Goal: Task Accomplishment & Management: Use online tool/utility

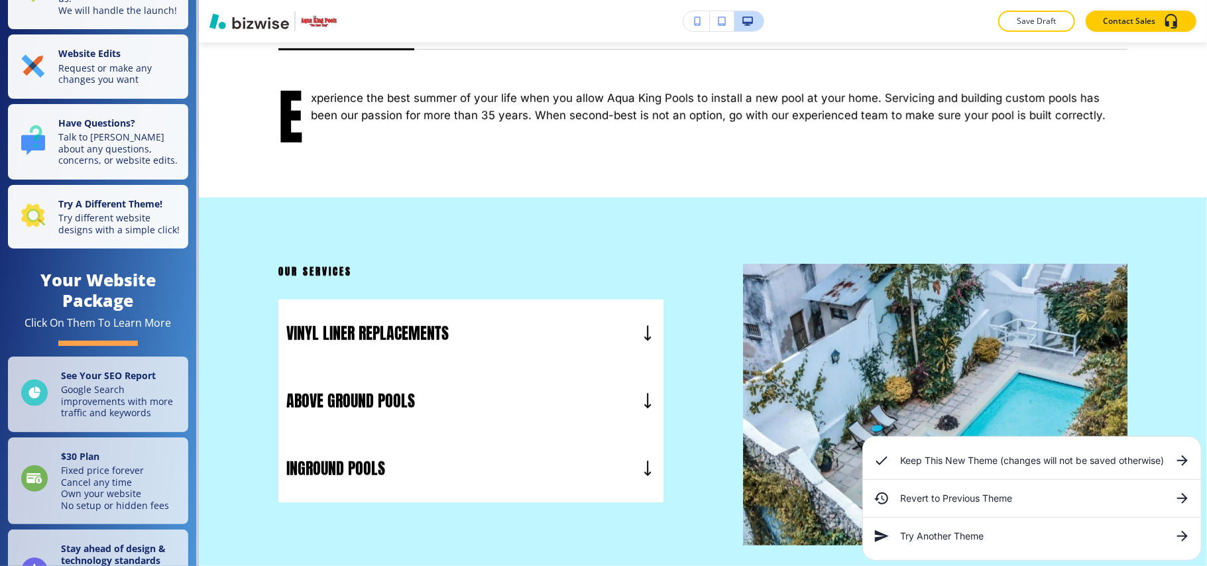
scroll to position [88, 0]
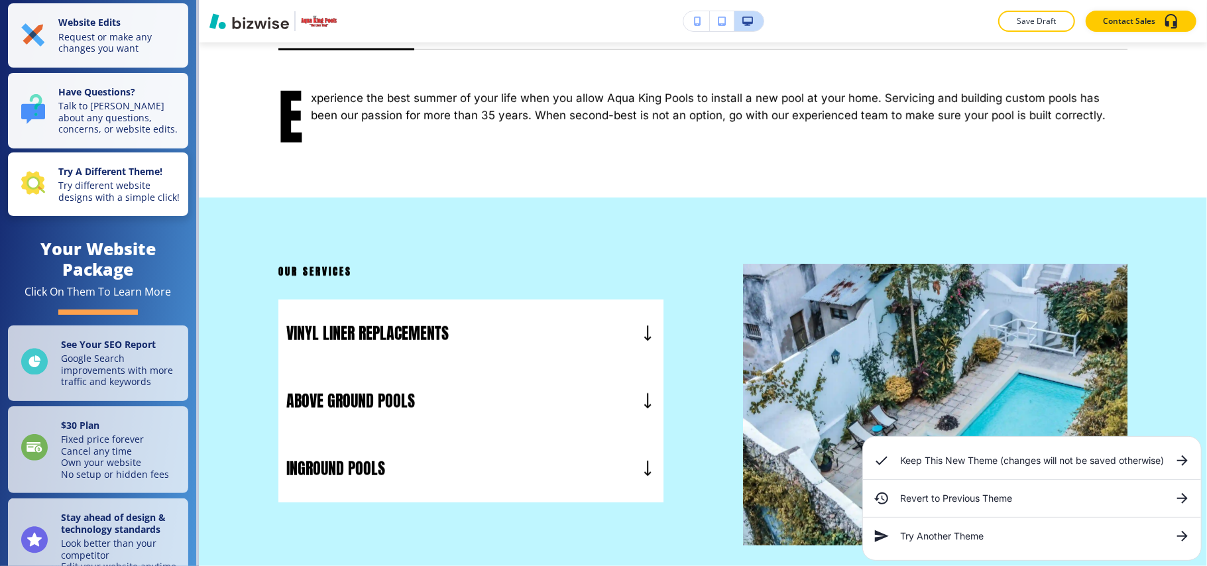
click at [93, 203] on p "Try different website designs with a simple click!" at bounding box center [119, 191] width 122 height 23
click at [86, 203] on p "Try different website designs with a simple click!" at bounding box center [119, 191] width 122 height 23
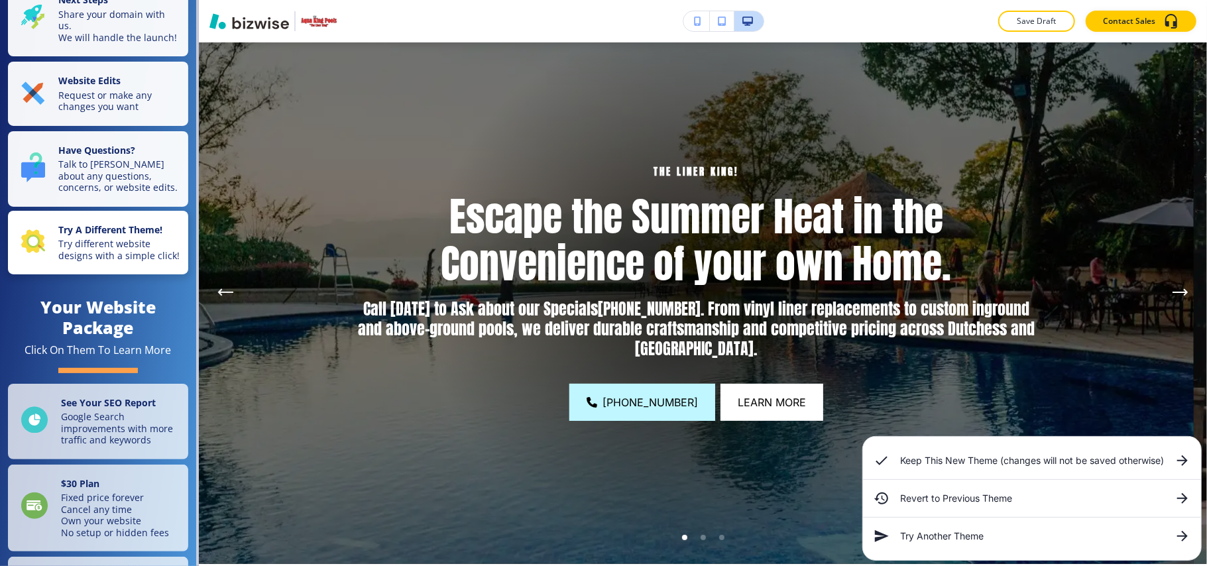
scroll to position [0, 0]
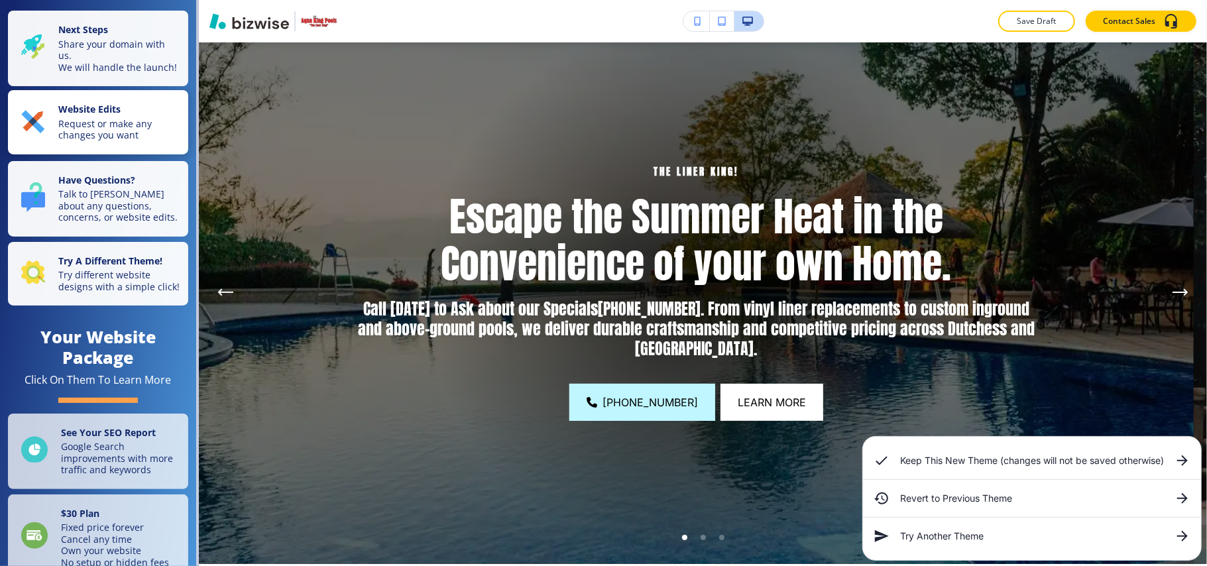
click at [106, 115] on strong "Website Edits" at bounding box center [89, 109] width 62 height 13
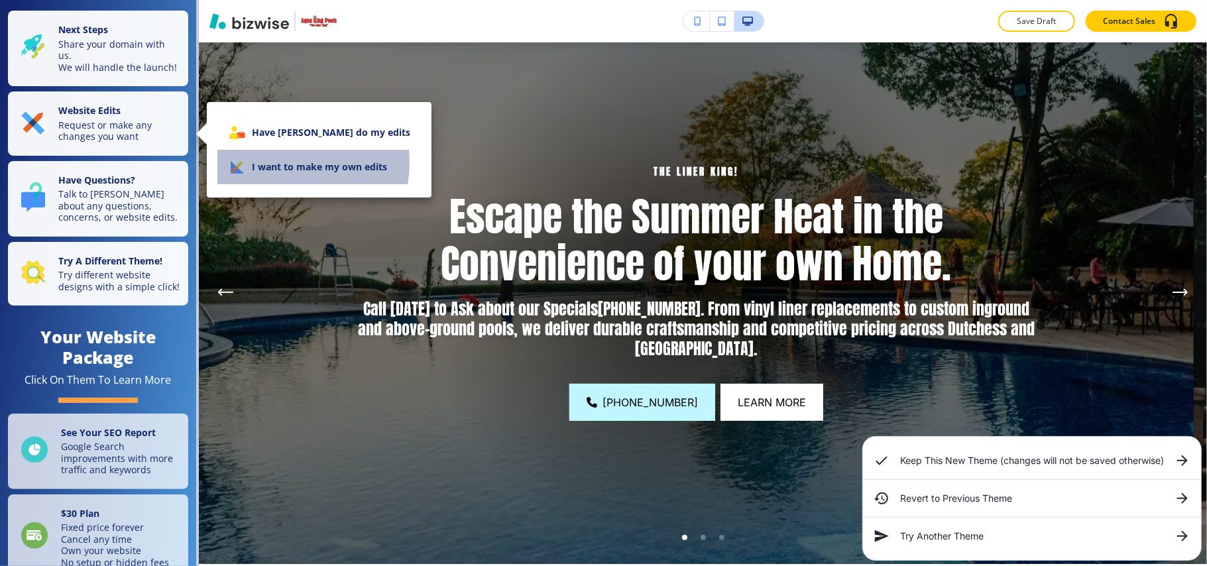
click at [274, 162] on li "I want to make my own edits" at bounding box center [318, 167] width 203 height 34
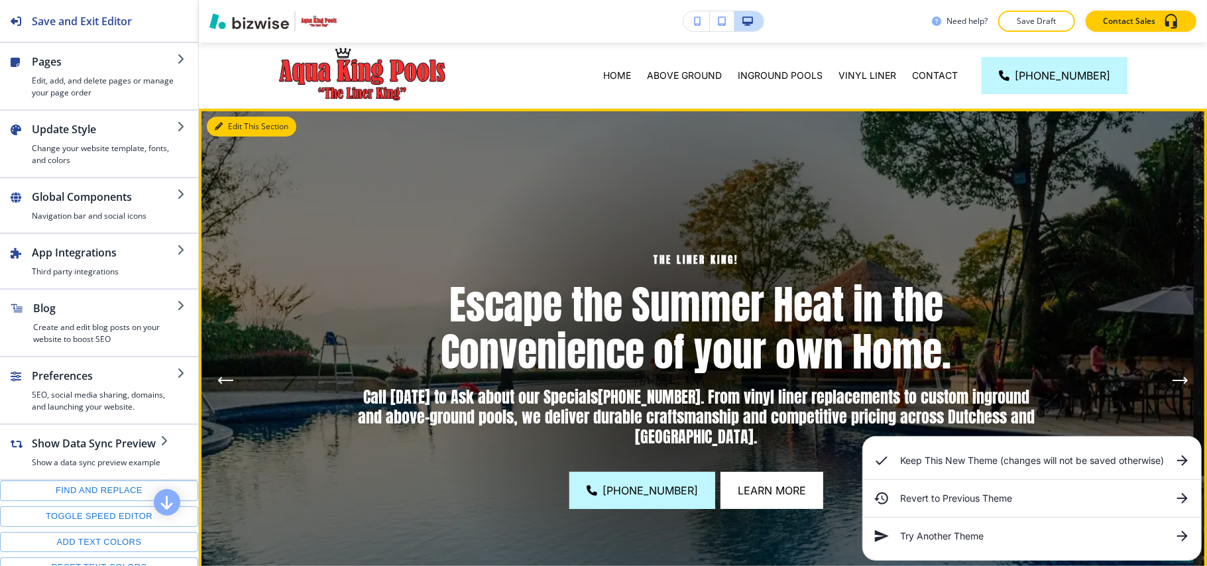
click at [229, 130] on button "Edit This Section" at bounding box center [251, 127] width 89 height 20
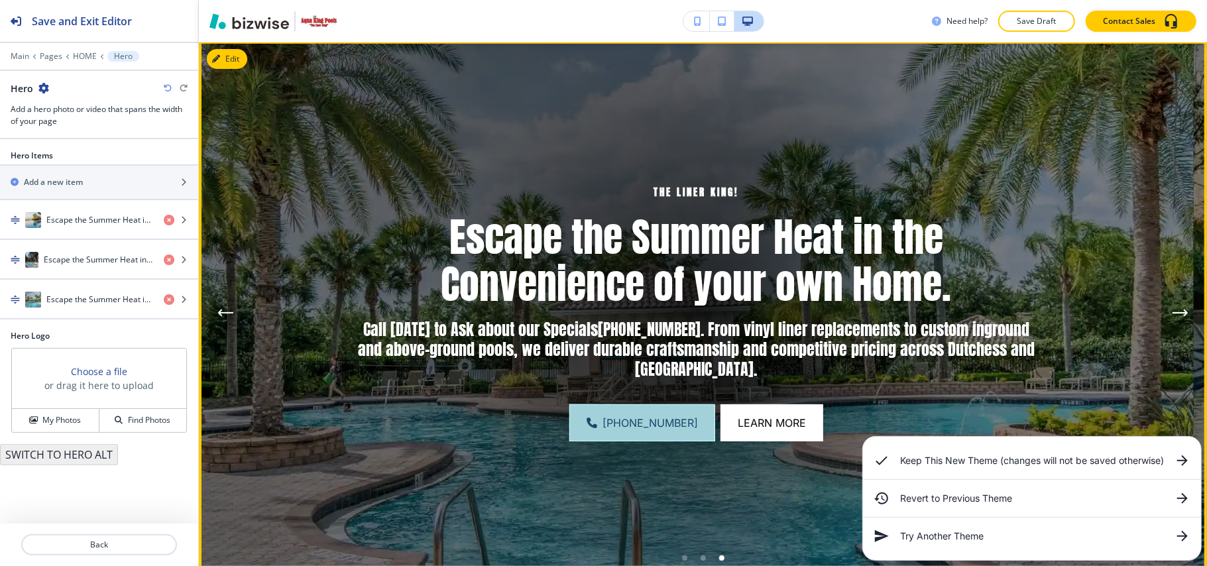
scroll to position [66, 0]
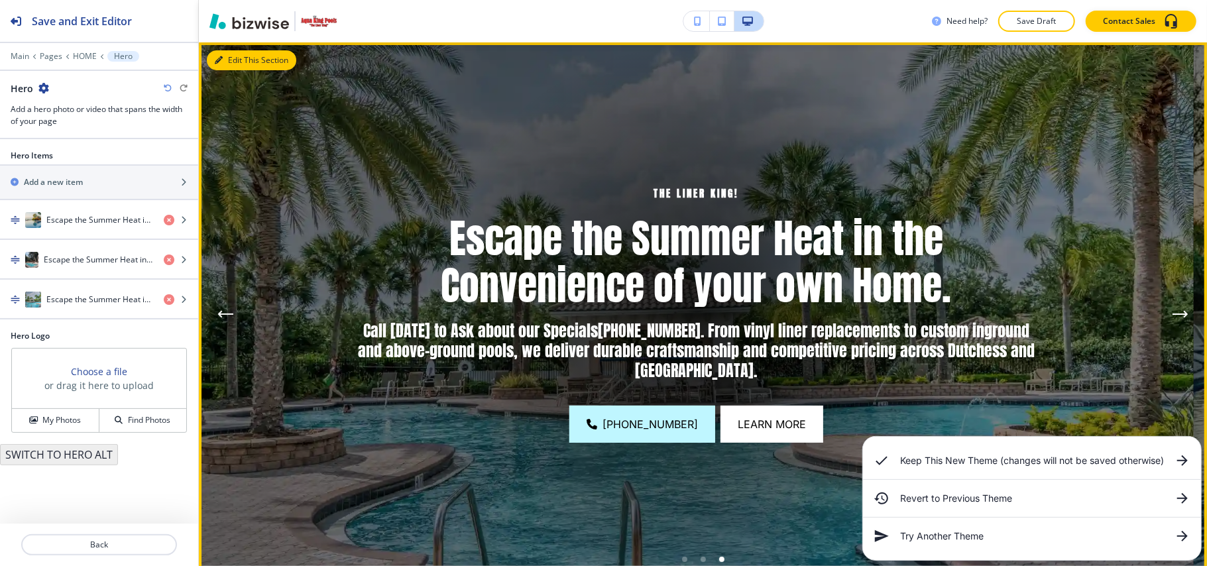
click at [231, 56] on button "Edit This Section" at bounding box center [251, 60] width 89 height 20
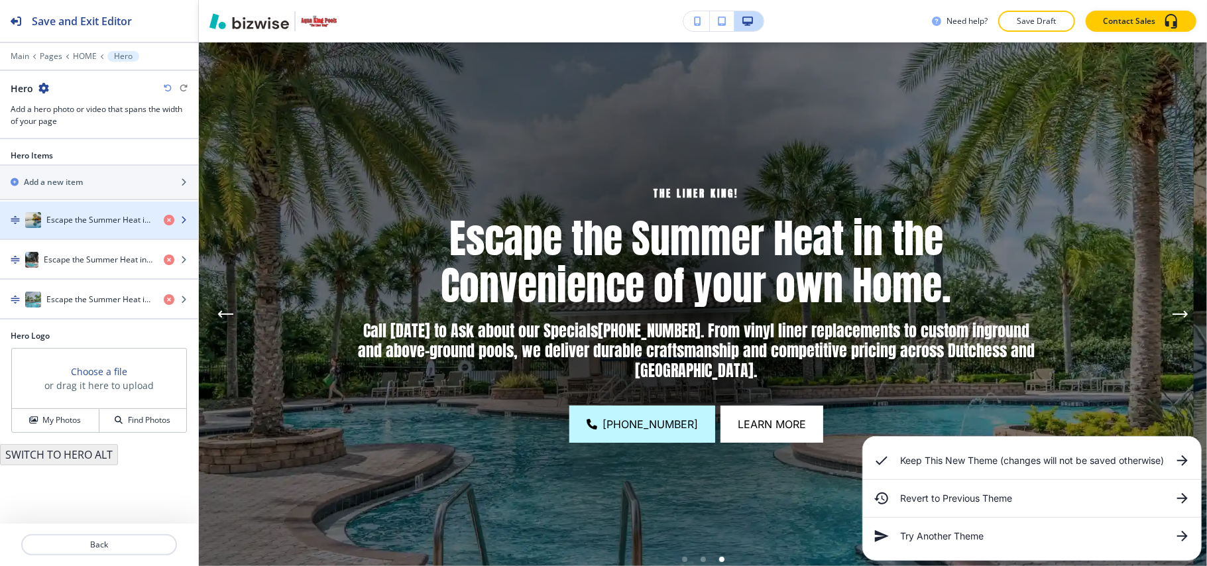
click at [131, 231] on div "button" at bounding box center [99, 233] width 198 height 11
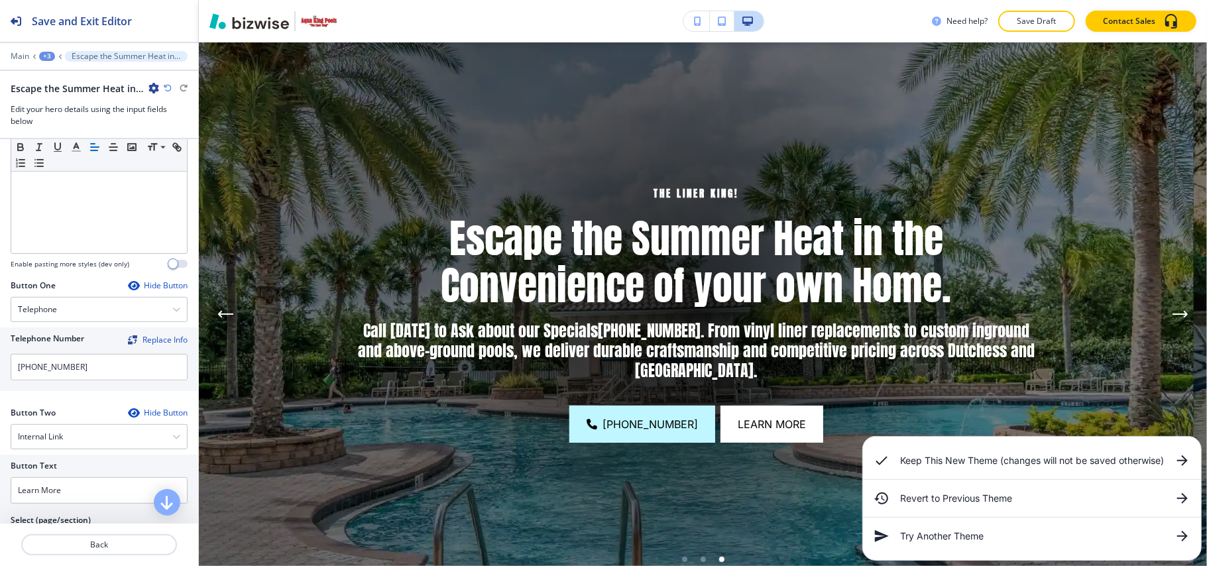
scroll to position [618, 0]
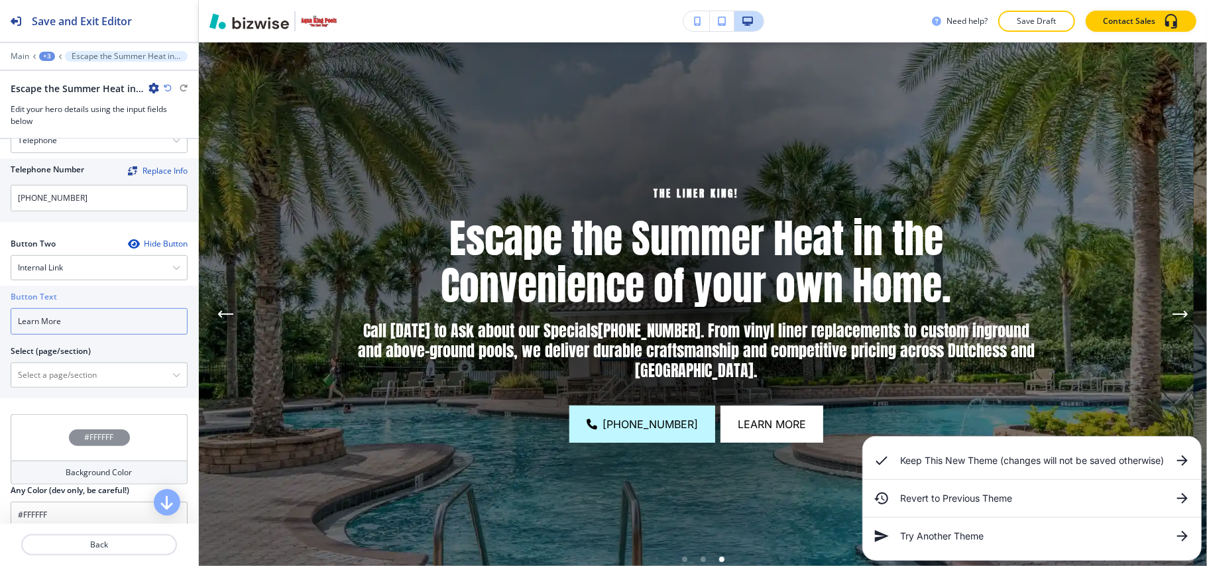
drag, startPoint x: 78, startPoint y: 327, endPoint x: 0, endPoint y: 318, distance: 78.7
click at [0, 318] on div "Button Text Learn More Select (page/section) HOME HOME | Hero HOME | HELPING DU…" at bounding box center [99, 342] width 198 height 113
click at [62, 382] on \(page\/section\) "Manual Input" at bounding box center [91, 375] width 161 height 23
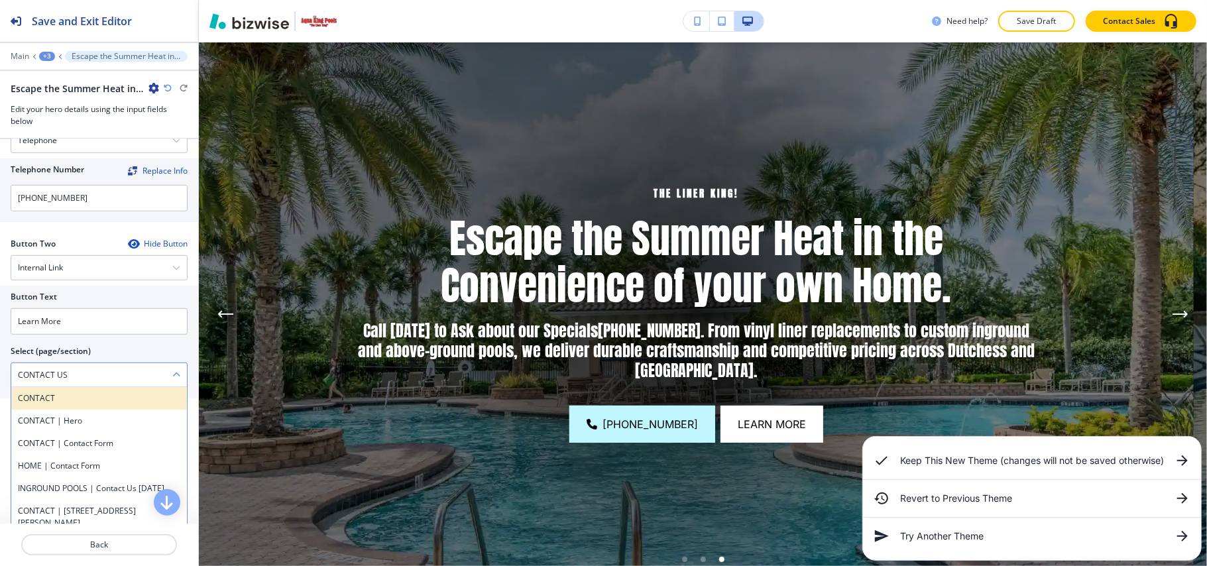
click at [53, 404] on h4 "CONTACT" at bounding box center [99, 398] width 162 height 12
type \(page\/section\) "CONTACT"
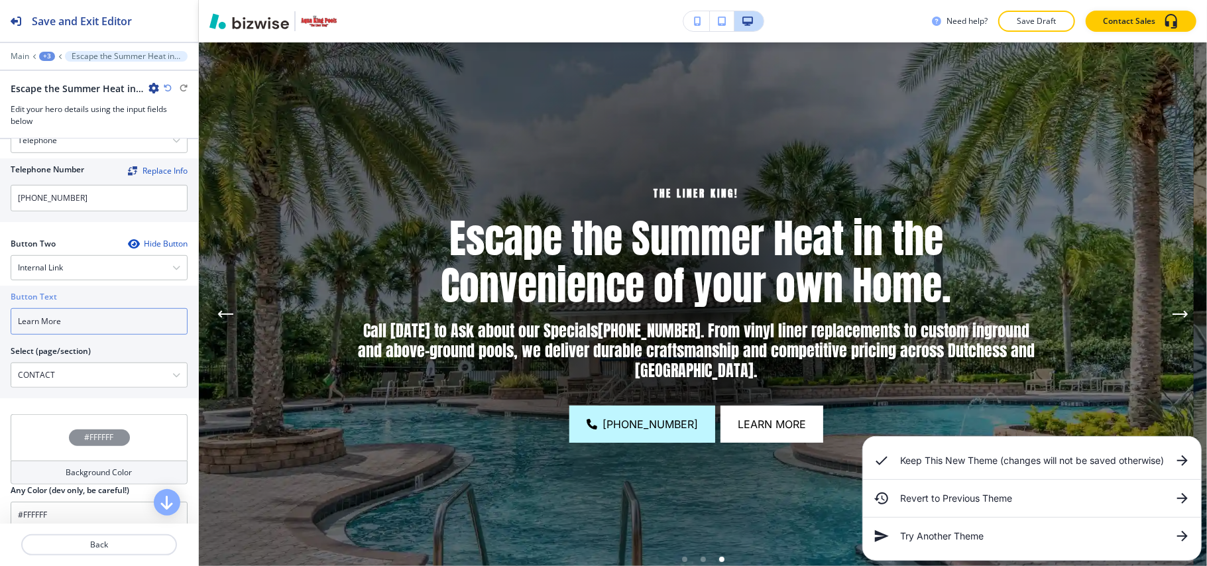
drag, startPoint x: 68, startPoint y: 329, endPoint x: 0, endPoint y: 329, distance: 67.6
click at [0, 329] on div "Button Text Learn More Select (page/section) CONTACT CONTACT CONTACT | Hero CON…" at bounding box center [99, 342] width 198 height 113
paste input "CONTACT US"
type input "CONTACT US"
click at [93, 549] on p "Back" at bounding box center [99, 545] width 153 height 12
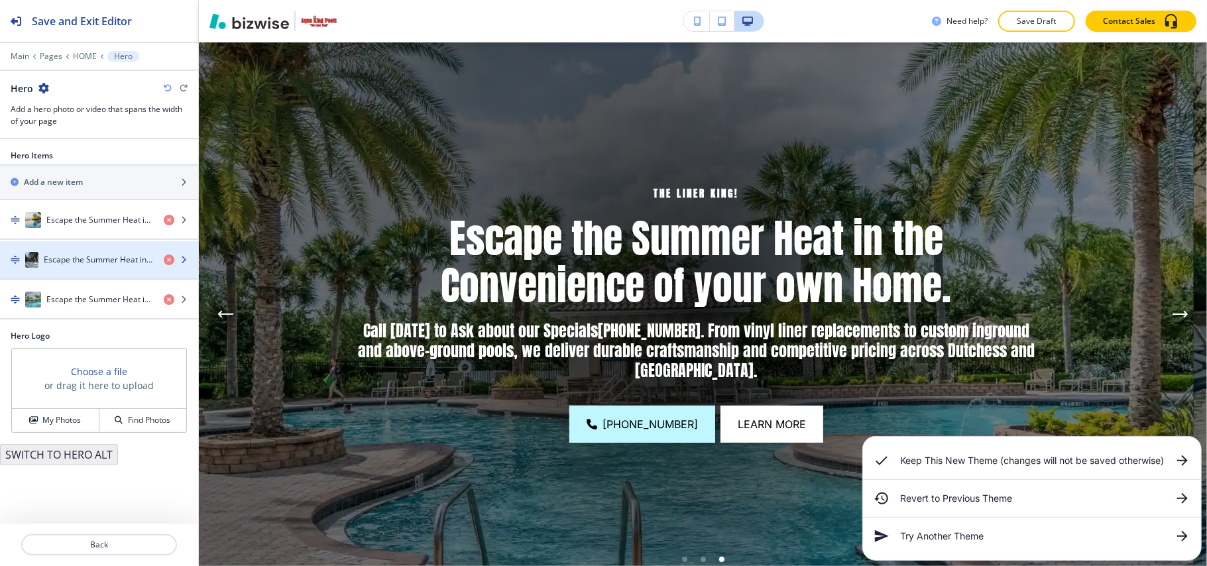
click at [98, 265] on h4 "Escape the Summer Heat in the Convenience of your own Home." at bounding box center [98, 260] width 109 height 12
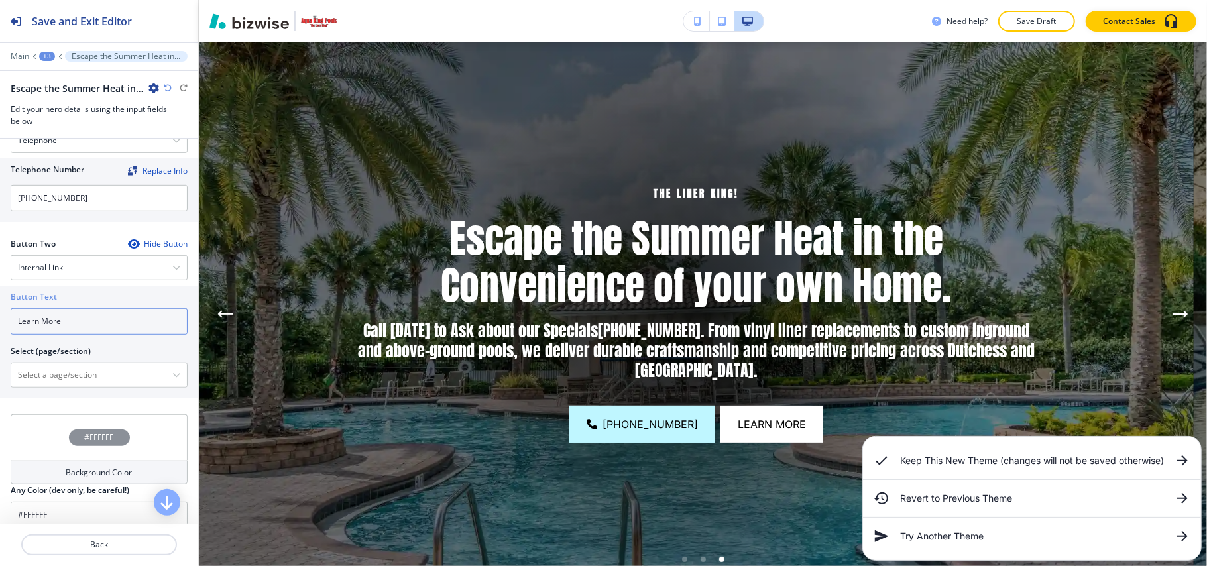
drag, startPoint x: 78, startPoint y: 326, endPoint x: 0, endPoint y: 315, distance: 78.9
click at [0, 315] on div "Button Text Learn More Select (page/section) HOME HOME | Hero HOME | HELPING DU…" at bounding box center [99, 342] width 198 height 113
paste input "CONTACT US"
type input "CONTACT US"
click at [90, 370] on \(page\/section\) "Manual Input" at bounding box center [91, 375] width 161 height 23
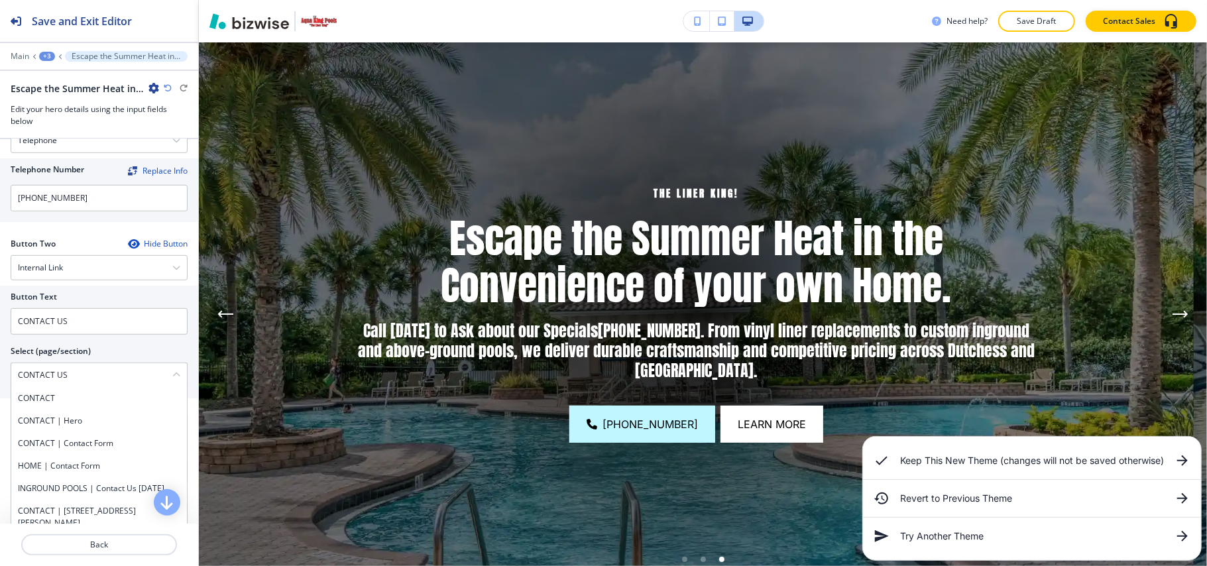
click at [87, 403] on h4 "CONTACT" at bounding box center [99, 398] width 162 height 12
type \(page\/section\) "CONTACT"
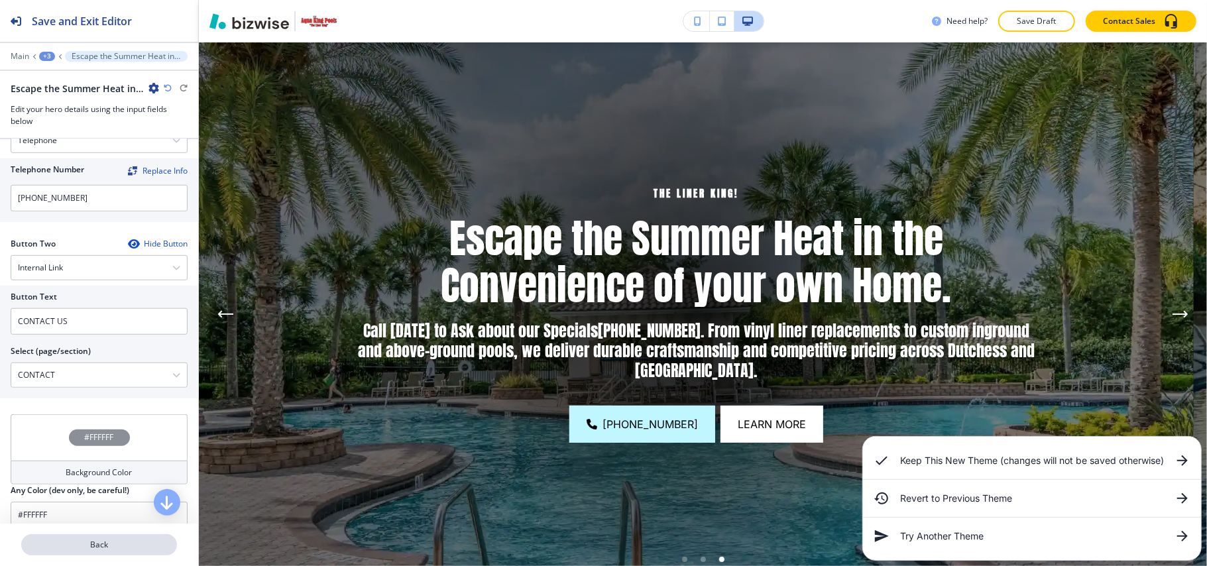
click at [107, 543] on p "Back" at bounding box center [99, 545] width 153 height 12
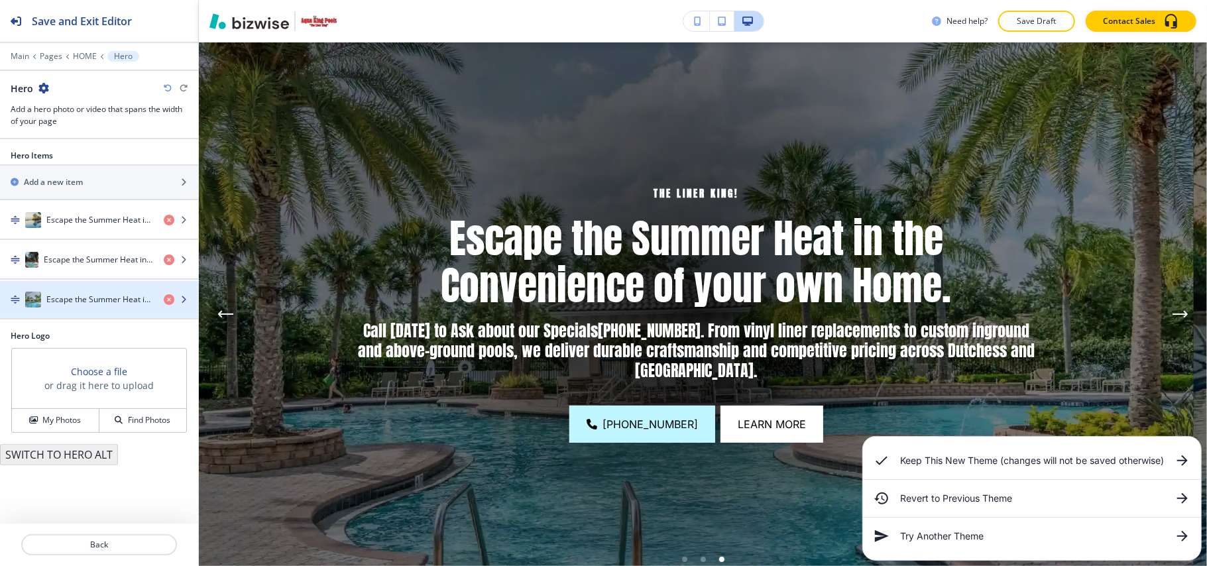
click at [118, 314] on div "button" at bounding box center [99, 312] width 198 height 11
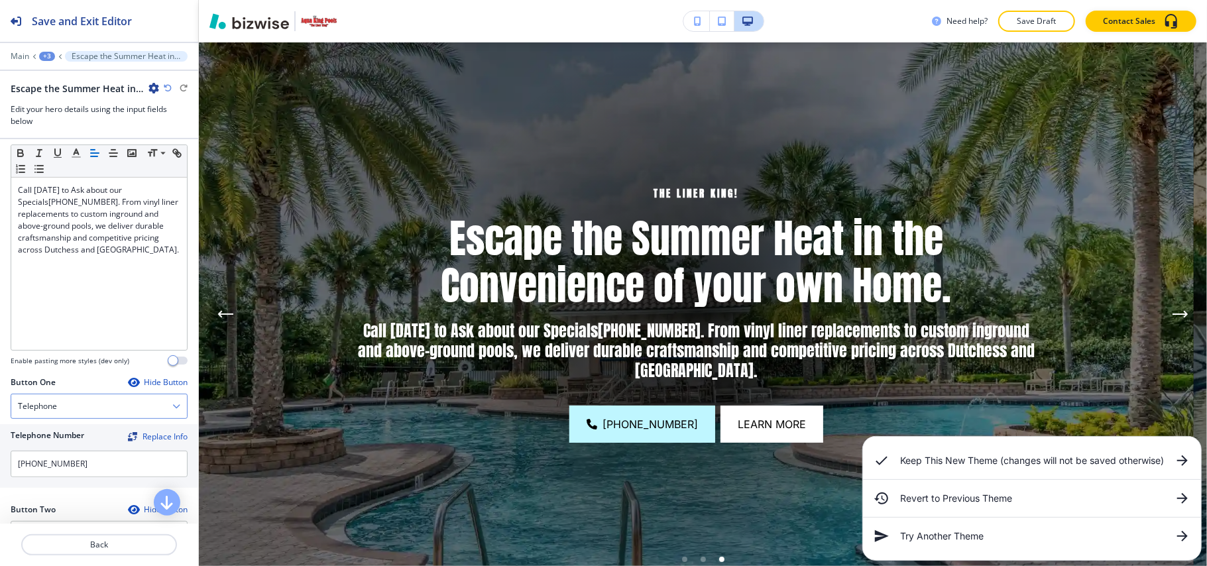
scroll to position [441, 0]
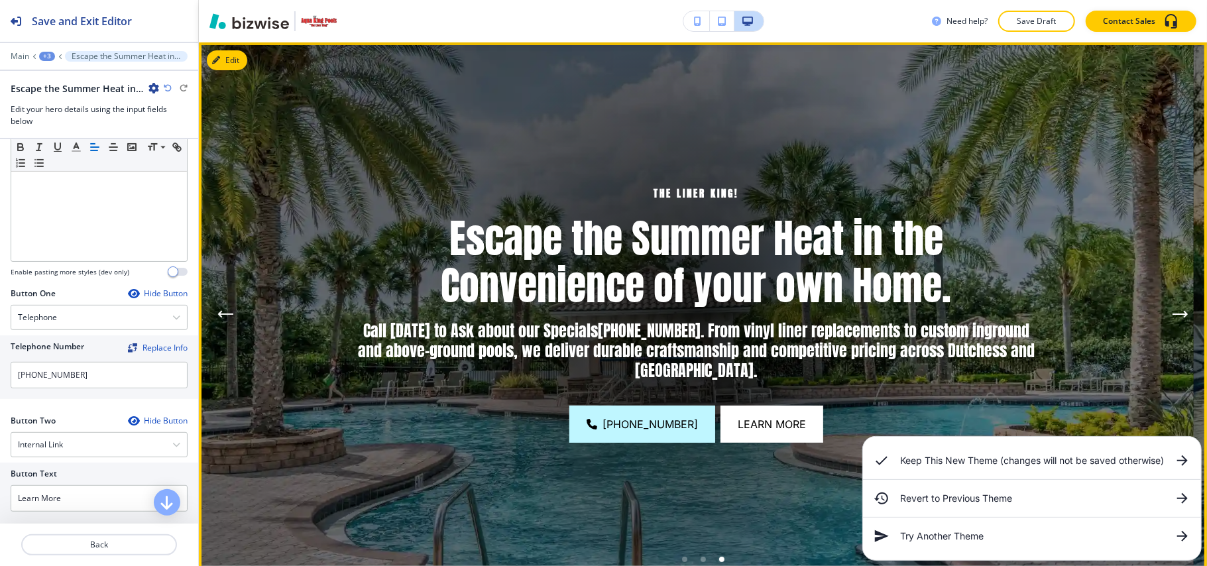
click at [1184, 313] on icon "Next Hero Image" at bounding box center [1185, 313] width 3 height 5
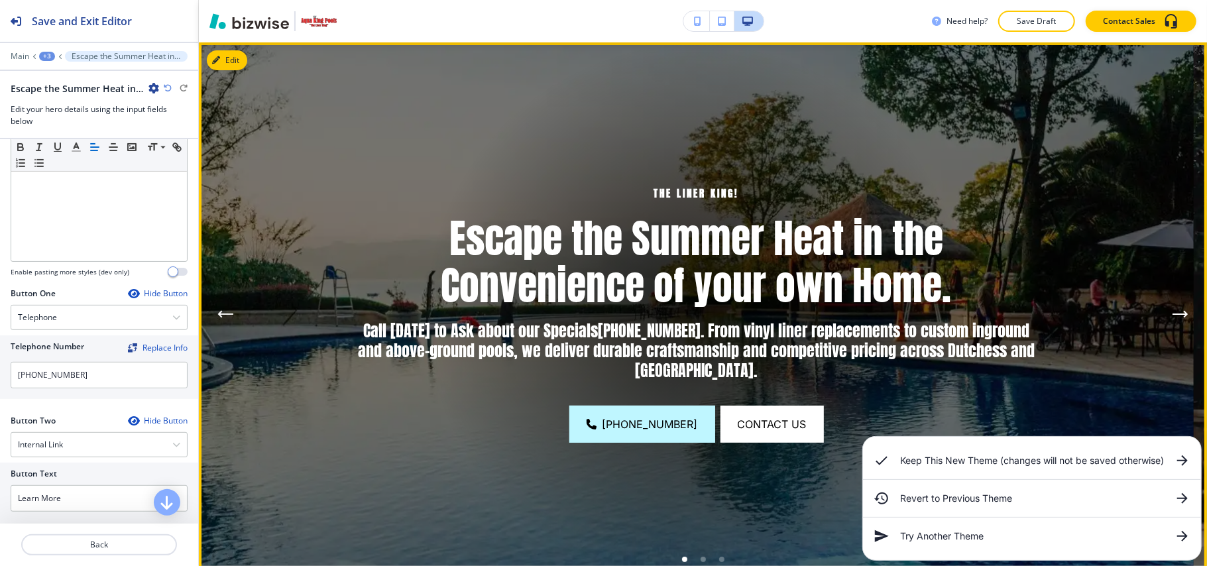
click at [1173, 314] on icon "Next Hero Image" at bounding box center [1179, 314] width 13 height 0
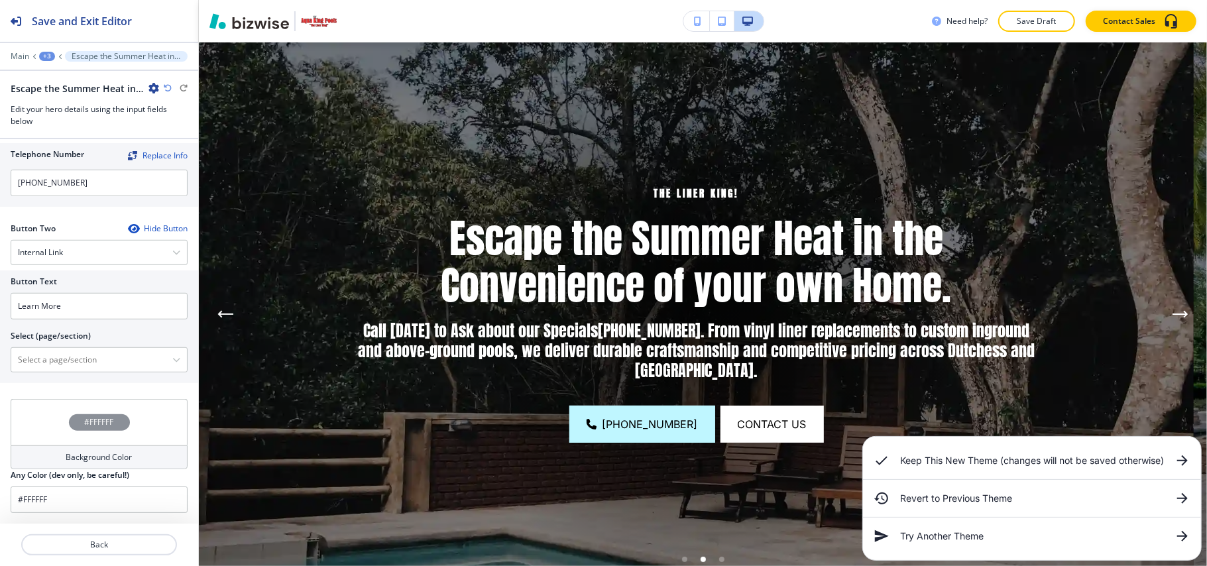
scroll to position [639, 0]
drag, startPoint x: 76, startPoint y: 309, endPoint x: 0, endPoint y: 306, distance: 75.6
click at [0, 306] on div "Button Text Learn More Select (page/section) HOME HOME | Hero HOME | HELPING DU…" at bounding box center [99, 326] width 198 height 113
paste input "CONTACT US"
type input "CONTACT US"
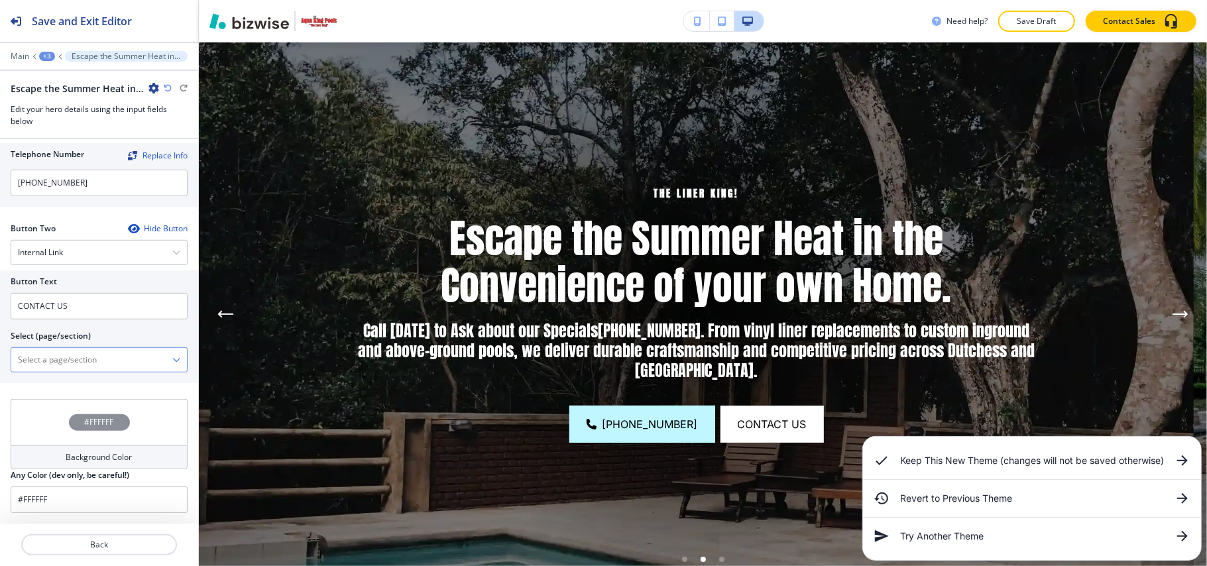
click at [93, 358] on \(page\/section\) "Manual Input" at bounding box center [91, 360] width 161 height 23
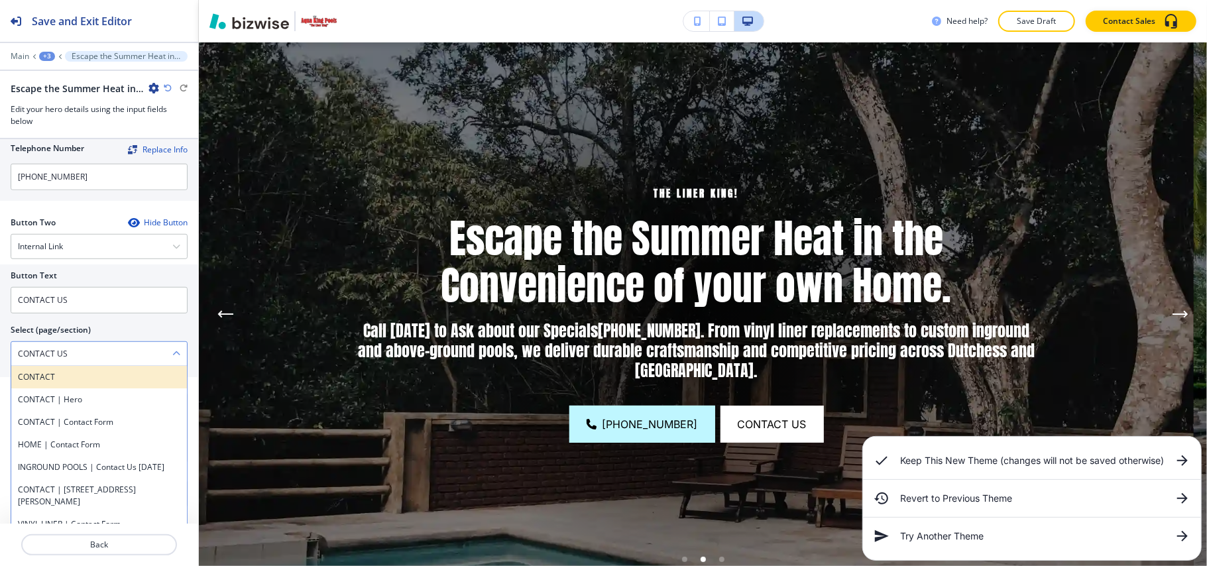
click at [48, 382] on h4 "CONTACT" at bounding box center [99, 377] width 162 height 12
type \(page\/section\) "CONTACT"
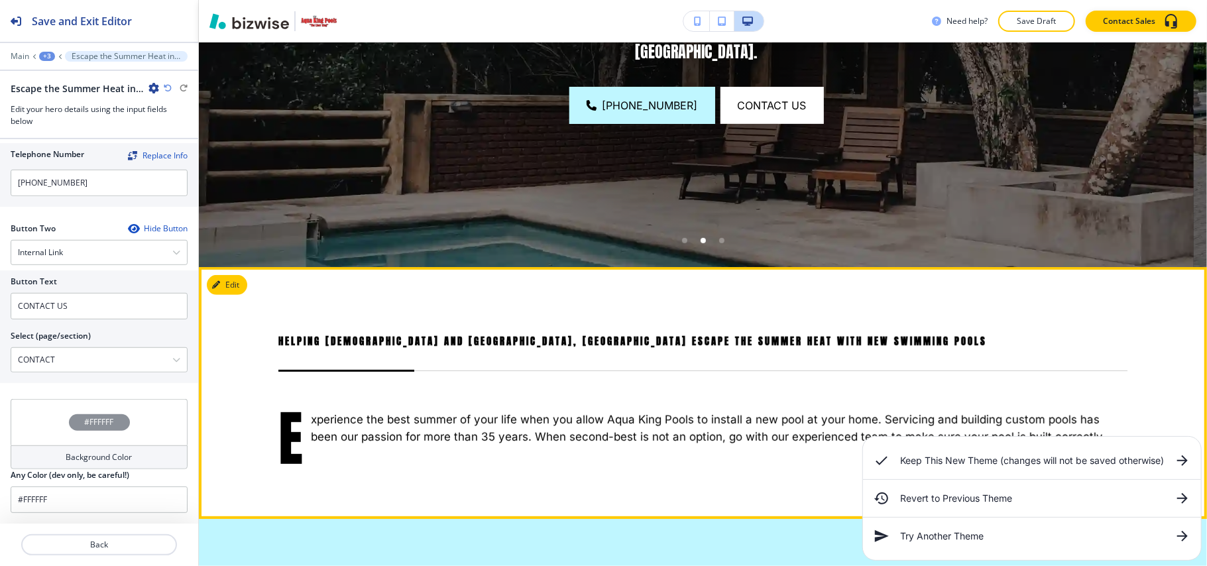
scroll to position [596, 0]
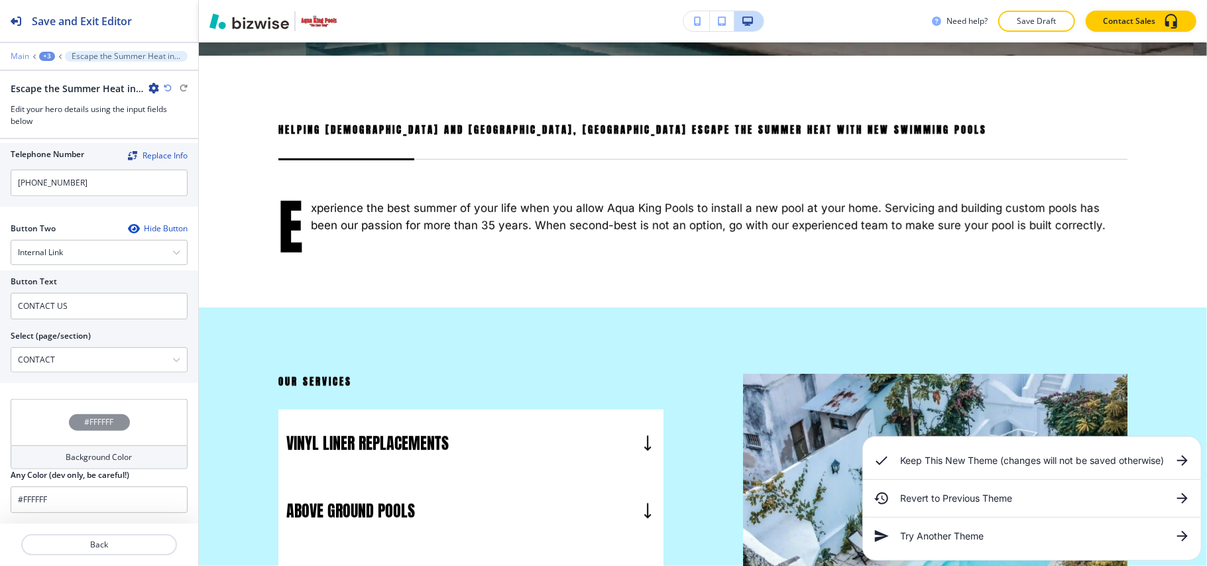
click at [19, 58] on p "Main" at bounding box center [20, 56] width 19 height 9
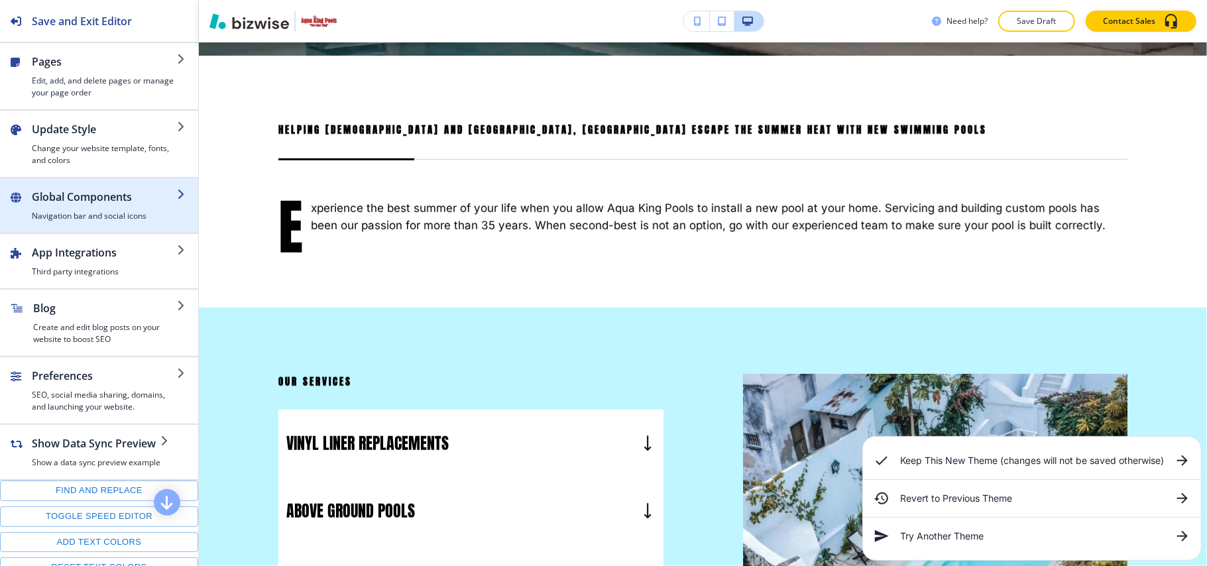
click at [46, 202] on h2 "Global Components" at bounding box center [104, 197] width 145 height 16
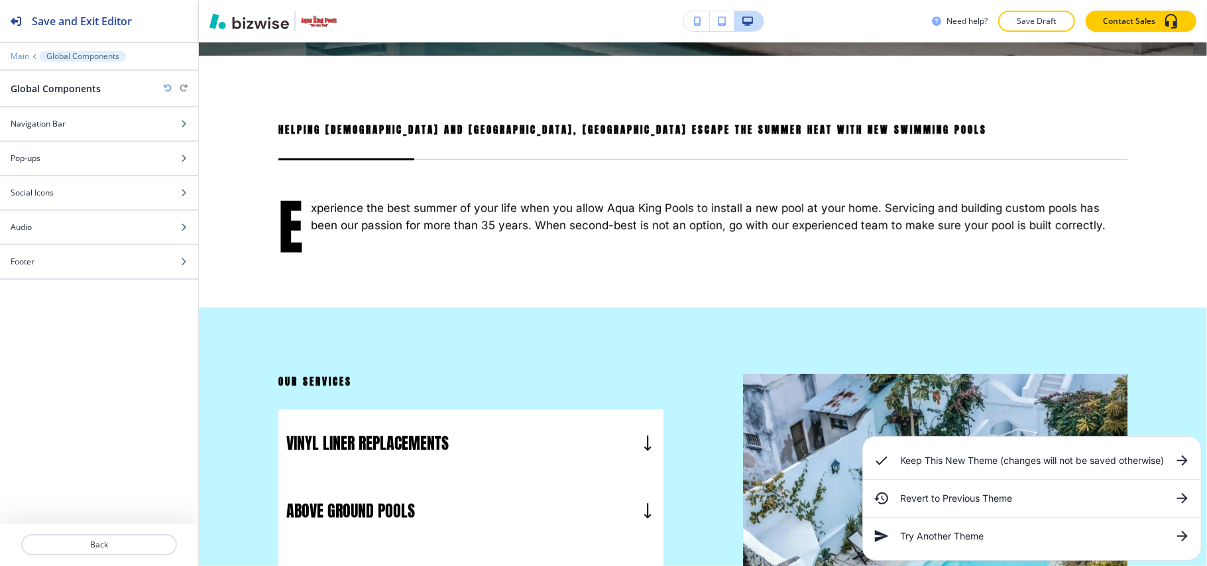
click at [12, 56] on p "Main" at bounding box center [20, 56] width 19 height 9
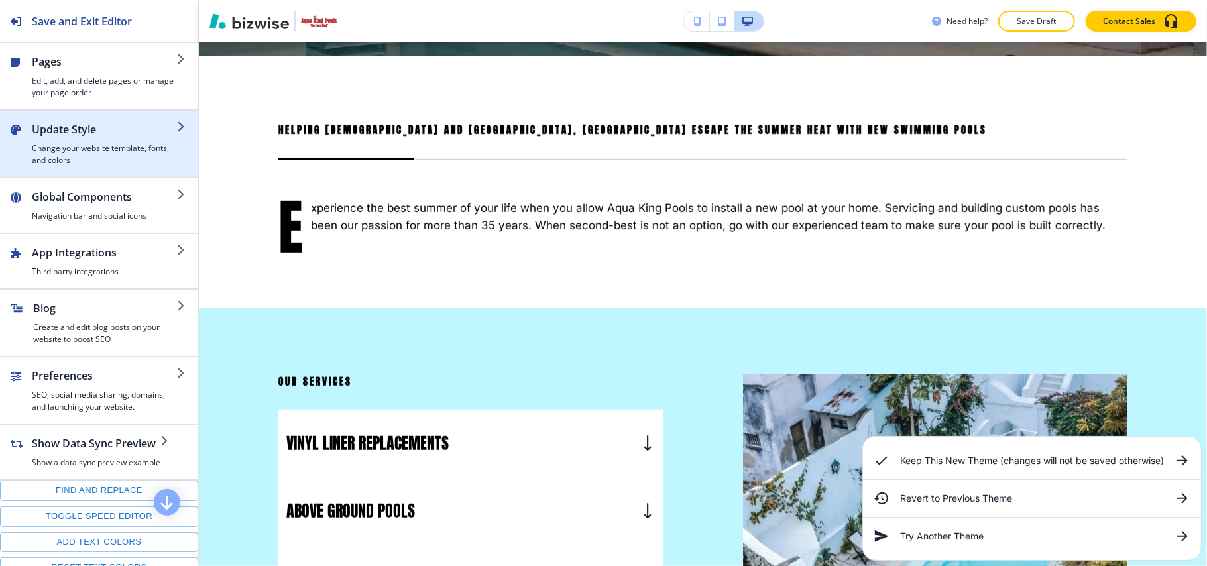
click at [99, 136] on h2 "Update Style" at bounding box center [104, 129] width 145 height 16
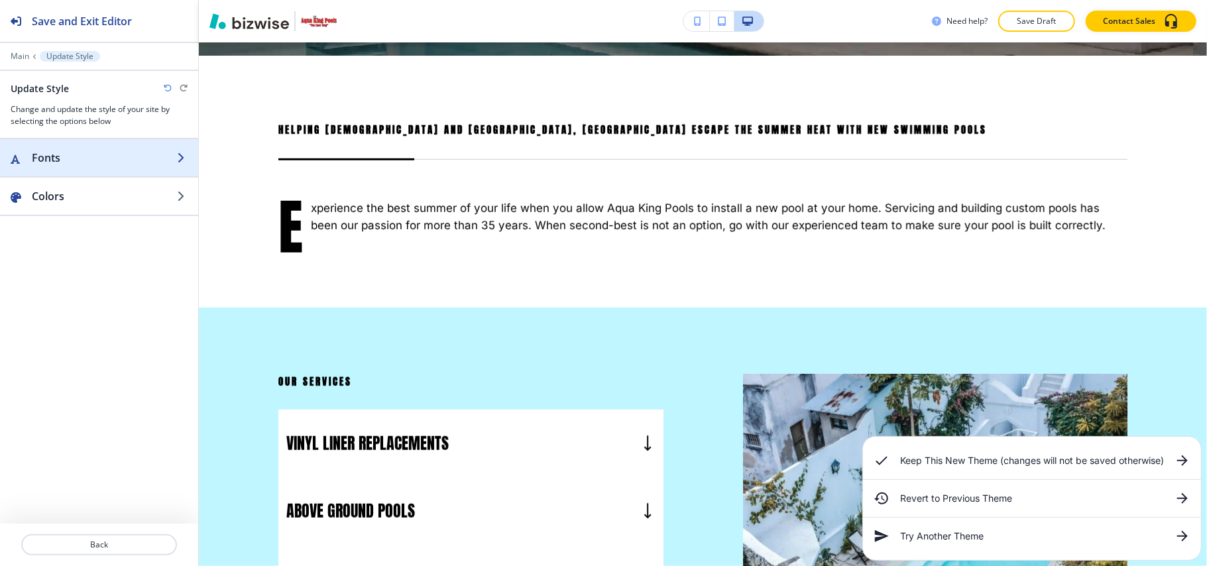
click at [101, 164] on h2 "Fonts" at bounding box center [104, 158] width 145 height 16
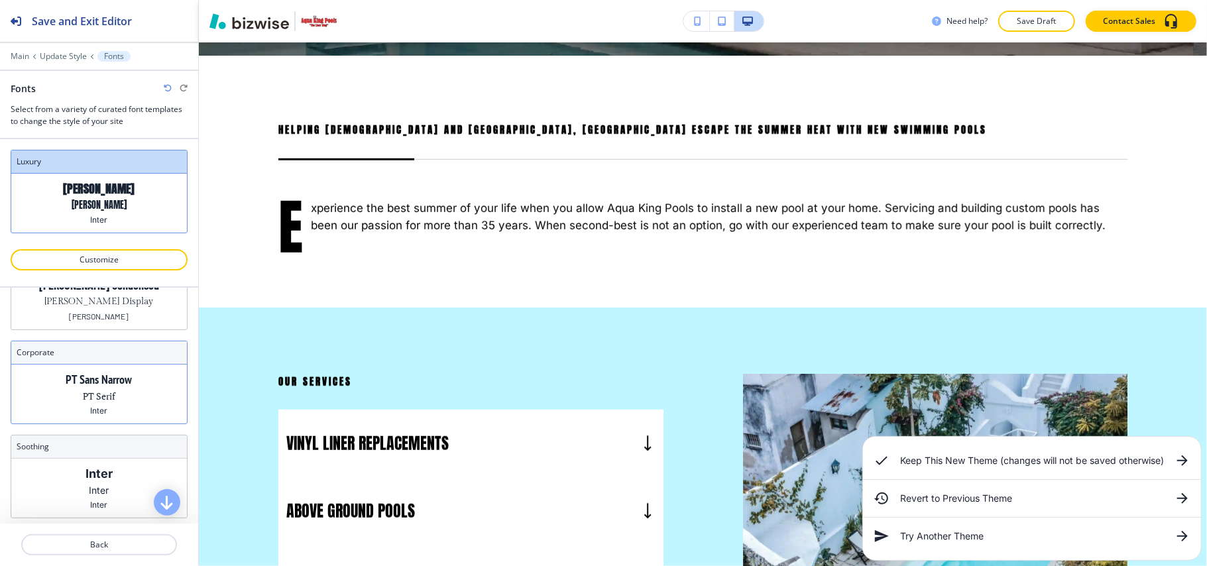
scroll to position [82, 0]
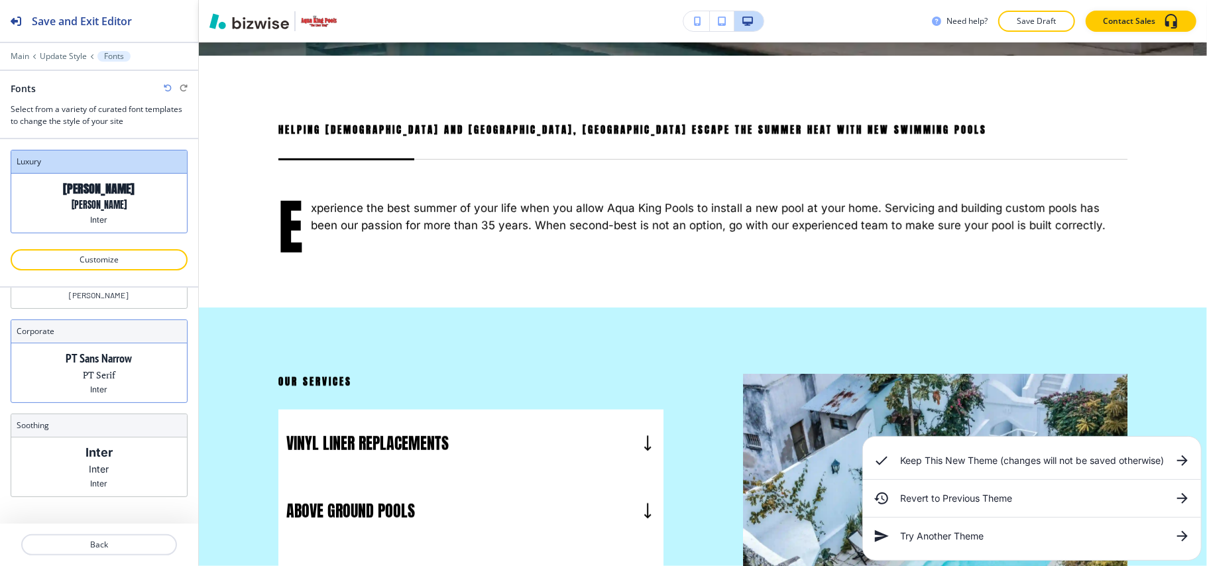
click at [131, 361] on div "PT Sans Narrow PT Serif Inter" at bounding box center [99, 372] width 176 height 59
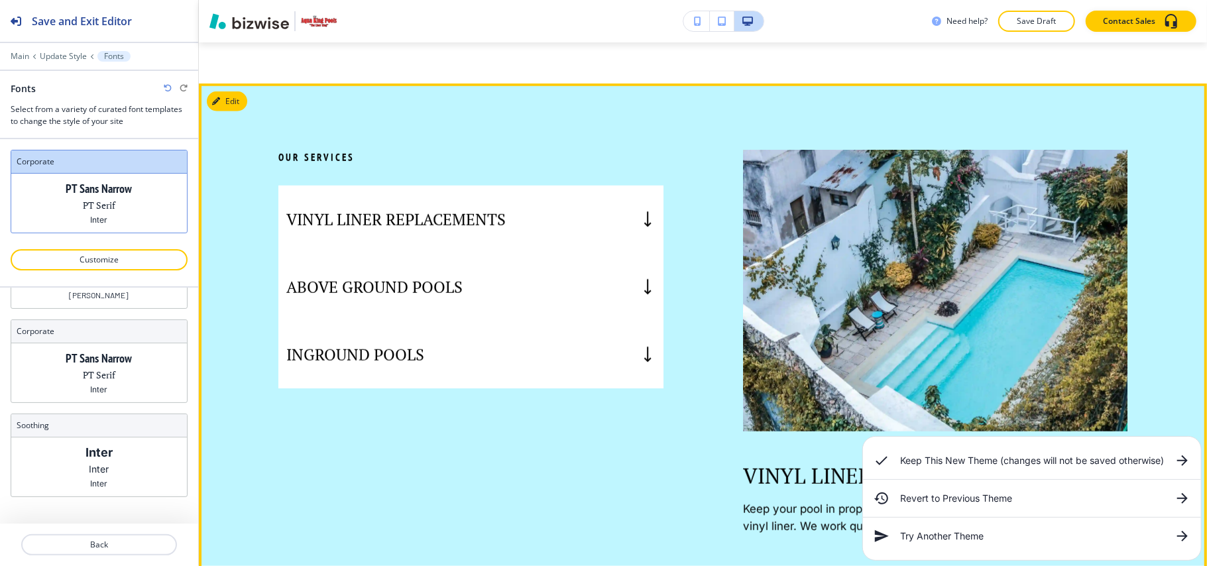
scroll to position [861, 0]
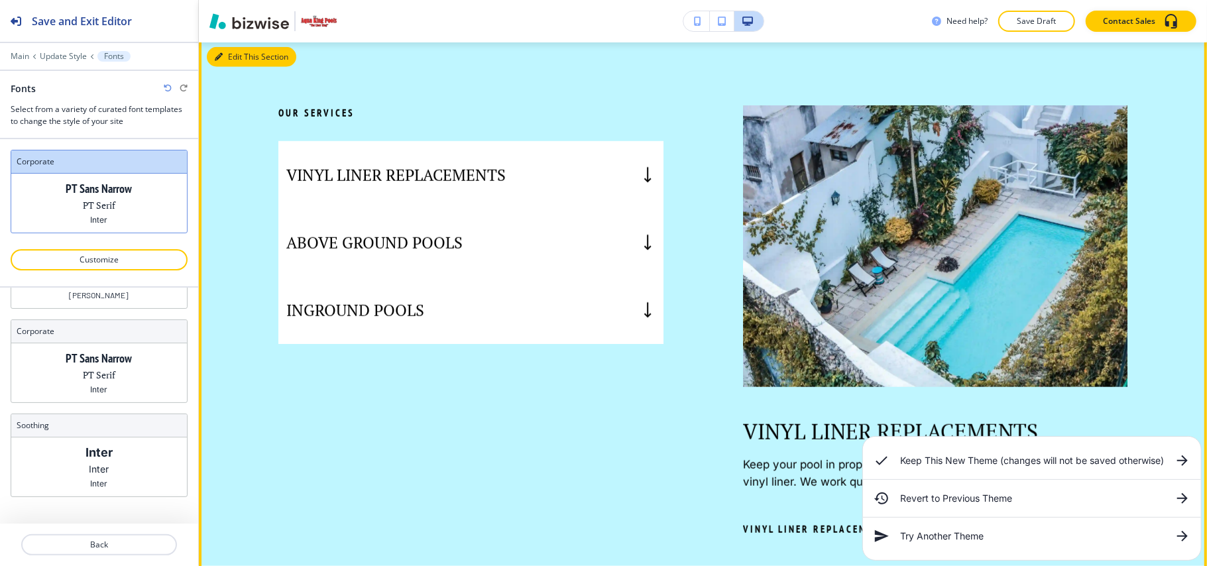
click at [231, 54] on button "Edit This Section" at bounding box center [251, 57] width 89 height 20
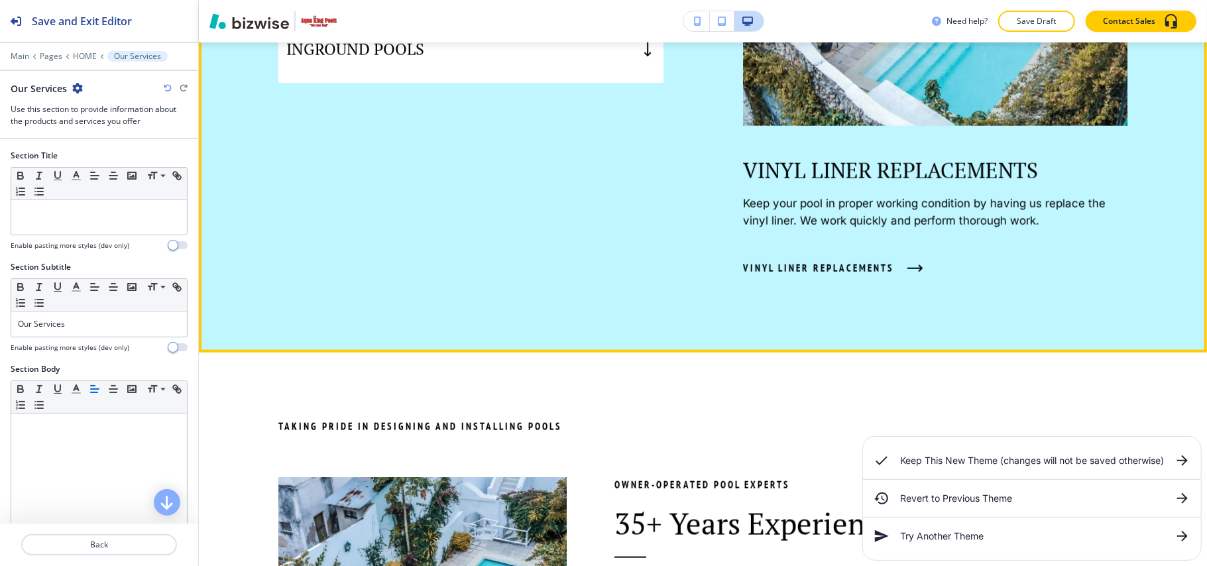
scroll to position [946, 0]
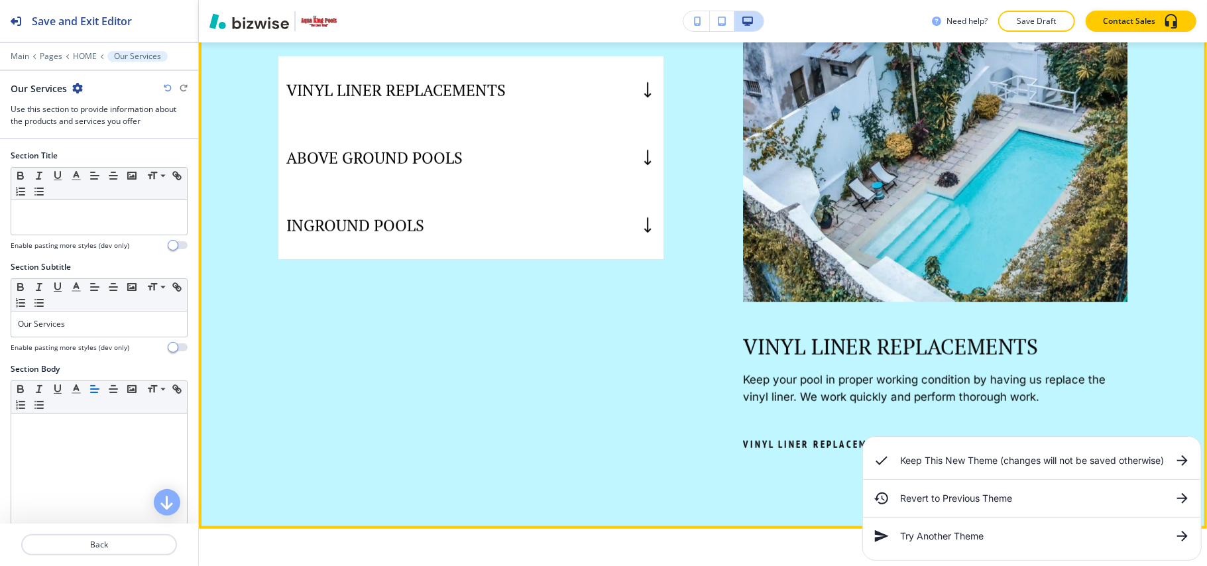
click at [519, 90] on div "VINYL LINER REPLACEMENTS" at bounding box center [470, 90] width 385 height 68
click at [424, 166] on h5 "ABOVE GROUND POOLS" at bounding box center [374, 158] width 176 height 20
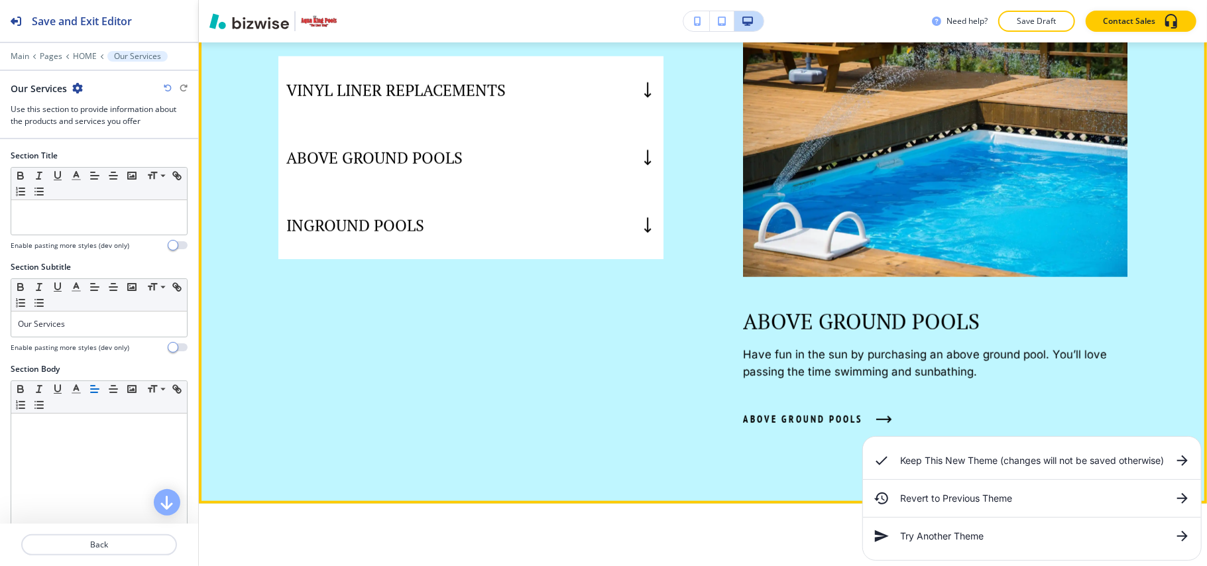
click at [568, 215] on div "INGROUND POOLS" at bounding box center [470, 225] width 385 height 68
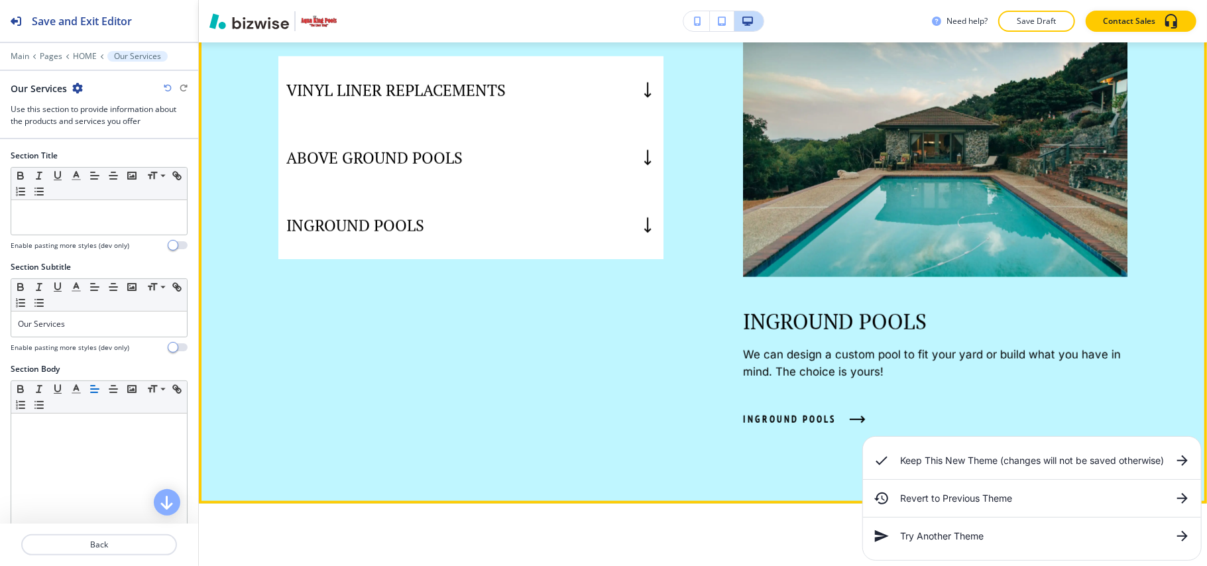
click at [541, 151] on div "ABOVE GROUND POOLS" at bounding box center [470, 158] width 385 height 68
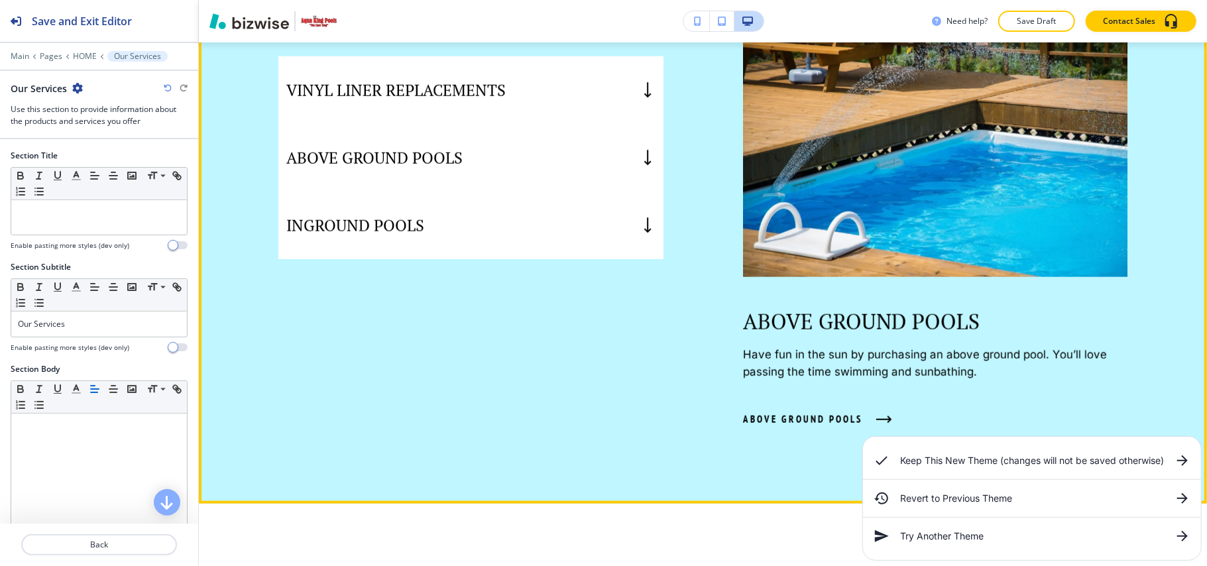
click at [533, 83] on div "VINYL LINER REPLACEMENTS" at bounding box center [470, 90] width 385 height 68
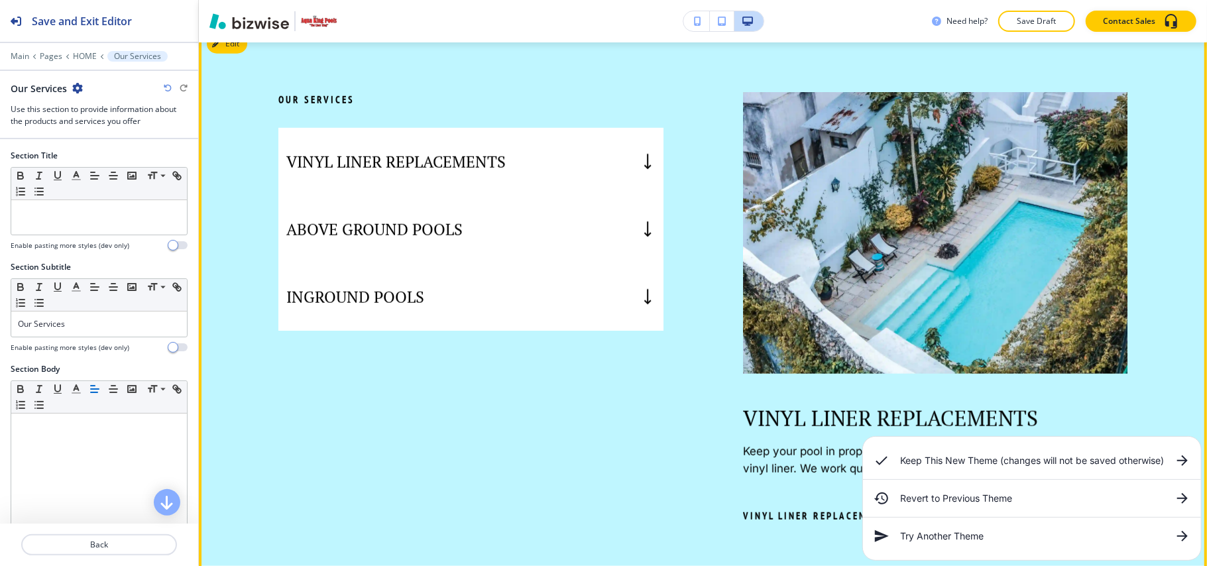
scroll to position [769, 0]
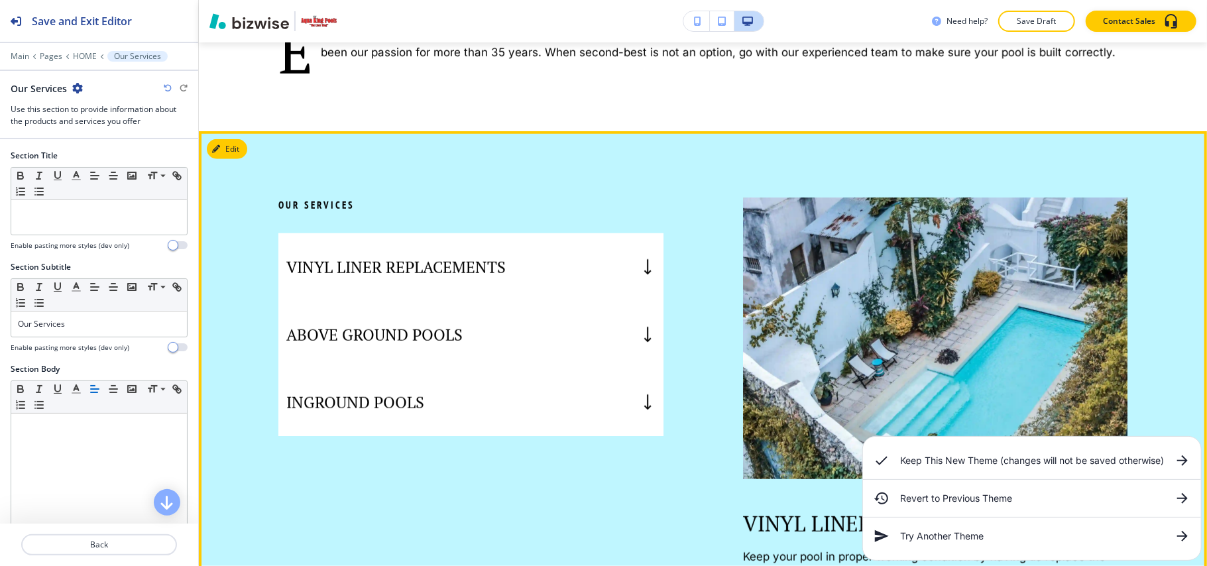
click at [557, 260] on div "VINYL LINER REPLACEMENTS" at bounding box center [470, 267] width 385 height 68
click at [476, 311] on div "ABOVE GROUND POOLS" at bounding box center [470, 335] width 385 height 68
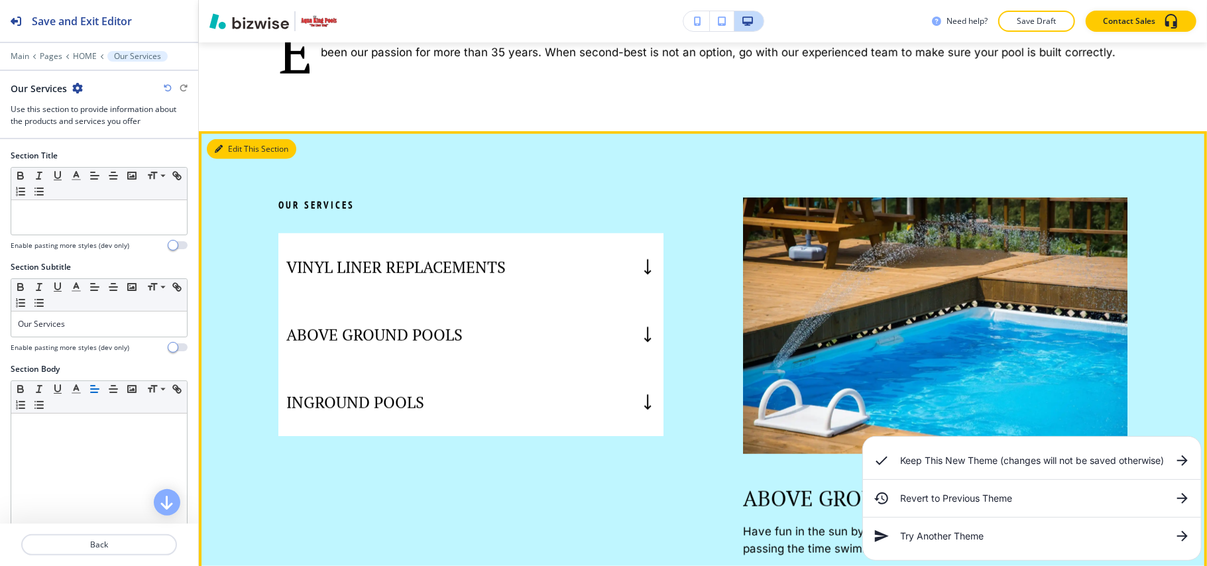
click at [244, 142] on div "Edit This Section Our Services VINYL LINER REPLACEMENTS ABOVE GROUND POOLS INGR…" at bounding box center [703, 405] width 1008 height 549
click at [245, 150] on button "Edit This Section" at bounding box center [251, 149] width 89 height 20
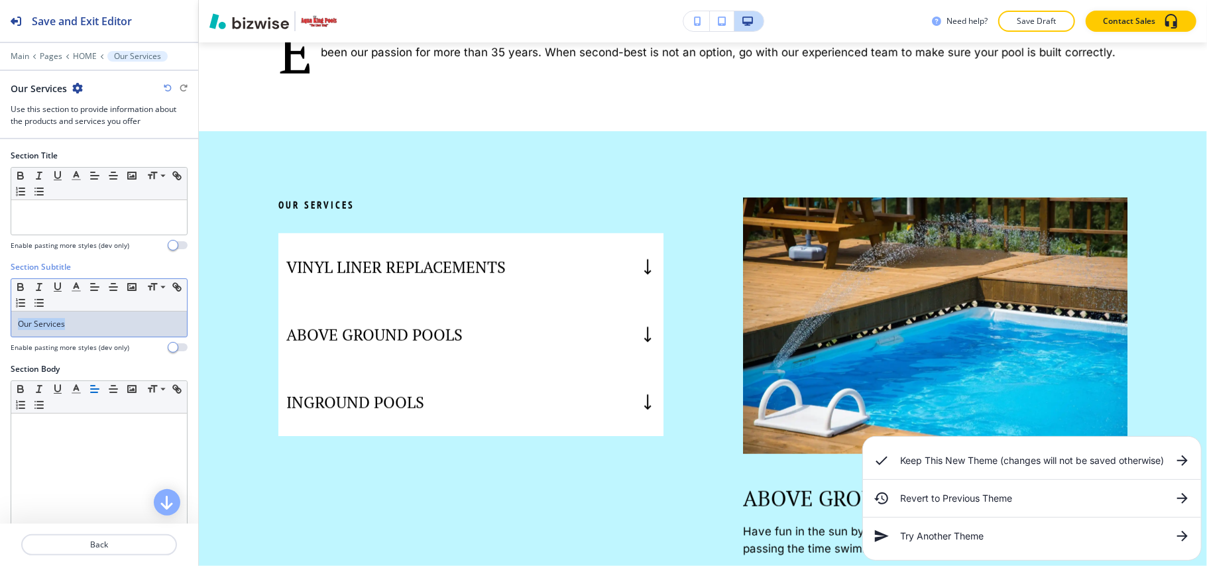
drag, startPoint x: 122, startPoint y: 323, endPoint x: 0, endPoint y: 313, distance: 122.4
click at [0, 313] on div "Section Subtitle Small Normal Large Huge Our Services Enable pasting more style…" at bounding box center [99, 312] width 198 height 102
drag, startPoint x: 72, startPoint y: 313, endPoint x: 70, endPoint y: 324, distance: 11.4
click at [70, 324] on p "Our Services" at bounding box center [99, 324] width 162 height 12
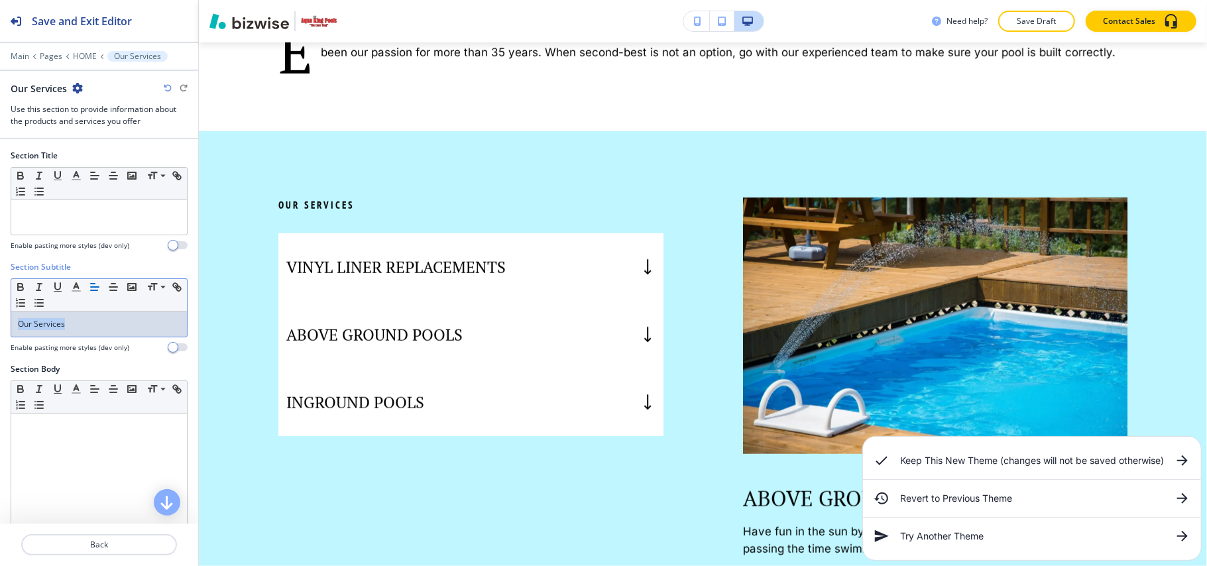
click at [70, 324] on p "Our Services" at bounding box center [99, 324] width 162 height 12
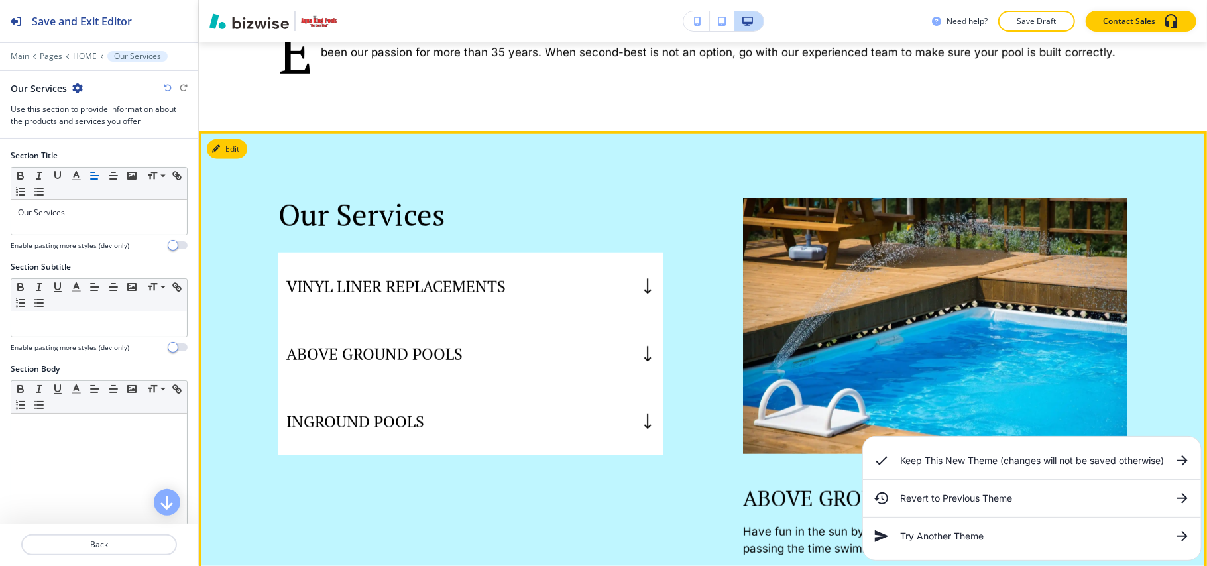
click at [537, 293] on div "VINYL LINER REPLACEMENTS" at bounding box center [470, 286] width 385 height 68
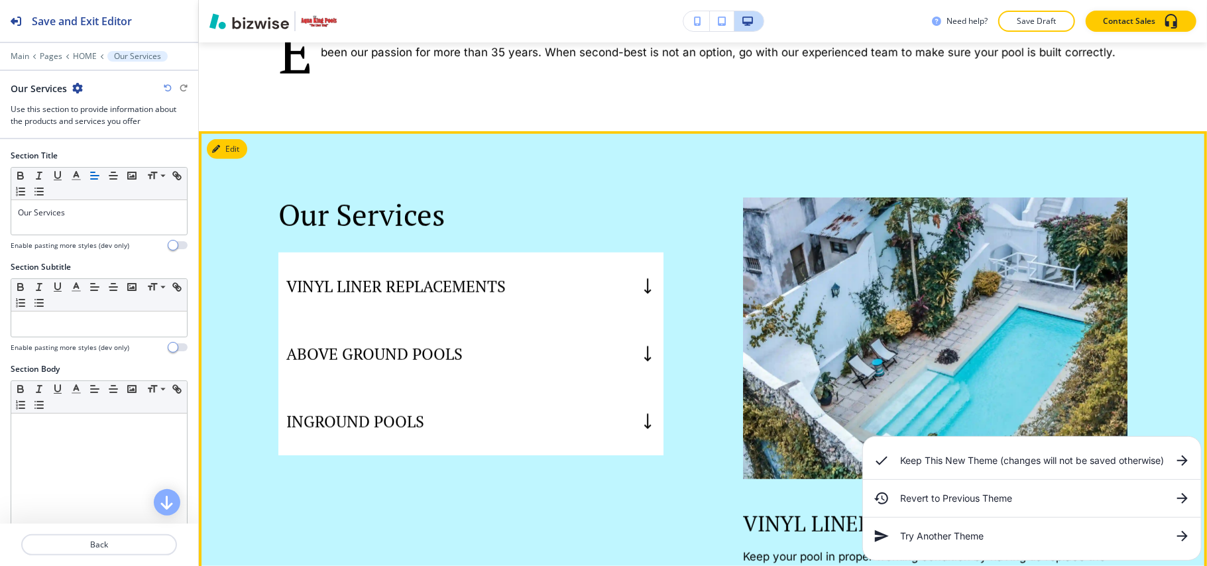
click at [547, 358] on div "ABOVE GROUND POOLS" at bounding box center [470, 354] width 385 height 68
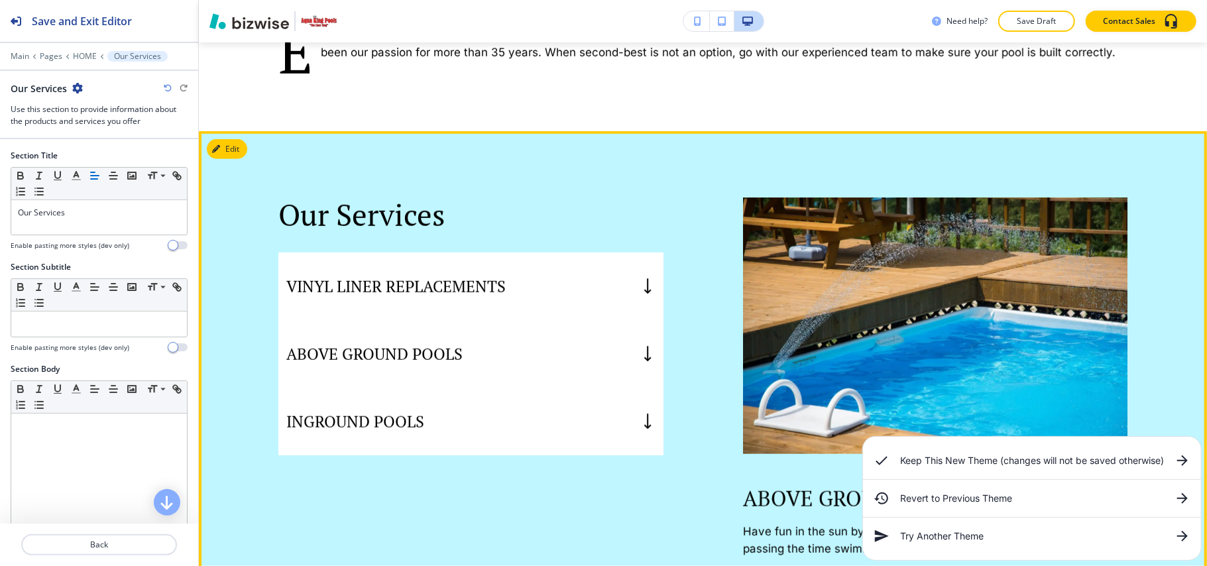
click at [538, 413] on div "INGROUND POOLS" at bounding box center [470, 422] width 385 height 68
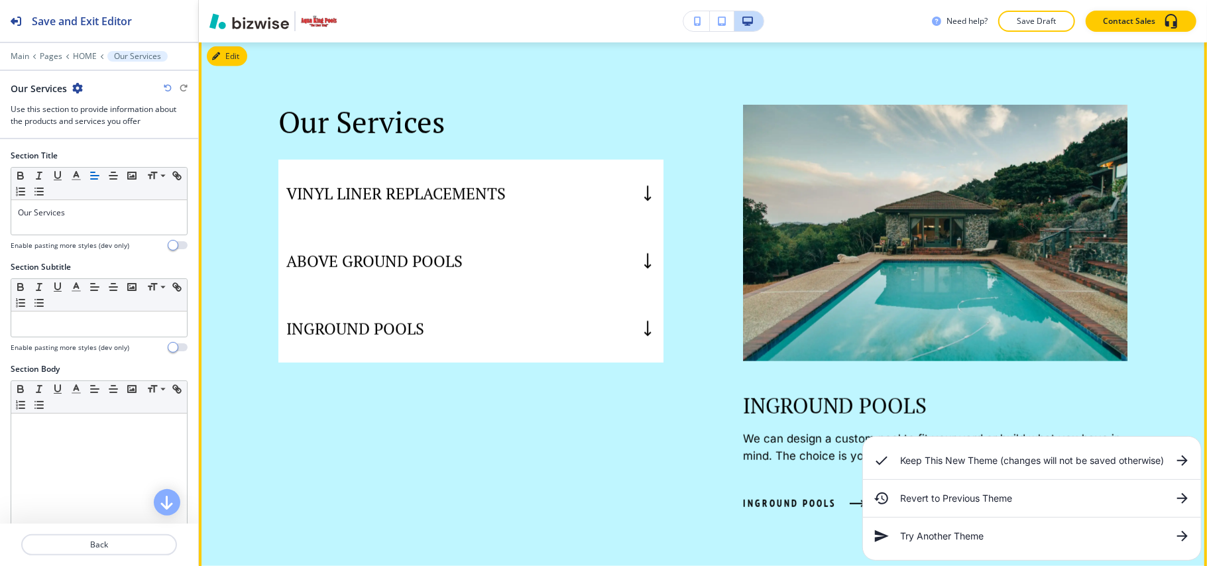
scroll to position [946, 0]
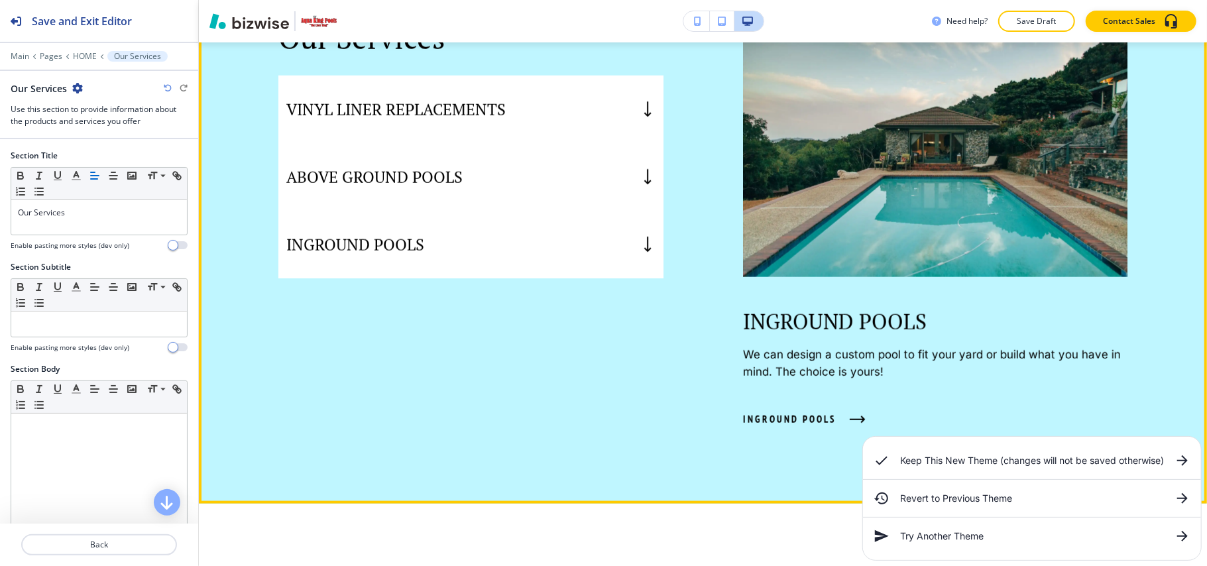
click at [578, 182] on div "ABOVE GROUND POOLS" at bounding box center [470, 177] width 385 height 68
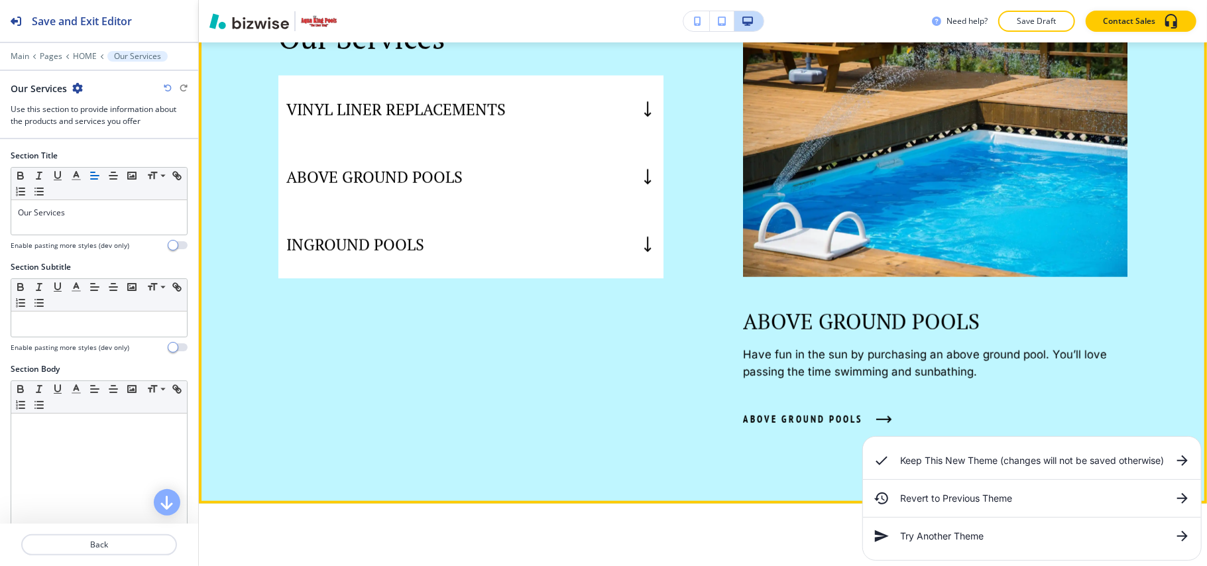
click at [603, 110] on div "VINYL LINER REPLACEMENTS" at bounding box center [470, 110] width 385 height 68
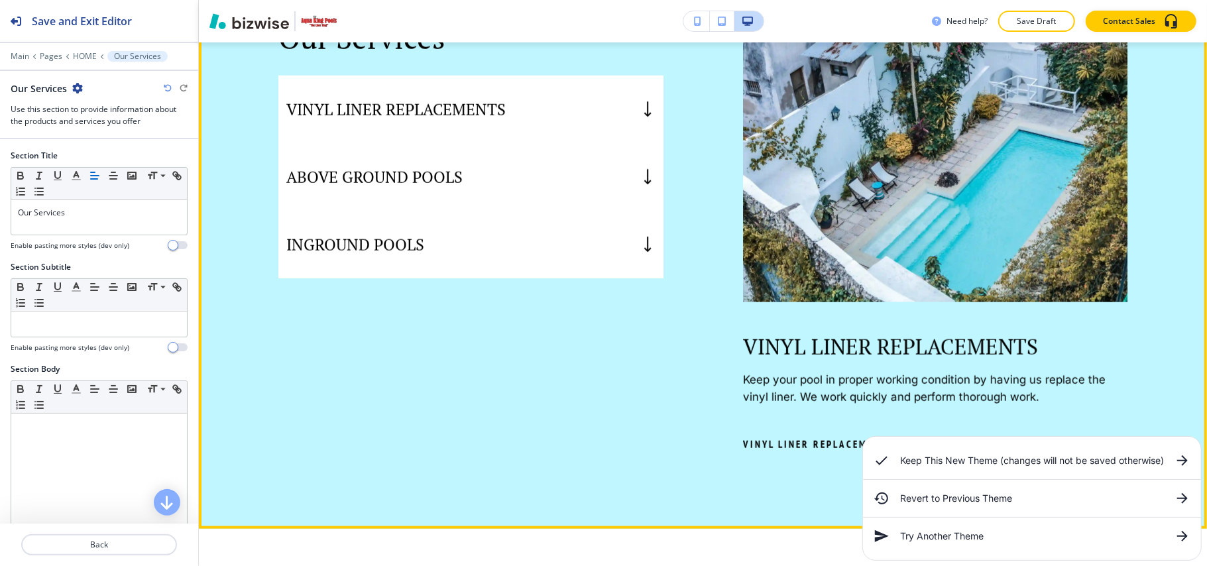
click at [567, 245] on div "INGROUND POOLS" at bounding box center [470, 245] width 385 height 68
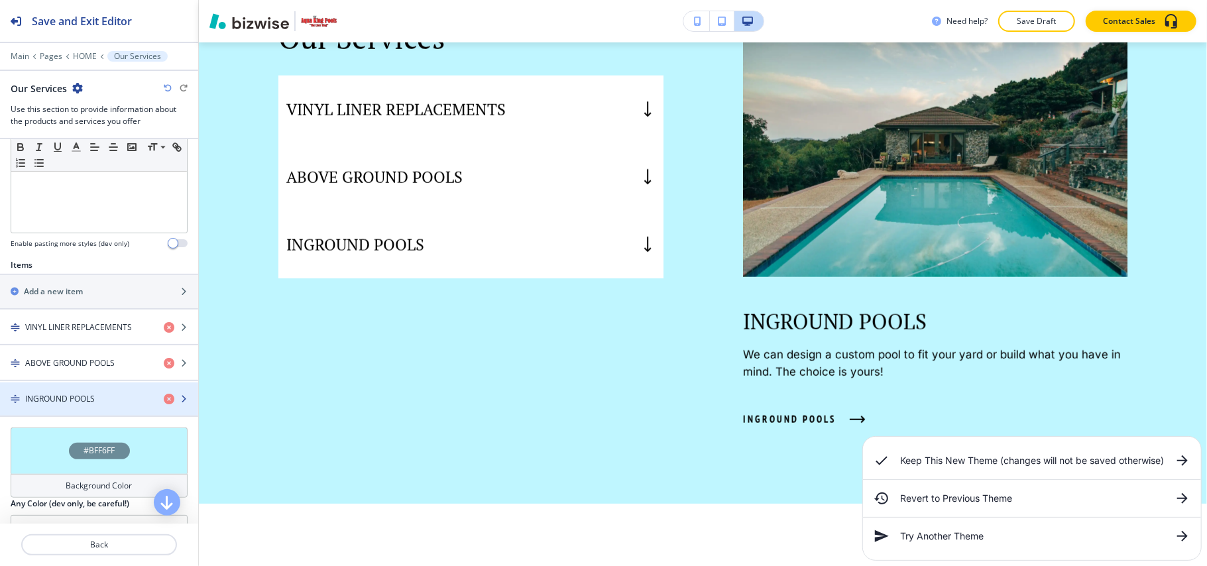
scroll to position [441, 0]
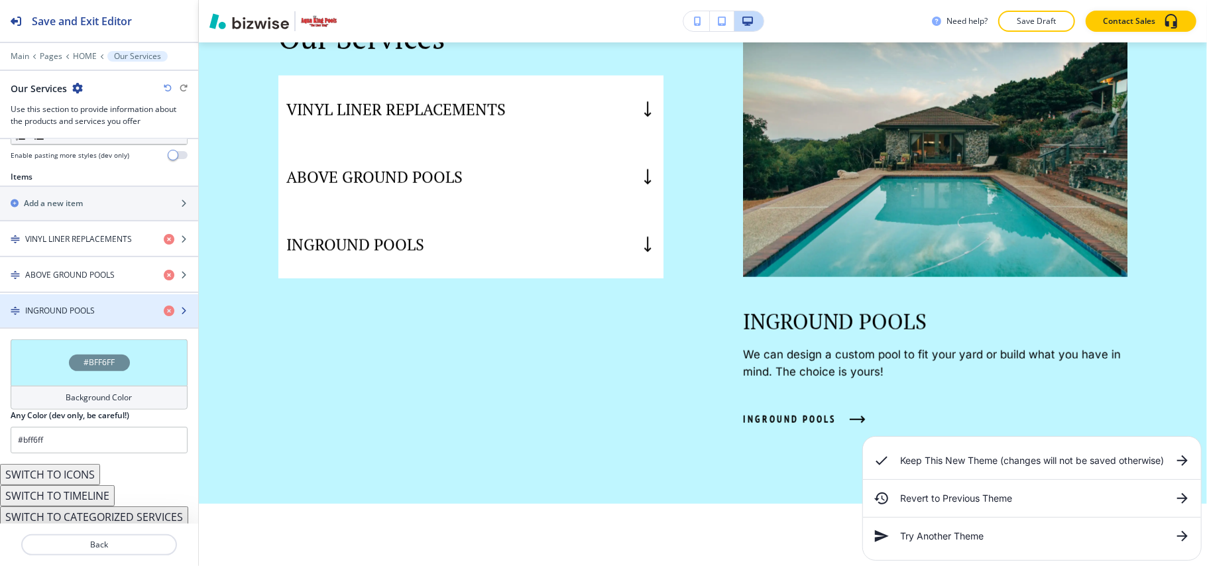
click at [60, 311] on h4 "INGROUND POOLS" at bounding box center [60, 311] width 70 height 12
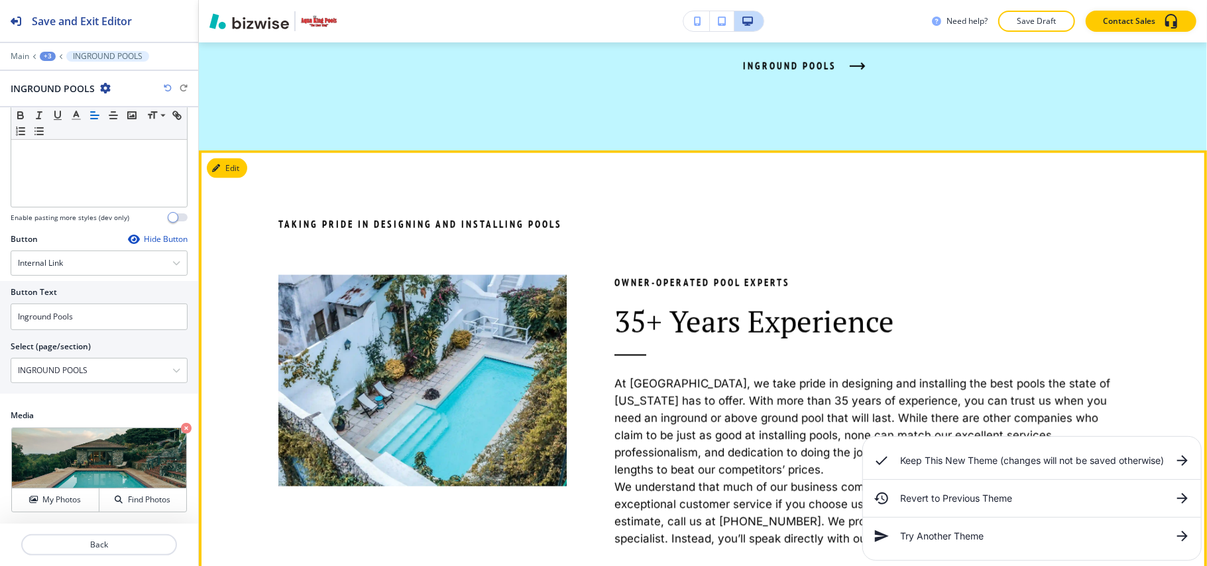
scroll to position [1387, 0]
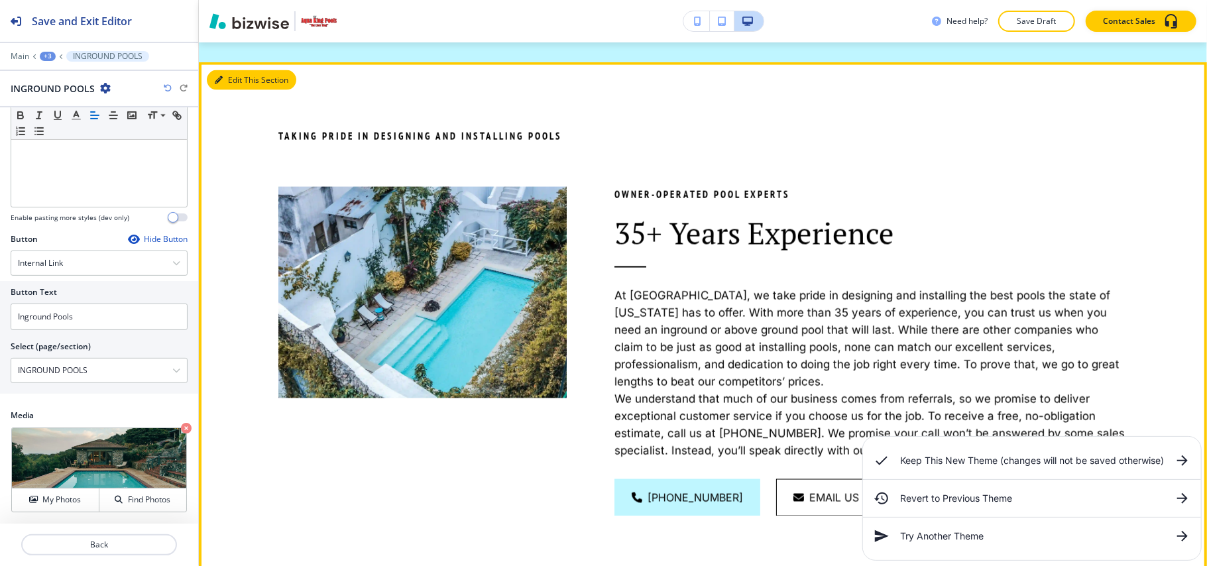
click at [228, 77] on button "Edit This Section" at bounding box center [251, 80] width 89 height 20
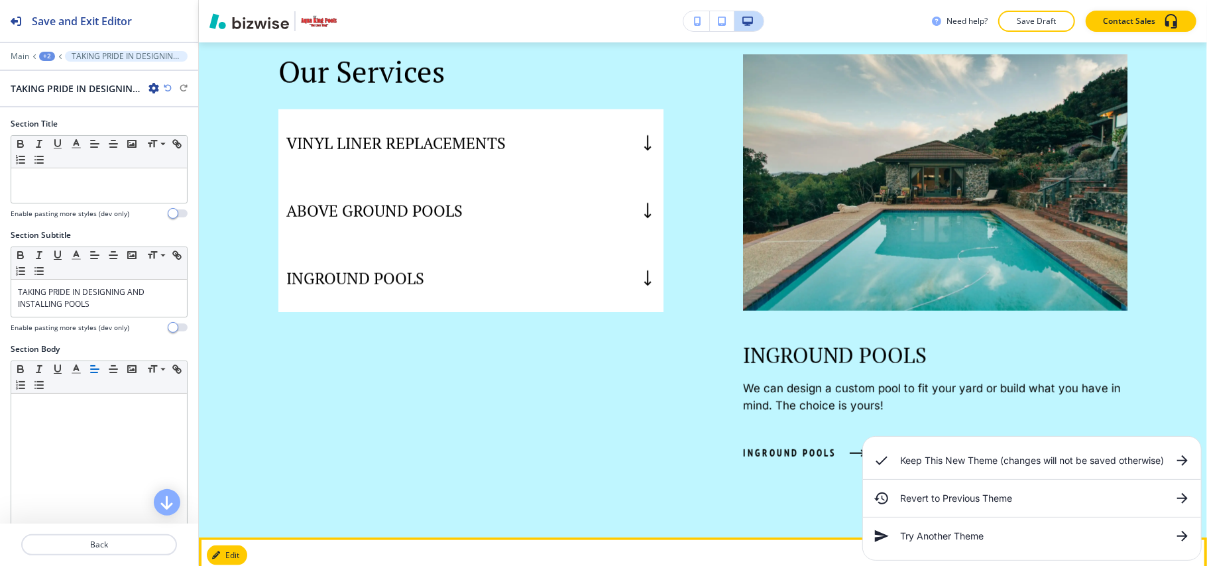
scroll to position [873, 0]
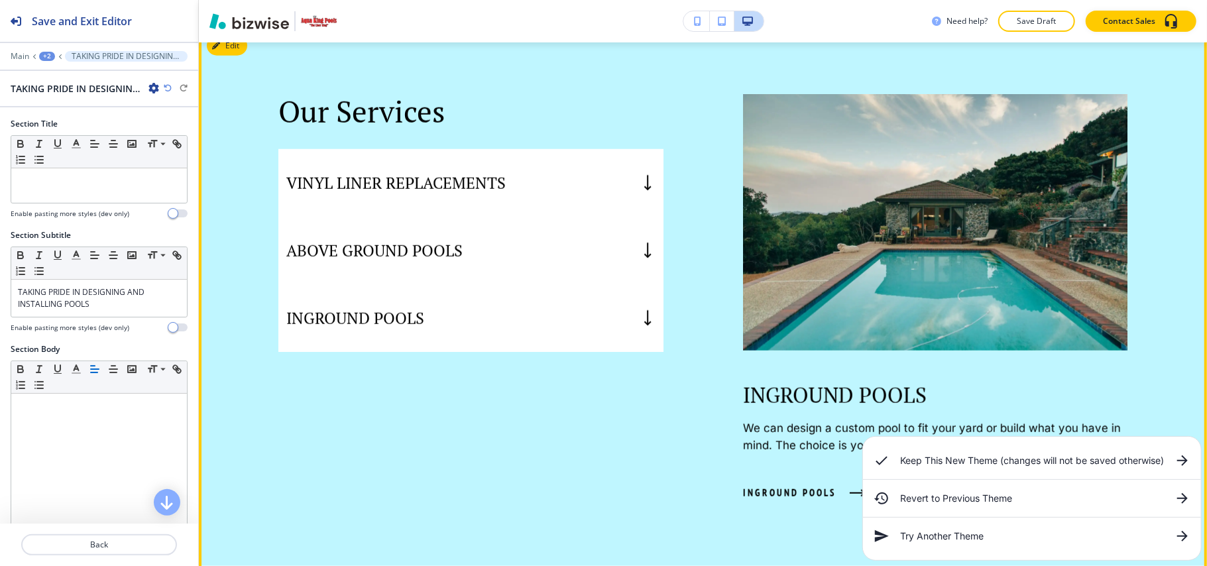
click at [560, 242] on div "ABOVE GROUND POOLS" at bounding box center [470, 251] width 385 height 68
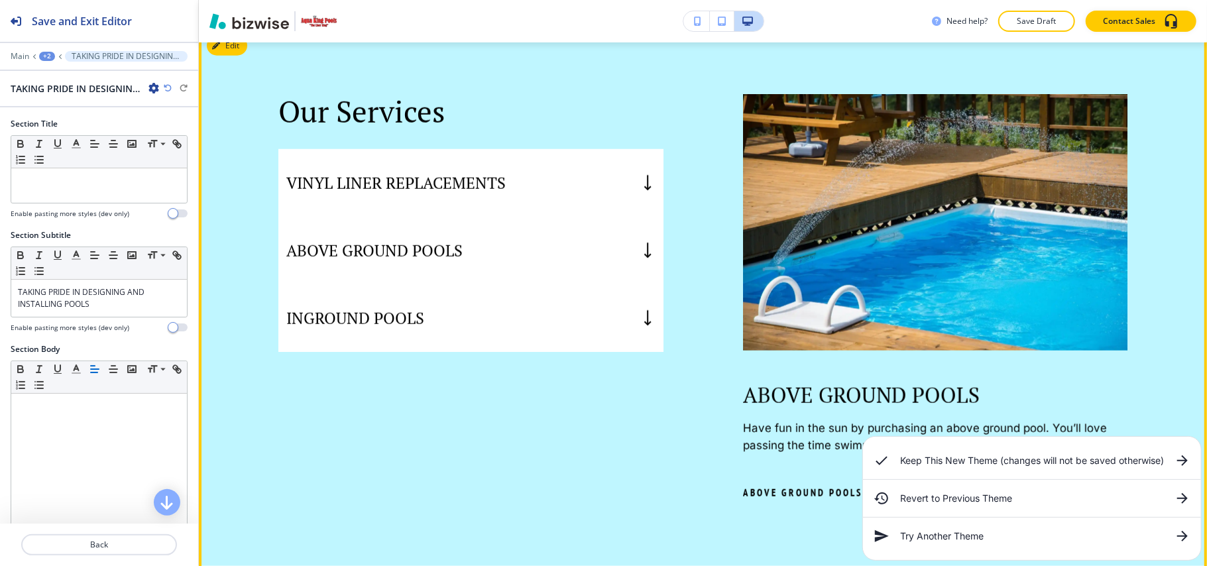
click at [502, 168] on div "VINYL LINER REPLACEMENTS" at bounding box center [470, 183] width 385 height 68
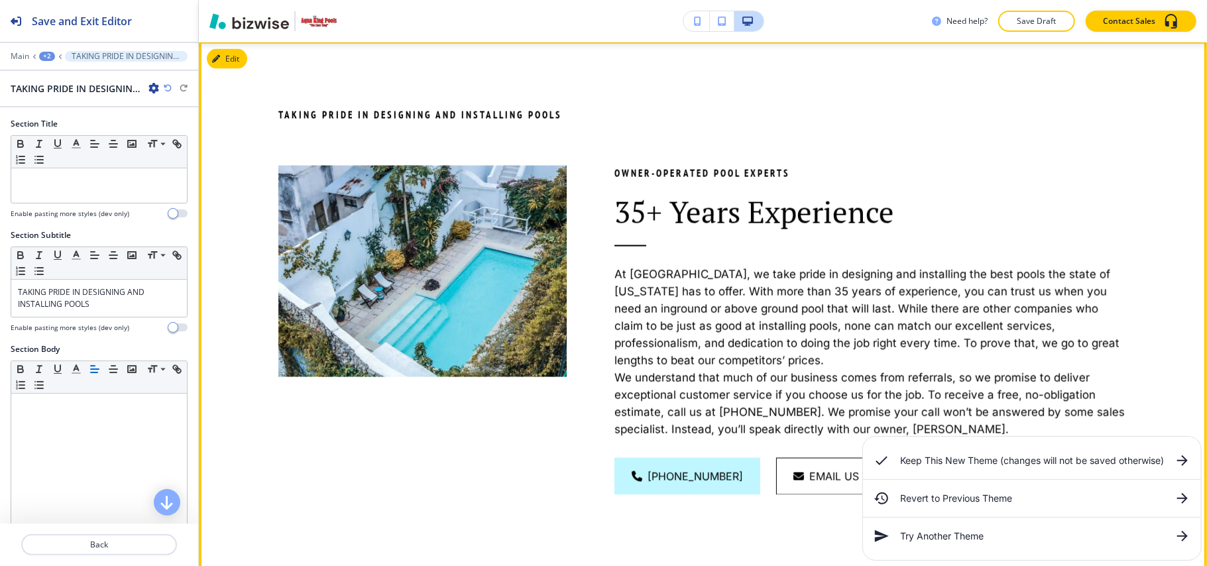
scroll to position [1403, 0]
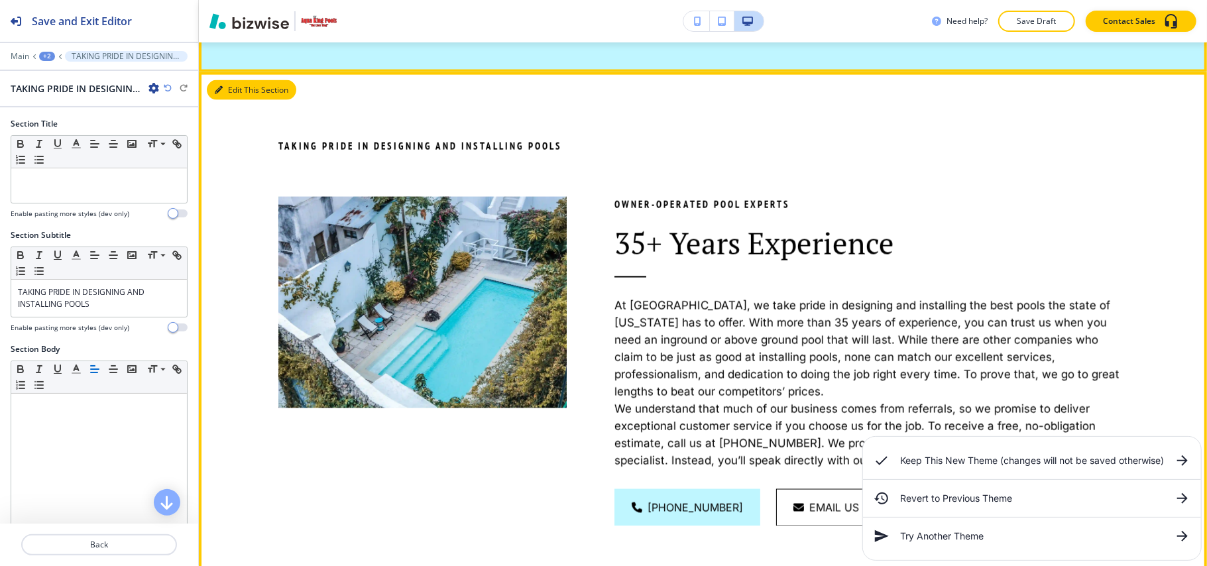
click at [235, 80] on button "Edit This Section" at bounding box center [251, 90] width 89 height 20
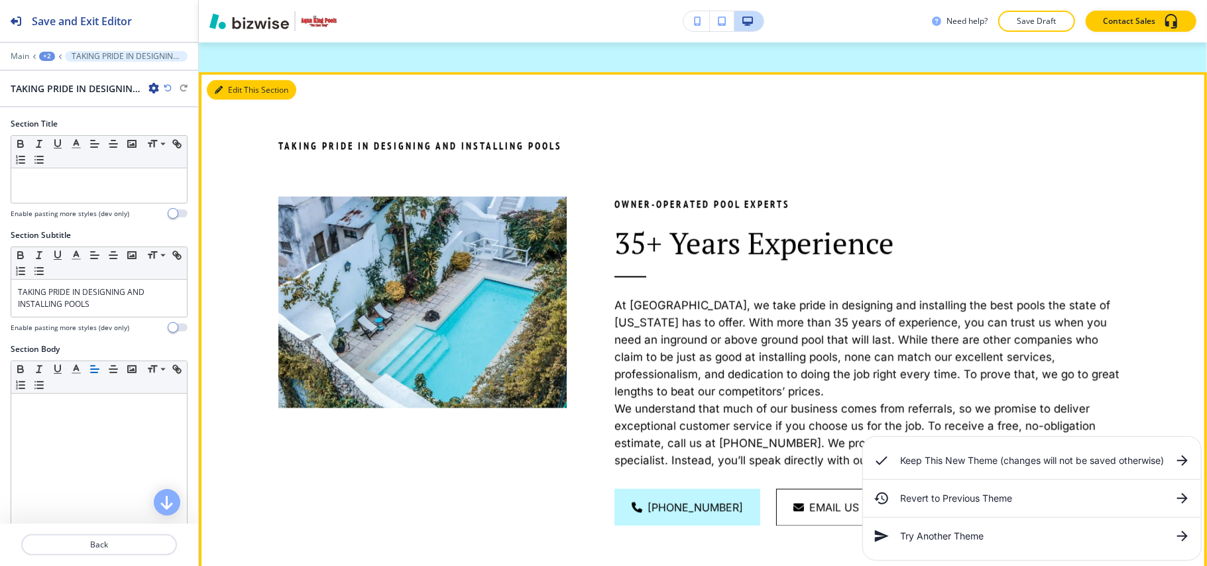
click at [239, 91] on button "Edit This Section" at bounding box center [251, 90] width 89 height 20
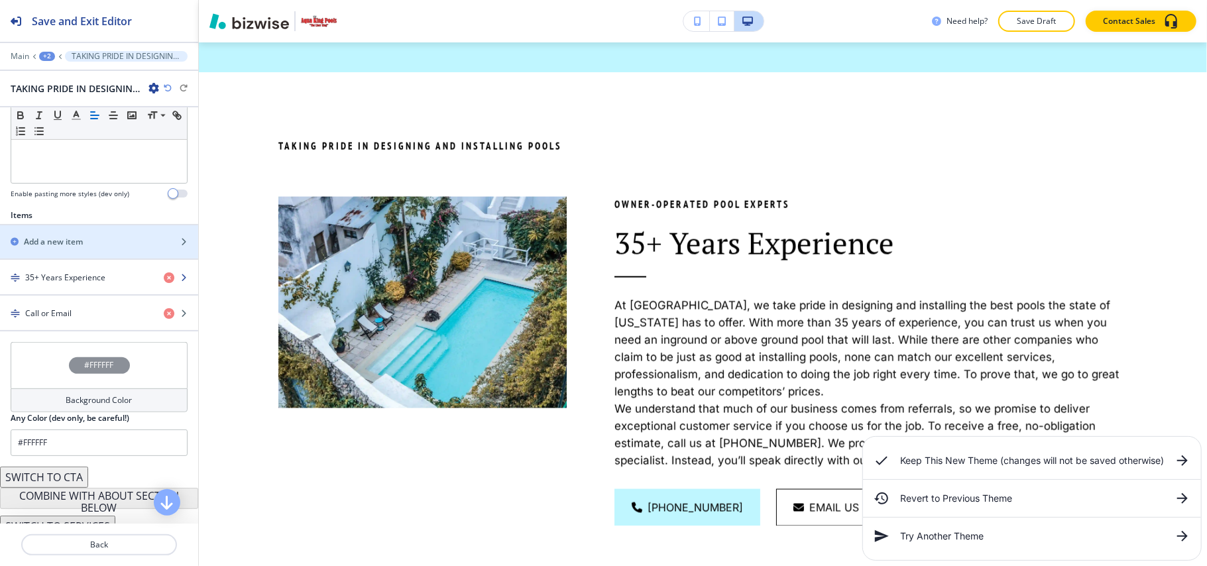
scroll to position [400, 0]
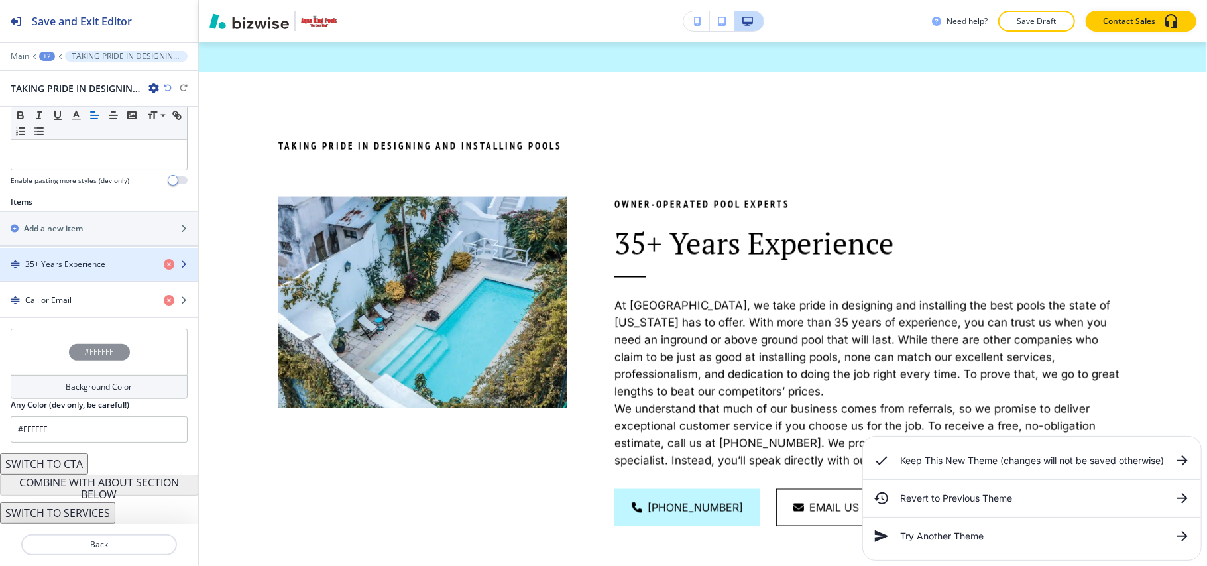
click at [94, 260] on h4 "35+ Years Experience" at bounding box center [65, 264] width 80 height 12
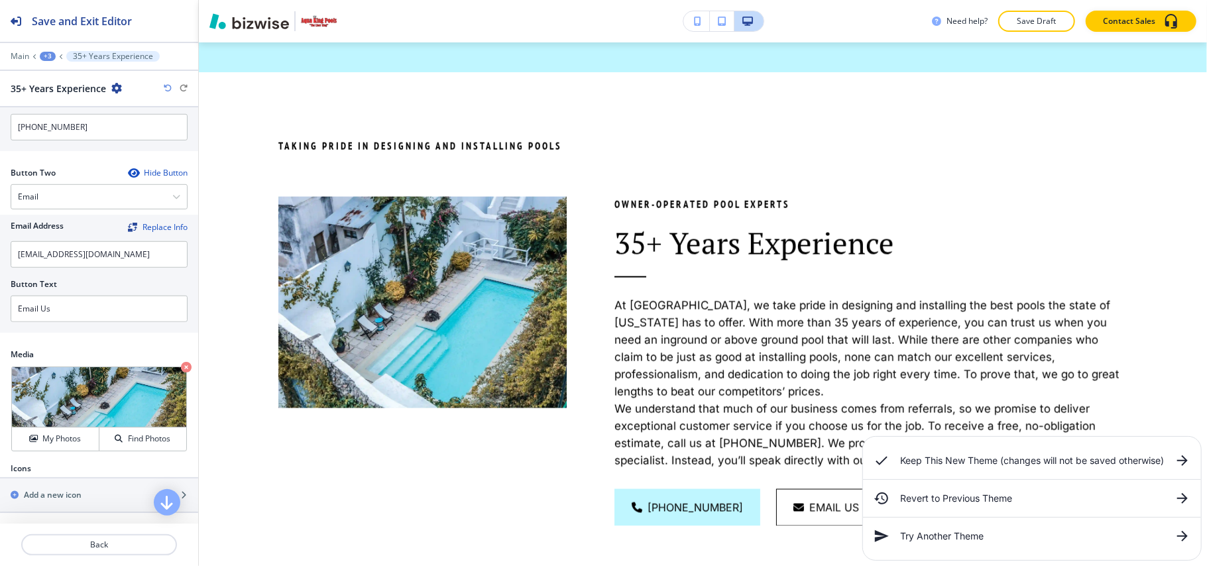
scroll to position [663, 0]
click at [38, 378] on p "Crop" at bounding box center [47, 383] width 18 height 12
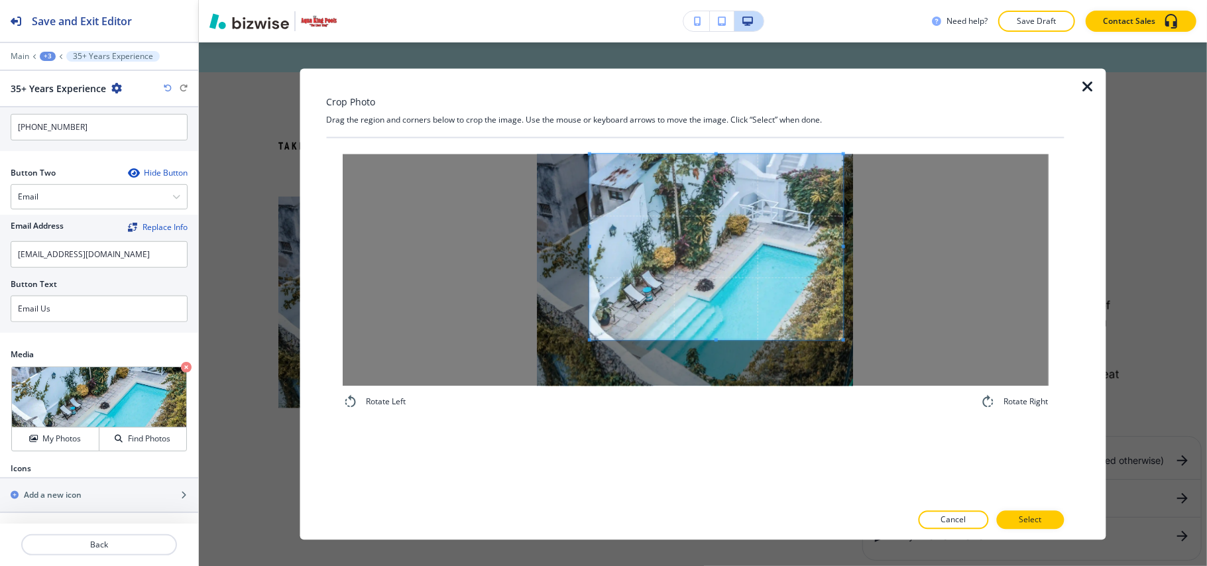
click at [698, 229] on span at bounding box center [715, 247] width 253 height 186
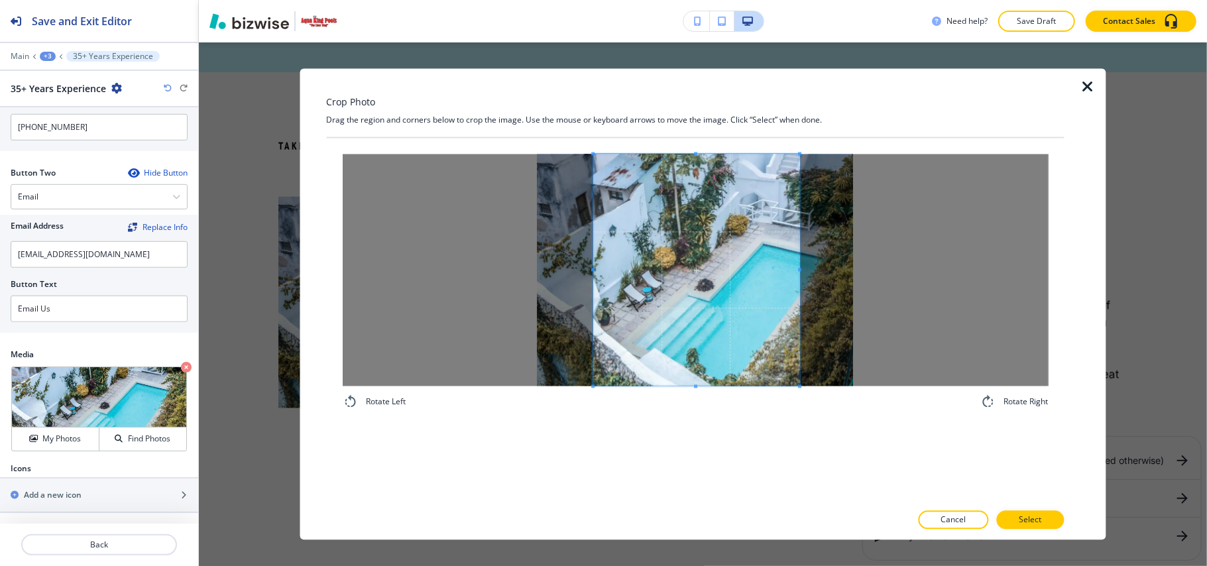
click at [799, 391] on div "Rotate Left Rotate Right" at bounding box center [695, 282] width 706 height 256
click at [766, 343] on span at bounding box center [699, 270] width 207 height 232
click at [1031, 517] on p "Select" at bounding box center [1029, 520] width 23 height 12
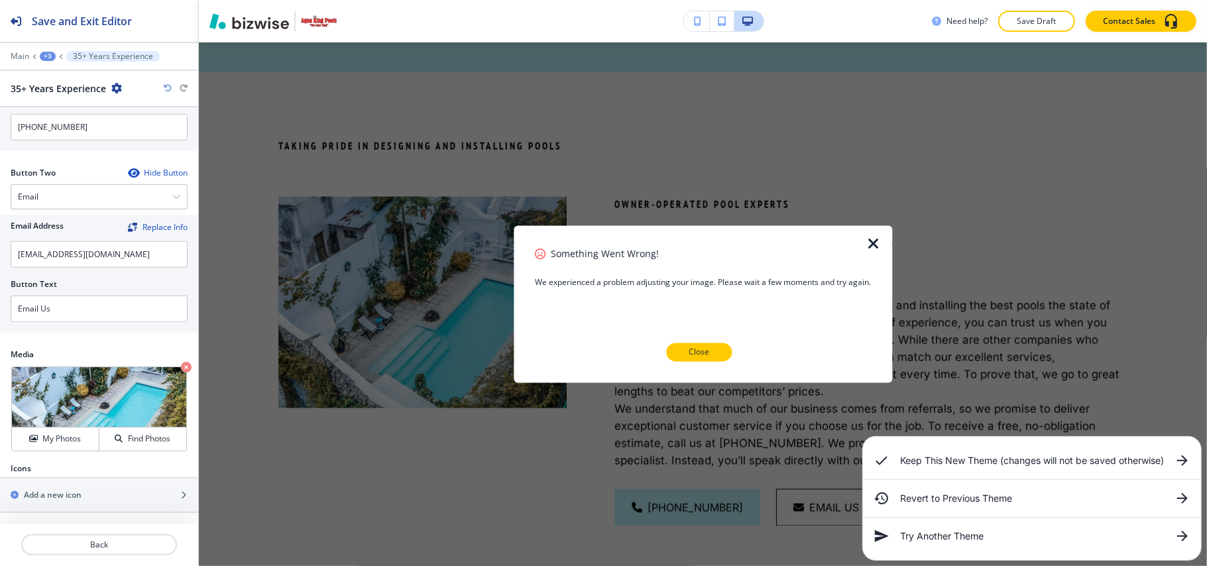
click at [685, 348] on button "Close" at bounding box center [699, 352] width 66 height 19
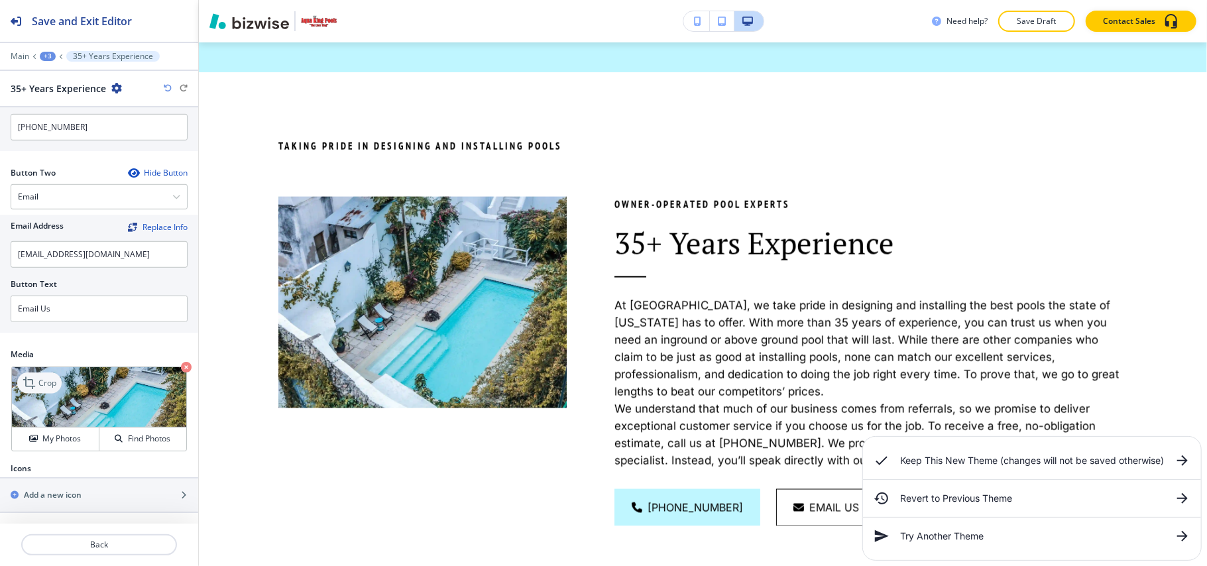
click at [36, 382] on icon at bounding box center [31, 383] width 16 height 16
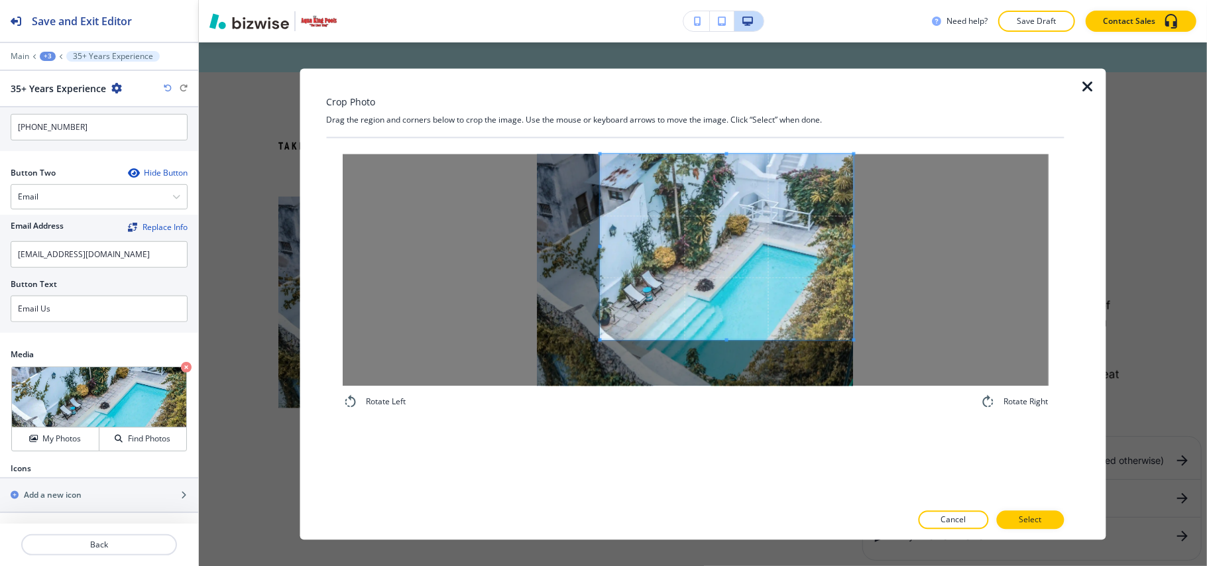
click at [737, 229] on span at bounding box center [726, 247] width 253 height 186
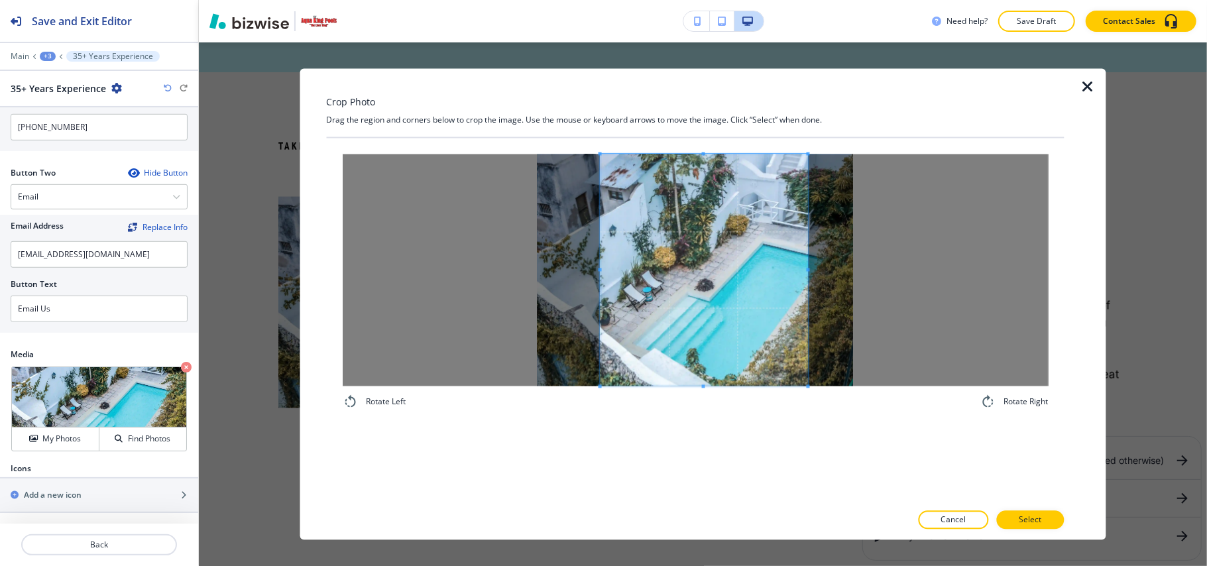
click at [806, 398] on div "Rotate Left Rotate Right" at bounding box center [695, 282] width 706 height 256
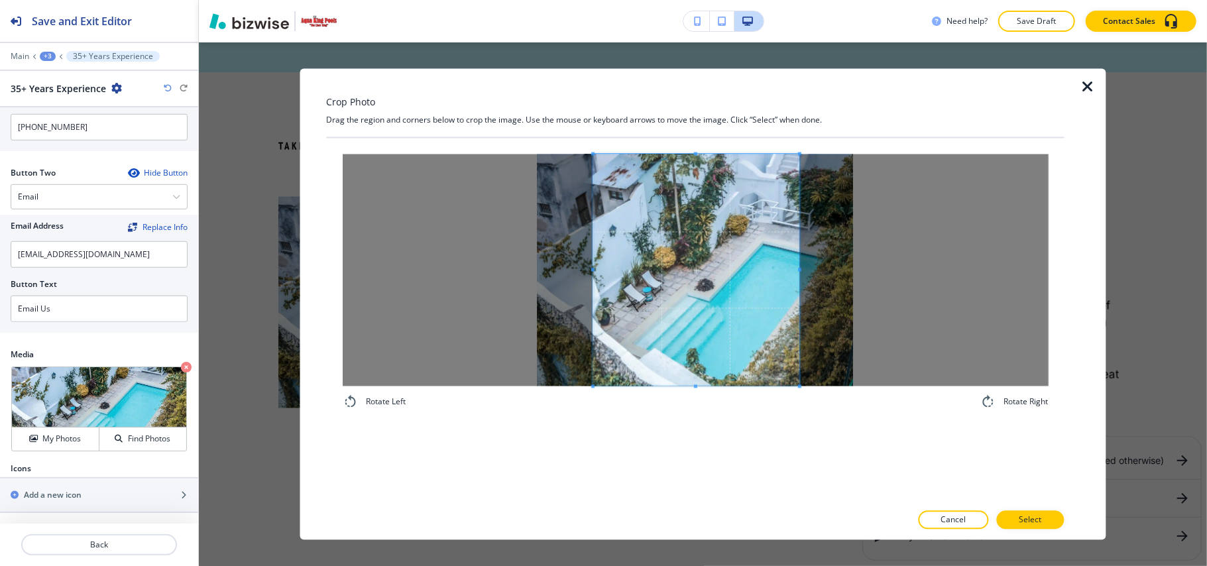
click at [721, 324] on span at bounding box center [696, 270] width 207 height 232
click at [1032, 520] on p "Select" at bounding box center [1029, 520] width 23 height 12
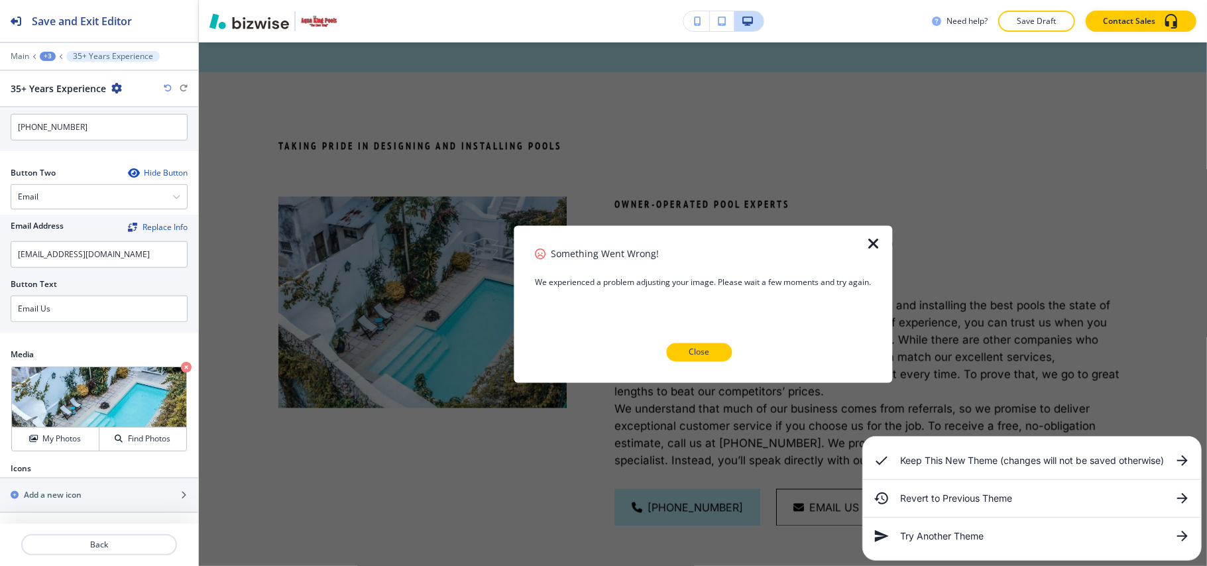
click at [700, 348] on p "Close" at bounding box center [698, 353] width 21 height 12
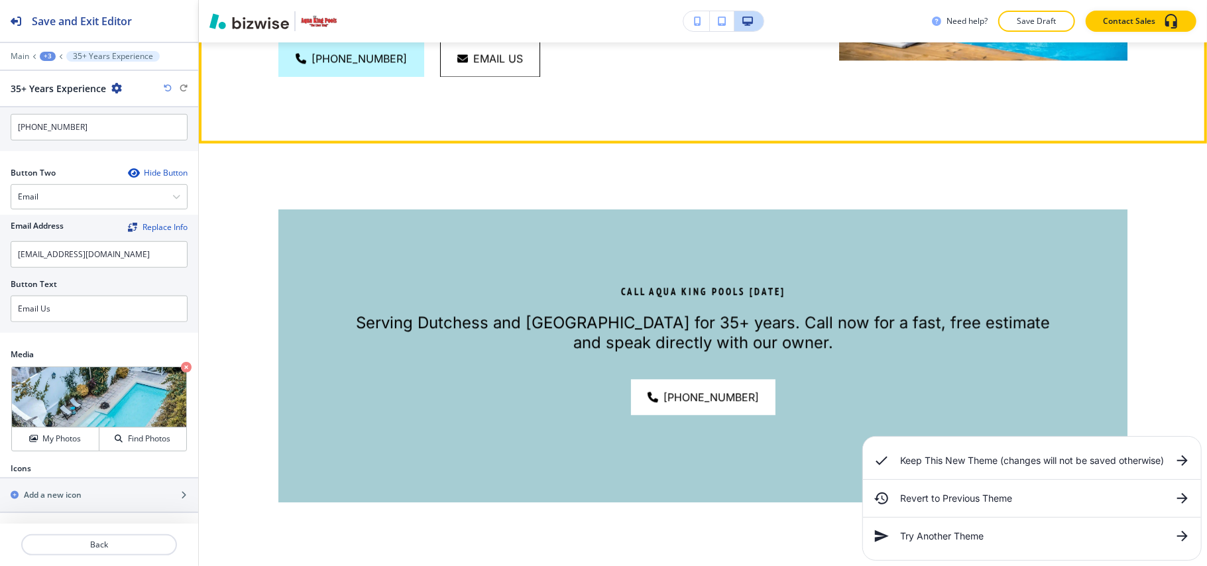
scroll to position [2198, 0]
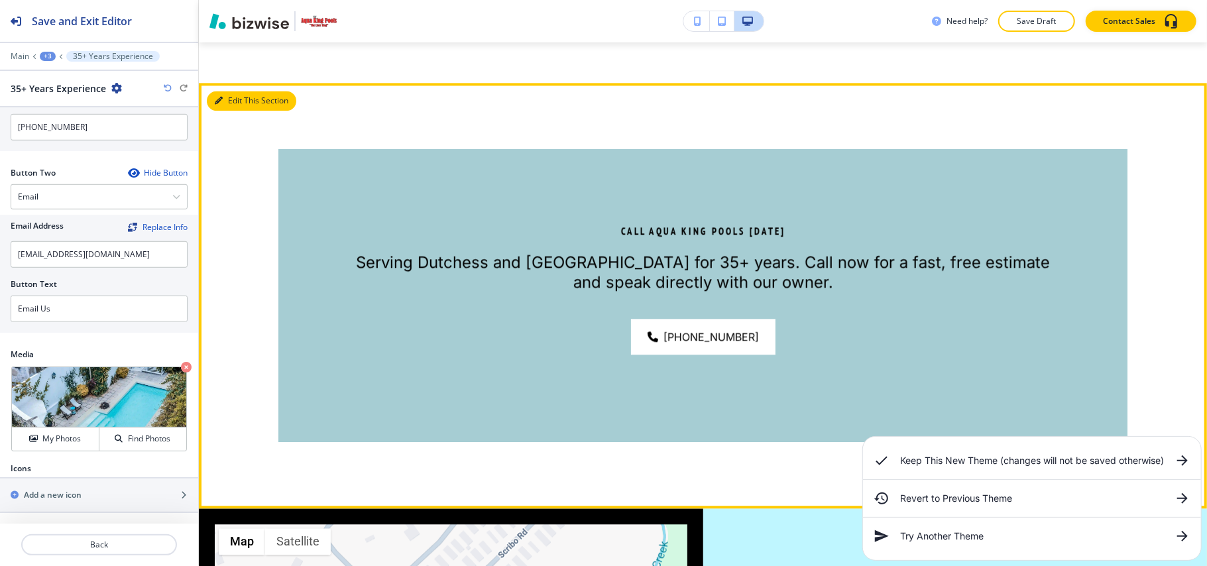
click at [225, 85] on div "CALL AQUA KING POOLS TODAY Serving Dutchess and Orange Counties for 35+ years. …" at bounding box center [703, 295] width 1008 height 425
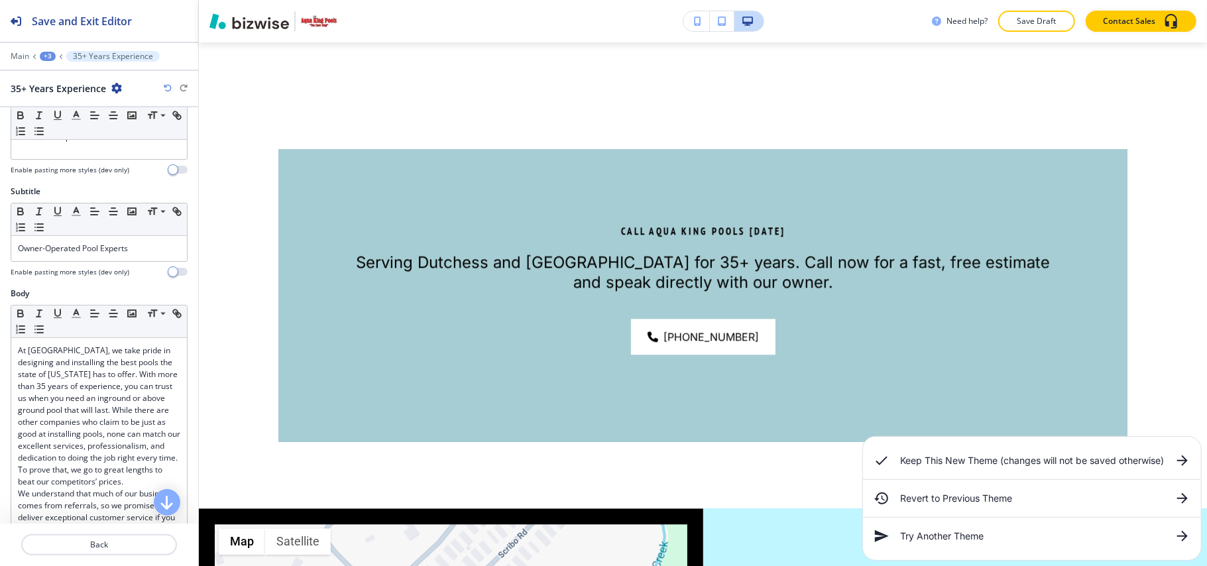
scroll to position [0, 0]
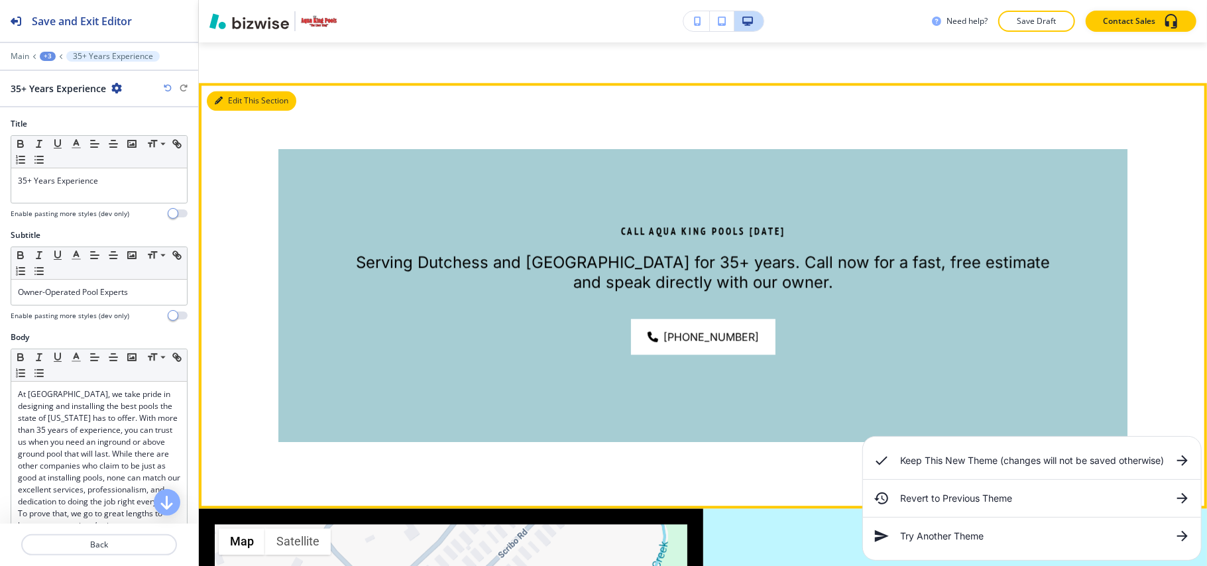
click at [228, 98] on button "Edit This Section" at bounding box center [251, 101] width 89 height 20
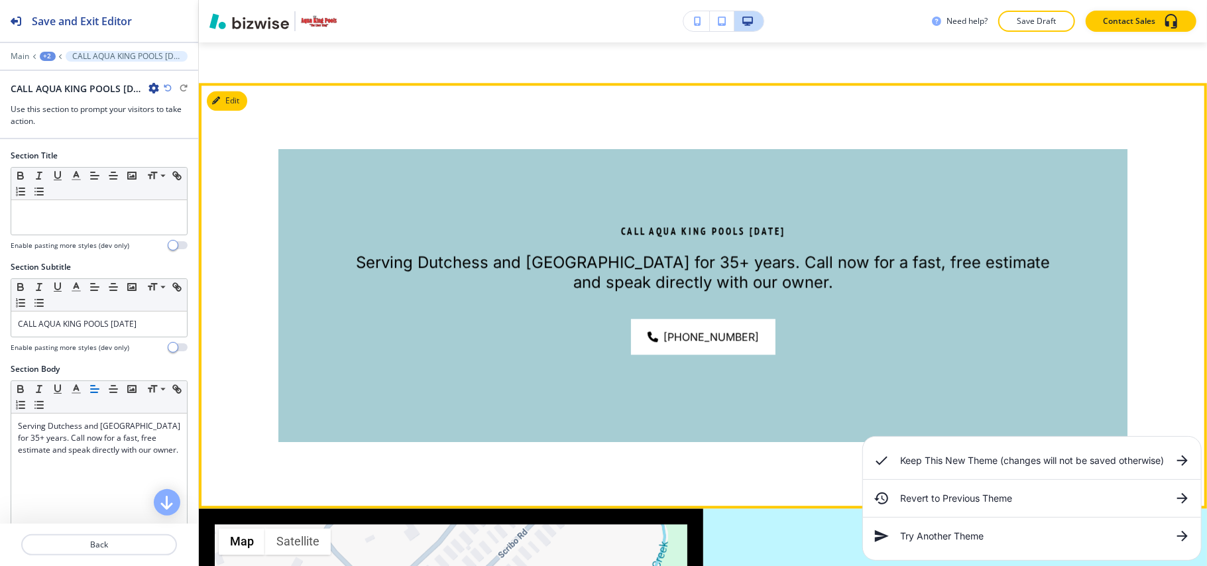
scroll to position [2234, 0]
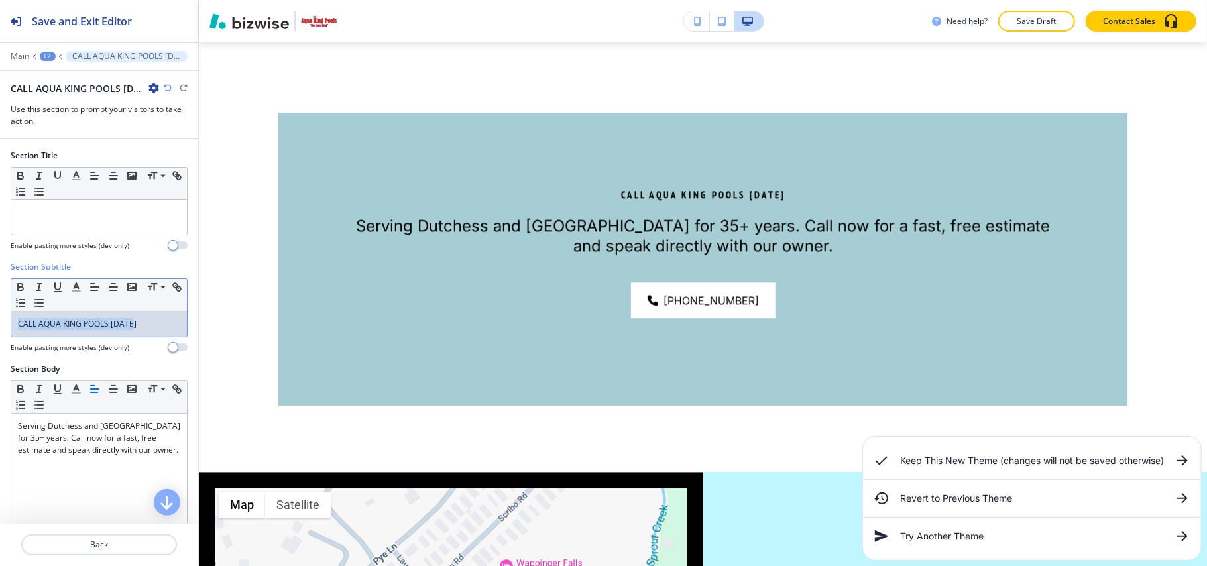
drag, startPoint x: 146, startPoint y: 329, endPoint x: 96, endPoint y: 325, distance: 49.9
click at [0, 325] on div "Section Subtitle Small Normal Large Huge CALL AQUA KING POOLS TODAY Enable past…" at bounding box center [99, 312] width 198 height 102
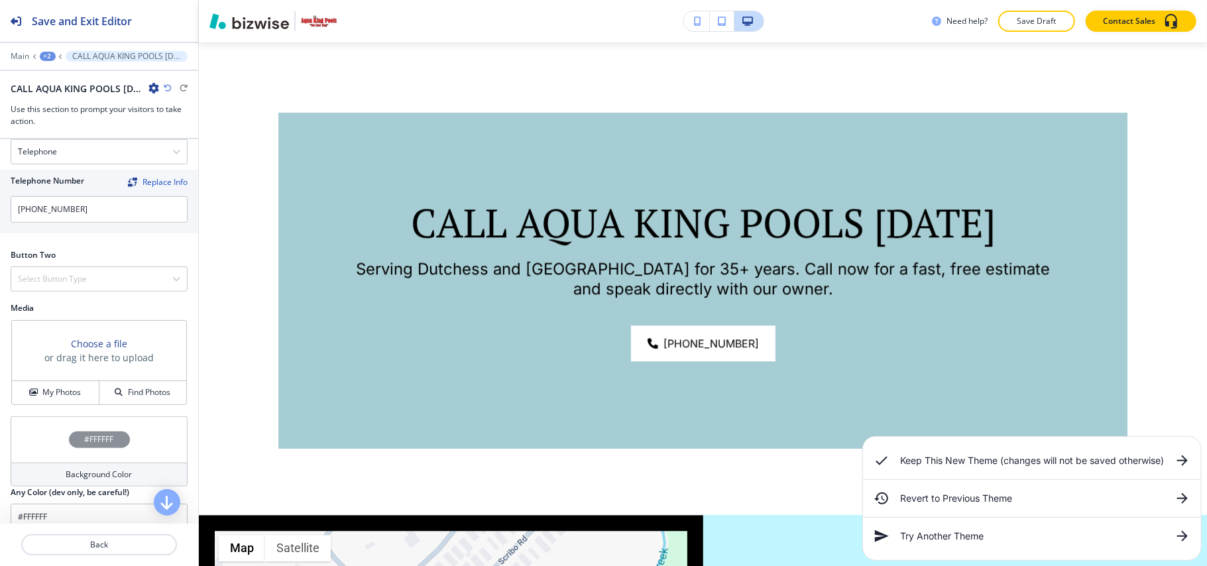
scroll to position [530, 0]
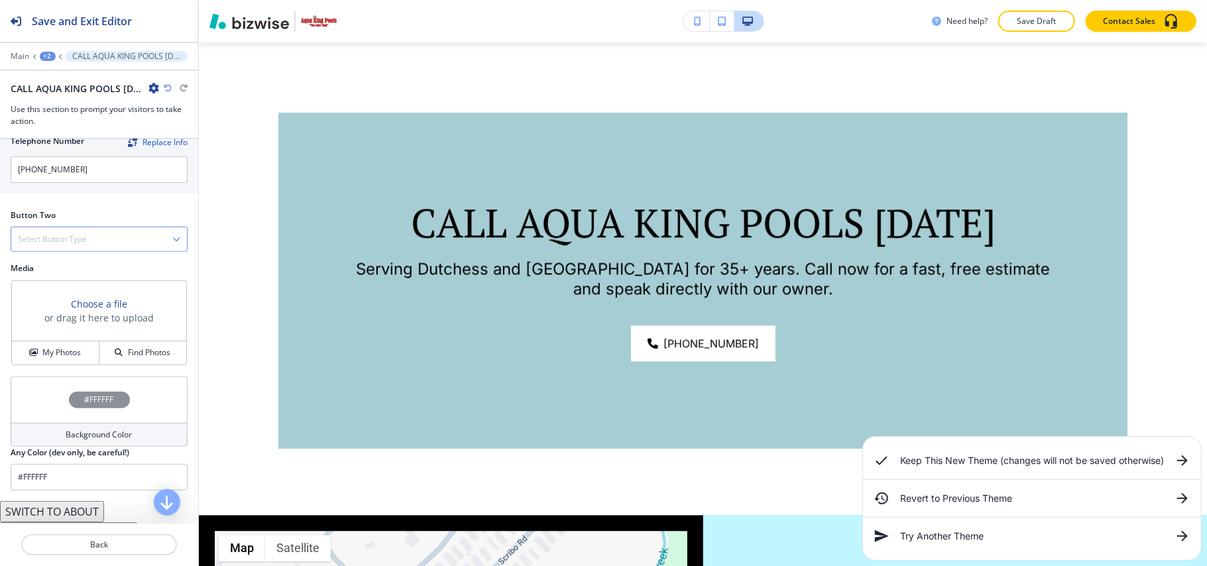
click at [66, 232] on div "Select Button Type" at bounding box center [99, 239] width 176 height 24
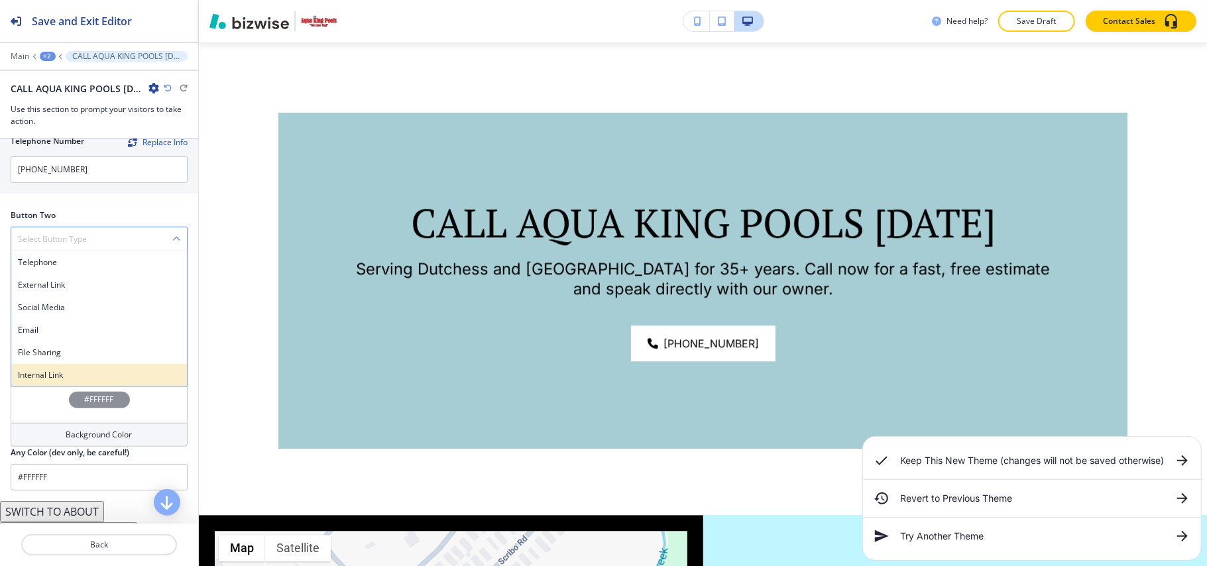
click at [42, 380] on h4 "Internal Link" at bounding box center [99, 375] width 162 height 12
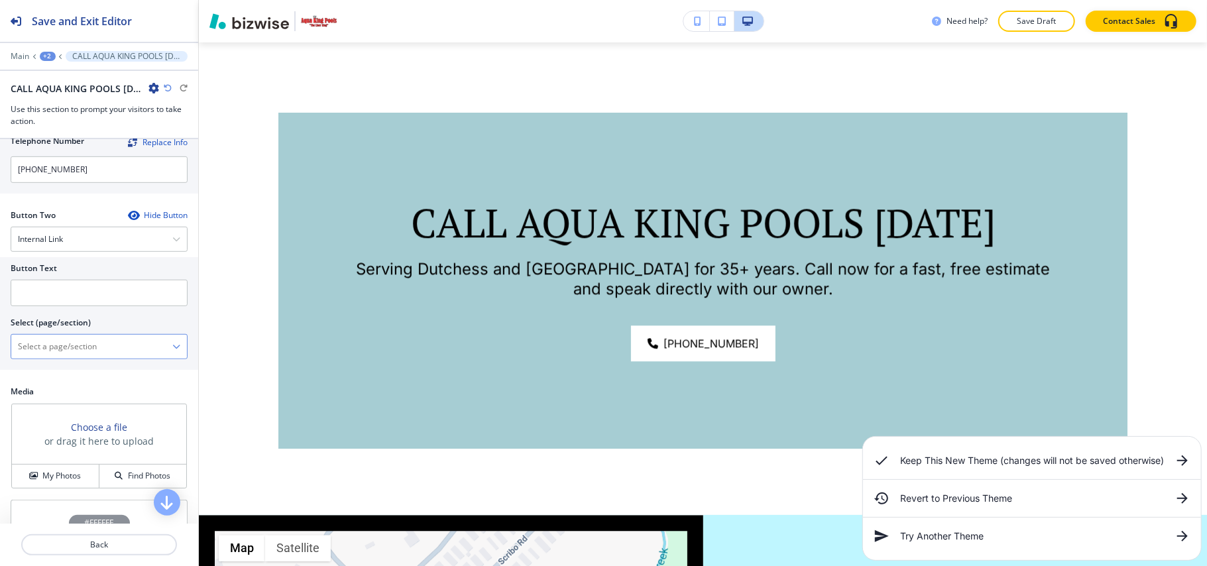
click at [65, 359] on div "HOME HOME | Hero HOME | HELPING DUTCHESS AND ORANGE COUNTY, NY ESCAPE THE SUMME…" at bounding box center [99, 346] width 177 height 25
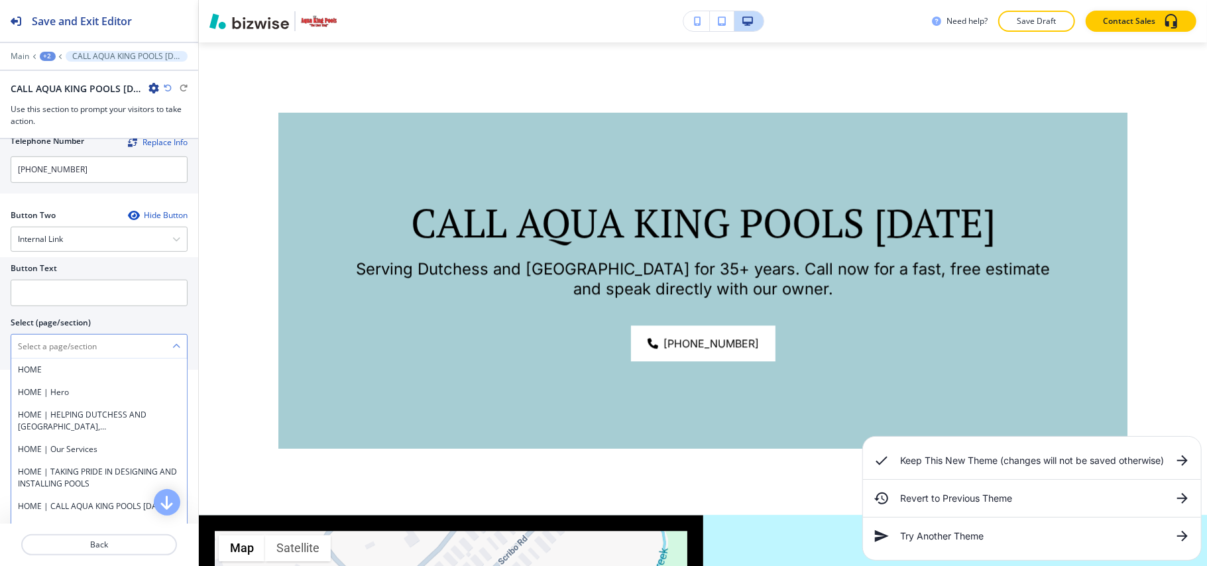
click at [66, 346] on \(page\/section\) "Manual Input" at bounding box center [91, 346] width 161 height 23
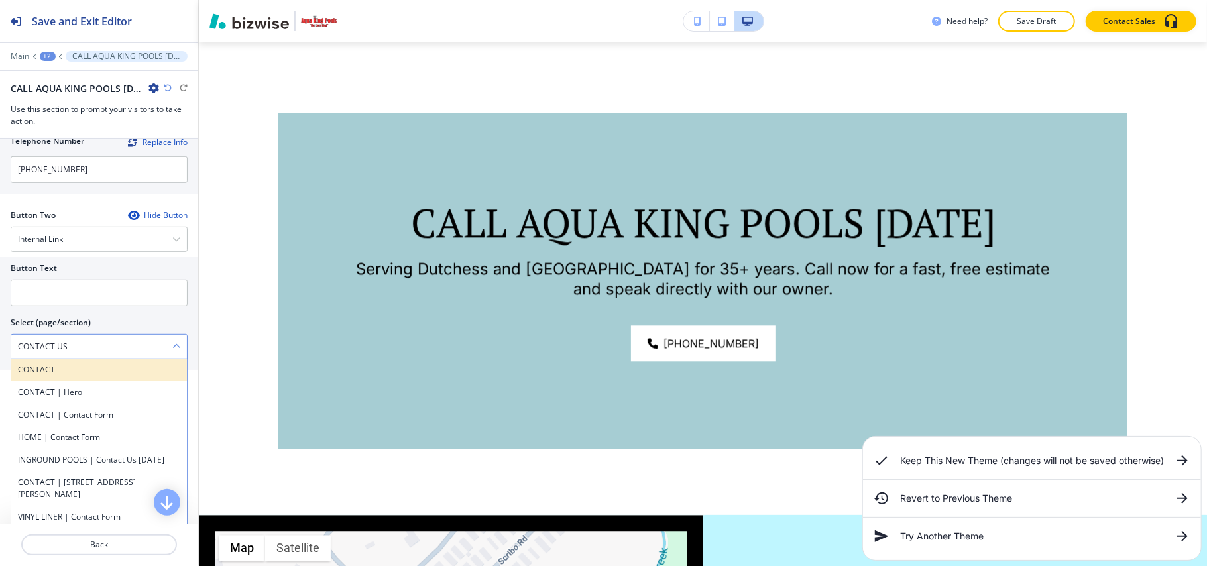
click at [76, 370] on h4 "CONTACT" at bounding box center [99, 370] width 162 height 12
type \(page\/section\) "CONTACT"
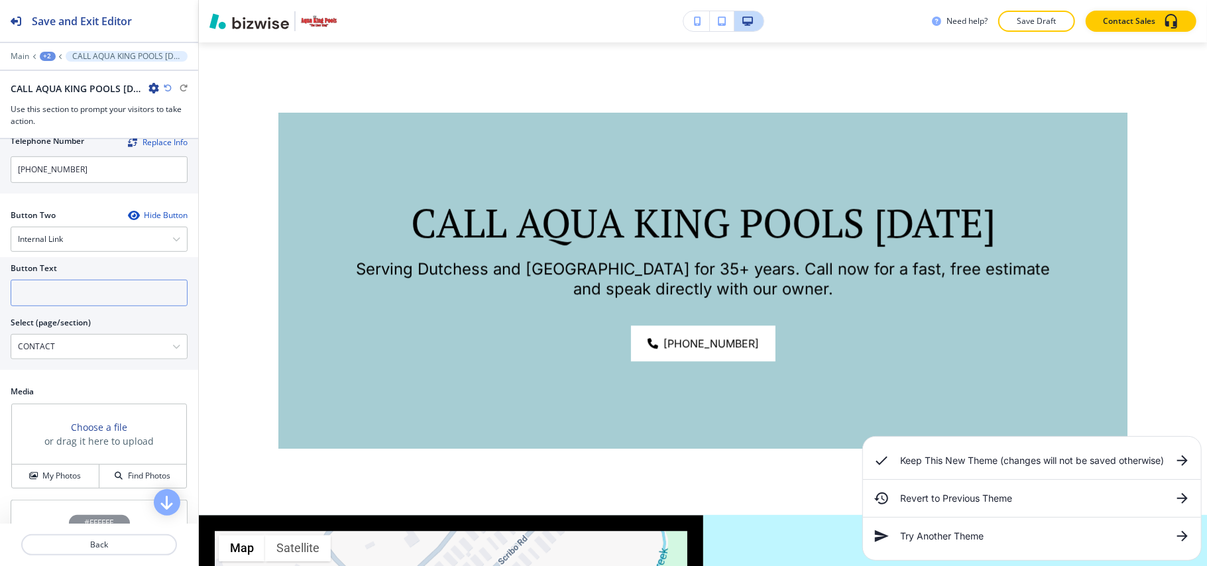
click at [76, 303] on input "text" at bounding box center [99, 293] width 177 height 27
paste input "CONTACT US"
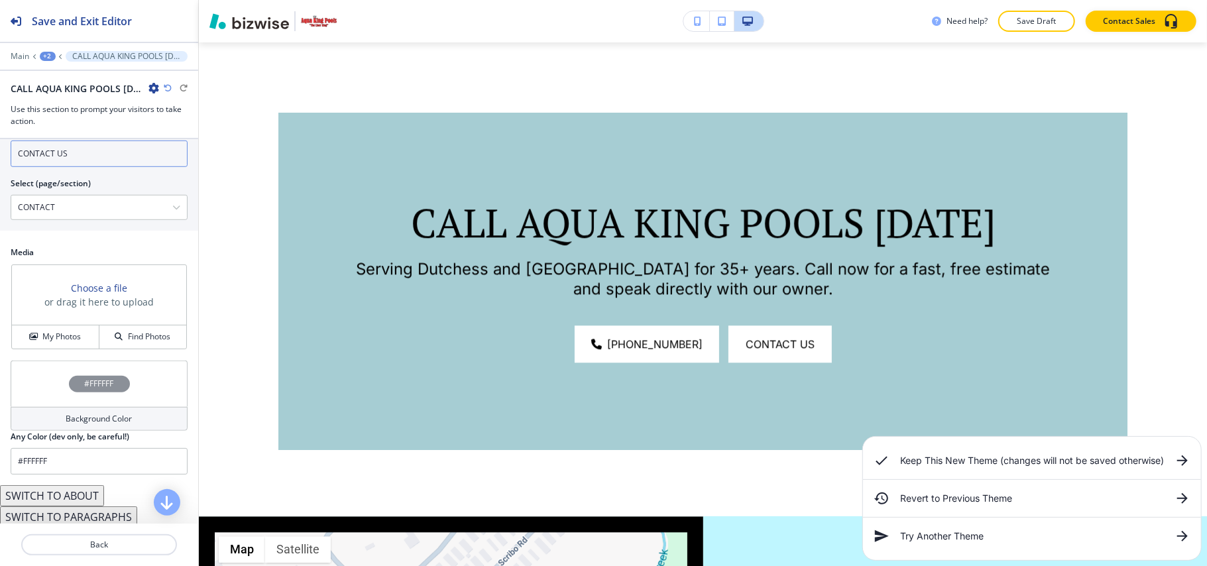
scroll to position [679, 0]
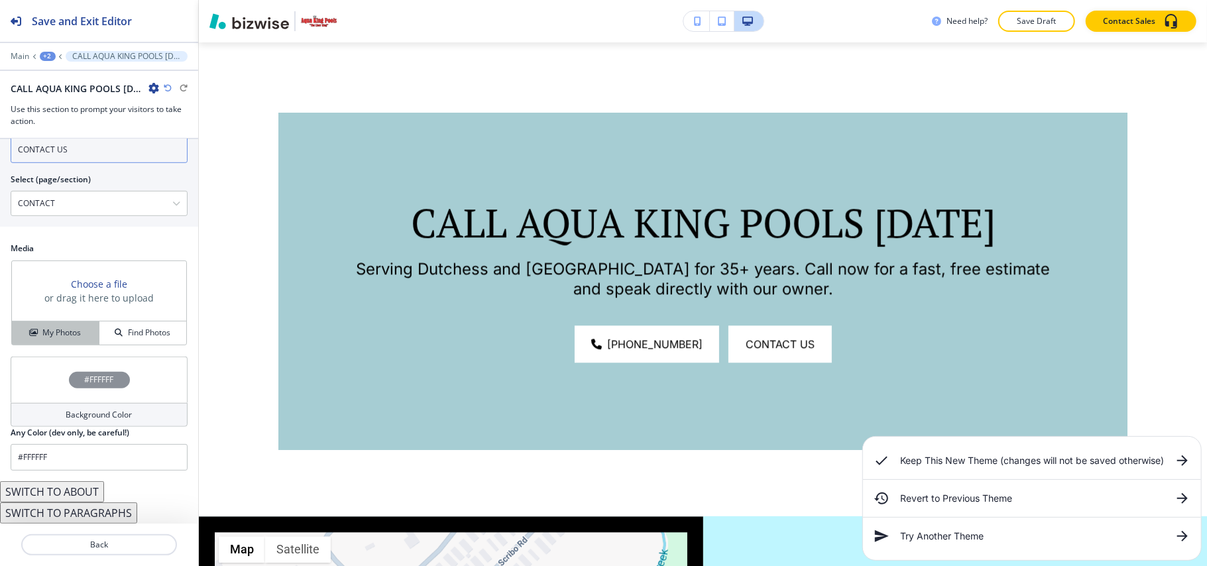
type input "CONTACT US"
click at [59, 343] on button "My Photos" at bounding box center [55, 332] width 87 height 23
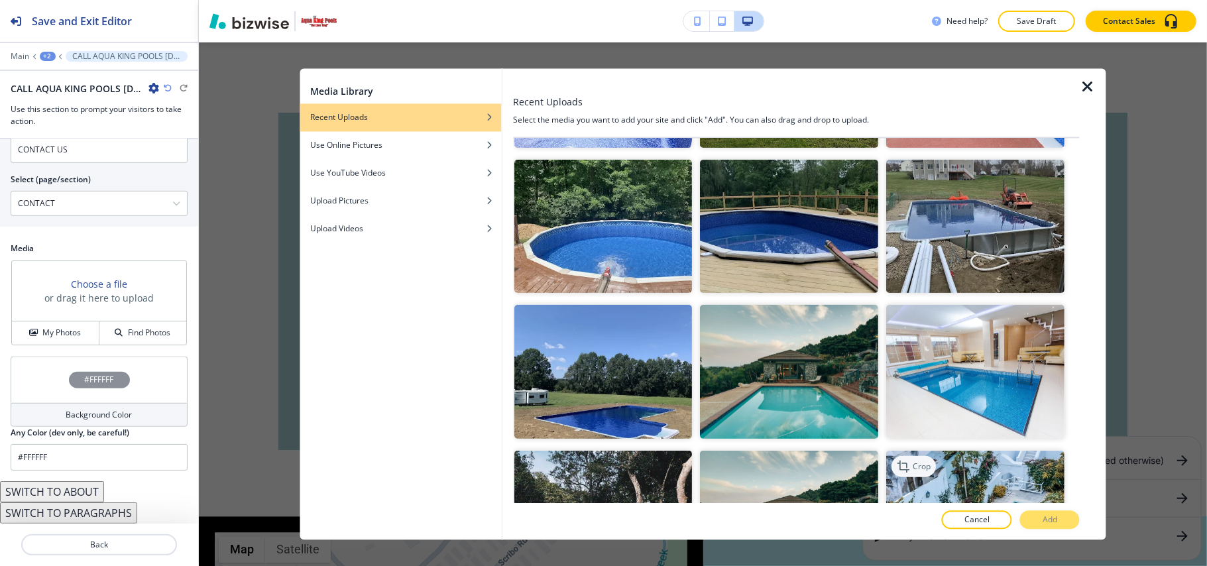
scroll to position [530, 0]
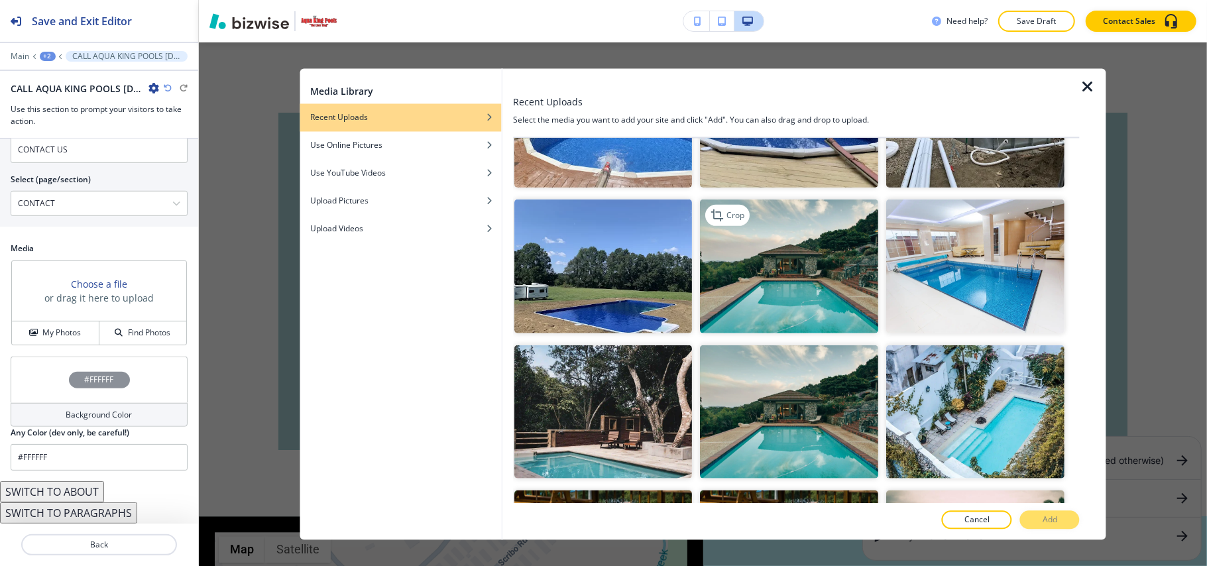
click at [780, 285] on img "button" at bounding box center [789, 266] width 178 height 134
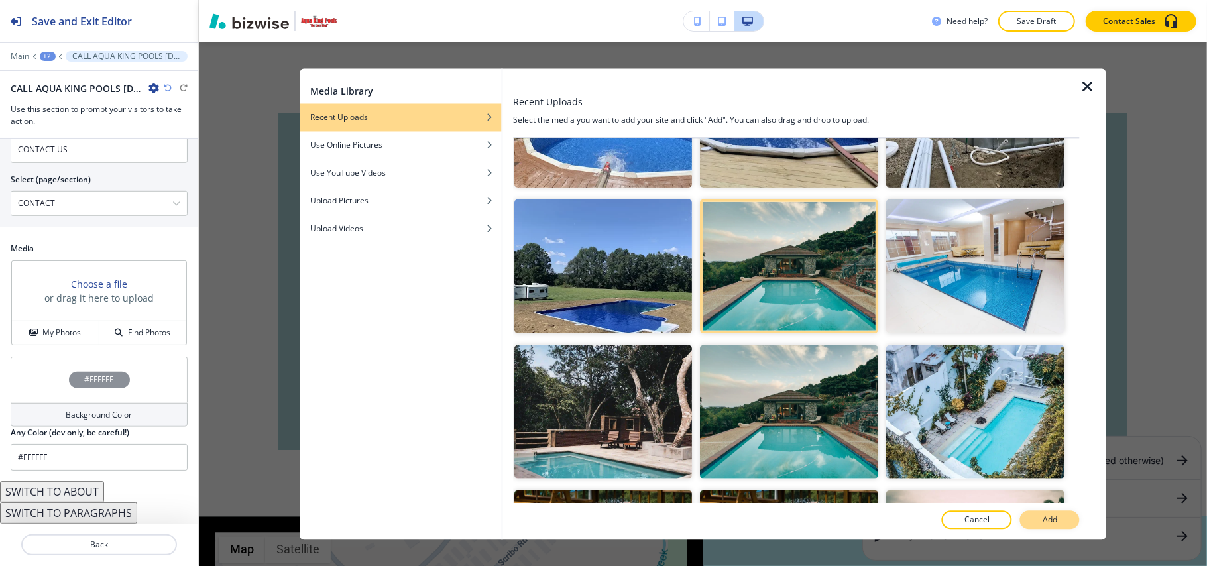
click at [1045, 518] on p "Add" at bounding box center [1049, 520] width 15 height 12
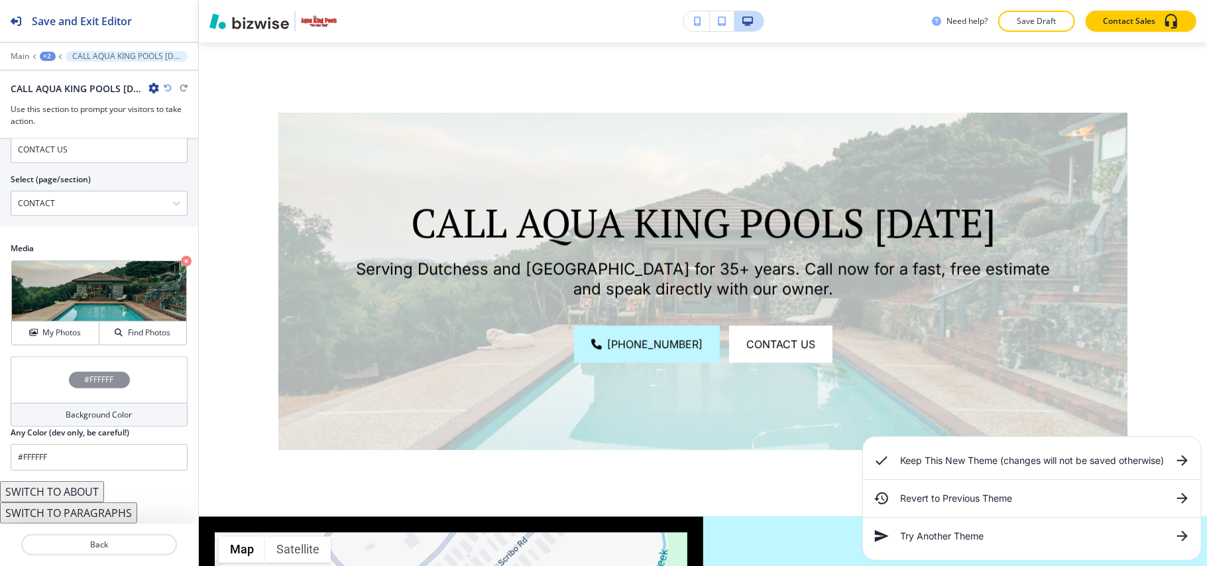
click at [1185, 460] on icon at bounding box center [1182, 460] width 11 height 11
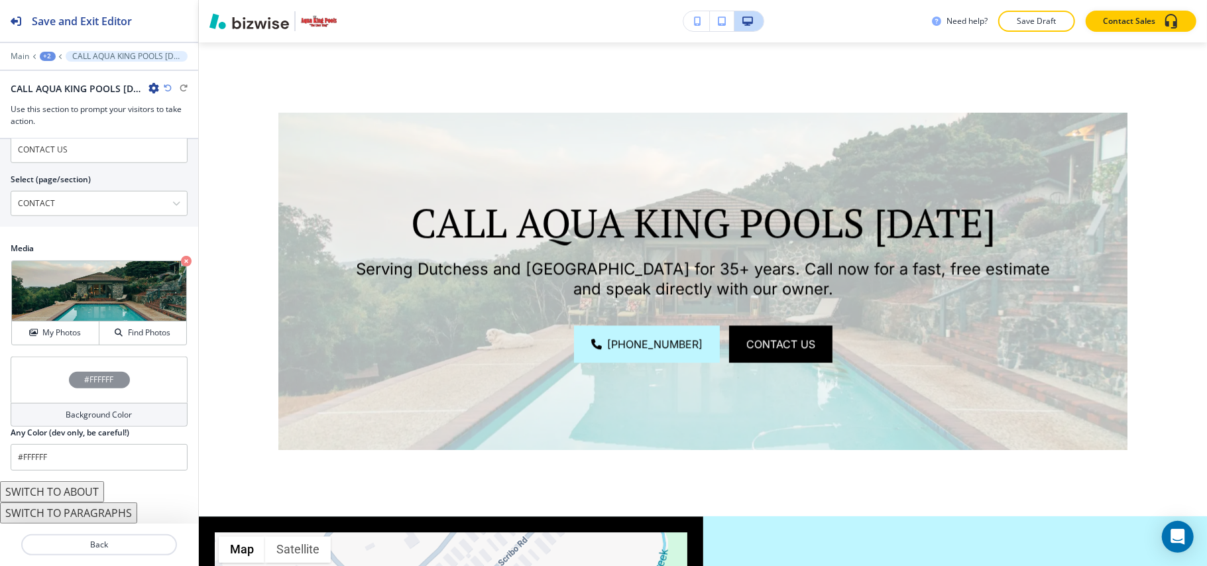
scroll to position [674, 0]
click at [37, 374] on div "#FFFFFF" at bounding box center [99, 379] width 177 height 46
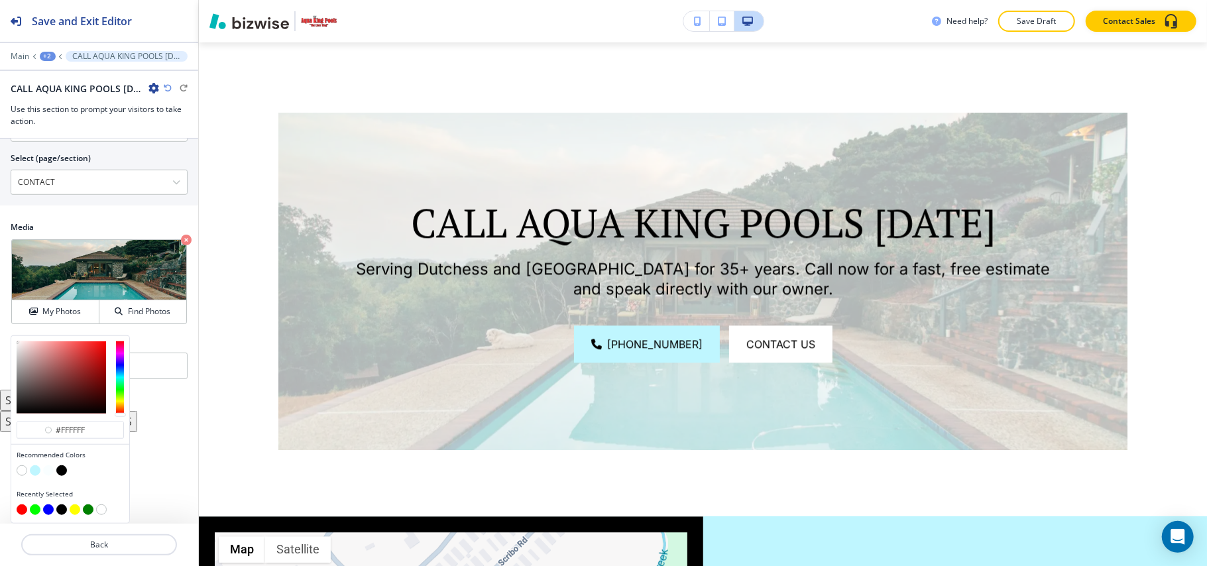
click at [35, 470] on button "button" at bounding box center [35, 470] width 11 height 11
type input "#bff6ff"
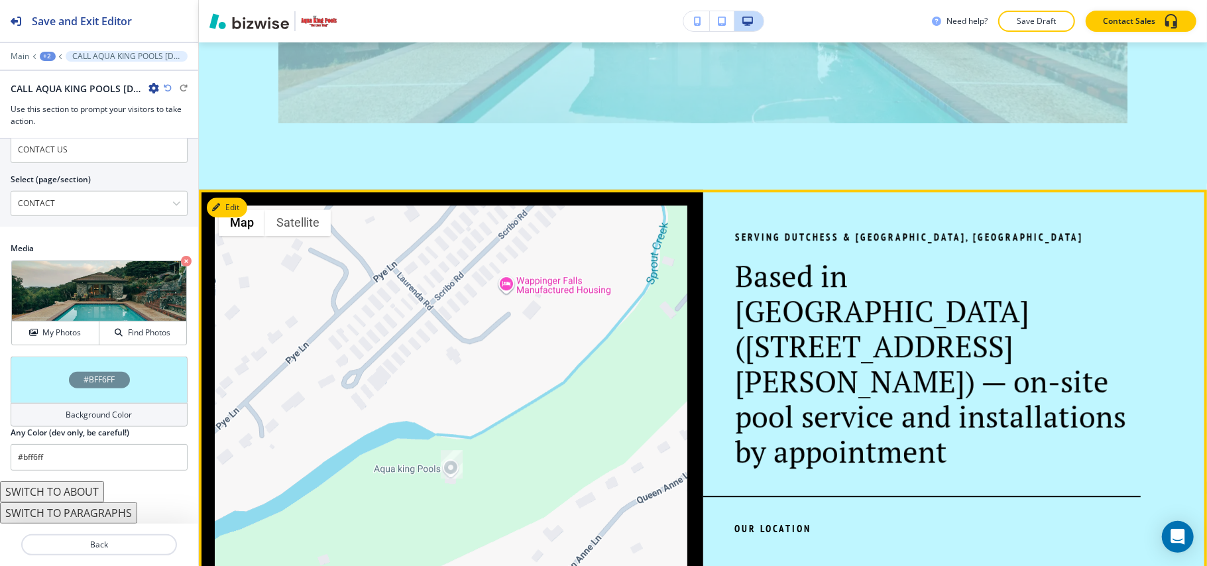
scroll to position [2675, 0]
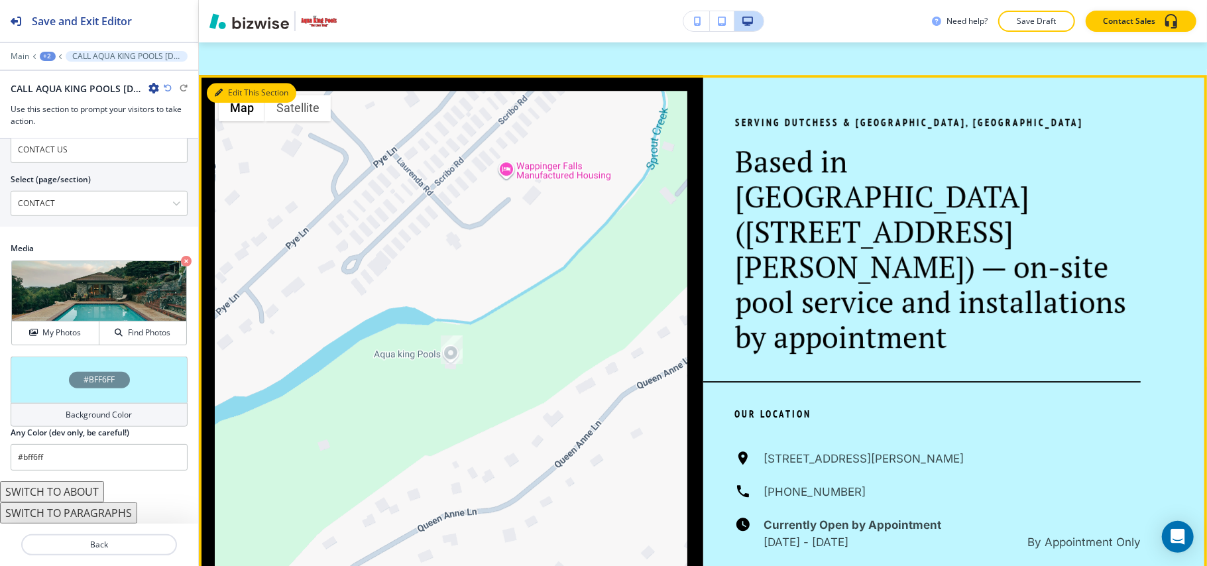
click at [236, 86] on button "Edit This Section" at bounding box center [251, 93] width 89 height 20
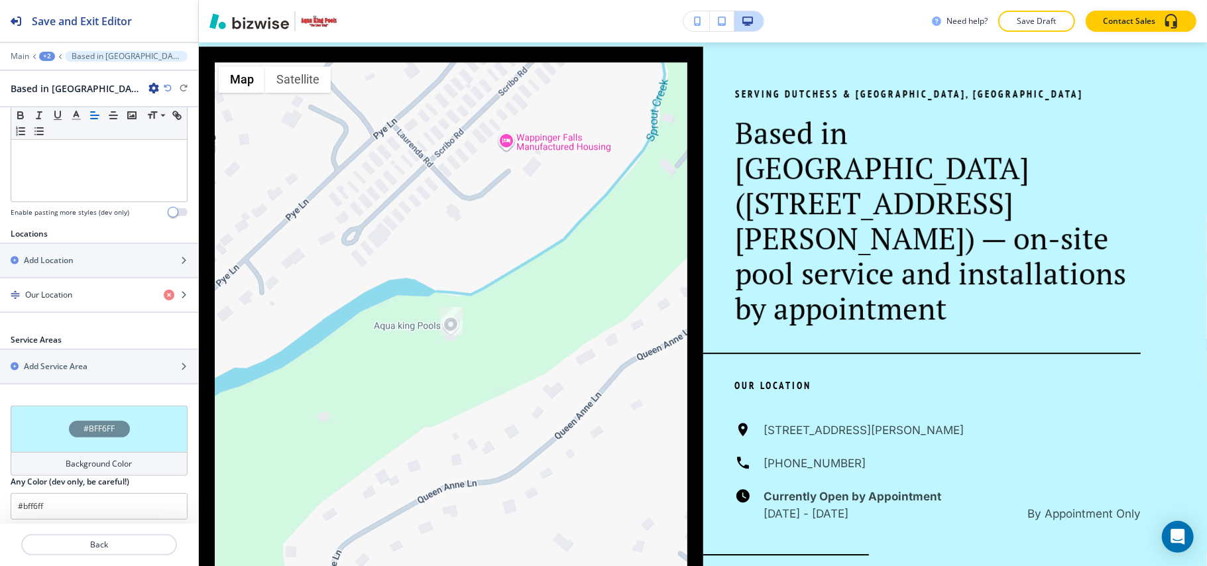
click at [41, 411] on div "#BFF6FF" at bounding box center [99, 428] width 177 height 46
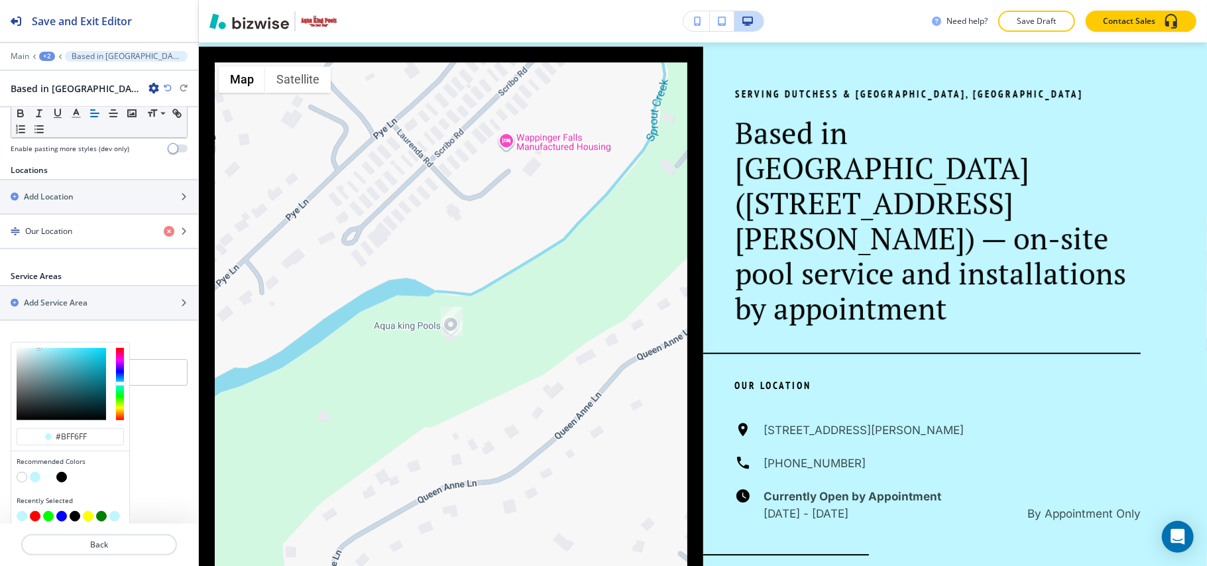
click at [21, 472] on button "button" at bounding box center [22, 477] width 11 height 11
type input "#FFFFFF"
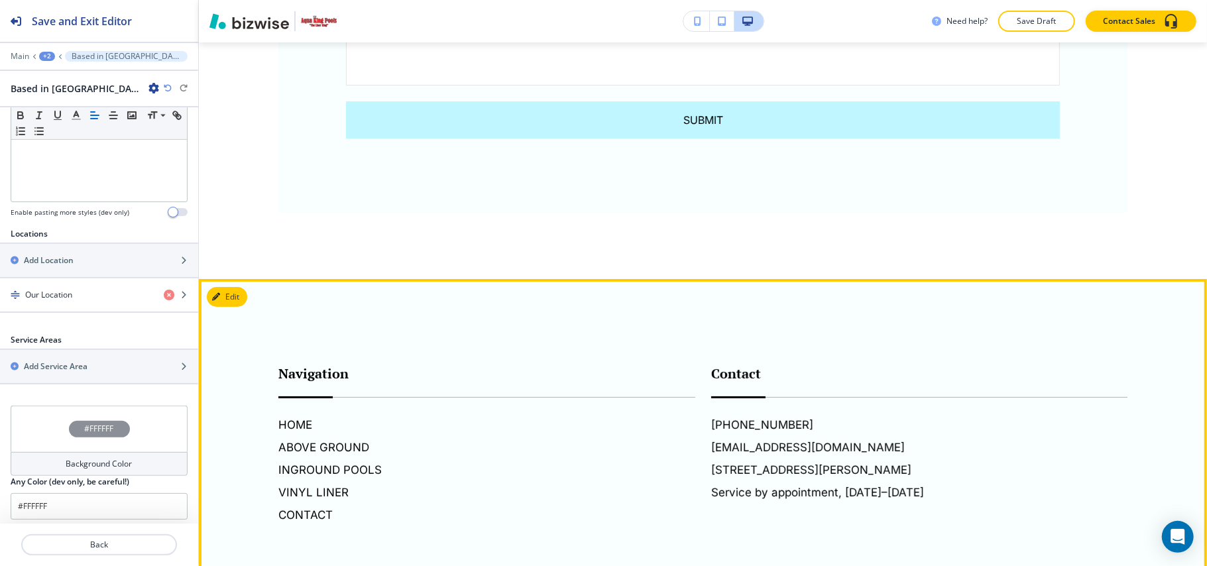
scroll to position [3835, 0]
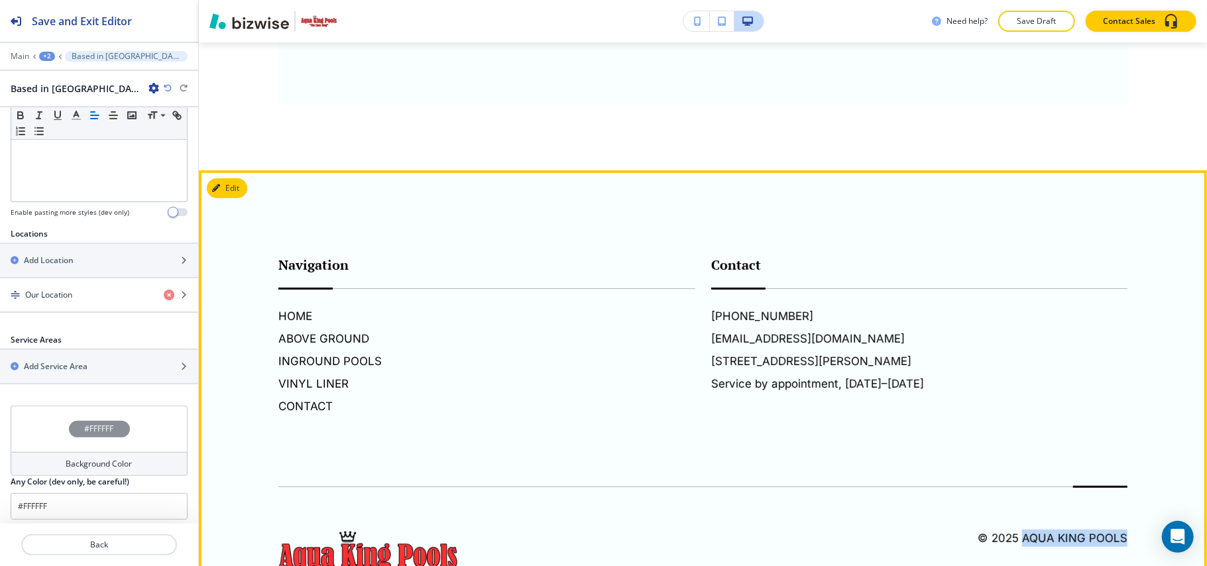
drag, startPoint x: 1124, startPoint y: 467, endPoint x: 1013, endPoint y: 458, distance: 111.6
click at [1011, 466] on footer "Navigation HOME ABOVE GROUND INGROUND POOLS VINYL LINER CONTACT Contact (845) 8…" at bounding box center [703, 404] width 1008 height 468
copy h6 "Aqua King Pools"
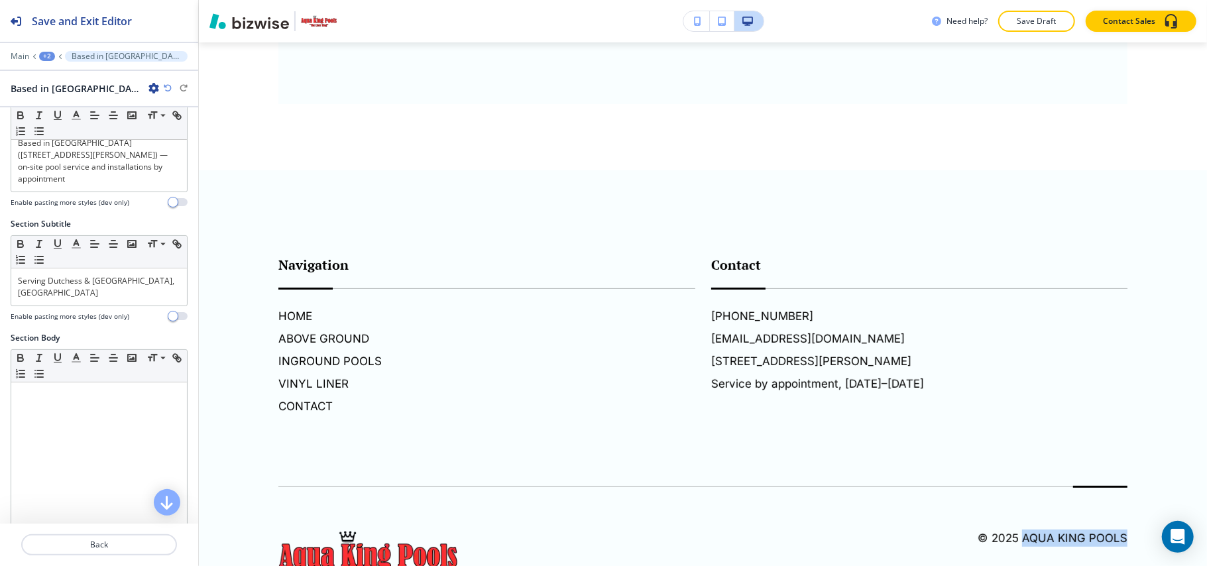
scroll to position [0, 0]
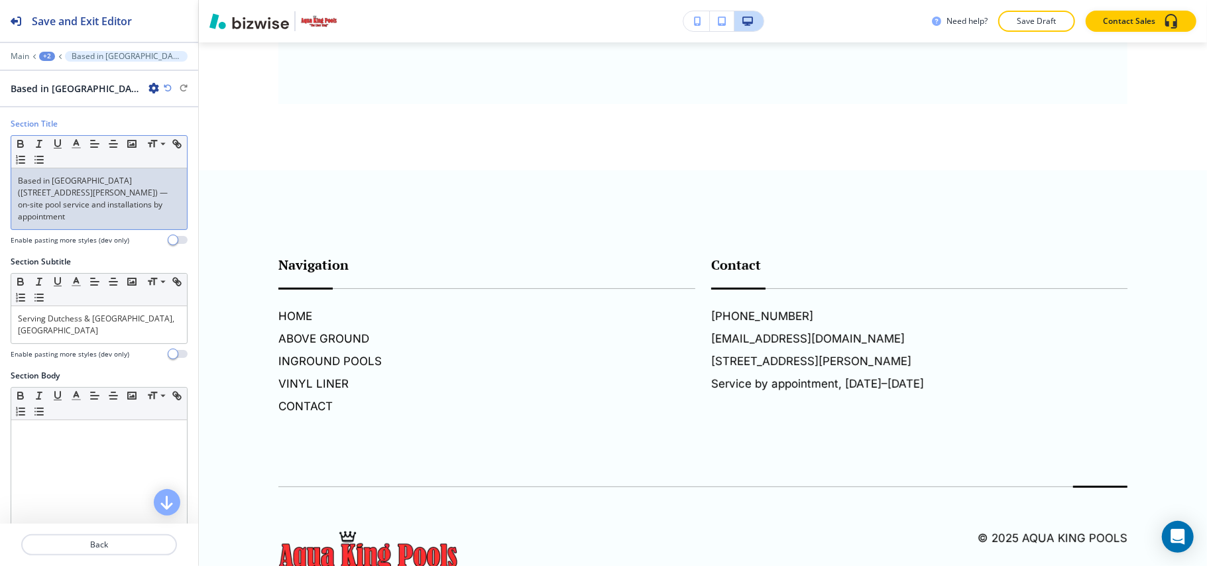
click at [82, 189] on p "Based in Wappingers Falls (47 Queen Anne Ln) — on-site pool service and install…" at bounding box center [99, 199] width 162 height 48
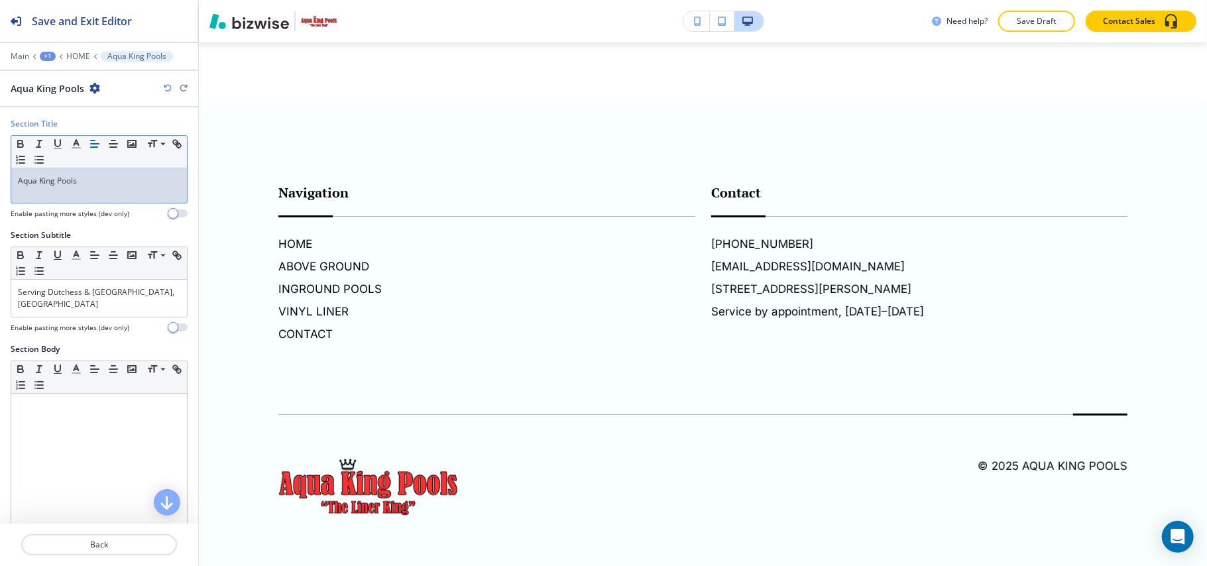
scroll to position [3730, 0]
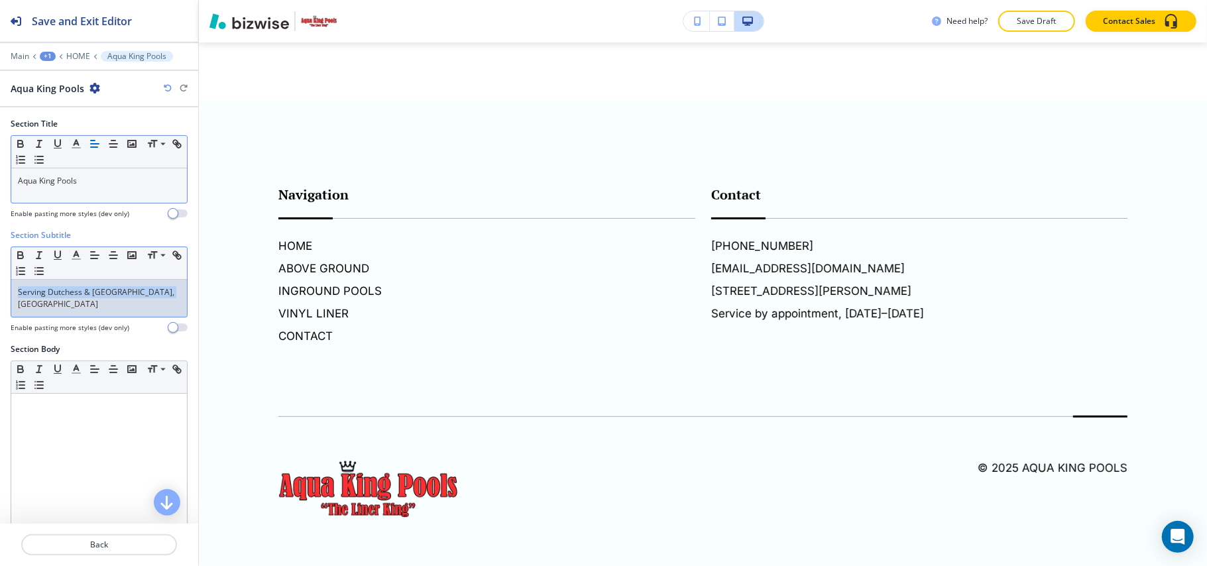
drag, startPoint x: 62, startPoint y: 303, endPoint x: 0, endPoint y: 272, distance: 69.3
click at [0, 272] on div "Section Subtitle Small Normal Large Huge Serving Dutchess & Orange Counties, NY…" at bounding box center [99, 286] width 198 height 114
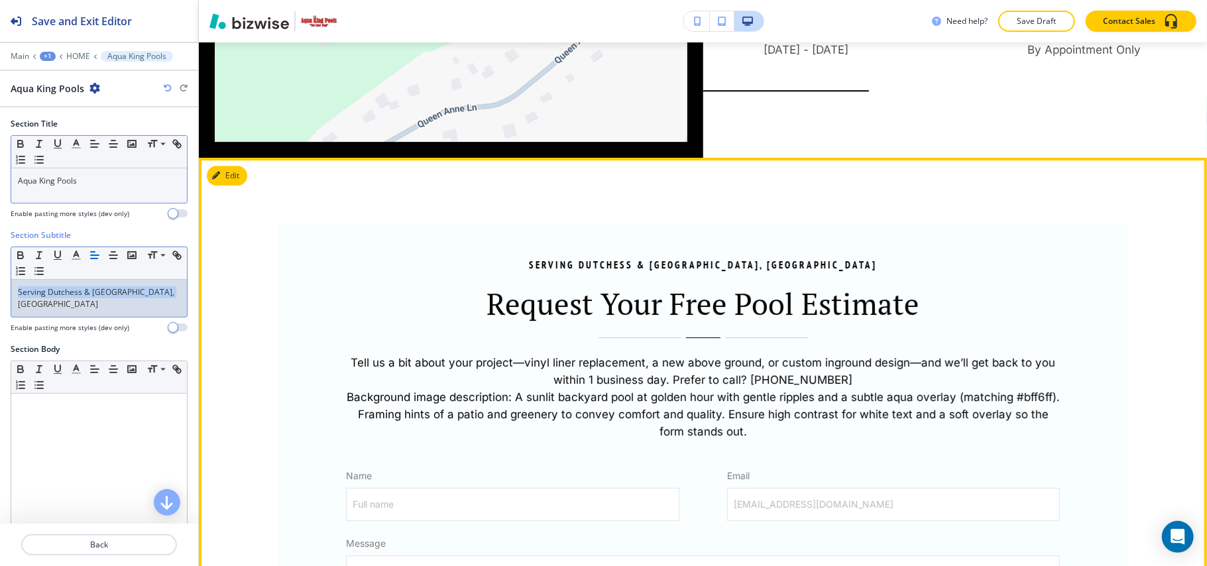
scroll to position [3023, 0]
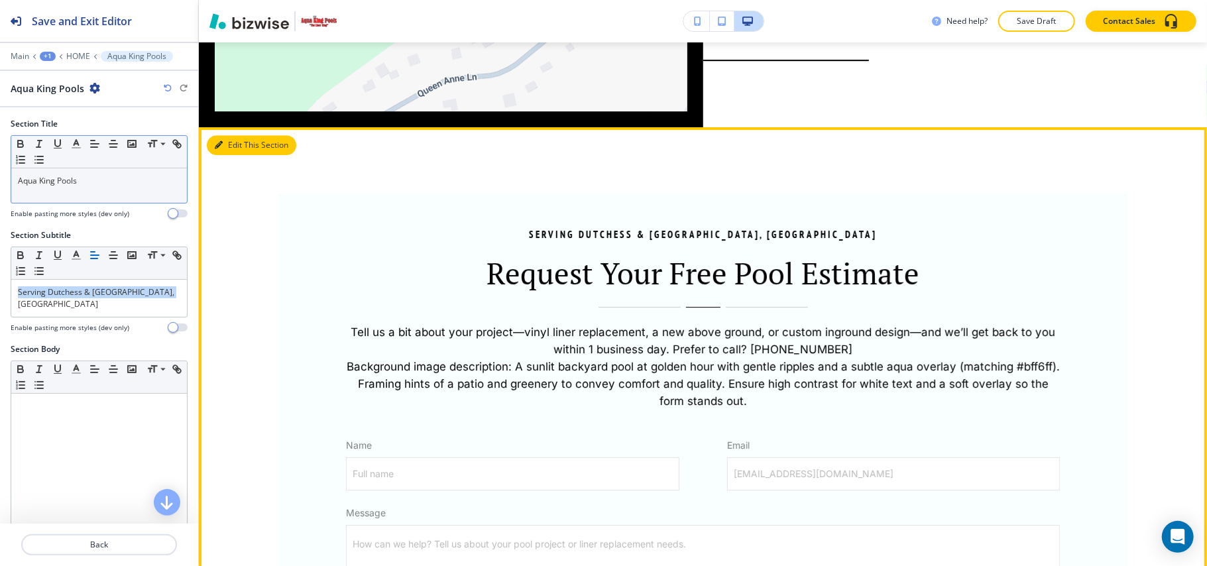
click at [223, 135] on button "Edit This Section" at bounding box center [251, 145] width 89 height 20
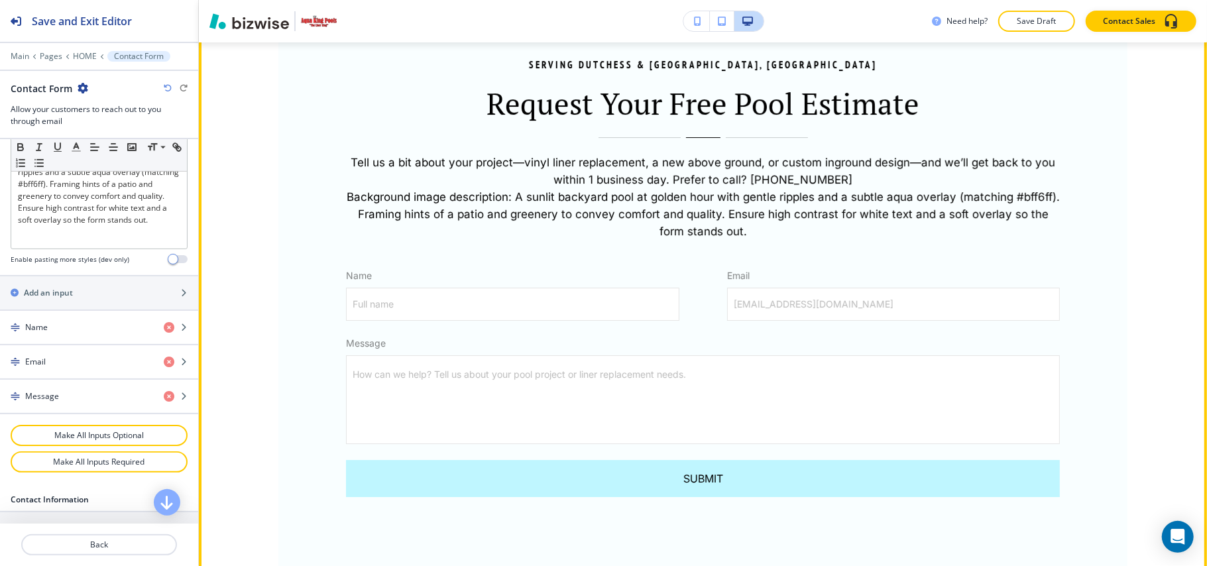
scroll to position [3546, 0]
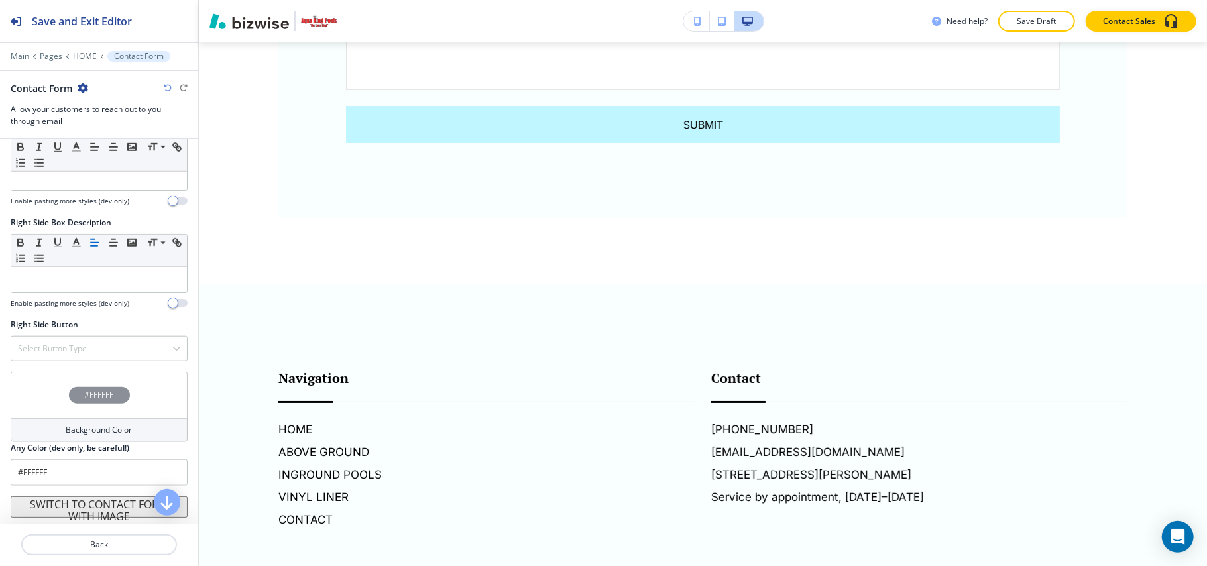
click at [46, 399] on div "#FFFFFF" at bounding box center [99, 395] width 177 height 46
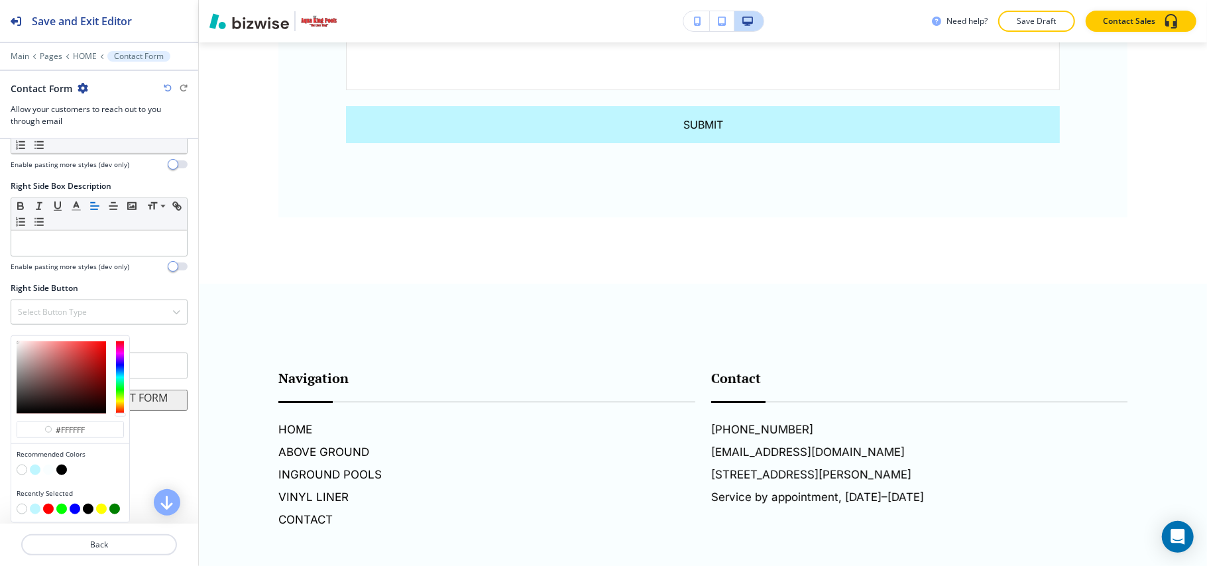
click at [37, 468] on button "button" at bounding box center [35, 469] width 11 height 11
type input "#bff6ff"
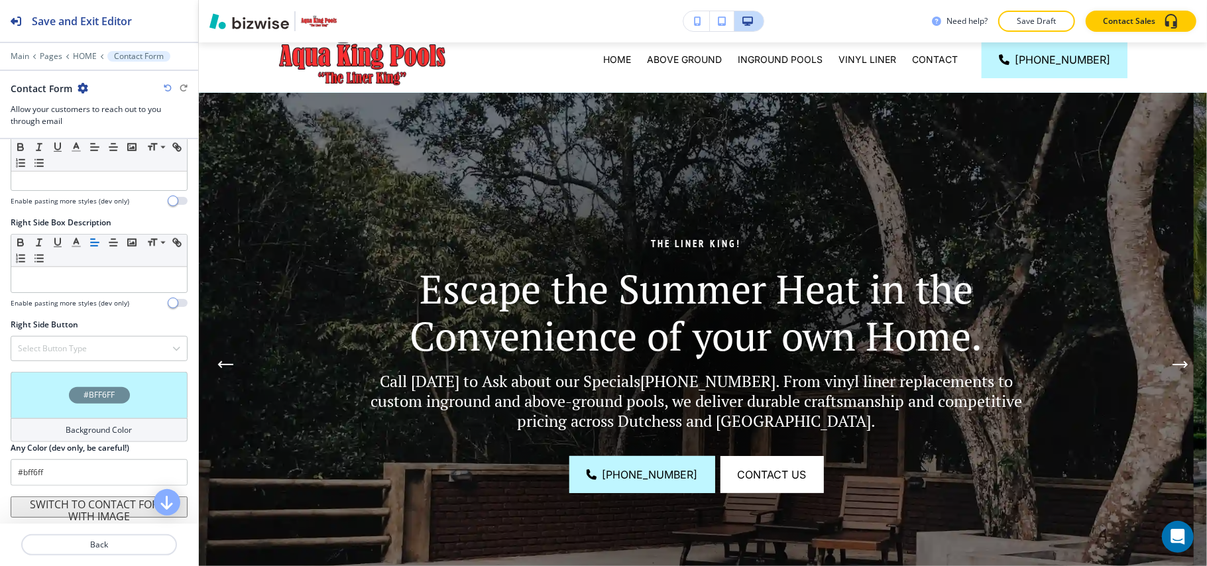
scroll to position [0, 0]
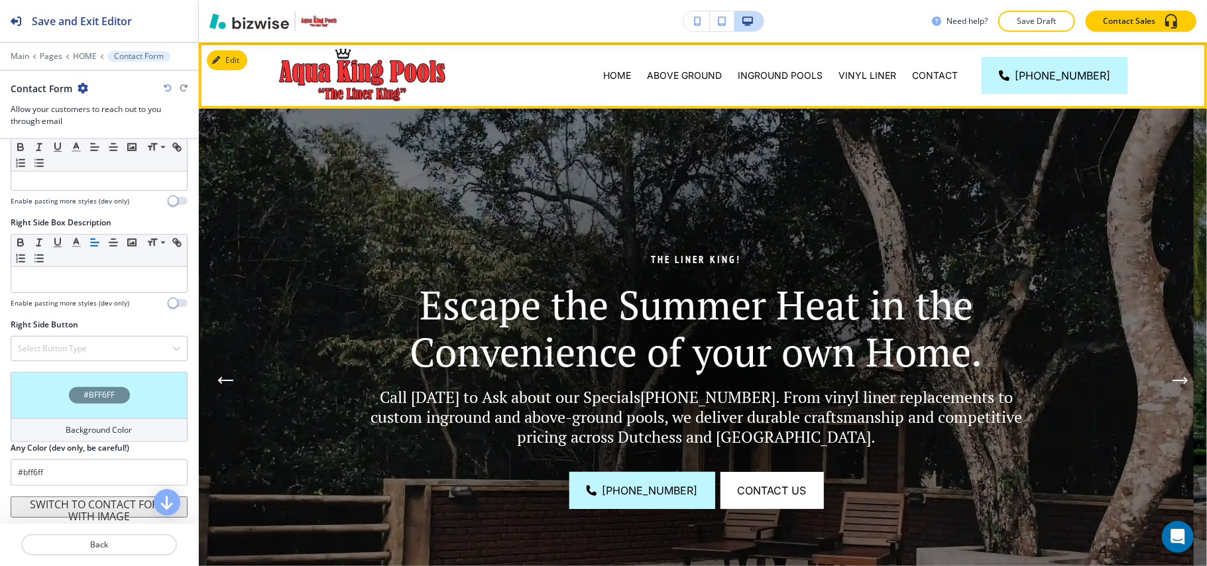
click at [684, 67] on div "ABOVE GROUND" at bounding box center [684, 75] width 91 height 66
click at [684, 69] on p "ABOVE GROUND" at bounding box center [684, 75] width 75 height 13
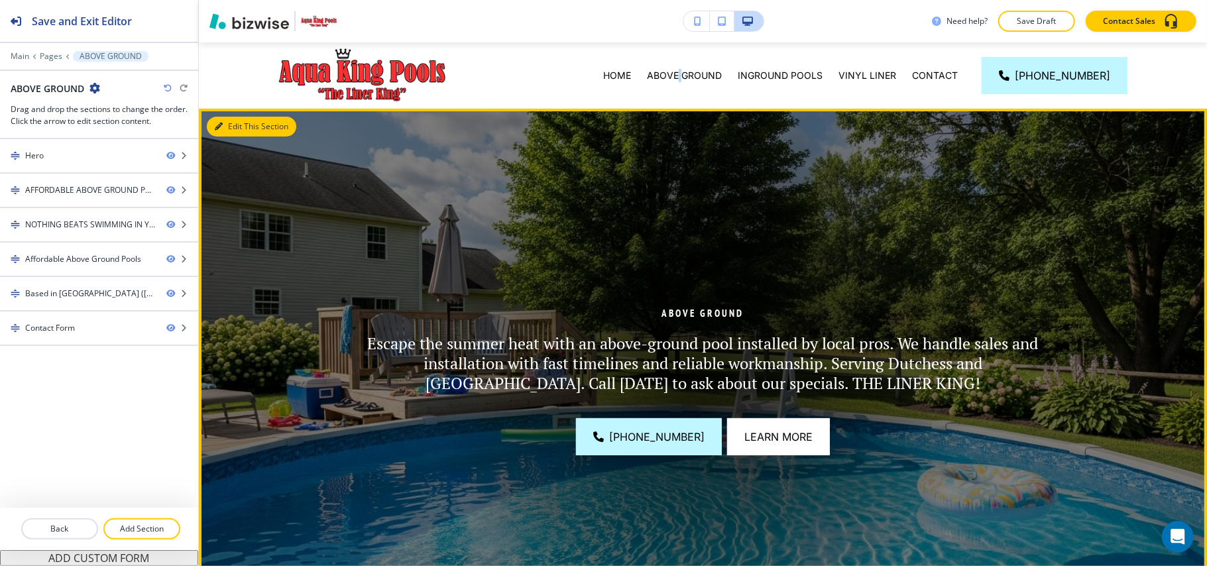
click at [232, 127] on button "Edit This Section" at bounding box center [251, 127] width 89 height 20
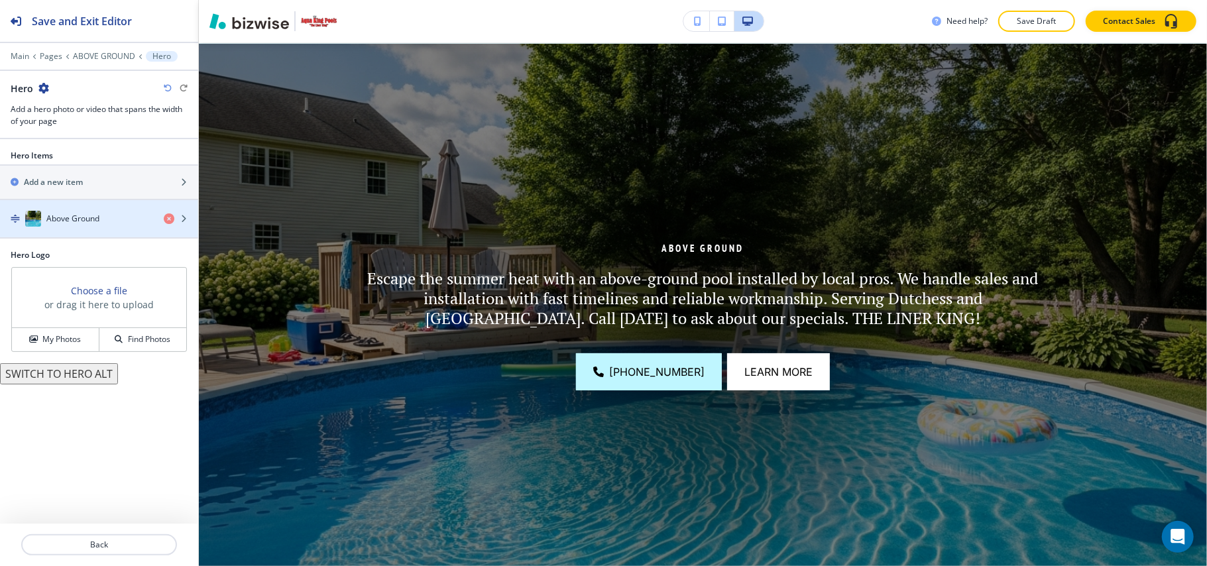
scroll to position [66, 0]
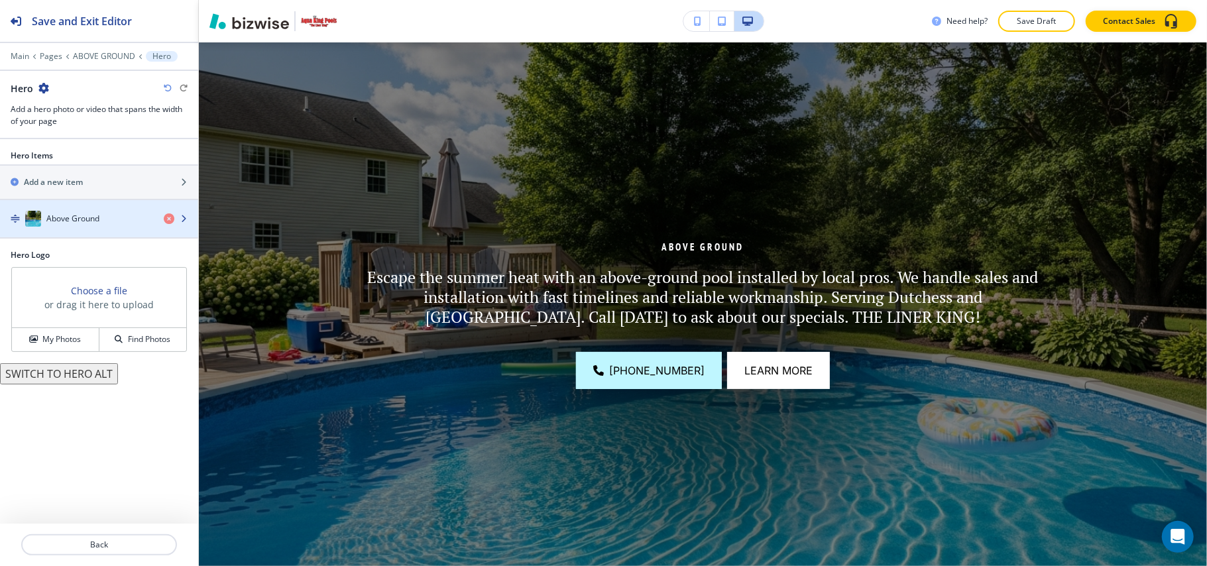
click at [115, 215] on div "Above Ground" at bounding box center [76, 219] width 153 height 16
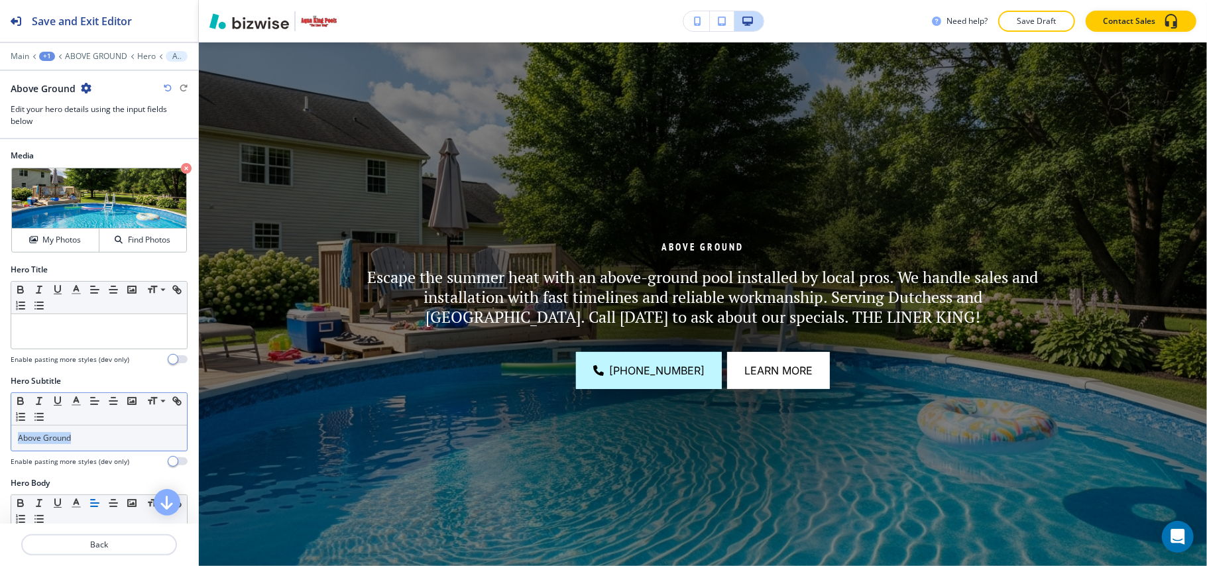
drag, startPoint x: 56, startPoint y: 452, endPoint x: 11, endPoint y: 443, distance: 46.0
click at [3, 443] on div "Hero Subtitle Small Normal Large Huge Above Ground Enable pasting more styles (…" at bounding box center [99, 426] width 198 height 102
click at [86, 437] on p "Above Ground" at bounding box center [99, 438] width 162 height 12
click at [87, 437] on p "Above Ground" at bounding box center [99, 438] width 162 height 12
click at [88, 438] on p "Above Ground" at bounding box center [99, 438] width 162 height 12
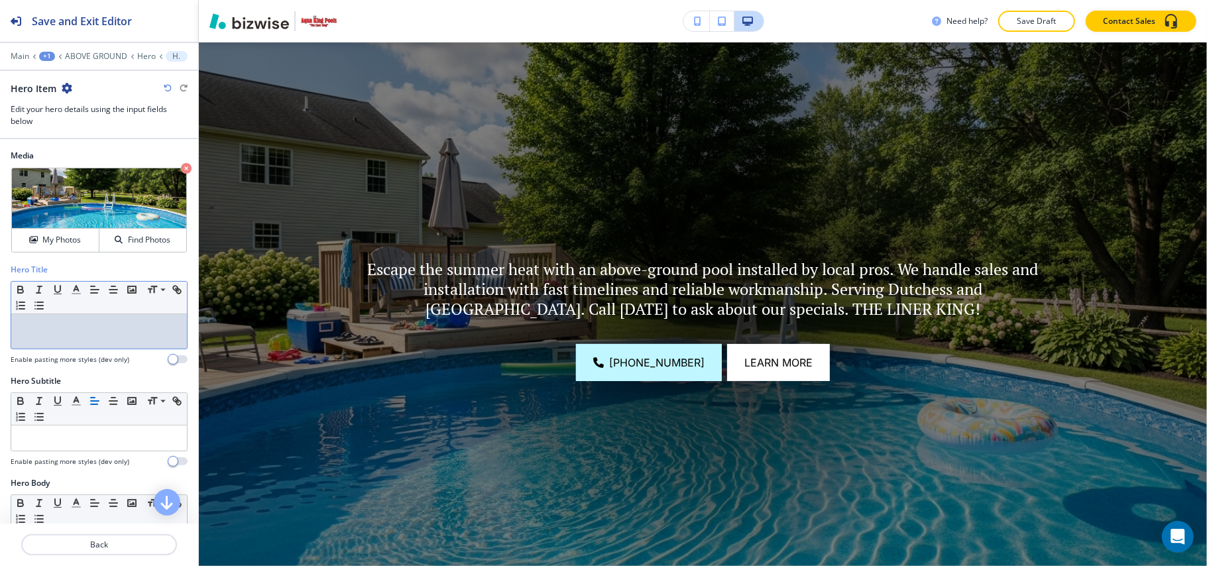
drag, startPoint x: 65, startPoint y: 333, endPoint x: 65, endPoint y: 342, distance: 9.3
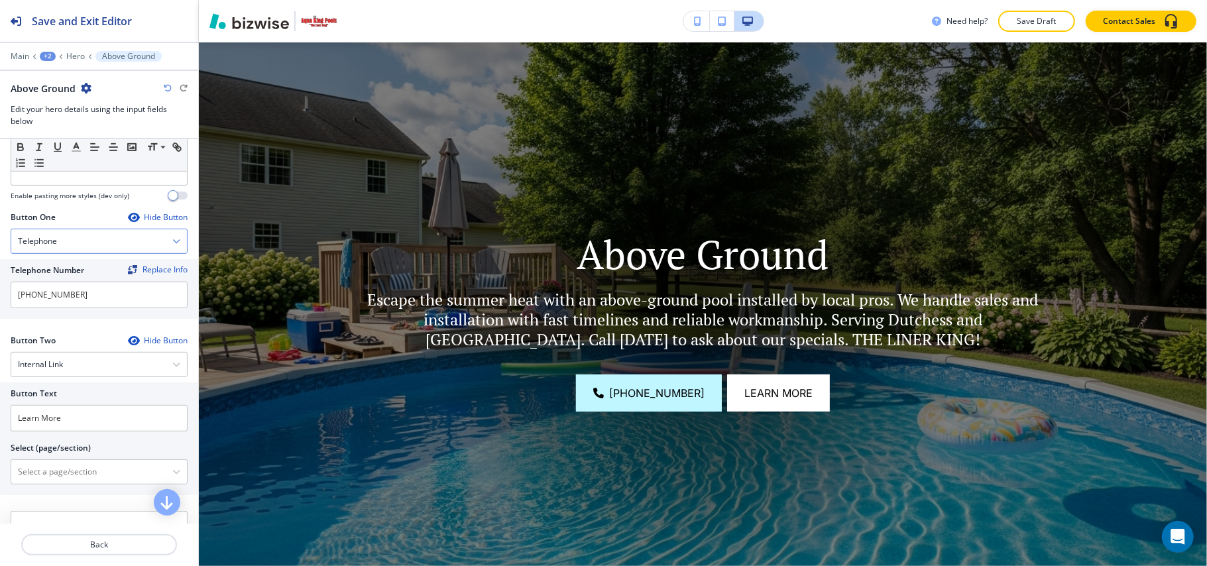
scroll to position [632, 0]
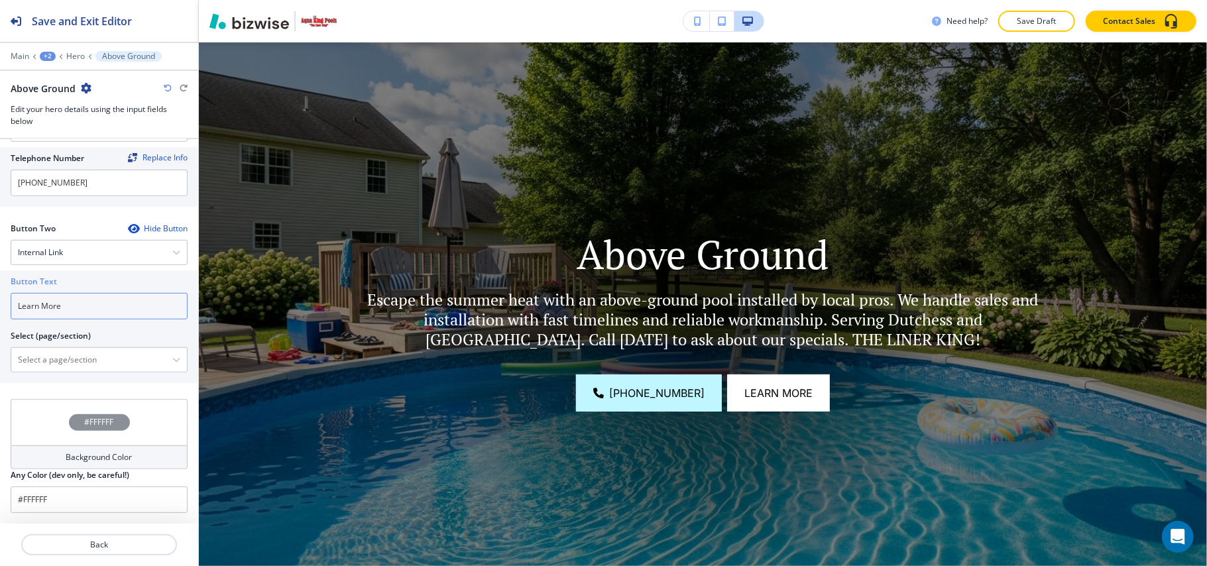
drag, startPoint x: 93, startPoint y: 294, endPoint x: 0, endPoint y: 295, distance: 93.4
click at [0, 295] on div "Button Text Learn More Select (page/section) HOME HOME | Hero HOME | HELPING DU…" at bounding box center [99, 326] width 198 height 113
type input "c"
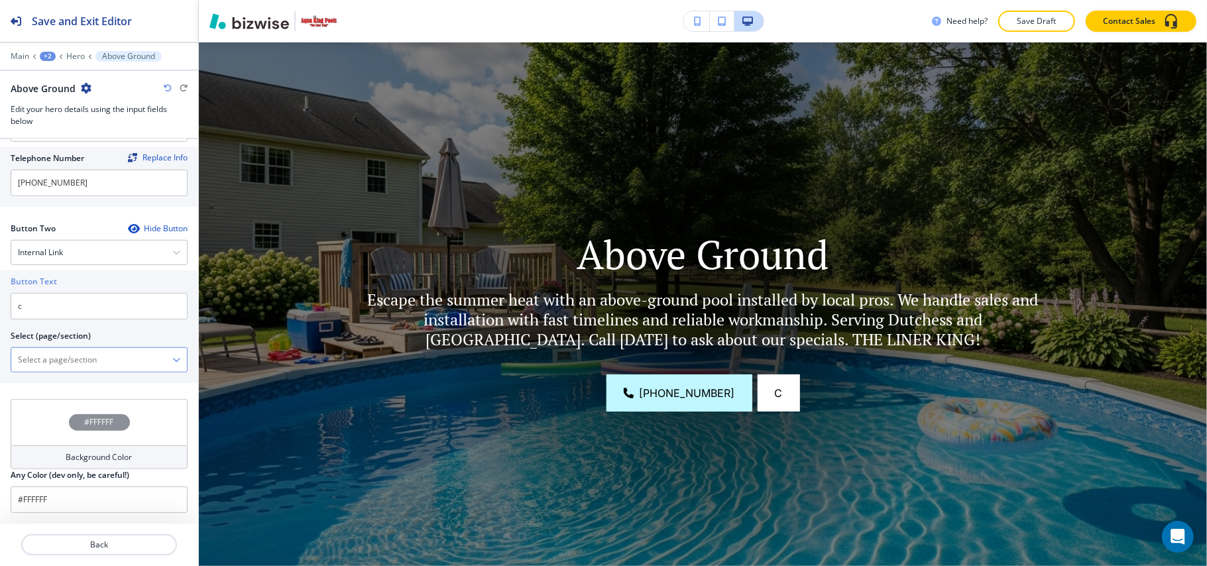
click at [65, 369] on \(page\/section\) "Manual Input" at bounding box center [91, 360] width 161 height 23
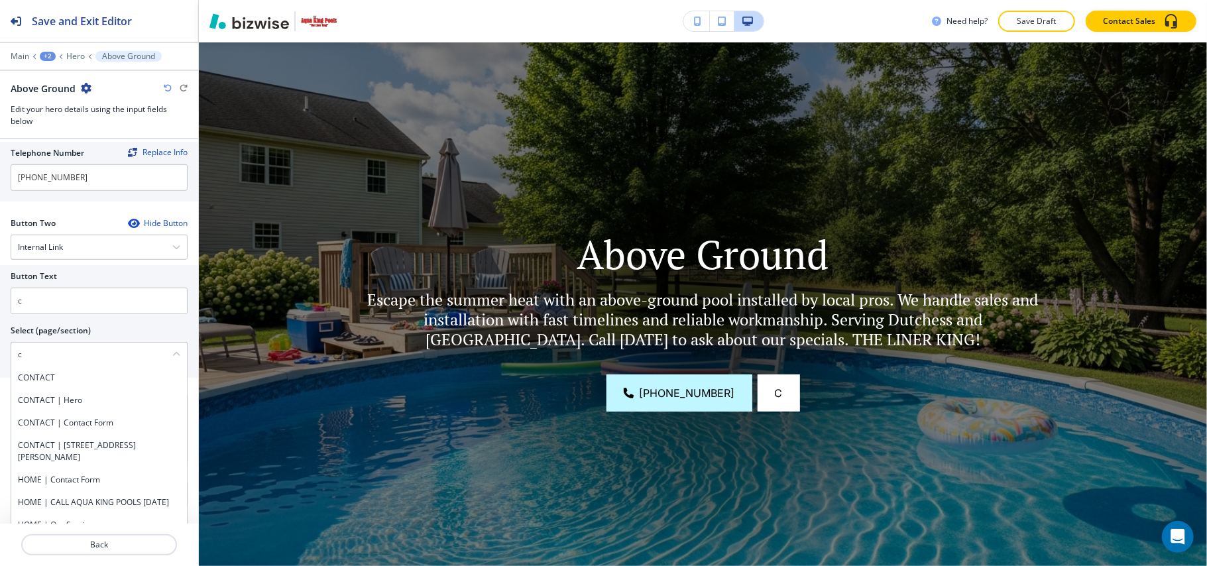
click at [62, 401] on h4 "CONTACT | Hero" at bounding box center [99, 400] width 162 height 12
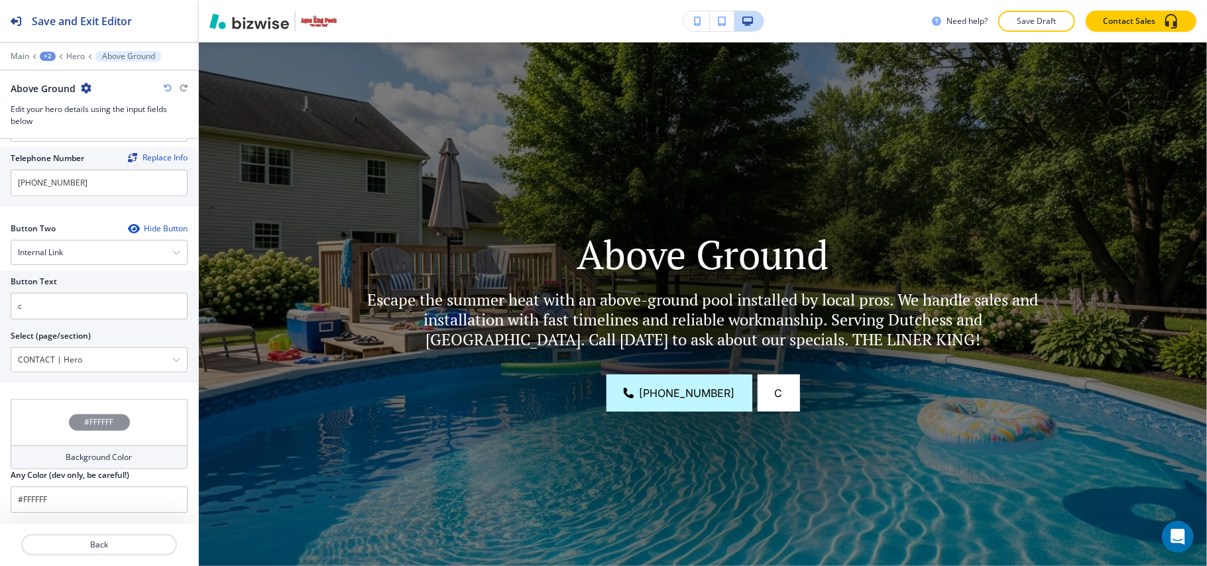
drag, startPoint x: 97, startPoint y: 355, endPoint x: 0, endPoint y: 351, distance: 96.8
click at [0, 351] on div "Button Text c Select (page/section) CONTACT | Hero CONTACT CONTACT | Hero CONTA…" at bounding box center [99, 326] width 198 height 113
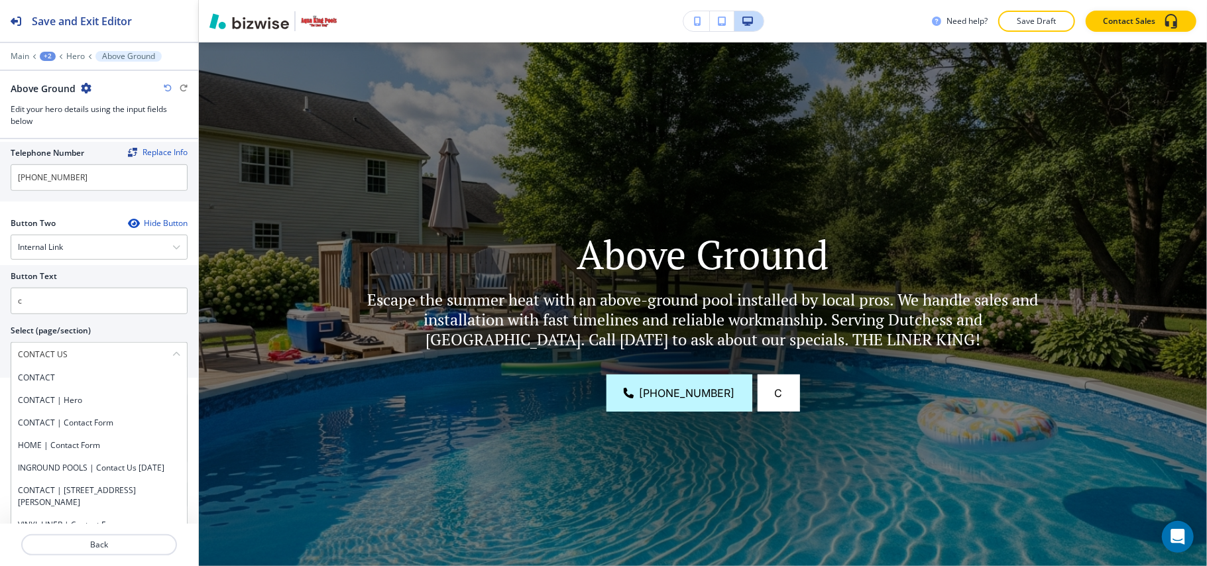
click at [59, 382] on h4 "CONTACT" at bounding box center [99, 378] width 162 height 12
type \(page\/section\) "CONTACT"
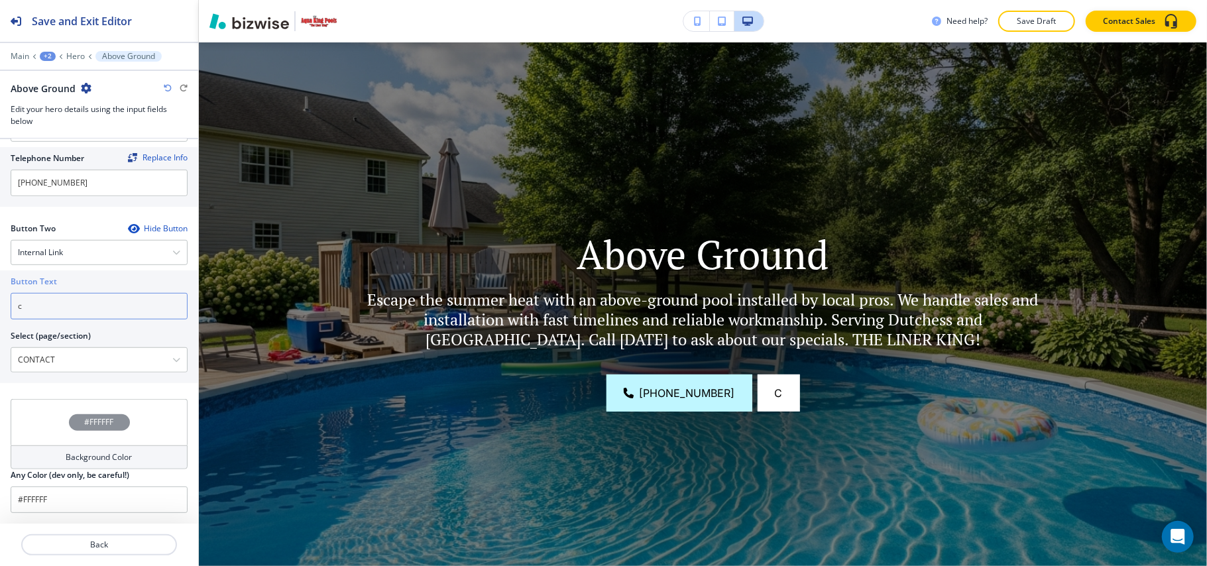
drag, startPoint x: 70, startPoint y: 308, endPoint x: 27, endPoint y: 287, distance: 48.0
click at [5, 290] on div "Button Text c Select (page/section) CONTACT CONTACT CONTACT | Hero CONTACT | Co…" at bounding box center [99, 326] width 198 height 113
paste input "CONTACT US"
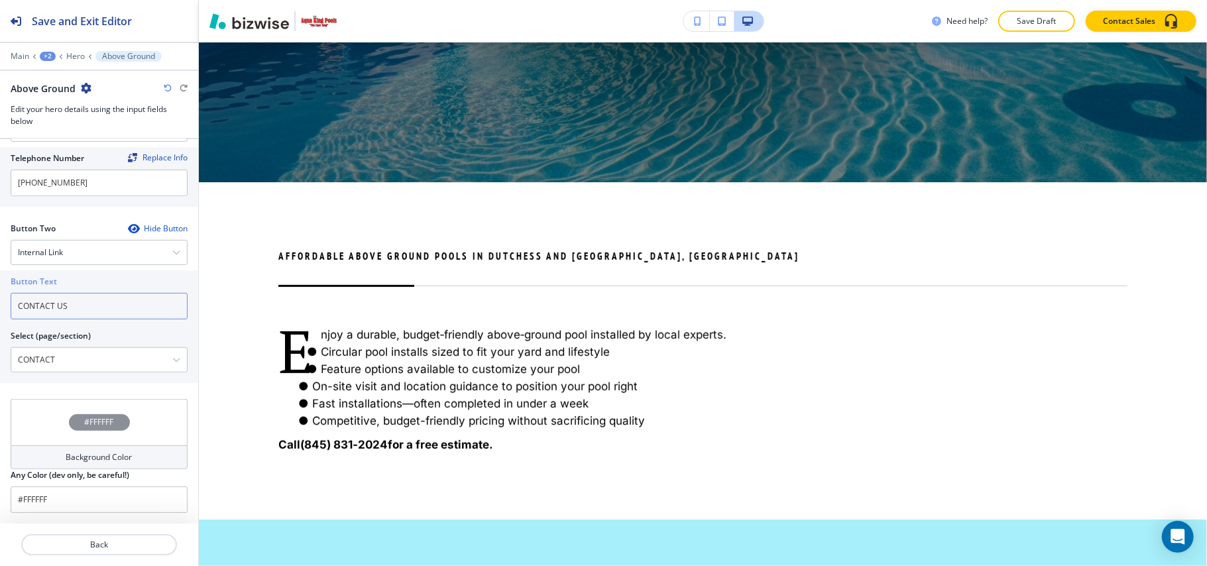
scroll to position [419, 0]
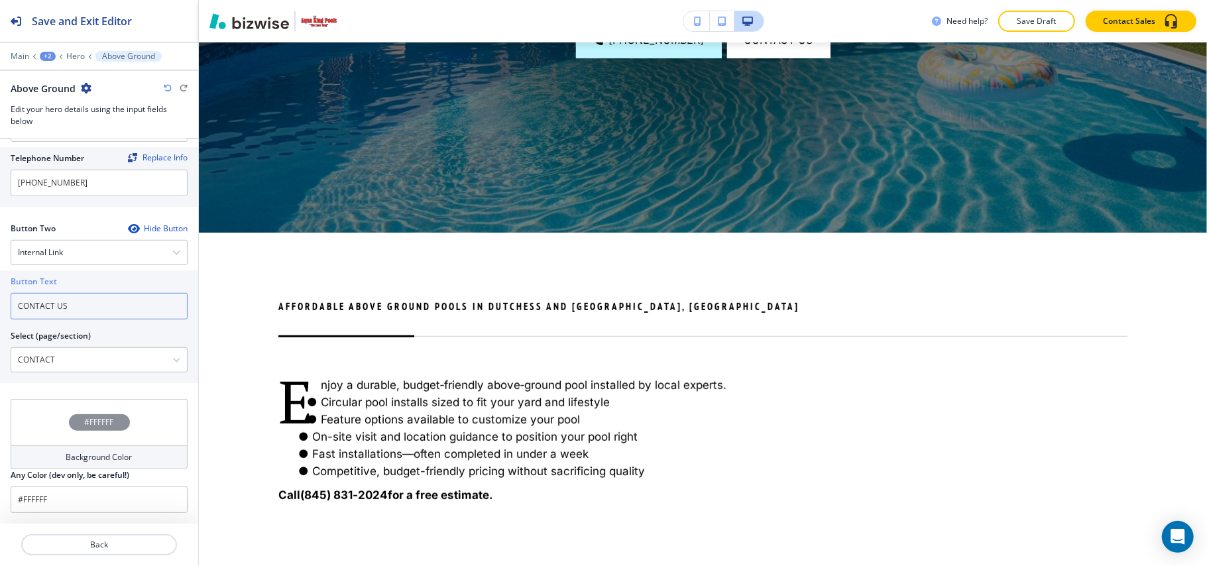
type input "CONTACT US"
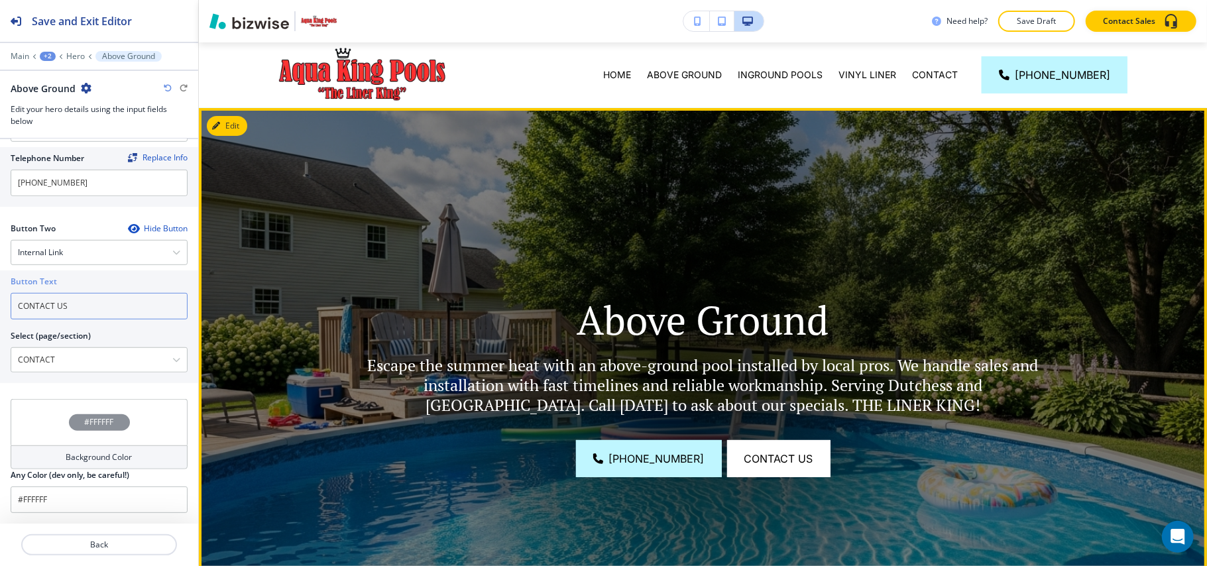
scroll to position [0, 0]
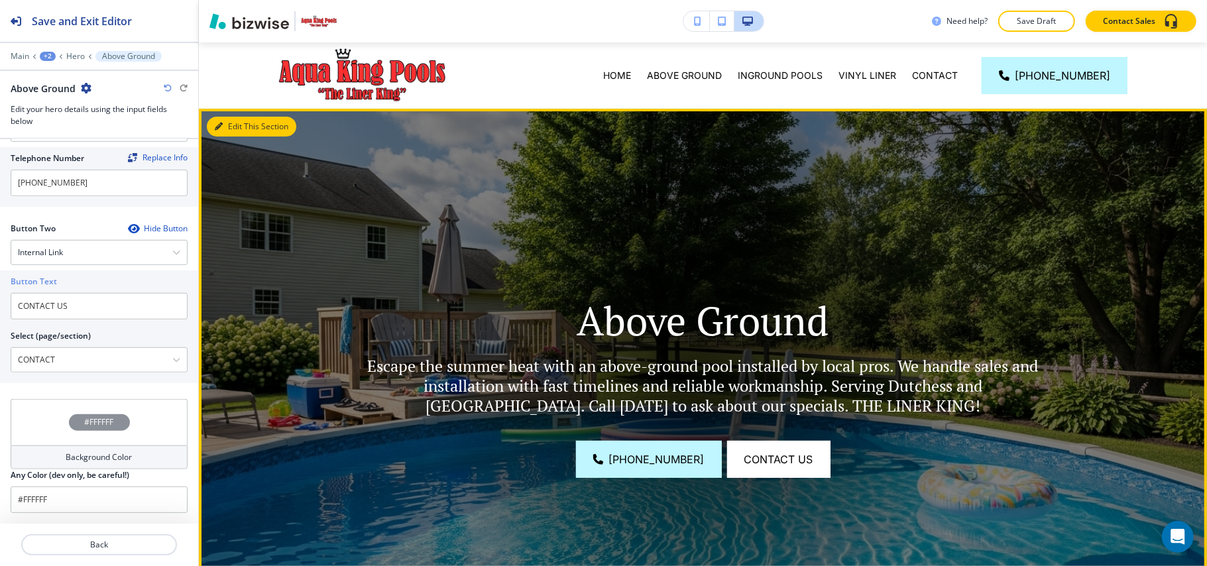
click at [225, 125] on button "Edit This Section" at bounding box center [251, 127] width 89 height 20
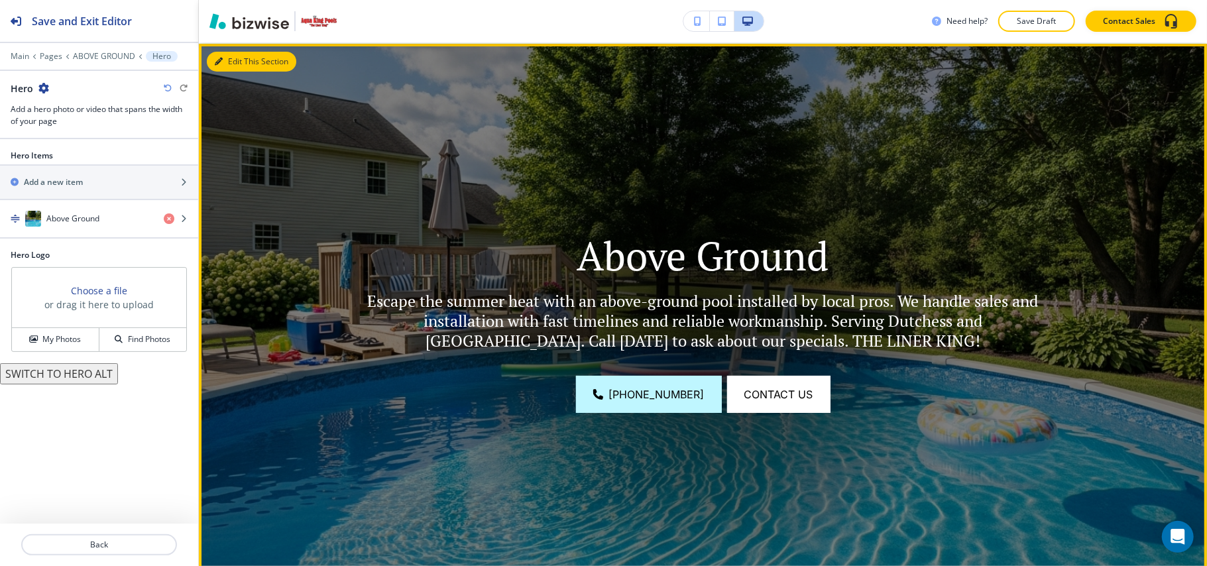
scroll to position [66, 0]
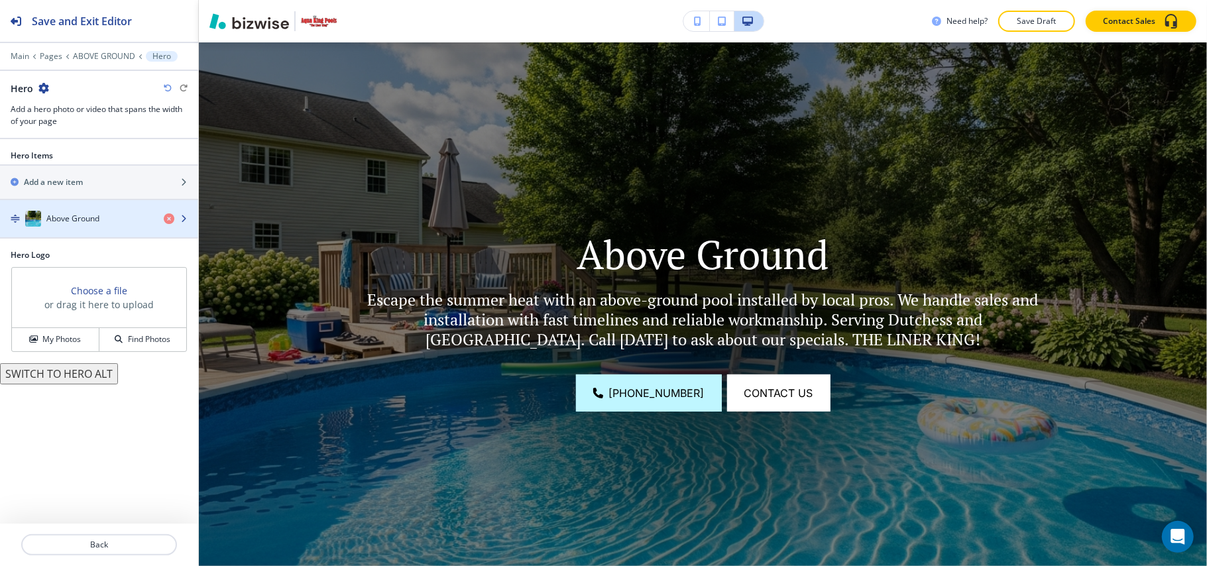
click at [115, 225] on div "Above Ground" at bounding box center [76, 219] width 153 height 16
click at [115, 226] on div "Above Ground" at bounding box center [76, 219] width 153 height 16
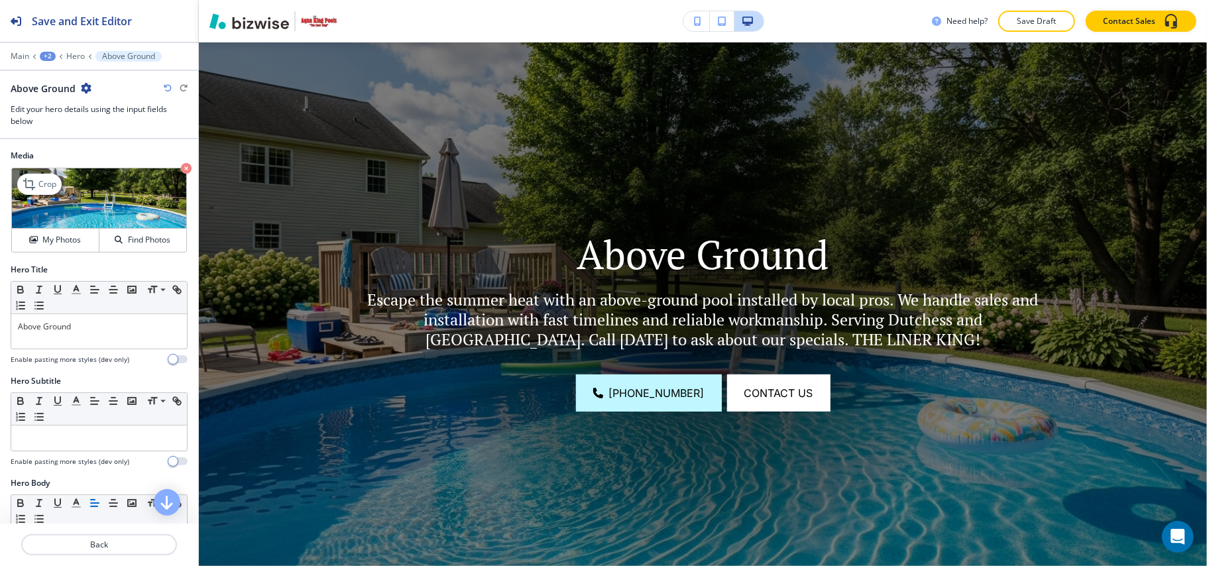
click at [181, 167] on icon "button" at bounding box center [186, 168] width 11 height 11
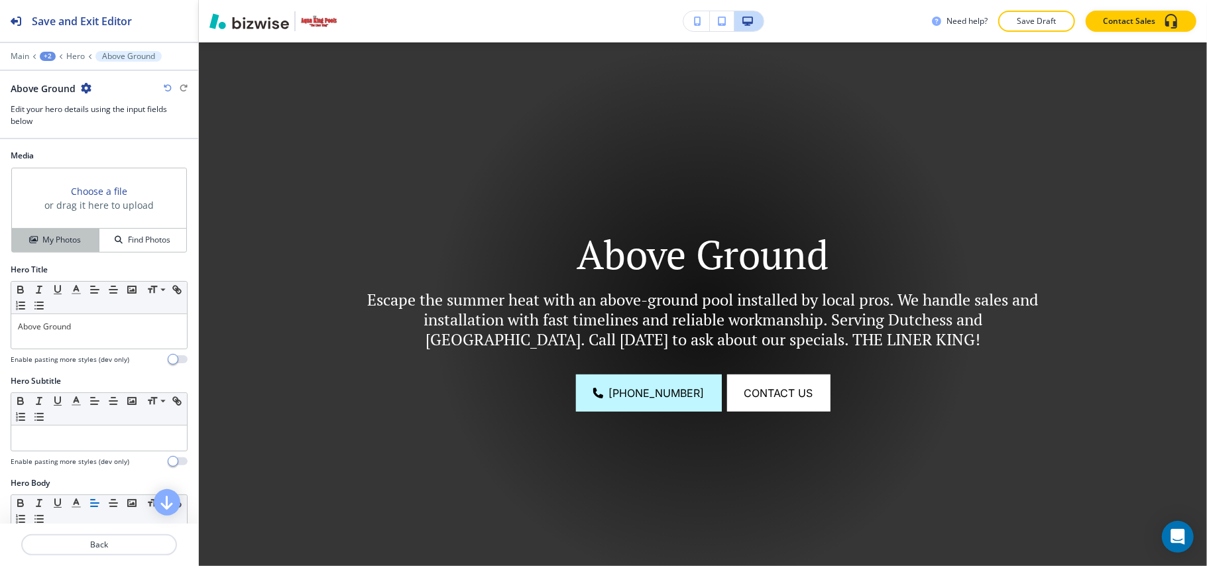
click at [49, 246] on h4 "My Photos" at bounding box center [61, 240] width 38 height 12
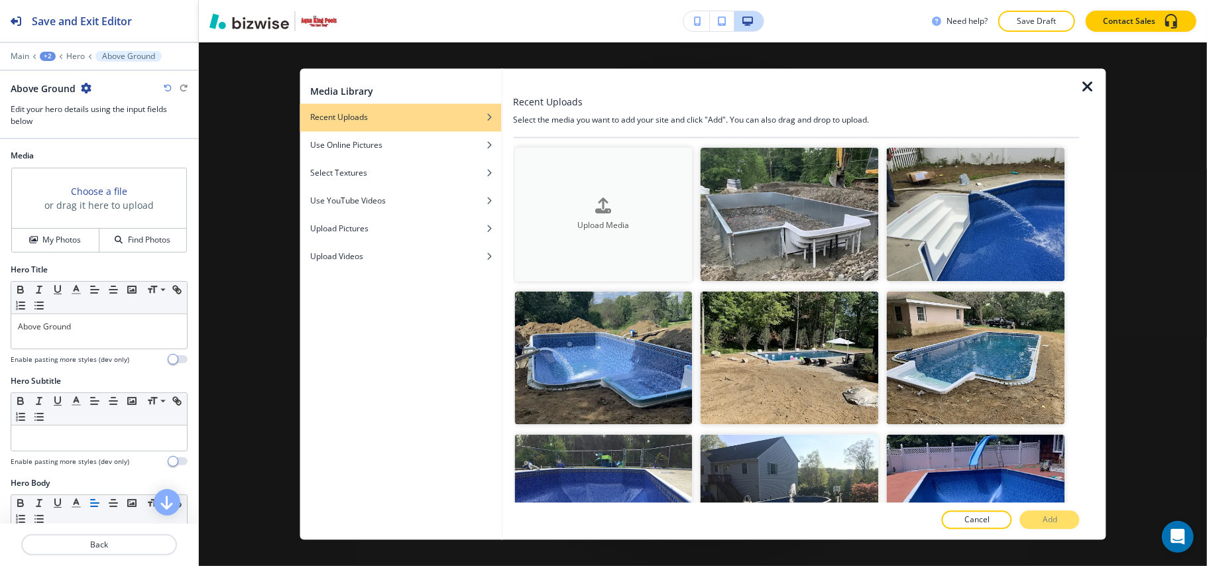
click at [607, 184] on button "Upload Media" at bounding box center [603, 215] width 178 height 134
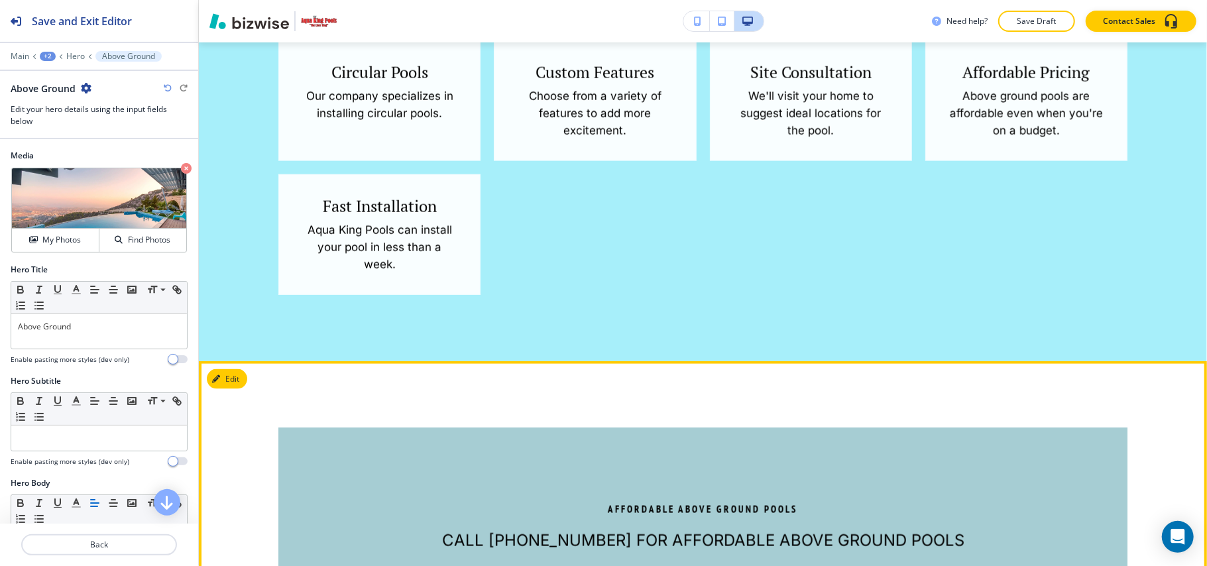
scroll to position [949, 0]
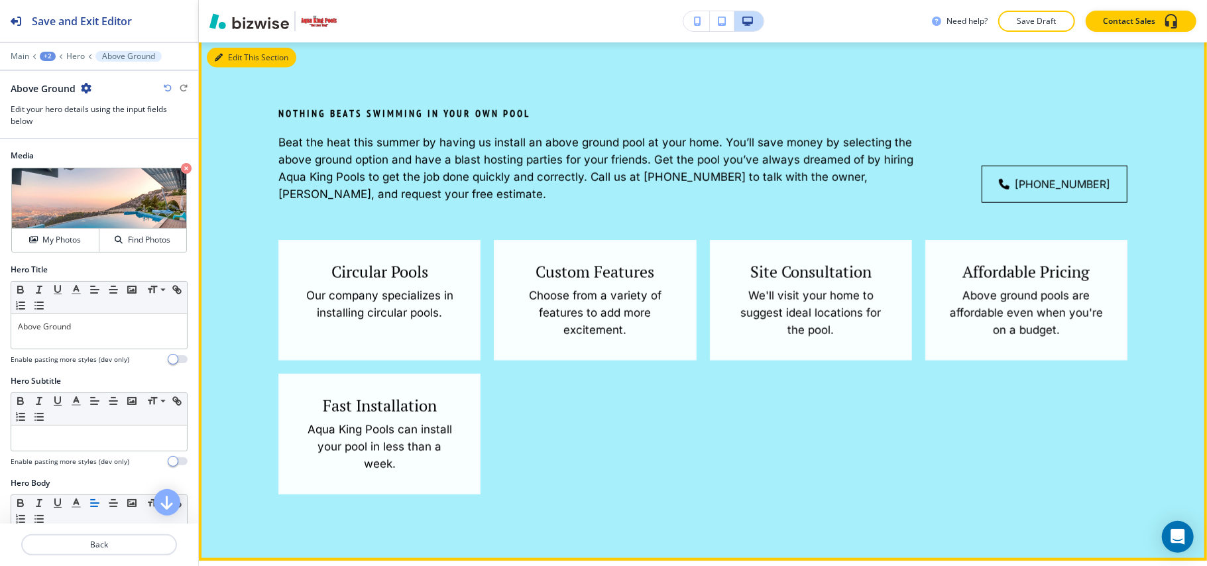
click at [224, 68] on button "Edit This Section" at bounding box center [251, 58] width 89 height 20
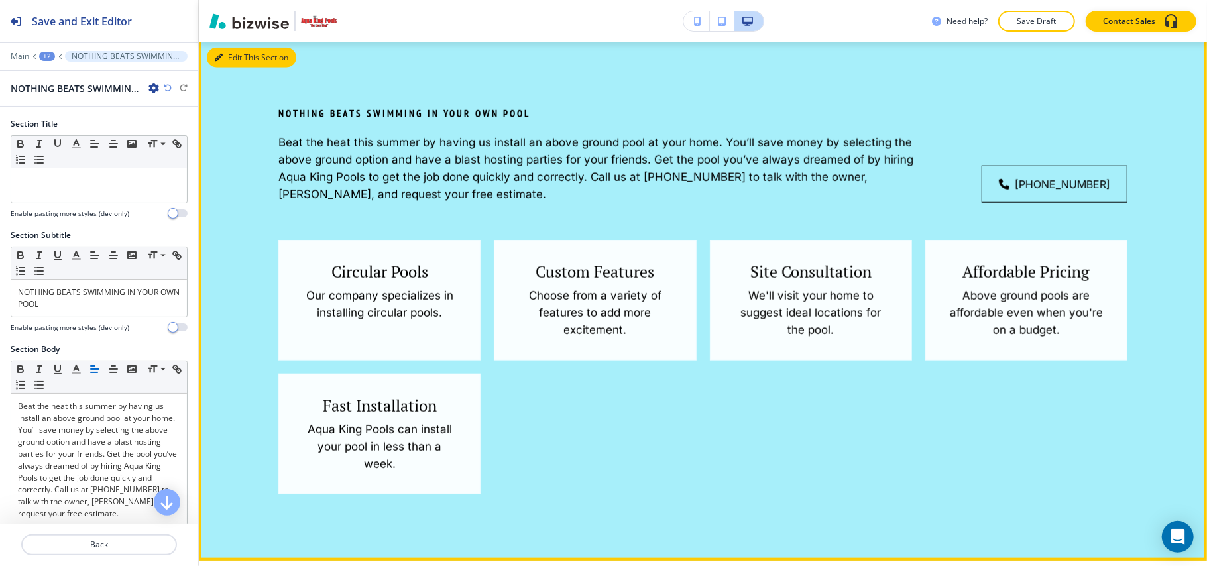
scroll to position [963, 0]
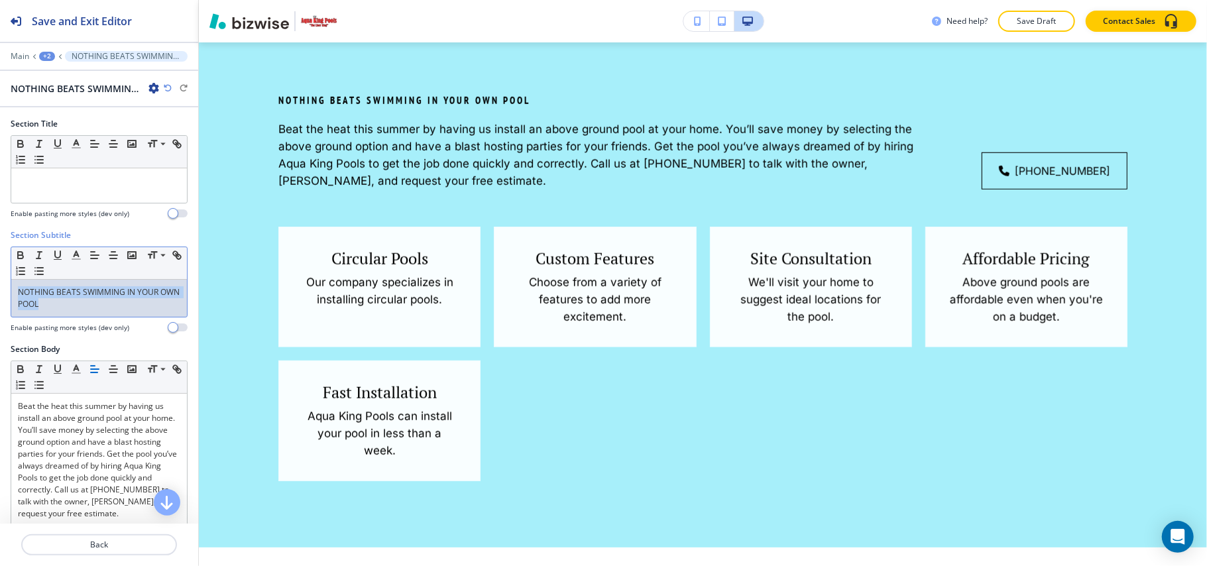
drag, startPoint x: 112, startPoint y: 305, endPoint x: 0, endPoint y: 292, distance: 112.8
click at [0, 292] on div "Section Subtitle Small Normal Large Huge NOTHING BEATS SWIMMING IN YOUR OWN POO…" at bounding box center [99, 286] width 198 height 114
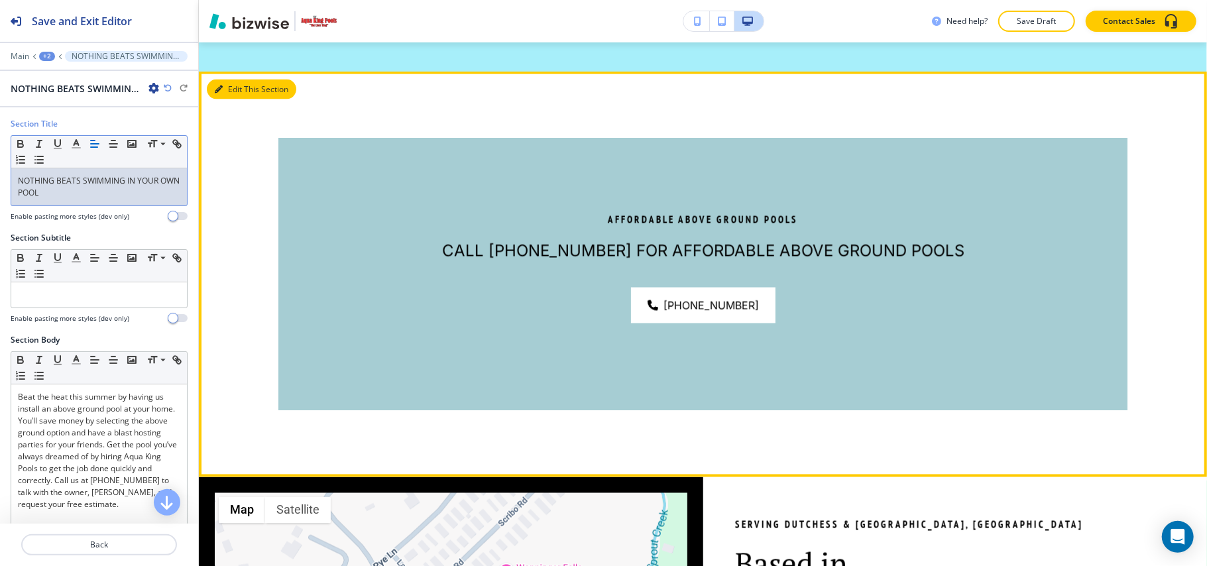
click at [213, 99] on button "Edit This Section" at bounding box center [251, 90] width 89 height 20
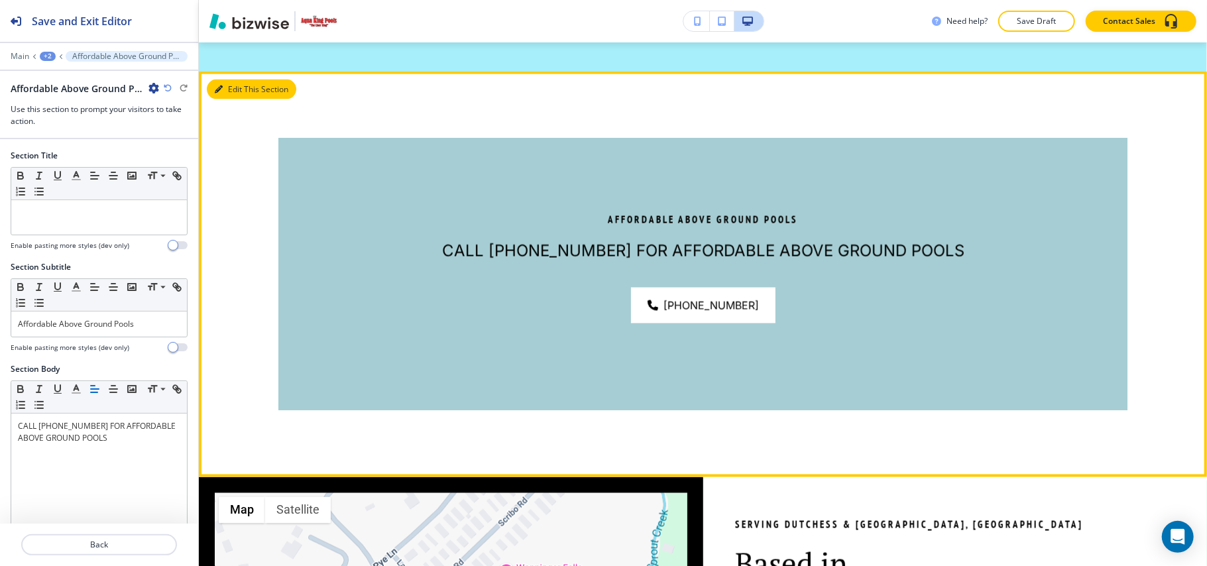
scroll to position [1538, 0]
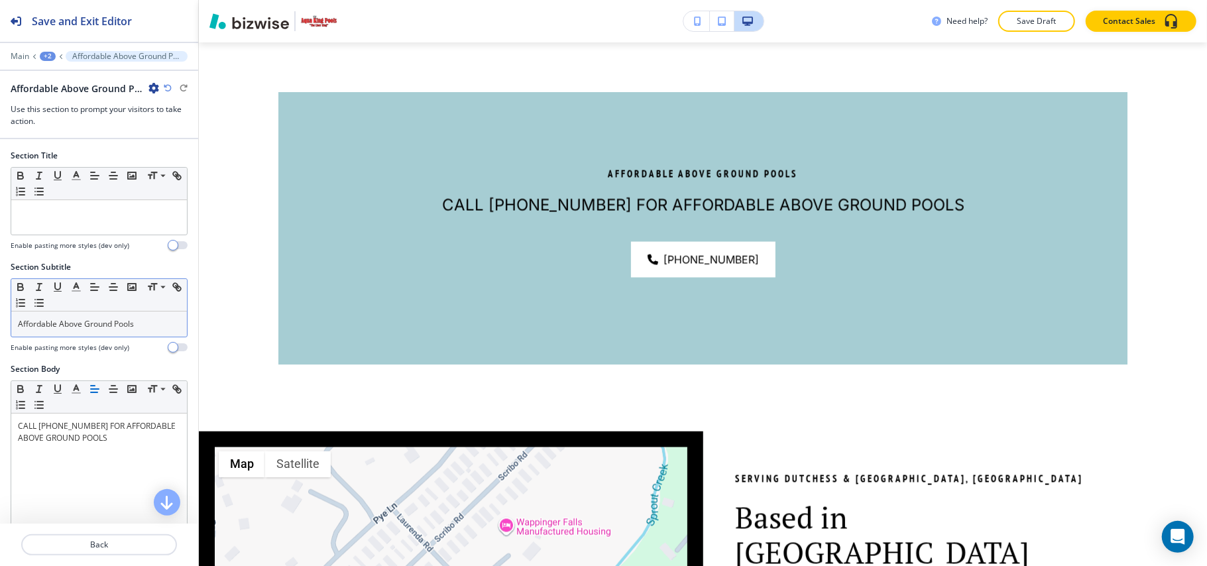
click at [154, 317] on div "Affordable Above Ground Pools" at bounding box center [99, 323] width 176 height 25
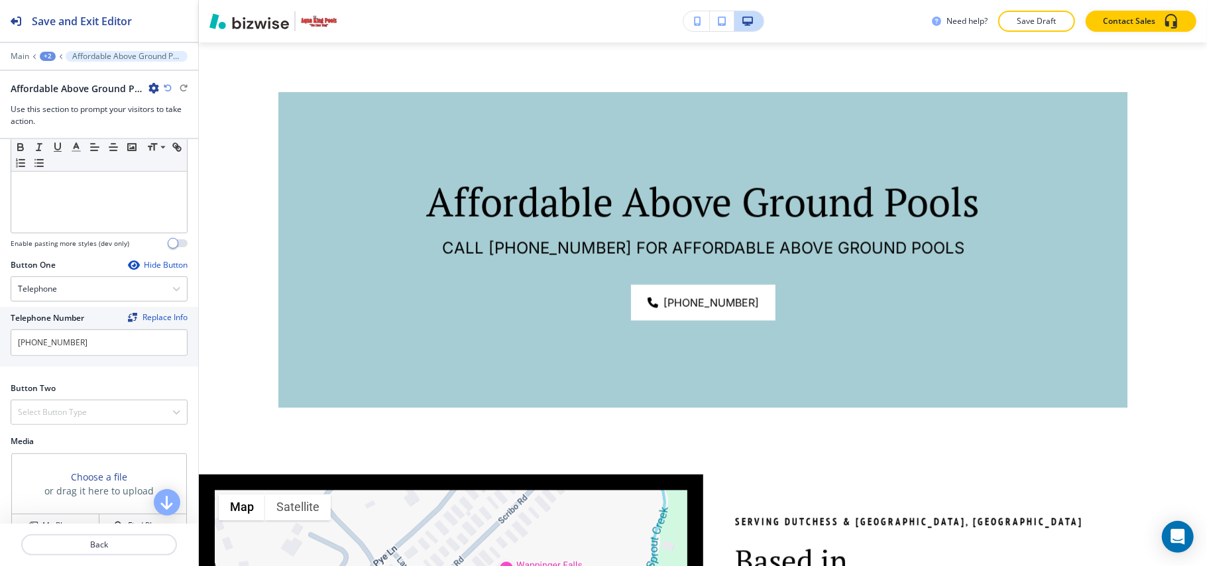
scroll to position [441, 0]
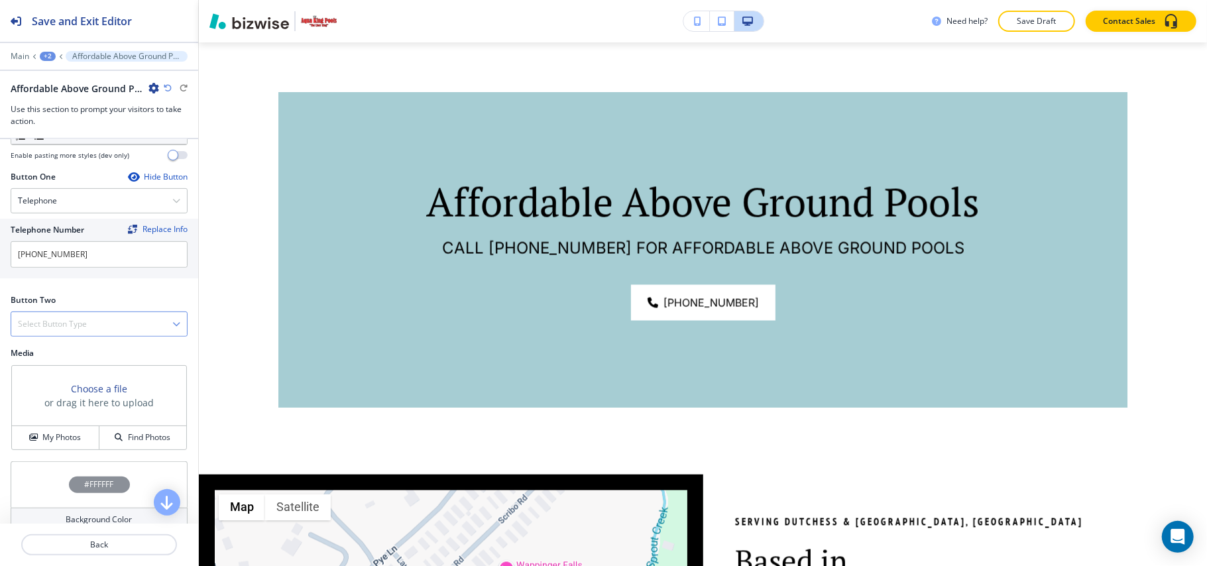
click at [81, 319] on div "Select Button Type" at bounding box center [99, 324] width 176 height 24
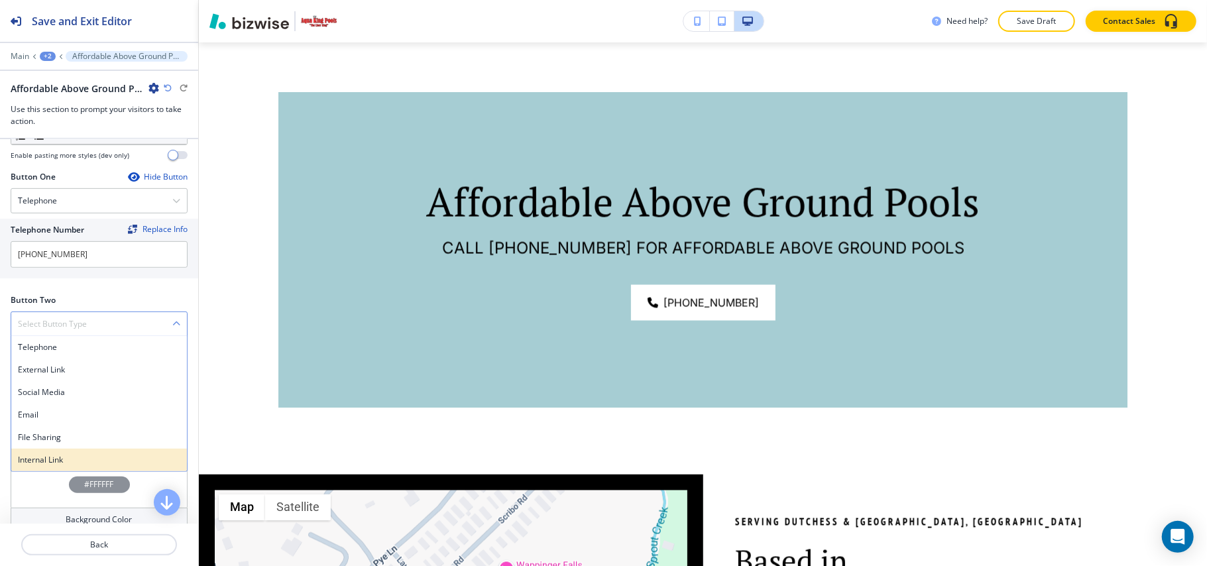
click at [58, 458] on h4 "Internal Link" at bounding box center [99, 460] width 162 height 12
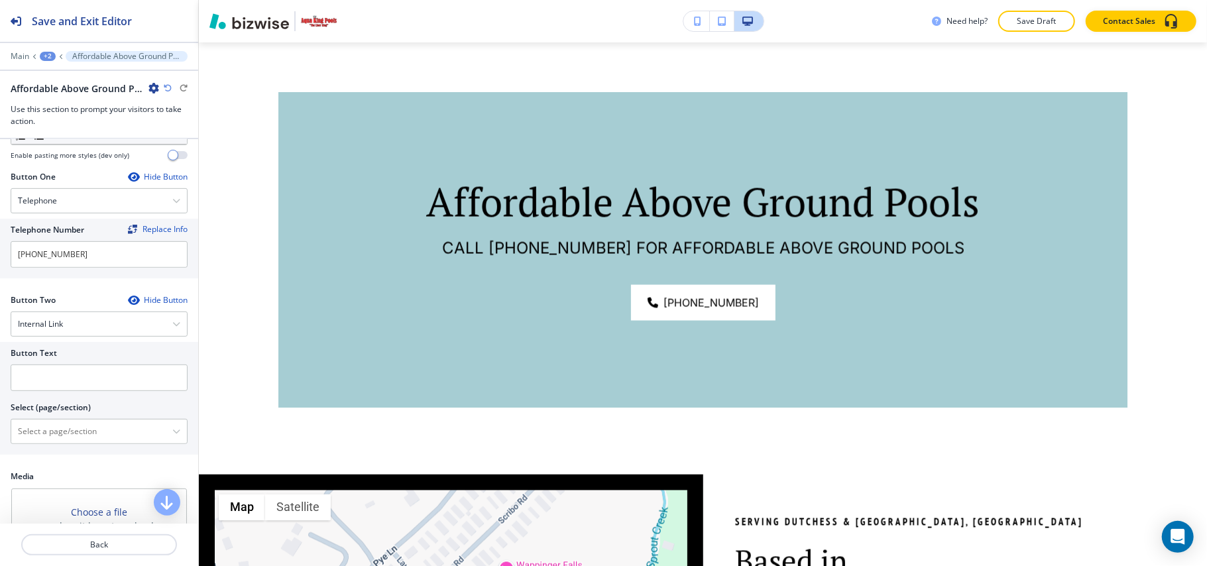
click at [73, 449] on div "Button Text Select (page/section) HOME HOME | Hero HOME | HELPING DUTCHESS AND …" at bounding box center [99, 398] width 198 height 113
click at [82, 436] on \(page\/section\) "Manual Input" at bounding box center [91, 431] width 161 height 23
click at [66, 452] on div "CONTACT" at bounding box center [99, 454] width 176 height 23
type \(page\/section\) "CONTACT"
click at [83, 382] on input "text" at bounding box center [99, 377] width 177 height 27
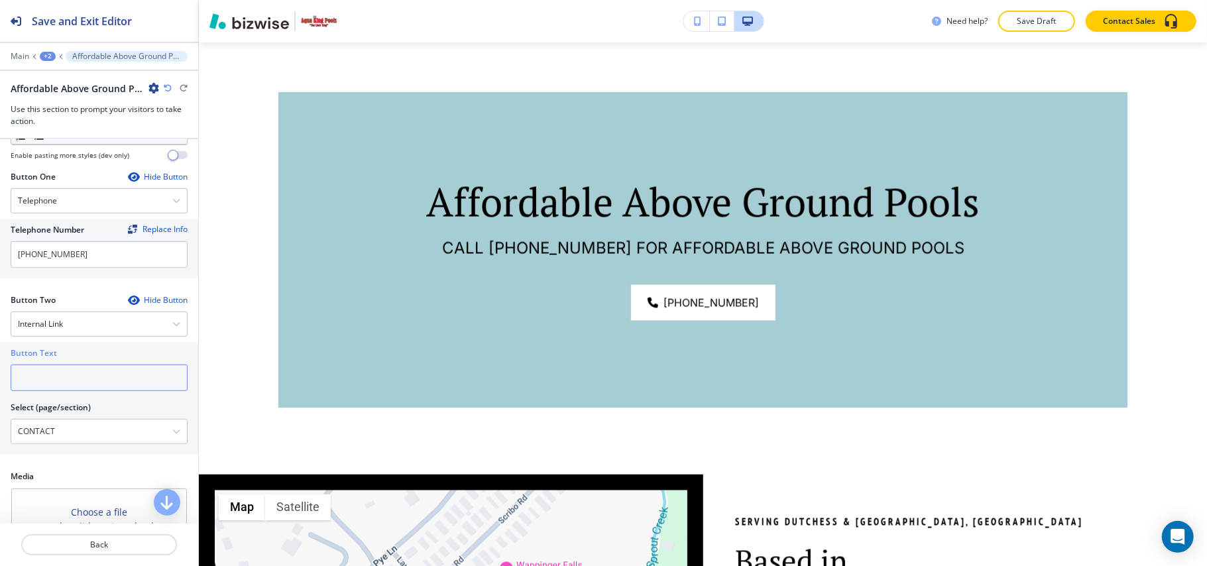
paste input "CONTACT US"
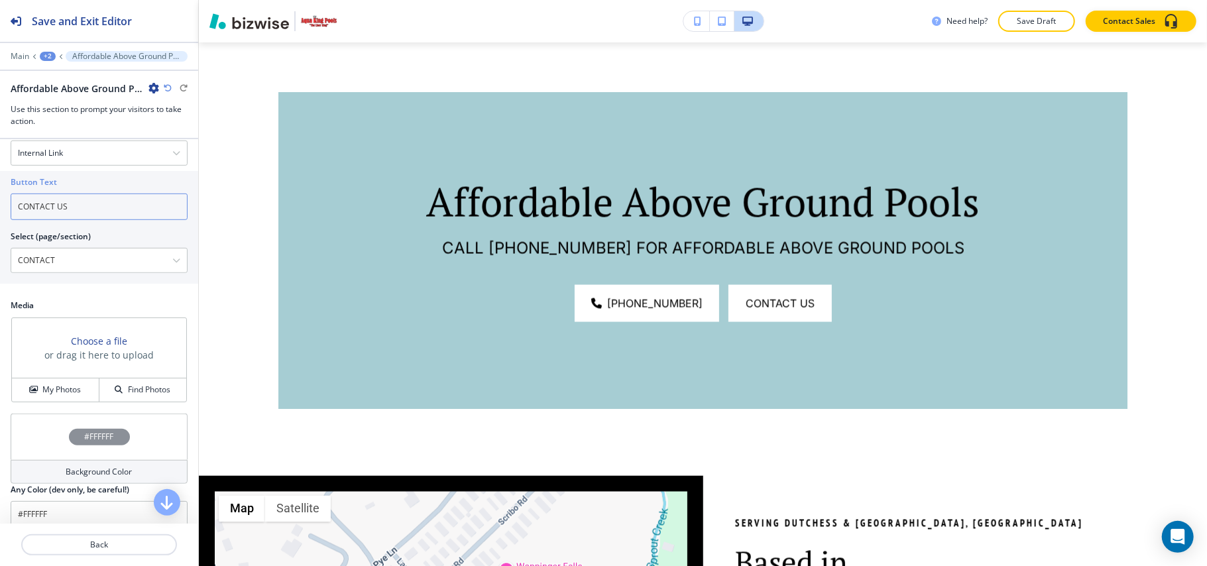
scroll to position [674, 0]
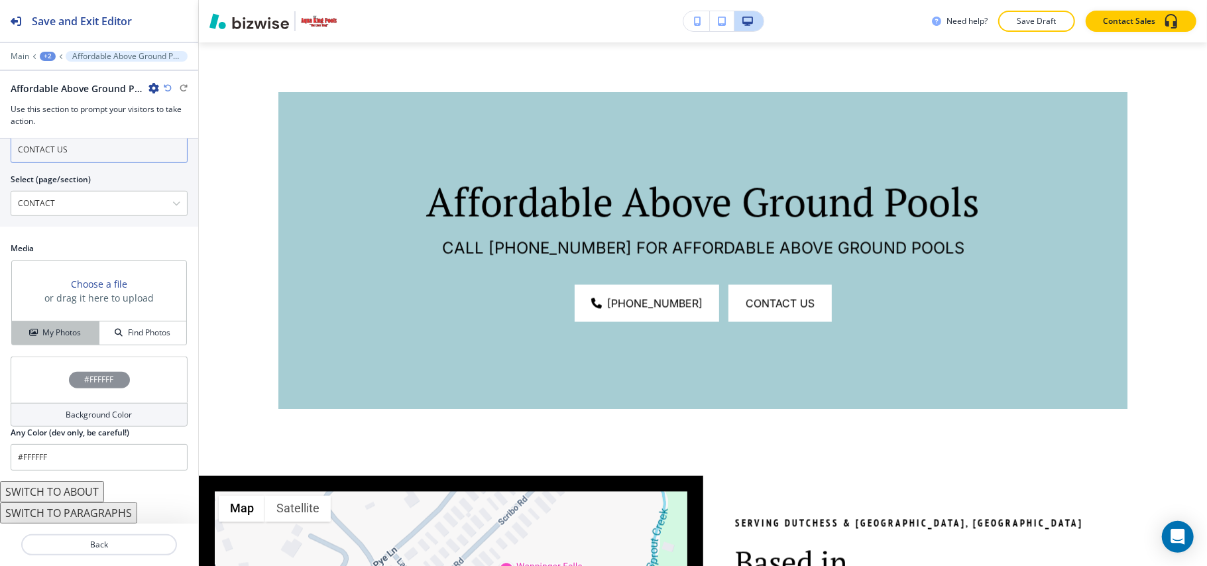
type input "CONTACT US"
click at [68, 327] on h4 "My Photos" at bounding box center [61, 333] width 38 height 12
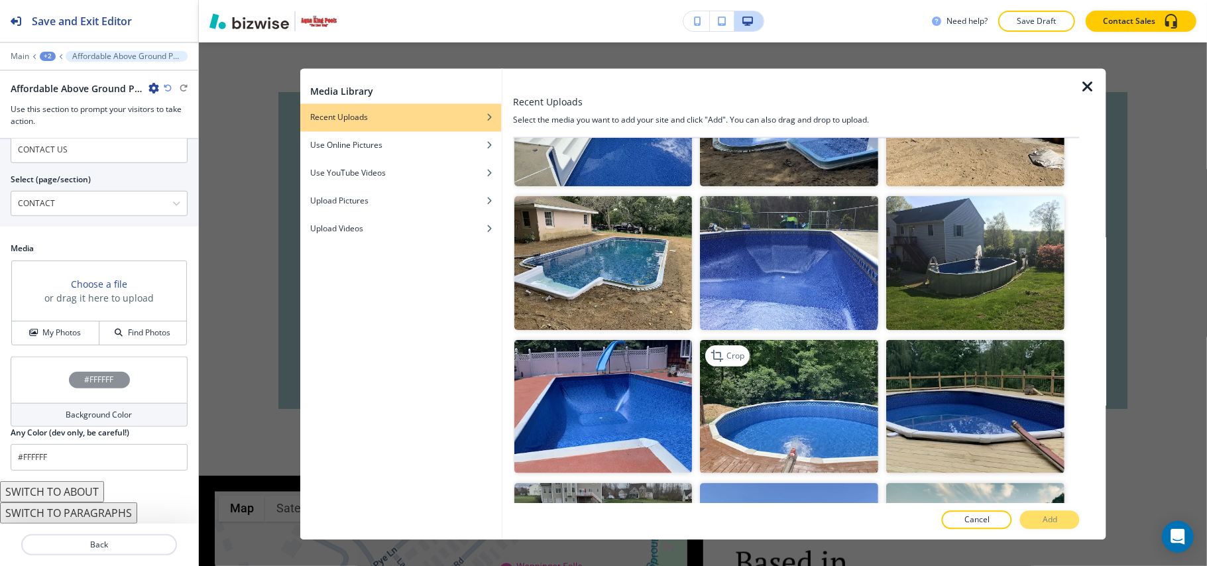
scroll to position [265, 0]
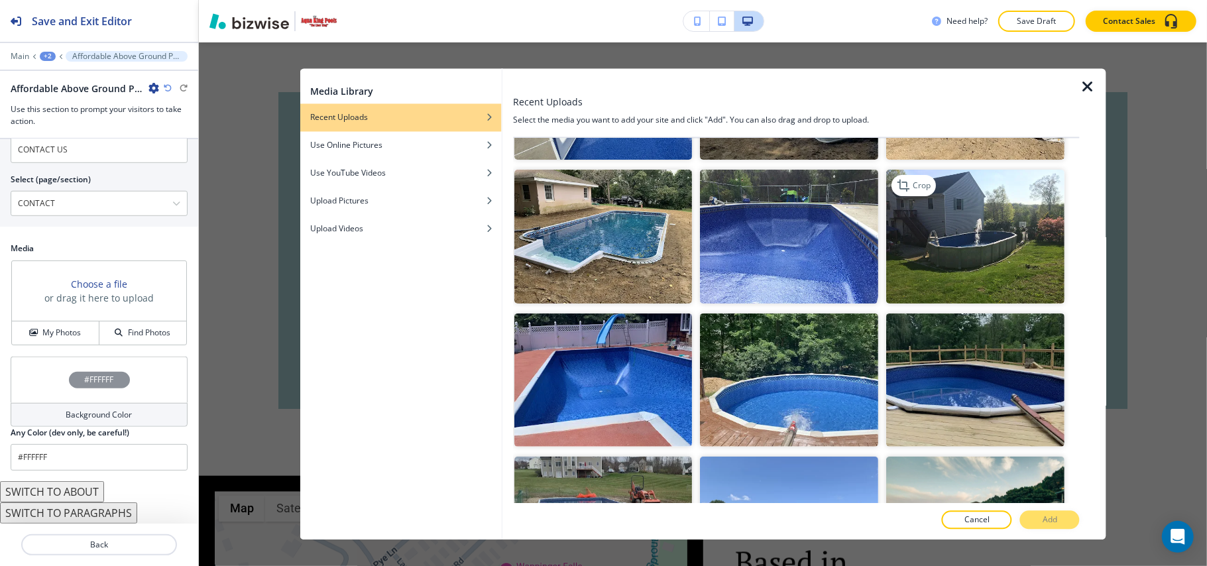
click at [1022, 231] on img "button" at bounding box center [976, 237] width 178 height 134
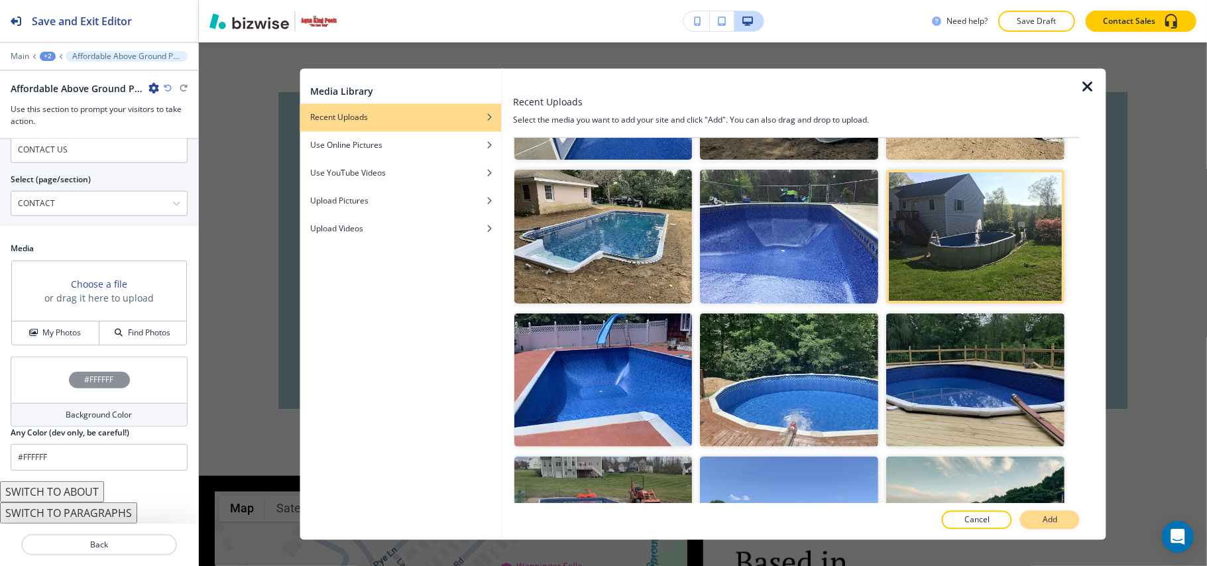
click at [1064, 517] on button "Add" at bounding box center [1050, 520] width 60 height 19
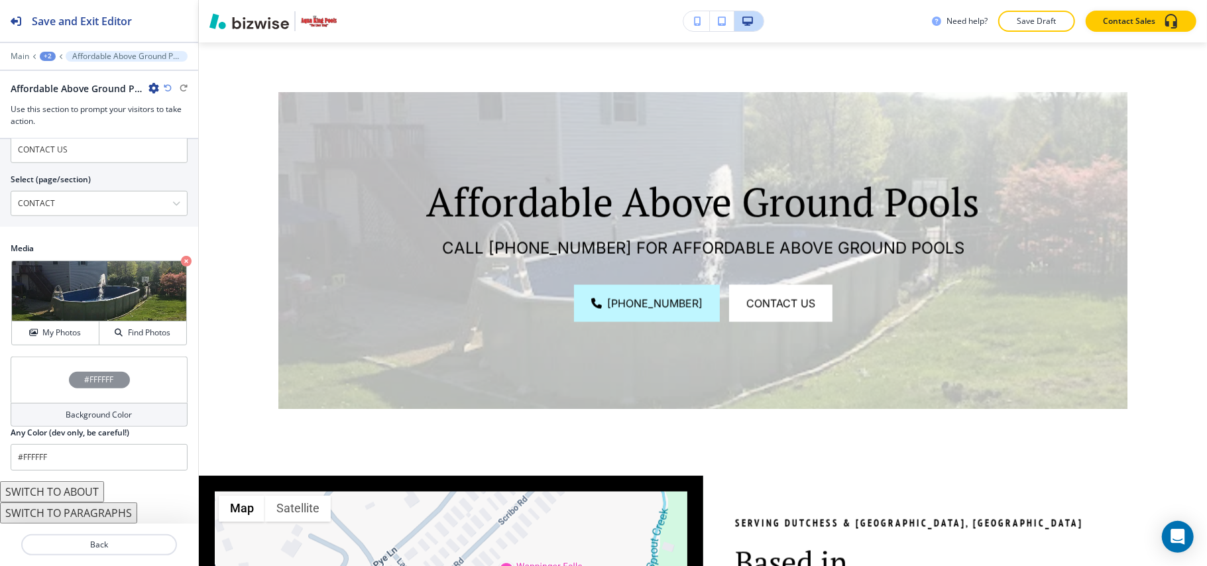
click at [69, 382] on div "#FFFFFF" at bounding box center [99, 380] width 61 height 17
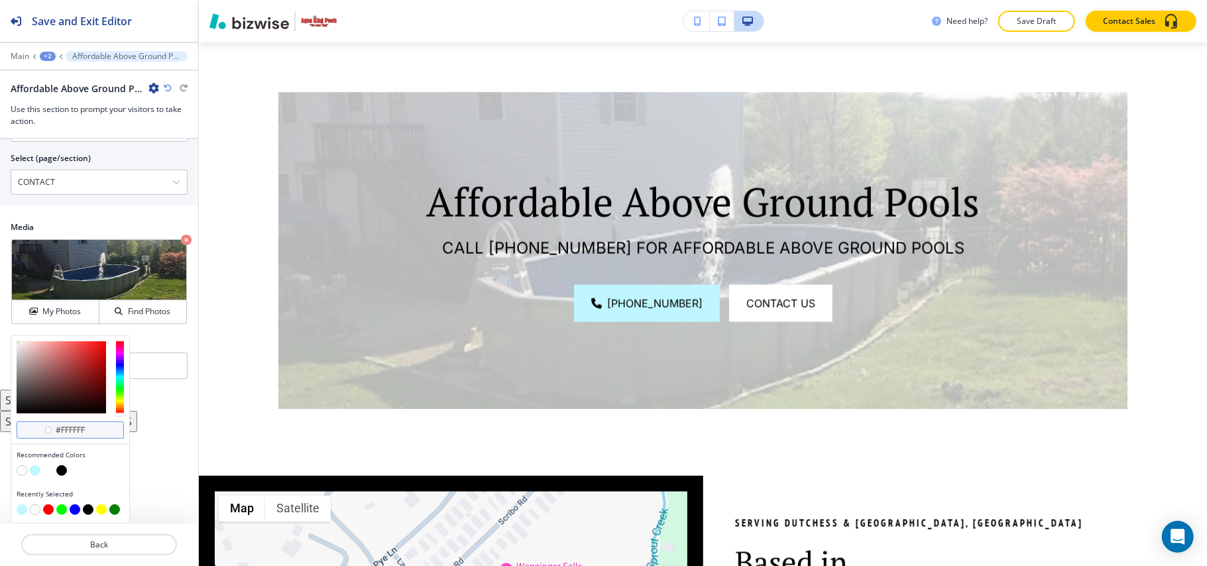
scroll to position [697, 0]
click at [37, 467] on button "button" at bounding box center [35, 470] width 11 height 11
type input "#bff6ff"
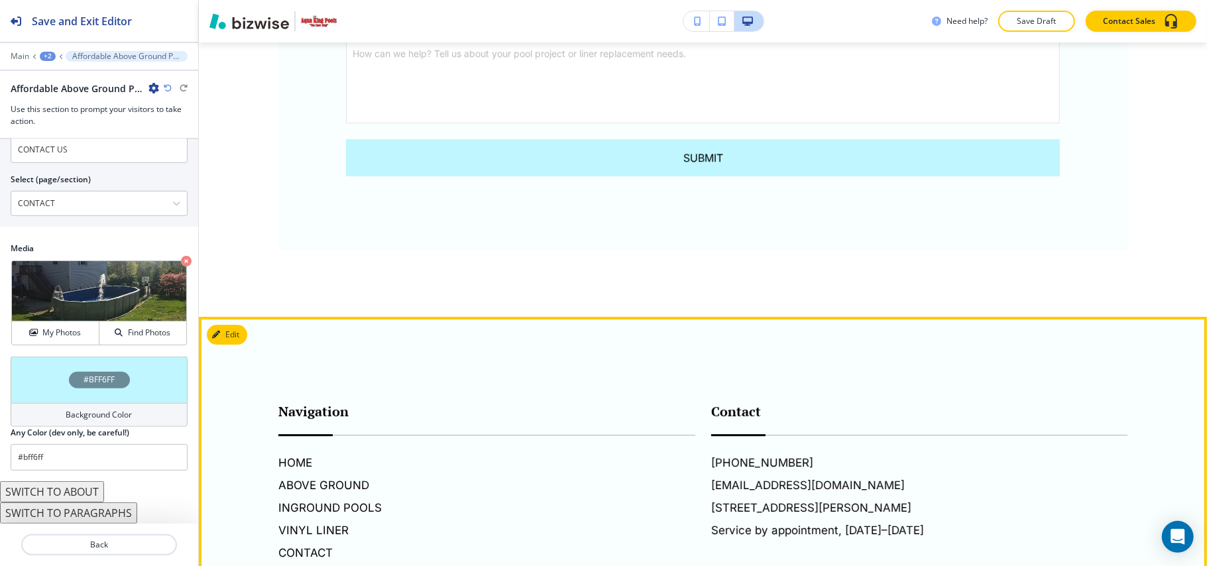
scroll to position [3119, 0]
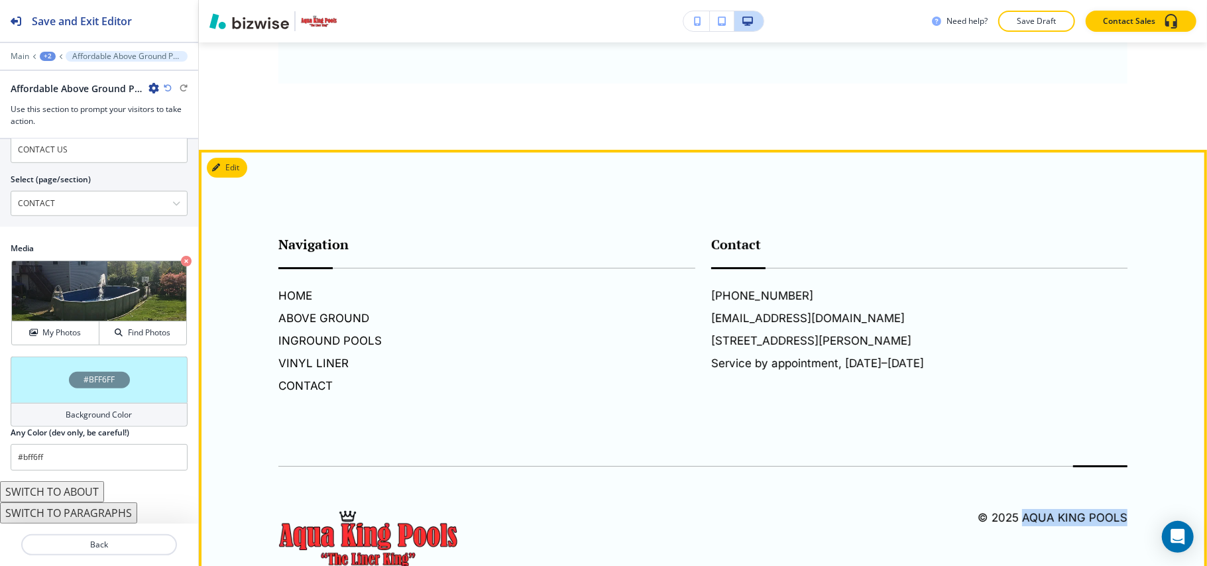
drag, startPoint x: 1130, startPoint y: 465, endPoint x: 1013, endPoint y: 465, distance: 117.3
click at [1013, 465] on footer "Navigation HOME ABOVE GROUND INGROUND POOLS VINYL LINER CONTACT Contact (845) 8…" at bounding box center [703, 384] width 1008 height 468
copy h6 "Aqua King Pools"
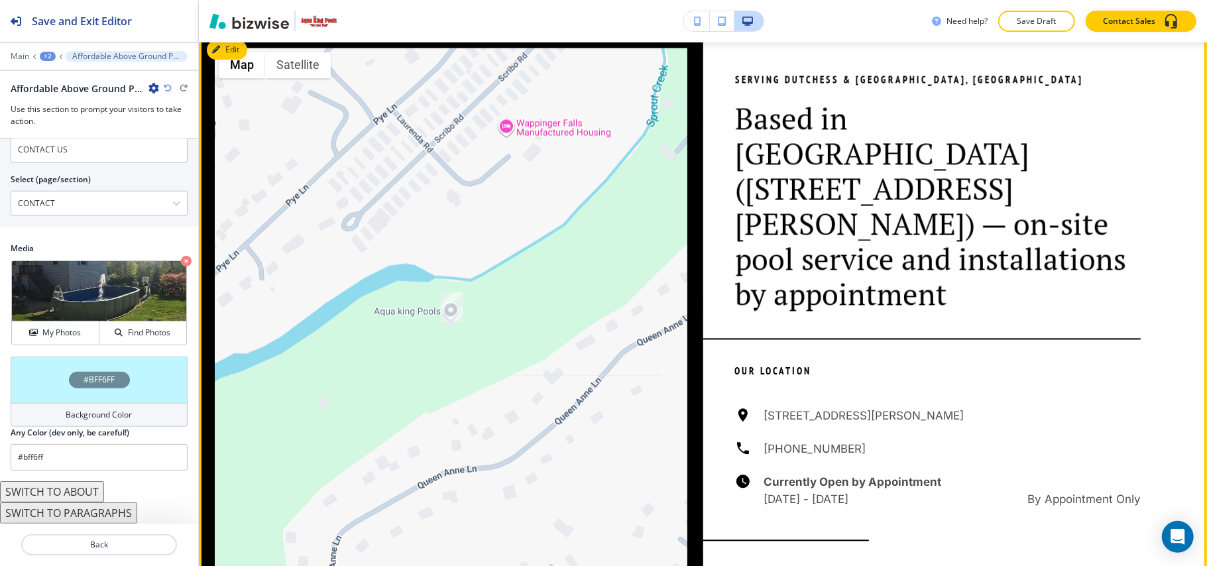
scroll to position [1882, 0]
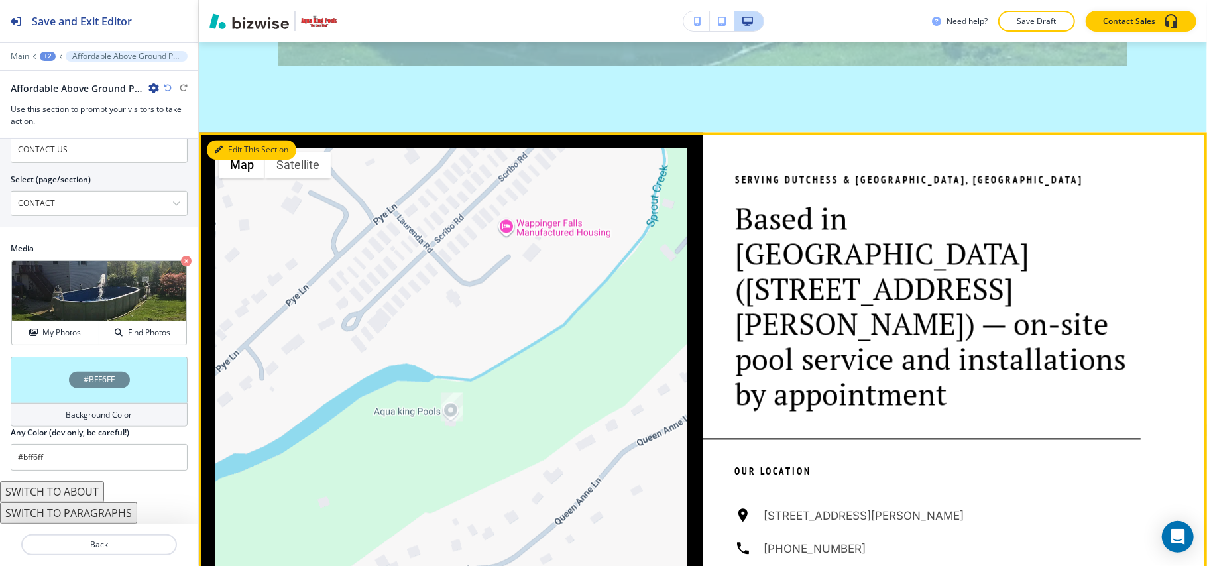
click at [237, 160] on button "Edit This Section" at bounding box center [251, 150] width 89 height 20
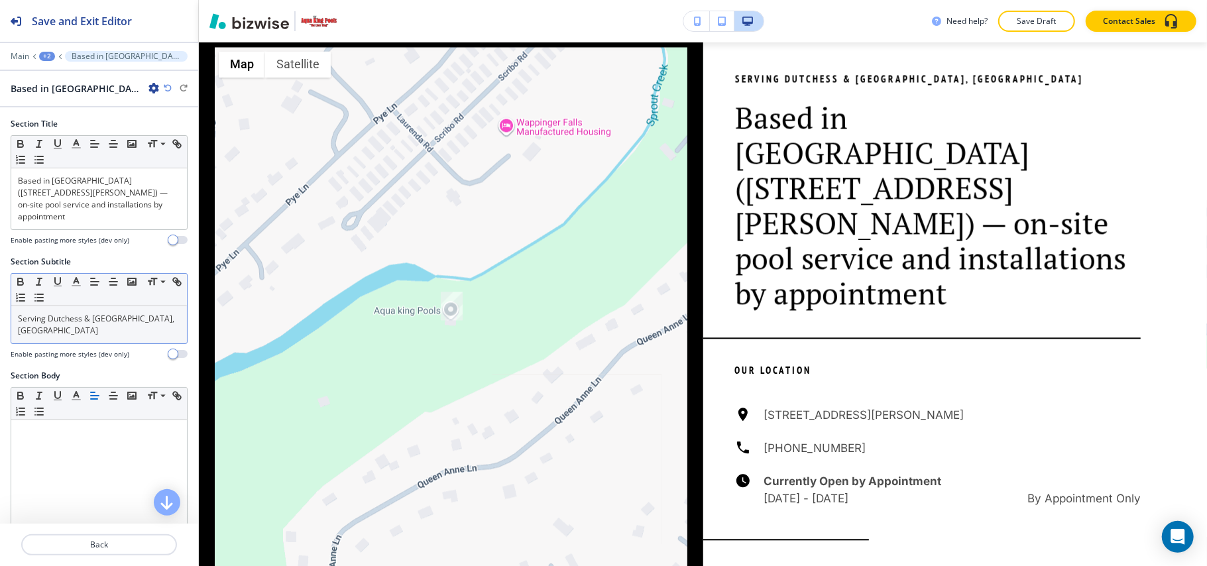
scroll to position [1989, 0]
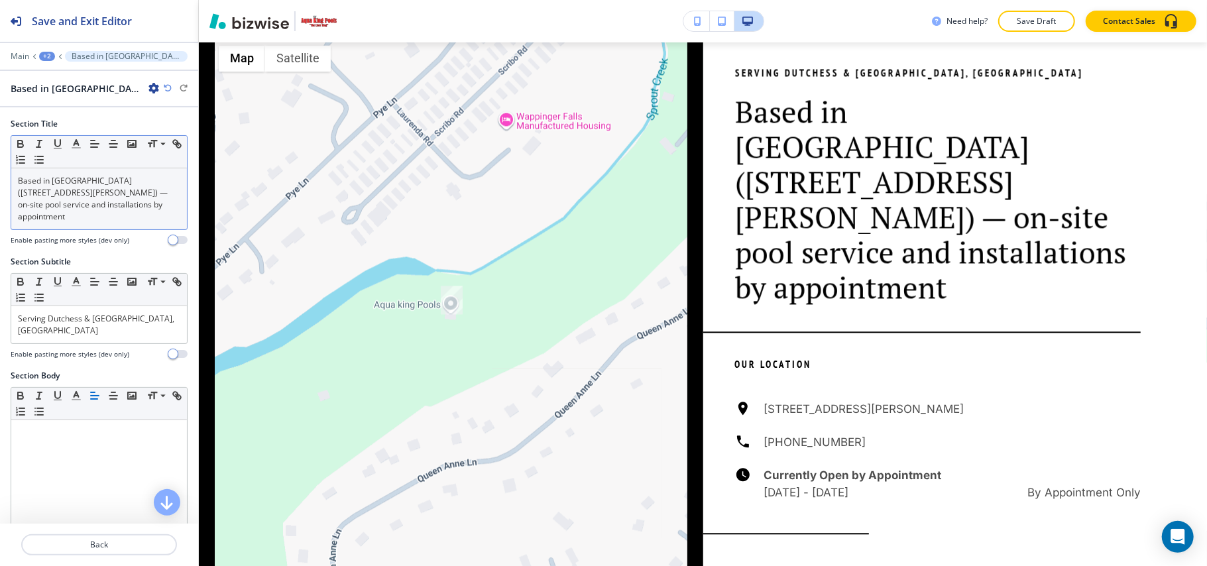
click at [121, 211] on p "Based in Wappingers Falls (47 Queen Anne Ln) — on-site pool service and install…" at bounding box center [99, 199] width 162 height 48
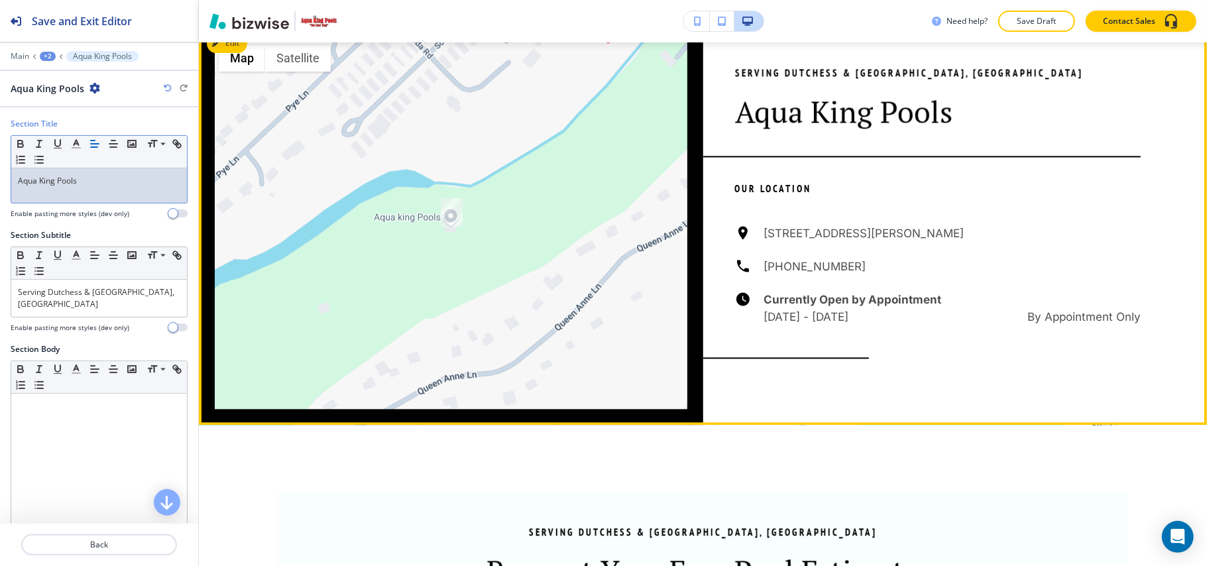
scroll to position [2343, 0]
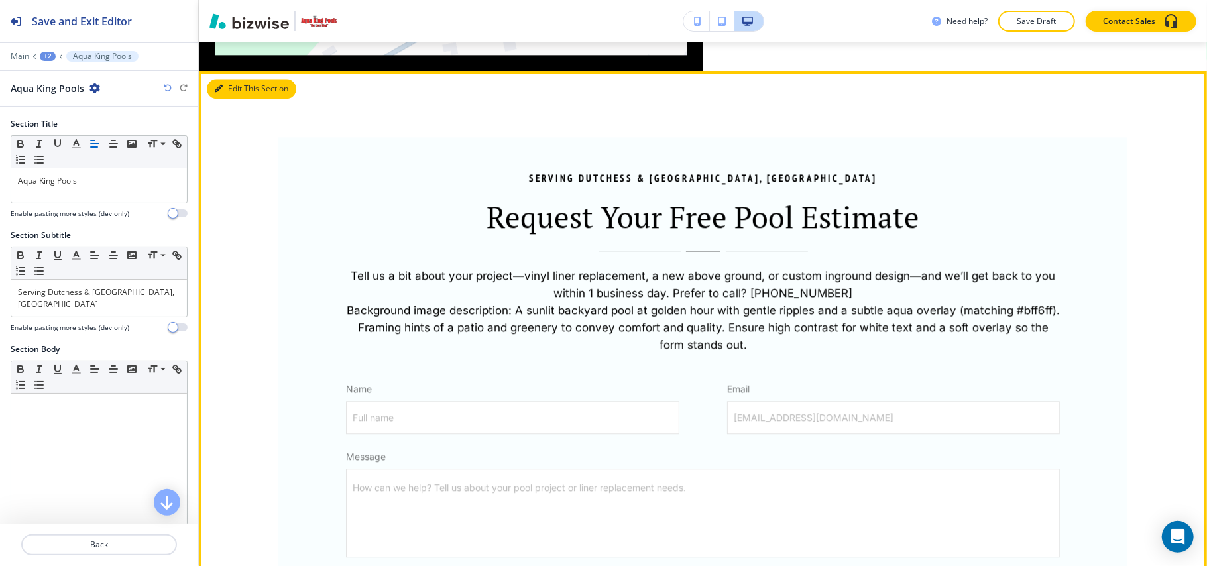
click at [229, 99] on button "Edit This Section" at bounding box center [251, 89] width 89 height 20
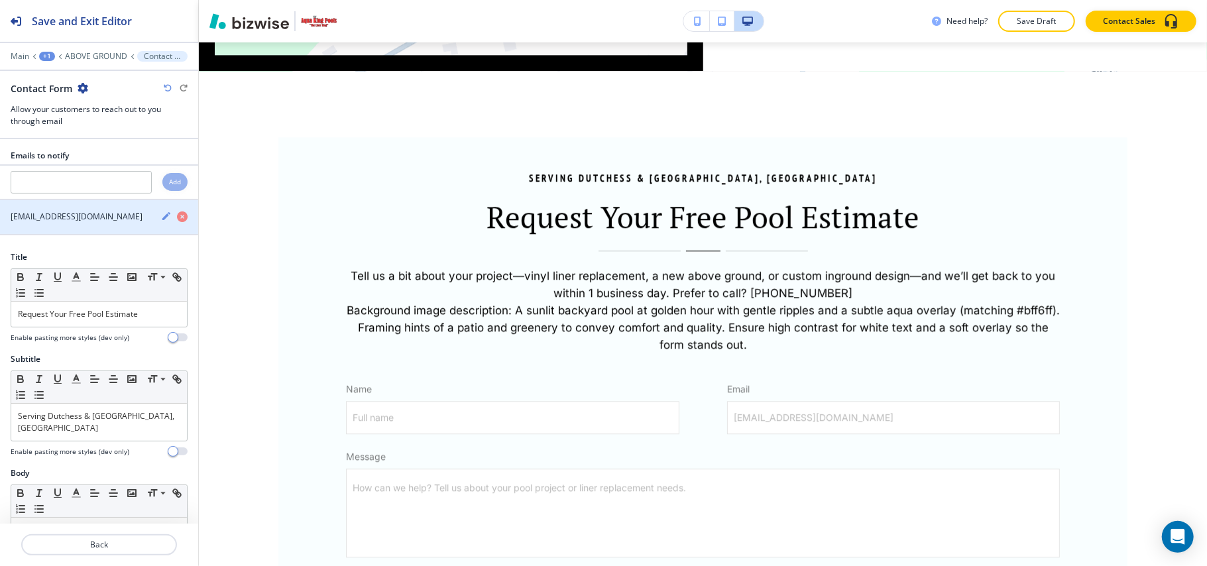
scroll to position [2389, 0]
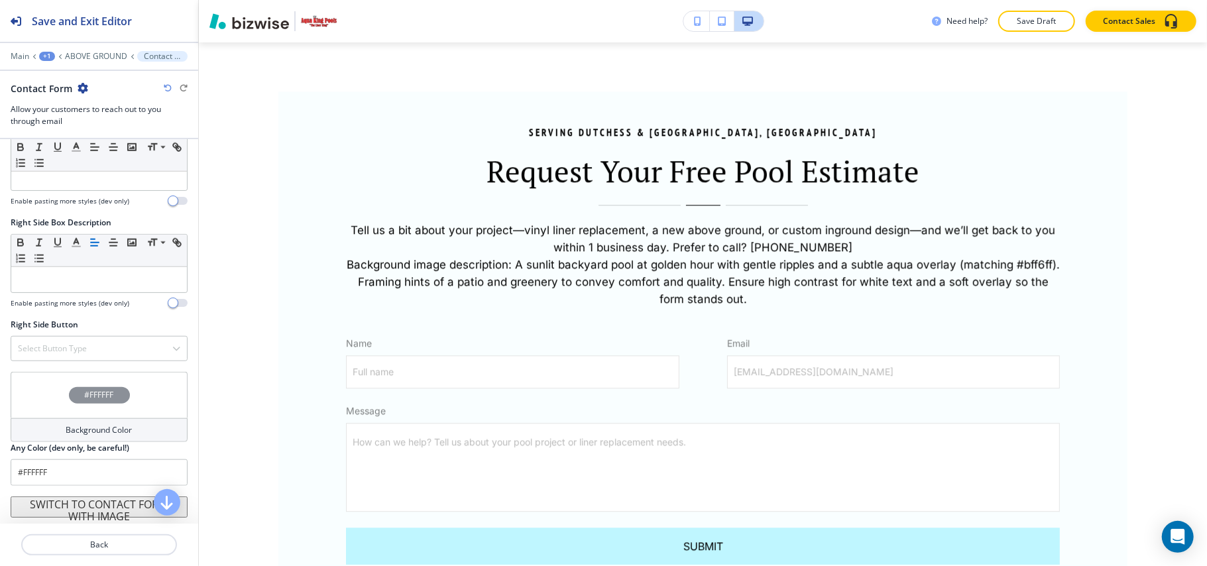
click at [23, 386] on div "#FFFFFF" at bounding box center [99, 395] width 177 height 46
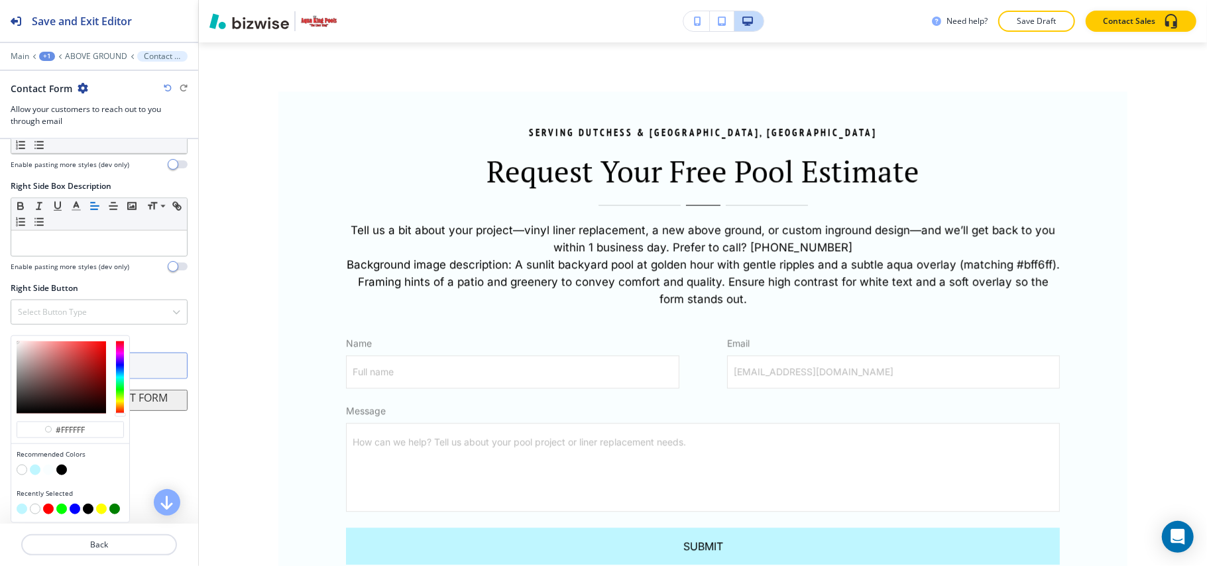
click at [37, 466] on button "button" at bounding box center [35, 469] width 11 height 11
type input "#bff6ff"
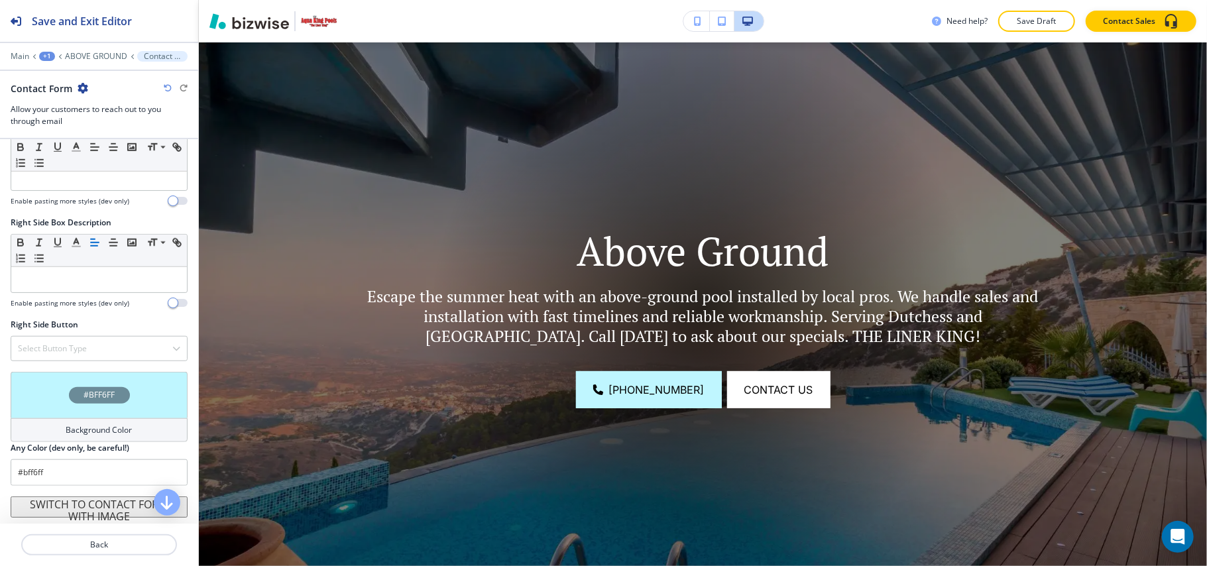
scroll to position [0, 0]
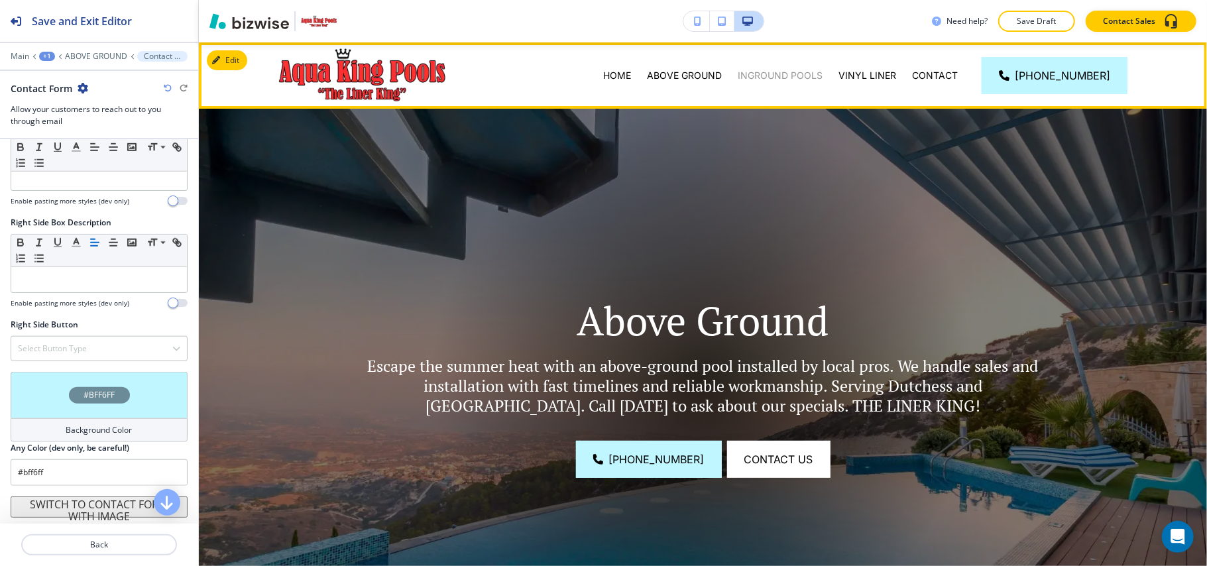
click at [790, 73] on p "INGROUND POOLS" at bounding box center [779, 75] width 85 height 13
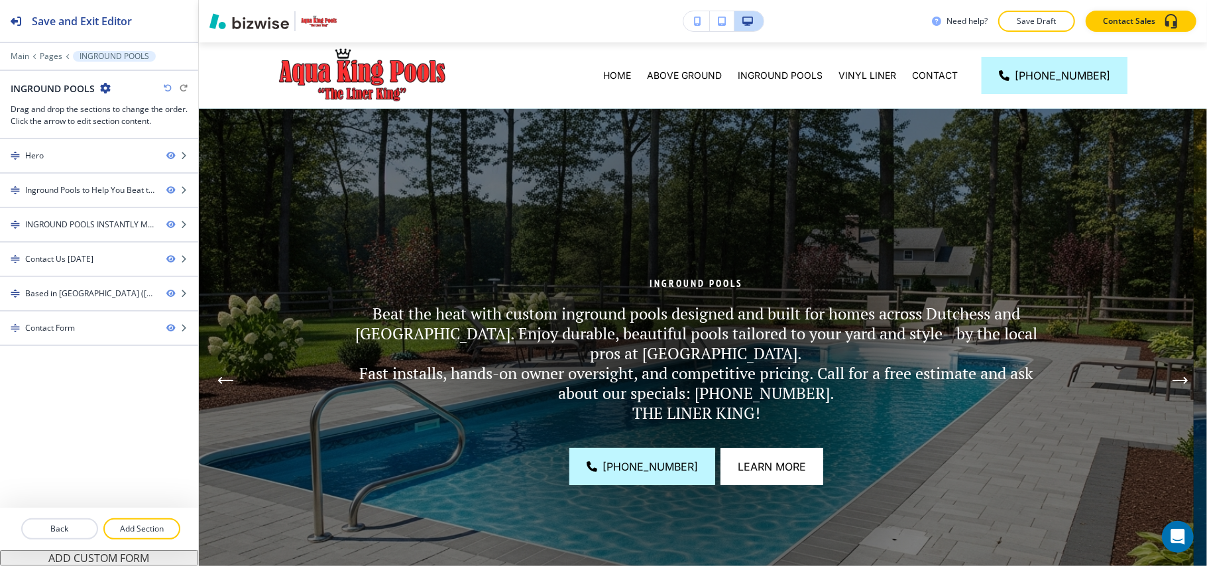
click at [23, 51] on div "Main Pages INGROUND POOLS" at bounding box center [99, 56] width 177 height 11
click at [21, 53] on p "Main" at bounding box center [20, 56] width 19 height 9
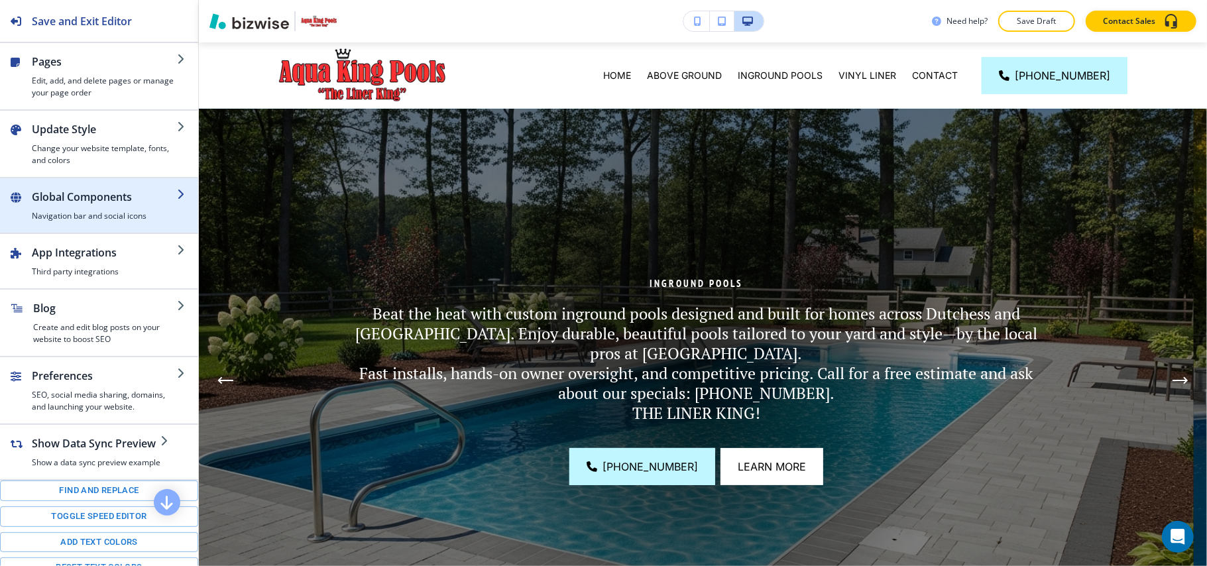
click at [56, 202] on h2 "Global Components" at bounding box center [104, 197] width 145 height 16
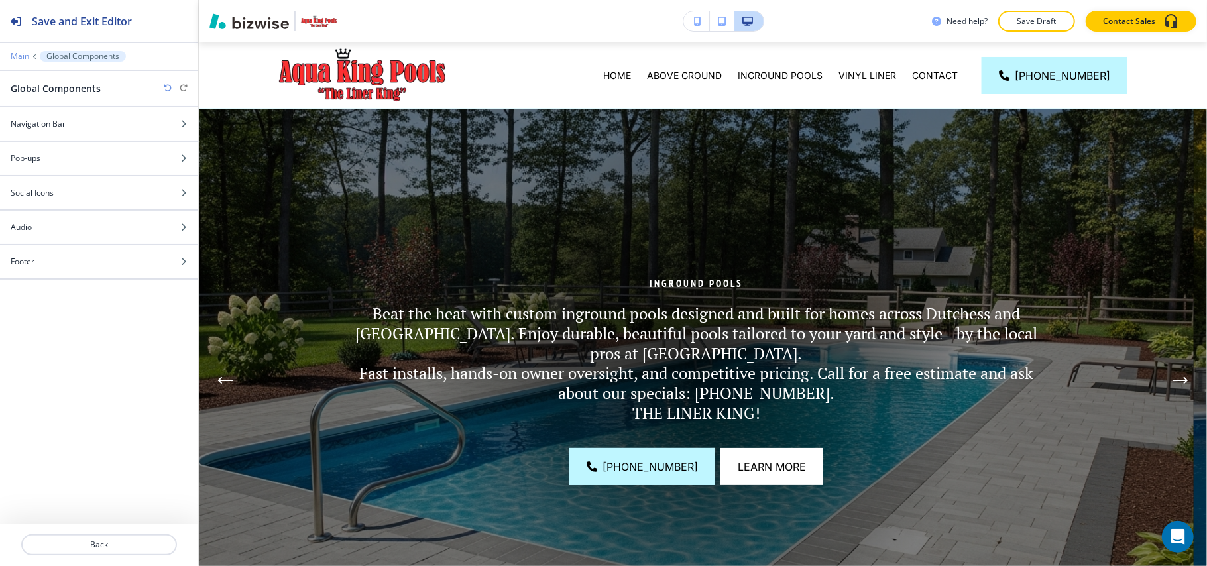
click at [20, 57] on p "Main" at bounding box center [20, 56] width 19 height 9
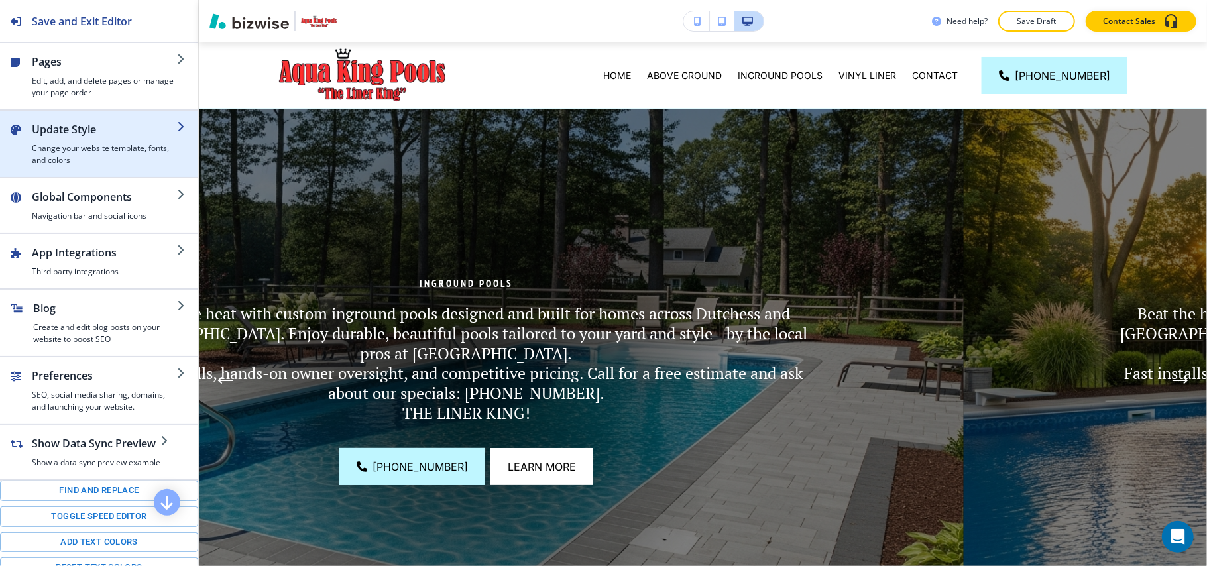
click at [65, 148] on h4 "Change your website template, fonts, and colors" at bounding box center [104, 154] width 145 height 24
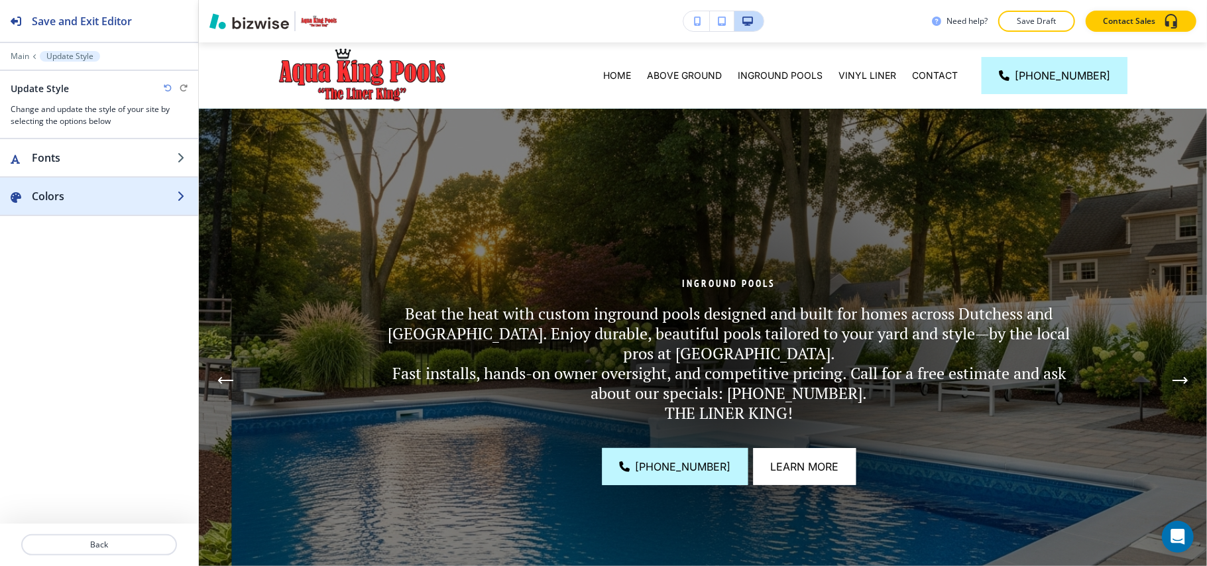
click at [82, 197] on h2 "Colors" at bounding box center [104, 196] width 145 height 16
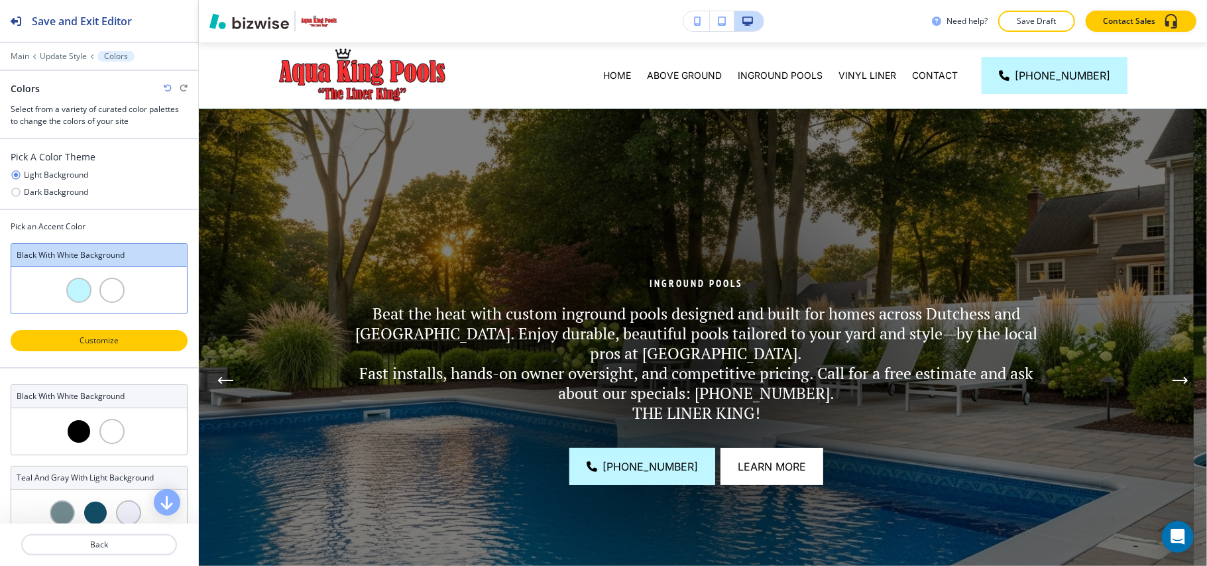
click at [98, 349] on button "Customize" at bounding box center [99, 340] width 177 height 21
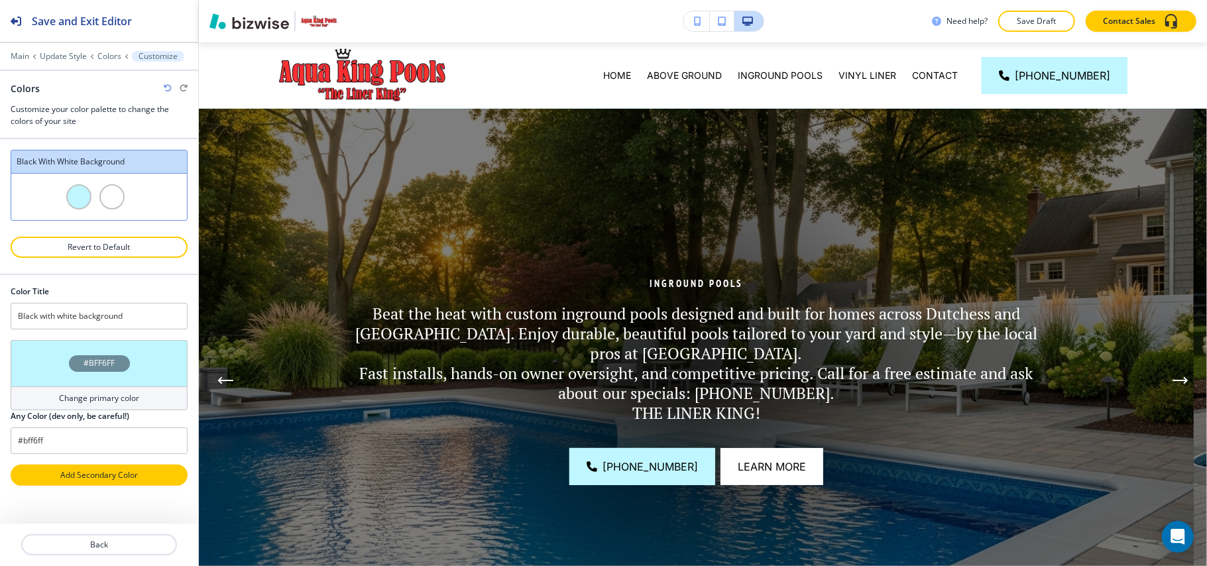
click at [81, 481] on p "Add Secondary Color" at bounding box center [99, 475] width 142 height 12
type input "Custom Black with white background"
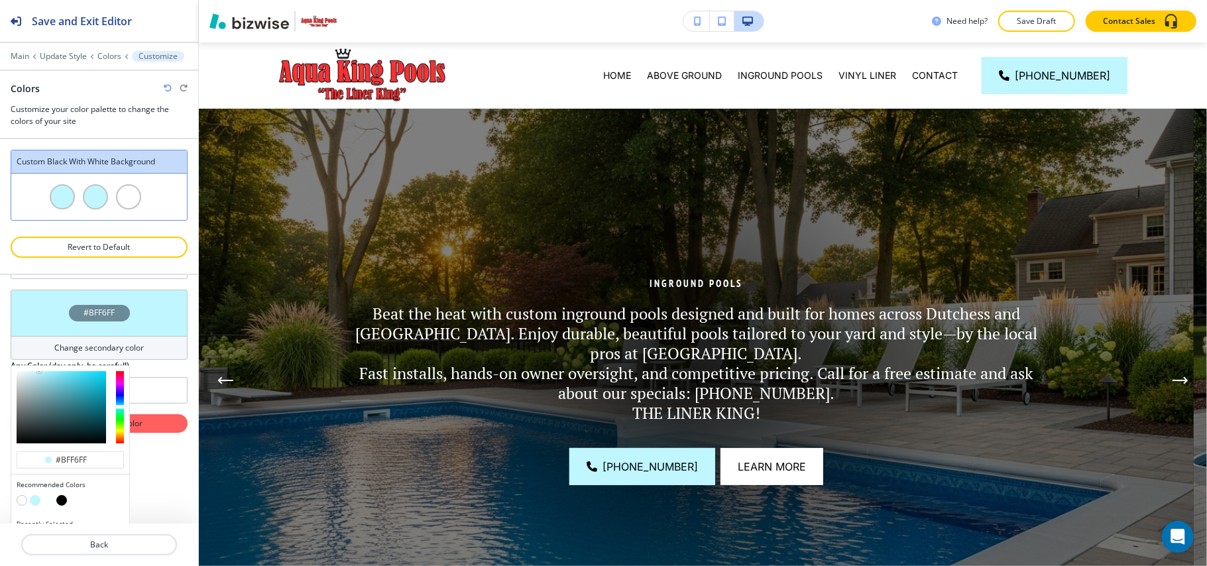
scroll to position [208, 0]
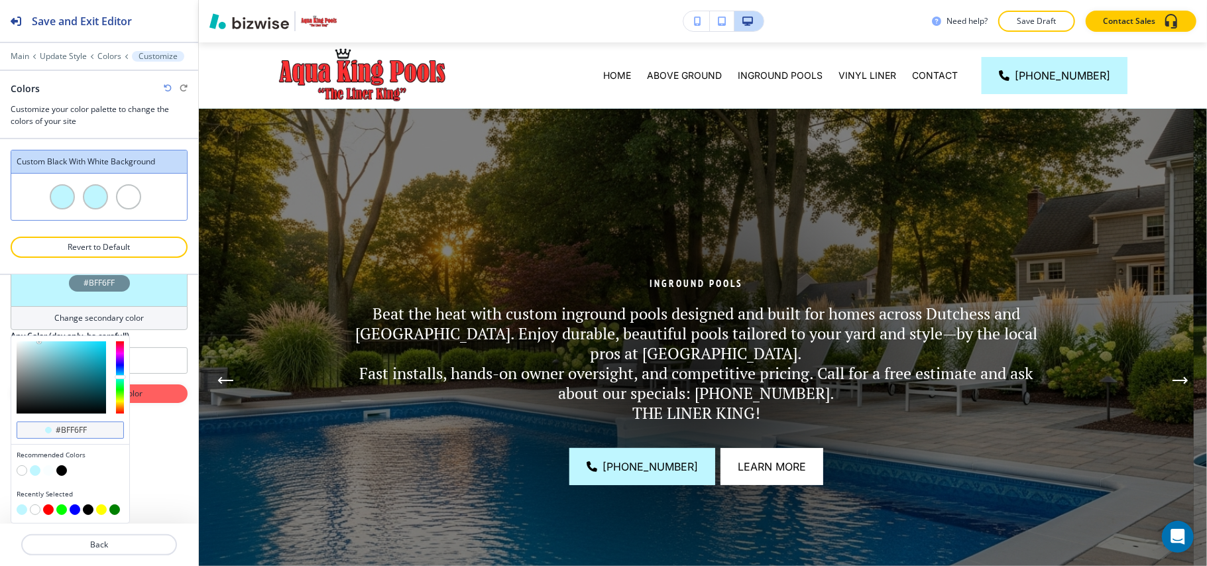
click at [83, 429] on input "#bff6ff" at bounding box center [77, 430] width 46 height 11
click at [86, 429] on input "#bff6ff" at bounding box center [77, 430] width 46 height 11
click at [89, 427] on input "#bff6ff" at bounding box center [77, 430] width 46 height 11
paste input "#f15b5c"
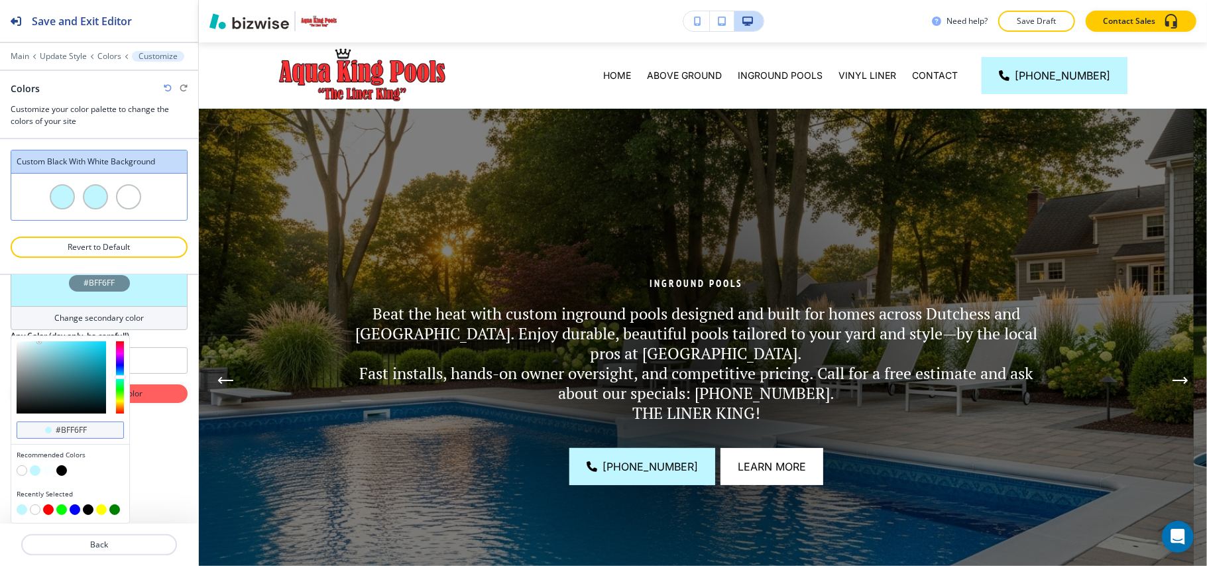
drag, startPoint x: 103, startPoint y: 427, endPoint x: 24, endPoint y: 425, distance: 79.5
click at [24, 425] on div "#bff6ff" at bounding box center [70, 429] width 107 height 17
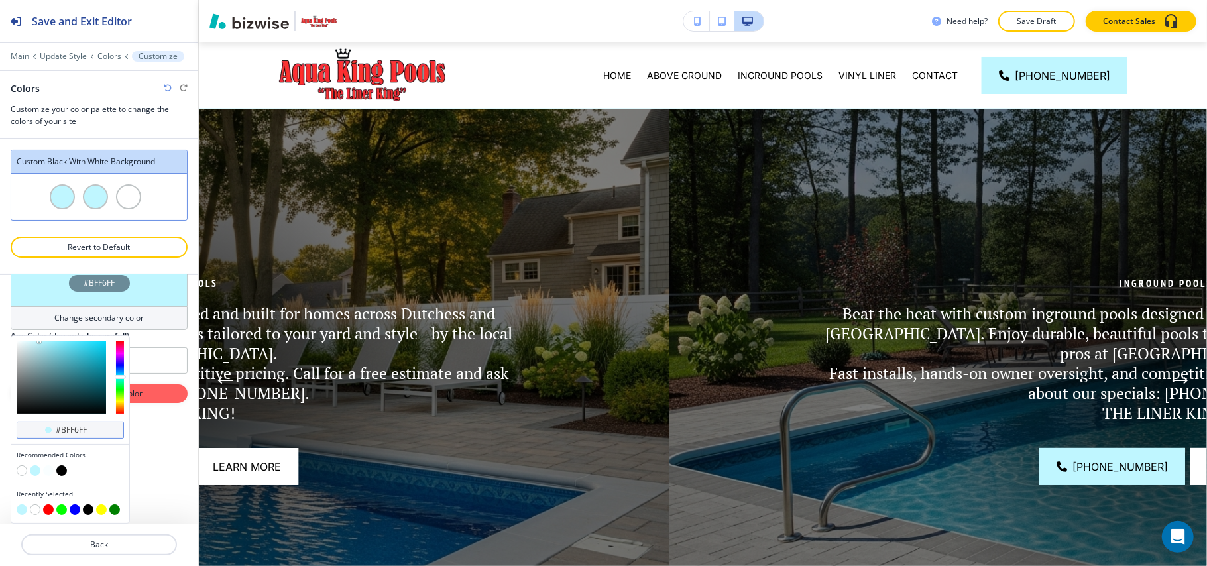
click at [99, 429] on input "#bff6ff" at bounding box center [77, 430] width 46 height 11
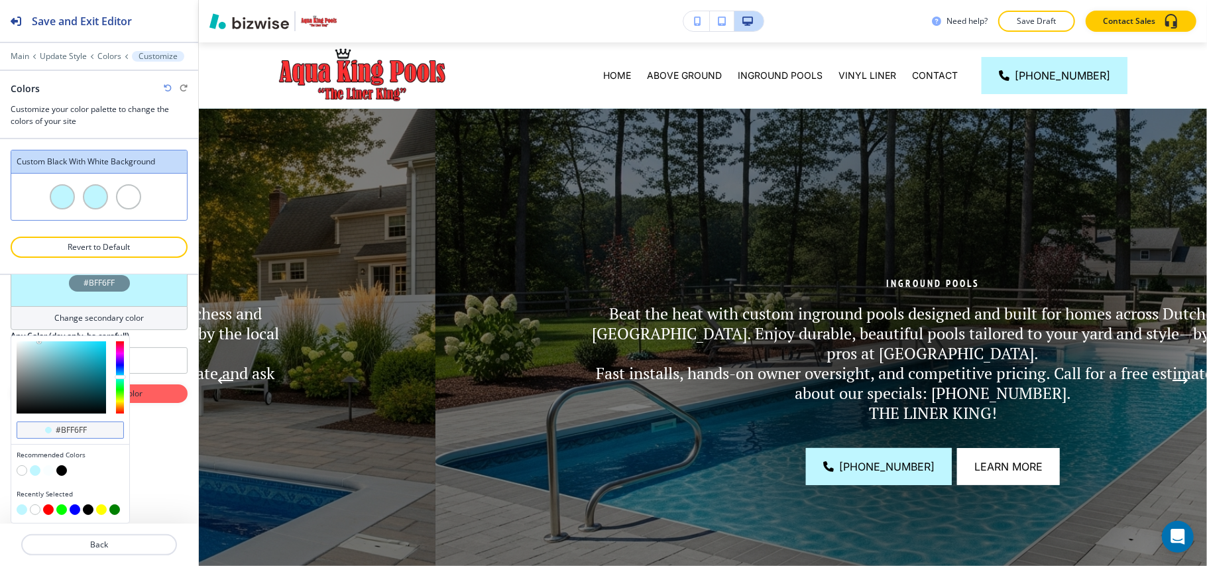
click at [98, 429] on input "#bff6ff" at bounding box center [77, 430] width 46 height 11
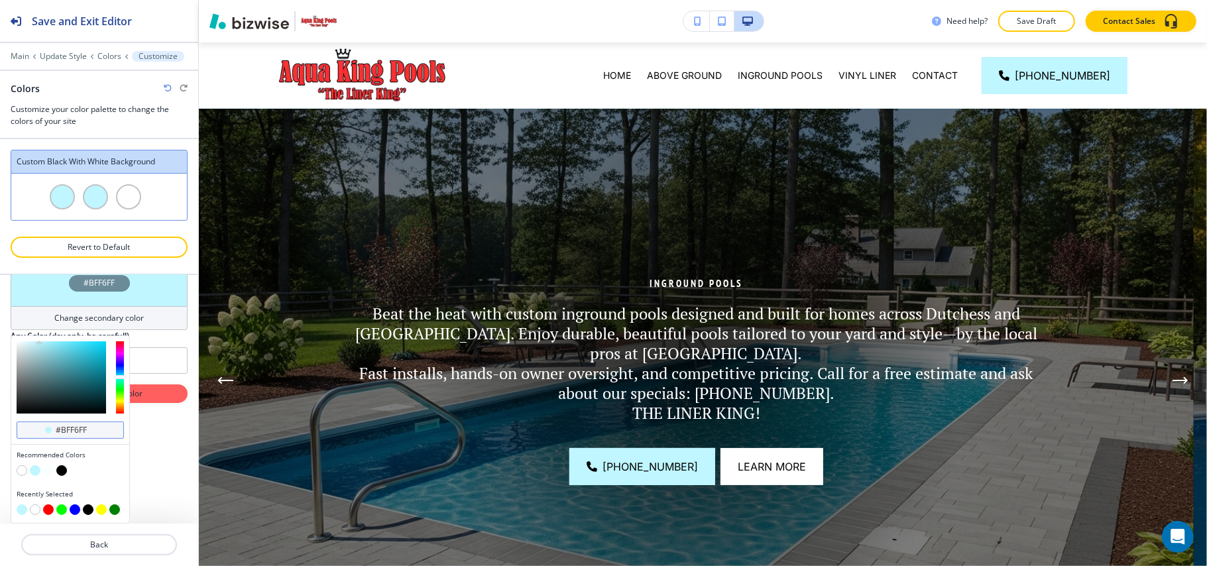
click at [98, 429] on input "#bff6ff" at bounding box center [77, 430] width 46 height 11
paste input "f15b5c"
type input "#f15b5c"
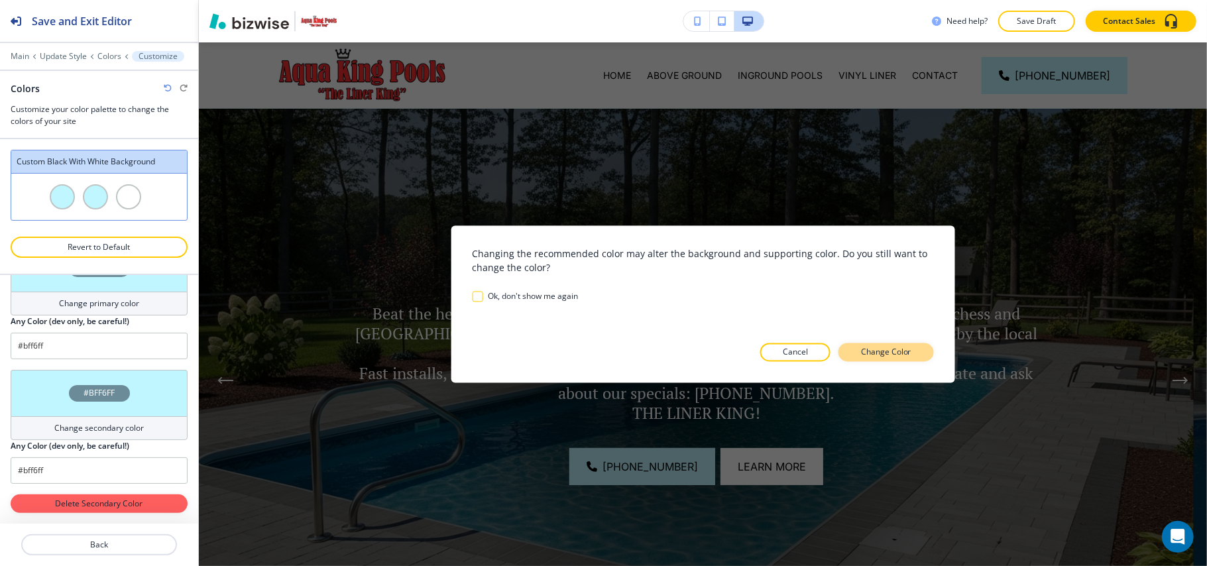
click at [906, 353] on p "Change Color" at bounding box center [886, 353] width 50 height 12
type input "#f15b5c"
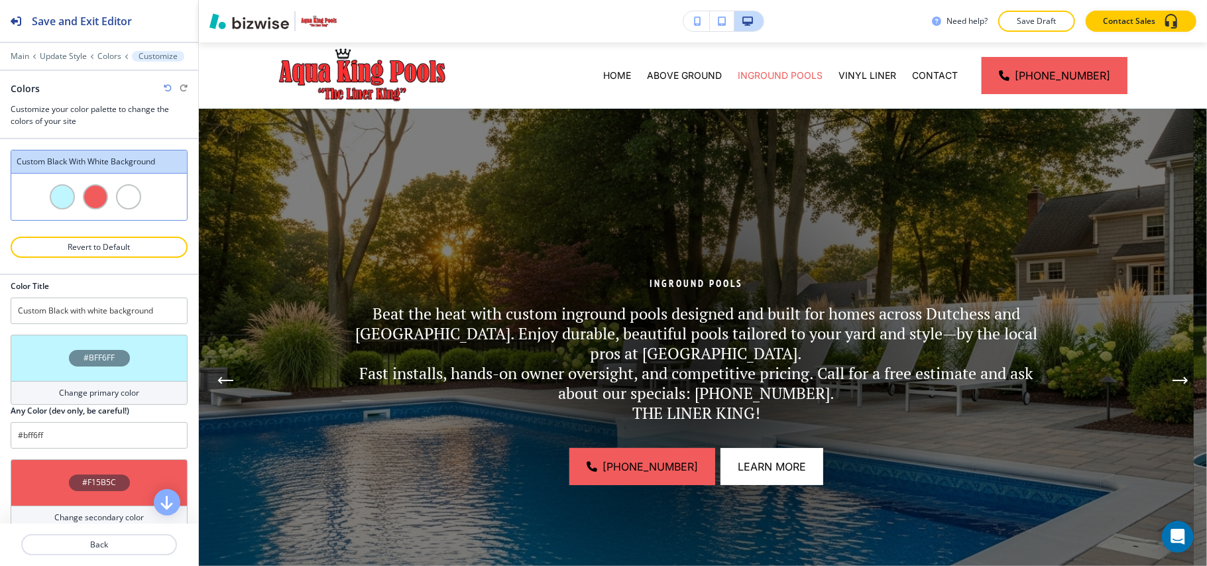
scroll to position [0, 0]
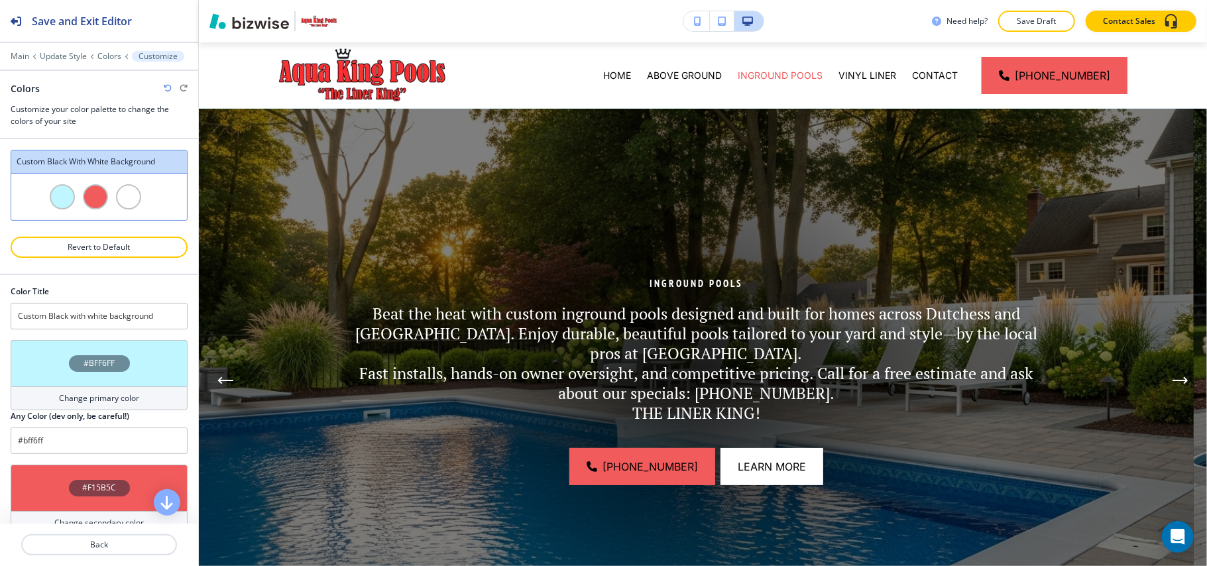
click at [69, 350] on div "#BFF6FF" at bounding box center [99, 363] width 177 height 46
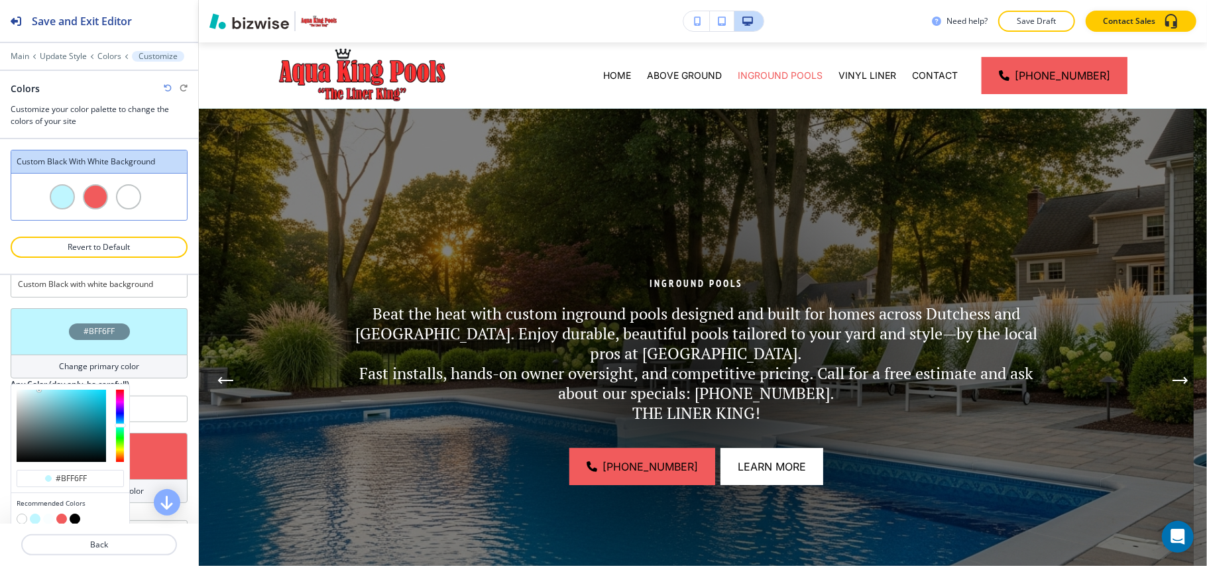
scroll to position [88, 0]
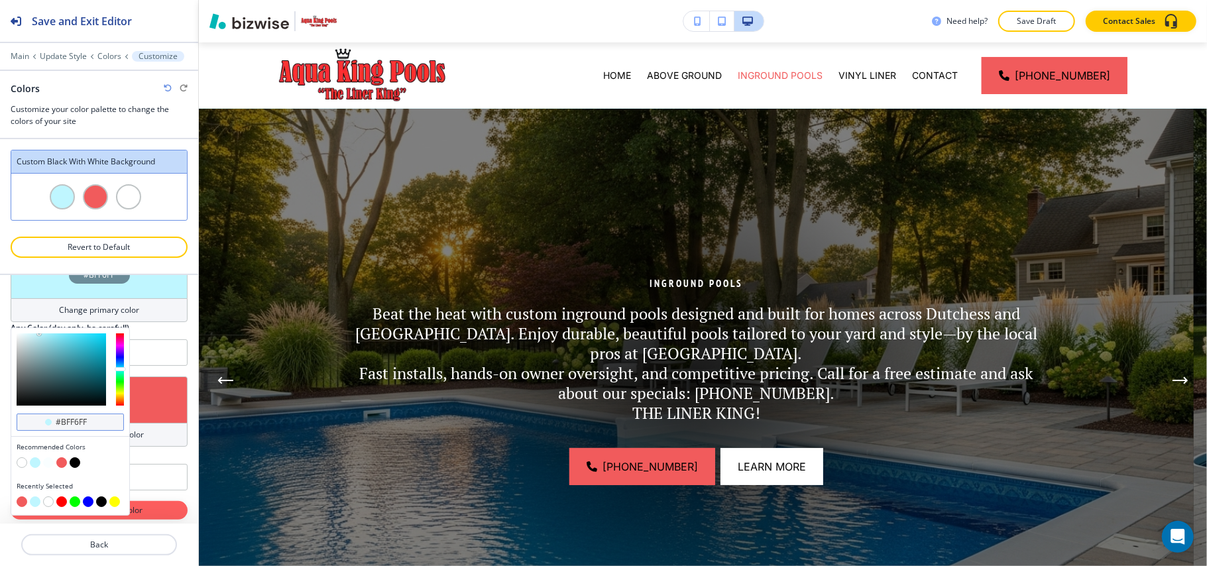
click at [95, 425] on input "#bff6ff" at bounding box center [77, 422] width 46 height 11
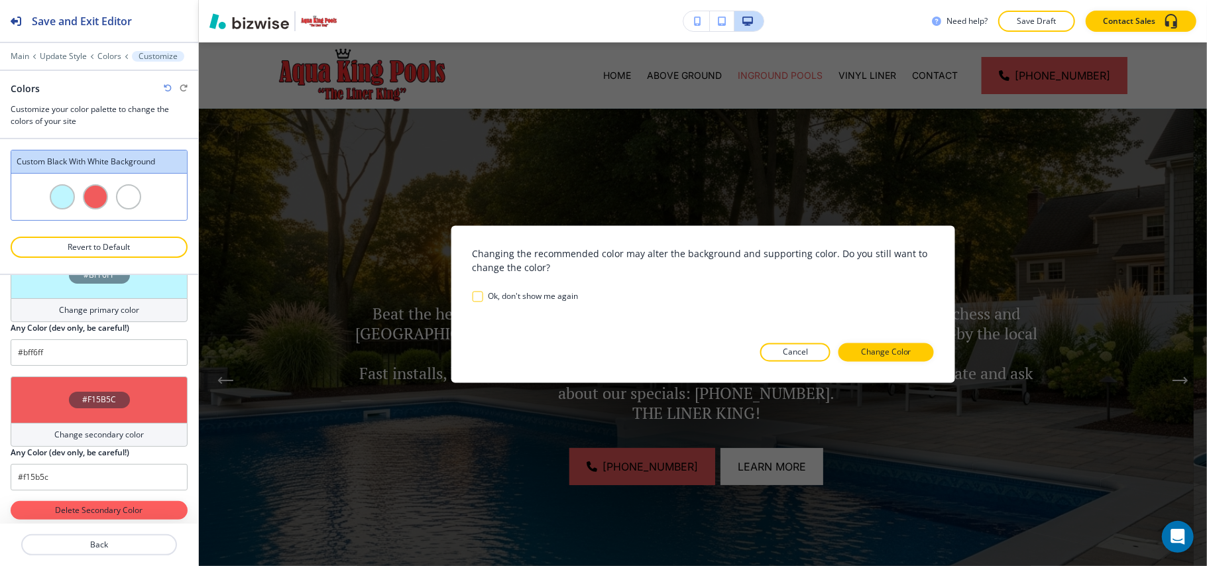
drag, startPoint x: 914, startPoint y: 367, endPoint x: 916, endPoint y: 376, distance: 9.4
click at [915, 367] on div "Save and Exit Editor Main Update Style Colors Customize Colors Customize your c…" at bounding box center [603, 283] width 1207 height 566
click at [888, 348] on p "Change Color" at bounding box center [886, 353] width 50 height 12
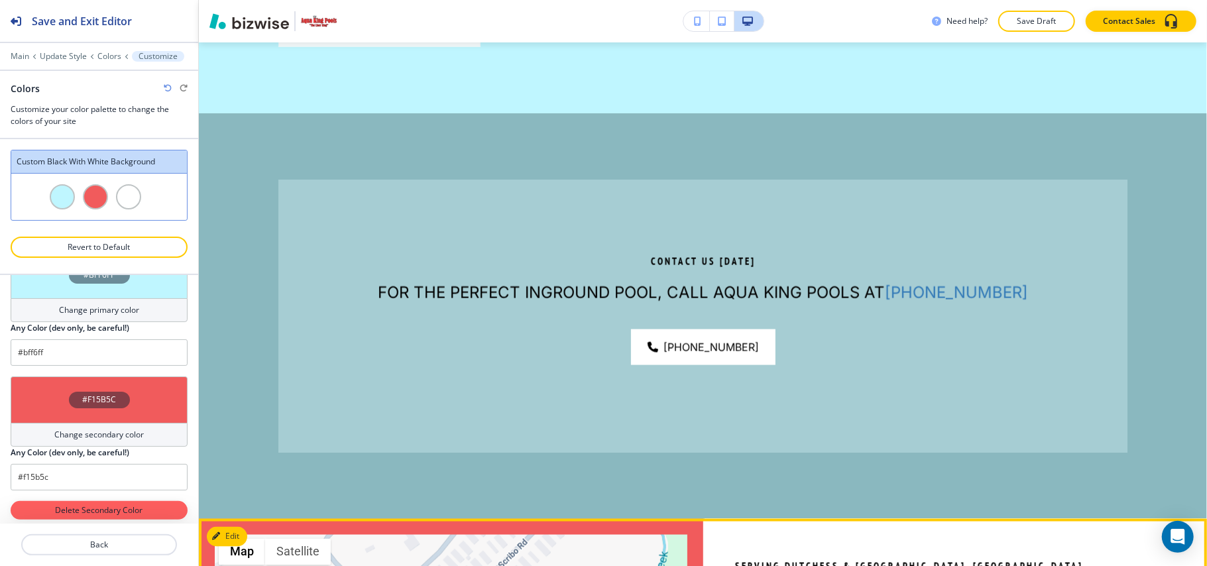
scroll to position [1325, 0]
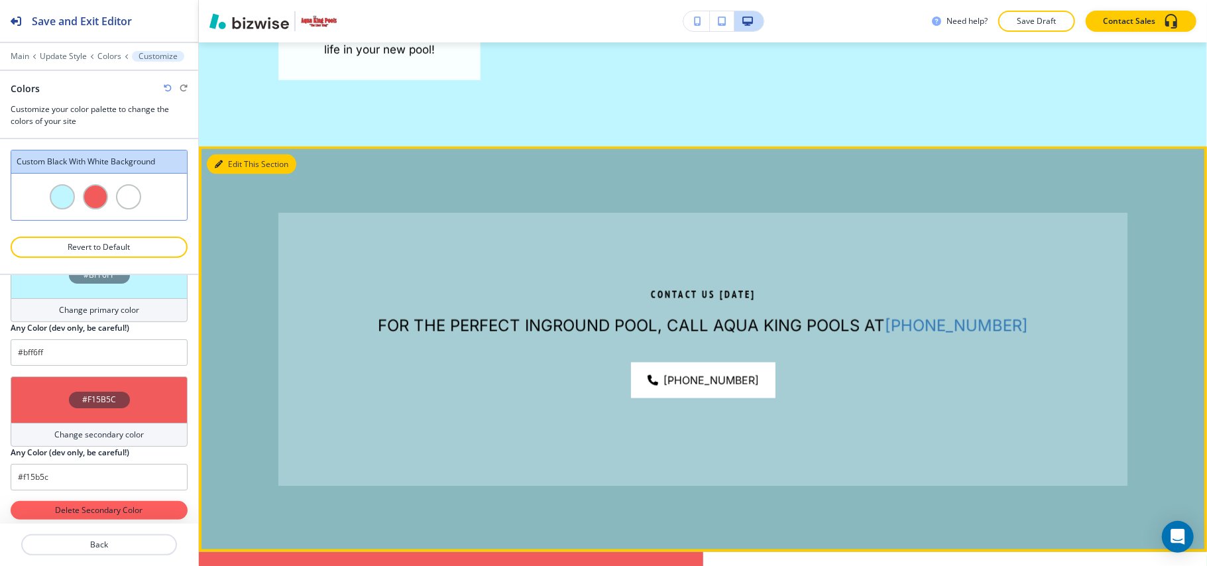
click at [210, 174] on button "Edit This Section" at bounding box center [251, 164] width 89 height 20
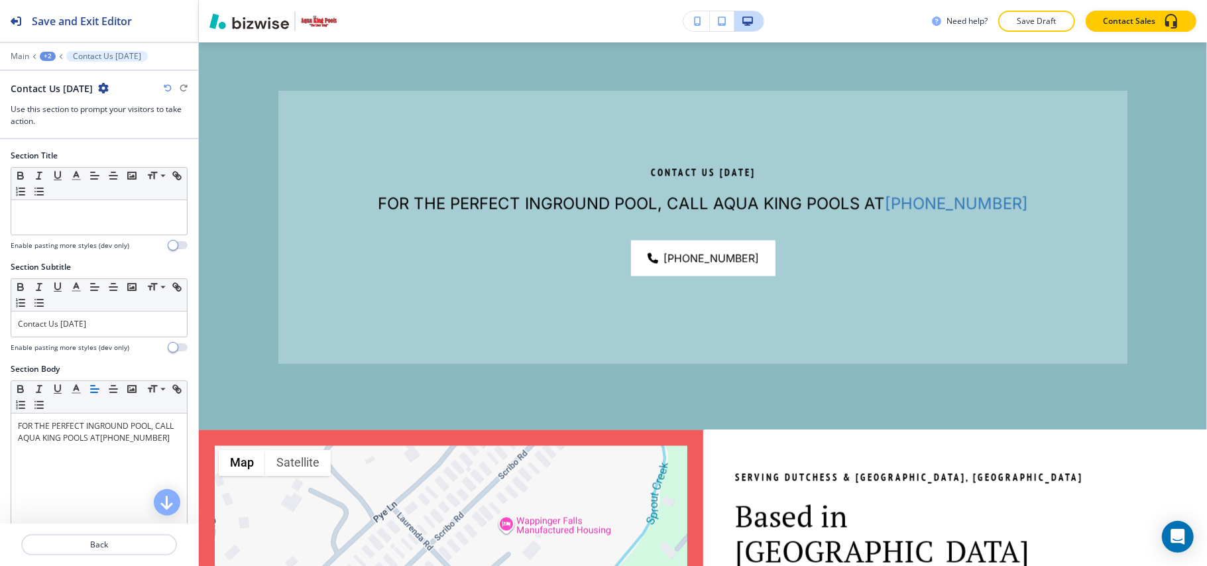
scroll to position [88, 0]
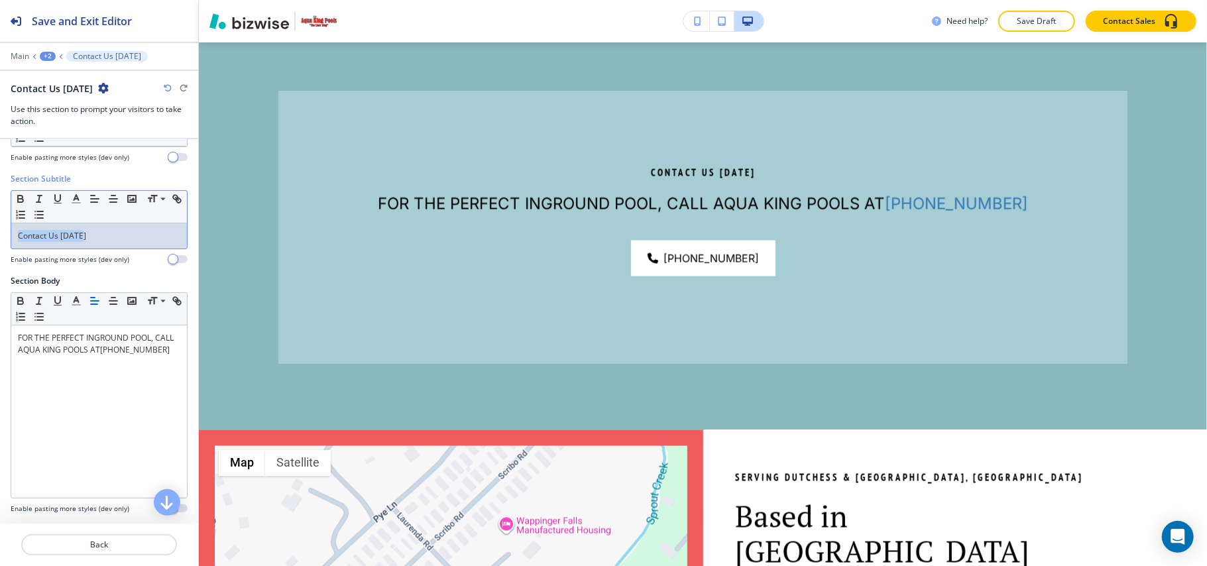
drag, startPoint x: 82, startPoint y: 228, endPoint x: 38, endPoint y: 236, distance: 45.1
click at [0, 232] on div "Section Subtitle Small Normal Large Huge Contact Us Today Enable pasting more s…" at bounding box center [99, 224] width 198 height 102
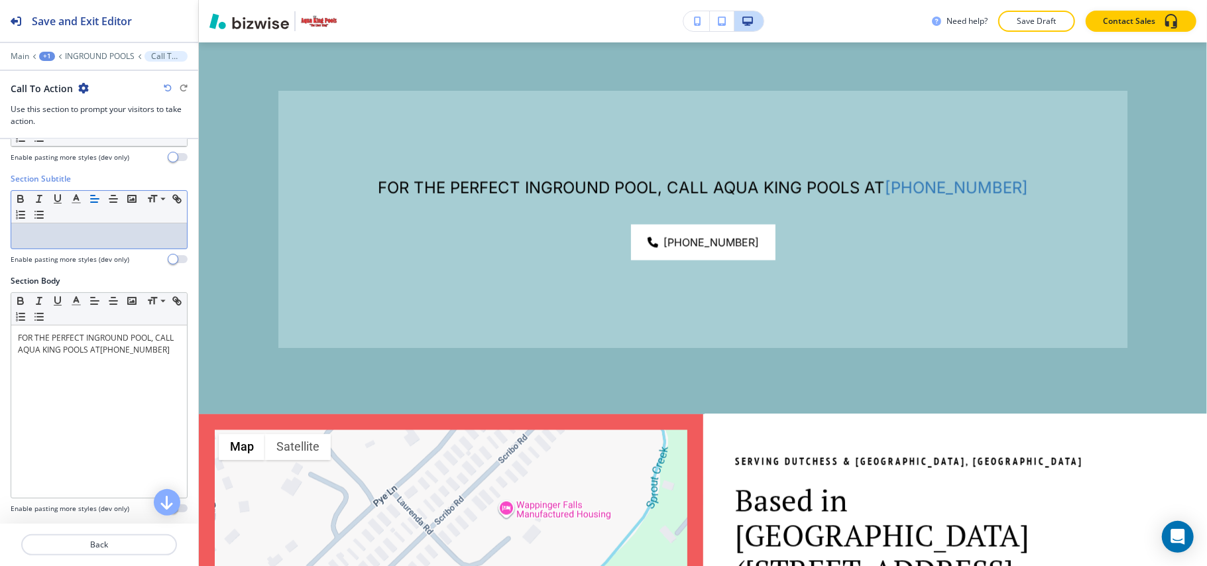
scroll to position [0, 0]
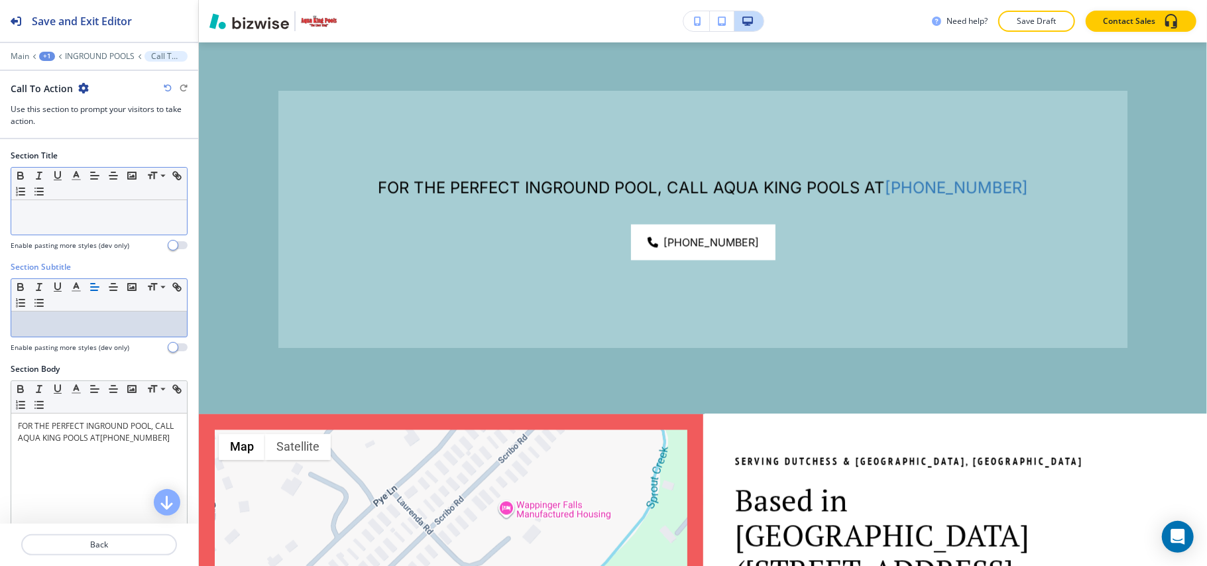
click at [82, 231] on div at bounding box center [99, 217] width 176 height 34
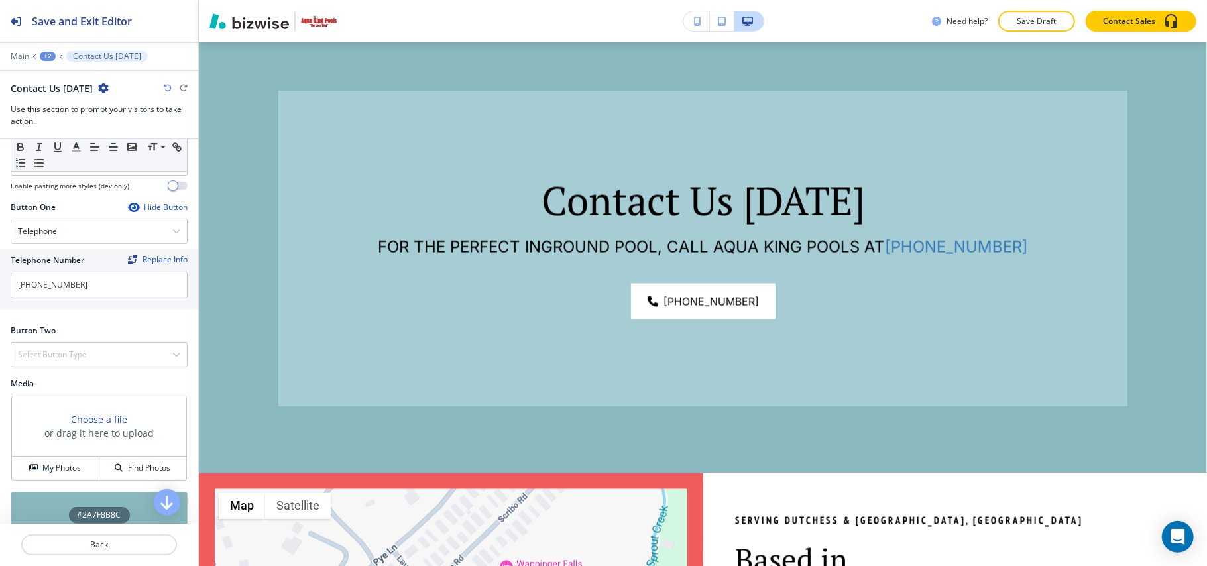
scroll to position [441, 0]
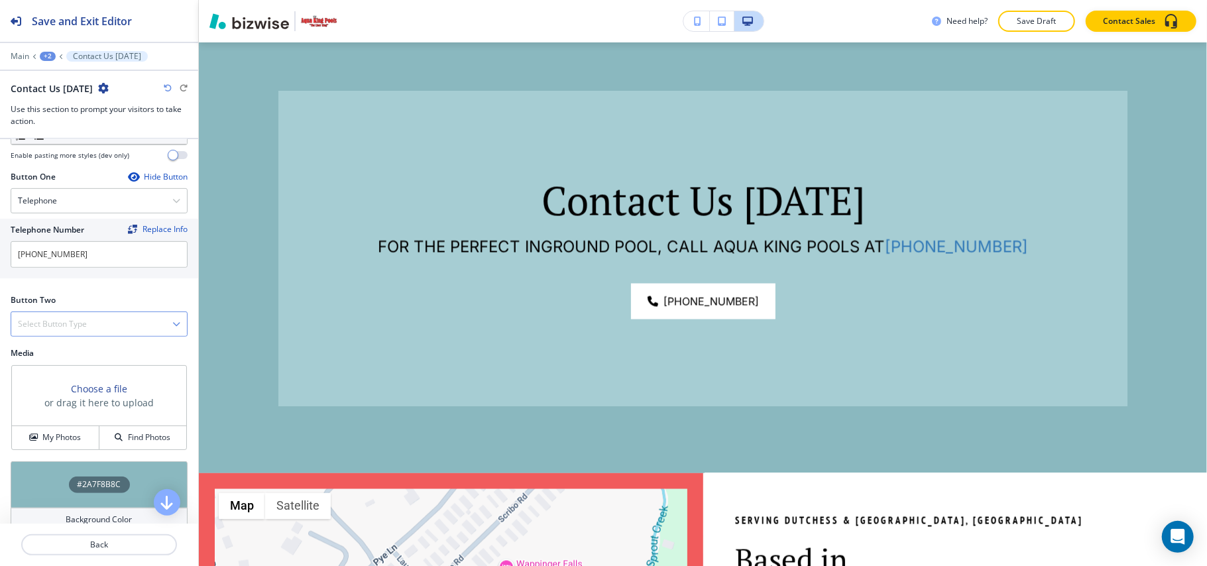
click at [93, 316] on div "Select Button Type" at bounding box center [99, 324] width 176 height 24
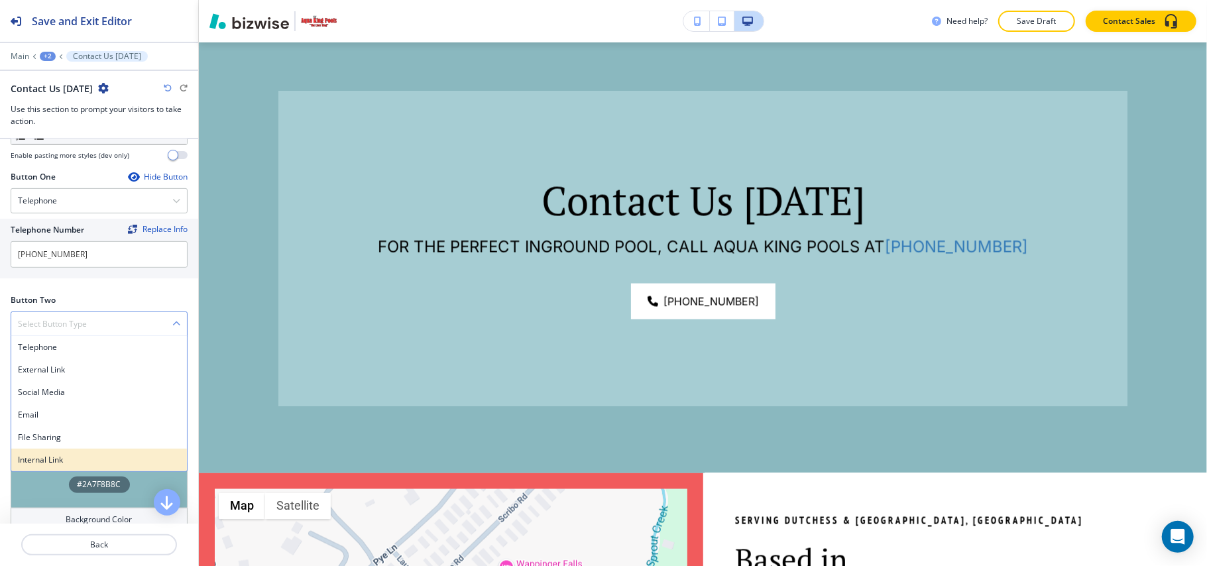
click at [50, 459] on h4 "Internal Link" at bounding box center [99, 460] width 162 height 12
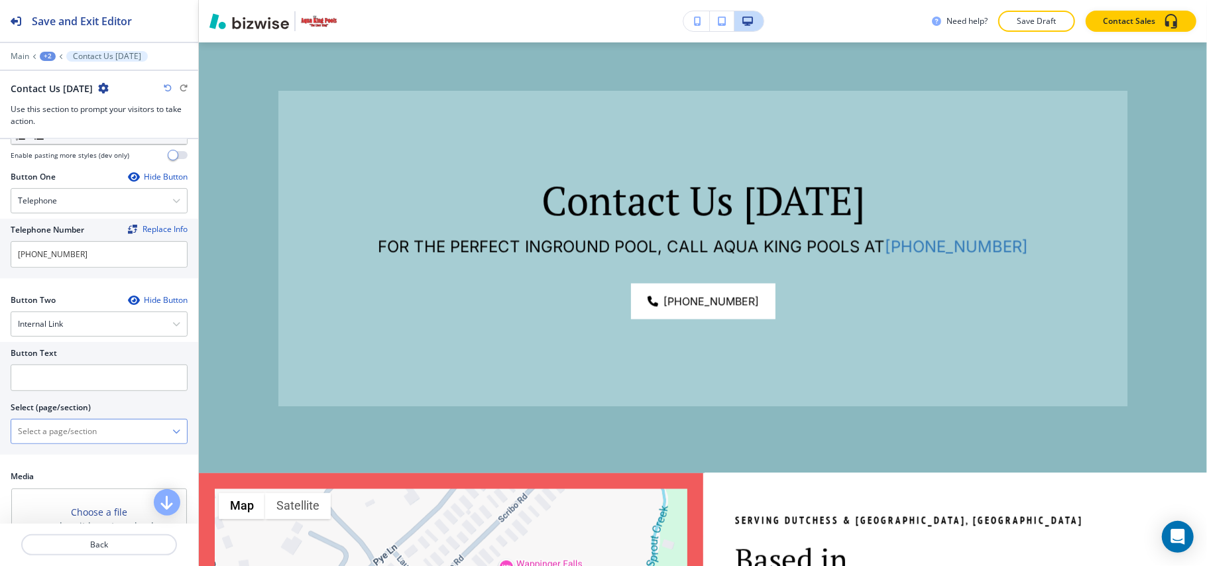
click at [85, 433] on \(page\/section\) "Manual Input" at bounding box center [91, 431] width 161 height 23
drag, startPoint x: 72, startPoint y: 462, endPoint x: 72, endPoint y: 454, distance: 8.6
click at [72, 460] on h4 "CONTACT" at bounding box center [99, 455] width 162 height 12
type \(page\/section\) "CONTACT"
click at [85, 391] on input "text" at bounding box center [99, 377] width 177 height 27
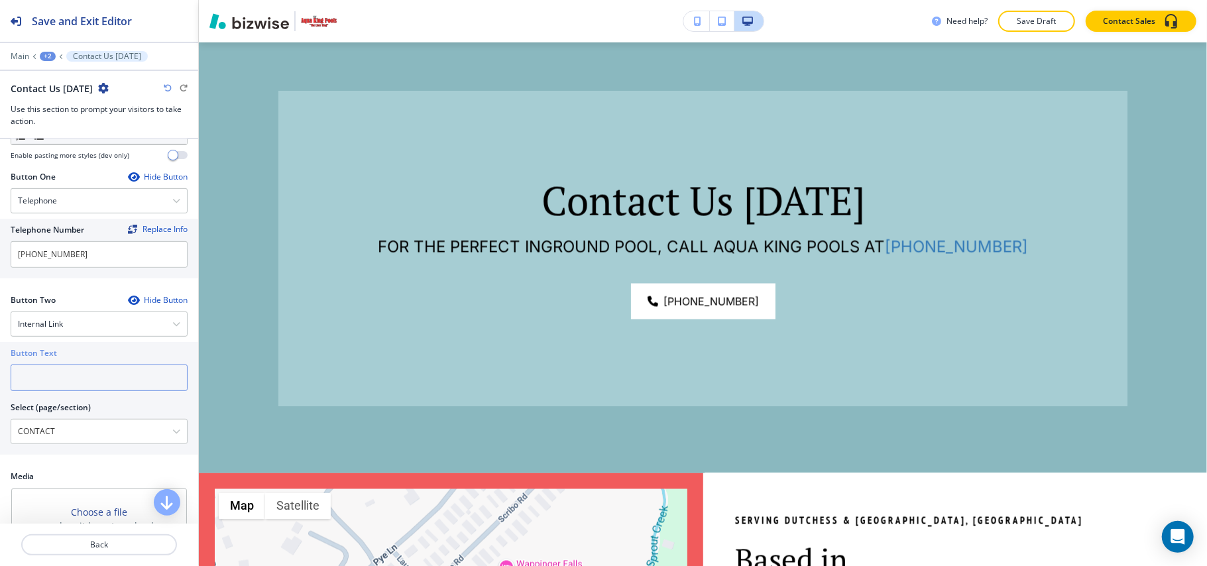
paste input "CONTACT US"
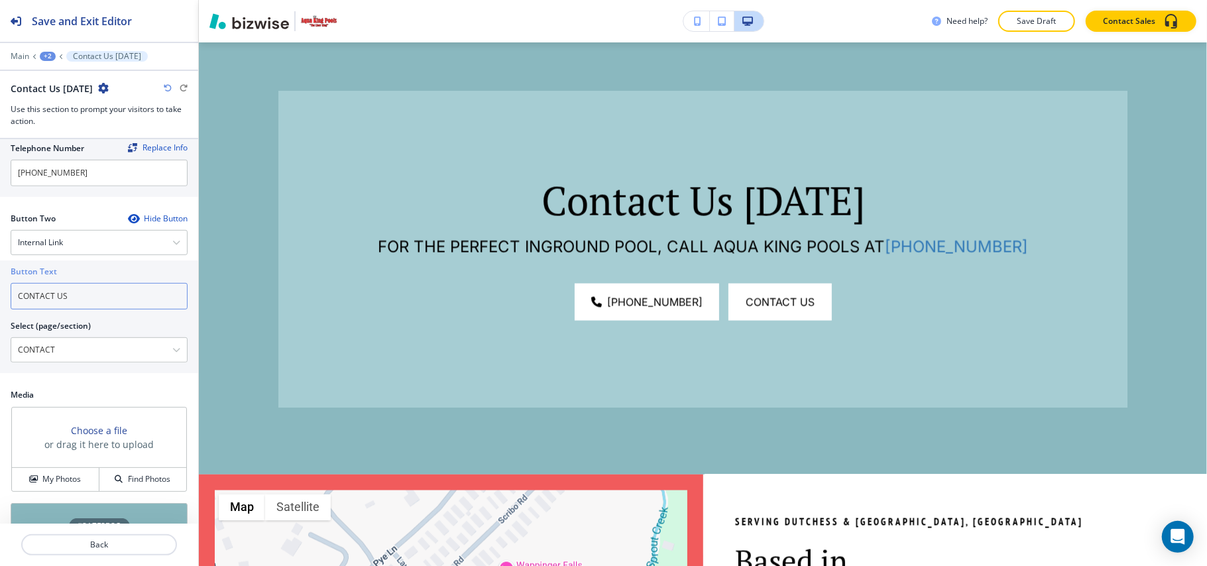
scroll to position [674, 0]
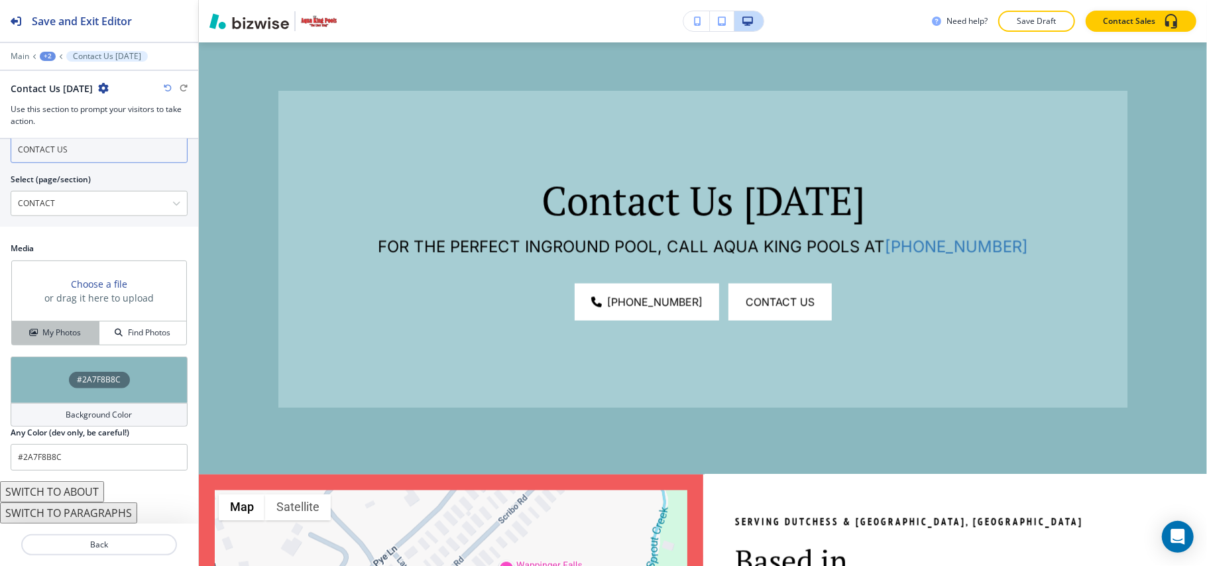
type input "CONTACT US"
click at [62, 337] on h4 "My Photos" at bounding box center [61, 333] width 38 height 12
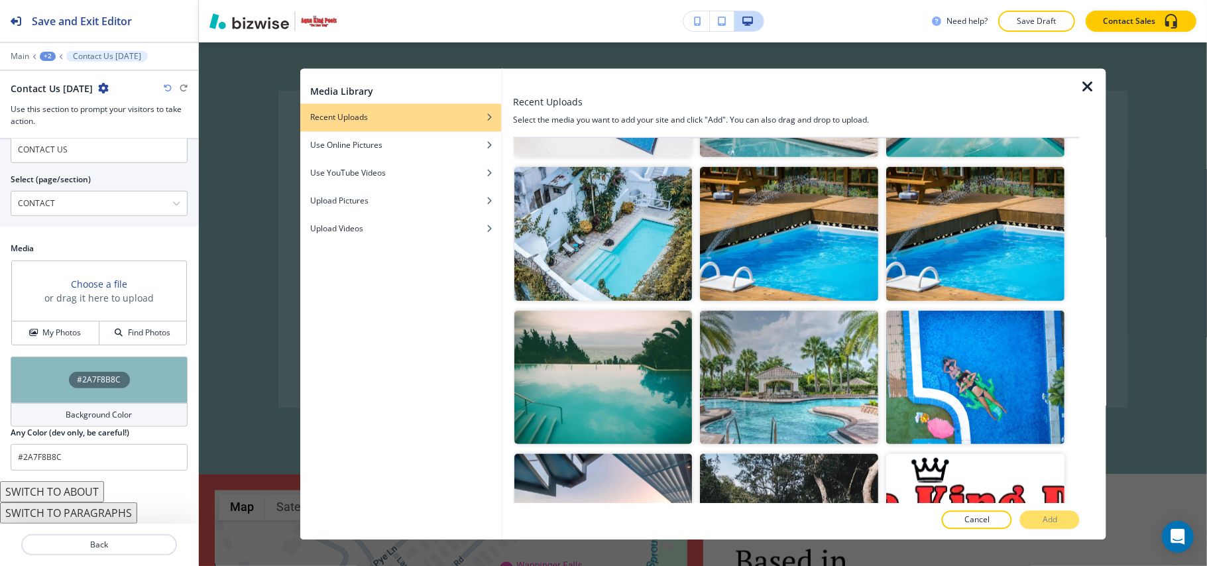
scroll to position [883, 0]
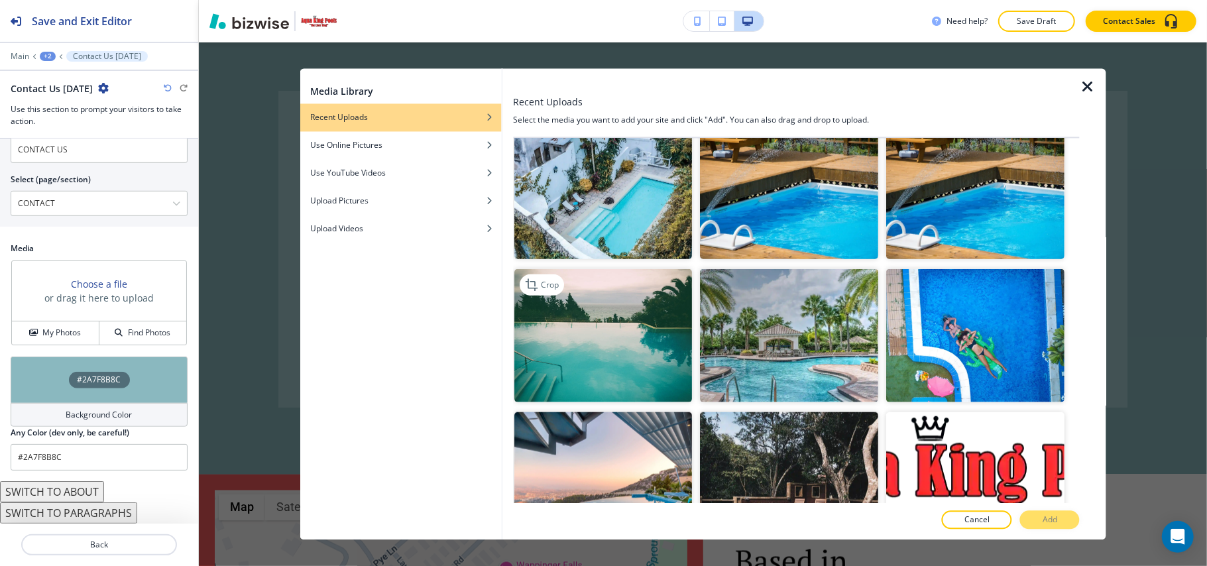
click at [578, 303] on img "button" at bounding box center [603, 335] width 178 height 134
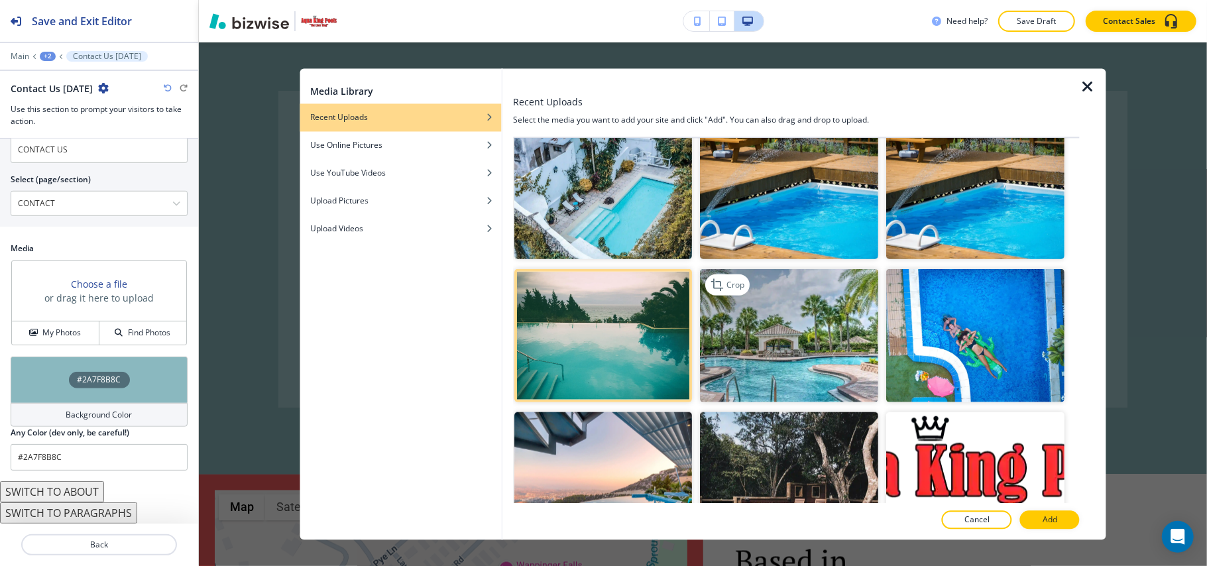
click at [826, 340] on img "button" at bounding box center [789, 335] width 178 height 134
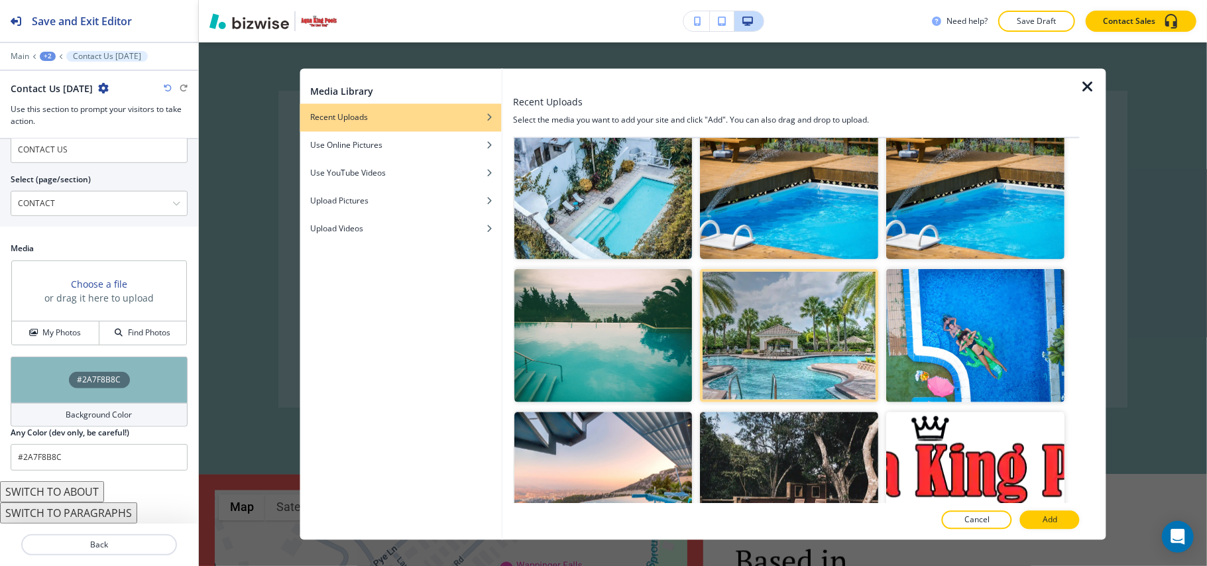
click at [1046, 515] on p "Add" at bounding box center [1049, 520] width 15 height 12
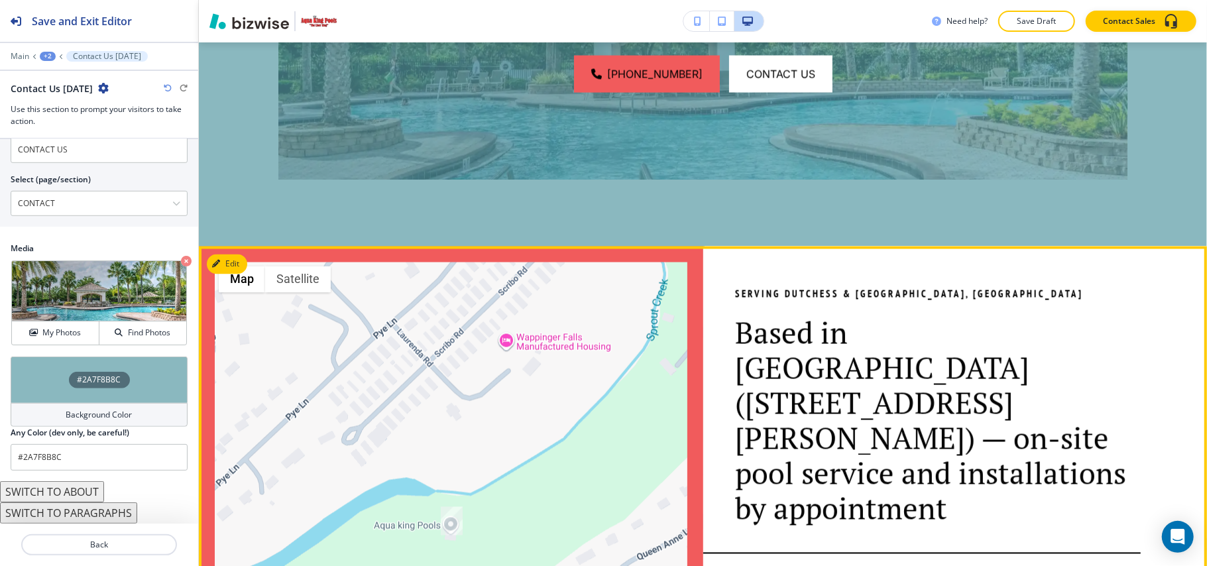
scroll to position [1712, 0]
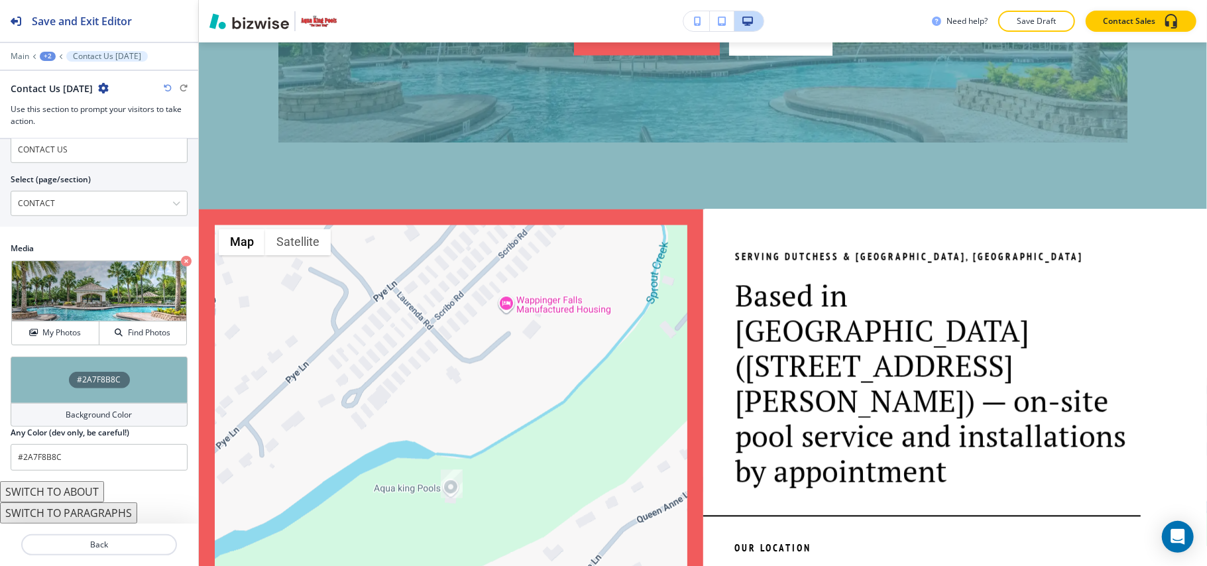
click at [36, 366] on div "#2A7F8B8C" at bounding box center [99, 379] width 177 height 46
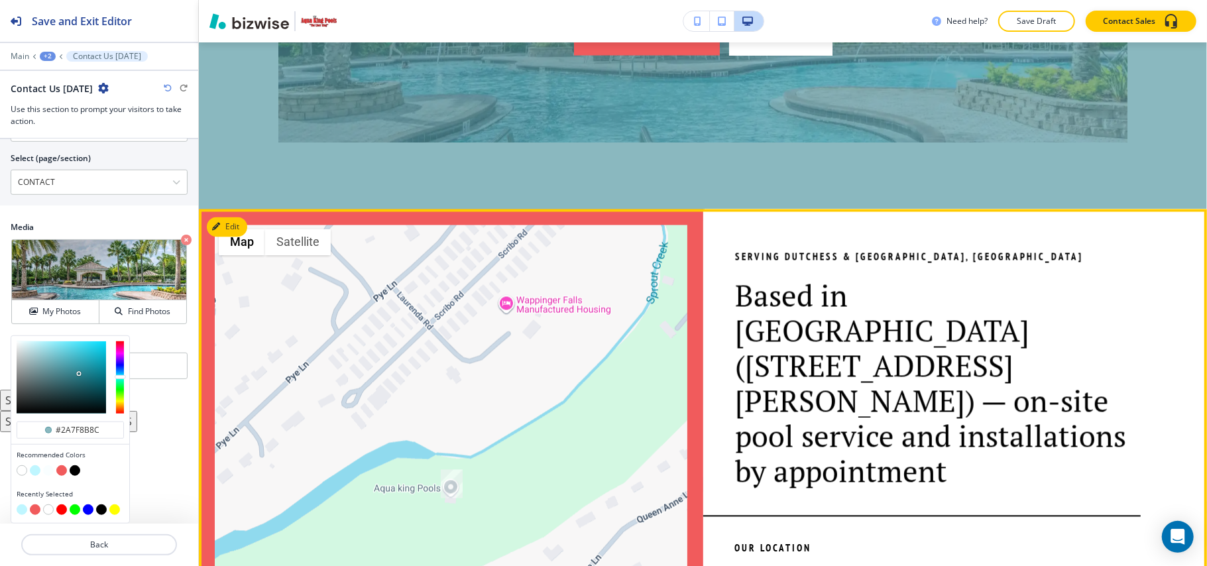
scroll to position [1447, 0]
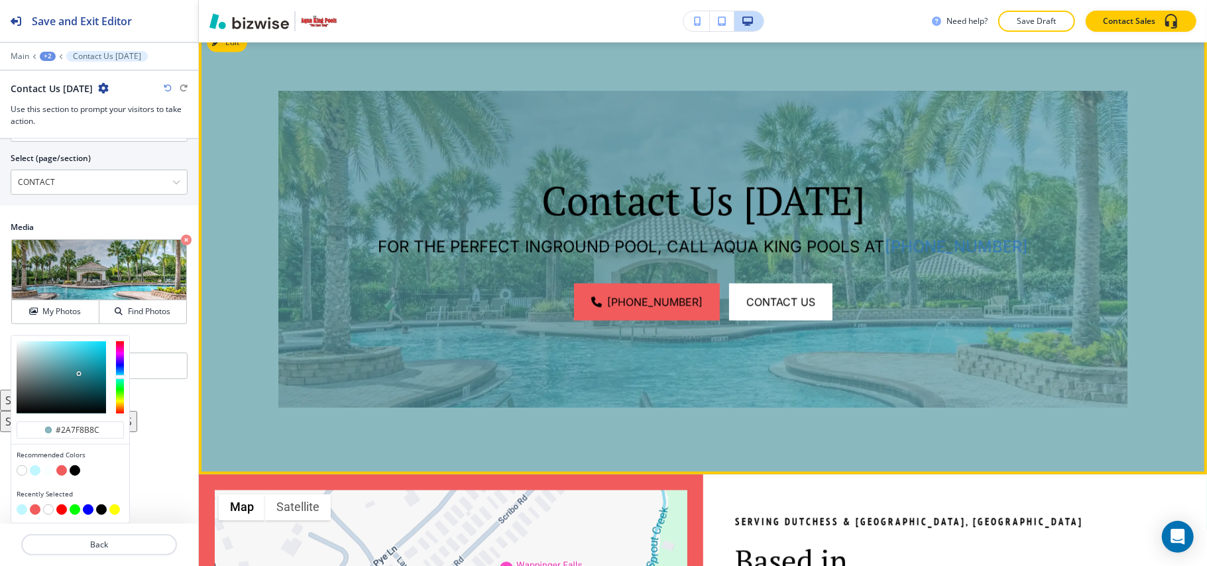
type input "#2a7f8b8c"
click at [1145, 255] on div "Contact Us Today FOR THE PERFECT INGROUND POOL, CALL AQUA KING POOLS AT (845) 8…" at bounding box center [703, 250] width 1008 height 450
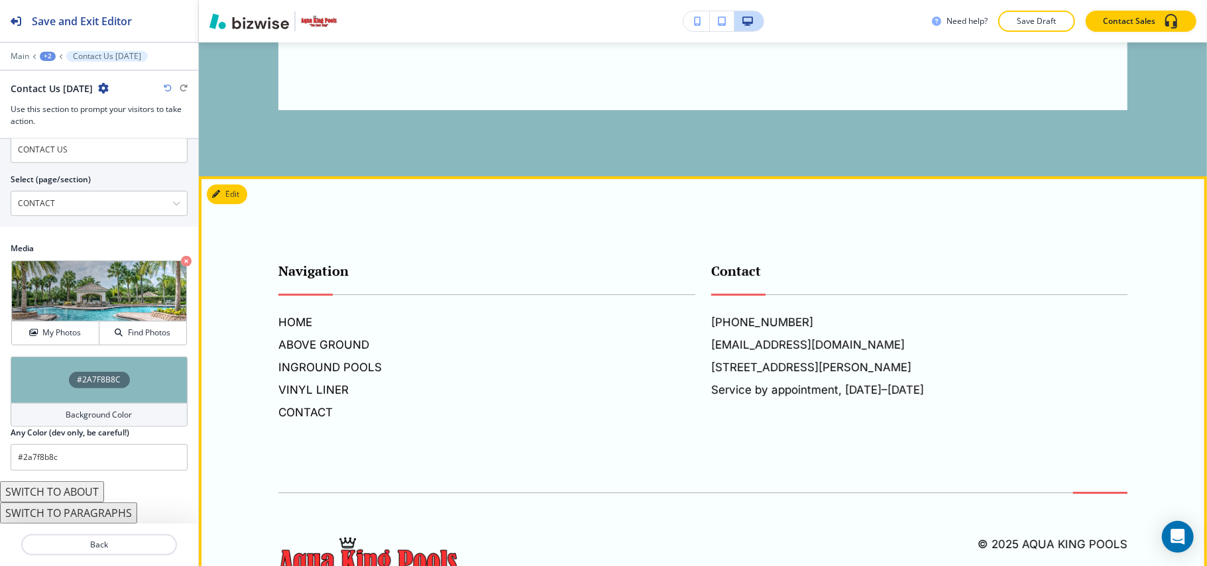
scroll to position [3028, 0]
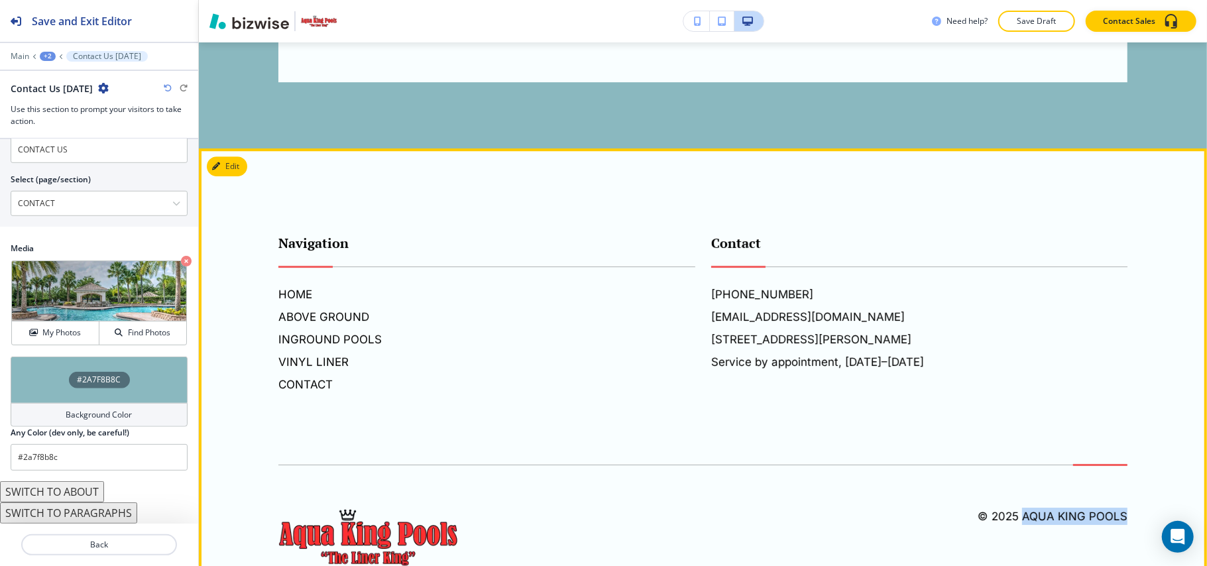
drag, startPoint x: 1095, startPoint y: 467, endPoint x: 1012, endPoint y: 468, distance: 82.2
click at [1012, 468] on footer "Navigation HOME ABOVE GROUND INGROUND POOLS VINYL LINER CONTACT Contact (845) 8…" at bounding box center [703, 382] width 1008 height 468
copy h6 "Aqua King Pools"
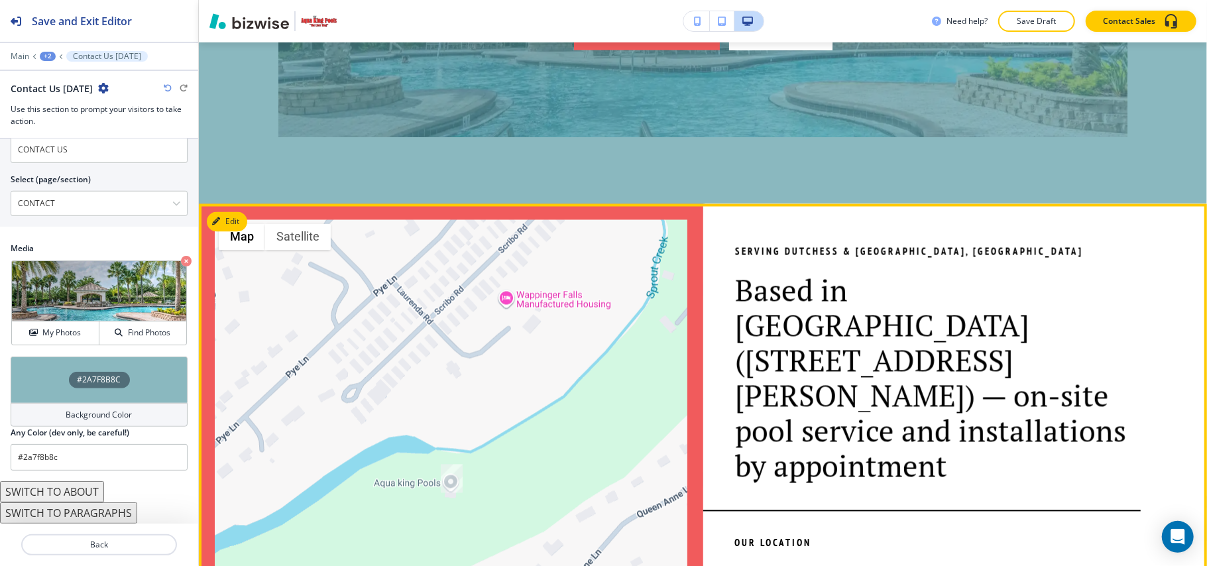
scroll to position [1703, 0]
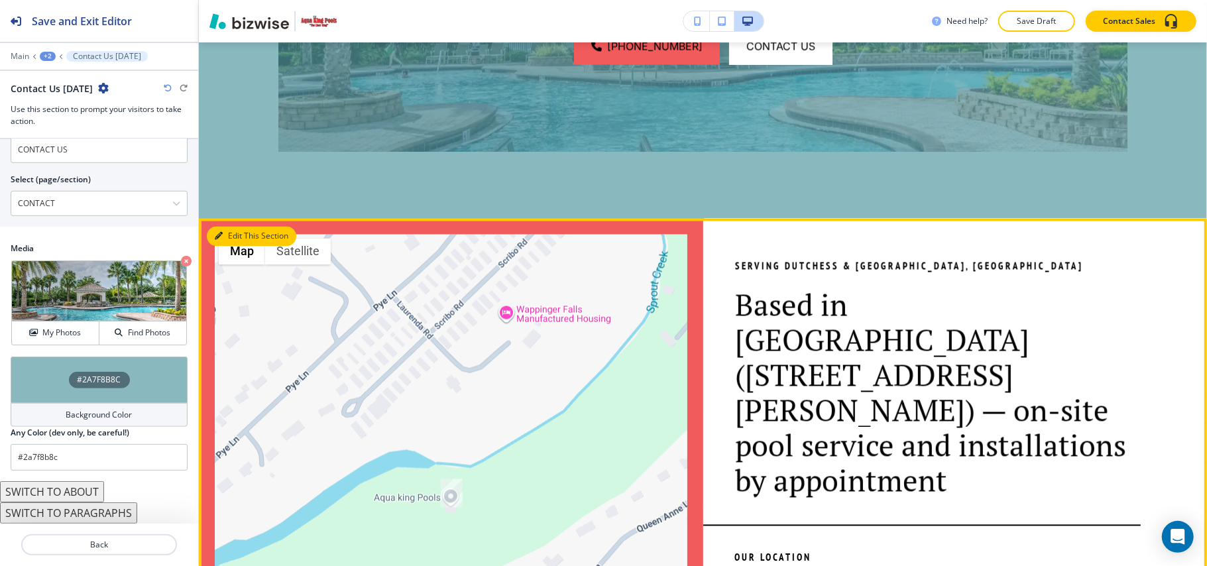
click at [221, 241] on icon "button" at bounding box center [219, 237] width 8 height 8
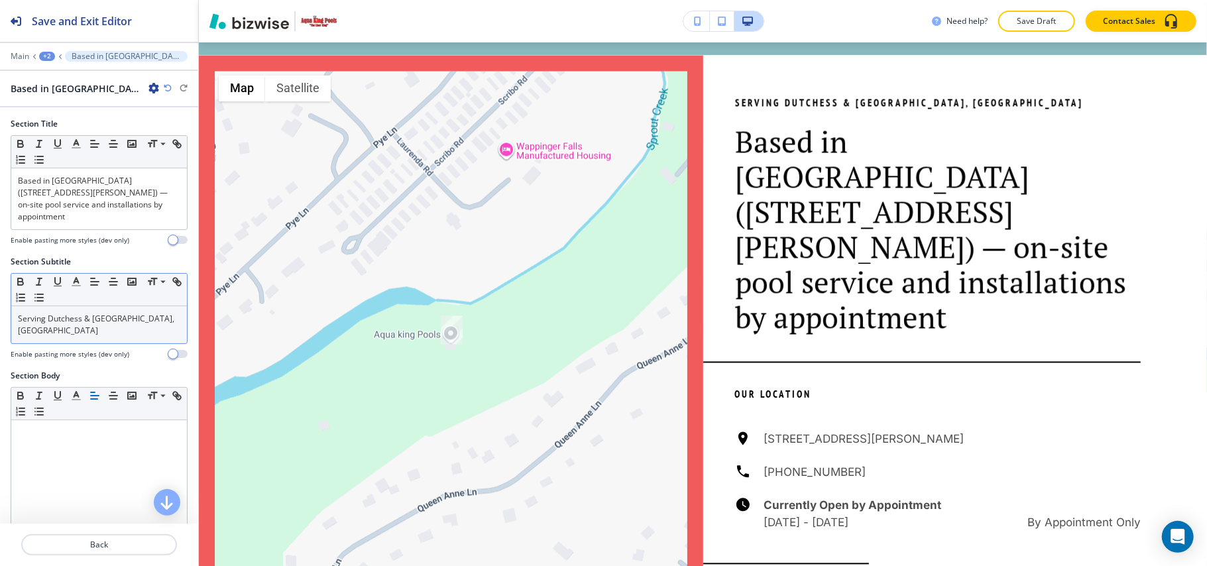
scroll to position [1898, 0]
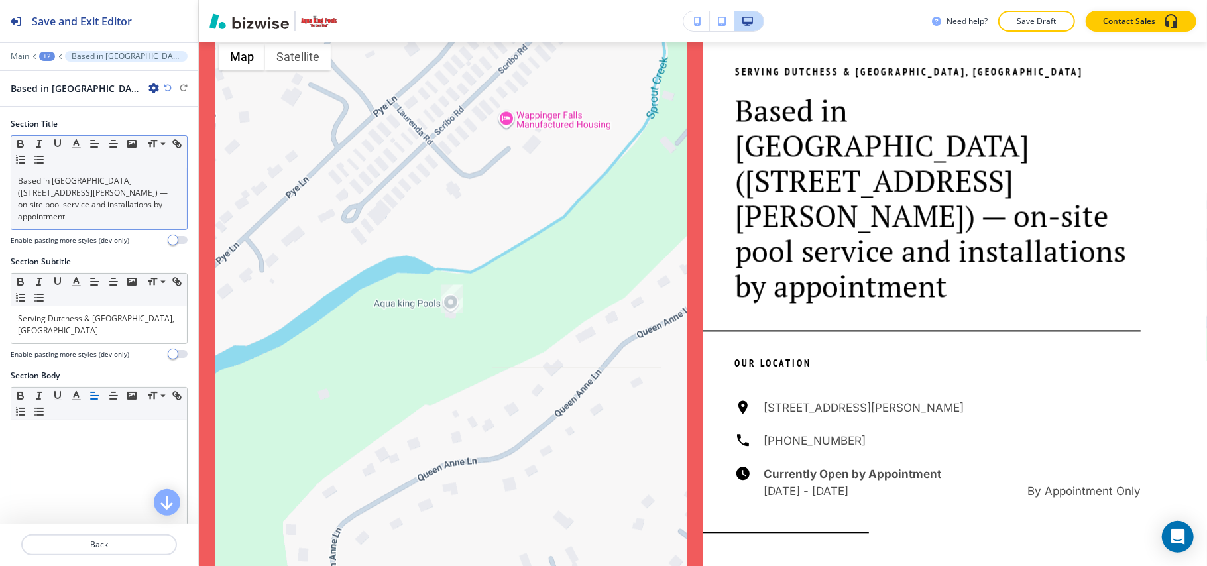
click at [106, 196] on p "Based in Wappingers Falls (47 Queen Anne Ln) — on-site pool service and install…" at bounding box center [99, 199] width 162 height 48
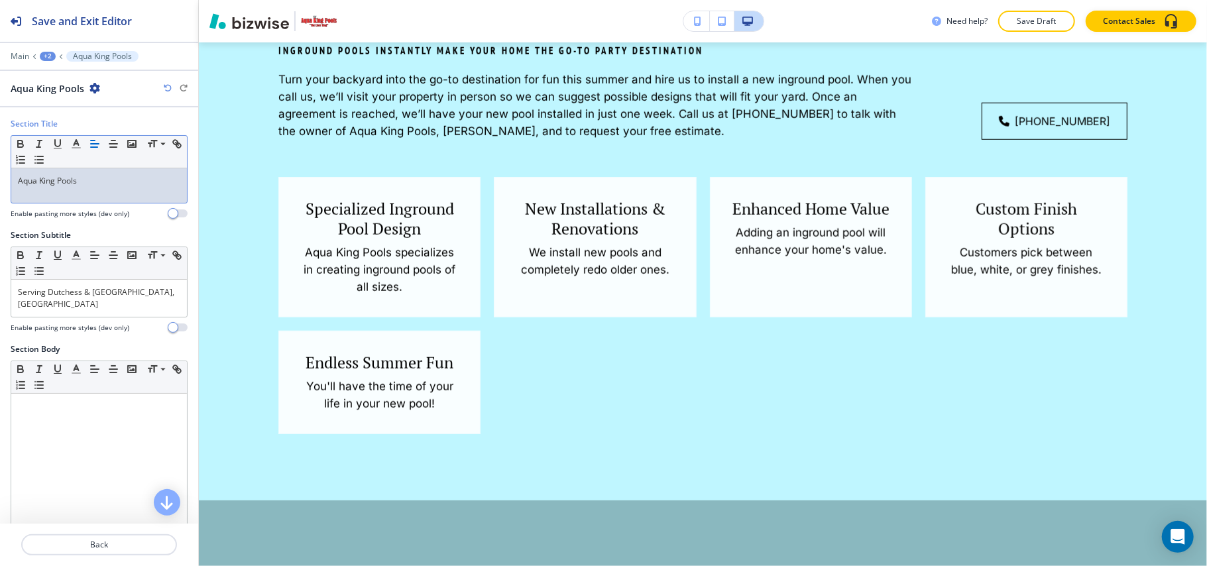
scroll to position [0, 0]
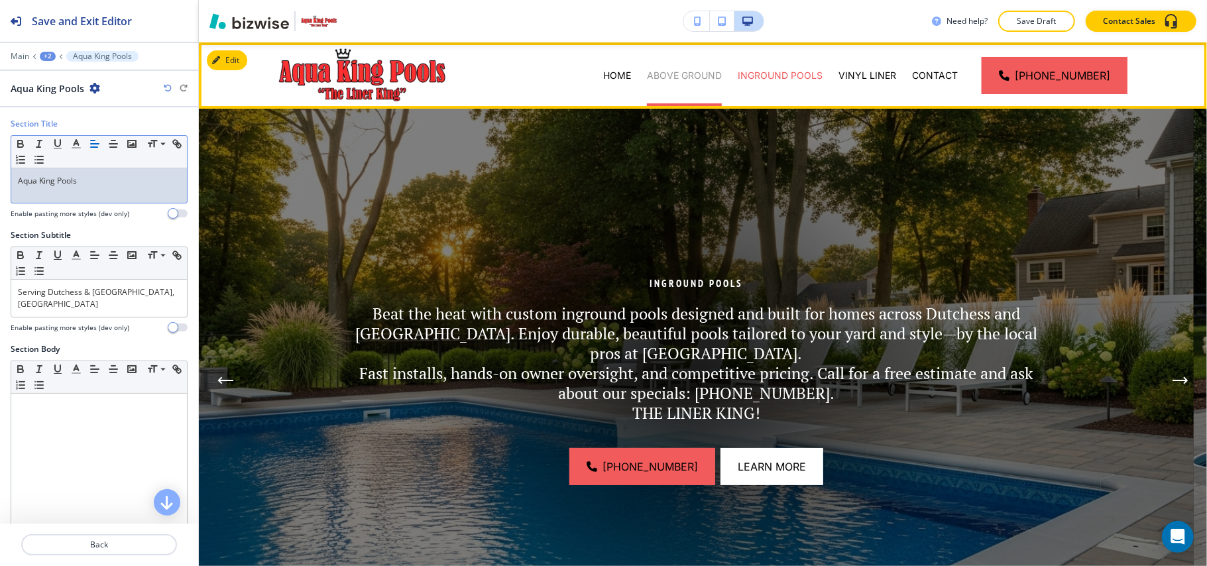
click at [722, 73] on p "ABOVE GROUND" at bounding box center [684, 75] width 75 height 13
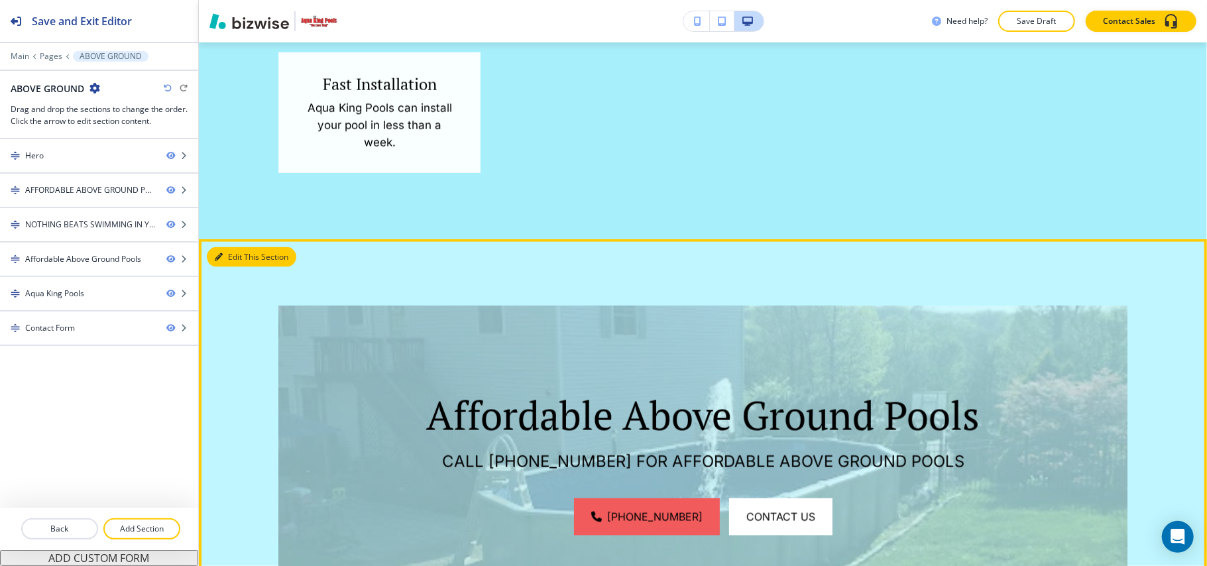
click at [237, 267] on button "Edit This Section" at bounding box center [251, 257] width 89 height 20
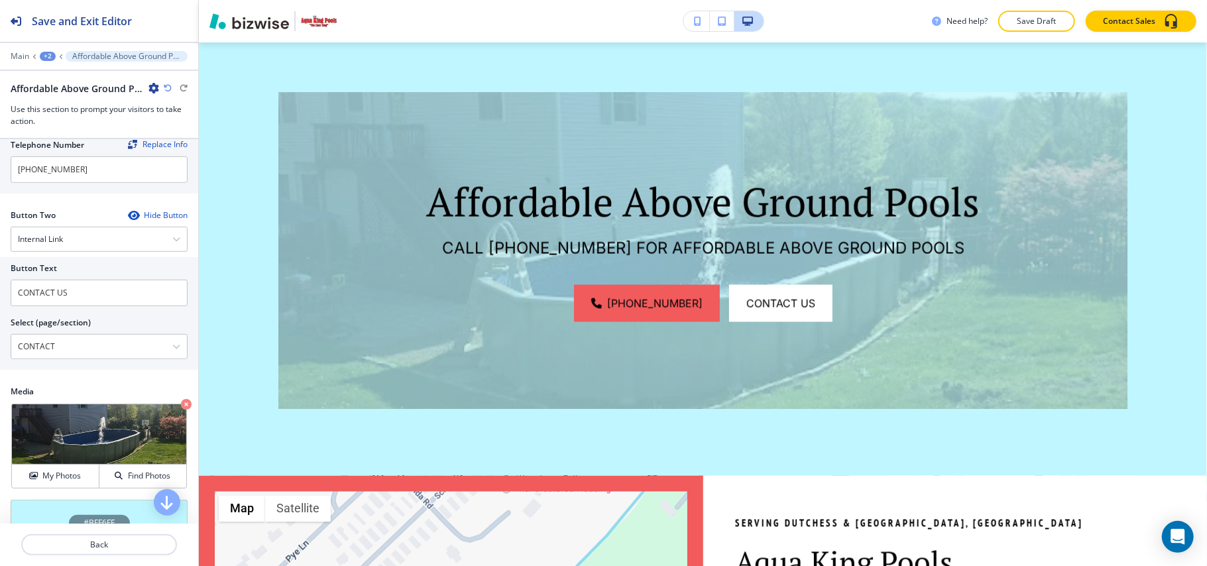
scroll to position [674, 0]
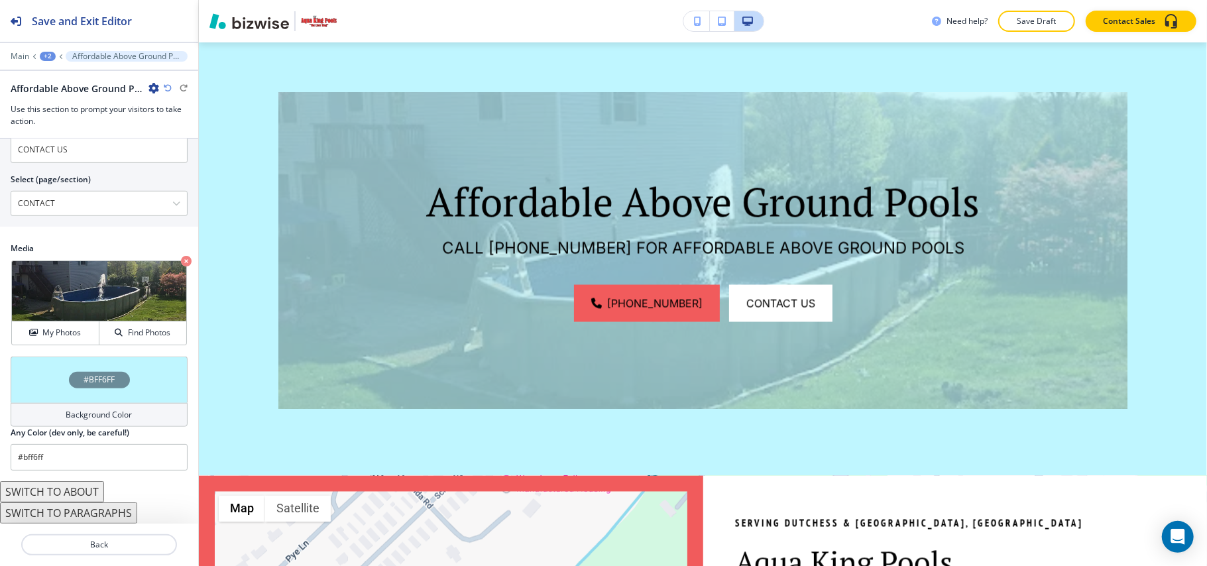
click at [3, 378] on div "#BFF6FF Background Color Any Color (dev only, be careful!) #bff6ff" at bounding box center [99, 418] width 198 height 125
click at [25, 375] on div "#BFF6FF" at bounding box center [99, 379] width 177 height 46
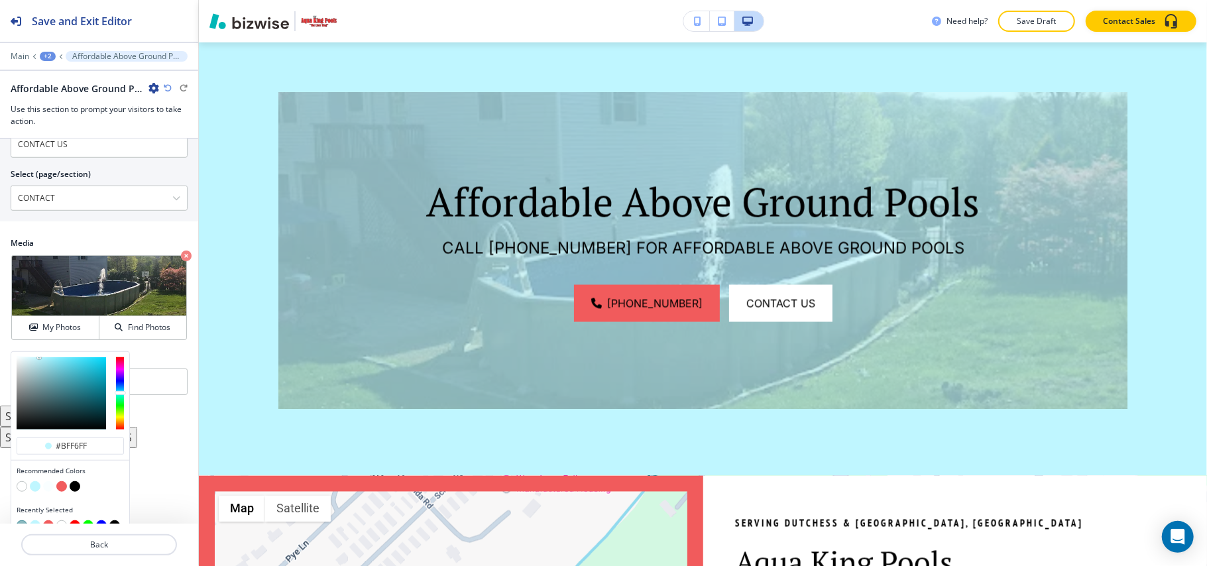
scroll to position [1, 0]
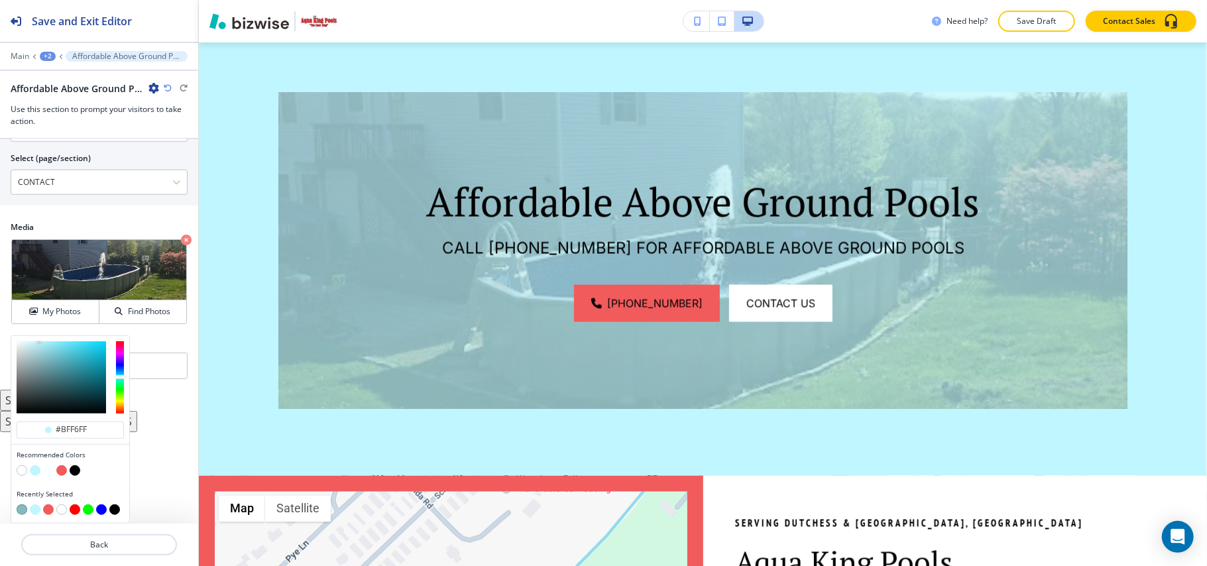
click at [22, 507] on button "button" at bounding box center [22, 509] width 11 height 11
type input "#2a7f8b8c"
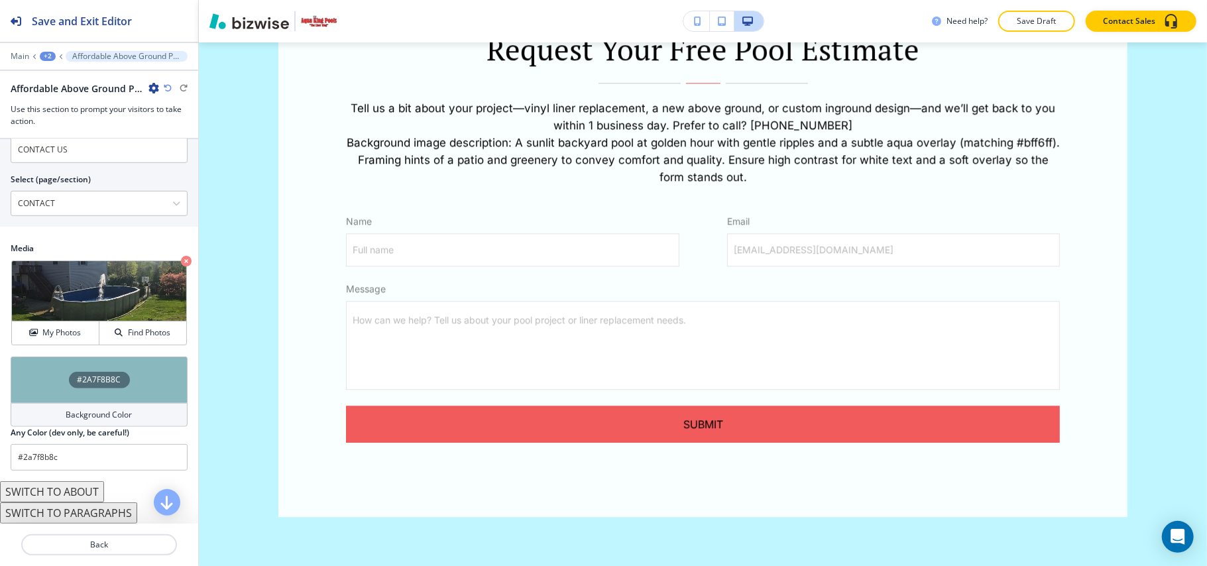
scroll to position [586, 0]
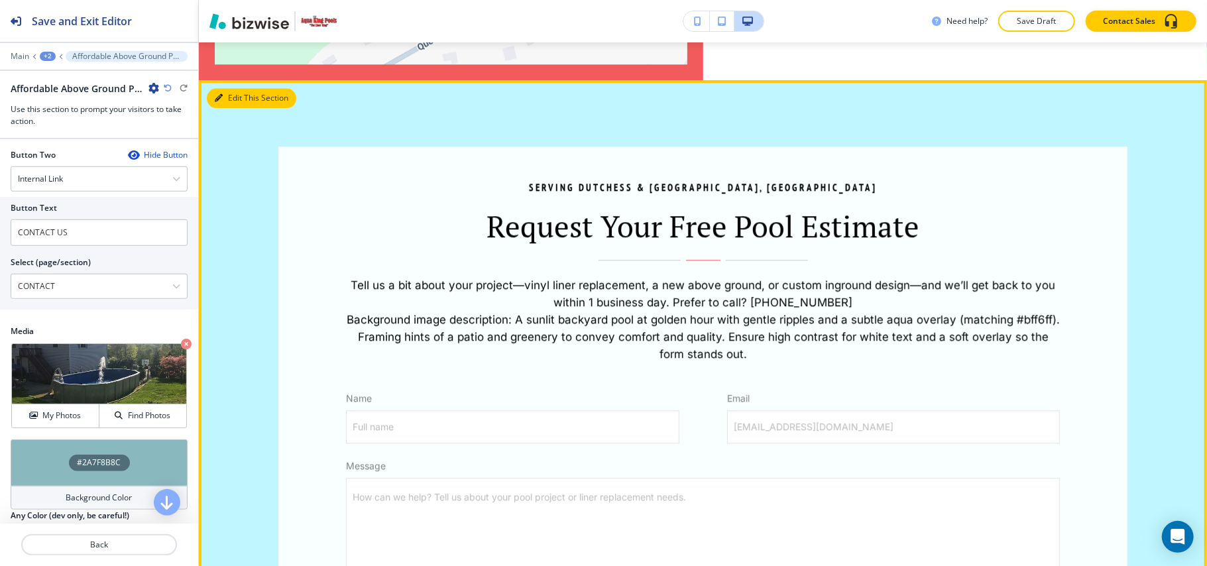
click at [226, 108] on button "Edit This Section" at bounding box center [251, 98] width 89 height 20
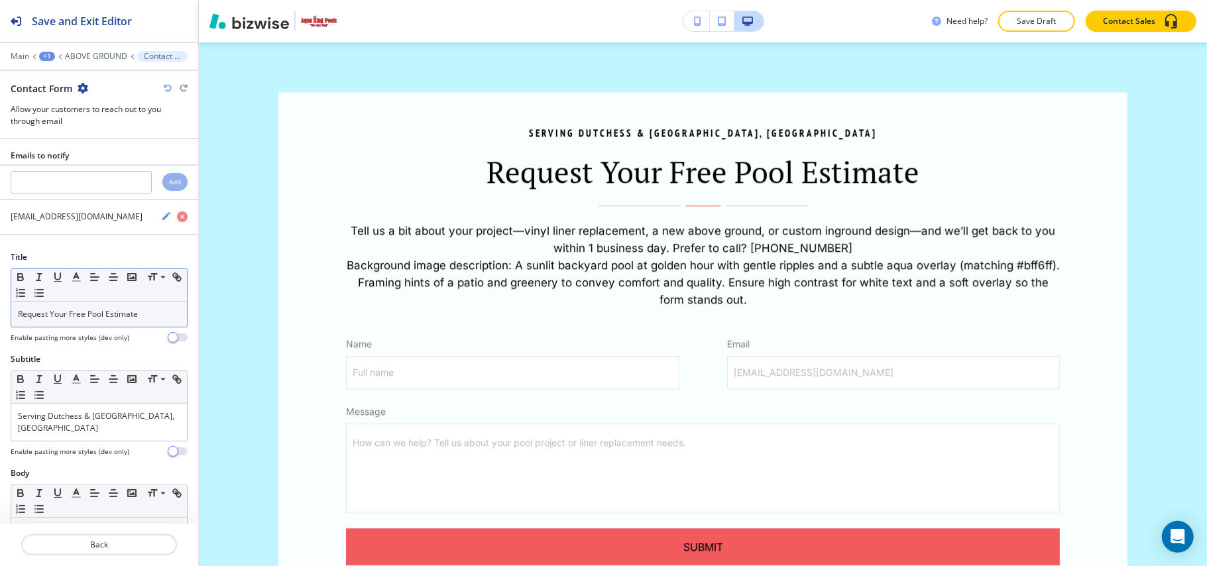
scroll to position [2389, 0]
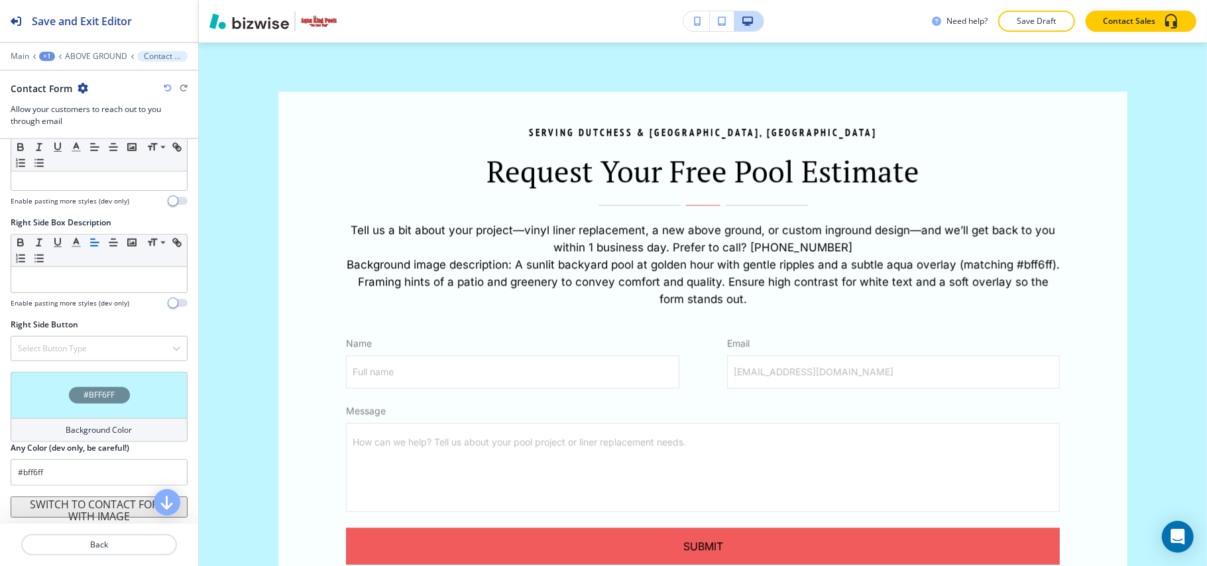
click at [30, 412] on div "#BFF6FF" at bounding box center [99, 395] width 177 height 46
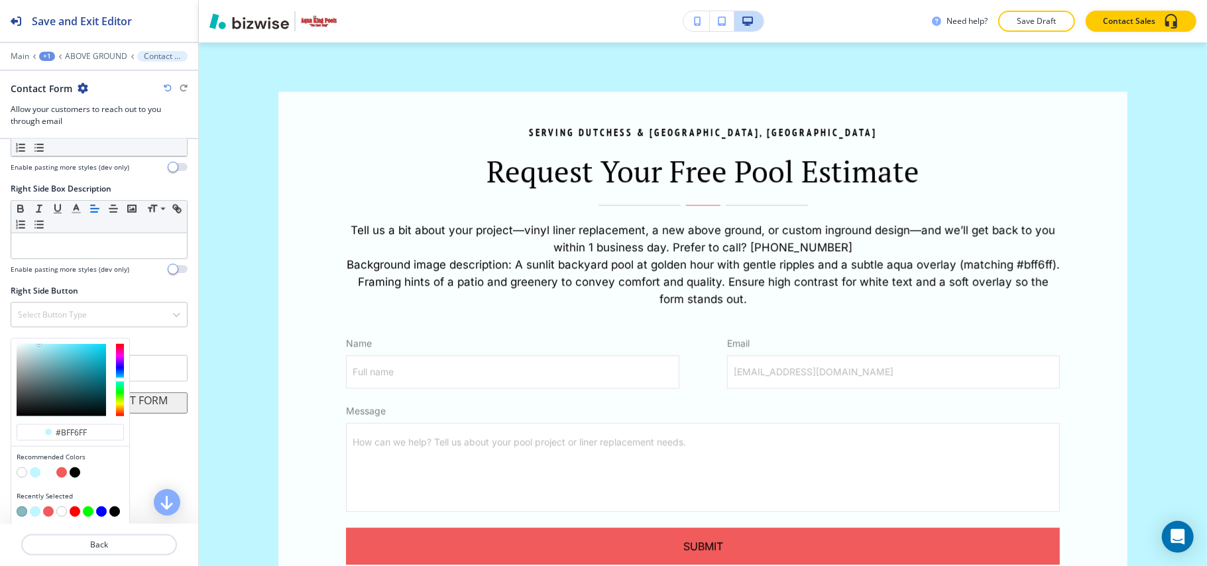
scroll to position [931, 0]
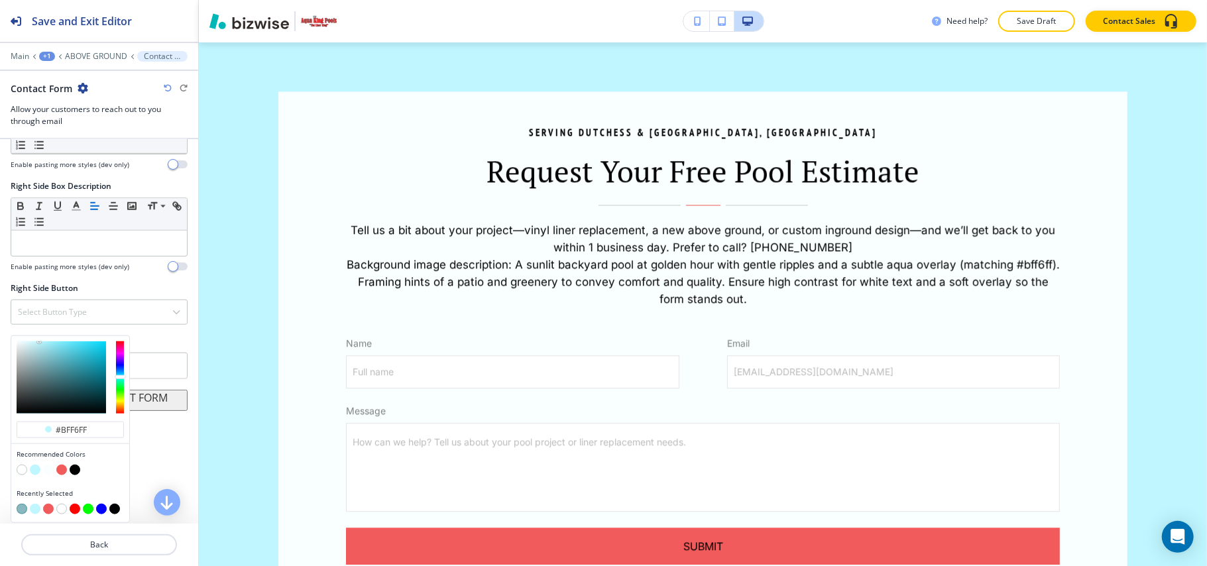
click at [16, 509] on div "Recently Selected" at bounding box center [70, 502] width 118 height 39
drag, startPoint x: 21, startPoint y: 509, endPoint x: 29, endPoint y: 505, distance: 8.9
click at [22, 509] on button "button" at bounding box center [22, 509] width 11 height 11
type input "#2a7f8b8c"
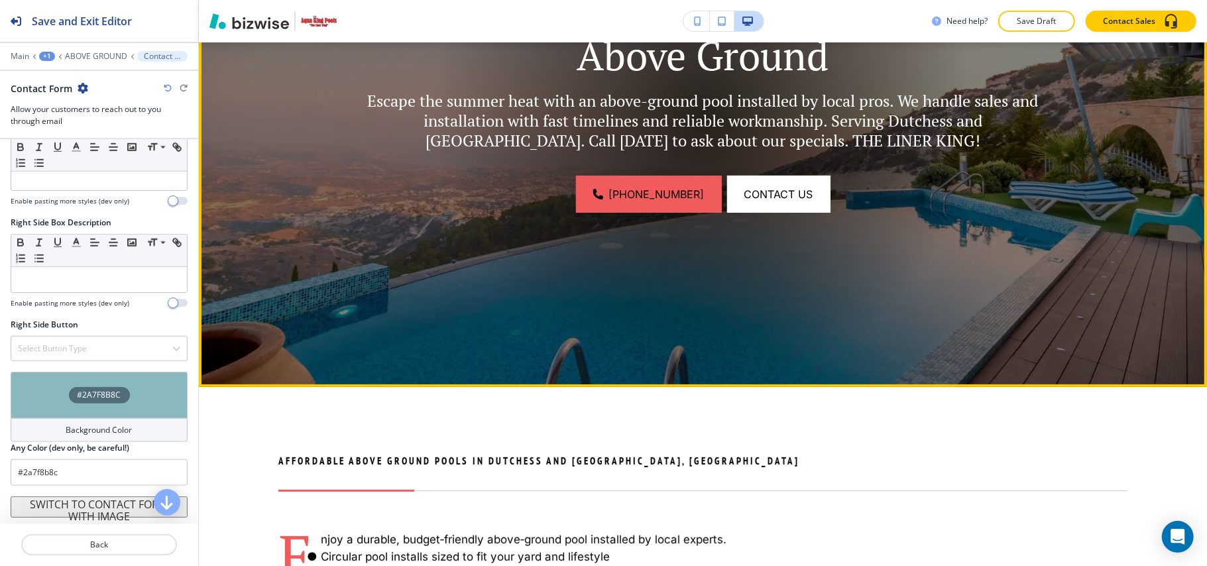
scroll to position [0, 0]
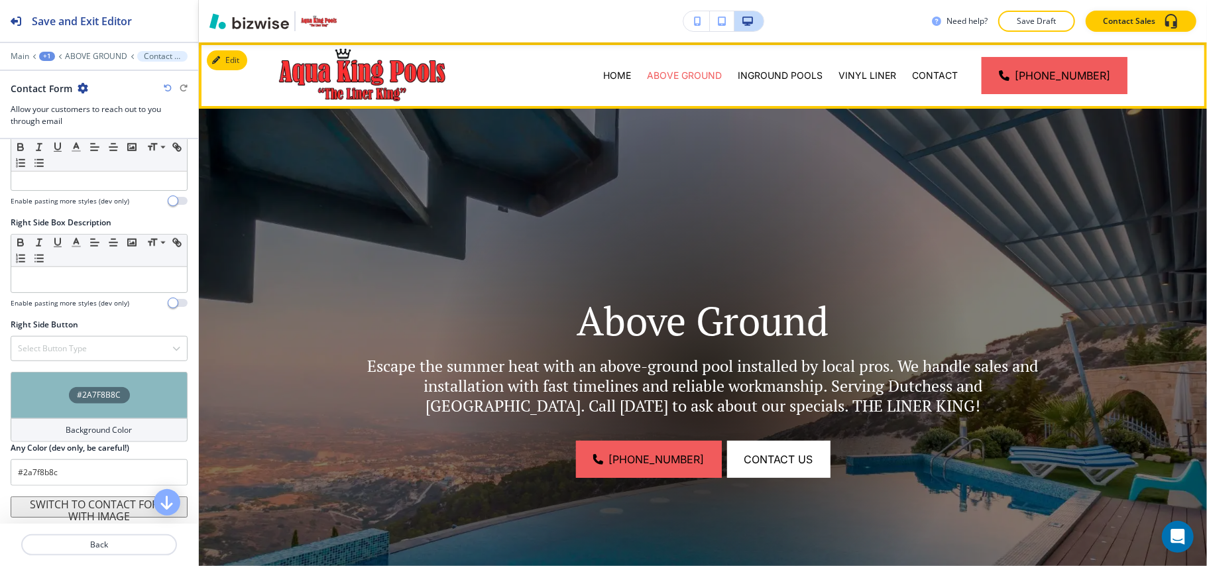
click at [785, 61] on div "INGROUND POOLS" at bounding box center [779, 75] width 101 height 66
click at [811, 85] on div "INGROUND POOLS" at bounding box center [779, 75] width 101 height 66
click at [806, 74] on p "INGROUND POOLS" at bounding box center [779, 75] width 85 height 13
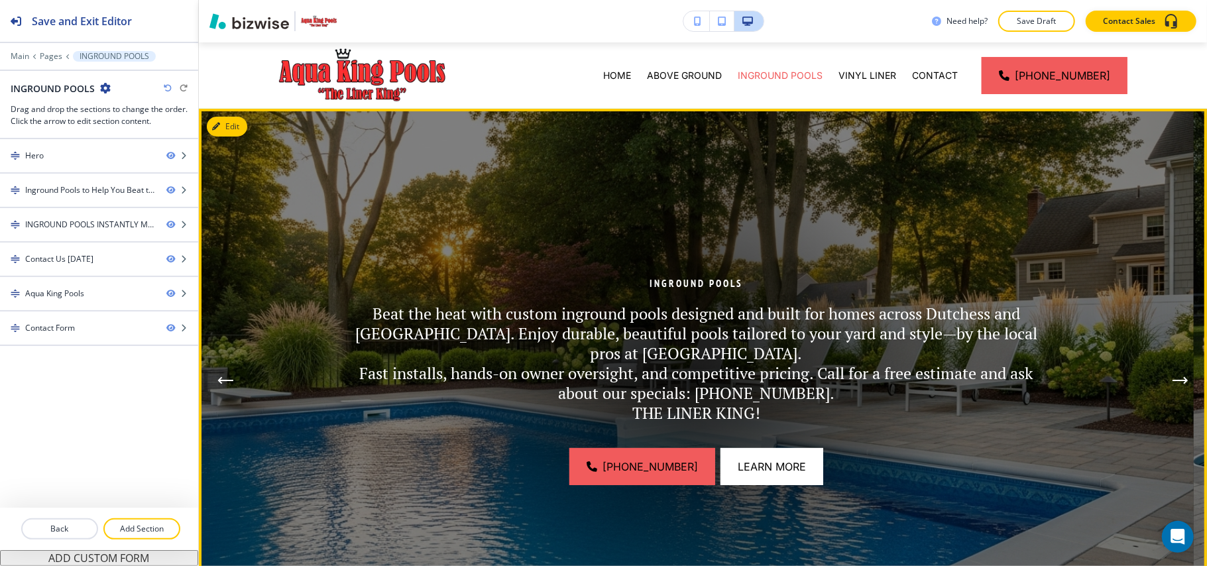
click at [1171, 374] on button "Next Hero Image" at bounding box center [1180, 380] width 27 height 27
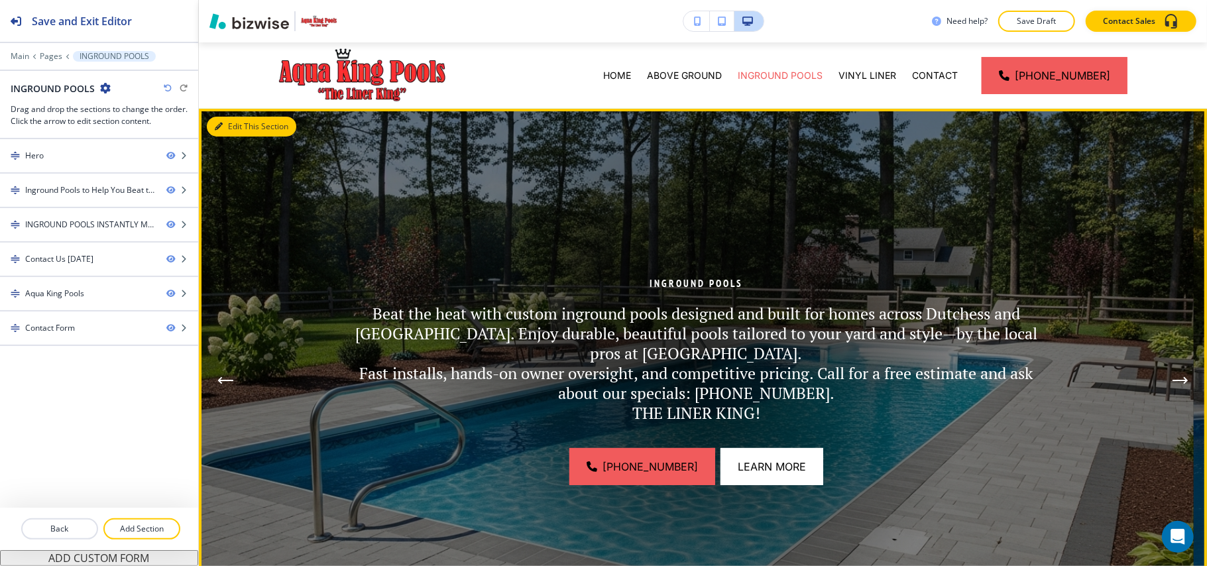
click at [216, 119] on div "Edit This Section Inground Pools Beat the heat with custom inground pools desig…" at bounding box center [703, 380] width 1008 height 543
click at [234, 123] on button "Edit This Section" at bounding box center [251, 127] width 89 height 20
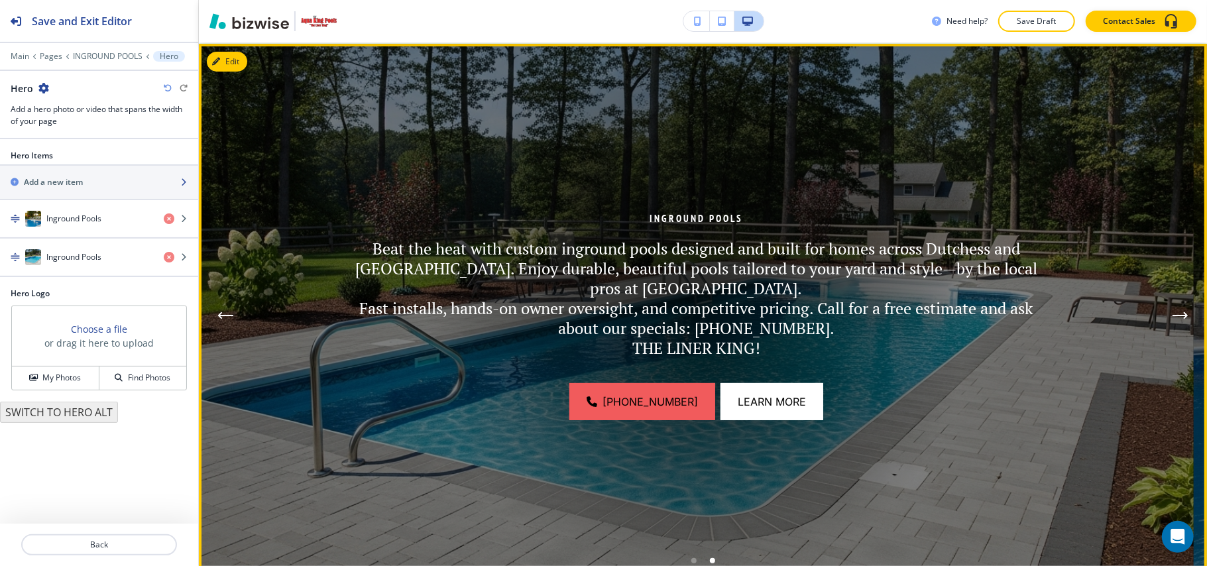
scroll to position [66, 0]
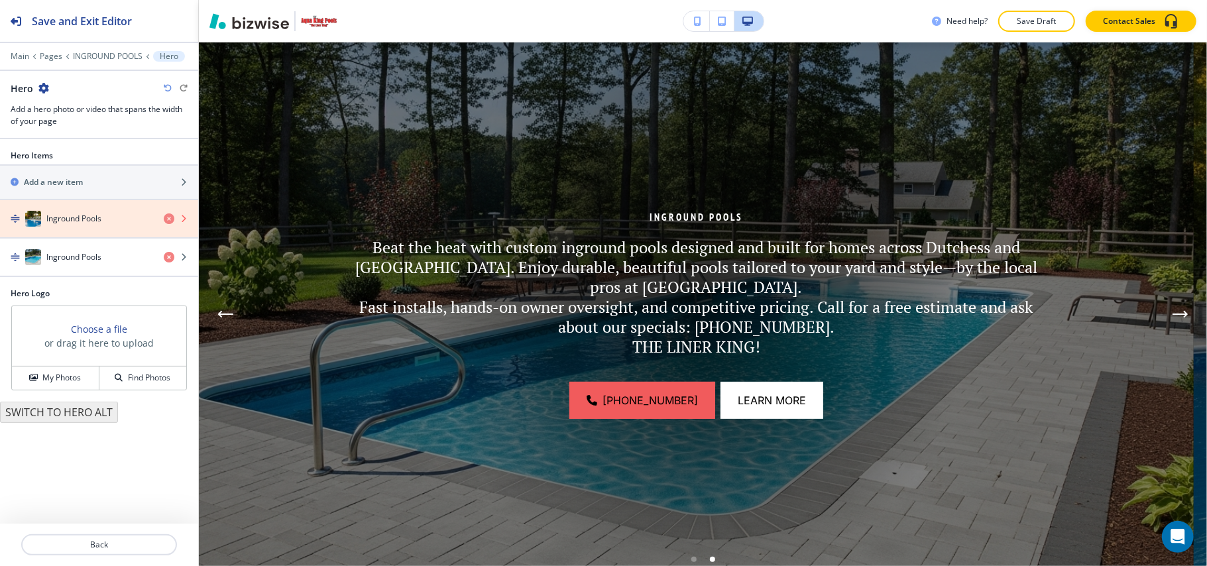
click at [170, 218] on icon "button" at bounding box center [169, 218] width 11 height 11
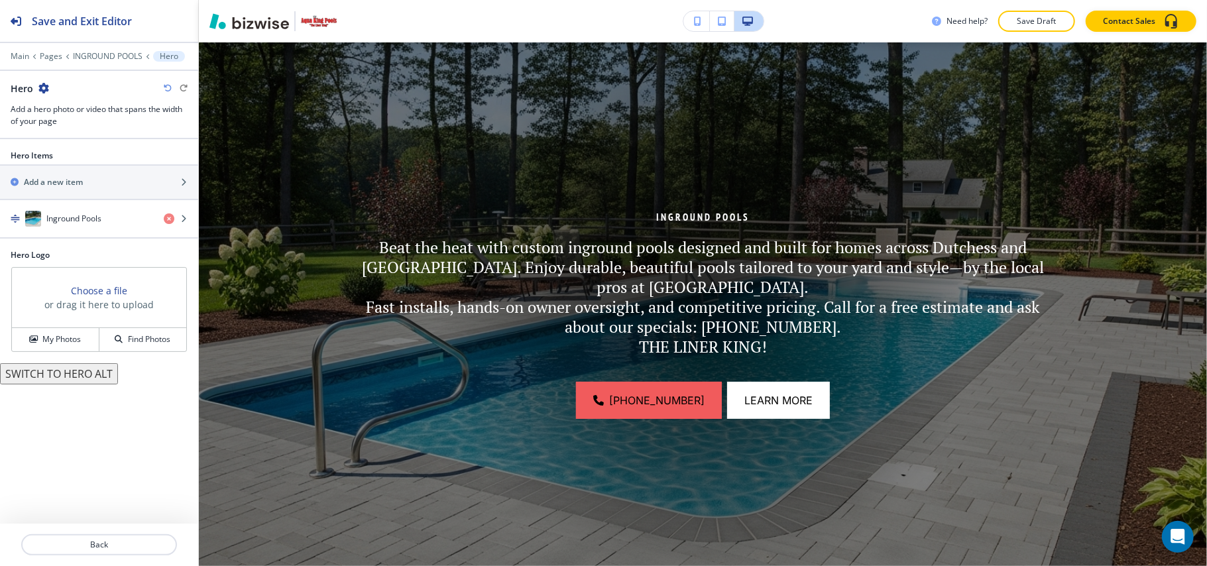
click at [97, 232] on div "button" at bounding box center [99, 232] width 198 height 11
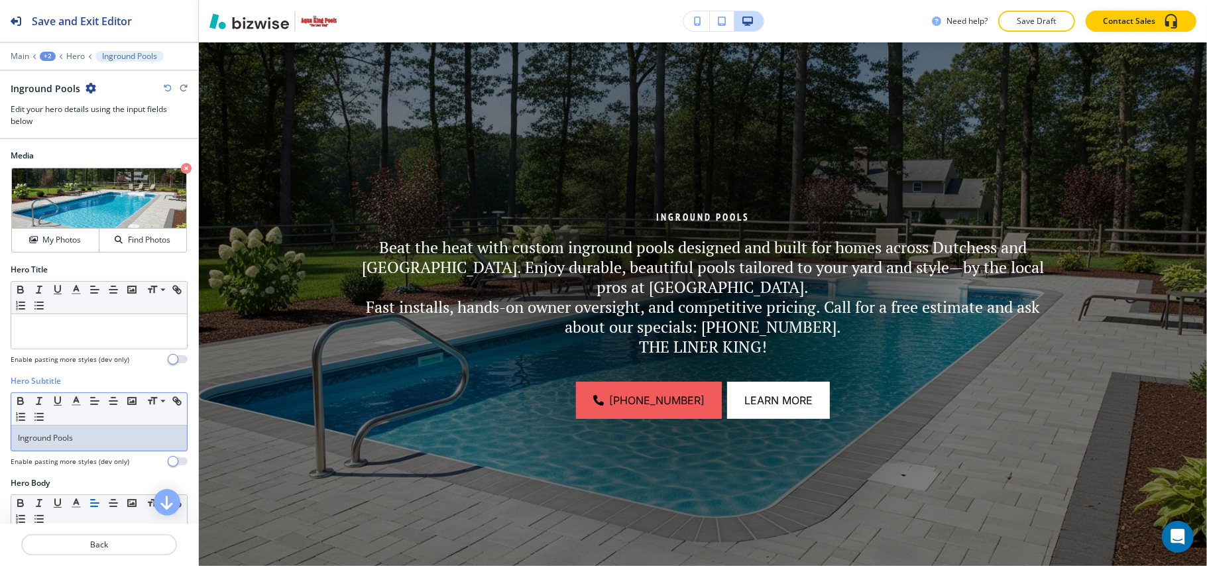
click at [94, 433] on div "Inground Pools" at bounding box center [99, 437] width 176 height 25
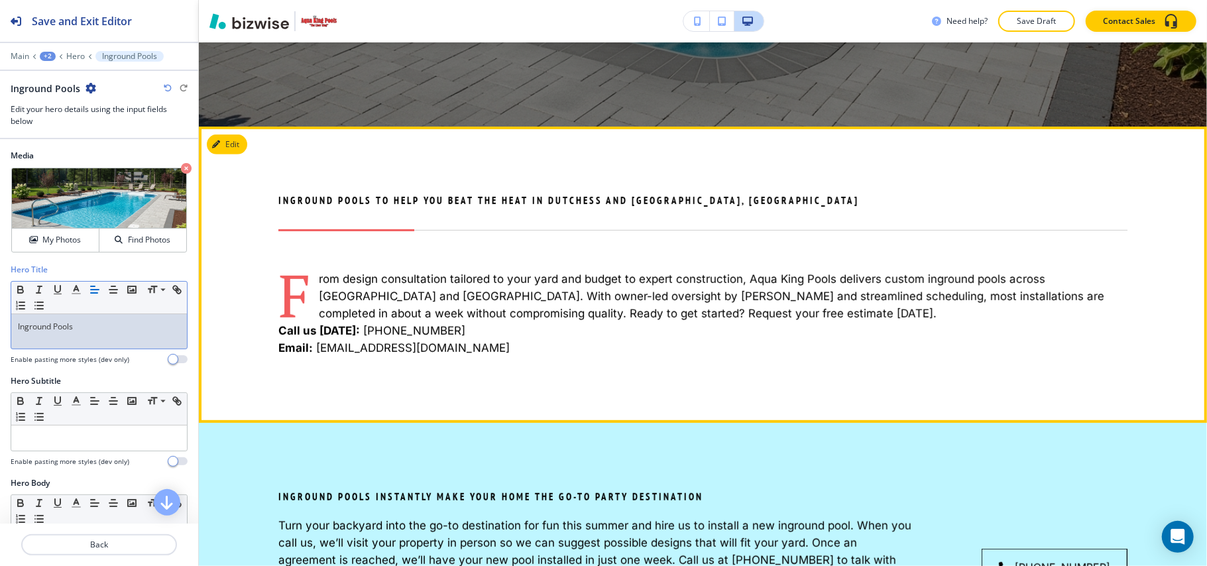
scroll to position [508, 0]
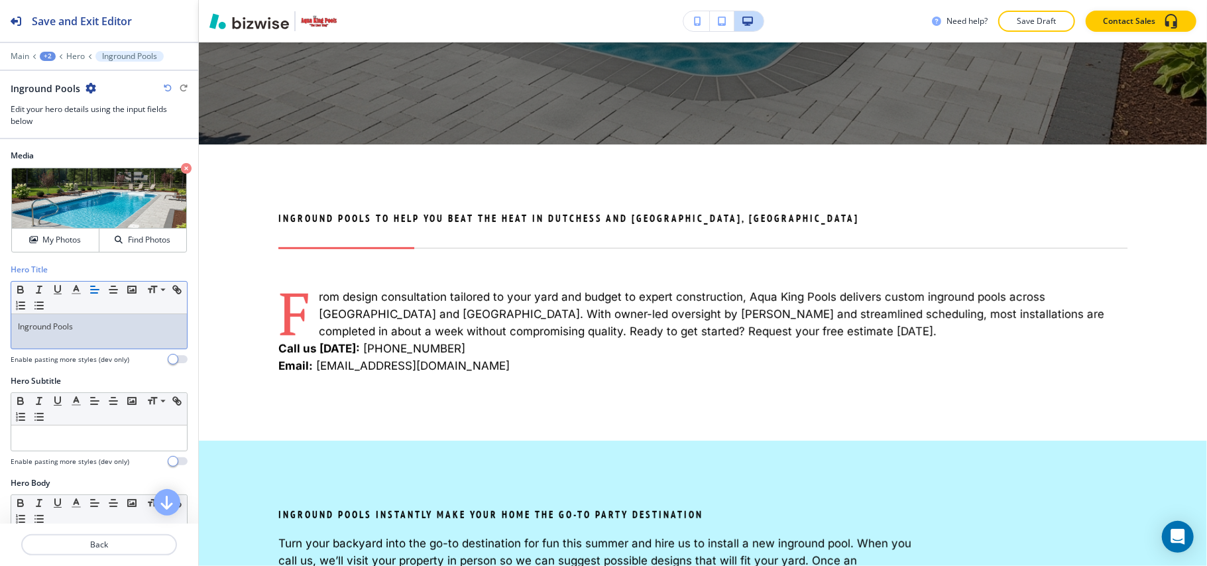
click at [41, 53] on div "+2" at bounding box center [48, 56] width 16 height 9
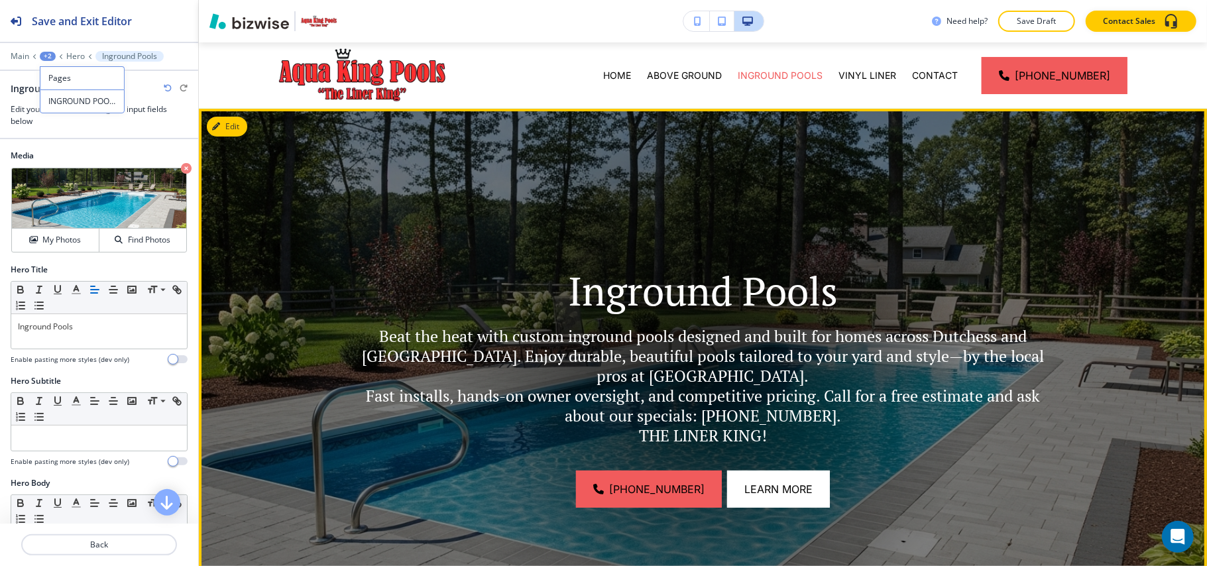
scroll to position [422, 0]
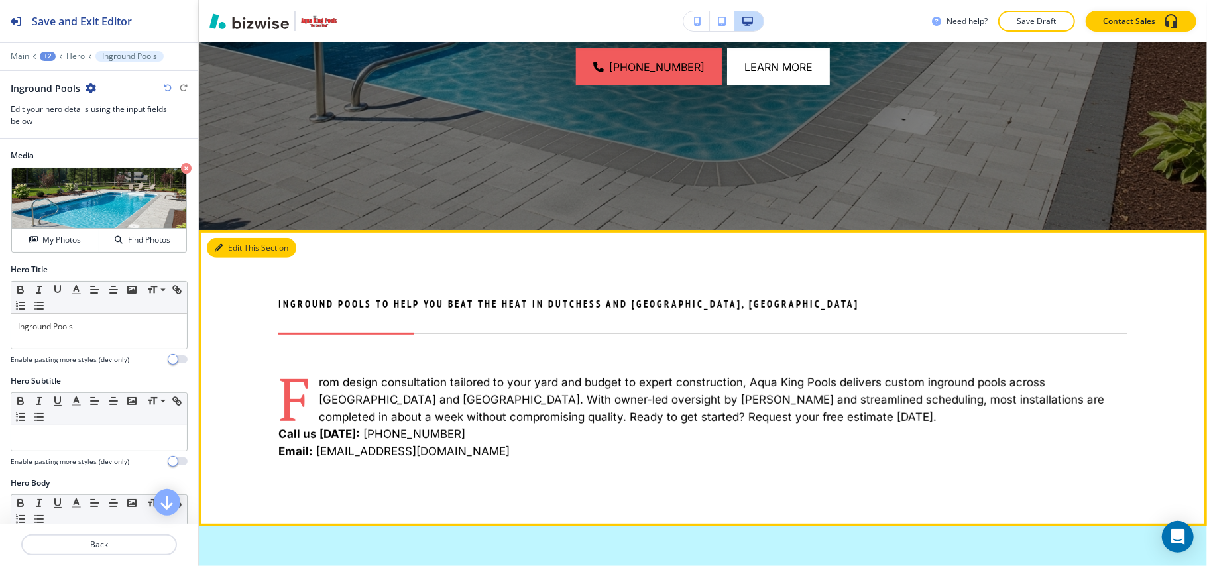
click at [223, 247] on button "Edit This Section" at bounding box center [251, 248] width 89 height 20
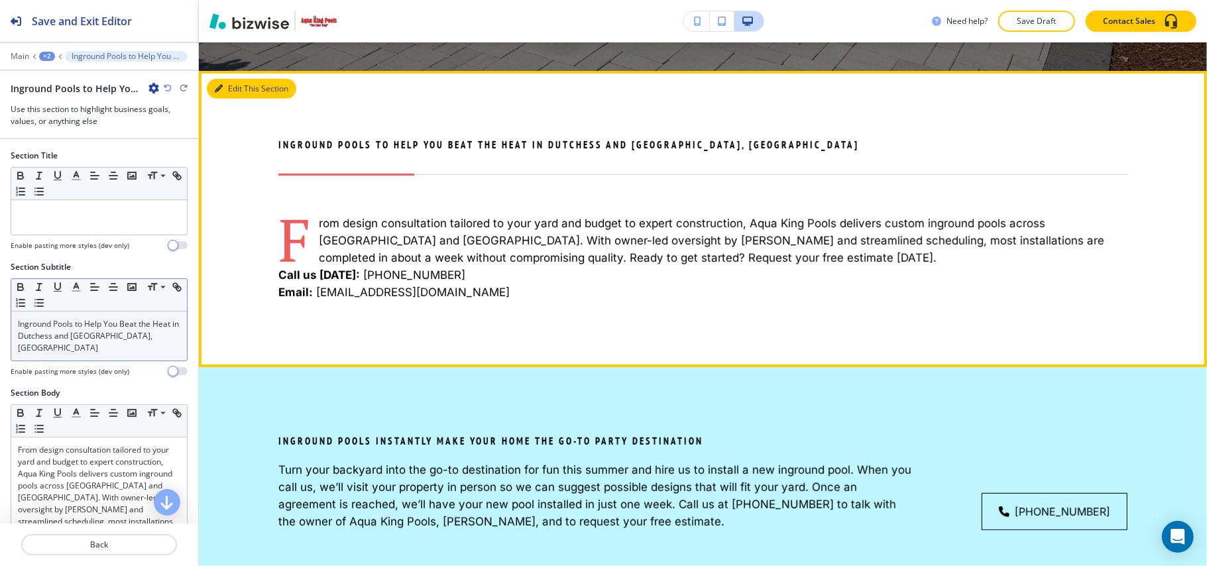
scroll to position [610, 0]
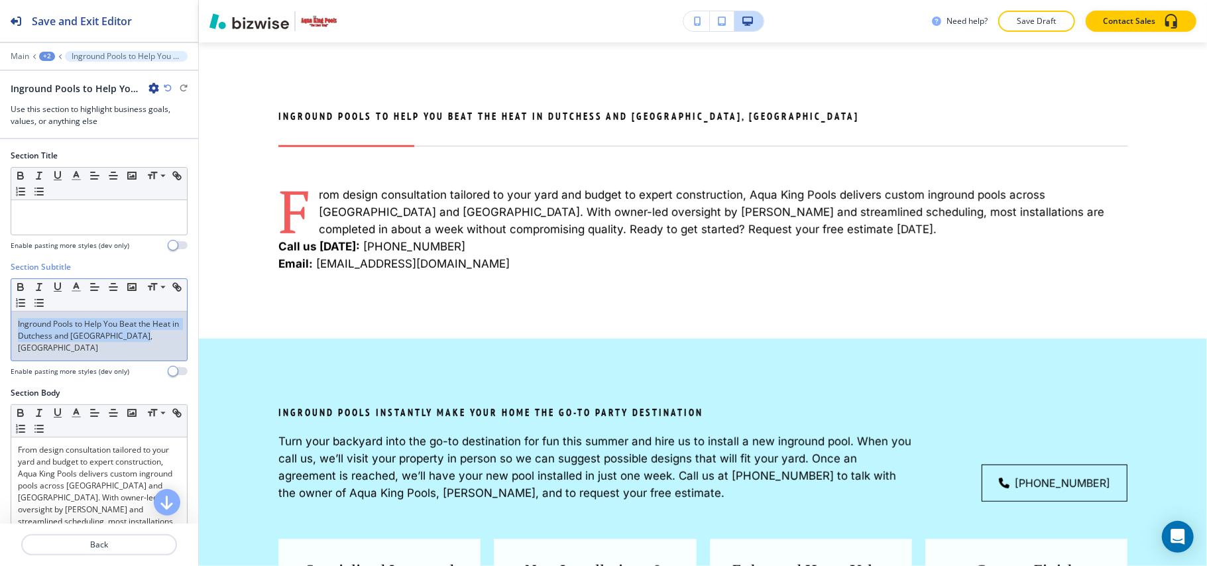
drag, startPoint x: 61, startPoint y: 356, endPoint x: 83, endPoint y: 329, distance: 35.8
click at [1, 306] on div "Section Subtitle Small Normal Large Huge Inground Pools to Help You Beat the He…" at bounding box center [99, 324] width 198 height 126
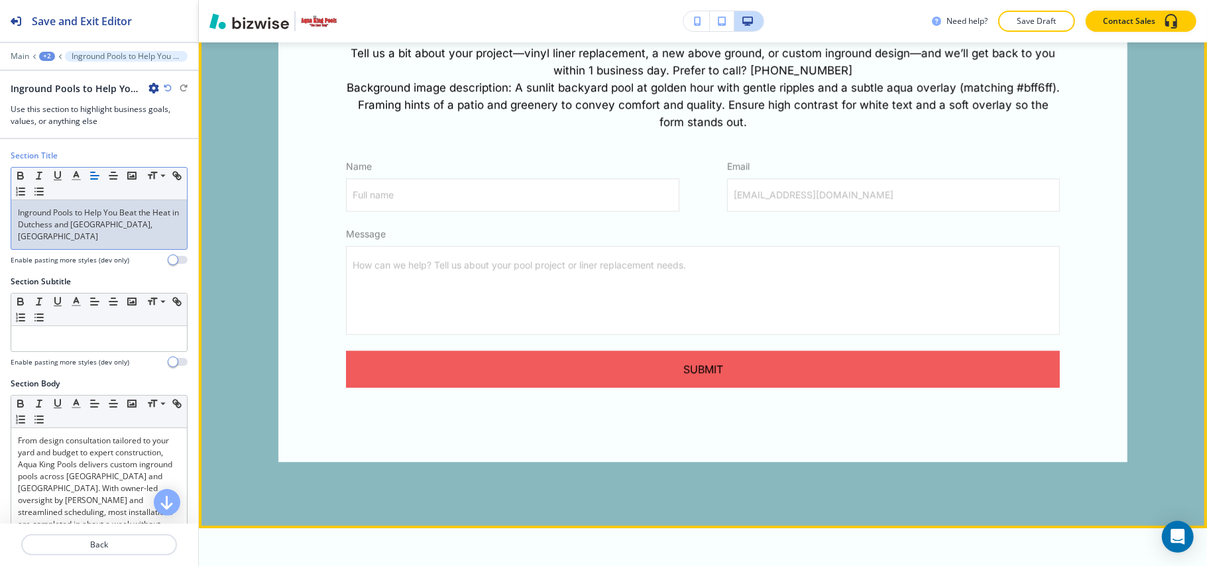
scroll to position [2359, 0]
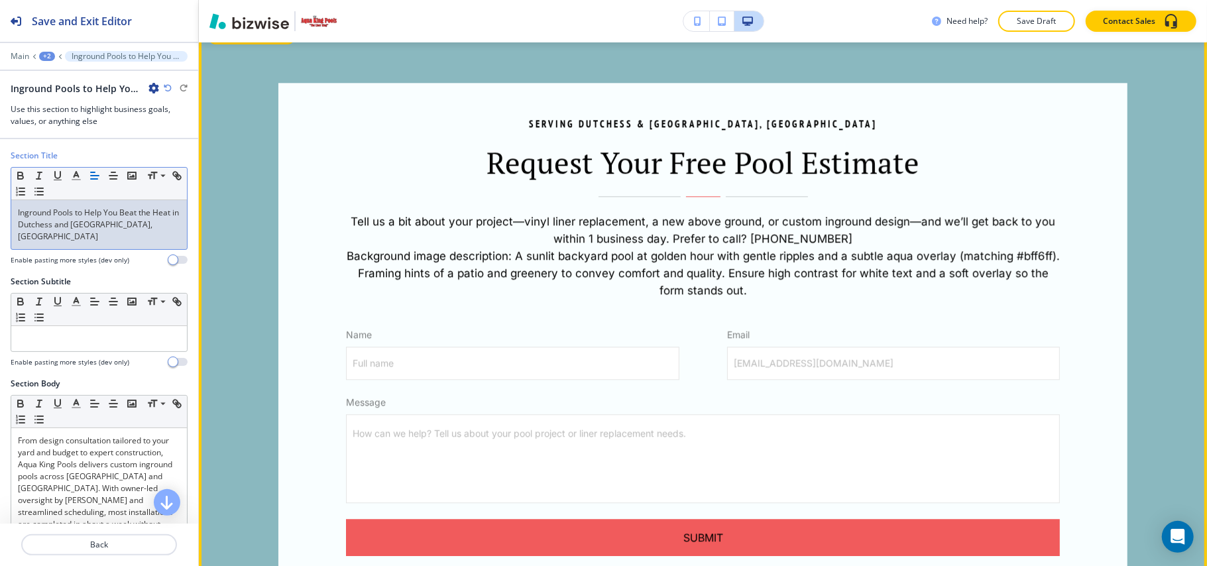
click at [239, 44] on button "Edit This Section" at bounding box center [251, 35] width 89 height 20
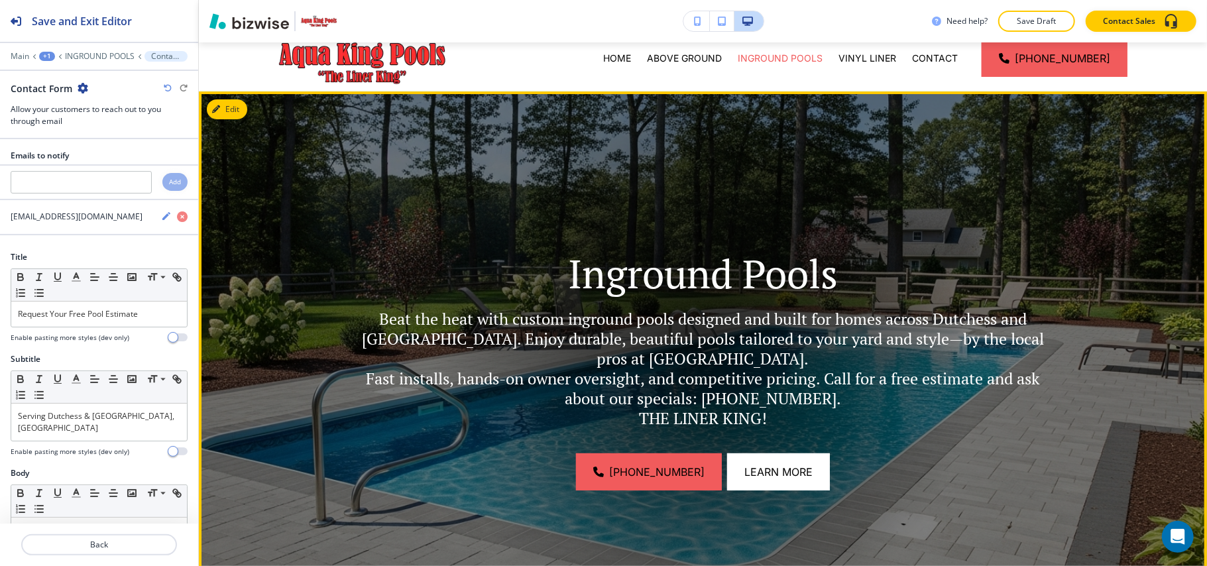
scroll to position [0, 0]
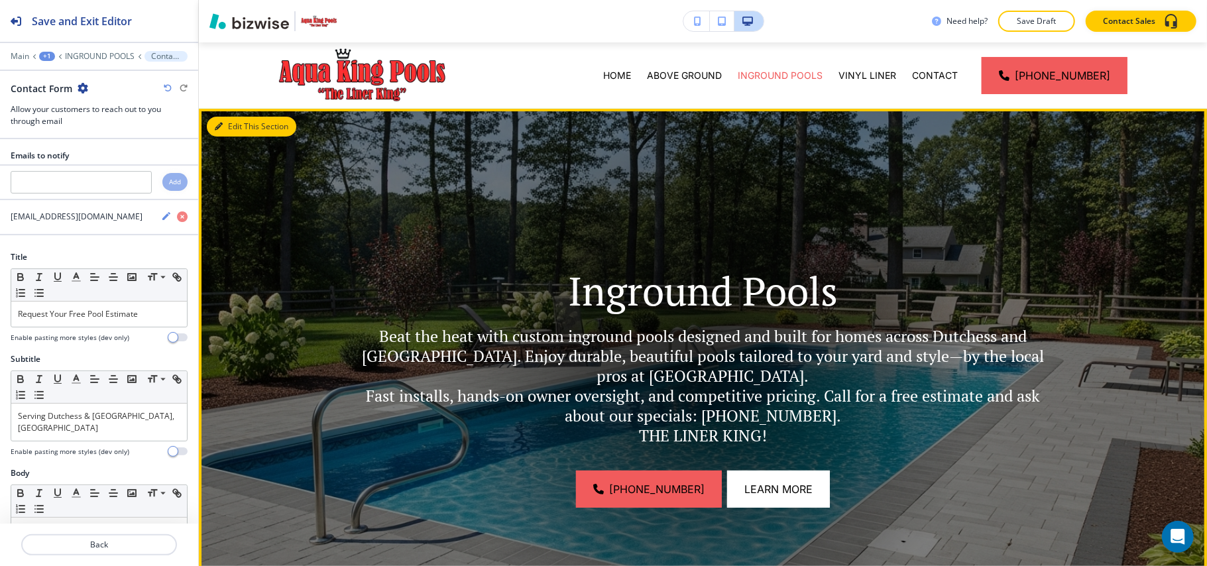
click at [232, 129] on button "Edit This Section" at bounding box center [251, 127] width 89 height 20
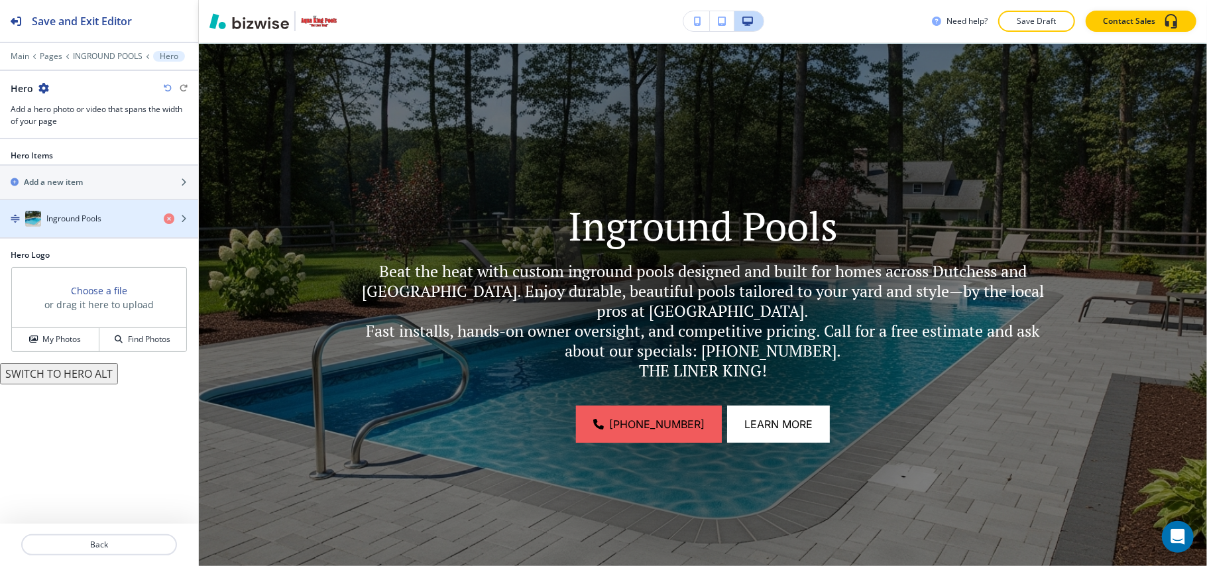
scroll to position [66, 0]
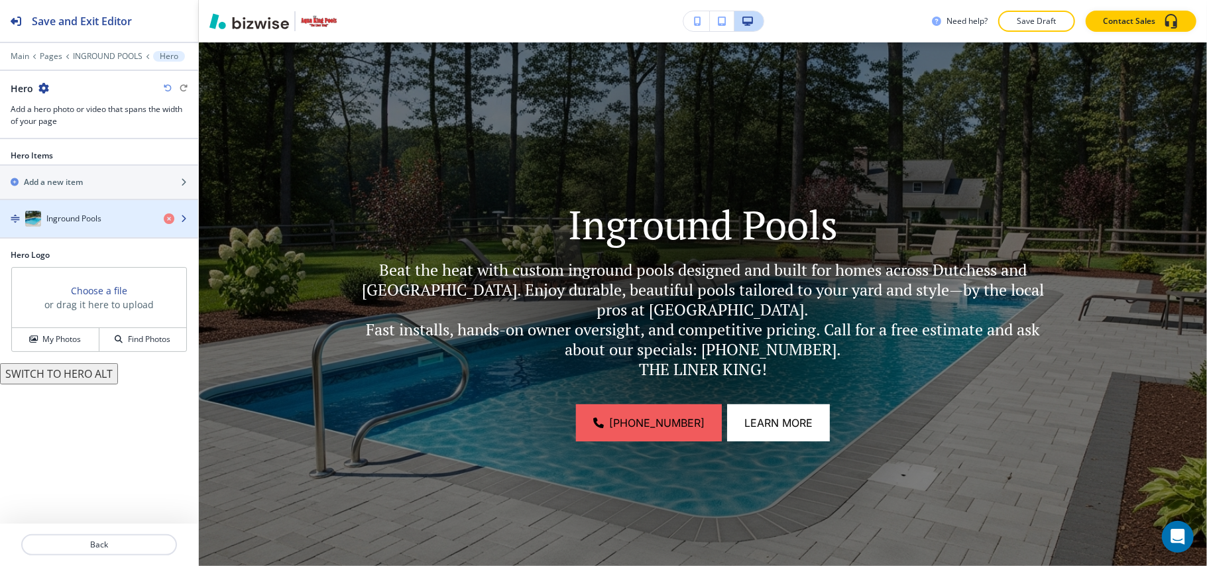
click at [78, 237] on div "button" at bounding box center [99, 232] width 198 height 11
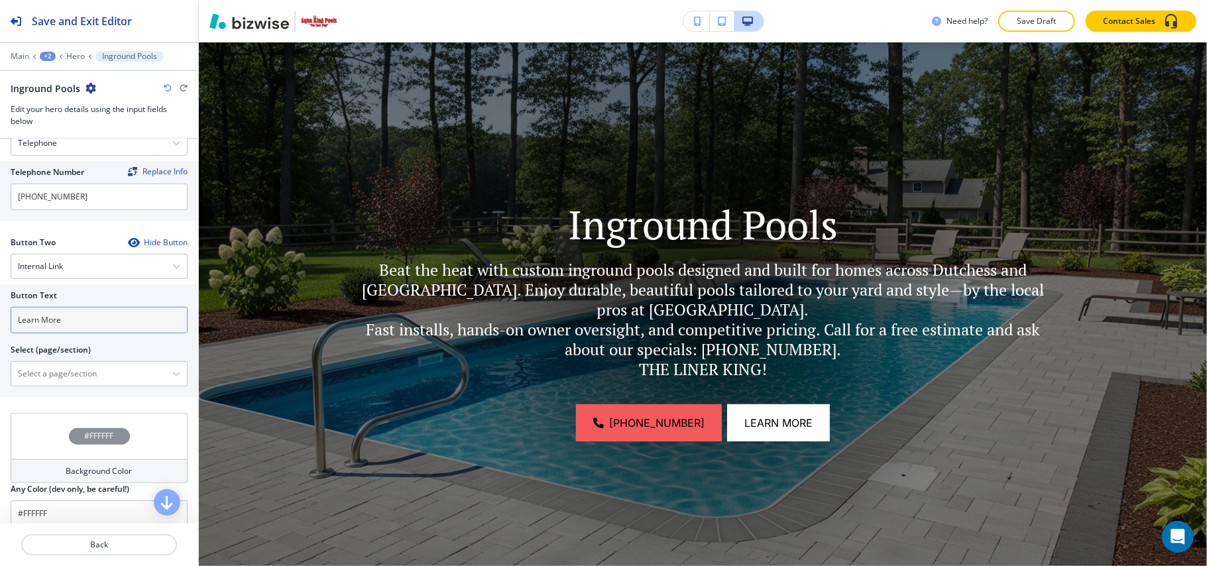
scroll to position [632, 0]
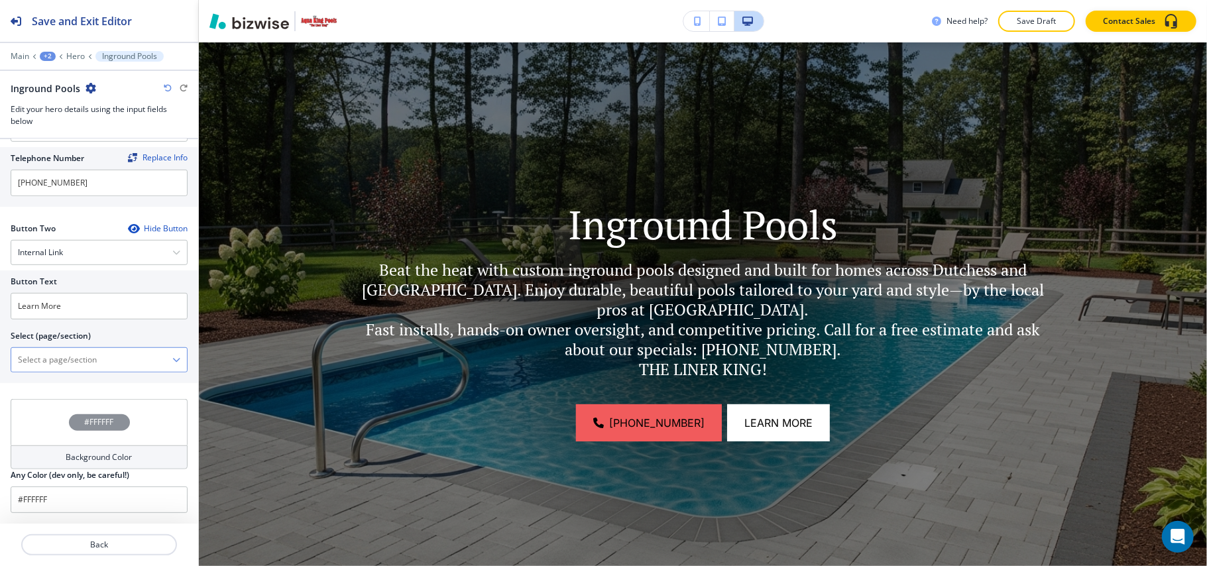
click at [64, 356] on \(page\/section\) "Manual Input" at bounding box center [91, 360] width 161 height 23
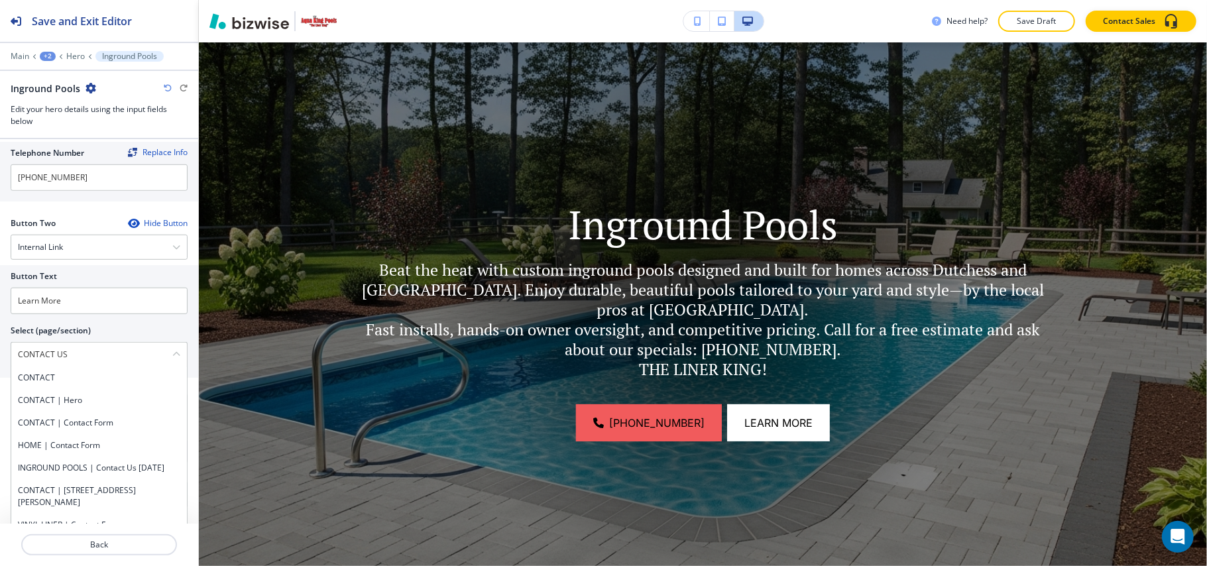
drag, startPoint x: 93, startPoint y: 356, endPoint x: 0, endPoint y: 348, distance: 93.2
click at [0, 348] on div "Button Text Learn More Select (page/section) CONTACT US CONTACT CONTACT | Hero …" at bounding box center [99, 321] width 198 height 113
click at [58, 389] on div "CONTACT" at bounding box center [99, 377] width 176 height 23
type \(page\/section\) "CONTACT"
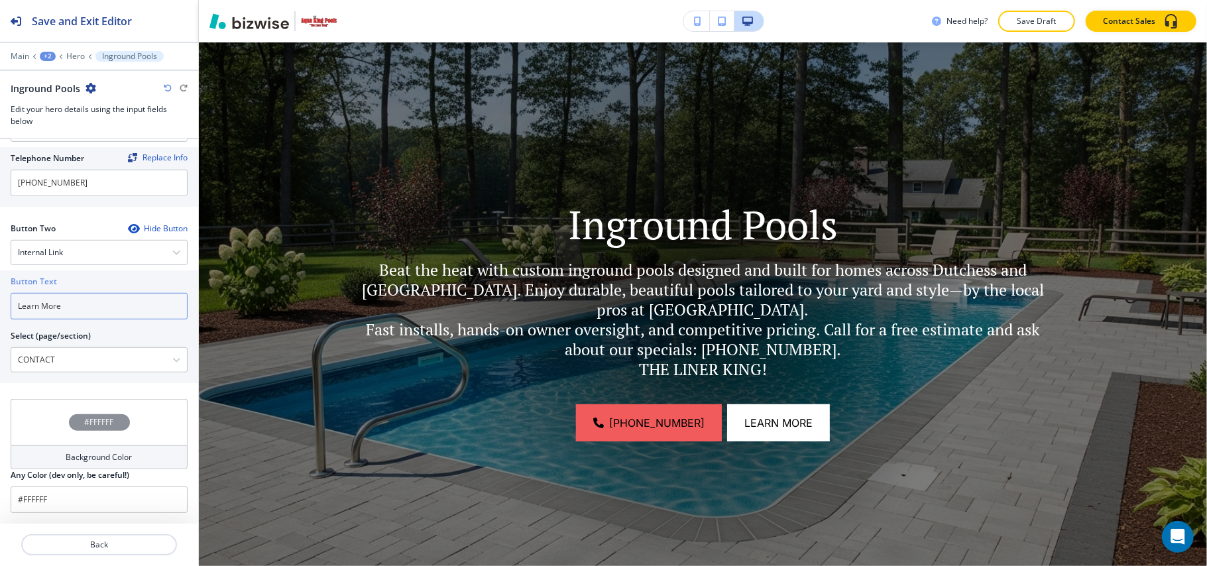
drag, startPoint x: 80, startPoint y: 300, endPoint x: 0, endPoint y: 299, distance: 80.2
click at [0, 299] on div "Button Text Learn More Select (page/section) CONTACT CONTACT CONTACT | Hero CON…" at bounding box center [99, 326] width 198 height 113
paste input "CONTACT US"
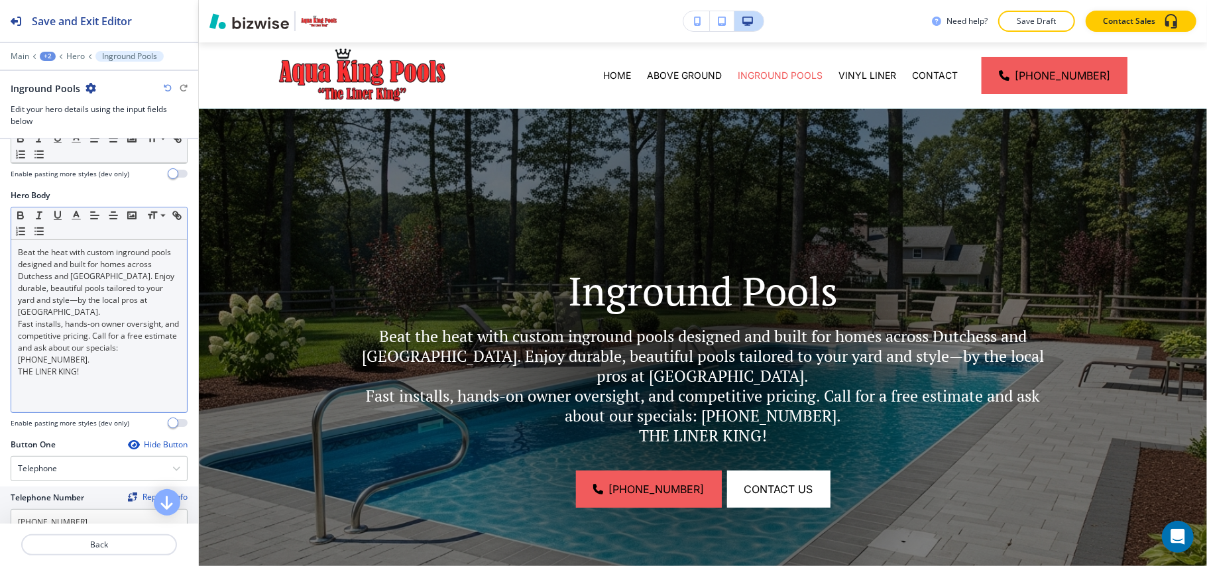
scroll to position [279, 0]
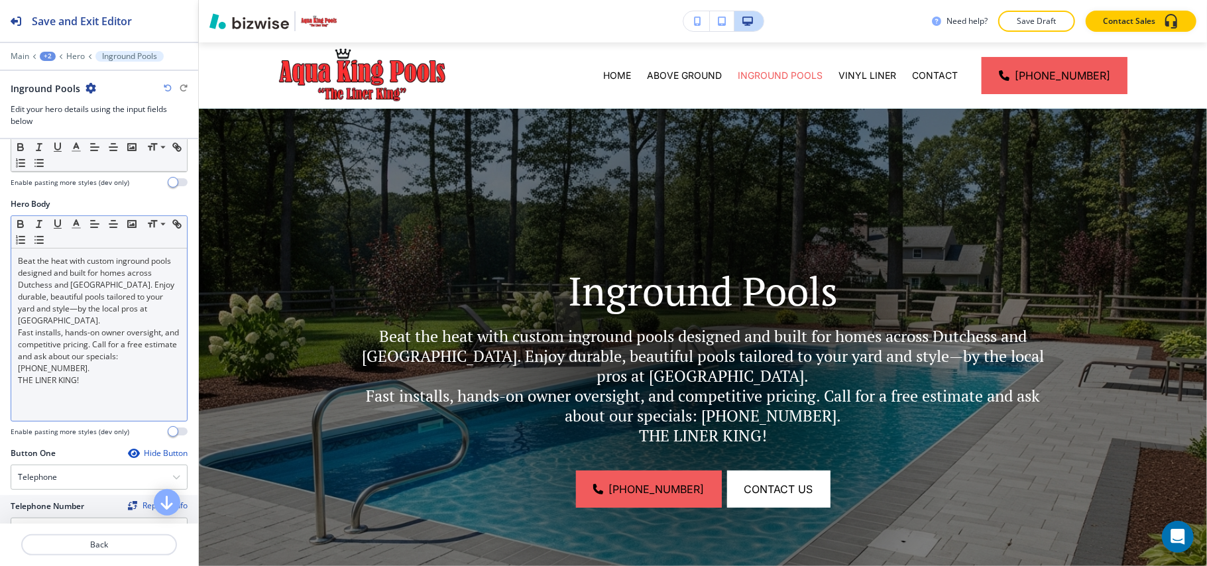
type input "CONTACT US"
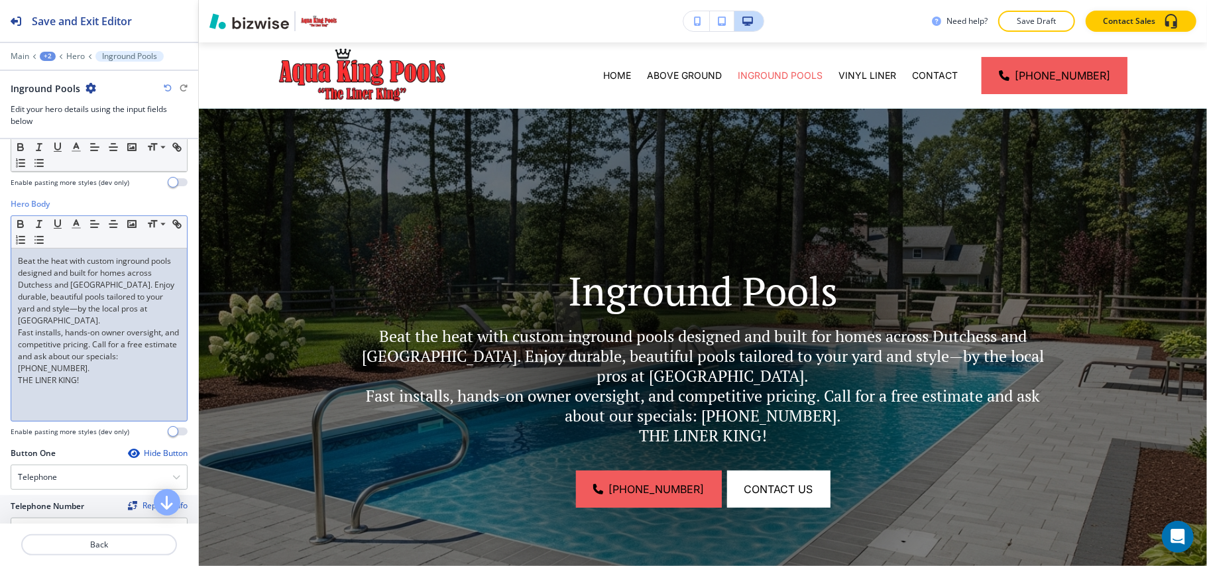
click at [94, 382] on p "THE LINER KING!" at bounding box center [99, 380] width 162 height 12
click at [91, 371] on p "Fast installs, hands-on owner oversight, and competitive pricing. Call for a fr…" at bounding box center [99, 351] width 162 height 48
drag, startPoint x: 104, startPoint y: 382, endPoint x: 0, endPoint y: 382, distance: 104.0
click at [0, 382] on div "Hero Body Small Normal Large Huge Beat the heat with custom inground pools desi…" at bounding box center [99, 322] width 198 height 249
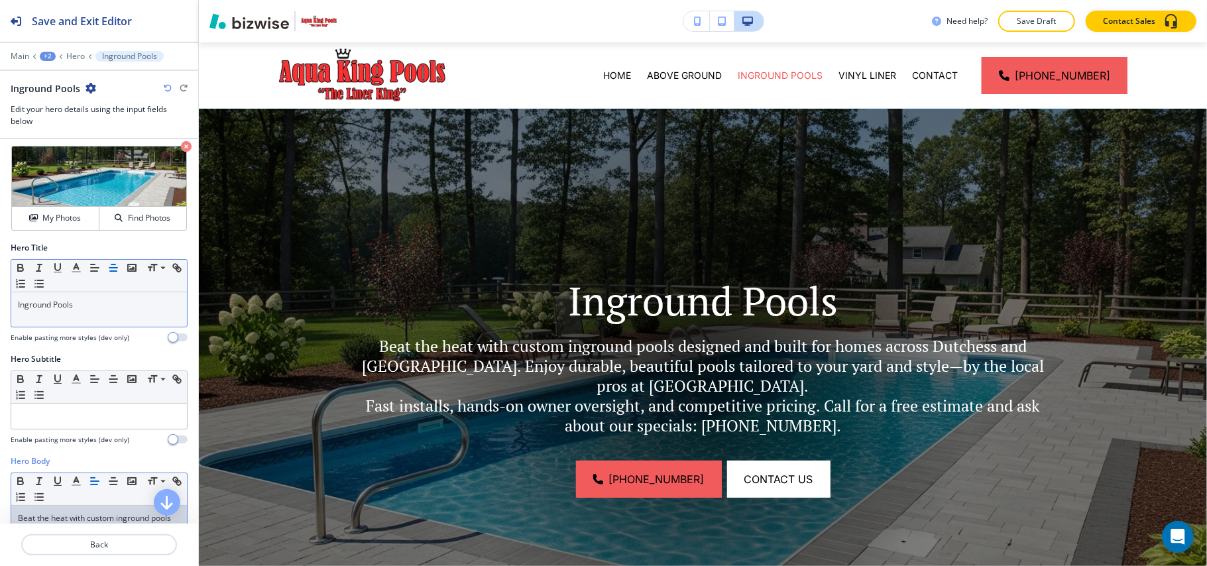
scroll to position [14, 0]
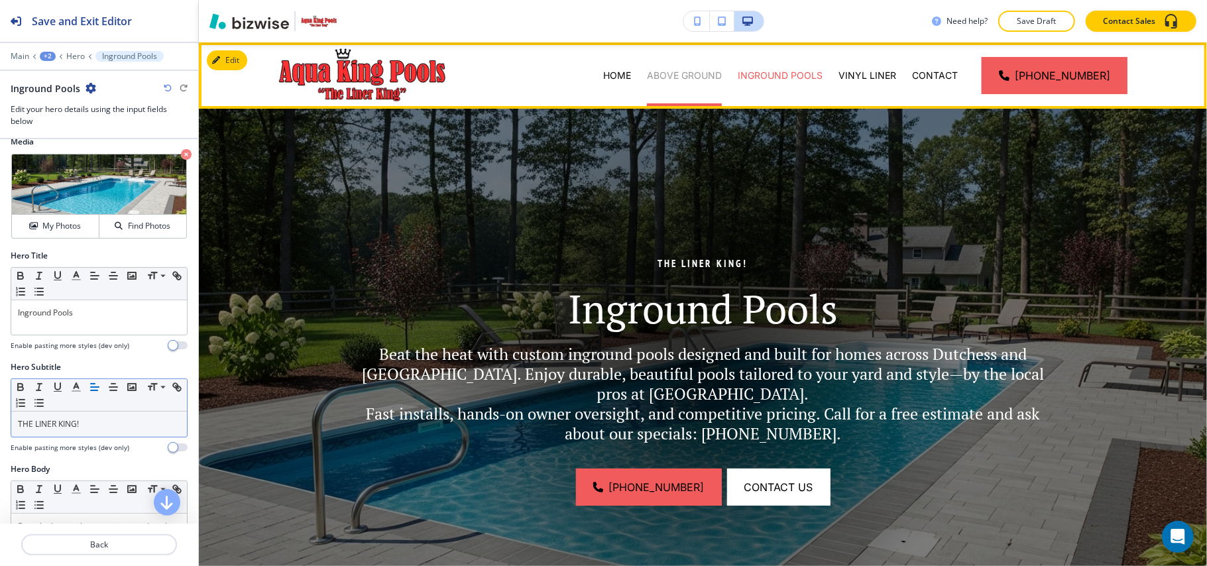
click at [698, 73] on p "ABOVE GROUND" at bounding box center [684, 75] width 75 height 13
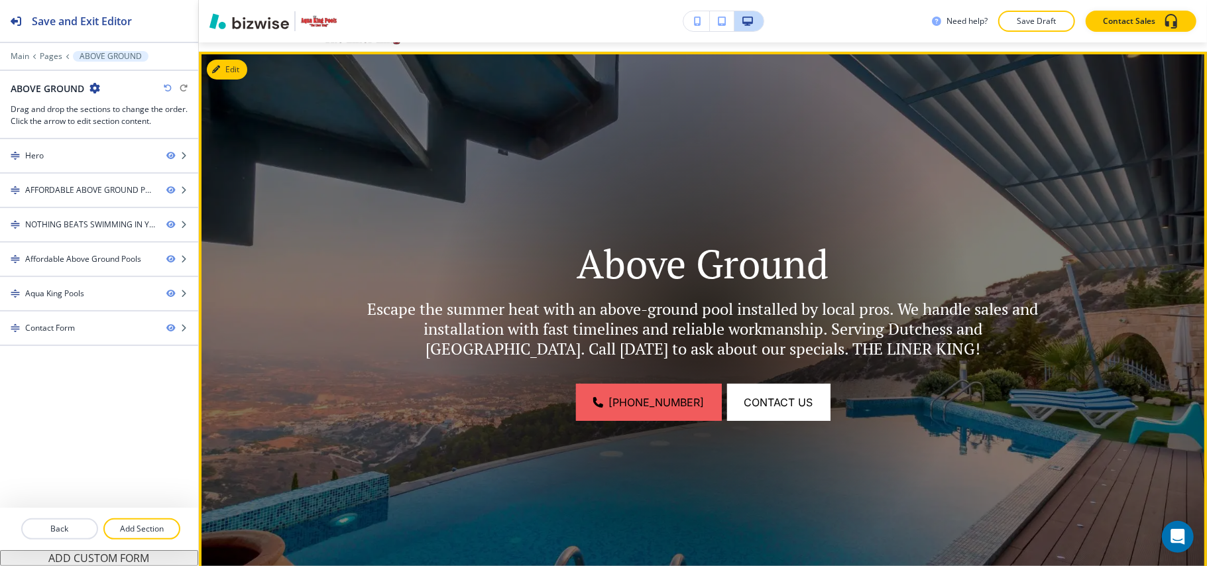
scroll to position [88, 0]
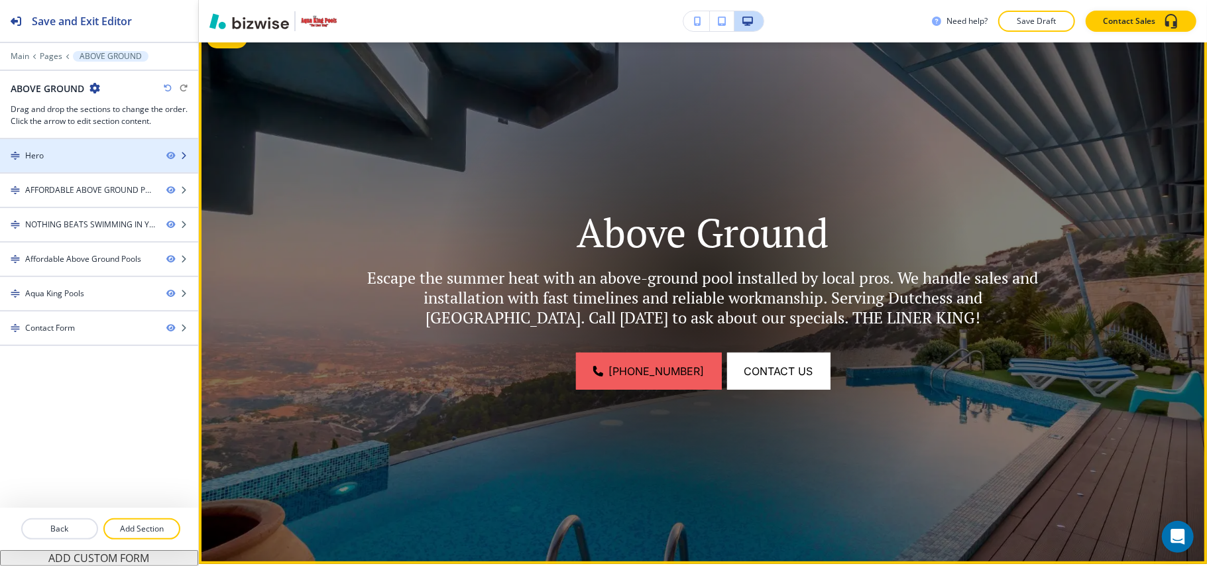
click at [54, 156] on div "Hero" at bounding box center [78, 156] width 156 height 12
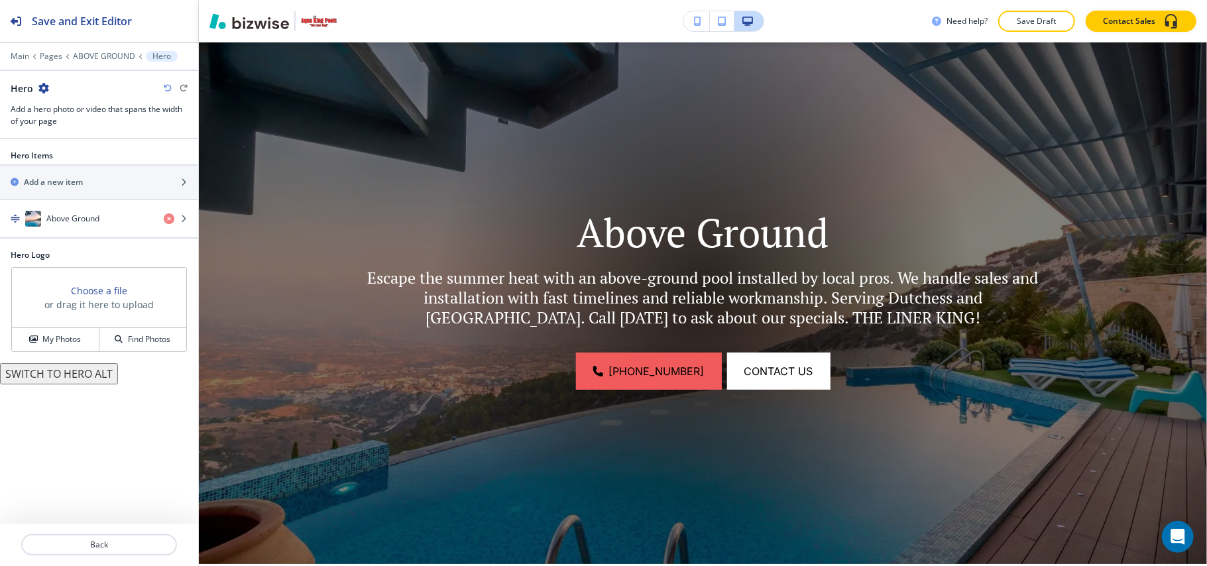
scroll to position [66, 0]
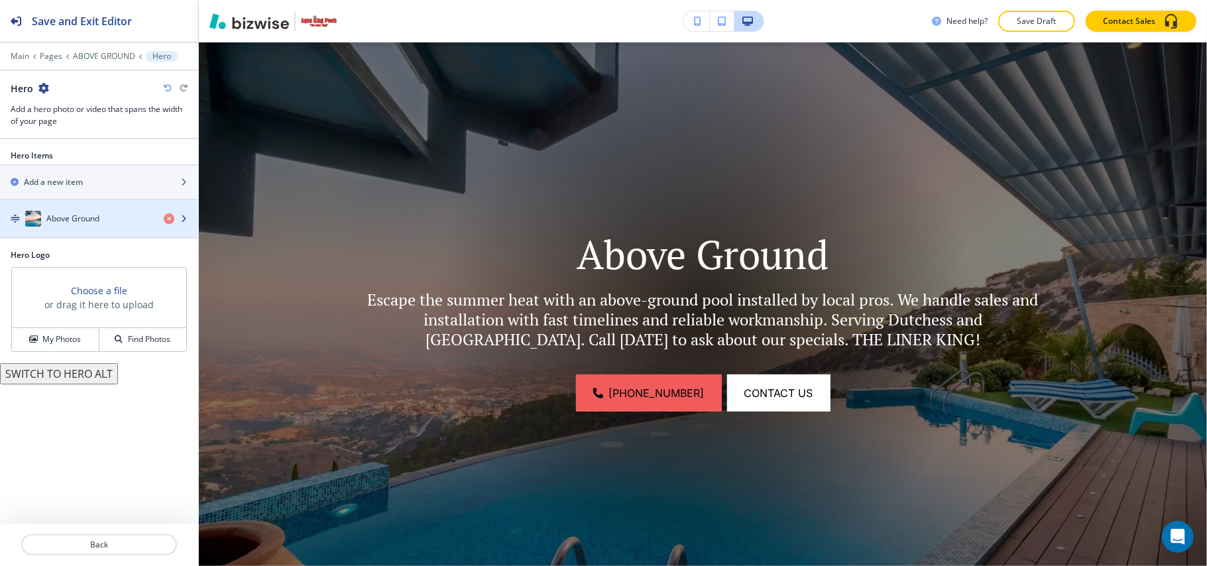
click at [69, 231] on div "button" at bounding box center [99, 232] width 198 height 11
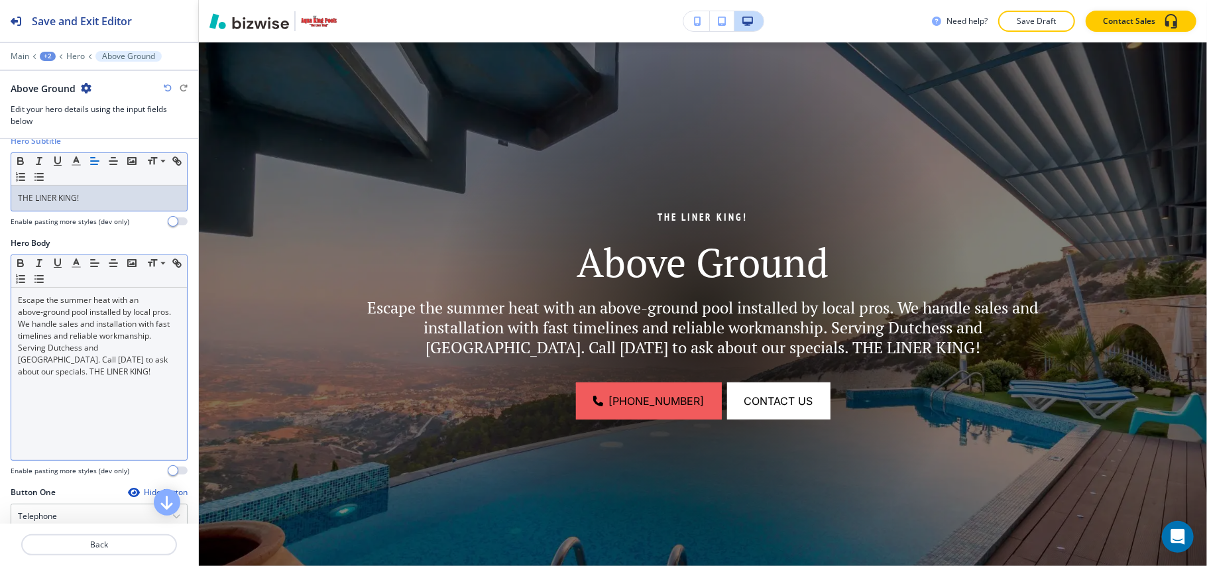
scroll to position [265, 0]
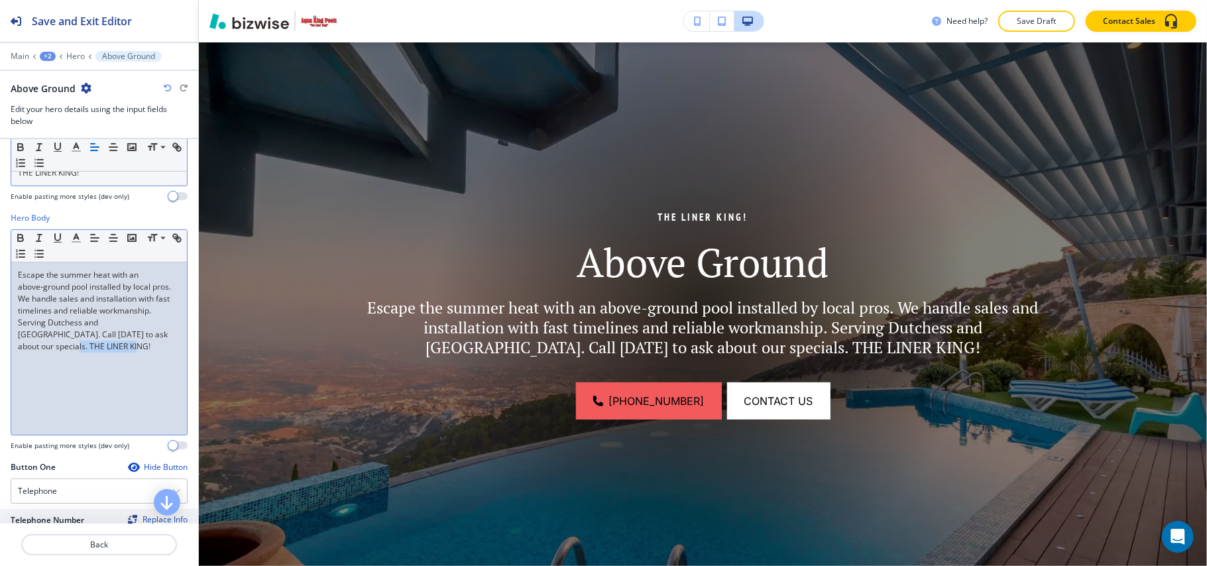
drag, startPoint x: 162, startPoint y: 351, endPoint x: 88, endPoint y: 351, distance: 73.5
click at [88, 351] on p "Escape the summer heat with an above‑ground pool installed by local pros. We ha…" at bounding box center [99, 310] width 162 height 83
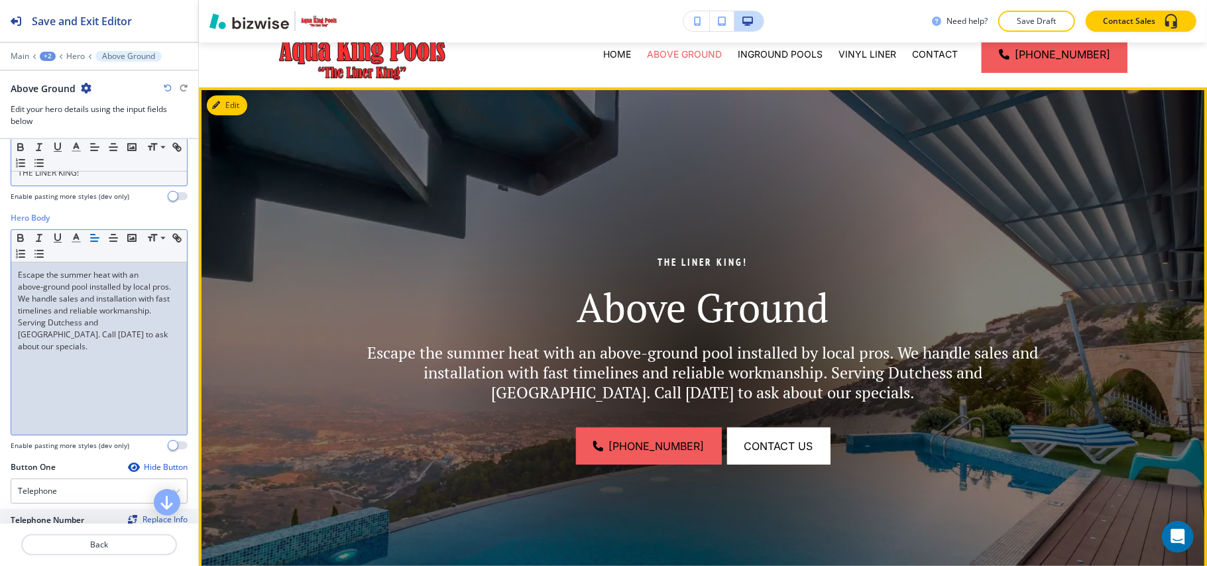
scroll to position [0, 0]
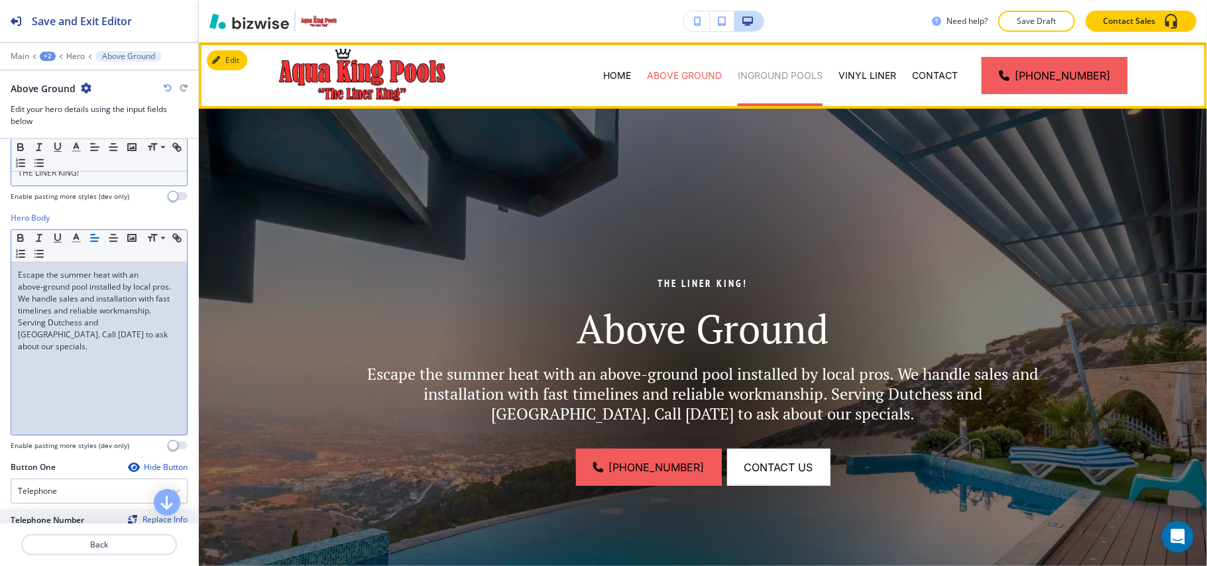
click at [777, 76] on p "INGROUND POOLS" at bounding box center [779, 75] width 85 height 13
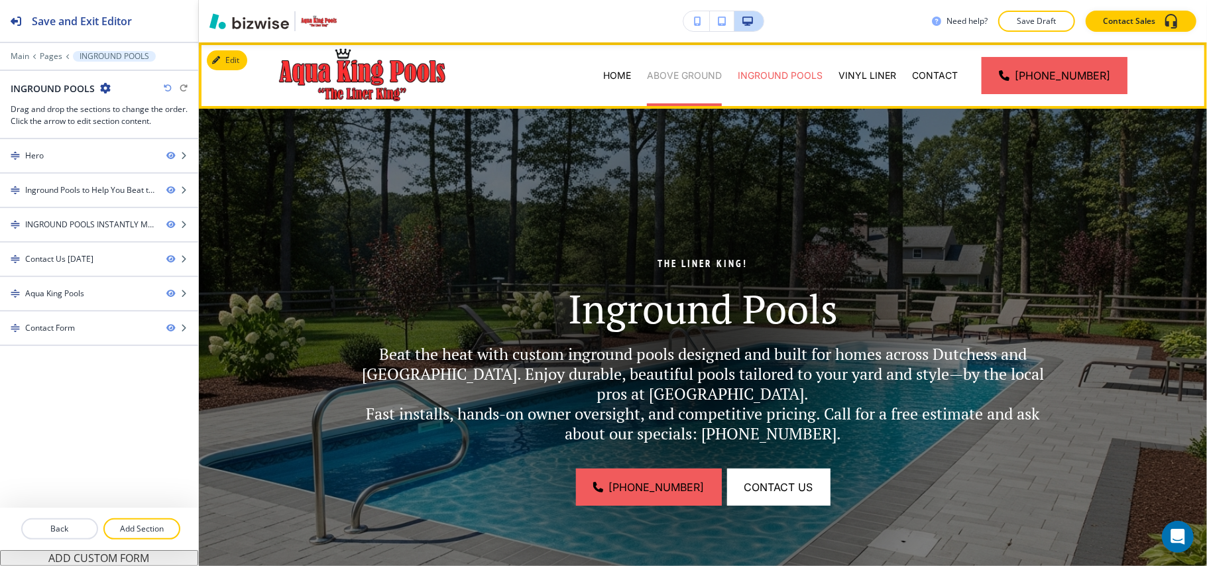
click at [676, 70] on p "ABOVE GROUND" at bounding box center [684, 75] width 75 height 13
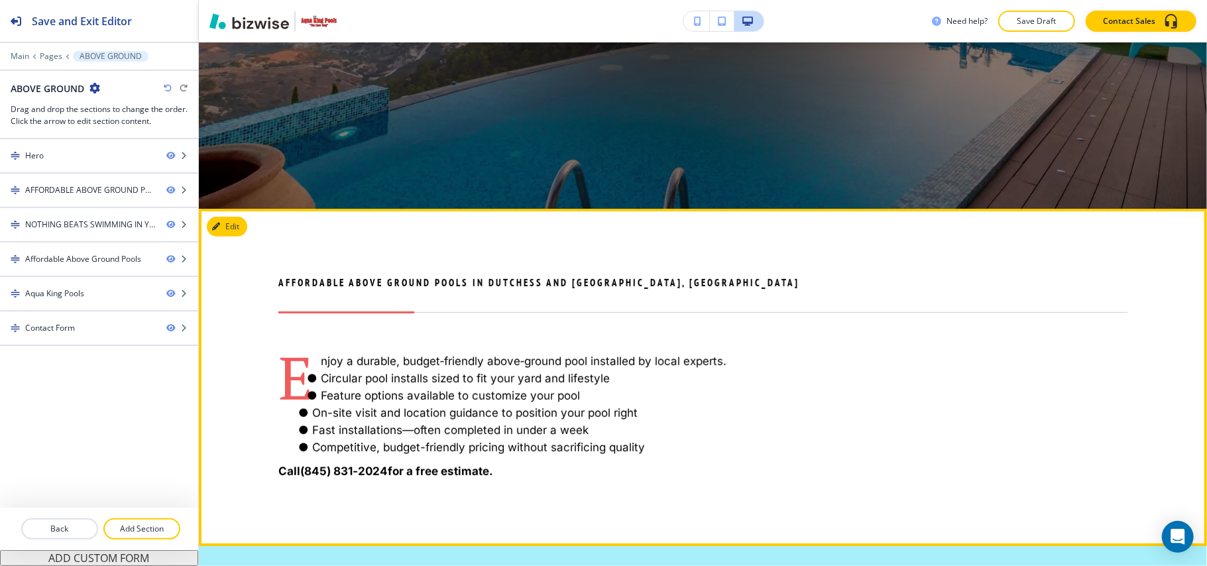
scroll to position [441, 0]
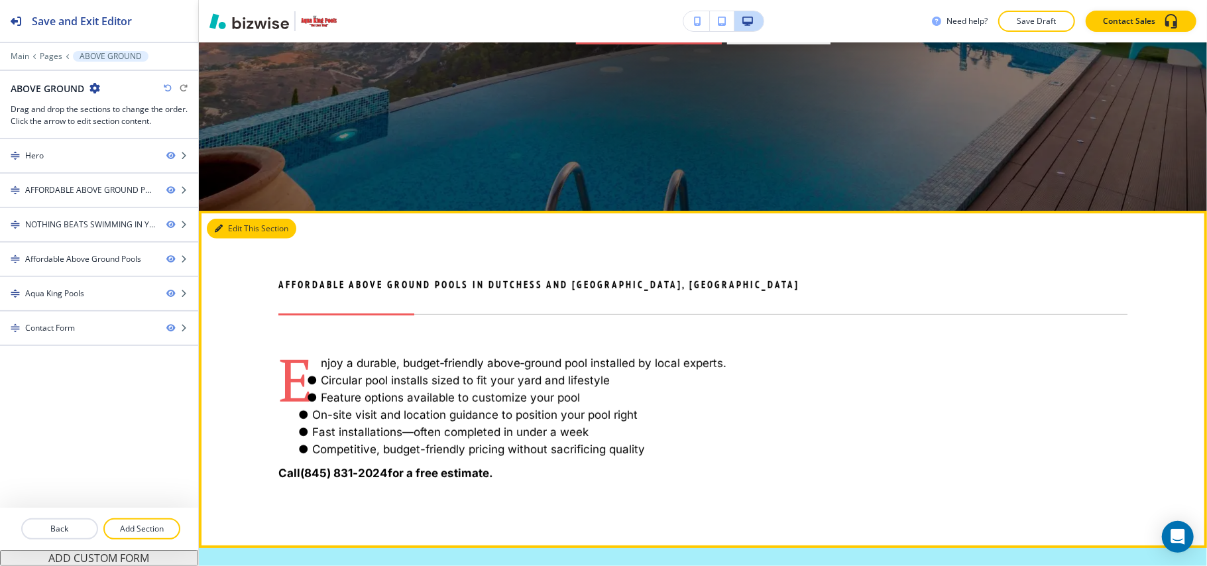
click at [224, 225] on button "Edit This Section" at bounding box center [251, 229] width 89 height 20
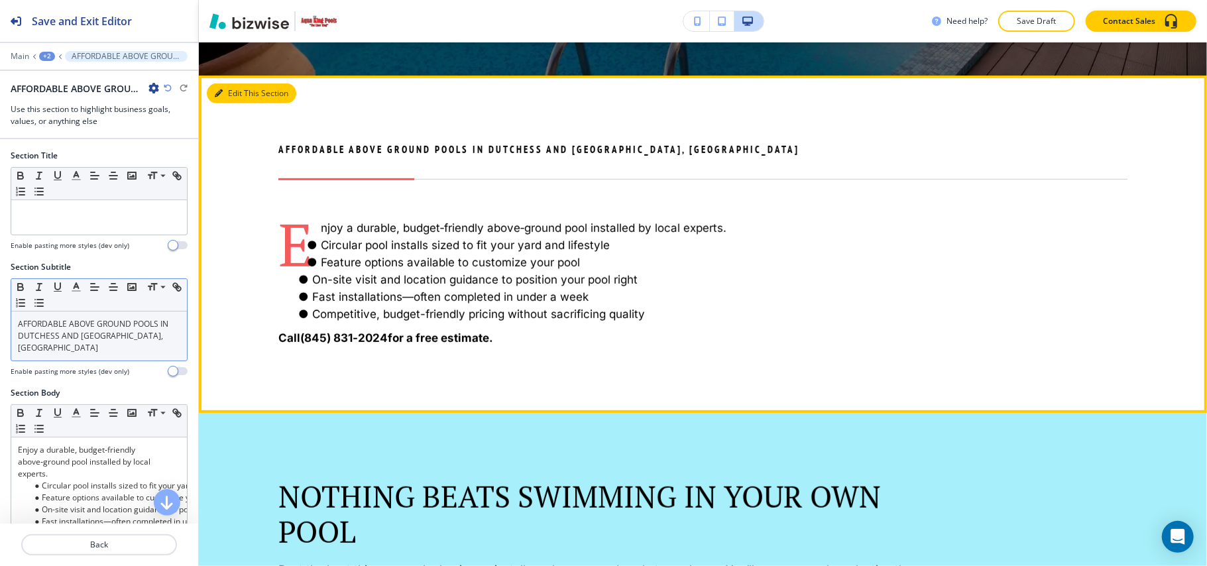
scroll to position [610, 0]
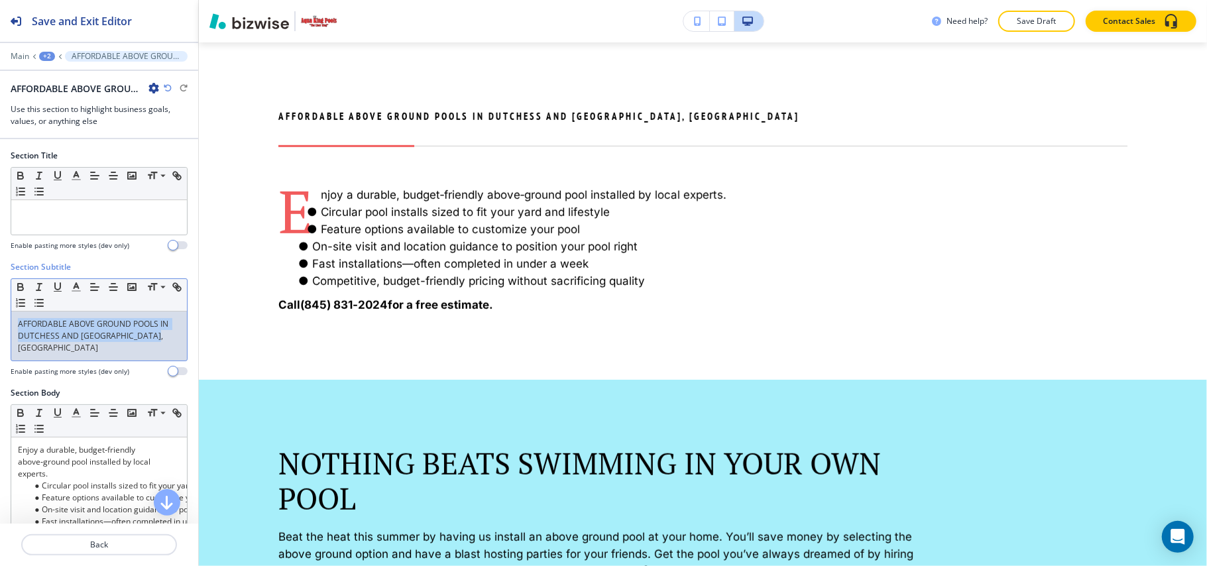
drag, startPoint x: 97, startPoint y: 354, endPoint x: 0, endPoint y: 310, distance: 106.2
click at [0, 310] on div "Section Subtitle Small Normal Large Huge AFFORDABLE ABOVE GROUND POOLS IN DUTCH…" at bounding box center [99, 324] width 198 height 126
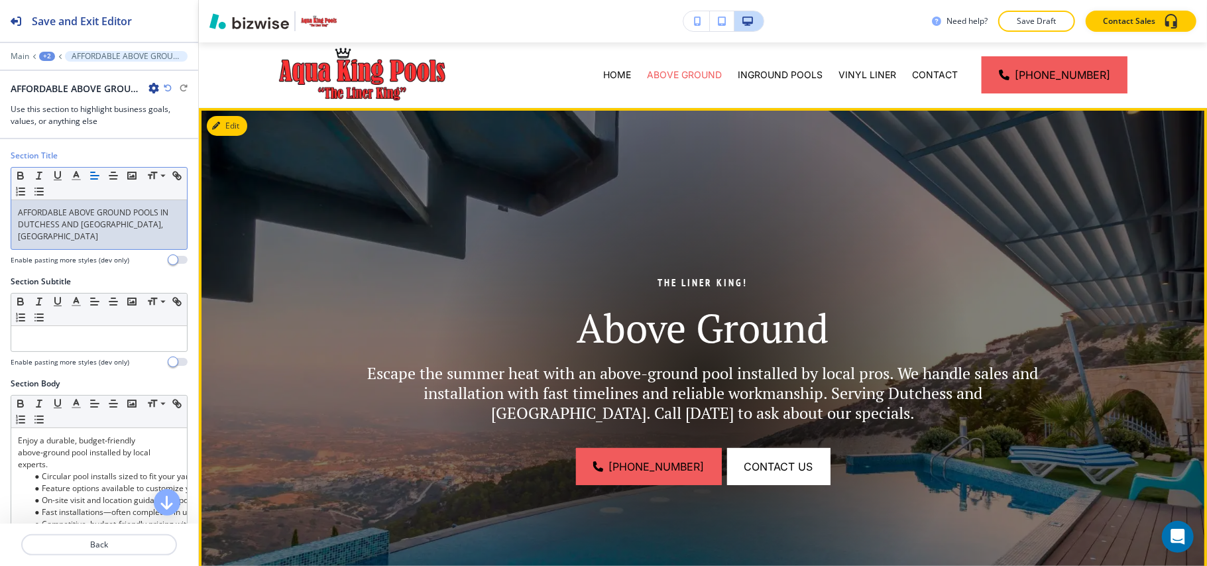
scroll to position [0, 0]
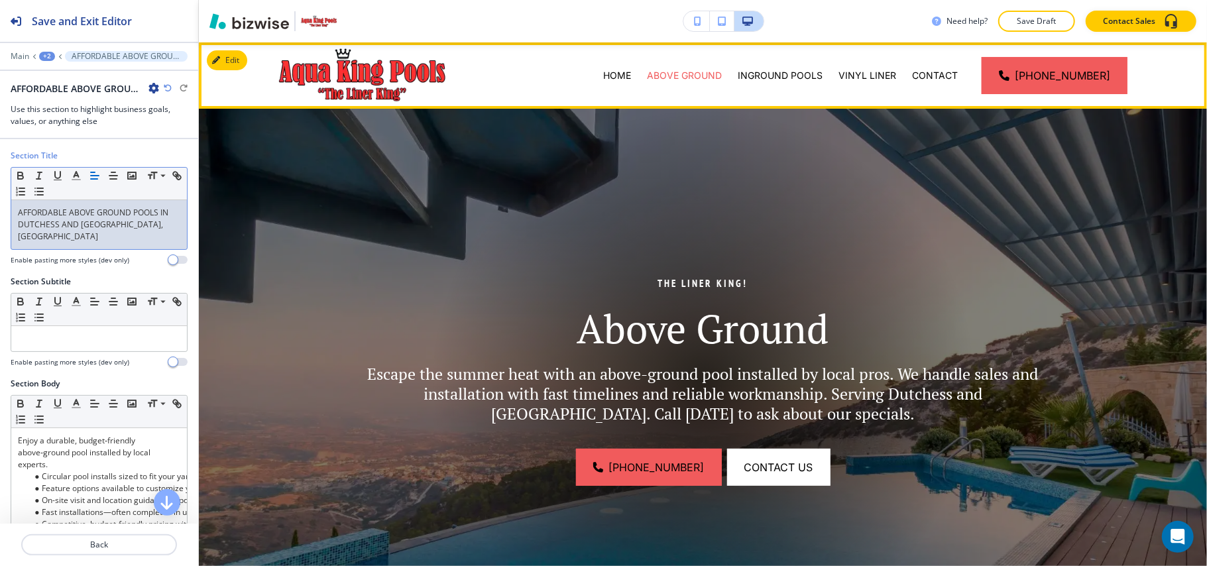
click at [869, 82] on div "VINYL LINER" at bounding box center [867, 75] width 74 height 66
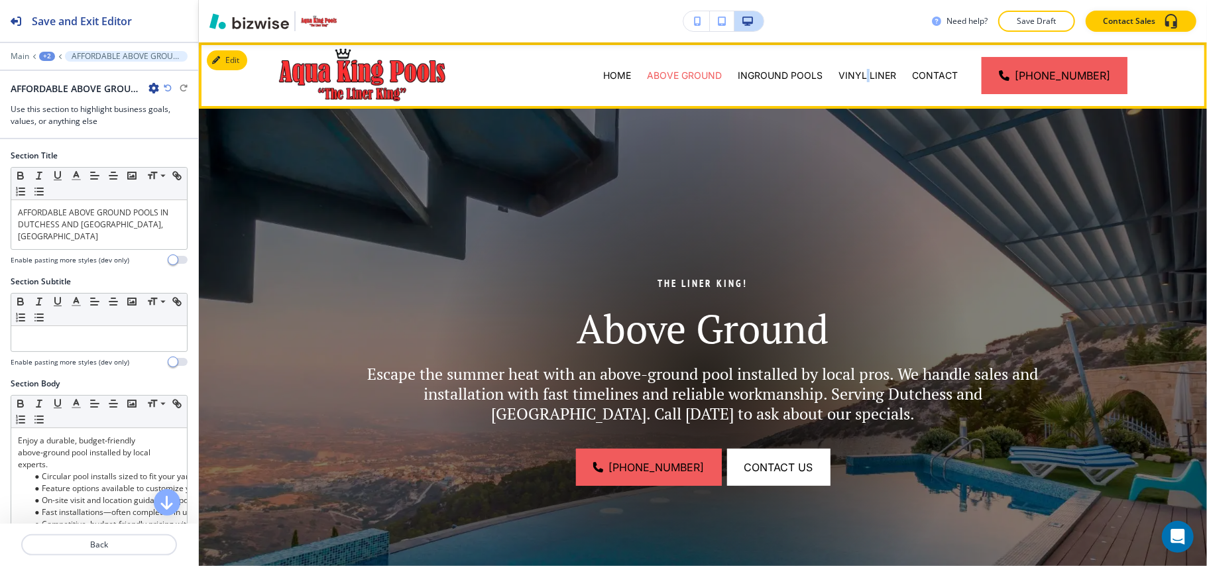
click at [868, 82] on div "VINYL LINER" at bounding box center [867, 75] width 74 height 66
click at [873, 78] on p "VINYL LINER" at bounding box center [867, 75] width 58 height 13
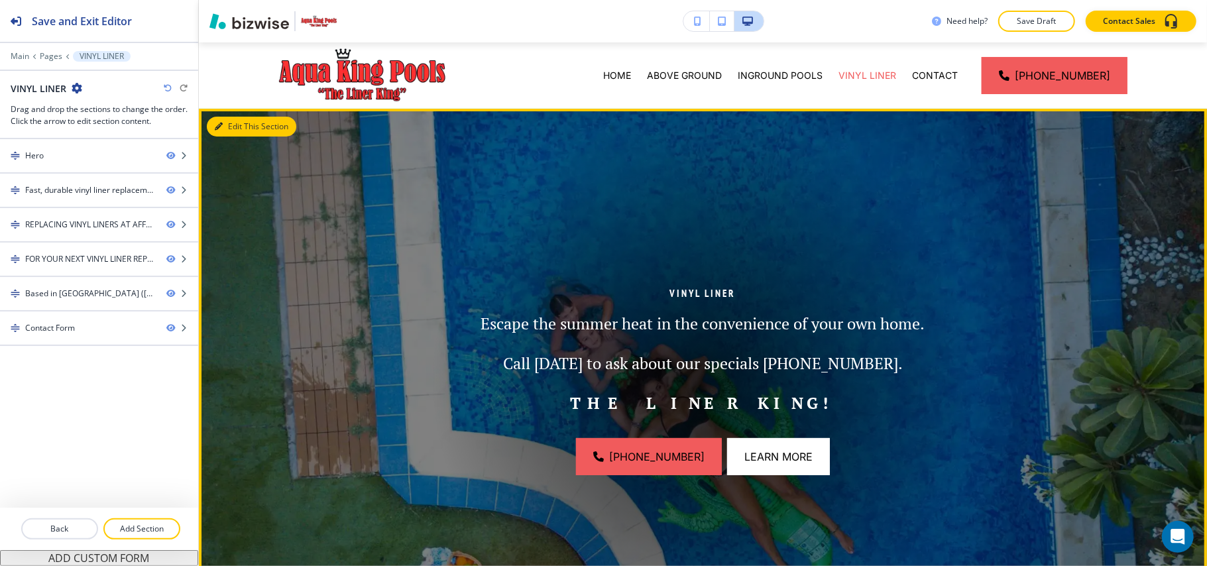
click at [231, 122] on button "Edit This Section" at bounding box center [251, 127] width 89 height 20
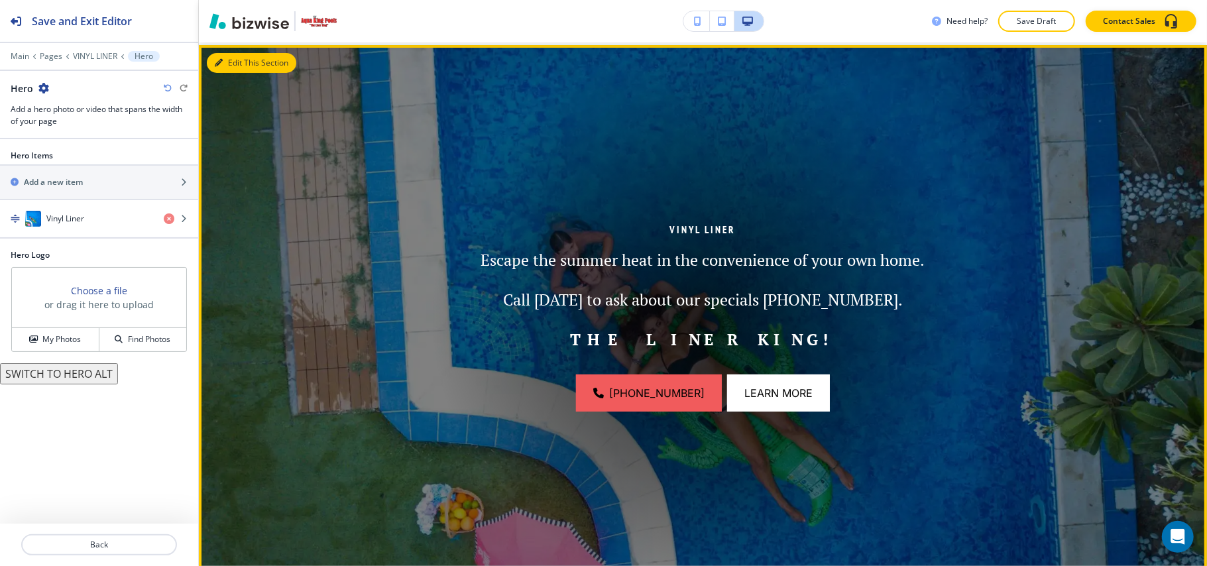
scroll to position [66, 0]
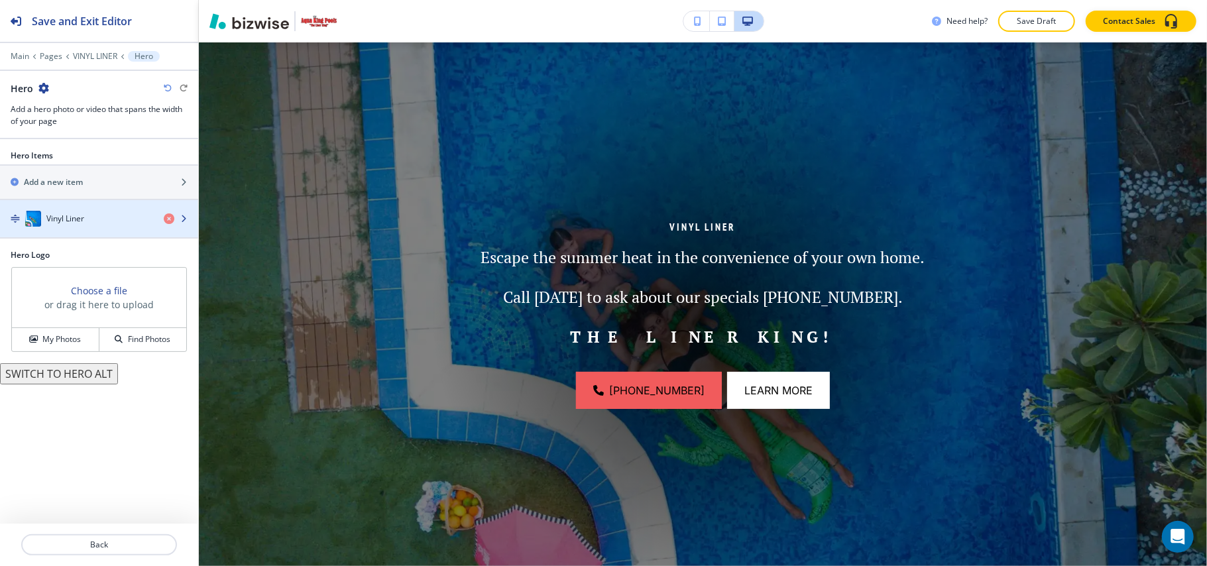
click at [61, 219] on h4 "Vinyl Liner" at bounding box center [65, 219] width 38 height 12
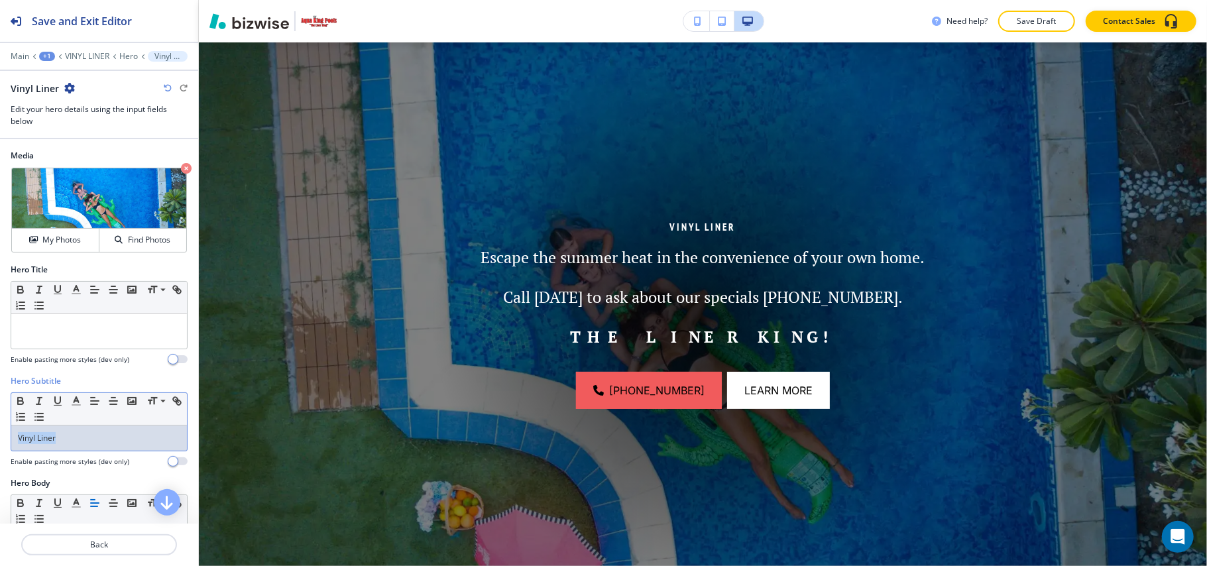
drag, startPoint x: 74, startPoint y: 437, endPoint x: 0, endPoint y: 436, distance: 74.2
click at [0, 436] on div "Hero Subtitle Small Normal Large Huge Vinyl Liner Enable pasting more styles (d…" at bounding box center [99, 426] width 198 height 102
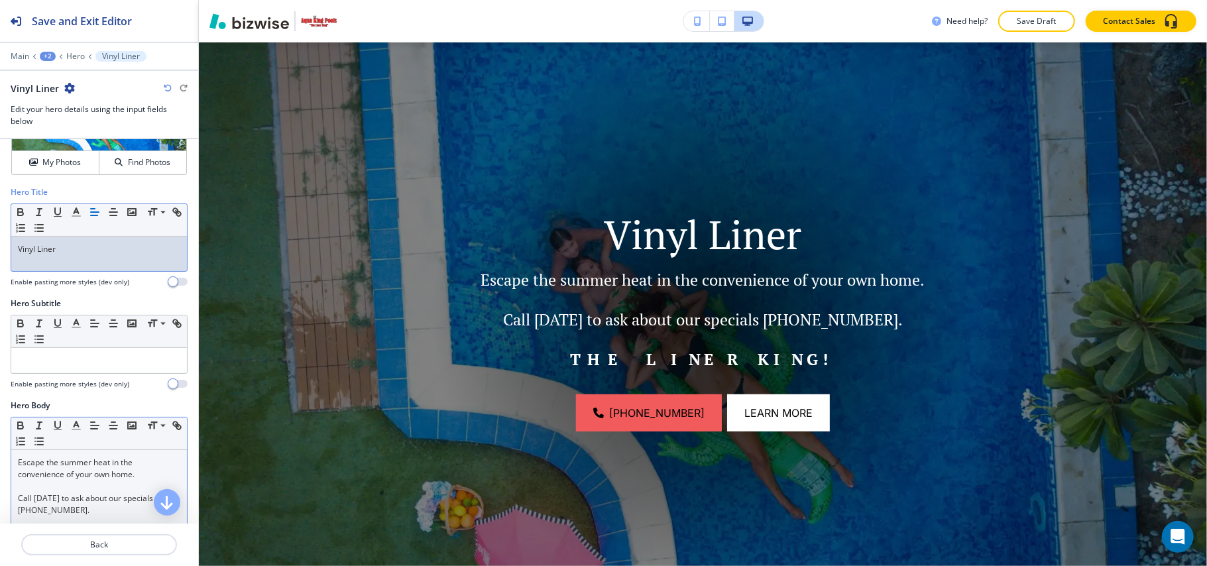
scroll to position [176, 0]
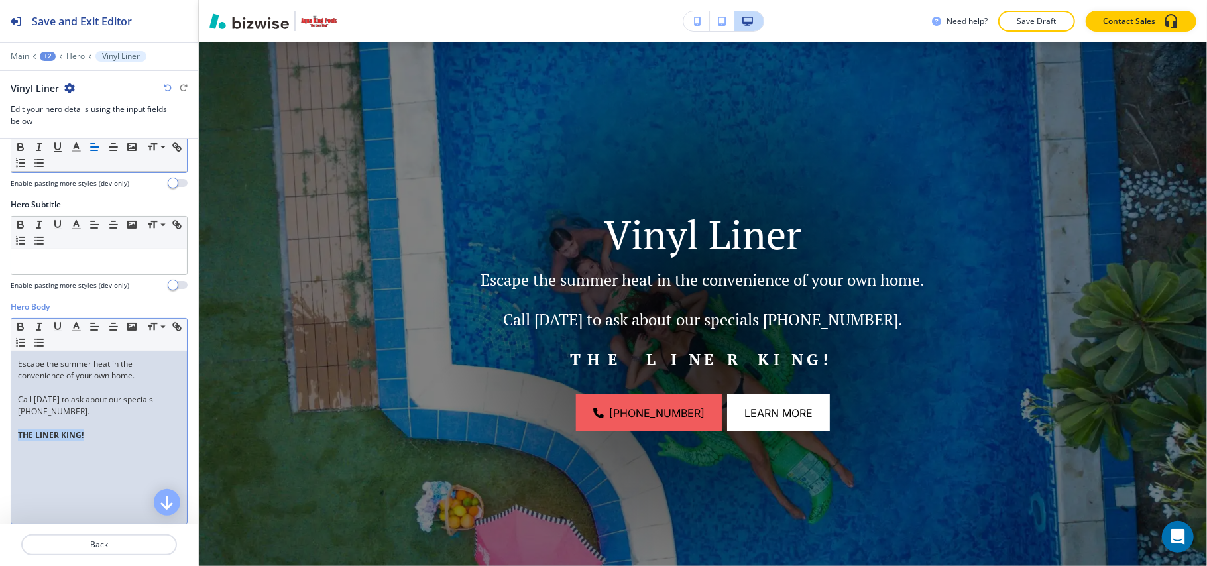
drag, startPoint x: 80, startPoint y: 440, endPoint x: 0, endPoint y: 441, distance: 80.2
click at [0, 441] on div "Hero Body Small Normal Large Huge Escape the summer heat in the convenience of …" at bounding box center [99, 425] width 198 height 249
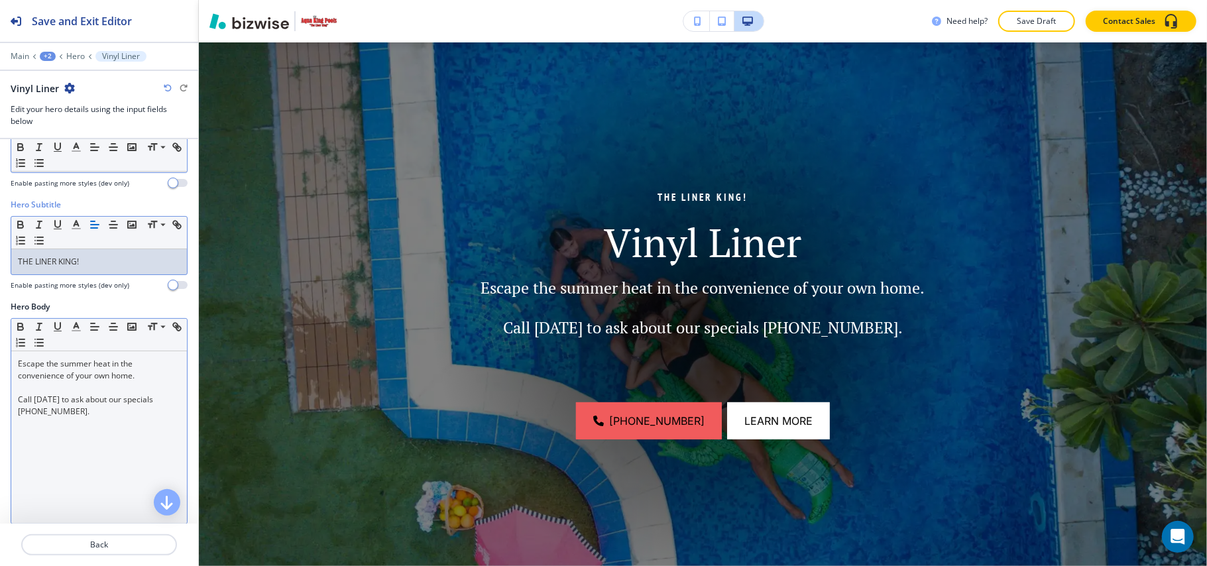
click at [59, 439] on p at bounding box center [99, 435] width 162 height 12
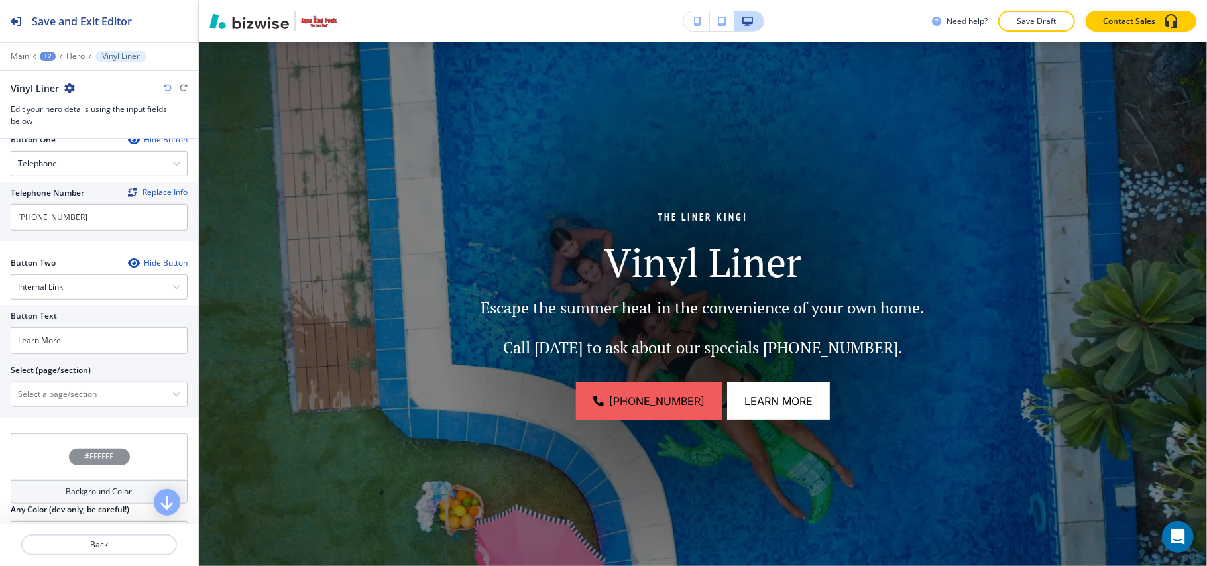
scroll to position [632, 0]
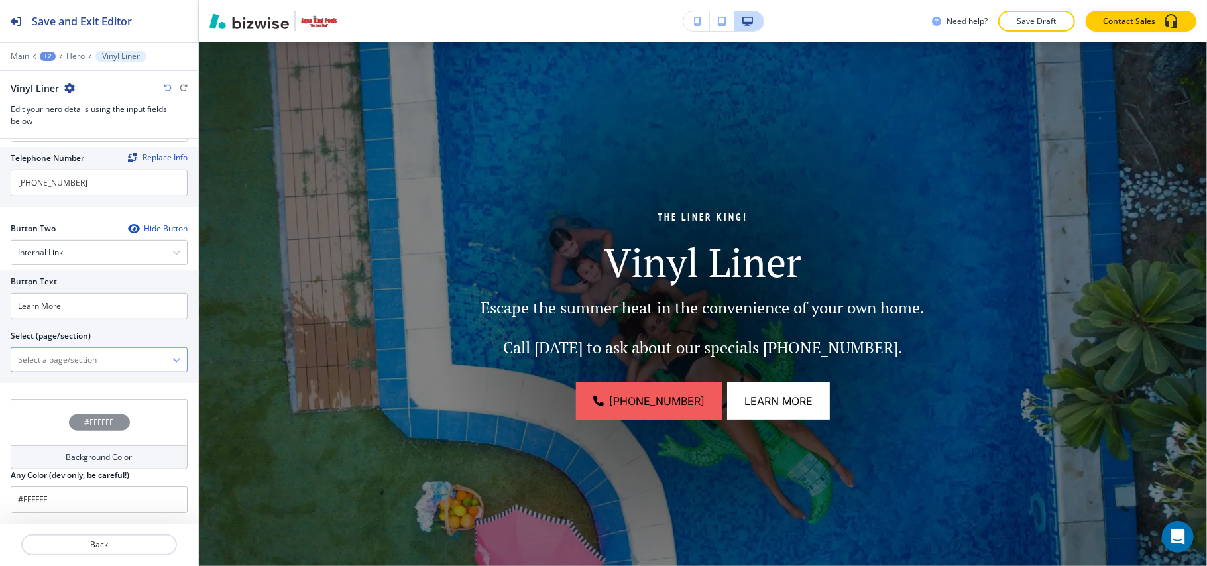
click at [70, 362] on \(page\/section\) "Manual Input" at bounding box center [91, 360] width 161 height 23
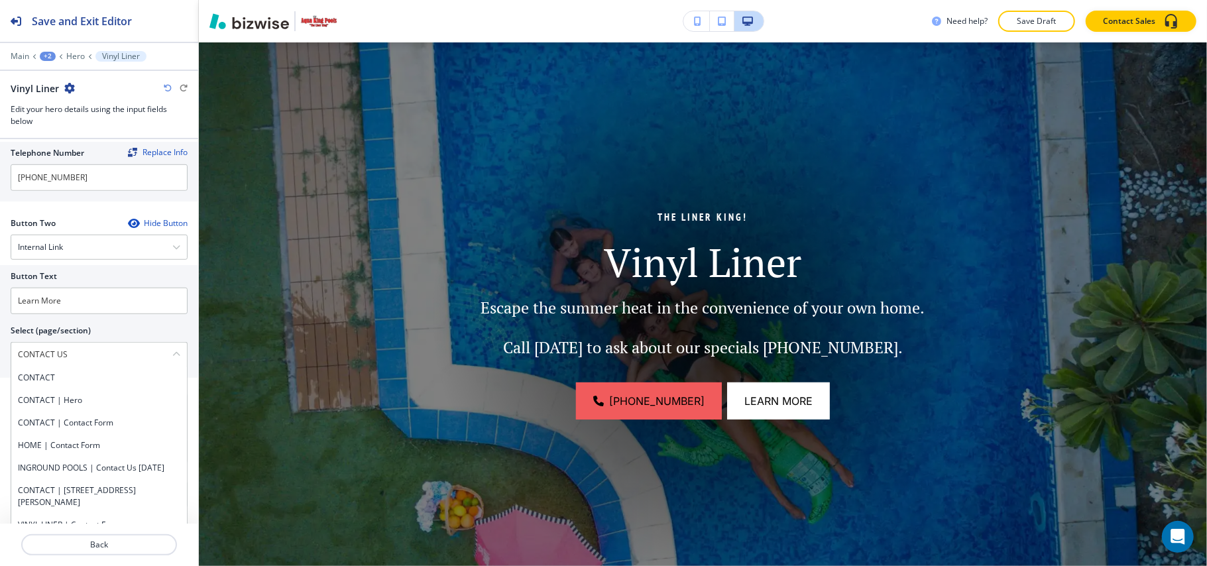
drag, startPoint x: 83, startPoint y: 358, endPoint x: 0, endPoint y: 351, distance: 83.1
click at [0, 351] on div "Button Text Learn More Select (page/section) CONTACT US CONTACT CONTACT | Hero …" at bounding box center [99, 321] width 198 height 113
click at [64, 379] on h4 "CONTACT" at bounding box center [99, 378] width 162 height 12
type \(page\/section\) "CONTACT"
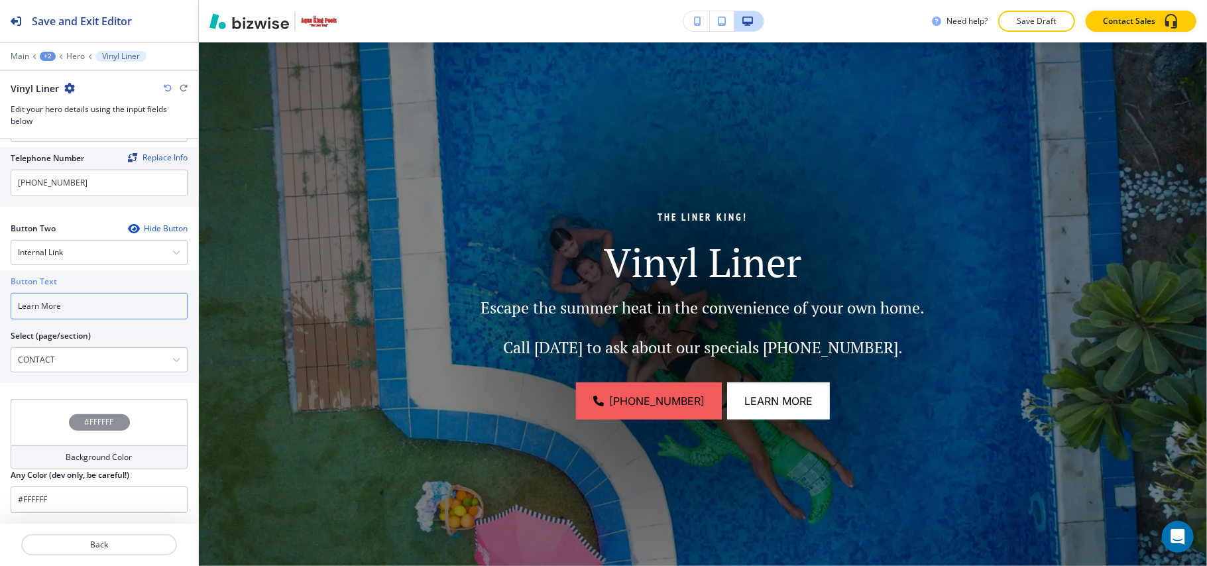
drag, startPoint x: 99, startPoint y: 296, endPoint x: 0, endPoint y: 313, distance: 100.9
click at [0, 313] on div "Button Text Learn More Select (page/section) CONTACT CONTACT CONTACT | Hero CON…" at bounding box center [99, 326] width 198 height 113
paste input "CONTACT US"
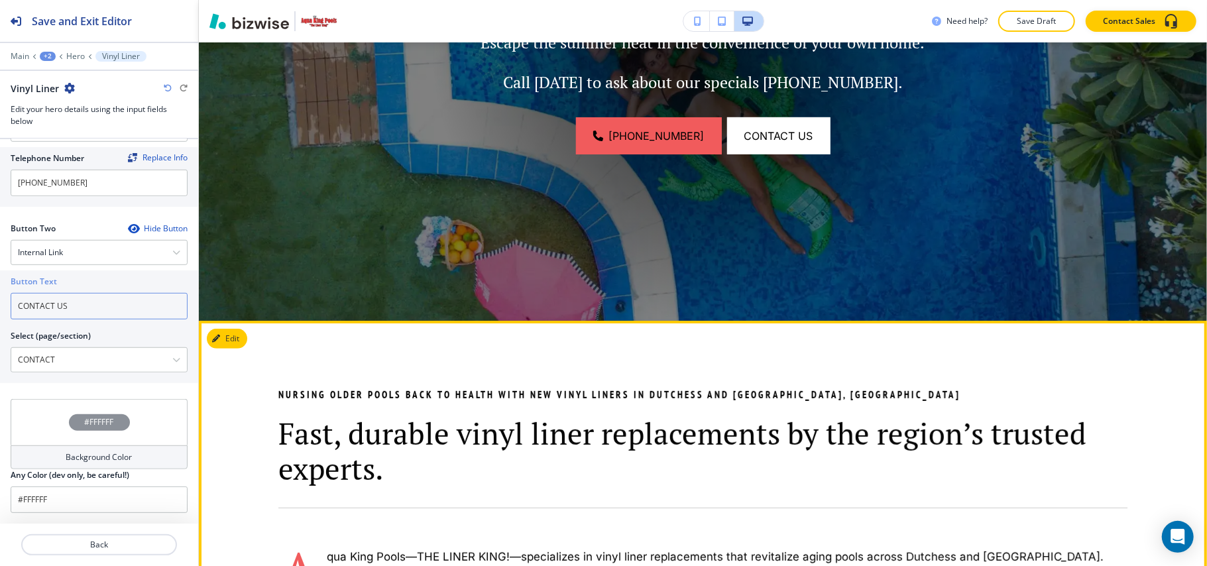
scroll to position [508, 0]
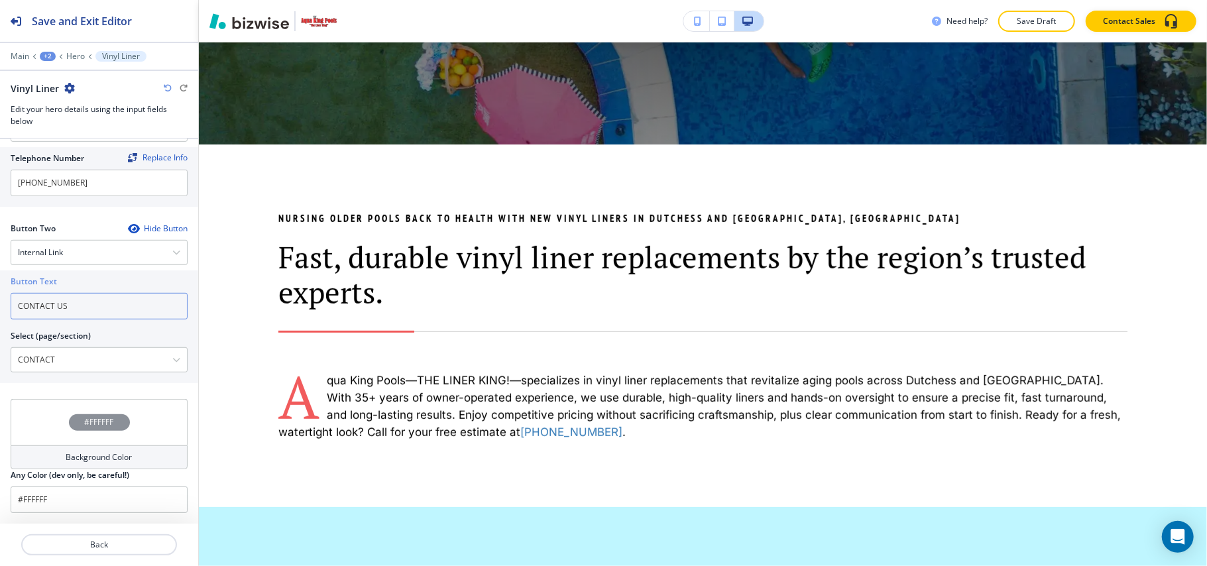
type input "CONTACT US"
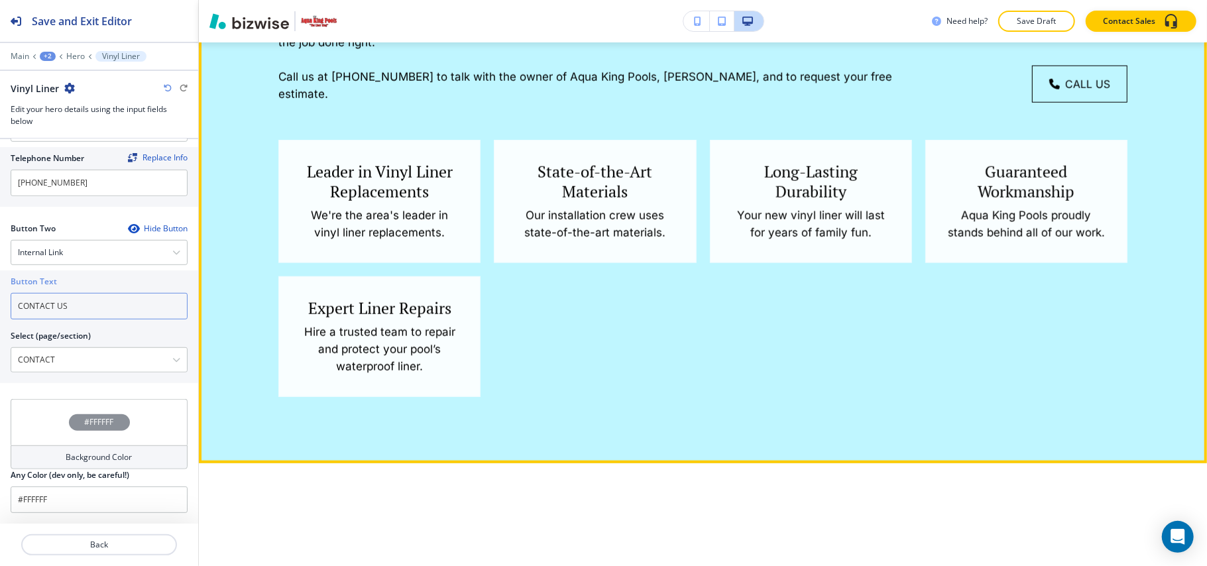
scroll to position [949, 0]
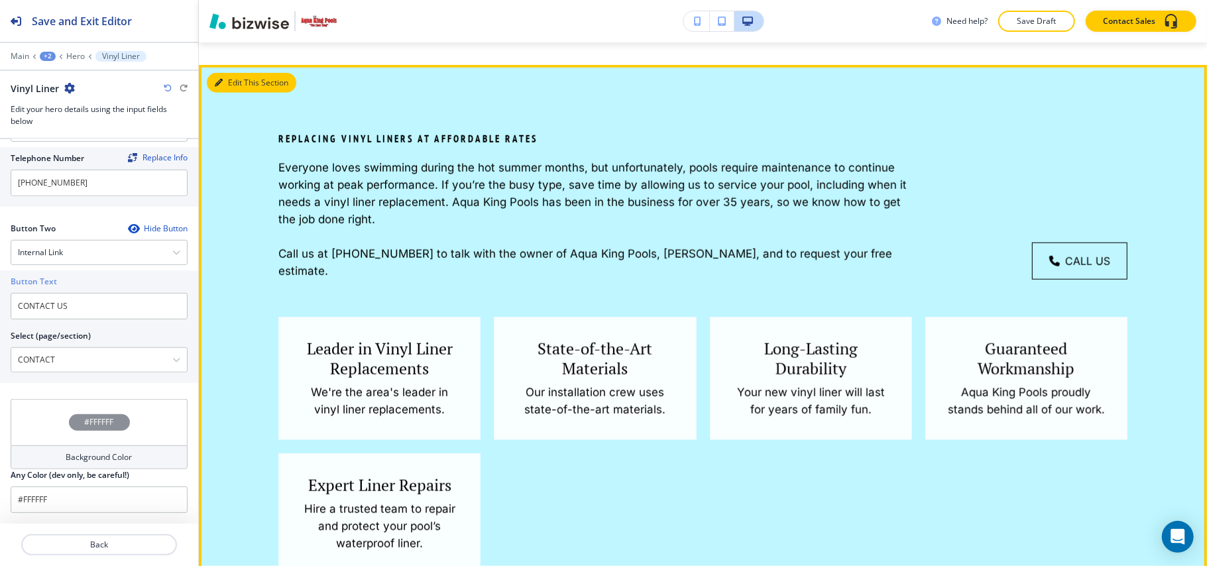
click at [239, 80] on button "Edit This Section" at bounding box center [251, 83] width 89 height 20
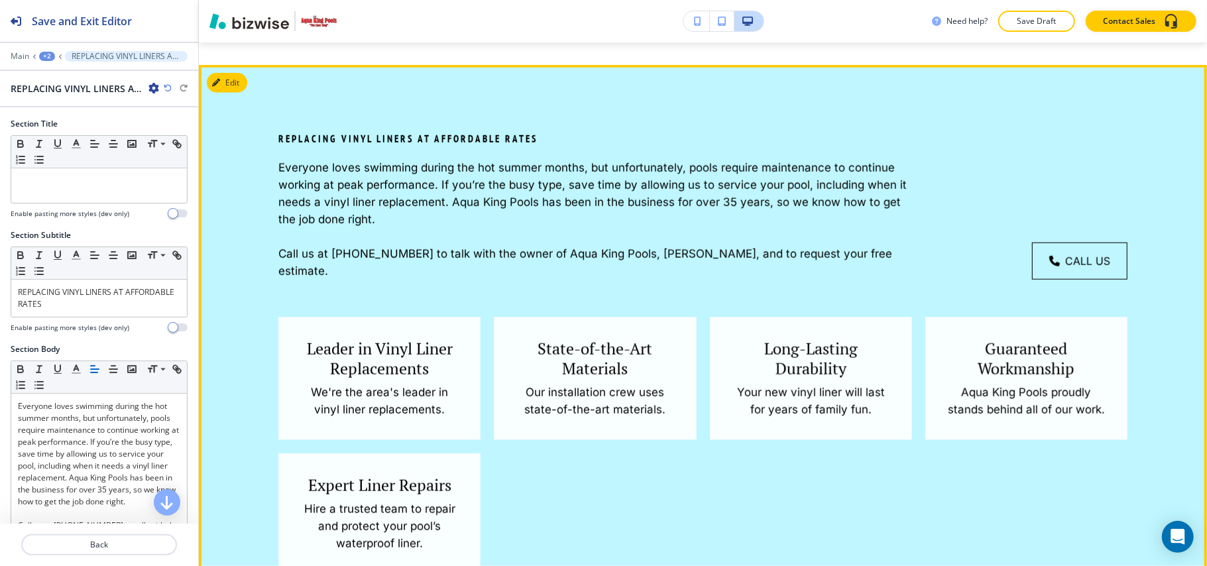
scroll to position [971, 0]
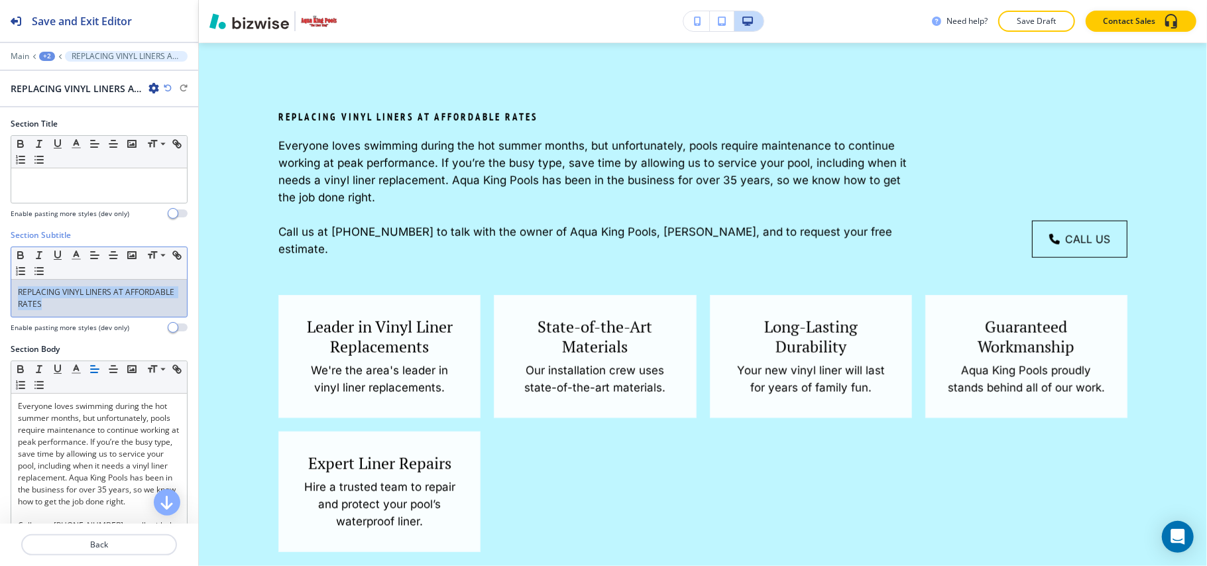
drag, startPoint x: 129, startPoint y: 306, endPoint x: 0, endPoint y: 287, distance: 130.0
click at [0, 287] on div "Section Subtitle Small Normal Large Huge REPLACING VINYL LINERS AT AFFORDABLE R…" at bounding box center [99, 286] width 198 height 114
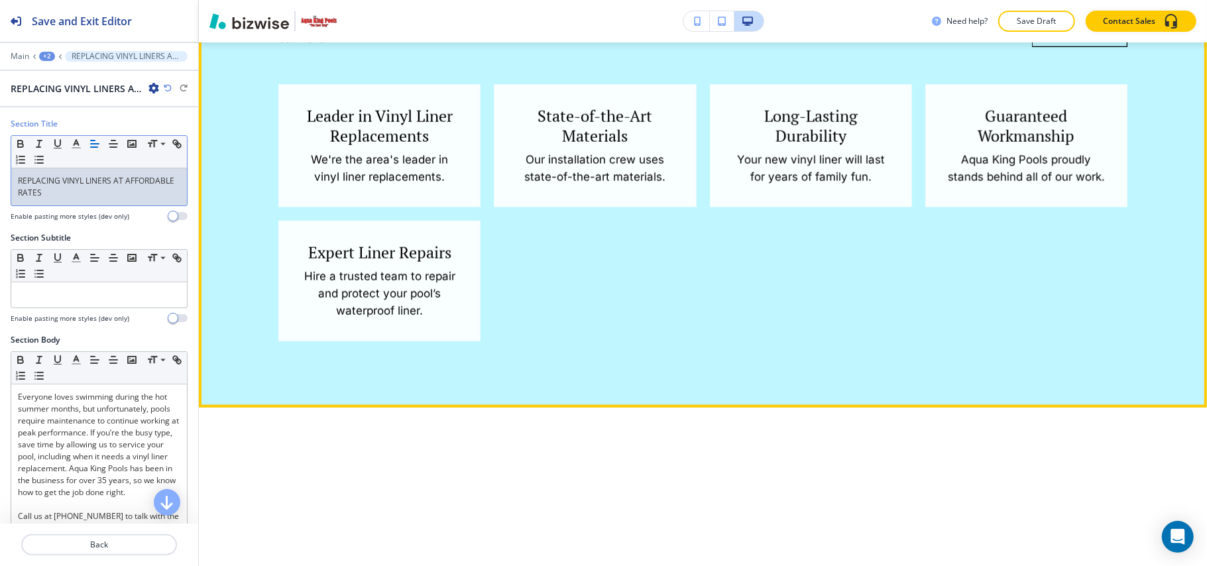
scroll to position [1501, 0]
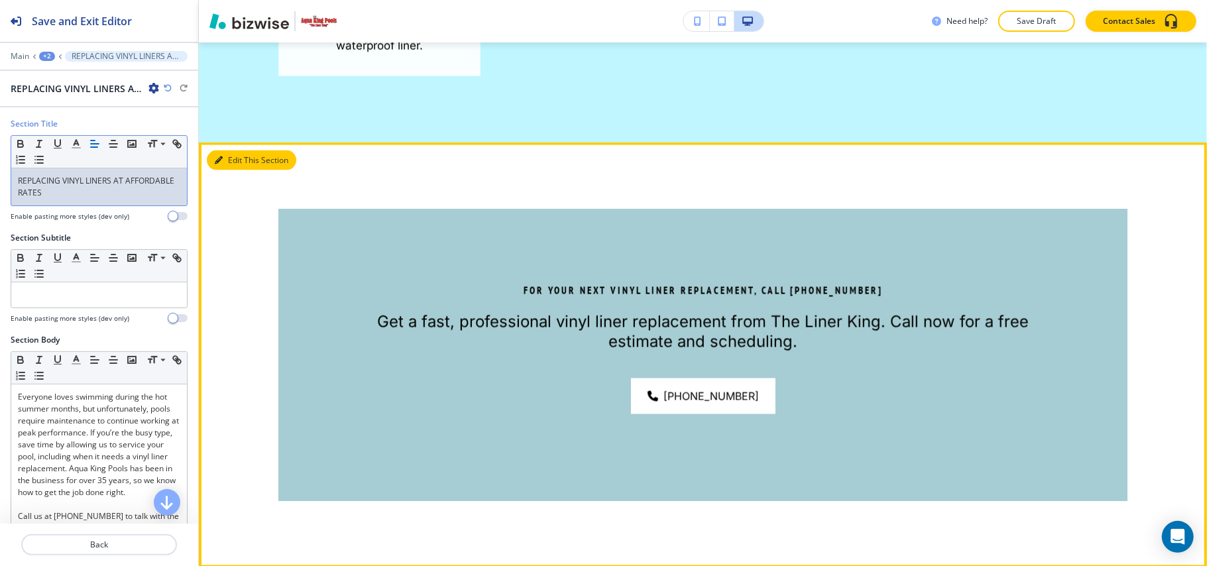
click at [228, 170] on button "Edit This Section" at bounding box center [251, 160] width 89 height 20
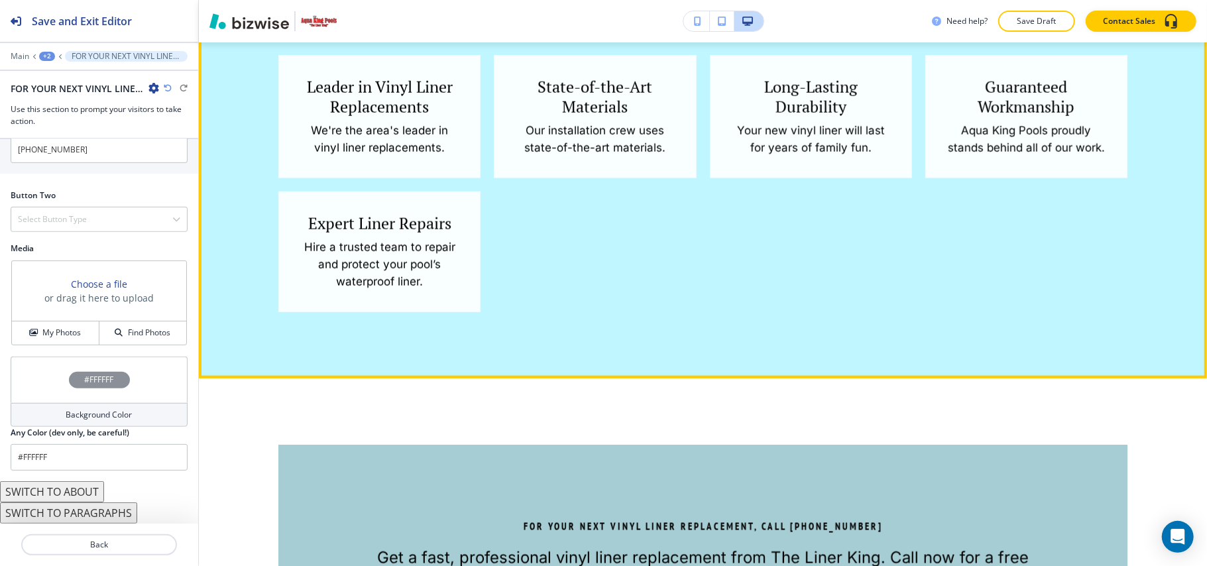
scroll to position [1531, 0]
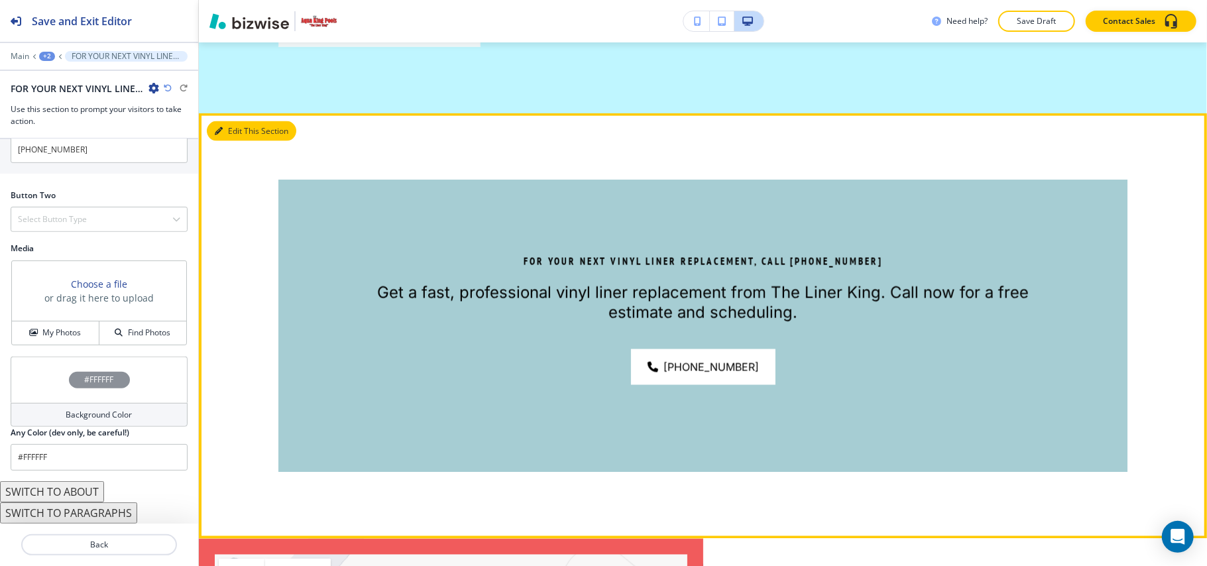
click at [213, 141] on button "Edit This Section" at bounding box center [251, 131] width 89 height 20
drag, startPoint x: 248, startPoint y: 154, endPoint x: 239, endPoint y: 148, distance: 10.7
click at [249, 151] on div "FOR YOUR NEXT VINYL LINER REPLACEMENT, CALL (845) 831-2024 Get a fast, professi…" at bounding box center [703, 325] width 1008 height 425
click at [239, 141] on button "Edit This Section" at bounding box center [251, 131] width 89 height 20
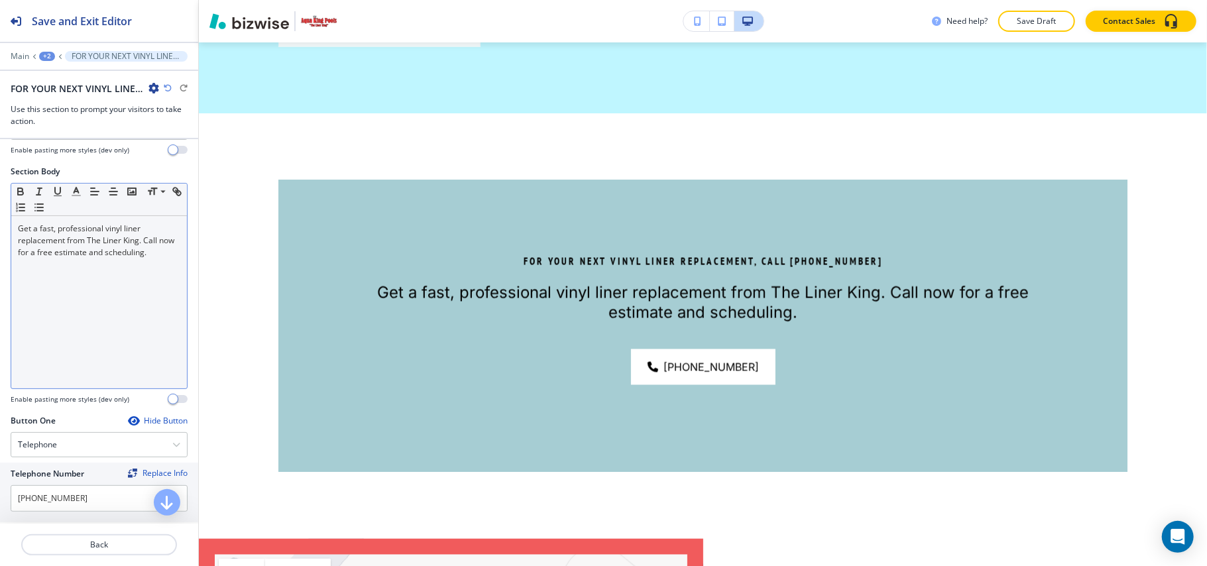
scroll to position [0, 0]
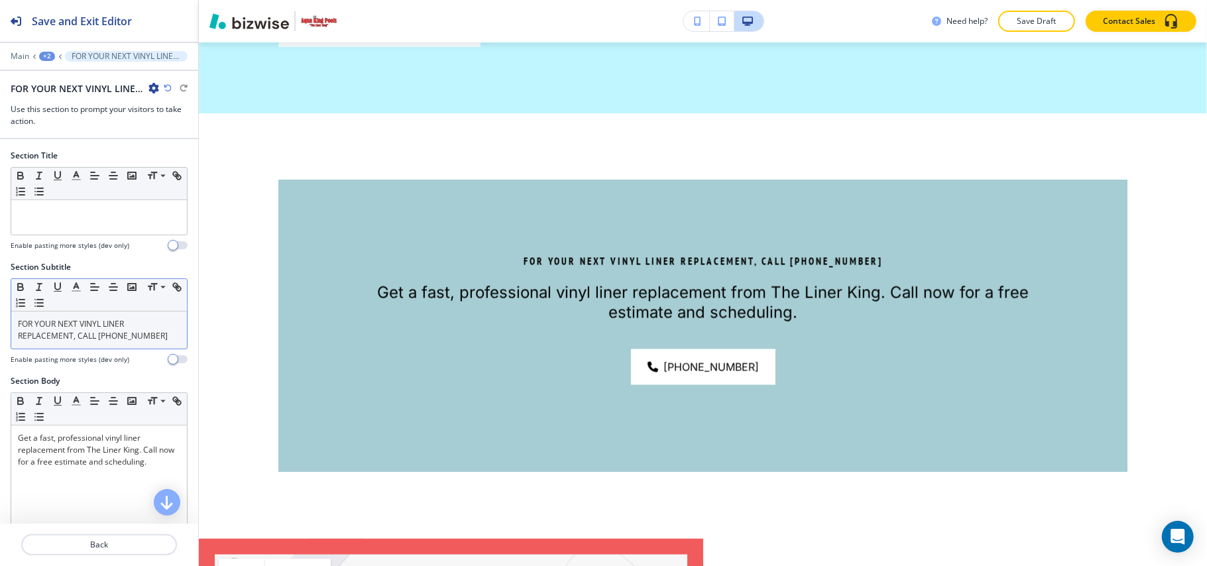
click at [136, 342] on p "FOR YOUR NEXT VINYL LINER REPLACEMENT, CALL (845) 831-2024" at bounding box center [99, 330] width 162 height 24
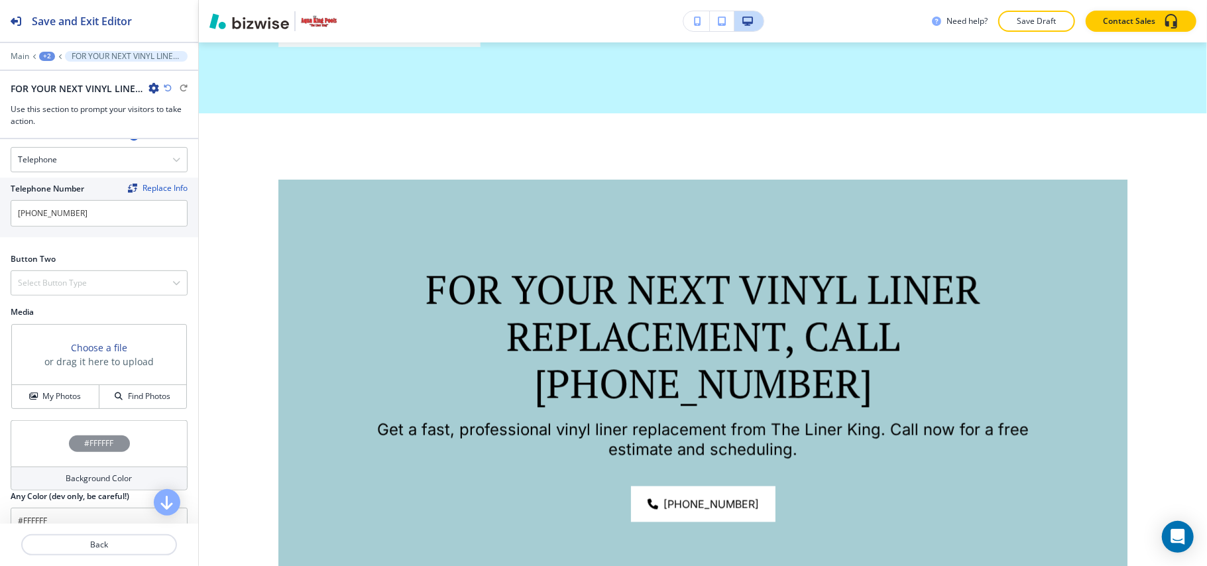
scroll to position [530, 0]
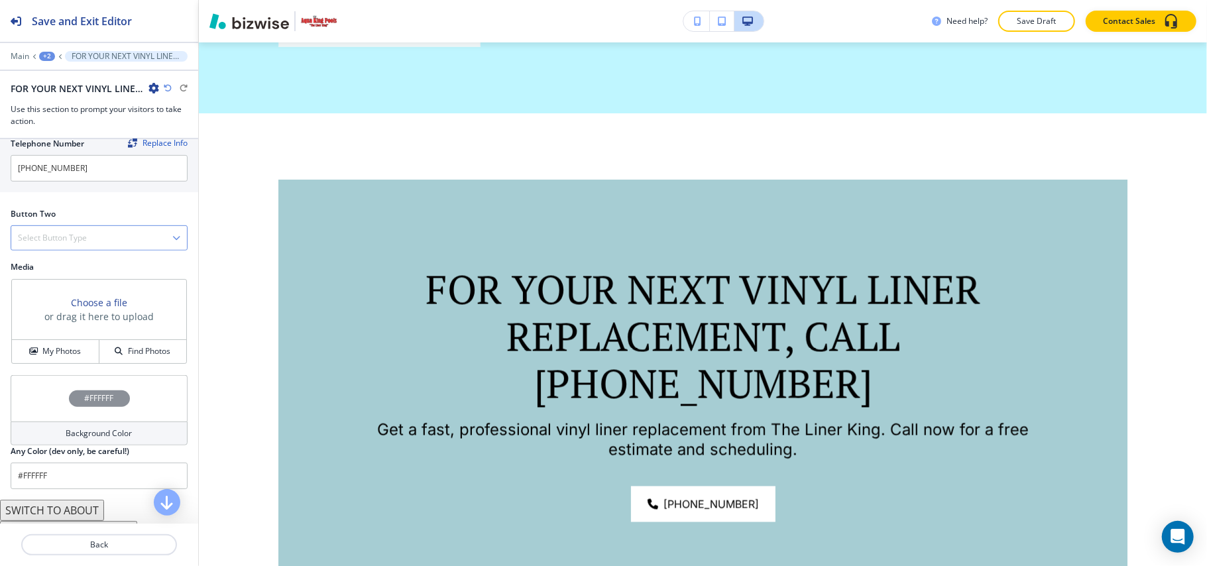
click at [85, 239] on h4 "Select Button Type" at bounding box center [52, 238] width 69 height 12
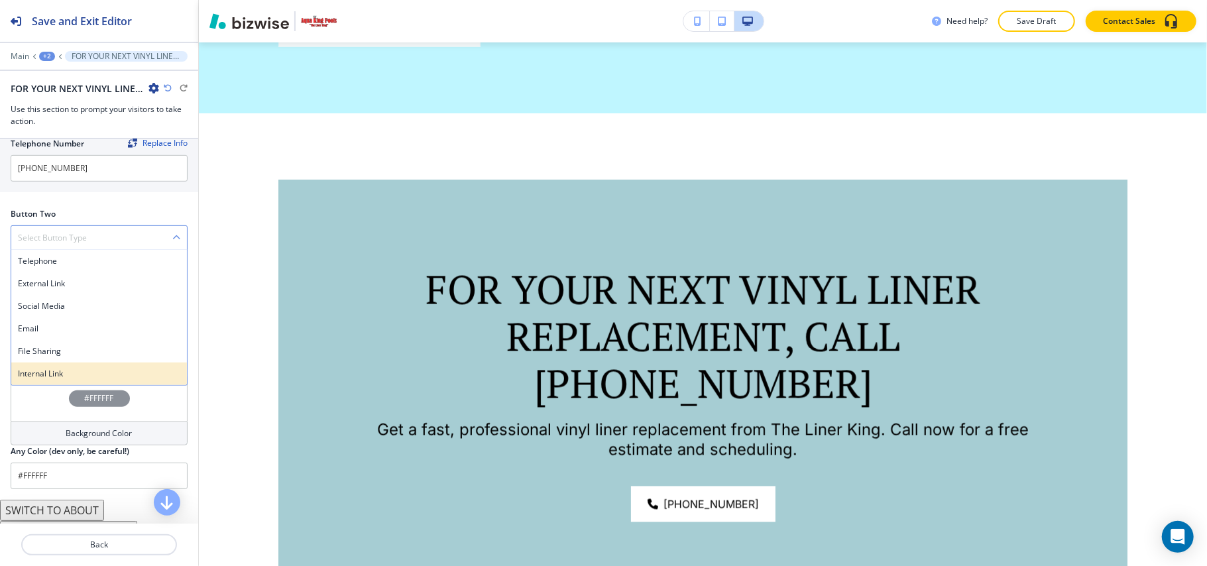
click at [81, 384] on div "Internal Link" at bounding box center [99, 373] width 176 height 23
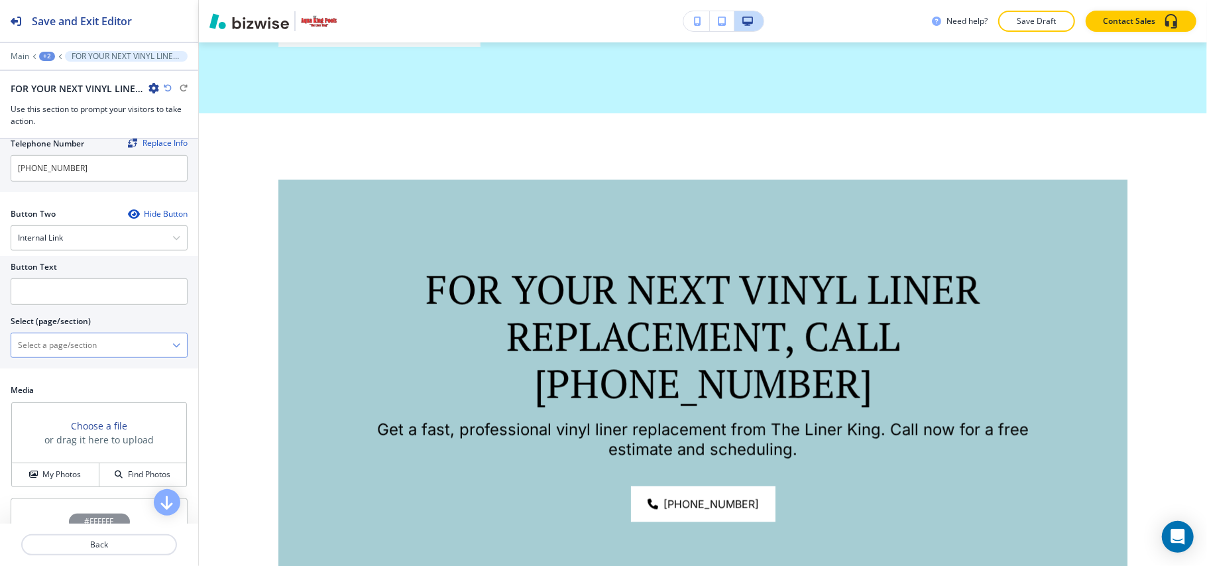
click at [86, 342] on \(page\/section\) "Manual Input" at bounding box center [91, 345] width 161 height 23
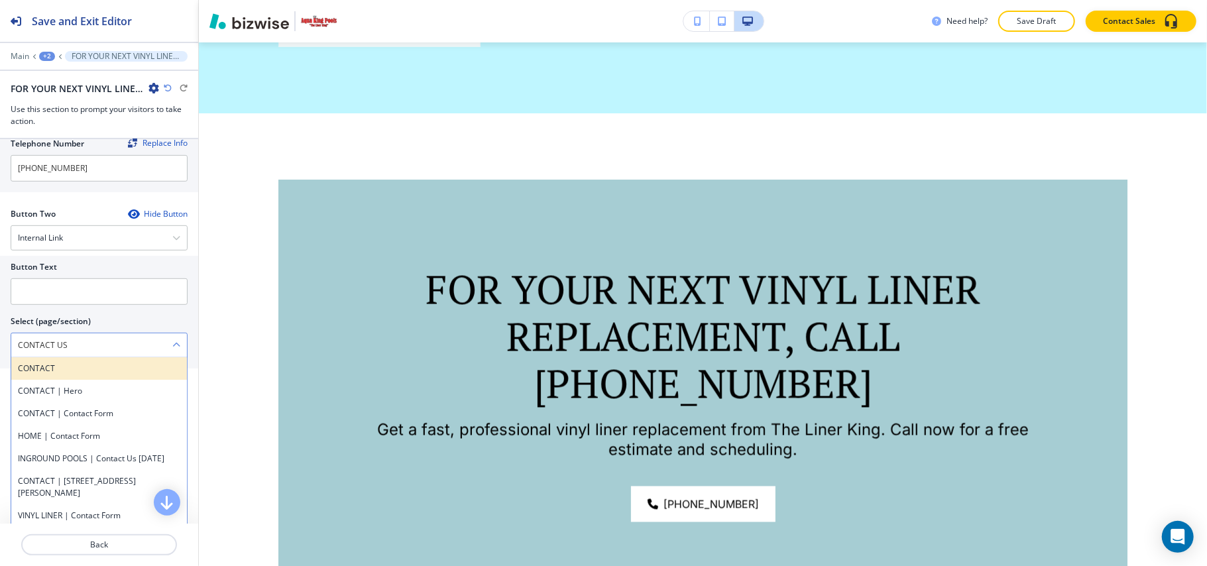
click at [86, 370] on h4 "CONTACT" at bounding box center [99, 368] width 162 height 12
type \(page\/section\) "CONTACT"
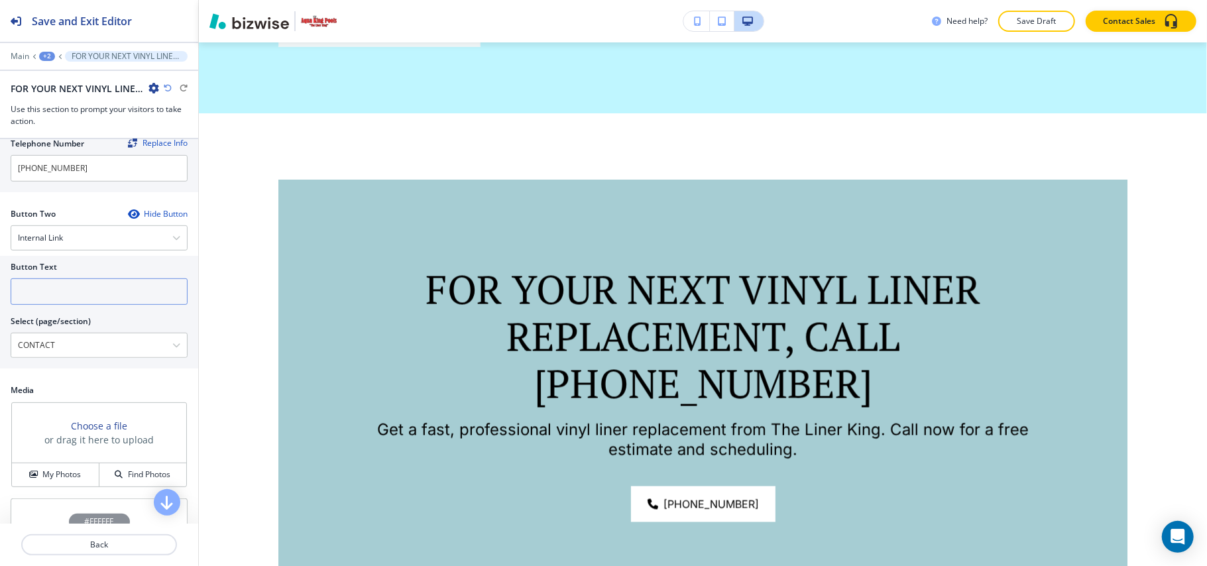
click at [95, 303] on input "text" at bounding box center [99, 291] width 177 height 27
paste input "CONTACT US"
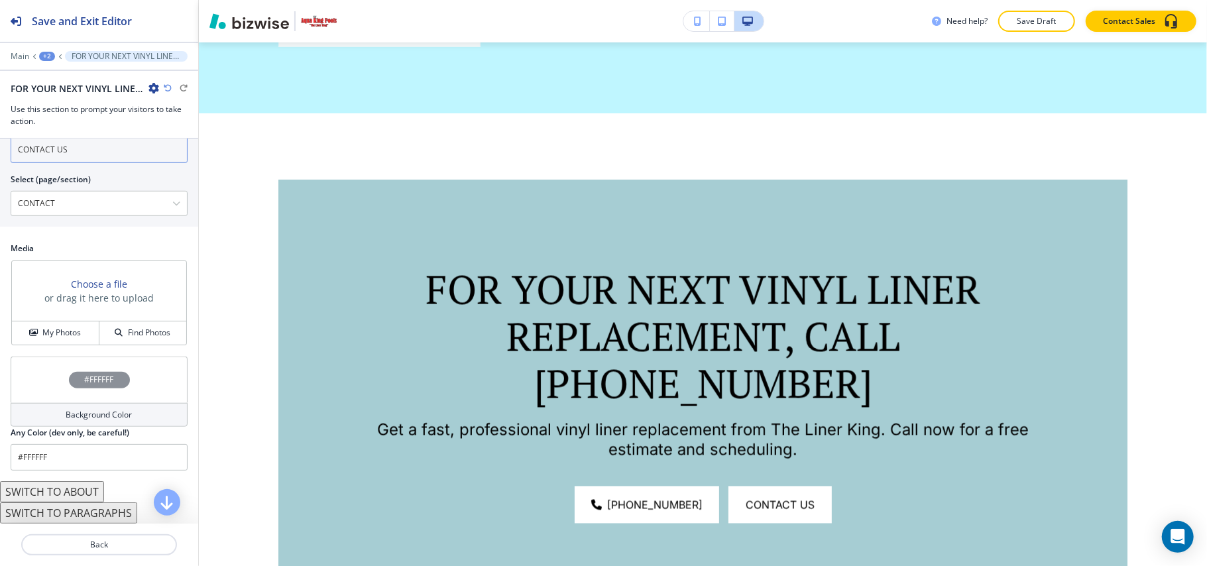
scroll to position [677, 0]
type input "CONTACT US"
click at [62, 327] on h4 "My Photos" at bounding box center [61, 333] width 38 height 12
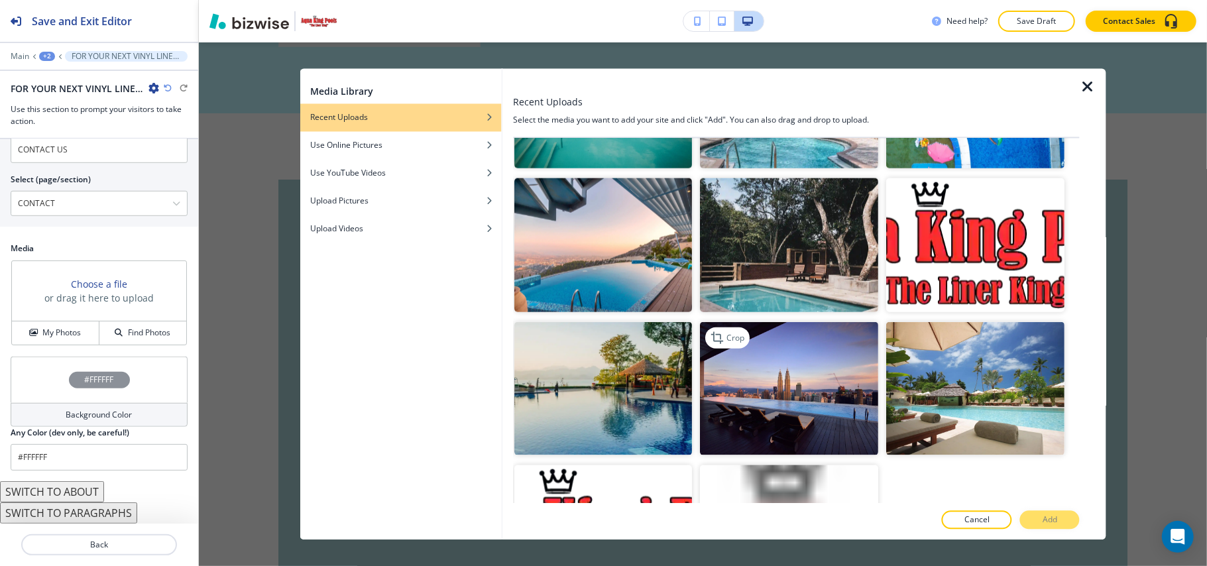
scroll to position [1186, 0]
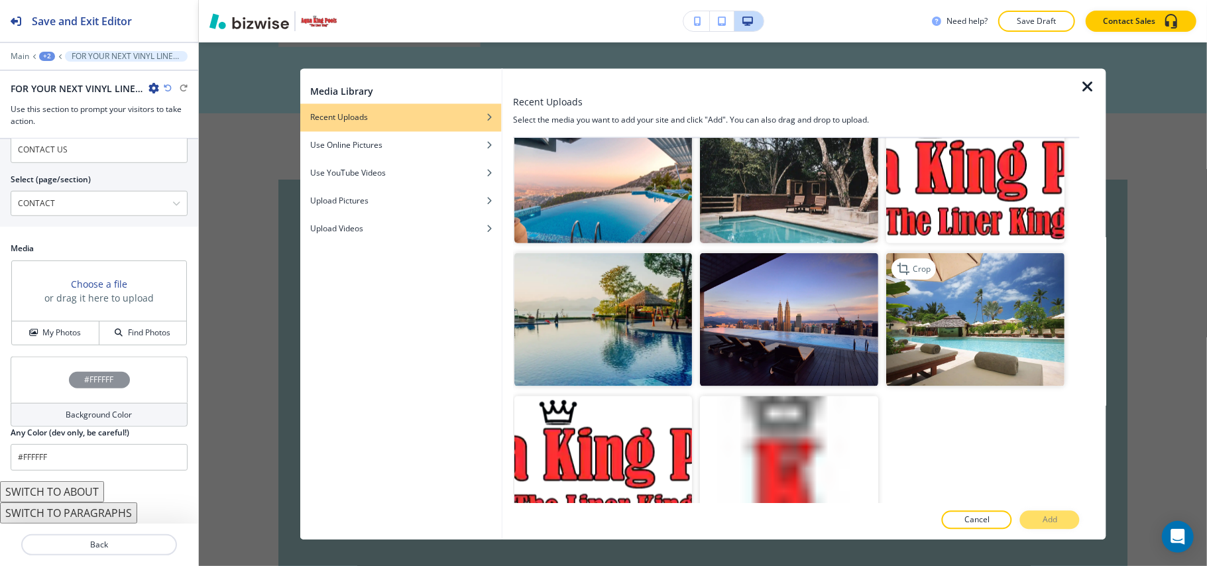
click at [992, 311] on img "button" at bounding box center [976, 319] width 178 height 134
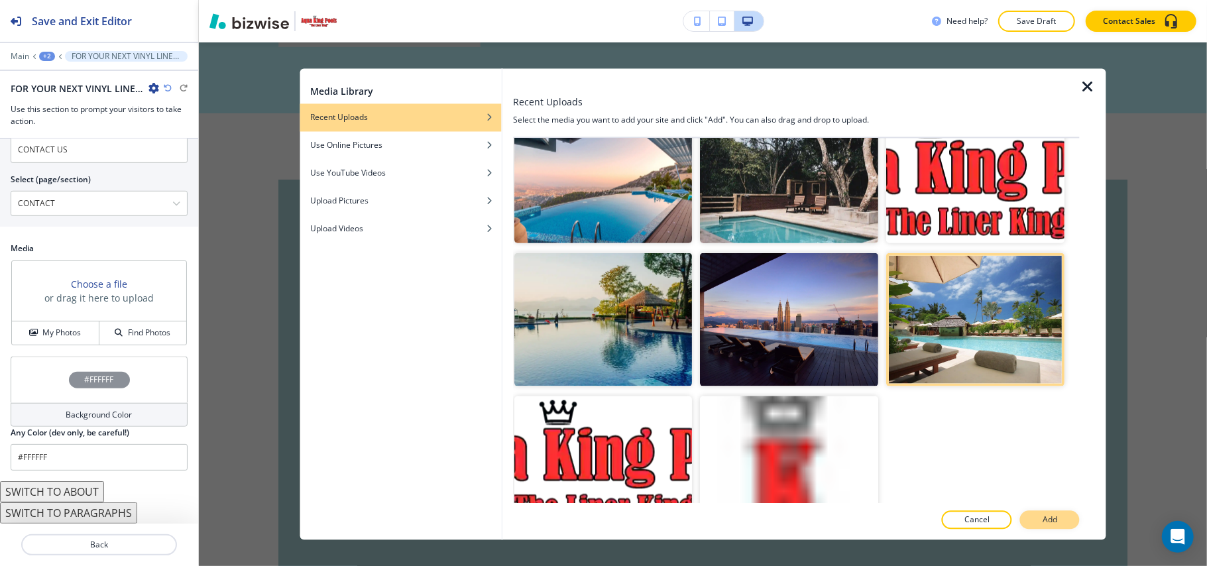
click at [1053, 525] on p "Add" at bounding box center [1049, 520] width 15 height 12
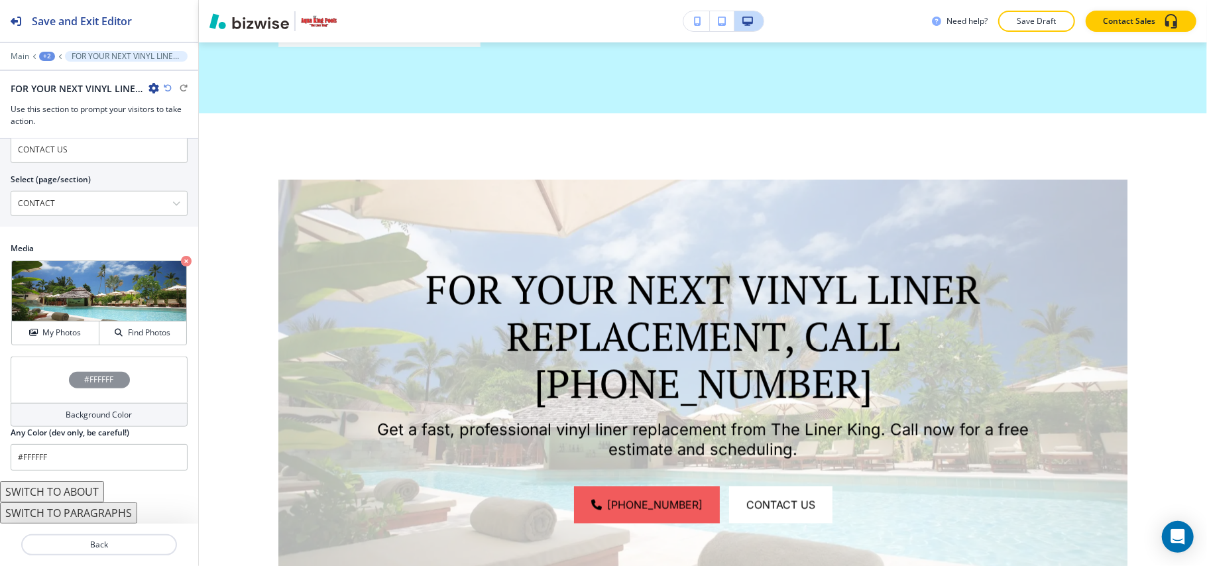
click at [46, 372] on div "#FFFFFF" at bounding box center [99, 379] width 177 height 46
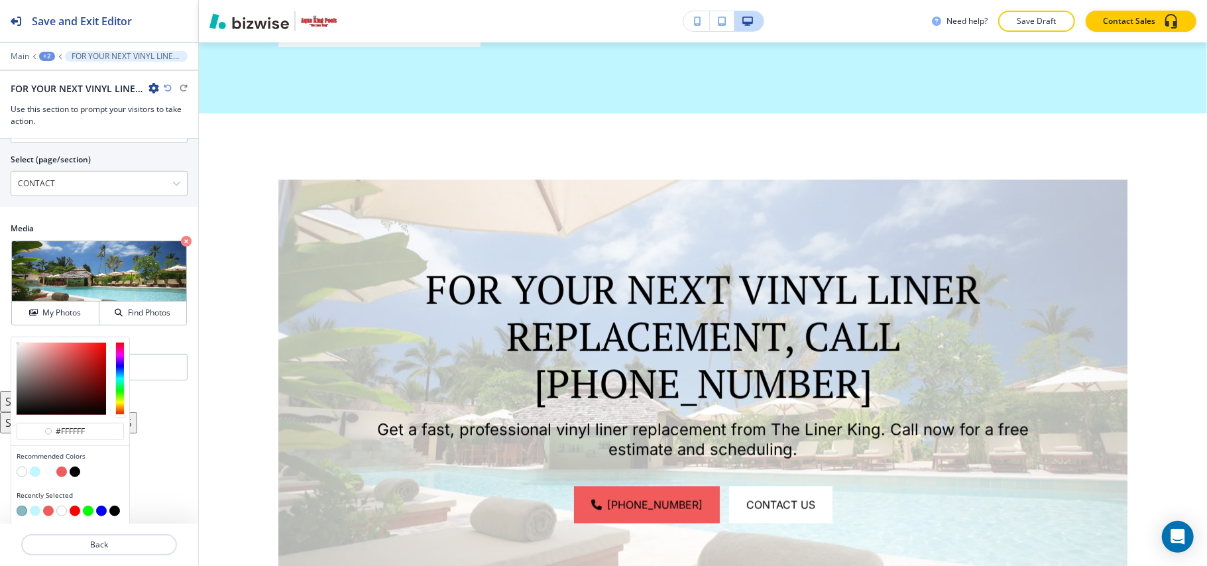
scroll to position [700, 0]
click at [19, 510] on button "button" at bounding box center [22, 509] width 11 height 11
type input "#2a7f8b8c"
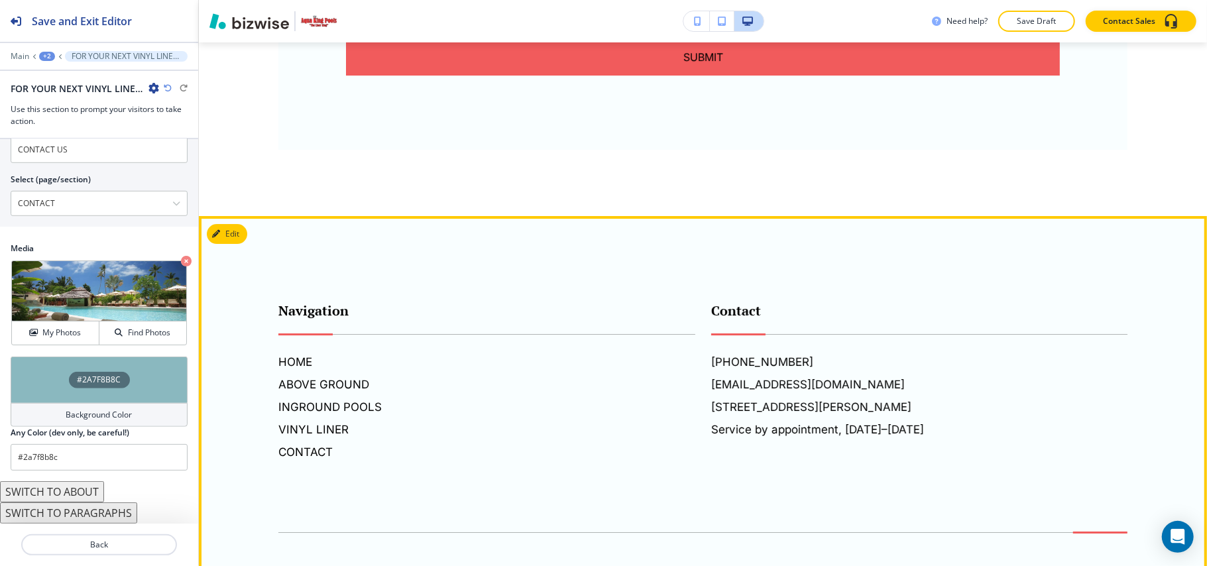
scroll to position [3266, 0]
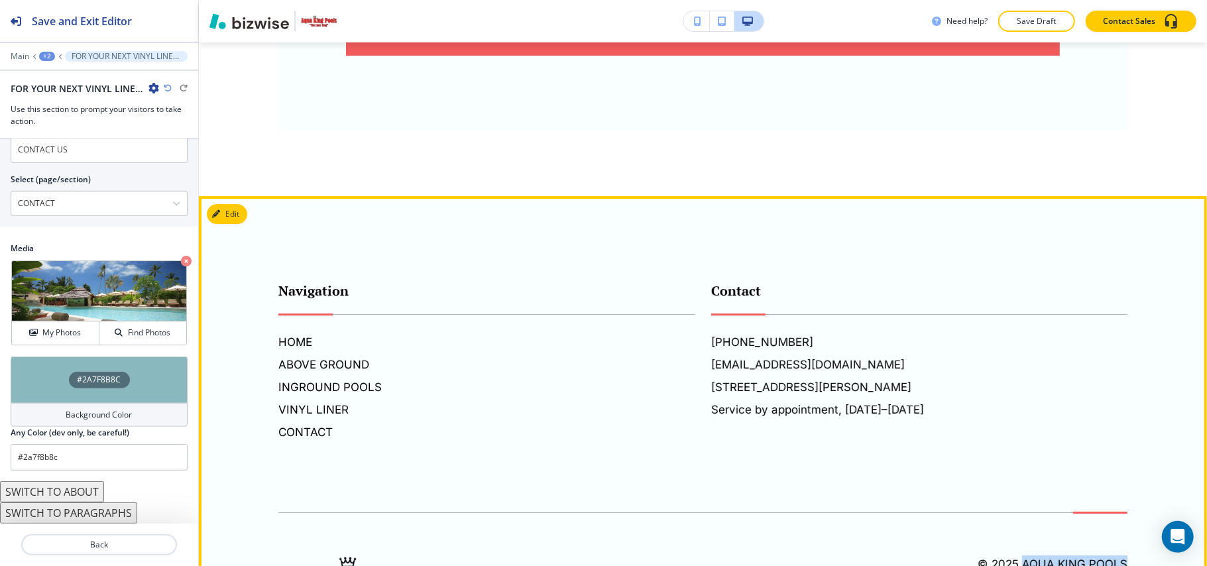
drag, startPoint x: 1127, startPoint y: 467, endPoint x: 1012, endPoint y: 462, distance: 114.7
click at [1010, 464] on footer "Navigation HOME ABOVE GROUND INGROUND POOLS VINYL LINER CONTACT Contact (845) 8…" at bounding box center [703, 430] width 1008 height 468
copy h6 "Aqua King Pools"
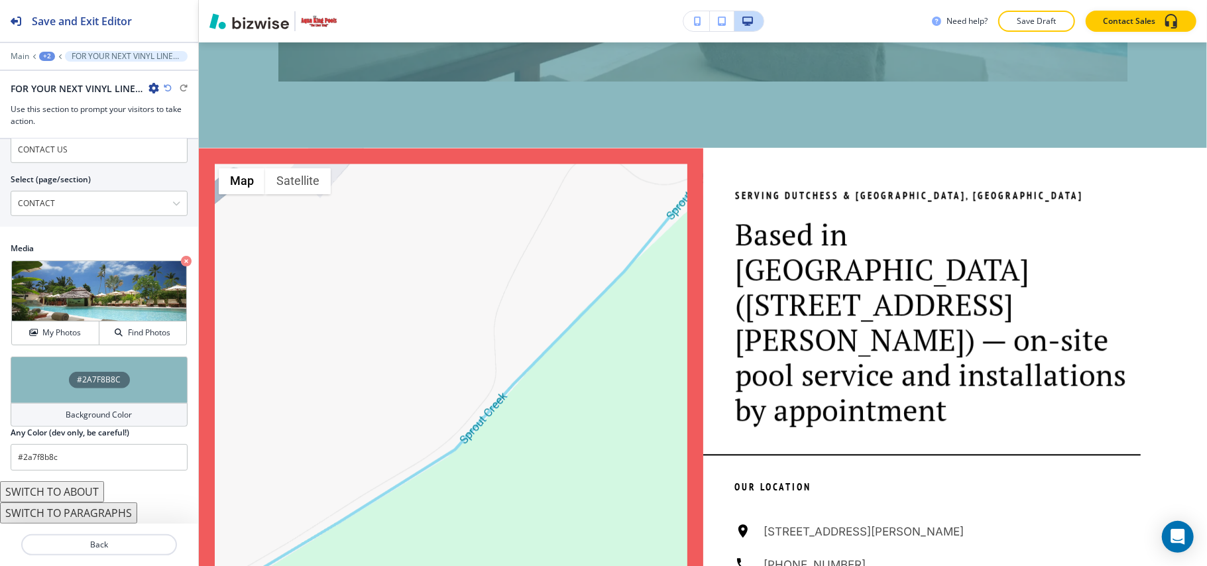
scroll to position [2030, 0]
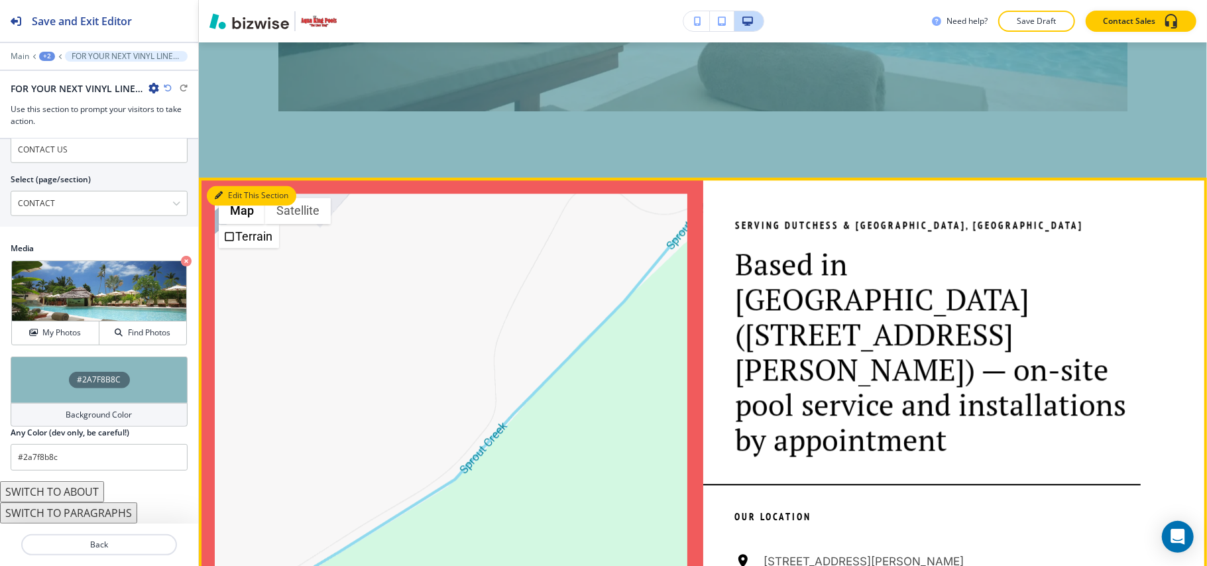
click at [240, 186] on button "Edit This Section" at bounding box center [251, 196] width 89 height 20
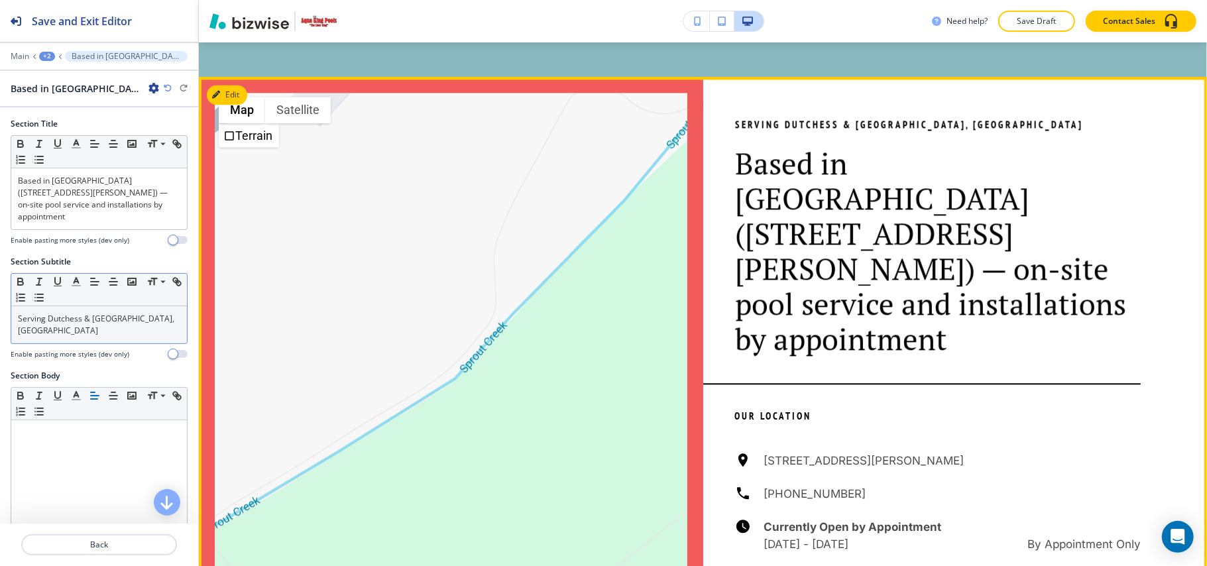
scroll to position [2137, 0]
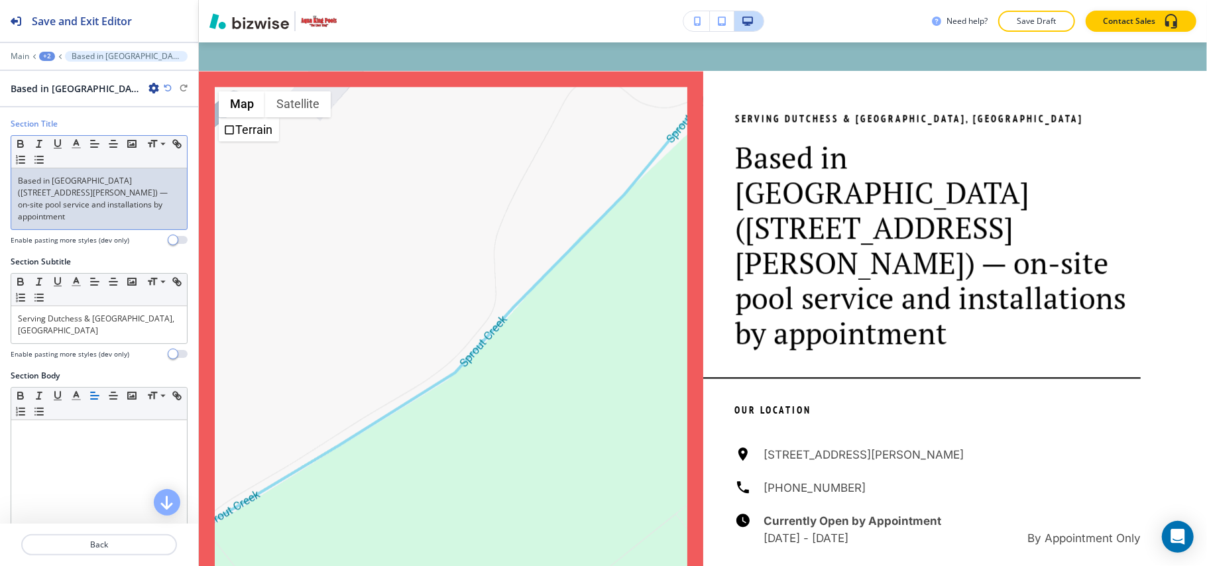
click at [118, 212] on p "Based in Wappingers Falls (47 Queen Anne Ln) — on-site pool service and install…" at bounding box center [99, 199] width 162 height 48
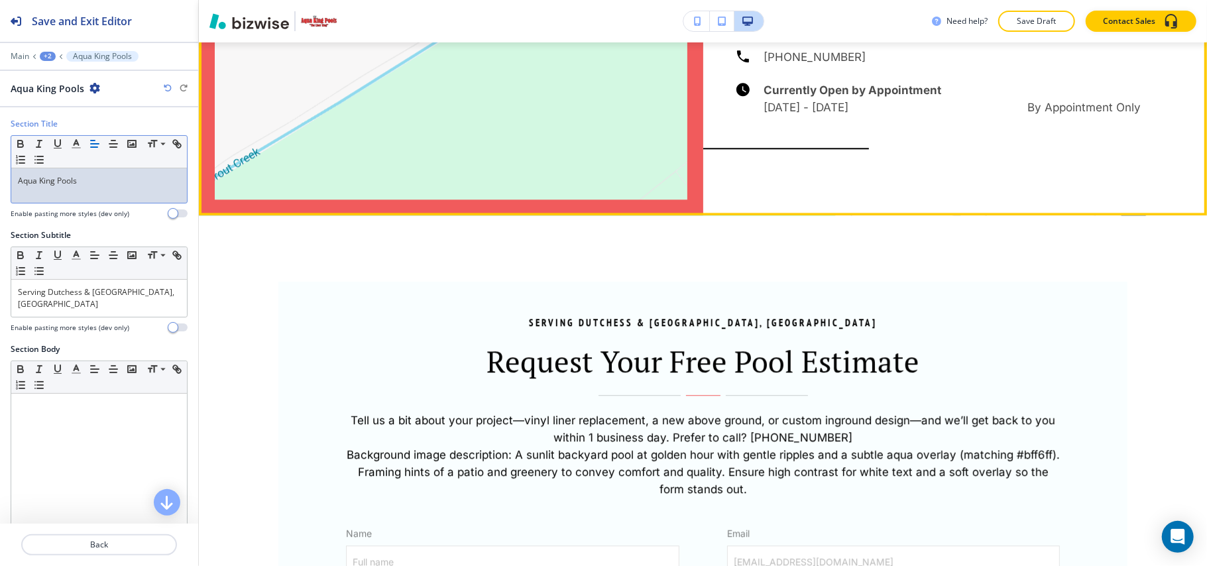
scroll to position [2490, 0]
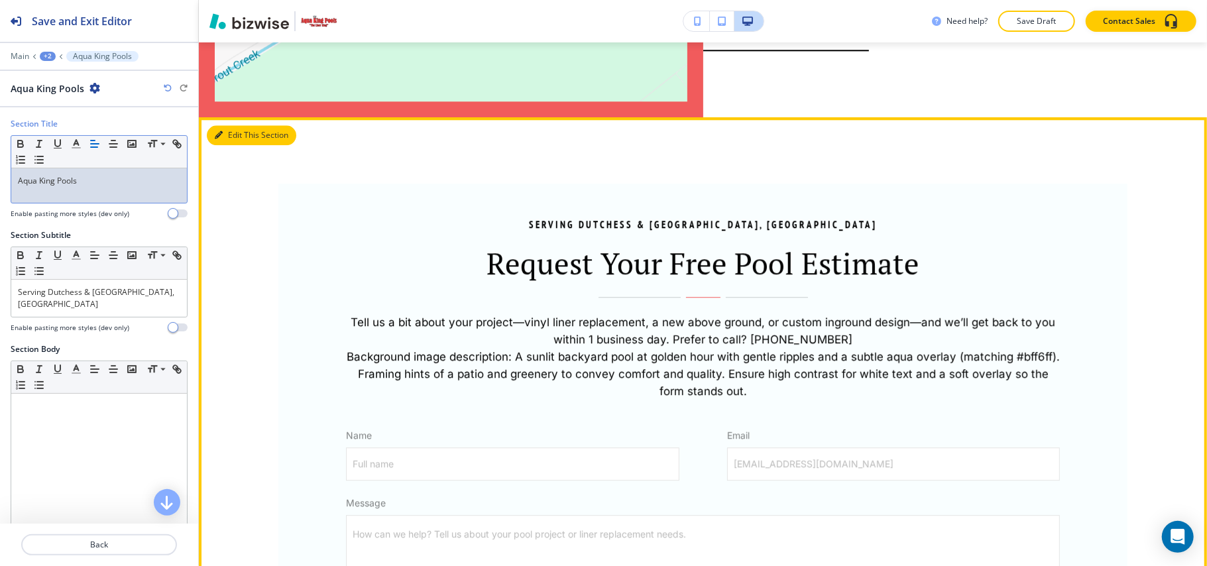
click at [228, 125] on button "Edit This Section" at bounding box center [251, 135] width 89 height 20
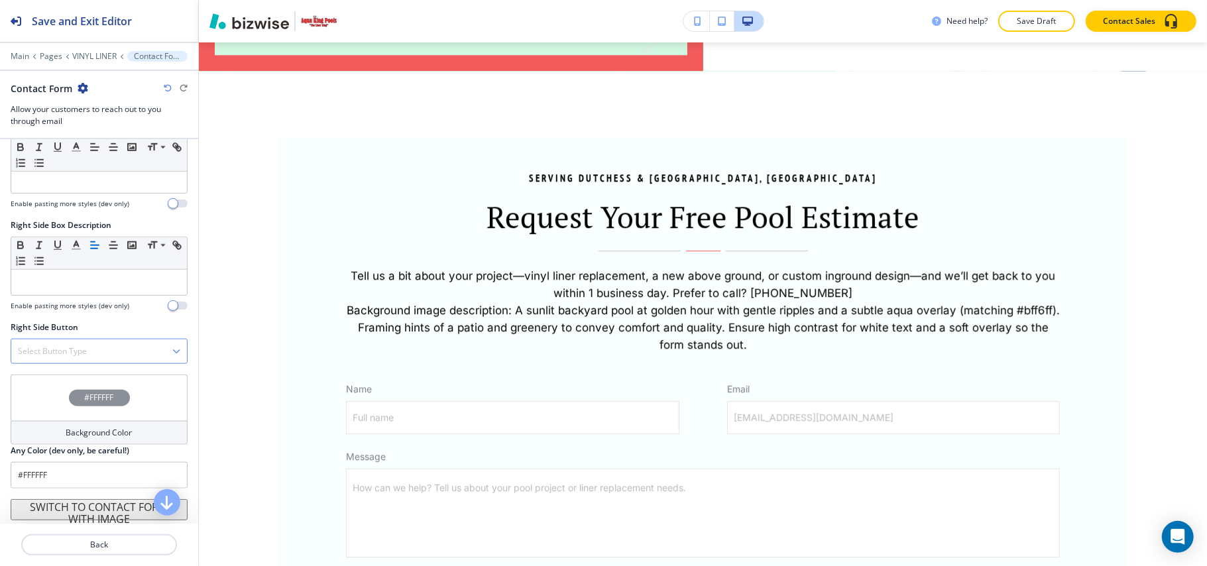
scroll to position [893, 0]
click at [30, 388] on div "#FFFFFF" at bounding box center [99, 395] width 177 height 46
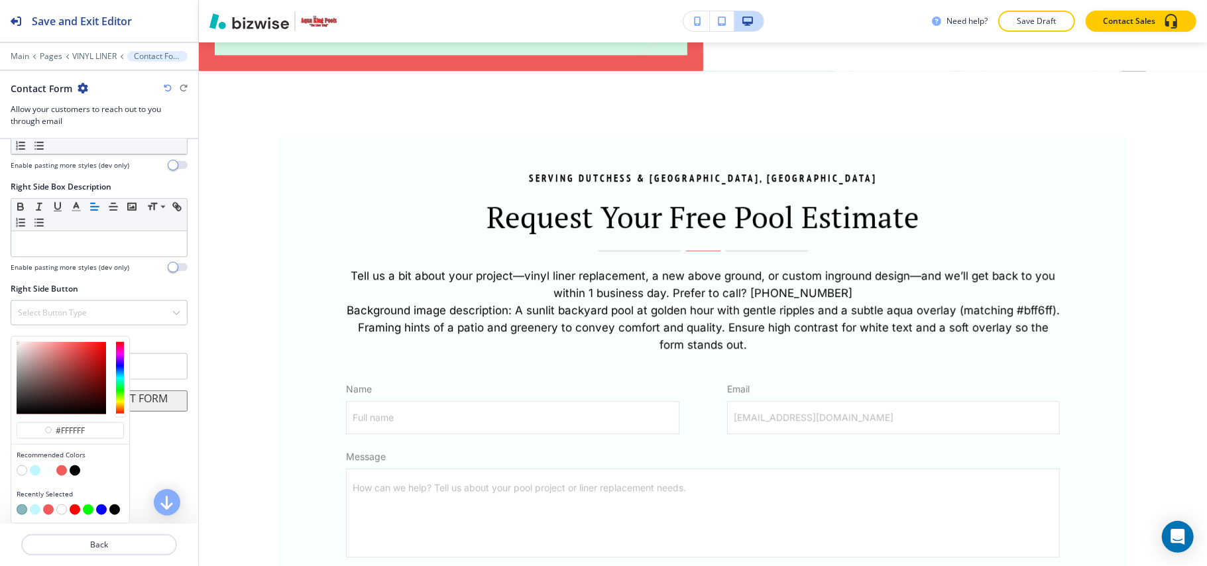
scroll to position [931, 0]
click at [22, 507] on button "button" at bounding box center [22, 509] width 11 height 11
type input "#2a7f8b8c"
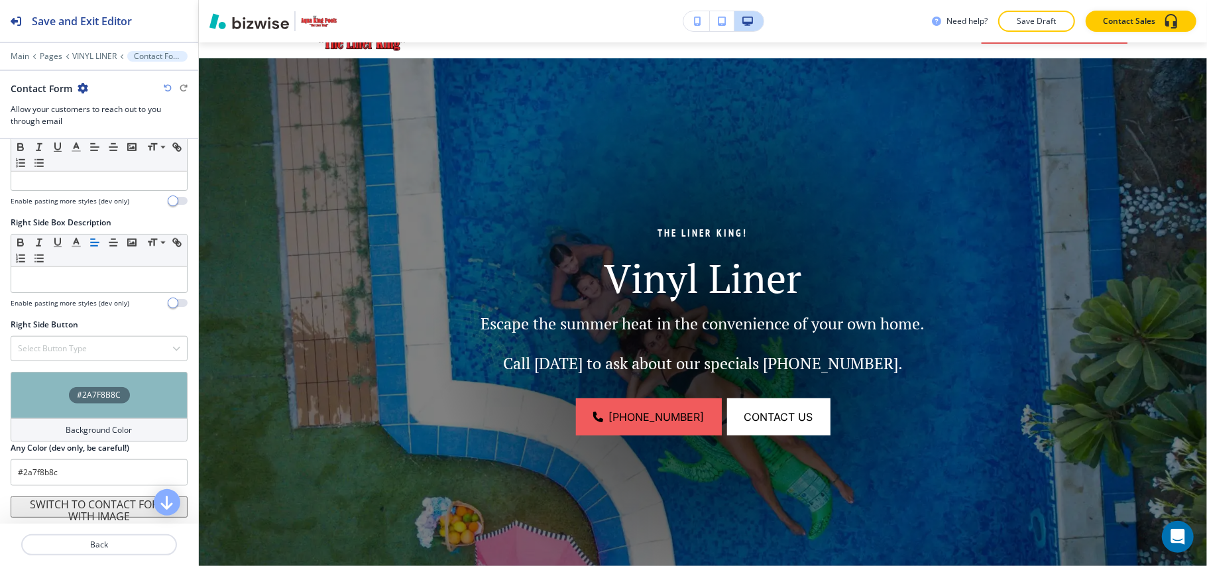
scroll to position [0, 0]
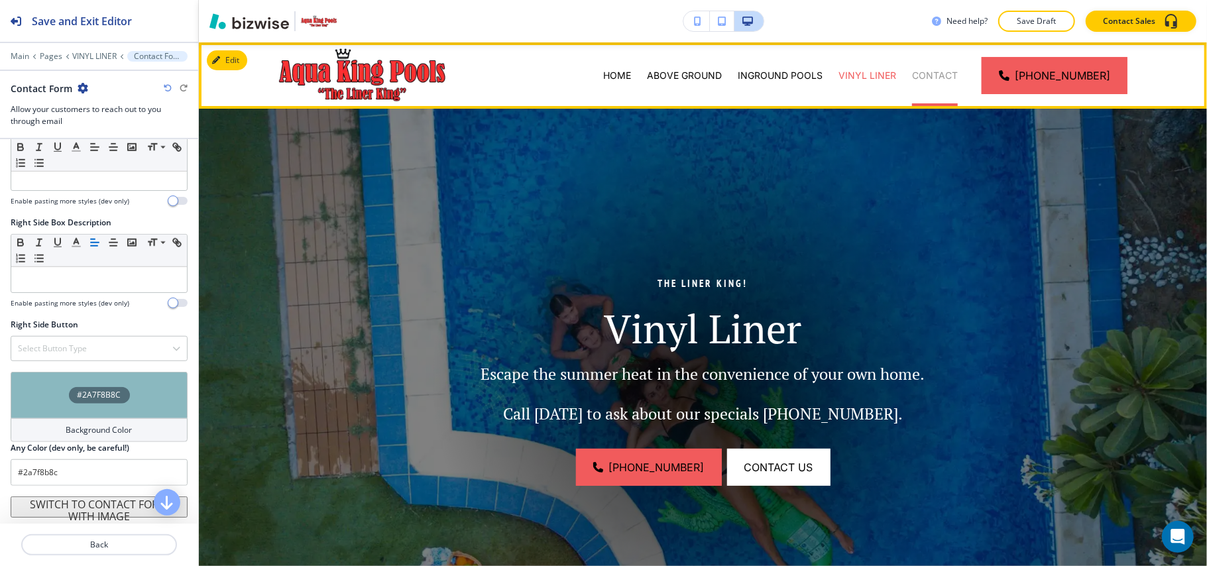
click at [928, 72] on p "CONTACT" at bounding box center [935, 75] width 46 height 13
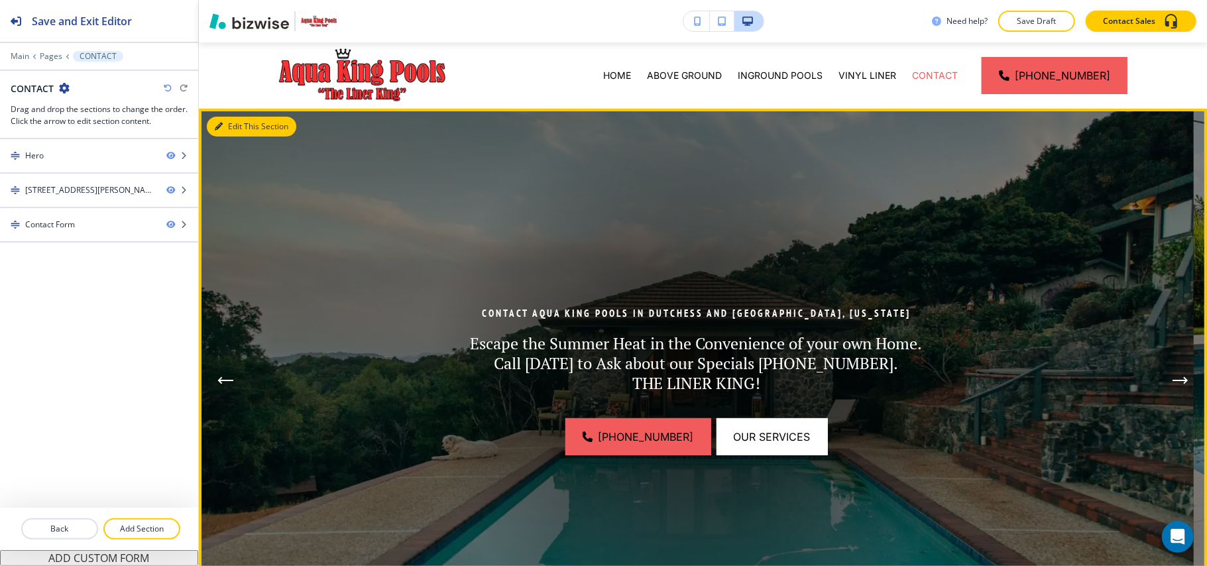
click at [239, 120] on button "Edit This Section" at bounding box center [251, 127] width 89 height 20
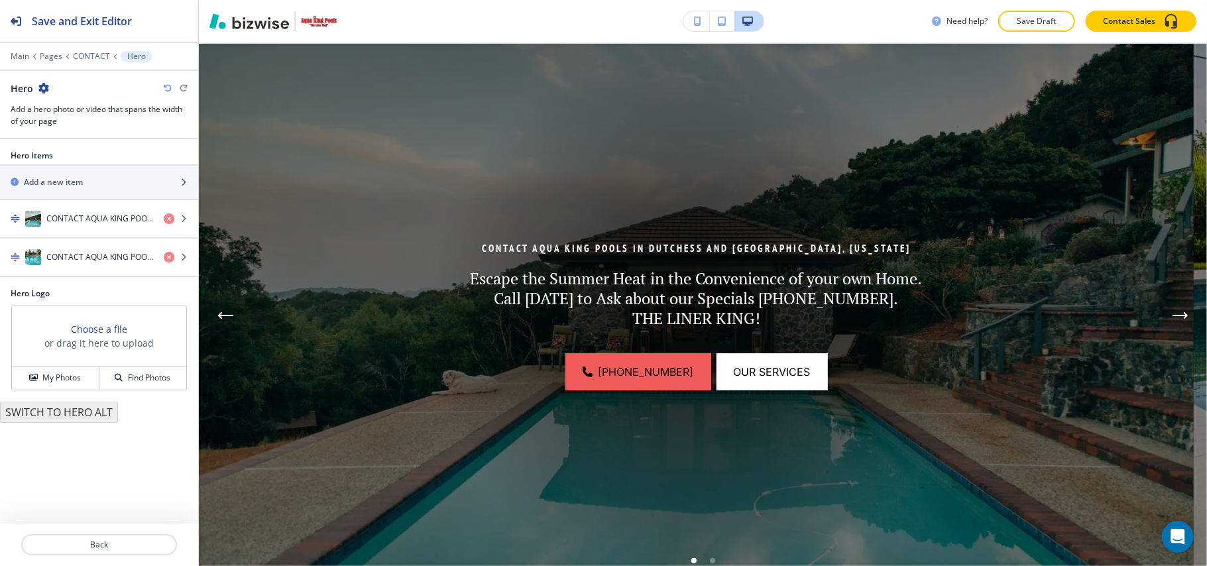
scroll to position [66, 0]
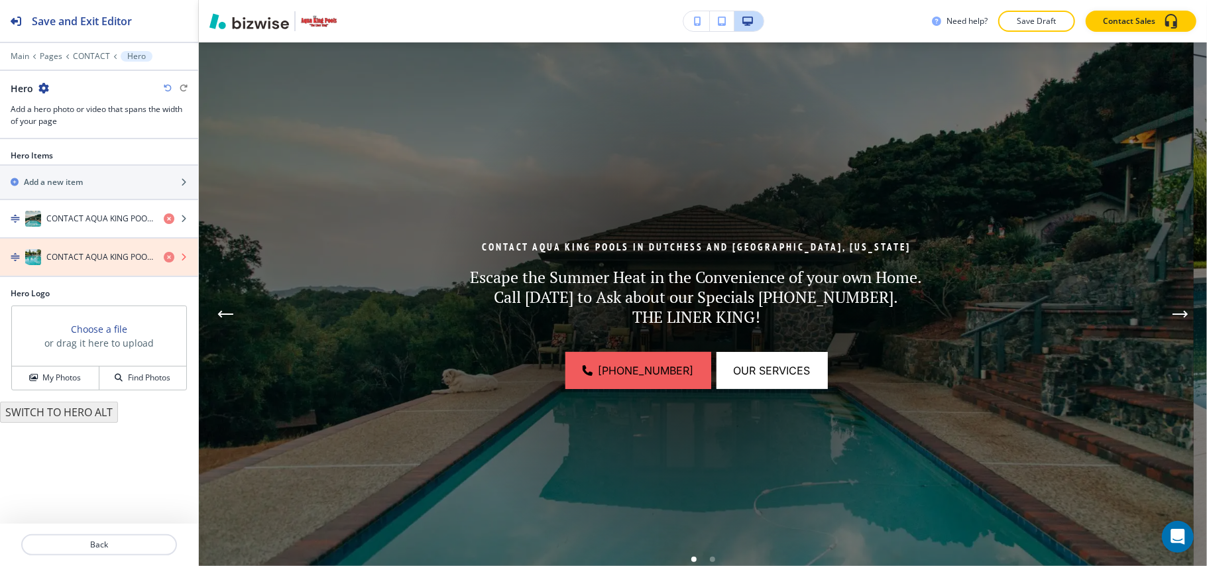
click at [167, 258] on icon "button" at bounding box center [169, 257] width 11 height 11
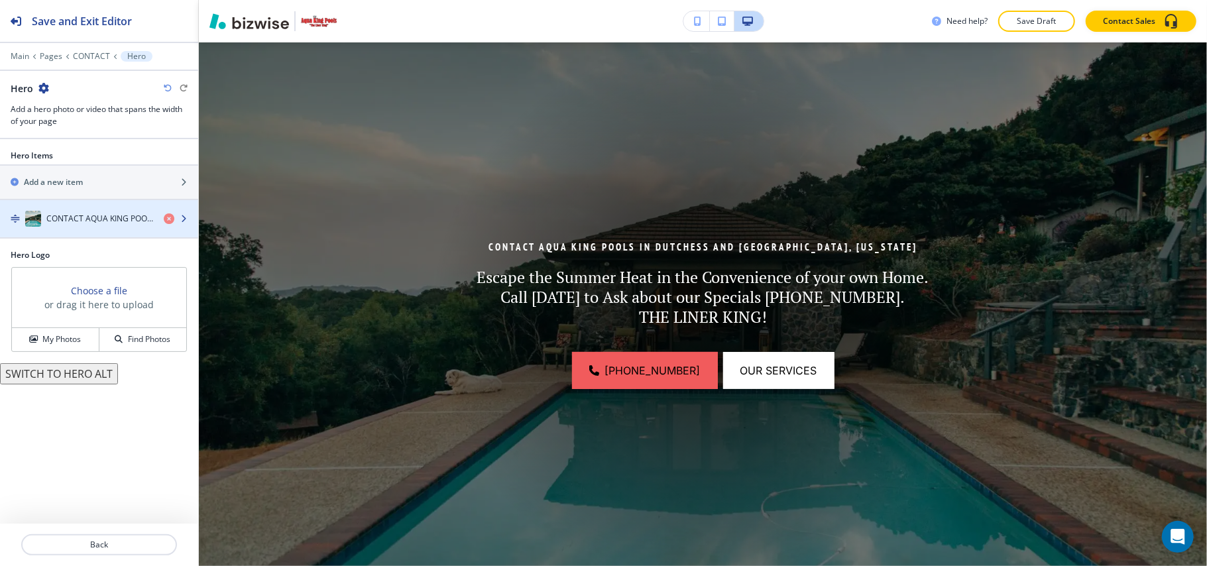
click at [60, 215] on h4 "CONTACT AQUA KING POOLS IN DUTCHESS AND ORANGE COUNTY, NEW YORK" at bounding box center [99, 219] width 107 height 12
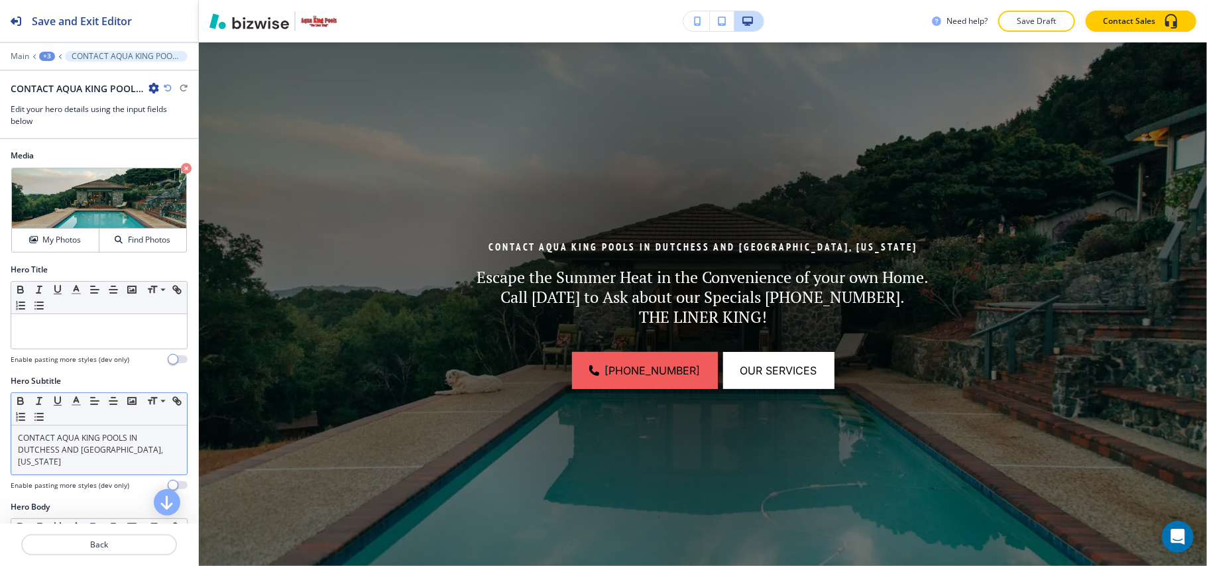
click at [91, 464] on p "CONTACT AQUA KING POOLS IN DUTCHESS AND ORANGE COUNTY, NEW YORK" at bounding box center [99, 450] width 162 height 36
copy p "CONTACT AQUA KING POOLS IN DUTCHESS AND ORANGE COUNTY, NEW YORK"
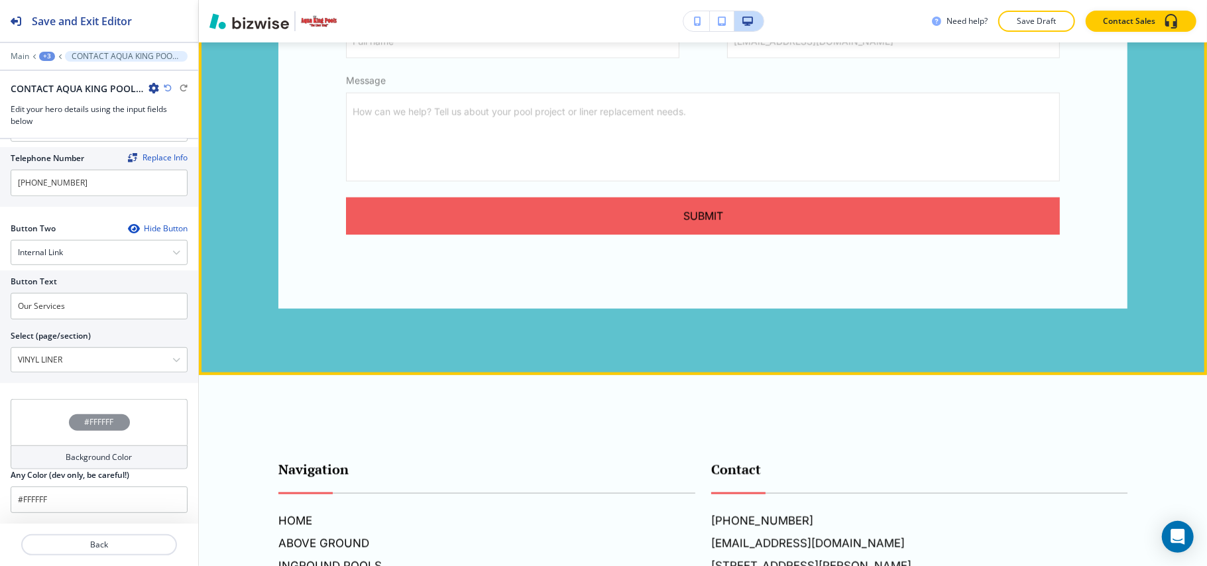
scroll to position [1670, 0]
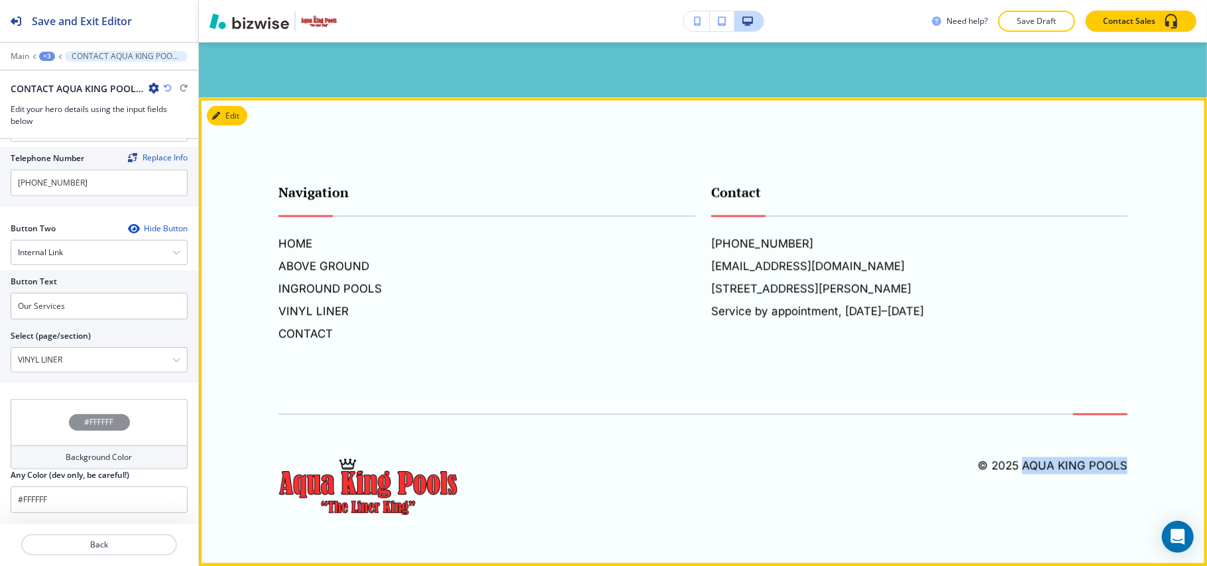
drag, startPoint x: 1100, startPoint y: 462, endPoint x: 1010, endPoint y: 469, distance: 89.7
click at [1010, 469] on footer "Navigation HOME ABOVE GROUND INGROUND POOLS VINYL LINER CONTACT Contact (845) 8…" at bounding box center [703, 332] width 1008 height 468
copy h6 "Aqua King Pools"
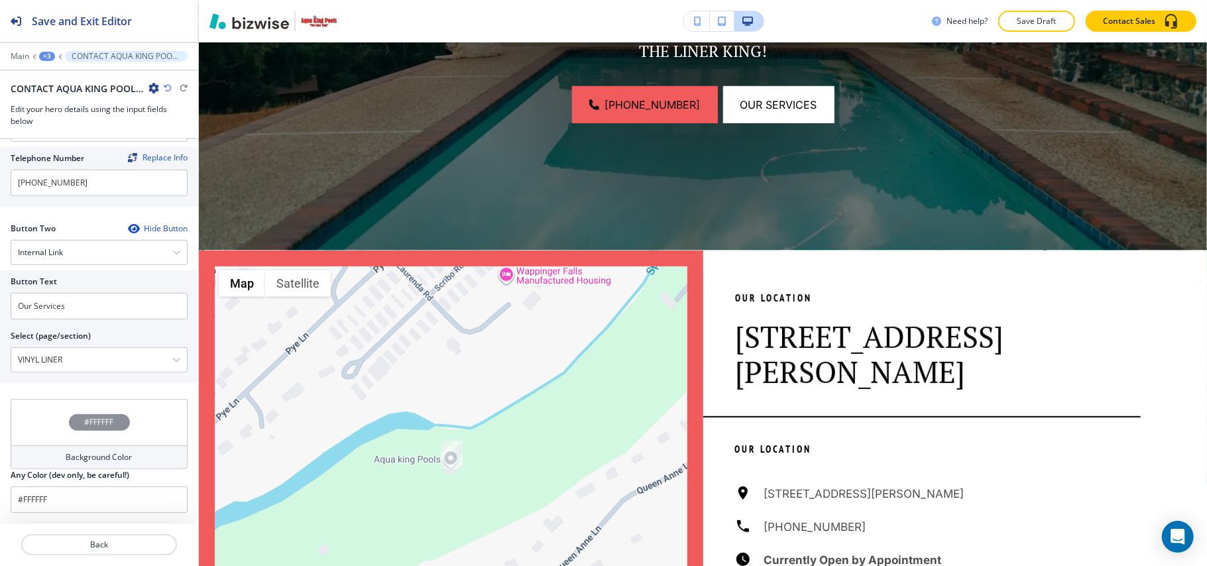
scroll to position [345, 0]
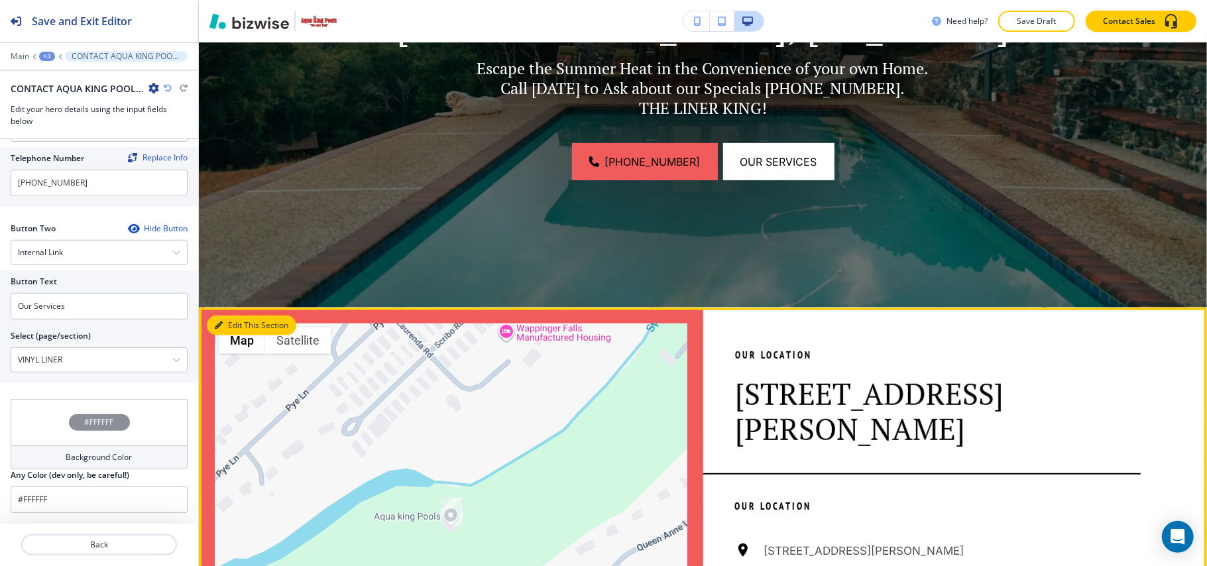
click at [221, 324] on icon "button" at bounding box center [219, 325] width 8 height 8
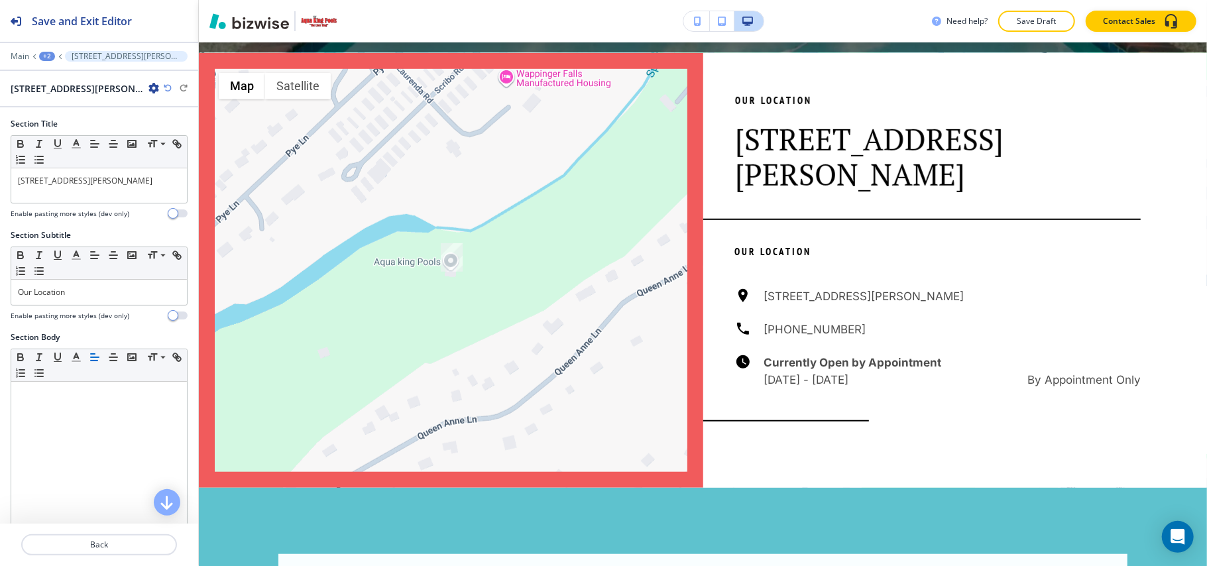
scroll to position [610, 0]
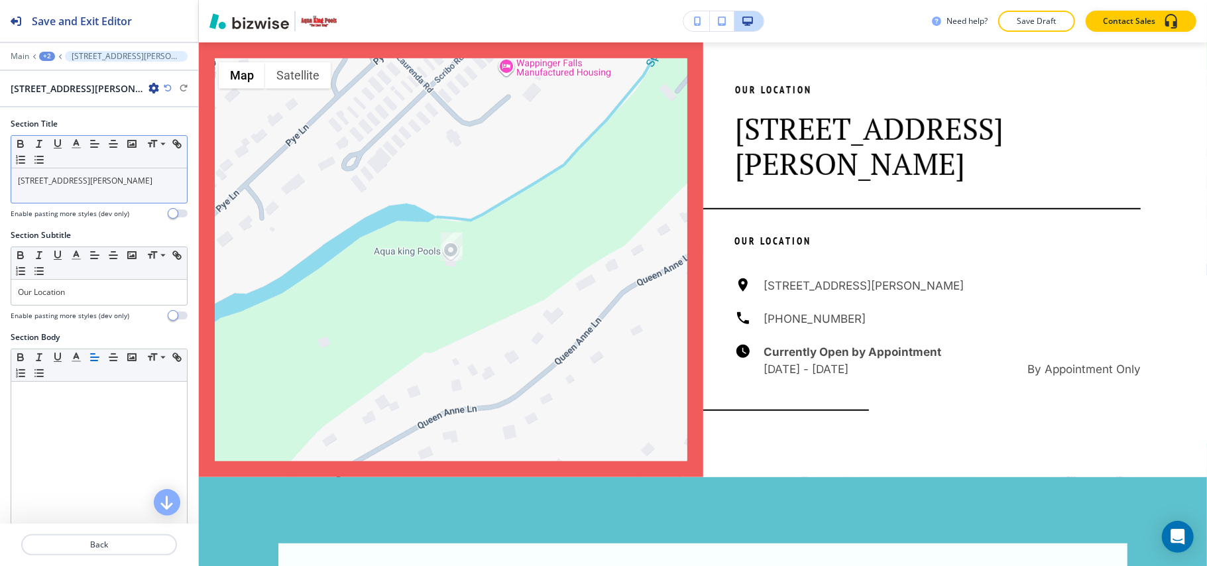
click at [115, 183] on p "47 Queen Anne Ln, Wappingers Falls, NY 12590" at bounding box center [99, 181] width 162 height 12
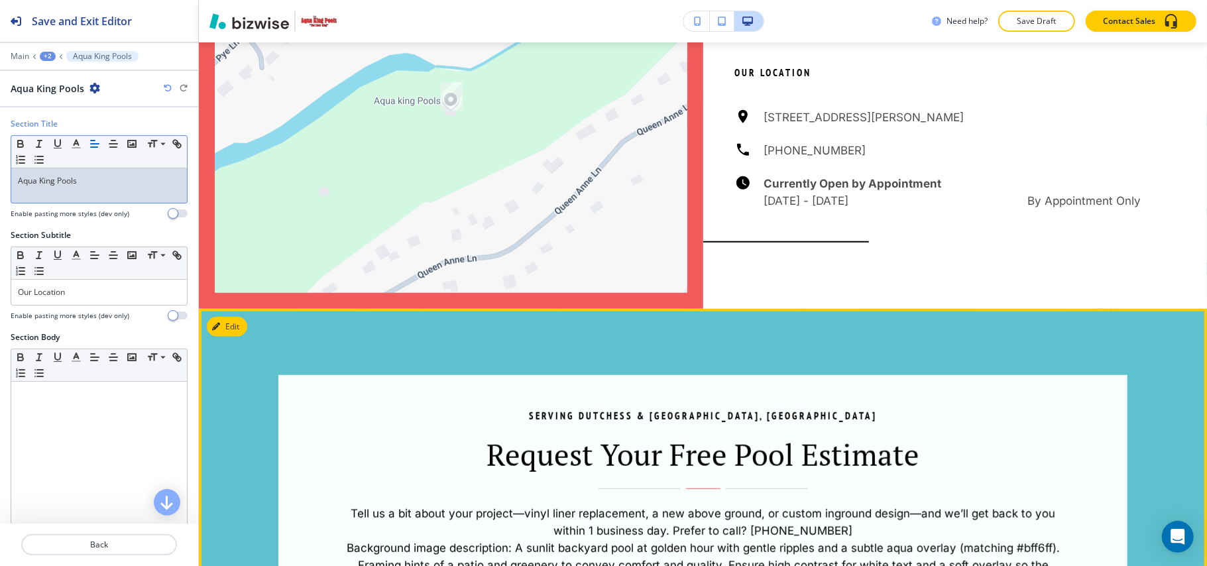
scroll to position [875, 0]
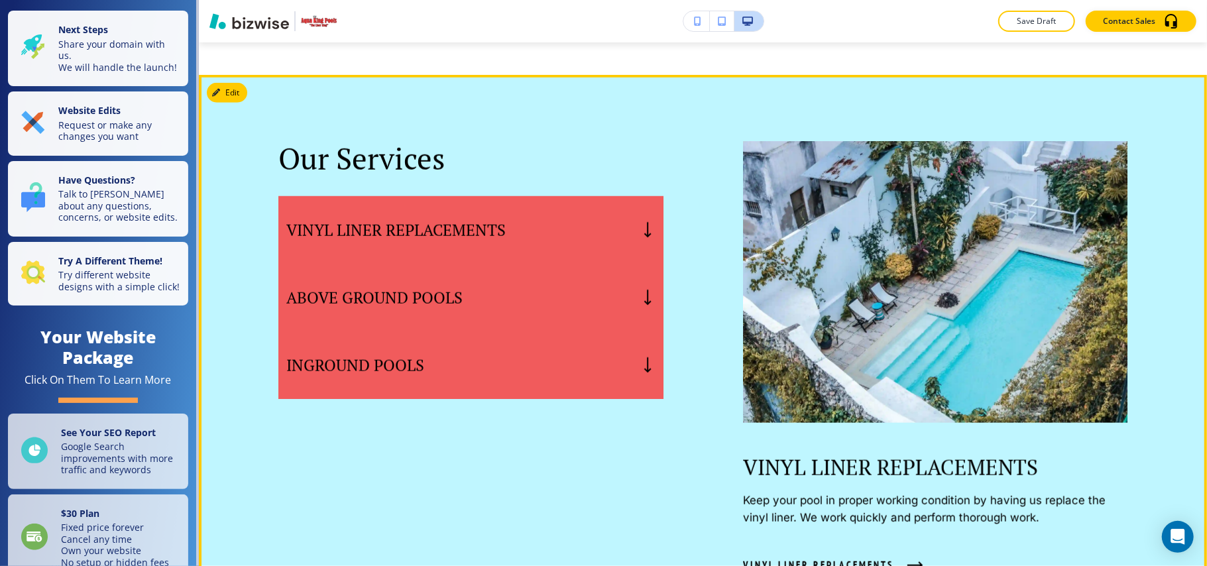
scroll to position [795, 0]
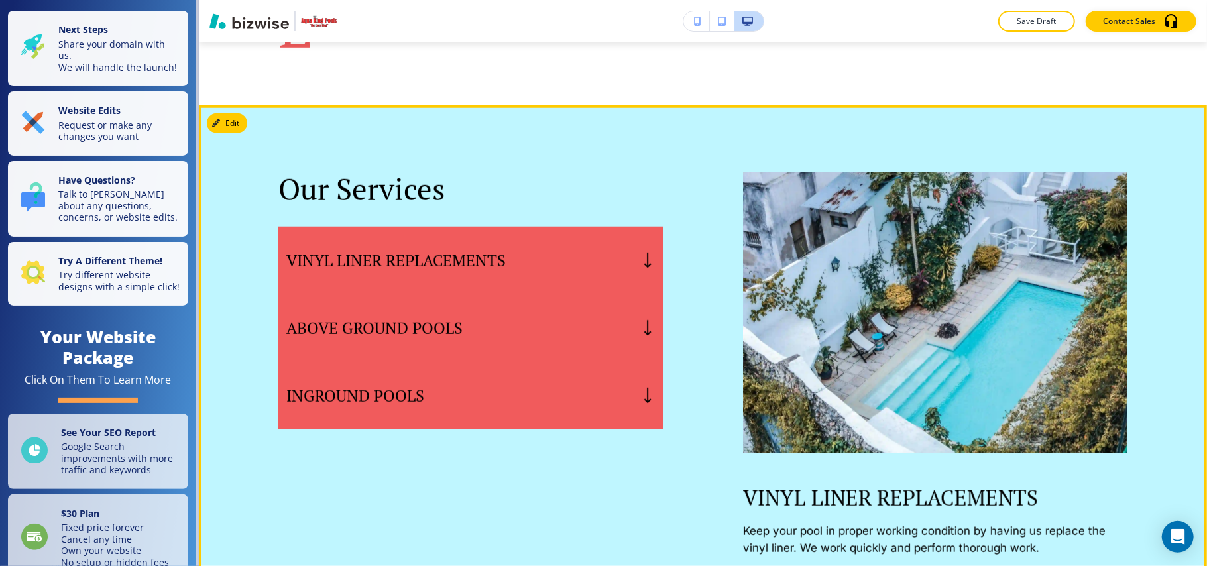
click at [563, 274] on div "VINYL LINER REPLACEMENTS" at bounding box center [470, 261] width 385 height 68
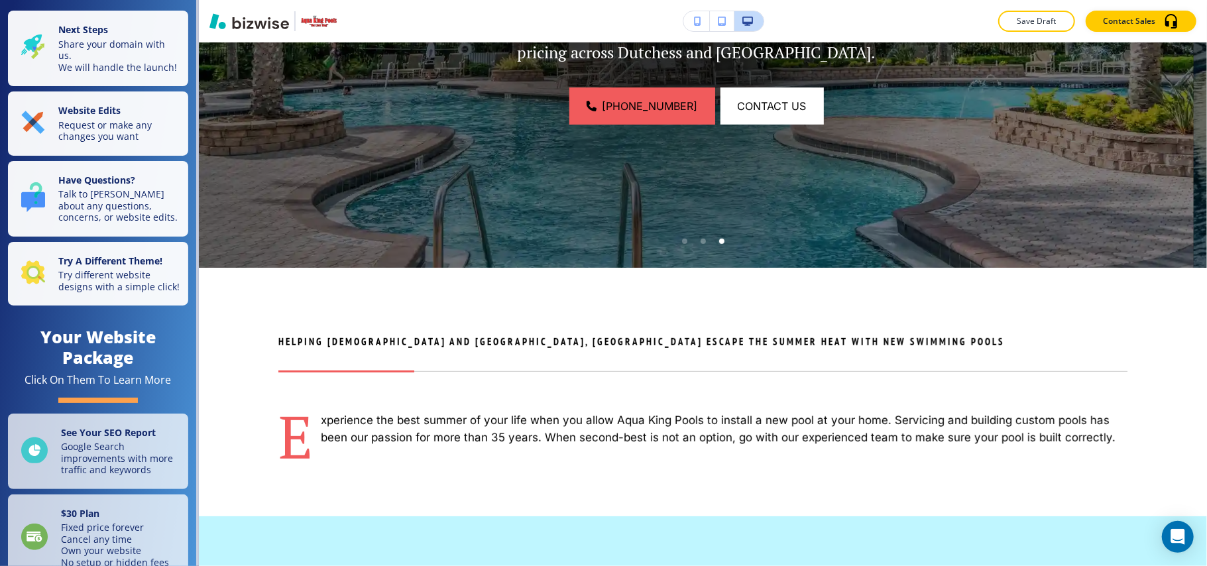
scroll to position [0, 0]
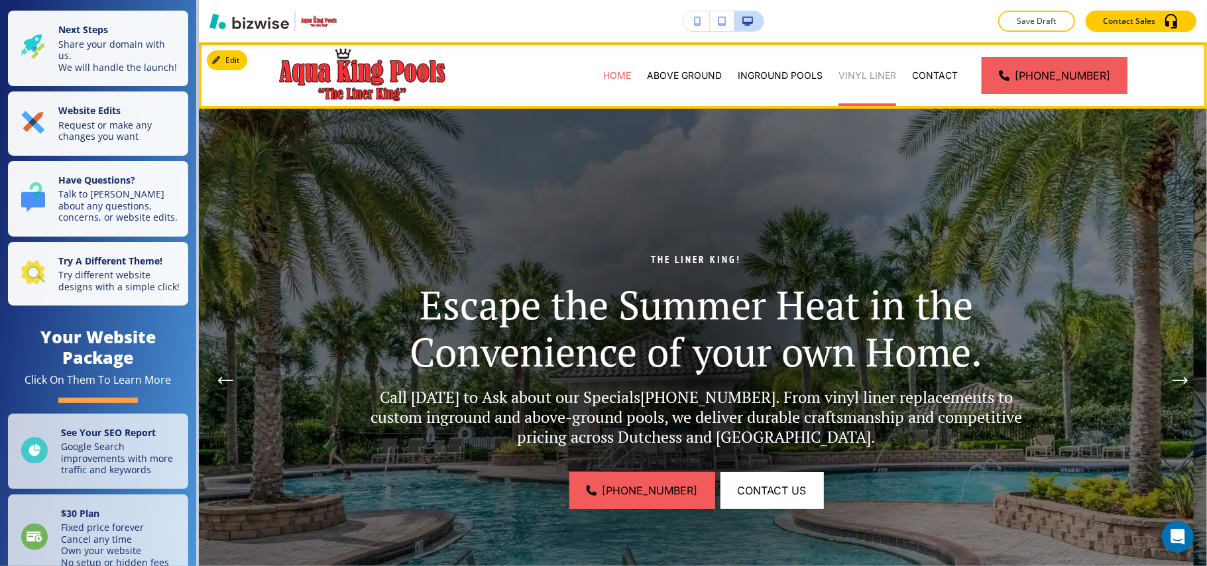
click at [876, 70] on p "VINYL LINER" at bounding box center [867, 75] width 58 height 13
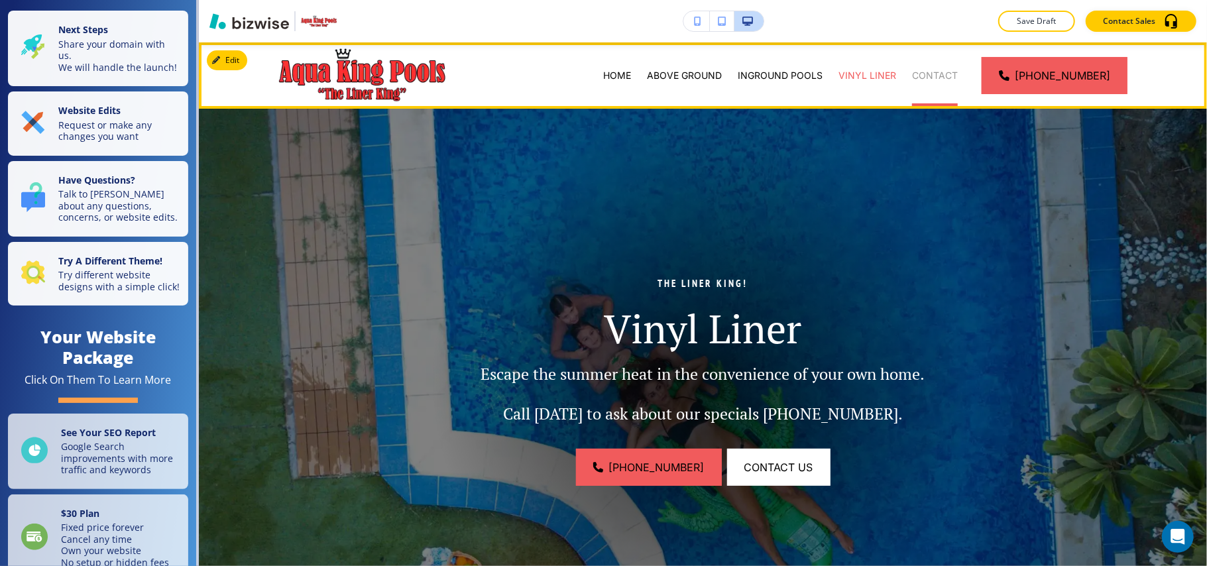
click at [945, 72] on p "CONTACT" at bounding box center [935, 75] width 46 height 13
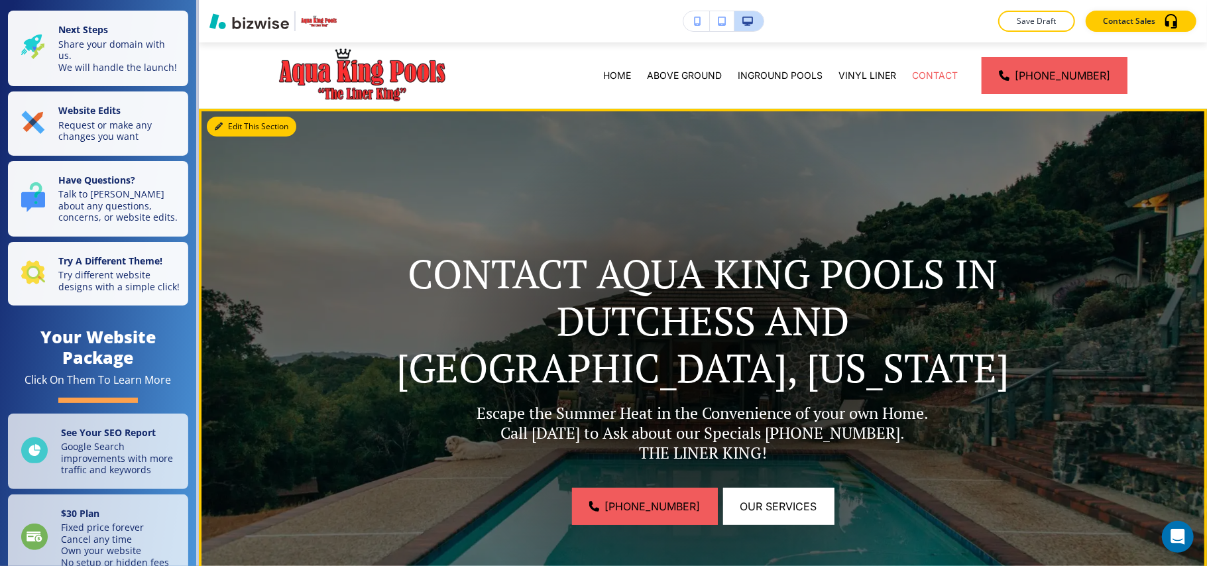
click at [233, 125] on button "Edit This Section" at bounding box center [251, 127] width 89 height 20
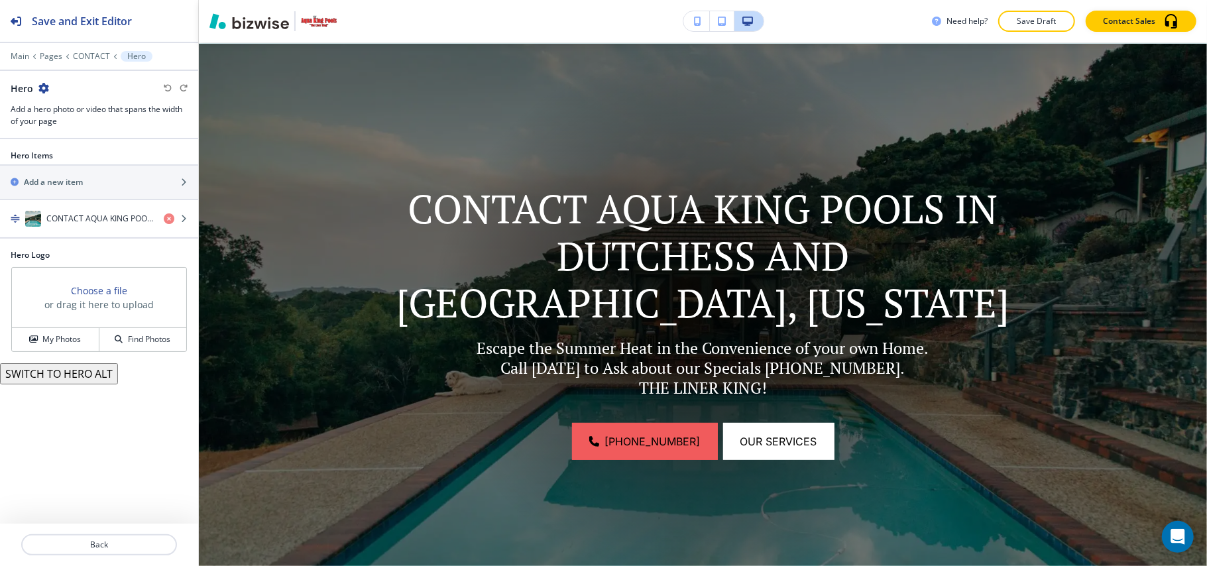
scroll to position [66, 0]
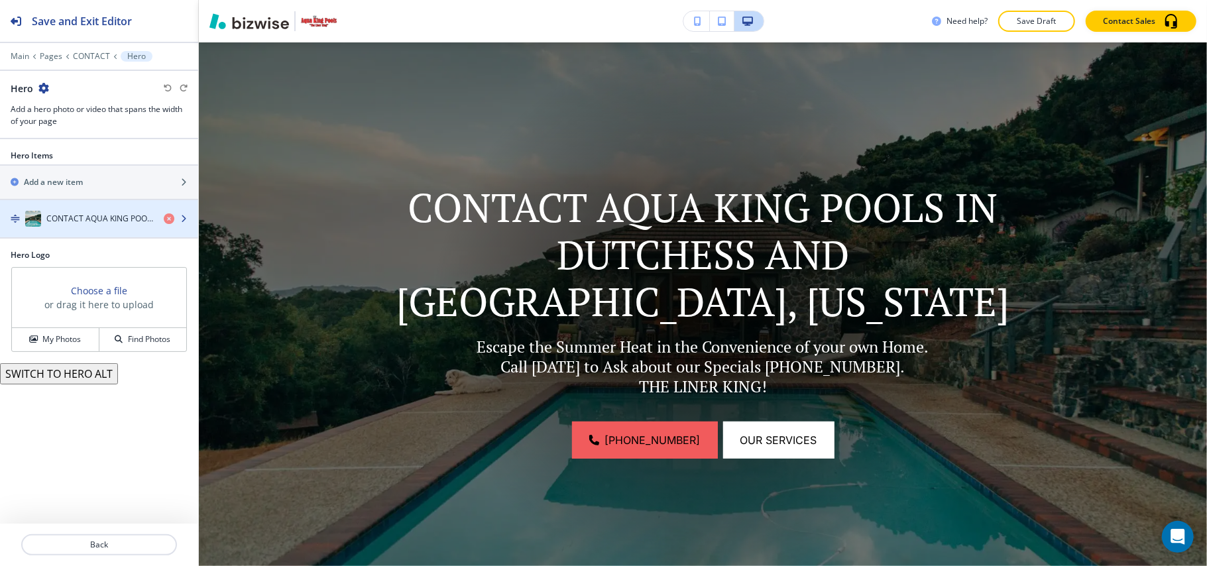
click at [91, 228] on div "button" at bounding box center [99, 232] width 198 height 11
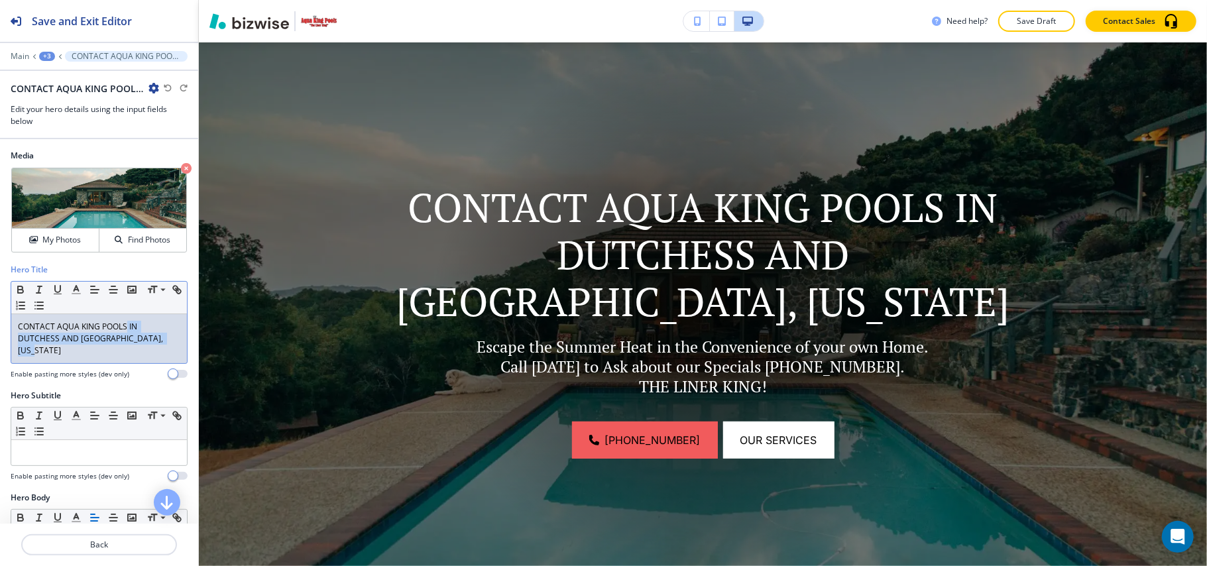
drag, startPoint x: 126, startPoint y: 329, endPoint x: 158, endPoint y: 364, distance: 47.4
click at [158, 363] on div "CONTACT AQUA KING POOLS IN DUTCHESS AND ORANGE COUNTY, NEW YORK" at bounding box center [99, 338] width 176 height 49
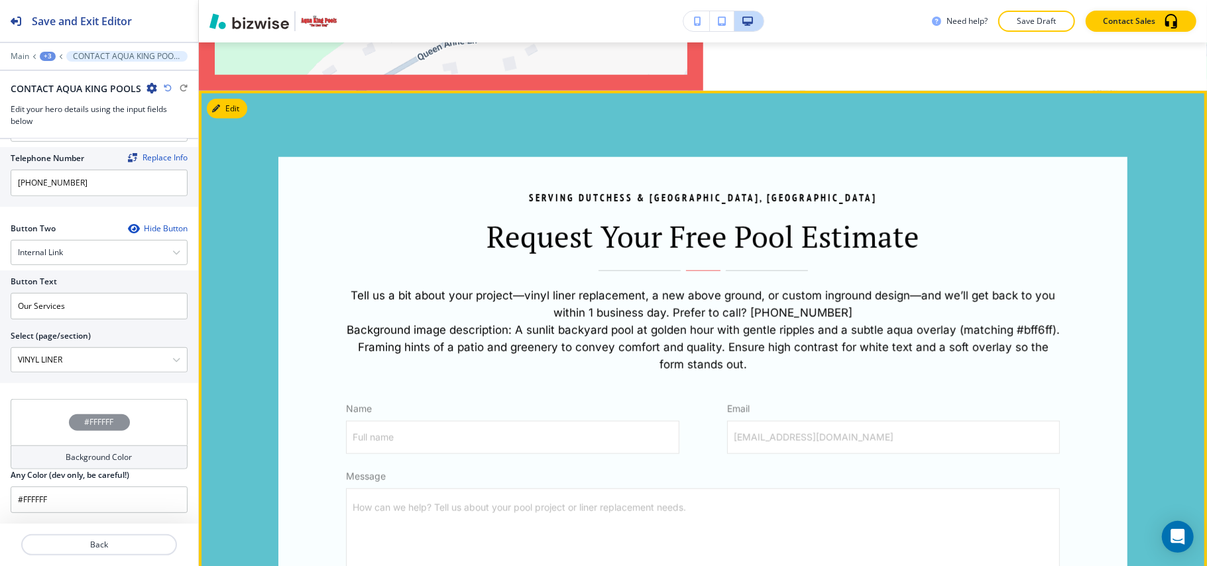
scroll to position [861, 0]
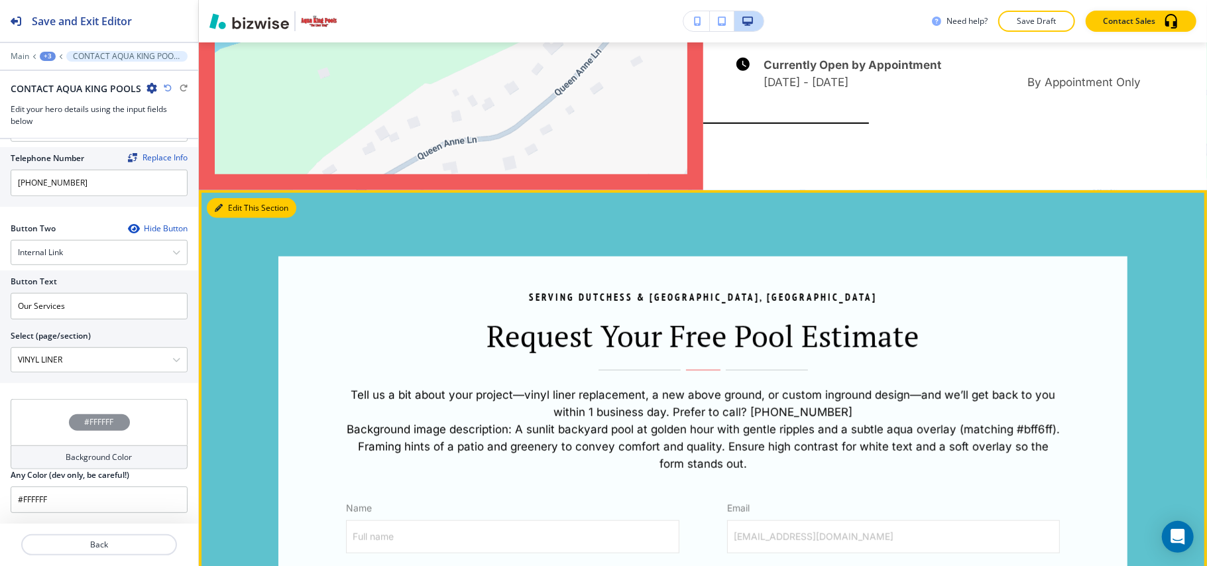
click at [223, 200] on button "Edit This Section" at bounding box center [251, 208] width 89 height 20
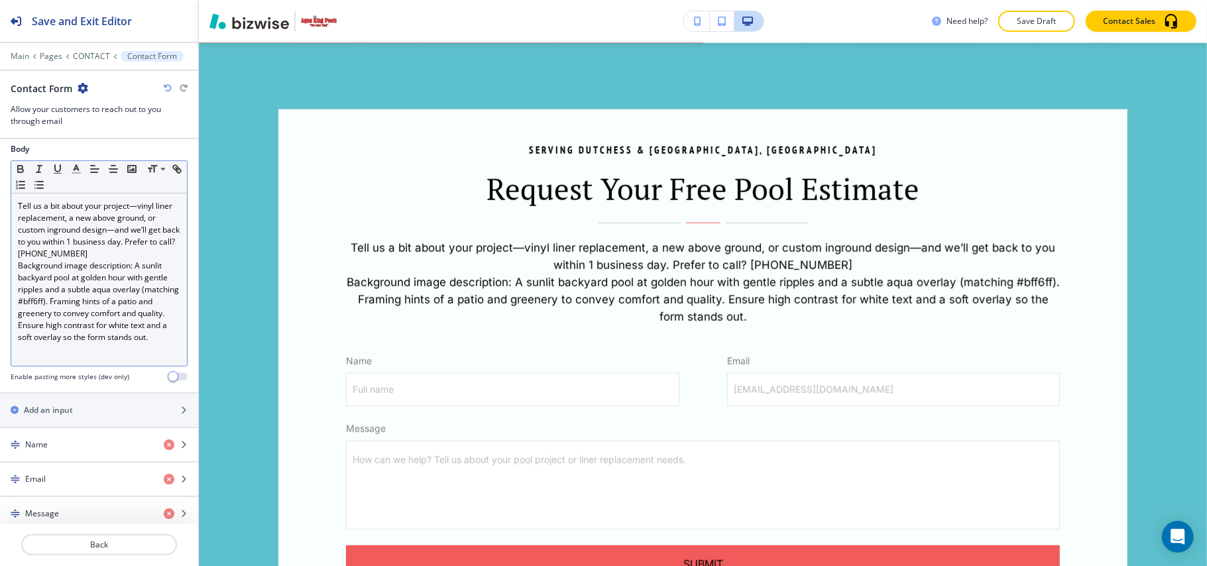
scroll to position [353, 0]
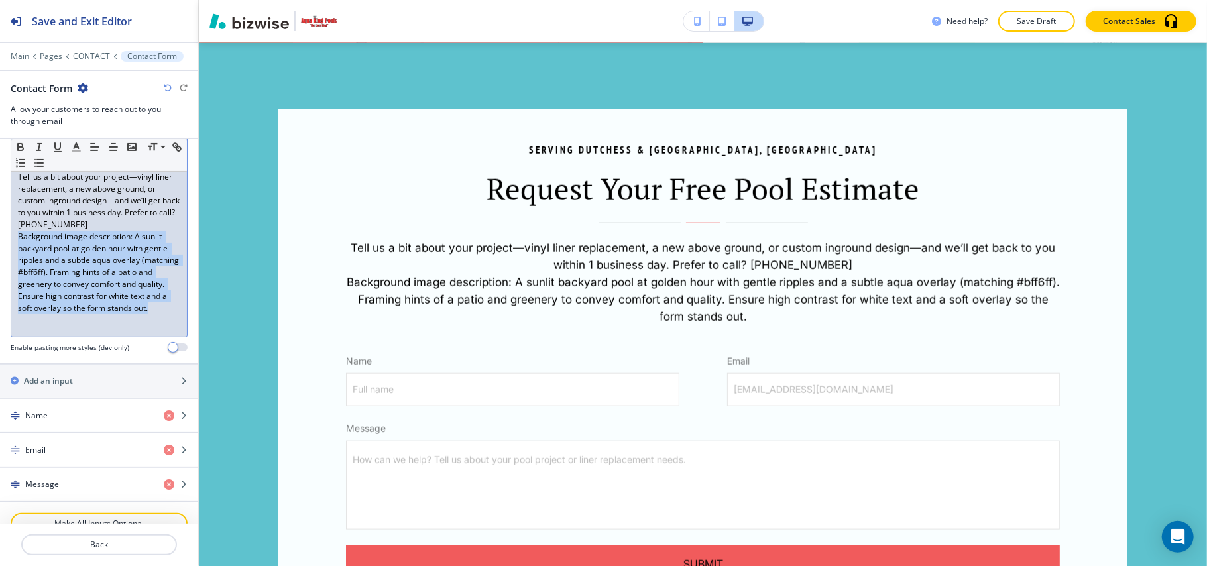
drag, startPoint x: 15, startPoint y: 242, endPoint x: 134, endPoint y: 327, distance: 146.7
click at [134, 327] on div "Tell us a bit about your project—vinyl liner replacement, a new above ground, o…" at bounding box center [99, 250] width 176 height 172
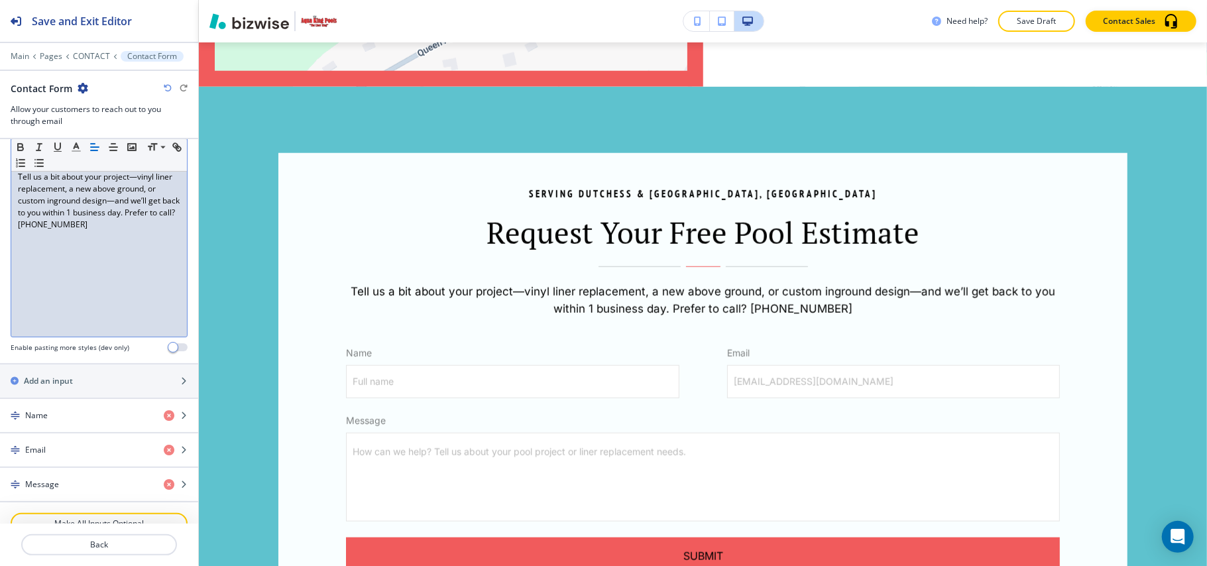
scroll to position [265, 0]
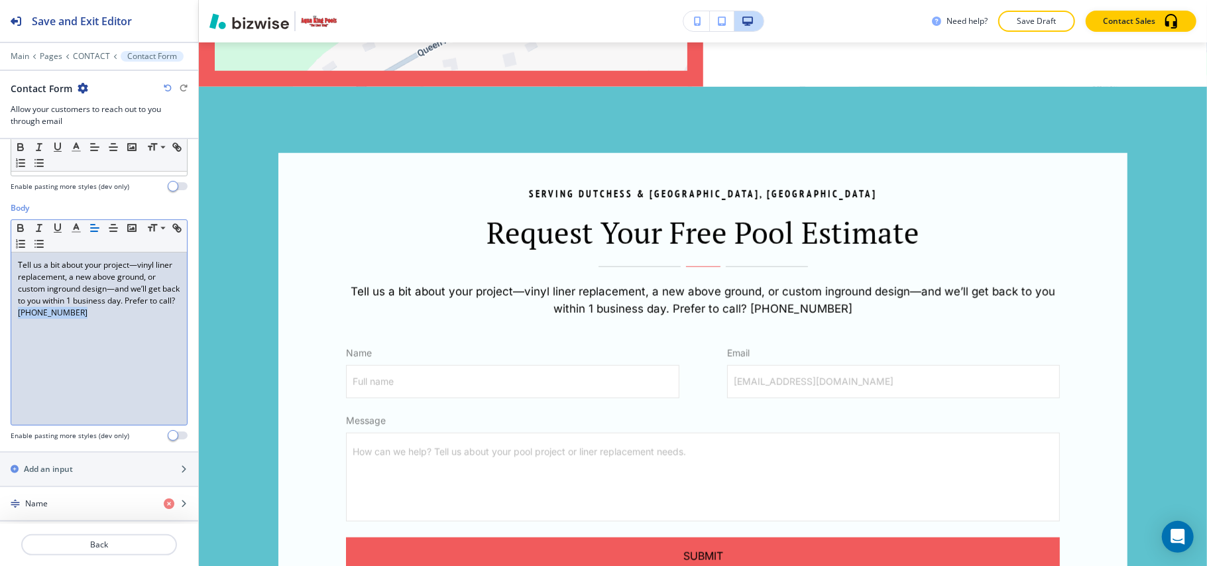
drag, startPoint x: 140, startPoint y: 323, endPoint x: 70, endPoint y: 319, distance: 70.3
click at [70, 319] on p "Tell us a bit about your project—vinyl liner replacement, a new above ground, o…" at bounding box center [99, 289] width 162 height 60
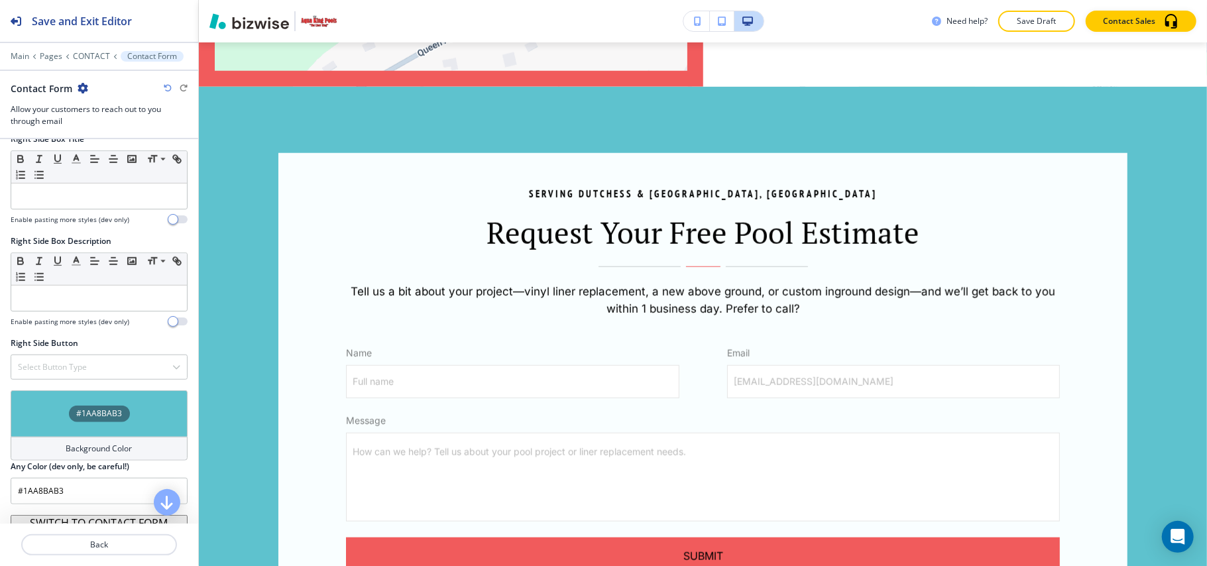
scroll to position [893, 0]
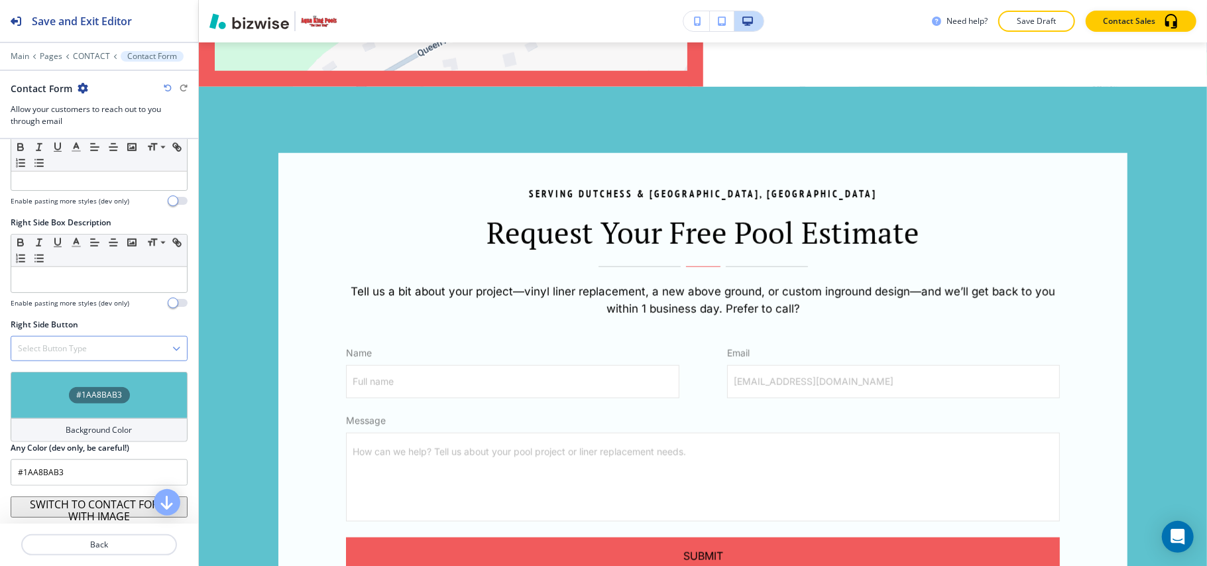
click at [64, 348] on h4 "Select Button Type" at bounding box center [52, 349] width 69 height 12
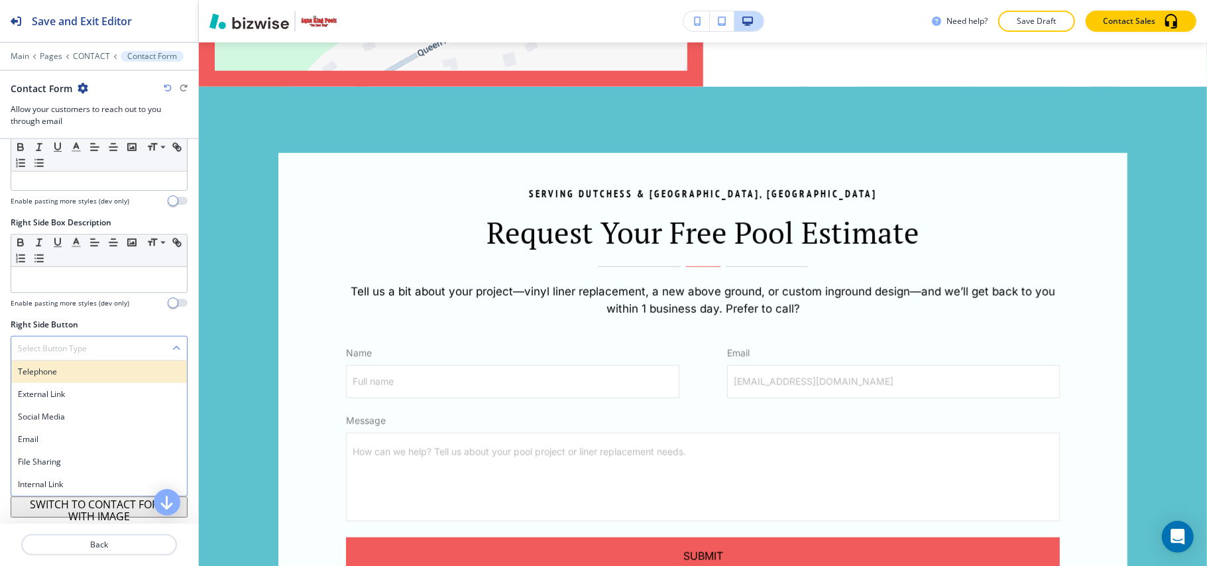
click at [70, 374] on h4 "Telephone" at bounding box center [99, 372] width 162 height 12
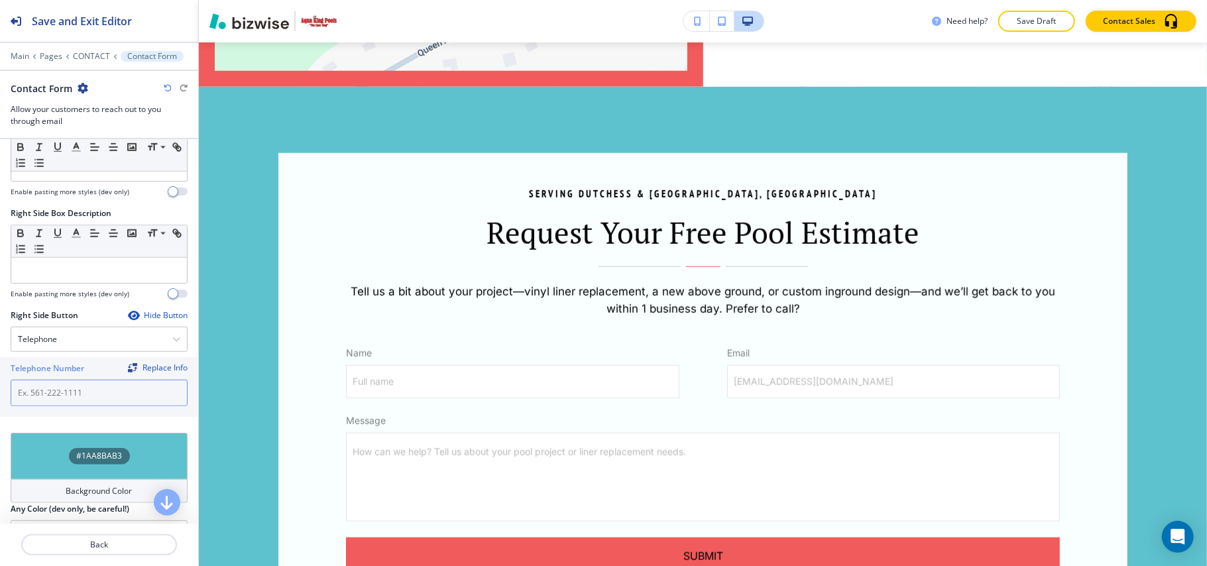
paste input "(845) 831-2024"
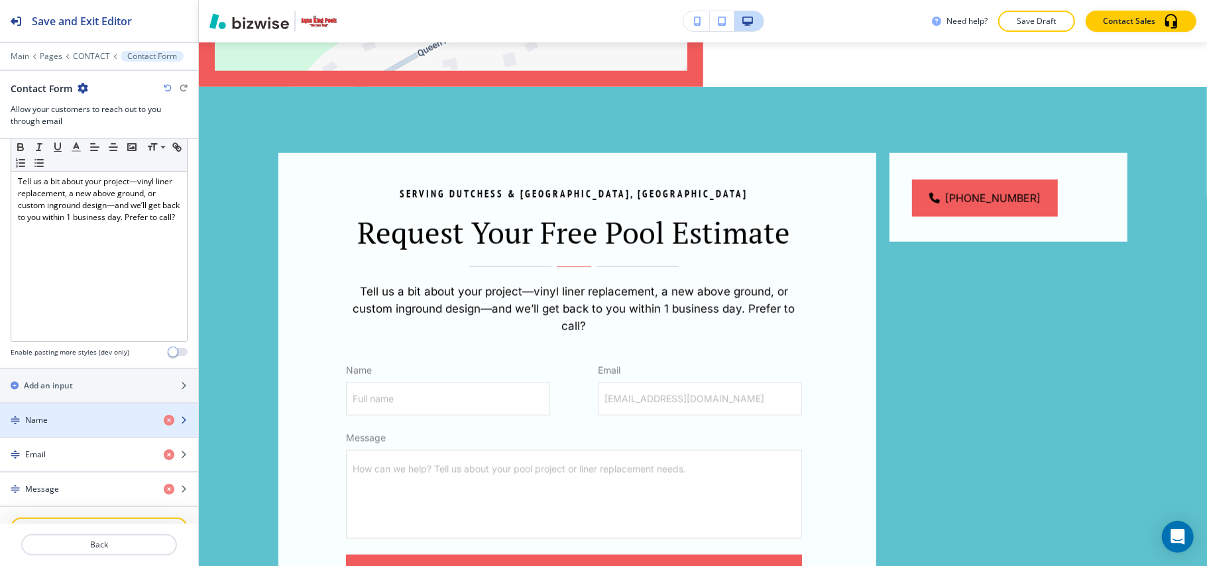
scroll to position [186, 0]
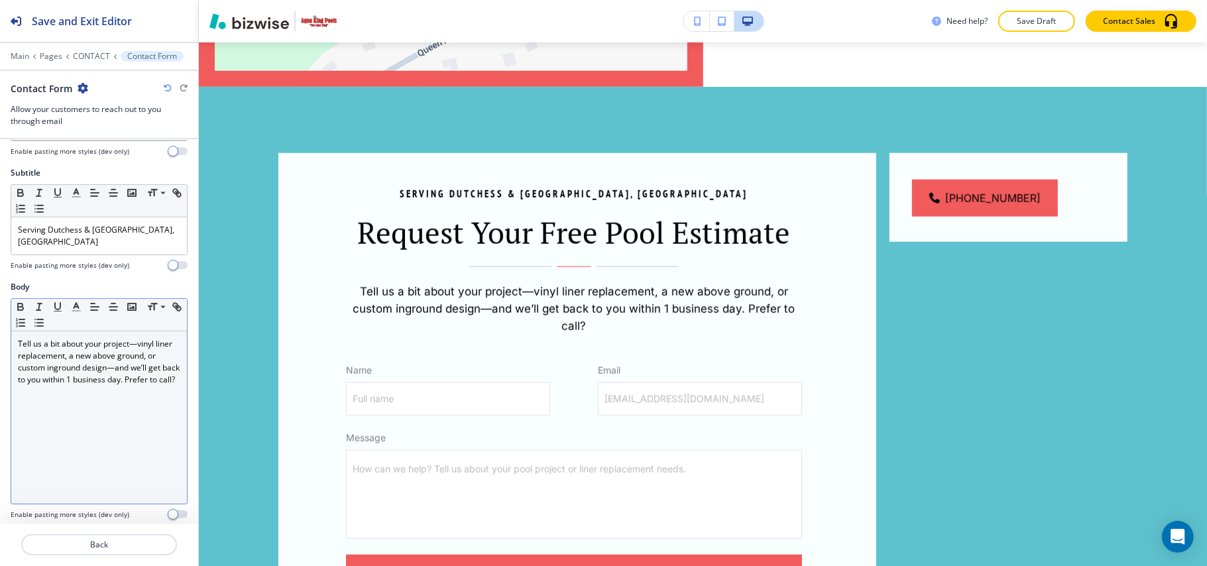
type input "(845) 831-2024"
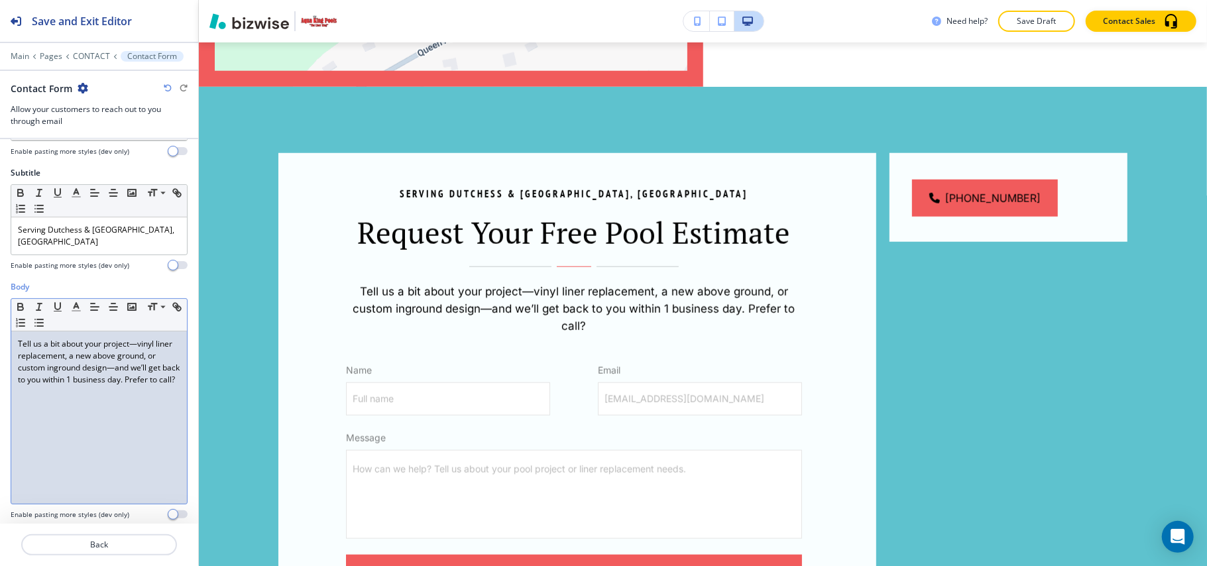
drag, startPoint x: 27, startPoint y: 396, endPoint x: 11, endPoint y: 396, distance: 16.6
click at [11, 396] on div "Small Normal Large Huge Tell us a bit about your project—vinyl liner replacemen…" at bounding box center [99, 401] width 177 height 206
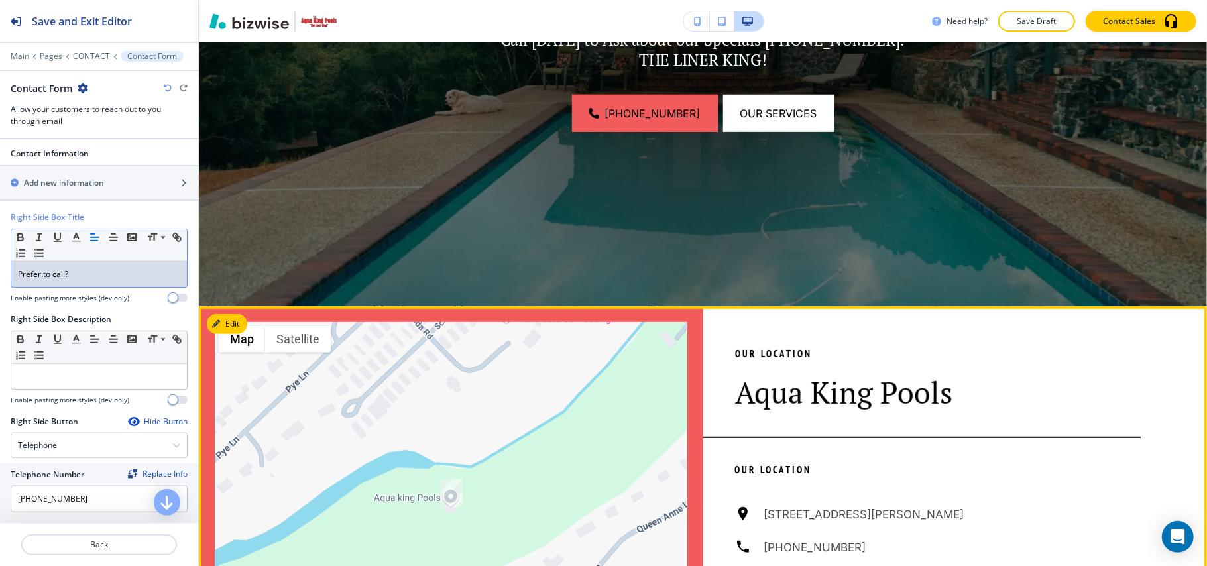
scroll to position [0, 0]
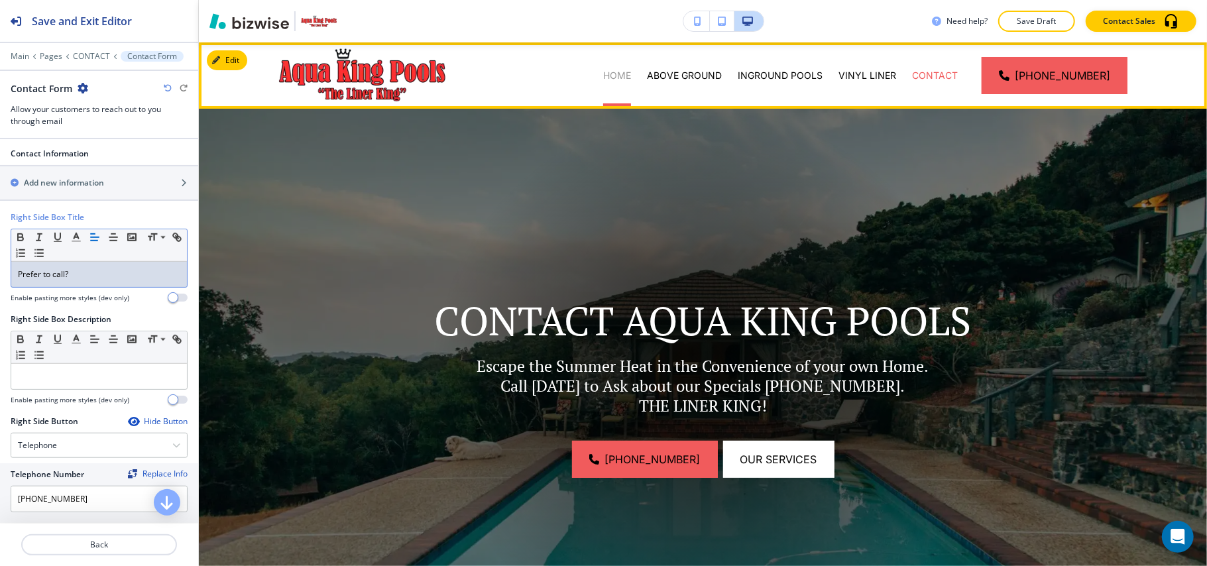
click at [614, 72] on p "HOME" at bounding box center [617, 75] width 28 height 13
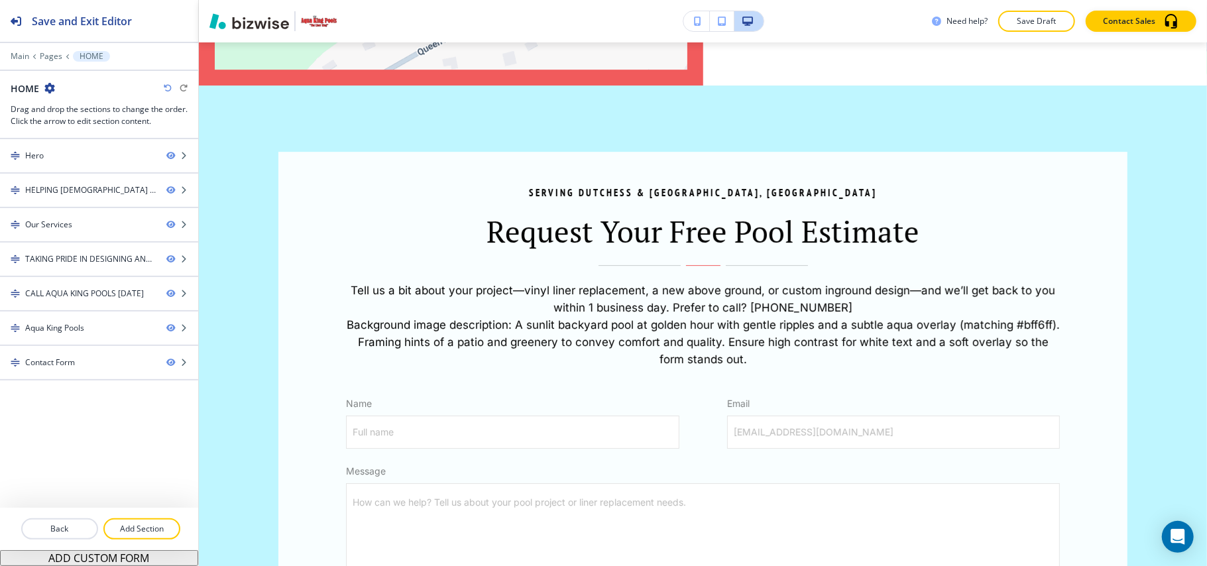
scroll to position [3088, 0]
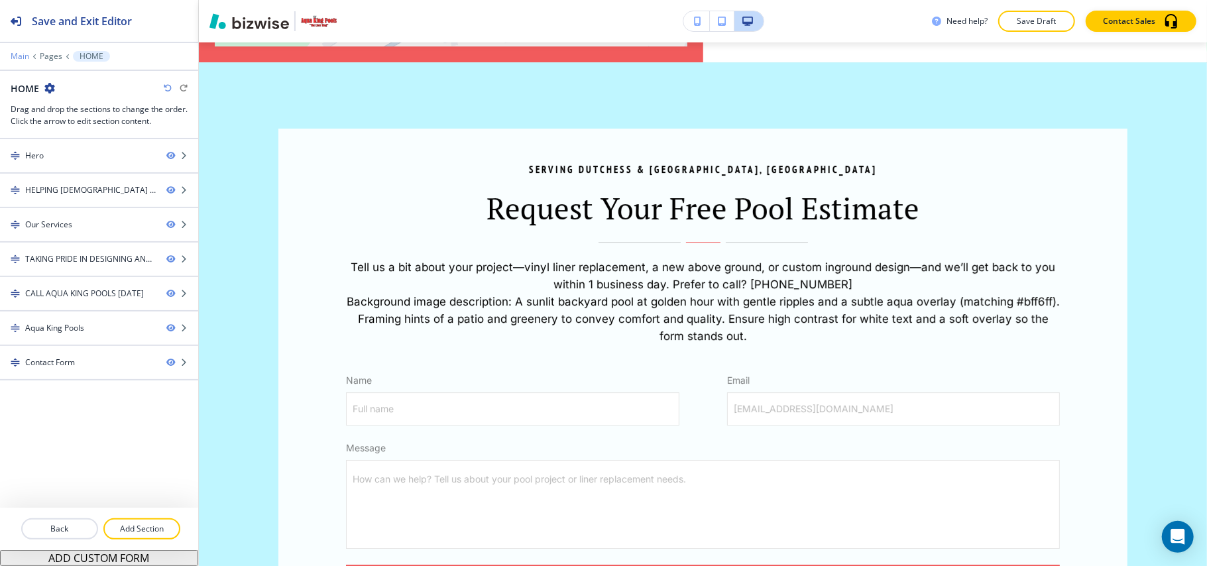
click at [19, 58] on p "Main" at bounding box center [20, 56] width 19 height 9
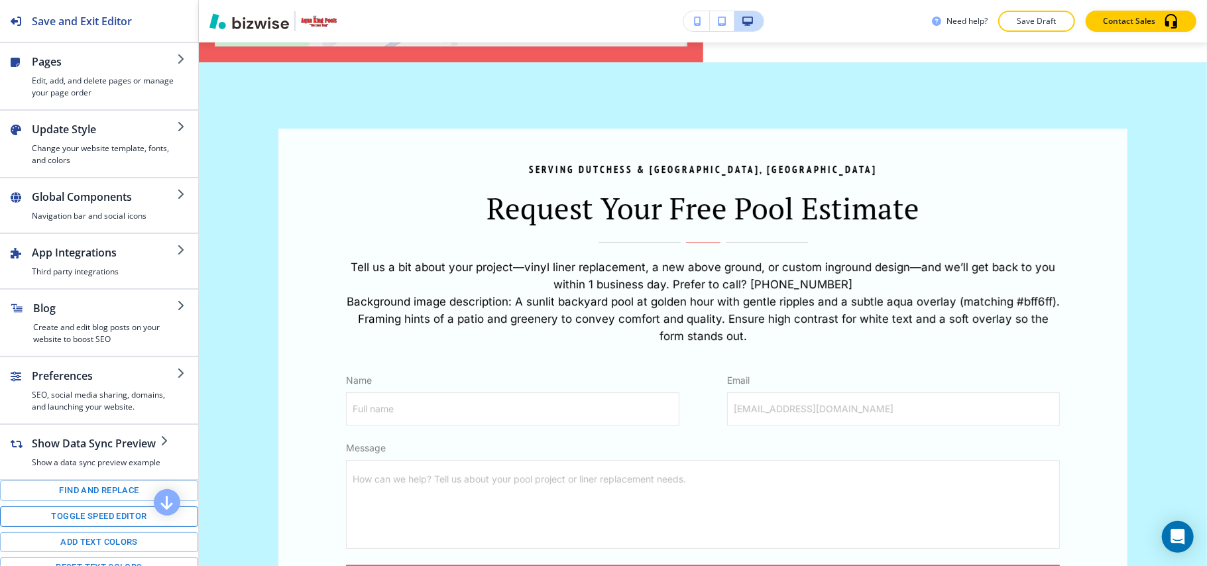
click at [62, 527] on button "Toggle speed editor" at bounding box center [99, 516] width 198 height 21
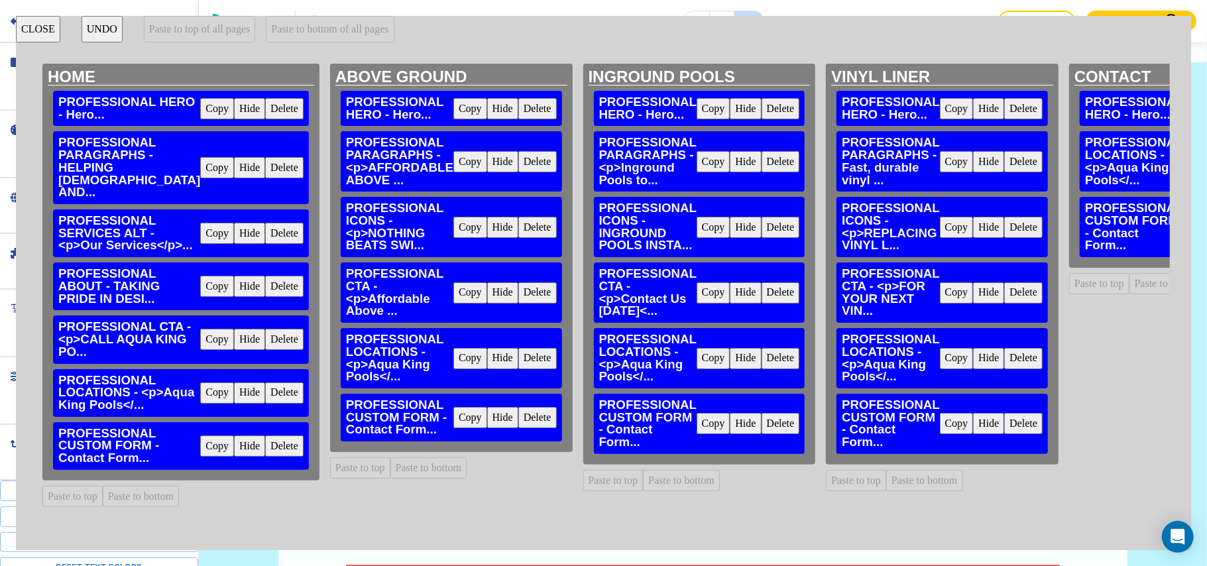
scroll to position [0, 93]
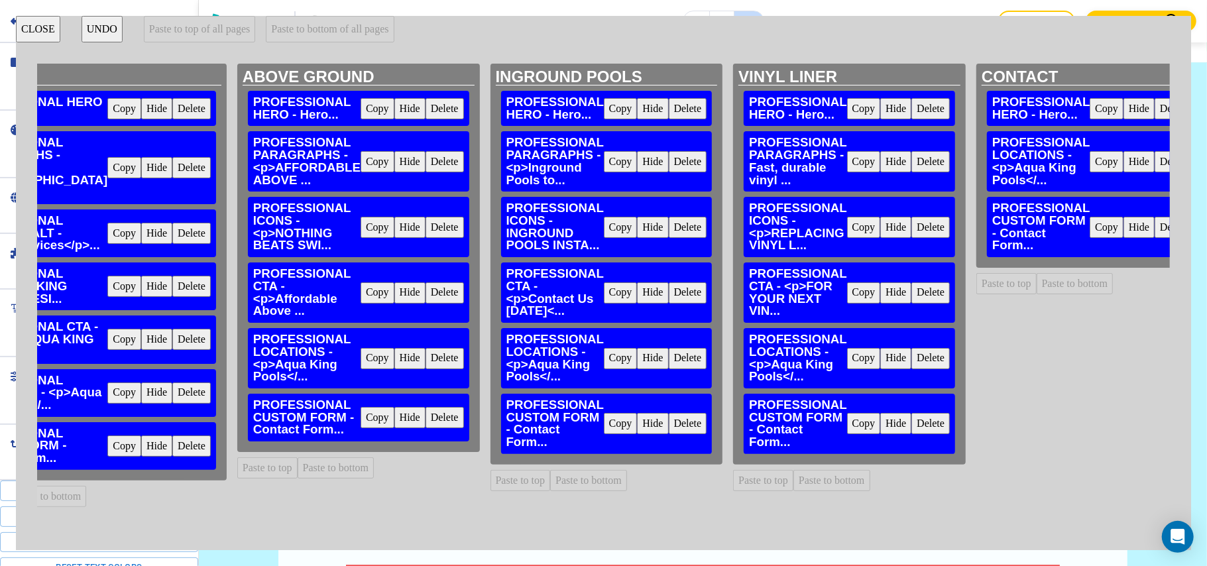
click at [1089, 224] on button "Copy" at bounding box center [1106, 227] width 34 height 21
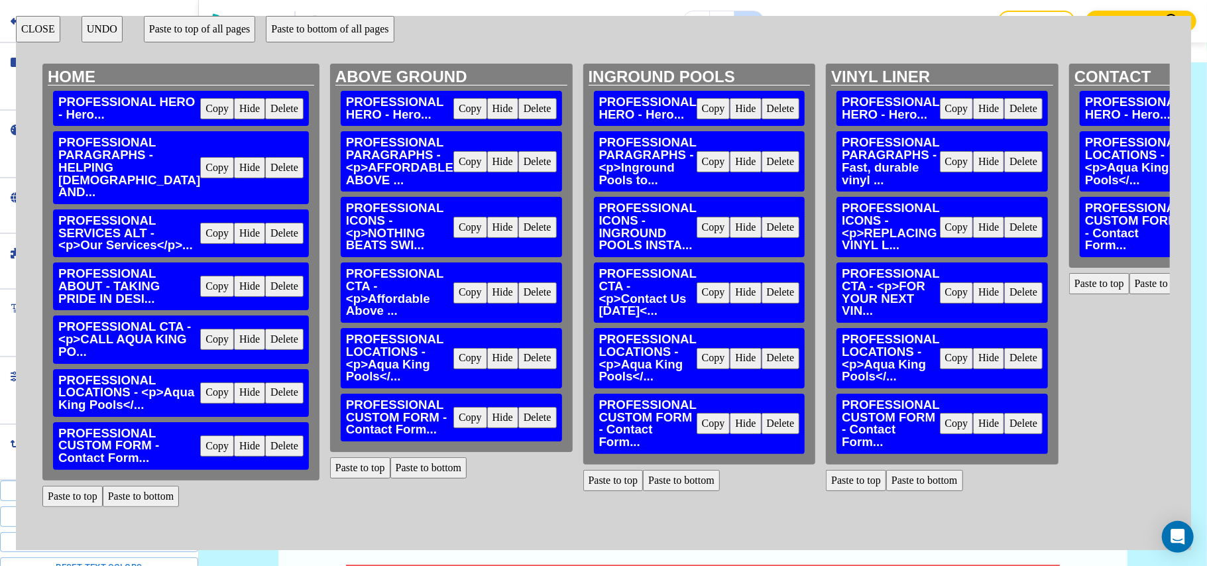
click at [265, 457] on button "Delete" at bounding box center [284, 445] width 38 height 21
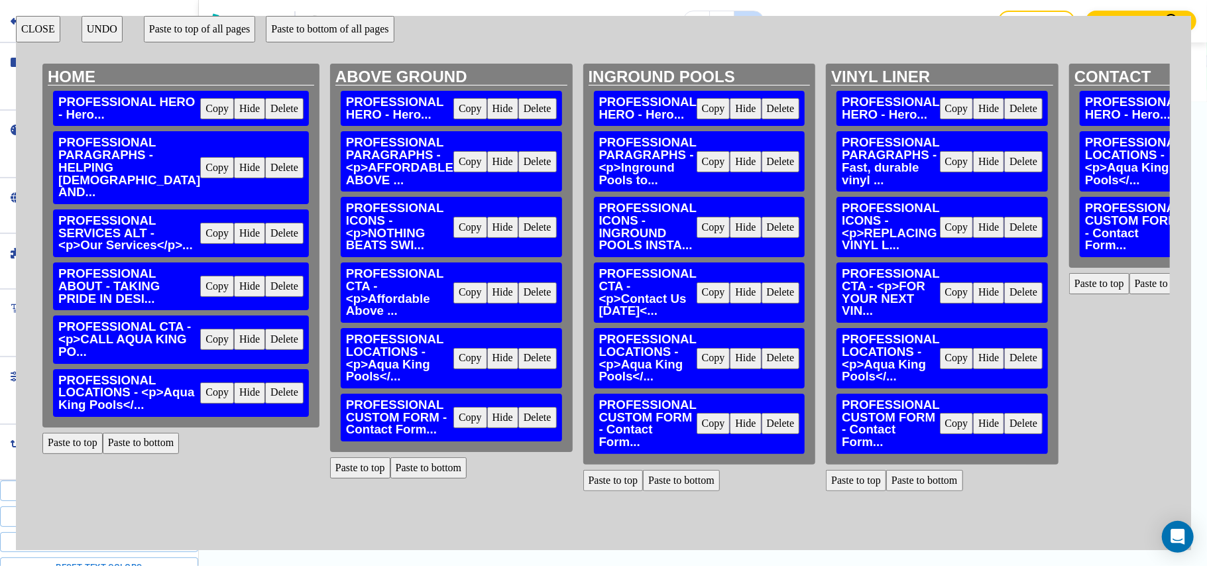
click at [143, 454] on button "Paste to bottom" at bounding box center [141, 443] width 77 height 21
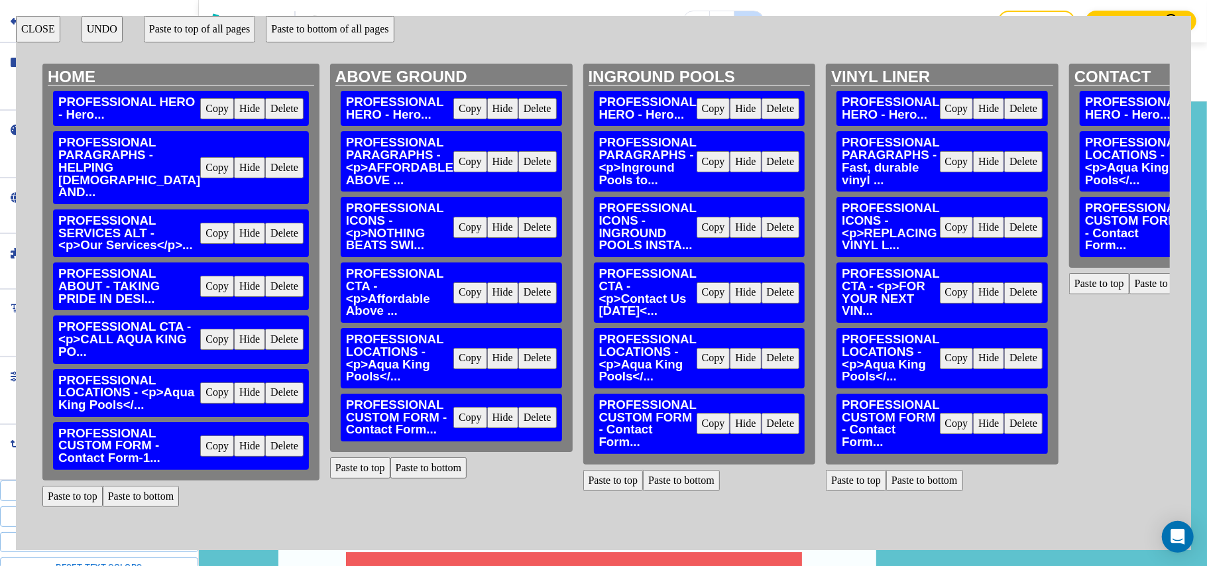
scroll to position [3088, 0]
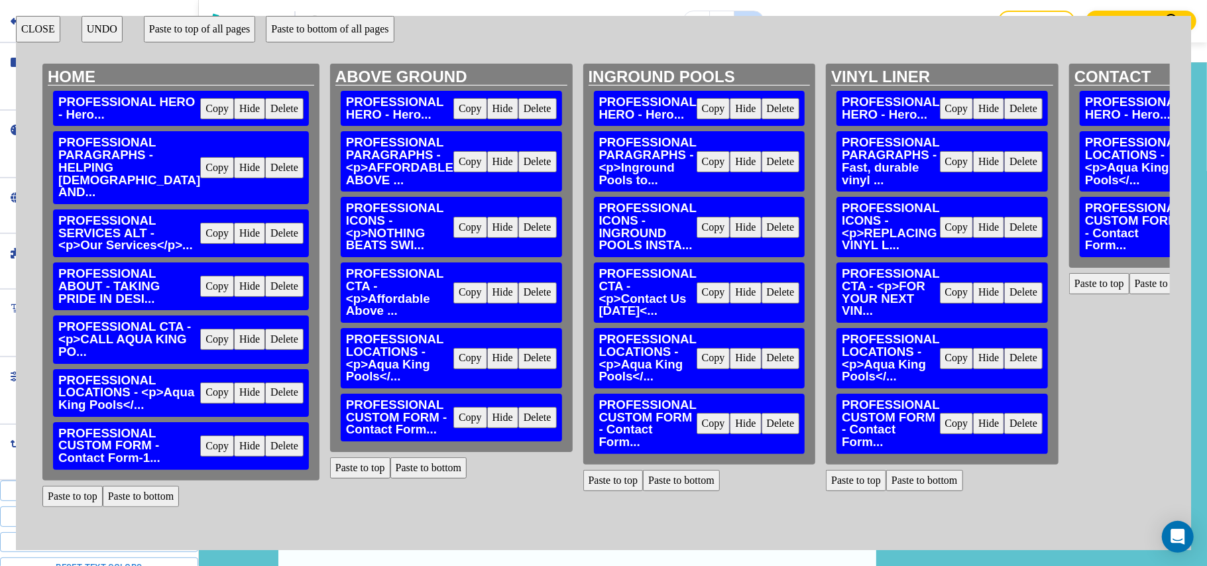
drag, startPoint x: 488, startPoint y: 415, endPoint x: 473, endPoint y: 433, distance: 23.6
click at [518, 414] on button "Delete" at bounding box center [537, 417] width 38 height 21
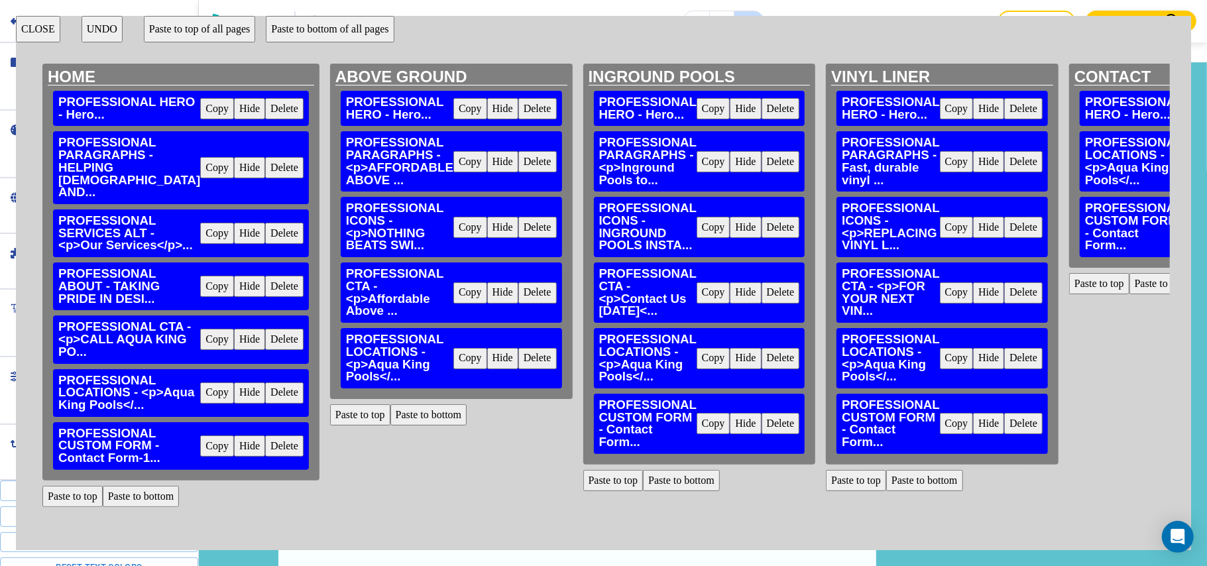
click at [390, 417] on button "Paste to bottom" at bounding box center [428, 414] width 77 height 21
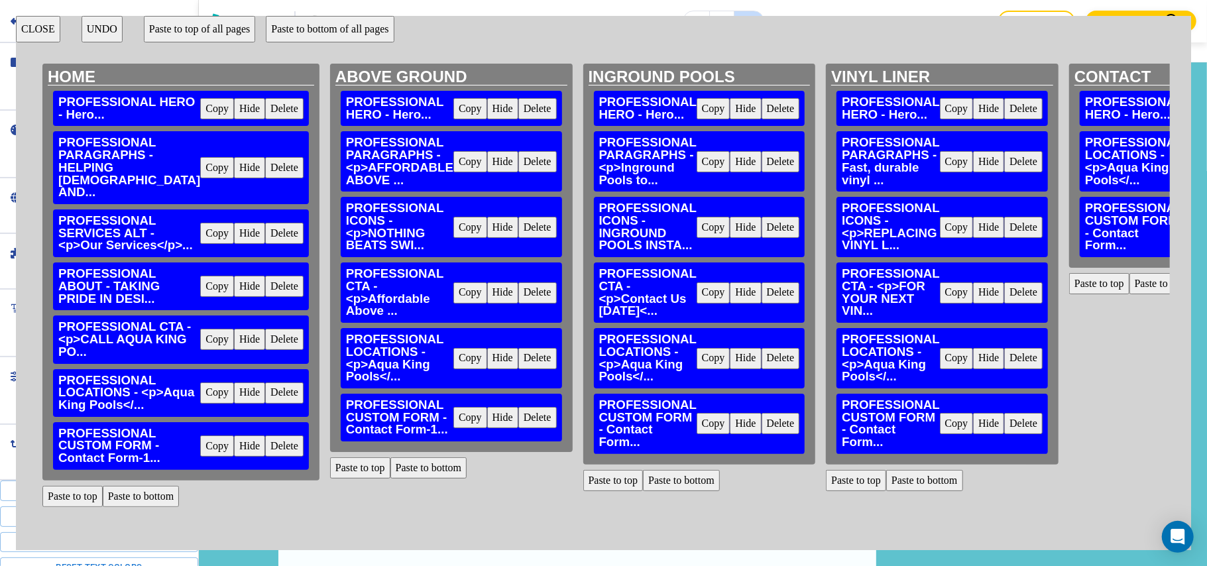
click at [761, 417] on button "Delete" at bounding box center [780, 423] width 38 height 21
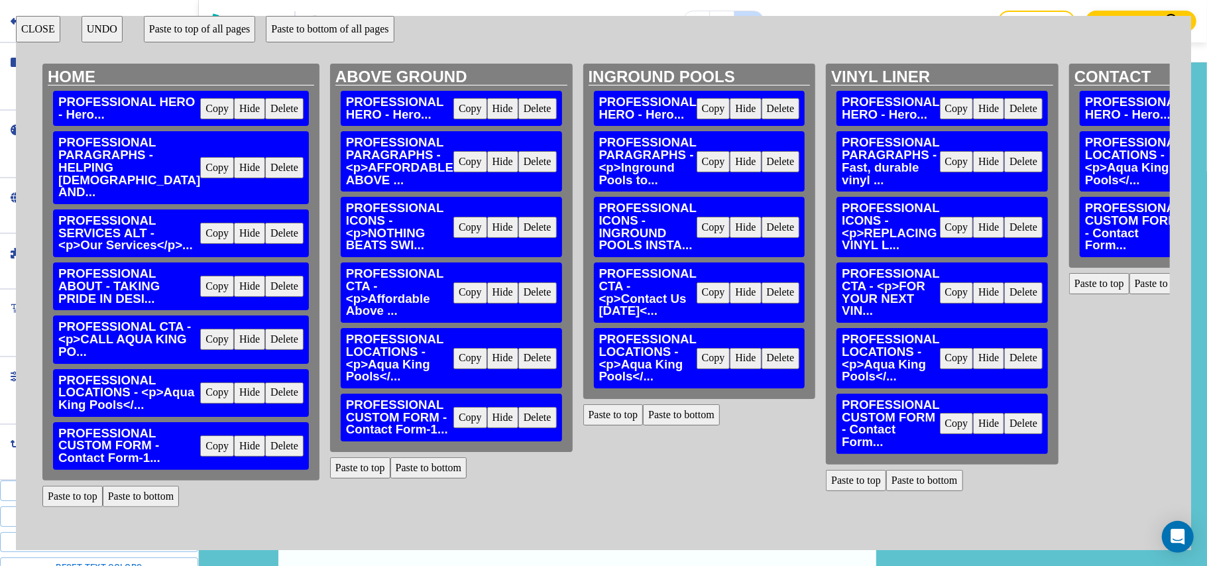
click at [643, 419] on button "Paste to bottom" at bounding box center [681, 414] width 77 height 21
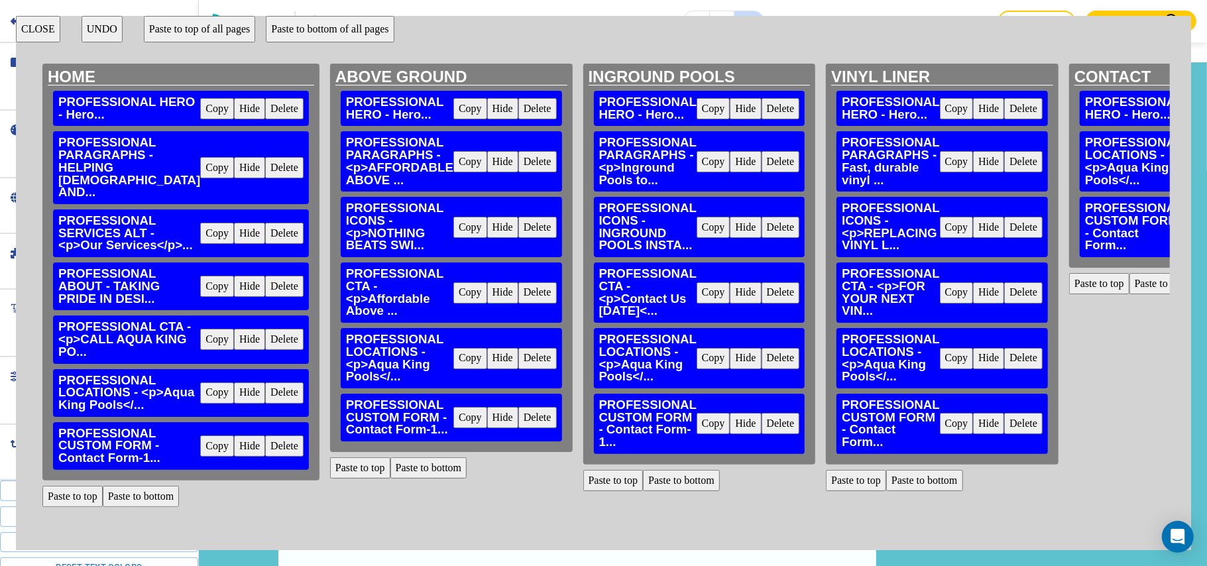
click at [1004, 422] on button "Delete" at bounding box center [1023, 423] width 38 height 21
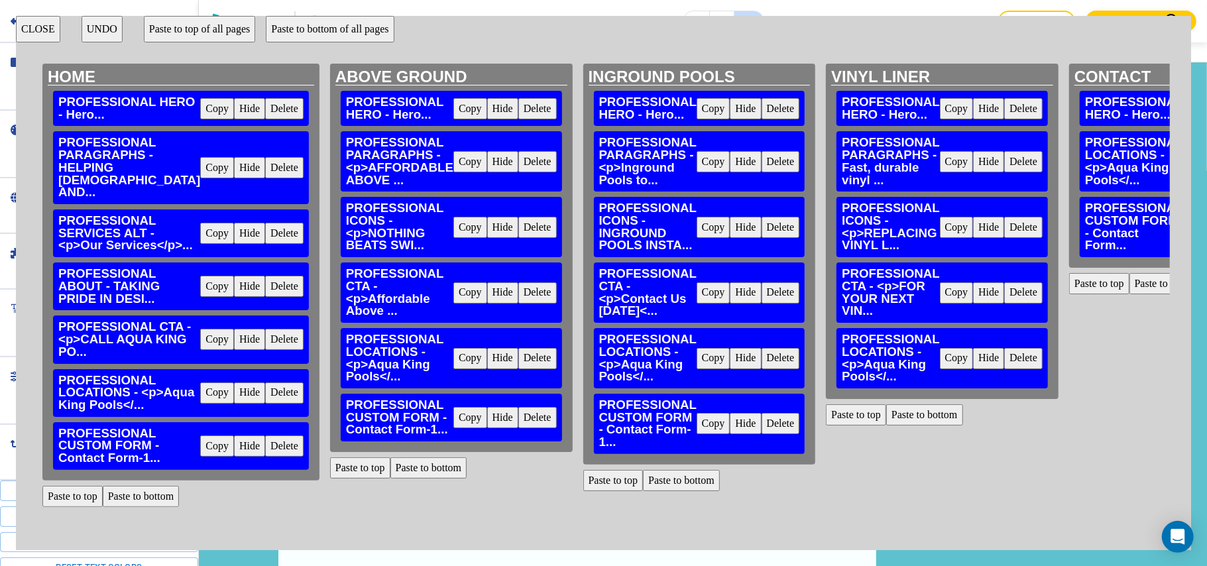
click at [886, 413] on button "Paste to bottom" at bounding box center [924, 414] width 77 height 21
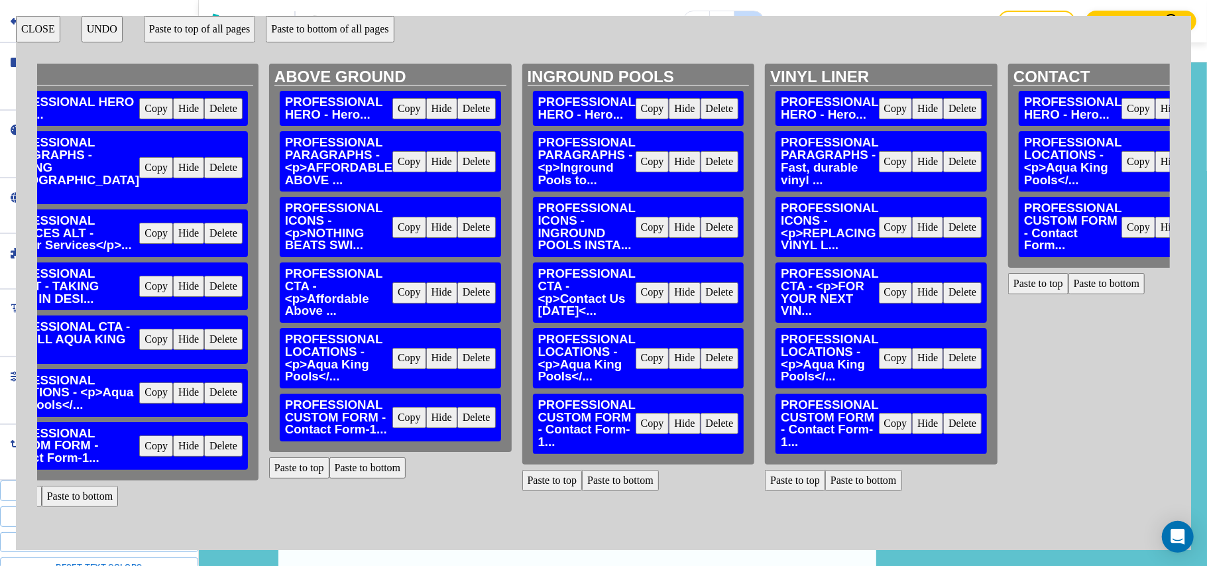
scroll to position [0, 93]
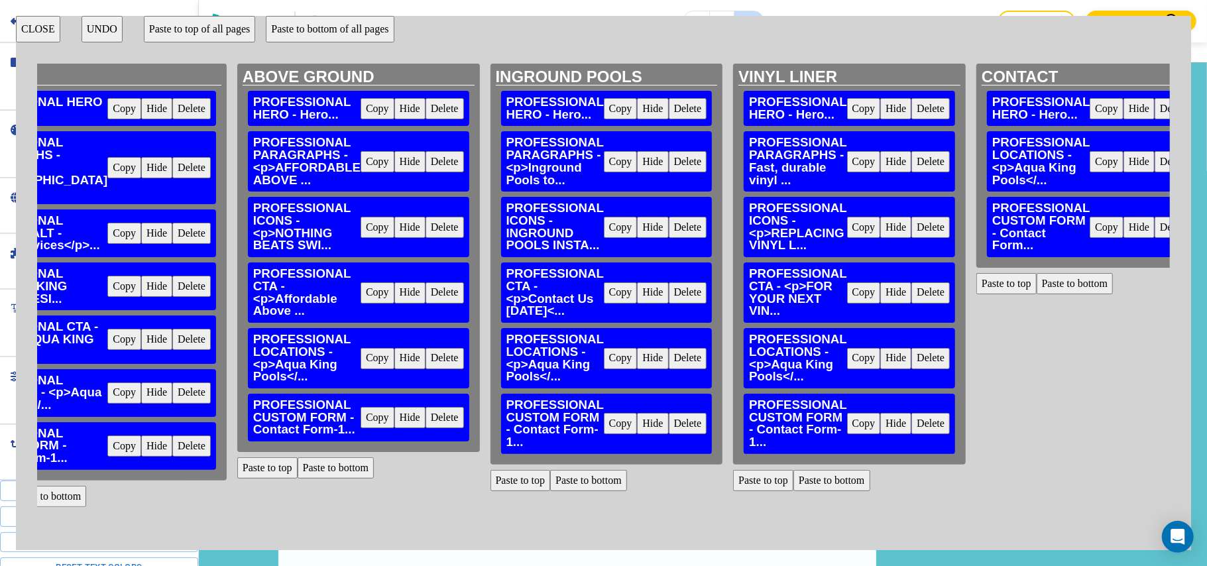
click at [34, 32] on button "CLOSE" at bounding box center [38, 29] width 44 height 27
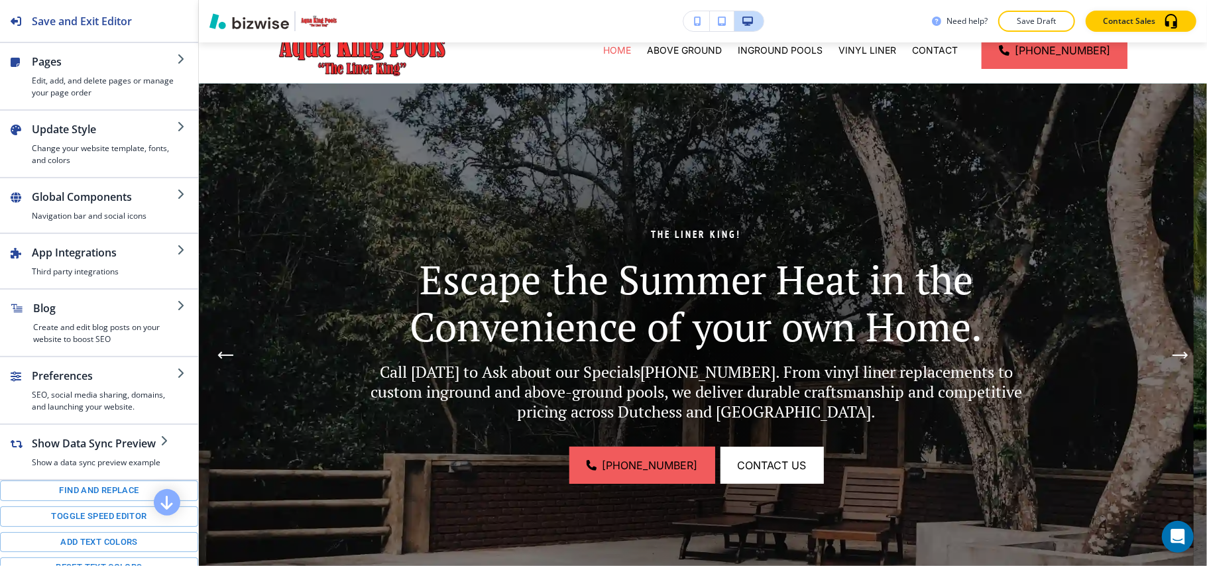
scroll to position [0, 0]
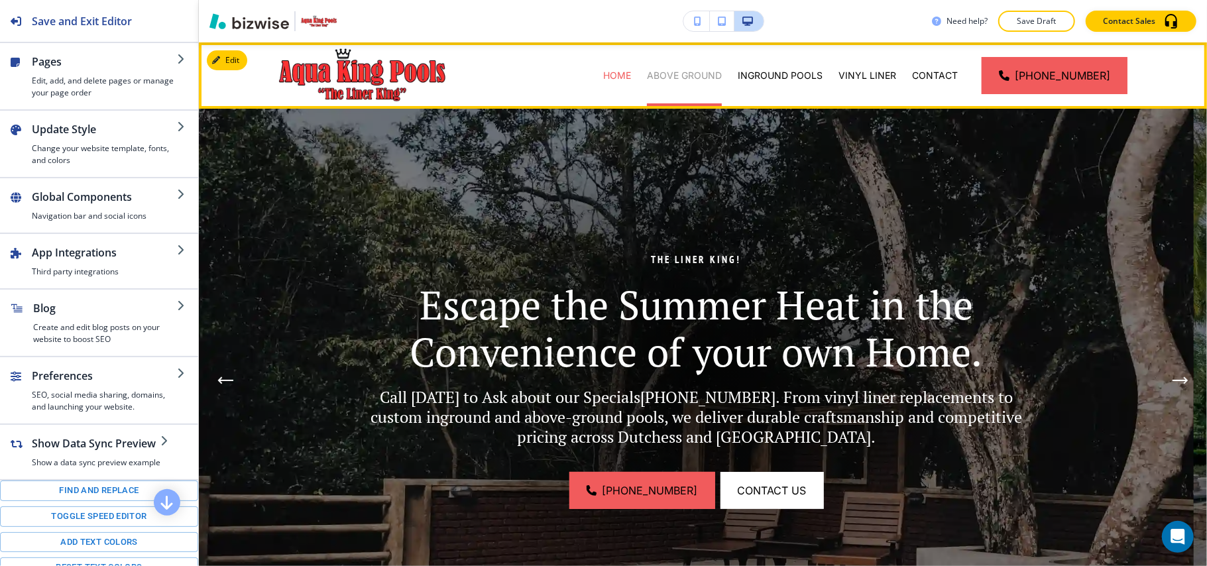
click at [693, 72] on p "ABOVE GROUND" at bounding box center [684, 75] width 75 height 13
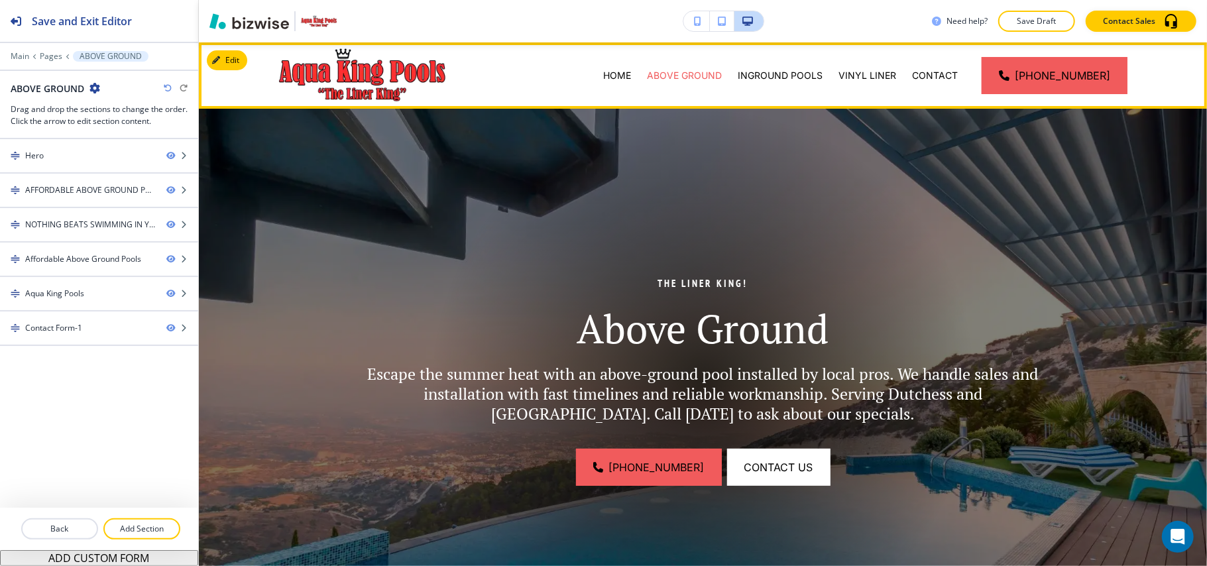
click at [795, 67] on div "INGROUND POOLS" at bounding box center [779, 75] width 101 height 66
click at [795, 70] on p "INGROUND POOLS" at bounding box center [779, 75] width 85 height 13
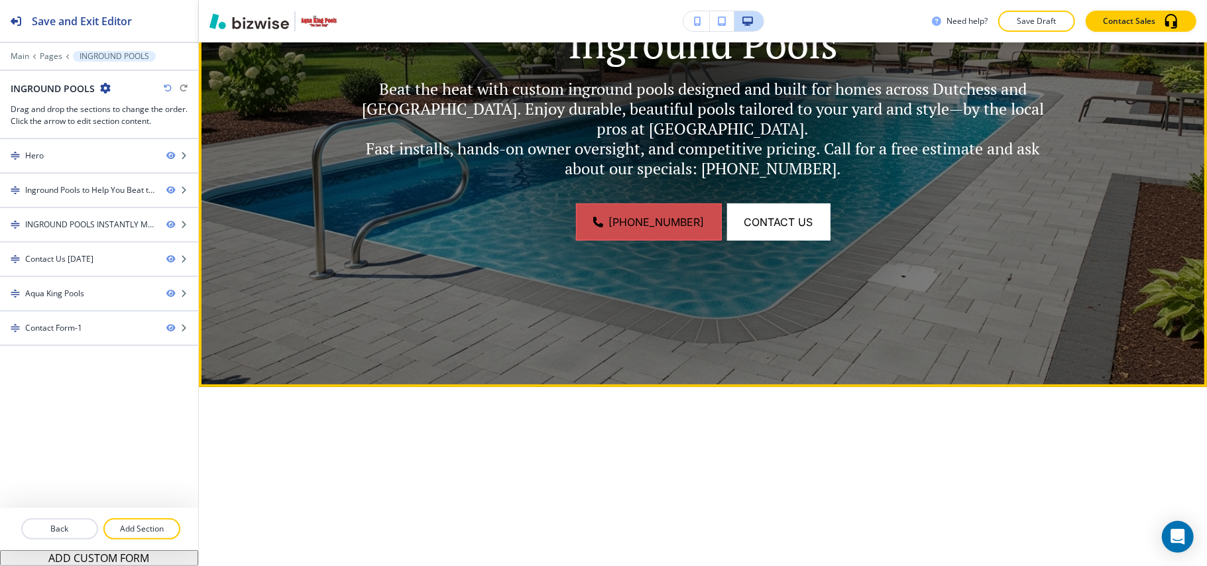
scroll to position [176, 0]
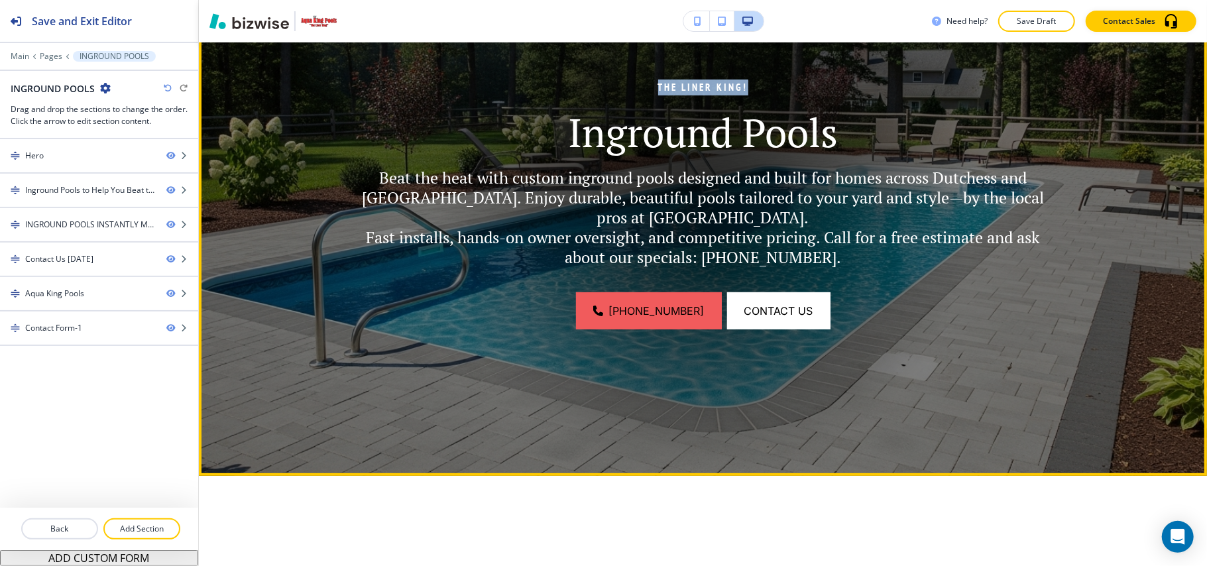
drag, startPoint x: 695, startPoint y: 86, endPoint x: 661, endPoint y: 88, distance: 33.8
click at [643, 89] on p "THE LINER KING!" at bounding box center [703, 88] width 698 height 16
copy p "THE LINER KING!"
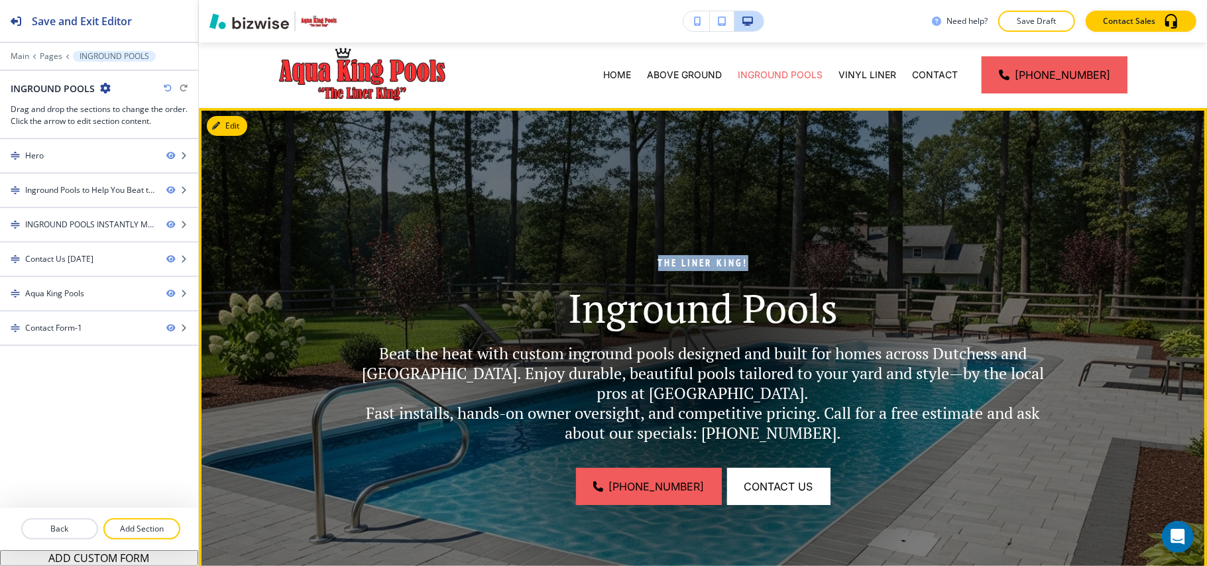
scroll to position [0, 0]
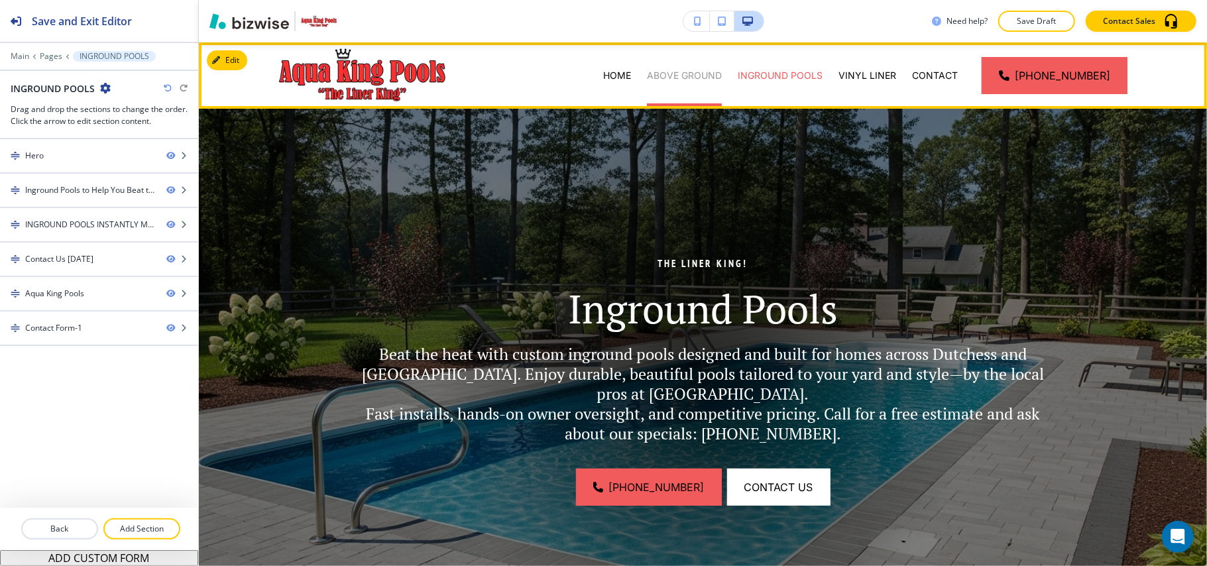
click at [682, 70] on p "ABOVE GROUND" at bounding box center [684, 75] width 75 height 13
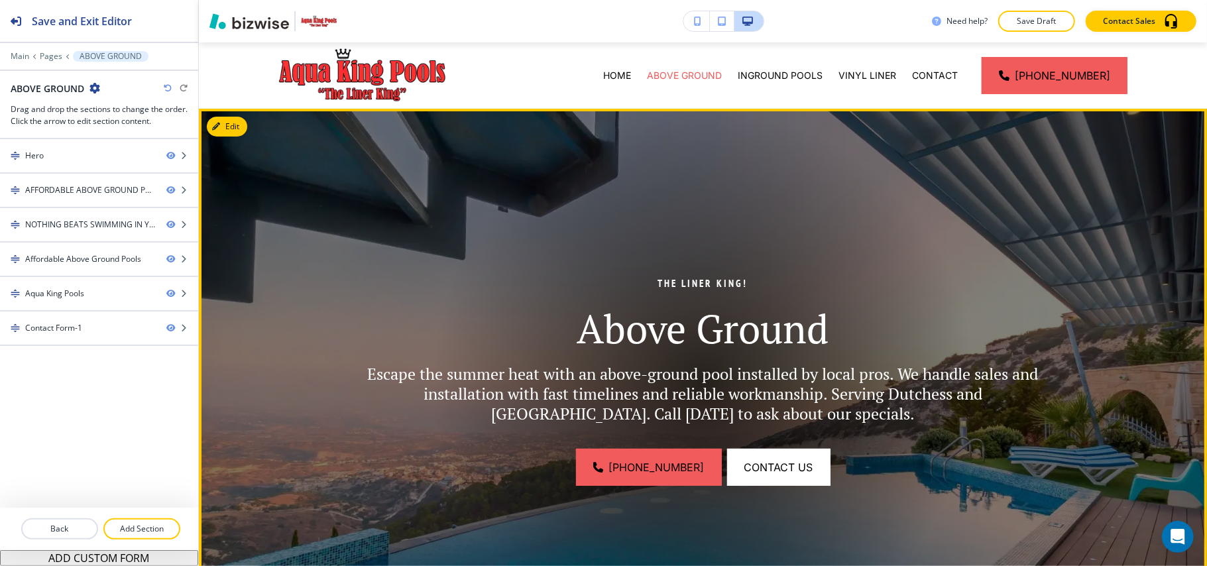
click at [255, 133] on img at bounding box center [703, 380] width 1008 height 543
click at [242, 129] on button "Edit This Section" at bounding box center [251, 127] width 89 height 20
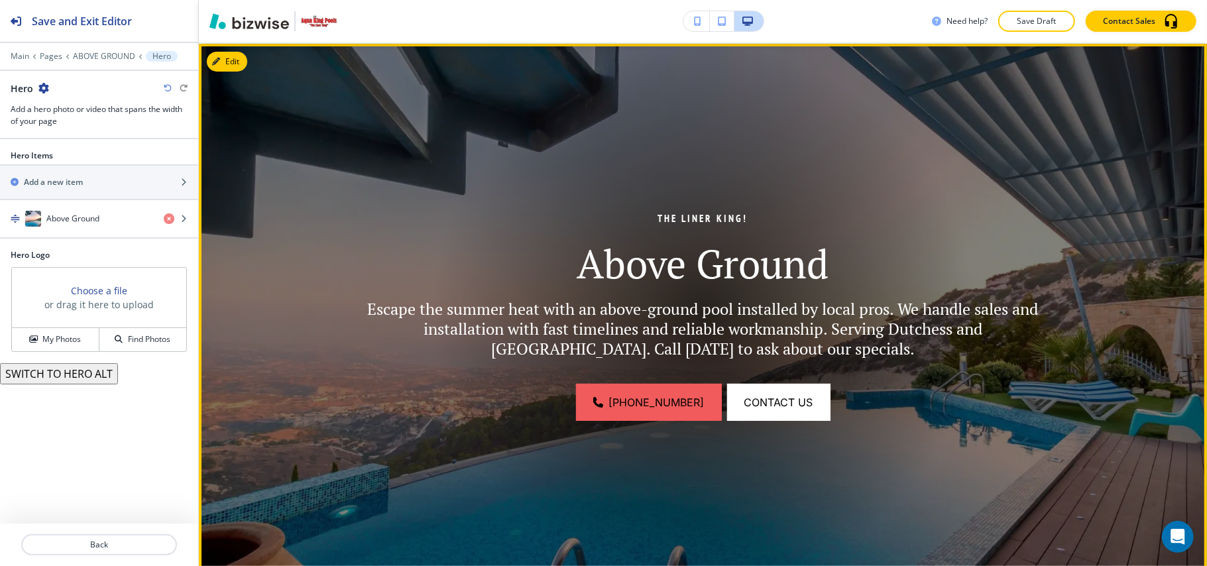
scroll to position [66, 0]
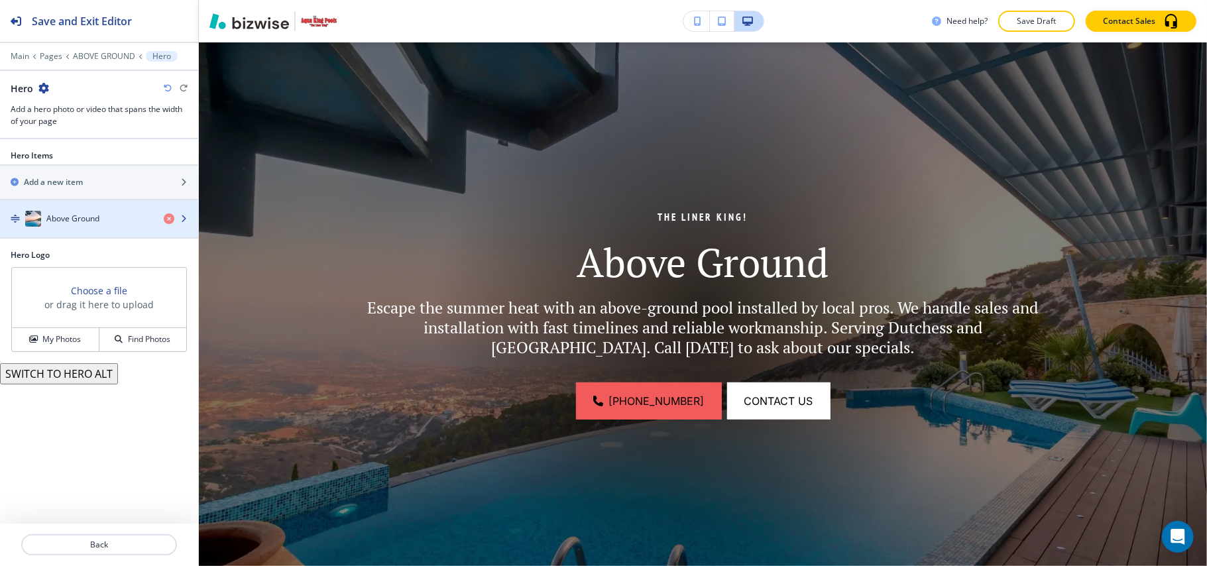
click at [121, 231] on div "button" at bounding box center [99, 232] width 198 height 11
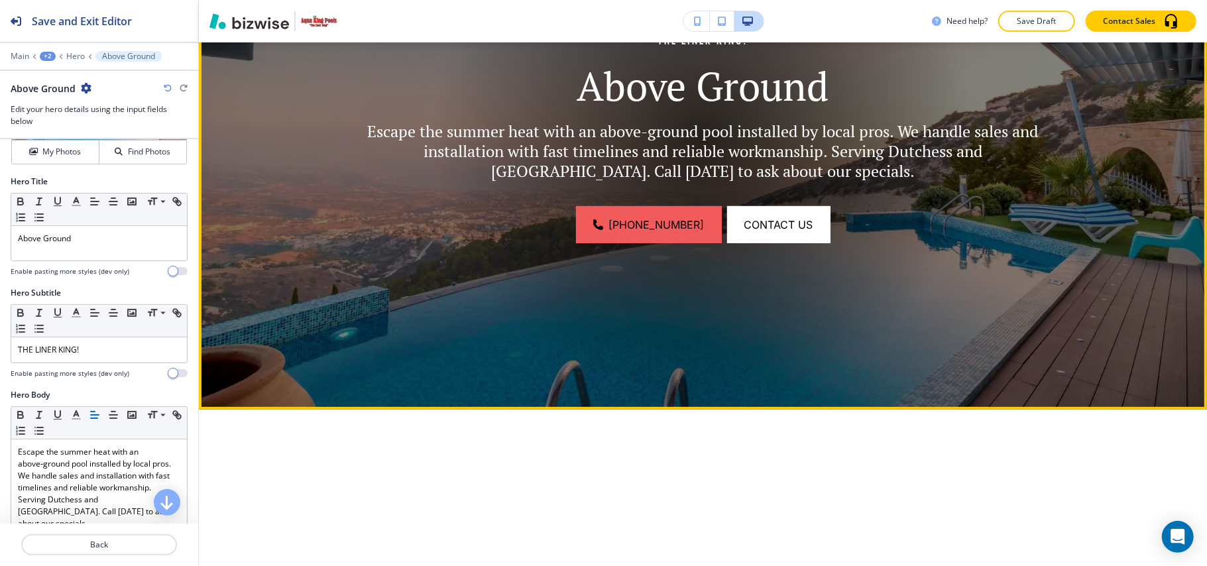
scroll to position [0, 0]
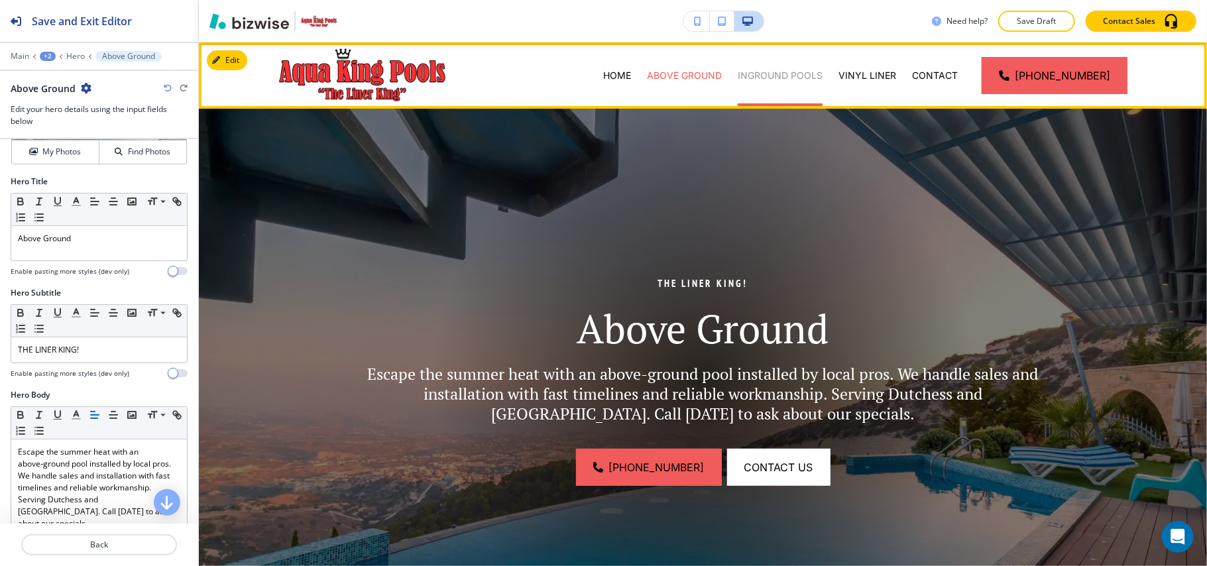
click at [792, 72] on p "INGROUND POOLS" at bounding box center [779, 75] width 85 height 13
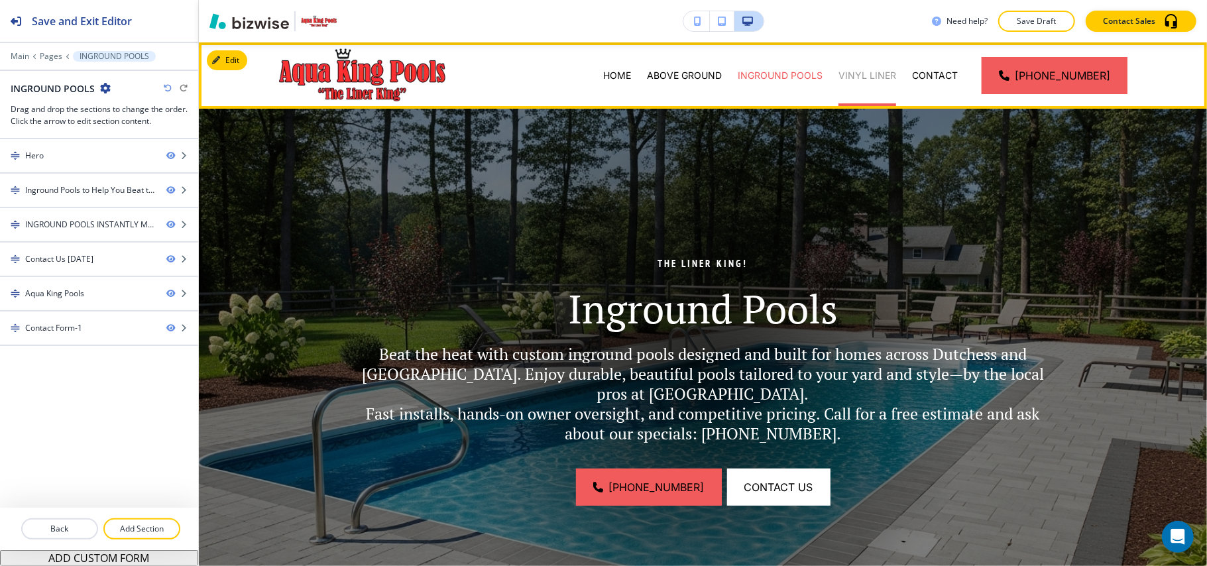
click at [867, 73] on p "VINYL LINER" at bounding box center [867, 75] width 58 height 13
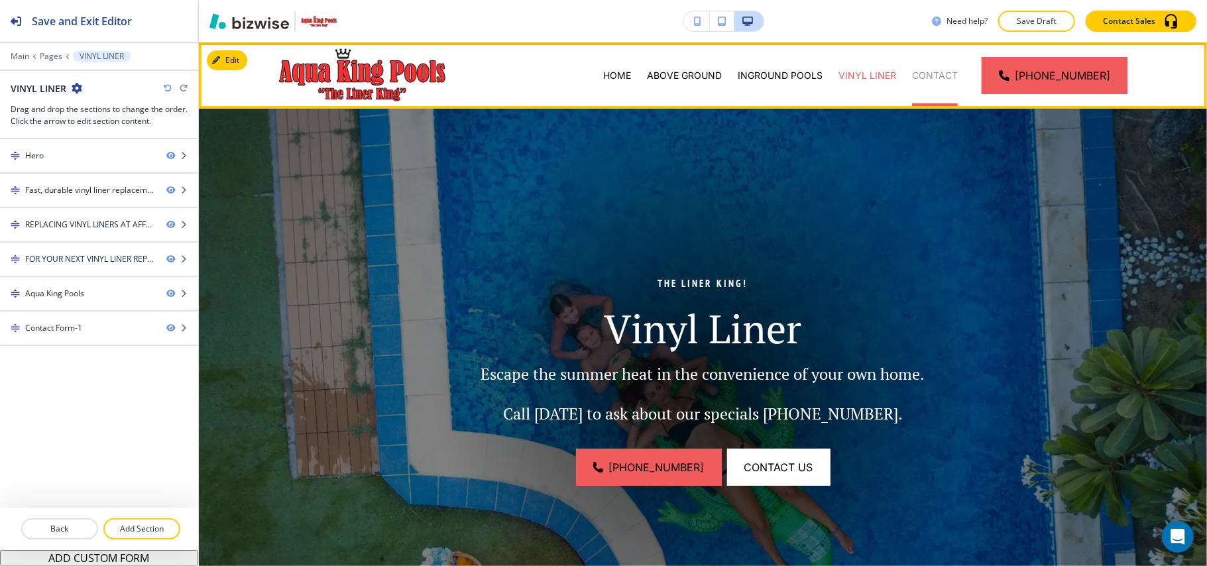
click at [931, 73] on p "CONTACT" at bounding box center [935, 75] width 46 height 13
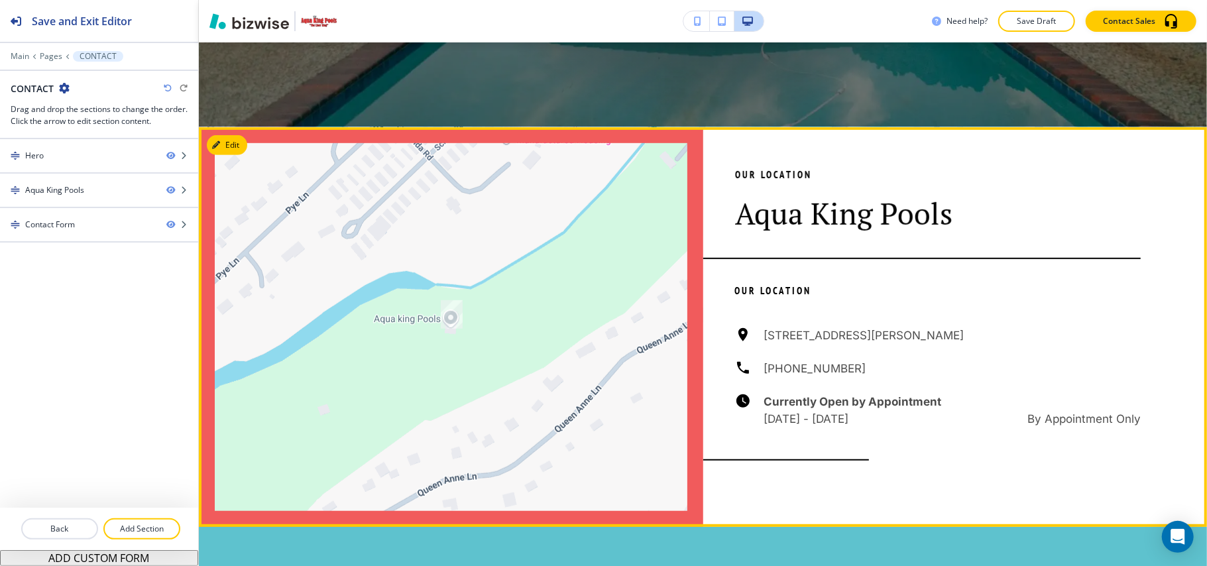
scroll to position [706, 0]
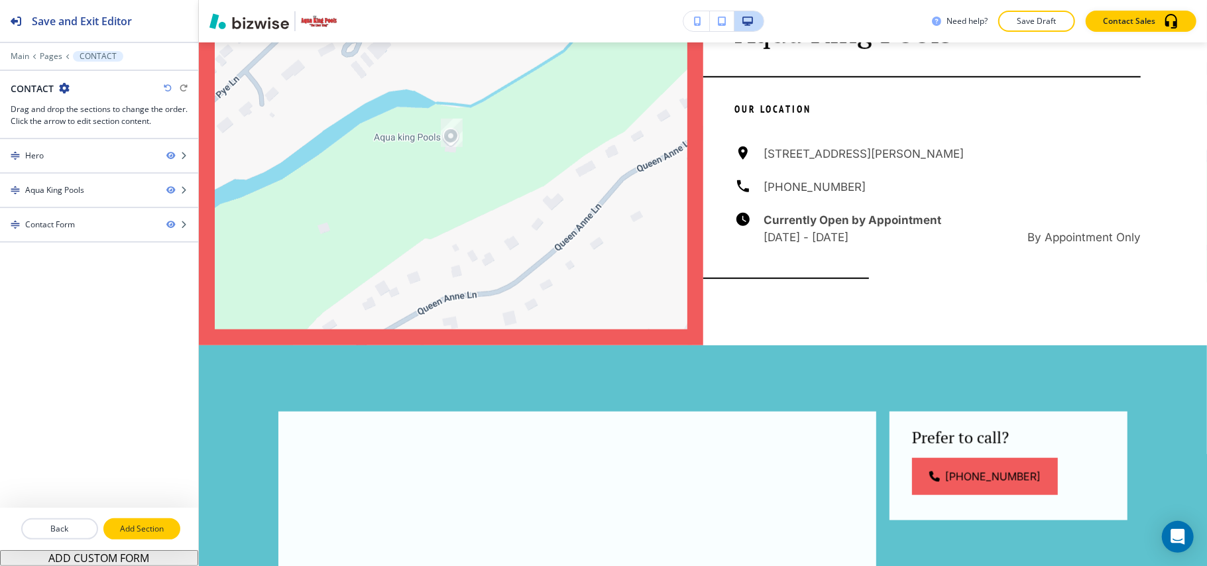
click at [146, 525] on p "Add Section" at bounding box center [142, 529] width 74 height 12
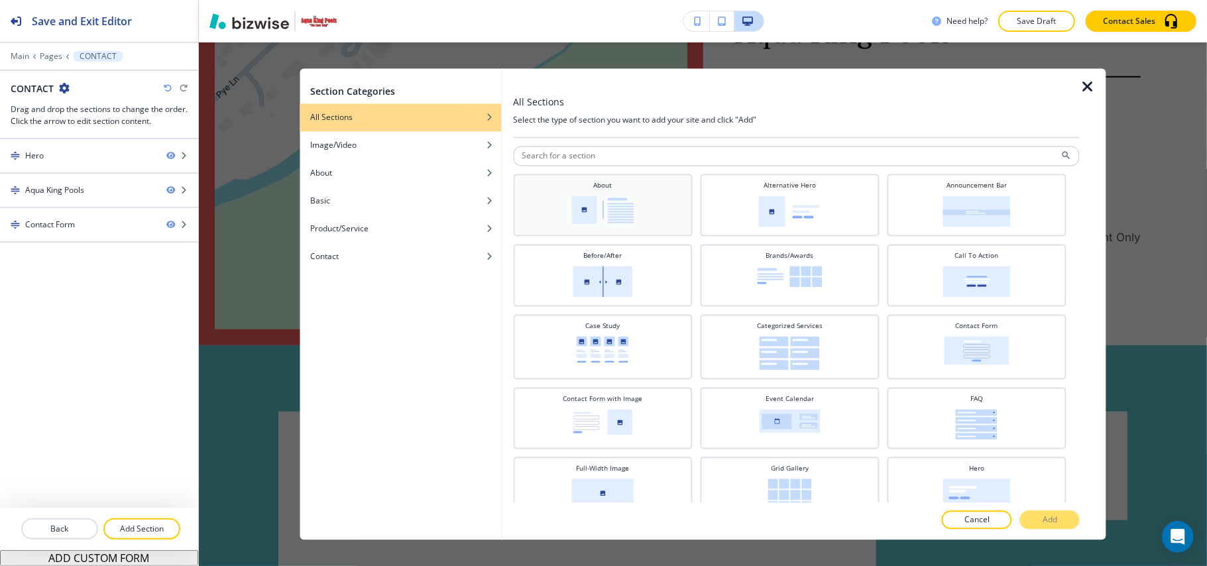
click at [594, 210] on img at bounding box center [602, 210] width 62 height 28
click at [1049, 517] on p "Add" at bounding box center [1049, 520] width 15 height 12
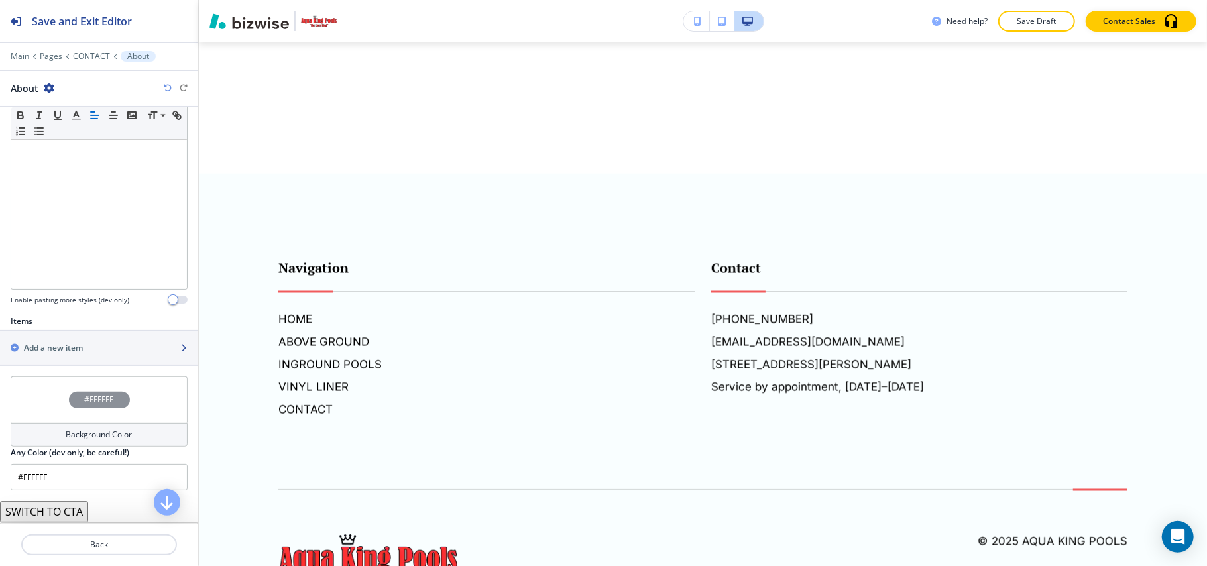
scroll to position [314, 0]
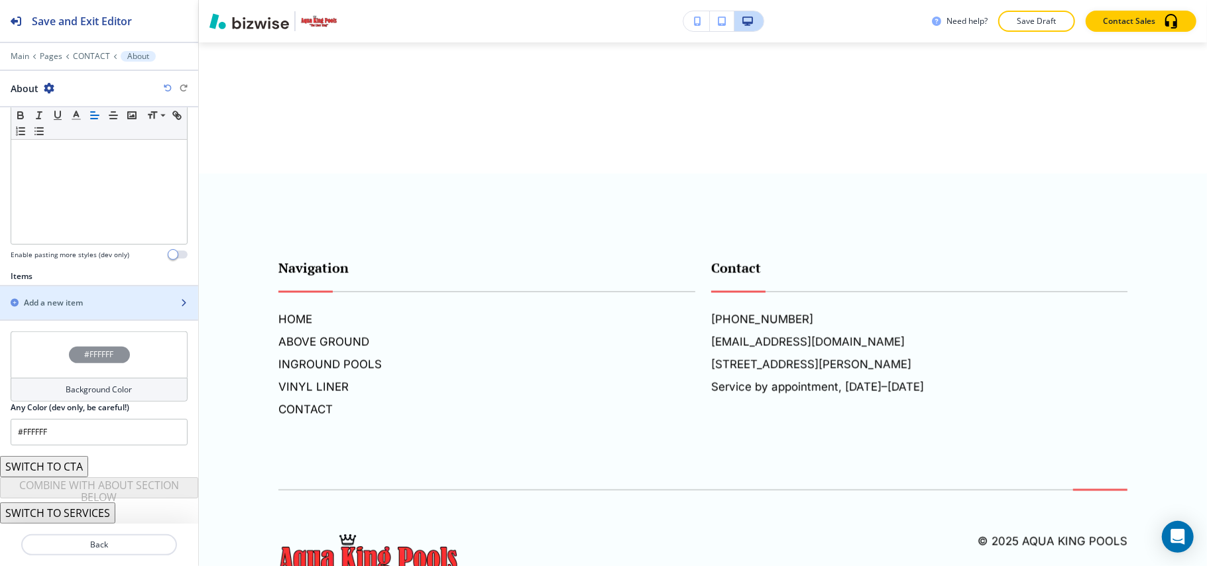
click at [74, 302] on h2 "Add a new item" at bounding box center [53, 303] width 59 height 12
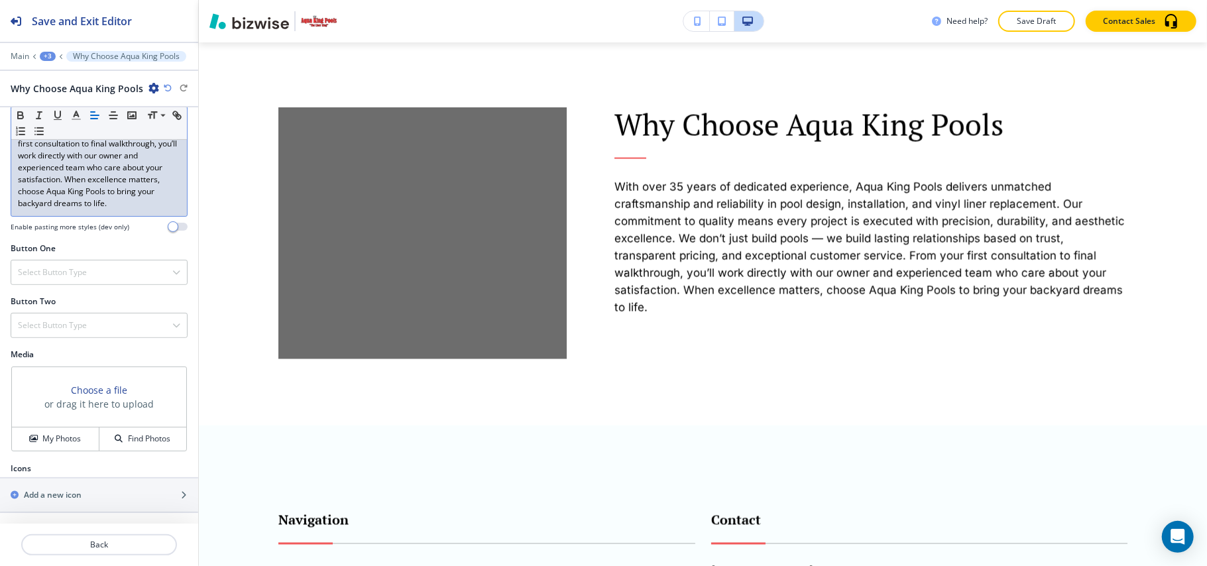
scroll to position [398, 0]
click at [56, 443] on h4 "My Photos" at bounding box center [61, 439] width 38 height 12
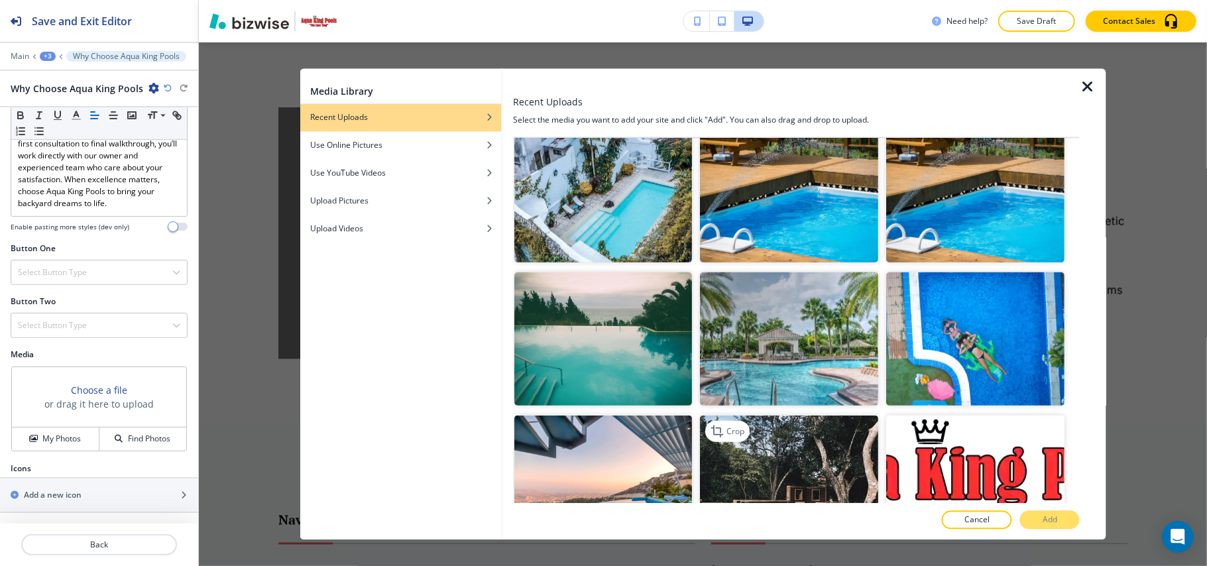
scroll to position [795, 0]
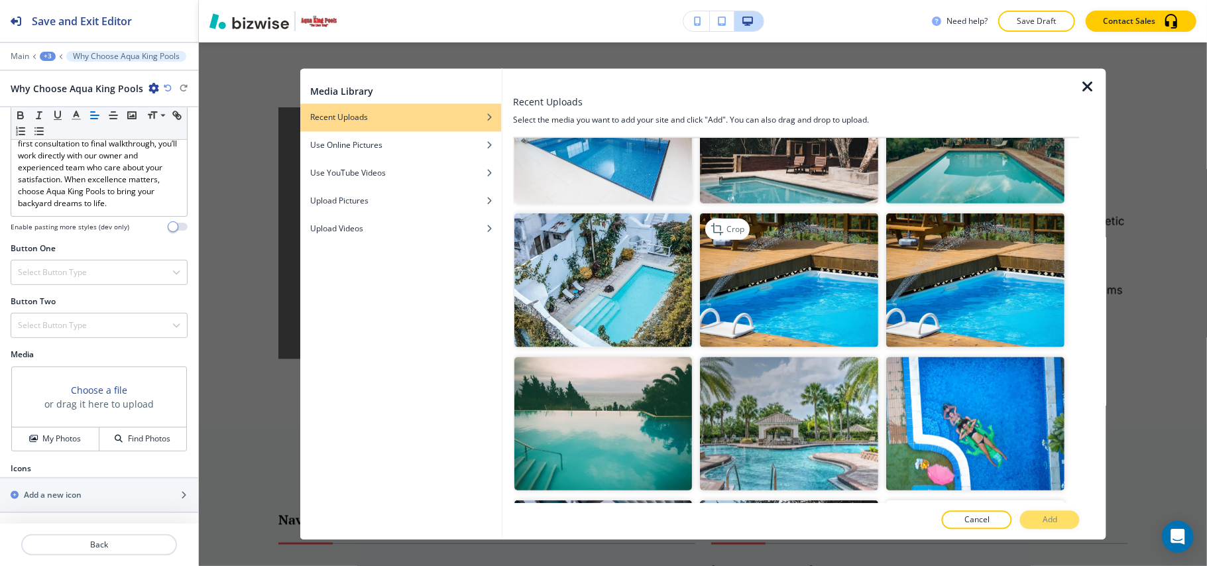
click at [814, 248] on img "button" at bounding box center [789, 280] width 178 height 134
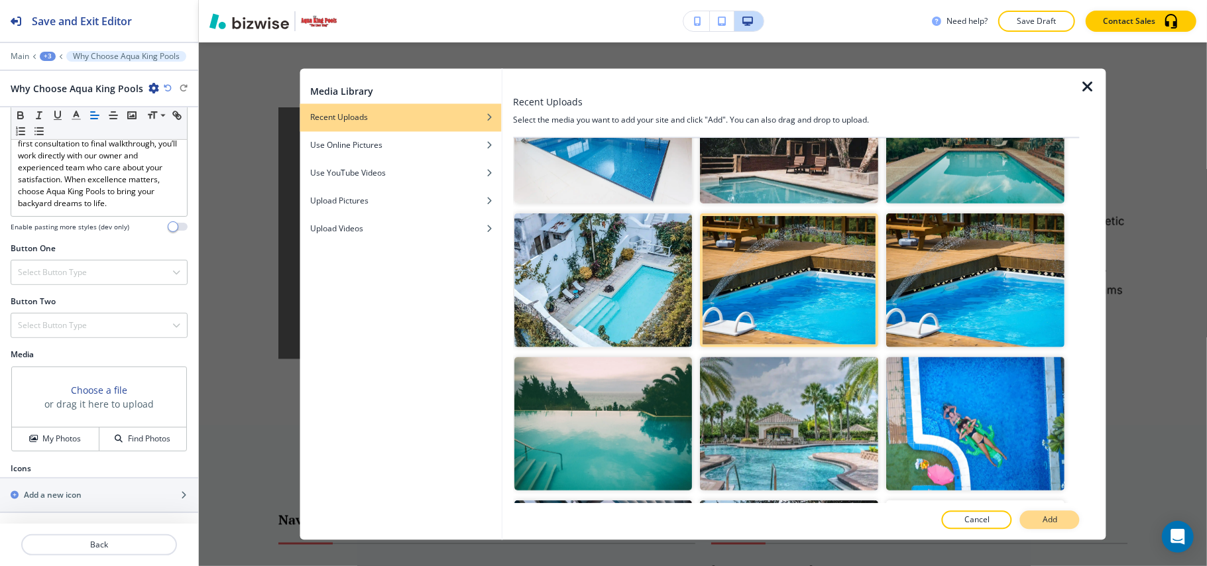
click at [1056, 521] on p "Add" at bounding box center [1049, 520] width 15 height 12
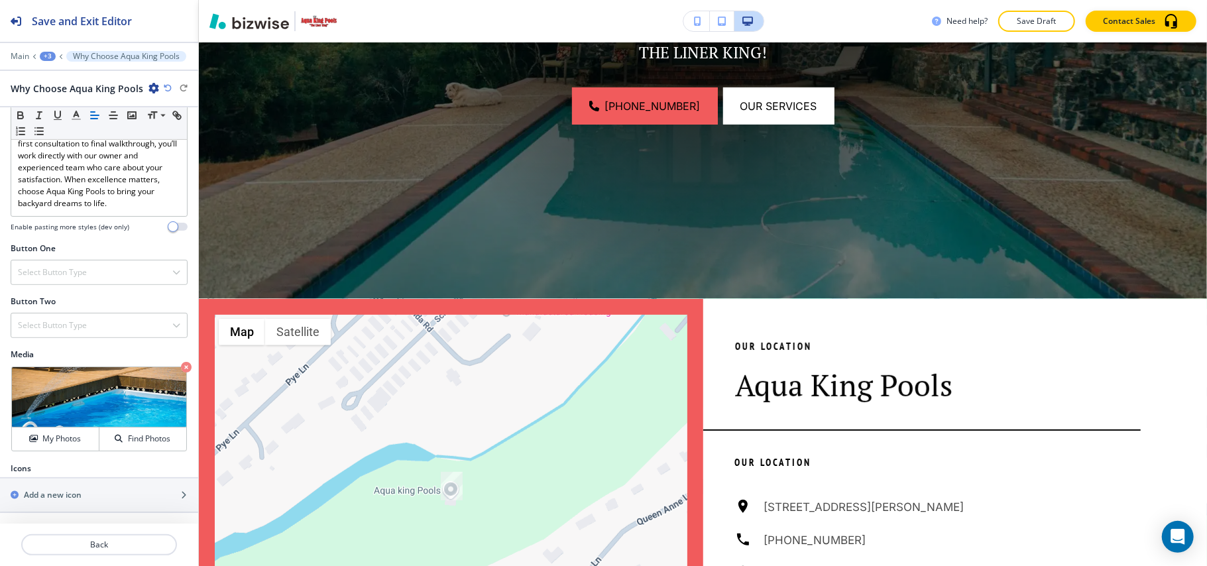
scroll to position [507, 0]
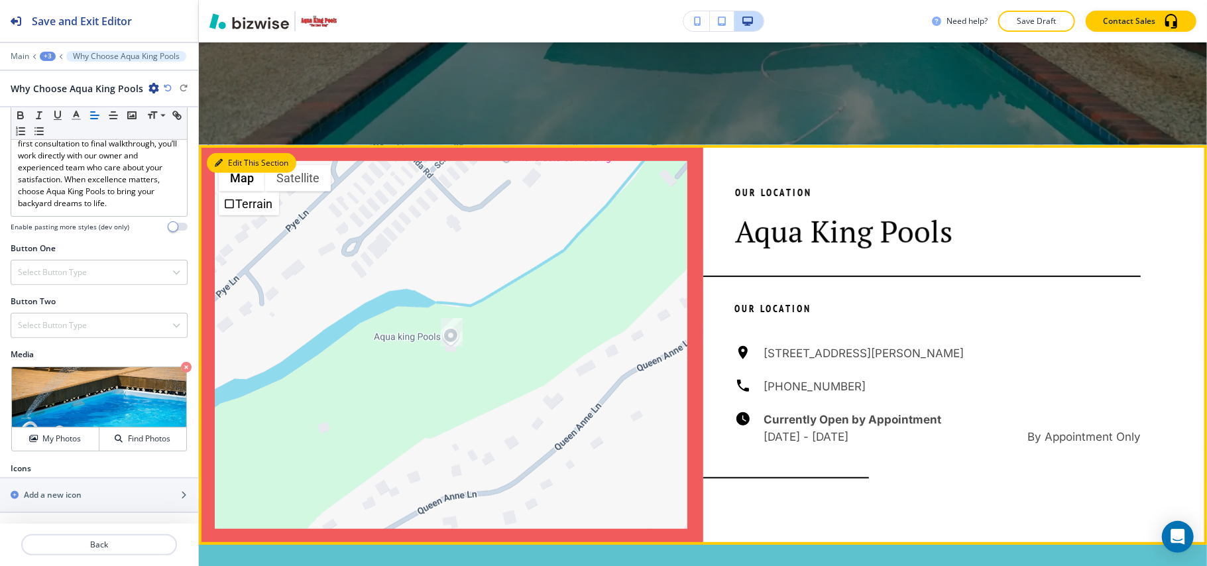
click at [224, 163] on button "Edit This Section" at bounding box center [251, 163] width 89 height 20
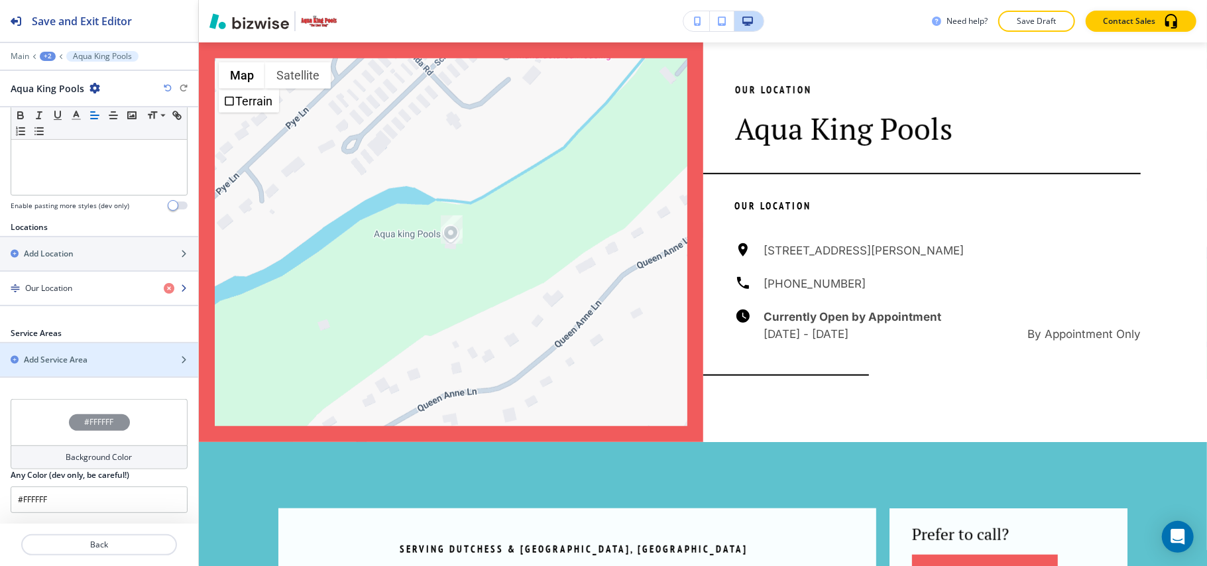
scroll to position [364, 0]
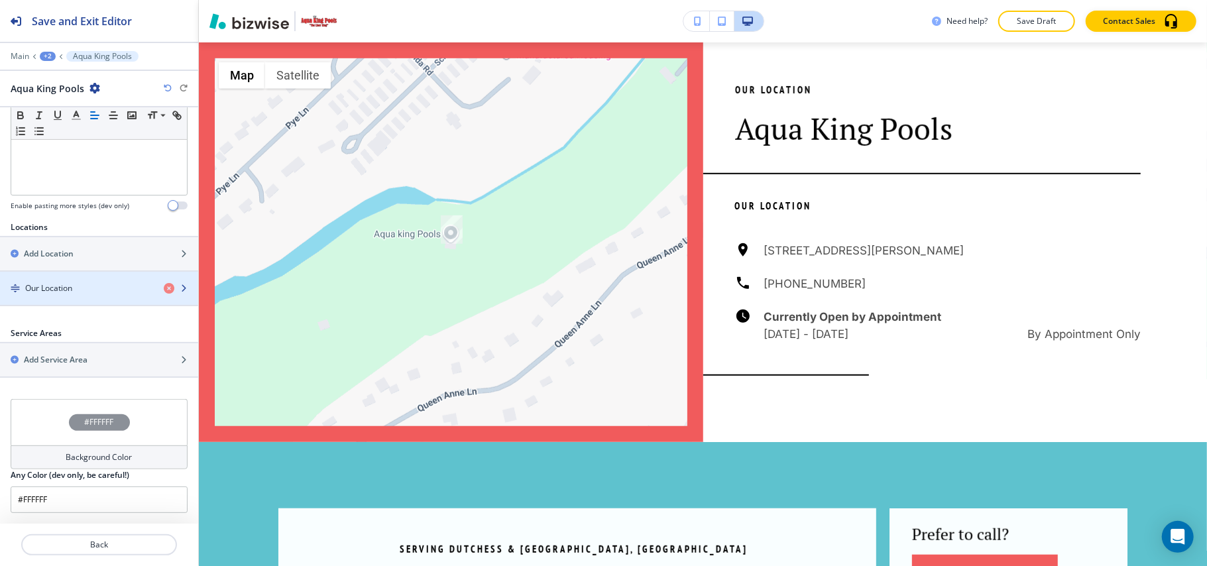
click at [70, 294] on div "button" at bounding box center [99, 299] width 198 height 11
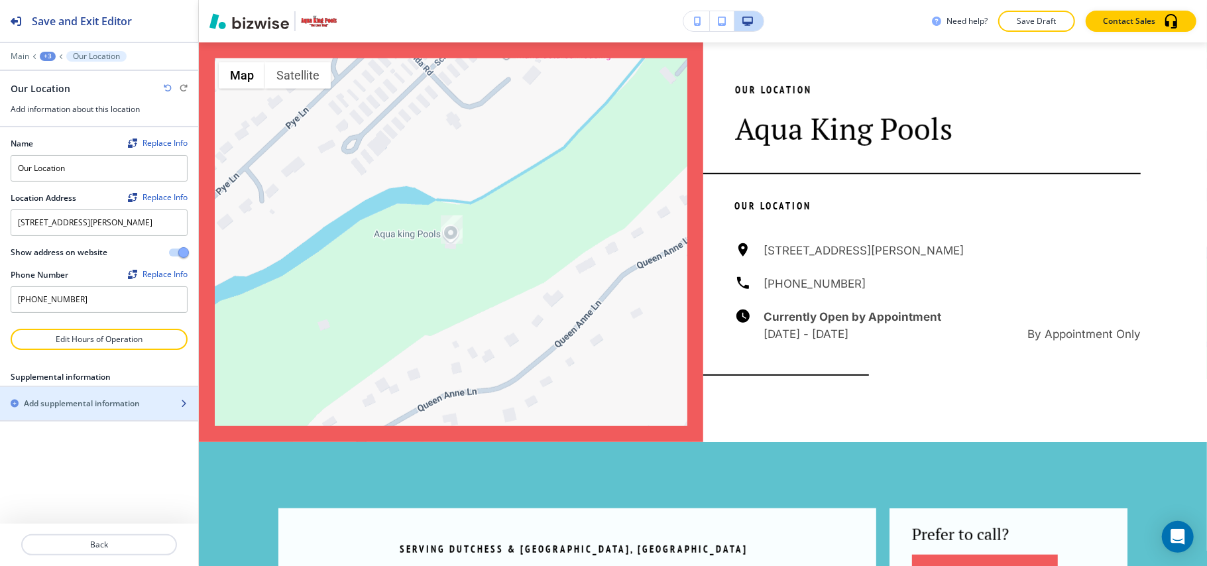
click at [86, 409] on h2 "Add supplemental information" at bounding box center [82, 404] width 116 height 12
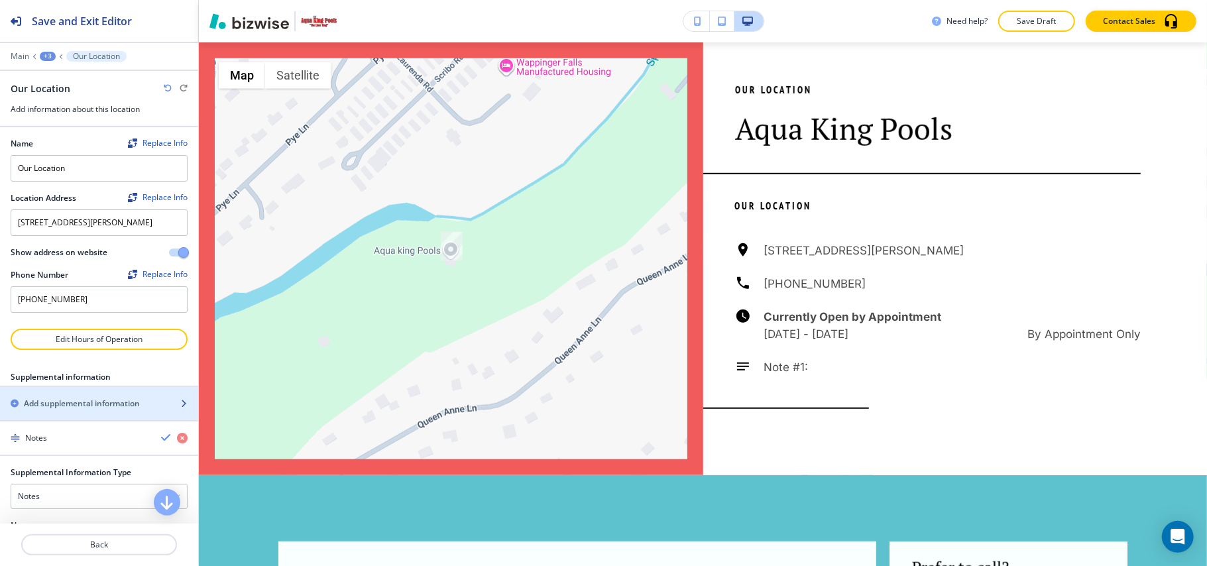
scroll to position [136, 0]
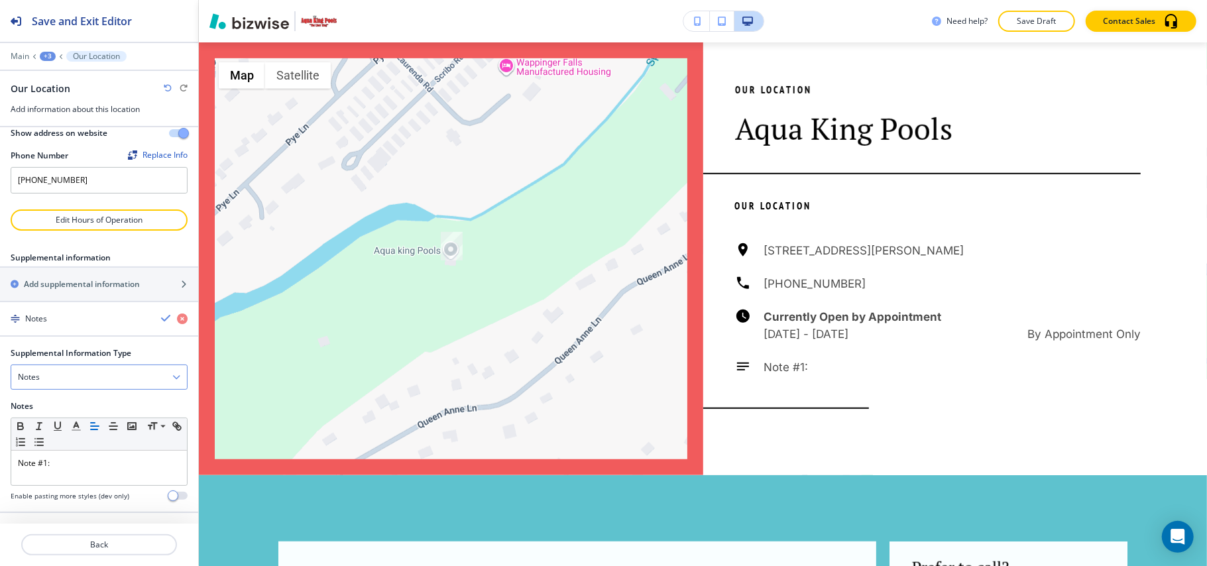
click at [53, 382] on div "Notes" at bounding box center [99, 377] width 176 height 24
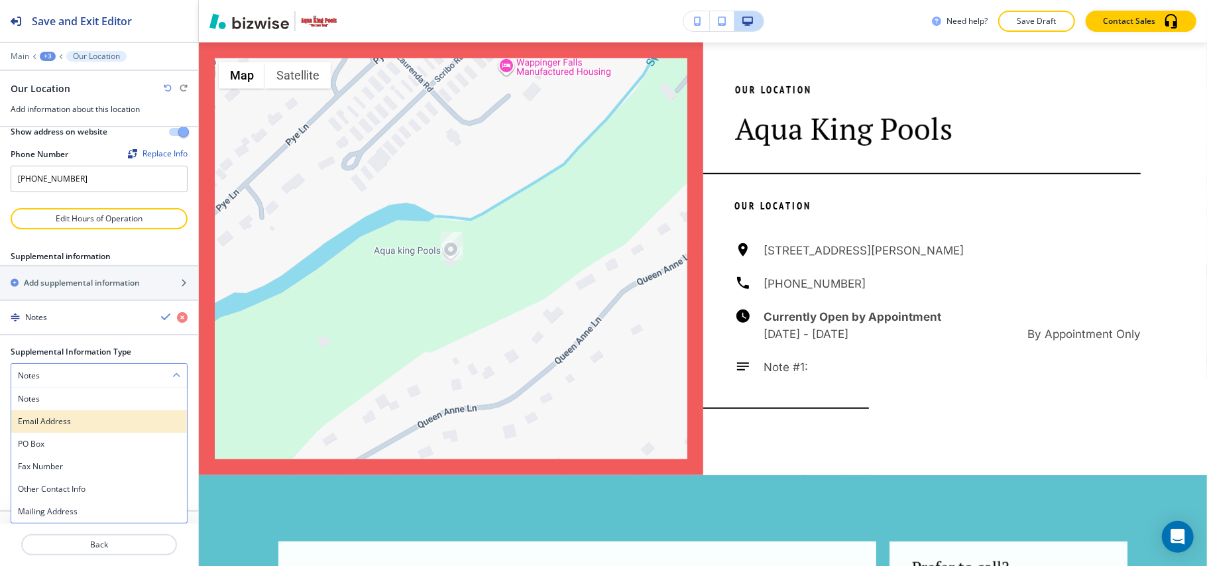
click at [51, 424] on h4 "Email Address" at bounding box center [99, 421] width 162 height 12
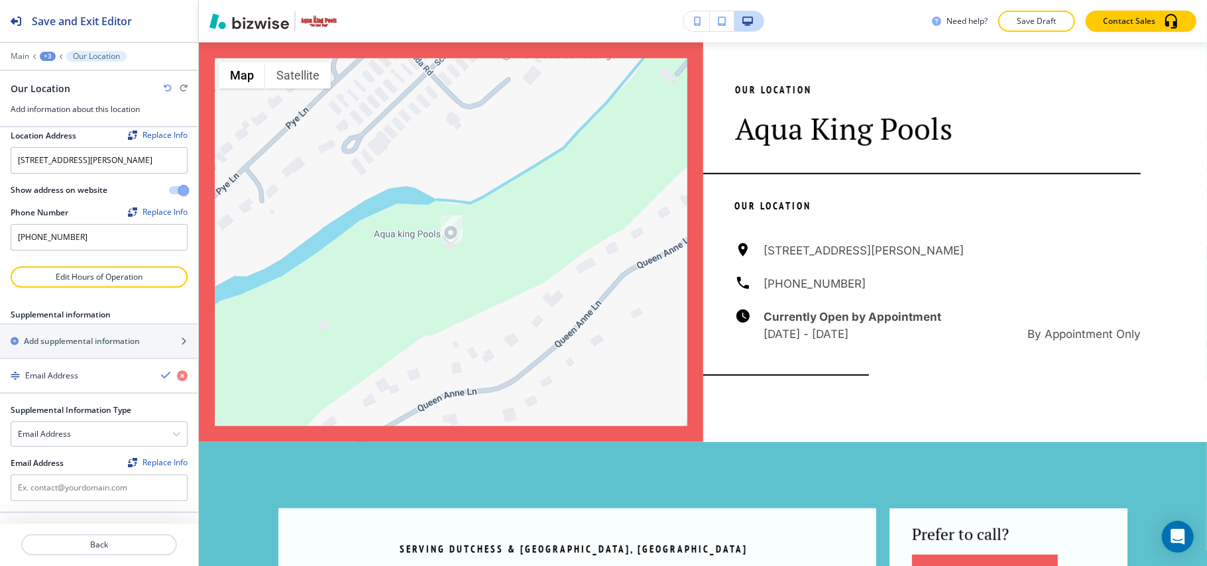
scroll to position [78, 0]
click at [78, 485] on input "text" at bounding box center [99, 487] width 177 height 27
paste input "sscianna1@verizon.net"
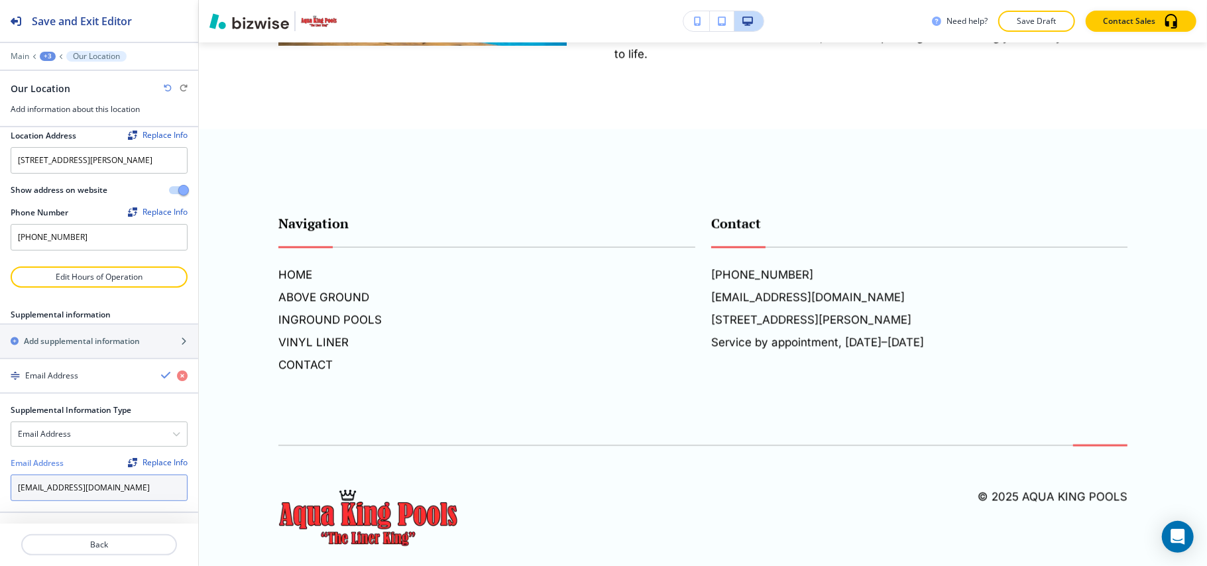
scroll to position [1957, 0]
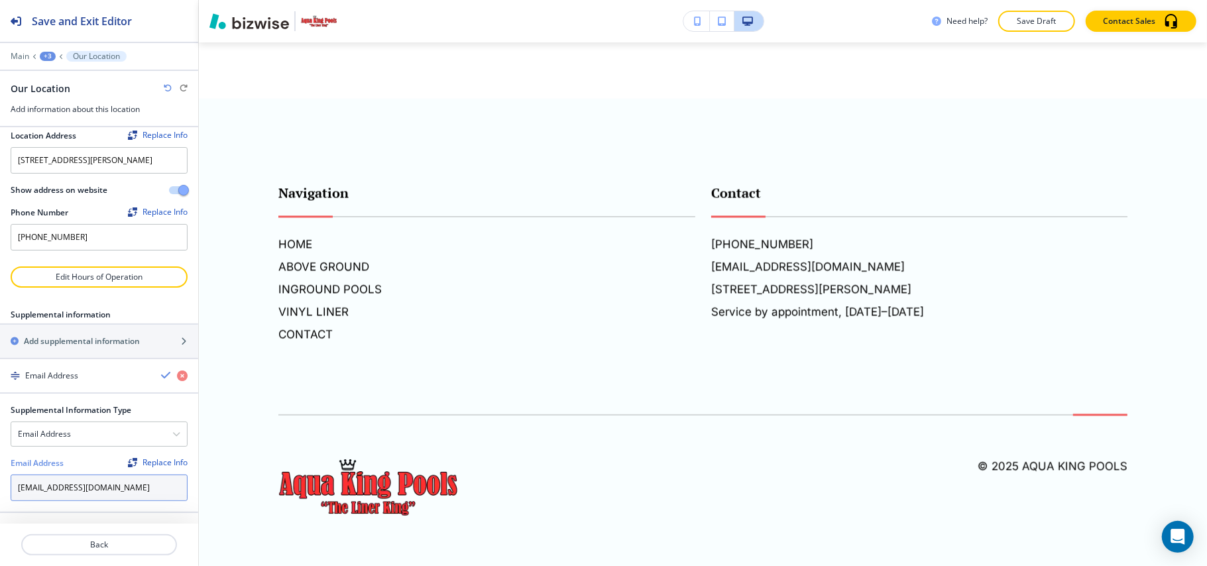
type input "sscianna1@verizon.net"
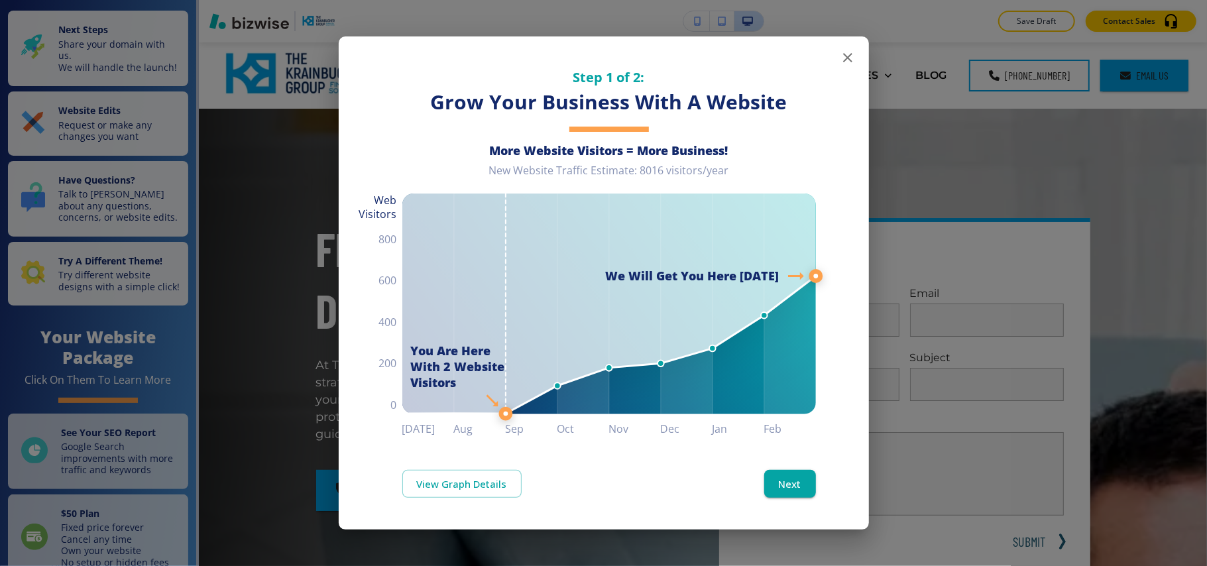
click at [851, 52] on icon "button" at bounding box center [847, 58] width 16 height 16
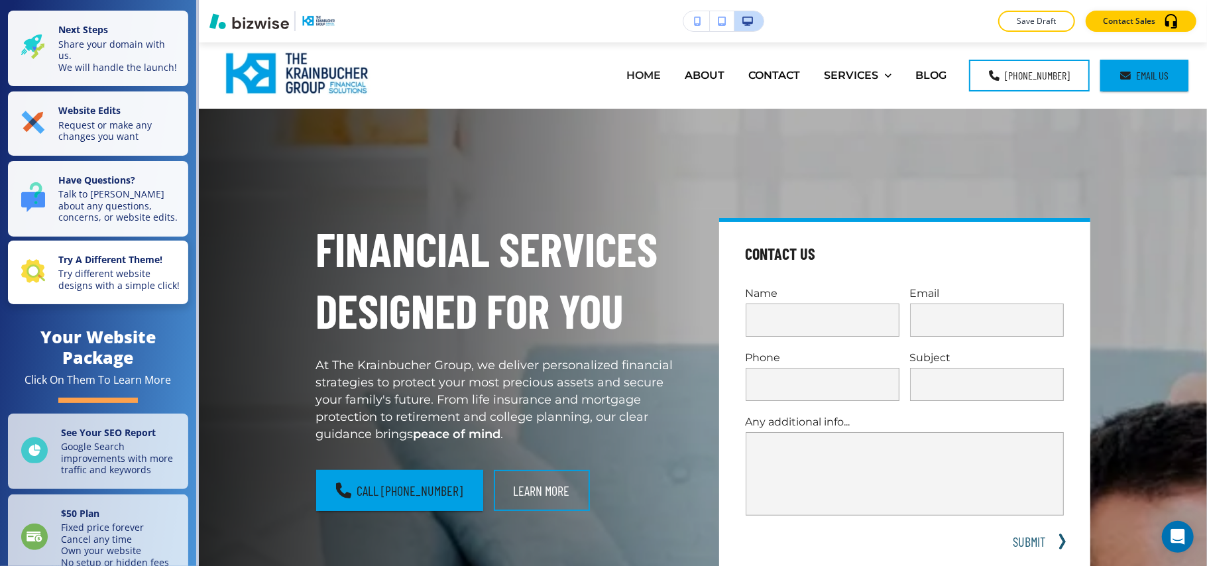
click at [102, 266] on strong "Try A Different Theme!" at bounding box center [110, 259] width 104 height 13
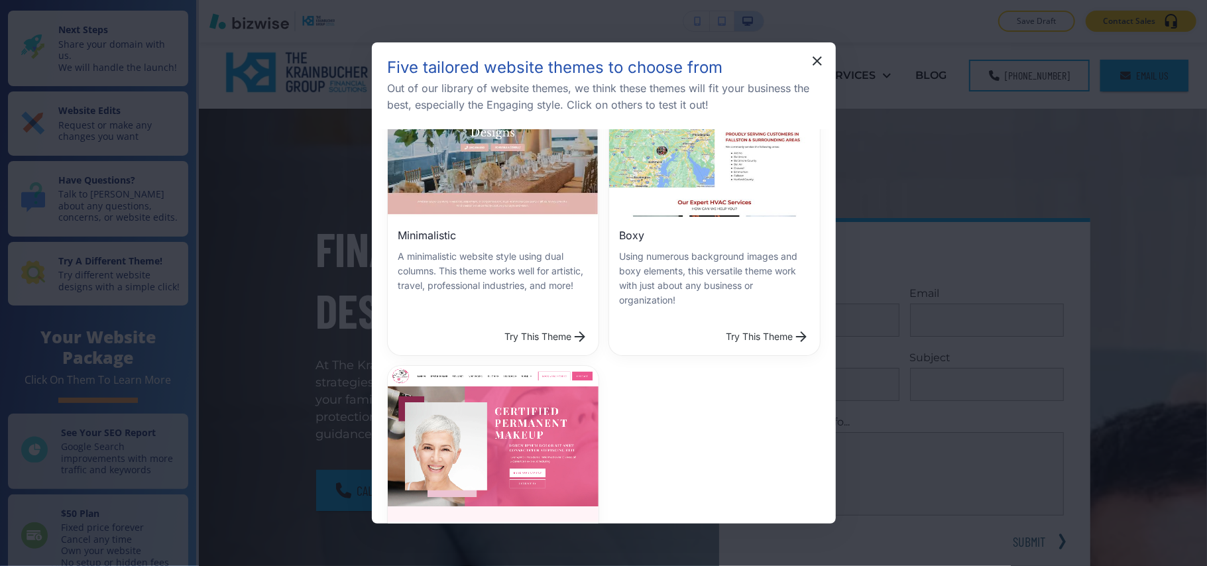
scroll to position [265, 0]
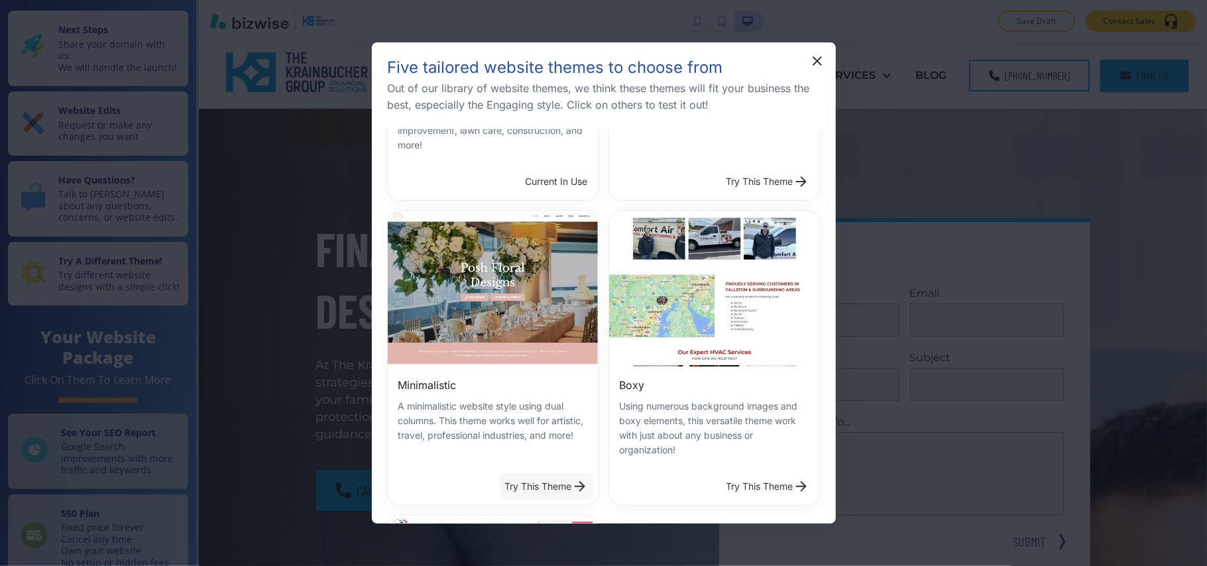
click at [539, 473] on button "Try This Theme" at bounding box center [546, 486] width 93 height 27
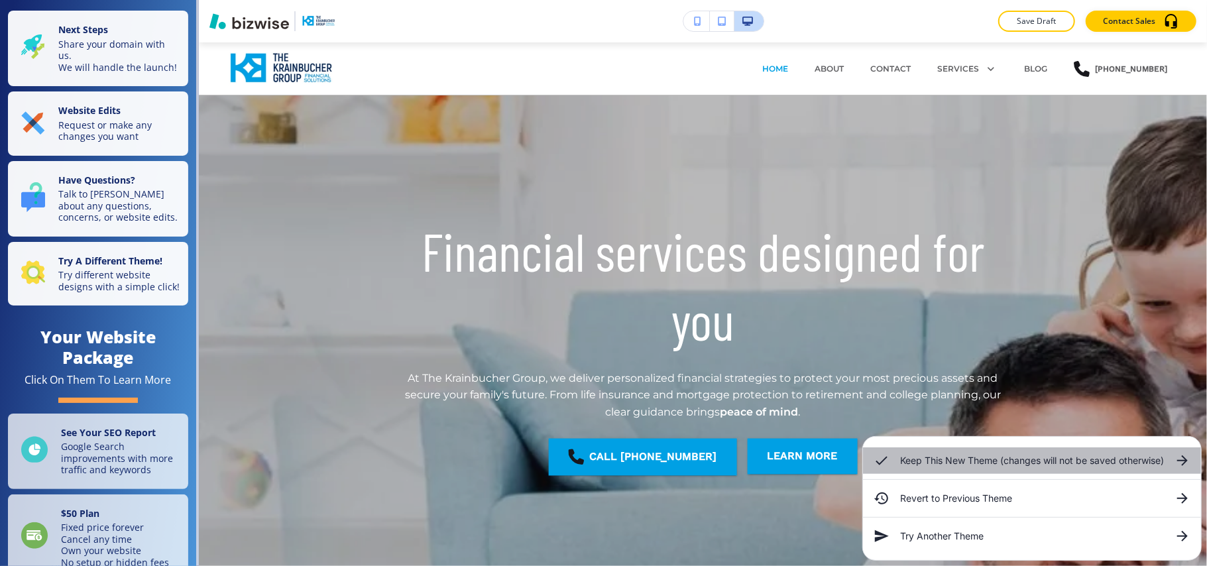
click at [1188, 459] on icon at bounding box center [1182, 461] width 16 height 16
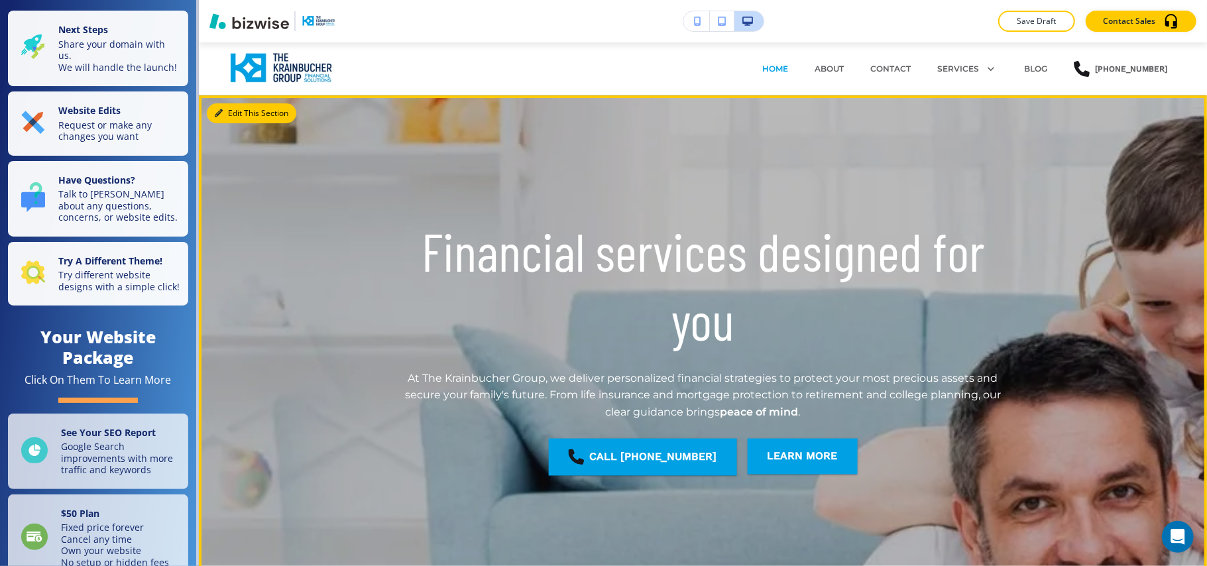
click at [245, 111] on button "Edit This Section" at bounding box center [251, 113] width 89 height 20
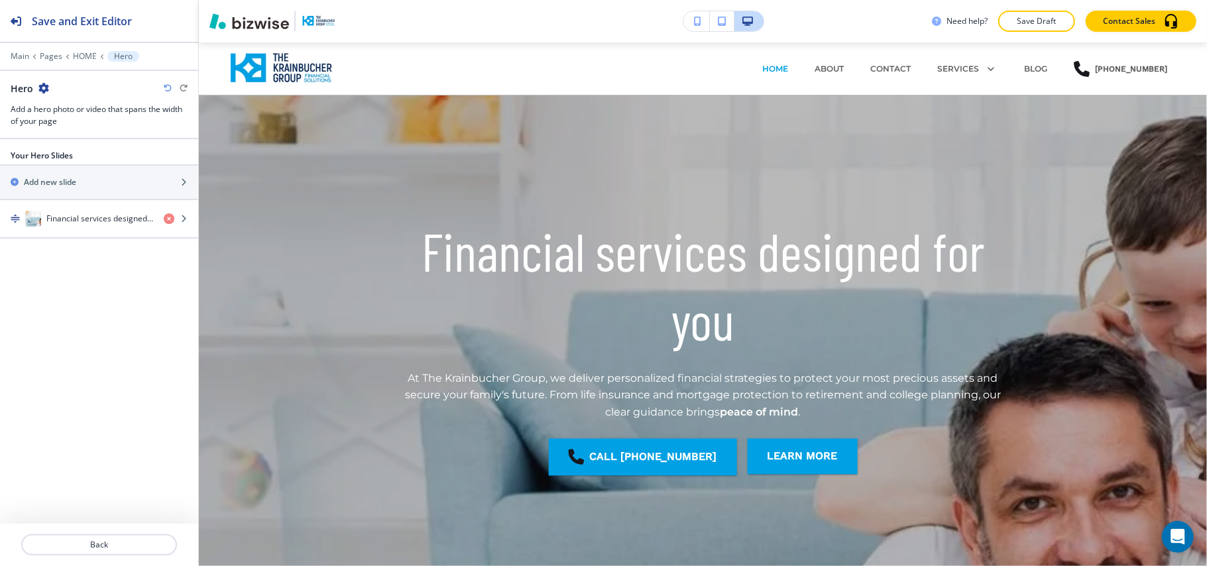
scroll to position [53, 0]
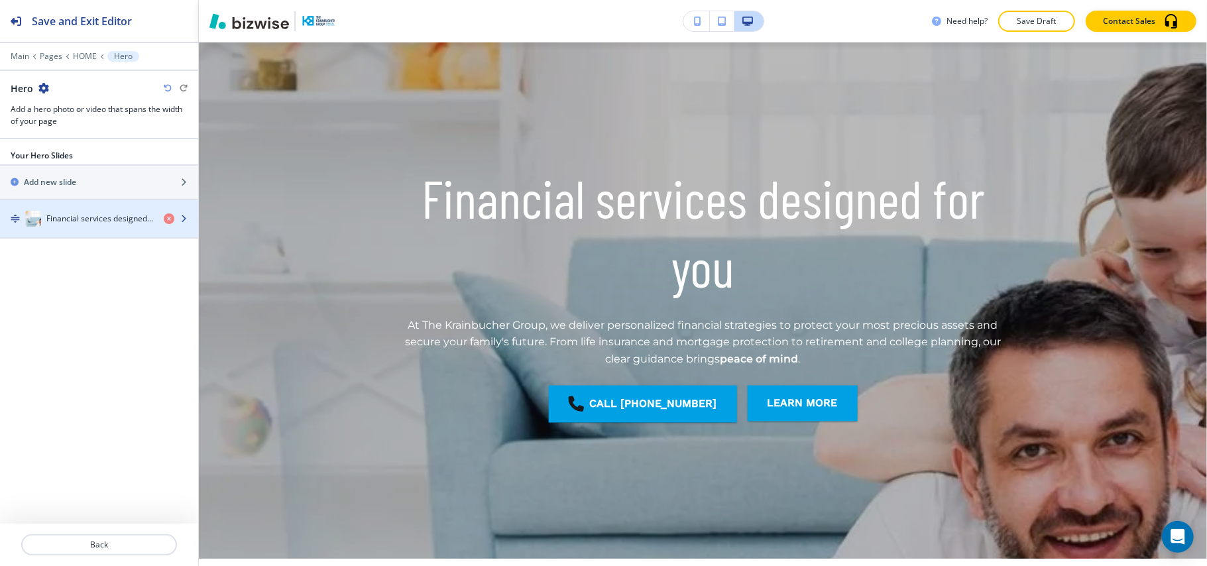
click at [110, 220] on h4 "Financial services designed for you" at bounding box center [99, 219] width 107 height 12
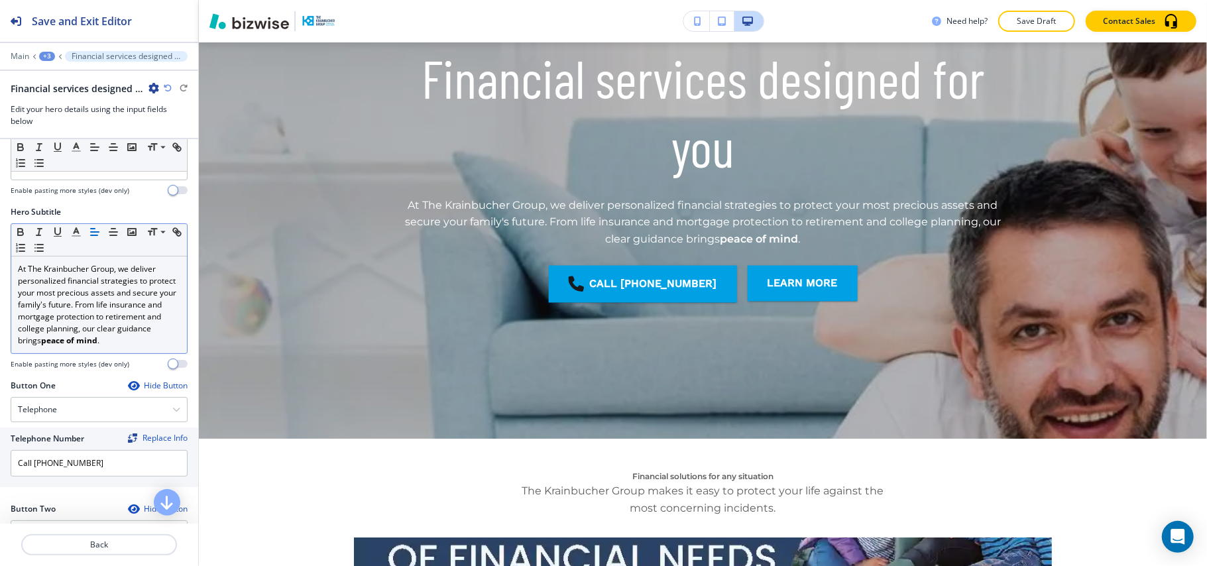
scroll to position [88, 0]
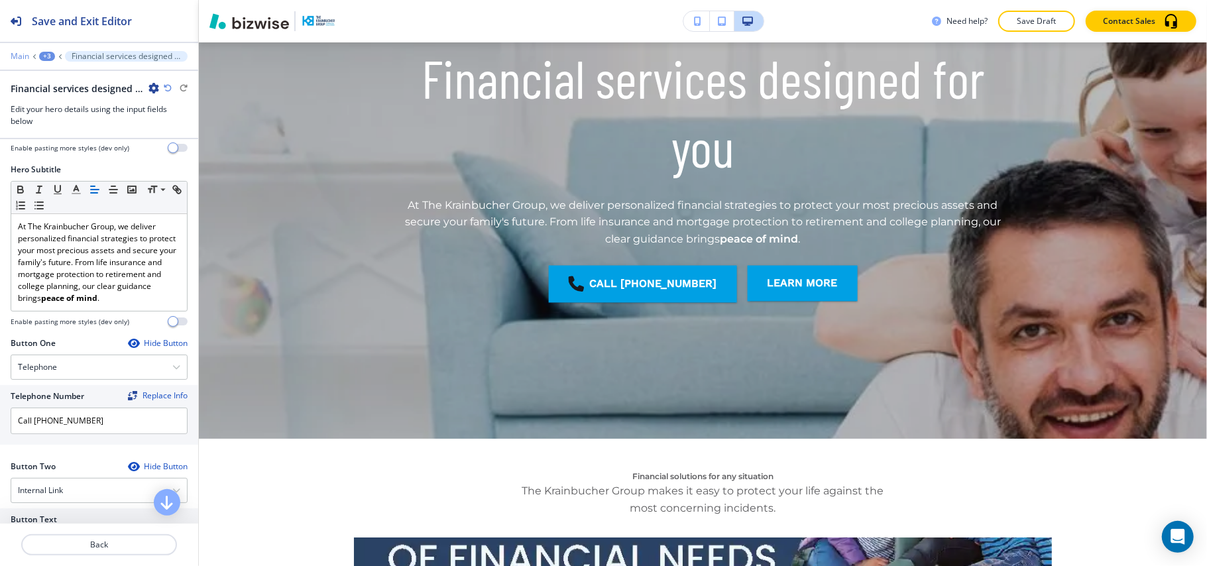
click at [17, 53] on p "Main" at bounding box center [20, 56] width 19 height 9
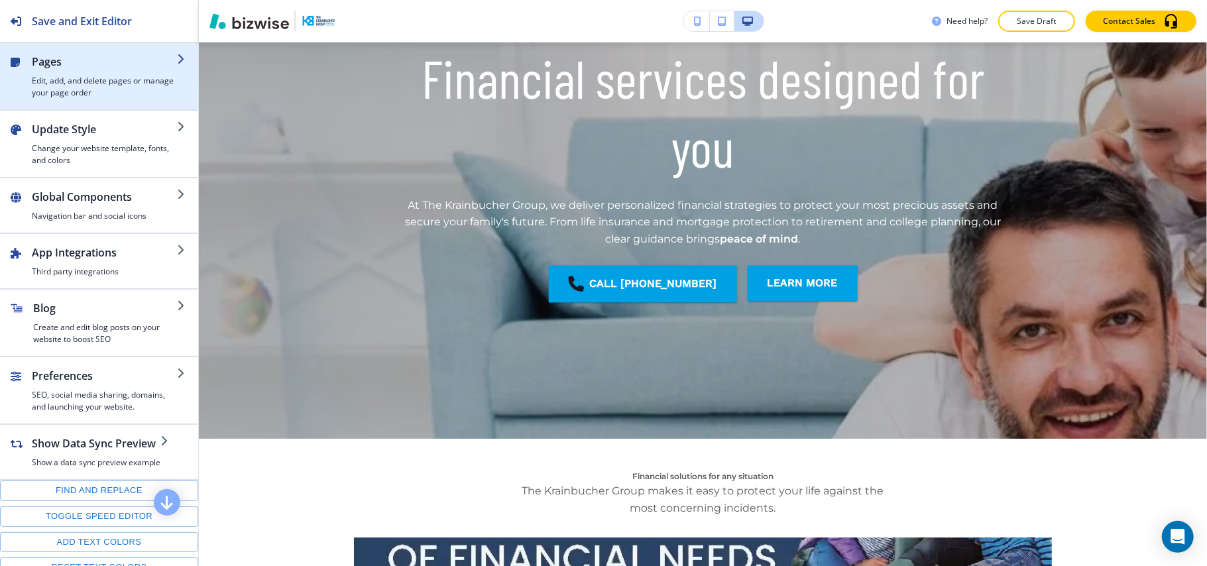
click at [76, 72] on div "button" at bounding box center [104, 72] width 145 height 5
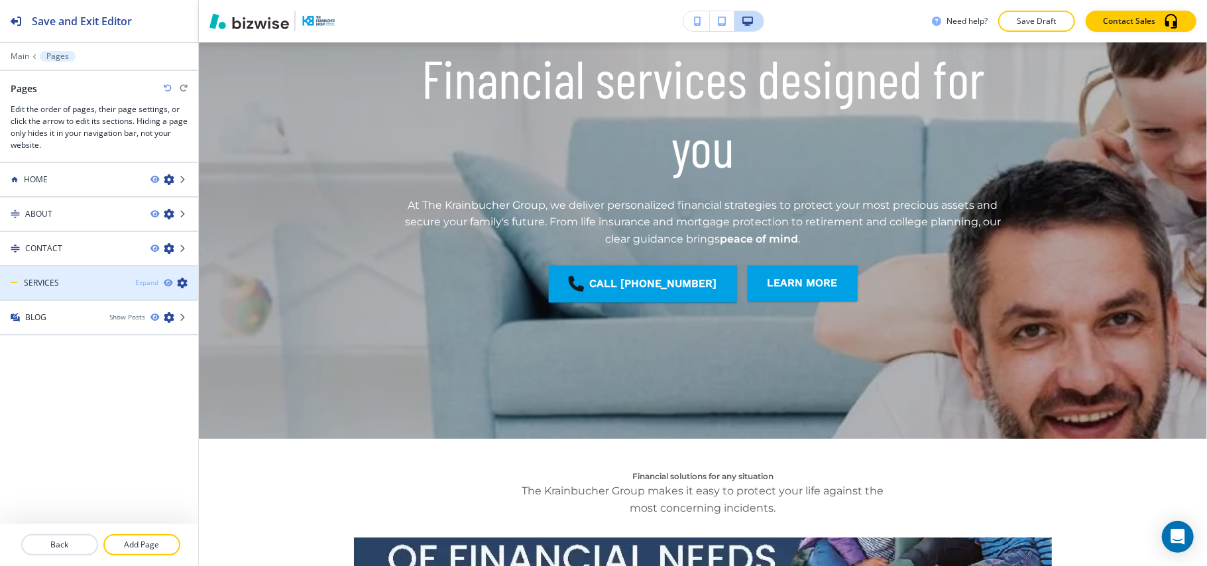
click at [138, 282] on div "Expand" at bounding box center [146, 283] width 23 height 10
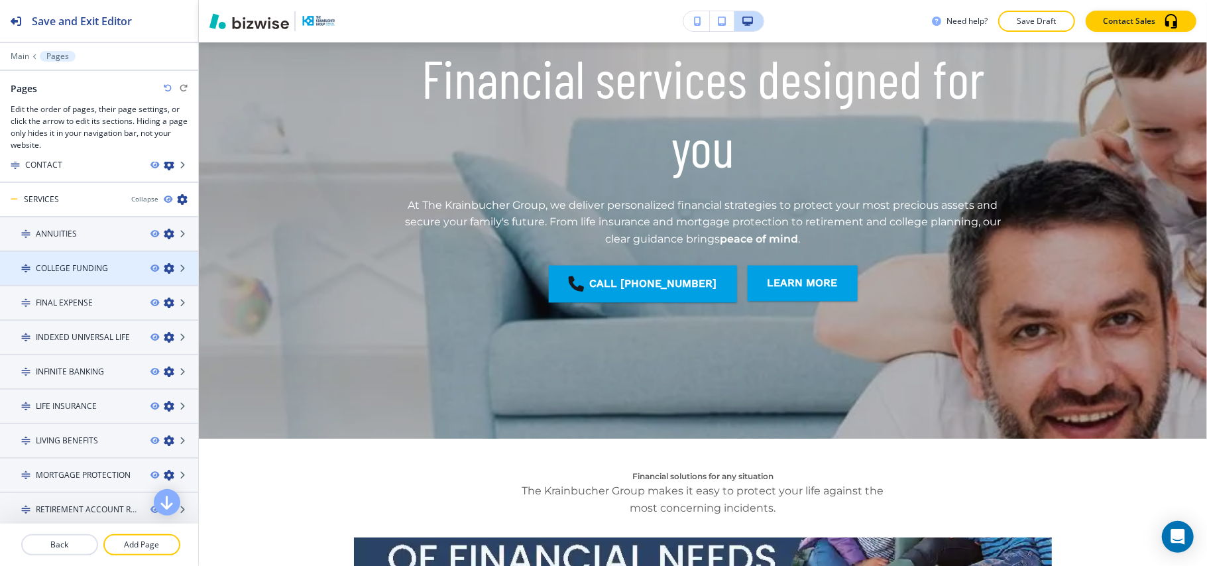
scroll to position [0, 0]
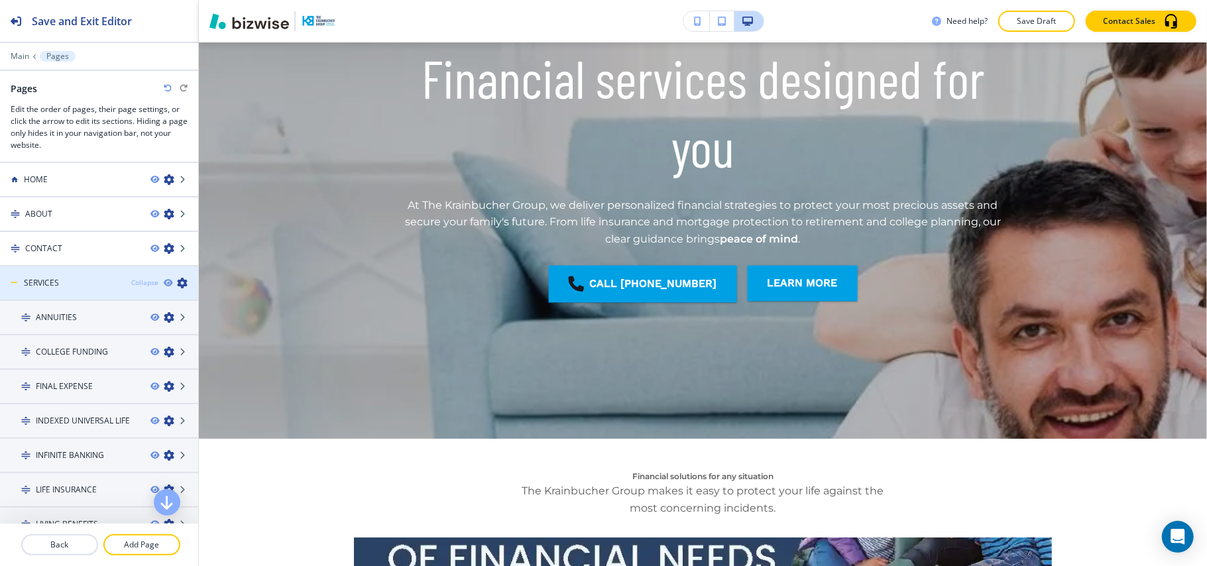
click at [133, 280] on div "Collapse" at bounding box center [144, 283] width 27 height 10
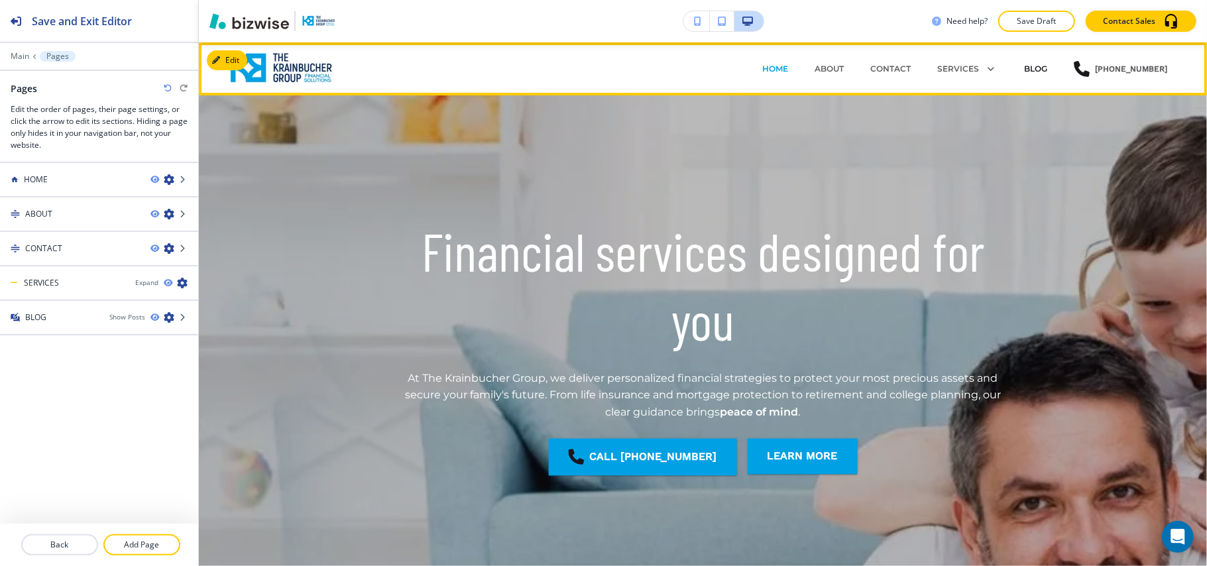
click at [1034, 63] on p "BLOG" at bounding box center [1035, 69] width 23 height 12
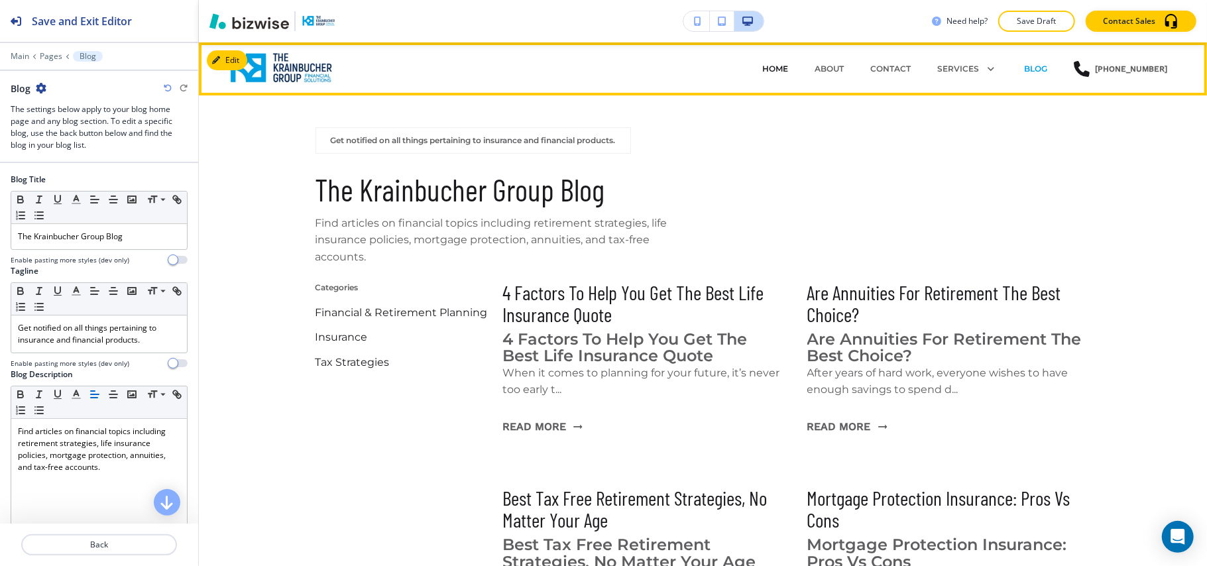
click at [773, 73] on p "HOME" at bounding box center [775, 69] width 26 height 12
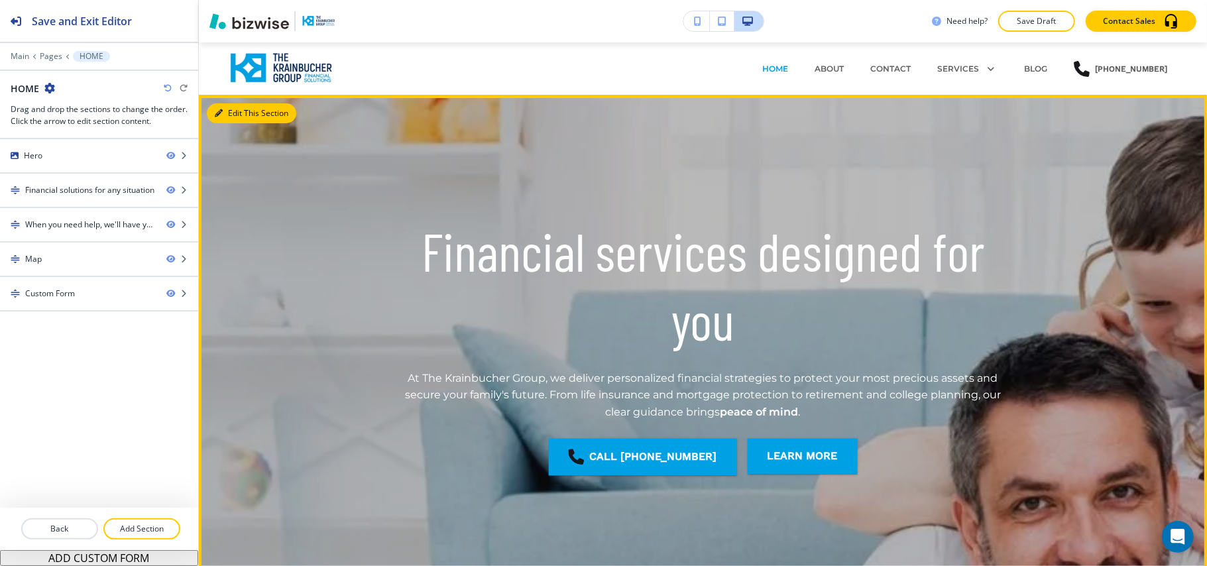
click at [234, 115] on button "Edit This Section" at bounding box center [251, 113] width 89 height 20
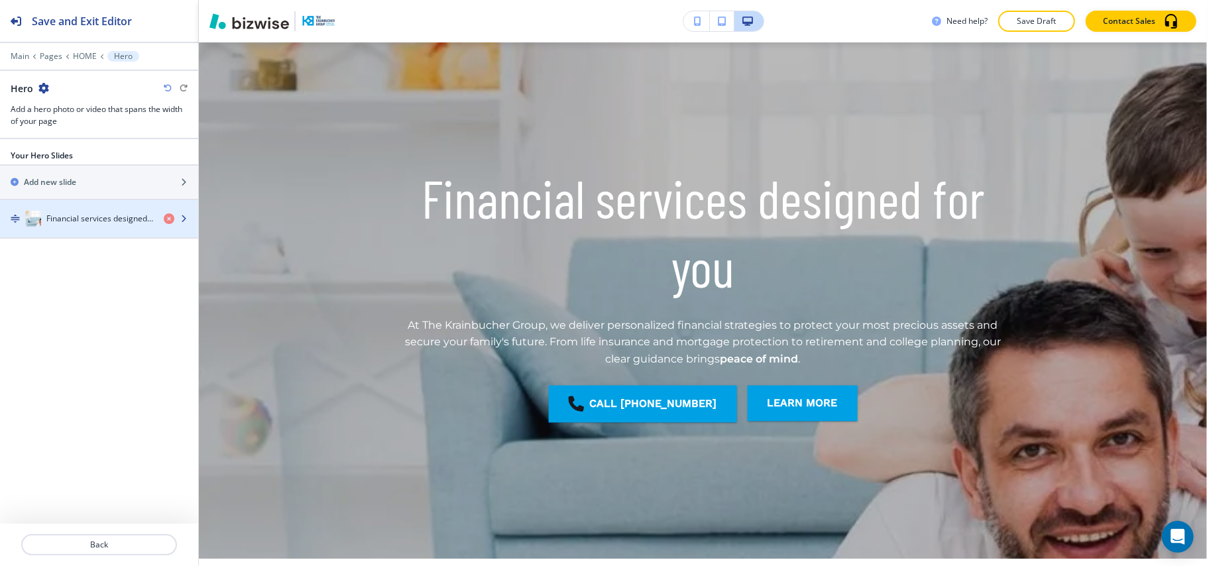
click at [85, 215] on h4 "Financial services designed for you" at bounding box center [99, 219] width 107 height 12
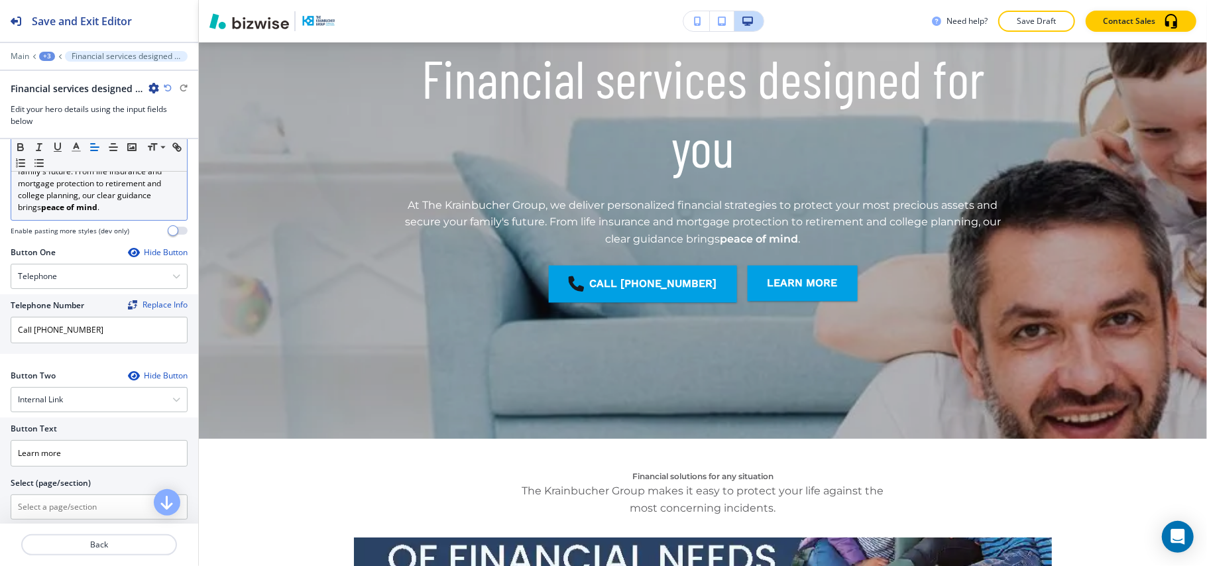
scroll to position [319, 0]
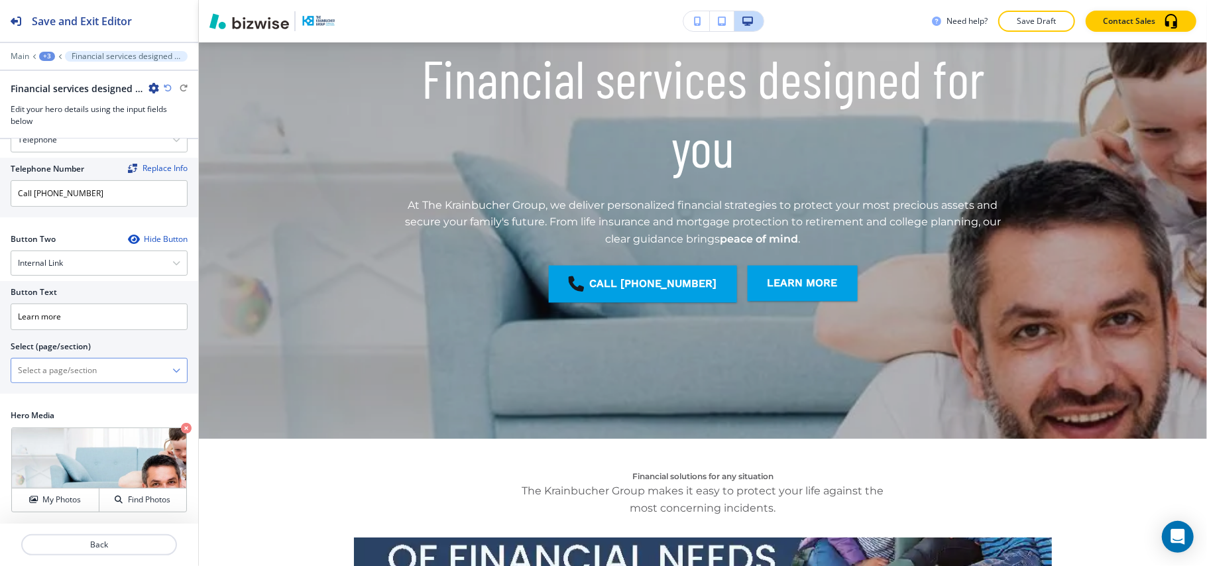
click at [85, 372] on \(page\/section\) "Manual Input" at bounding box center [91, 370] width 161 height 23
click at [57, 379] on \(page\/section\) "Manual Input" at bounding box center [91, 370] width 161 height 23
drag, startPoint x: 66, startPoint y: 317, endPoint x: 0, endPoint y: 314, distance: 66.3
click at [0, 315] on div "Button Text Learn more Select (page/section) HOME HOME | Hero HOME | Financial …" at bounding box center [99, 337] width 198 height 113
paste input "Schedule a free consultation"
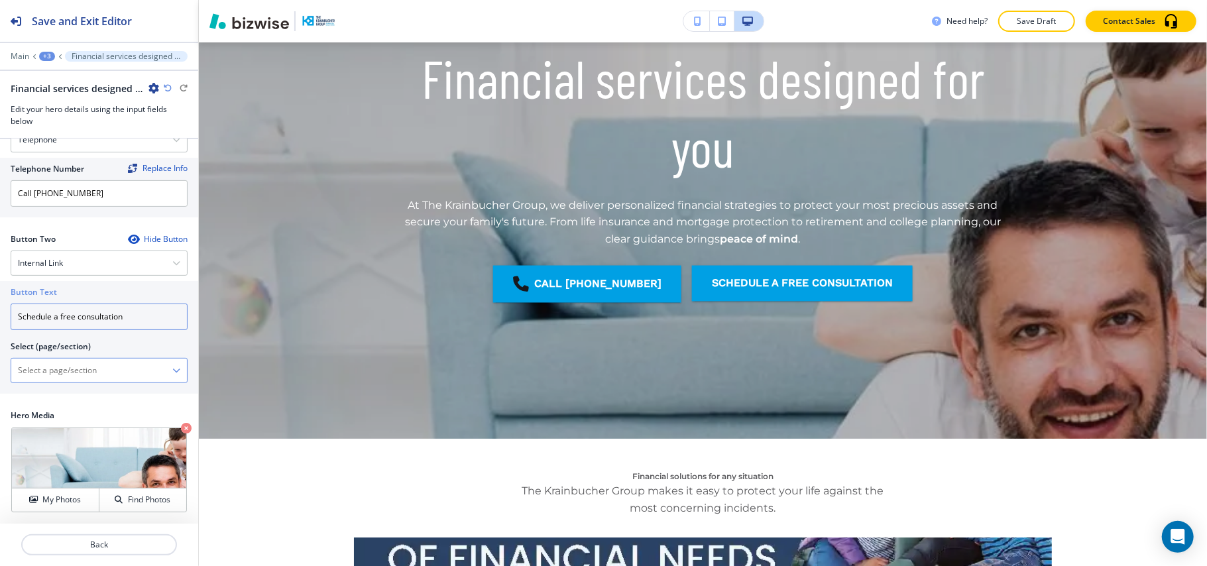
type input "Schedule a free consultation"
click at [65, 361] on \(page\/section\) "Manual Input" at bounding box center [91, 370] width 161 height 23
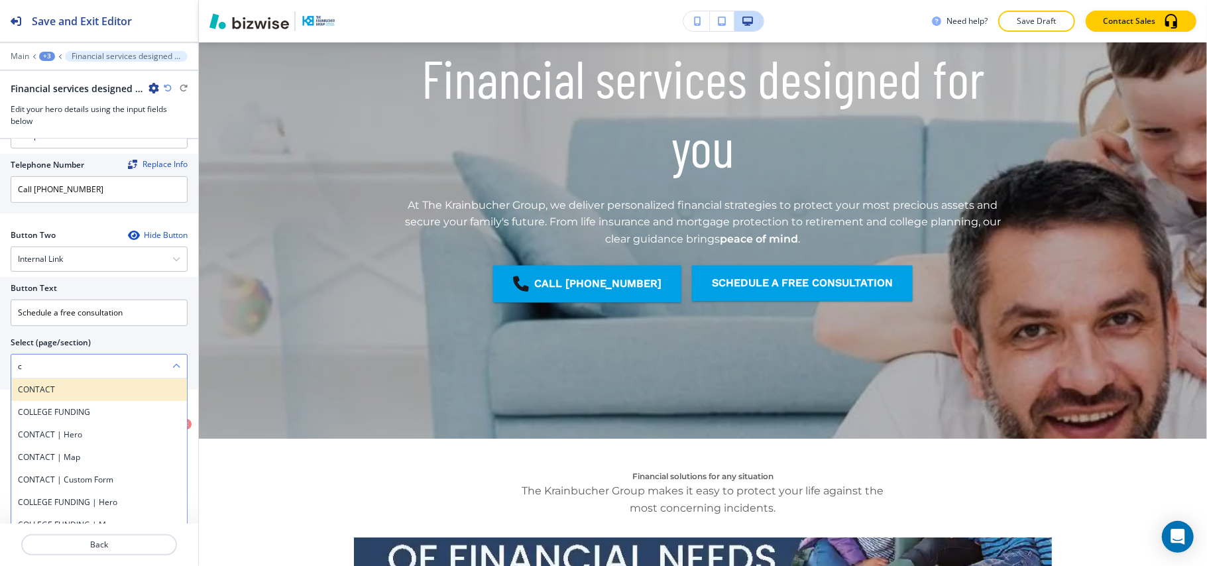
click at [58, 392] on h4 "CONTACT" at bounding box center [99, 390] width 162 height 12
type \(page\/section\) "CONTACT"
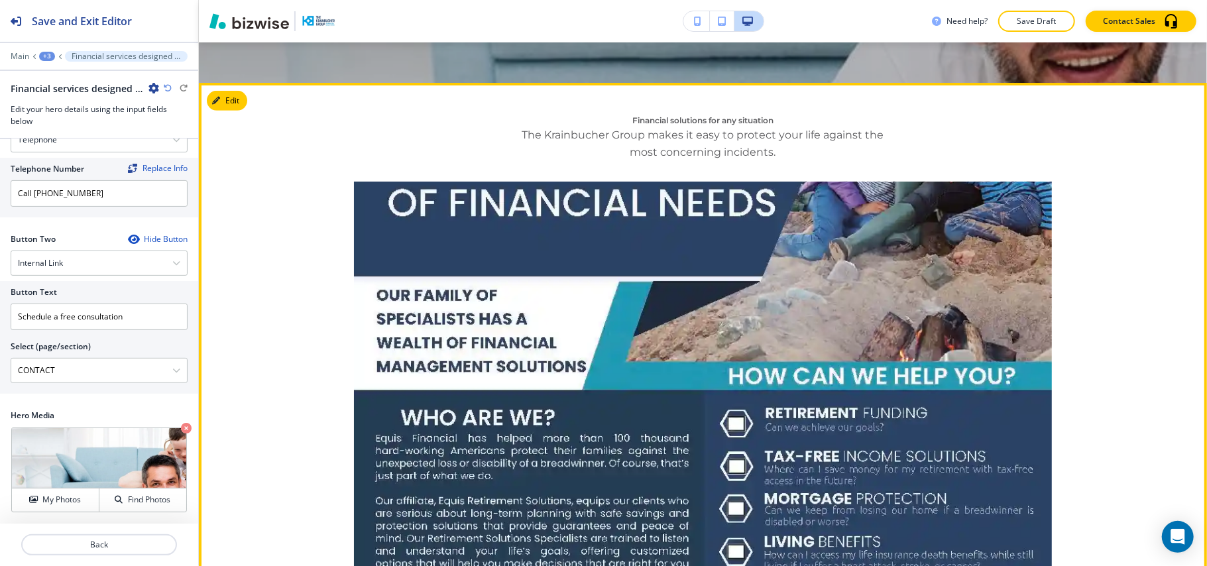
scroll to position [526, 0]
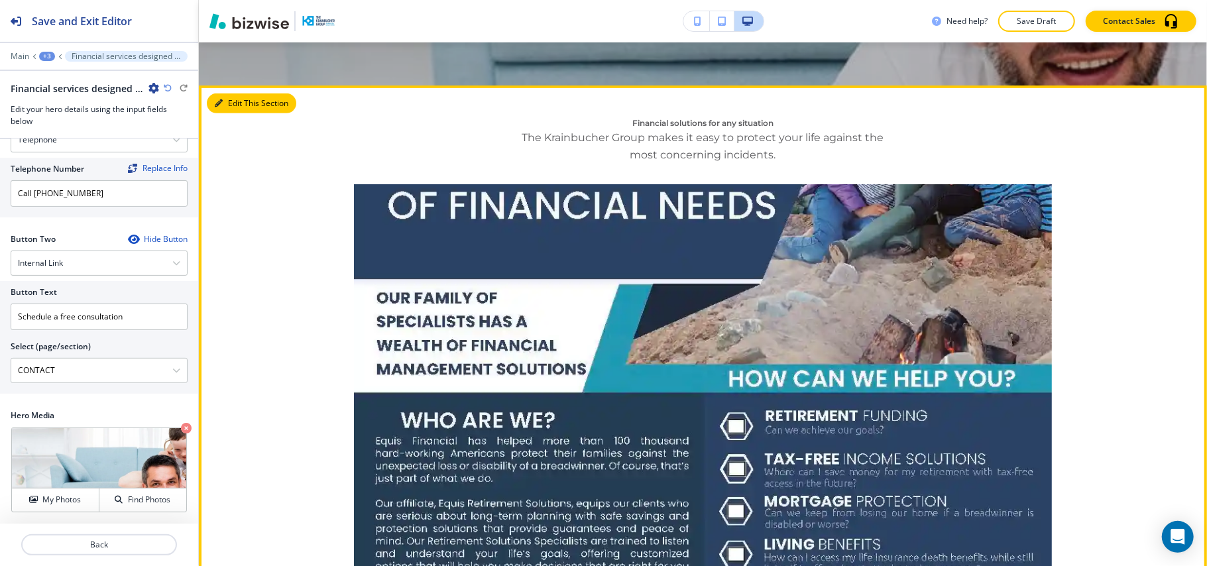
click at [235, 101] on button "Edit This Section" at bounding box center [251, 103] width 89 height 20
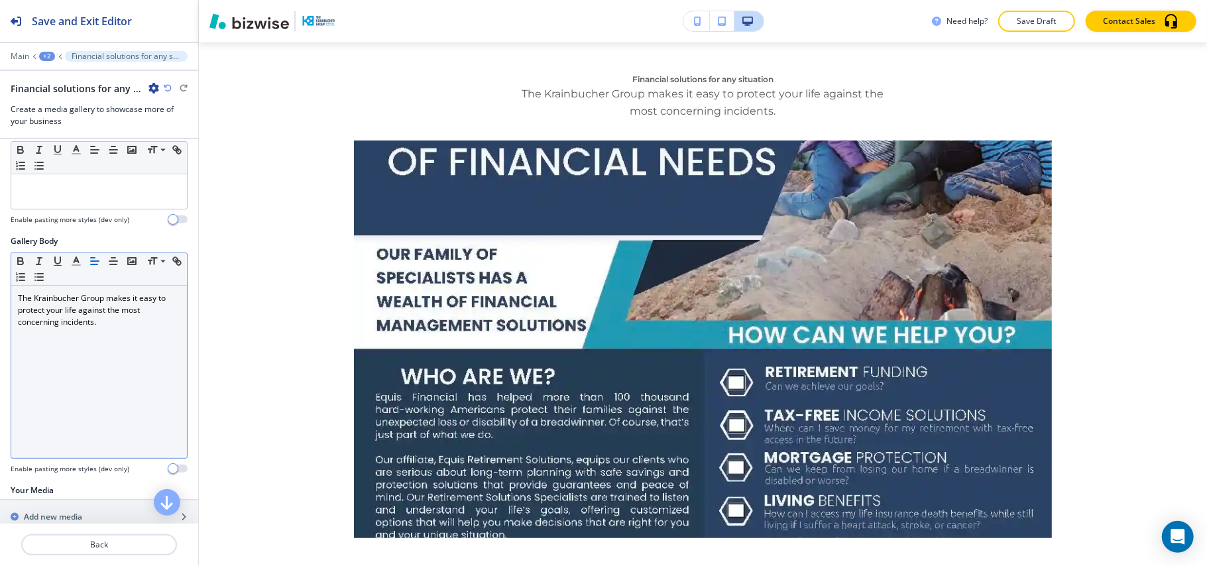
scroll to position [237, 0]
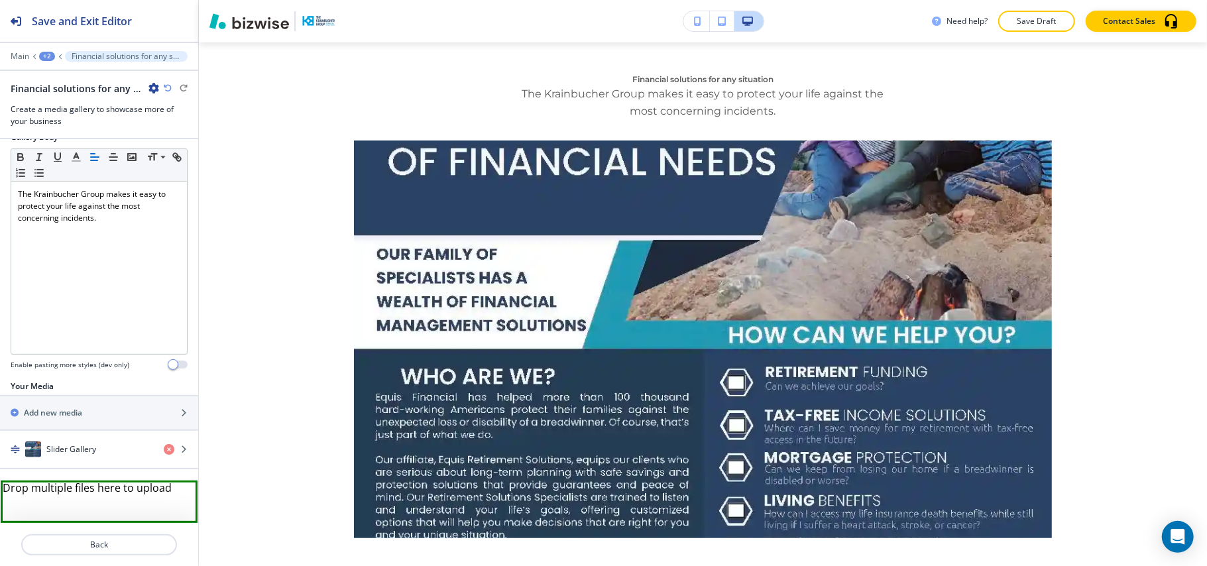
click at [46, 54] on div "+2" at bounding box center [47, 56] width 16 height 9
click at [56, 95] on p "HOME" at bounding box center [82, 101] width 68 height 12
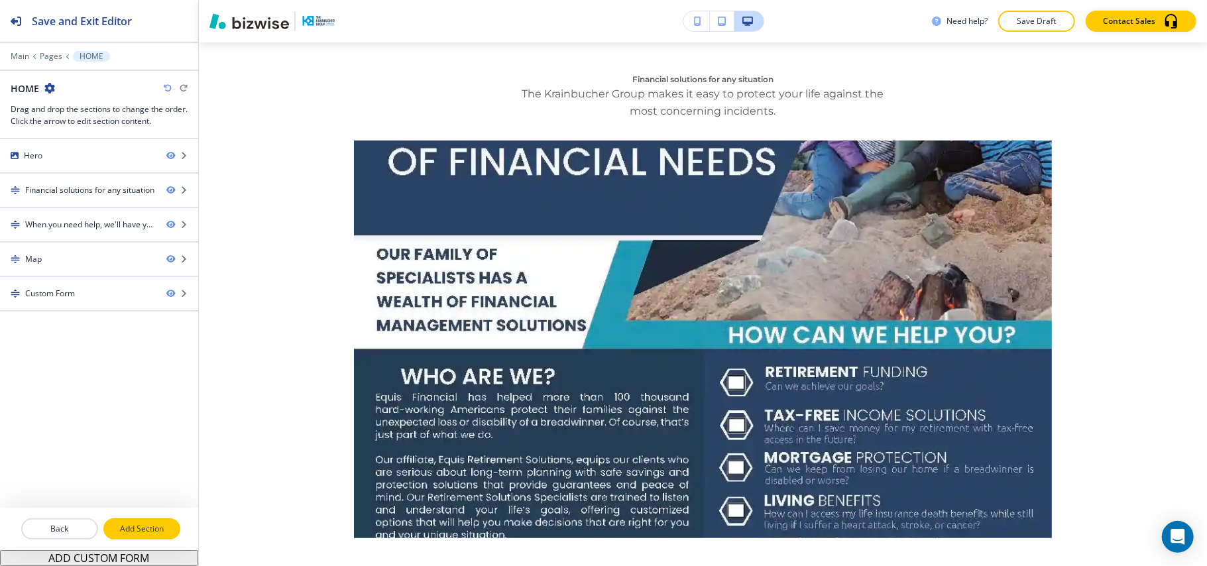
click at [142, 526] on p "Add Section" at bounding box center [142, 529] width 74 height 12
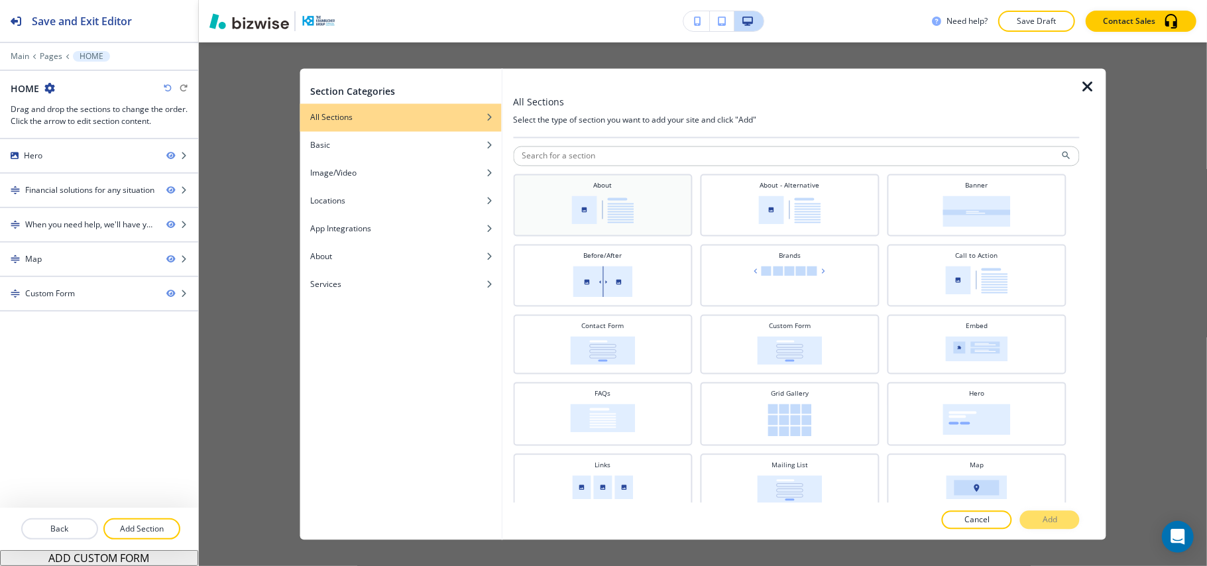
click at [584, 213] on img at bounding box center [602, 210] width 62 height 28
click at [1060, 519] on button "Add" at bounding box center [1050, 520] width 60 height 19
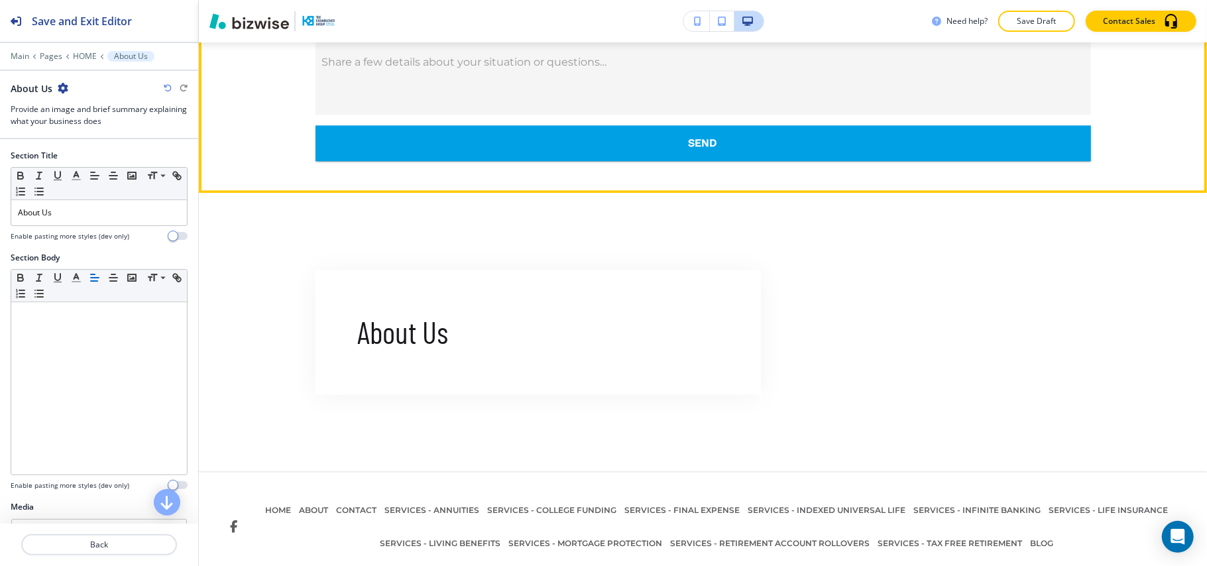
scroll to position [2277, 0]
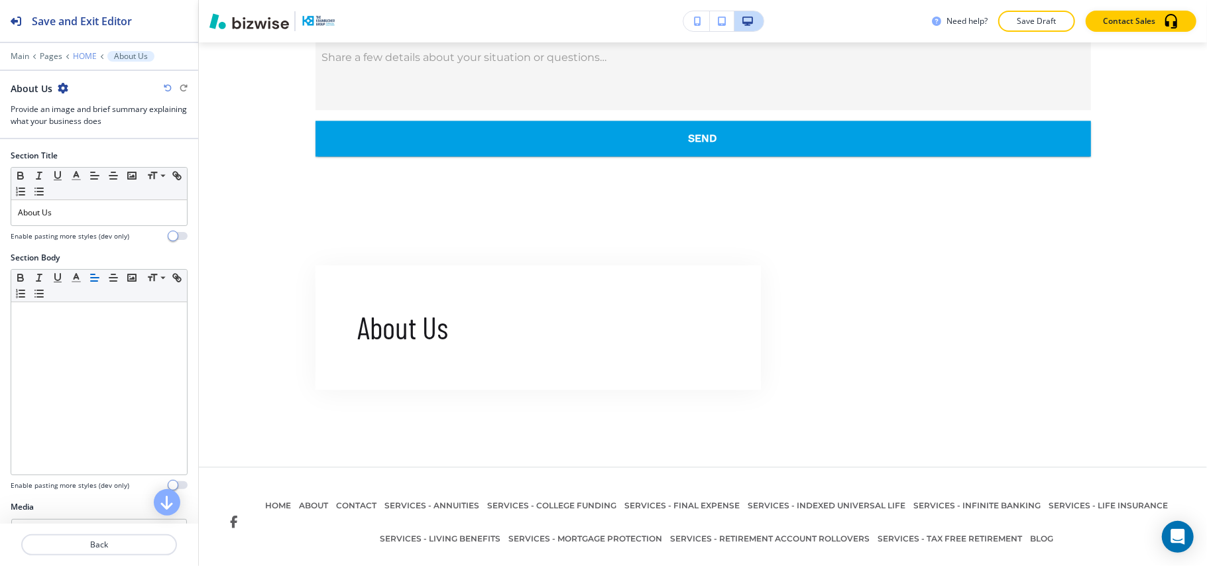
click at [76, 54] on p "HOME" at bounding box center [85, 56] width 24 height 9
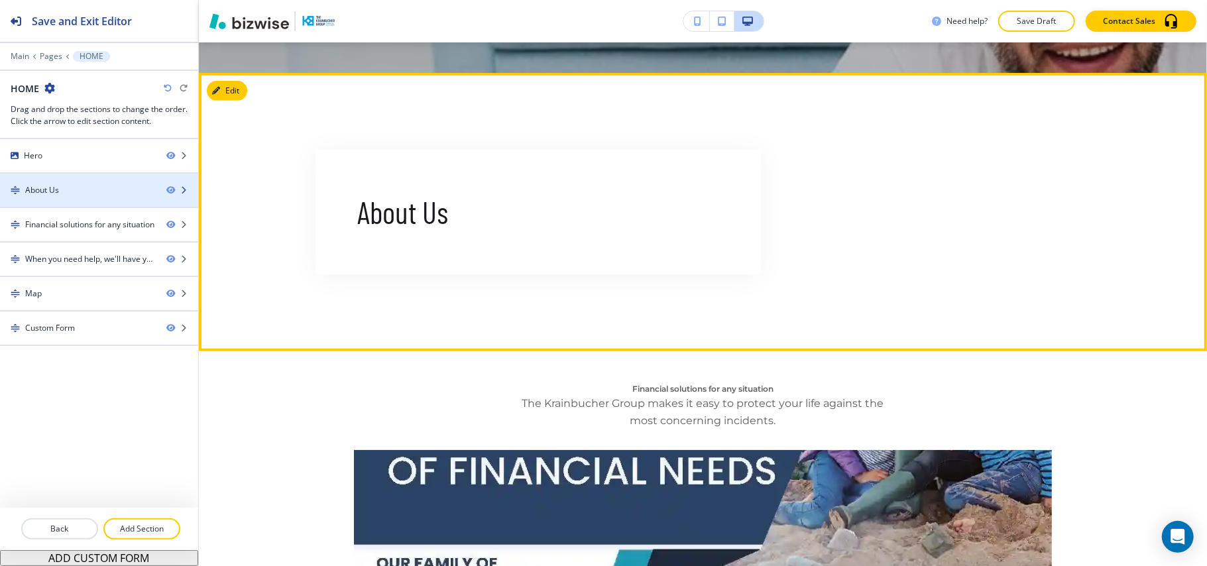
scroll to position [570, 0]
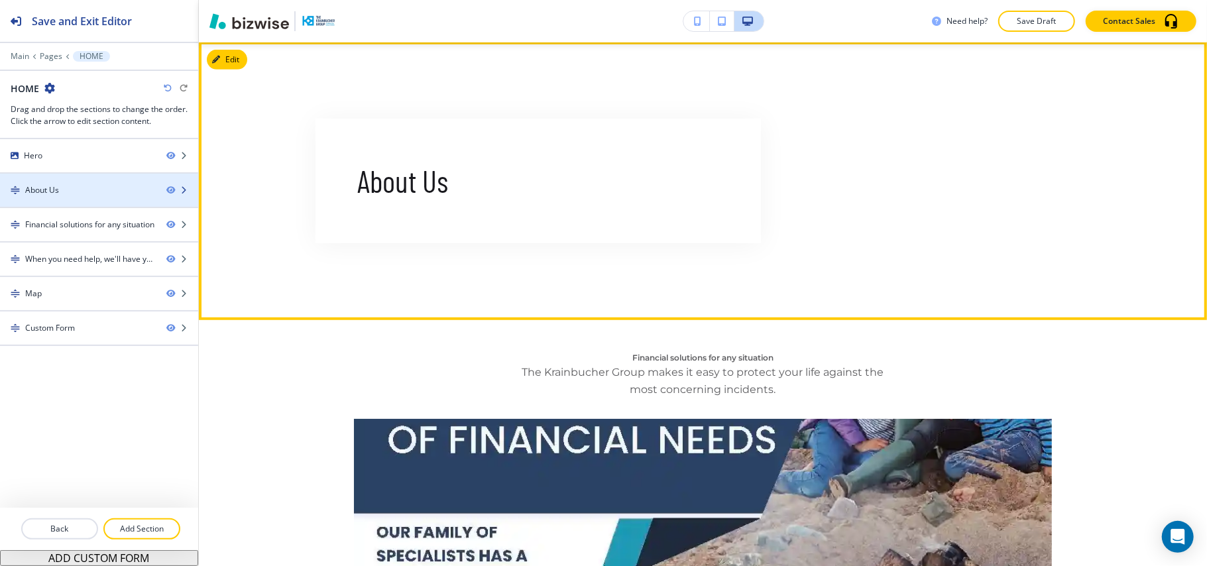
click at [67, 197] on div at bounding box center [99, 201] width 198 height 11
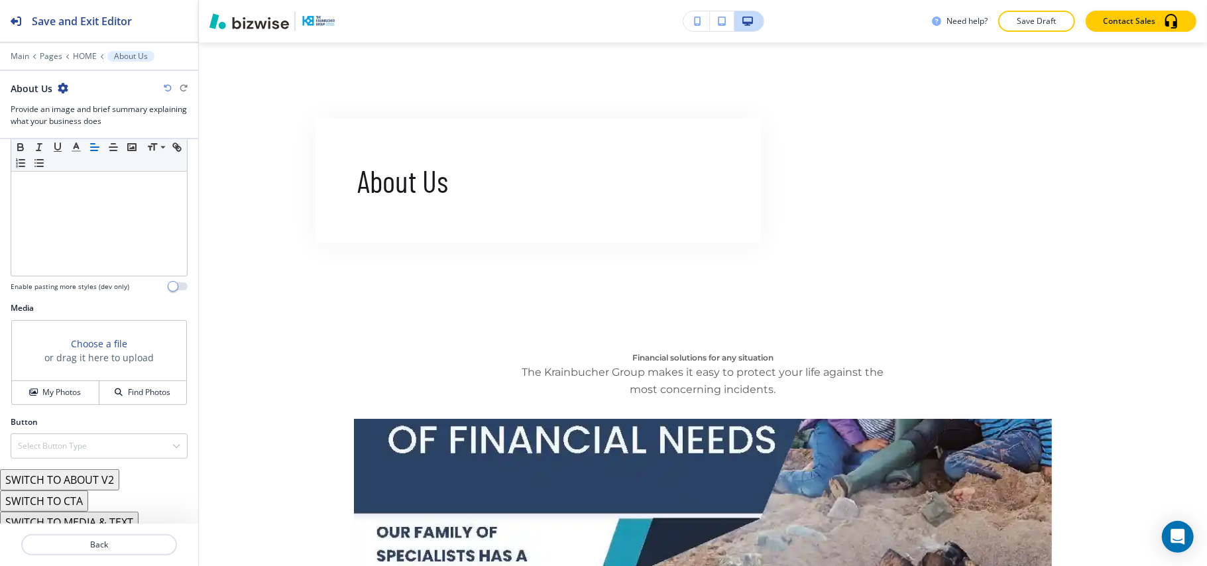
scroll to position [211, 0]
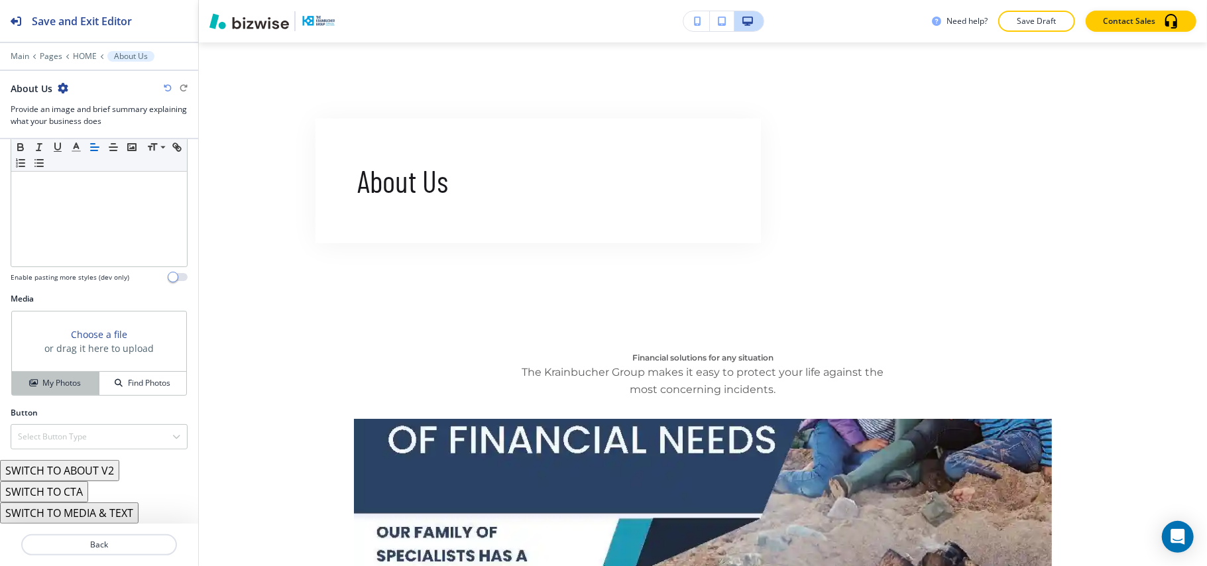
click at [61, 386] on h4 "My Photos" at bounding box center [61, 383] width 38 height 12
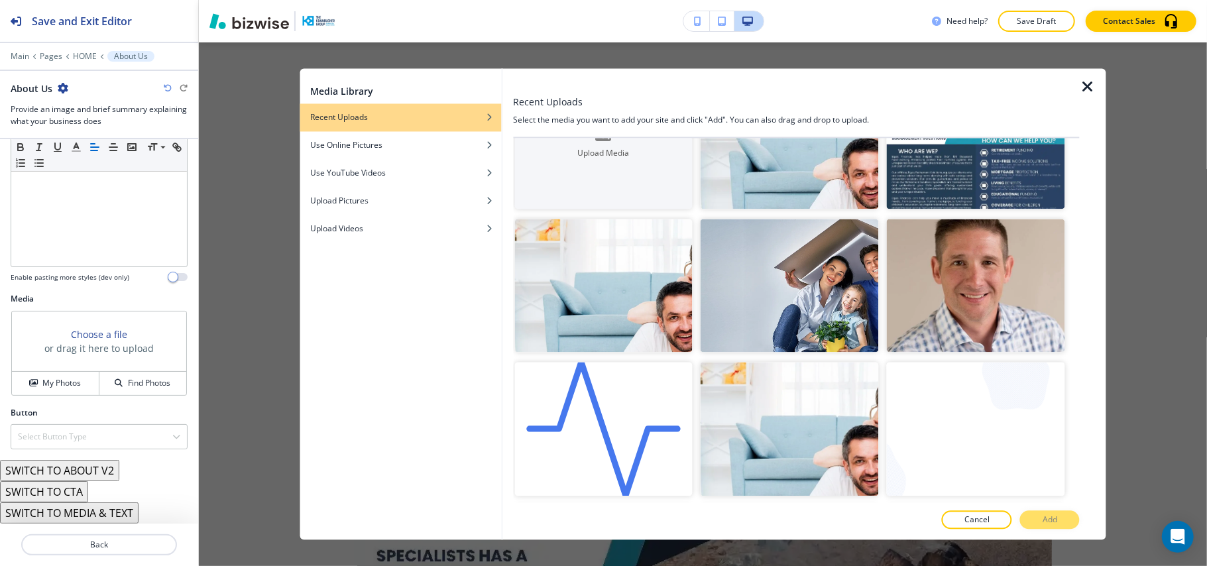
scroll to position [0, 0]
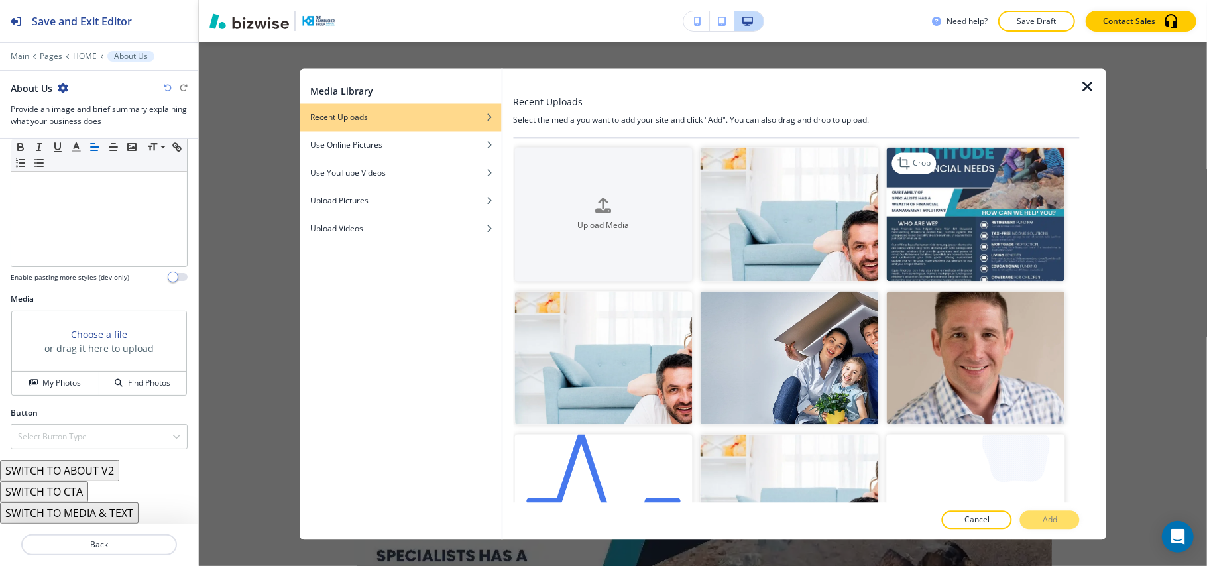
click at [969, 182] on img "button" at bounding box center [976, 215] width 178 height 134
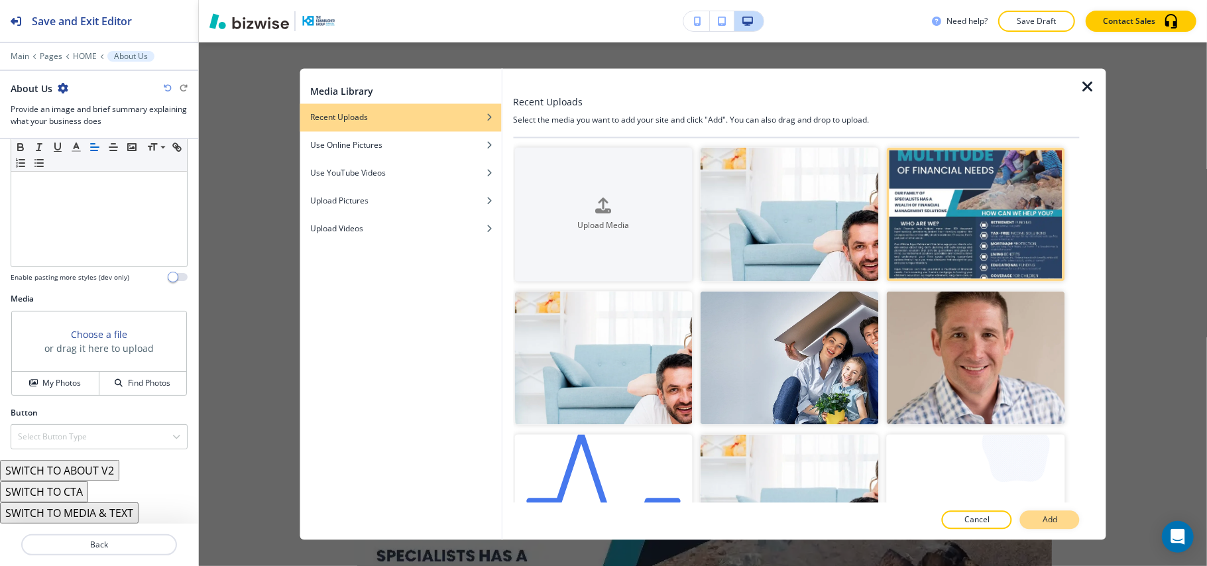
click at [1060, 525] on button "Add" at bounding box center [1050, 520] width 60 height 19
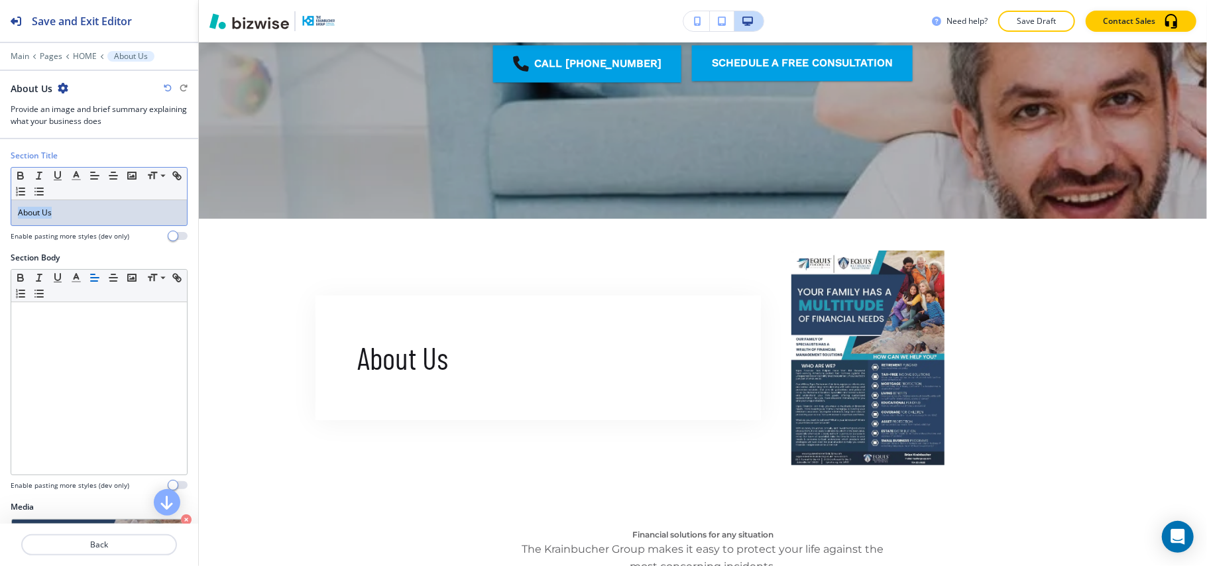
drag, startPoint x: 85, startPoint y: 203, endPoint x: 123, endPoint y: 223, distance: 43.0
click at [1, 207] on div "Section Title Small Normal Large Huge About Us Enable pasting more styles (dev …" at bounding box center [99, 201] width 198 height 102
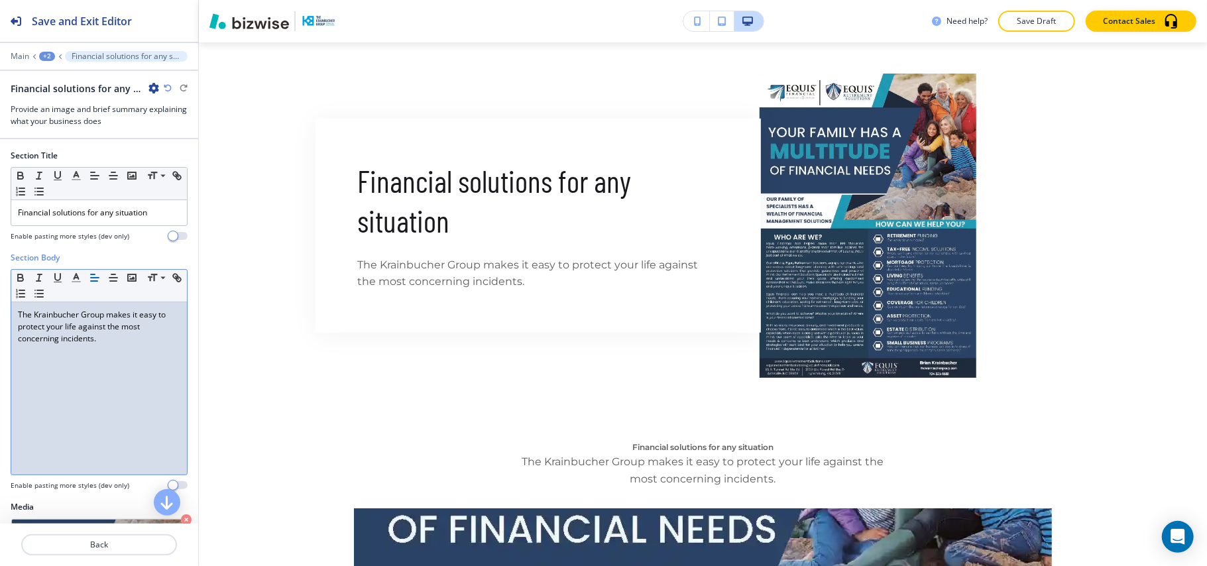
scroll to position [211, 0]
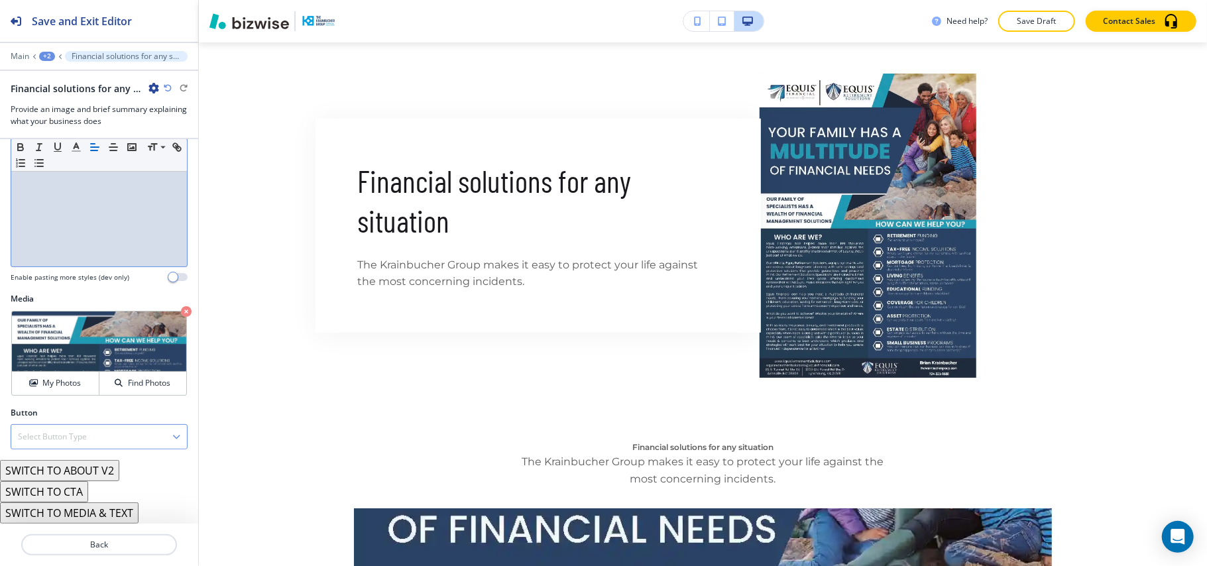
click at [86, 438] on h4 "Select Button Type" at bounding box center [52, 437] width 69 height 12
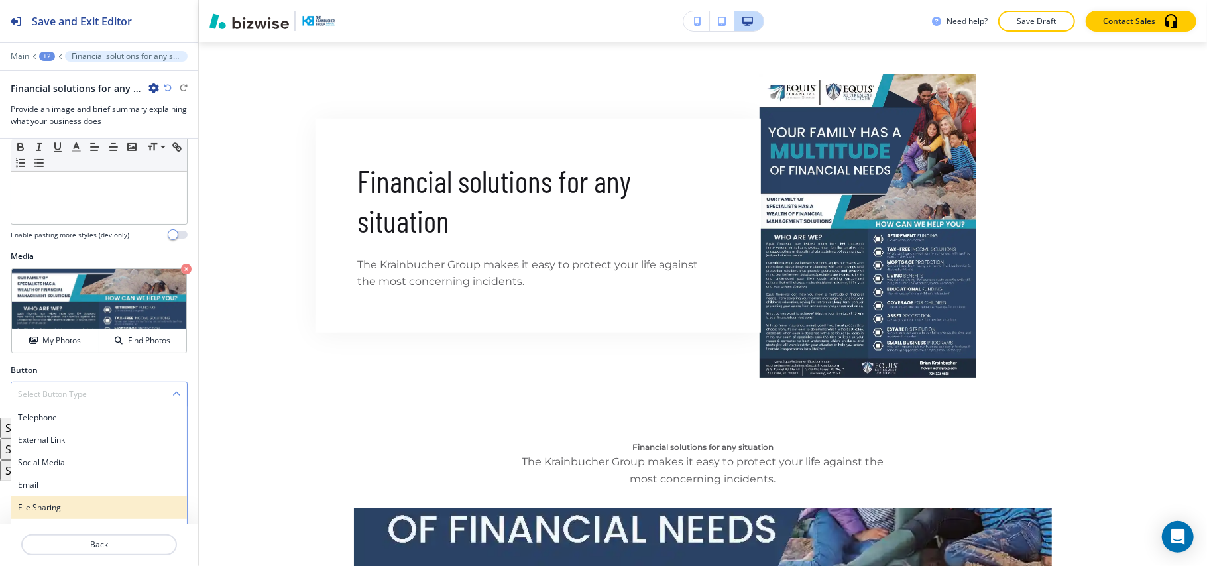
scroll to position [272, 0]
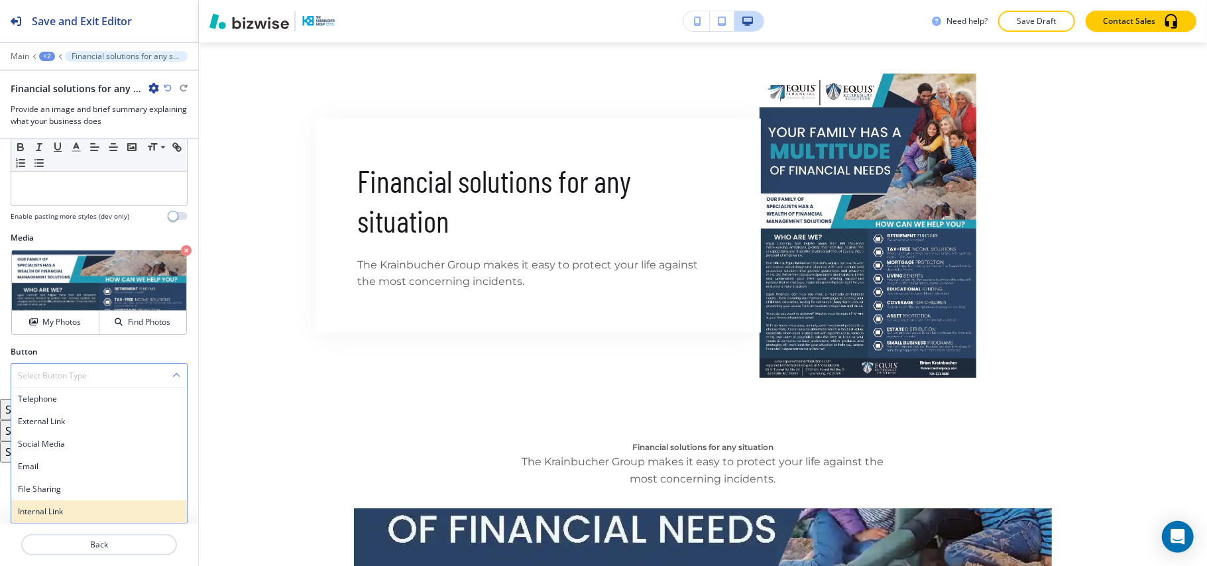
click at [68, 508] on h4 "Internal Link" at bounding box center [99, 512] width 162 height 12
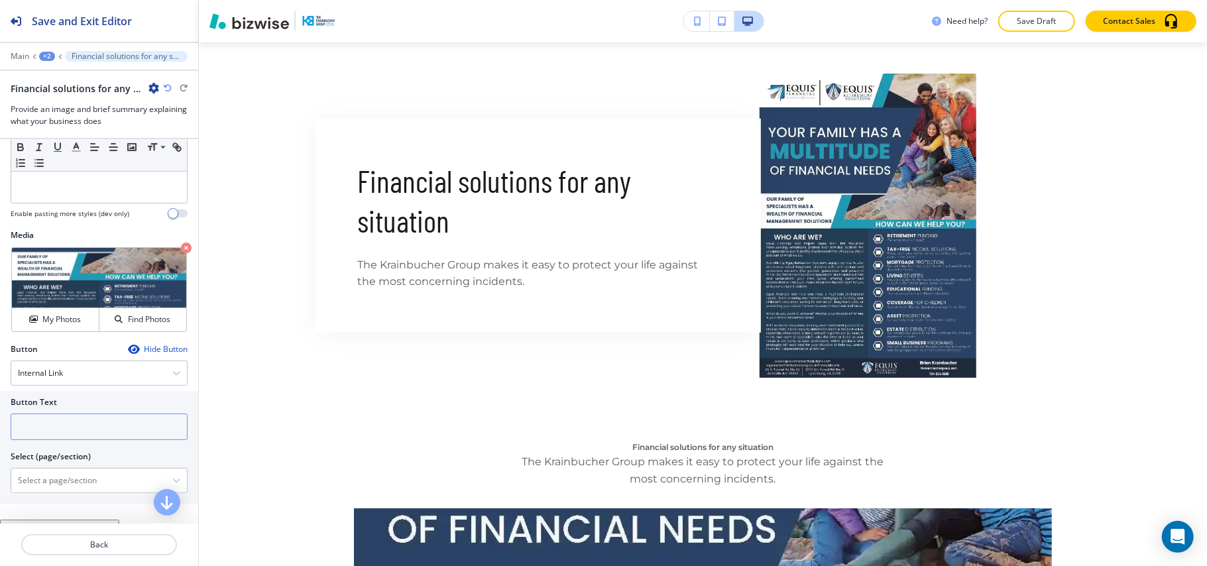
click at [68, 438] on input "text" at bounding box center [99, 426] width 177 height 27
paste input "Let's chat"
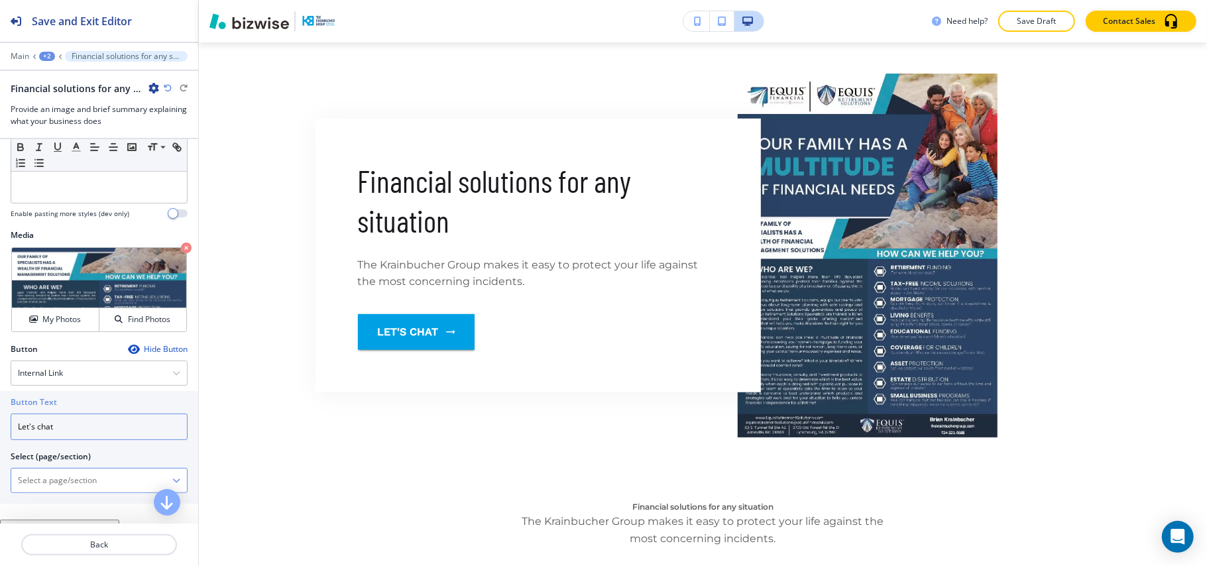
type input "Let's chat"
click at [70, 484] on \(page\/section\) "Manual Input" at bounding box center [91, 480] width 161 height 23
type \(page\/section\) "CONTACT"
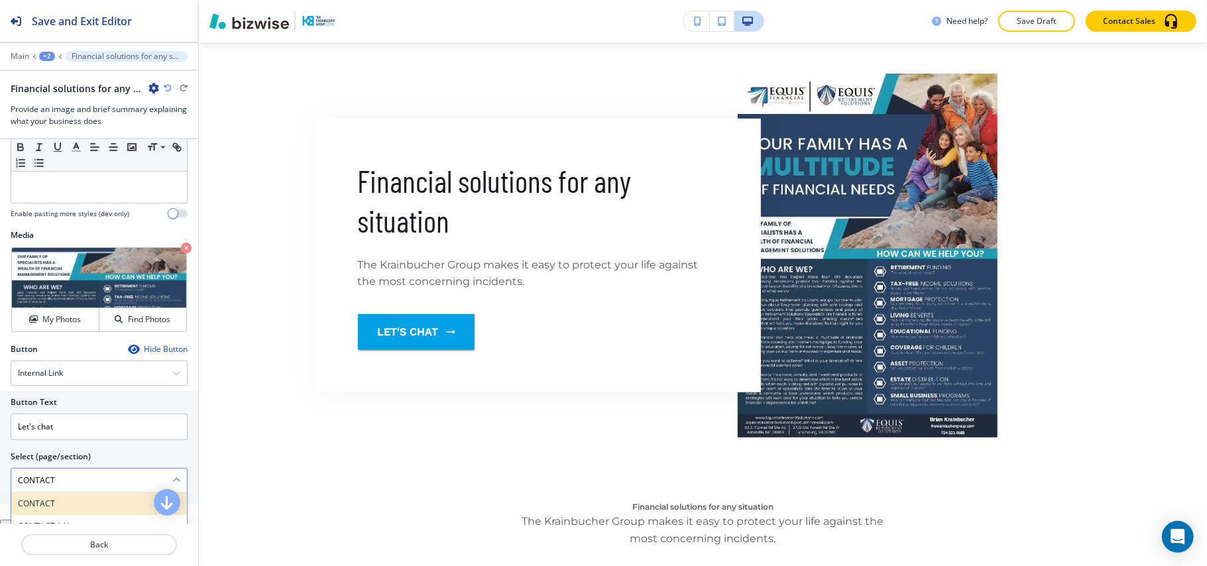
click at [35, 504] on h4 "CONTACT" at bounding box center [99, 504] width 162 height 12
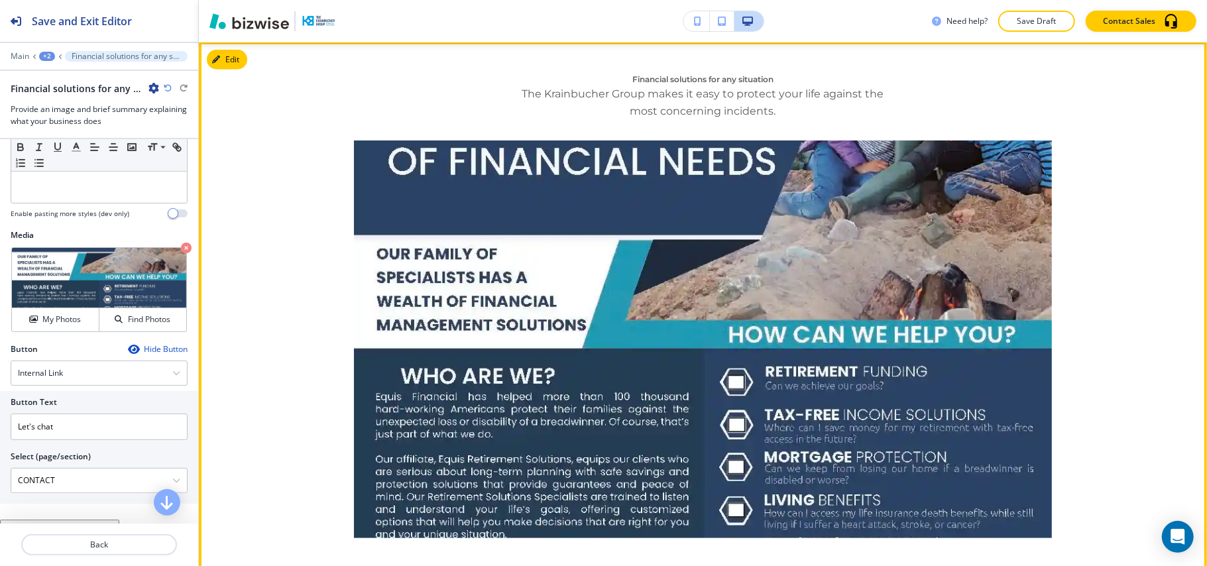
scroll to position [1011, 0]
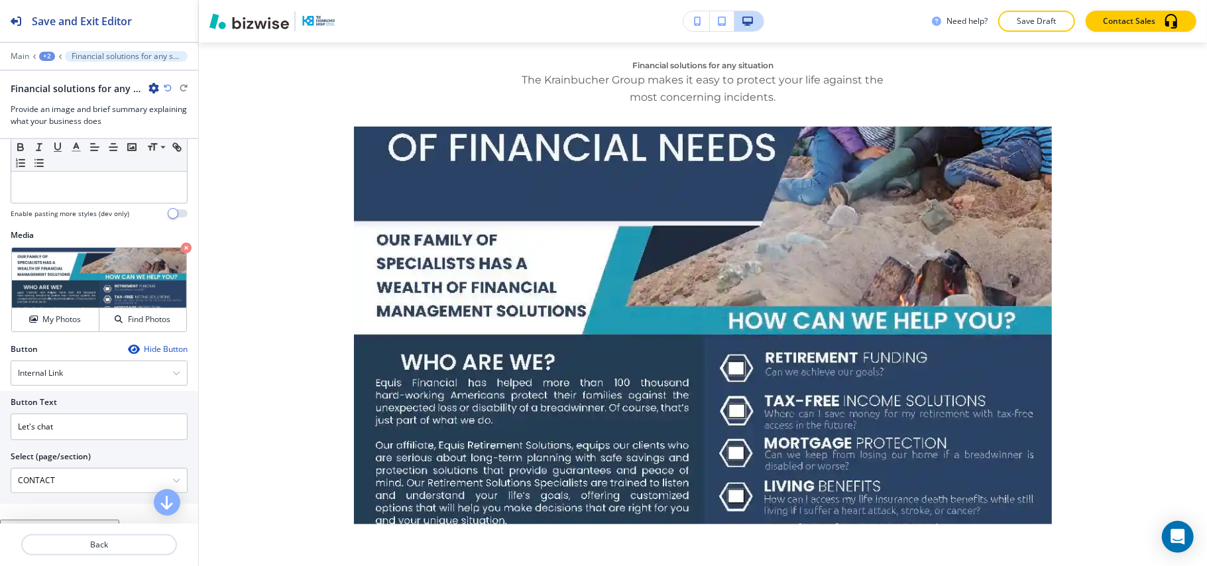
click at [227, 41] on div "Need help? Save Draft Contact Sales" at bounding box center [703, 21] width 1008 height 42
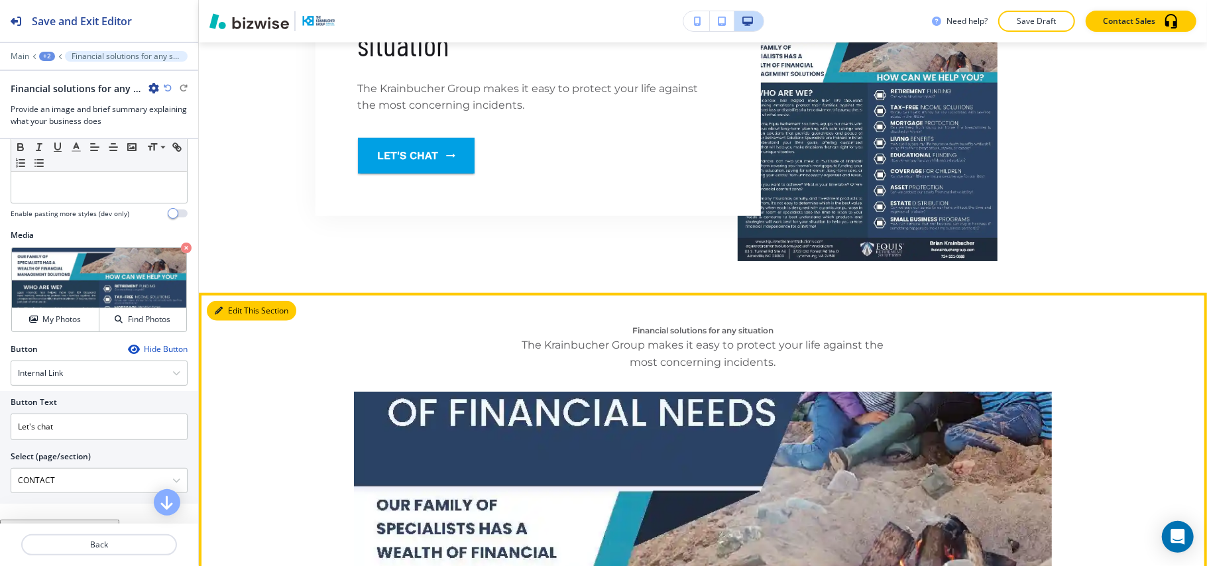
click at [218, 308] on icon "button" at bounding box center [219, 311] width 8 height 8
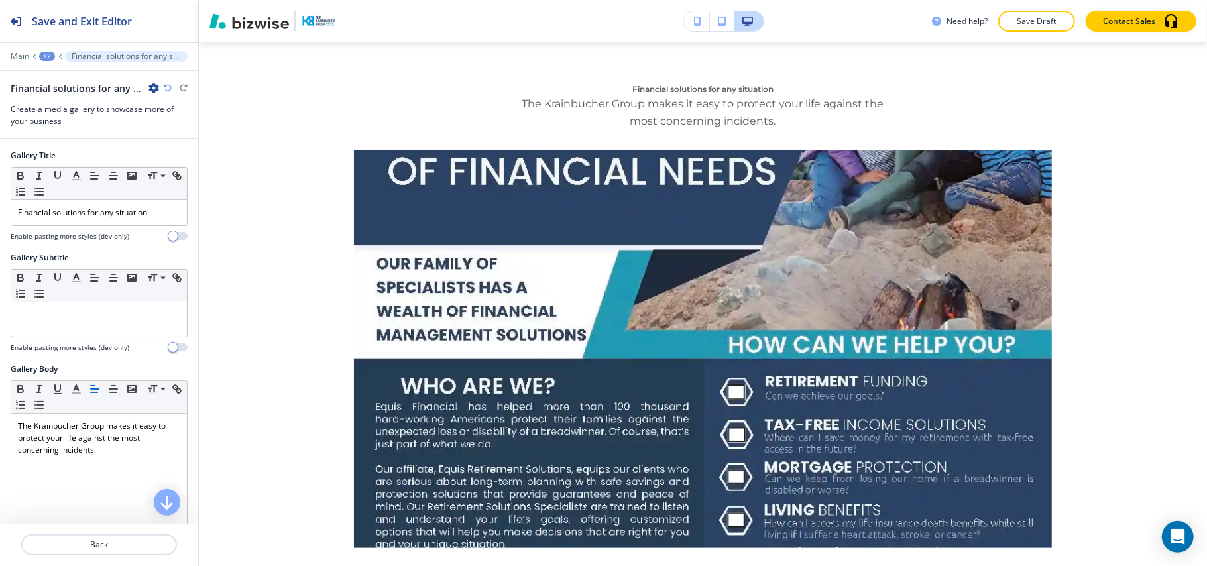
scroll to position [996, 0]
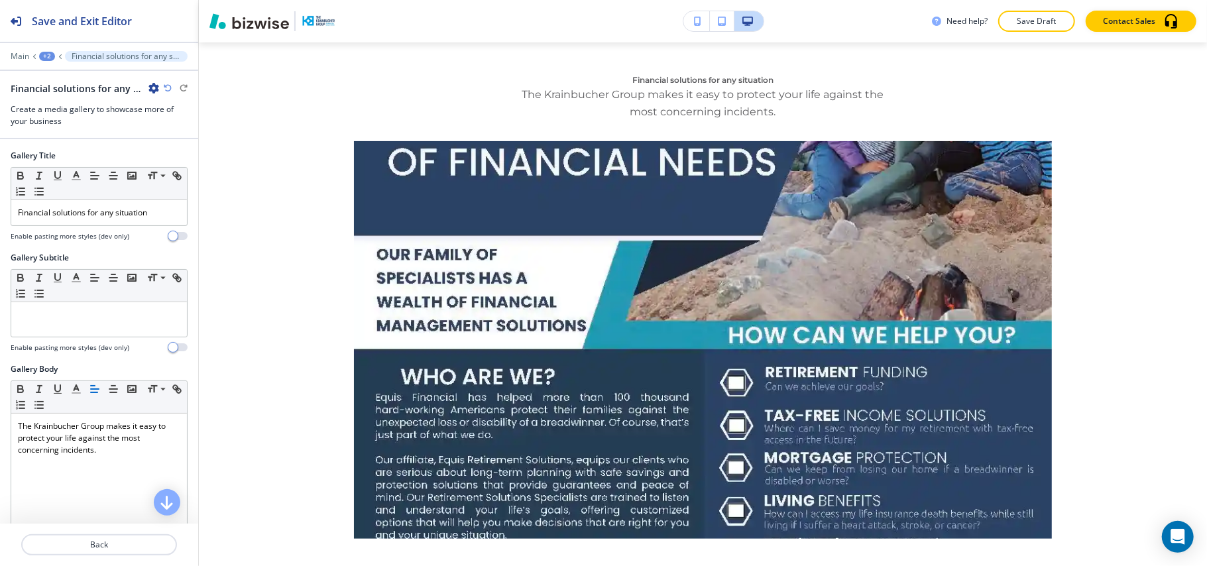
click at [148, 90] on icon "button" at bounding box center [153, 88] width 11 height 11
click at [180, 162] on p "Delete Section" at bounding box center [191, 158] width 68 height 12
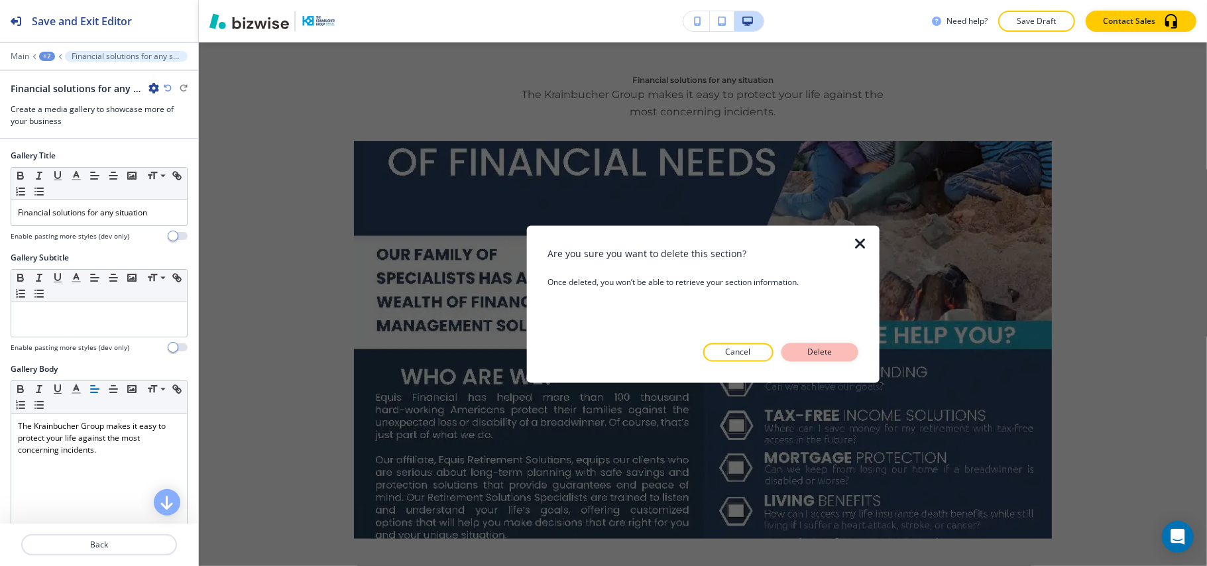
click at [820, 350] on p "Delete" at bounding box center [820, 353] width 32 height 12
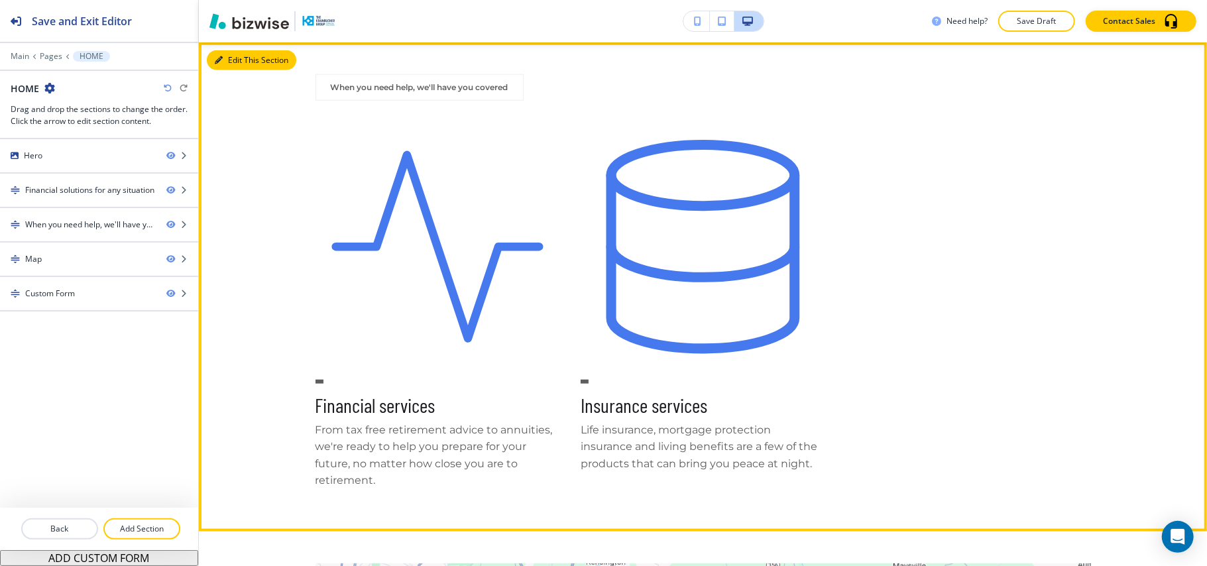
click at [221, 58] on icon "button" at bounding box center [219, 60] width 8 height 8
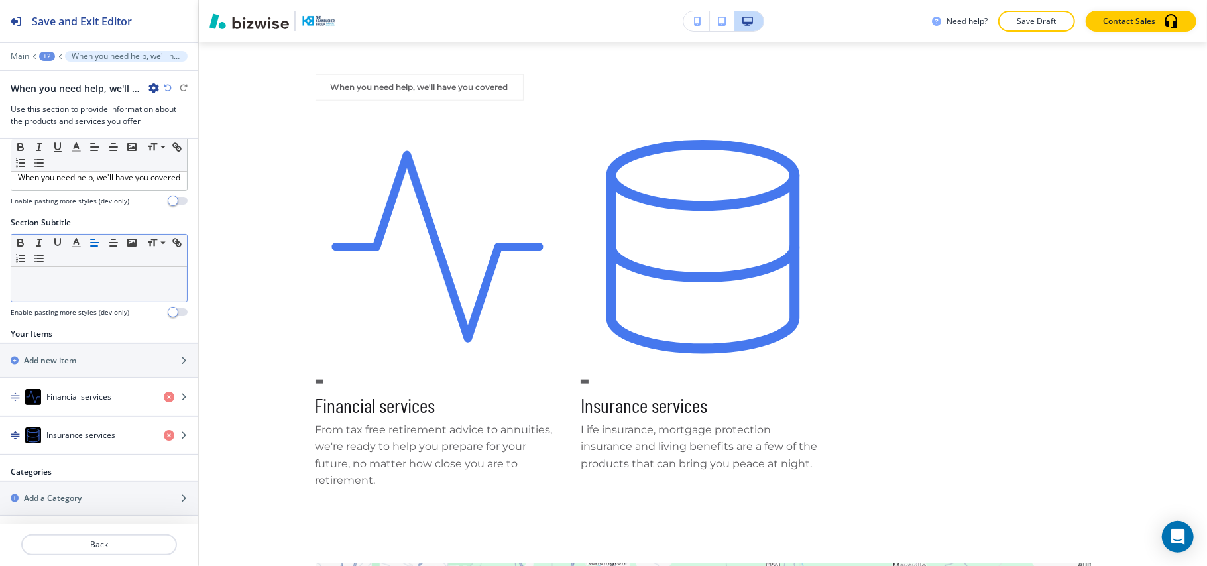
scroll to position [54, 0]
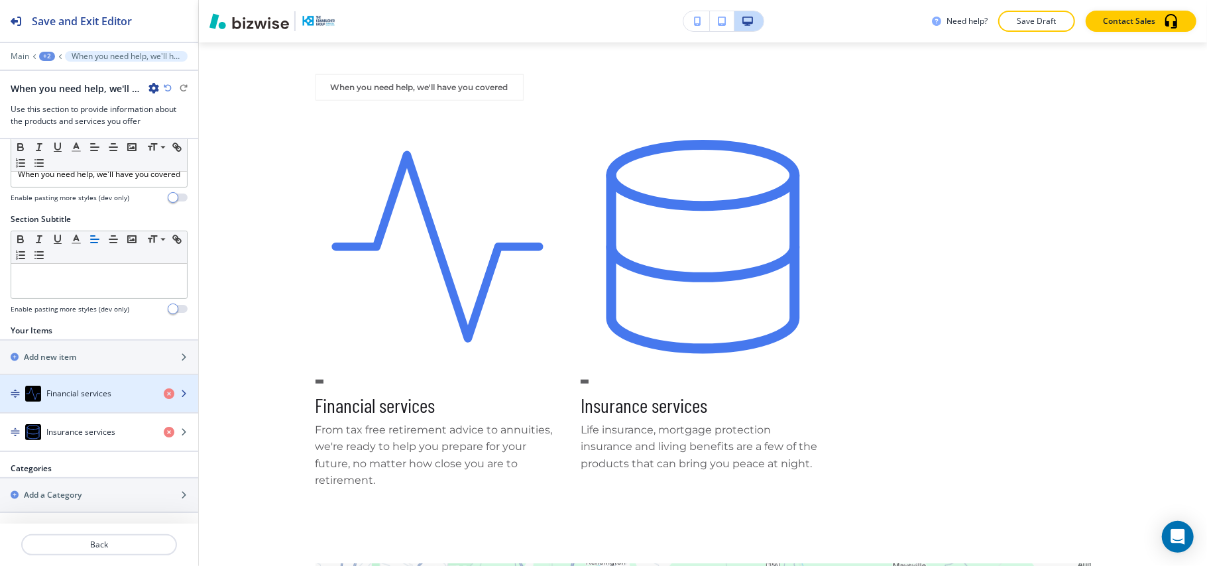
click at [89, 398] on h4 "Financial services" at bounding box center [78, 394] width 65 height 12
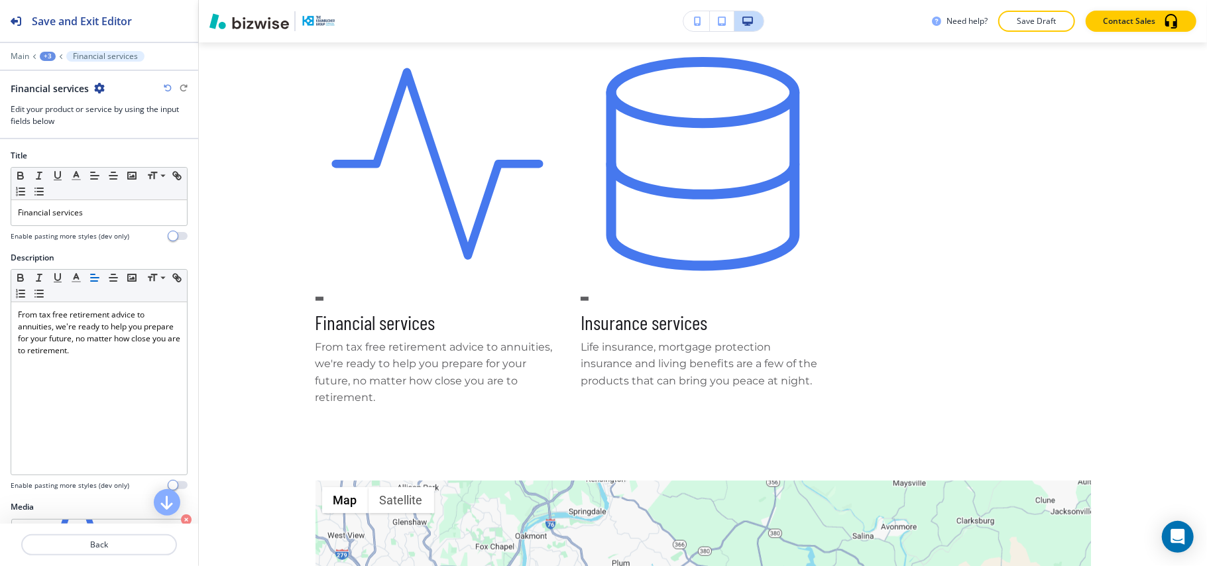
scroll to position [147, 0]
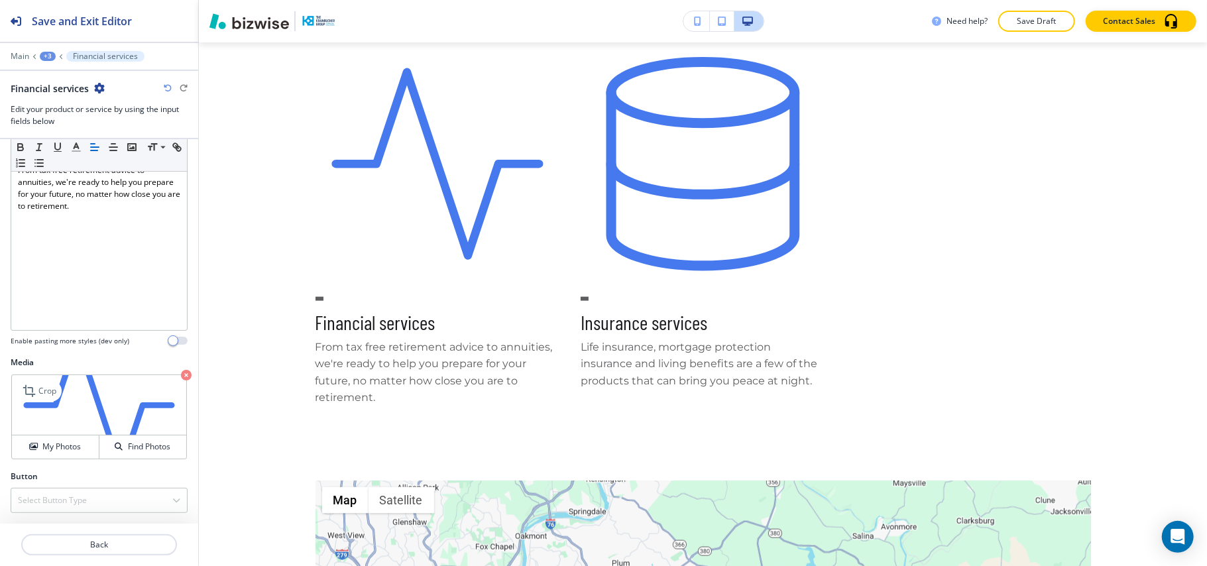
click at [181, 372] on icon "button" at bounding box center [186, 375] width 11 height 11
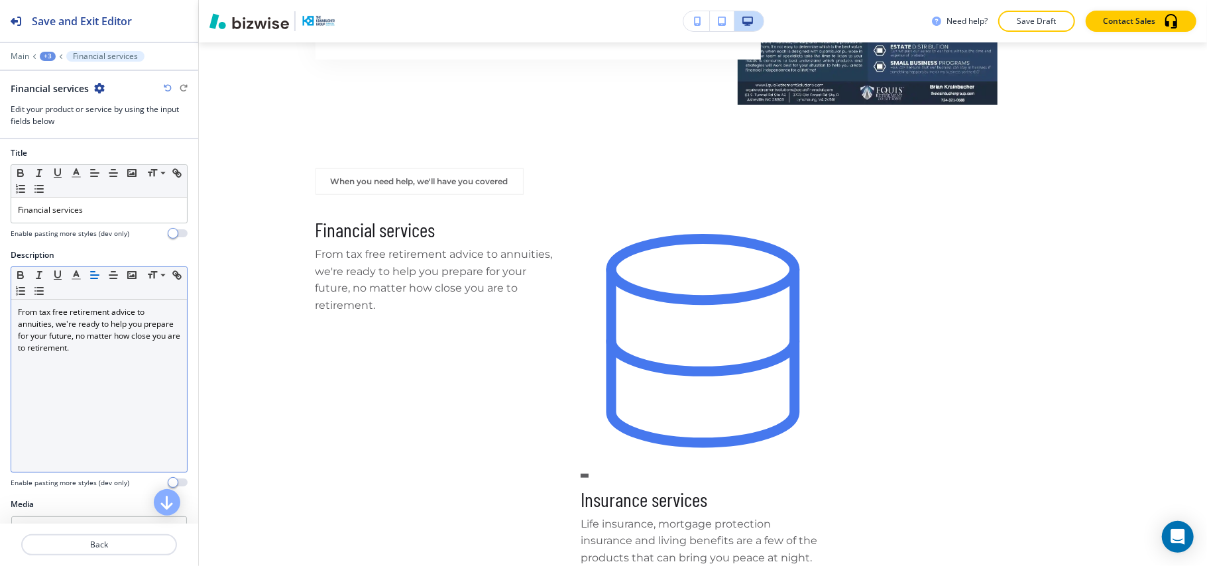
scroll to position [0, 0]
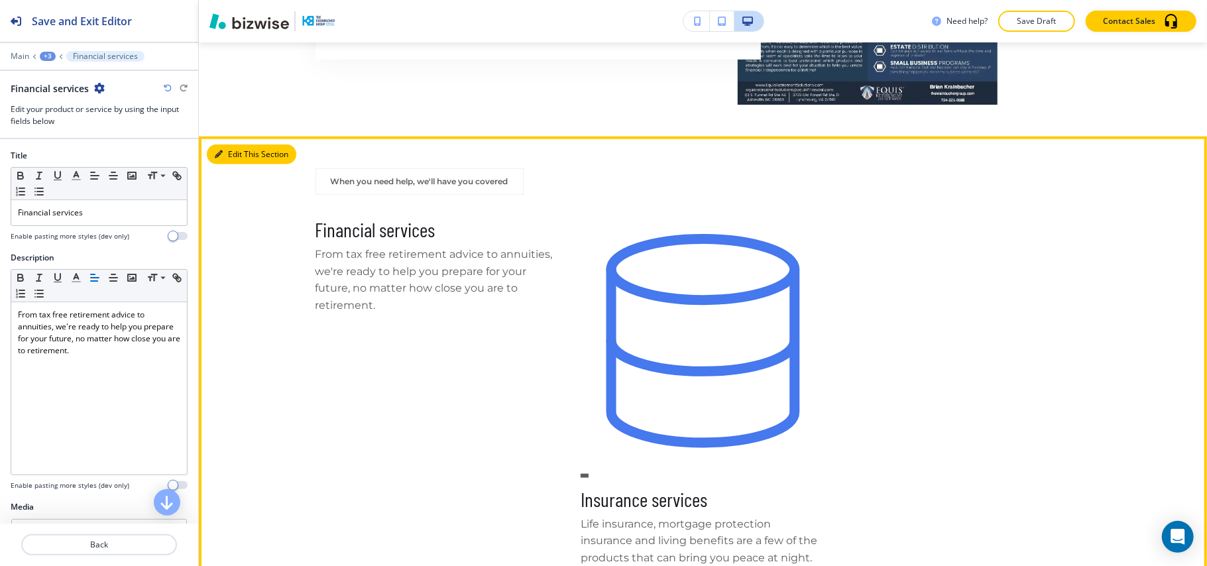
click at [244, 152] on button "Edit This Section" at bounding box center [251, 154] width 89 height 20
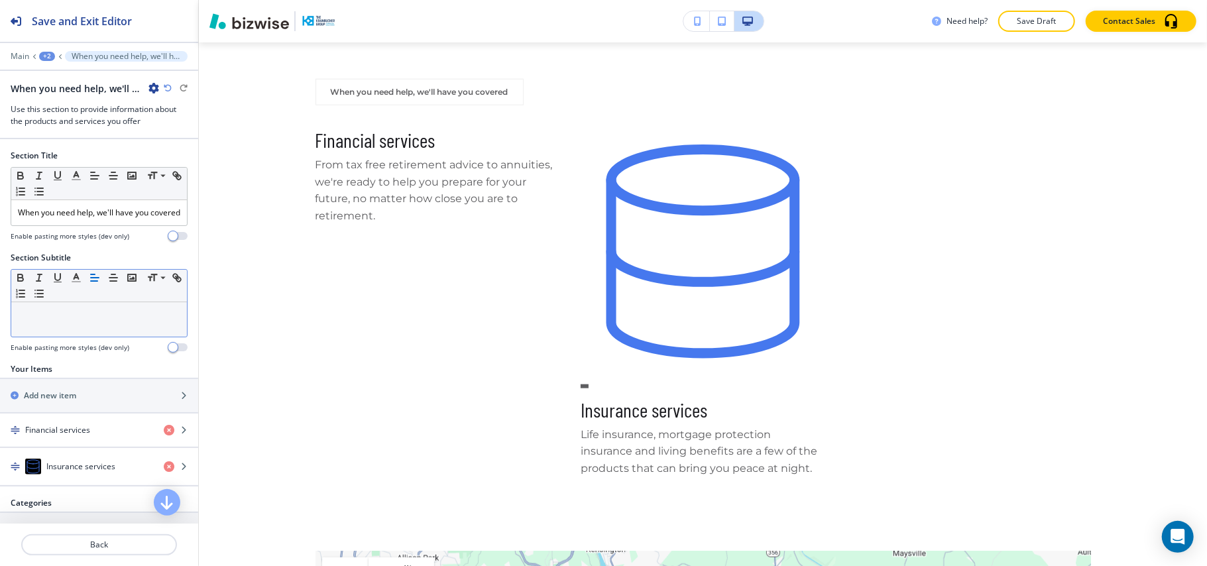
scroll to position [996, 0]
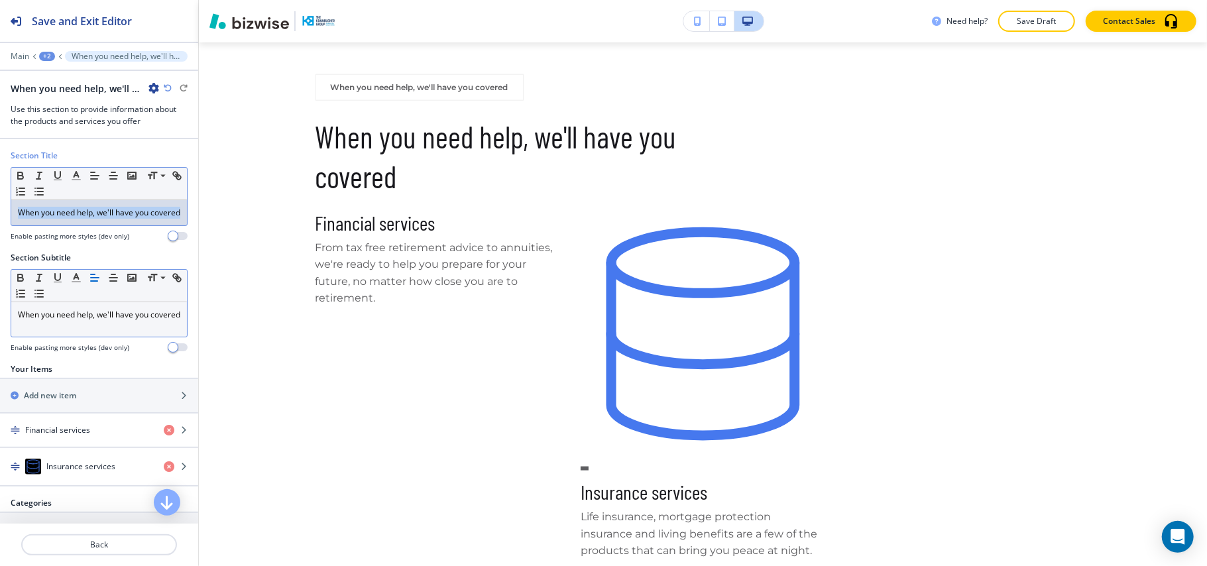
drag, startPoint x: 70, startPoint y: 231, endPoint x: 0, endPoint y: 201, distance: 75.4
click at [0, 201] on div "Section Title Small Normal Large Huge When you need help, we'll have you covere…" at bounding box center [99, 201] width 198 height 102
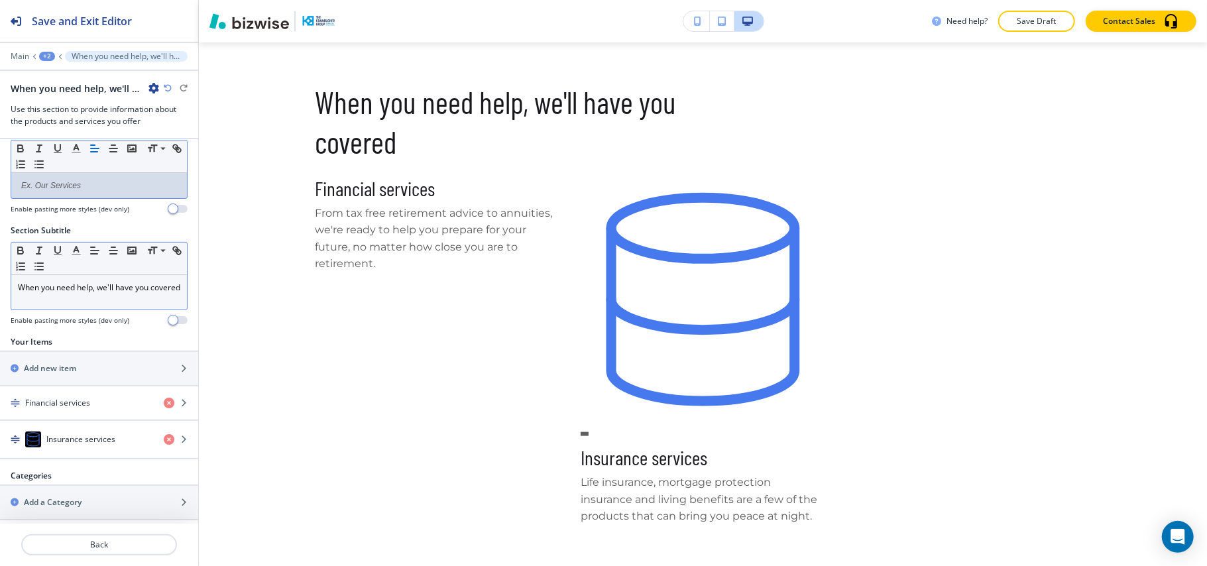
scroll to position [41, 0]
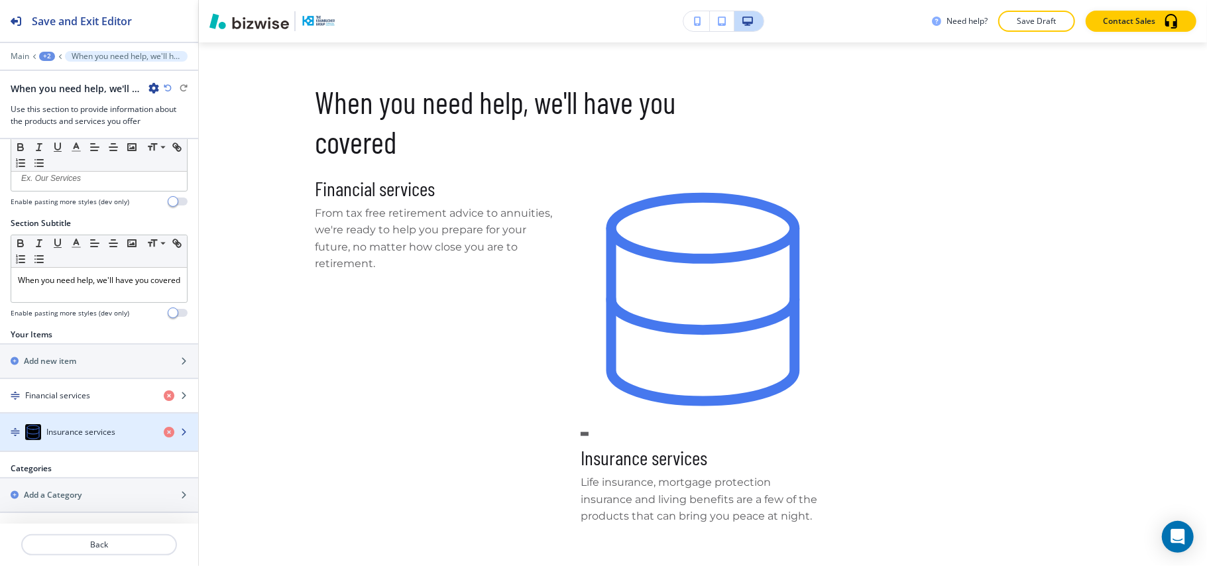
click at [104, 432] on h4 "Insurance services" at bounding box center [80, 432] width 69 height 12
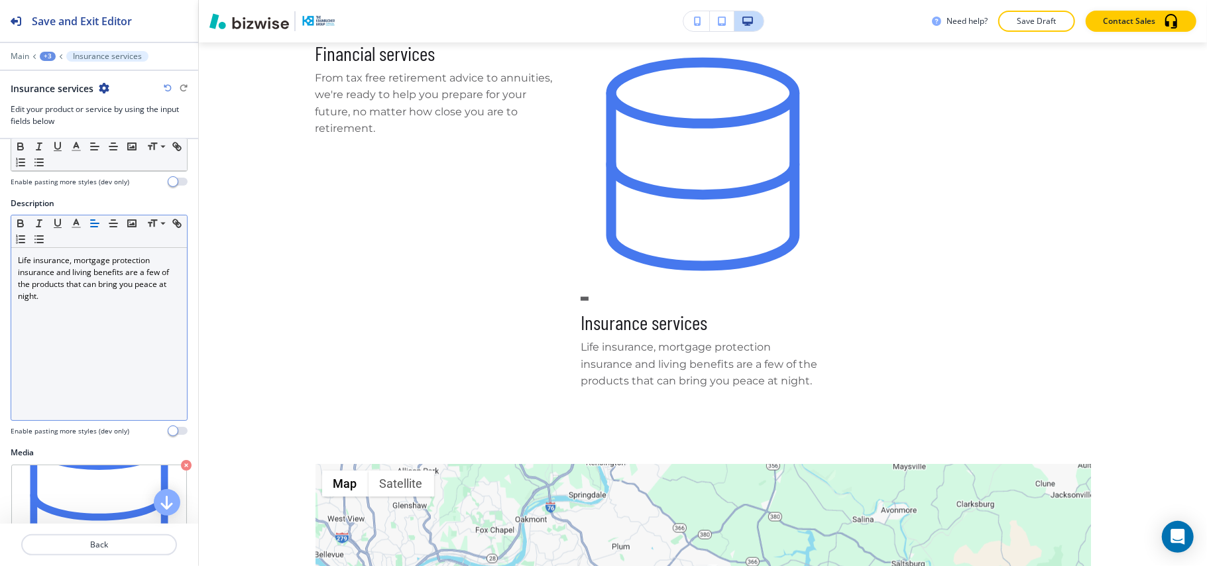
scroll to position [147, 0]
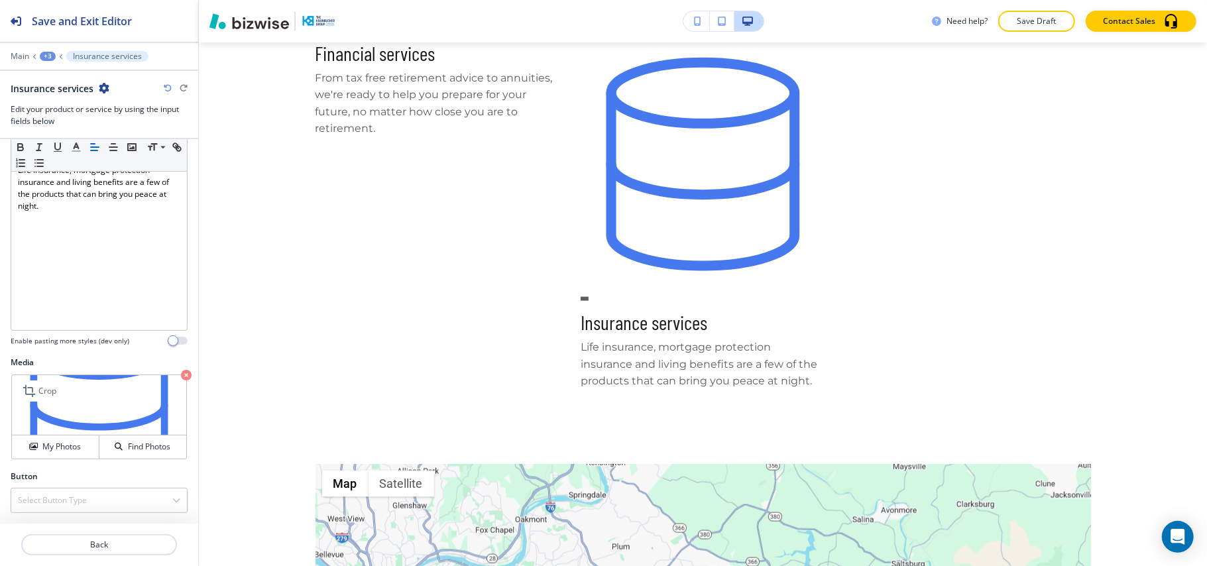
click at [181, 371] on icon "button" at bounding box center [186, 375] width 11 height 11
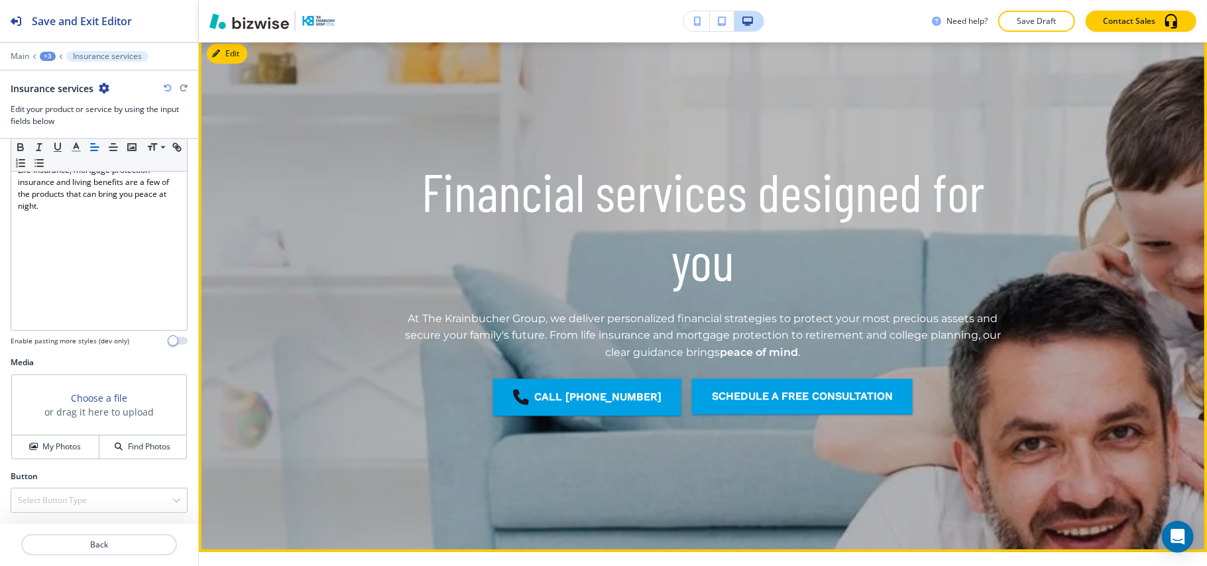
scroll to position [0, 0]
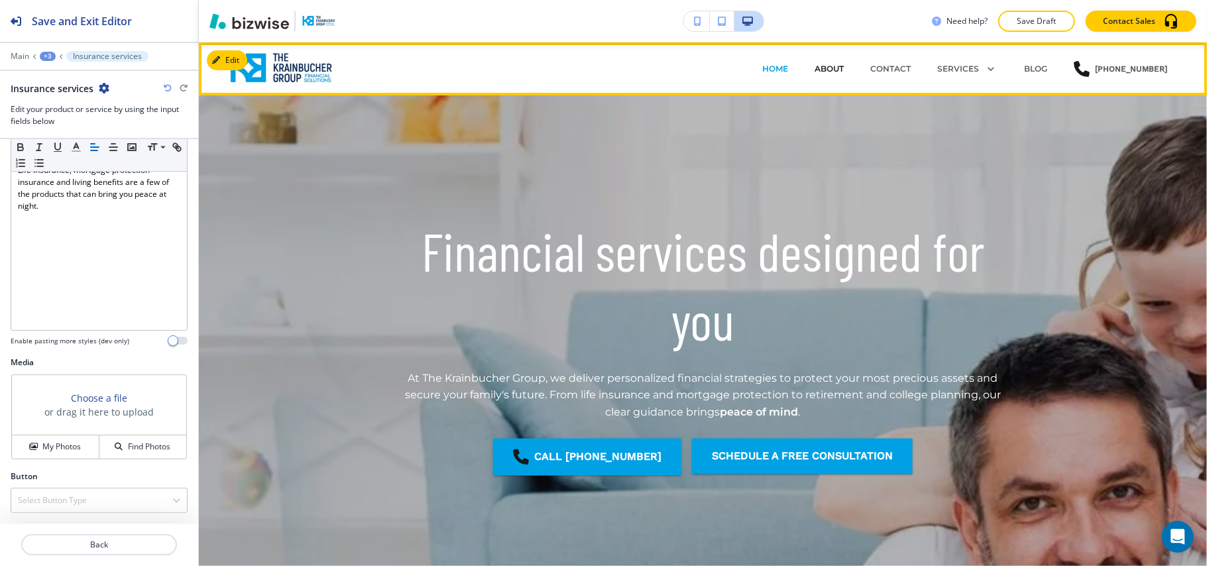
click at [837, 65] on p "ABOUT" at bounding box center [828, 69] width 29 height 12
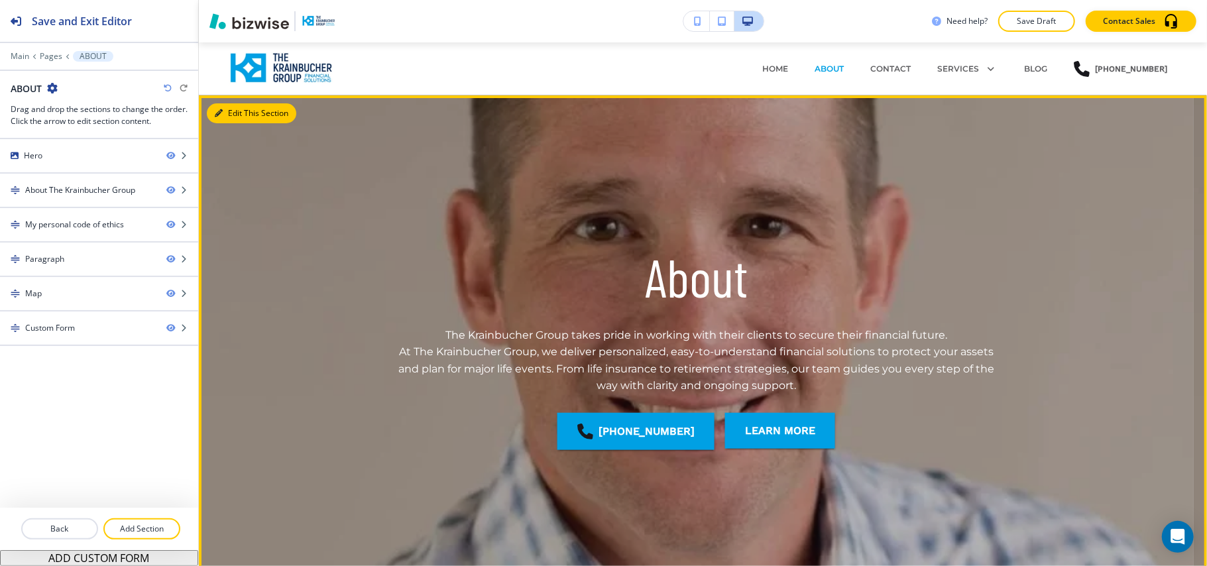
drag, startPoint x: 244, startPoint y: 106, endPoint x: 237, endPoint y: 111, distance: 9.0
click at [244, 106] on button "Edit This Section" at bounding box center [251, 113] width 89 height 20
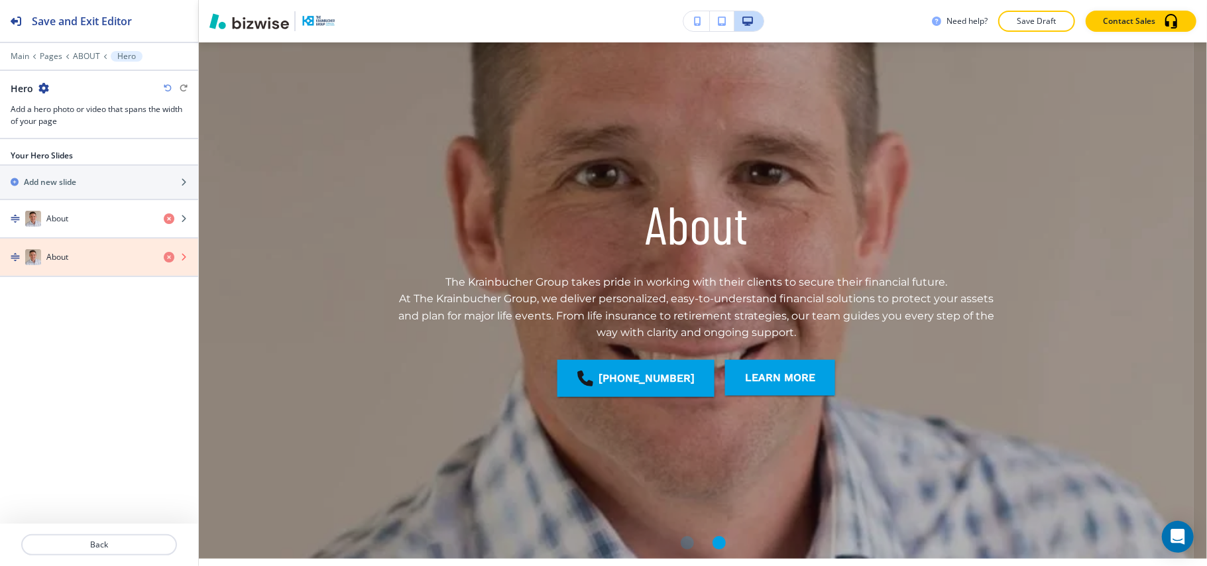
click at [171, 258] on icon "button" at bounding box center [169, 257] width 11 height 11
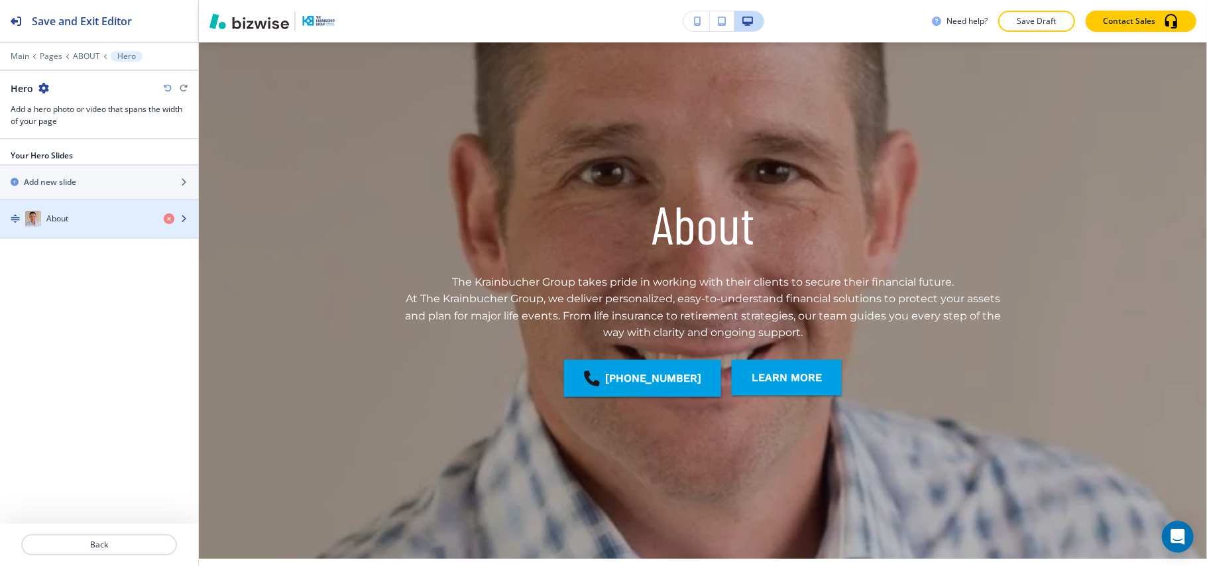
click at [78, 219] on div "About" at bounding box center [76, 219] width 153 height 16
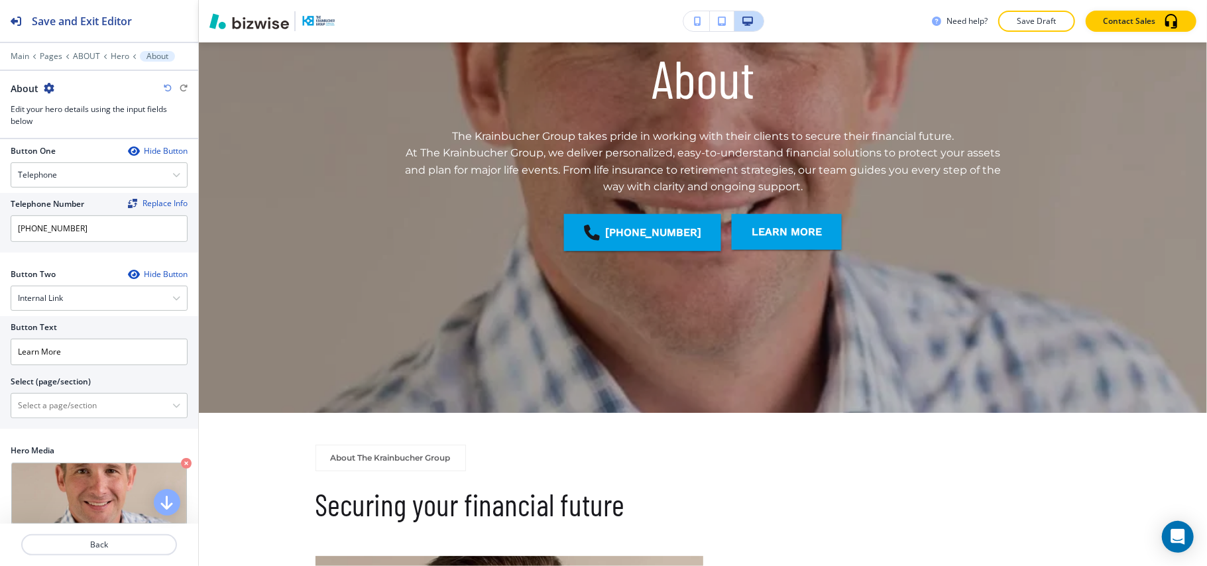
scroll to position [367, 0]
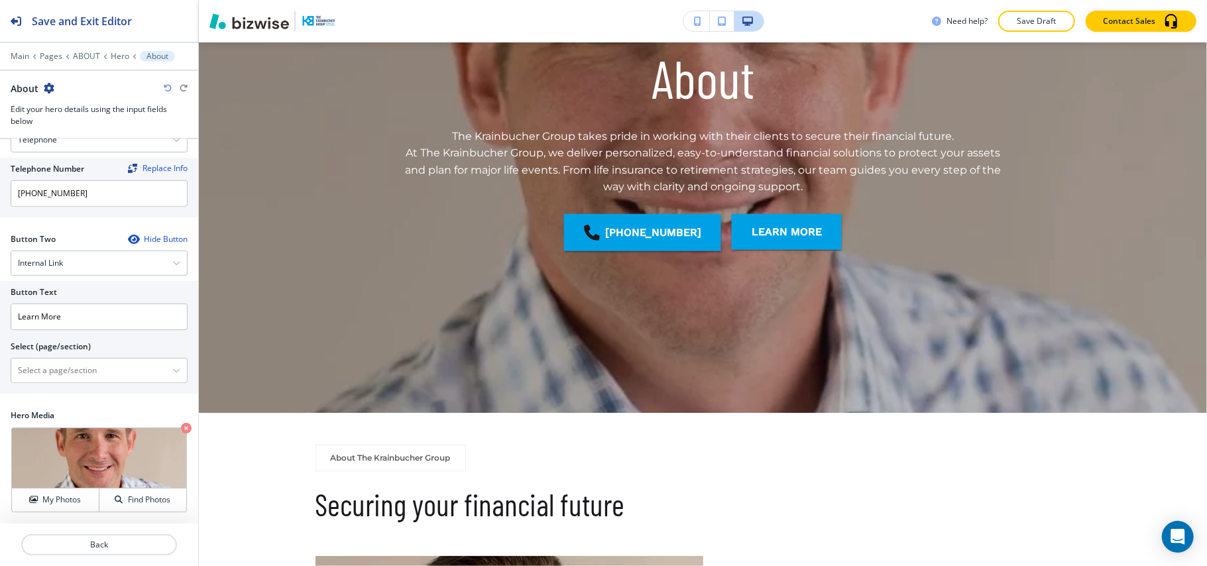
click at [178, 424] on div "Hero Media Crop My Photos Find Photos" at bounding box center [99, 466] width 198 height 114
click at [181, 428] on icon "button" at bounding box center [186, 428] width 11 height 11
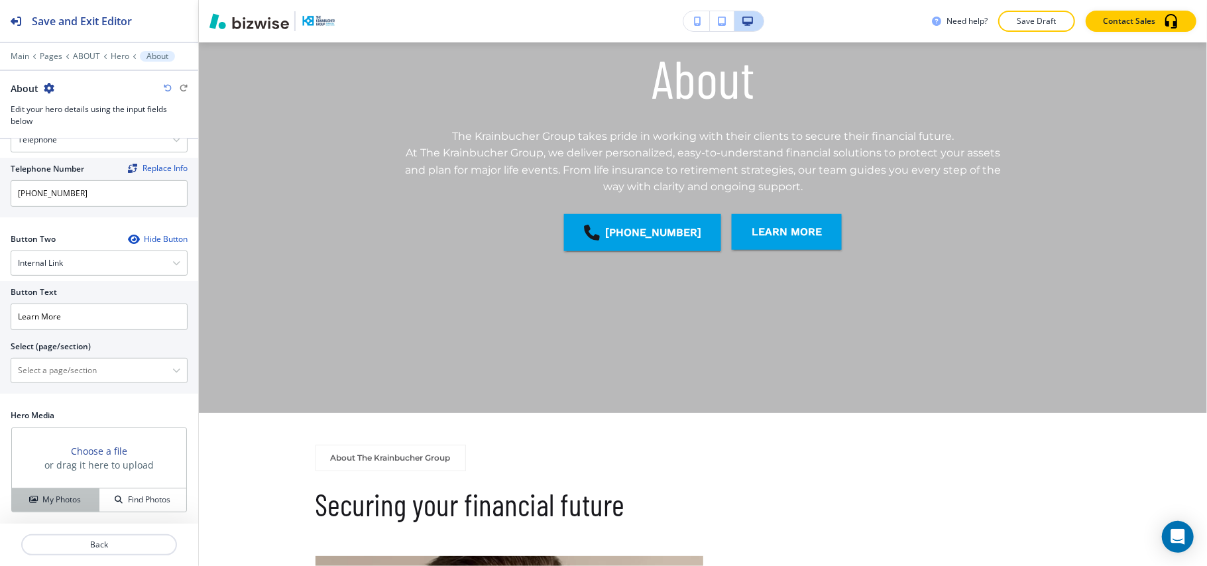
click at [50, 494] on h4 "My Photos" at bounding box center [61, 500] width 38 height 12
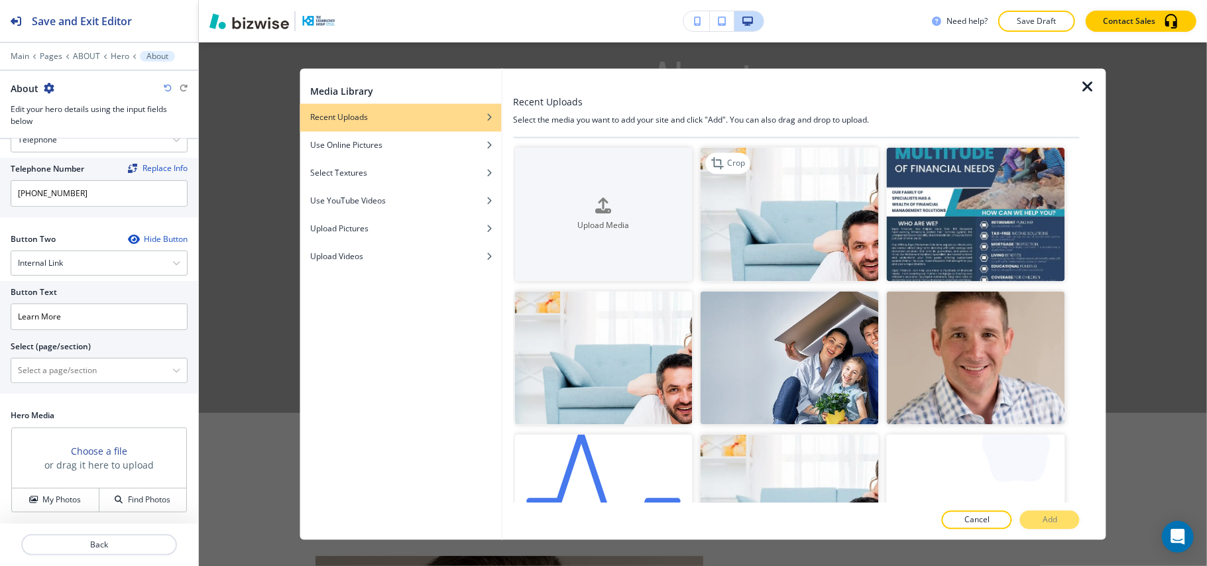
click at [814, 220] on img "button" at bounding box center [789, 215] width 178 height 134
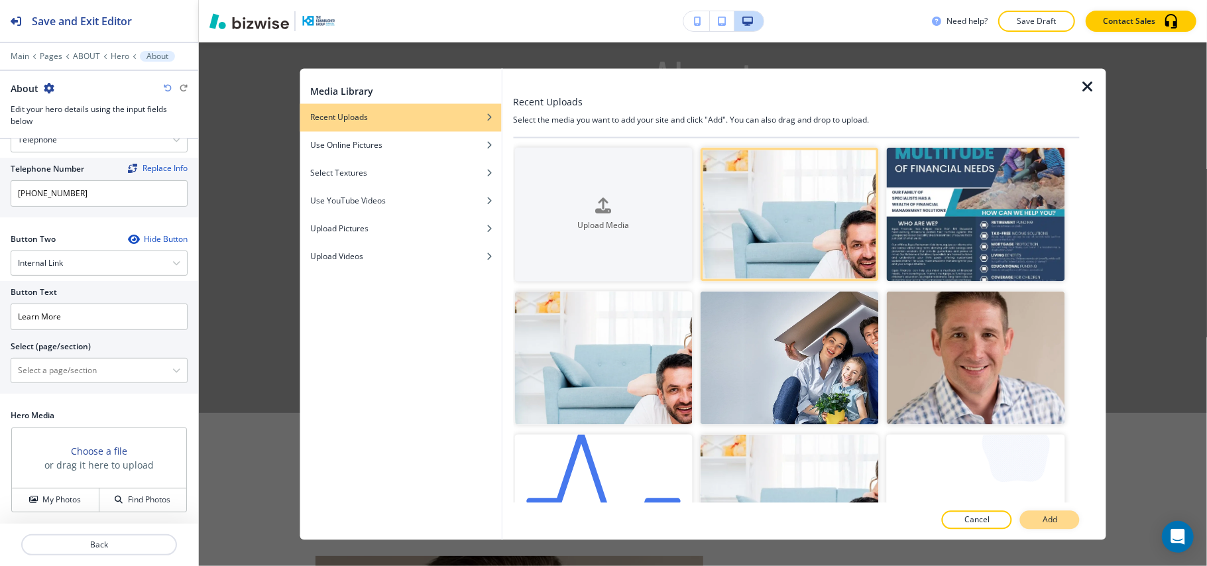
click at [1052, 517] on p "Add" at bounding box center [1049, 520] width 15 height 12
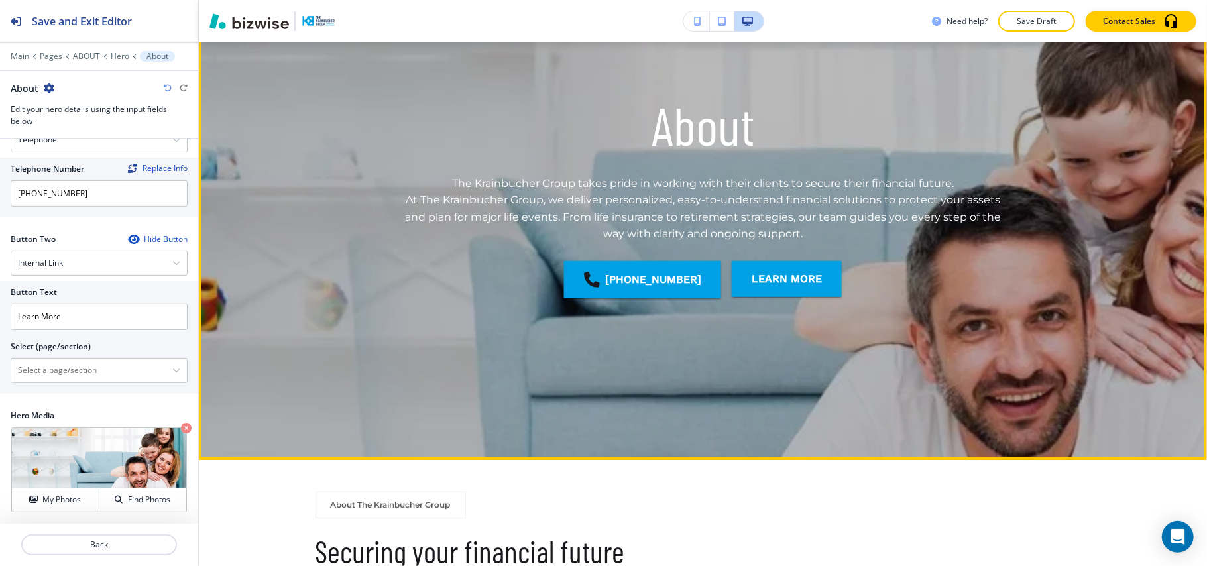
scroll to position [110, 0]
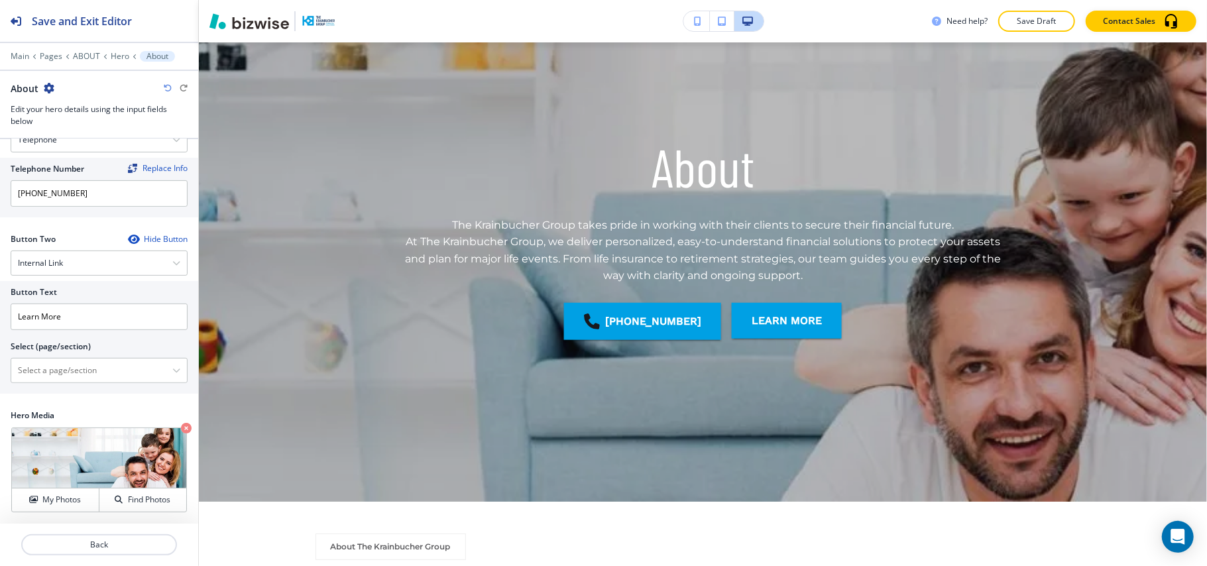
click at [181, 425] on icon "button" at bounding box center [186, 428] width 11 height 11
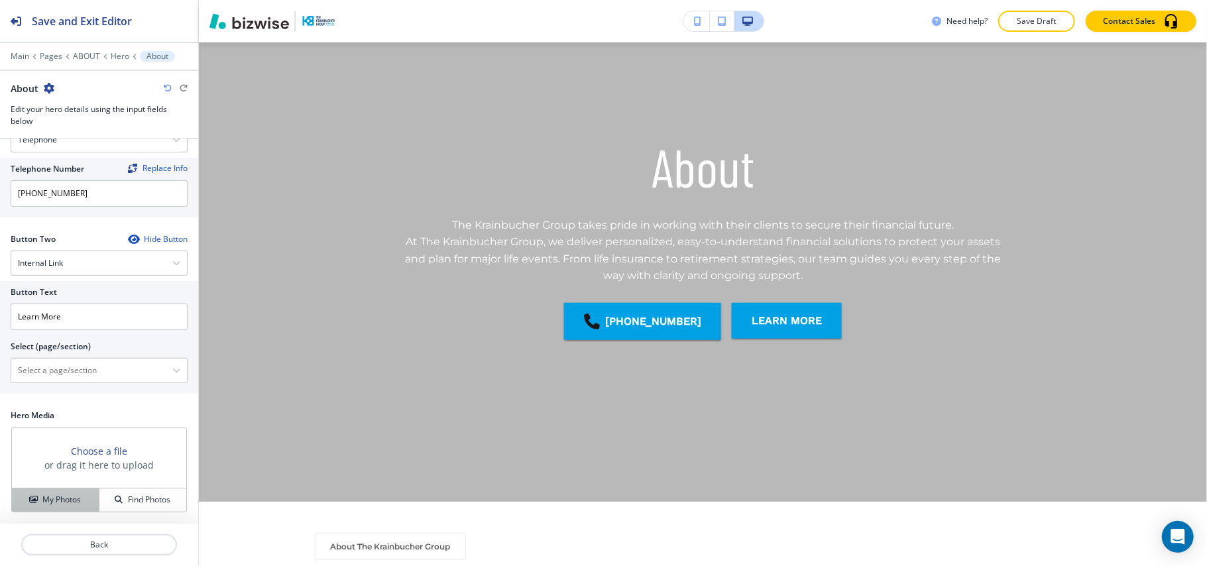
click at [73, 499] on h4 "My Photos" at bounding box center [61, 500] width 38 height 12
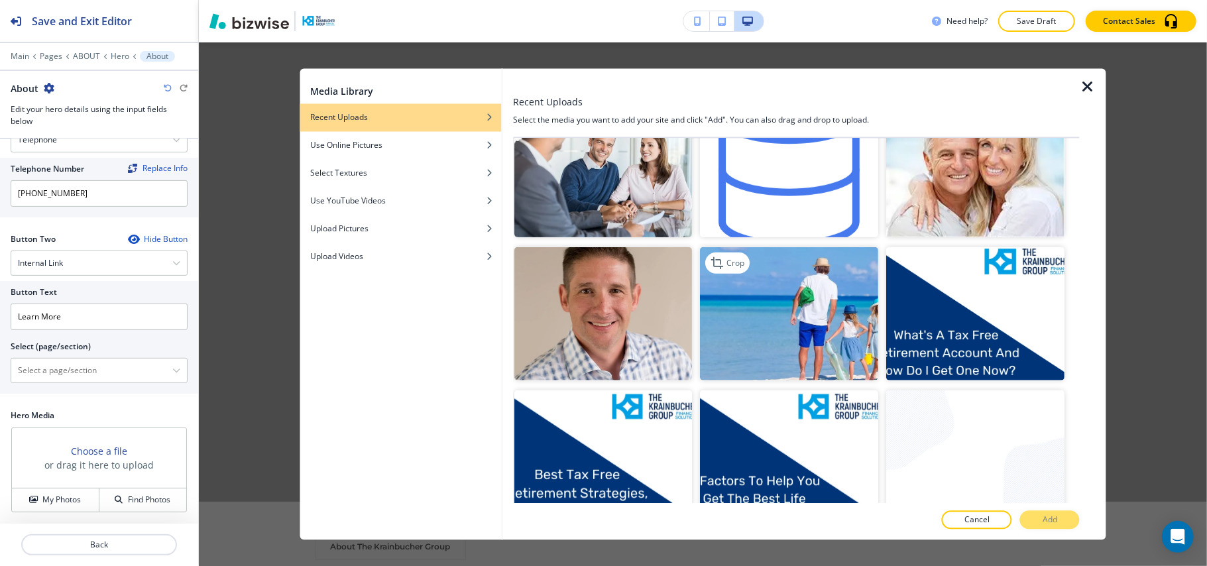
click at [838, 301] on img "button" at bounding box center [789, 313] width 178 height 134
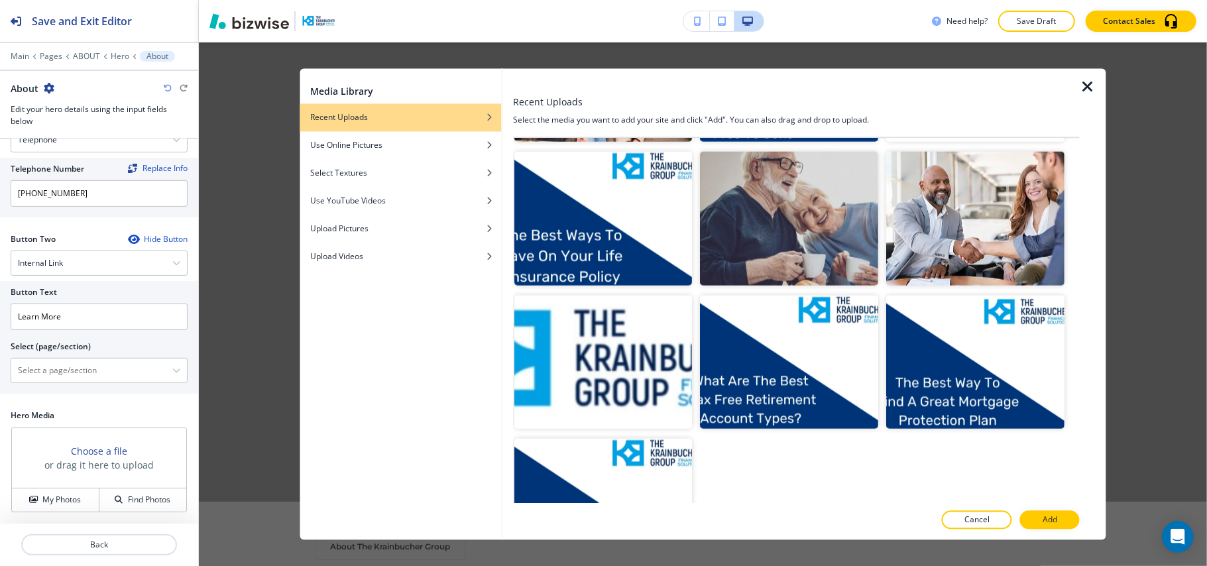
scroll to position [1148, 0]
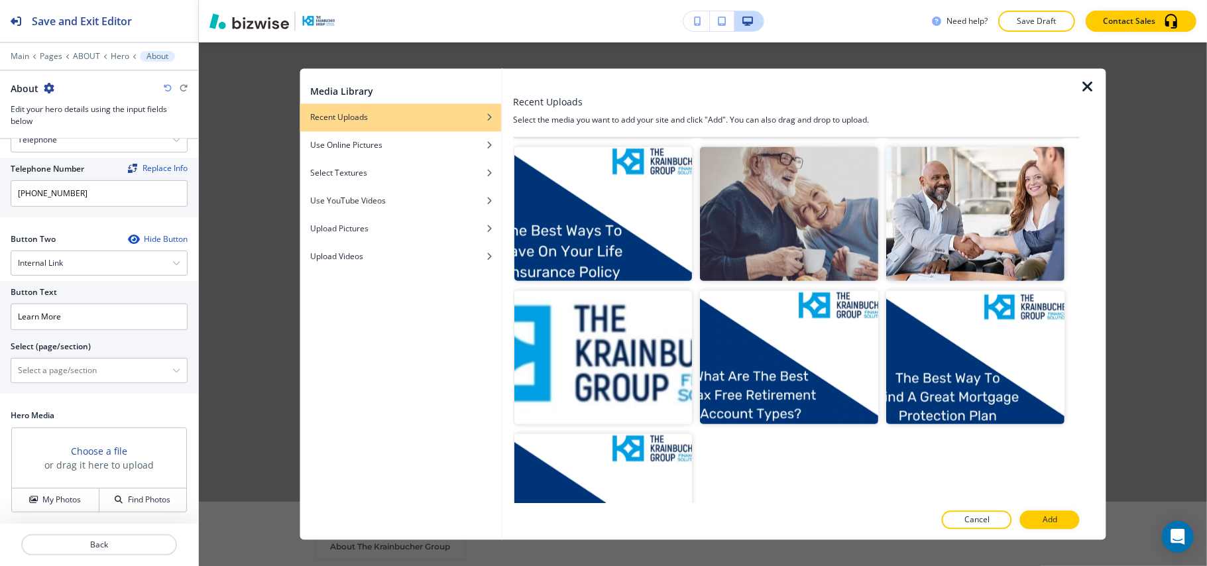
click at [1047, 521] on p "Add" at bounding box center [1049, 520] width 15 height 12
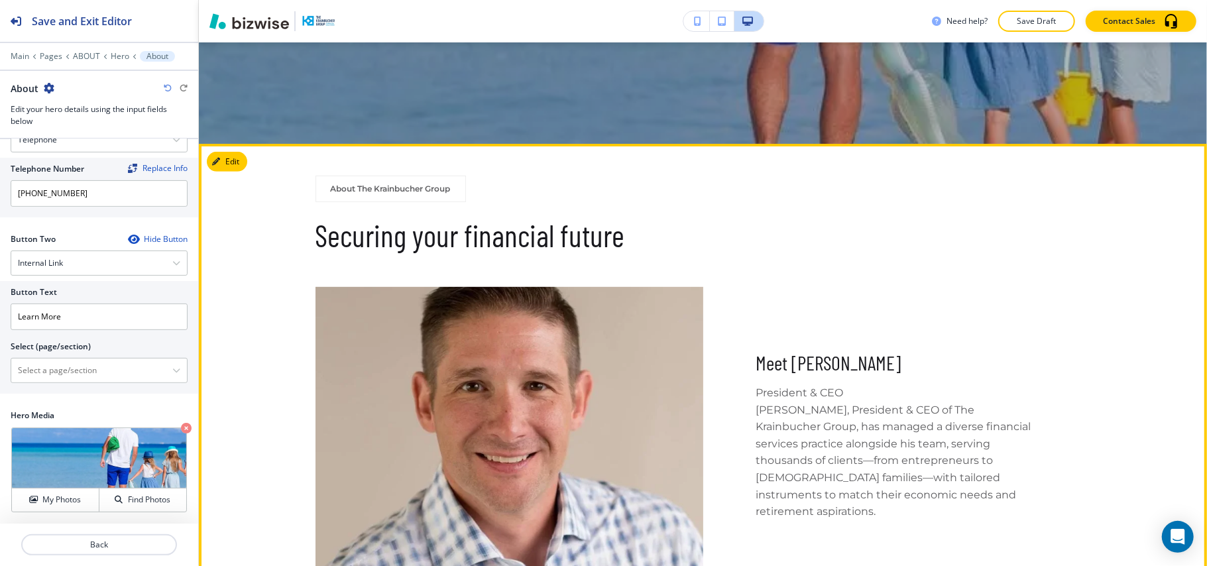
scroll to position [552, 0]
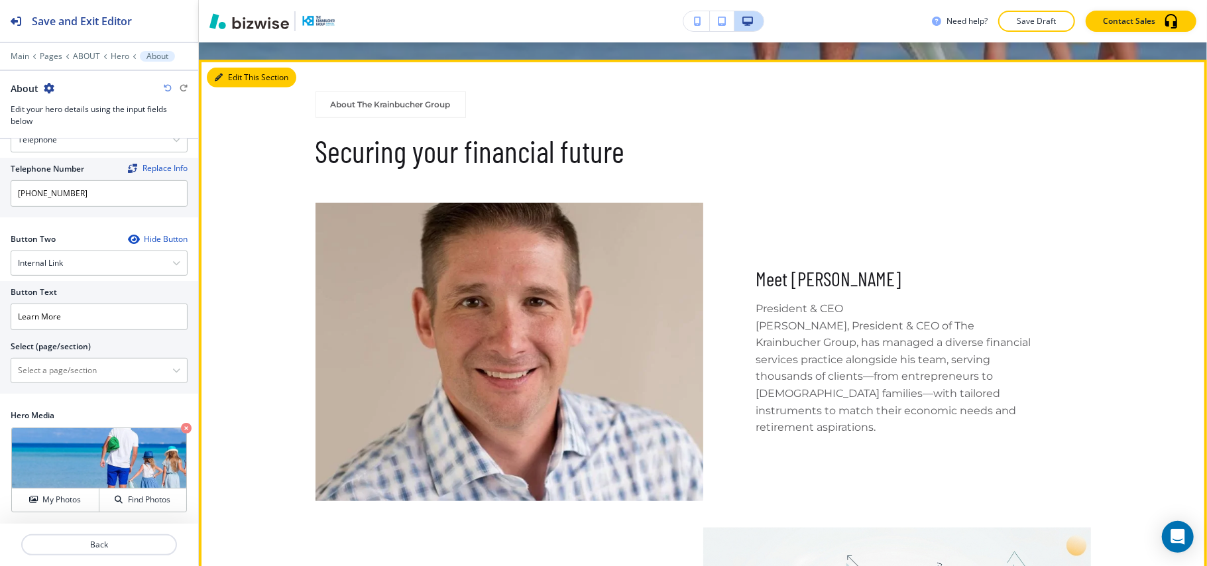
click at [232, 78] on button "Edit This Section" at bounding box center [251, 78] width 89 height 20
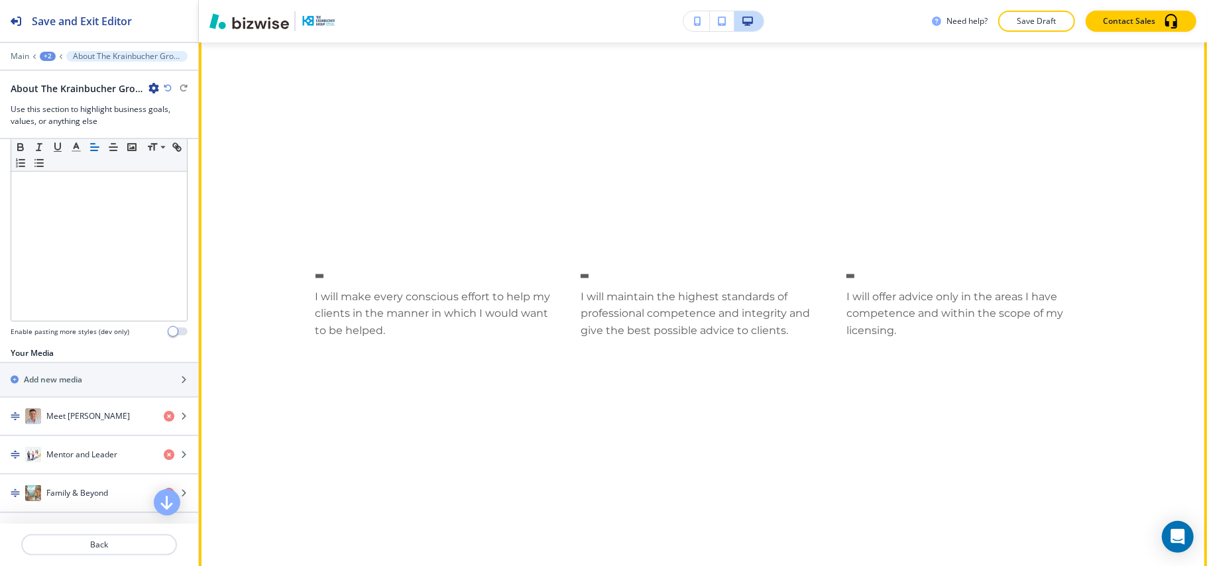
scroll to position [1541, 0]
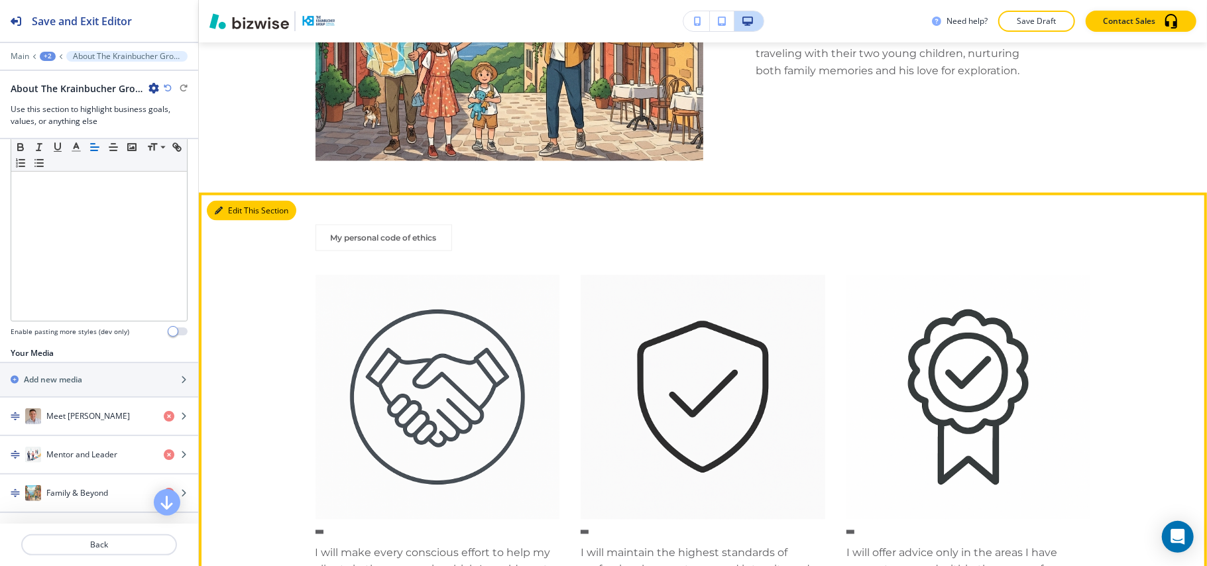
click at [231, 209] on button "Edit This Section" at bounding box center [251, 211] width 89 height 20
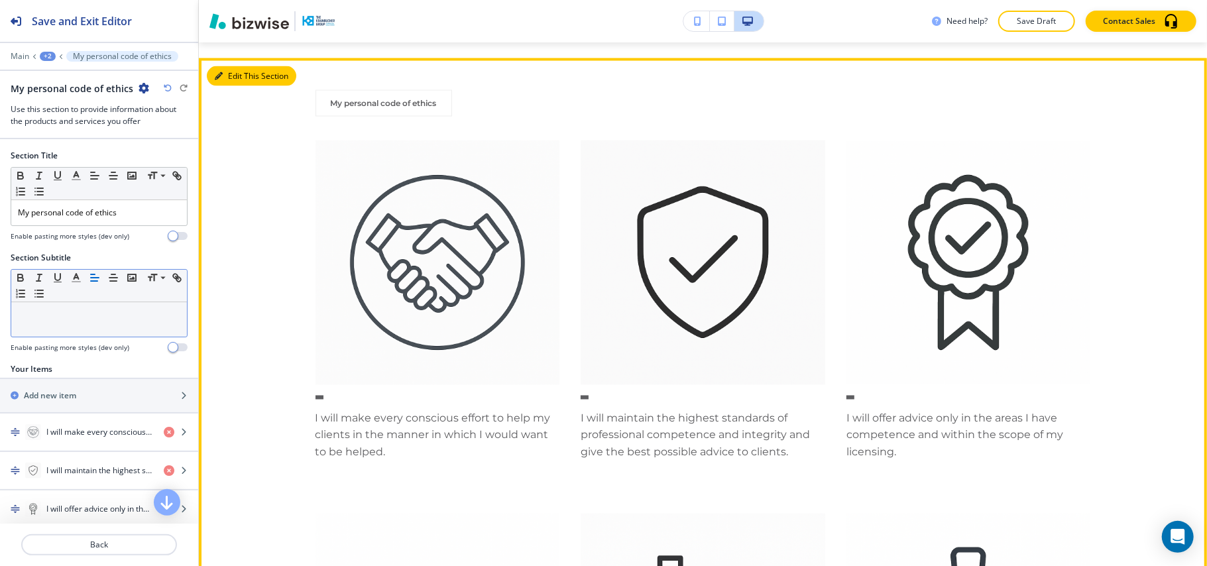
scroll to position [1692, 0]
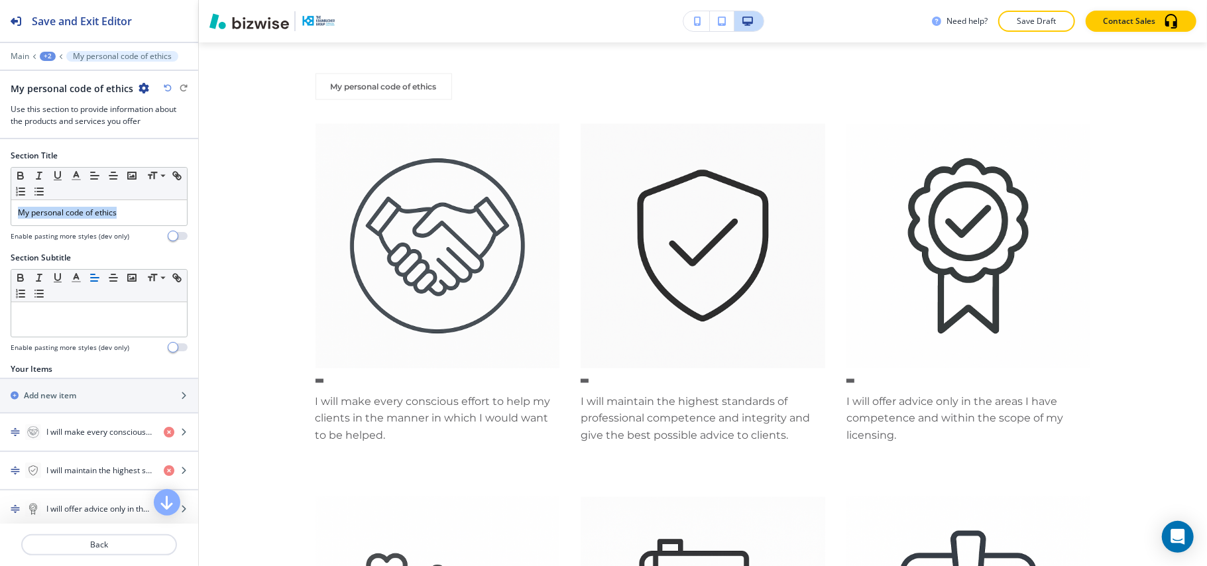
drag, startPoint x: 143, startPoint y: 210, endPoint x: 0, endPoint y: 209, distance: 143.1
click at [0, 209] on div "Section Title Small Normal Large Huge My personal code of ethics Enable pasting…" at bounding box center [99, 201] width 198 height 102
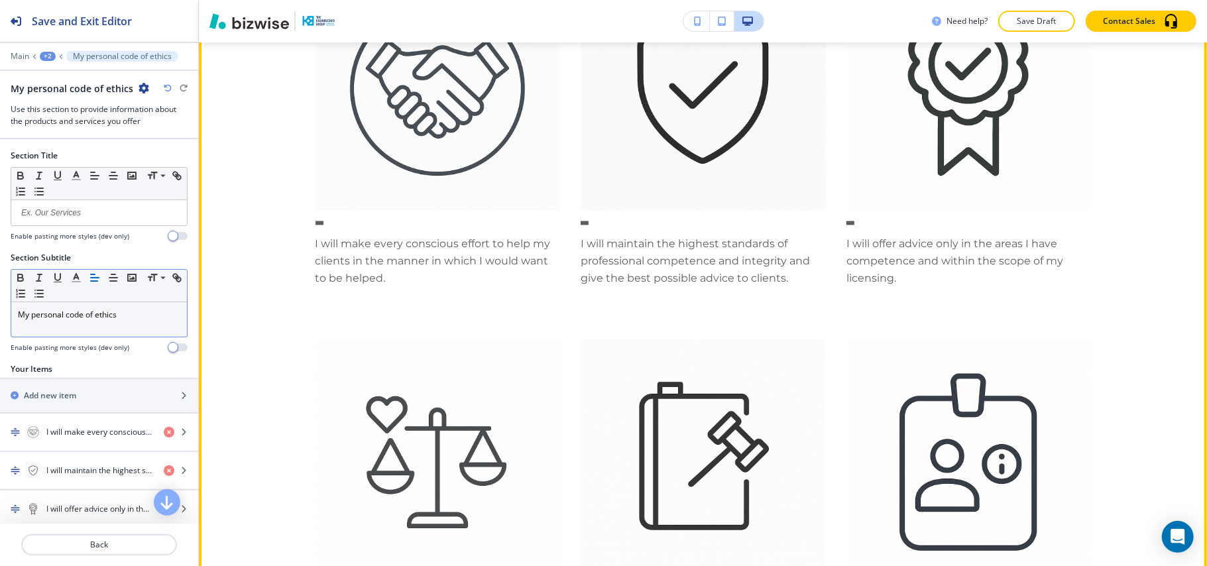
scroll to position [1690, 0]
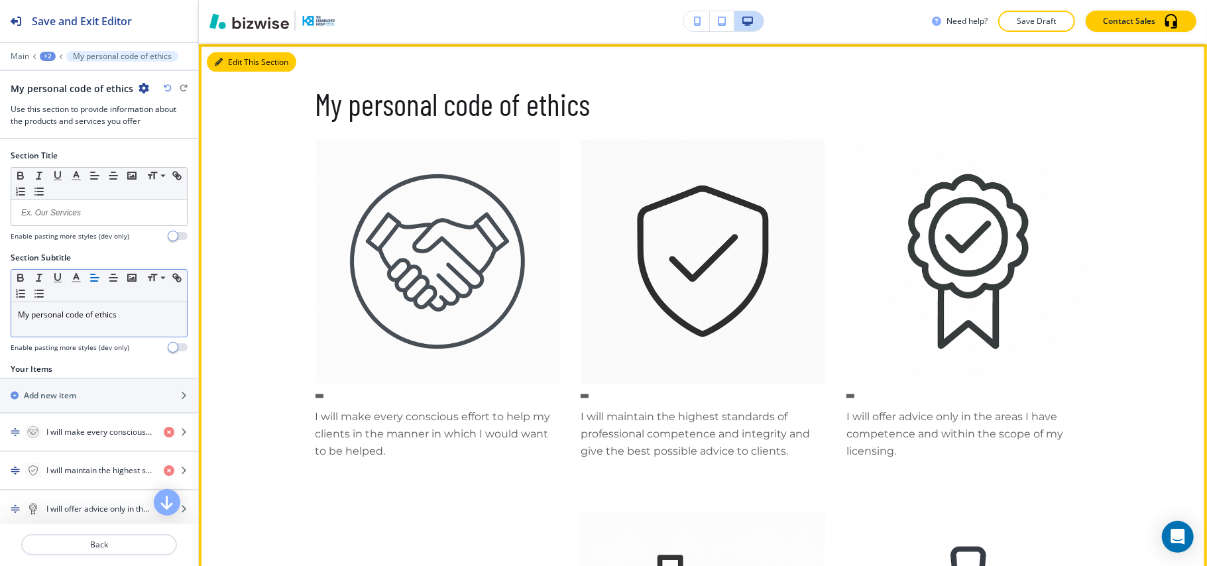
click at [231, 57] on button "Edit This Section" at bounding box center [251, 62] width 89 height 20
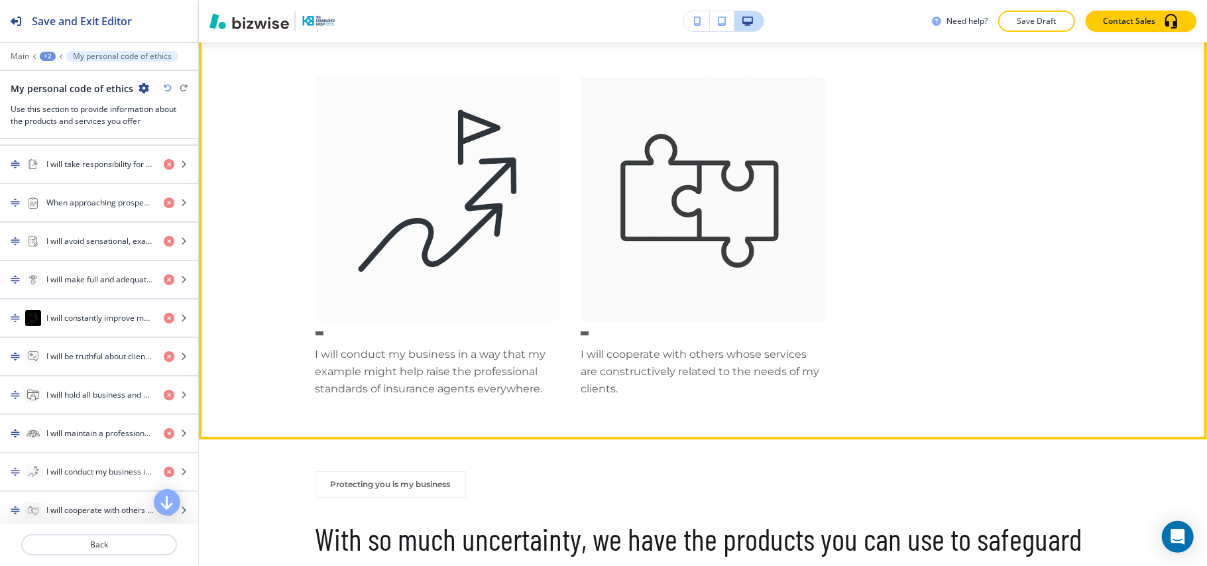
scroll to position [3545, 0]
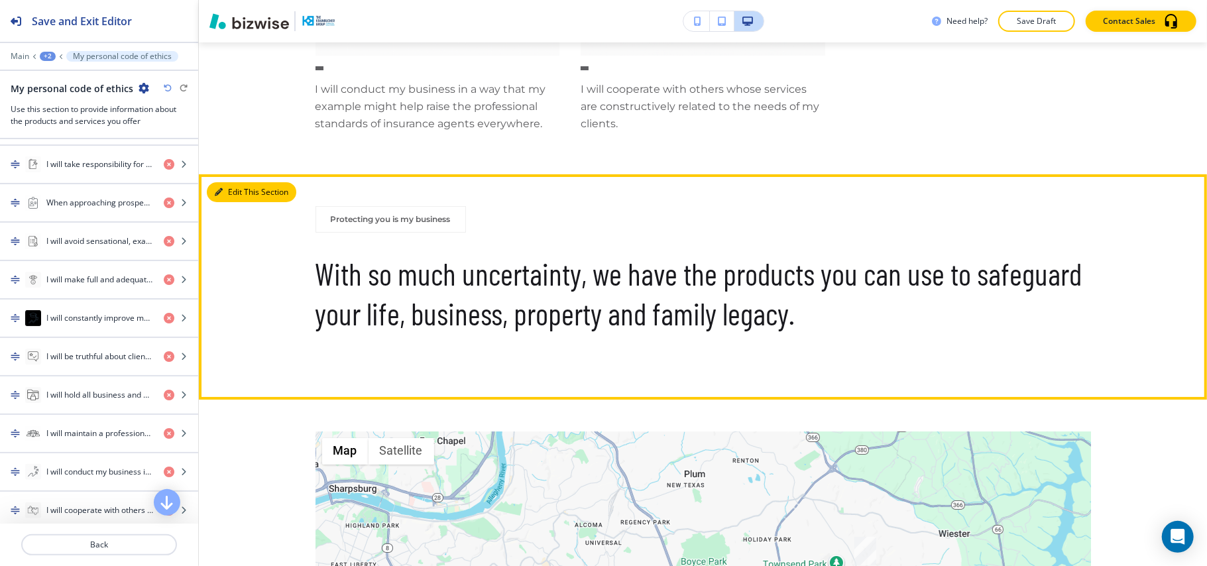
click at [236, 186] on button "Edit This Section" at bounding box center [251, 192] width 89 height 20
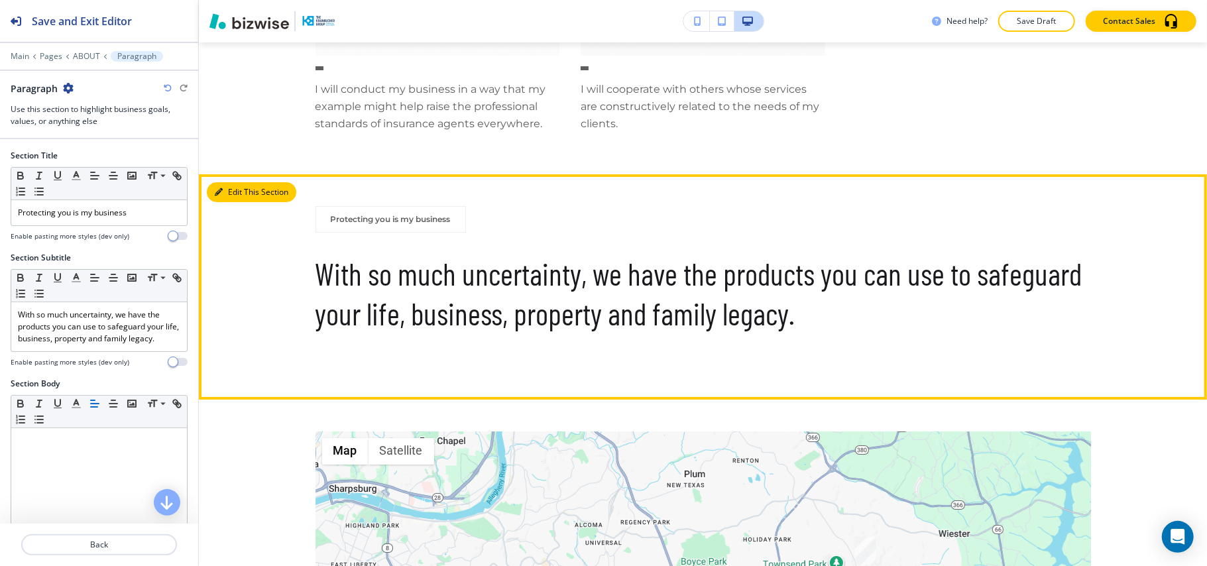
scroll to position [3677, 0]
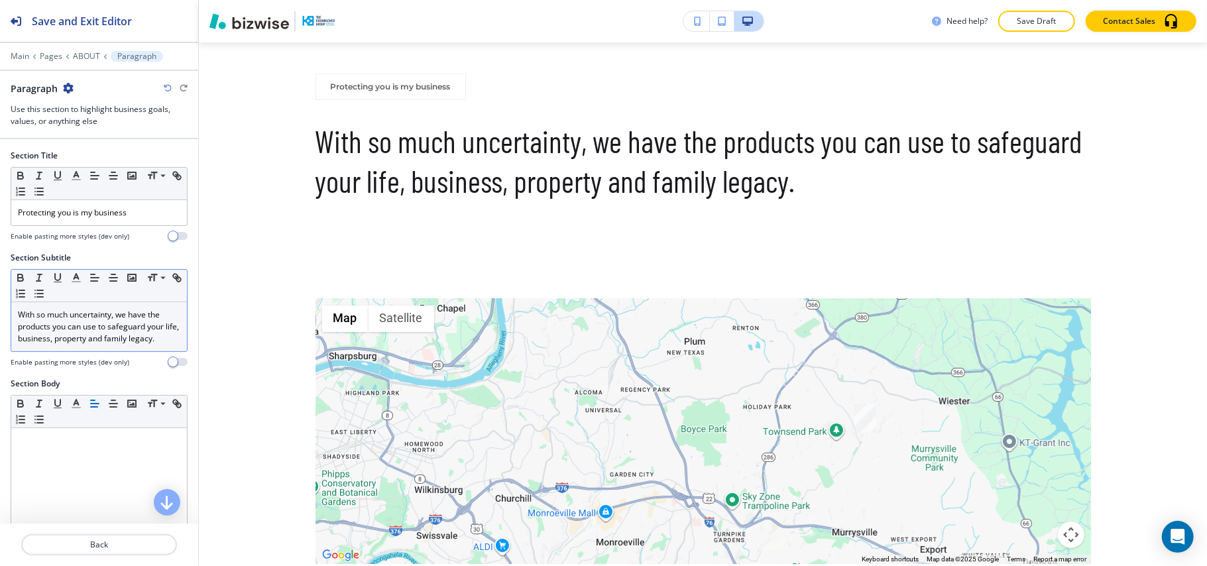
click at [109, 351] on div "With so much uncertainty, we have the products you can use to safeguard your li…" at bounding box center [99, 326] width 176 height 49
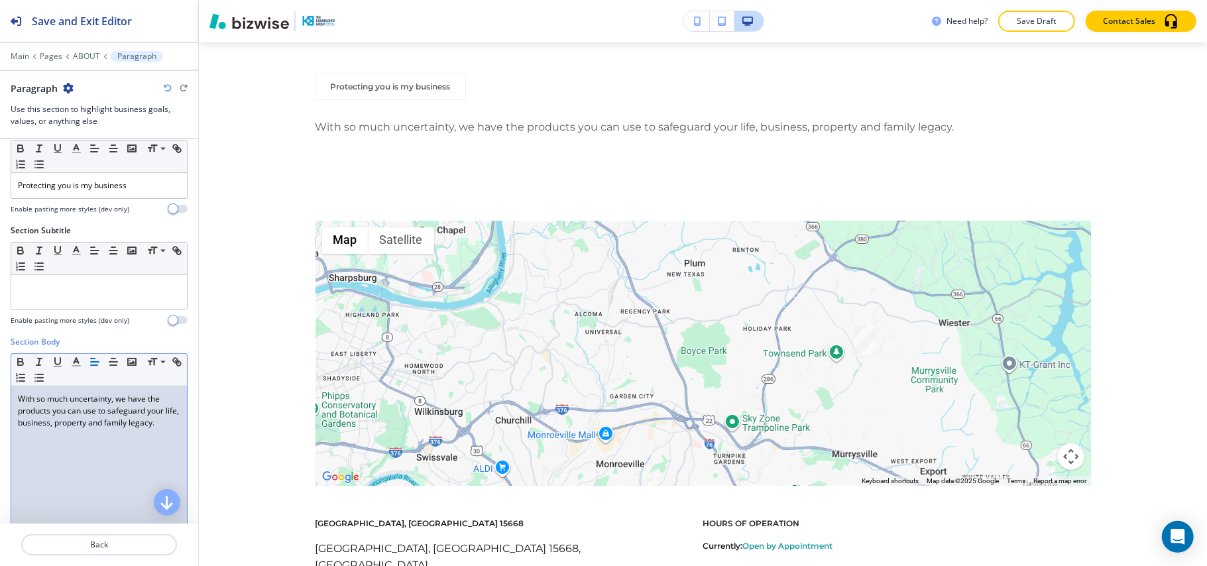
scroll to position [0, 0]
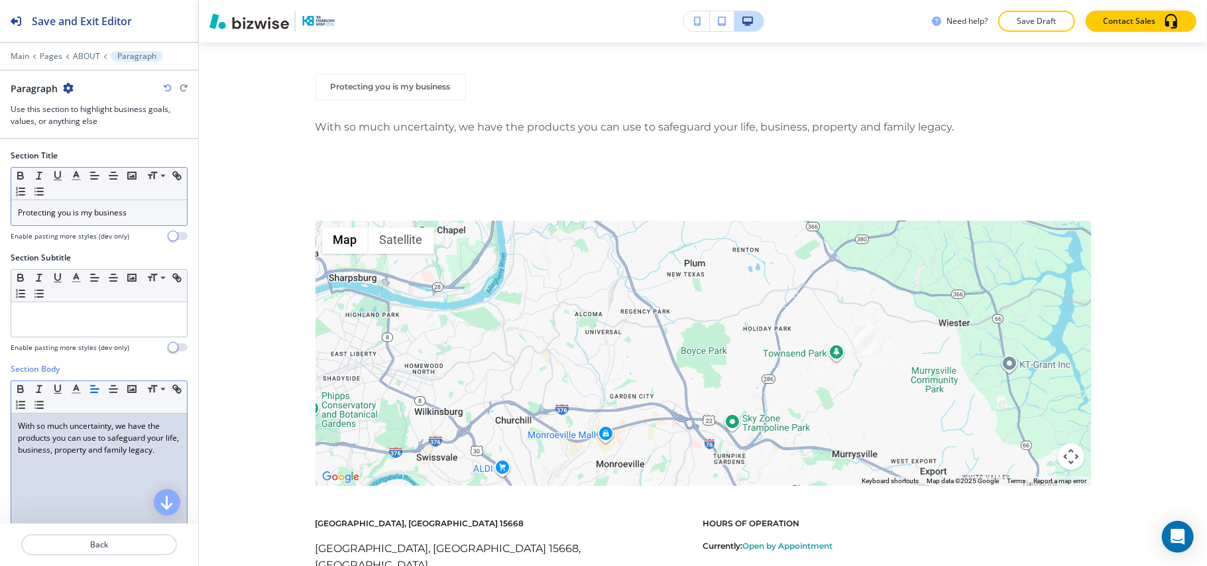
click at [99, 225] on div "Protecting you is my business" at bounding box center [99, 212] width 176 height 25
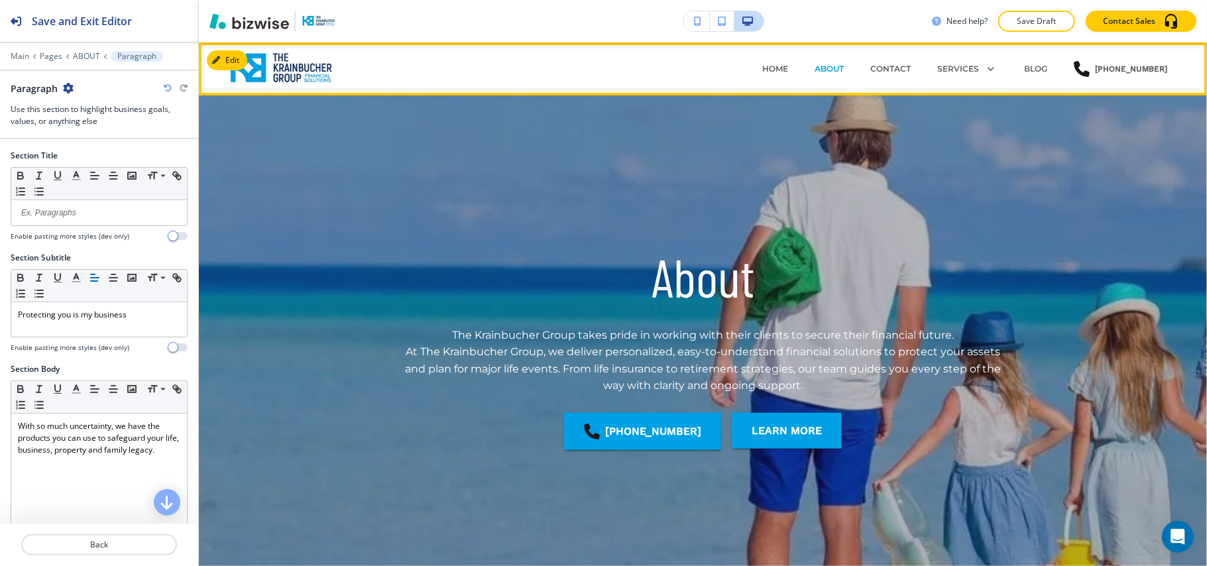
click at [886, 54] on div "CONTACT" at bounding box center [890, 69] width 67 height 40
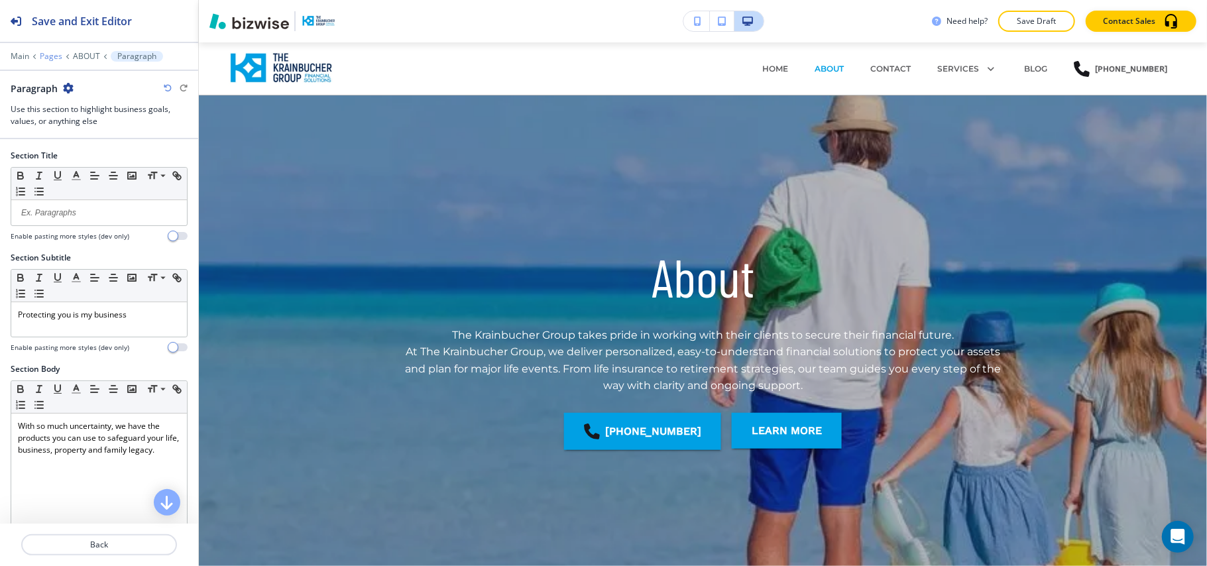
click at [48, 54] on p "Pages" at bounding box center [51, 56] width 23 height 9
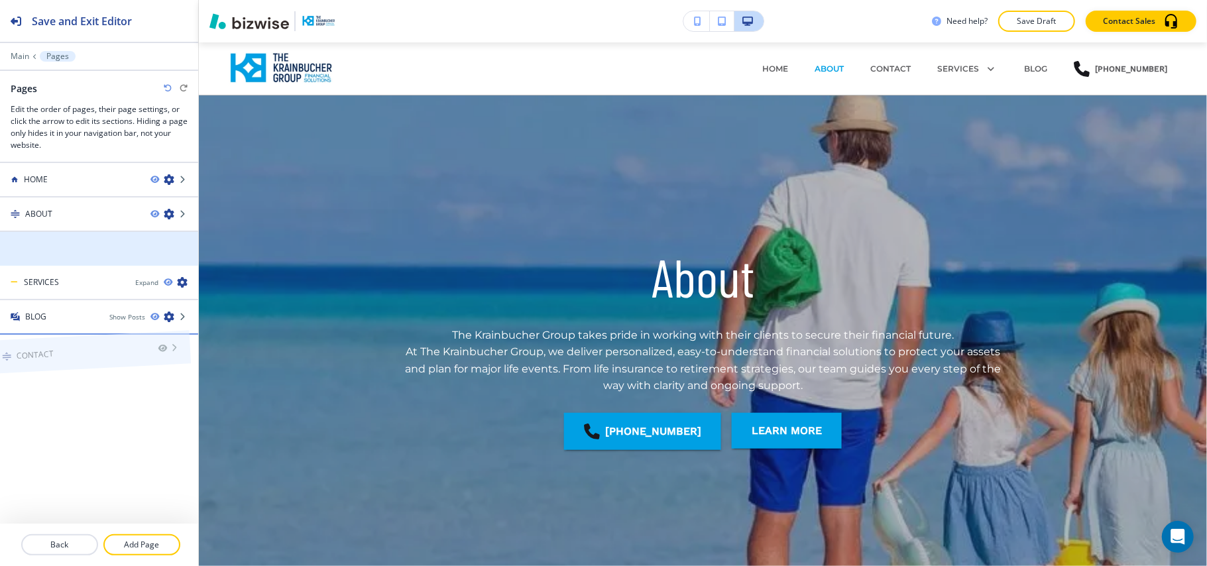
drag, startPoint x: 66, startPoint y: 250, endPoint x: 57, endPoint y: 327, distance: 77.4
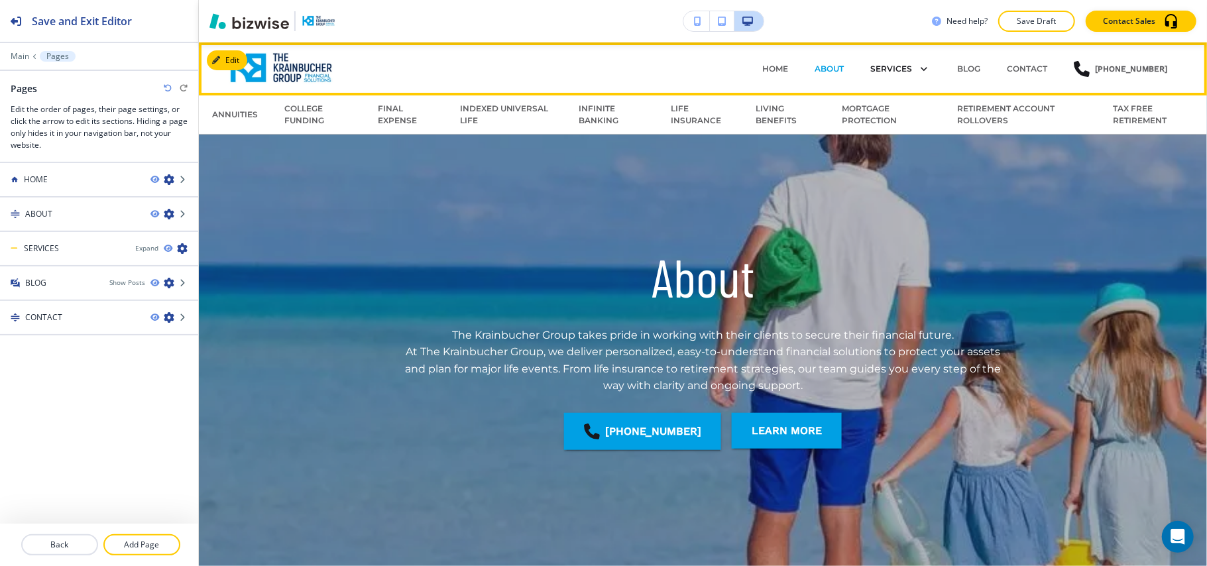
click at [926, 65] on icon at bounding box center [921, 69] width 19 height 19
click at [240, 115] on p "ANNUITIES" at bounding box center [235, 115] width 46 height 12
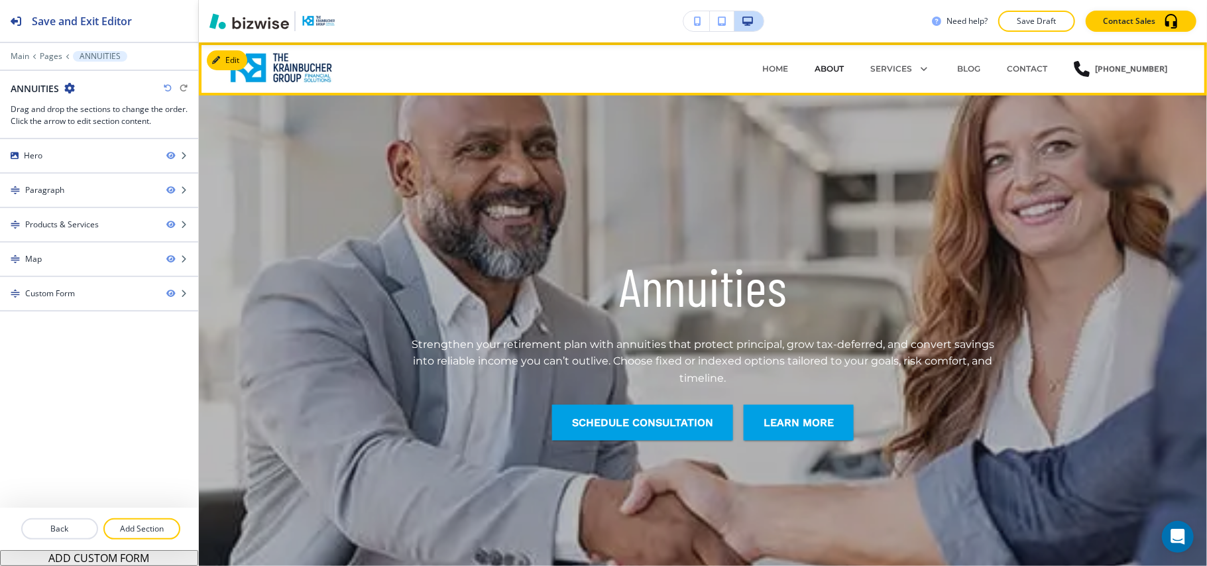
click at [843, 66] on p "ABOUT" at bounding box center [828, 69] width 29 height 12
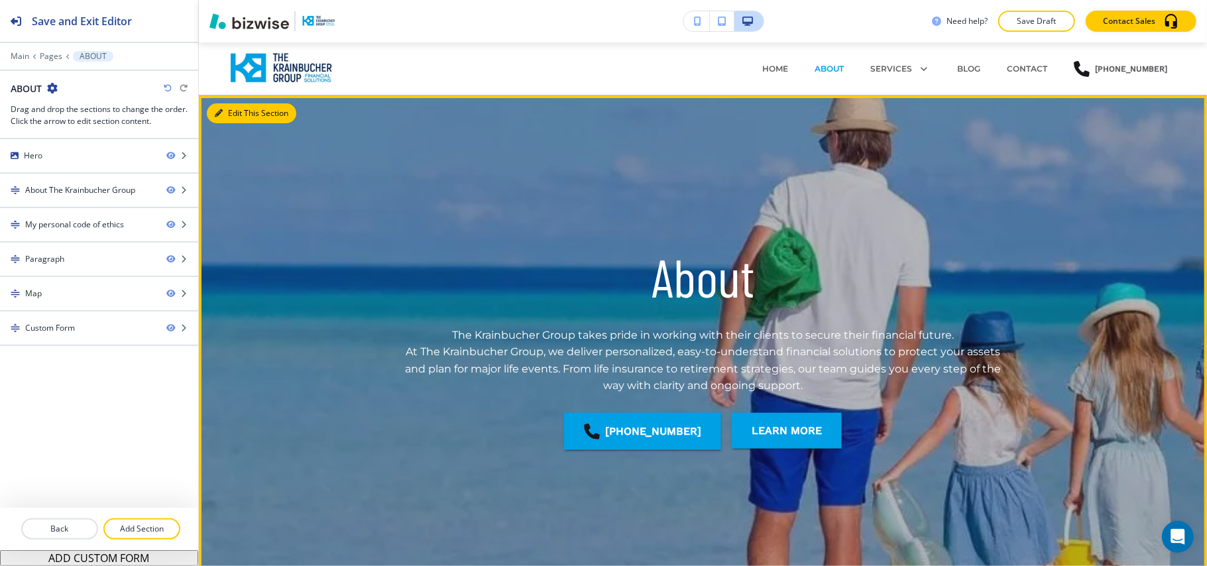
click at [225, 115] on button "Edit This Section" at bounding box center [251, 113] width 89 height 20
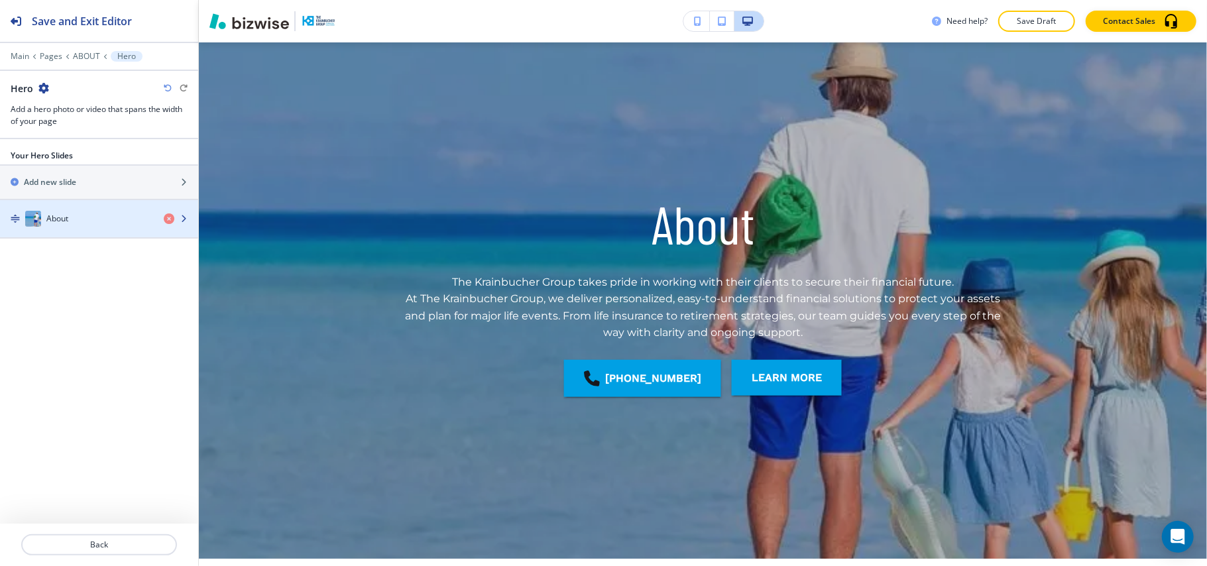
click at [78, 219] on div "About" at bounding box center [76, 219] width 153 height 16
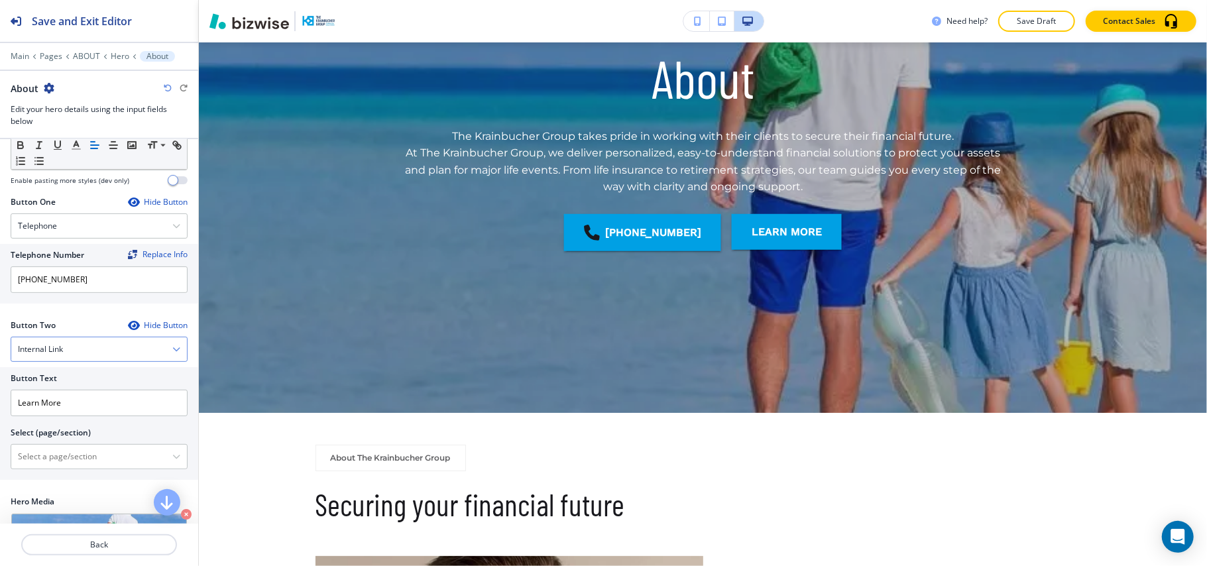
scroll to position [367, 0]
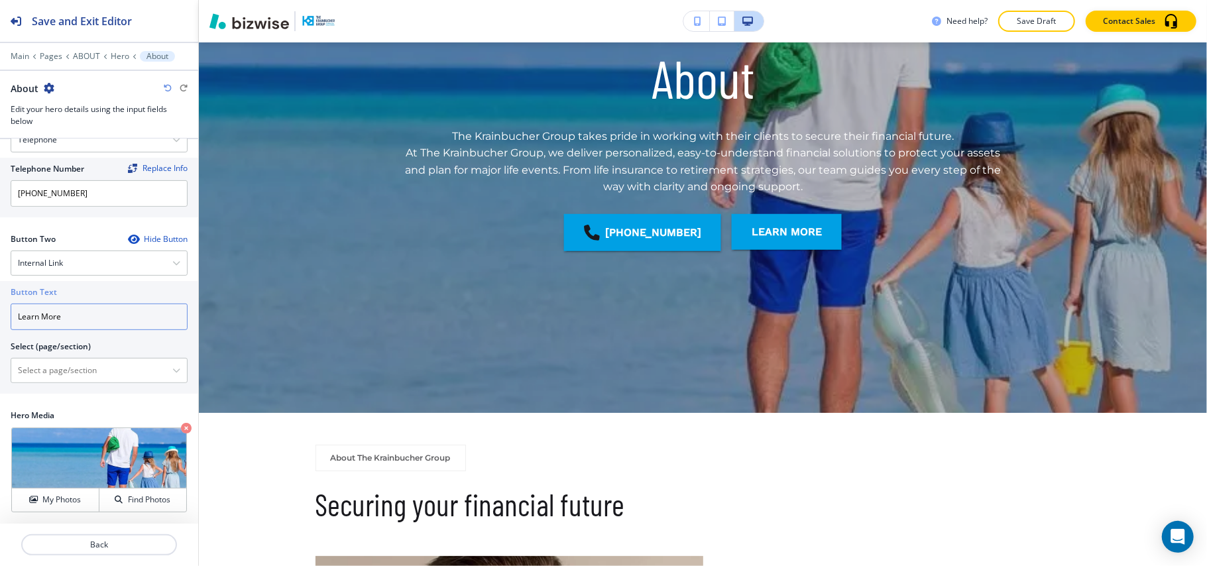
drag, startPoint x: 82, startPoint y: 316, endPoint x: 0, endPoint y: 315, distance: 82.2
click at [0, 315] on div "Button Text Learn More Select (page/section) HOME HOME | Hero HOME | Financial …" at bounding box center [99, 337] width 198 height 113
click at [80, 374] on \(page\/section\) "Manual Input" at bounding box center [91, 370] width 161 height 23
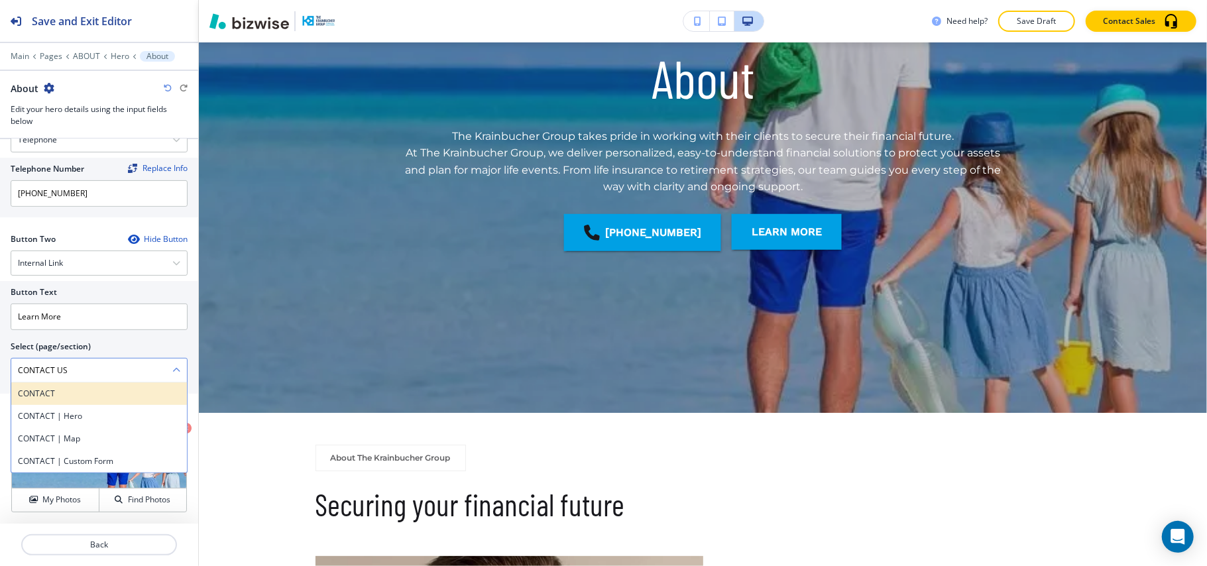
click at [58, 388] on h4 "CONTACT" at bounding box center [99, 394] width 162 height 12
type \(page\/section\) "CONTACT"
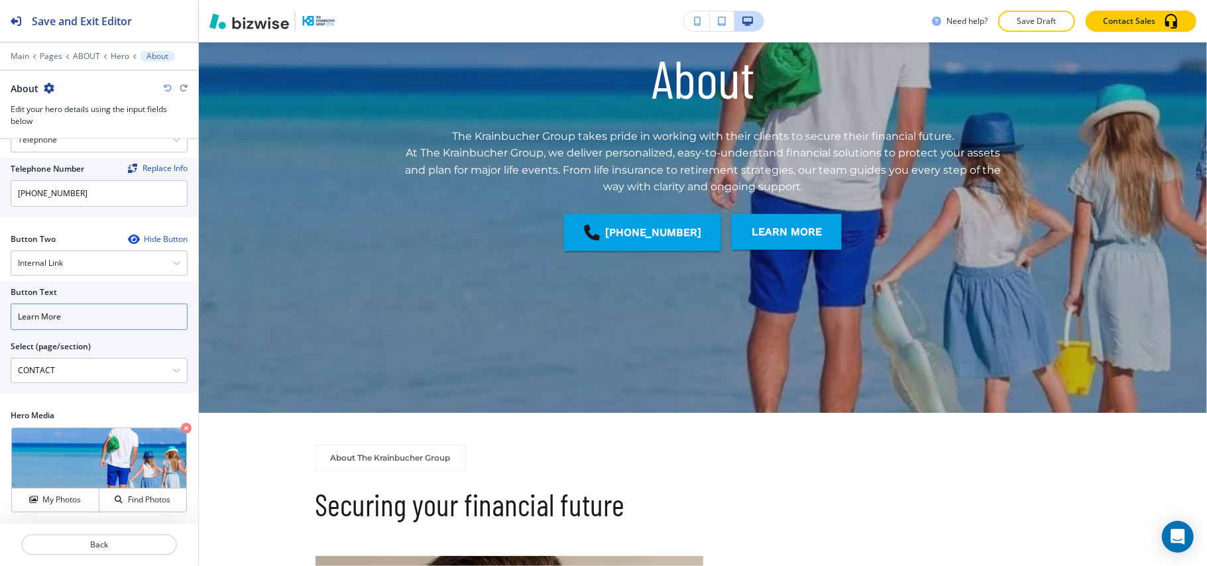
drag, startPoint x: 73, startPoint y: 313, endPoint x: 0, endPoint y: 303, distance: 73.6
click at [0, 303] on div "Button Text Learn More Select (page/section) CONTACT CONTACT CONTACT | Hero CON…" at bounding box center [99, 337] width 198 height 113
paste input "CONTACT US"
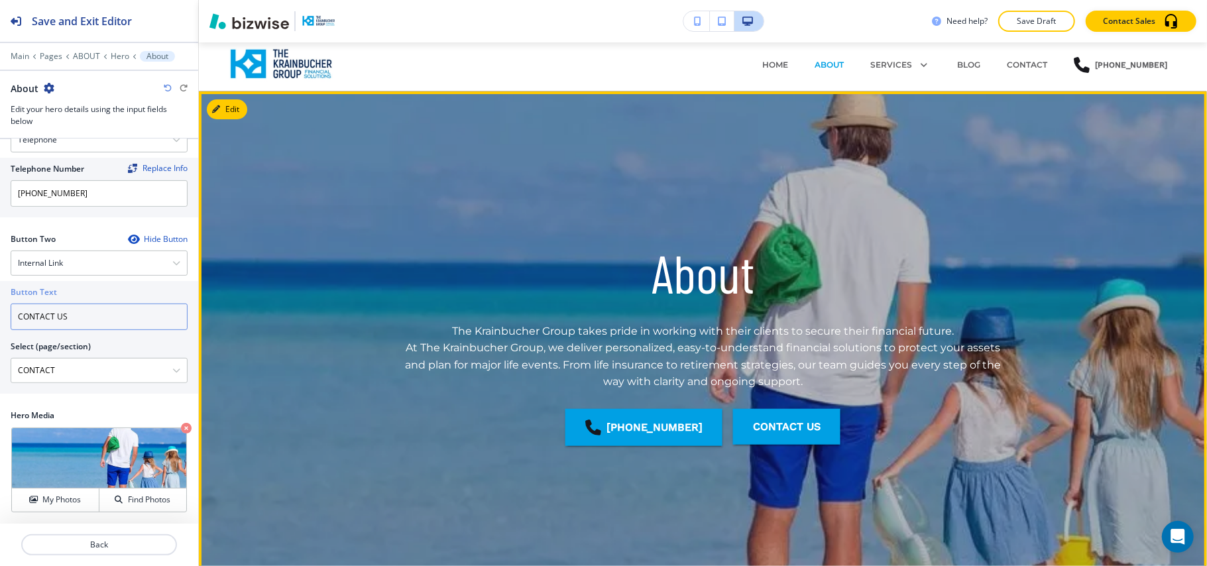
scroll to position [0, 0]
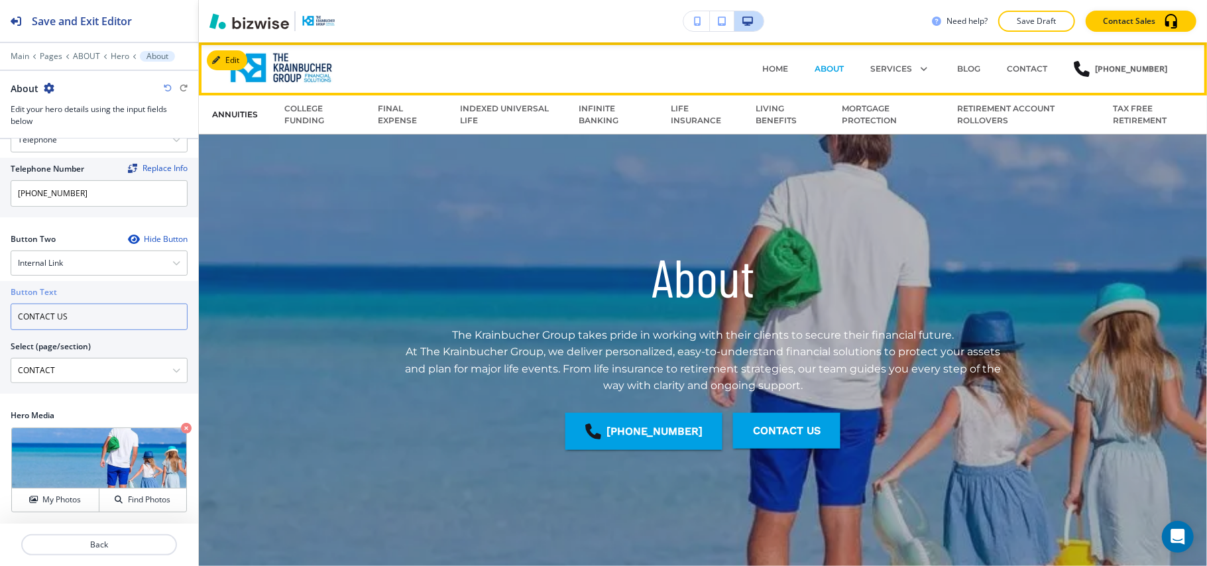
type input "CONTACT US"
click at [241, 113] on p "ANNUITIES" at bounding box center [235, 115] width 46 height 12
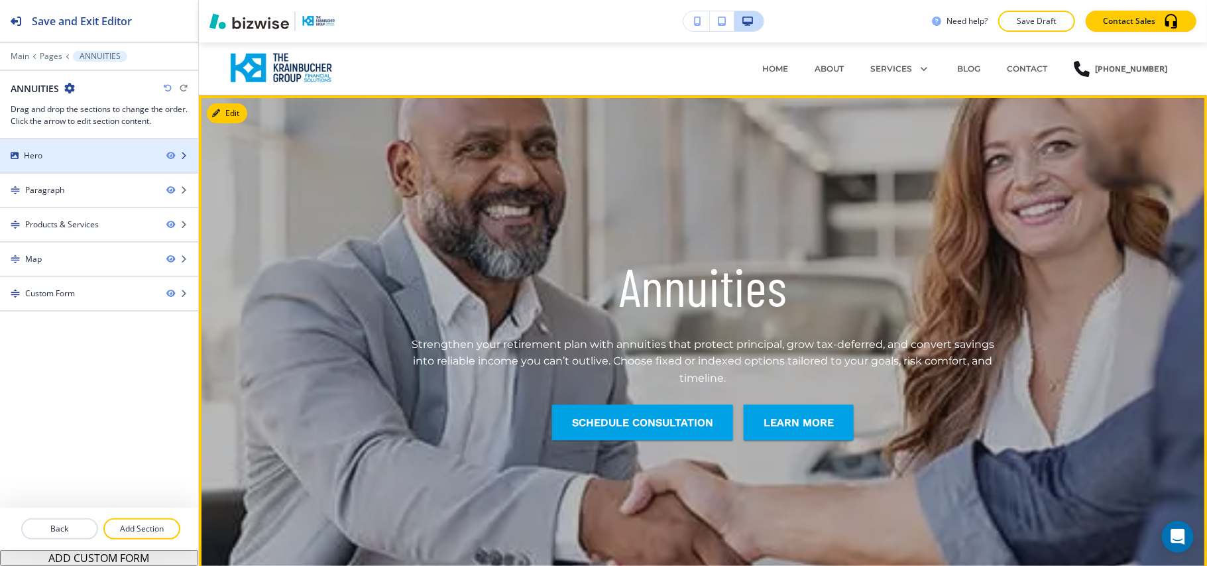
click at [67, 154] on div "Hero" at bounding box center [78, 156] width 156 height 12
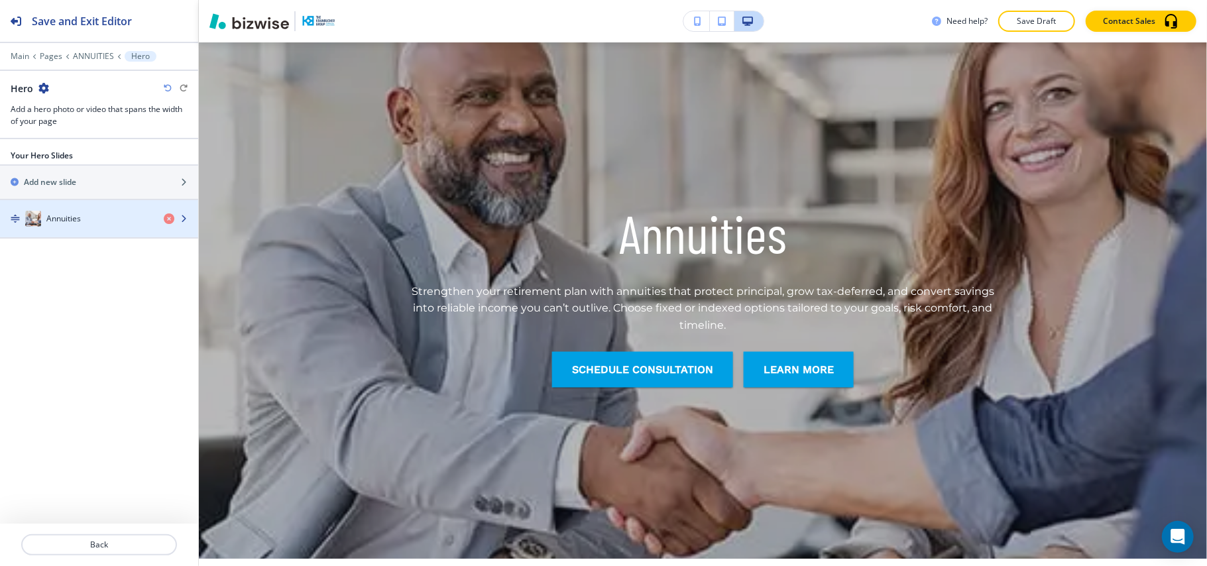
click at [93, 215] on div "Annuities" at bounding box center [76, 219] width 153 height 16
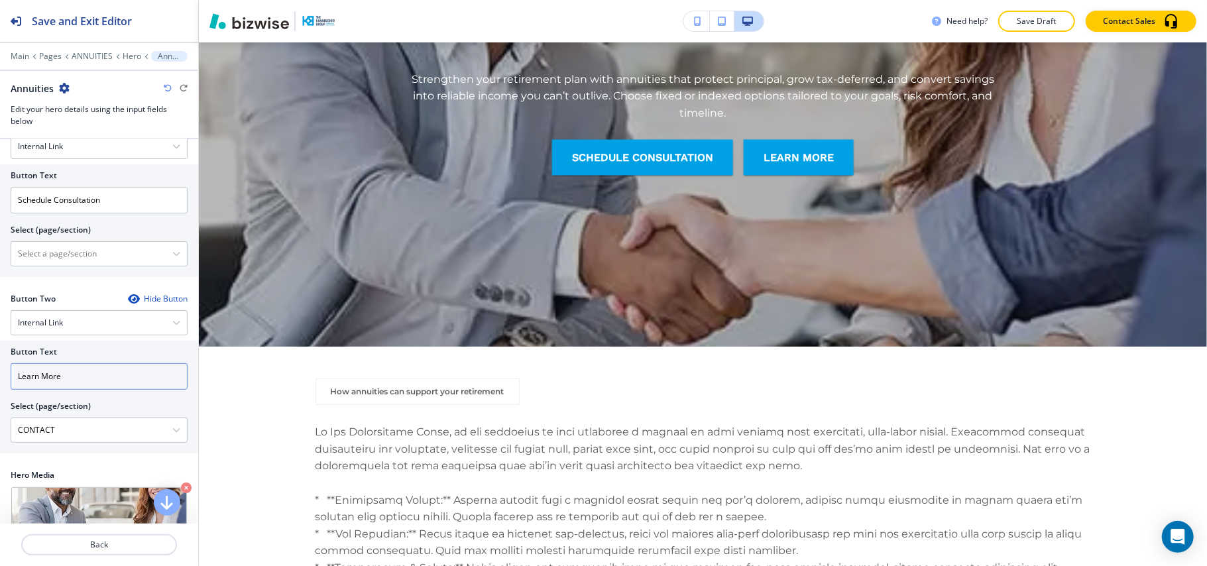
scroll to position [197, 0]
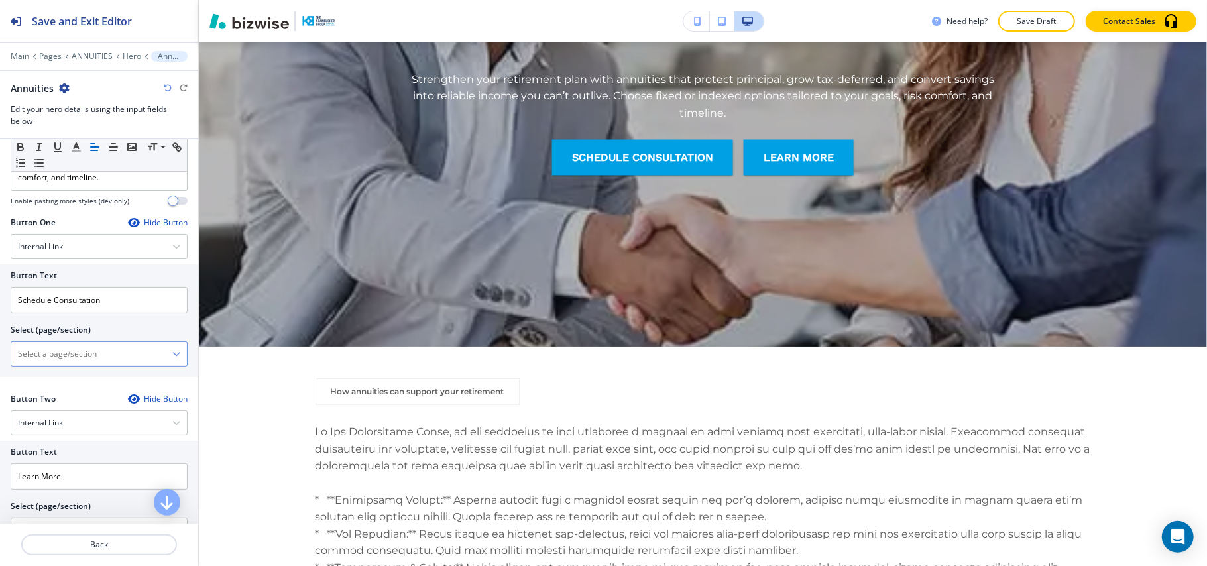
click at [80, 365] on \(page\/section\) "Manual Input" at bounding box center [91, 354] width 161 height 23
click at [44, 383] on h4 "CONTACT" at bounding box center [99, 377] width 162 height 12
type \(page\/section\) "CONTACT"
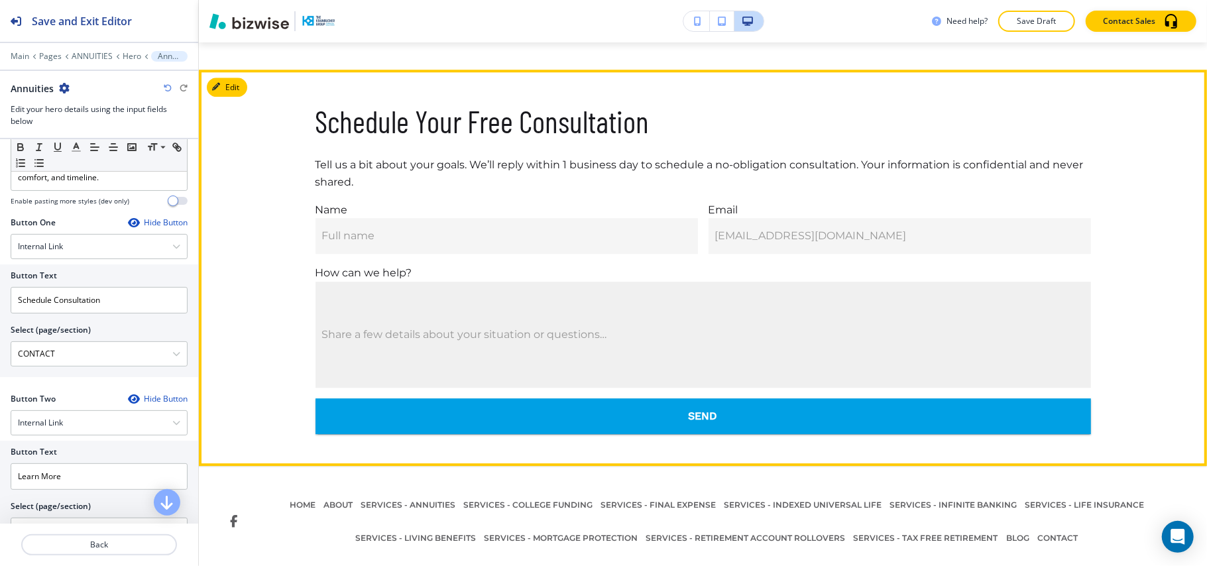
scroll to position [2330, 0]
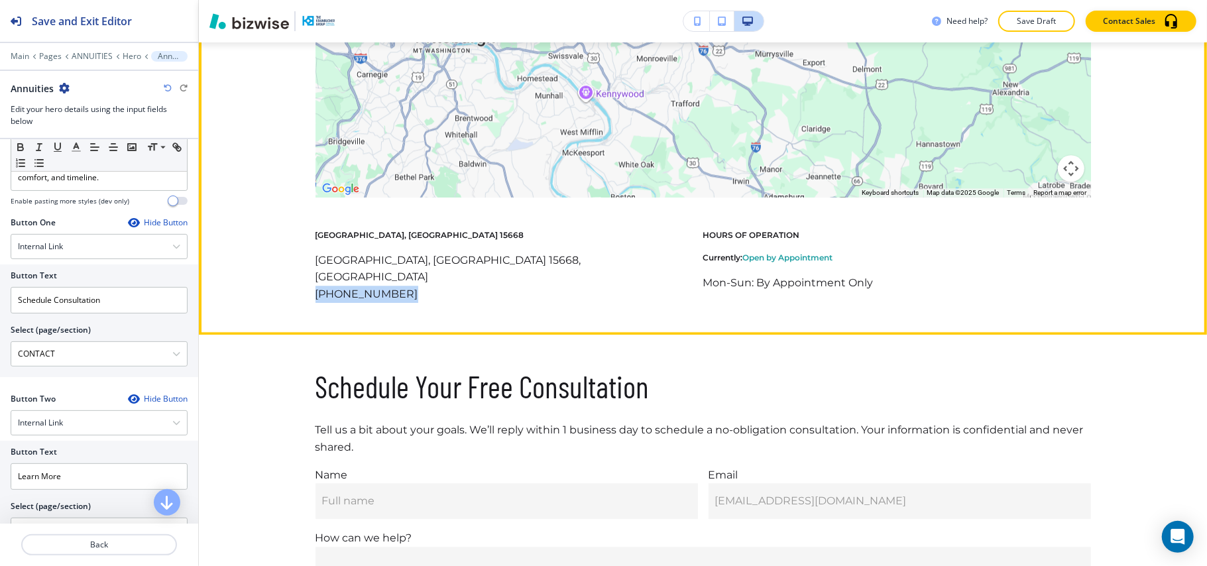
drag, startPoint x: 386, startPoint y: 280, endPoint x: 296, endPoint y: 279, distance: 90.1
click at [296, 279] on div "← Move left → Move right ↑ Move up ↓ Move down + Zoom in - Zoom out Home Jump l…" at bounding box center [703, 117] width 1008 height 370
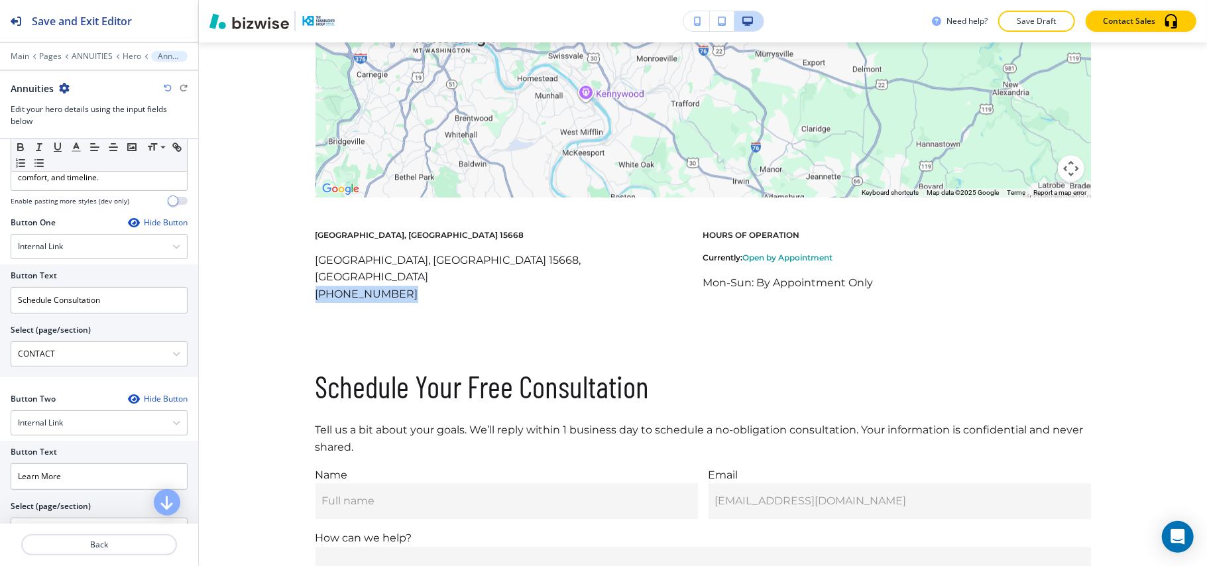
copy p "[PHONE_NUMBER]"
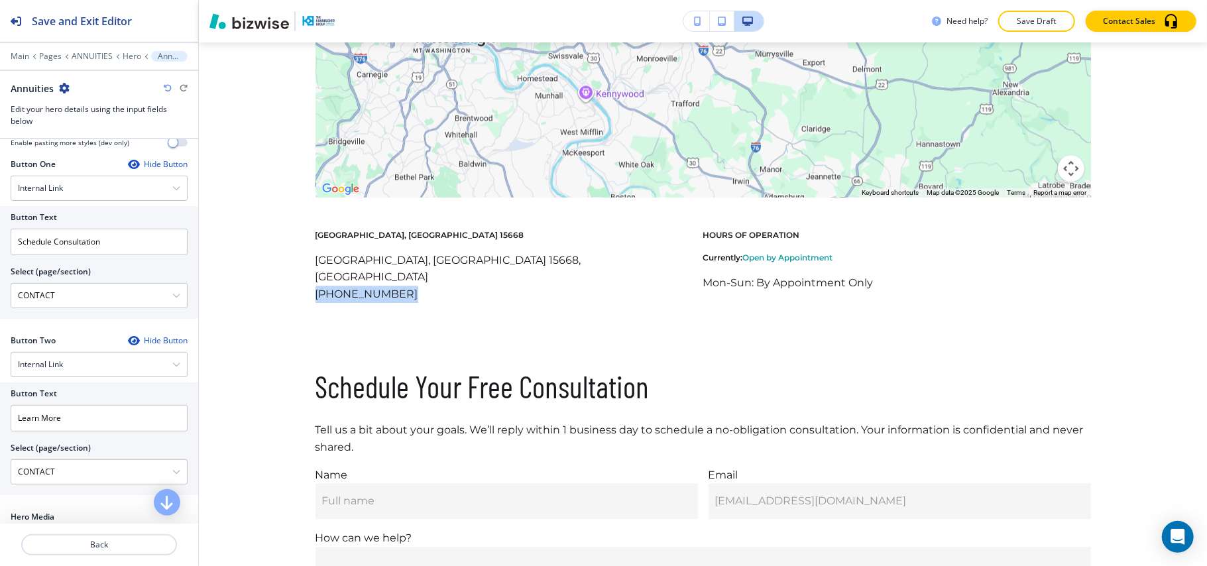
scroll to position [374, 0]
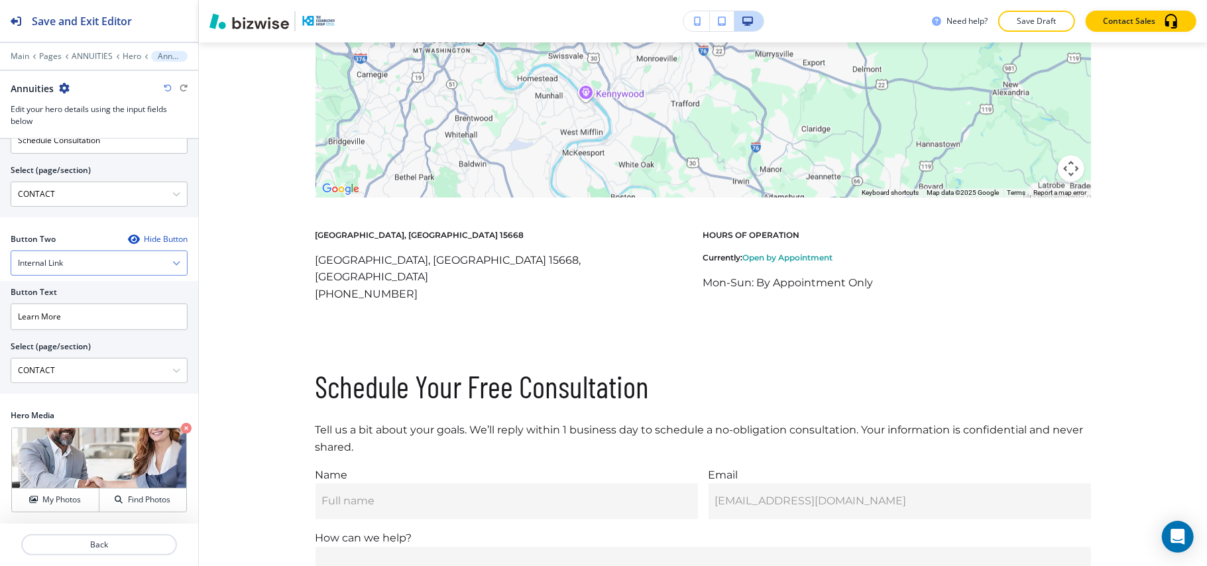
click at [62, 264] on h4 "Internal Link" at bounding box center [40, 263] width 45 height 12
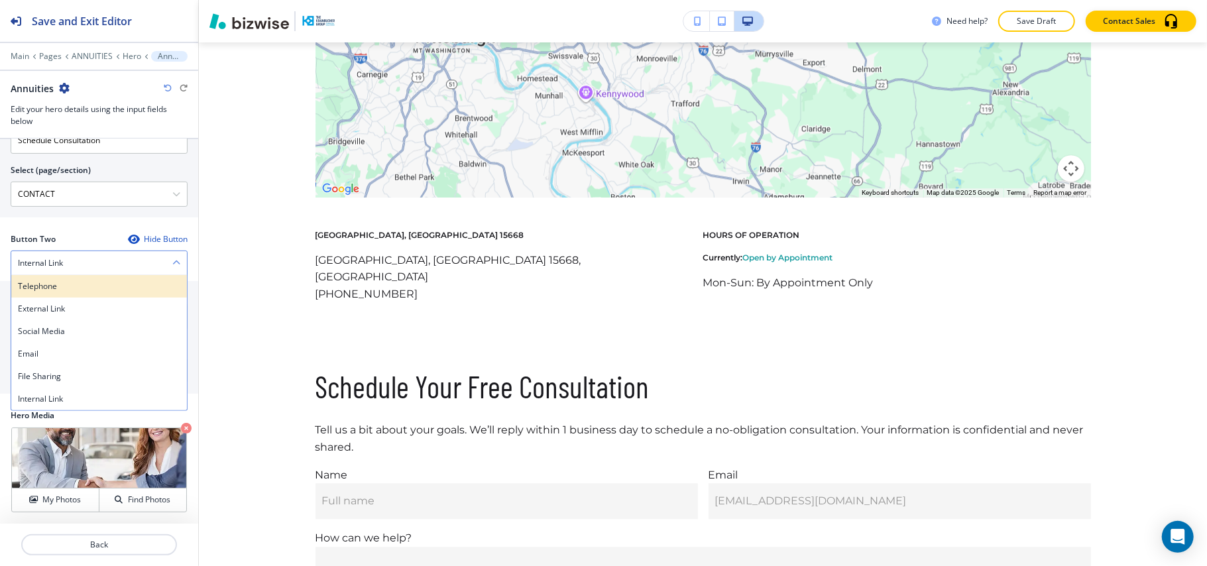
click at [57, 290] on h4 "Telephone" at bounding box center [99, 286] width 162 height 12
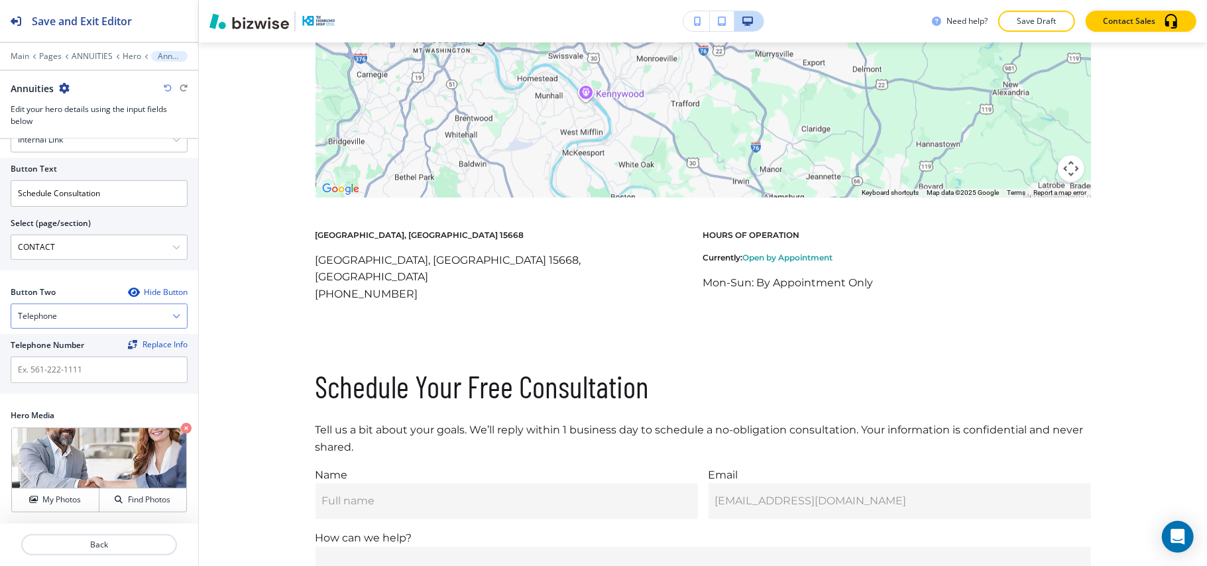
scroll to position [321, 0]
click at [62, 316] on div "Telephone" at bounding box center [99, 316] width 176 height 24
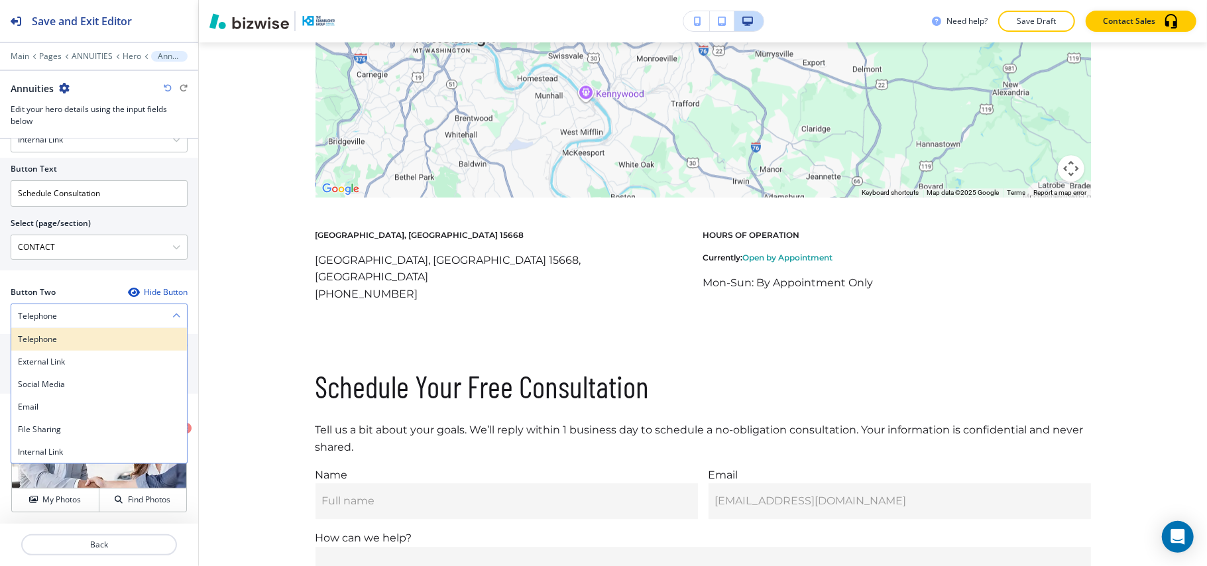
click at [52, 335] on h4 "Telephone" at bounding box center [99, 339] width 162 height 12
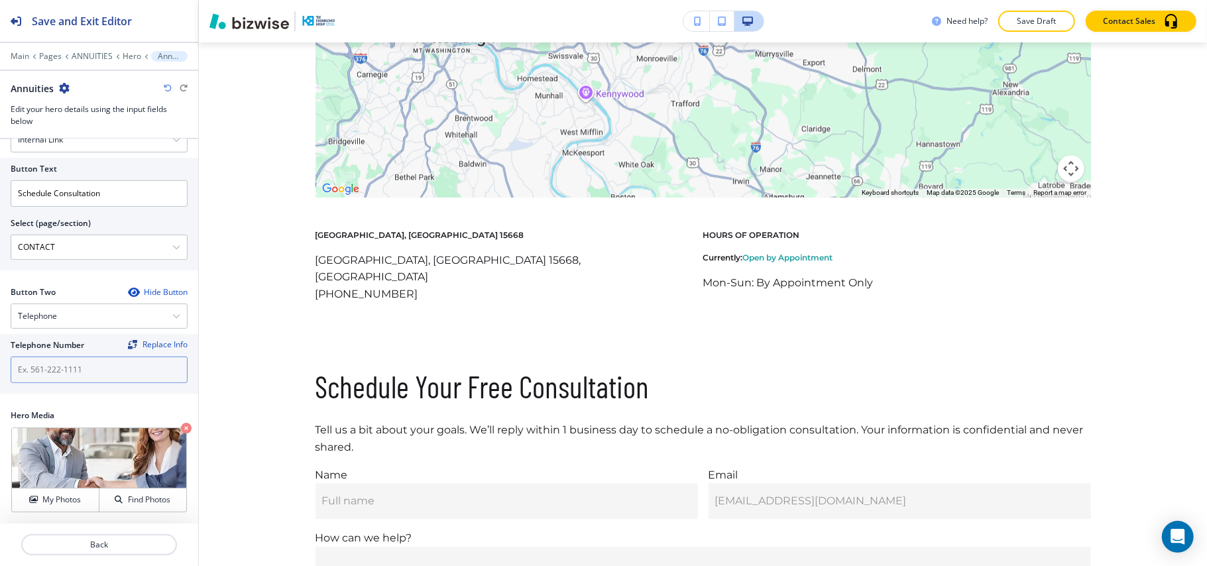
click at [52, 363] on input "text" at bounding box center [99, 369] width 177 height 27
paste input "[PHONE_NUMBER]"
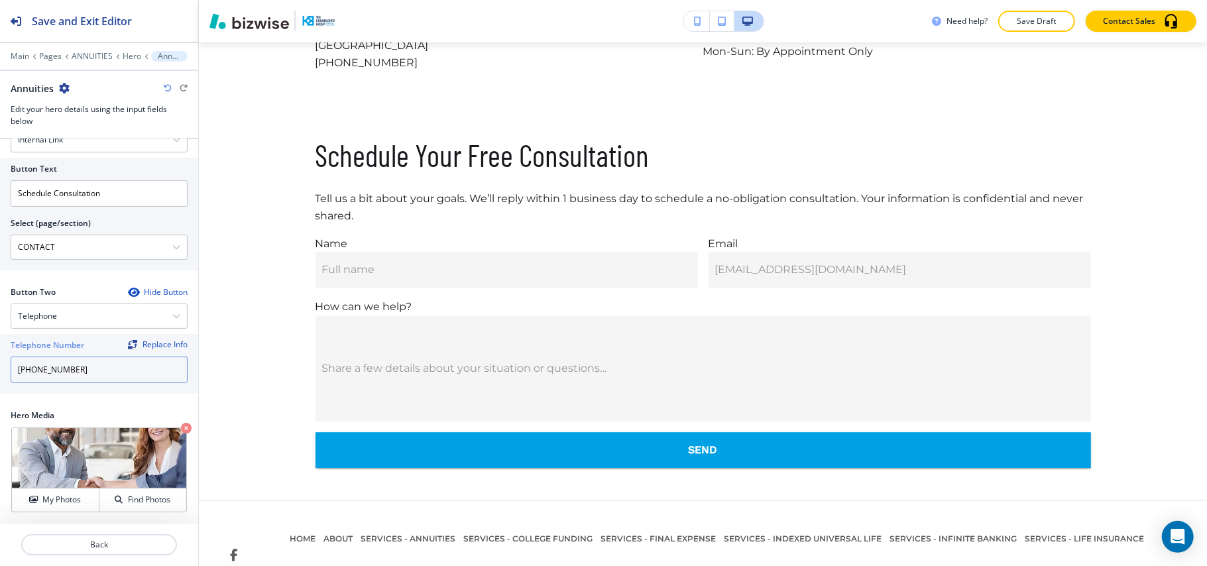
scroll to position [2544, 0]
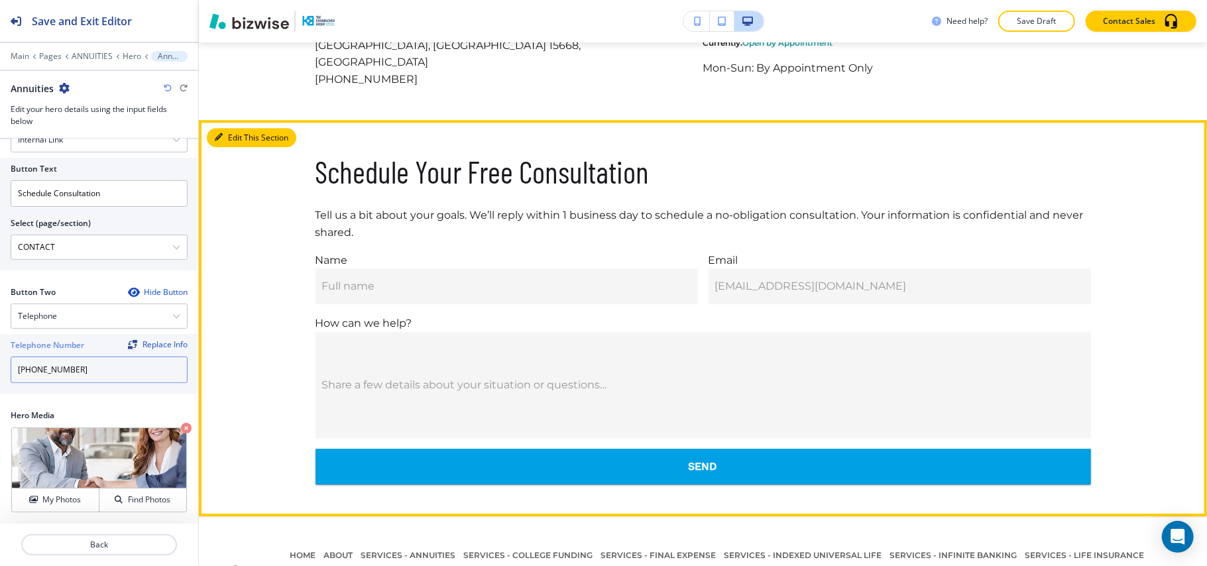
type input "[PHONE_NUMBER]"
click at [215, 133] on icon "button" at bounding box center [219, 137] width 8 height 8
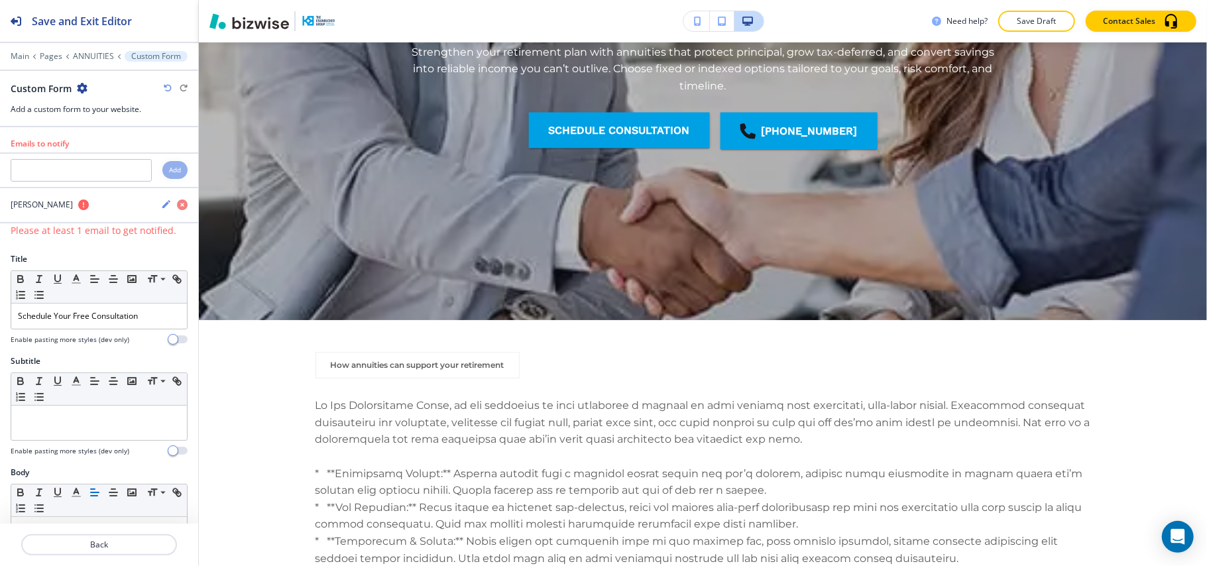
scroll to position [0, 0]
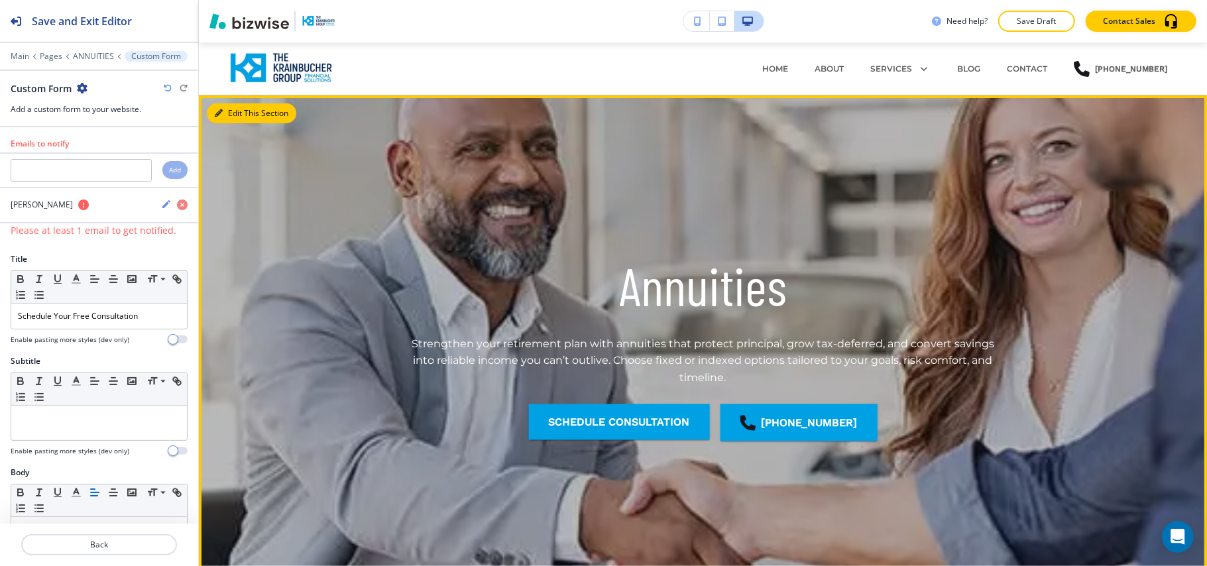
click at [225, 112] on button "Edit This Section" at bounding box center [251, 113] width 89 height 20
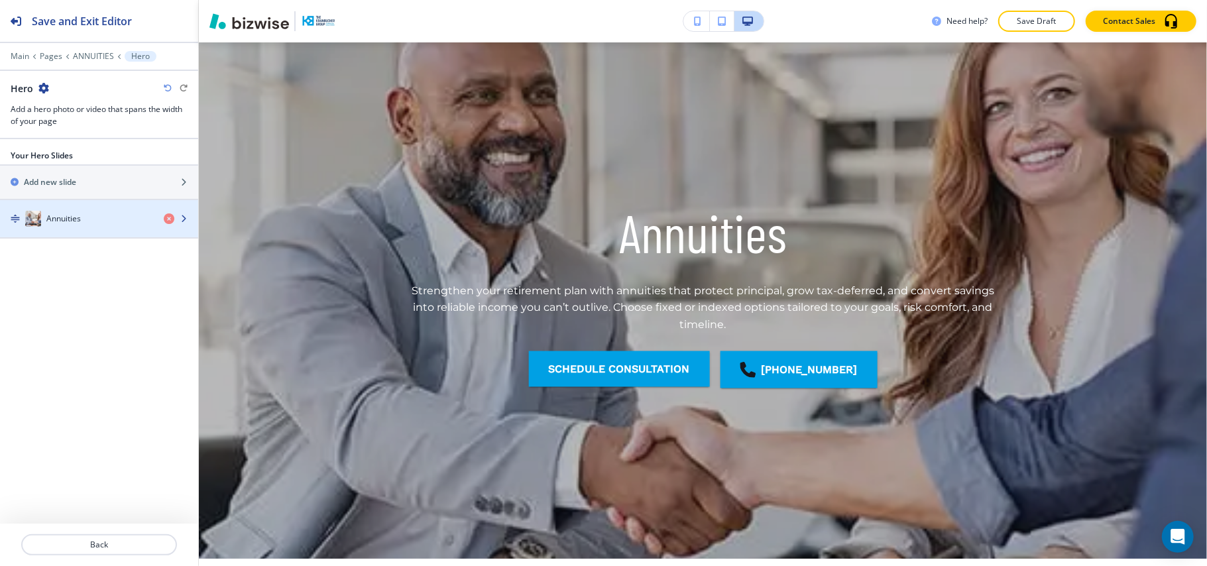
click at [80, 218] on h4 "Annuities" at bounding box center [63, 219] width 34 height 12
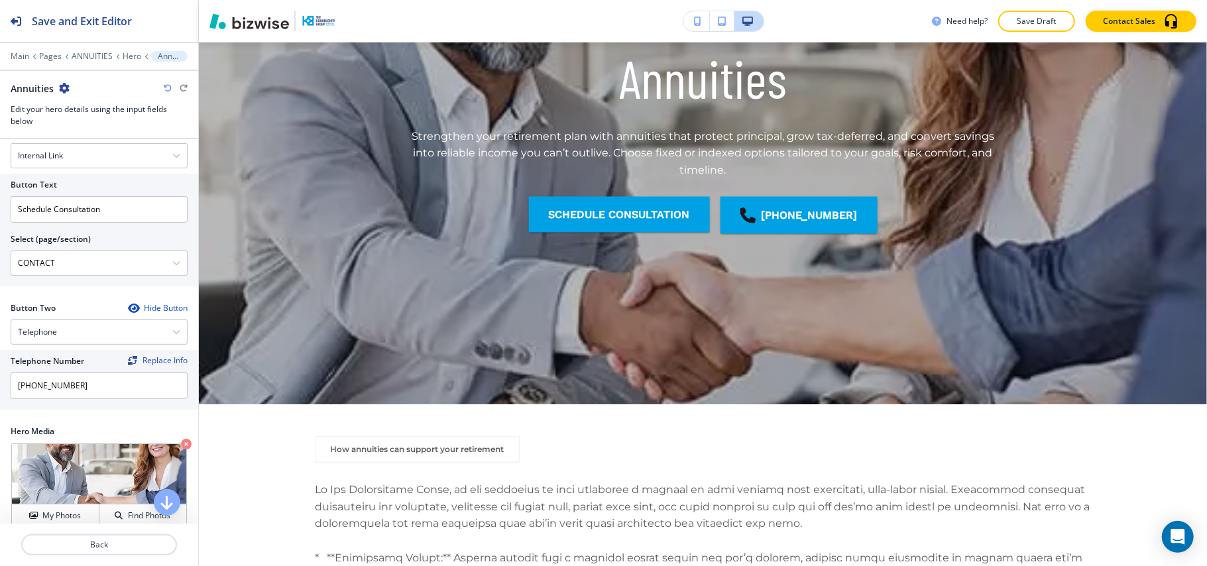
scroll to position [319, 0]
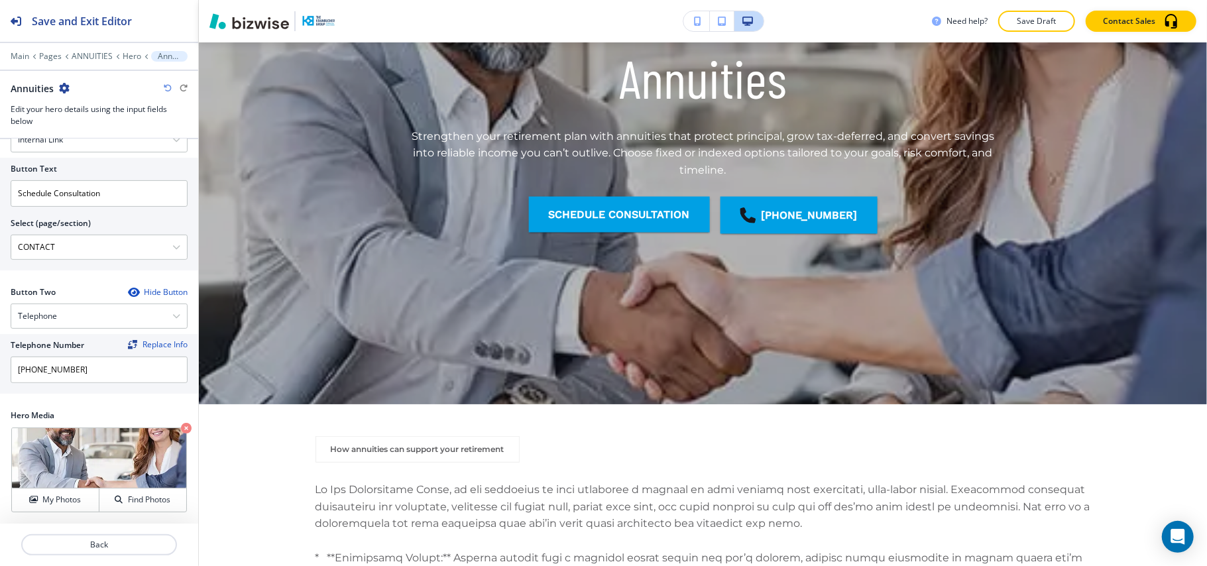
click at [82, 49] on div at bounding box center [99, 47] width 198 height 8
click at [107, 54] on p "ANNUITIES" at bounding box center [92, 56] width 41 height 9
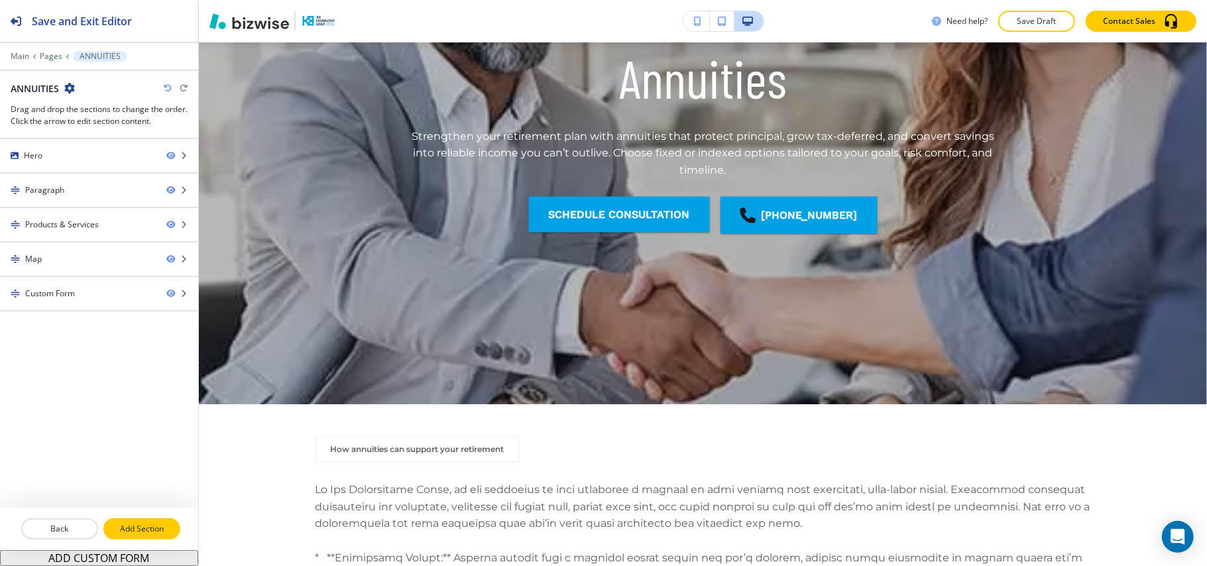
click at [140, 523] on p "Add Section" at bounding box center [142, 529] width 74 height 12
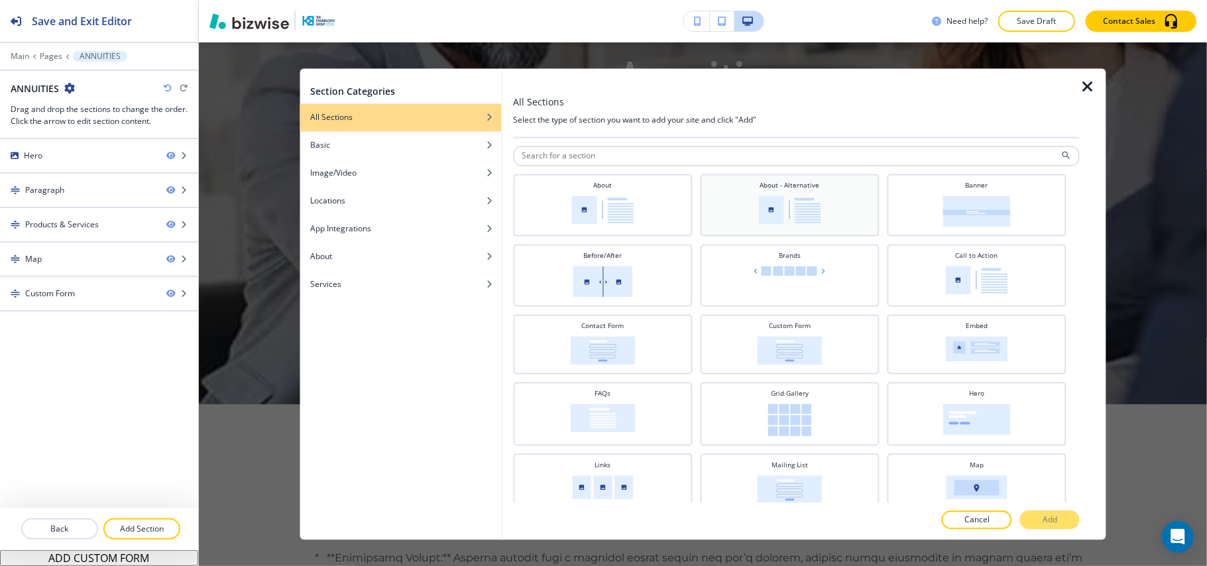
click at [775, 197] on img at bounding box center [789, 210] width 62 height 28
click at [1040, 521] on button "Add" at bounding box center [1050, 520] width 60 height 19
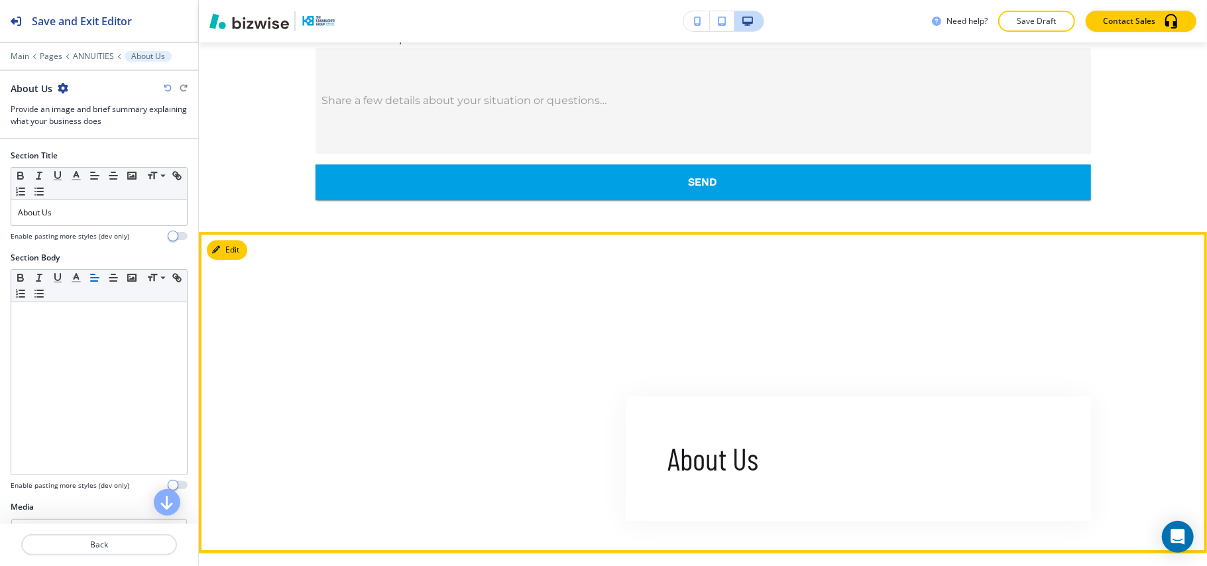
scroll to position [2914, 0]
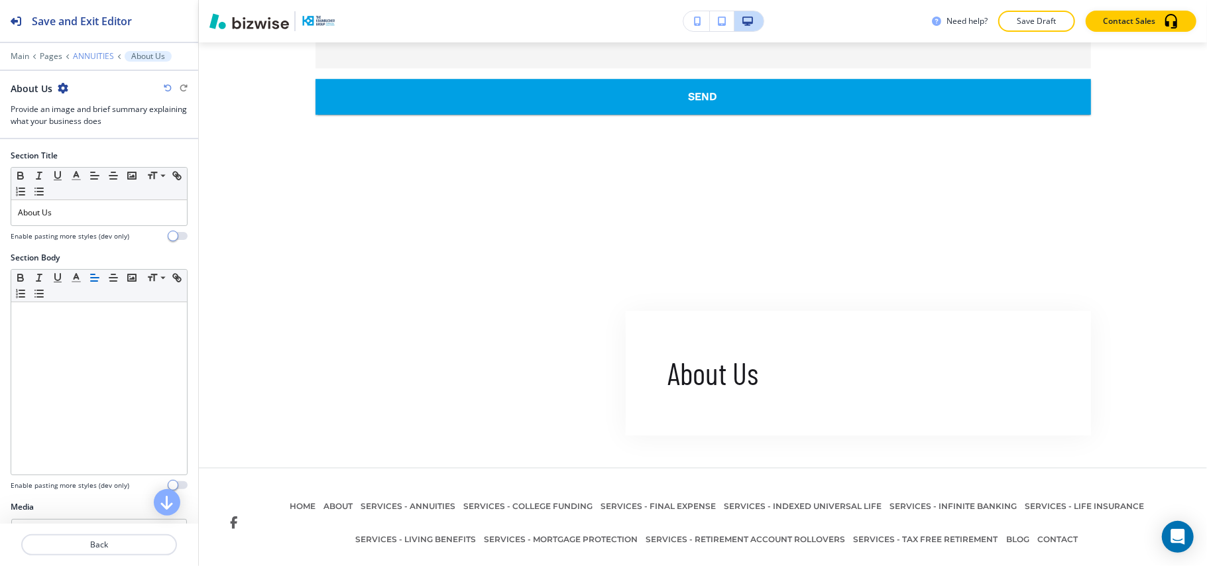
click at [99, 56] on p "ANNUITIES" at bounding box center [93, 56] width 41 height 9
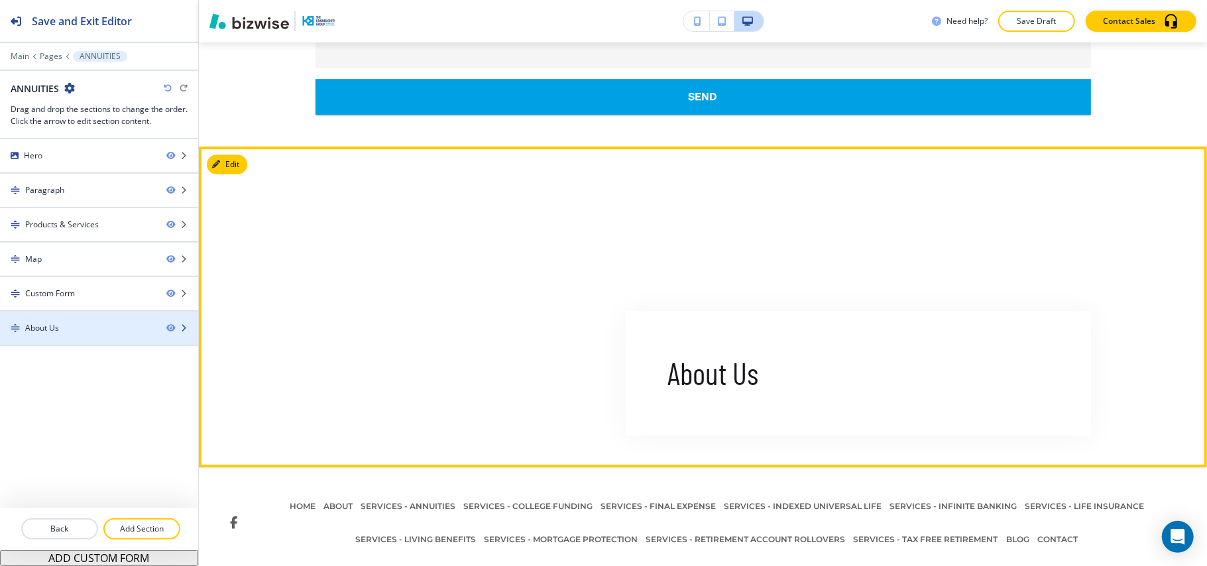
click at [67, 337] on div at bounding box center [99, 339] width 198 height 11
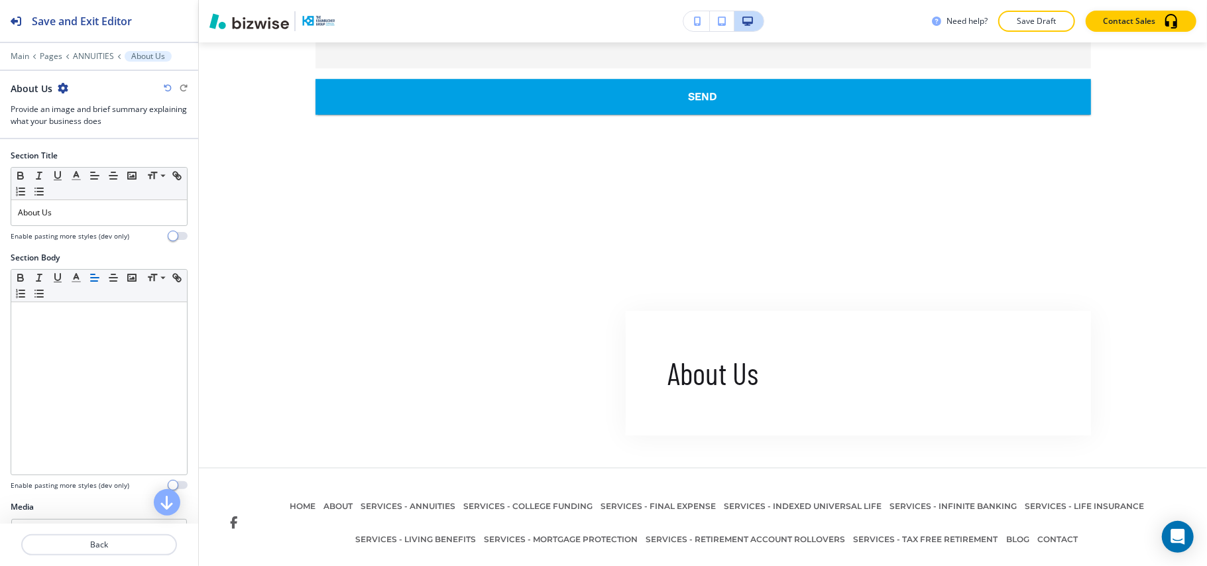
click at [65, 87] on icon "button" at bounding box center [63, 88] width 11 height 11
click at [107, 156] on p "Delete Section" at bounding box center [99, 158] width 68 height 12
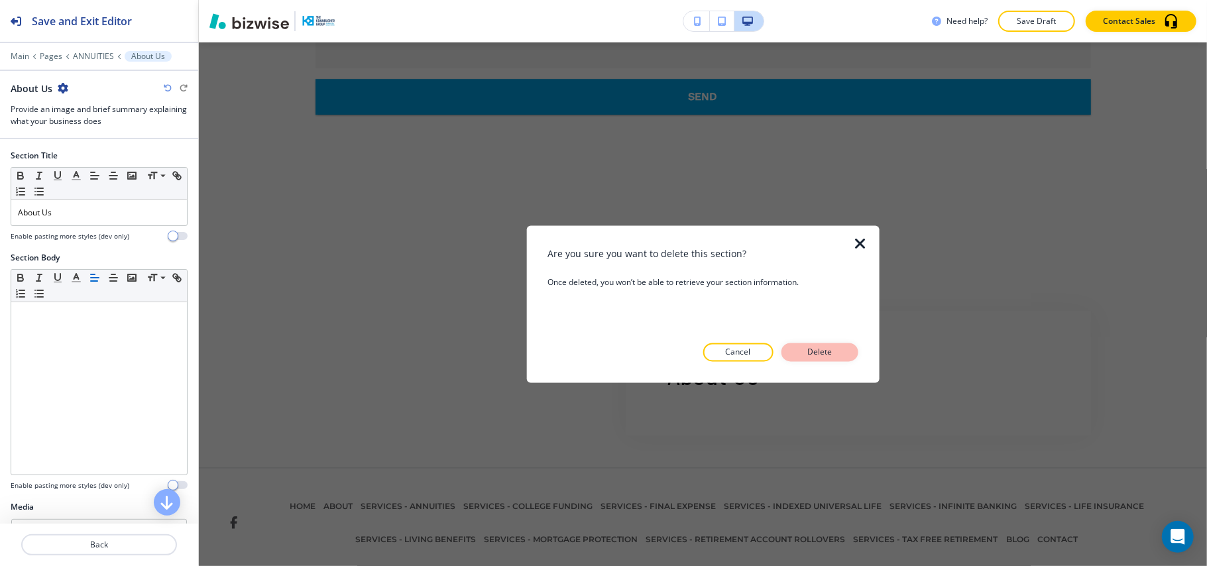
click at [831, 352] on p "Delete" at bounding box center [820, 353] width 32 height 12
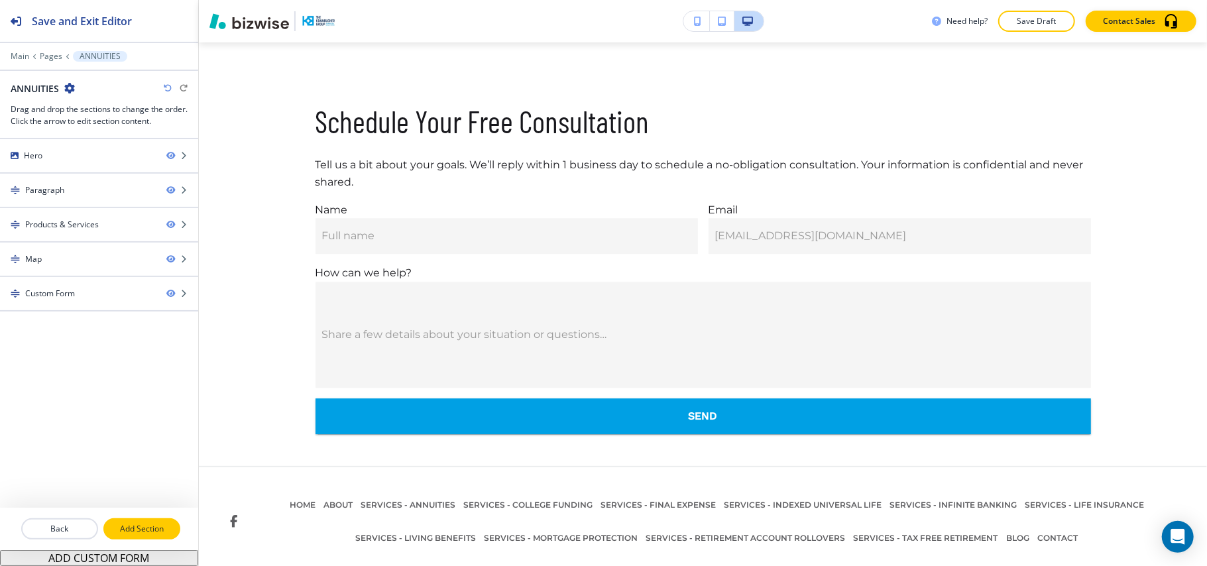
click at [125, 529] on p "Add Section" at bounding box center [142, 529] width 74 height 12
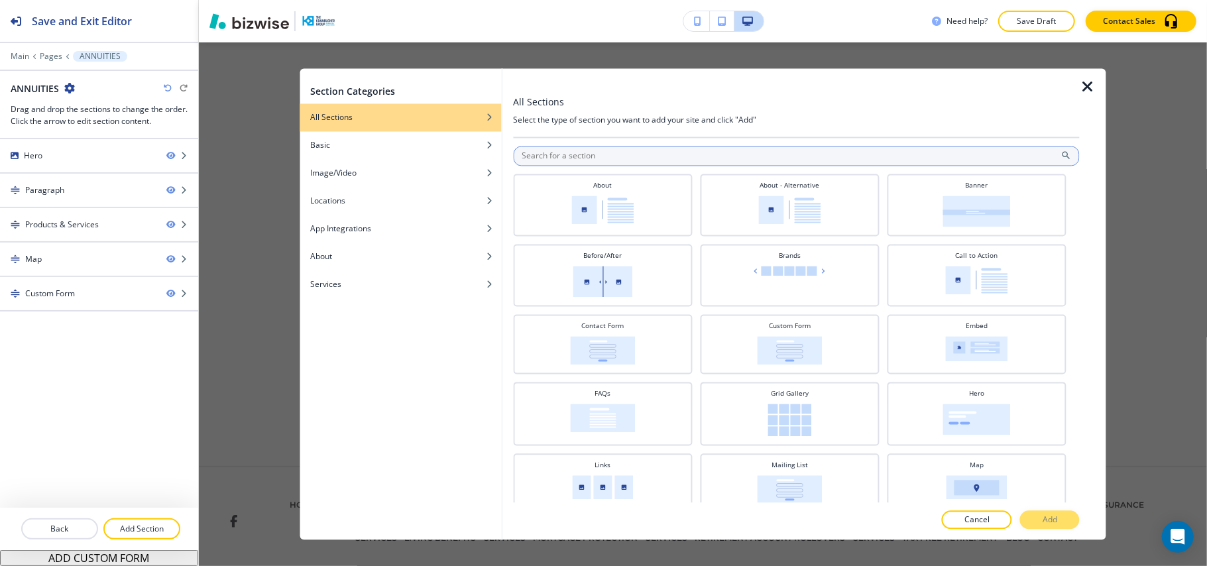
click at [618, 162] on input "text" at bounding box center [796, 156] width 566 height 20
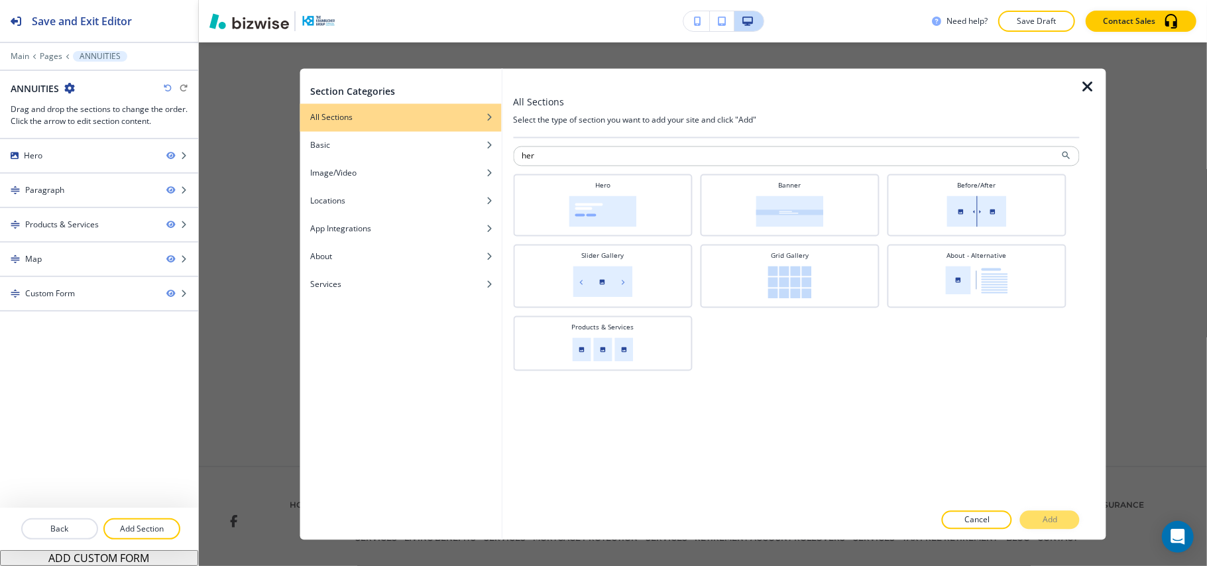
type input "her"
click at [1087, 80] on icon "button" at bounding box center [1087, 88] width 16 height 16
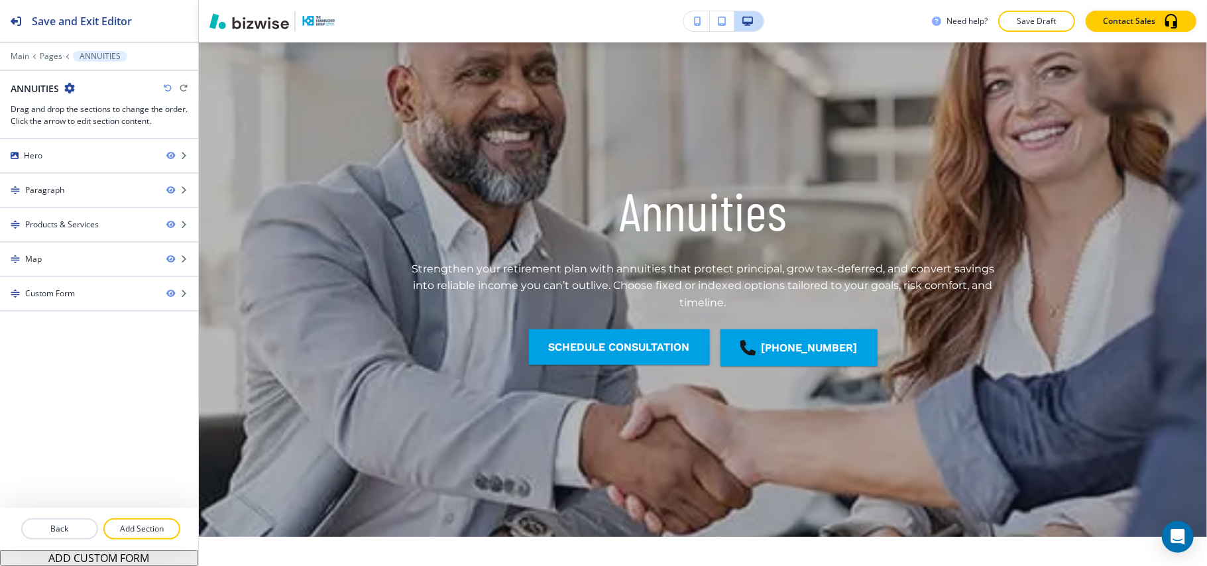
scroll to position [0, 0]
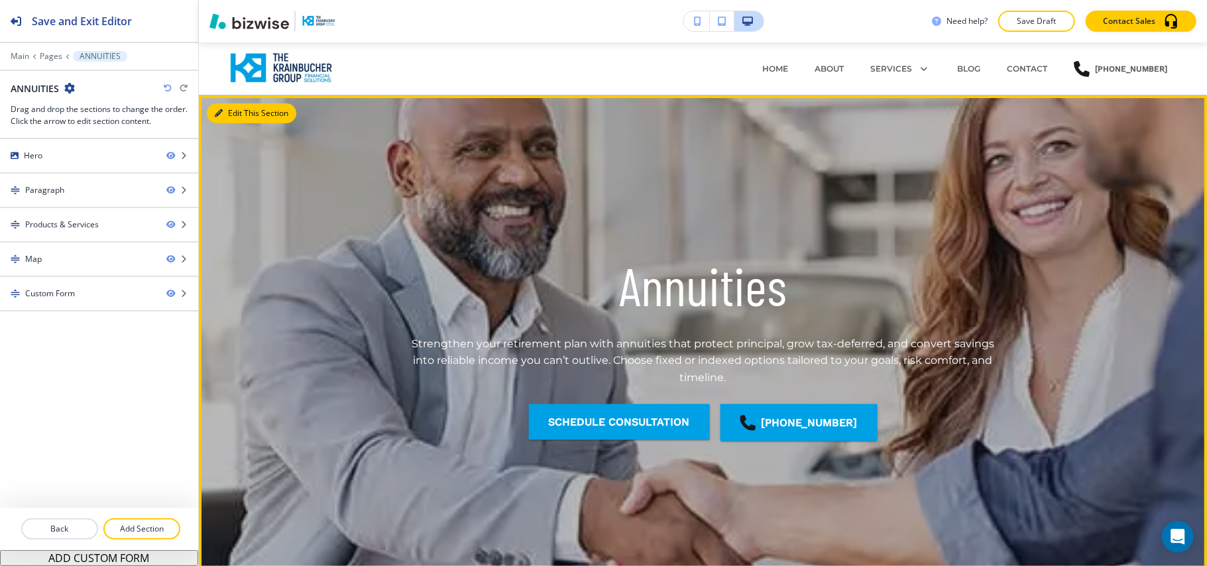
click at [218, 111] on icon "button" at bounding box center [219, 113] width 8 height 8
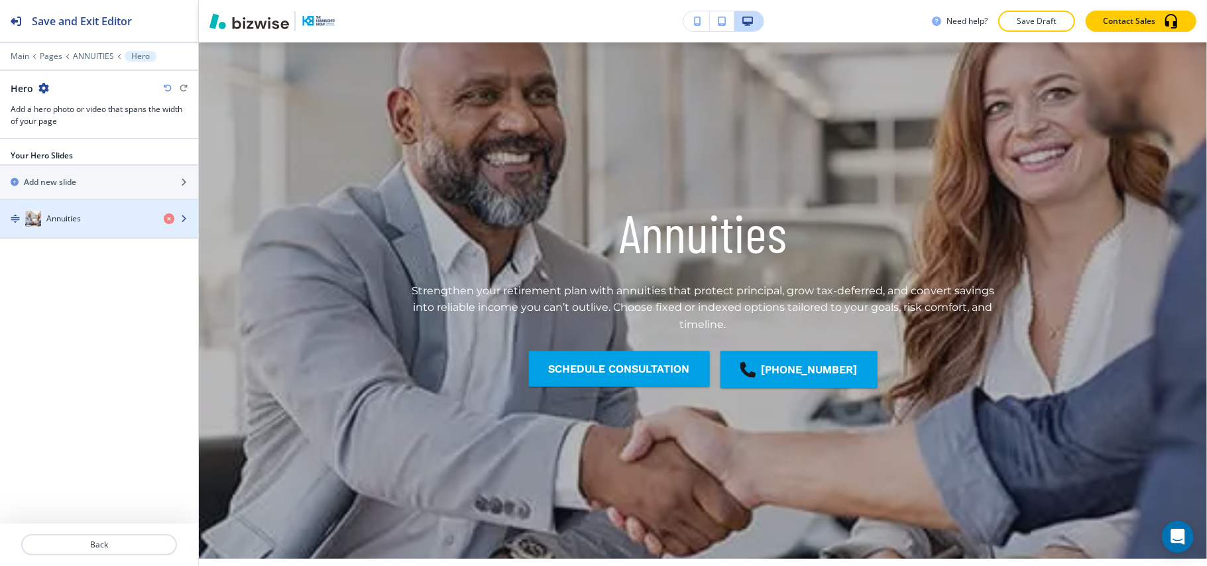
click at [60, 218] on h4 "Annuities" at bounding box center [63, 219] width 34 height 12
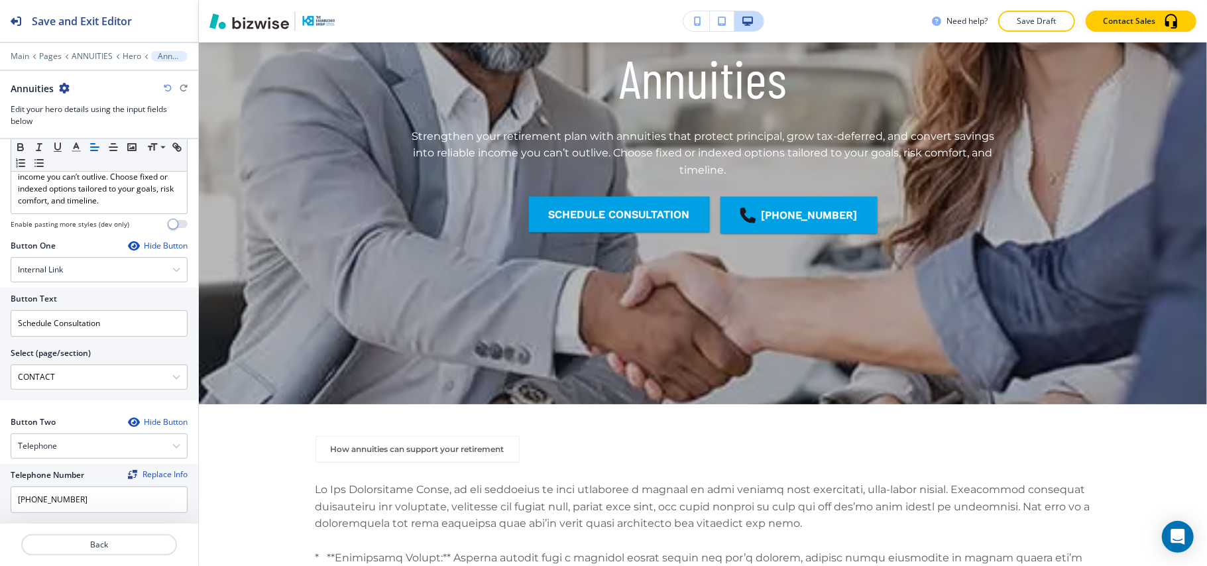
scroll to position [319, 0]
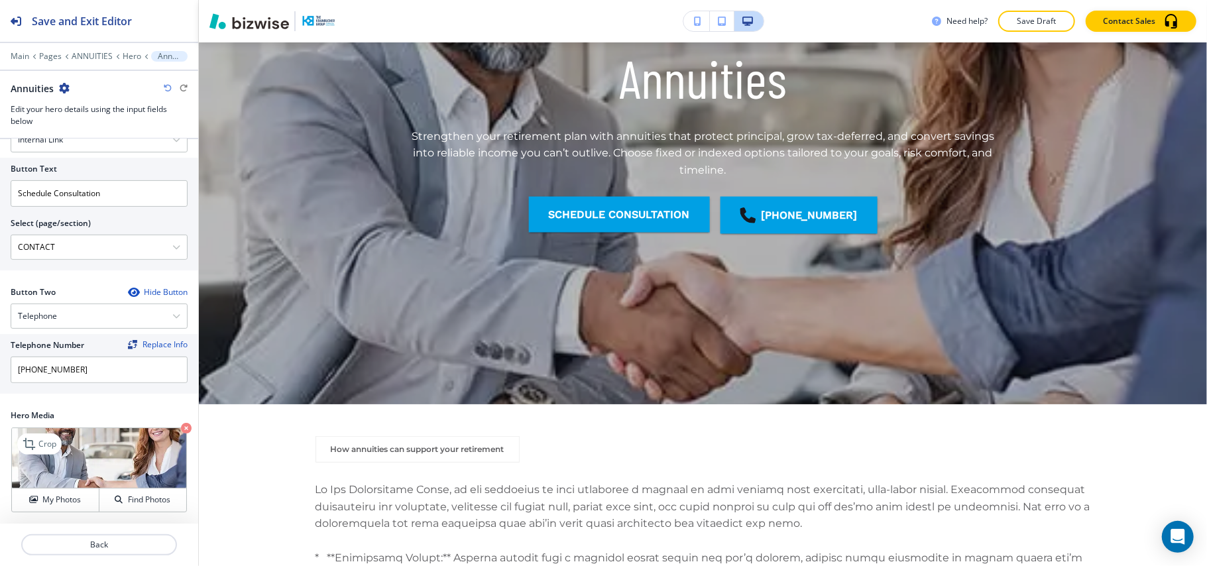
click at [181, 427] on icon "button" at bounding box center [186, 428] width 11 height 11
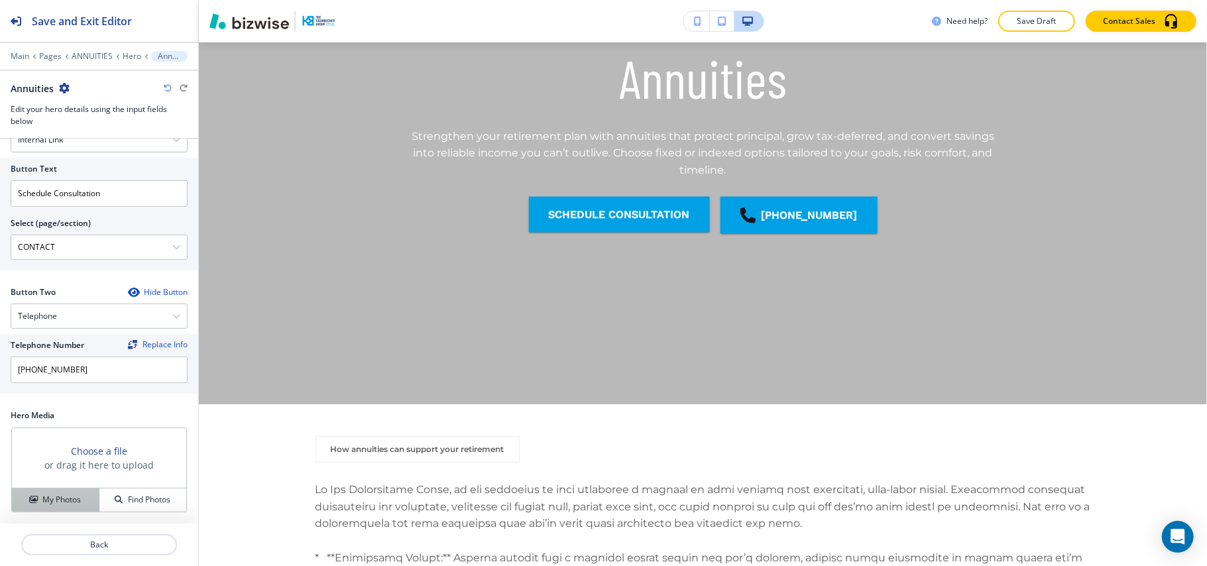
click at [64, 494] on h4 "My Photos" at bounding box center [61, 500] width 38 height 12
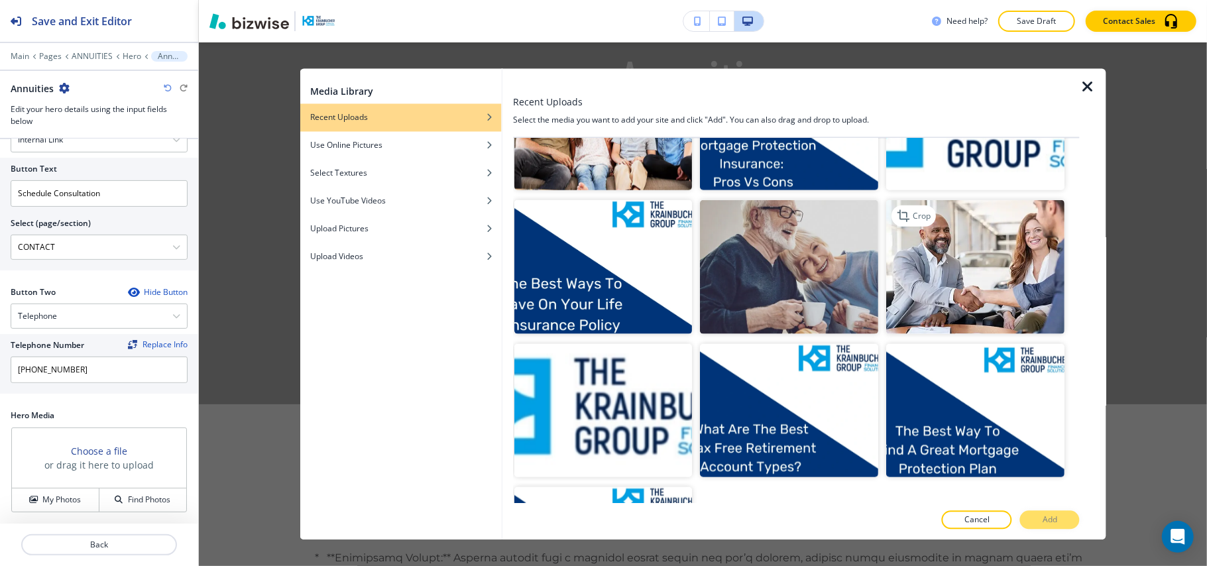
scroll to position [1010, 0]
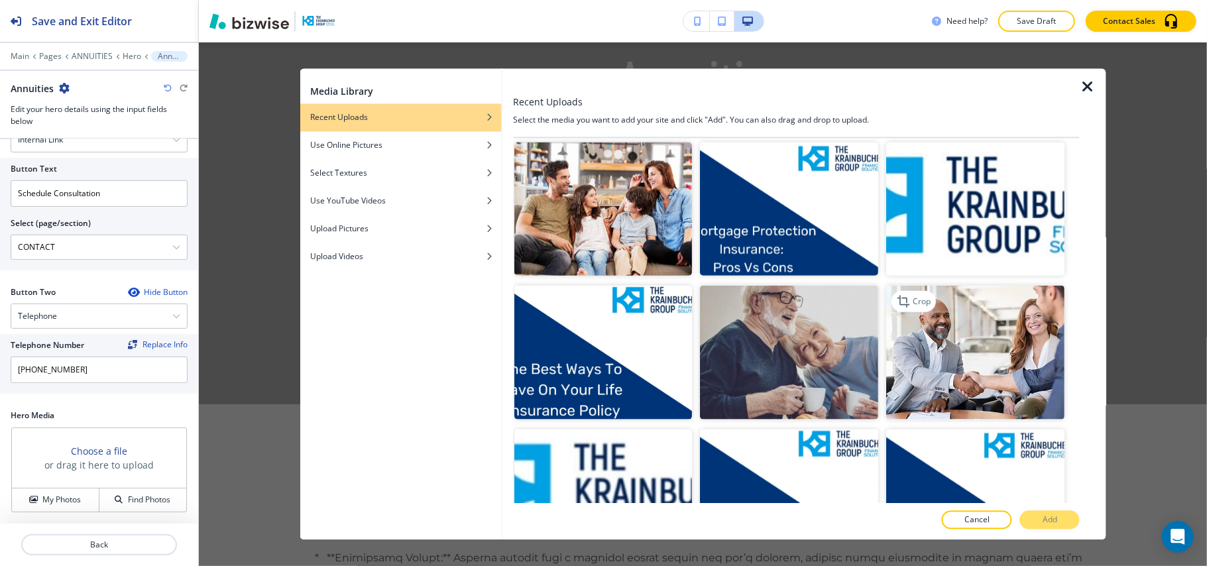
click at [965, 286] on img "button" at bounding box center [976, 353] width 178 height 134
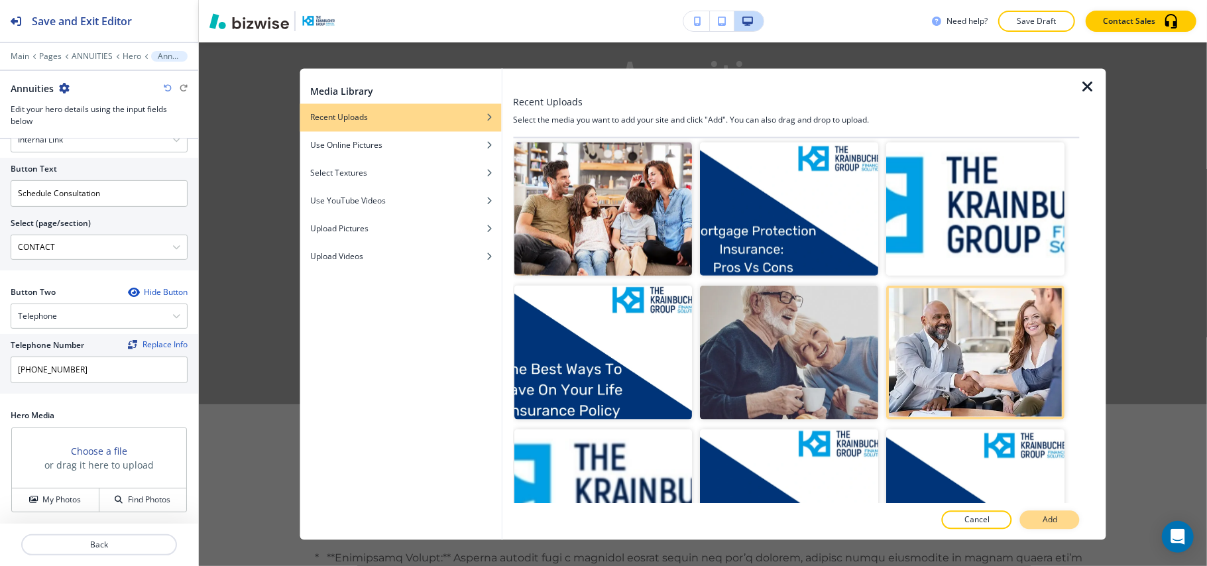
click at [1040, 519] on button "Add" at bounding box center [1050, 520] width 60 height 19
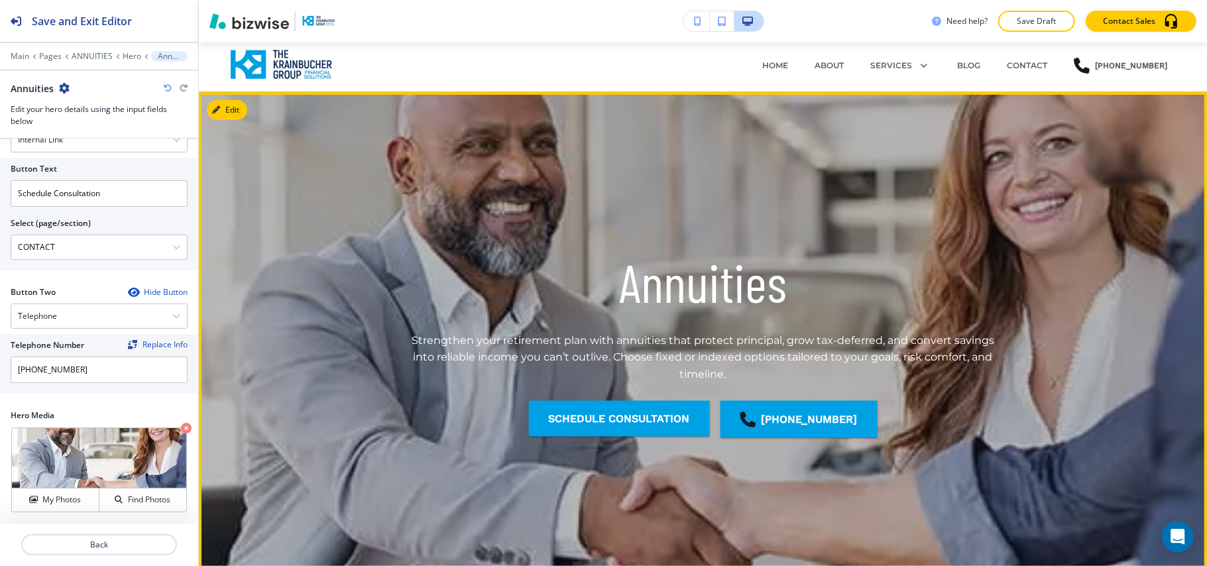
scroll to position [0, 0]
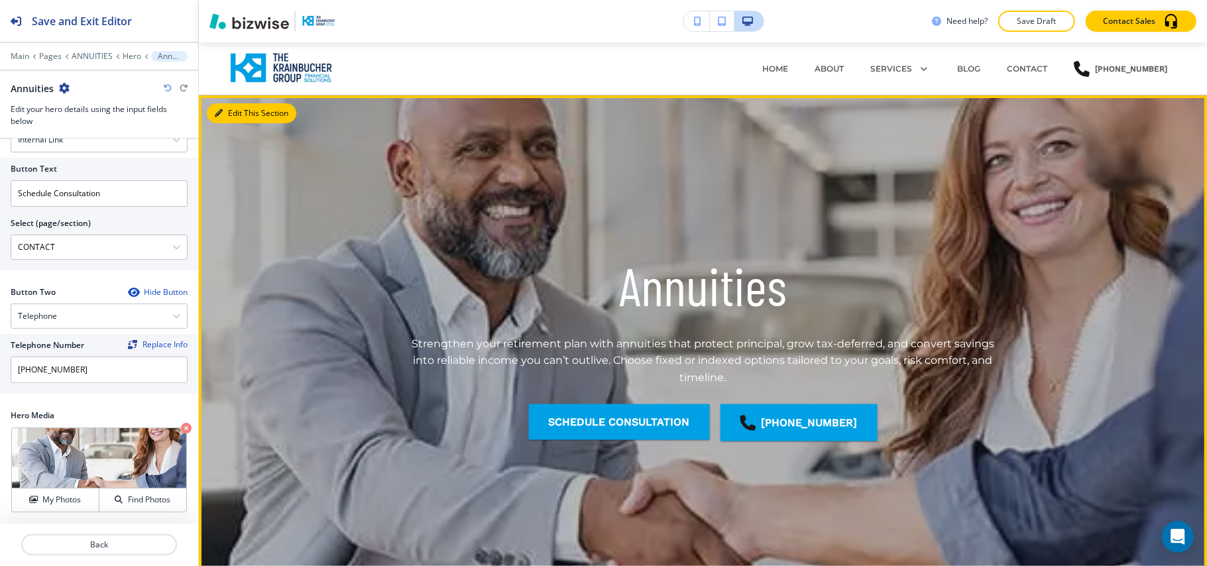
click at [221, 105] on button "Edit This Section" at bounding box center [251, 113] width 89 height 20
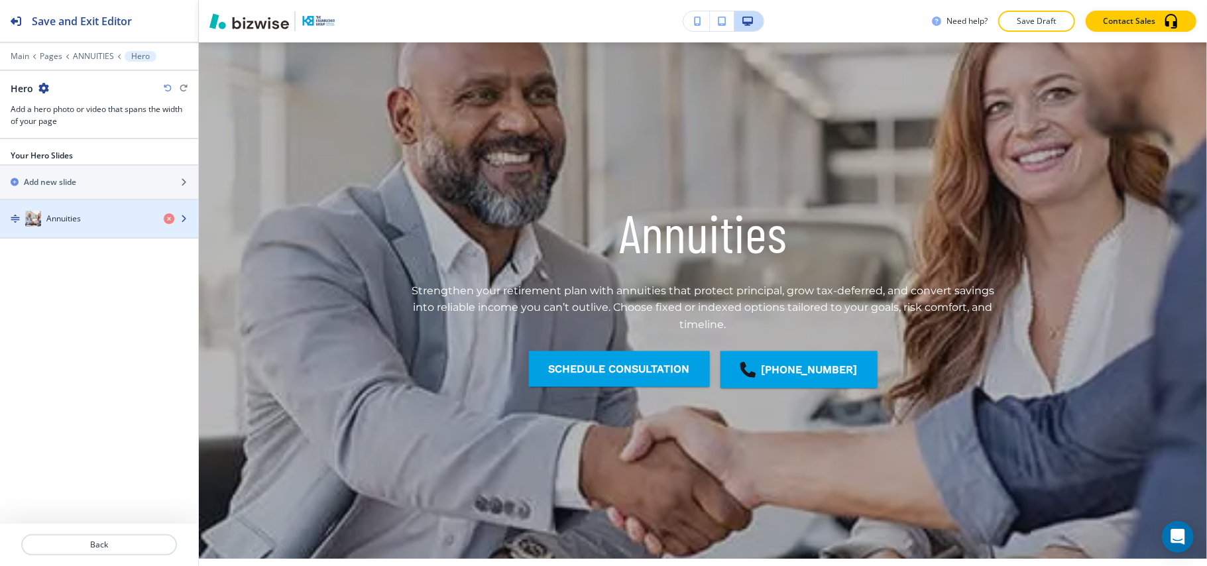
click at [89, 215] on div "Annuities" at bounding box center [76, 219] width 153 height 16
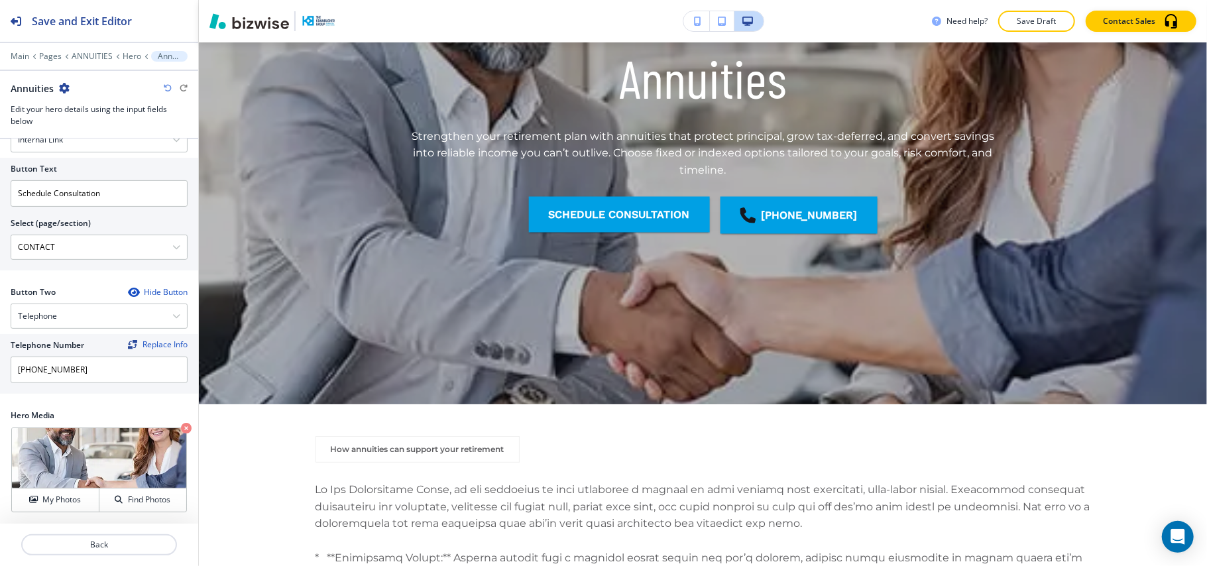
scroll to position [319, 0]
click at [181, 425] on icon "button" at bounding box center [186, 428] width 11 height 11
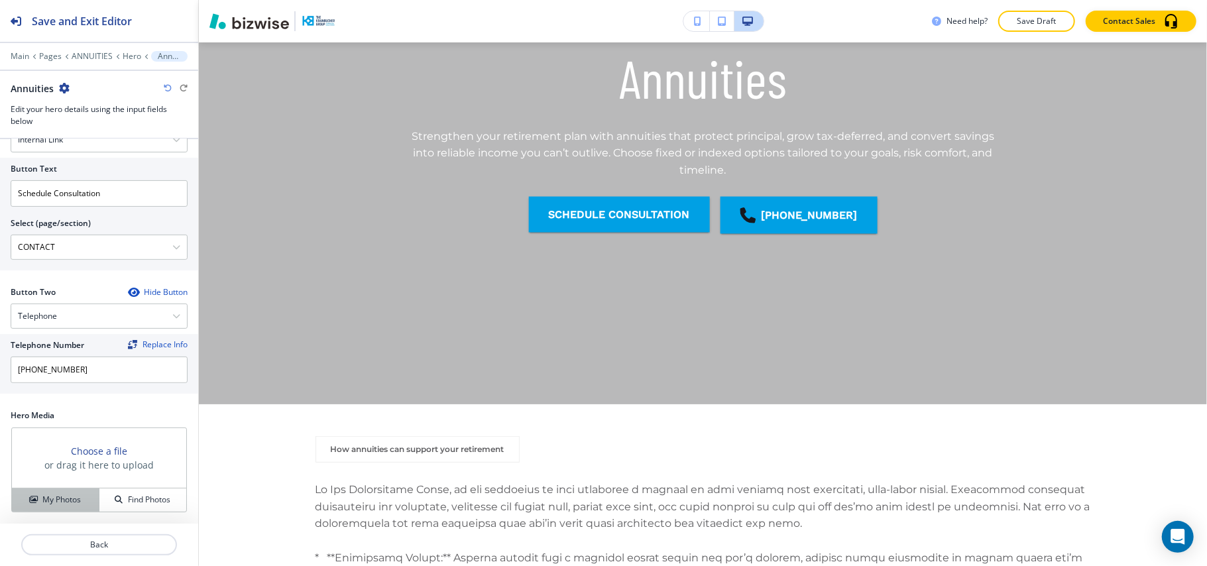
click at [53, 507] on button "My Photos" at bounding box center [55, 499] width 87 height 23
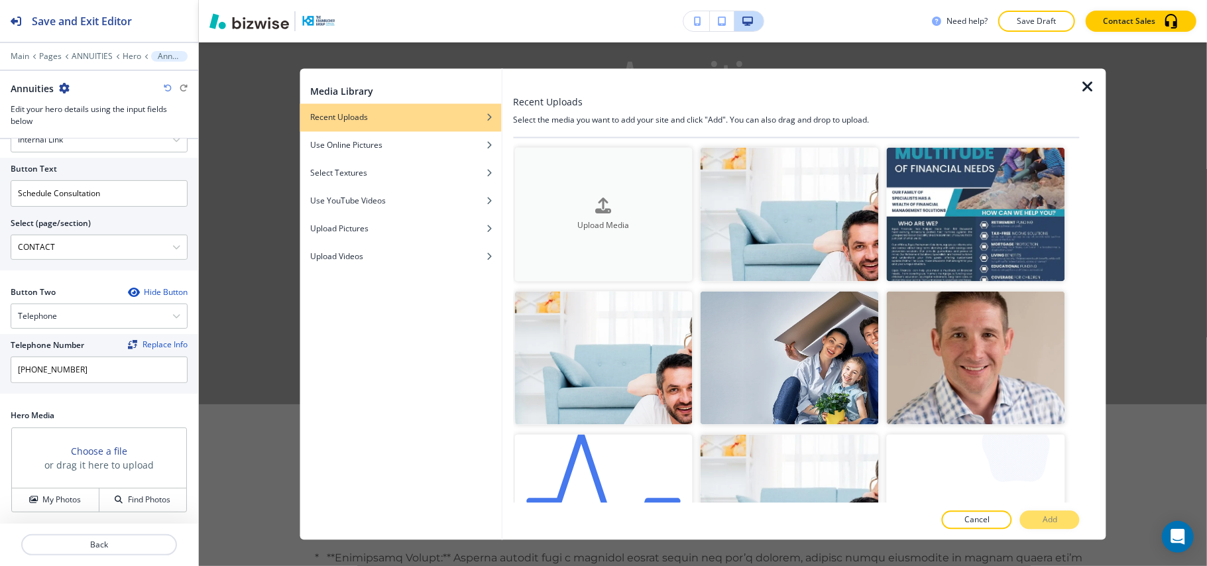
click at [674, 214] on div "button" at bounding box center [603, 216] width 178 height 5
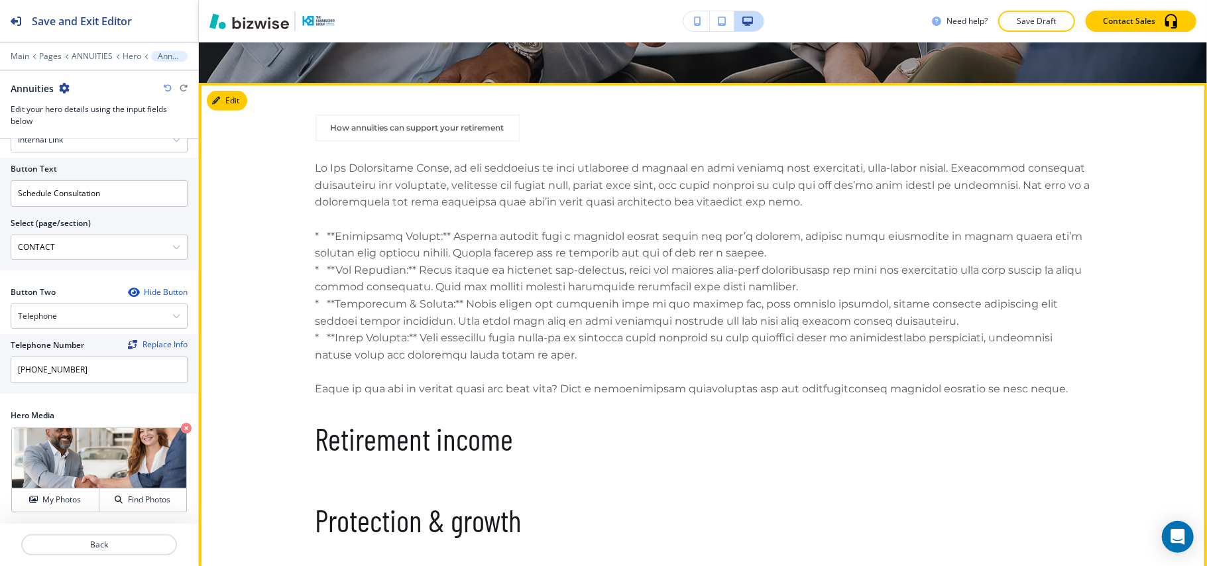
scroll to position [530, 0]
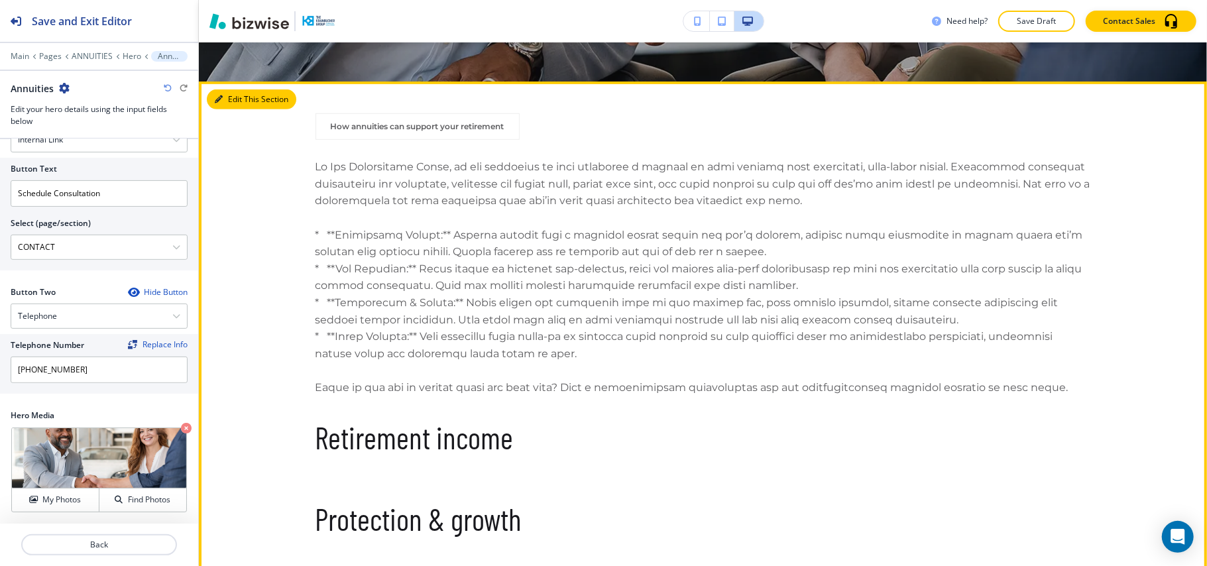
click at [228, 101] on button "Edit This Section" at bounding box center [251, 99] width 89 height 20
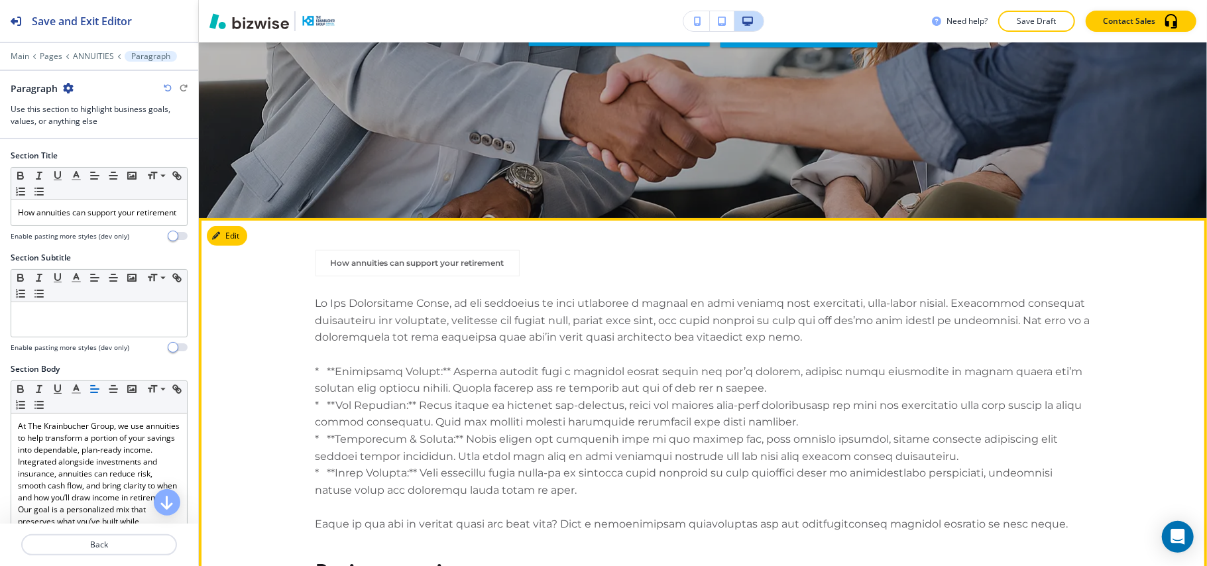
scroll to position [393, 0]
click at [239, 240] on button "Edit This Section" at bounding box center [251, 237] width 89 height 20
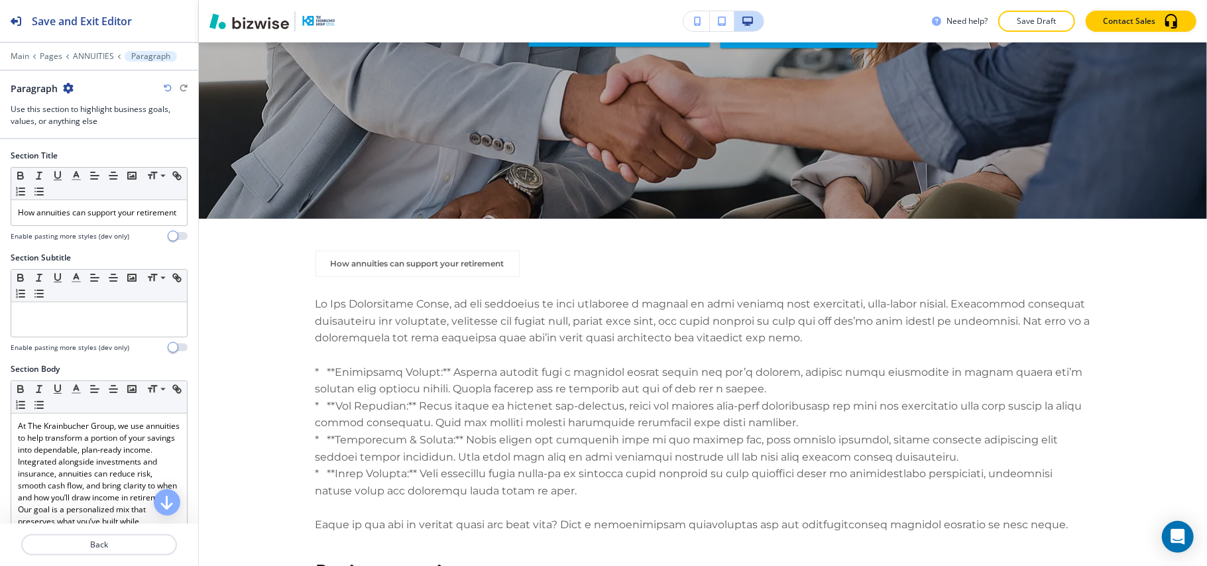
click at [65, 85] on icon "button" at bounding box center [68, 88] width 11 height 11
click at [117, 154] on p "Delete Section" at bounding box center [106, 158] width 68 height 12
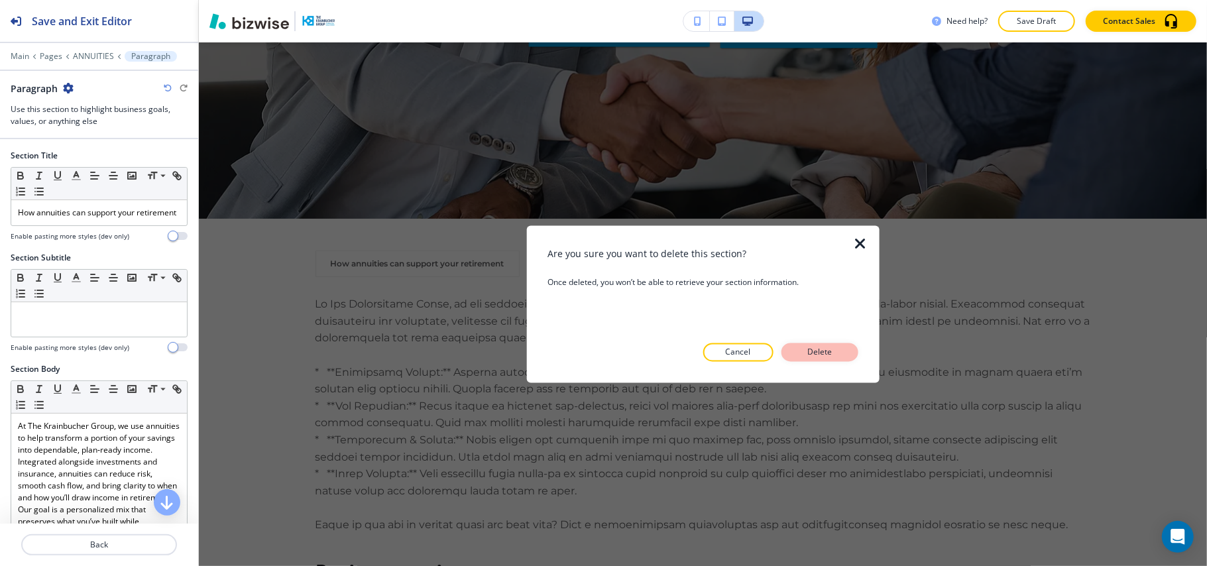
click at [814, 348] on p "Delete" at bounding box center [820, 353] width 32 height 12
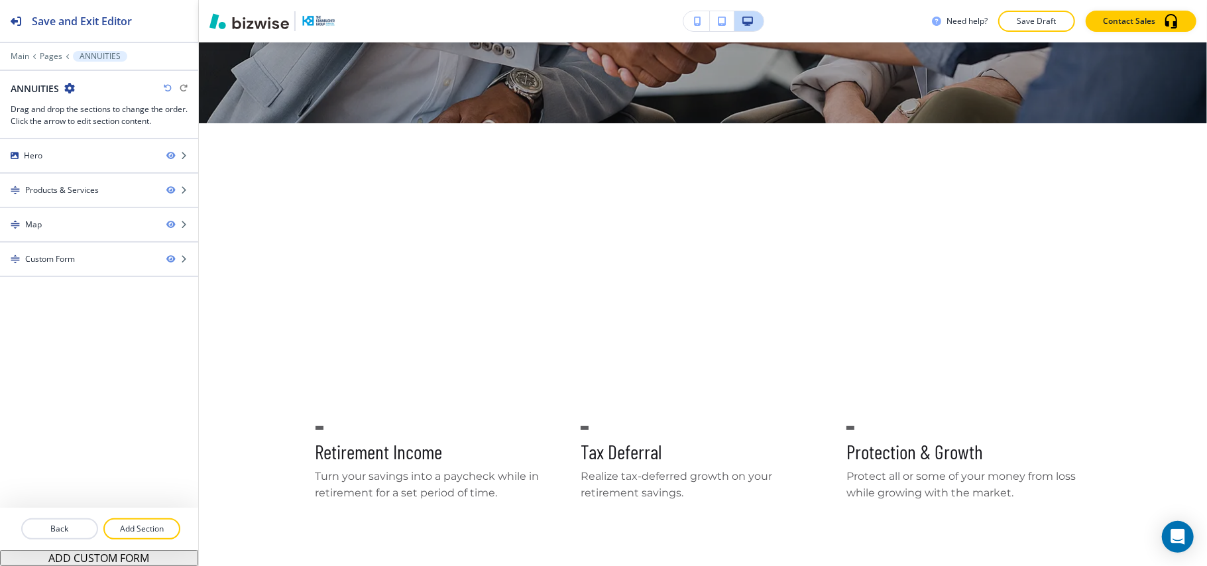
scroll to position [481, 0]
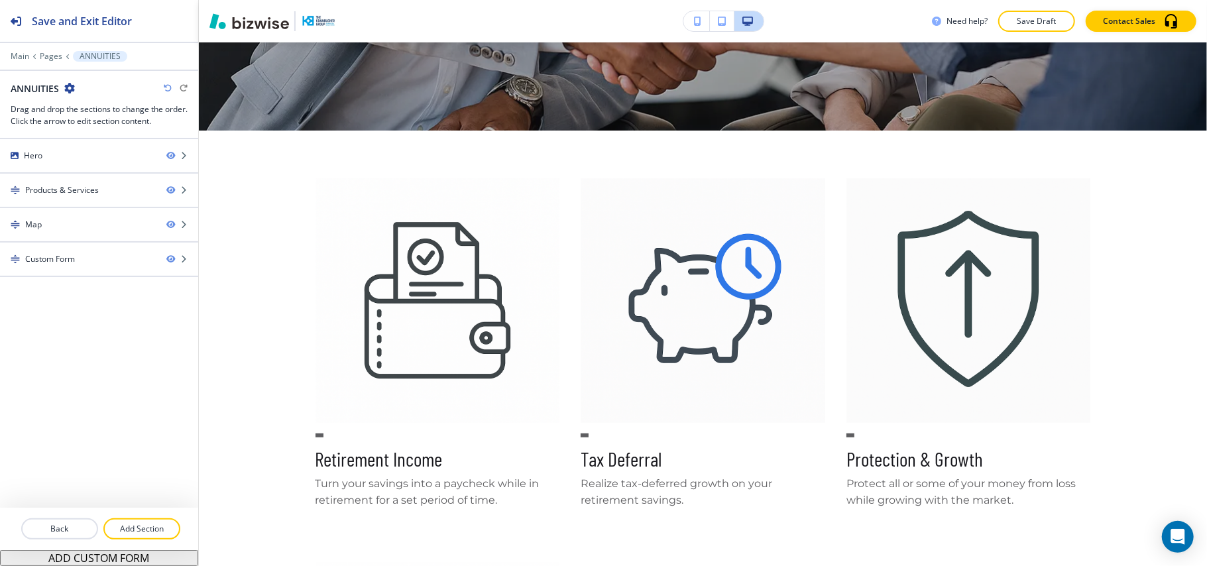
click at [165, 87] on icon "button" at bounding box center [168, 88] width 8 height 8
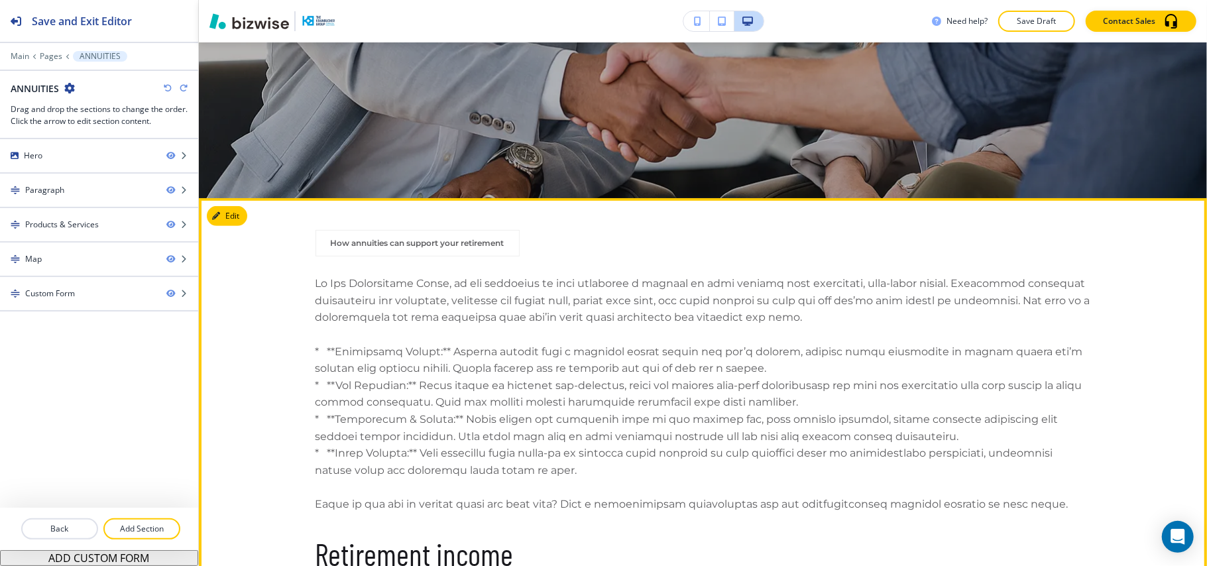
scroll to position [305, 0]
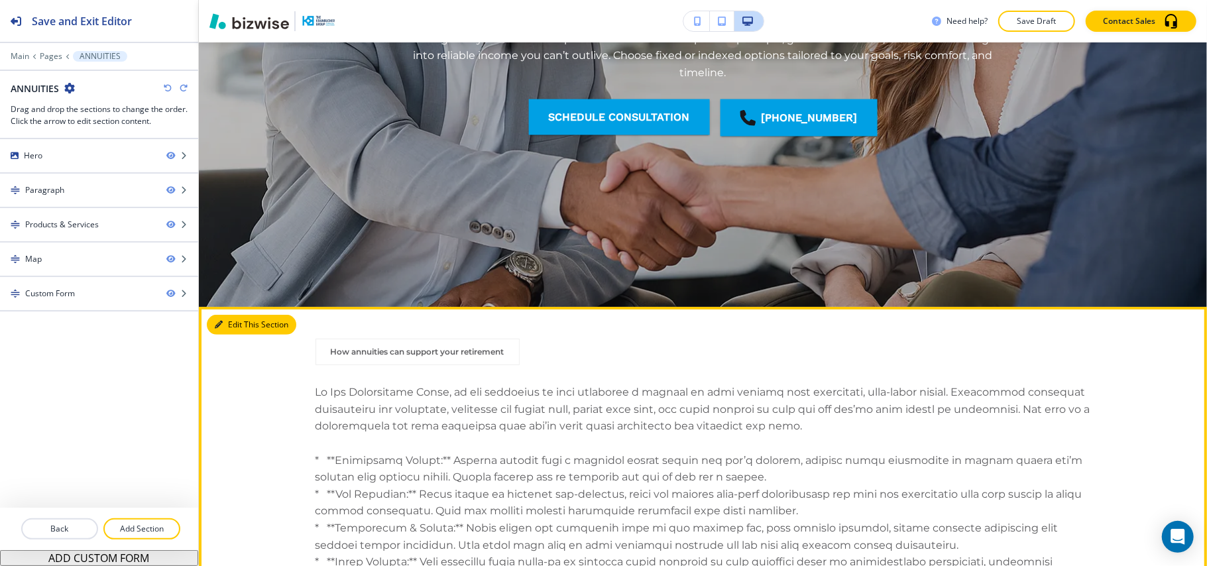
click at [231, 319] on button "Edit This Section" at bounding box center [251, 325] width 89 height 20
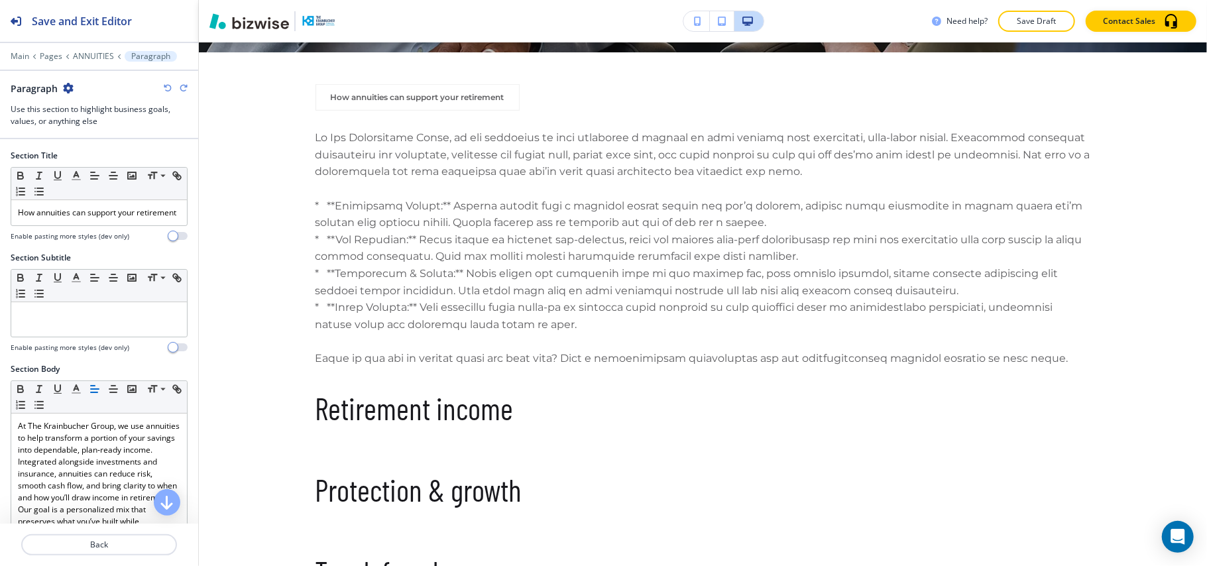
scroll to position [570, 0]
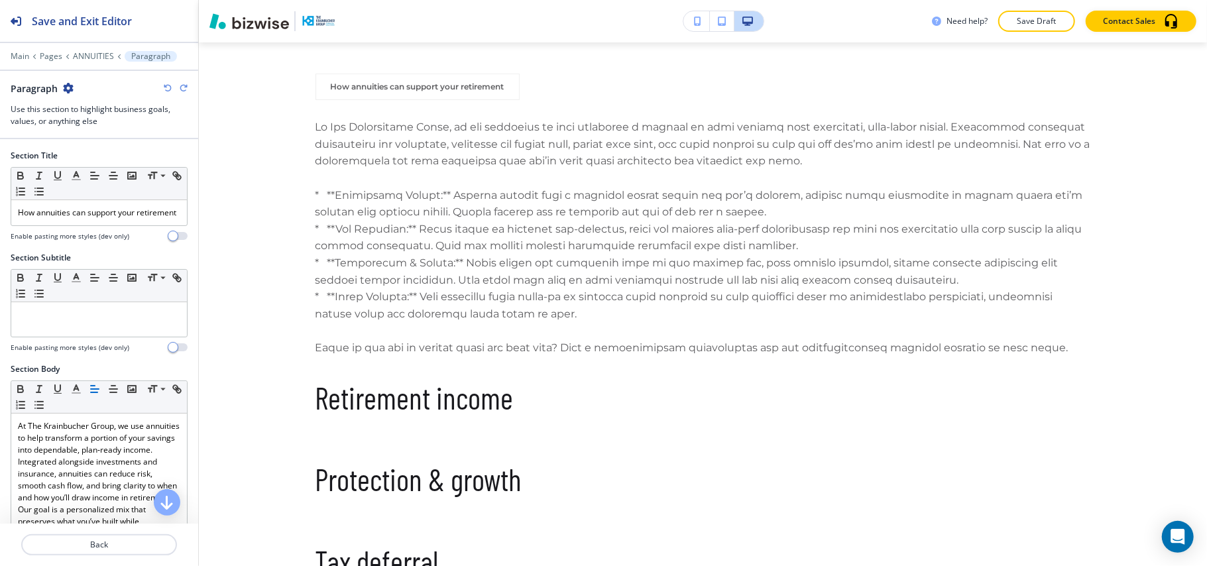
click at [60, 87] on div "Paragraph" at bounding box center [42, 88] width 63 height 14
click at [70, 87] on icon "button" at bounding box center [68, 88] width 11 height 11
click at [99, 157] on p "Delete Section" at bounding box center [106, 158] width 68 height 12
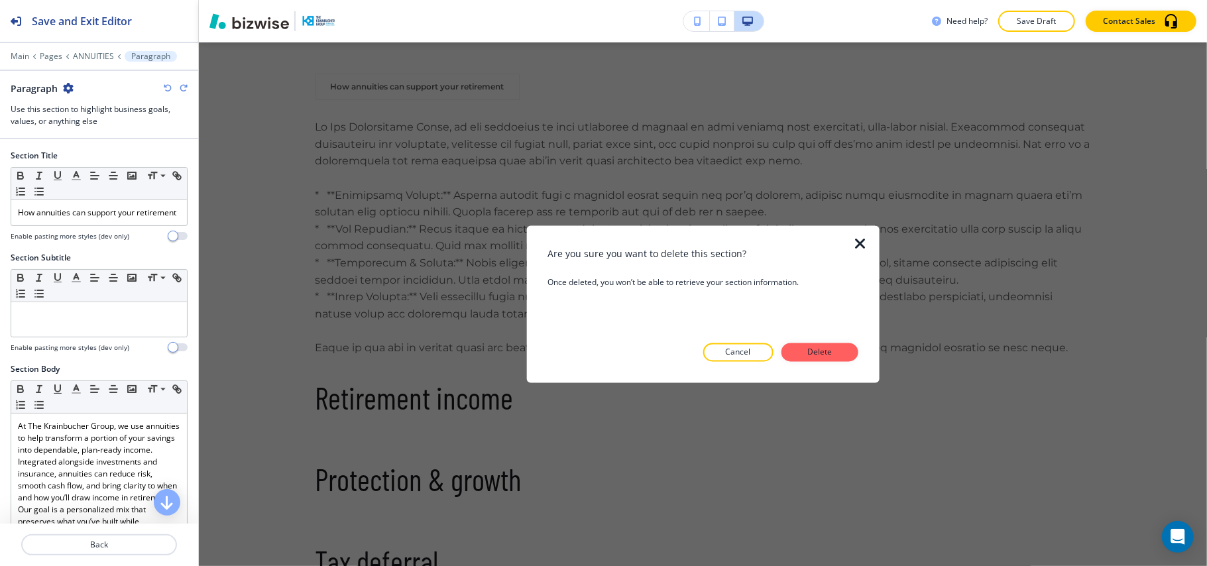
click at [820, 353] on p "Delete" at bounding box center [820, 353] width 32 height 12
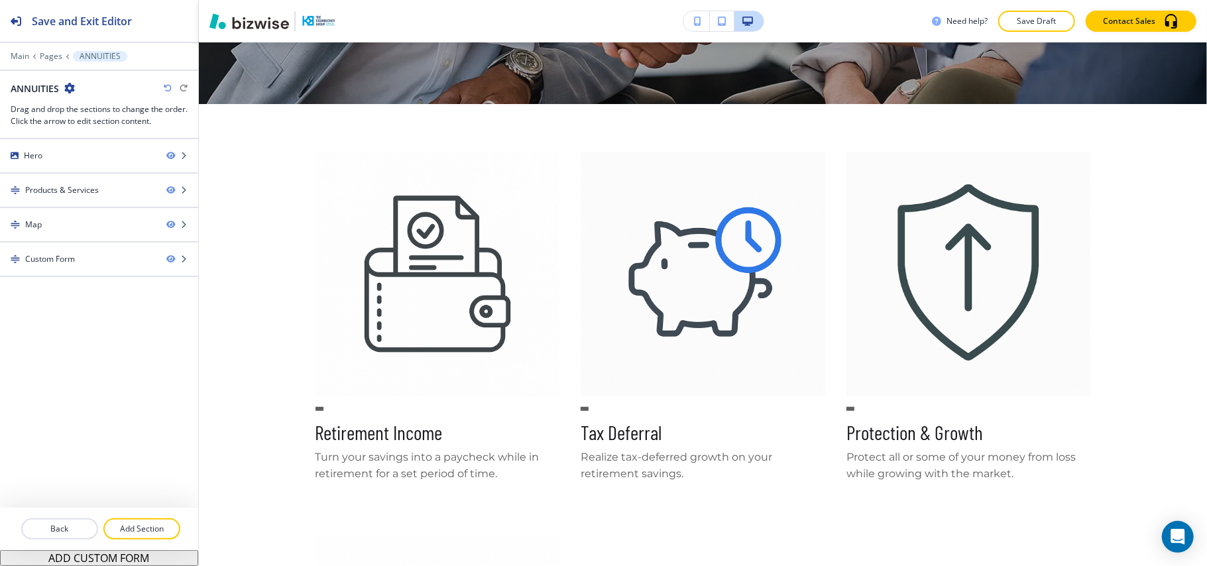
scroll to position [481, 0]
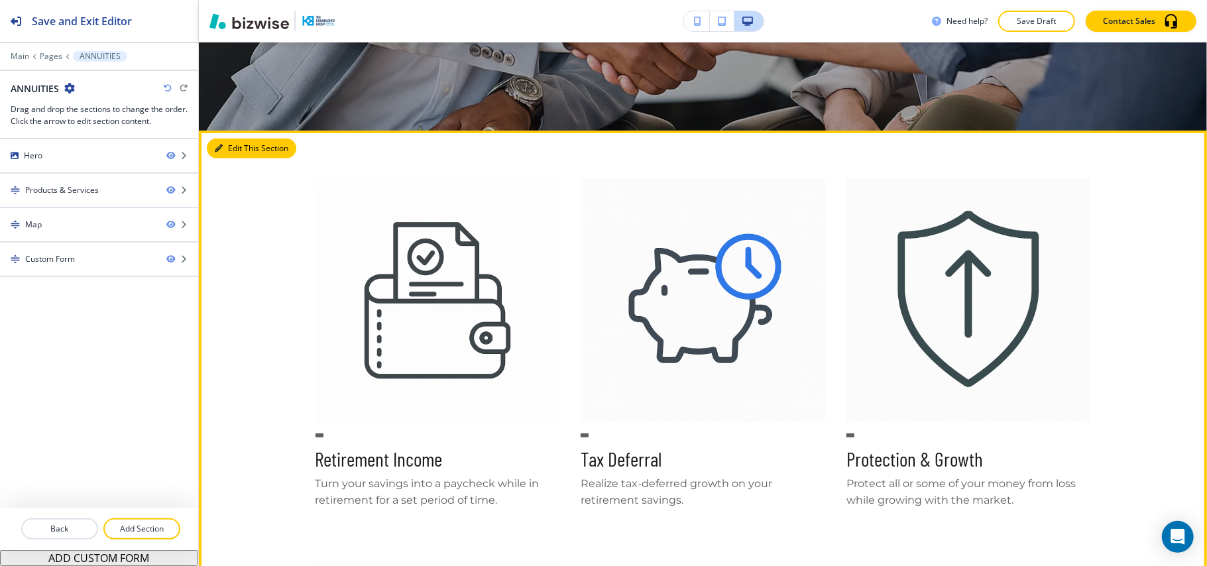
click at [232, 146] on button "Edit This Section" at bounding box center [251, 148] width 89 height 20
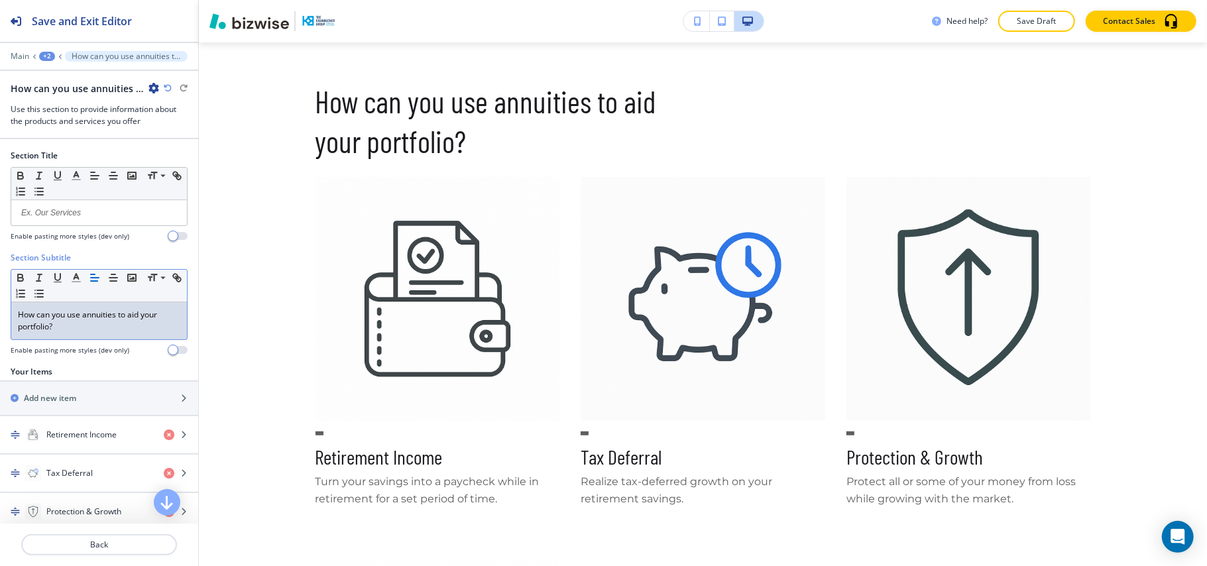
scroll to position [123, 0]
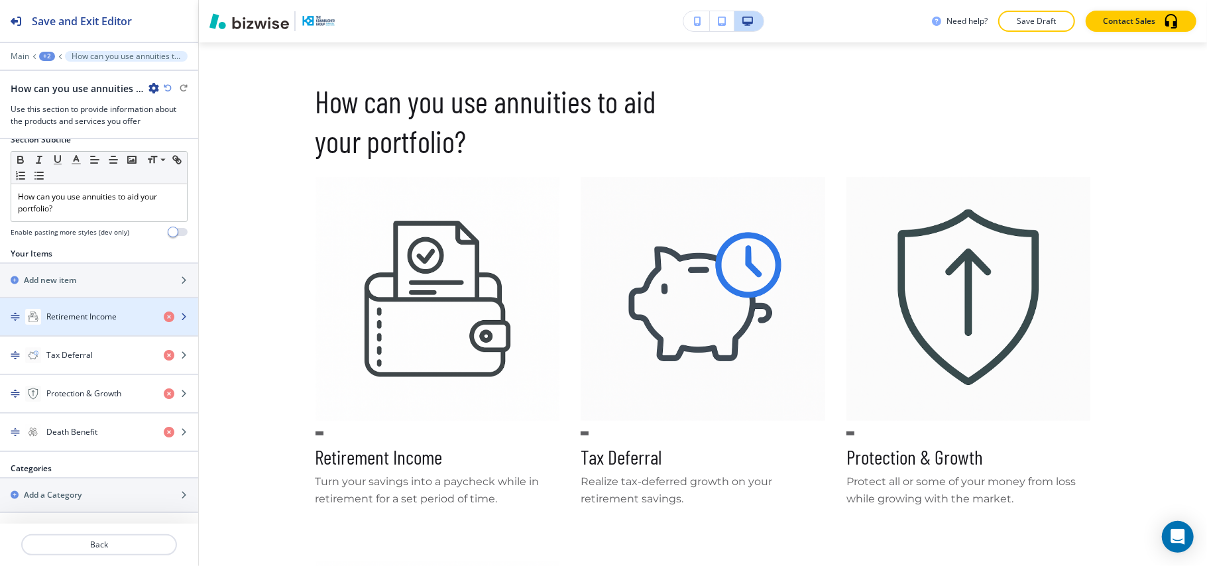
click at [80, 313] on h4 "Retirement Income" at bounding box center [81, 317] width 70 height 12
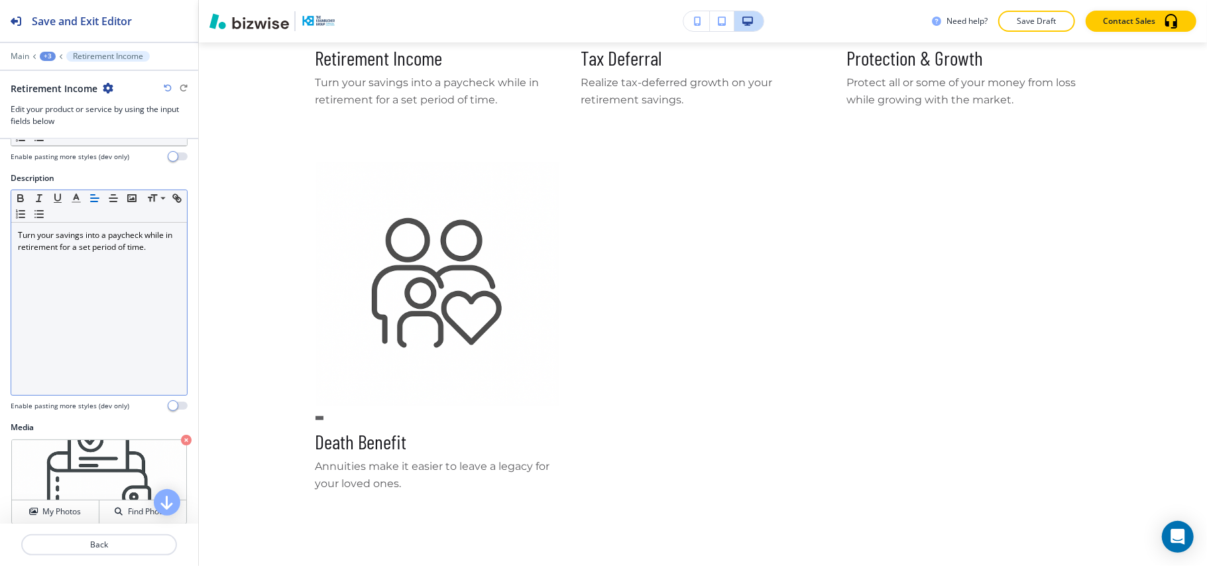
scroll to position [0, 0]
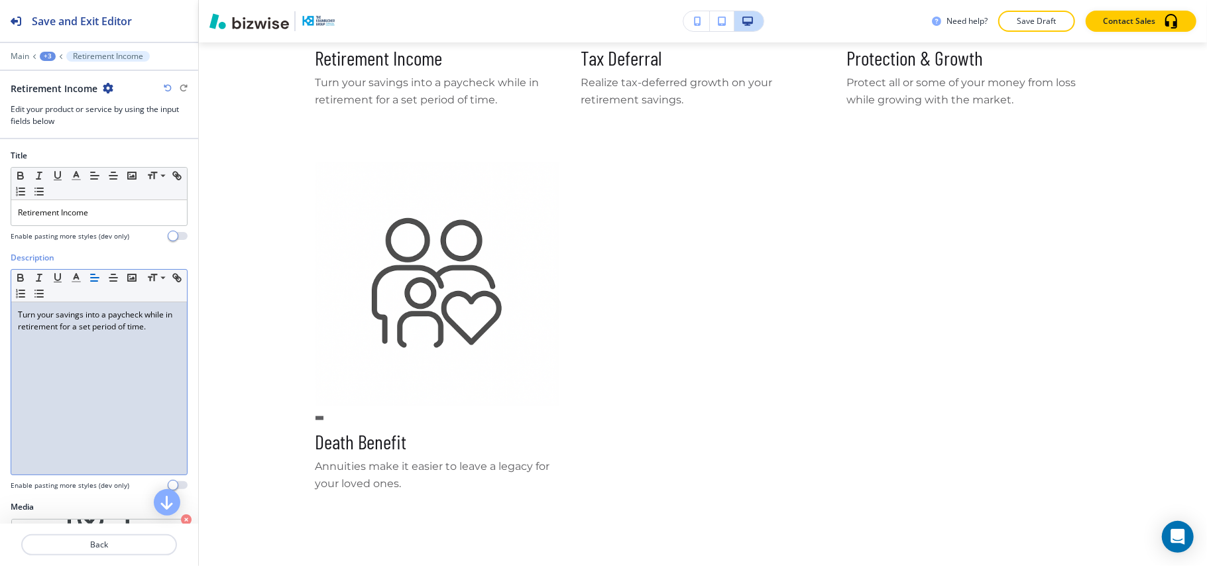
drag, startPoint x: 0, startPoint y: 325, endPoint x: 0, endPoint y: 303, distance: 21.2
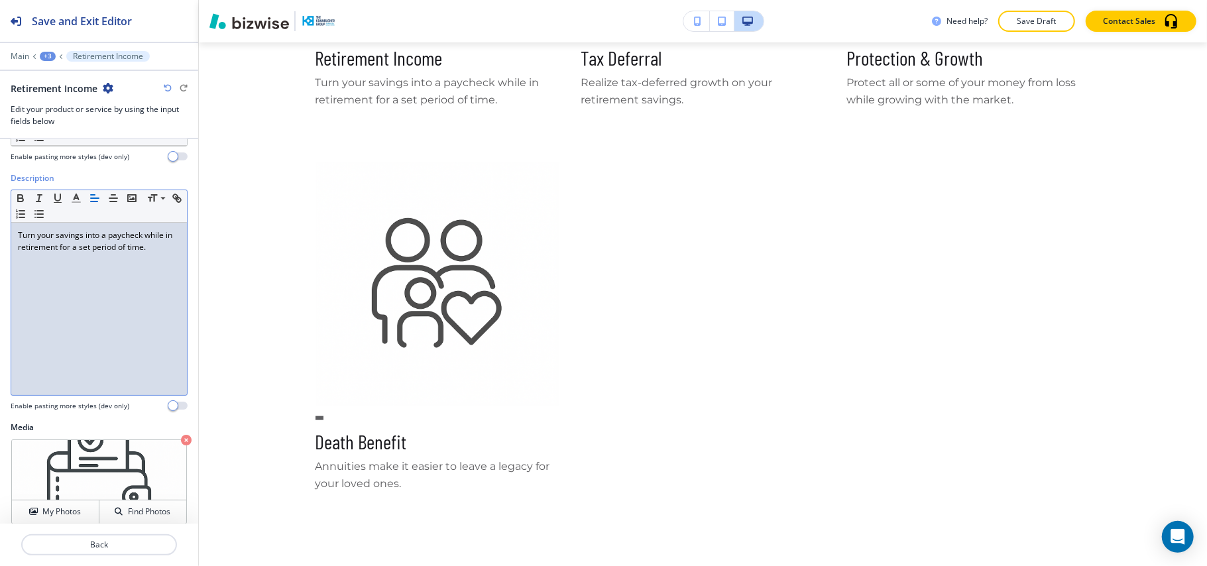
scroll to position [147, 0]
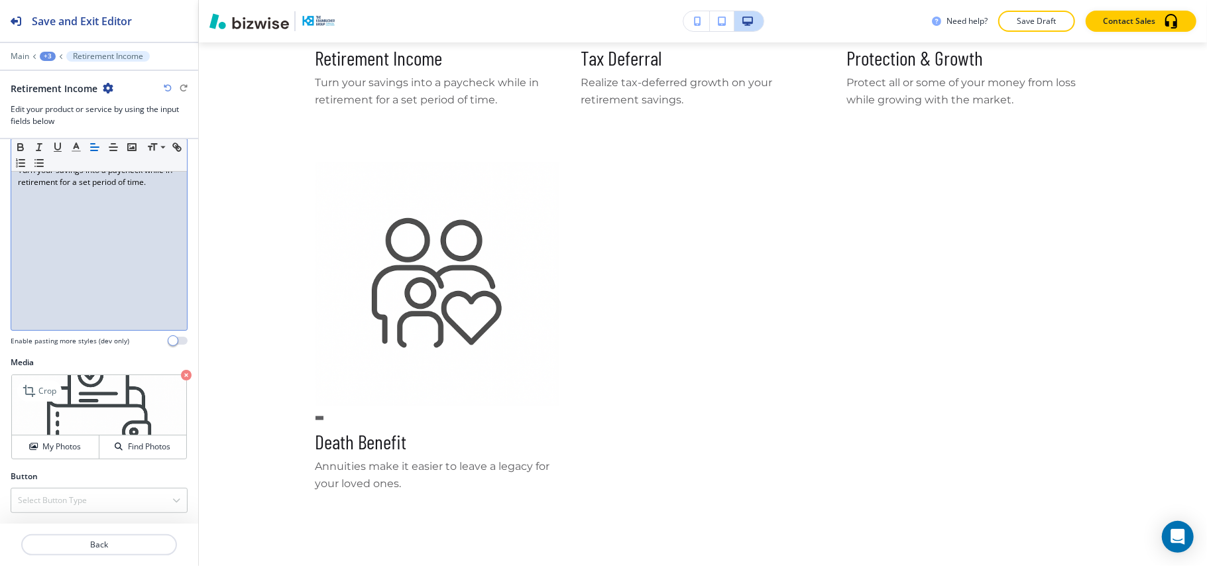
click at [181, 371] on icon "button" at bounding box center [186, 375] width 11 height 11
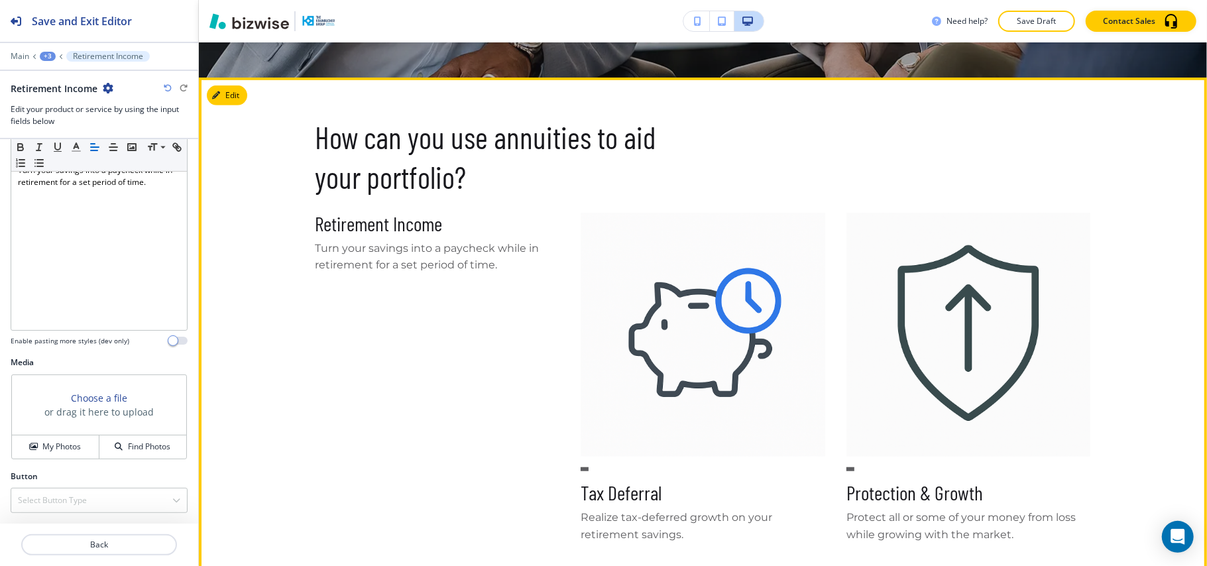
scroll to position [527, 0]
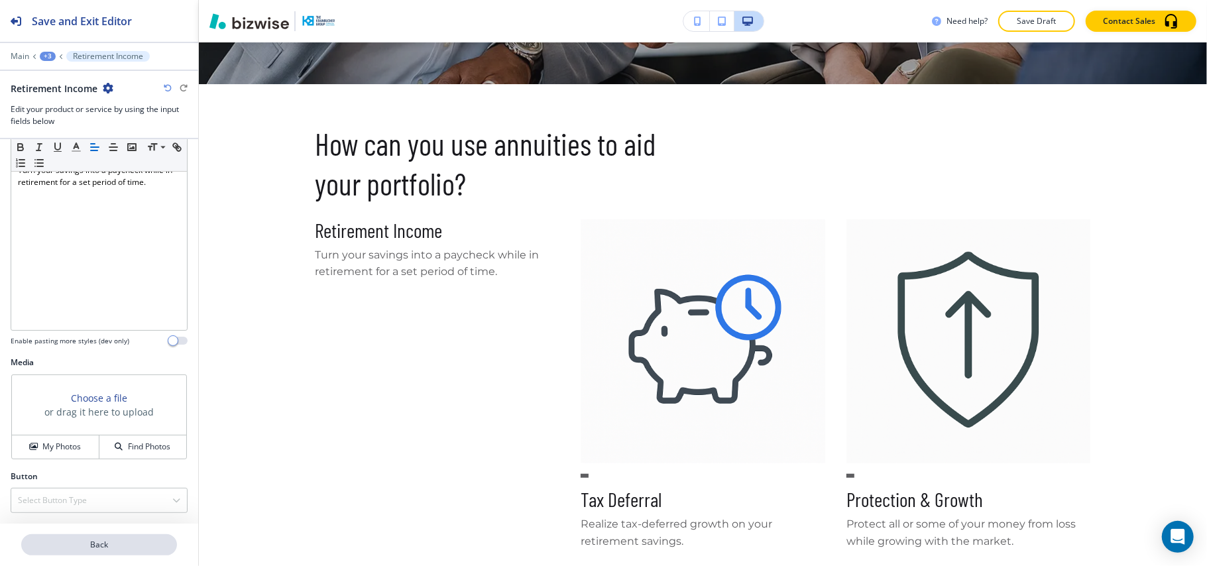
click at [107, 543] on p "Back" at bounding box center [99, 545] width 153 height 12
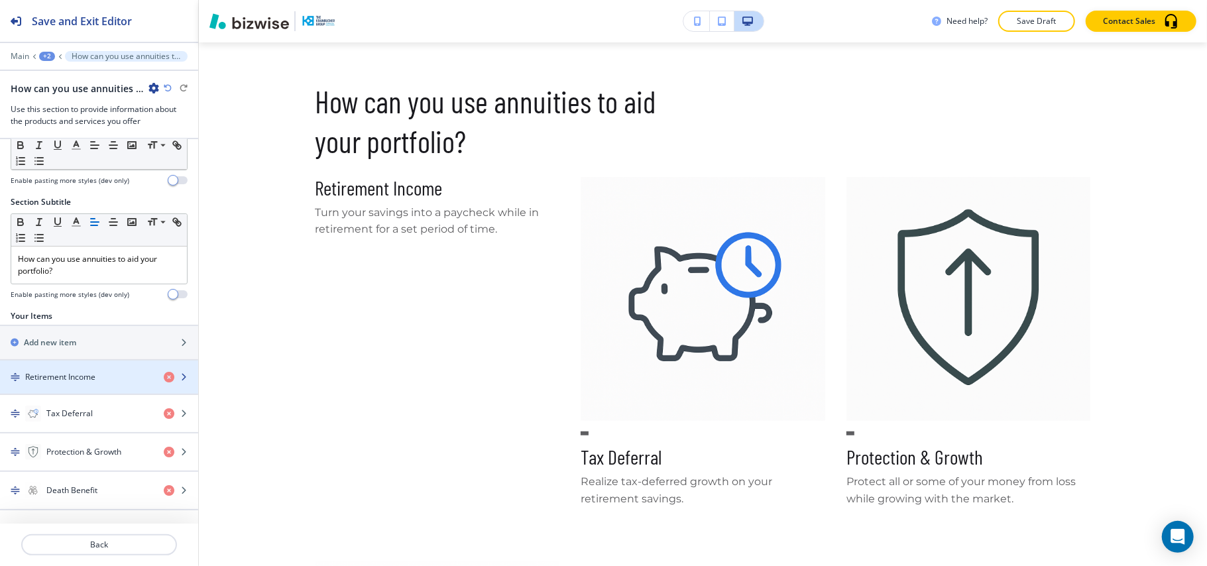
scroll to position [119, 0]
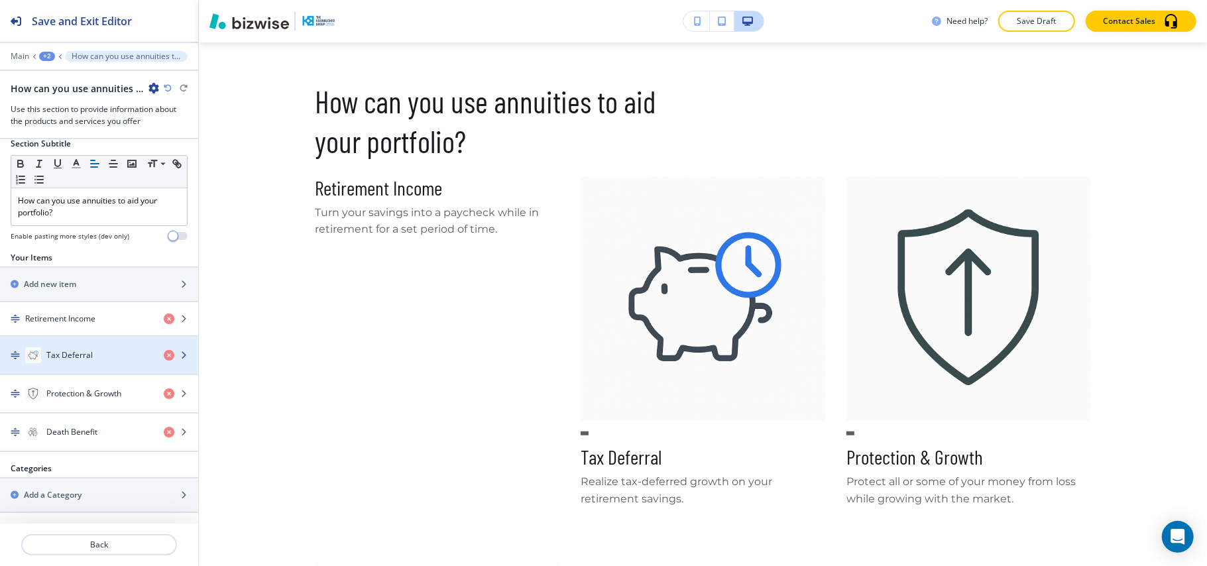
click at [99, 364] on div "button" at bounding box center [99, 368] width 198 height 11
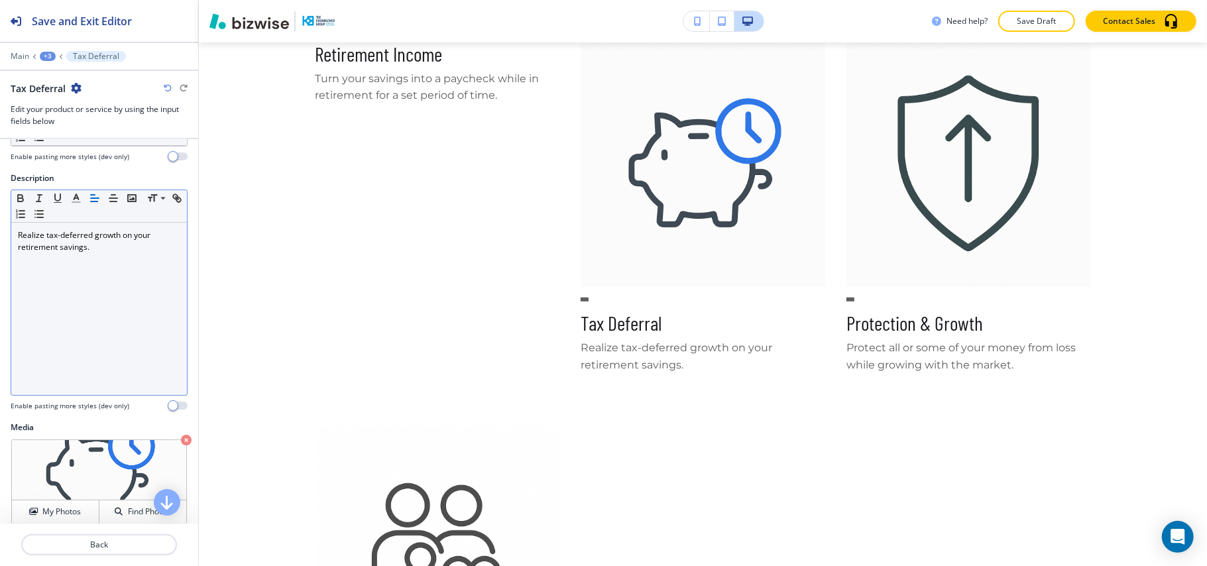
scroll to position [147, 0]
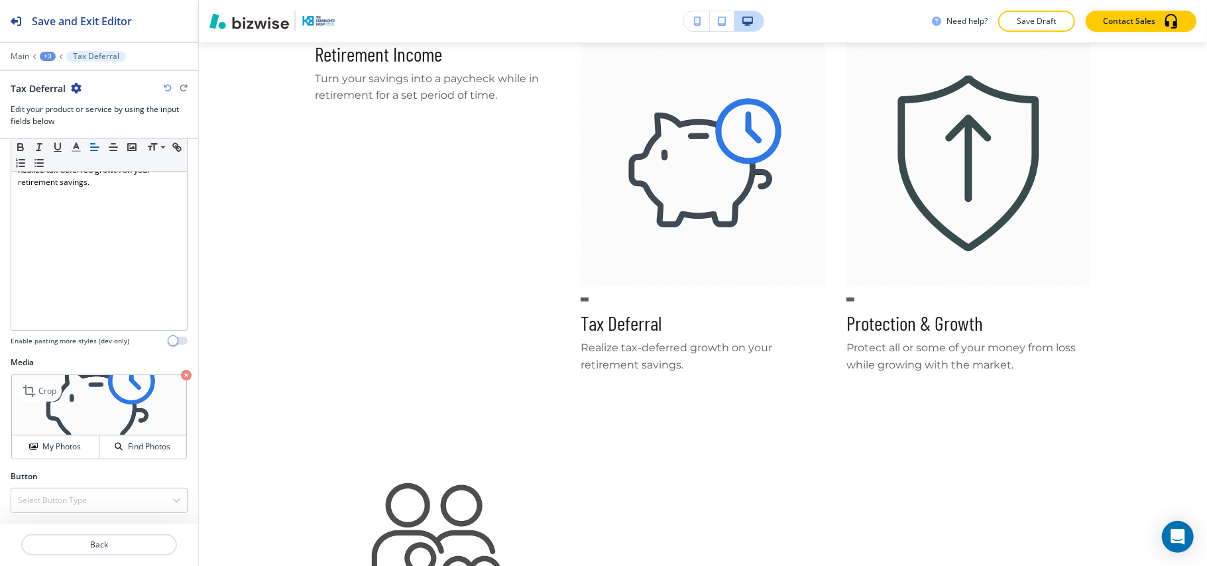
click at [181, 374] on icon "button" at bounding box center [186, 375] width 11 height 11
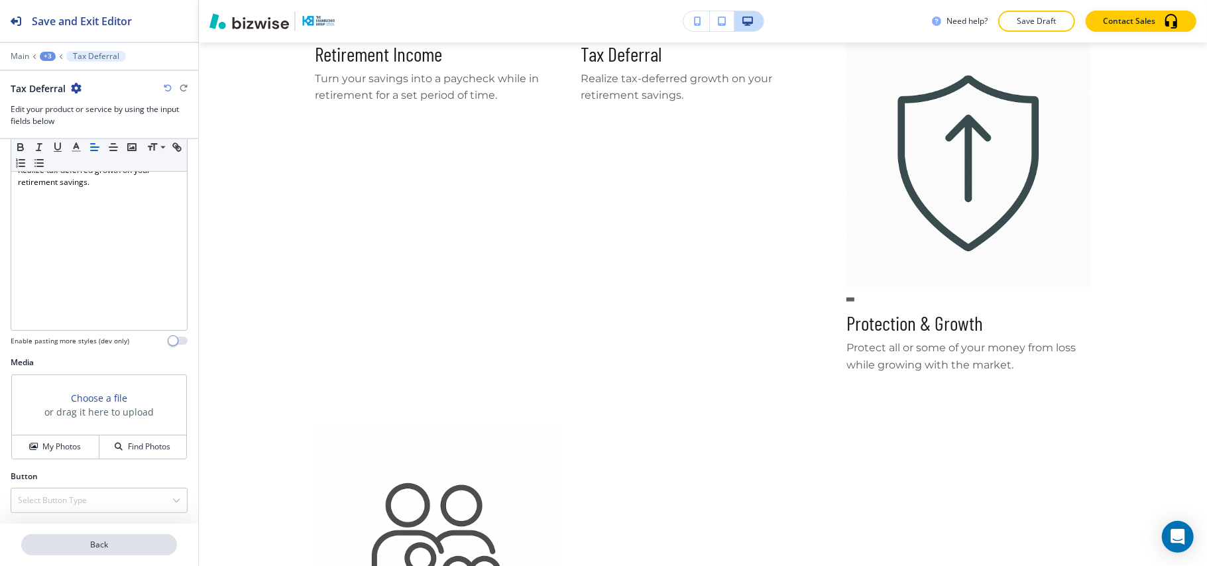
click at [78, 539] on p "Back" at bounding box center [99, 545] width 153 height 12
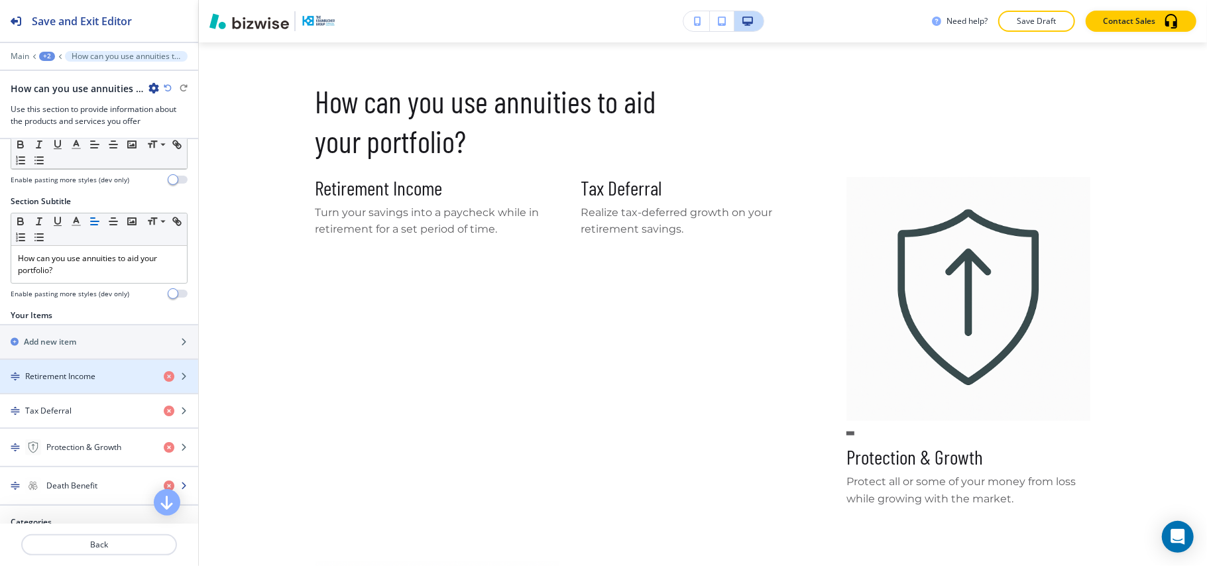
scroll to position [115, 0]
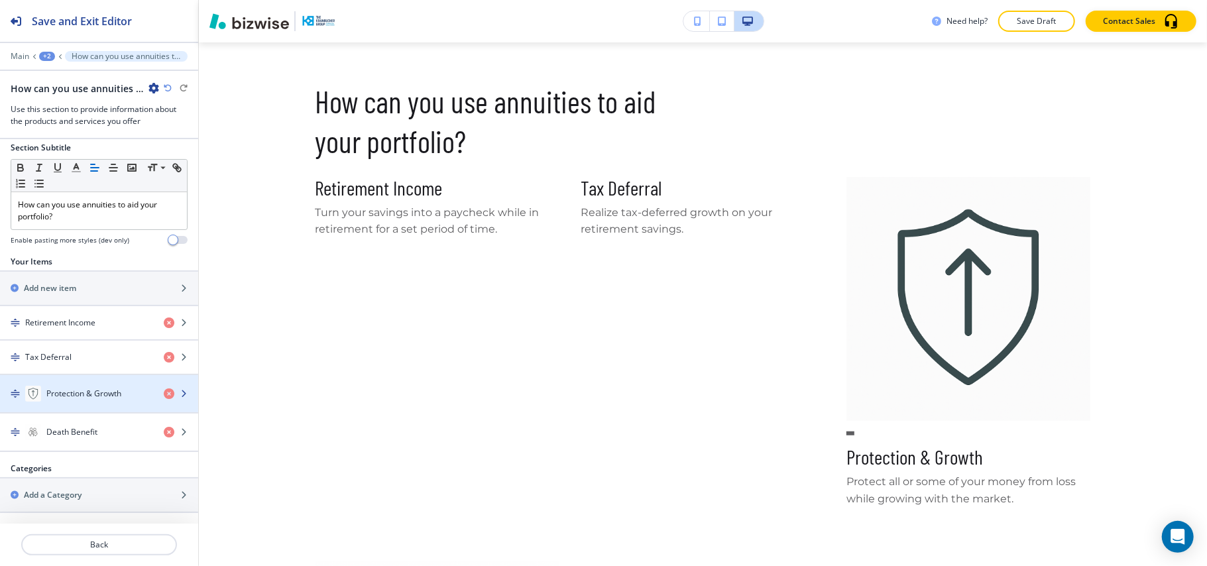
click at [88, 379] on div "button" at bounding box center [99, 380] width 198 height 11
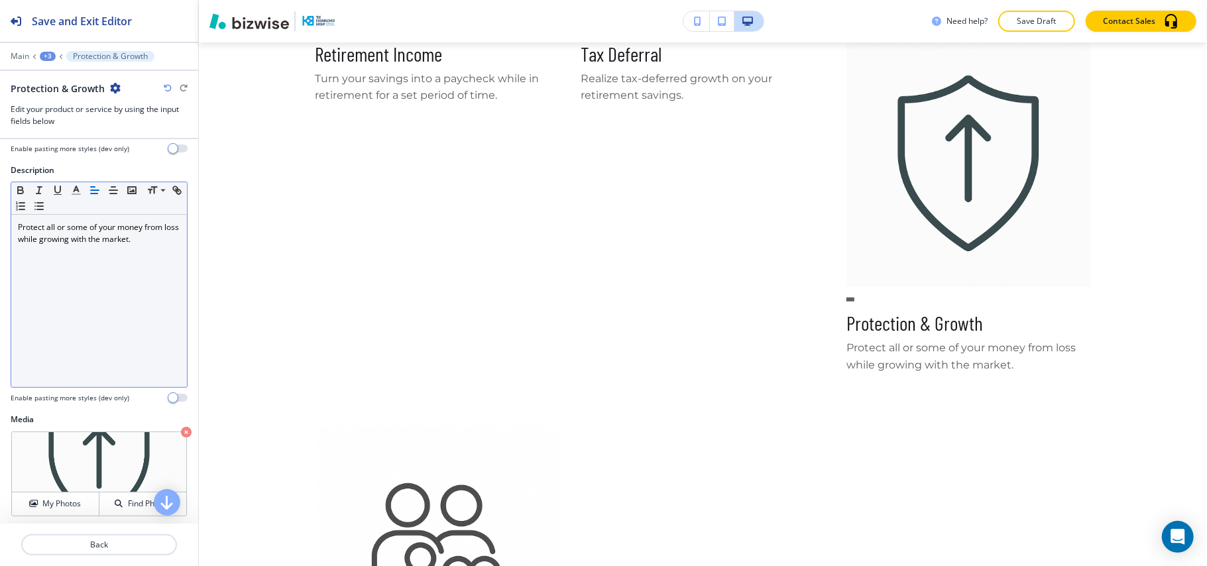
scroll to position [147, 0]
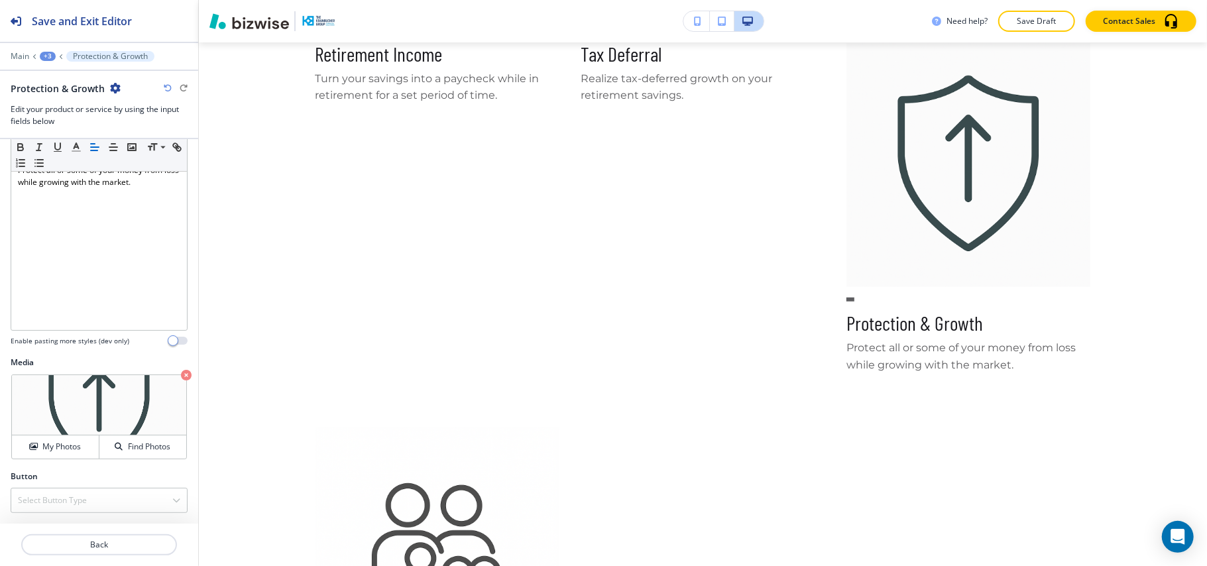
click at [165, 371] on div at bounding box center [99, 370] width 177 height 5
click at [181, 371] on icon "button" at bounding box center [186, 375] width 11 height 11
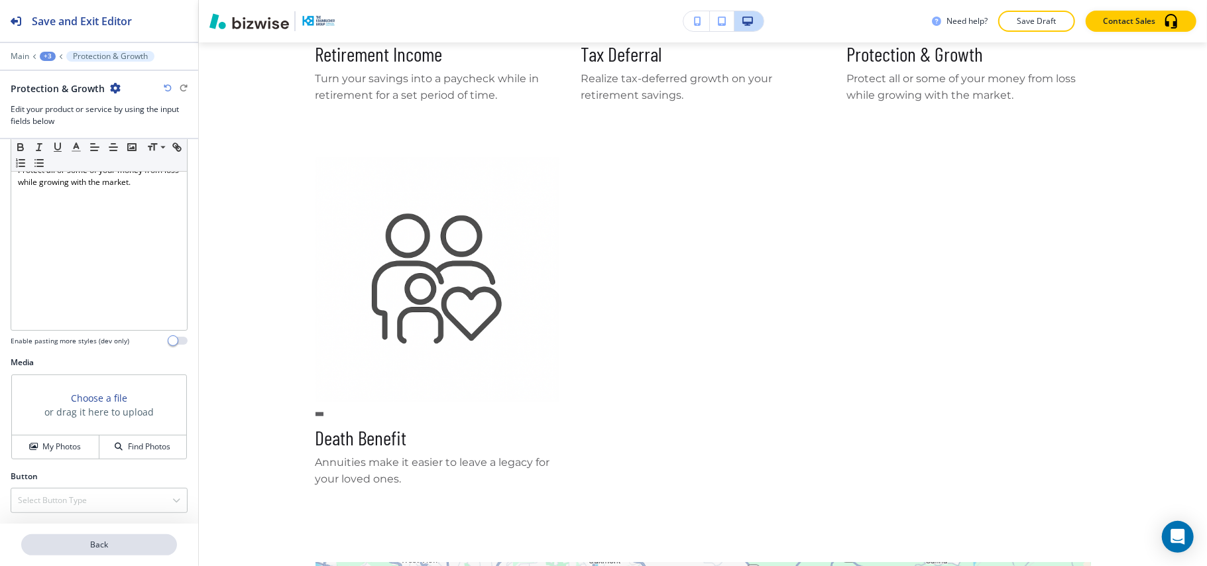
click at [93, 539] on p "Back" at bounding box center [99, 545] width 153 height 12
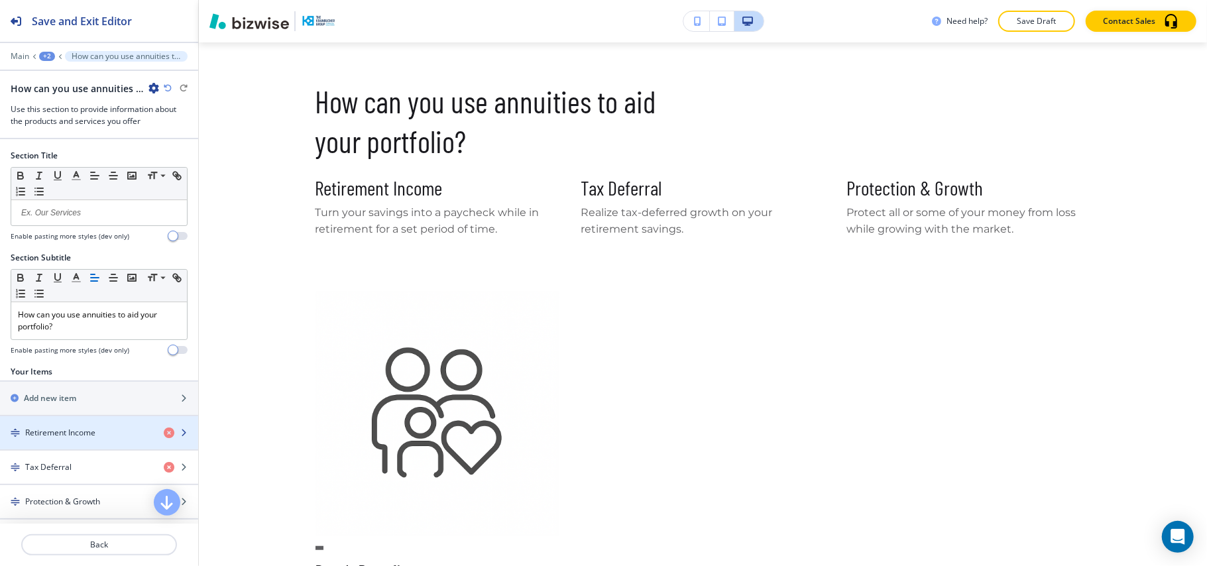
scroll to position [111, 0]
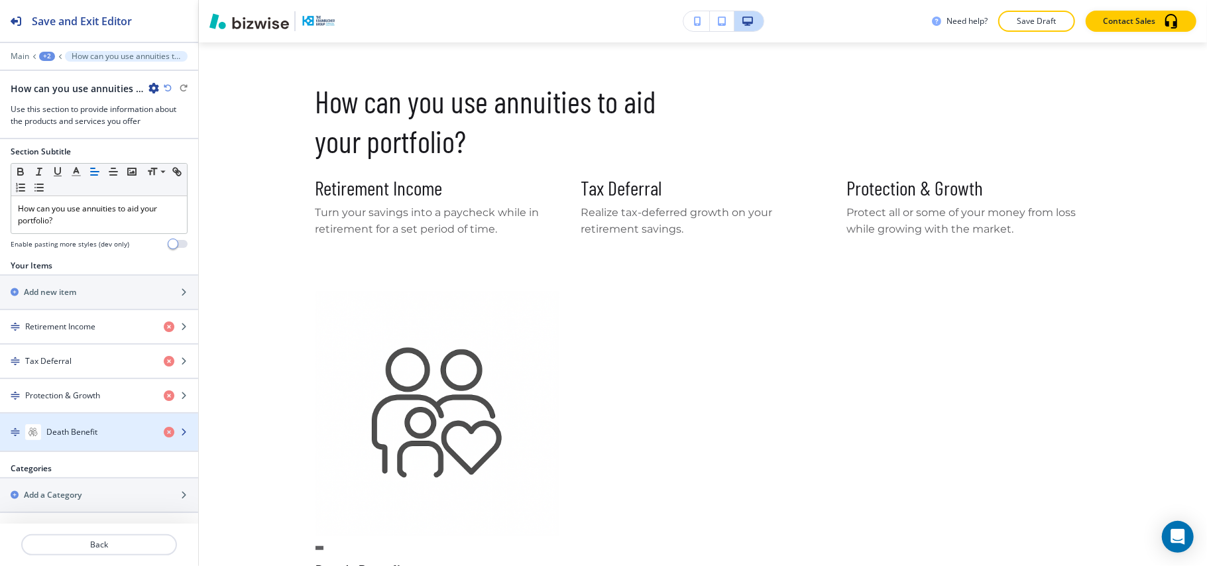
click at [99, 423] on div "Death Benefit" at bounding box center [99, 431] width 198 height 37
click at [76, 441] on div "button" at bounding box center [99, 445] width 198 height 11
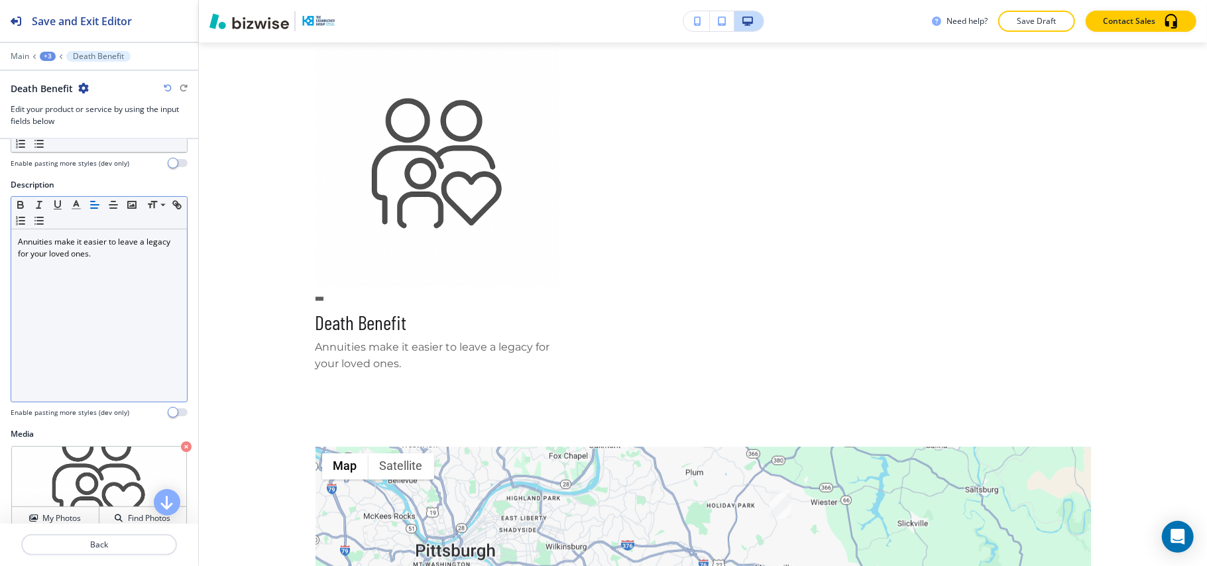
scroll to position [147, 0]
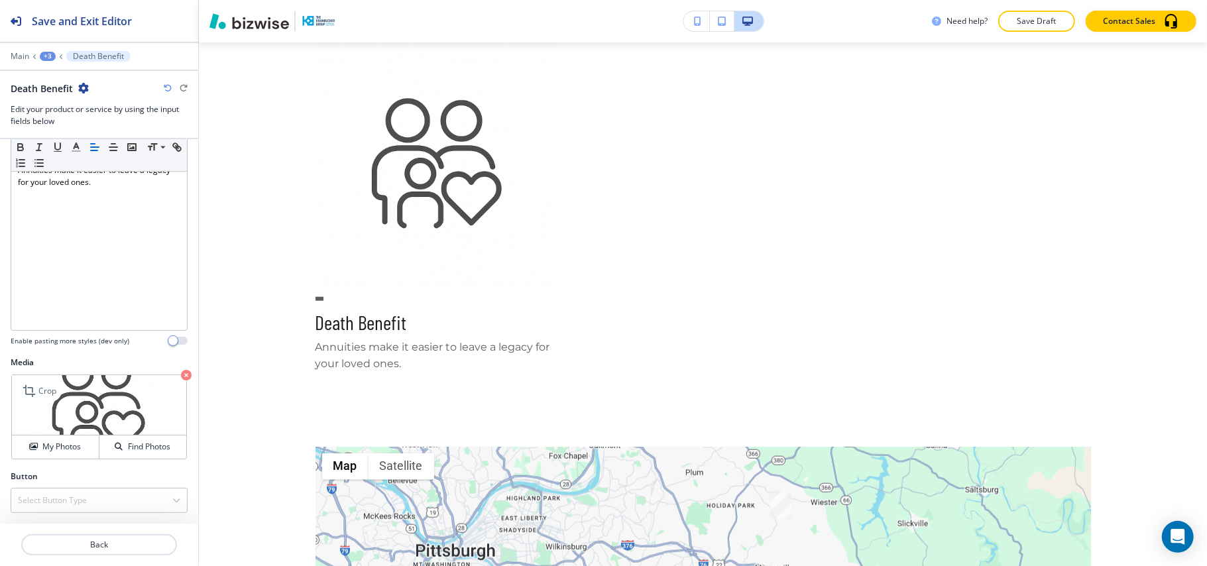
click at [181, 371] on icon "button" at bounding box center [186, 375] width 11 height 11
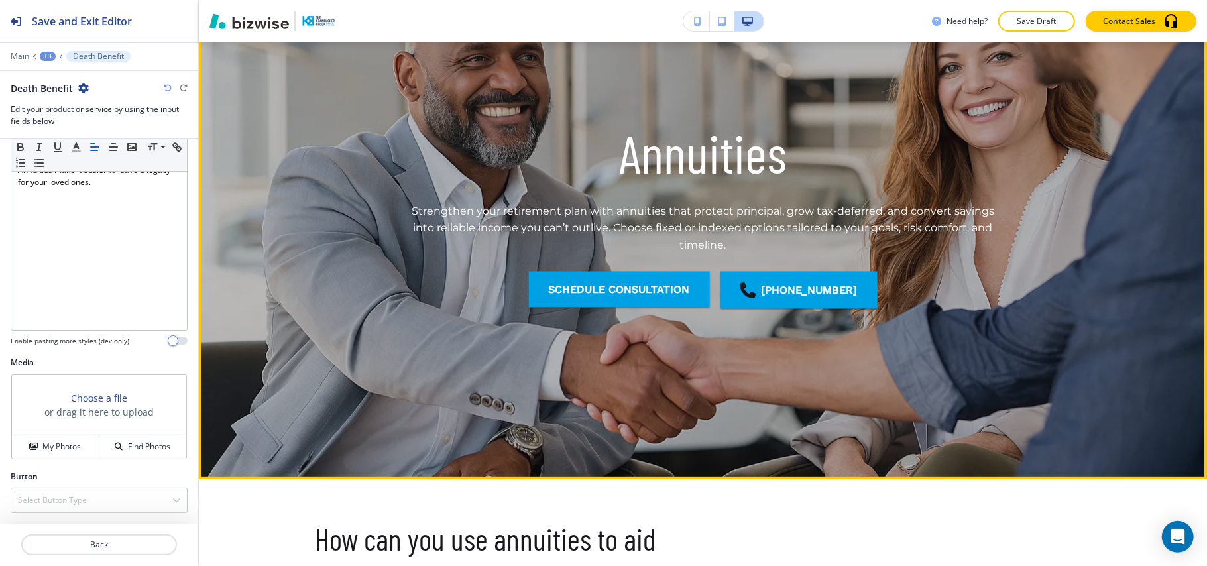
scroll to position [0, 0]
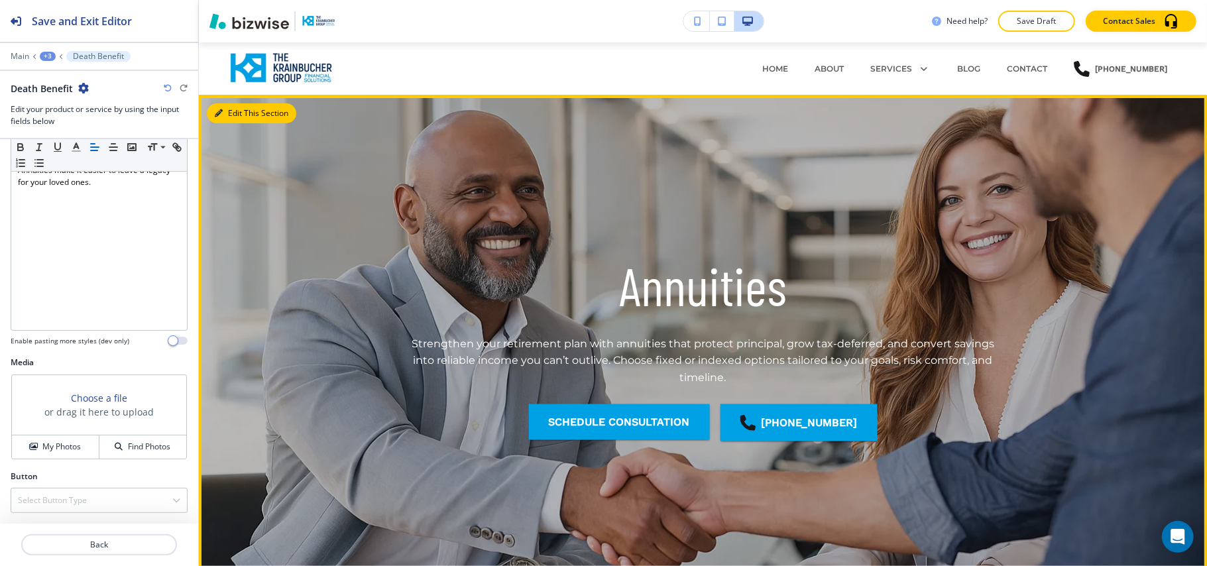
click at [242, 104] on button "Edit This Section" at bounding box center [251, 113] width 89 height 20
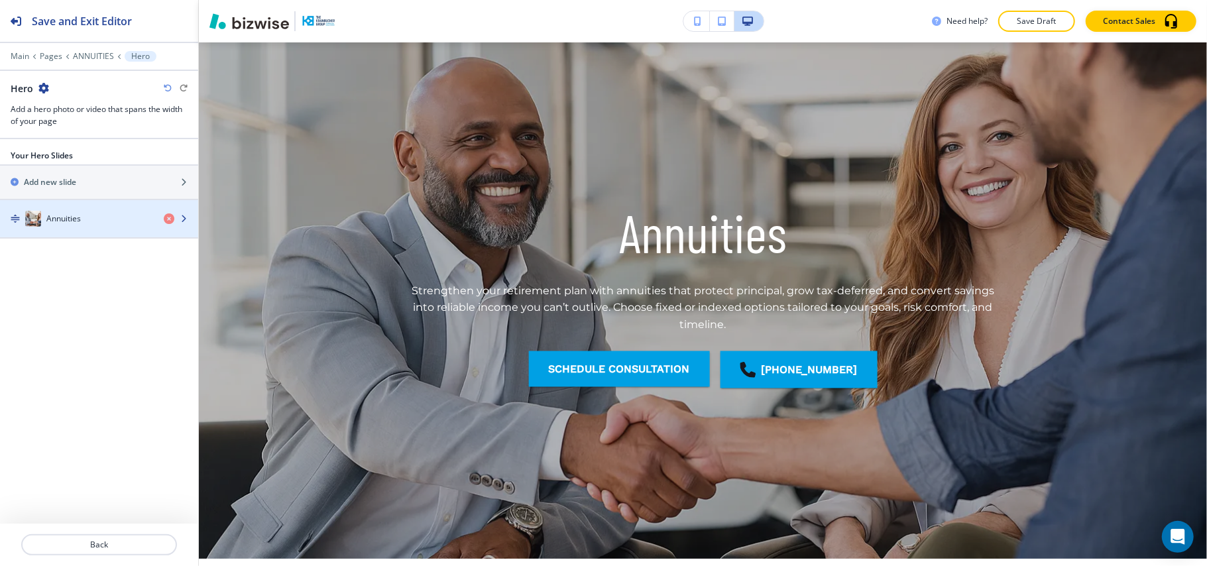
click at [111, 221] on div "Annuities" at bounding box center [76, 219] width 153 height 16
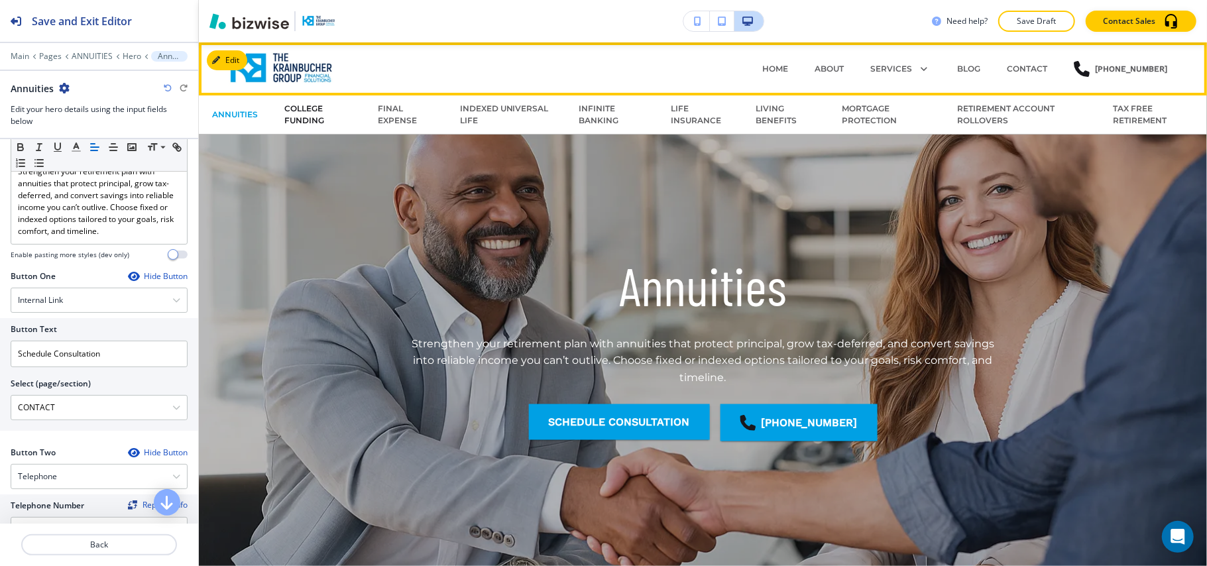
click at [309, 114] on p "COLLEGE FUNDING" at bounding box center [318, 115] width 68 height 24
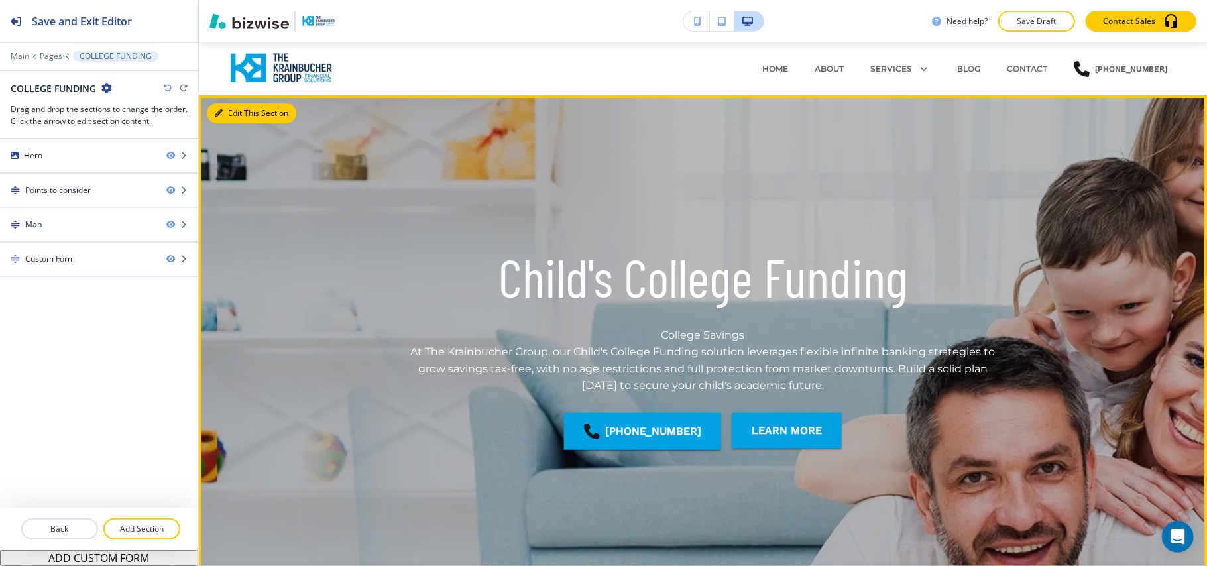
click at [223, 109] on button "Edit This Section" at bounding box center [251, 113] width 89 height 20
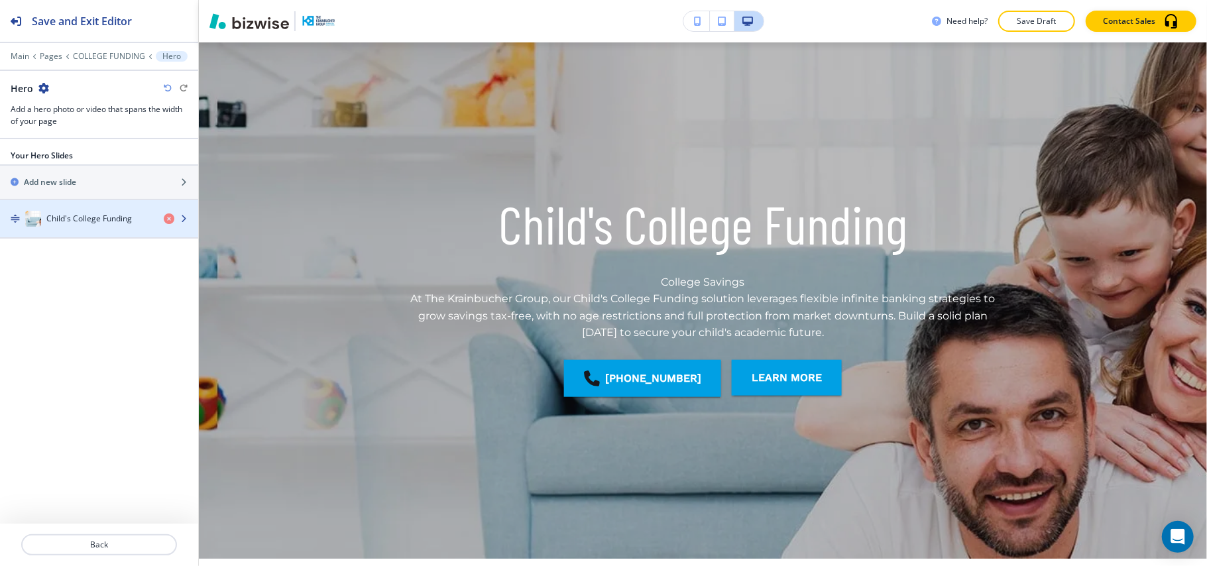
click at [81, 225] on h4 "Child's College Funding" at bounding box center [88, 219] width 85 height 12
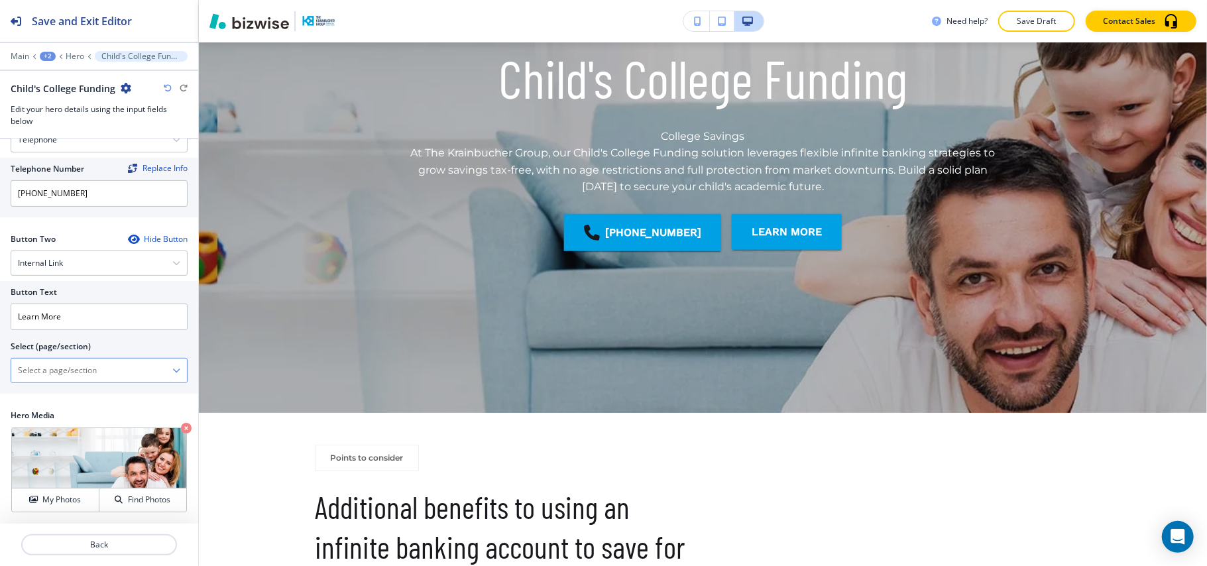
click at [88, 372] on \(page\/section\) "Manual Input" at bounding box center [91, 370] width 161 height 23
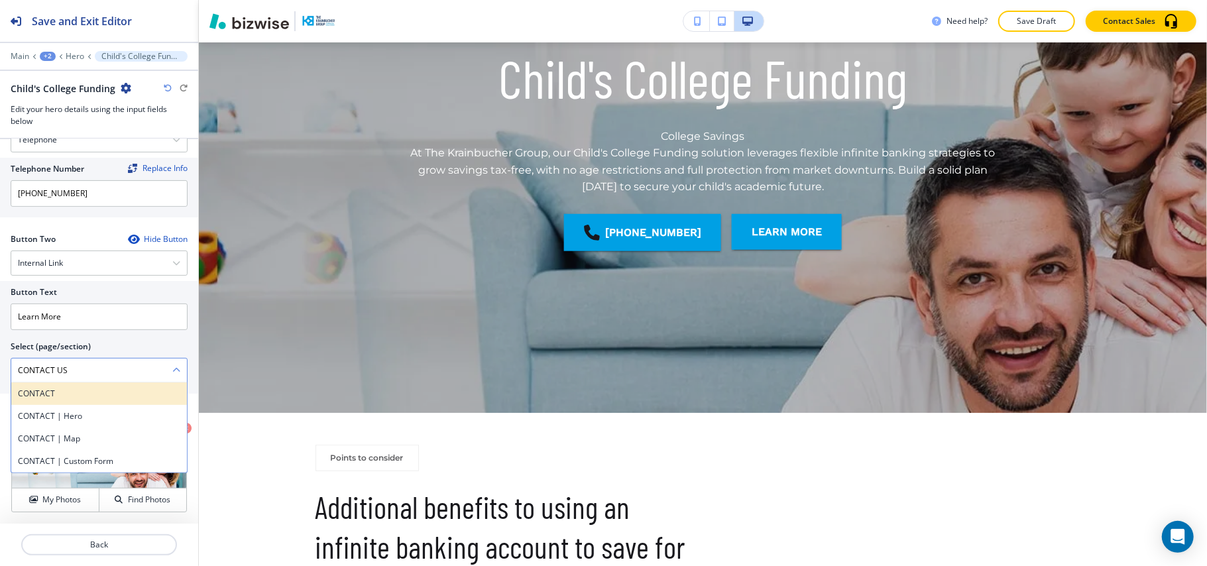
click at [59, 393] on h4 "CONTACT" at bounding box center [99, 394] width 162 height 12
type \(page\/section\) "CONTACT"
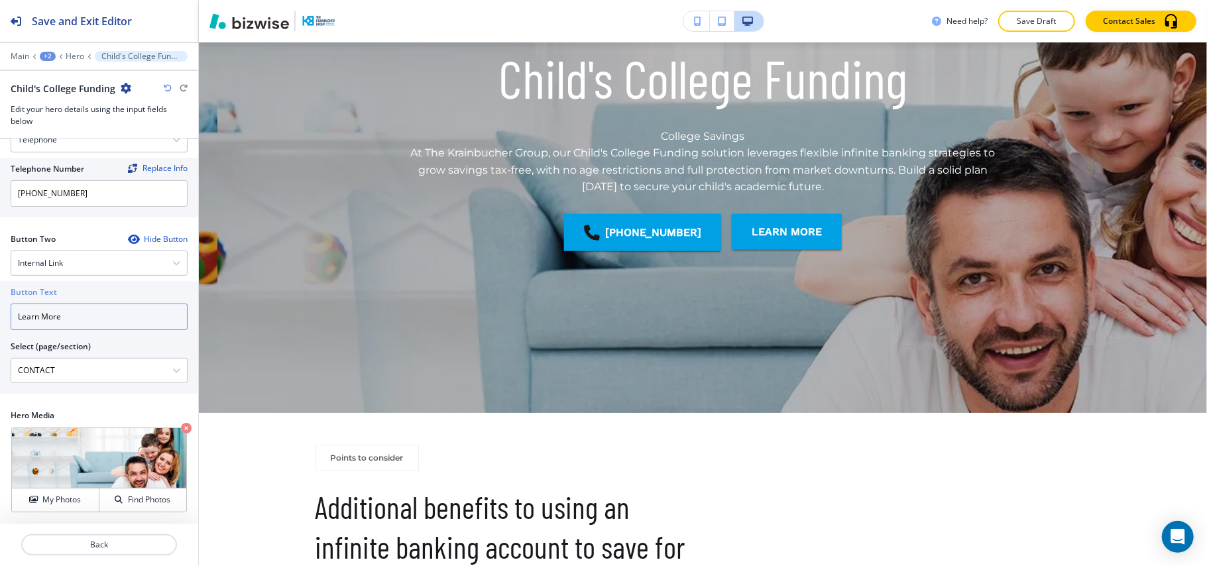
click at [0, 315] on div "Button Text Learn More Select (page/section) CONTACT CONTACT CONTACT | Hero CON…" at bounding box center [99, 337] width 198 height 113
paste input "CONTACT US"
type input "CONTACT US"
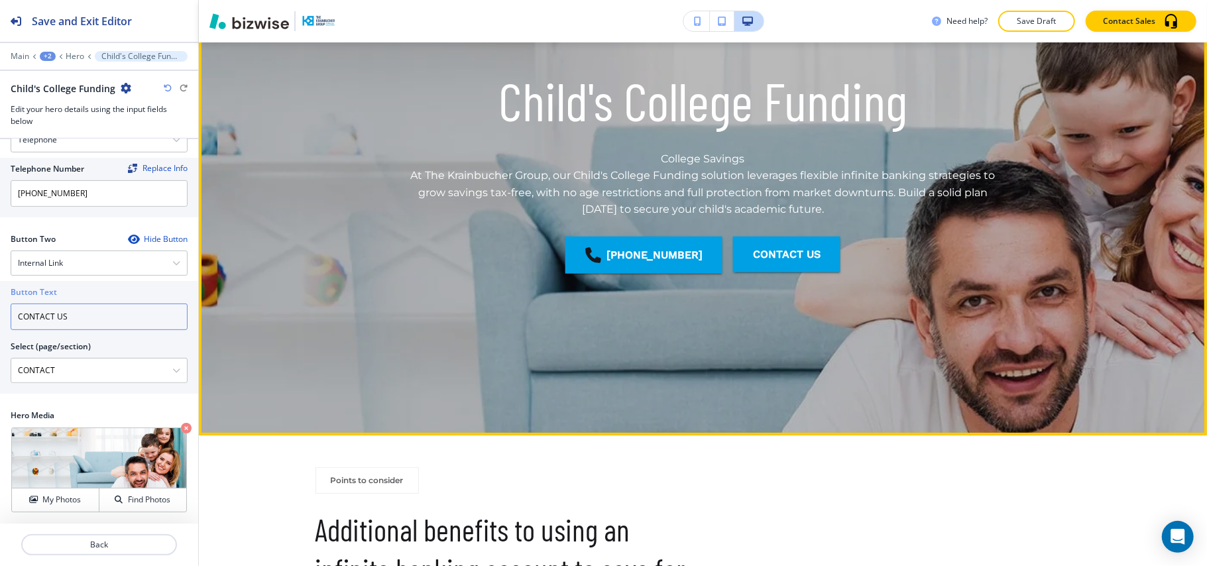
scroll to position [530, 0]
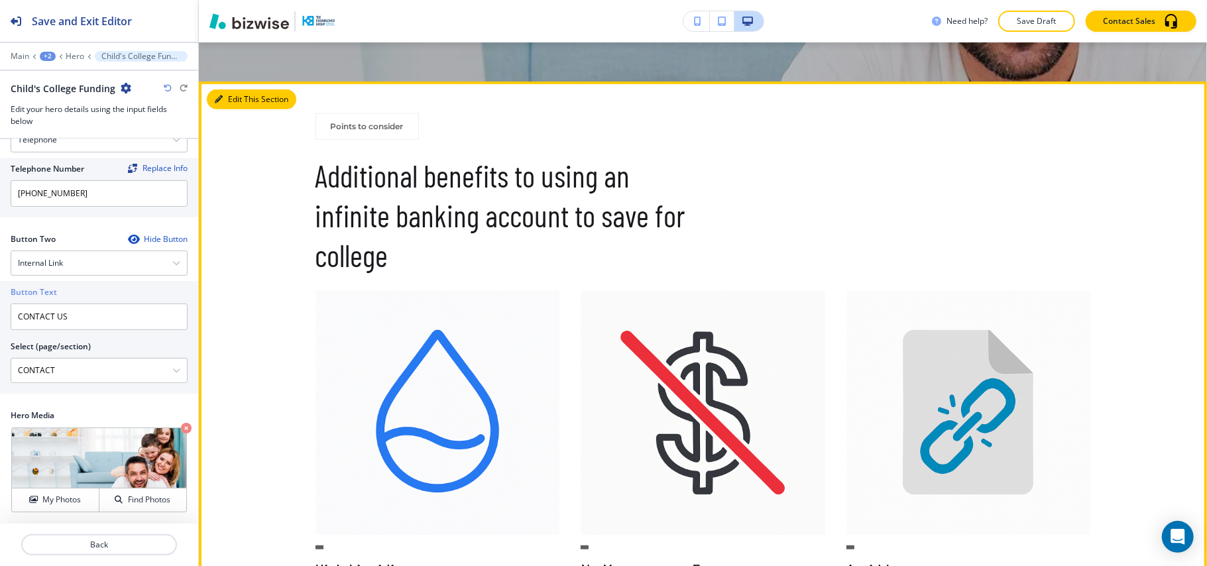
click at [228, 102] on button "Edit This Section" at bounding box center [251, 99] width 89 height 20
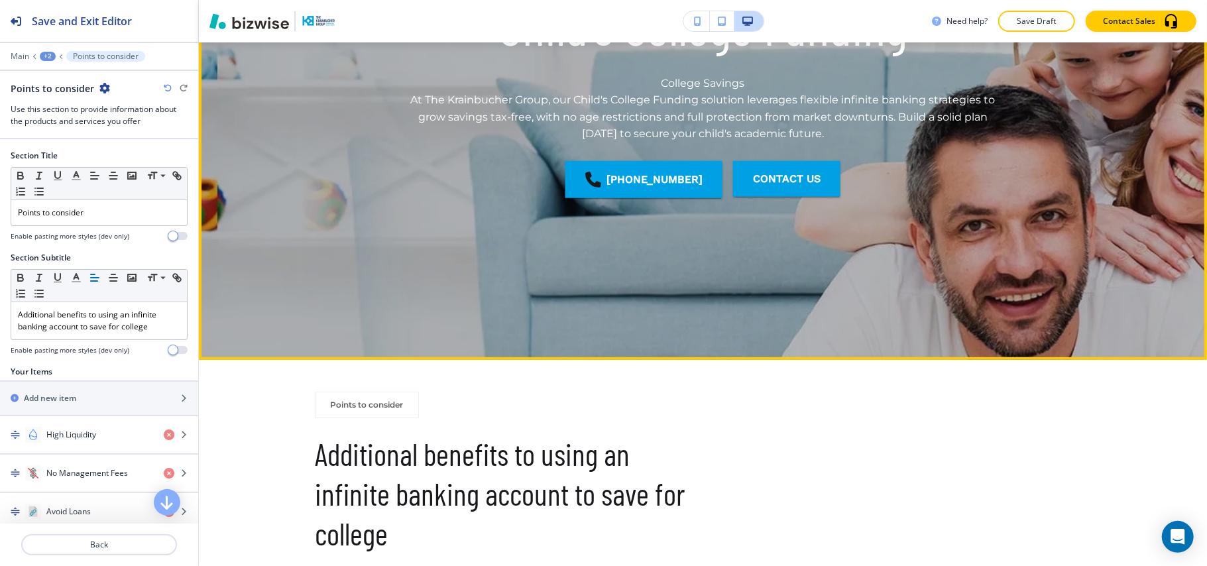
scroll to position [481, 0]
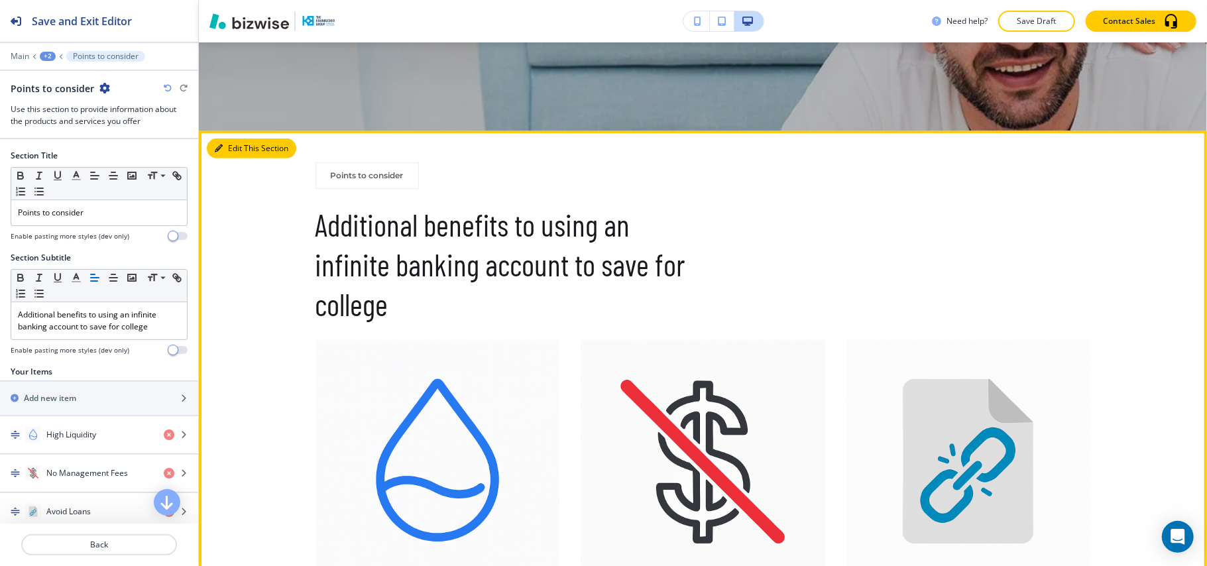
click at [235, 146] on button "Edit This Section" at bounding box center [251, 148] width 89 height 20
click at [233, 144] on button "Edit This Section" at bounding box center [251, 148] width 89 height 20
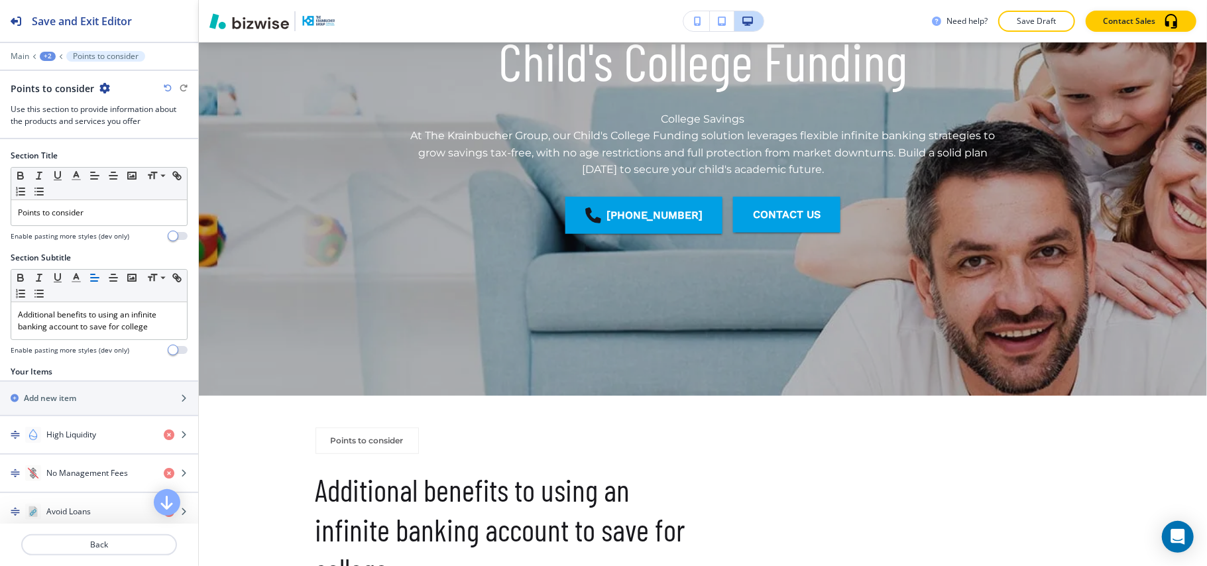
click at [45, 57] on div "+2" at bounding box center [48, 56] width 16 height 9
click at [59, 95] on p "COLLEGE FUNDING" at bounding box center [82, 101] width 68 height 12
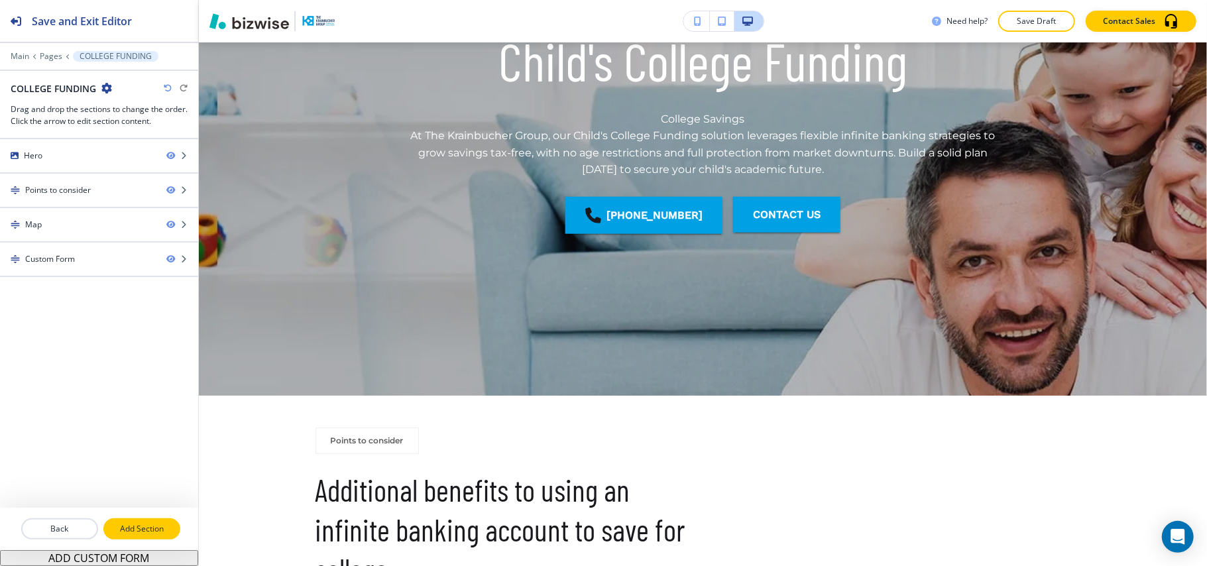
click at [141, 531] on p "Add Section" at bounding box center [142, 529] width 74 height 12
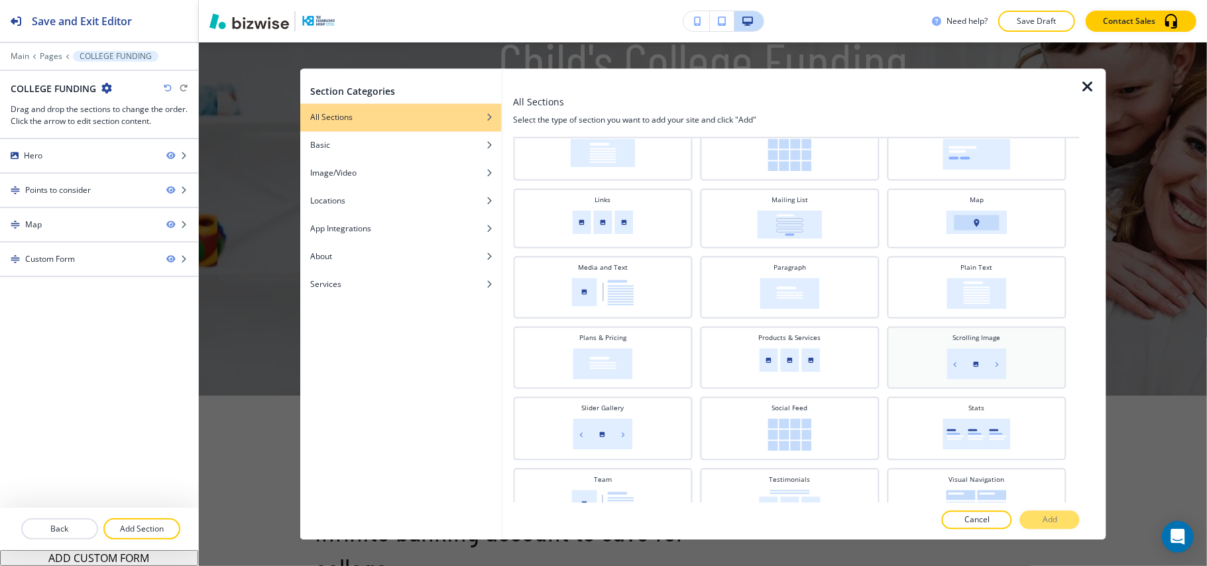
scroll to position [288, 0]
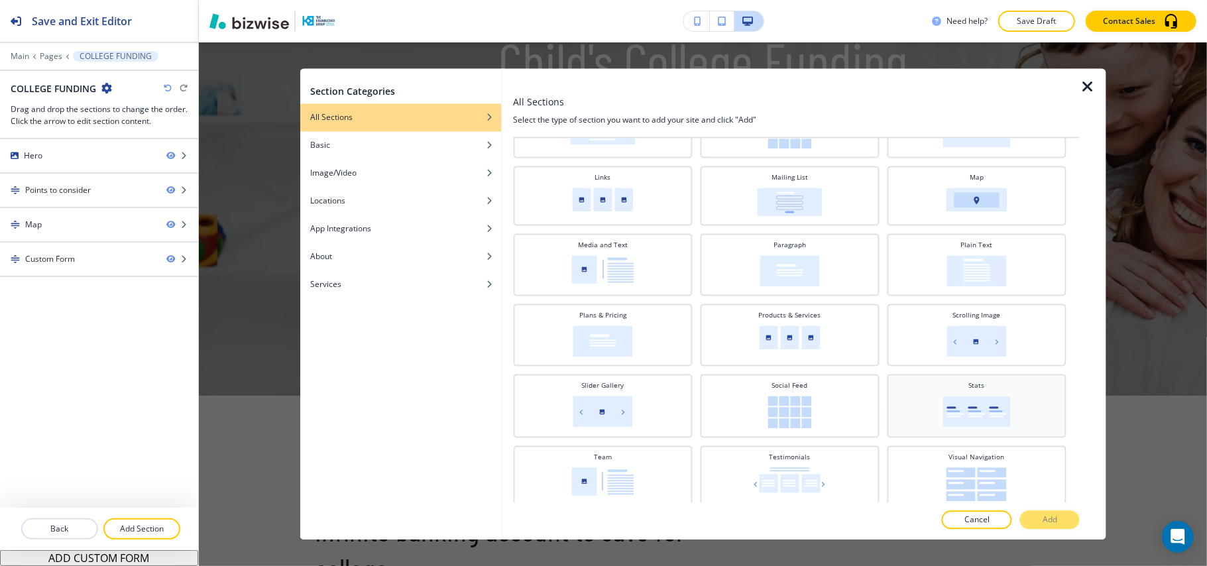
click at [981, 396] on img at bounding box center [976, 411] width 68 height 31
click at [947, 396] on img at bounding box center [976, 411] width 68 height 31
click at [1047, 521] on p "Add" at bounding box center [1049, 520] width 15 height 12
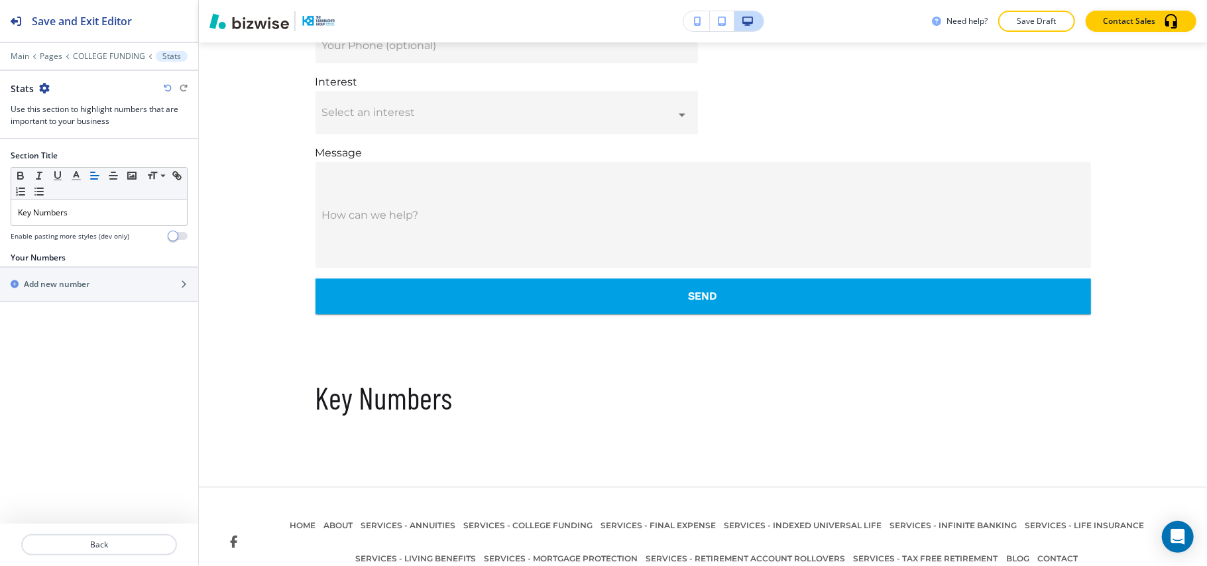
scroll to position [2312, 0]
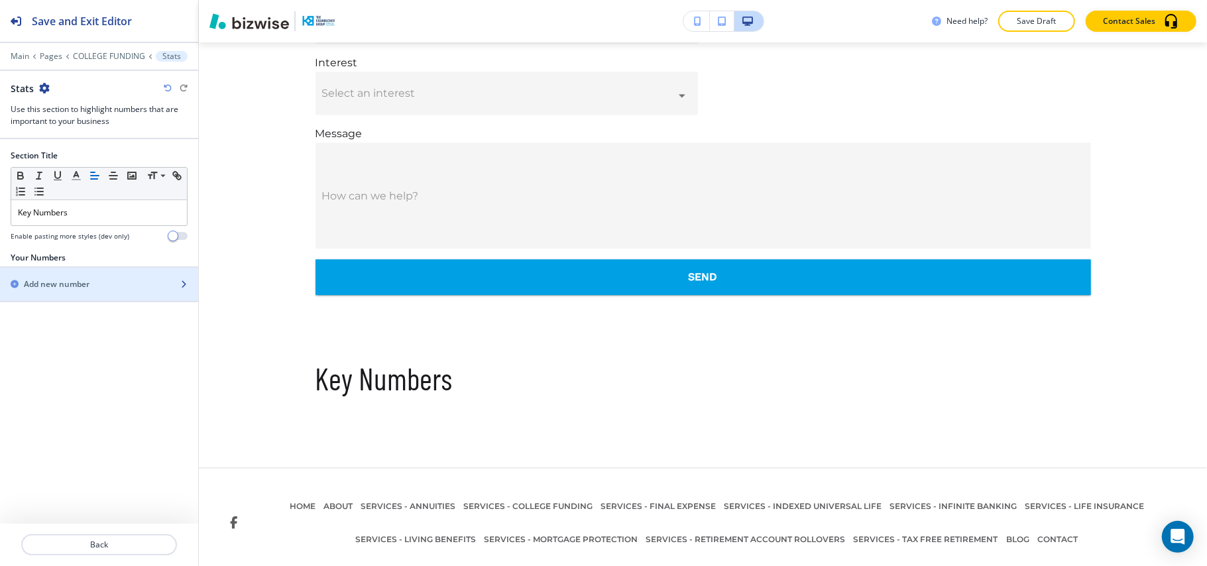
click at [75, 281] on h2 "Add new number" at bounding box center [57, 284] width 66 height 12
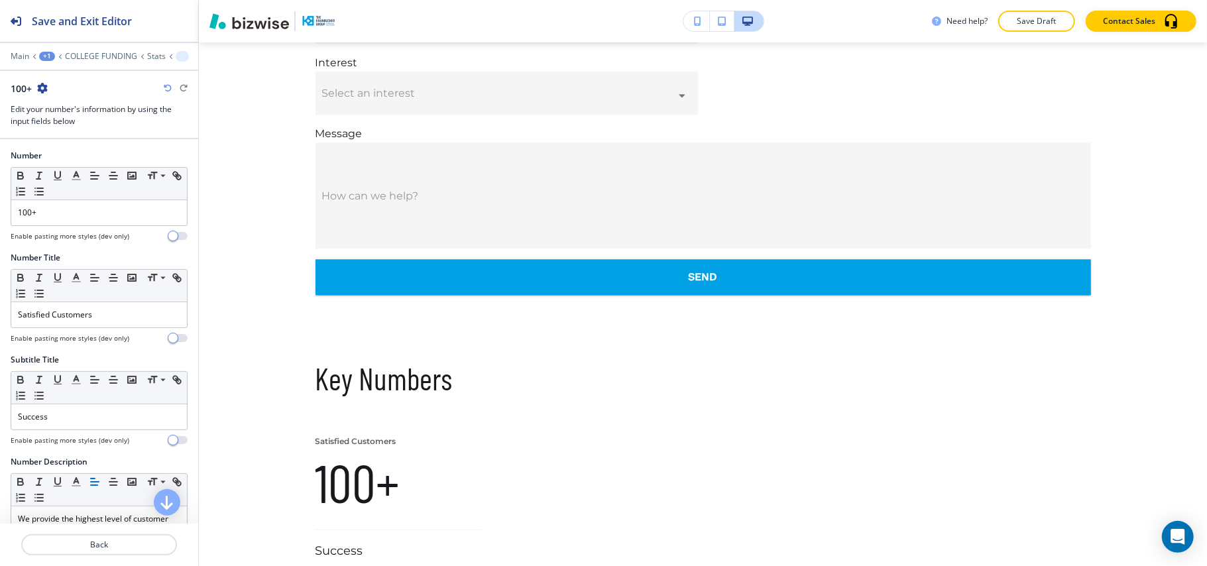
scroll to position [2479, 0]
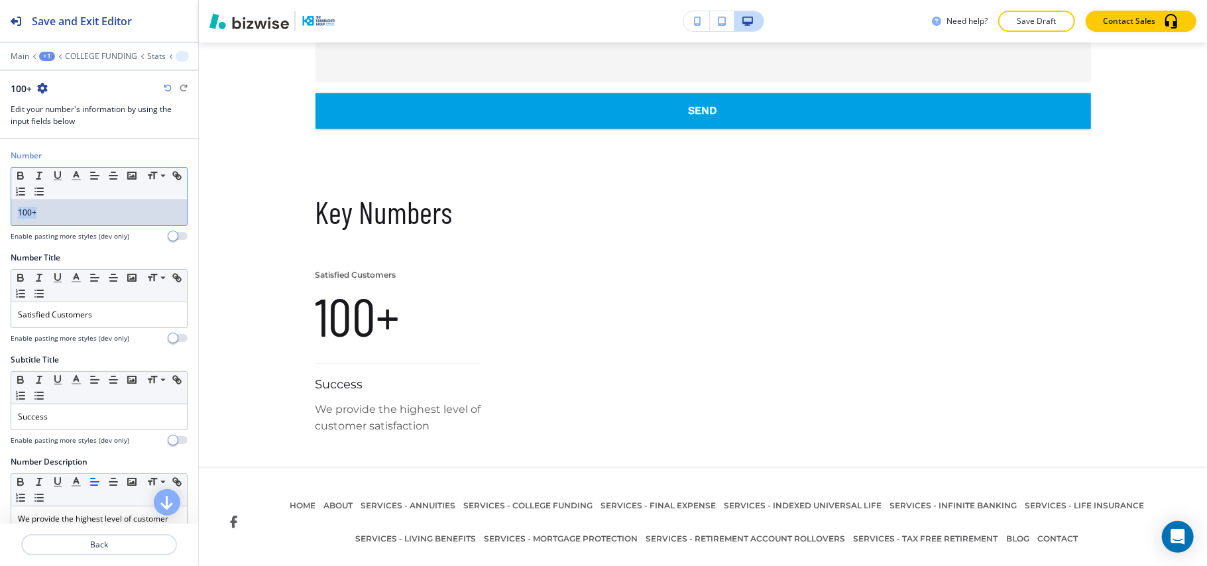
drag, startPoint x: 74, startPoint y: 211, endPoint x: 0, endPoint y: 212, distance: 74.2
click at [0, 212] on div "Number Small Normal Large Huge 100+ Enable pasting more styles (dev only)" at bounding box center [99, 201] width 198 height 102
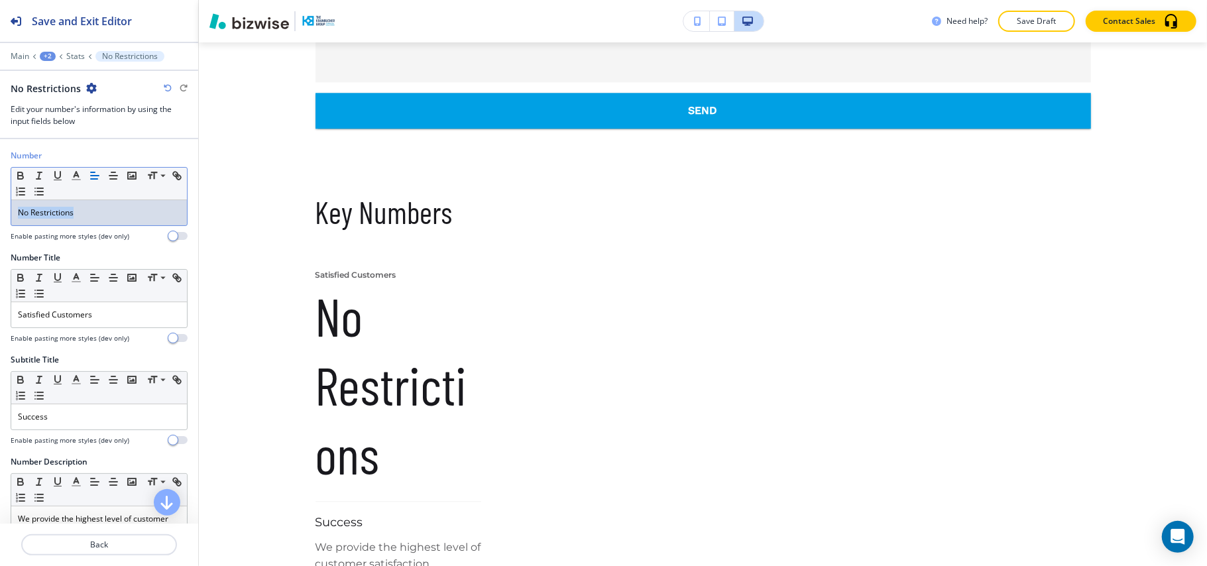
drag, startPoint x: 98, startPoint y: 211, endPoint x: 0, endPoint y: 213, distance: 98.1
click at [0, 213] on div "Number Small Normal Large Huge No Restrictions Enable pasting more styles (dev …" at bounding box center [99, 201] width 198 height 102
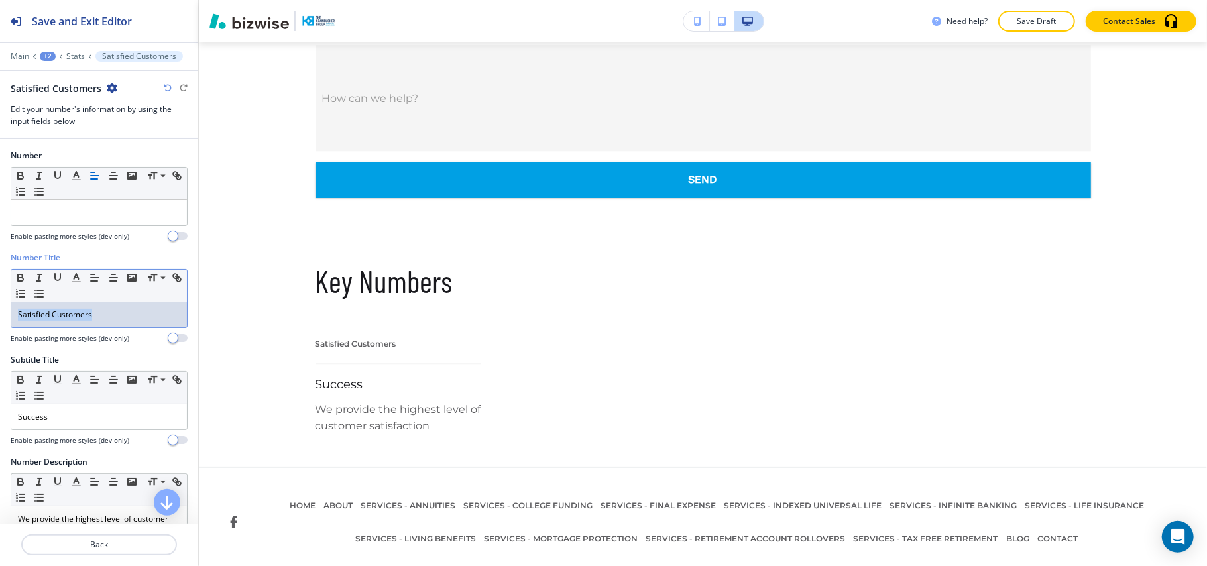
drag, startPoint x: 139, startPoint y: 317, endPoint x: 0, endPoint y: 319, distance: 139.2
click at [0, 319] on div "Number Title Small Normal Large Huge Satisfied Customers Enable pasting more st…" at bounding box center [99, 303] width 198 height 102
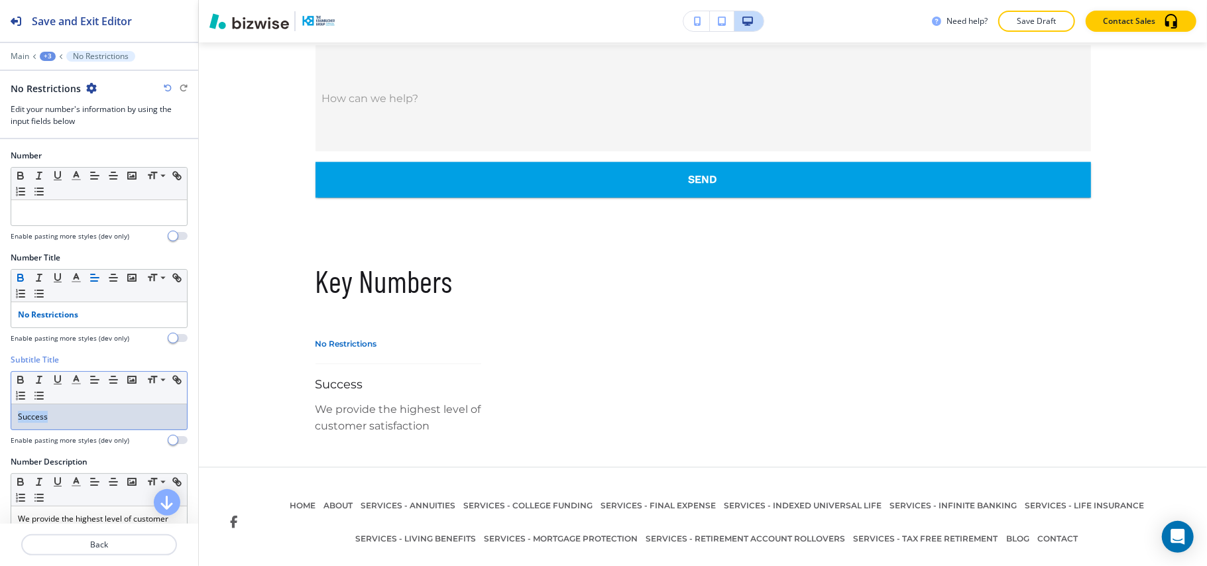
drag, startPoint x: 91, startPoint y: 425, endPoint x: 0, endPoint y: 420, distance: 90.9
click at [0, 420] on div "Subtitle Title Small Normal Large Huge Success Enable pasting more styles (dev …" at bounding box center [99, 405] width 198 height 102
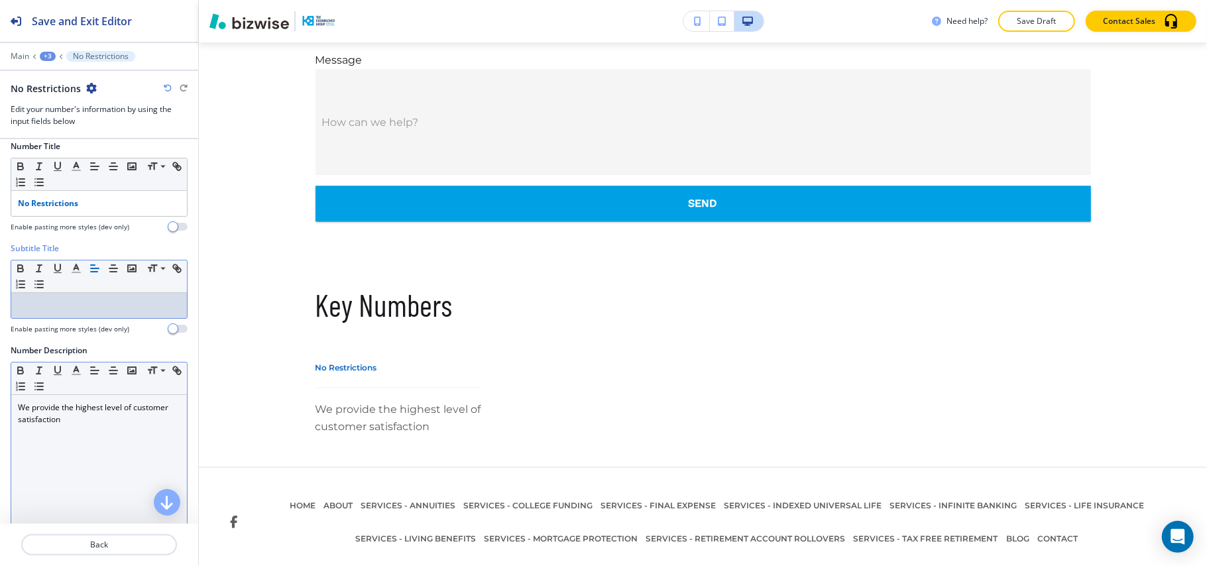
scroll to position [176, 0]
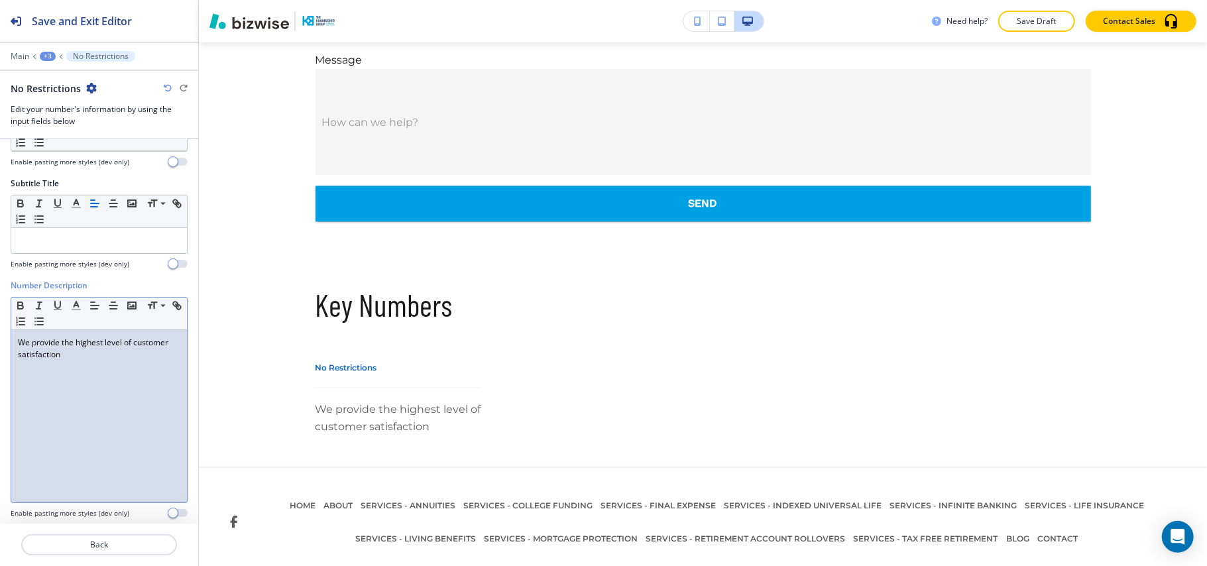
click at [101, 449] on div "We provide the highest level of customer satisfaction" at bounding box center [99, 416] width 176 height 172
drag, startPoint x: 99, startPoint y: 420, endPoint x: 43, endPoint y: 346, distance: 93.2
click at [49, 354] on p "We provide the highest level of customer satisfaction" at bounding box center [99, 349] width 162 height 24
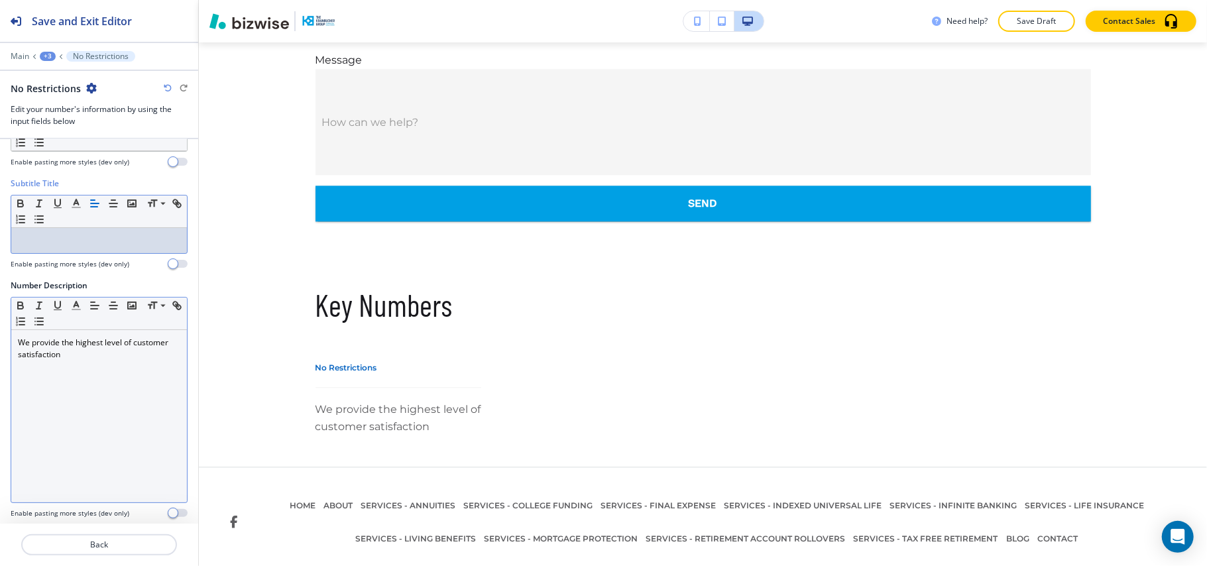
scroll to position [2441, 0]
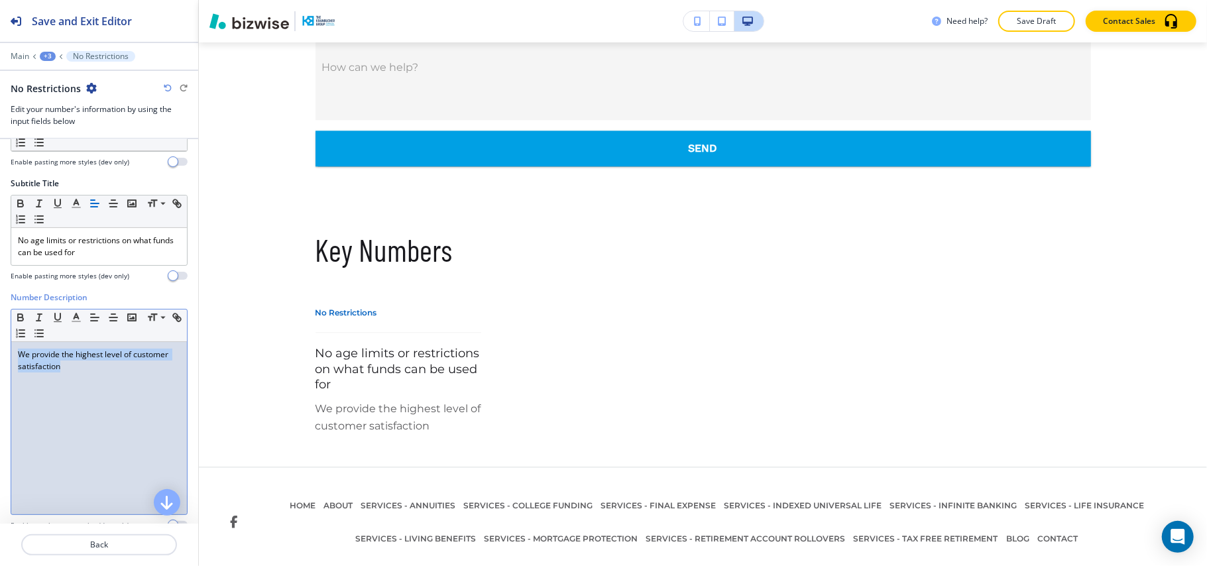
drag, startPoint x: 131, startPoint y: 392, endPoint x: 0, endPoint y: 339, distance: 141.5
click at [0, 339] on div "Number Description Small Normal Large Huge We provide the highest level of cust…" at bounding box center [99, 416] width 198 height 249
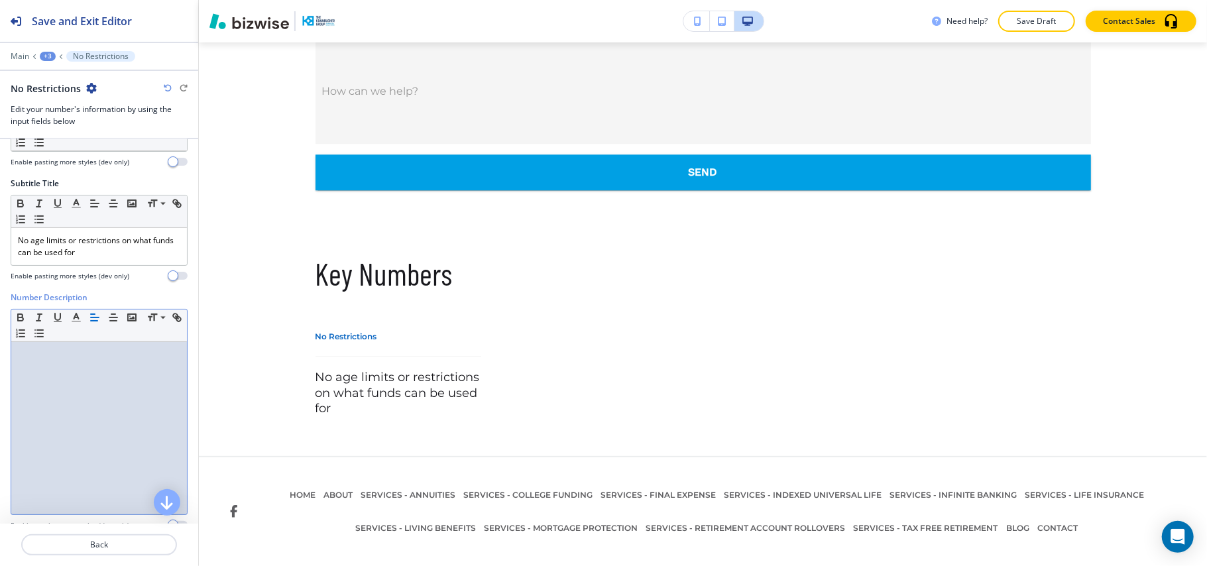
scroll to position [2406, 0]
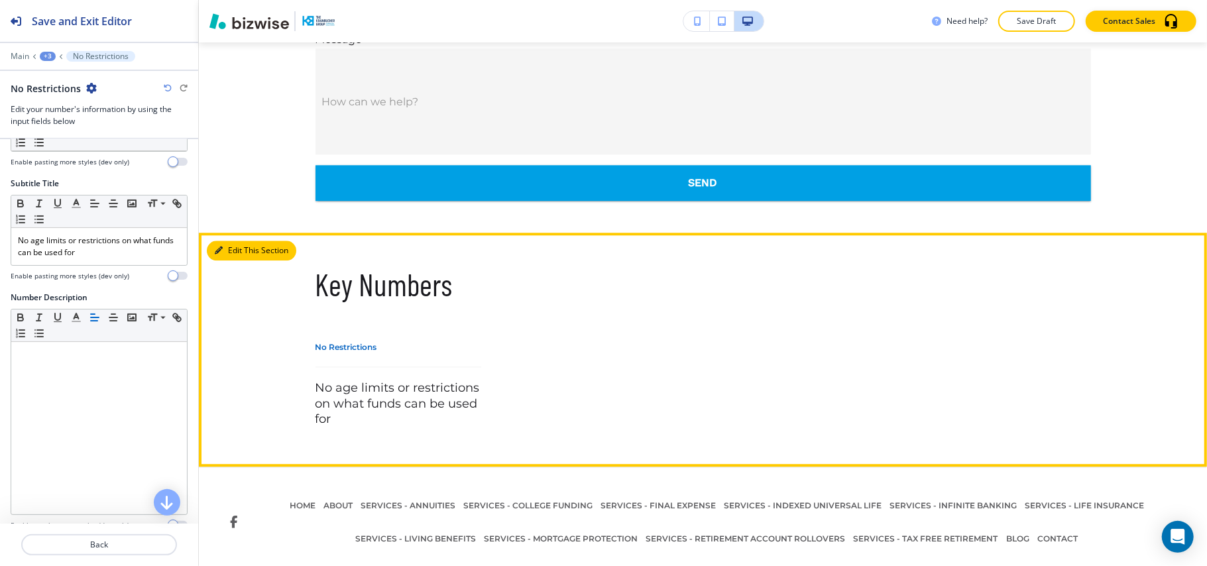
click at [216, 246] on icon "button" at bounding box center [219, 250] width 8 height 8
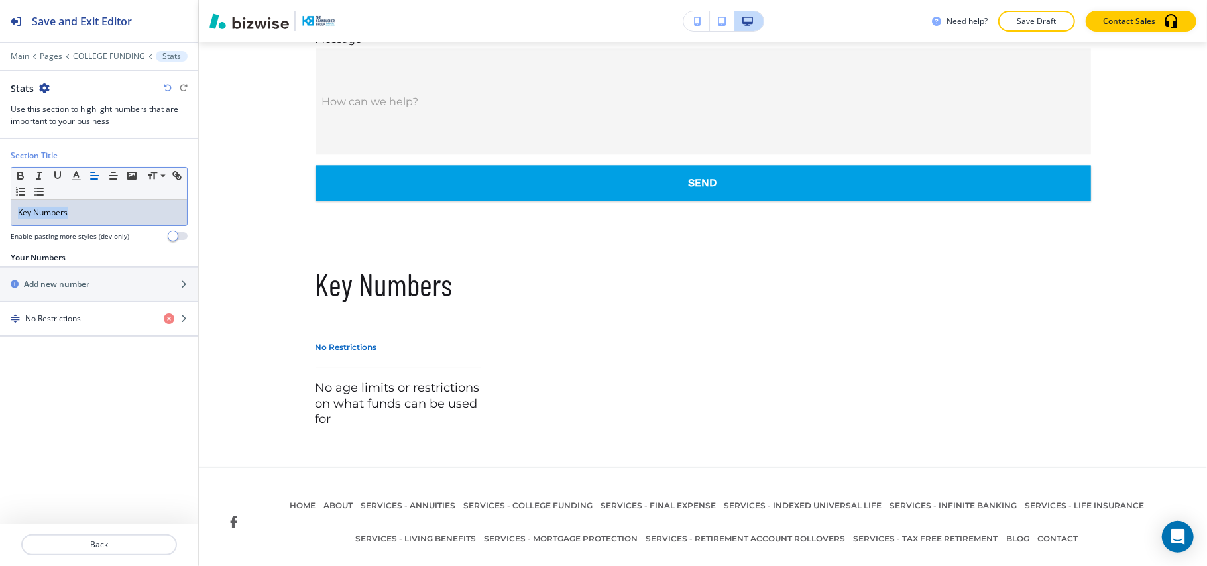
drag, startPoint x: 102, startPoint y: 205, endPoint x: 0, endPoint y: 205, distance: 102.0
click at [0, 205] on div "Section Title Small Normal Large Huge Key Numbers Enable pasting more styles (d…" at bounding box center [99, 201] width 198 height 102
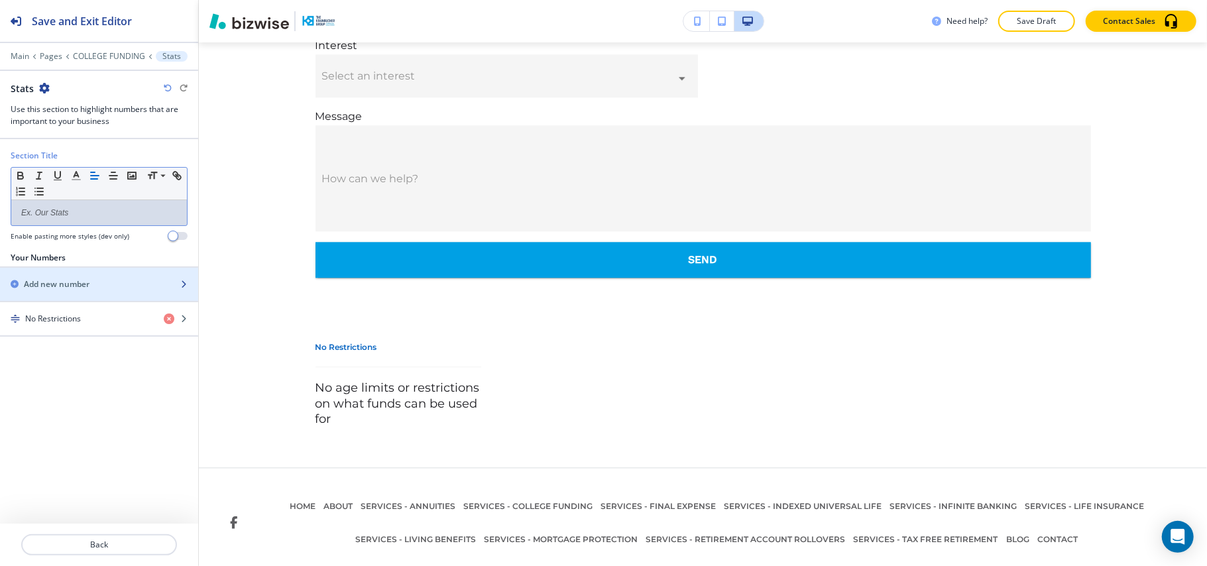
click at [78, 274] on div "button" at bounding box center [99, 273] width 198 height 11
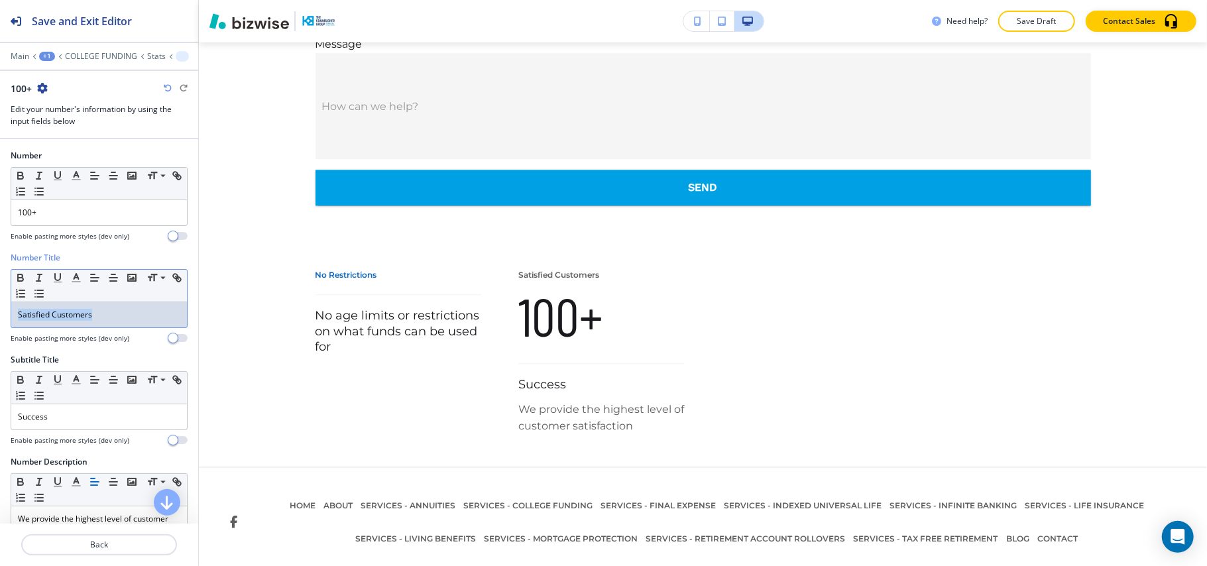
drag, startPoint x: 82, startPoint y: 316, endPoint x: 0, endPoint y: 314, distance: 82.2
click at [0, 314] on div "Number Title Small Normal Large Huge Satisfied Customers Enable pasting more st…" at bounding box center [99, 303] width 198 height 102
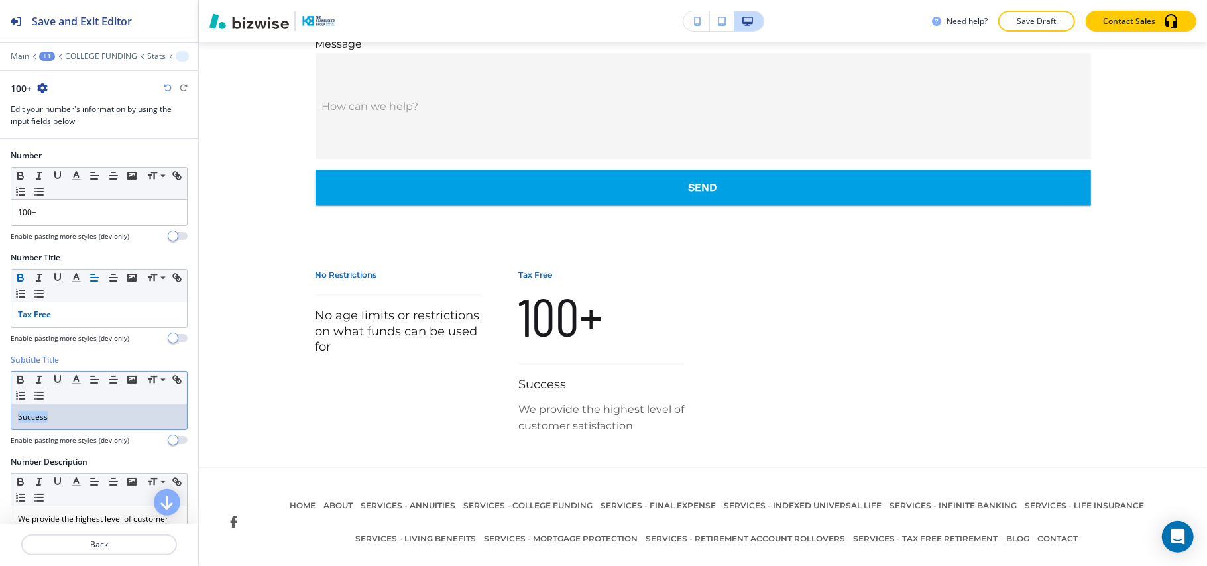
drag, startPoint x: 80, startPoint y: 431, endPoint x: 0, endPoint y: 423, distance: 79.9
click at [0, 423] on div "Subtitle Title Small Normal Large Huge Success Enable pasting more styles (dev …" at bounding box center [99, 405] width 198 height 102
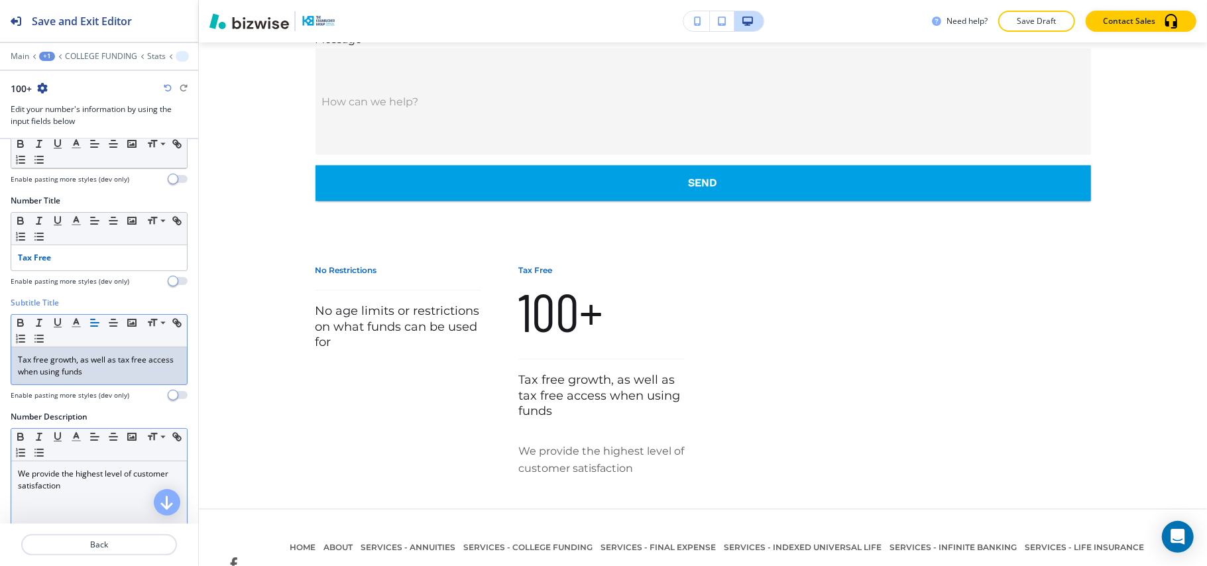
scroll to position [88, 0]
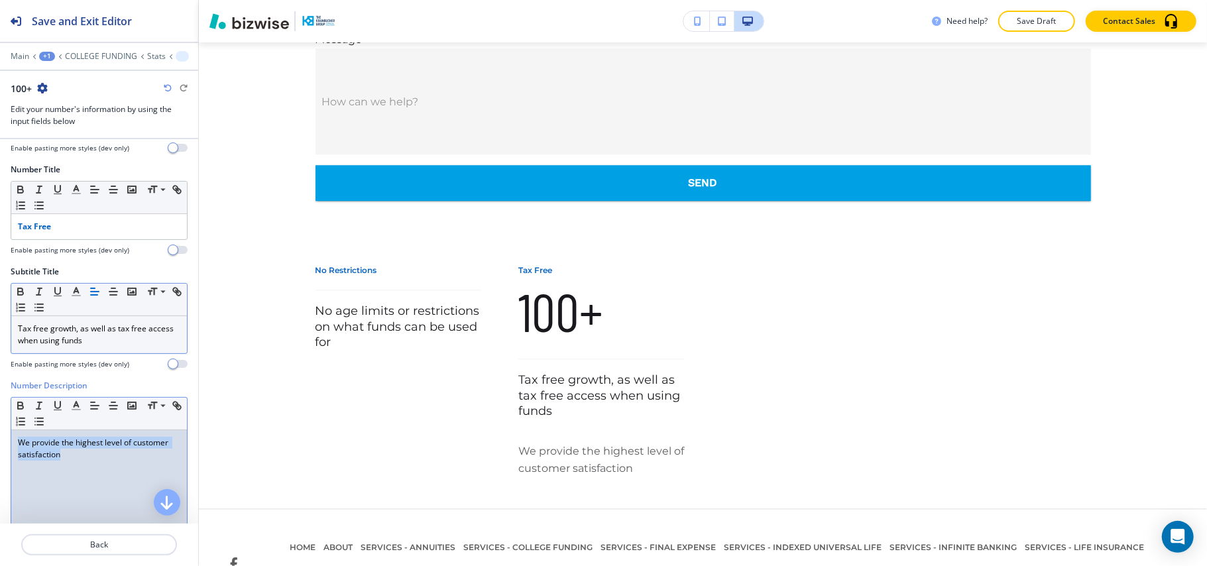
drag, startPoint x: 110, startPoint y: 473, endPoint x: 0, endPoint y: 435, distance: 116.5
click at [0, 435] on div "Number Description Small Normal Large Huge We provide the highest level of cust…" at bounding box center [99, 504] width 198 height 249
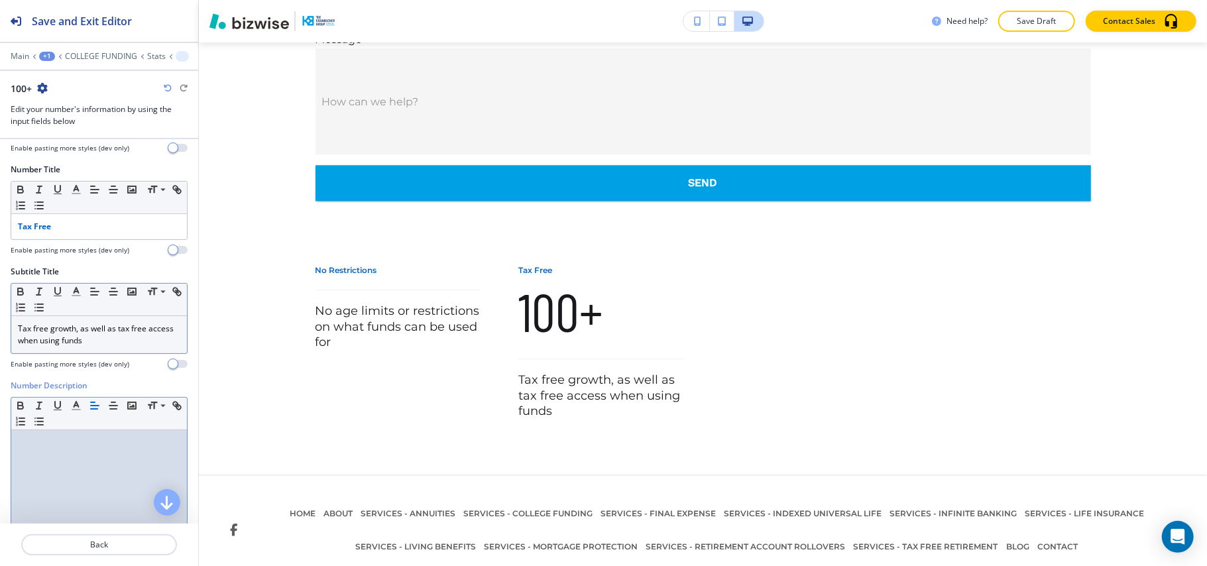
scroll to position [0, 0]
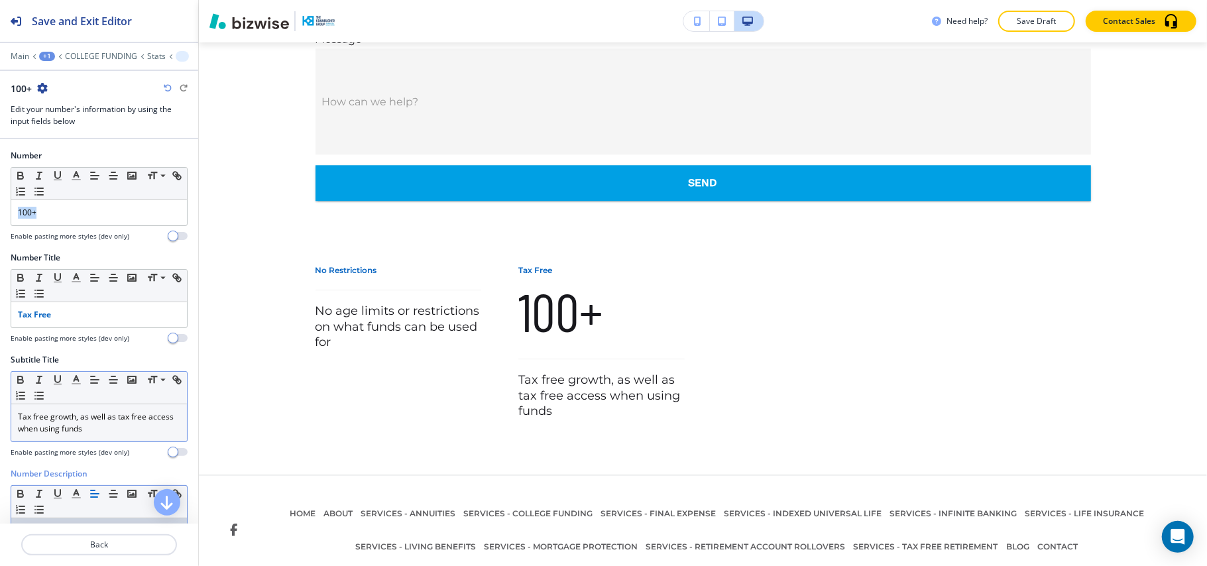
click at [0, 213] on div "Number Small Normal Large Huge 100+ Enable pasting more styles (dev only)" at bounding box center [99, 201] width 198 height 102
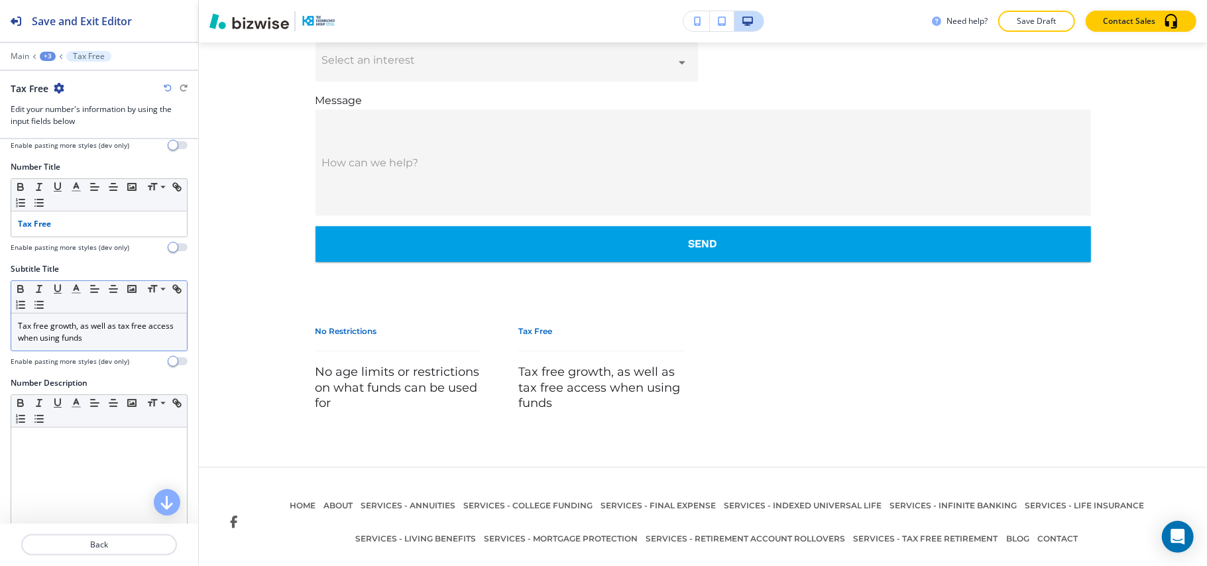
scroll to position [197, 0]
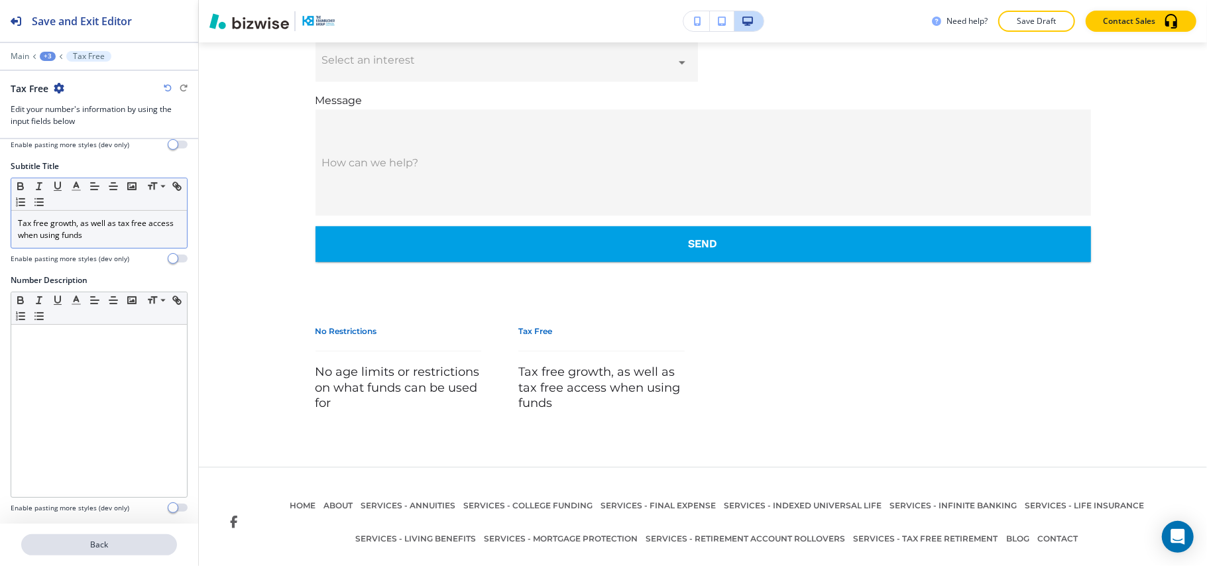
click at [111, 541] on p "Back" at bounding box center [99, 545] width 153 height 12
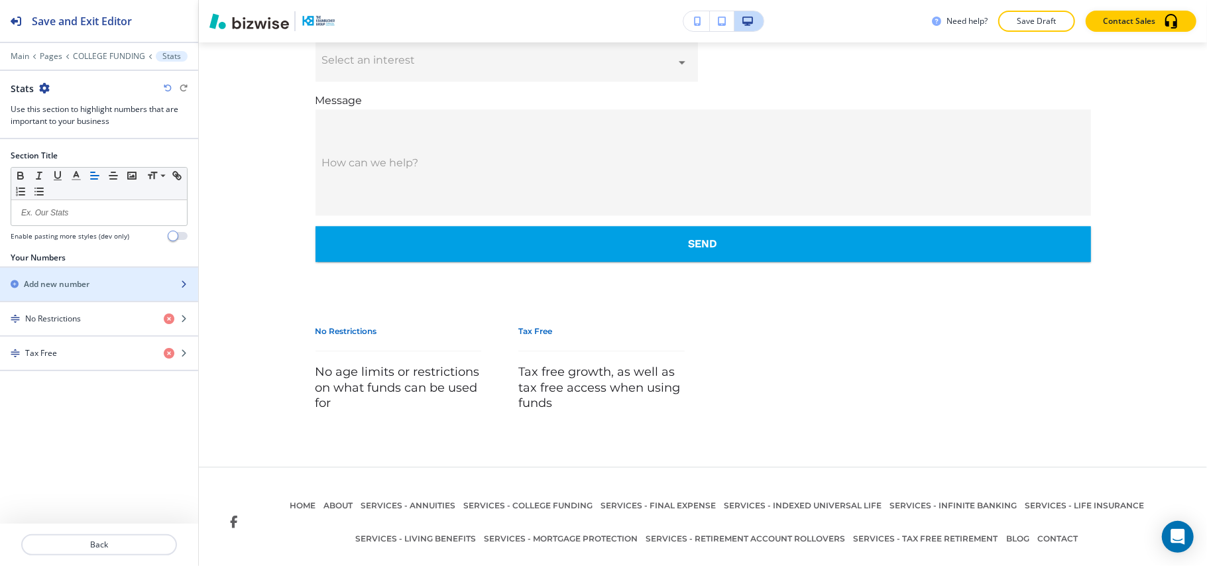
click at [53, 282] on h2 "Add new number" at bounding box center [57, 284] width 66 height 12
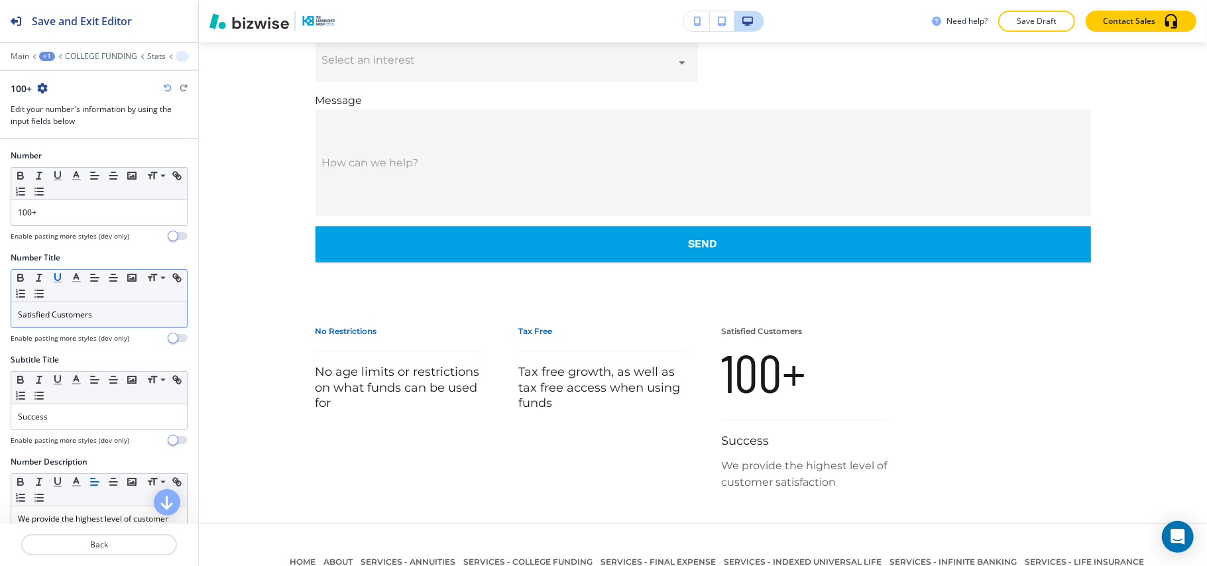
scroll to position [2402, 0]
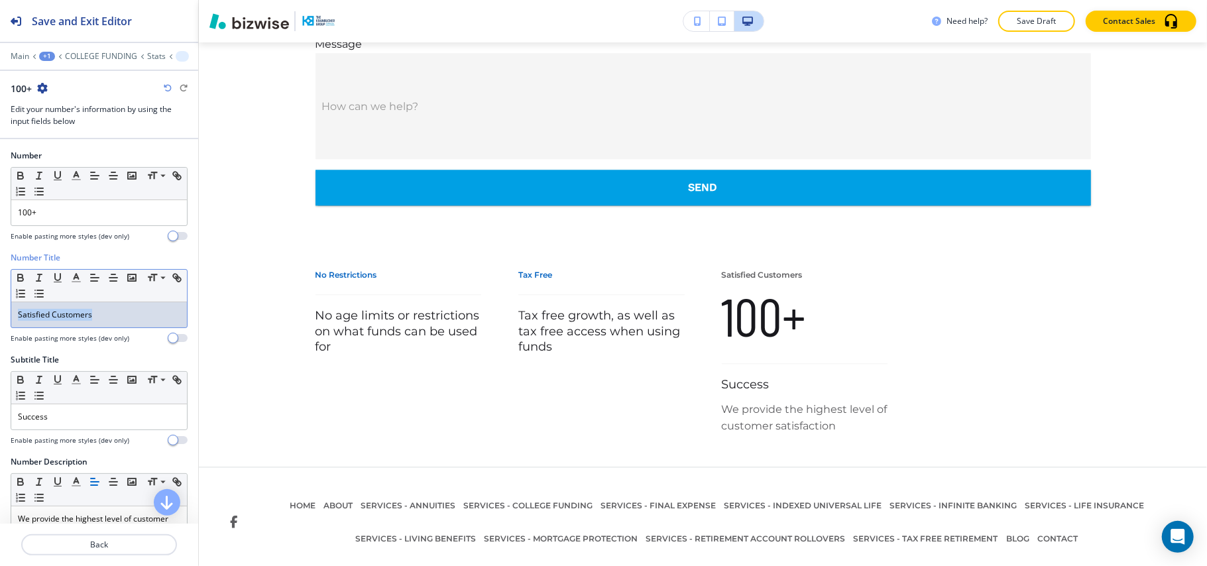
drag, startPoint x: 136, startPoint y: 313, endPoint x: 0, endPoint y: 311, distance: 135.8
click at [0, 311] on div "Number Title Small Normal Large Huge Satisfied Customers Enable pasting more st…" at bounding box center [99, 303] width 198 height 102
drag, startPoint x: 43, startPoint y: 412, endPoint x: 0, endPoint y: 414, distance: 43.1
click at [0, 414] on div "Subtitle Title Small Normal Large Huge Success Enable pasting more styles (dev …" at bounding box center [99, 405] width 198 height 102
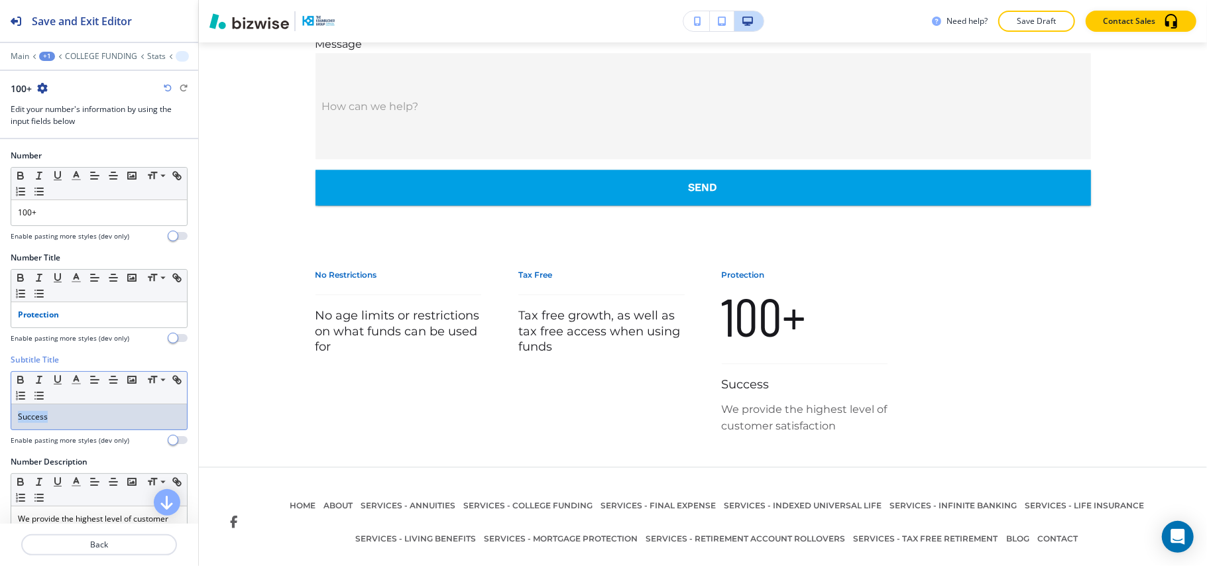
drag, startPoint x: 85, startPoint y: 421, endPoint x: 0, endPoint y: 422, distance: 84.8
click at [0, 422] on div "Subtitle Title Small Normal Large Huge Success Enable pasting more styles (dev …" at bounding box center [99, 405] width 198 height 102
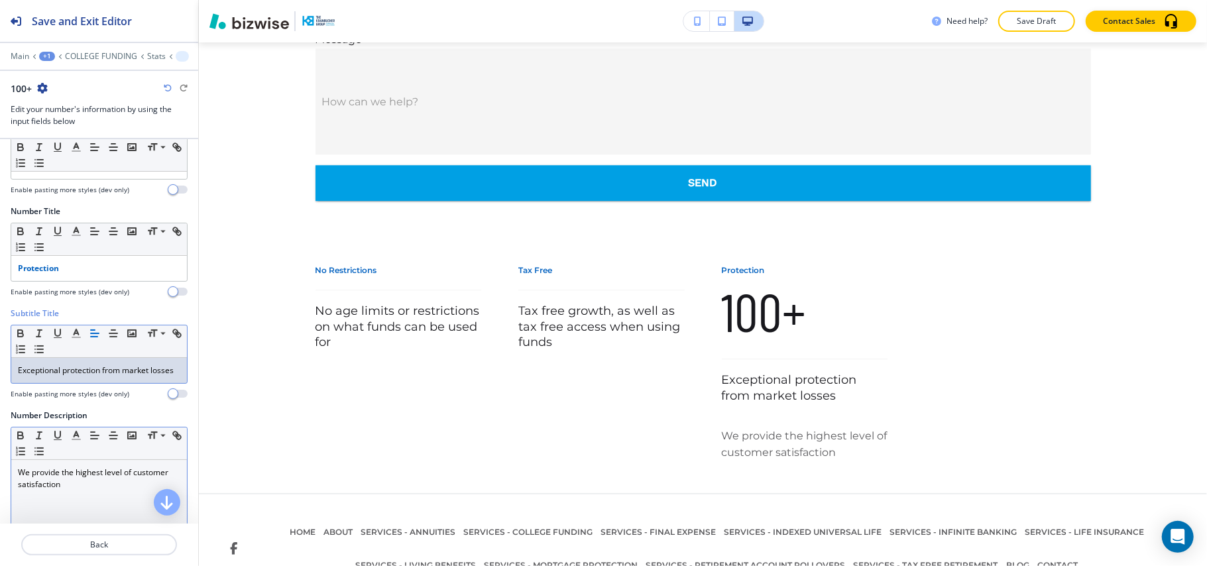
scroll to position [88, 0]
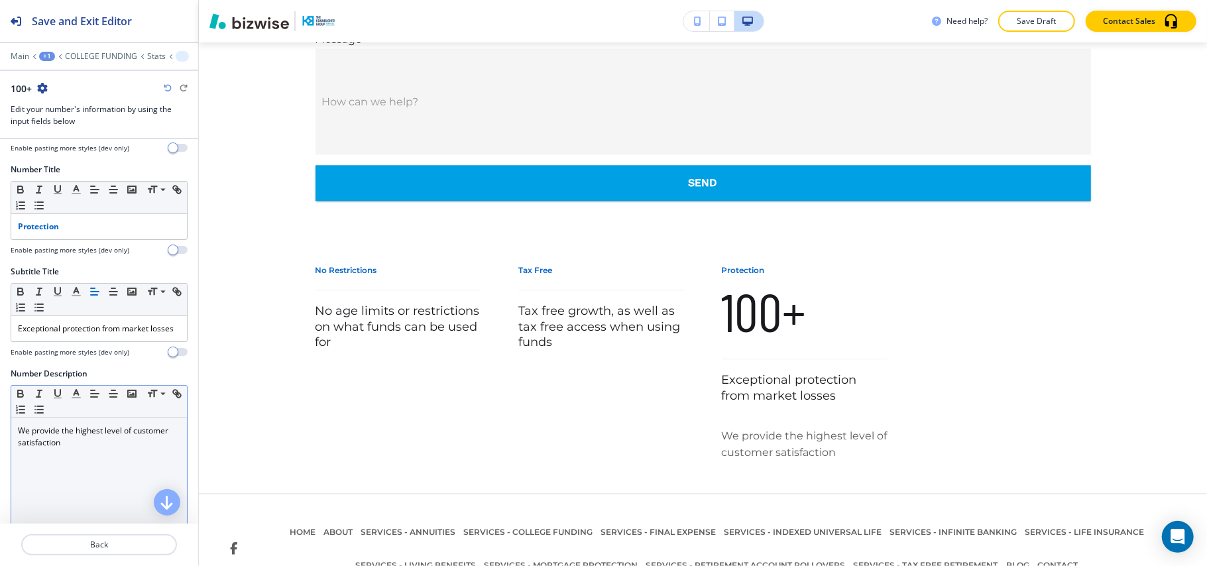
click at [73, 417] on div "Small Normal Large Huge" at bounding box center [99, 402] width 176 height 32
click at [69, 472] on div "We provide the highest level of customer satisfaction" at bounding box center [99, 504] width 176 height 172
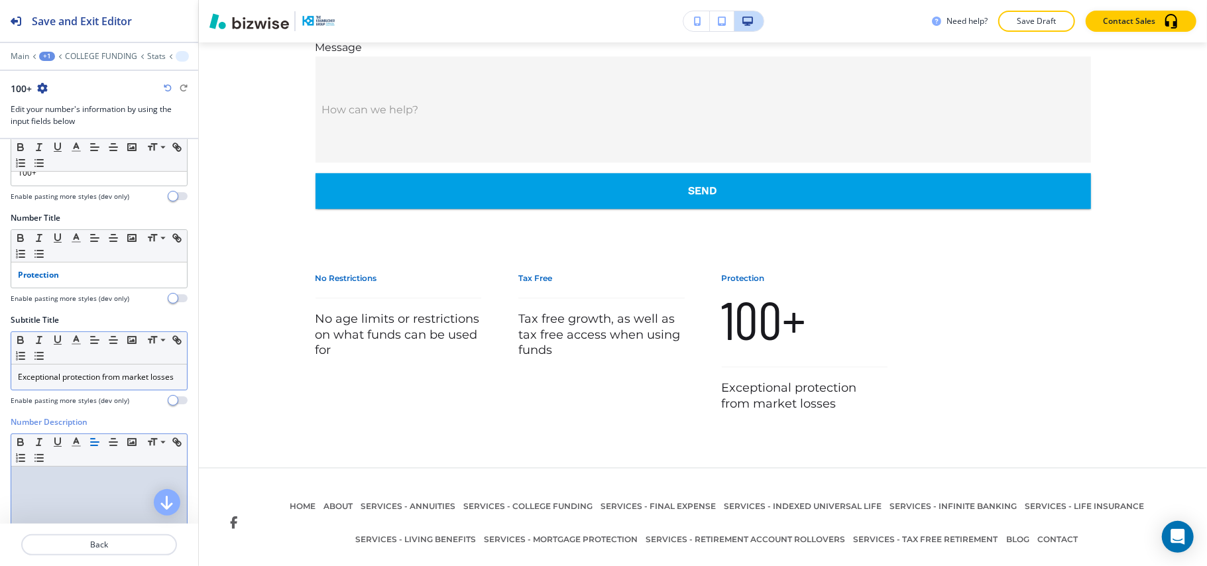
scroll to position [0, 0]
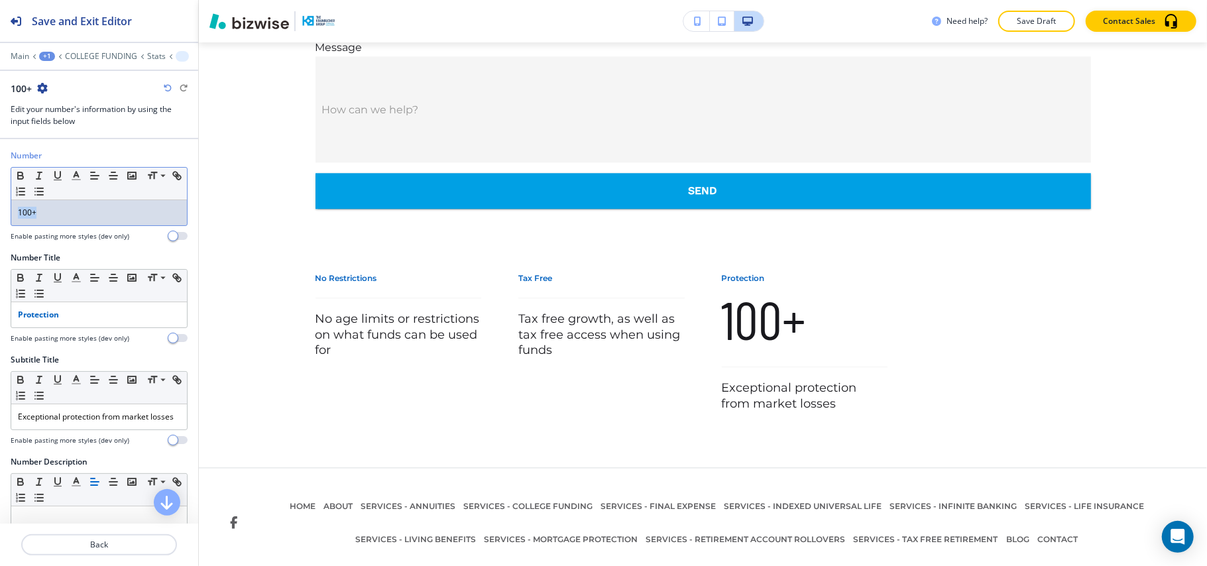
drag, startPoint x: 56, startPoint y: 215, endPoint x: 0, endPoint y: 210, distance: 55.8
click at [0, 205] on div "Number Small Normal Large Huge 100+ Enable pasting more styles (dev only)" at bounding box center [99, 201] width 198 height 102
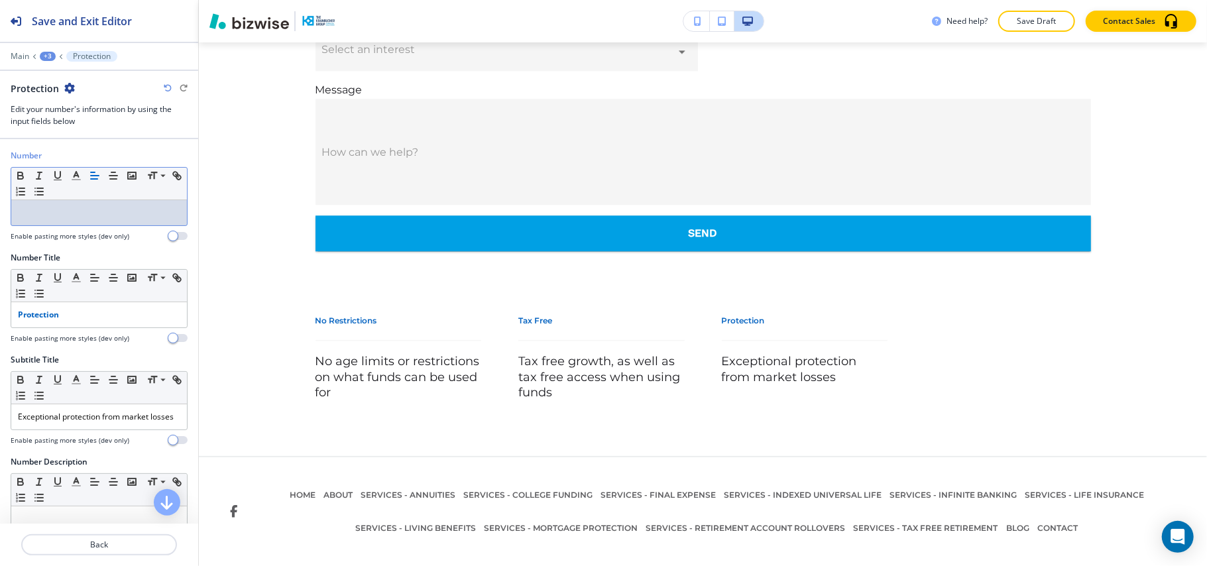
scroll to position [2345, 0]
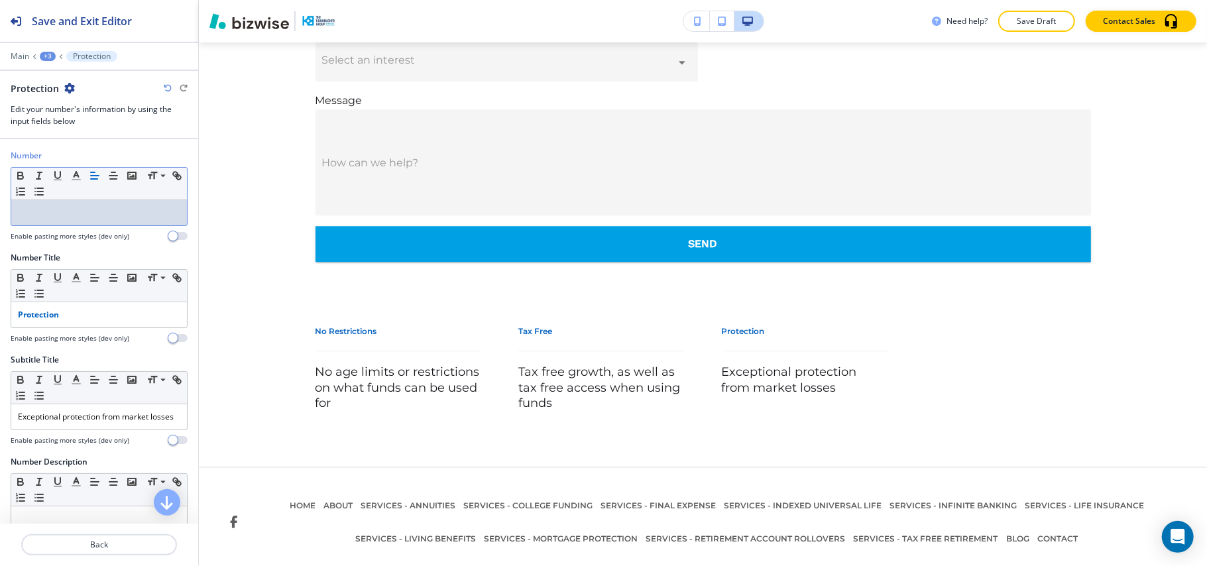
click at [45, 52] on div "+3" at bounding box center [48, 56] width 16 height 9
click at [69, 101] on p "COLLEGE FUNDING" at bounding box center [82, 101] width 68 height 12
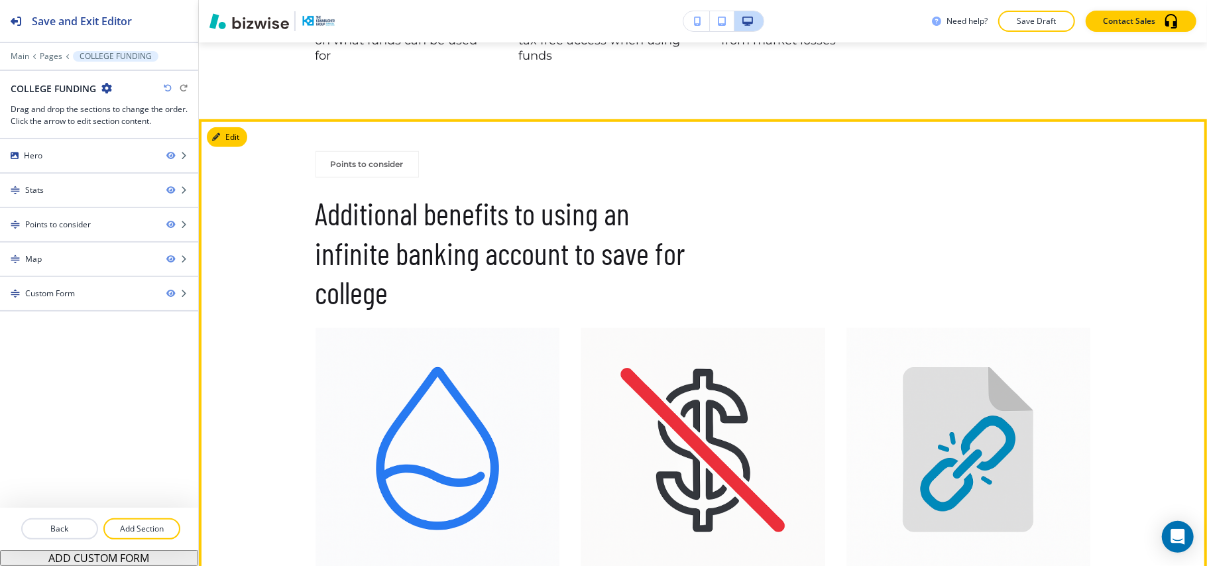
scroll to position [658, 0]
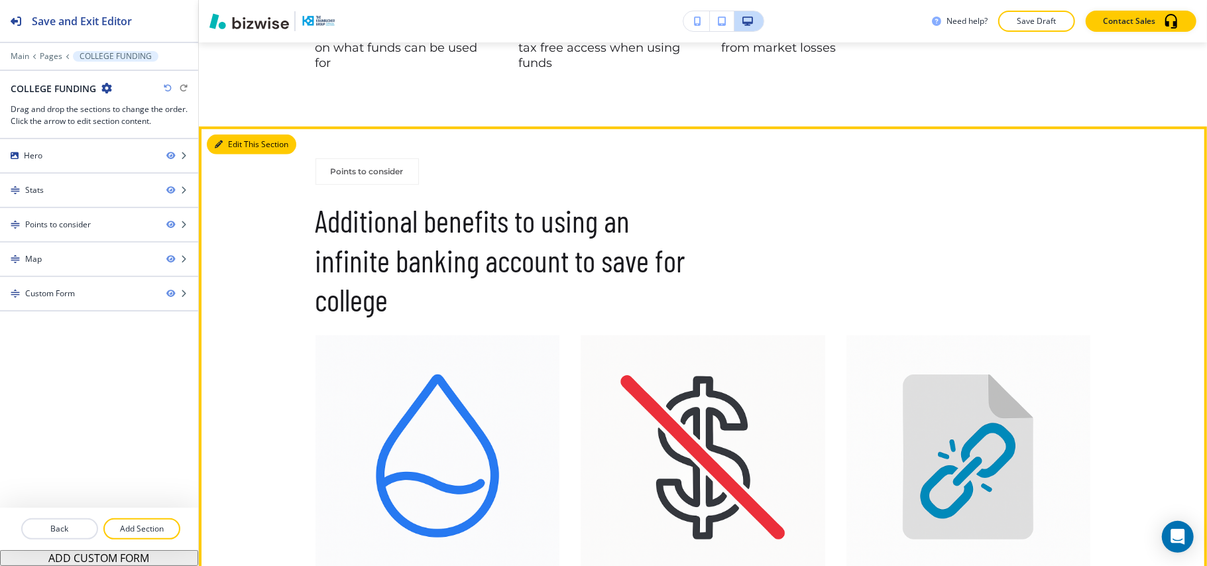
click at [234, 146] on button "Edit This Section" at bounding box center [251, 144] width 89 height 20
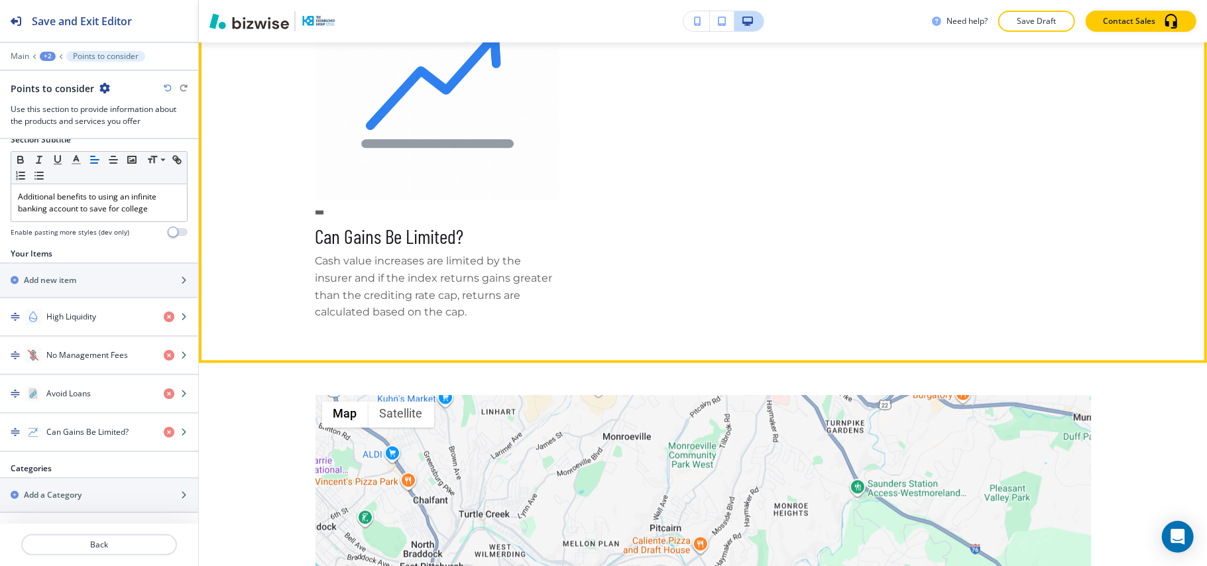
scroll to position [1625, 0]
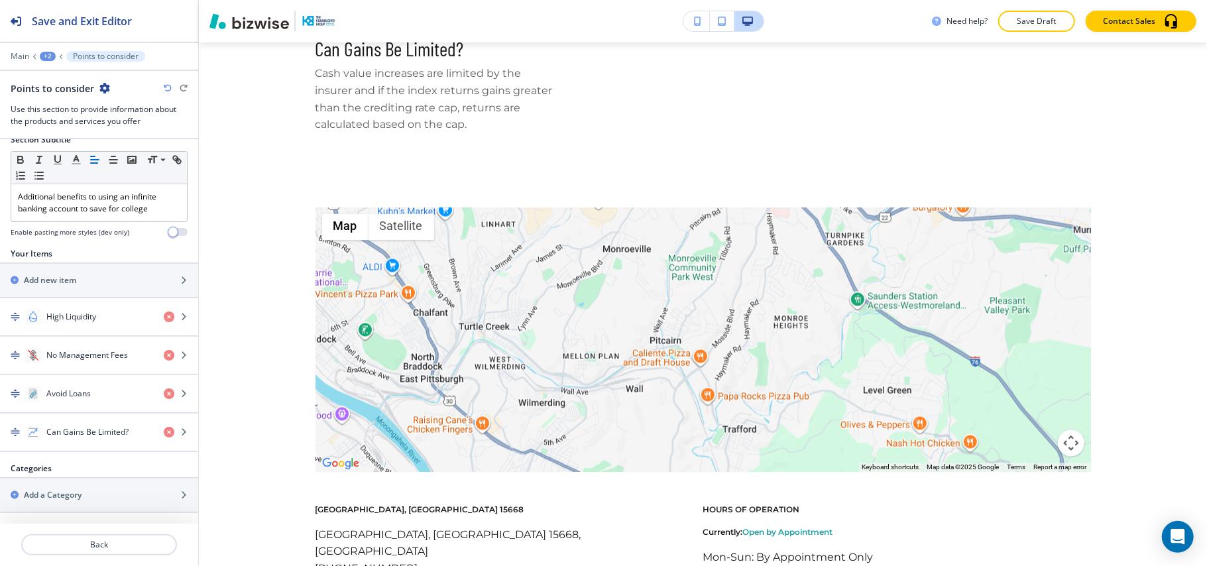
click at [44, 54] on div "+2" at bounding box center [48, 56] width 16 height 9
click at [60, 99] on p "COLLEGE FUNDING" at bounding box center [82, 101] width 68 height 12
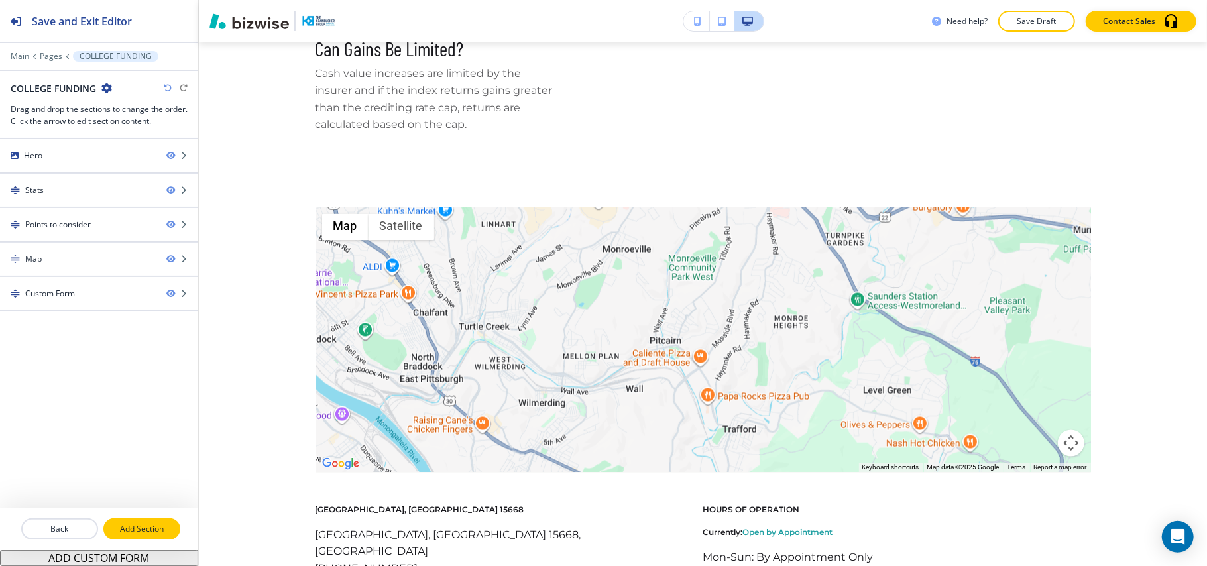
click at [147, 531] on p "Add Section" at bounding box center [142, 529] width 74 height 12
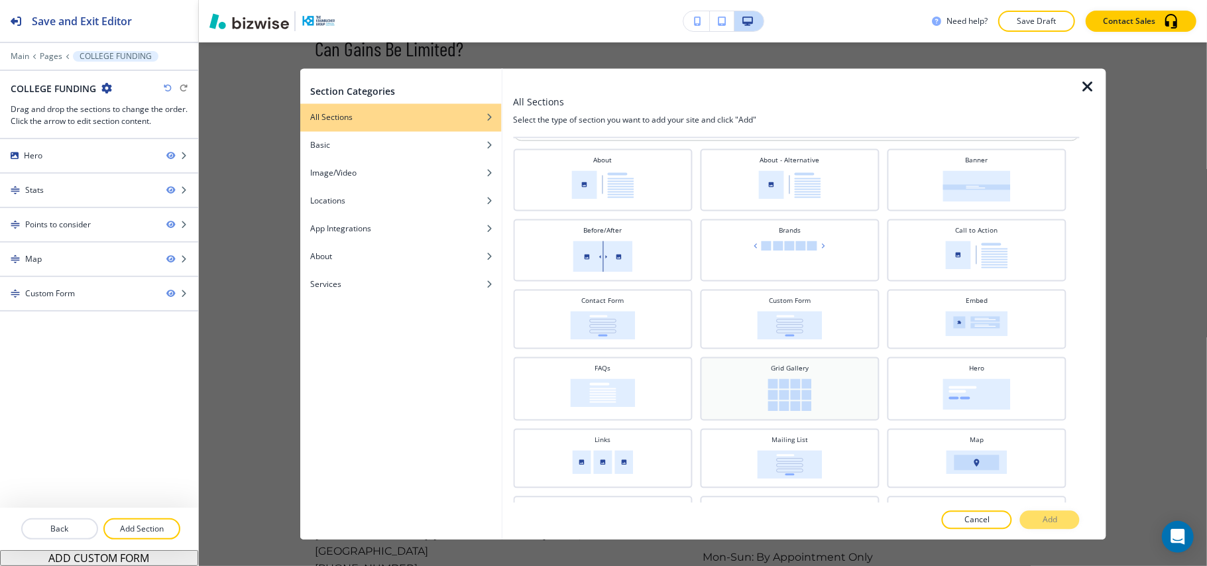
scroll to position [0, 0]
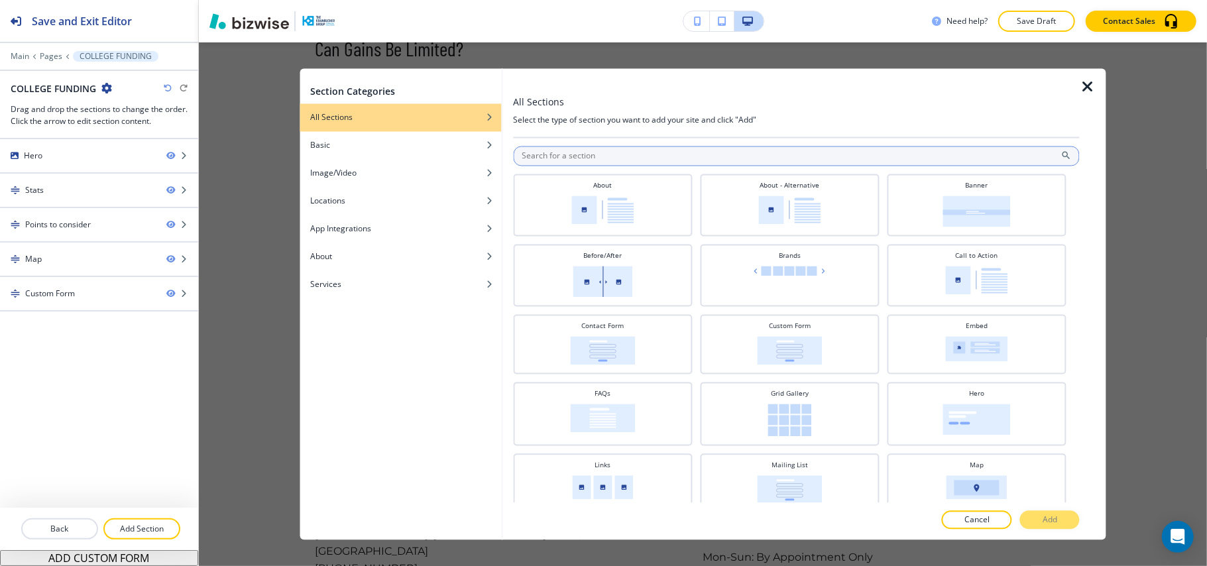
click at [560, 158] on input "text" at bounding box center [796, 156] width 566 height 20
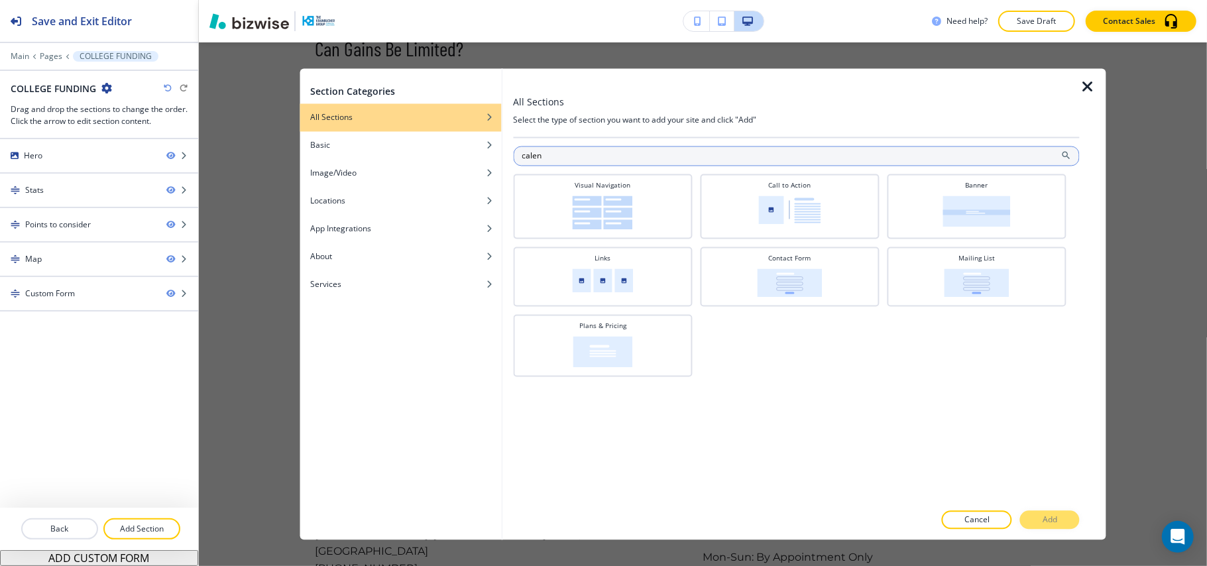
type input "calend"
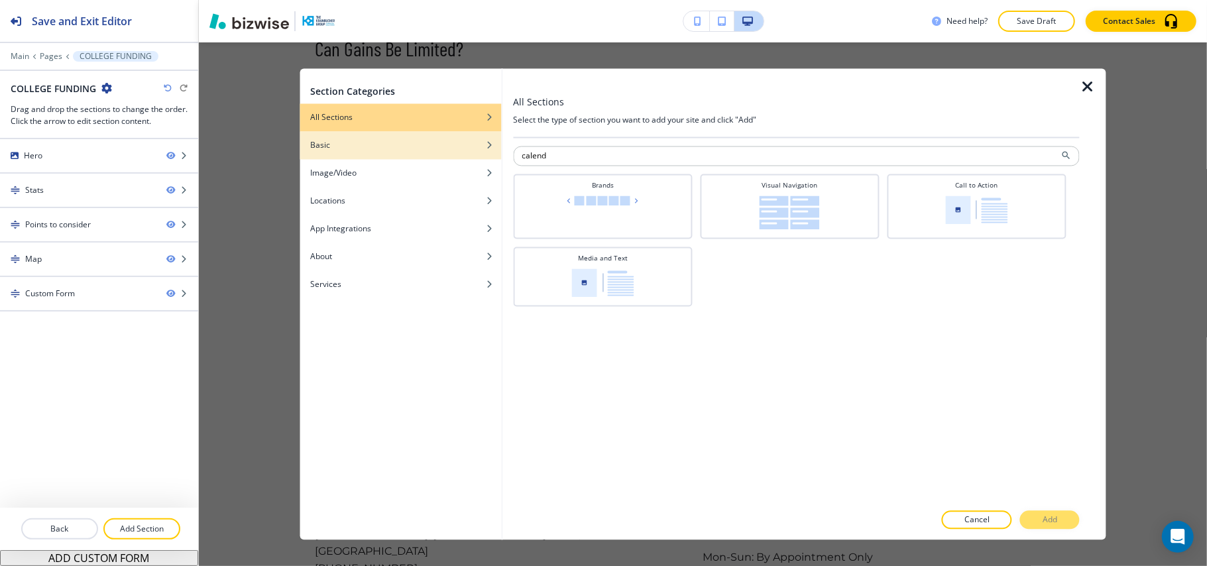
drag, startPoint x: 565, startPoint y: 154, endPoint x: 472, endPoint y: 156, distance: 93.5
click at [472, 156] on div "Section Categories All Sections Basic Image/Video Locations App Integrations Ab…" at bounding box center [702, 304] width 806 height 471
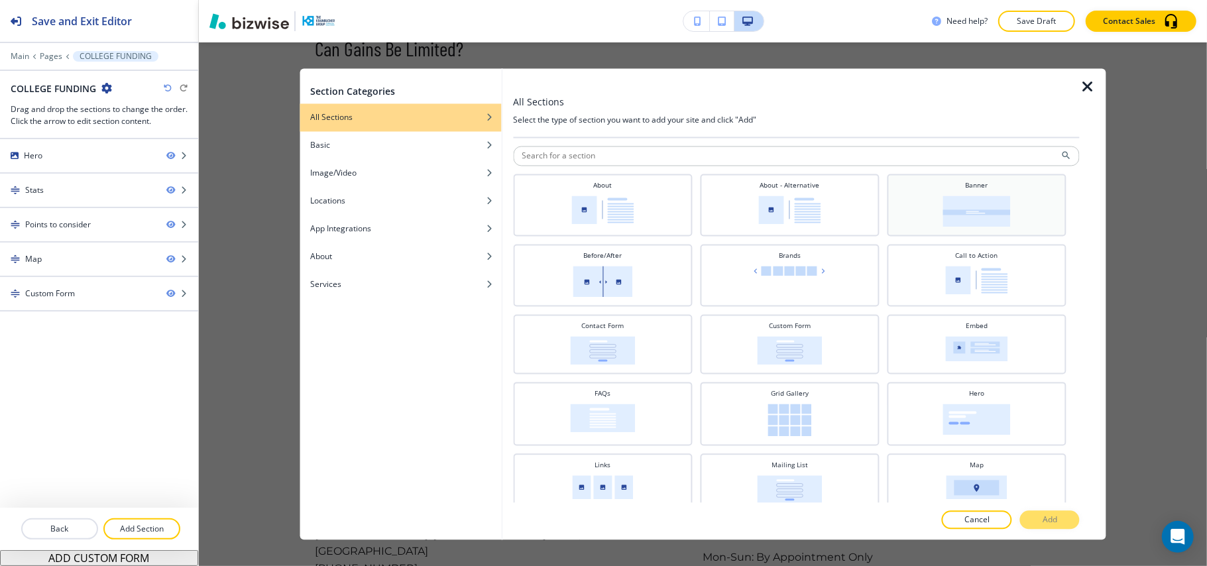
click at [960, 218] on img at bounding box center [976, 211] width 68 height 31
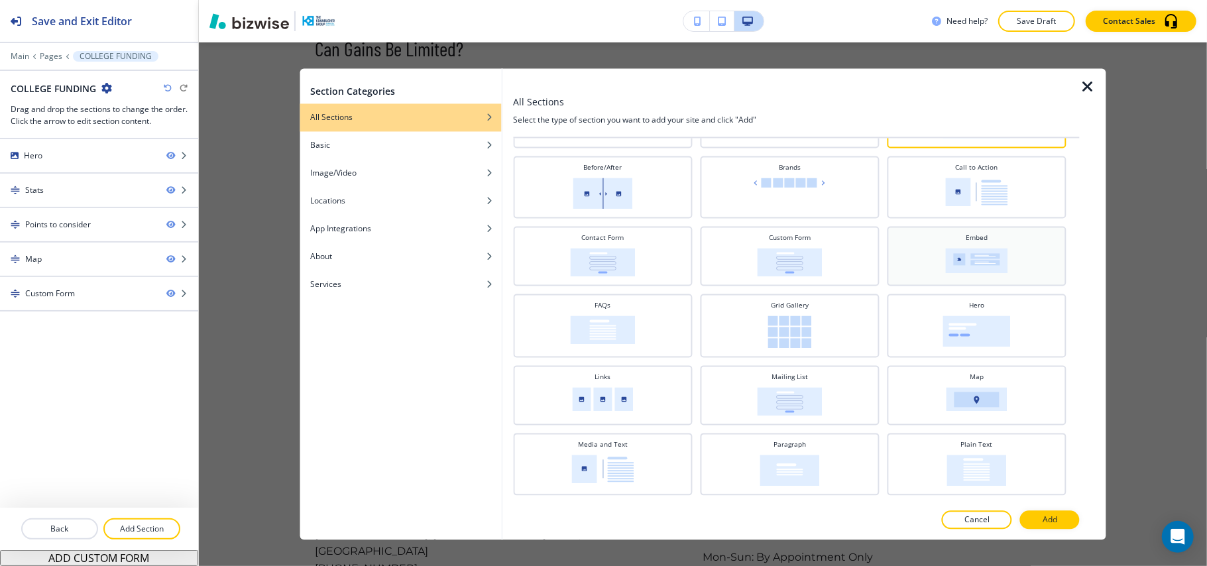
click at [974, 256] on img at bounding box center [976, 260] width 62 height 25
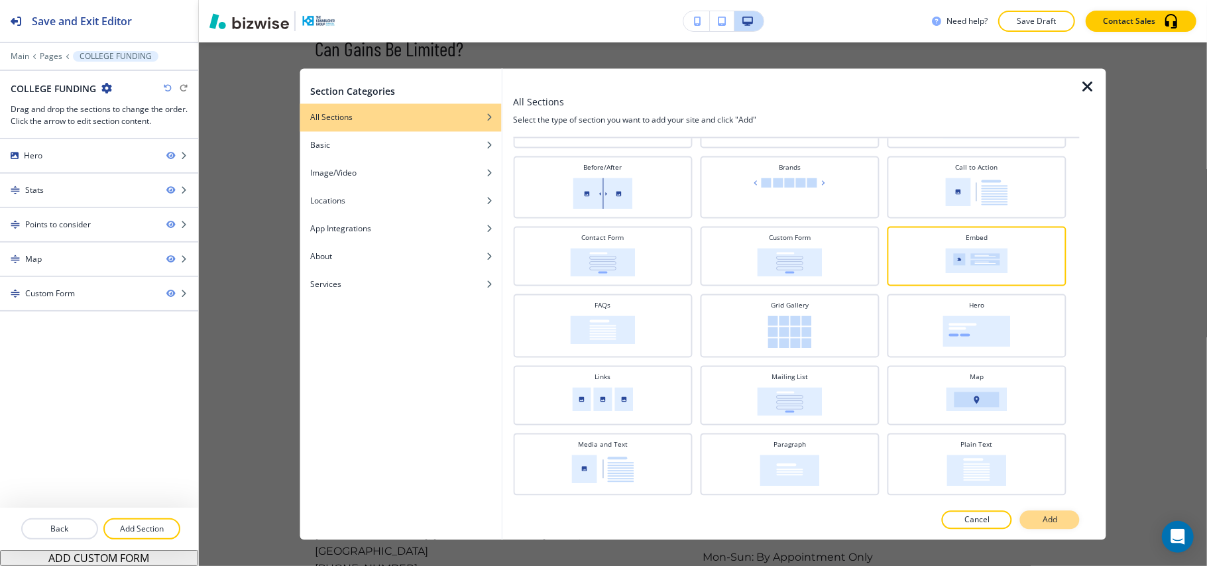
click at [1043, 517] on p "Add" at bounding box center [1049, 520] width 15 height 12
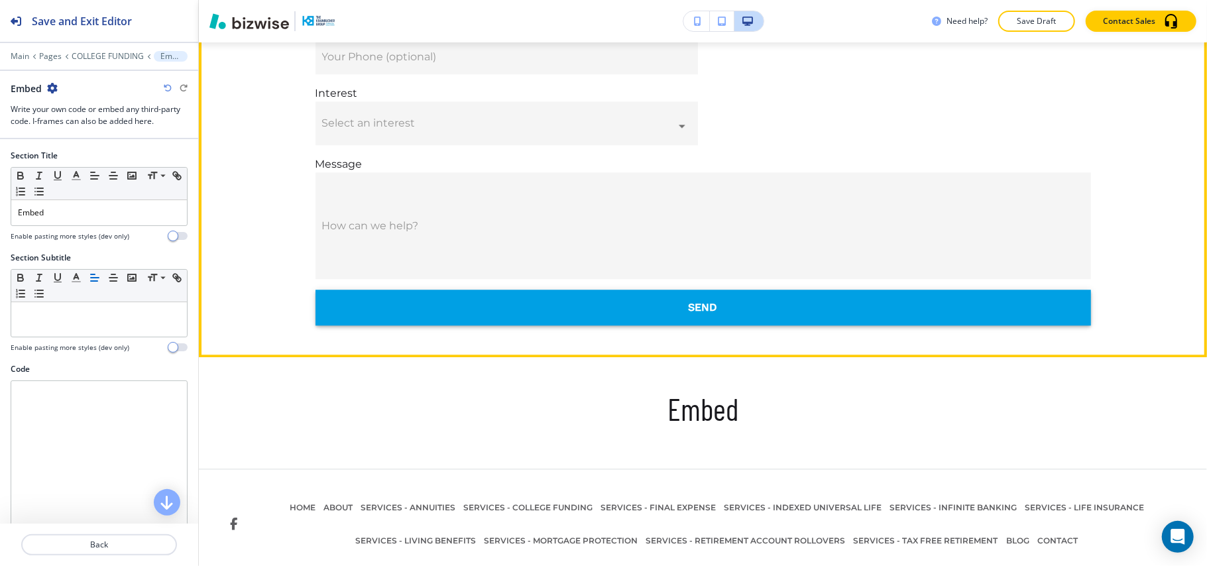
scroll to position [2457, 0]
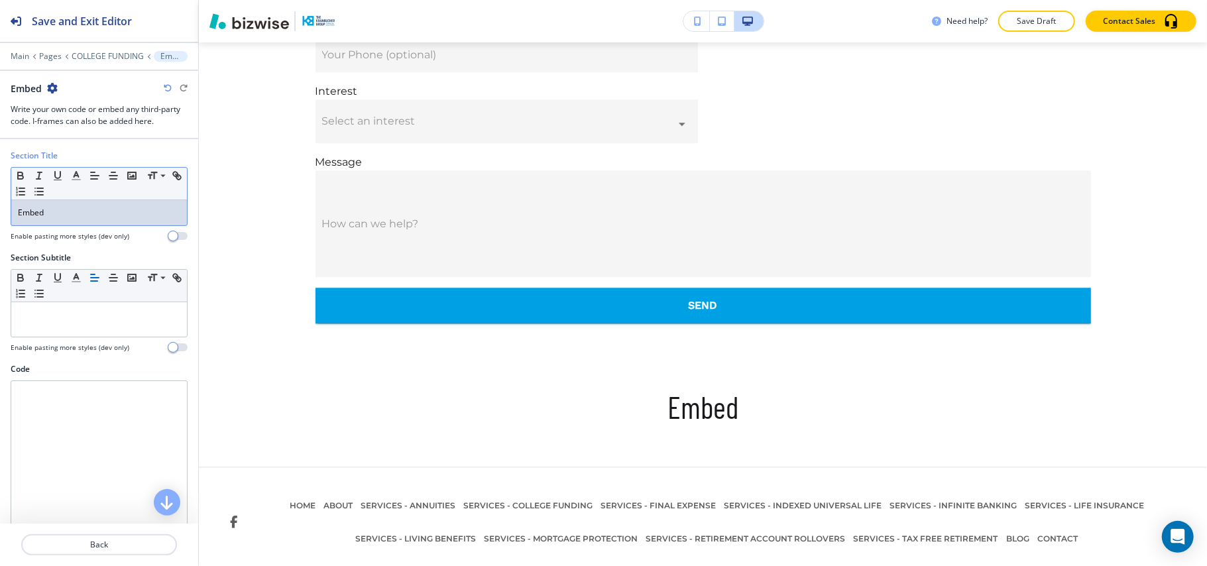
drag, startPoint x: 51, startPoint y: 210, endPoint x: 15, endPoint y: 212, distance: 36.5
click at [1, 209] on div "Section Title Small Normal Large Huge Embed Enable pasting more styles (dev onl…" at bounding box center [99, 201] width 198 height 102
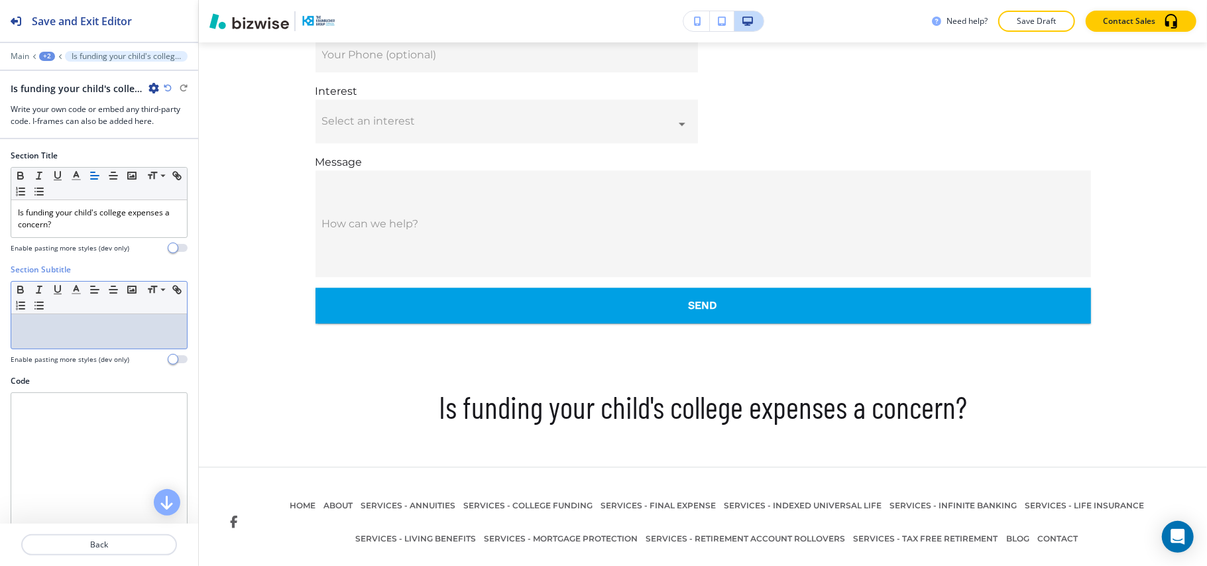
click at [67, 329] on p at bounding box center [99, 327] width 162 height 12
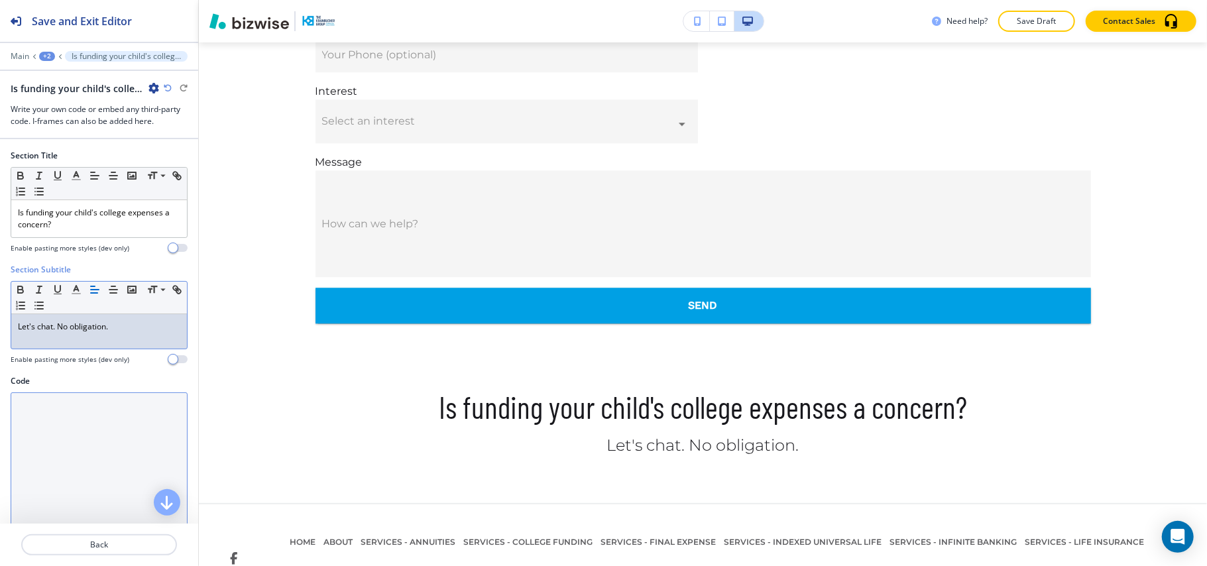
click at [83, 462] on textarea "Code" at bounding box center [99, 518] width 177 height 253
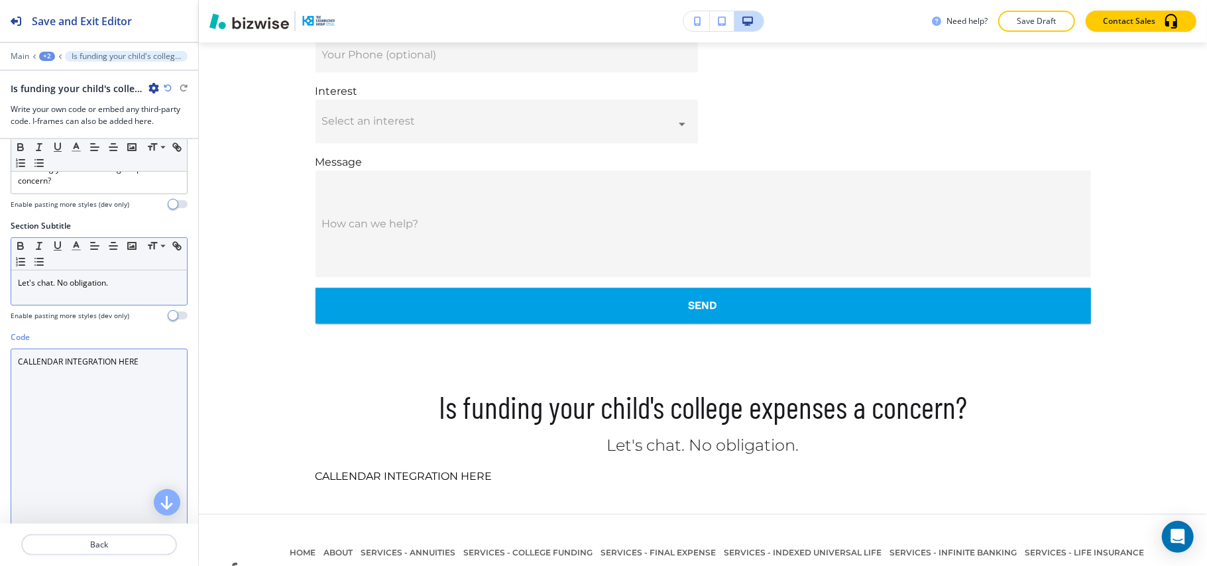
scroll to position [0, 0]
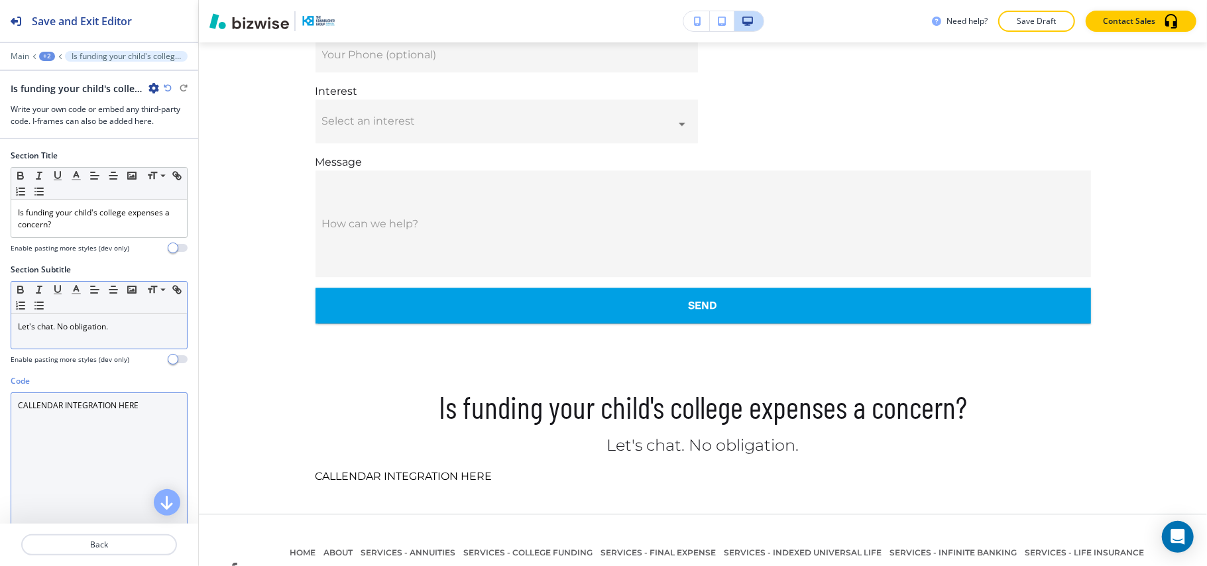
click at [14, 407] on textarea "CALLENDAR INTEGRATION HERE" at bounding box center [99, 518] width 177 height 253
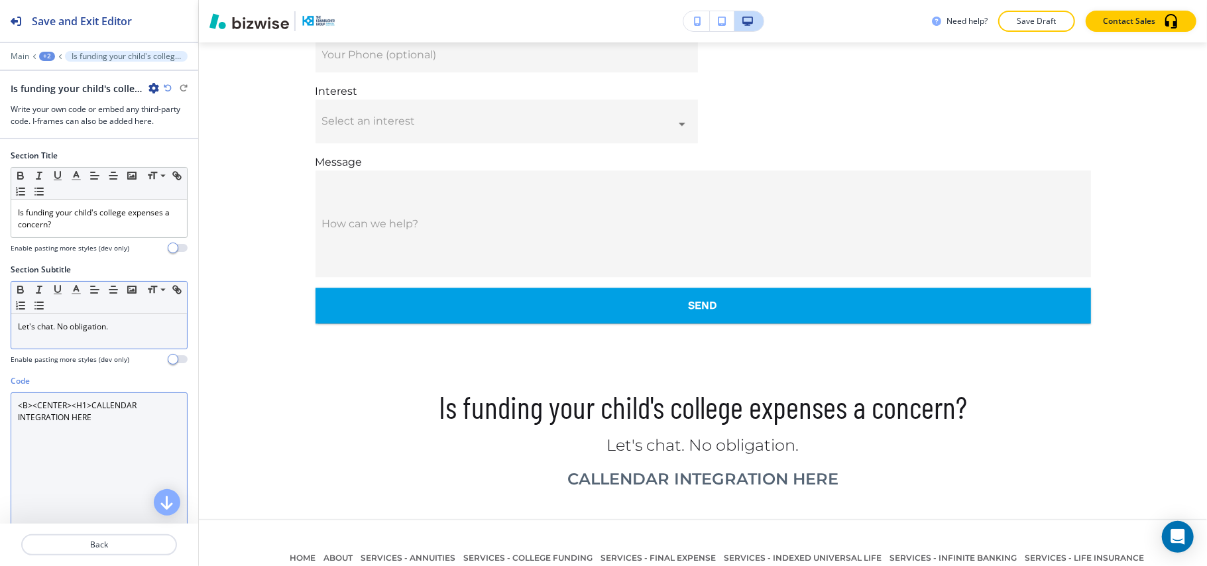
drag, startPoint x: 91, startPoint y: 408, endPoint x: 0, endPoint y: 405, distance: 90.8
click at [0, 405] on div "Code <B><CENTER><H1>CALLENDAR INTEGRATION HERE" at bounding box center [99, 515] width 198 height 281
click at [113, 425] on textarea "<B><CENTER><H1>CALLENDAR INTEGRATION HERE" at bounding box center [99, 518] width 177 height 253
paste textarea "<B><CENTER><H1>"
click at [96, 417] on textarea "<B><CENTER><H1>CALLENDAR INTEGRATION HERE<B><CENTER><H1>" at bounding box center [99, 518] width 177 height 253
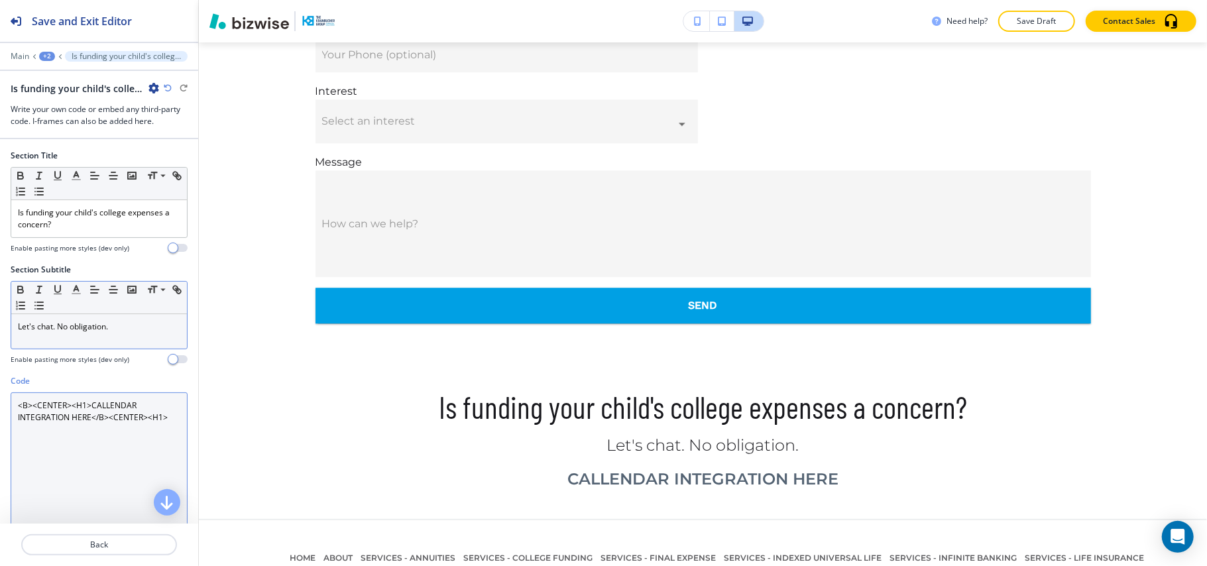
click at [115, 419] on textarea "<B><CENTER><H1>CALLENDAR INTEGRATION HERE</B><CENTER><H1>" at bounding box center [99, 518] width 177 height 253
click at [21, 431] on textarea "<B><CENTER><H1>CALLENDAR INTEGRATION HERE</B></CENTER><H1>" at bounding box center [99, 518] width 177 height 253
click at [93, 441] on textarea "<B><CENTER><H1>CALLENDAR INTEGRATION HERE</B></CENTER></H1>" at bounding box center [99, 518] width 177 height 253
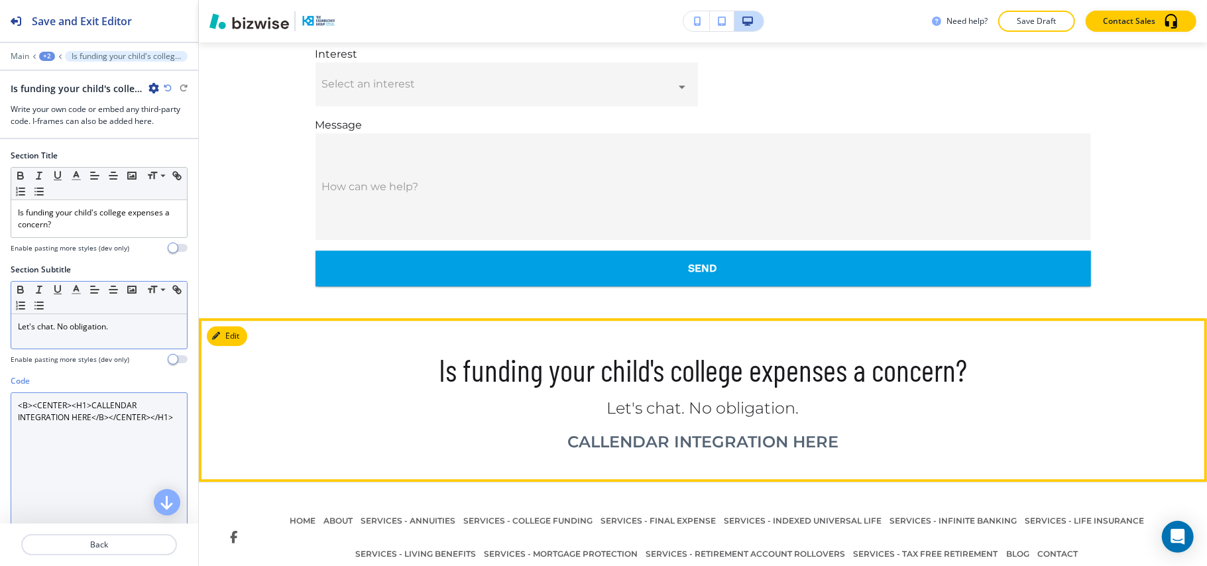
scroll to position [2514, 0]
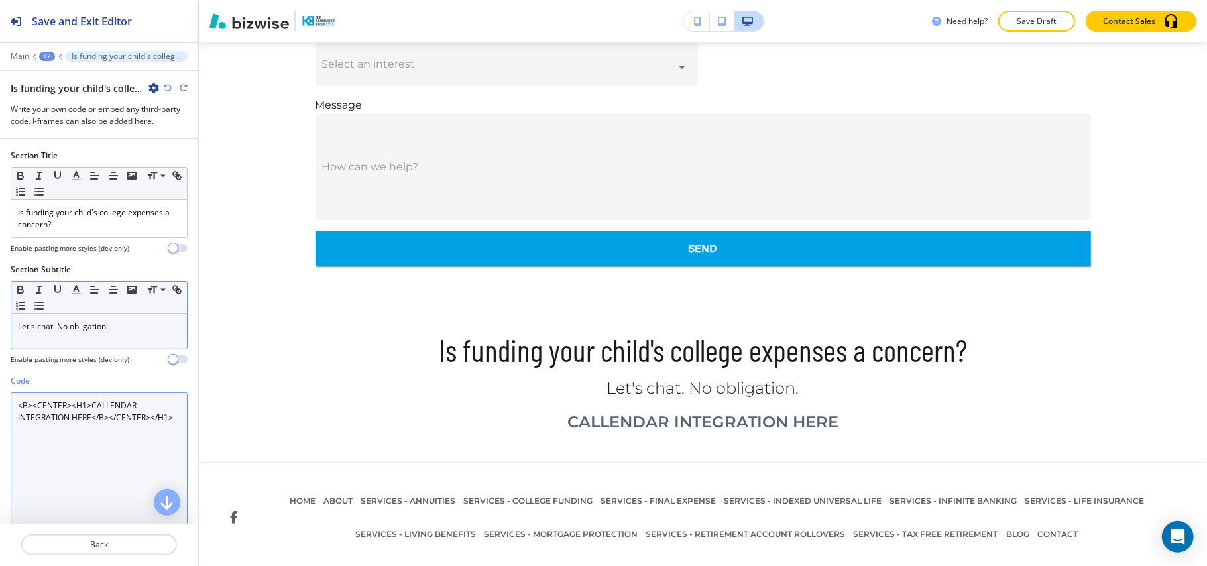
type textarea "<B><CENTER><H1>CALLENDAR INTEGRATION HERE</B></CENTER></H1>"
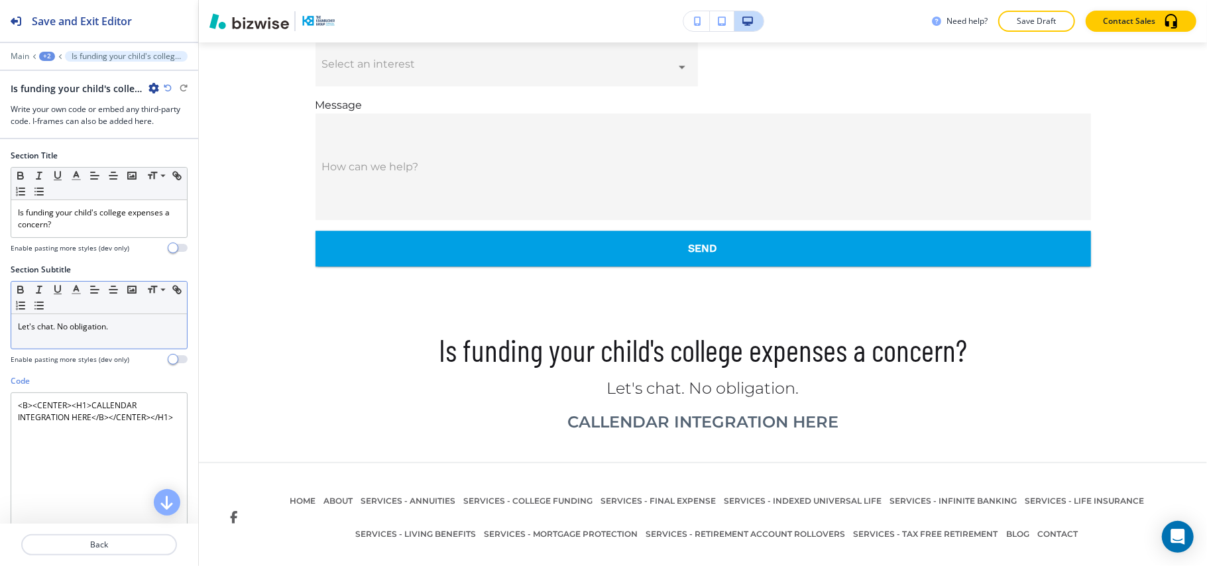
click at [54, 56] on div "Main +2 Is funding your child's college expenses a concern?" at bounding box center [99, 56] width 177 height 11
click at [46, 60] on div "+2" at bounding box center [47, 56] width 16 height 9
click at [61, 93] on button "COLLEGE FUNDING" at bounding box center [81, 101] width 85 height 24
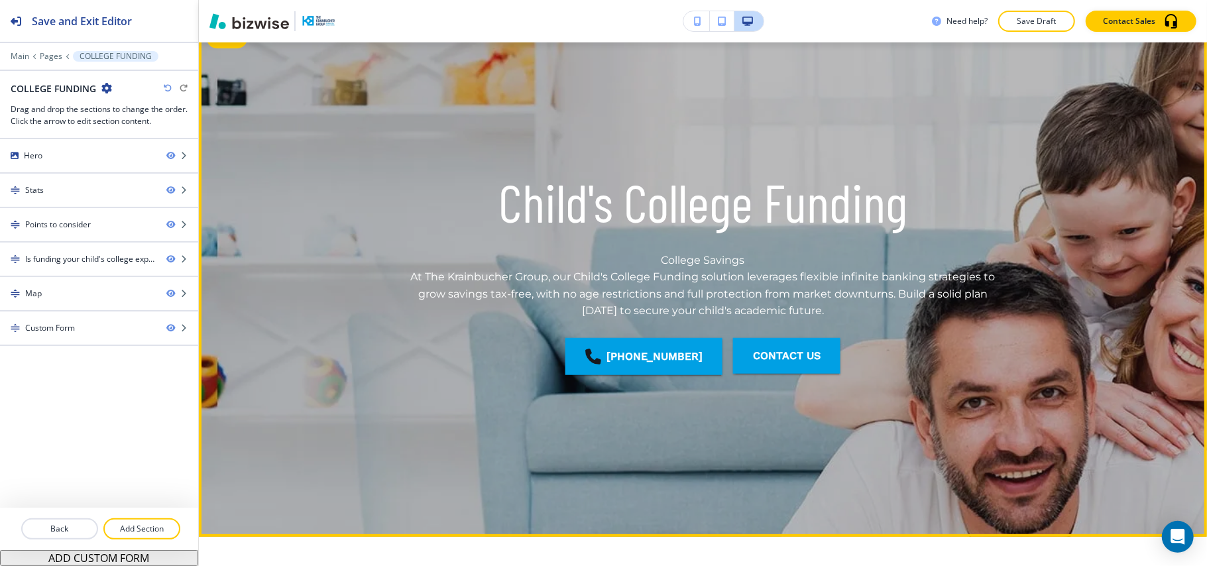
scroll to position [0, 0]
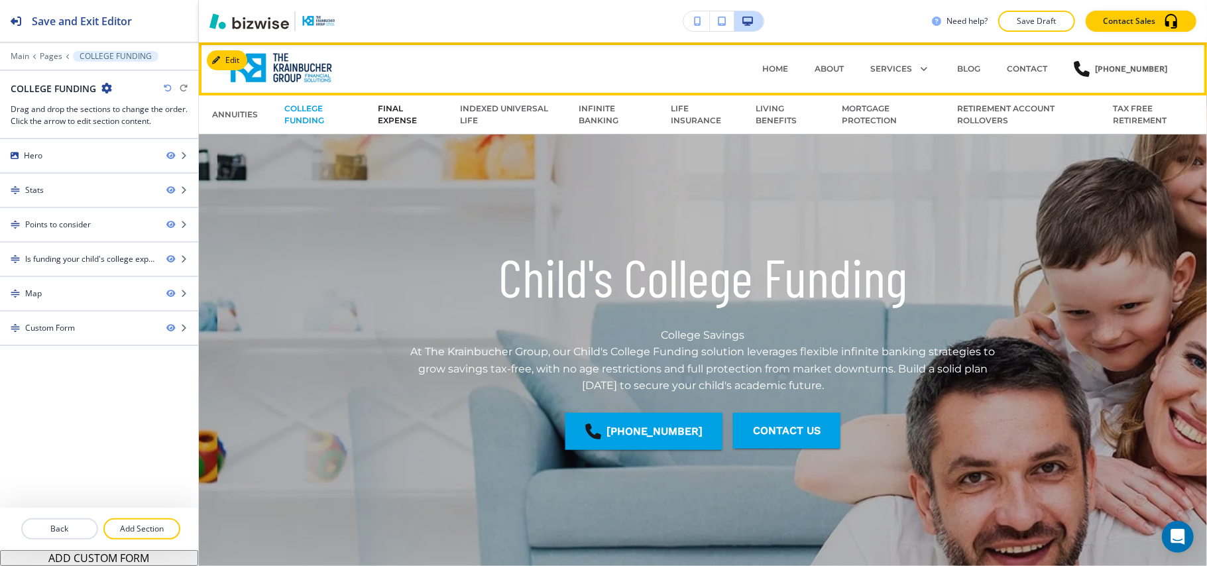
click at [398, 115] on p "FINAL EXPENSE" at bounding box center [405, 115] width 55 height 24
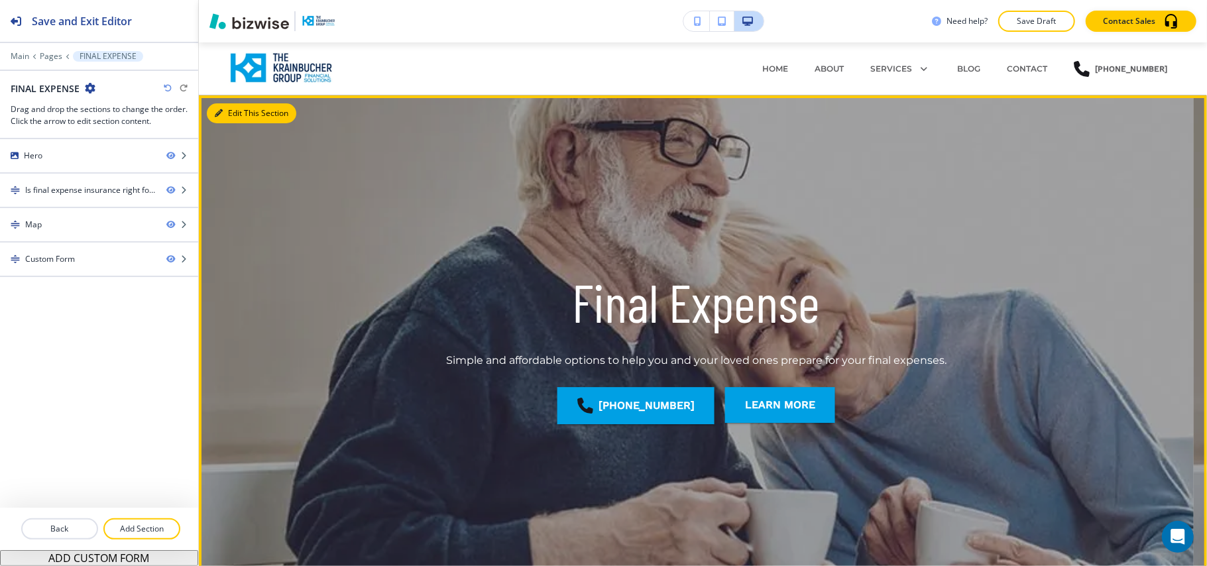
click at [234, 107] on button "Edit This Section" at bounding box center [251, 113] width 89 height 20
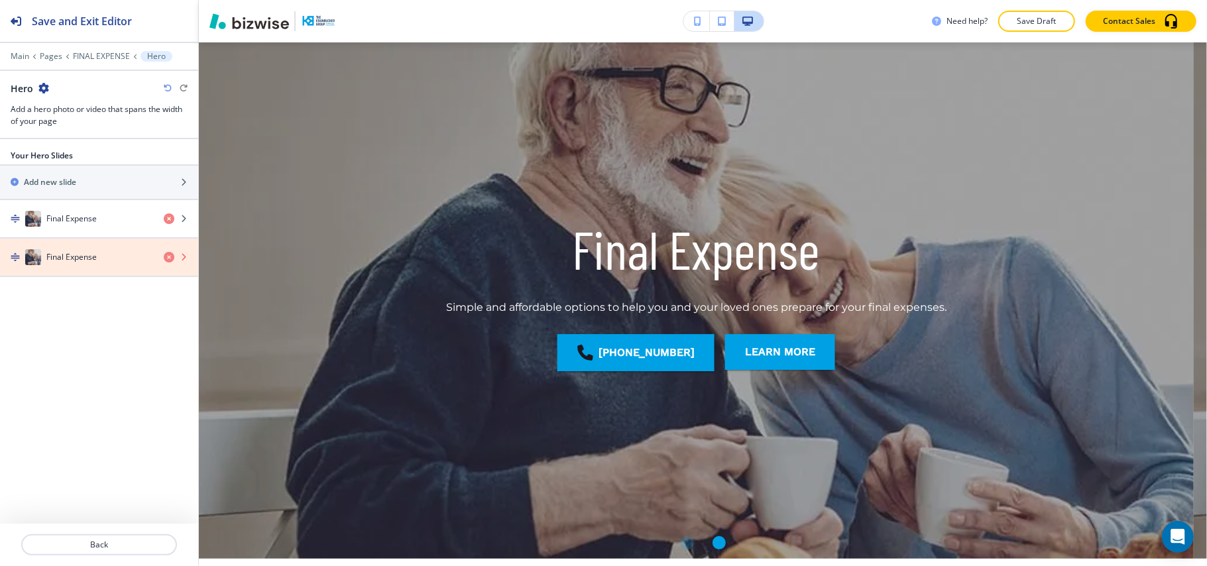
click at [173, 258] on icon "button" at bounding box center [169, 257] width 11 height 11
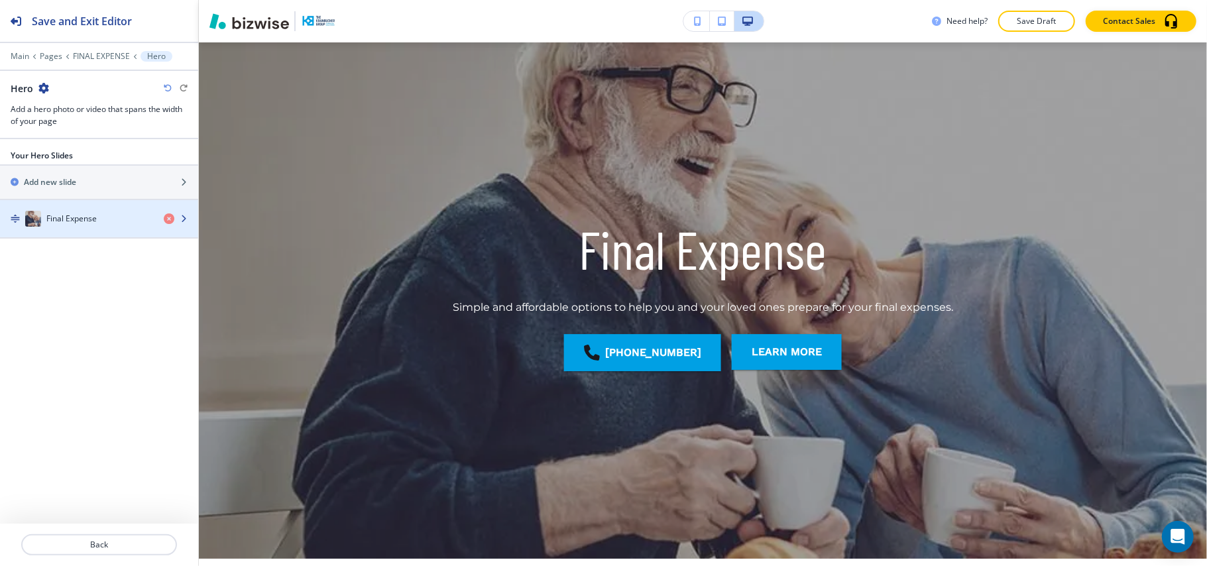
click at [107, 227] on div "Final Expense" at bounding box center [76, 219] width 153 height 16
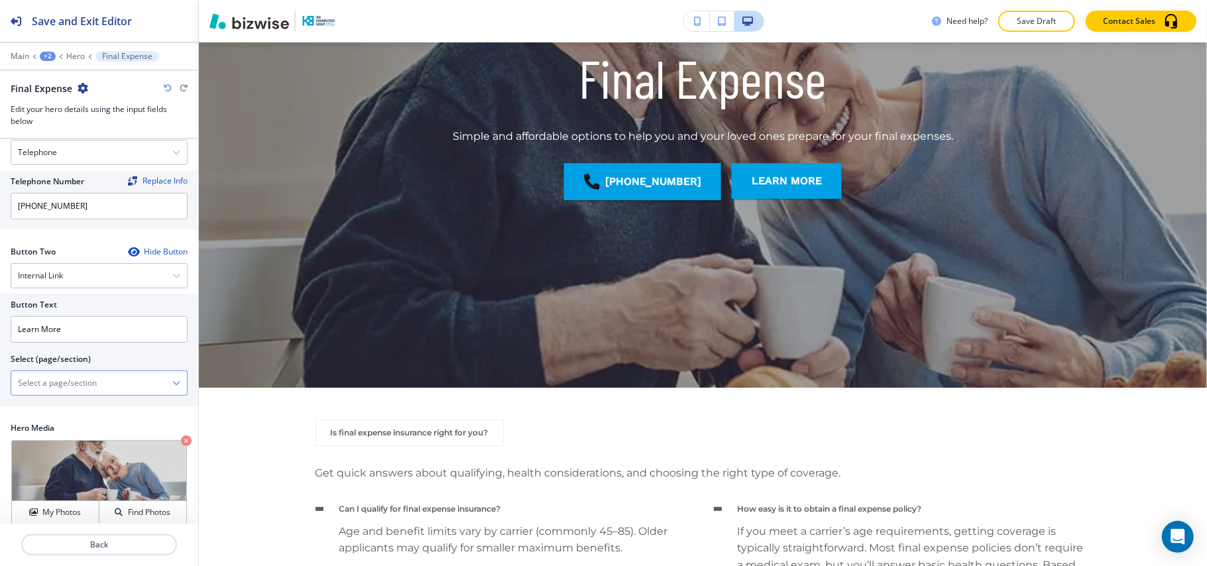
scroll to position [272, 0]
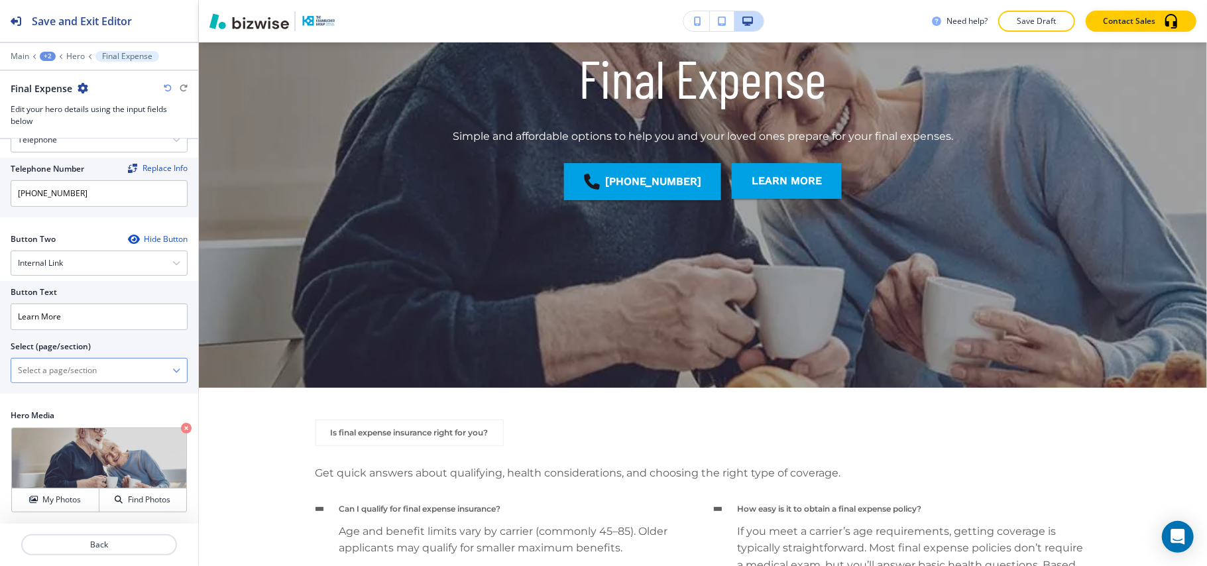
click at [105, 374] on \(page\/section\) "Manual Input" at bounding box center [91, 370] width 161 height 23
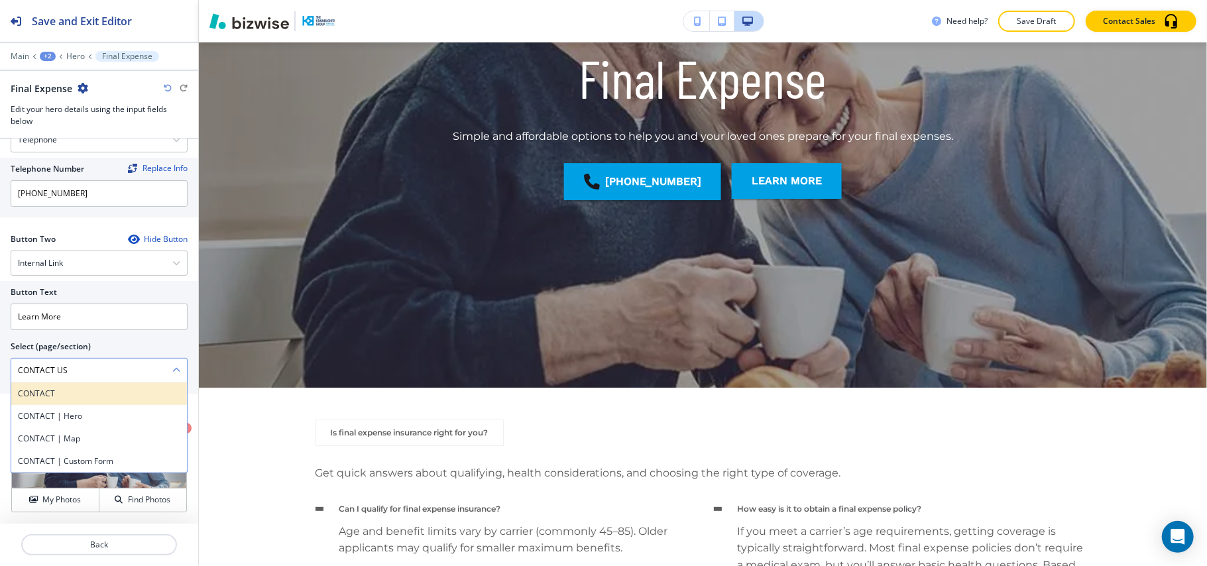
click at [65, 391] on h4 "CONTACT" at bounding box center [99, 394] width 162 height 12
type \(page\/section\) "CONTACT"
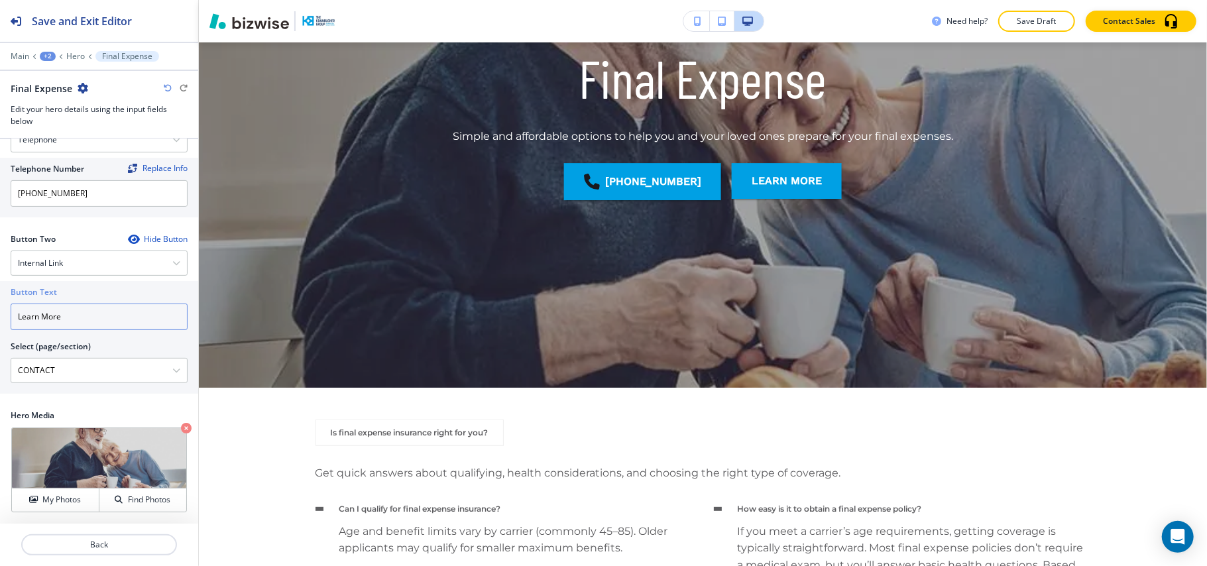
drag, startPoint x: 93, startPoint y: 321, endPoint x: 0, endPoint y: 311, distance: 93.9
click at [0, 311] on div "Button Text Learn More Select (page/section) CONTACT CONTACT CONTACT | Hero CON…" at bounding box center [99, 337] width 198 height 113
paste input "CONTACT US"
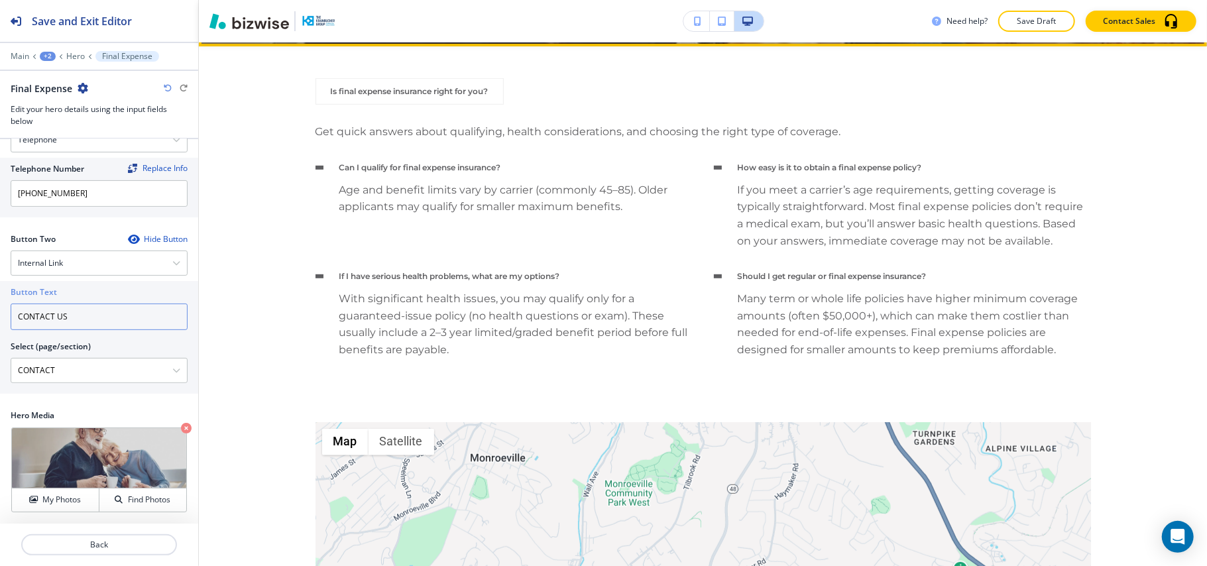
scroll to position [578, 0]
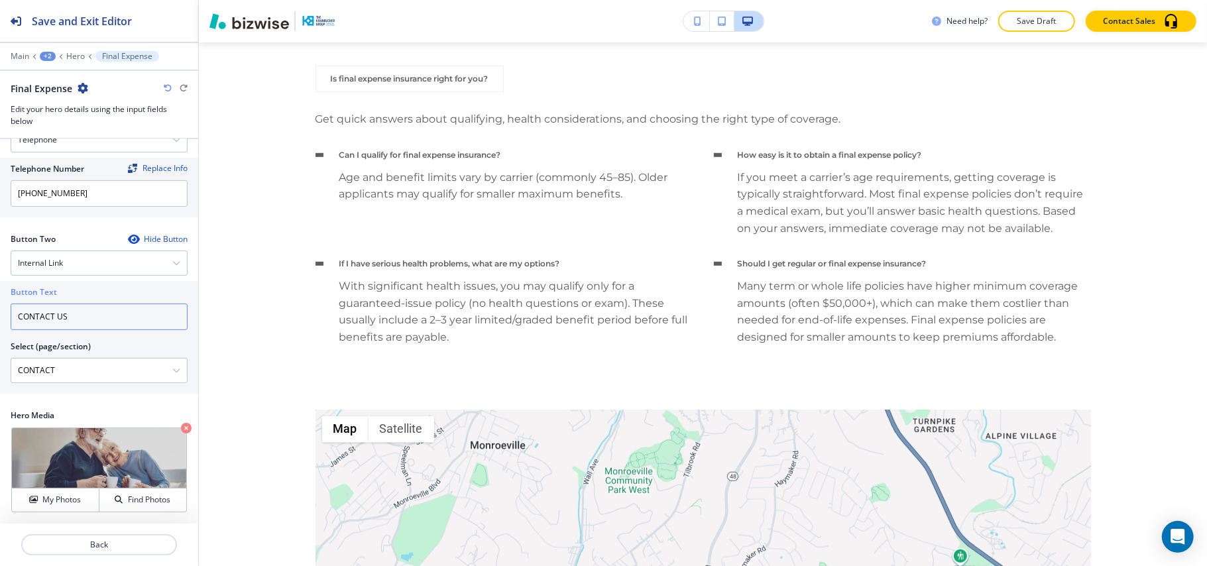
type input "CONTACT US"
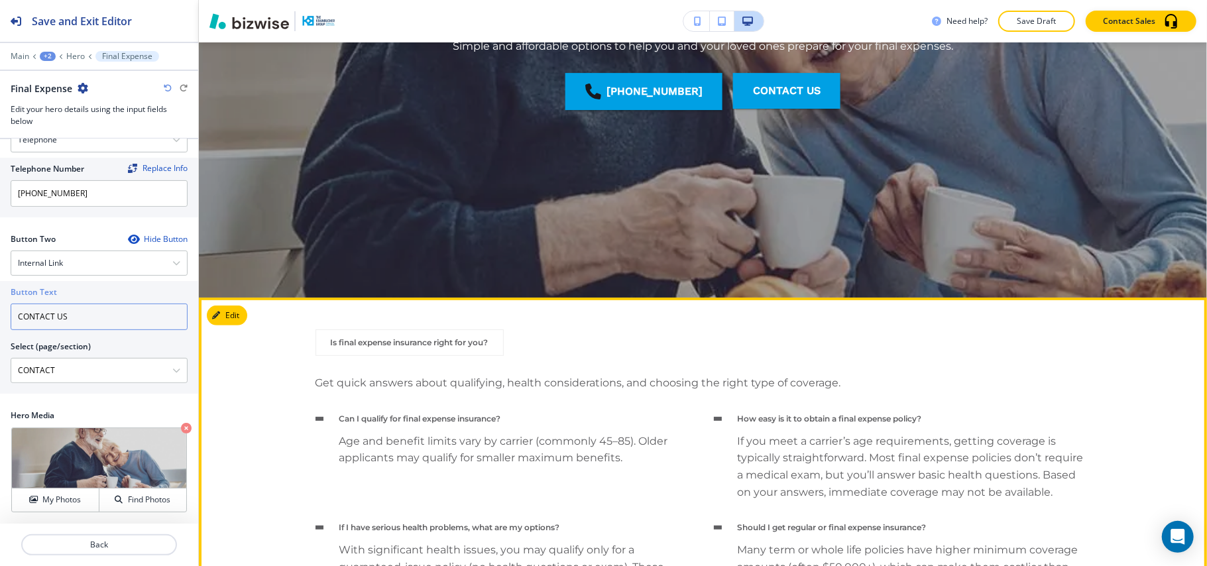
scroll to position [313, 0]
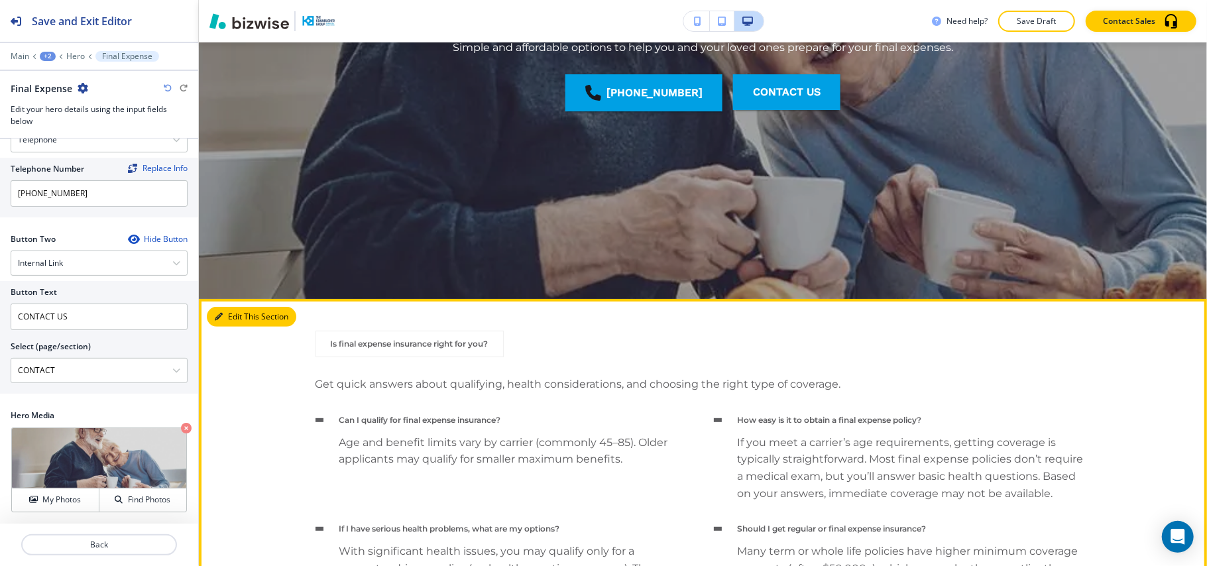
click at [234, 321] on button "Edit This Section" at bounding box center [251, 317] width 89 height 20
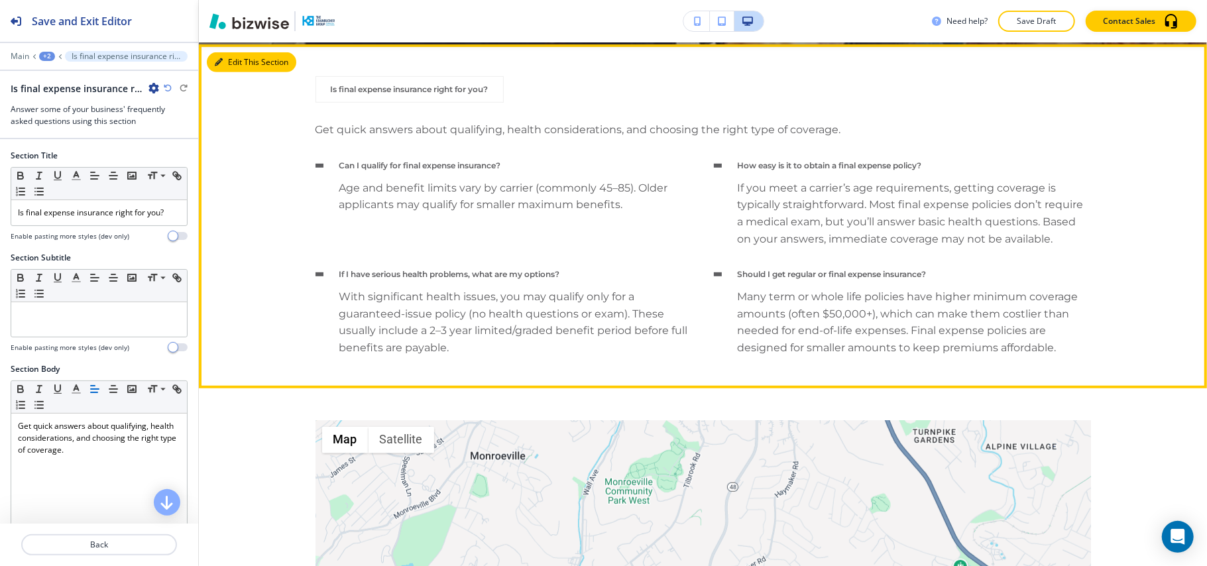
scroll to position [570, 0]
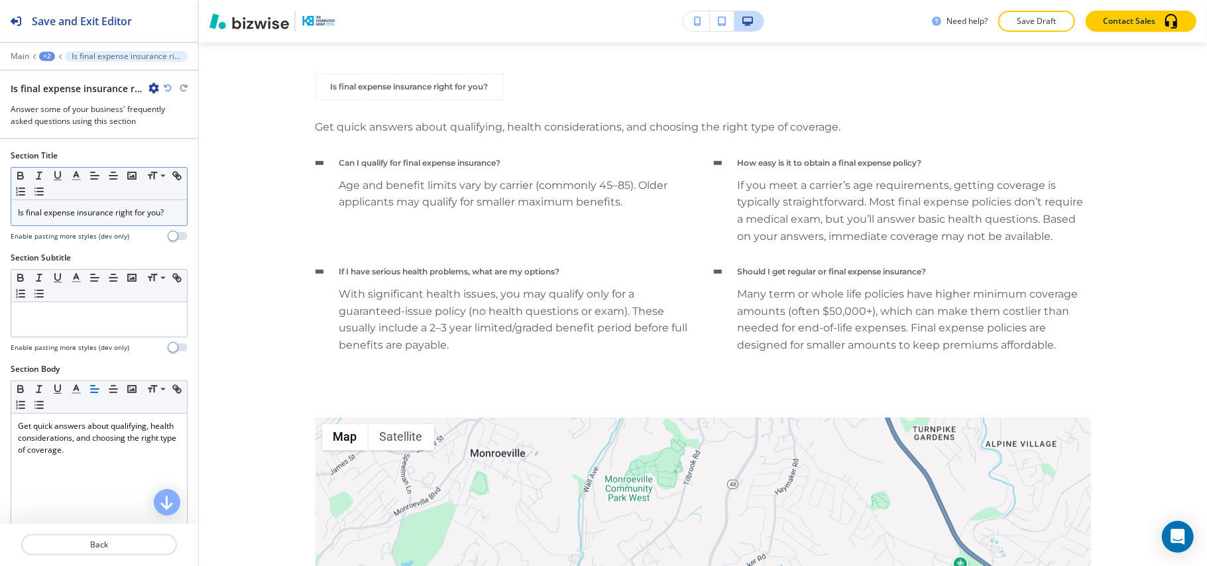
click at [85, 223] on div "Is final expense insurance right for you?" at bounding box center [99, 212] width 176 height 25
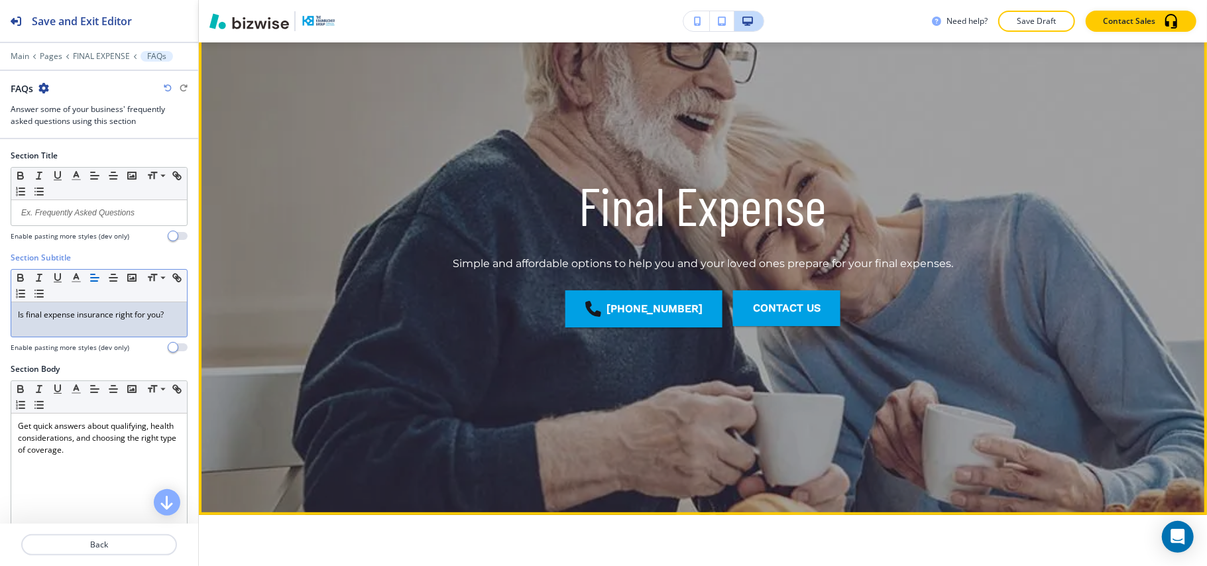
scroll to position [0, 0]
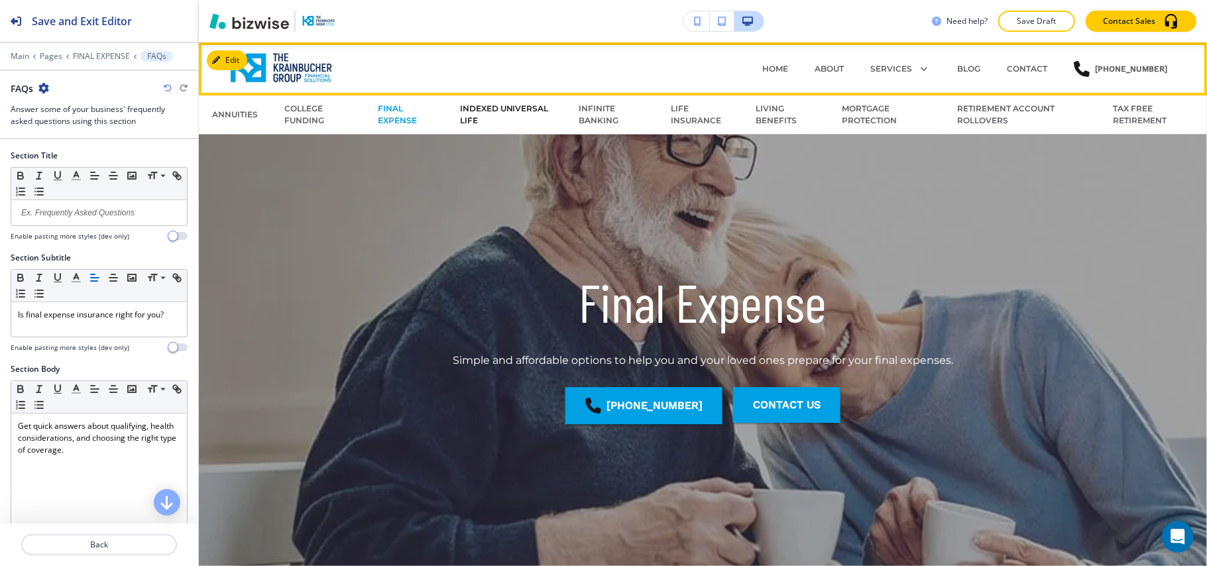
click at [475, 111] on p "INDEXED UNIVERSAL LIFE" at bounding box center [506, 115] width 92 height 24
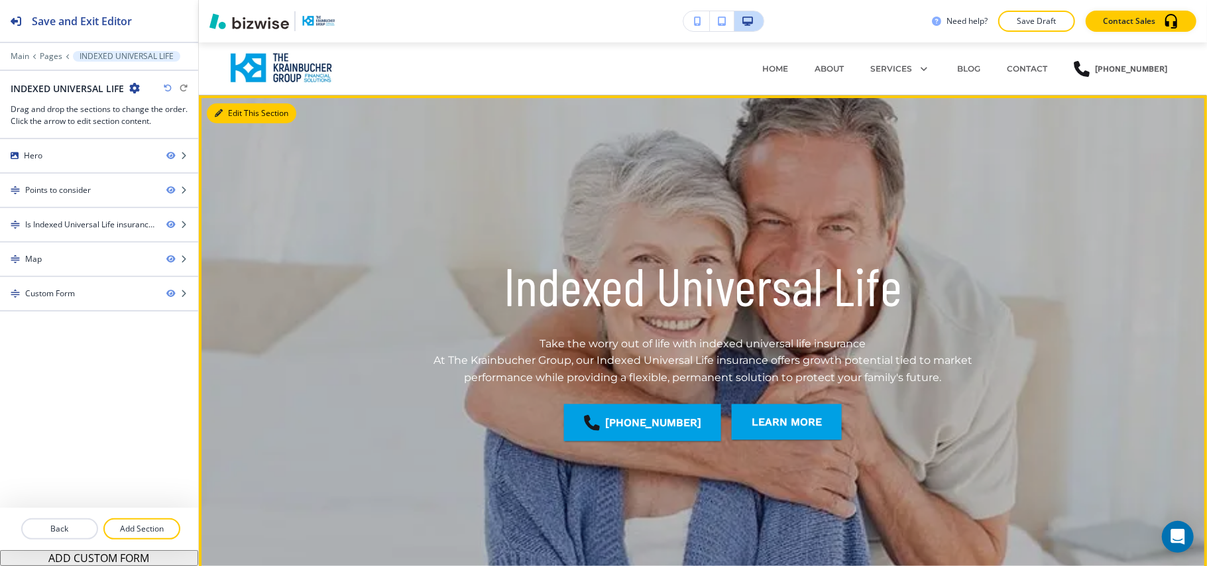
click at [242, 112] on button "Edit This Section" at bounding box center [251, 113] width 89 height 20
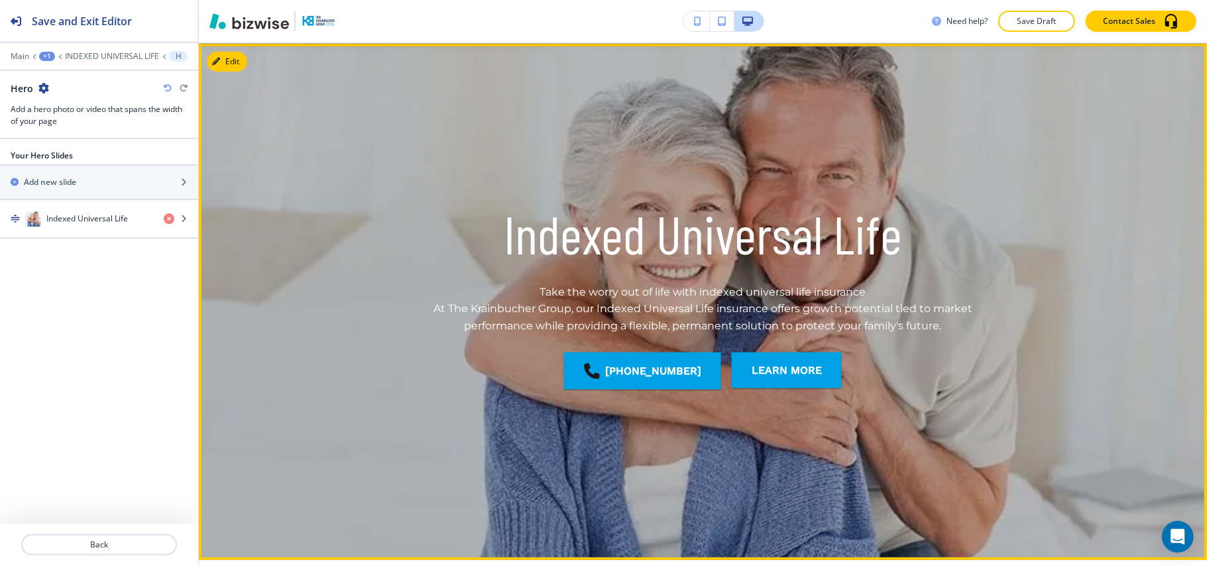
scroll to position [53, 0]
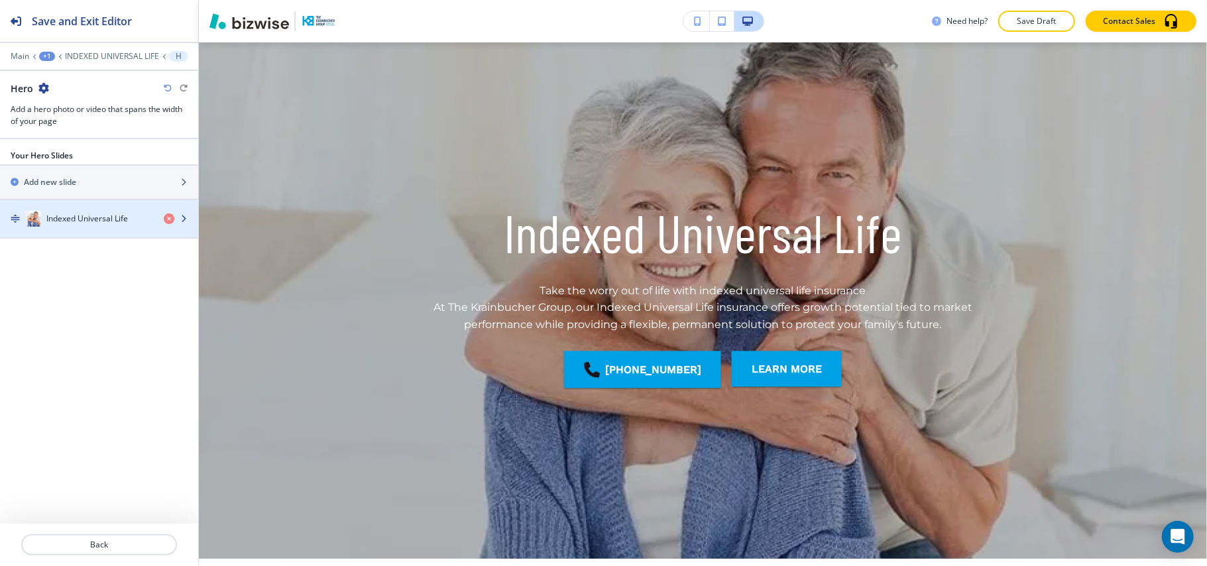
click at [62, 211] on div "button" at bounding box center [99, 205] width 198 height 11
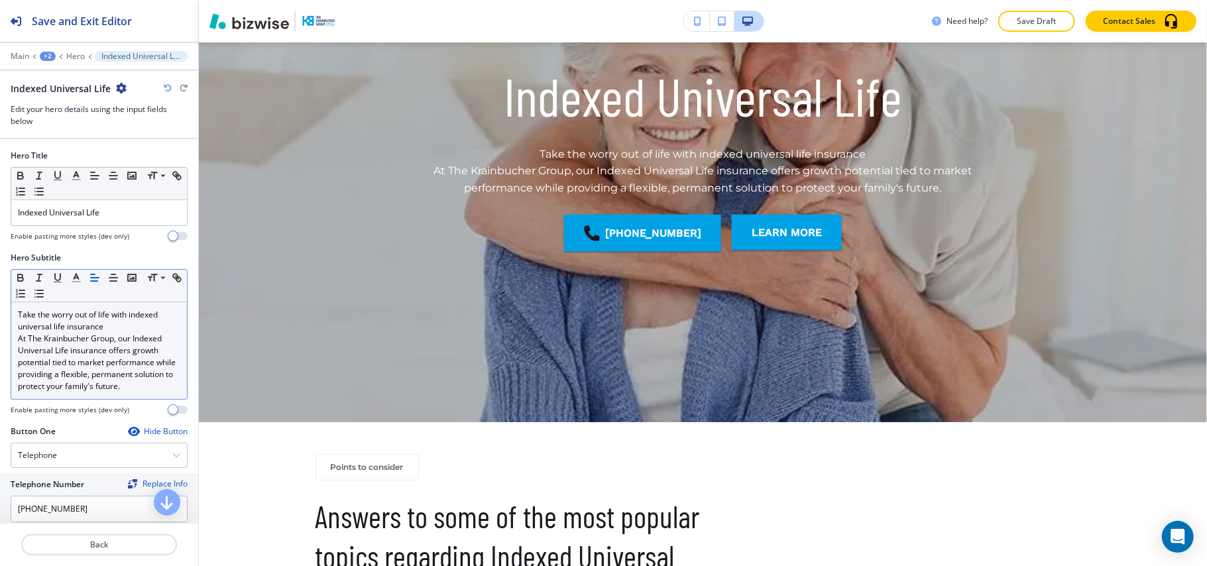
scroll to position [207, 0]
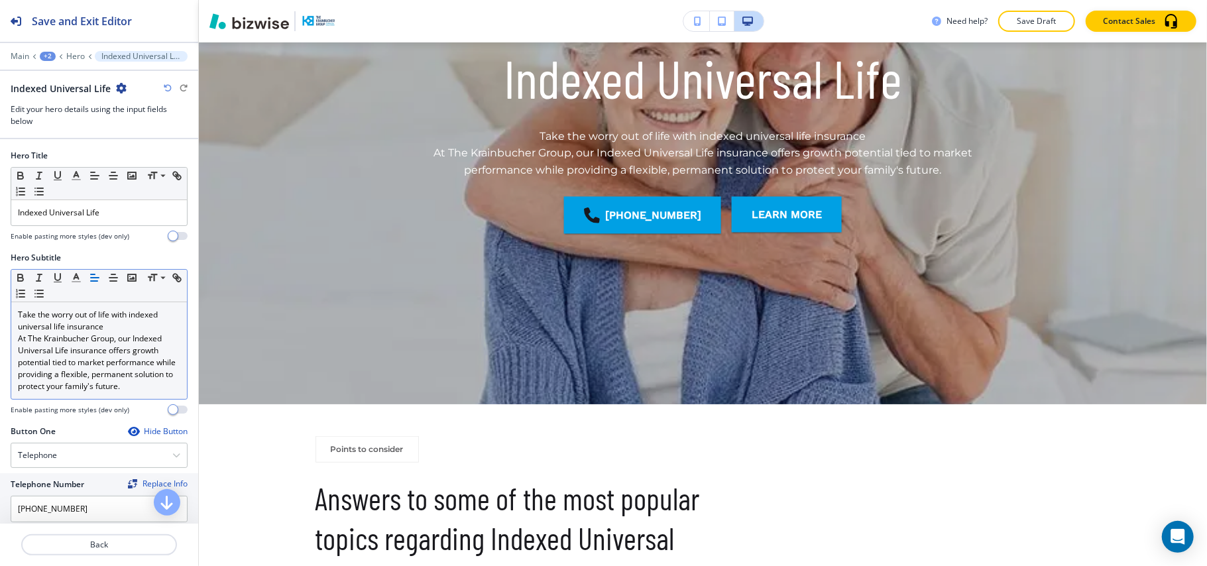
click at [78, 359] on p "At The Krainbucher Group, our Indexed Universal Life insurance offers growth po…" at bounding box center [99, 363] width 162 height 60
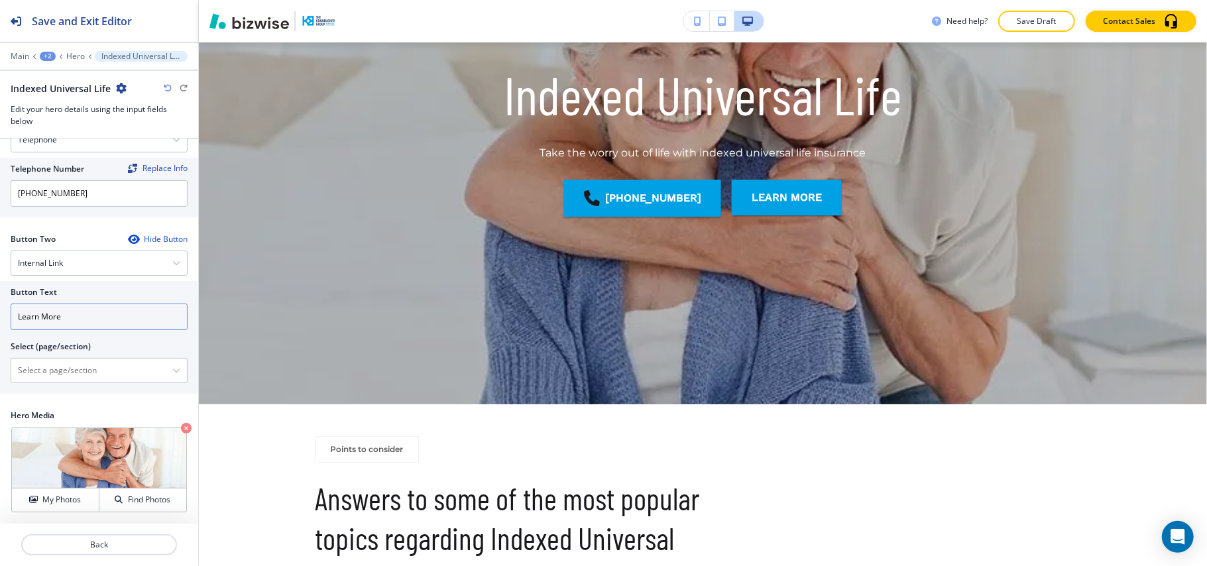
scroll to position [260, 0]
click at [67, 371] on \(page\/section\) "Manual Input" at bounding box center [91, 370] width 161 height 23
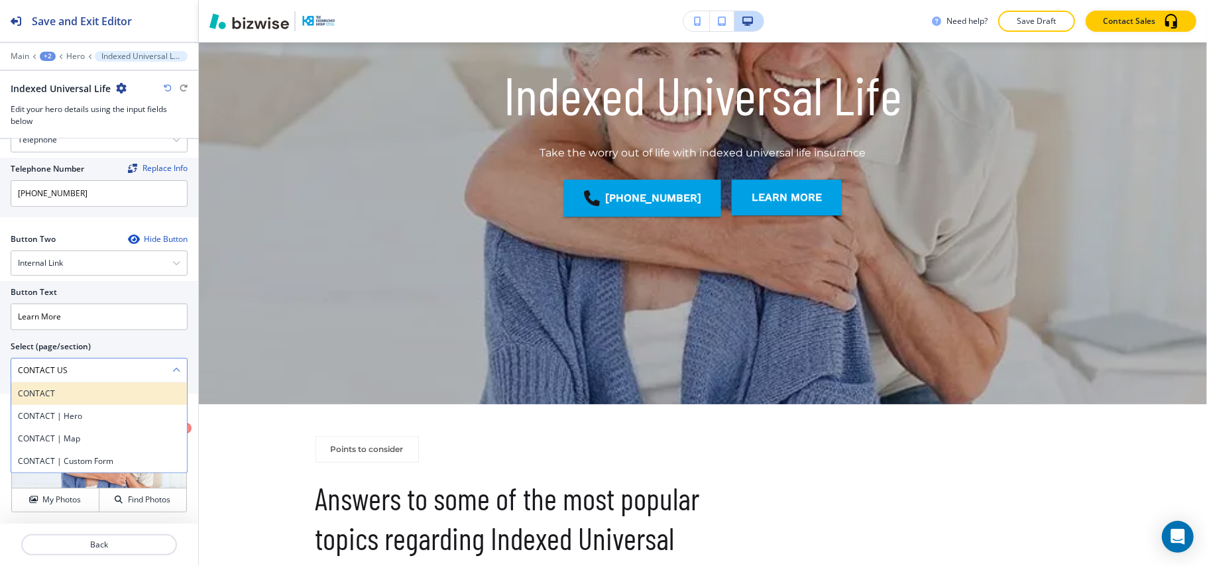
click at [58, 388] on h4 "CONTACT" at bounding box center [99, 394] width 162 height 12
type \(page\/section\) "CONTACT"
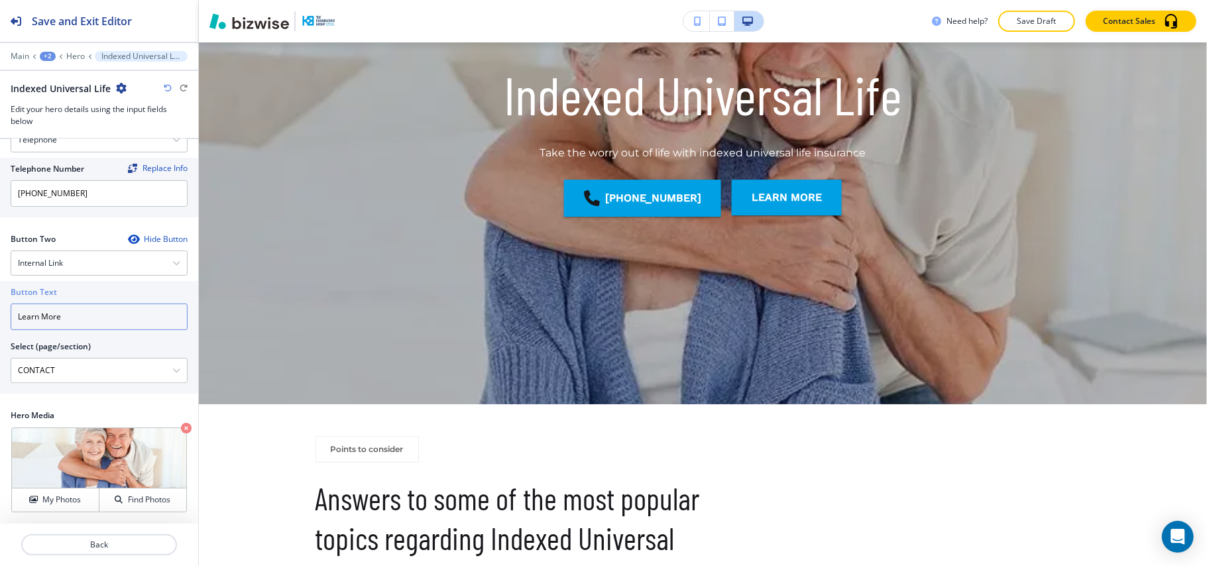
drag, startPoint x: 98, startPoint y: 310, endPoint x: 0, endPoint y: 308, distance: 98.1
click at [0, 308] on div "Button Text Learn More Select (page/section) CONTACT CONTACT CONTACT | Hero CON…" at bounding box center [99, 337] width 198 height 113
paste input "CONTACT US"
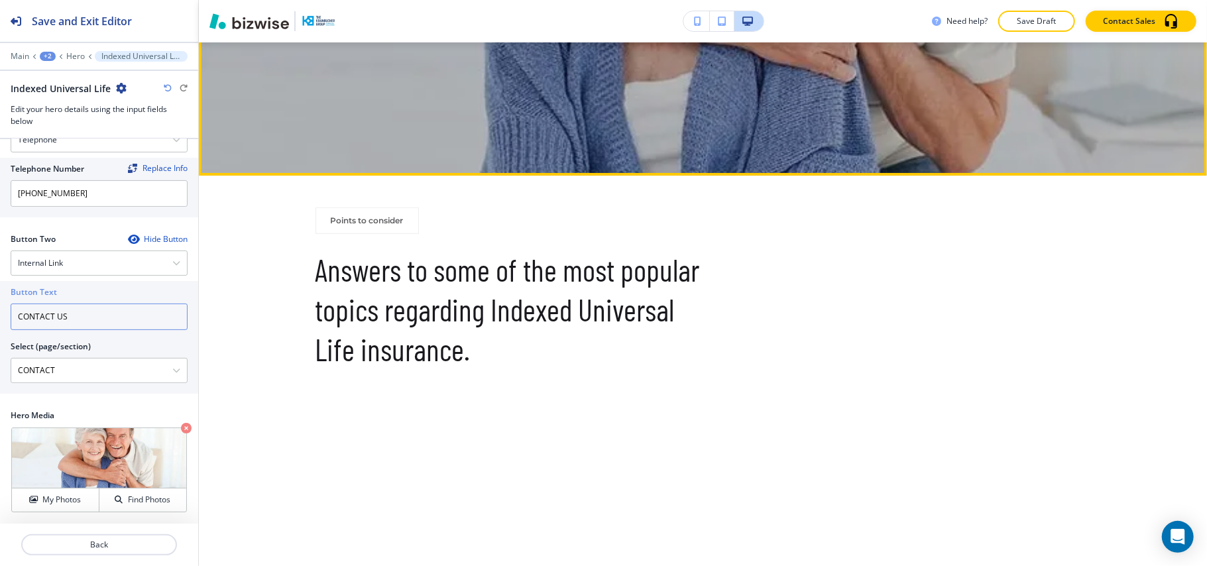
scroll to position [472, 0]
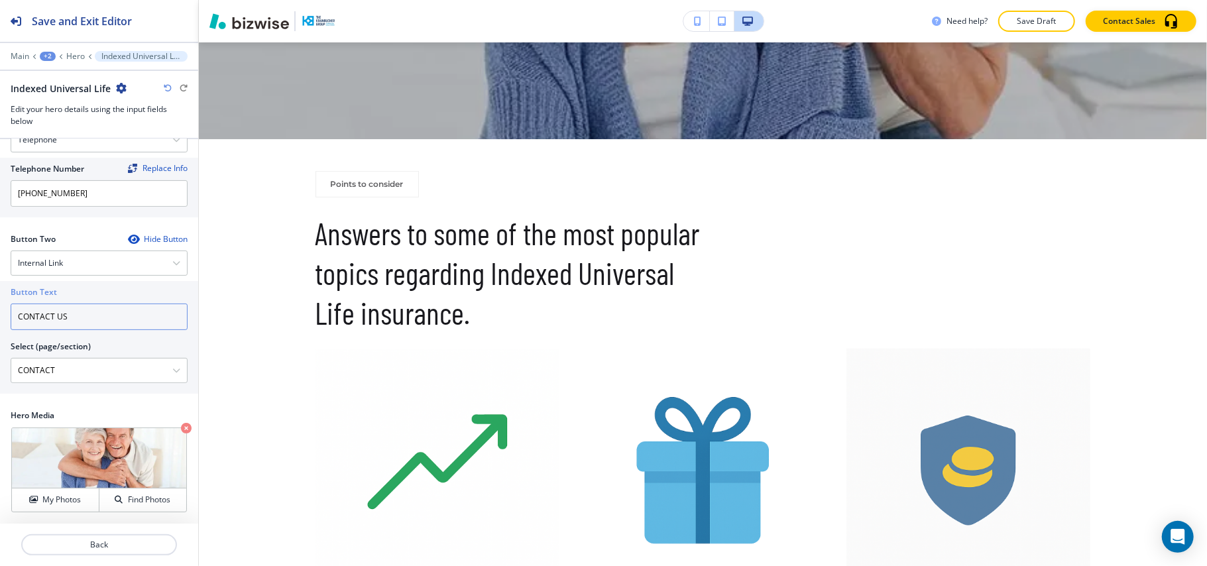
type input "CONTACT US"
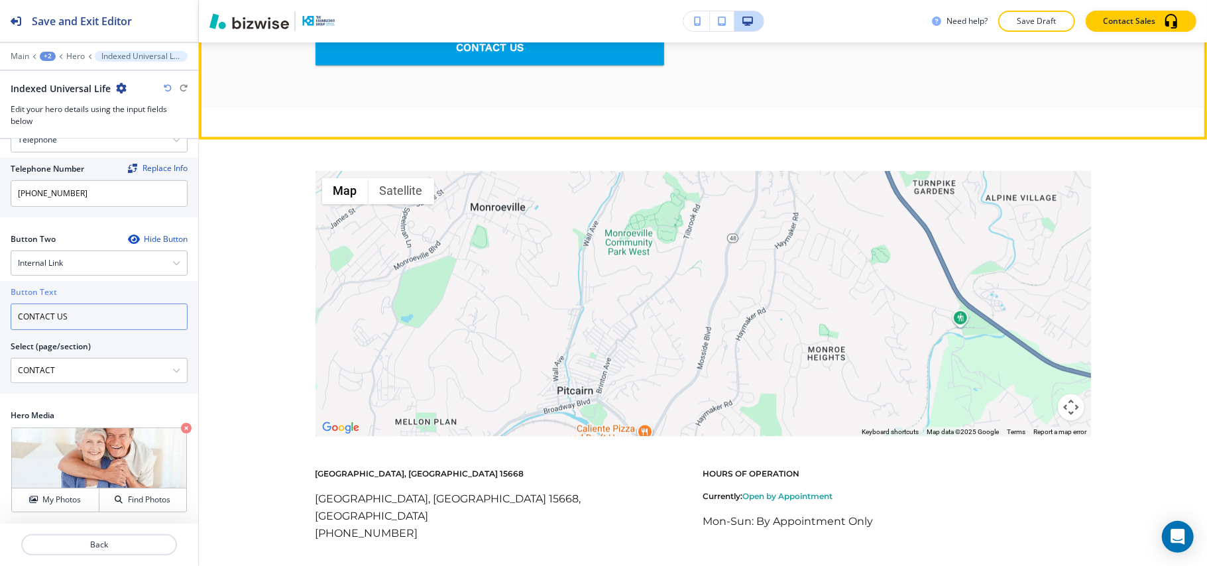
scroll to position [1533, 0]
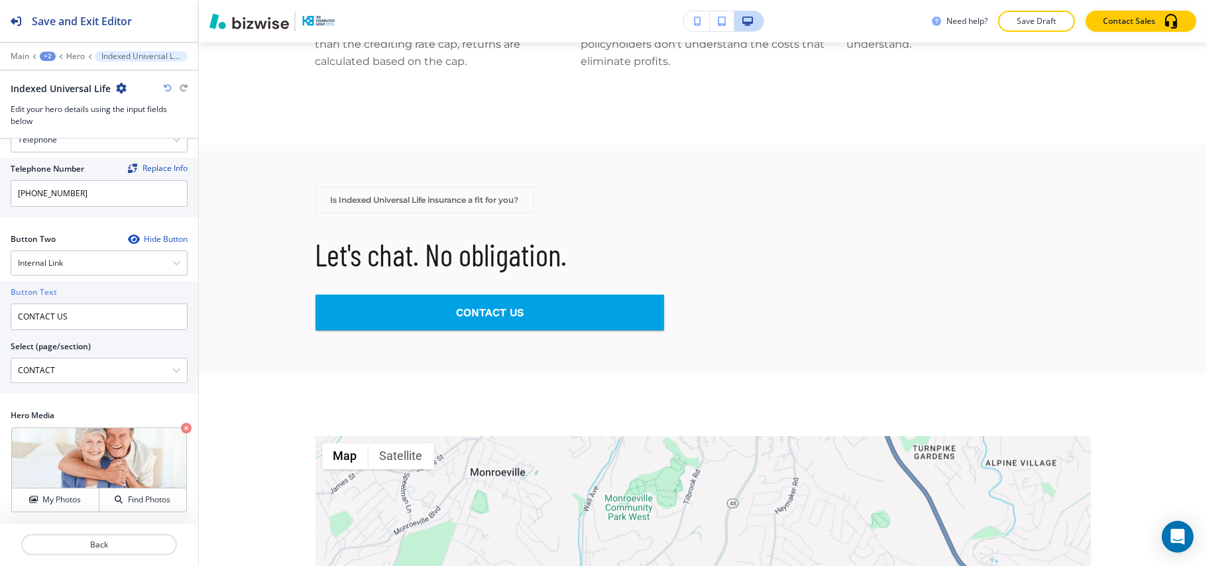
click at [64, 58] on div "Main +2 Hero Indexed Universal Life" at bounding box center [99, 56] width 177 height 11
click at [45, 52] on div "+2" at bounding box center [48, 56] width 16 height 9
click at [64, 99] on p "INDEXED UNIVERSAL LIFE" at bounding box center [82, 101] width 68 height 12
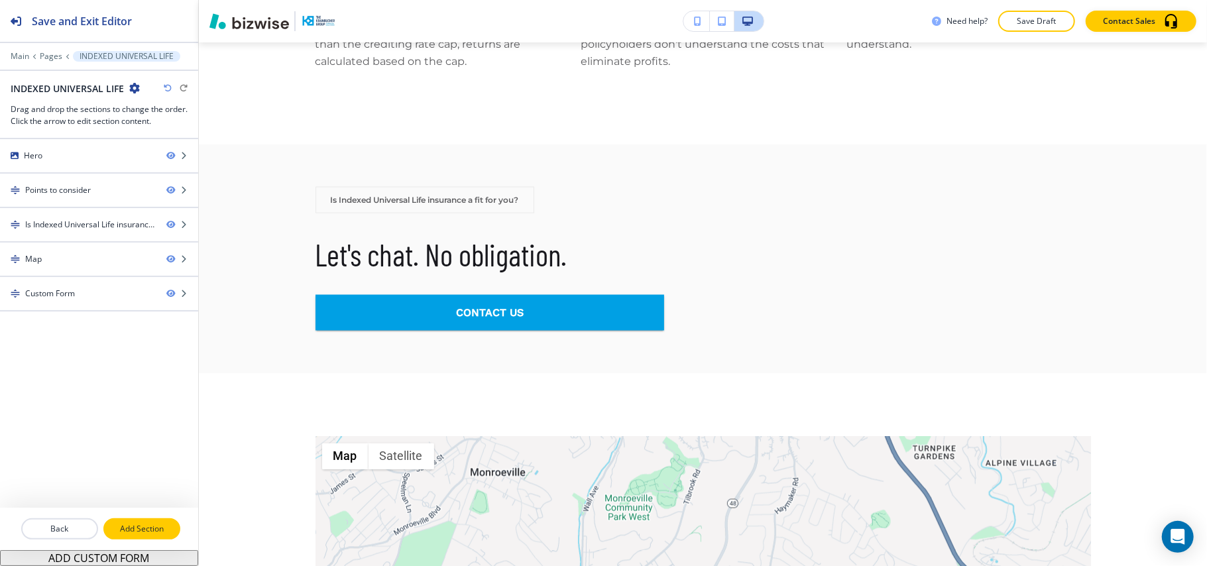
click at [122, 523] on p "Add Section" at bounding box center [142, 529] width 74 height 12
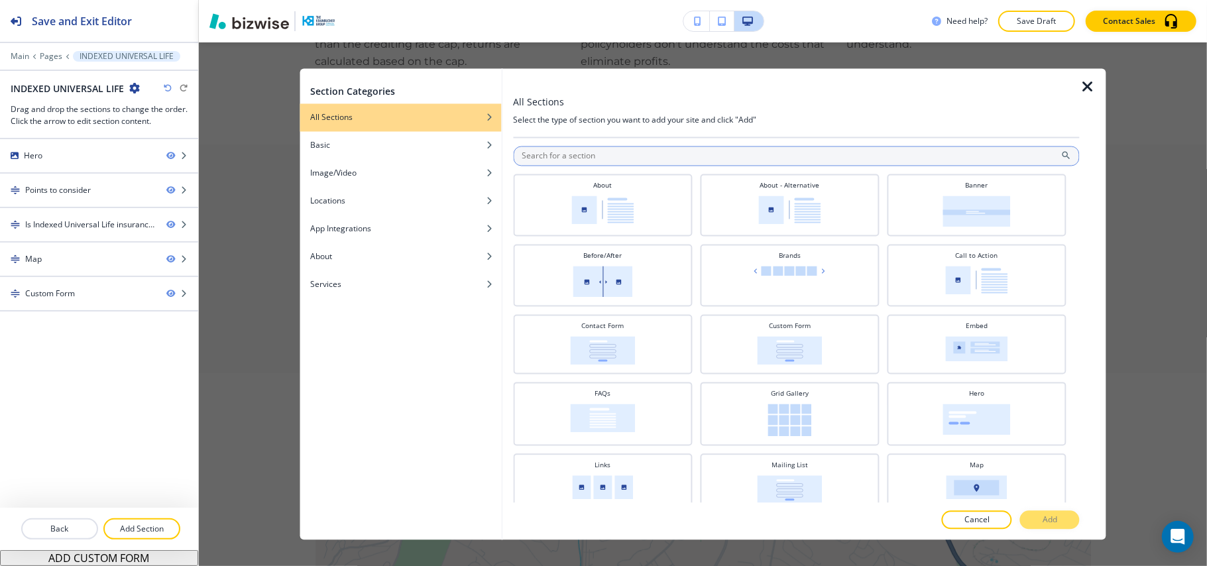
click at [700, 152] on input "text" at bounding box center [796, 156] width 566 height 20
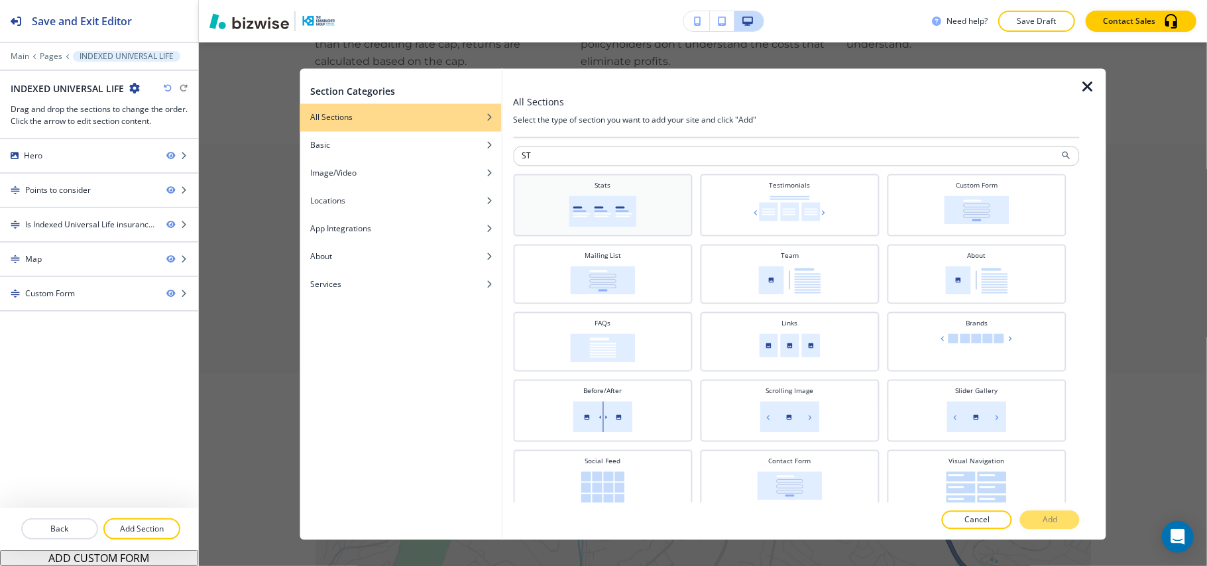
type input "ST"
click at [632, 194] on div "Stats" at bounding box center [602, 204] width 166 height 46
click at [1058, 520] on button "Add" at bounding box center [1050, 520] width 60 height 19
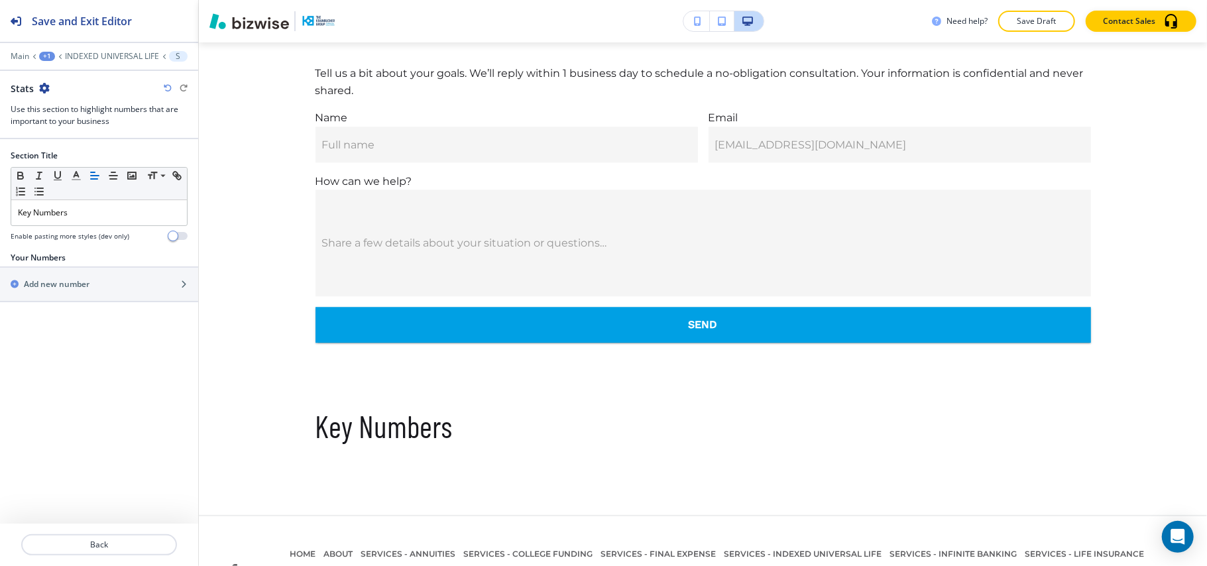
scroll to position [2442, 0]
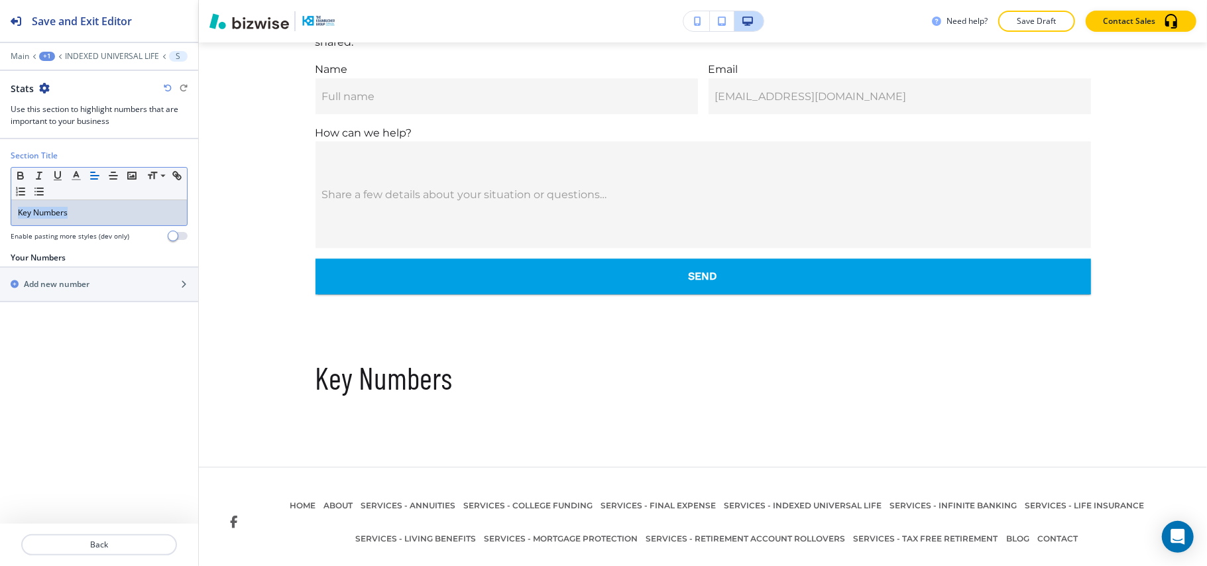
drag, startPoint x: 107, startPoint y: 208, endPoint x: 0, endPoint y: 213, distance: 107.5
click at [0, 213] on div "Section Title Small Normal Large Huge Key Numbers Enable pasting more styles (d…" at bounding box center [99, 201] width 198 height 102
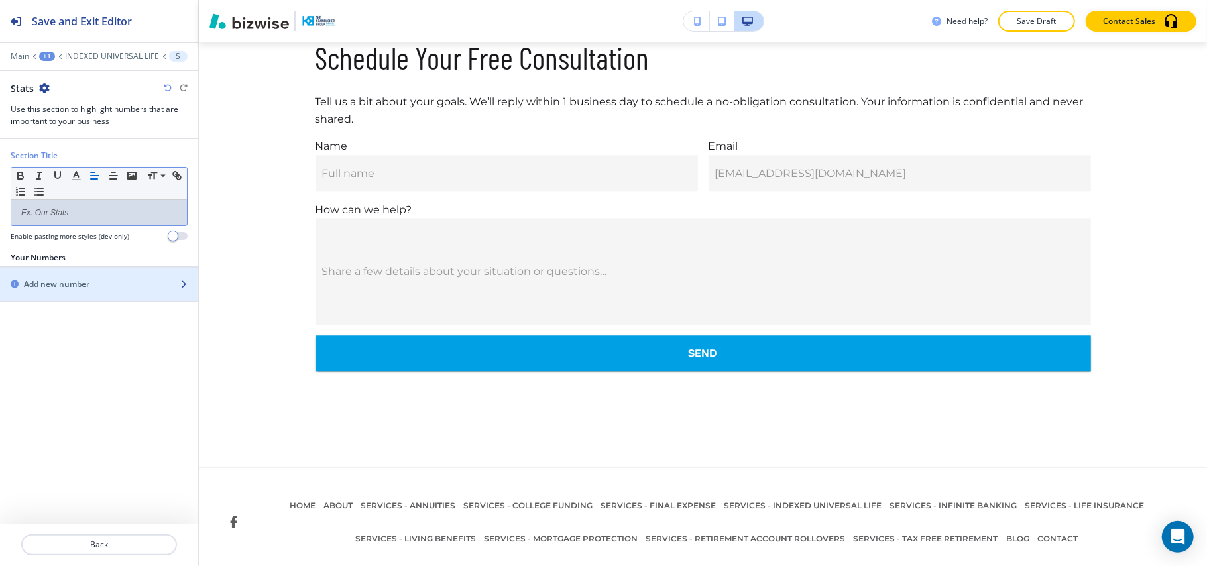
click at [75, 285] on h2 "Add new number" at bounding box center [57, 284] width 66 height 12
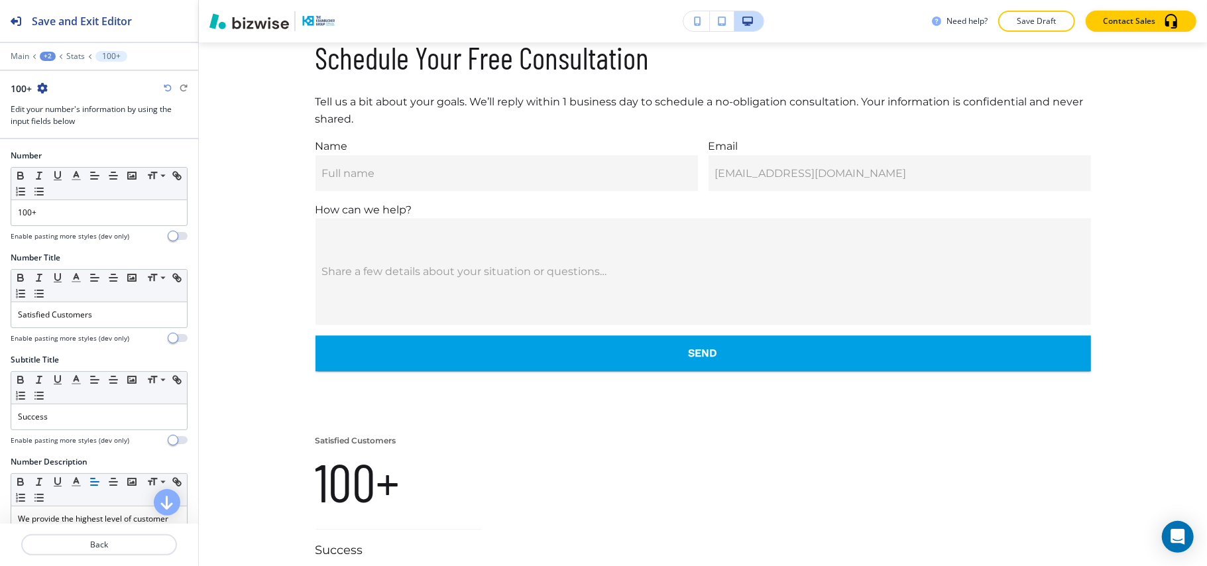
scroll to position [2531, 0]
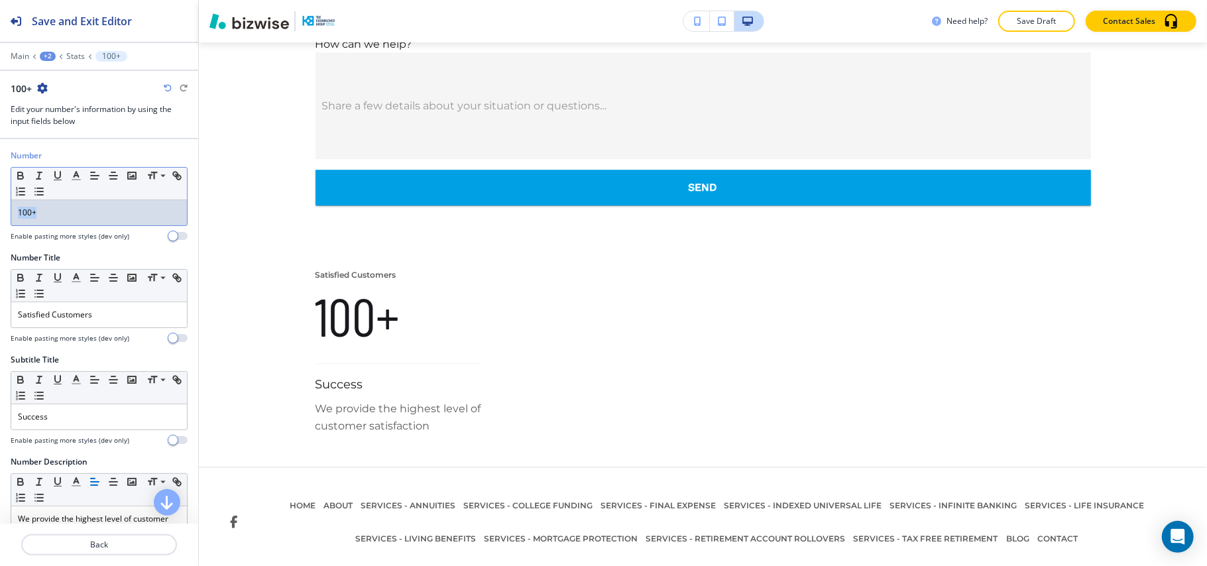
click at [0, 210] on div "Number Small Normal Large Huge 100+ Enable pasting more styles (dev only)" at bounding box center [99, 201] width 198 height 102
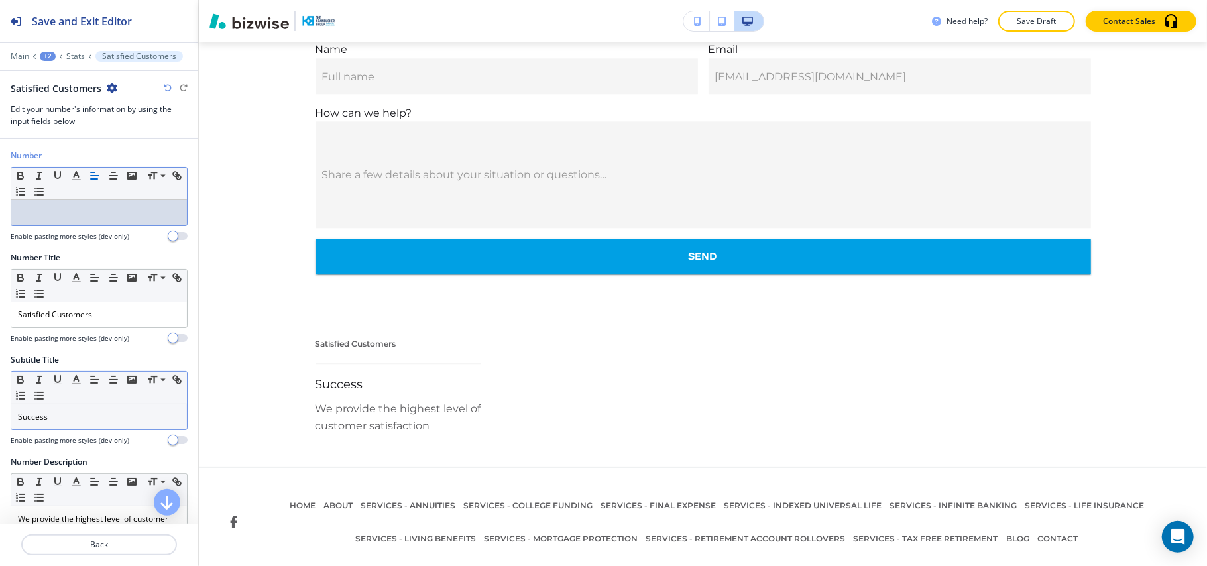
scroll to position [88, 0]
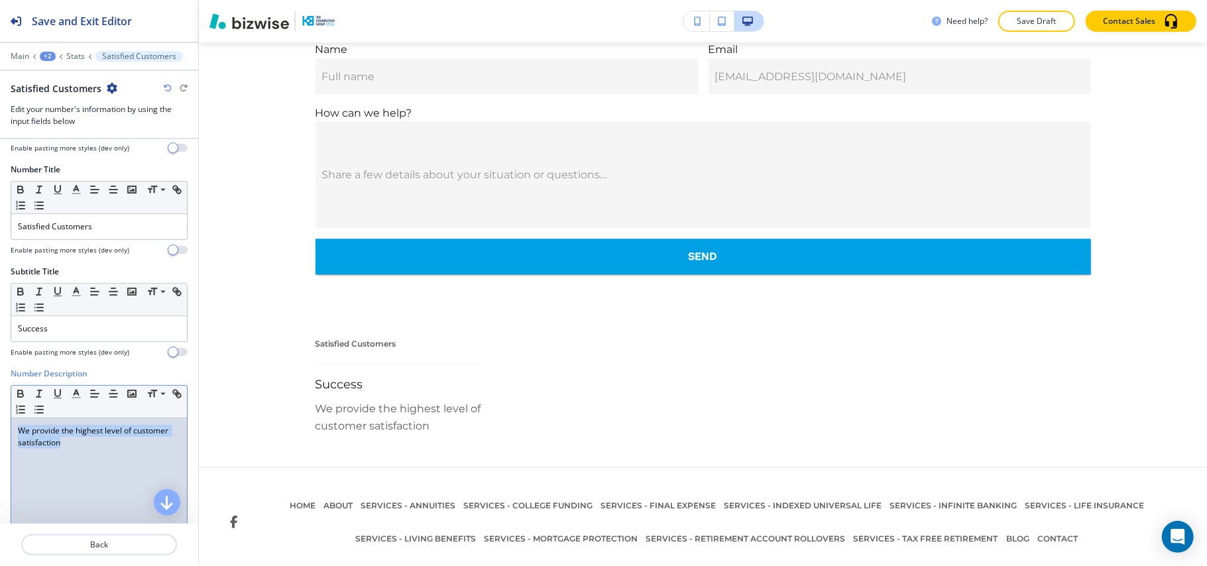
drag, startPoint x: 138, startPoint y: 455, endPoint x: 0, endPoint y: 403, distance: 147.0
click at [0, 403] on div "Number Description Small Normal Large Huge We provide the highest level of cust…" at bounding box center [99, 492] width 198 height 249
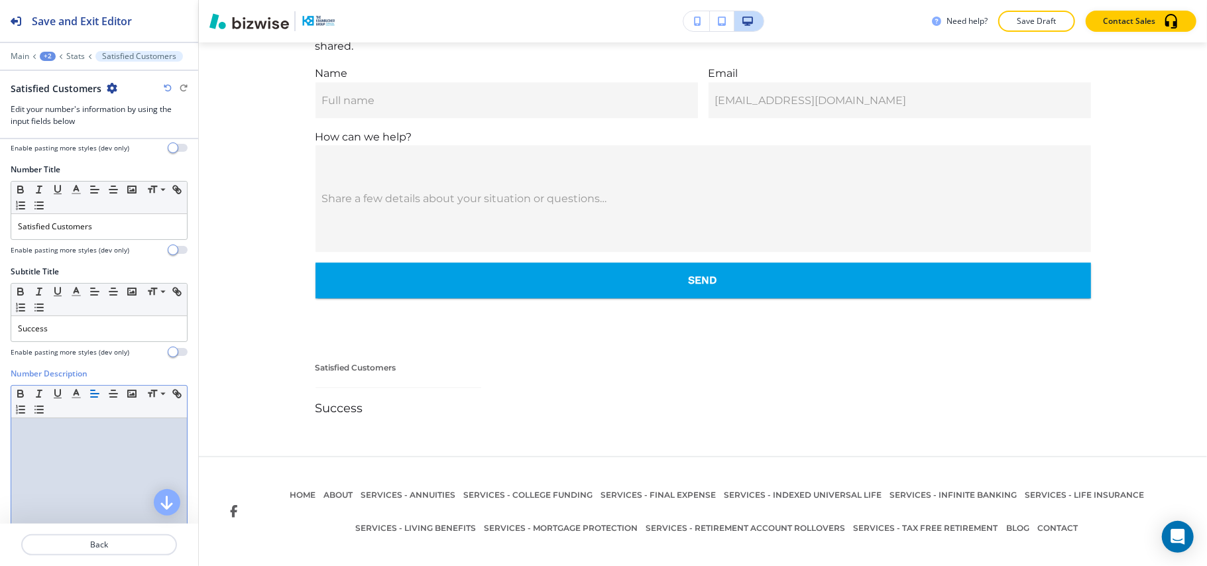
scroll to position [2428, 0]
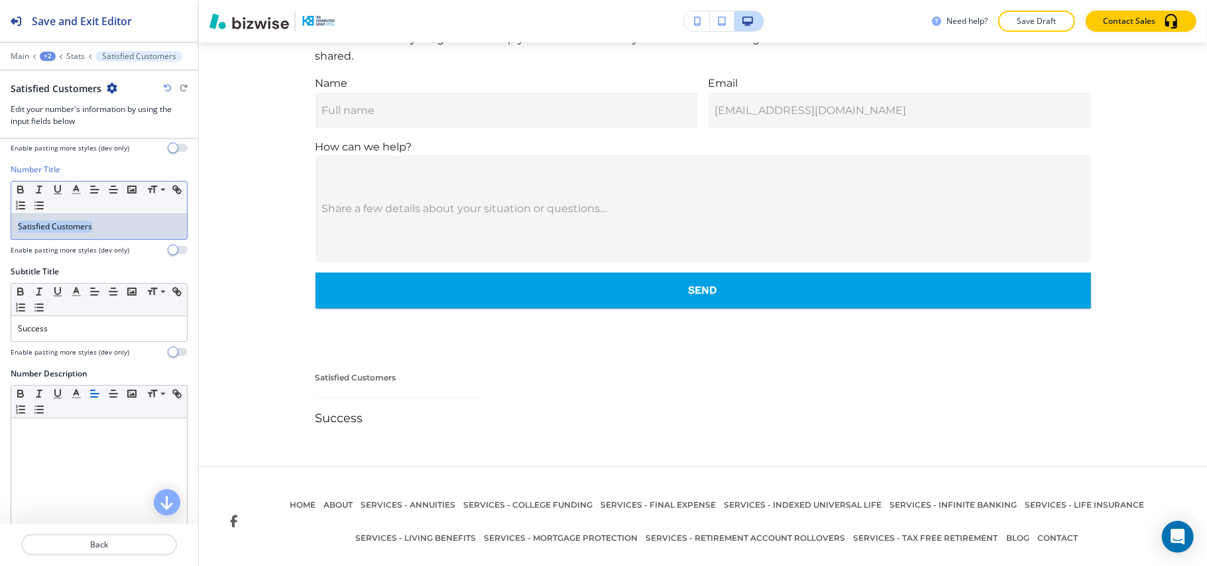
drag, startPoint x: 120, startPoint y: 229, endPoint x: 0, endPoint y: 224, distance: 120.0
click at [0, 224] on div "Number Title Small Normal Large Huge Satisfied Customers Enable pasting more st…" at bounding box center [99, 215] width 198 height 102
drag, startPoint x: 85, startPoint y: 340, endPoint x: 0, endPoint y: 330, distance: 85.4
click at [0, 330] on div "Subtitle Title Small Normal Large Huge Success Enable pasting more styles (dev …" at bounding box center [99, 317] width 198 height 102
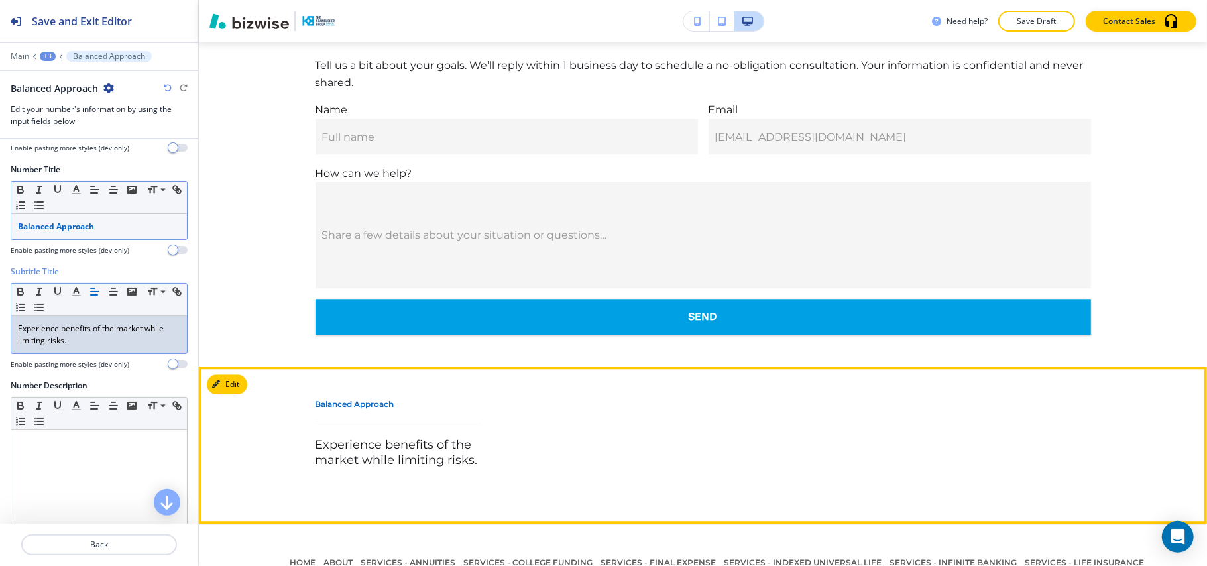
scroll to position [2371, 0]
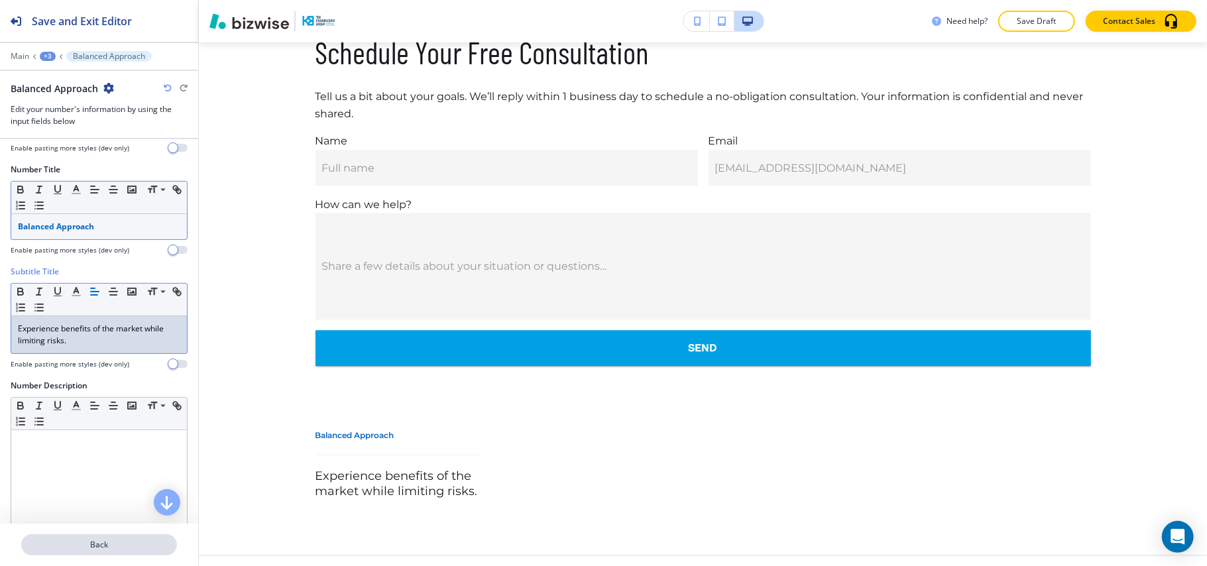
click at [101, 544] on p "Back" at bounding box center [99, 545] width 153 height 12
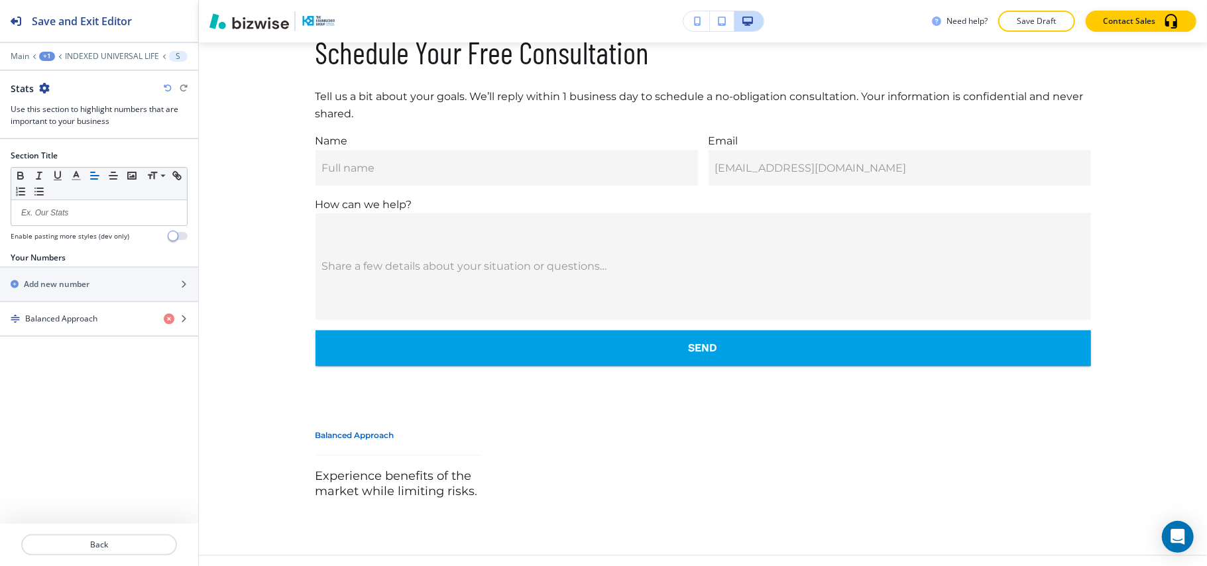
scroll to position [2459, 0]
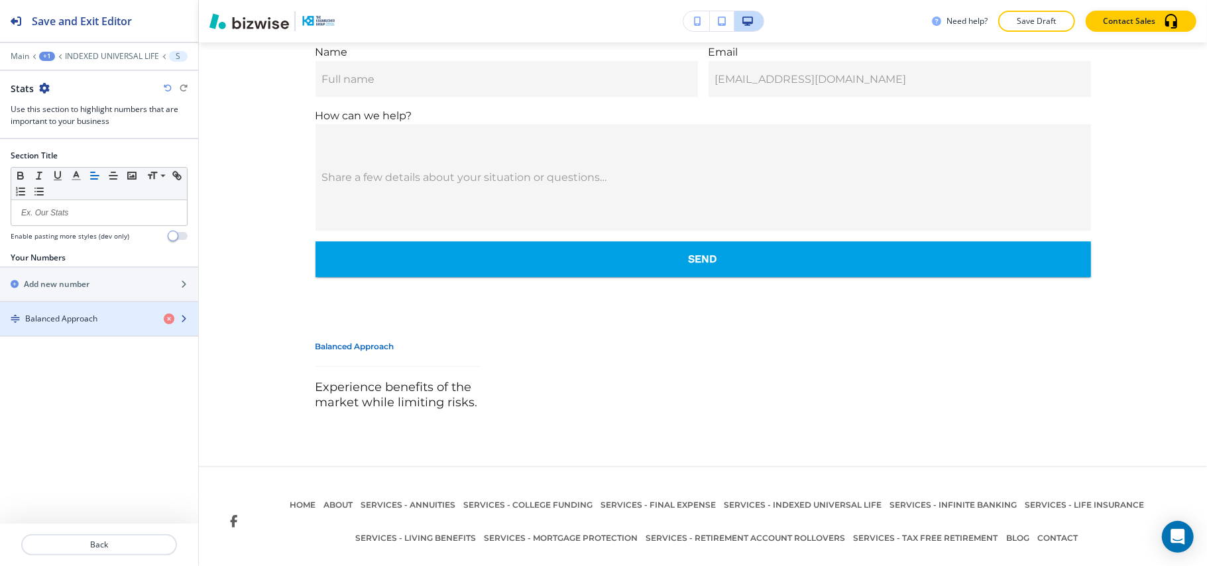
click at [90, 313] on div "button" at bounding box center [99, 307] width 198 height 11
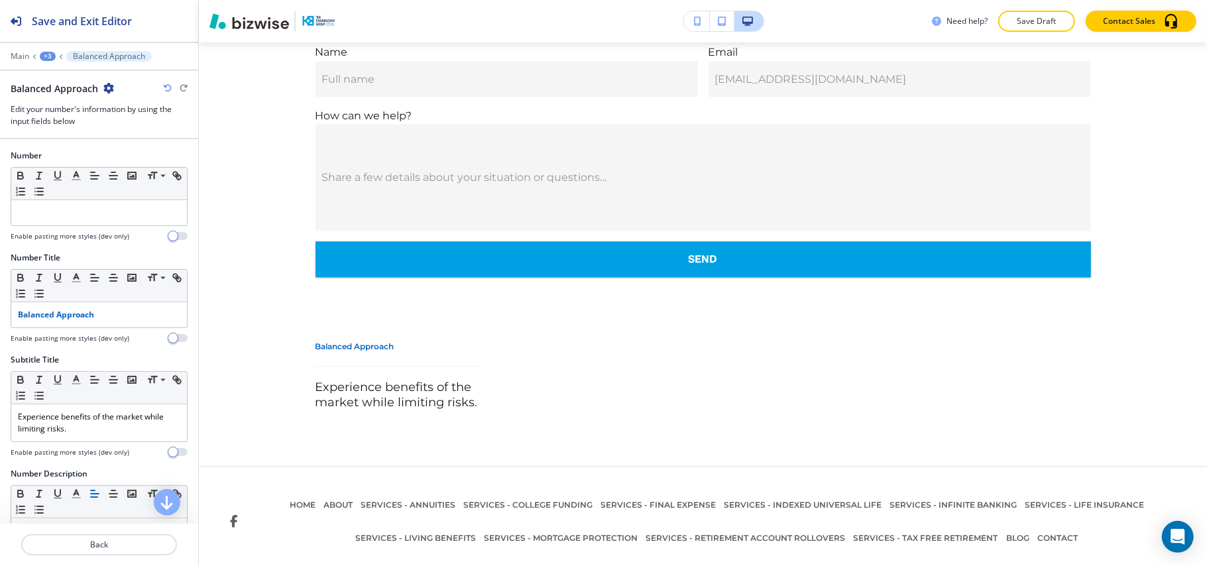
click at [114, 91] on div "Balanced Approach" at bounding box center [99, 88] width 177 height 14
click at [109, 87] on icon "button" at bounding box center [108, 88] width 11 height 11
click at [128, 130] on p "Duplicate Balanced Approach" at bounding box center [145, 135] width 68 height 12
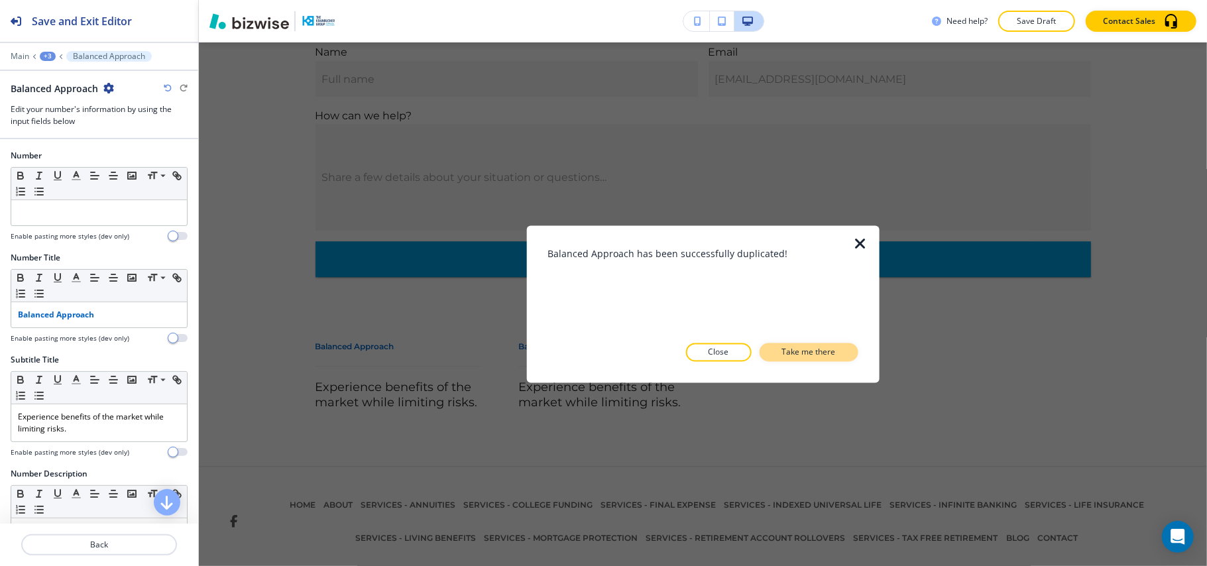
click at [814, 347] on p "Take me there" at bounding box center [809, 353] width 54 height 12
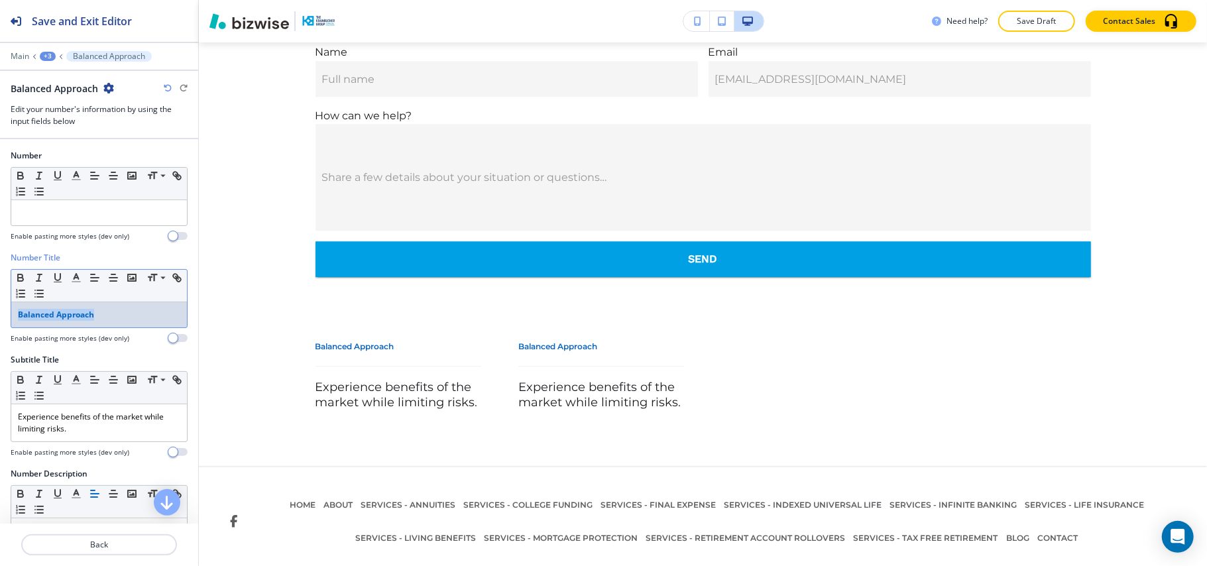
drag, startPoint x: 30, startPoint y: 316, endPoint x: 3, endPoint y: 313, distance: 27.3
click at [0, 315] on div "Number Title Small Normal Large Huge Balanced Approach Enable pasting more styl…" at bounding box center [99, 303] width 198 height 102
click at [110, 439] on div "Experience benefits of the market while limiting risks." at bounding box center [99, 422] width 176 height 37
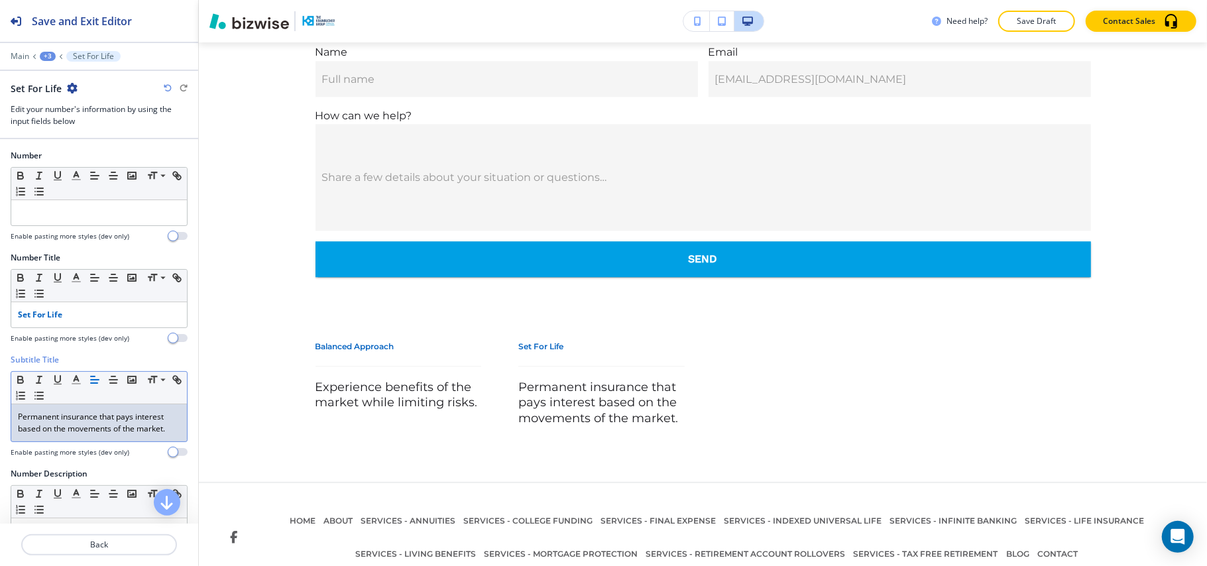
click at [69, 87] on icon "button" at bounding box center [72, 88] width 11 height 11
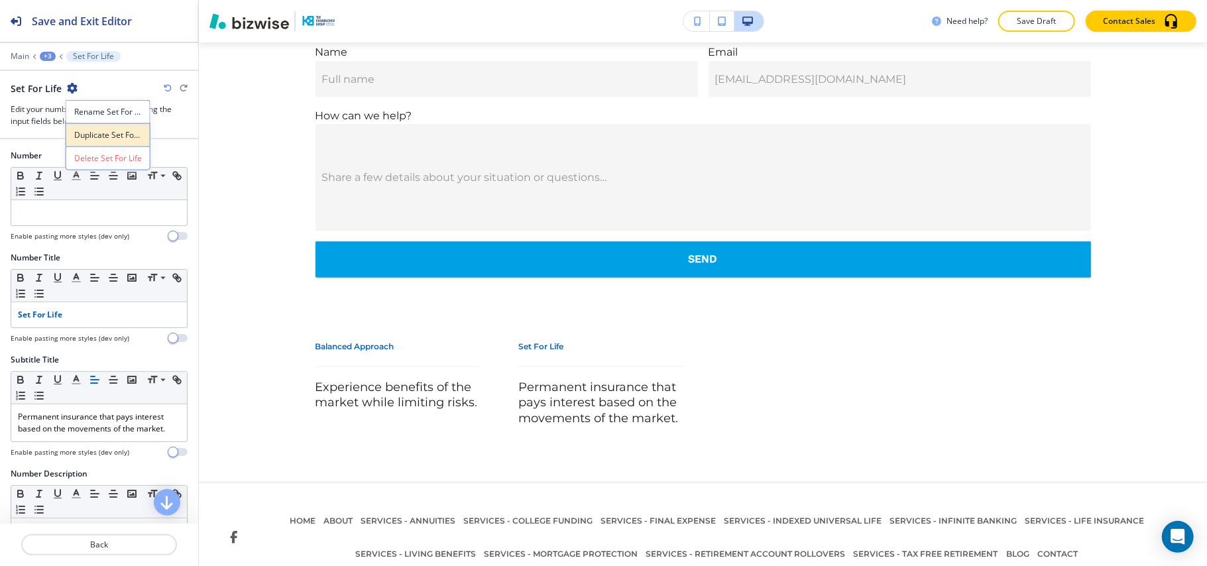
click at [81, 138] on p "Duplicate Set For Life" at bounding box center [108, 135] width 68 height 12
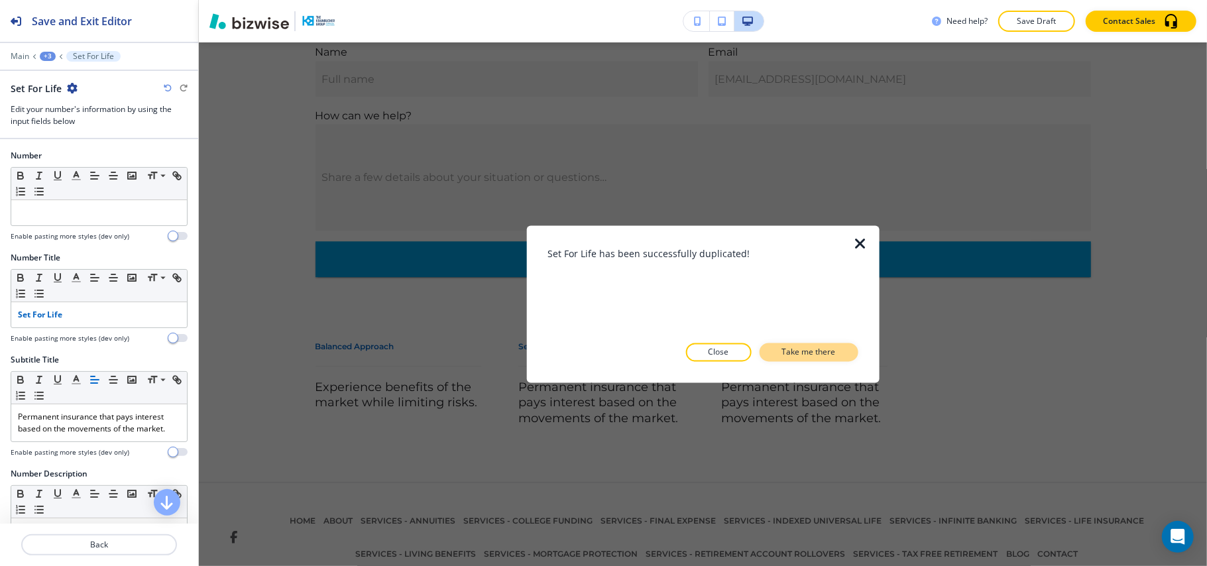
click at [822, 348] on p "Take me there" at bounding box center [809, 353] width 54 height 12
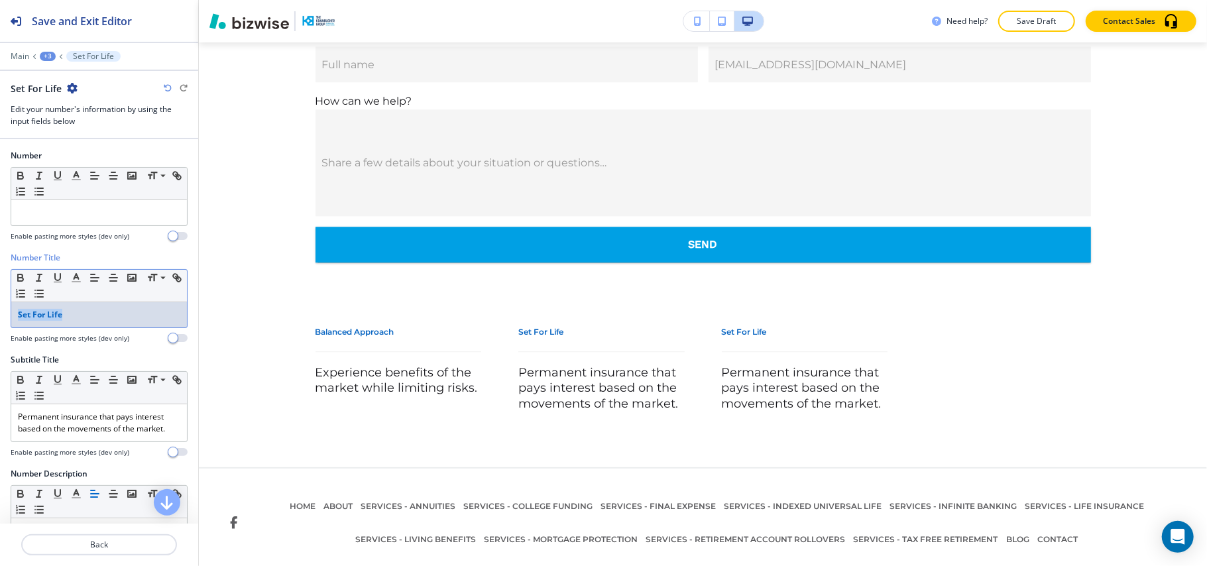
click at [0, 305] on div "Number Title Small Normal Large Huge Set For Life Enable pasting more styles (d…" at bounding box center [99, 303] width 198 height 102
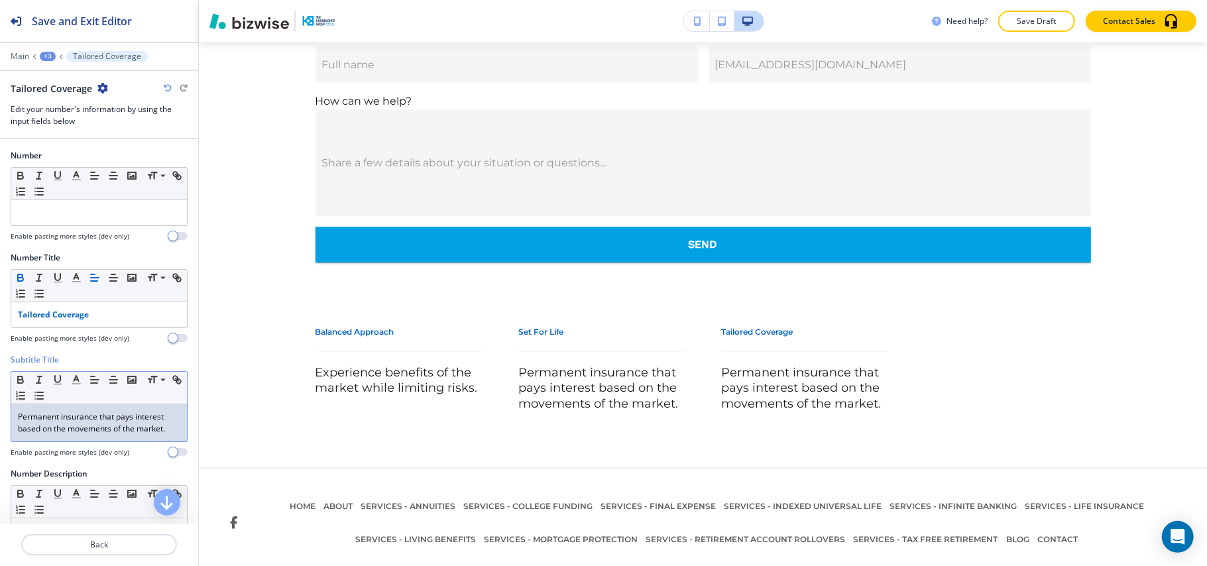
click at [83, 435] on p "Permanent insurance that pays interest based on the movements of the market." at bounding box center [99, 423] width 162 height 24
click at [48, 56] on div "+3" at bounding box center [48, 56] width 16 height 9
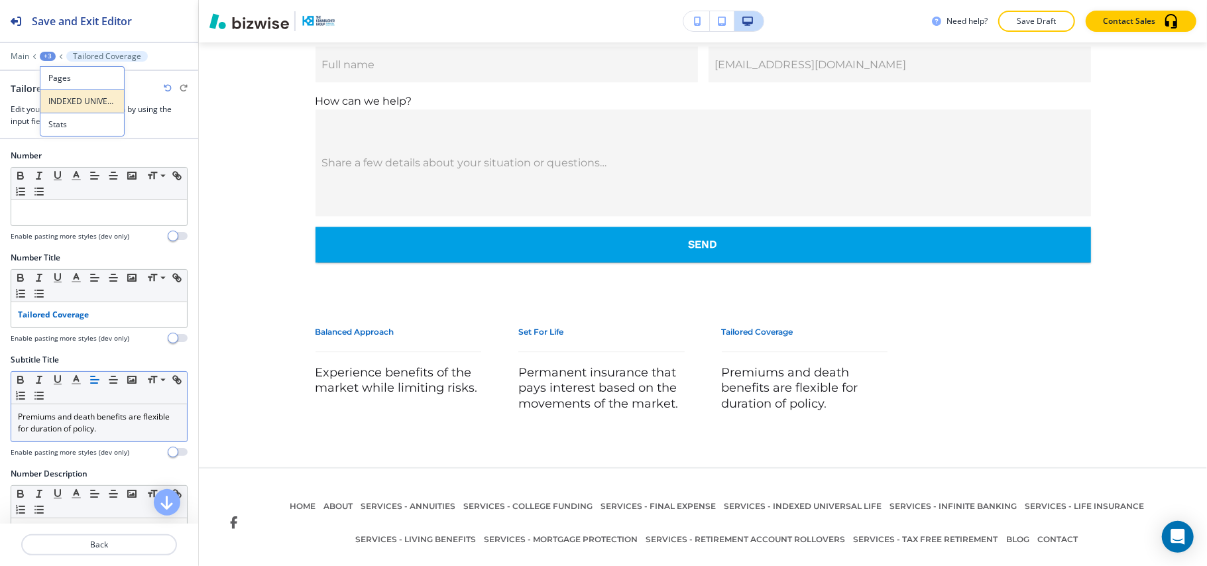
click at [59, 106] on p "INDEXED UNIVERSAL LIFE" at bounding box center [82, 101] width 68 height 12
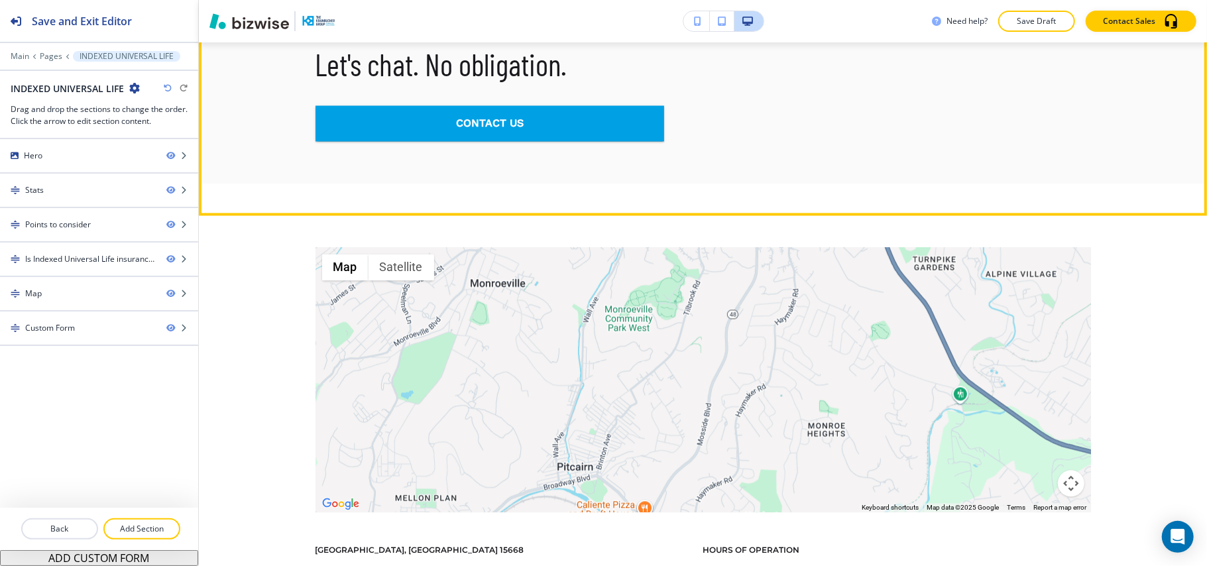
scroll to position [1718, 0]
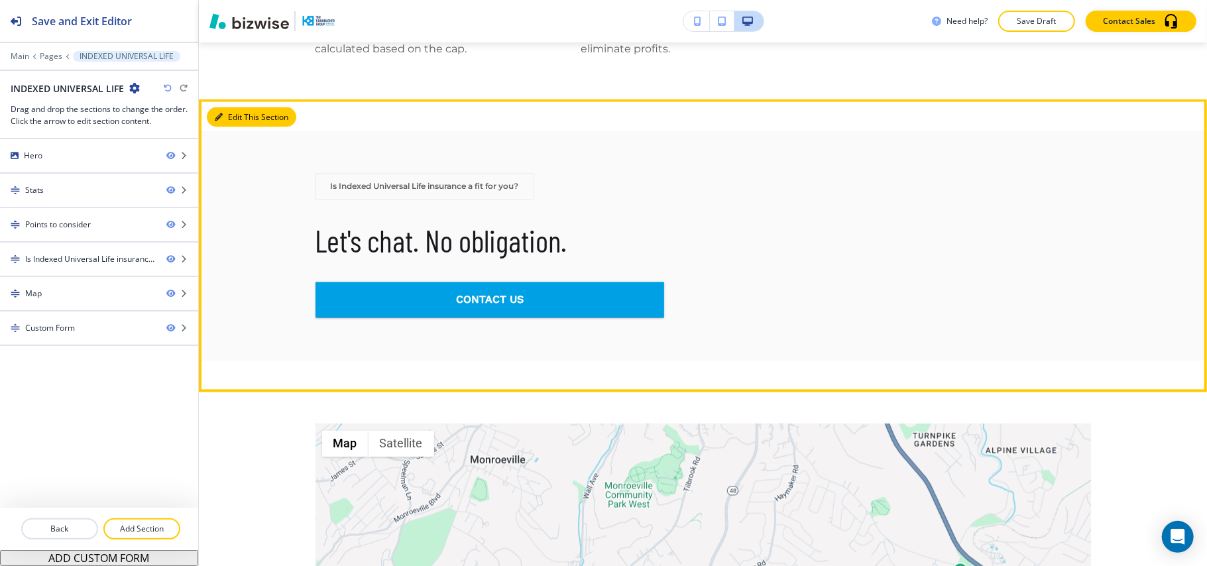
click at [237, 117] on button "Edit This Section" at bounding box center [251, 117] width 89 height 20
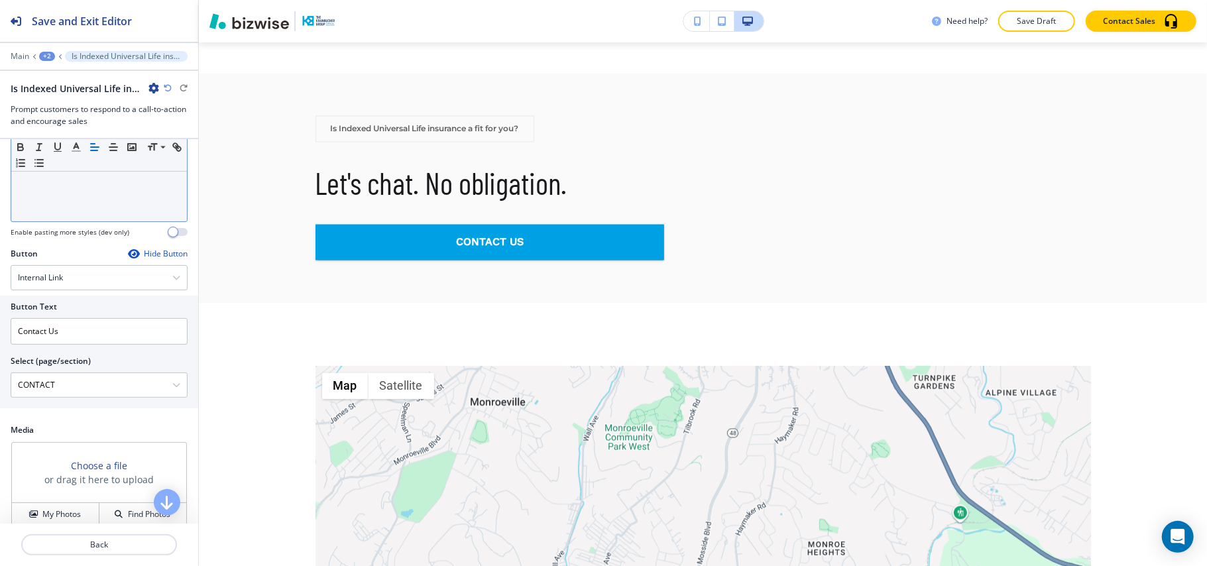
scroll to position [305, 0]
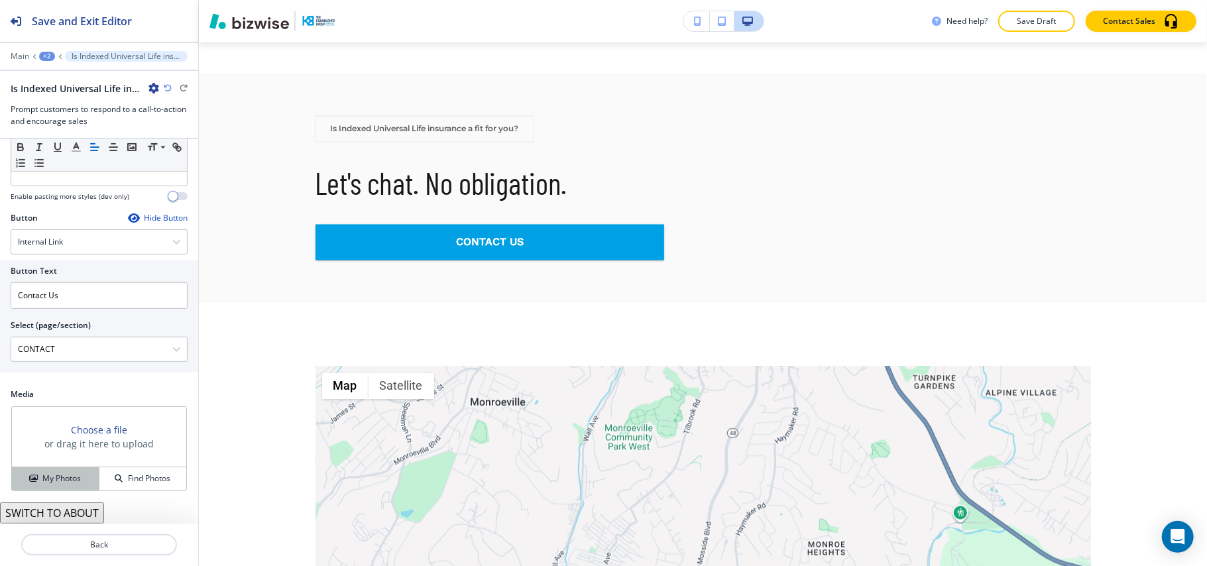
click at [59, 472] on h4 "My Photos" at bounding box center [61, 478] width 38 height 12
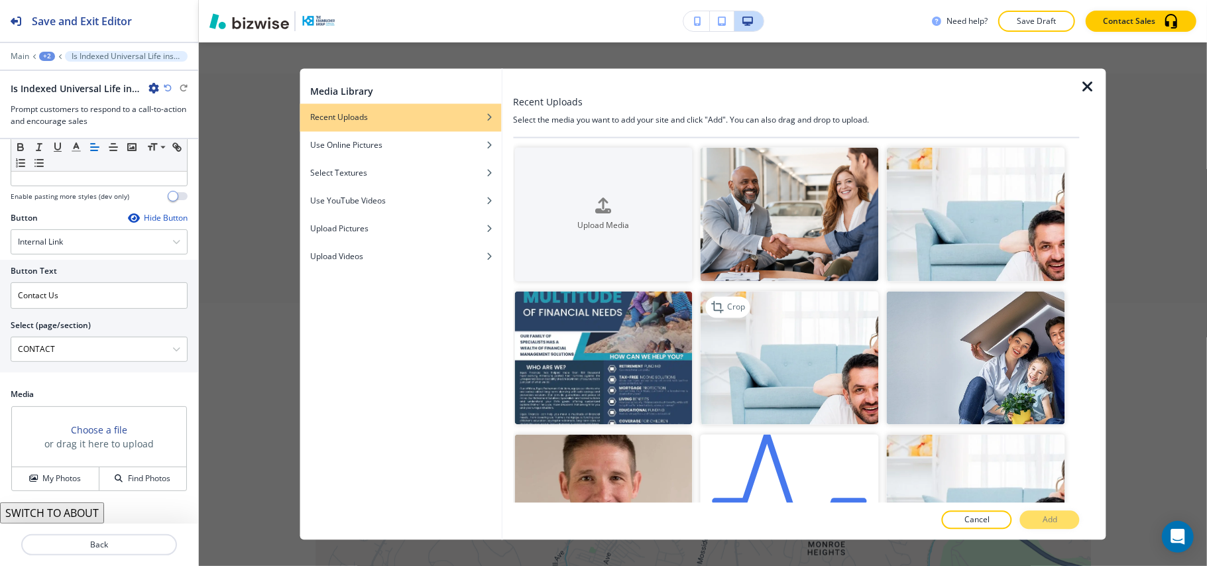
scroll to position [88, 0]
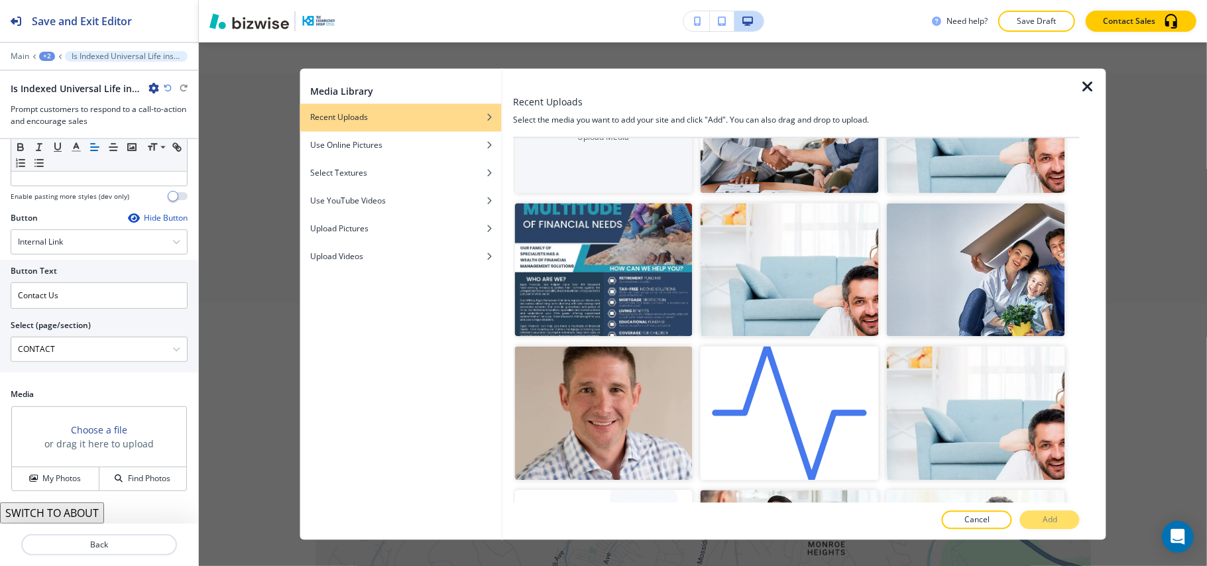
click at [761, 195] on div at bounding box center [789, 199] width 178 height 8
click at [1008, 292] on img "button" at bounding box center [976, 270] width 178 height 134
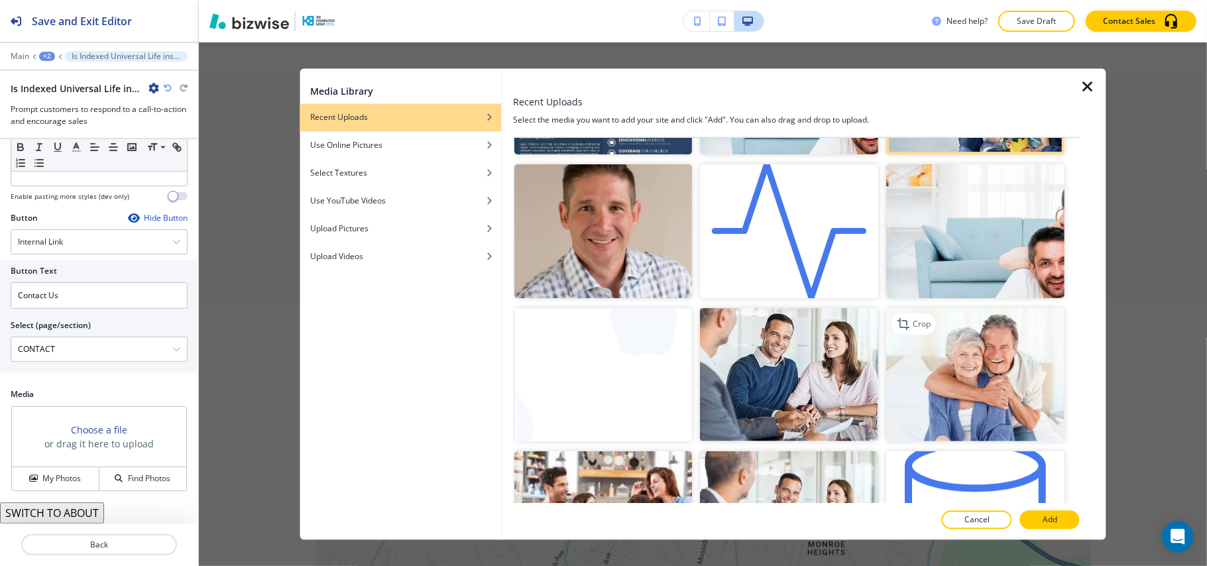
scroll to position [353, 0]
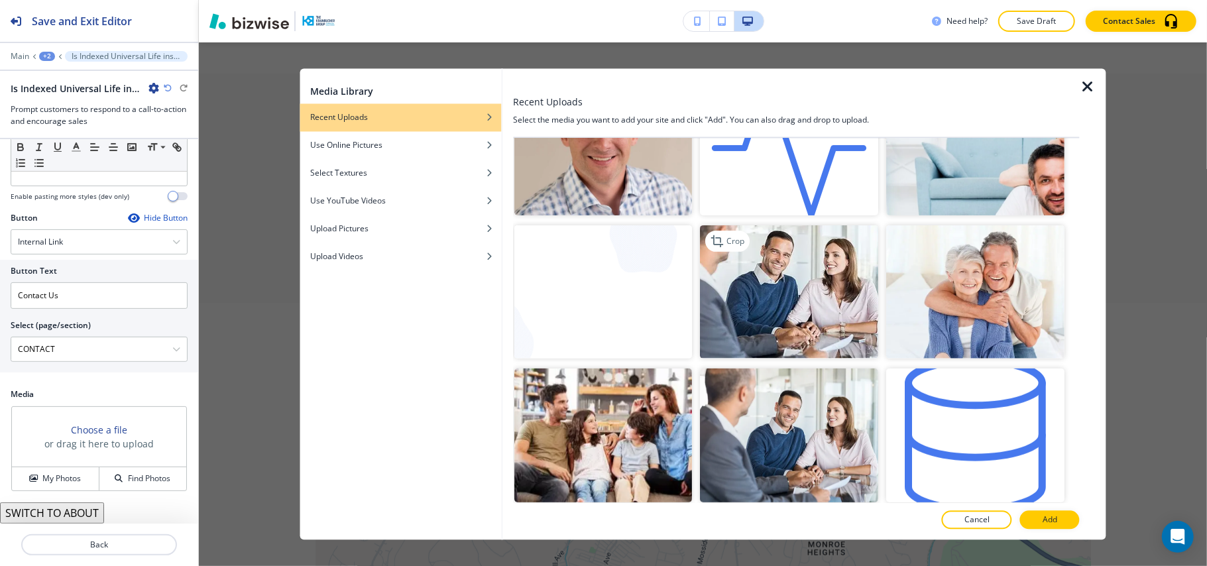
click at [745, 286] on img "button" at bounding box center [789, 292] width 178 height 134
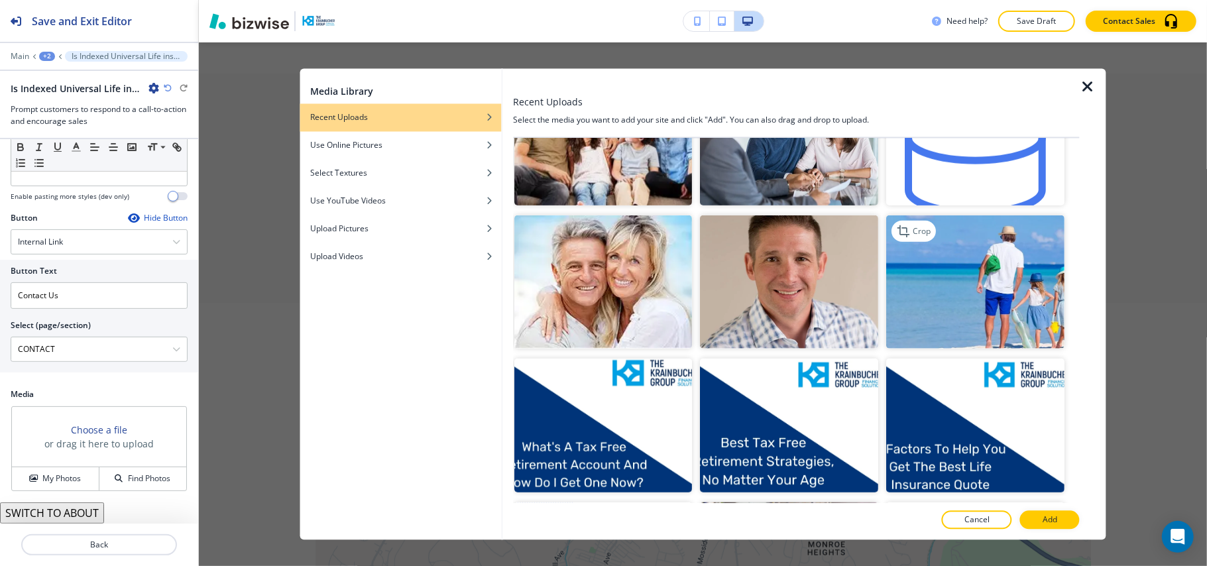
scroll to position [568, 0]
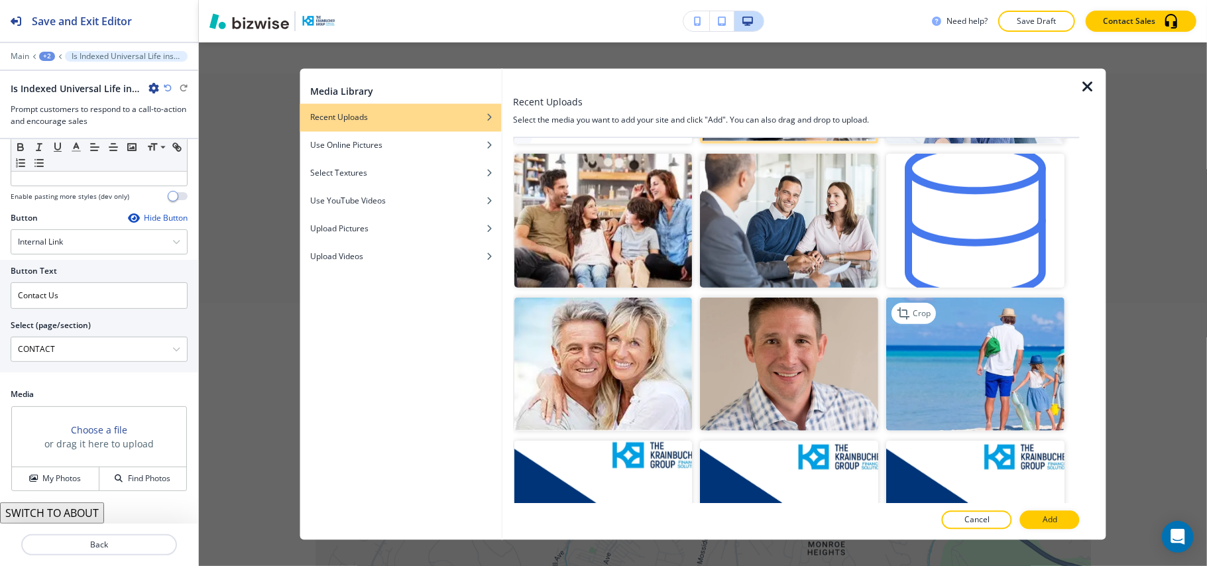
click at [1005, 379] on img "button" at bounding box center [976, 364] width 178 height 134
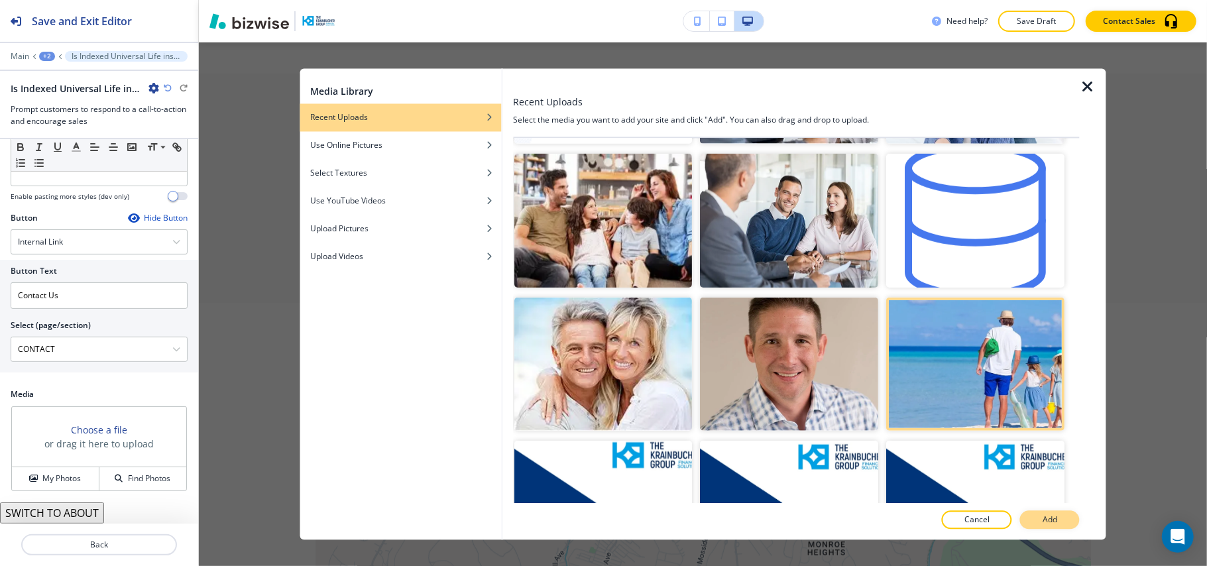
click at [1061, 520] on button "Add" at bounding box center [1050, 520] width 60 height 19
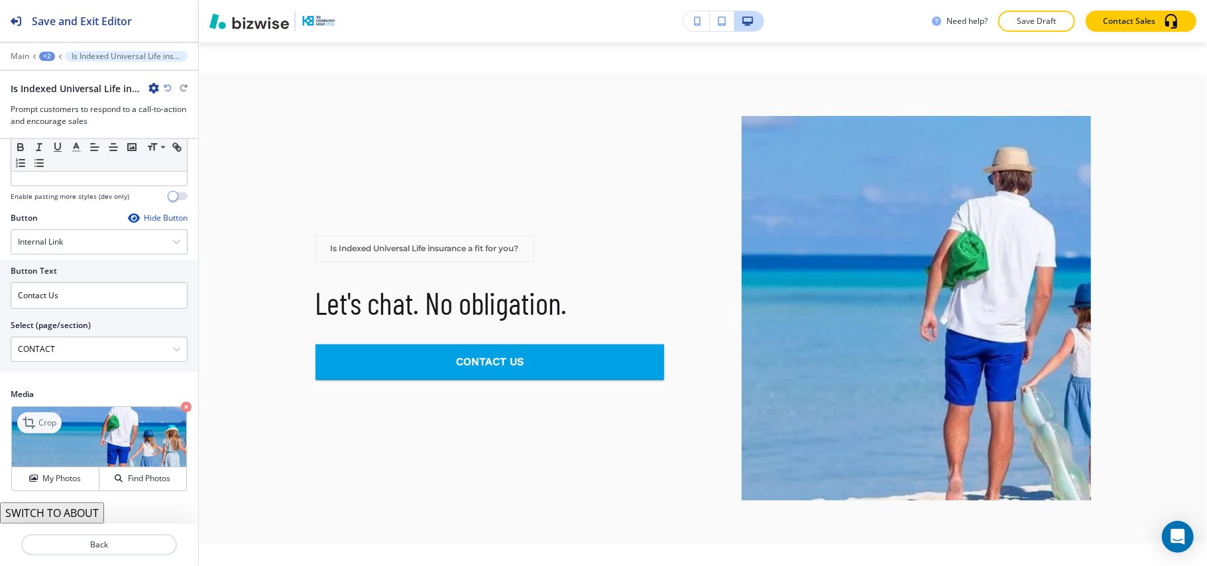
click at [38, 419] on p "Crop" at bounding box center [47, 423] width 18 height 12
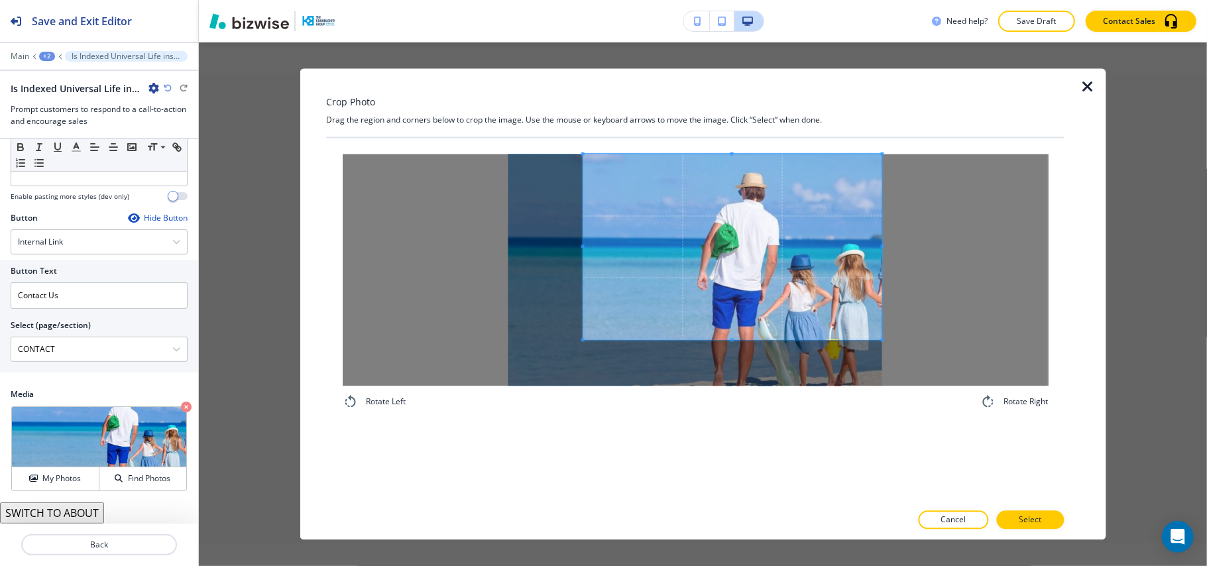
click at [921, 231] on div at bounding box center [695, 270] width 706 height 232
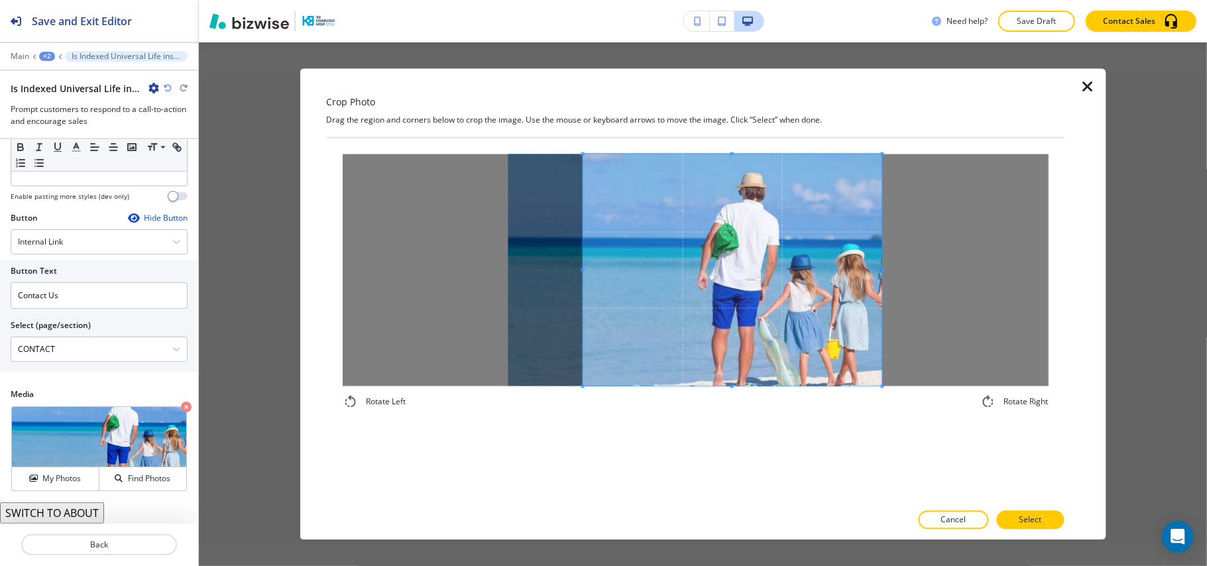
click at [746, 435] on div "Rotate Left Rotate Right" at bounding box center [694, 320] width 737 height 364
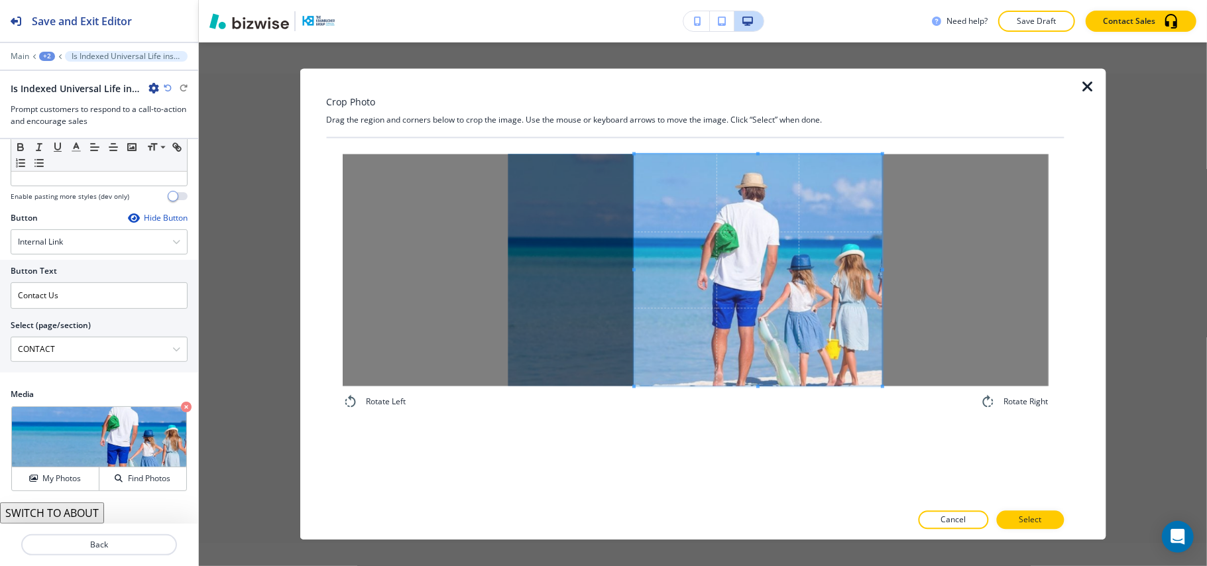
click at [632, 276] on span at bounding box center [633, 270] width 3 height 232
click at [1035, 517] on p "Select" at bounding box center [1029, 520] width 23 height 12
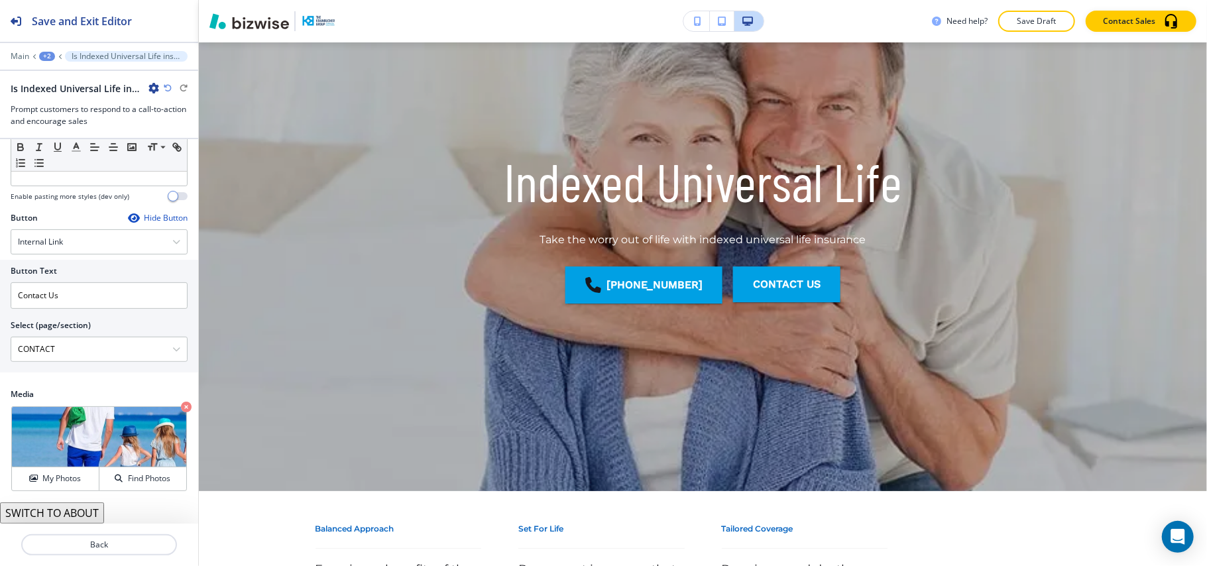
scroll to position [0, 0]
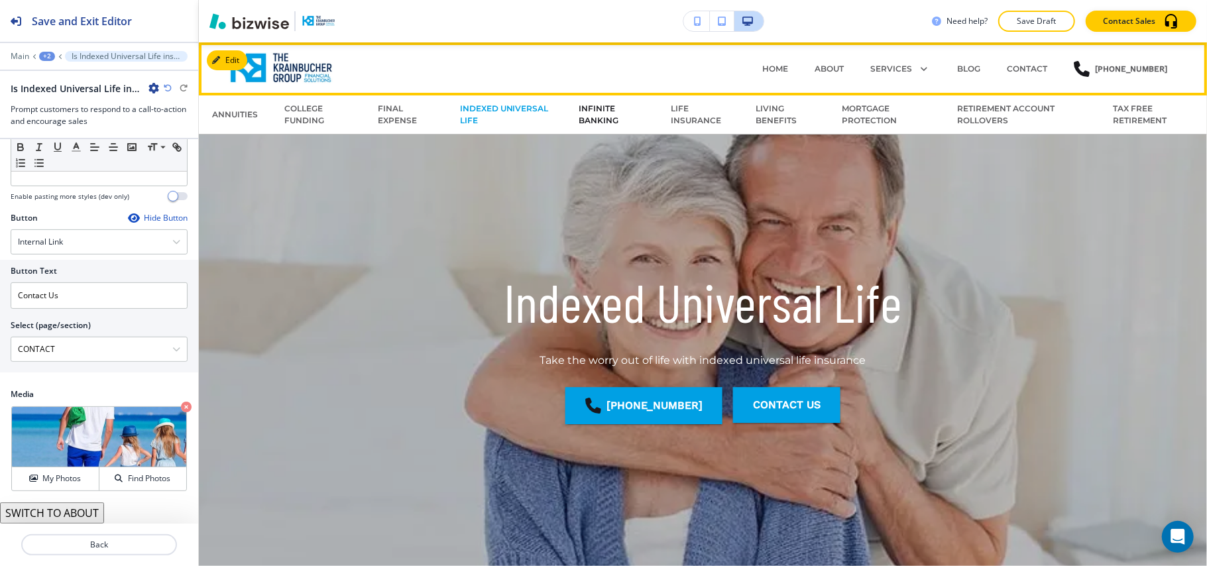
click at [594, 112] on p "INFINITE BANKING" at bounding box center [611, 115] width 66 height 24
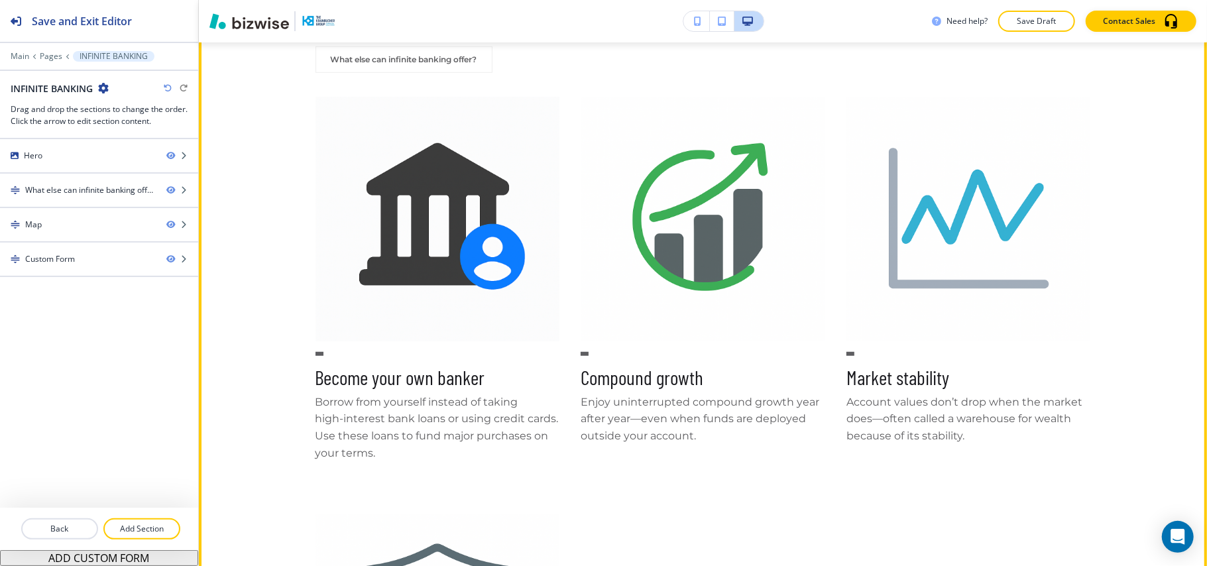
scroll to position [530, 0]
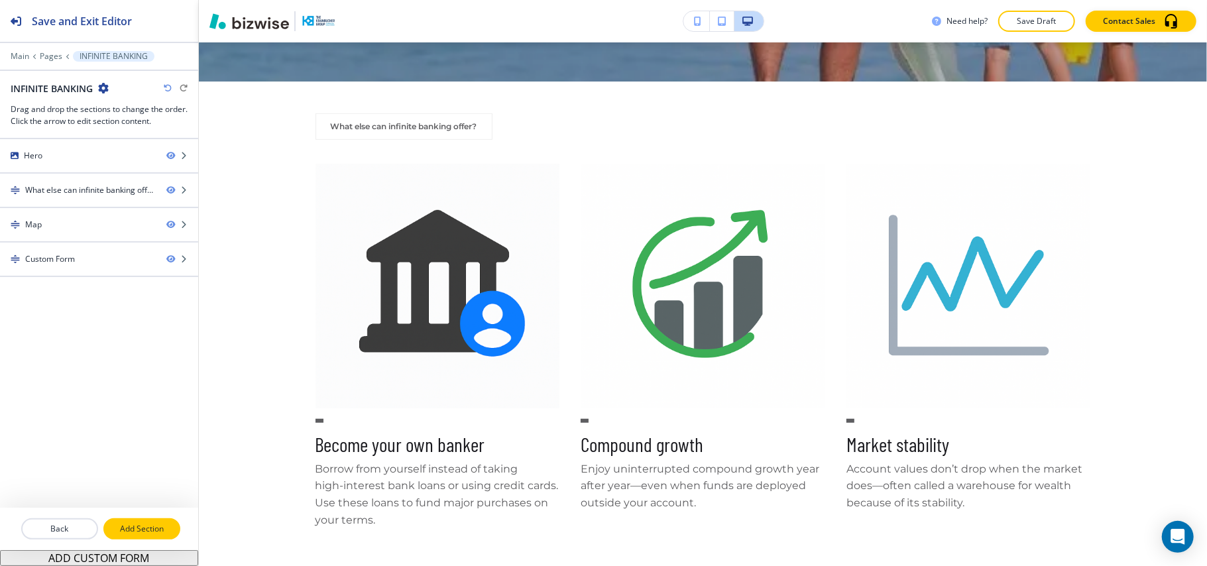
click at [129, 538] on button "Add Section" at bounding box center [141, 528] width 77 height 21
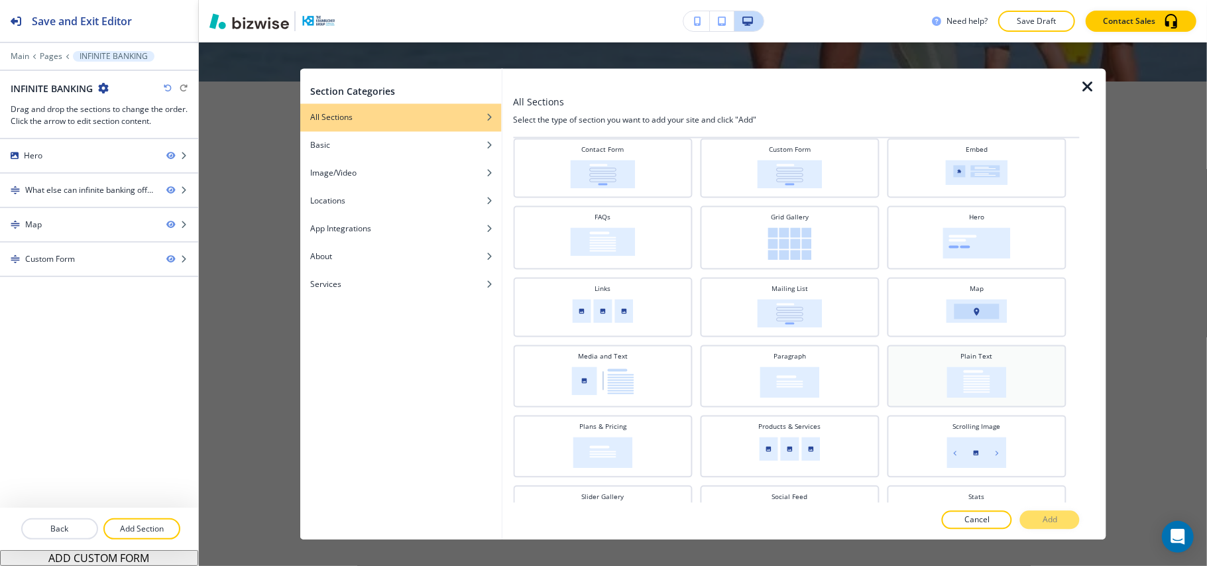
scroll to position [265, 0]
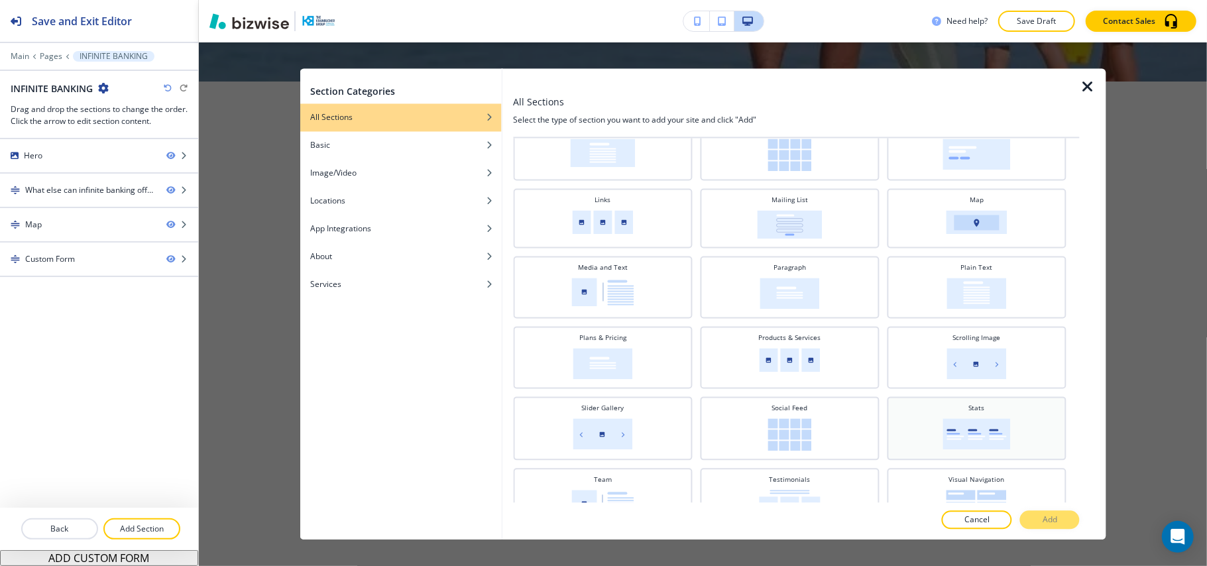
click at [971, 420] on img at bounding box center [976, 434] width 68 height 31
click at [1044, 522] on p "Add" at bounding box center [1049, 520] width 15 height 12
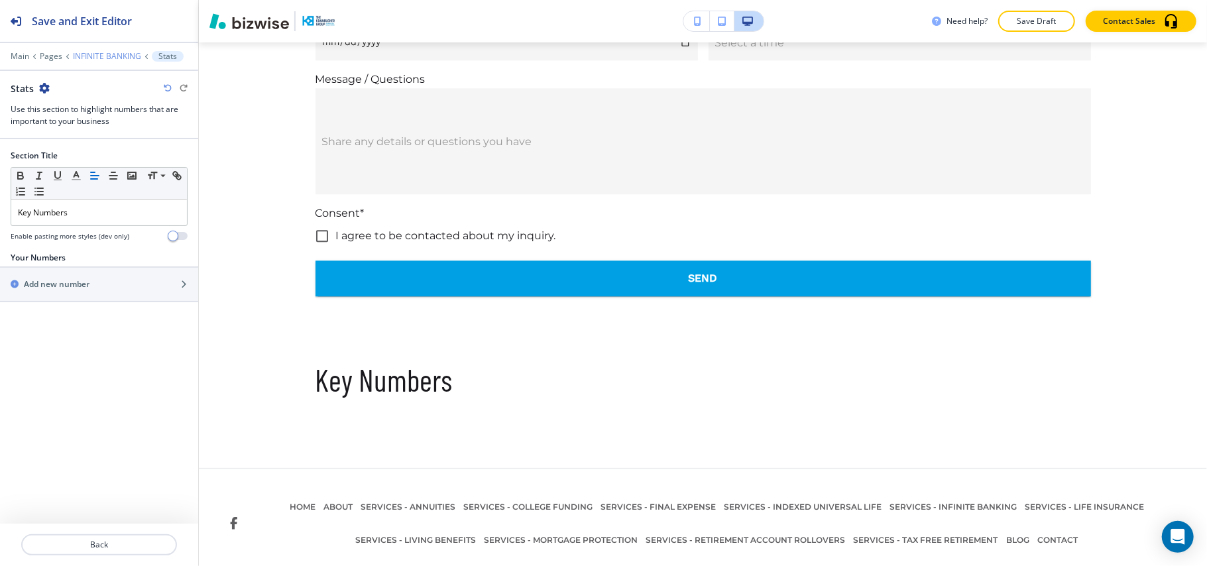
scroll to position [2277, 0]
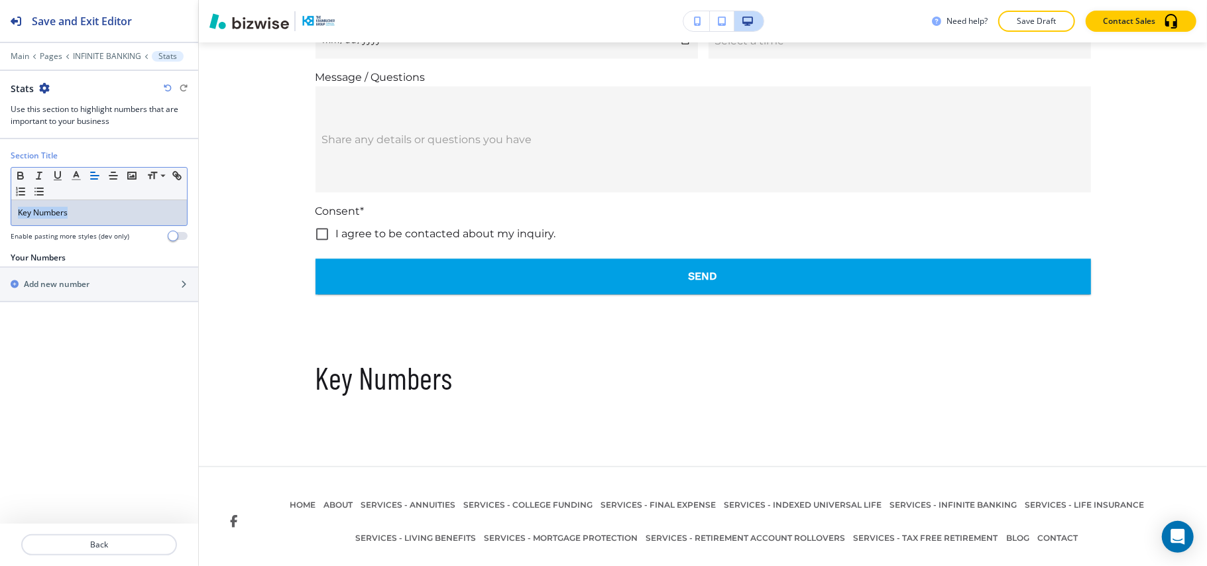
drag, startPoint x: 89, startPoint y: 212, endPoint x: 0, endPoint y: 205, distance: 89.1
click at [0, 205] on div "Section Title Small Normal Large Huge Key Numbers Enable pasting more styles (d…" at bounding box center [99, 201] width 198 height 102
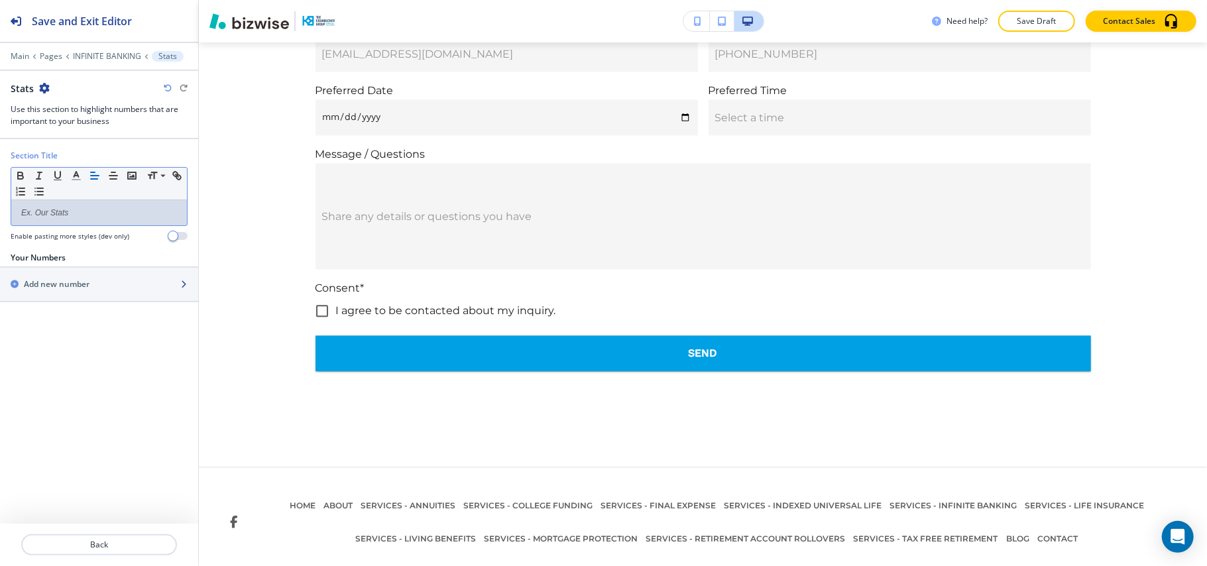
click at [56, 299] on div "button" at bounding box center [99, 295] width 198 height 11
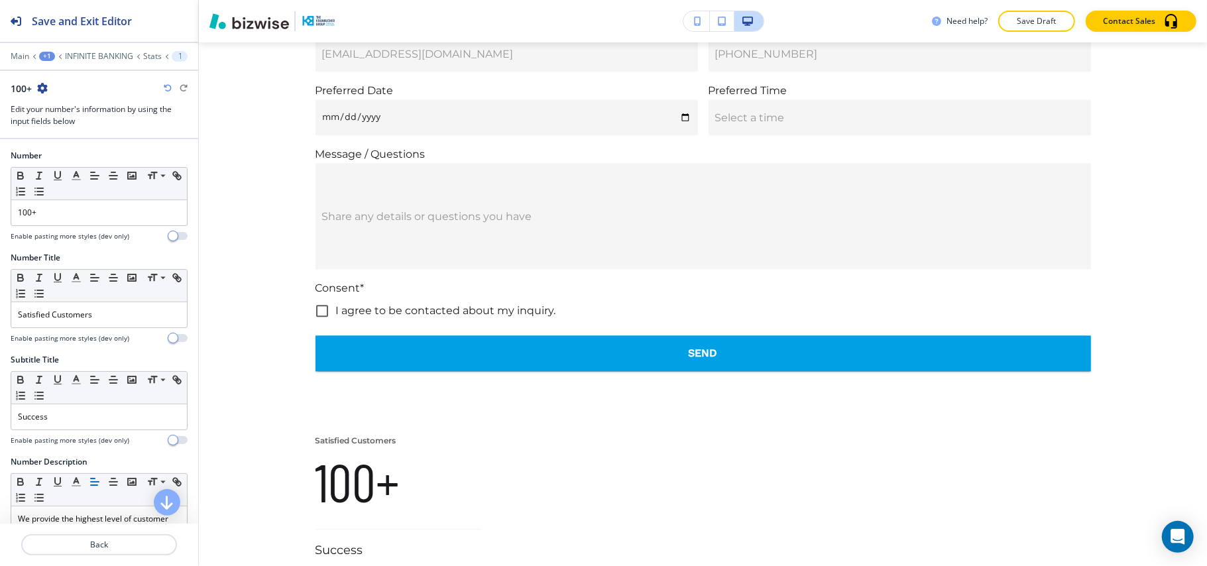
scroll to position [2365, 0]
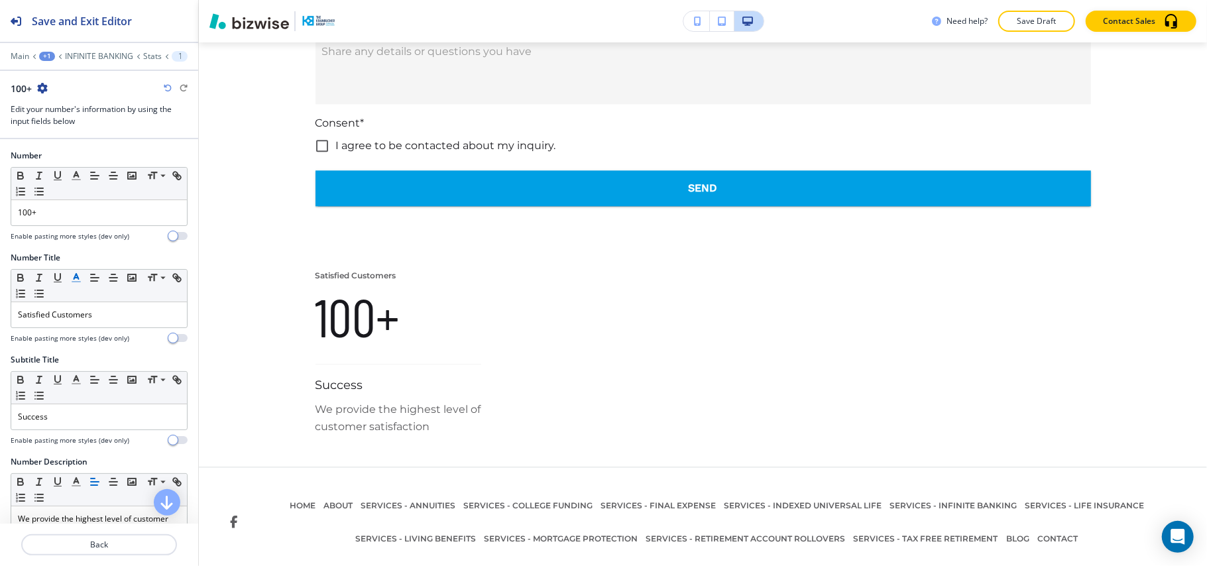
click at [78, 278] on line "button" at bounding box center [75, 278] width 3 height 0
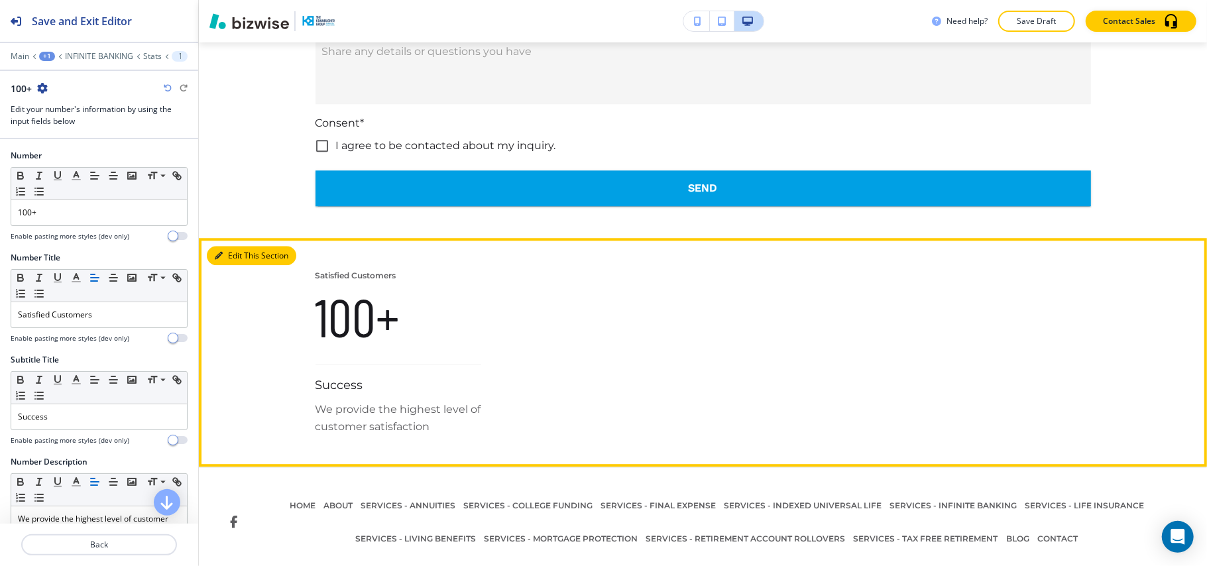
click at [237, 246] on button "Edit This Section" at bounding box center [251, 256] width 89 height 20
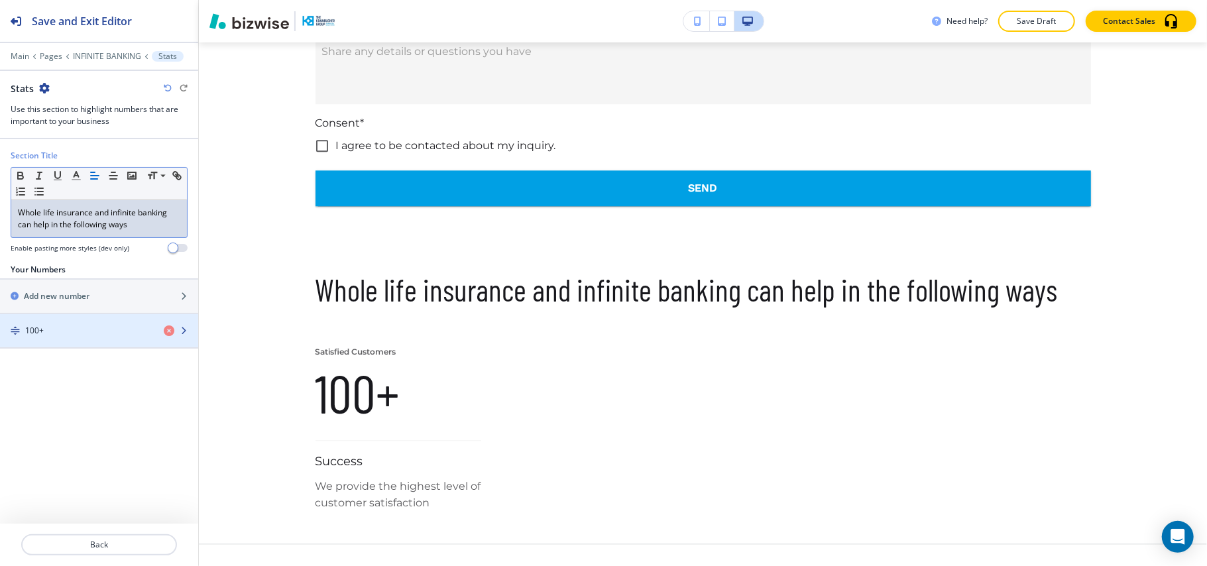
click at [88, 330] on div "100+" at bounding box center [76, 331] width 153 height 12
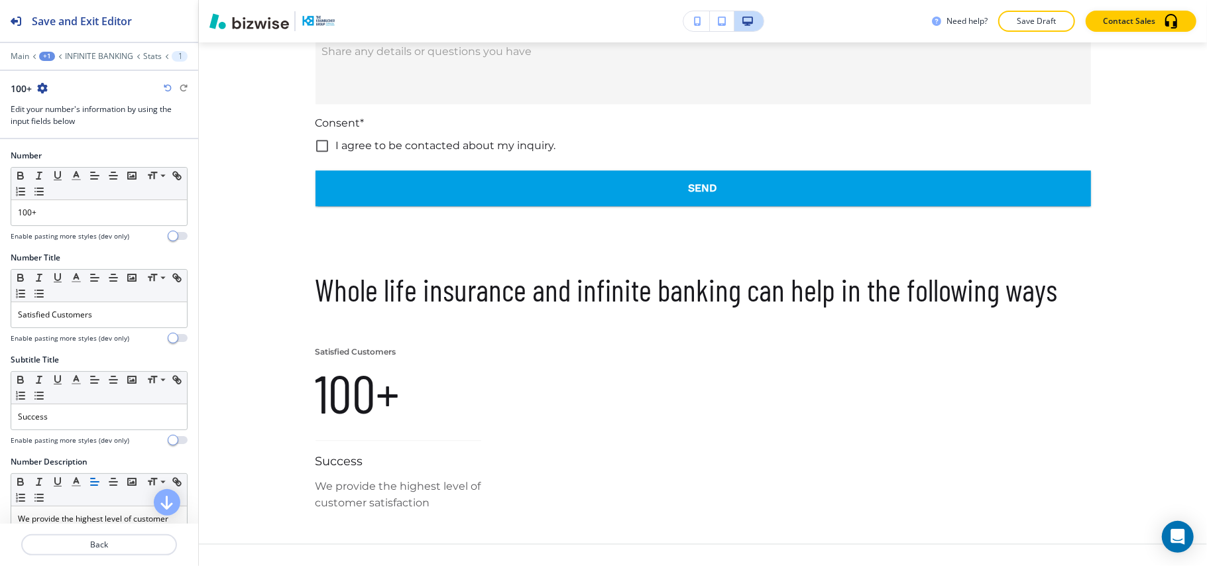
scroll to position [2442, 0]
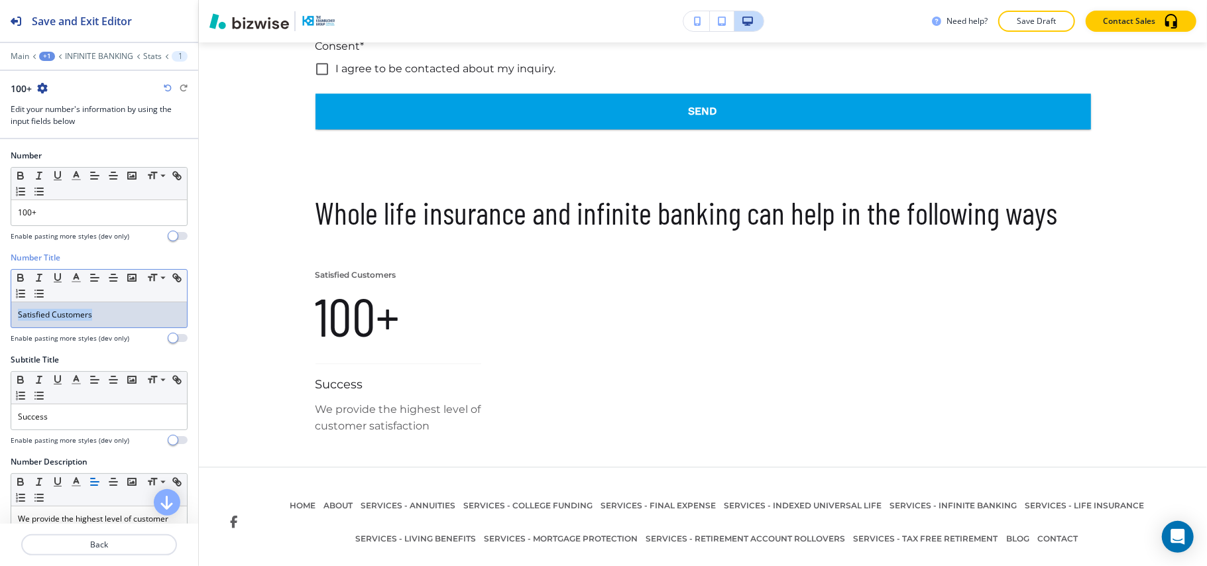
drag, startPoint x: 152, startPoint y: 313, endPoint x: 0, endPoint y: 302, distance: 152.8
click at [0, 302] on div "Number Title Small Normal Large Huge Satisfied Customers Enable pasting more st…" at bounding box center [99, 303] width 198 height 102
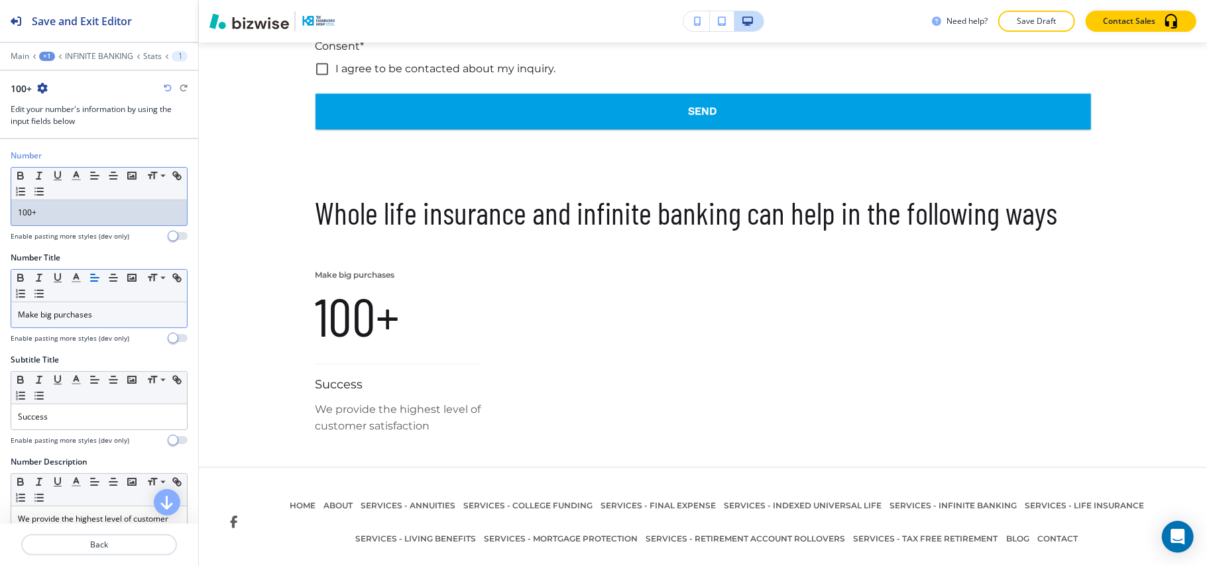
drag, startPoint x: 101, startPoint y: 213, endPoint x: 96, endPoint y: 294, distance: 81.6
click at [101, 212] on p "100+" at bounding box center [99, 213] width 162 height 12
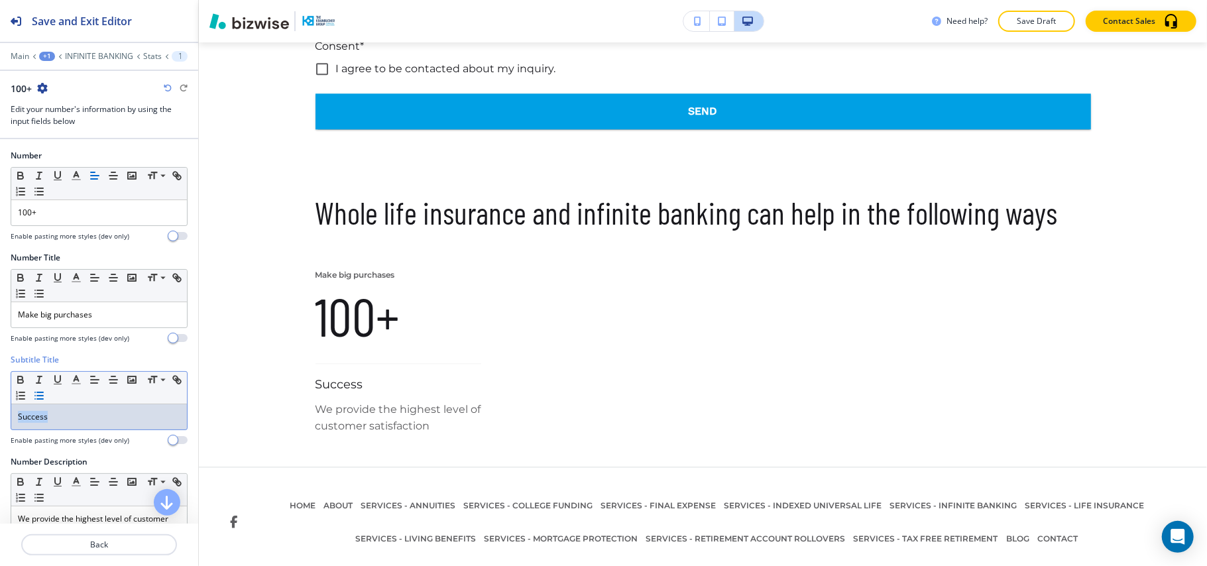
drag, startPoint x: 65, startPoint y: 431, endPoint x: 51, endPoint y: 394, distance: 39.6
click at [0, 417] on div "Subtitle Title Small Normal Large Huge Success Enable pasting more styles (dev …" at bounding box center [99, 405] width 198 height 102
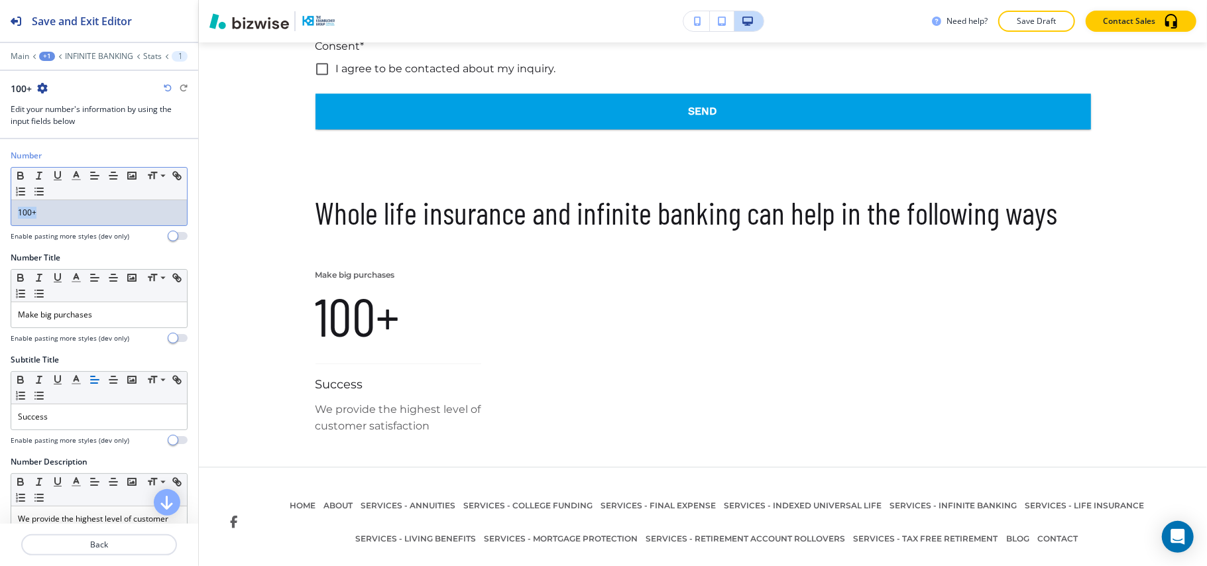
drag, startPoint x: 101, startPoint y: 218, endPoint x: 0, endPoint y: 204, distance: 101.7
click at [0, 204] on div "Number Small Normal Large Huge 100+ Enable pasting more styles (dev only)" at bounding box center [99, 201] width 198 height 102
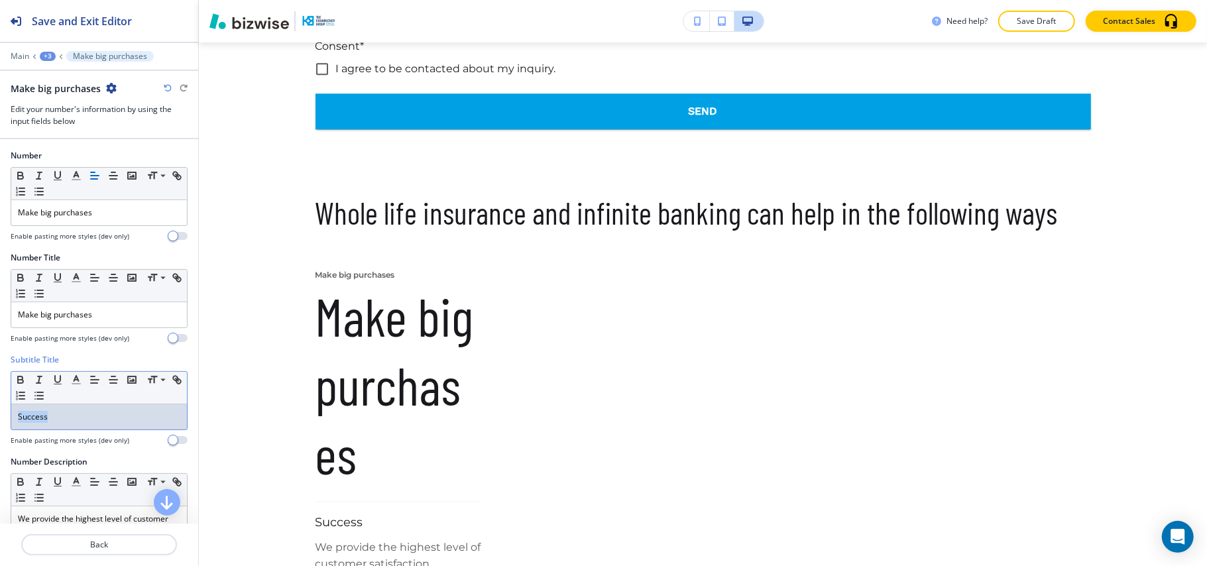
drag, startPoint x: 14, startPoint y: 409, endPoint x: 4, endPoint y: 408, distance: 10.0
click at [4, 409] on div "Subtitle Title Small Normal Large Huge Success Enable pasting more styles (dev …" at bounding box center [99, 405] width 198 height 102
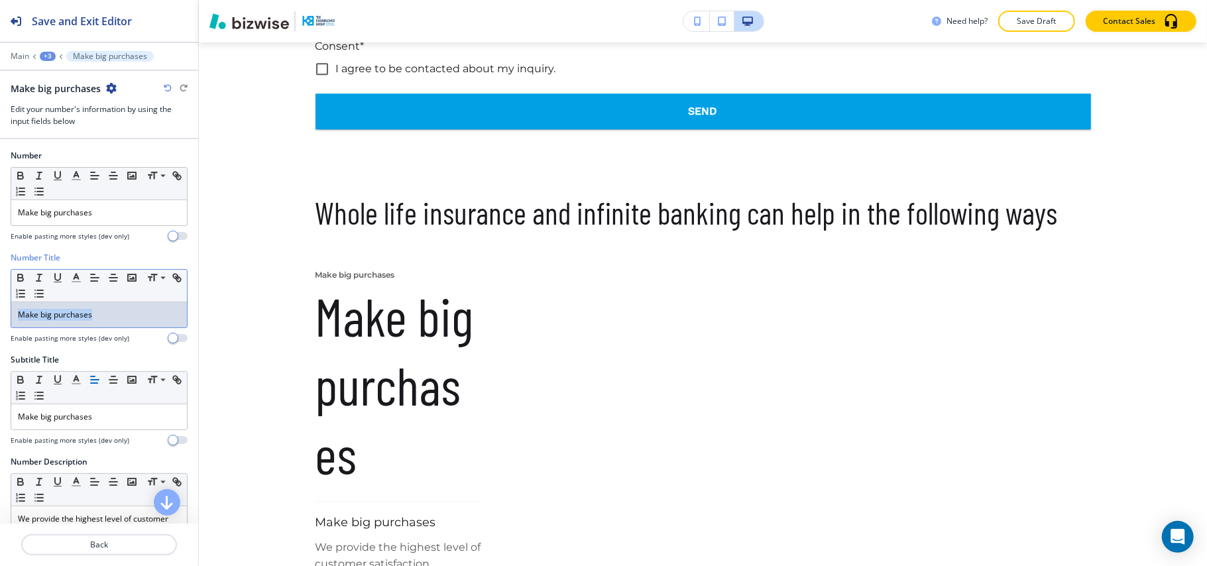
click at [0, 305] on div "Number Title Small Normal Large Huge Make big purchases Enable pasting more sty…" at bounding box center [99, 303] width 198 height 102
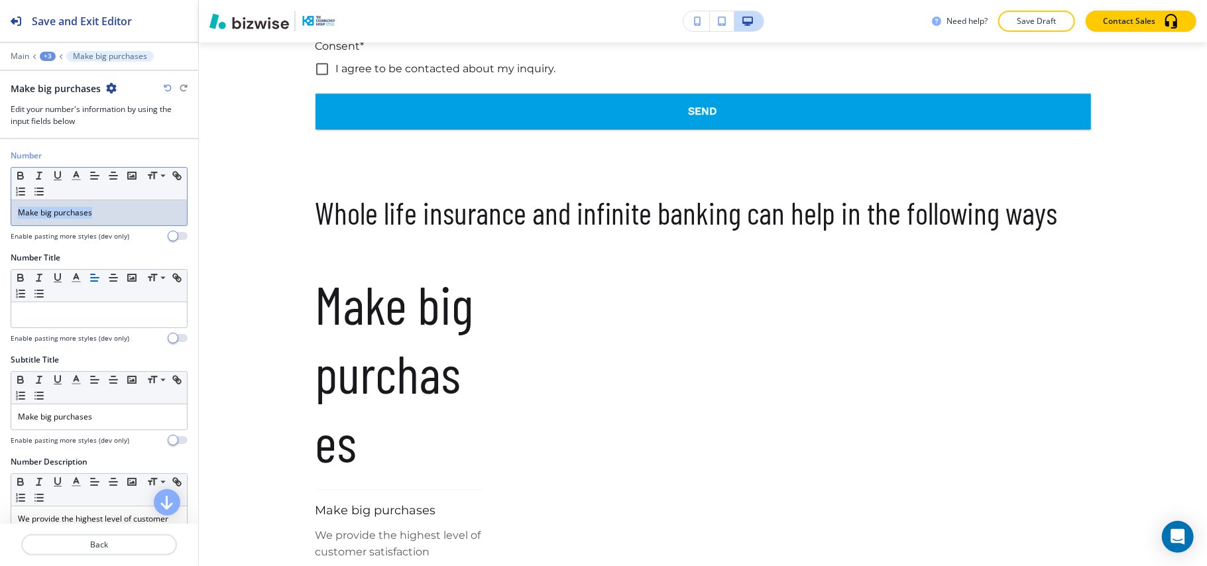
drag, startPoint x: 117, startPoint y: 217, endPoint x: 0, endPoint y: 208, distance: 117.0
click at [0, 208] on div "Number Small Normal Large Huge Make big purchases Enable pasting more styles (d…" at bounding box center [99, 201] width 198 height 102
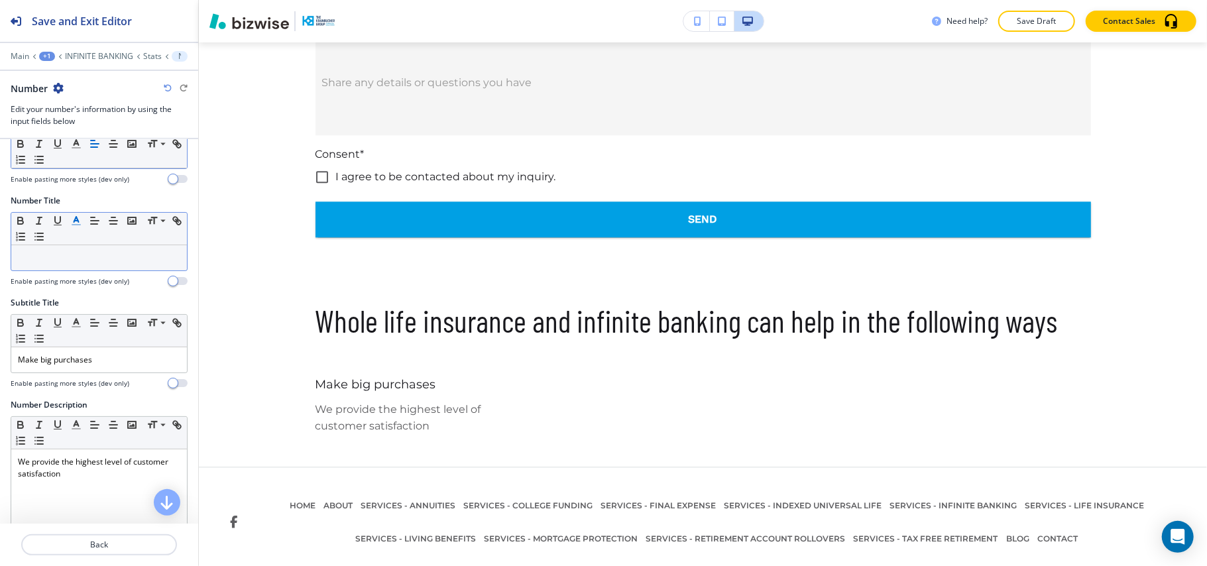
scroll to position [88, 0]
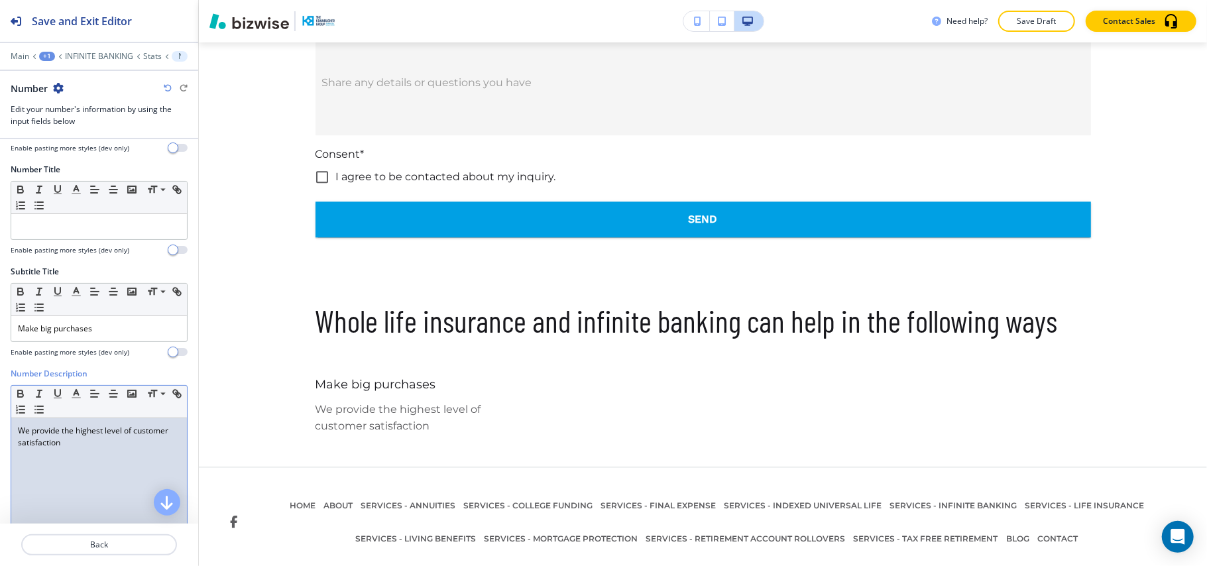
click at [44, 465] on div "We provide the highest level of customer satisfaction" at bounding box center [99, 504] width 176 height 172
drag, startPoint x: 46, startPoint y: 462, endPoint x: 74, endPoint y: 447, distance: 32.6
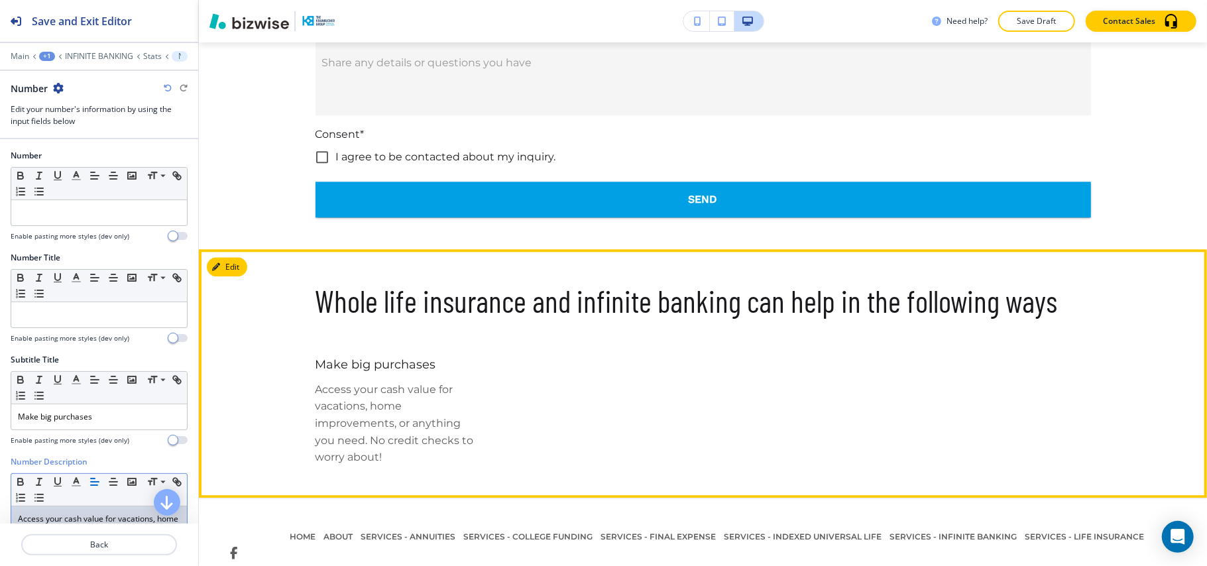
scroll to position [2384, 0]
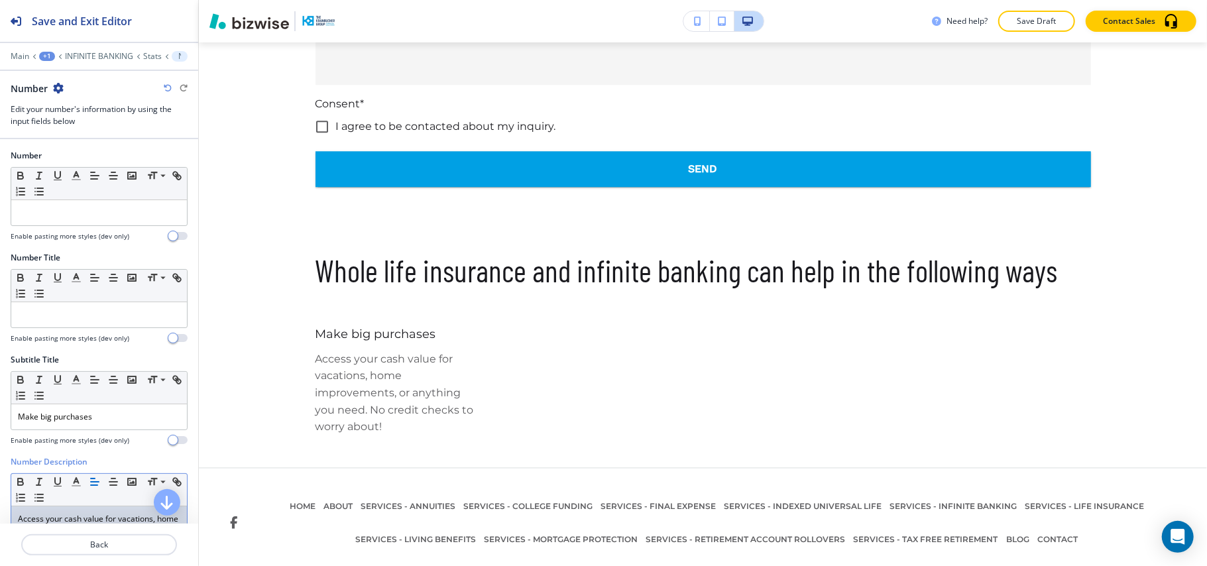
click at [56, 87] on icon "button" at bounding box center [58, 88] width 11 height 11
click at [78, 140] on p "Duplicate Number" at bounding box center [96, 135] width 68 height 12
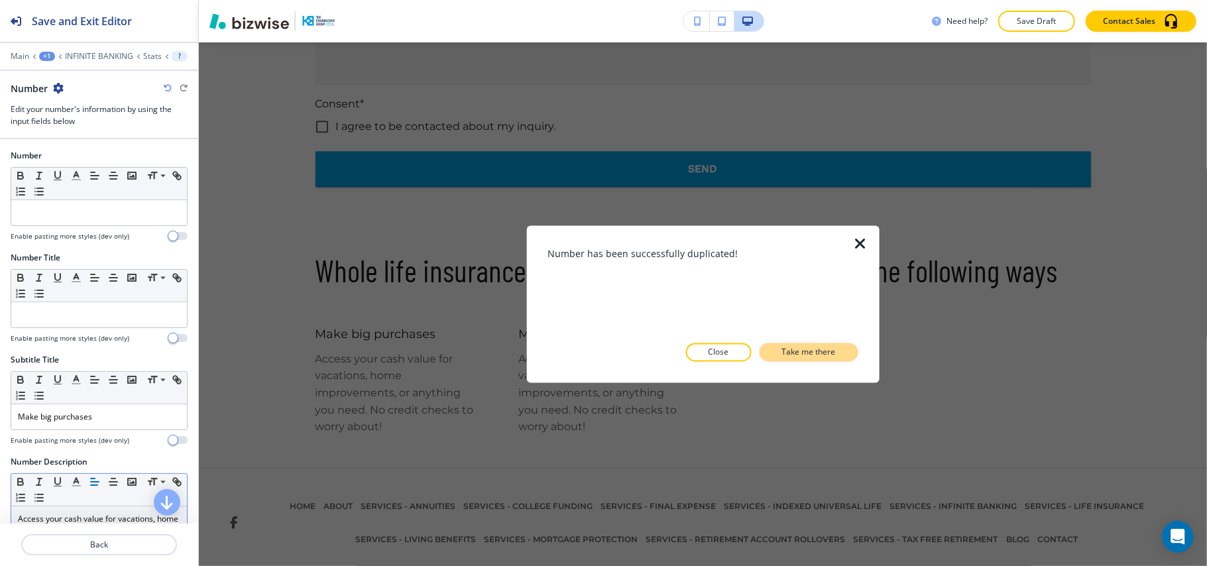
click at [812, 354] on p "Take me there" at bounding box center [809, 353] width 54 height 12
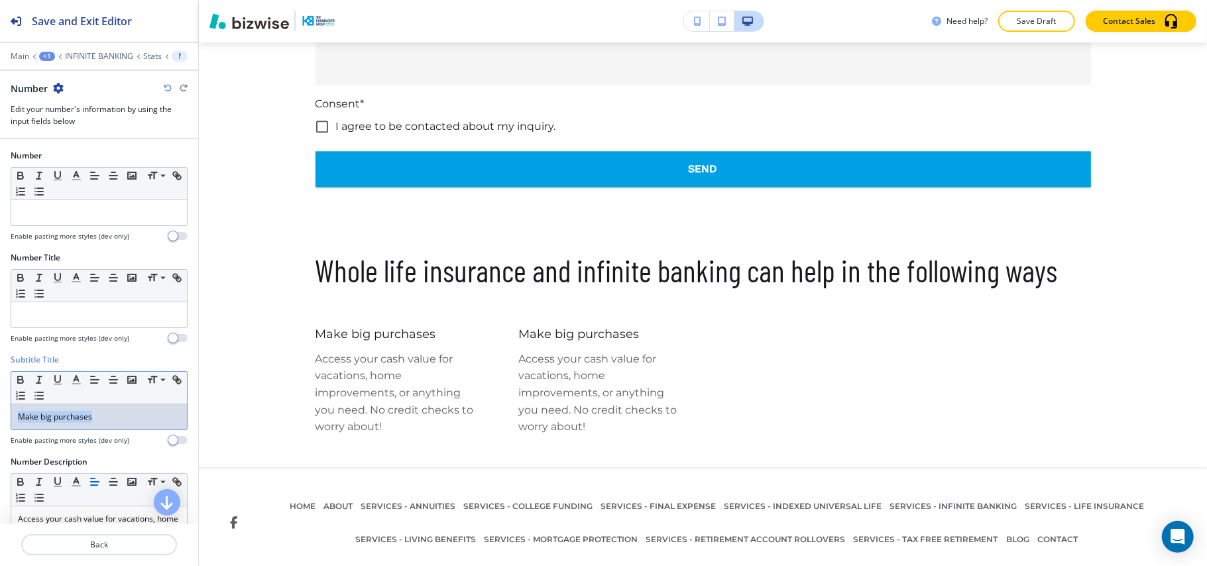
drag, startPoint x: 117, startPoint y: 407, endPoint x: 0, endPoint y: 413, distance: 116.8
click at [0, 413] on div "Subtitle Title Small Normal Large Huge Make big purchases Enable pasting more s…" at bounding box center [99, 405] width 198 height 102
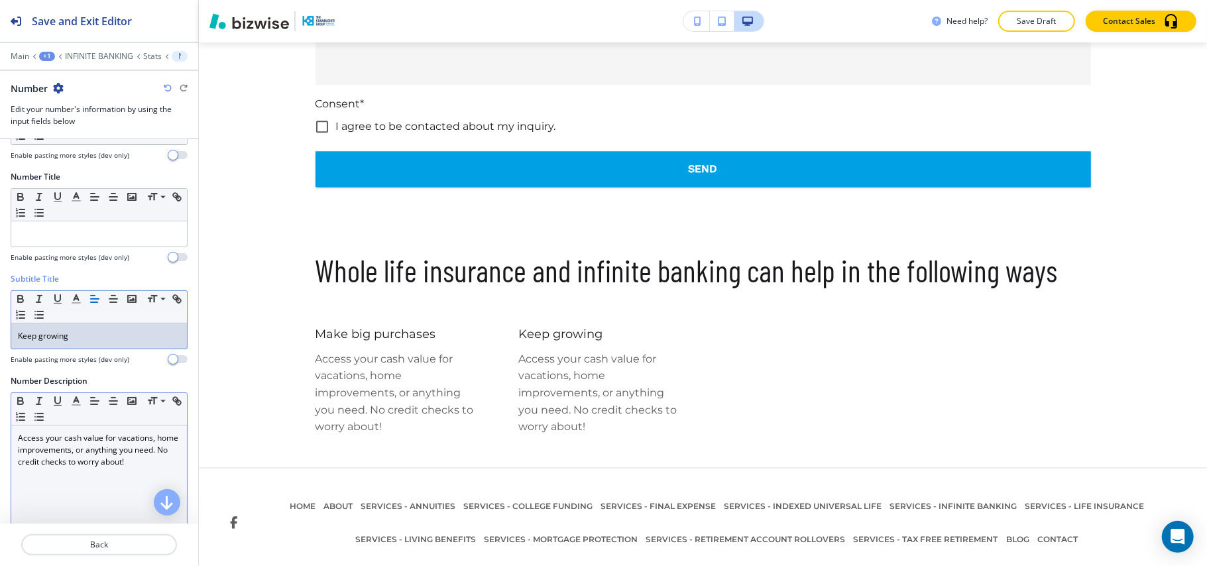
scroll to position [176, 0]
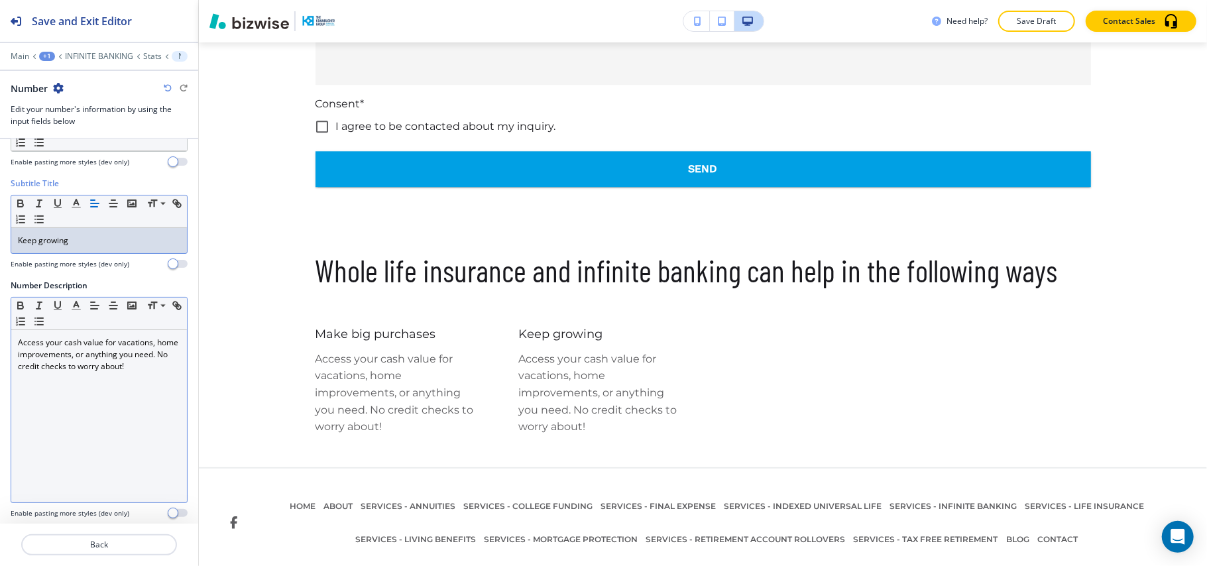
click at [113, 416] on div "Access your cash value for vacations, home improvements, or anything you need. …" at bounding box center [99, 416] width 176 height 172
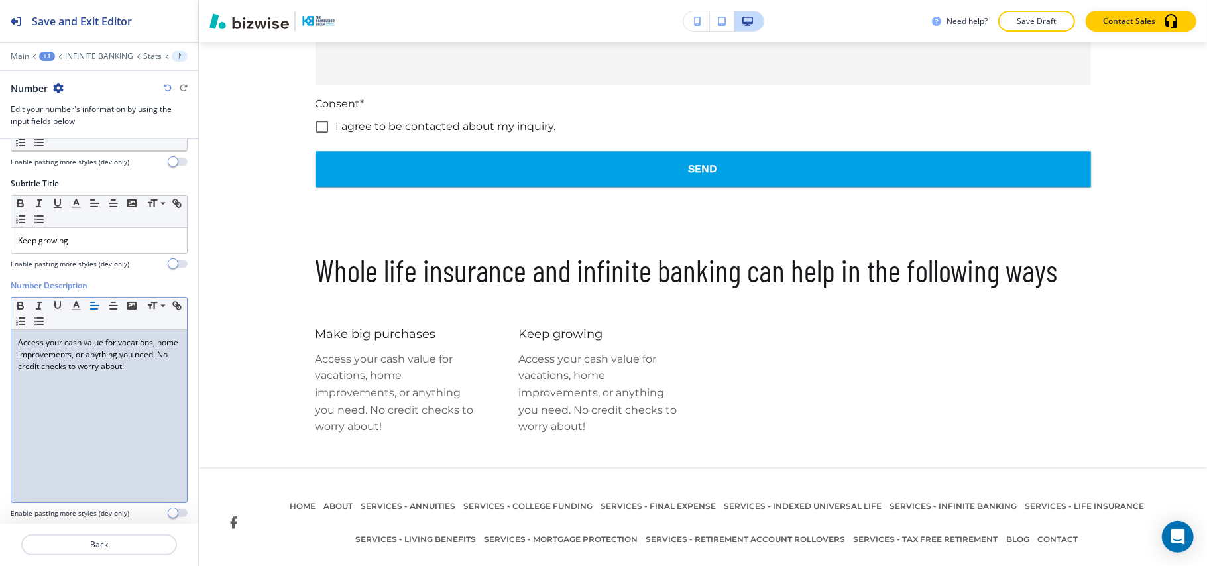
scroll to position [0, 0]
click at [64, 89] on icon "button" at bounding box center [58, 88] width 11 height 11
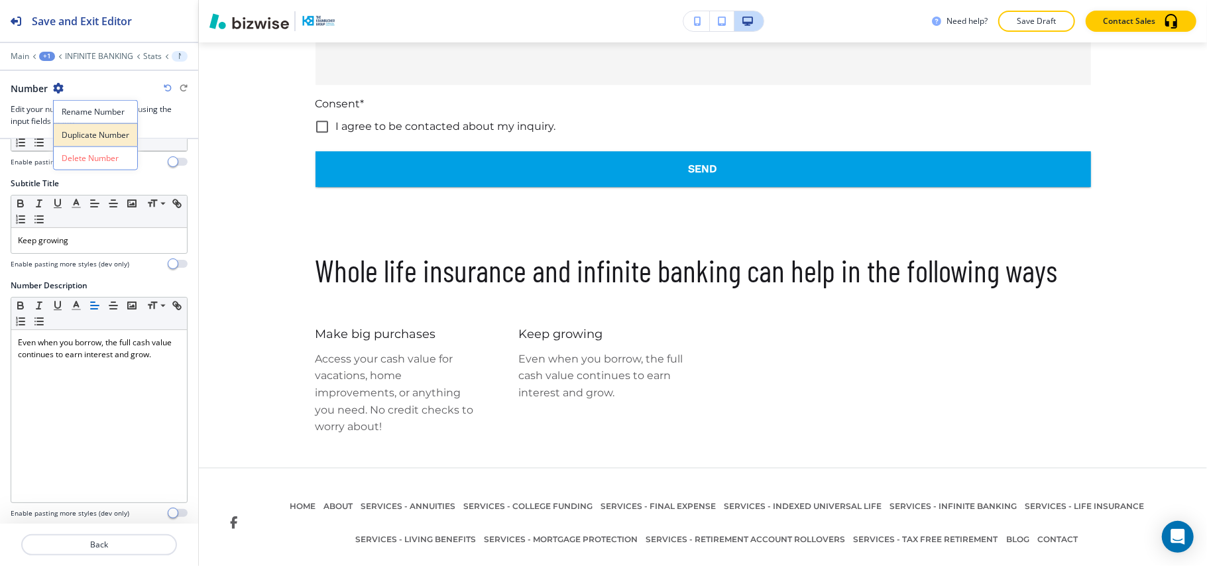
click at [70, 136] on p "Duplicate Number" at bounding box center [96, 135] width 68 height 12
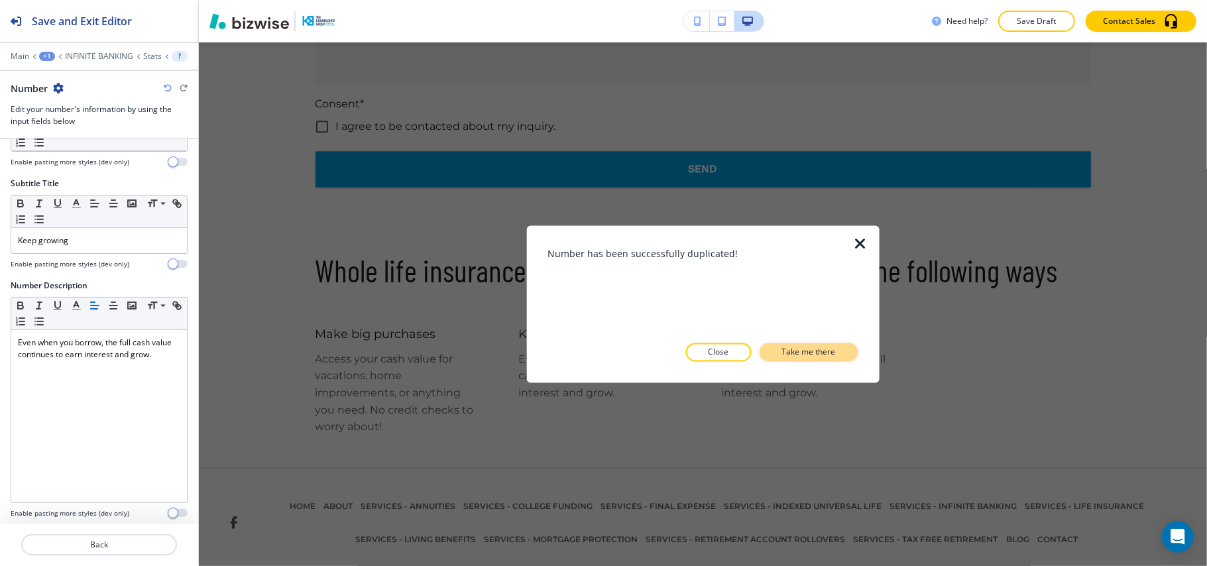
click at [810, 350] on p "Take me there" at bounding box center [809, 353] width 54 height 12
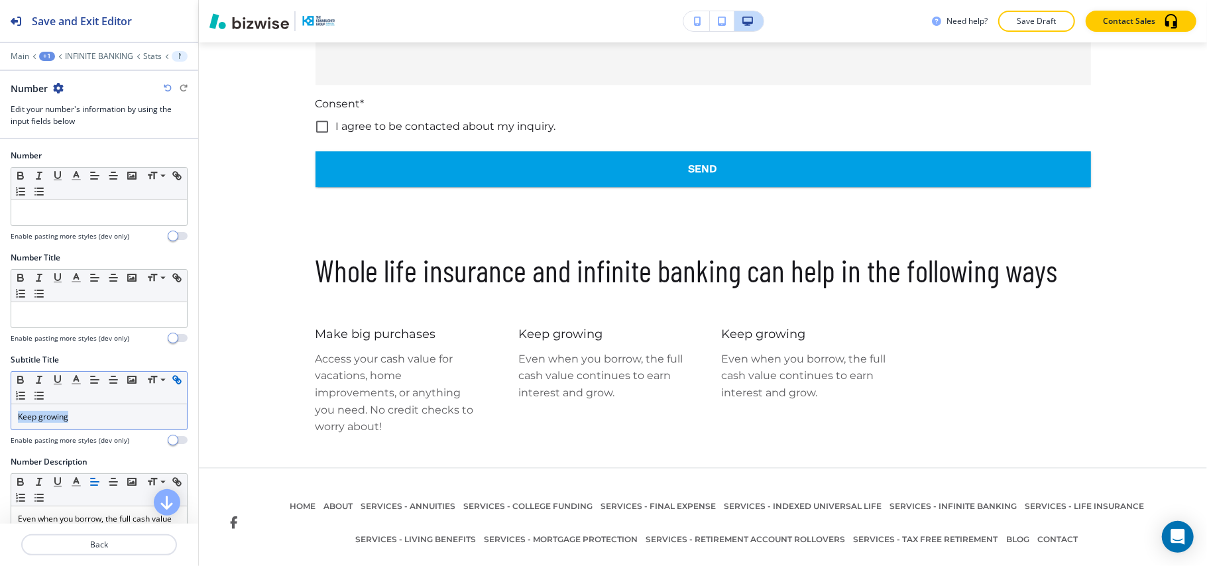
drag, startPoint x: 0, startPoint y: 409, endPoint x: 14, endPoint y: 398, distance: 17.9
click at [0, 409] on div "Subtitle Title Small Normal Large Huge Keep growing Enable pasting more styles …" at bounding box center [99, 405] width 198 height 102
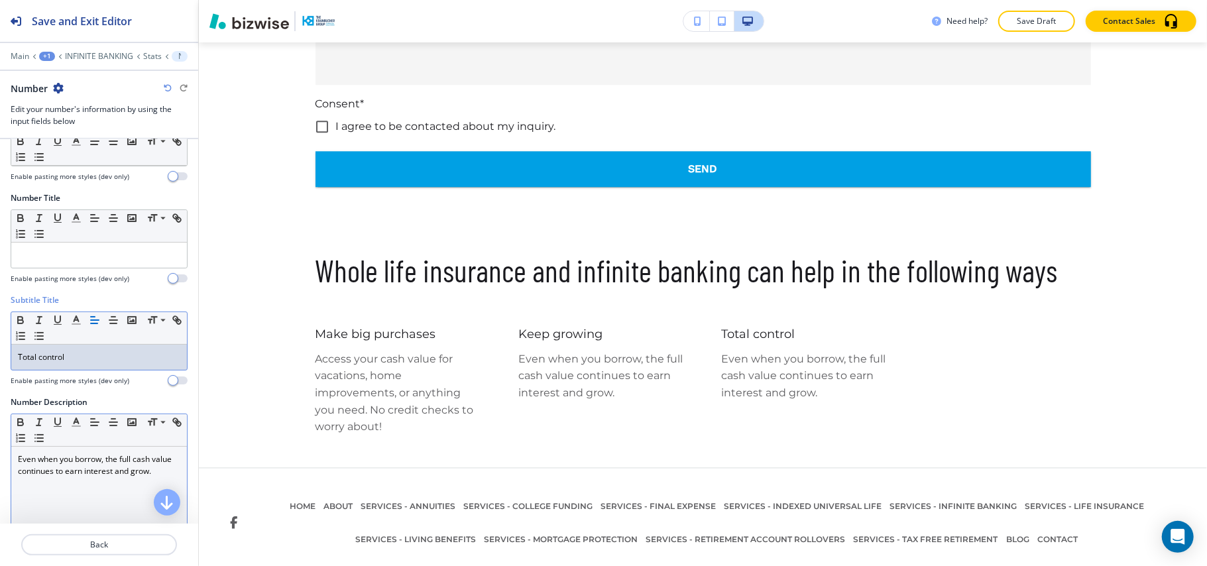
scroll to position [88, 0]
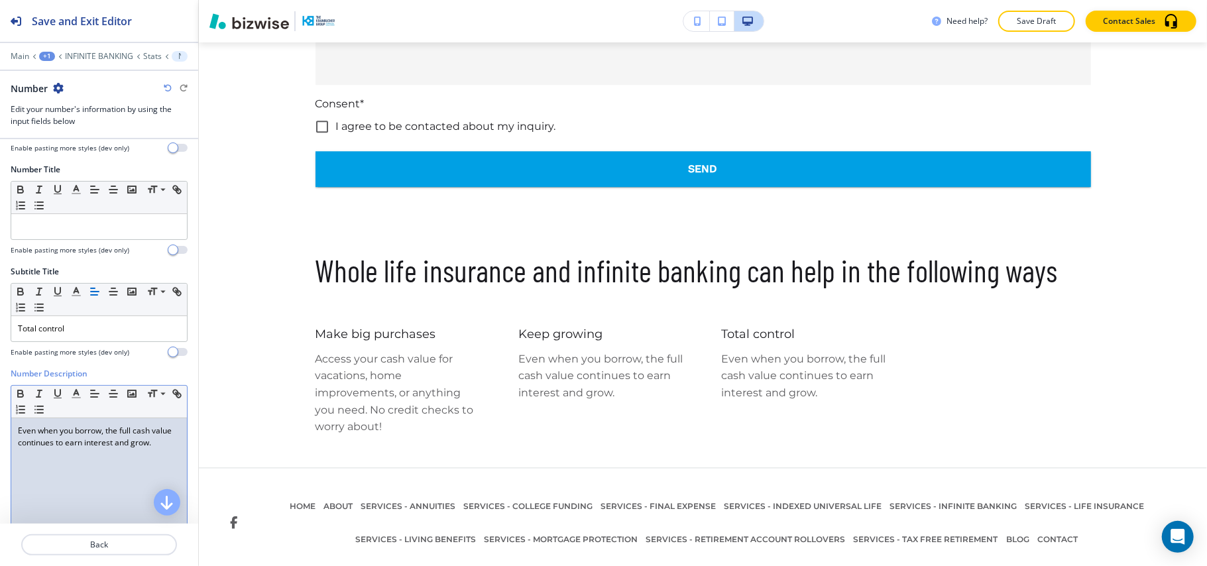
click at [88, 448] on p "Even when you borrow, the full cash value continues to earn interest and grow." at bounding box center [99, 437] width 162 height 24
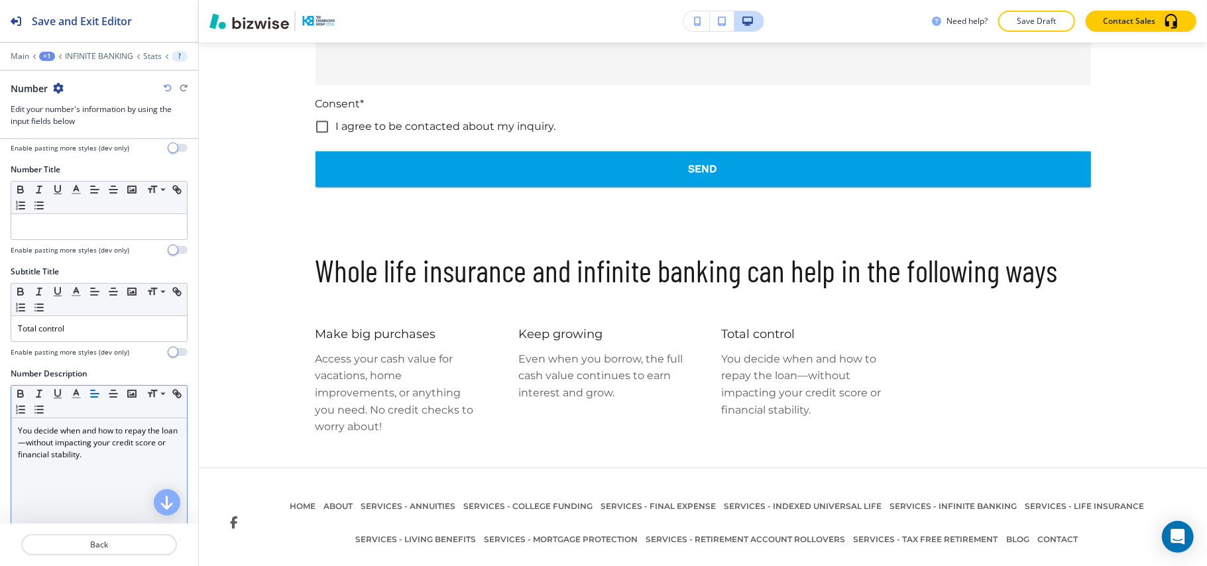
click at [53, 58] on div "+1" at bounding box center [47, 56] width 16 height 9
click at [88, 56] on p "INFINITE BANKING" at bounding box center [99, 56] width 68 height 9
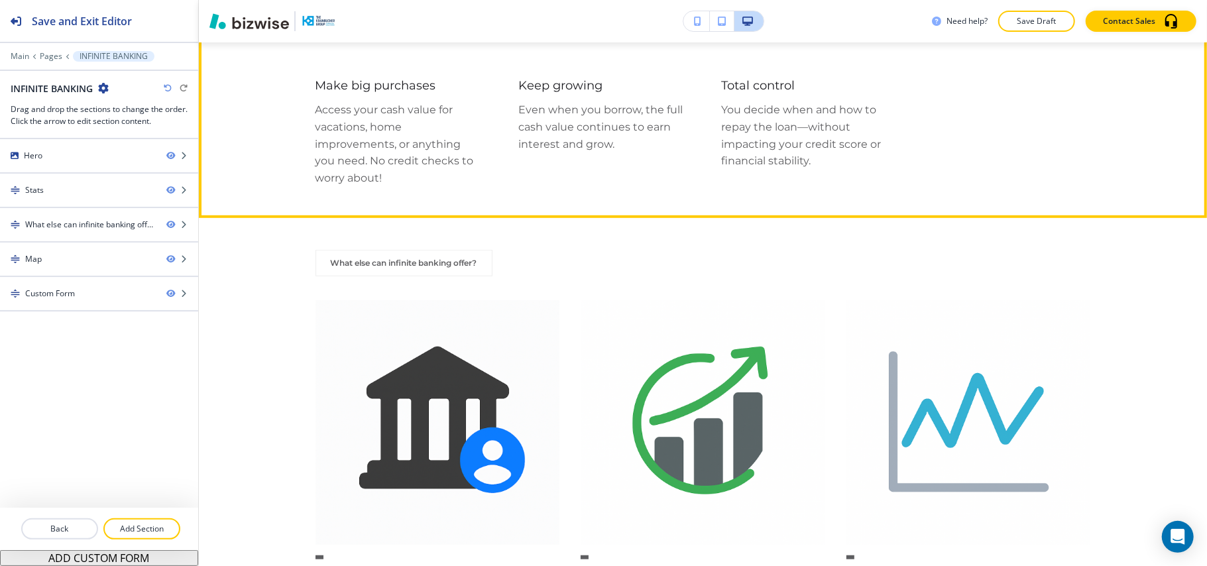
scroll to position [746, 0]
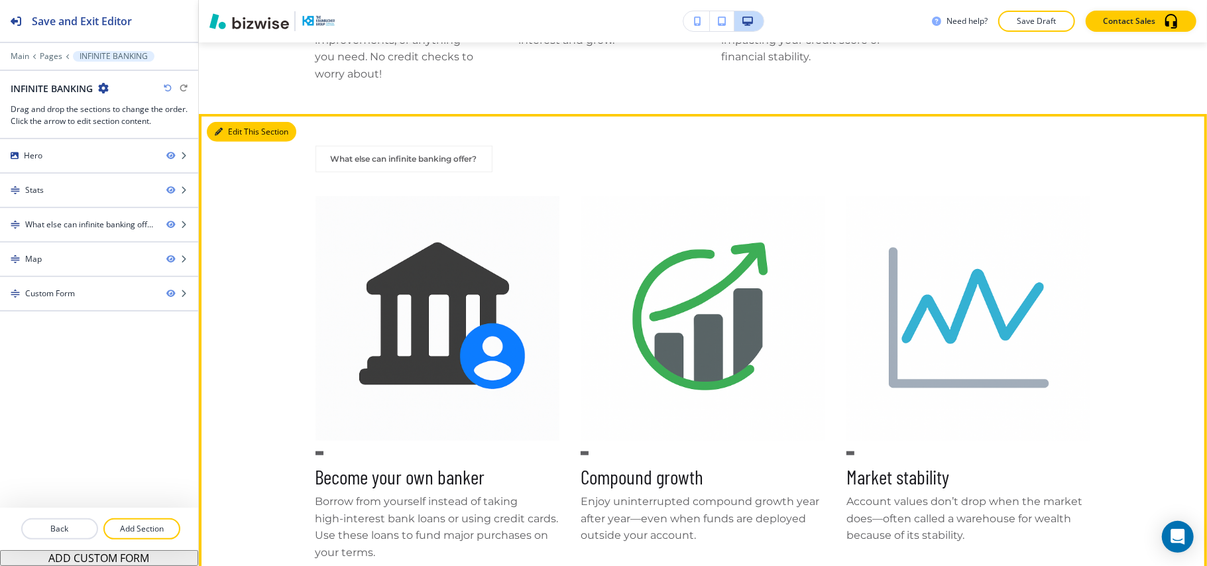
click at [226, 130] on button "Edit This Section" at bounding box center [251, 132] width 89 height 20
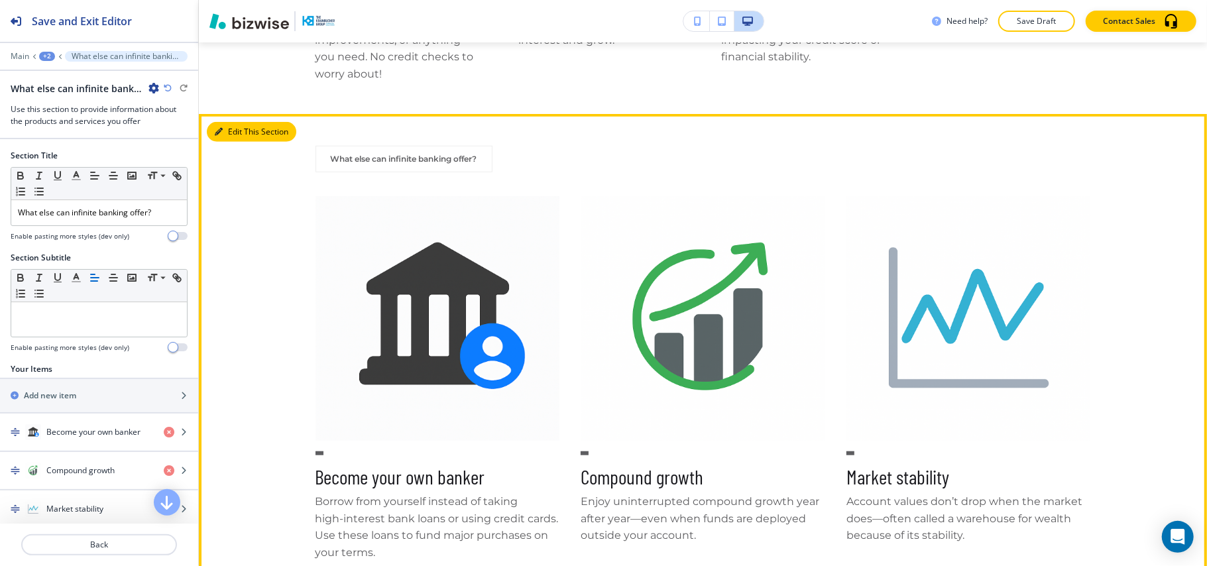
scroll to position [818, 0]
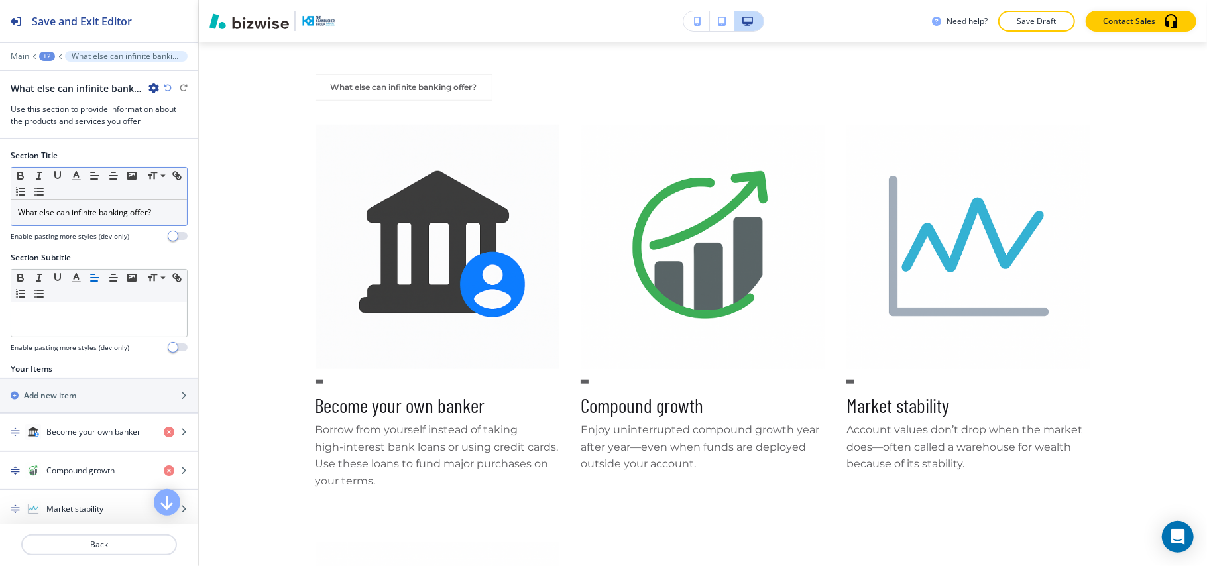
click at [118, 213] on p "What else can infinite banking offer?" at bounding box center [99, 213] width 162 height 12
copy p "What else can infinite banking offer?"
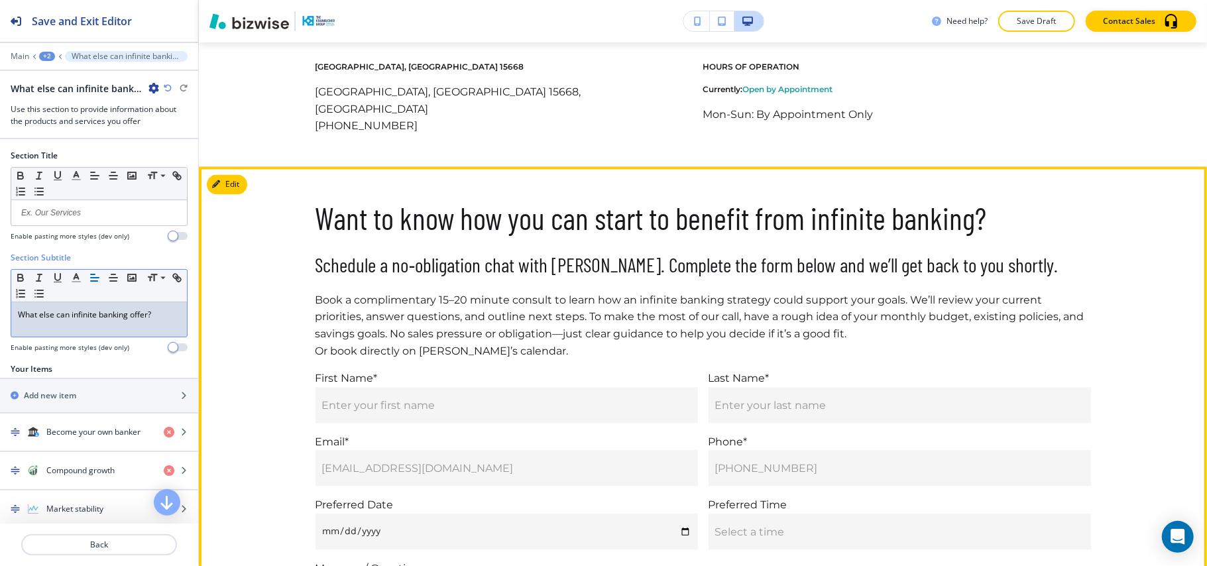
scroll to position [2044, 0]
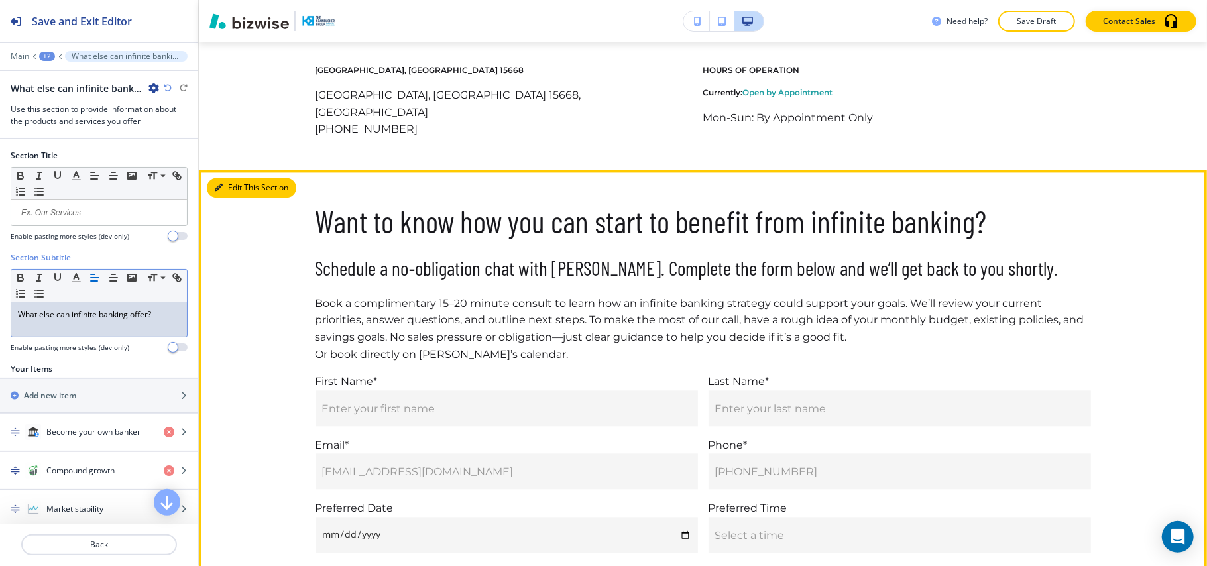
click at [234, 178] on button "Edit This Section" at bounding box center [251, 188] width 89 height 20
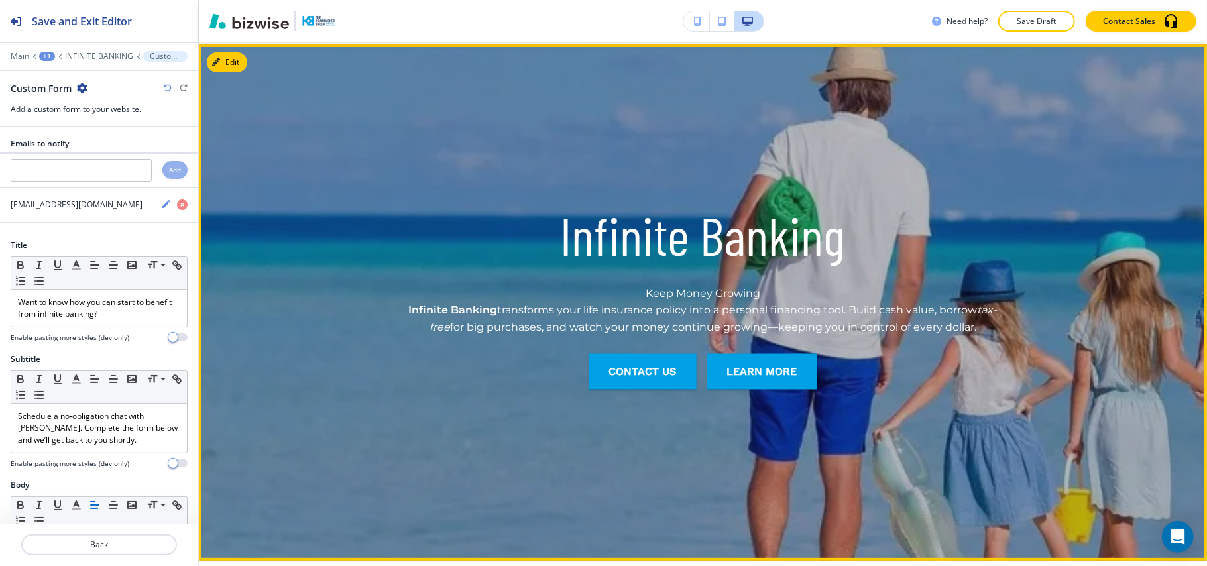
scroll to position [0, 0]
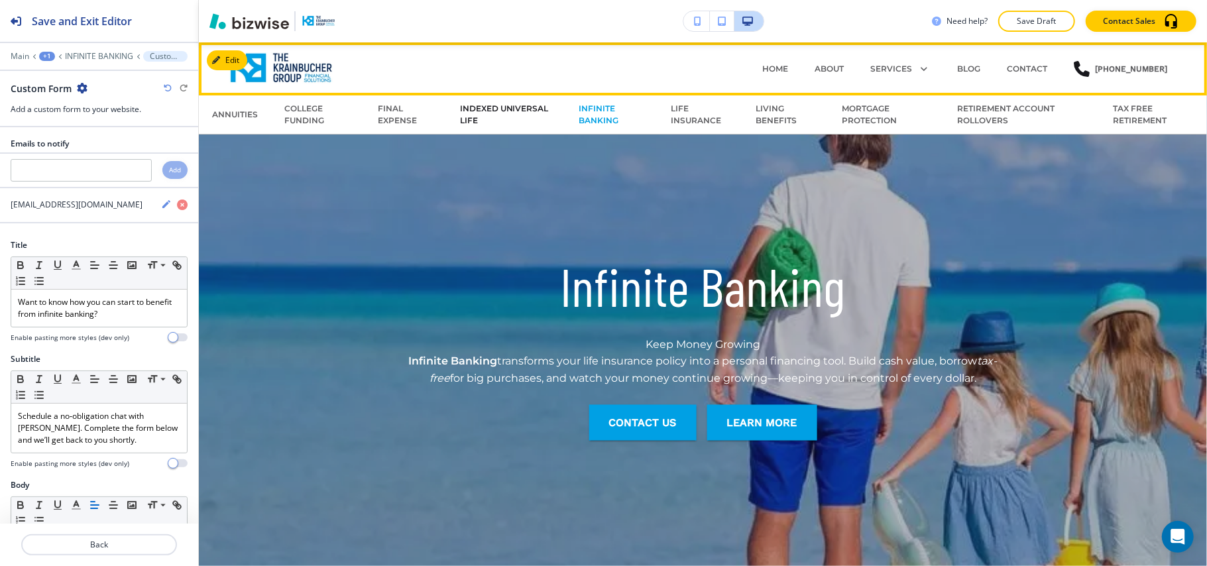
click at [498, 105] on p "INDEXED UNIVERSAL LIFE" at bounding box center [506, 115] width 92 height 24
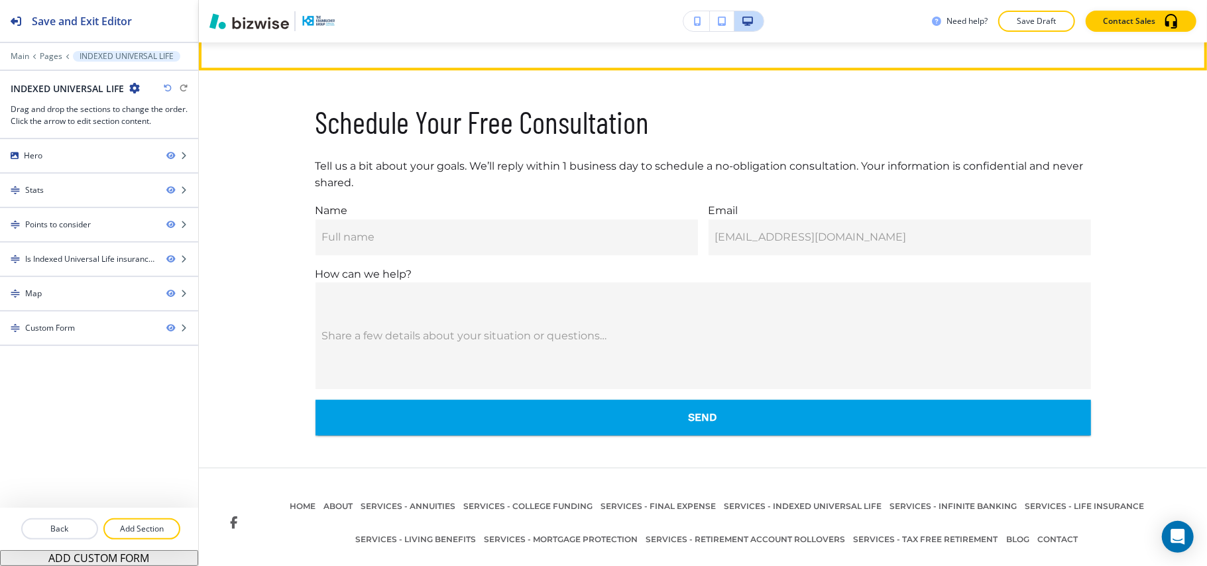
scroll to position [2715, 0]
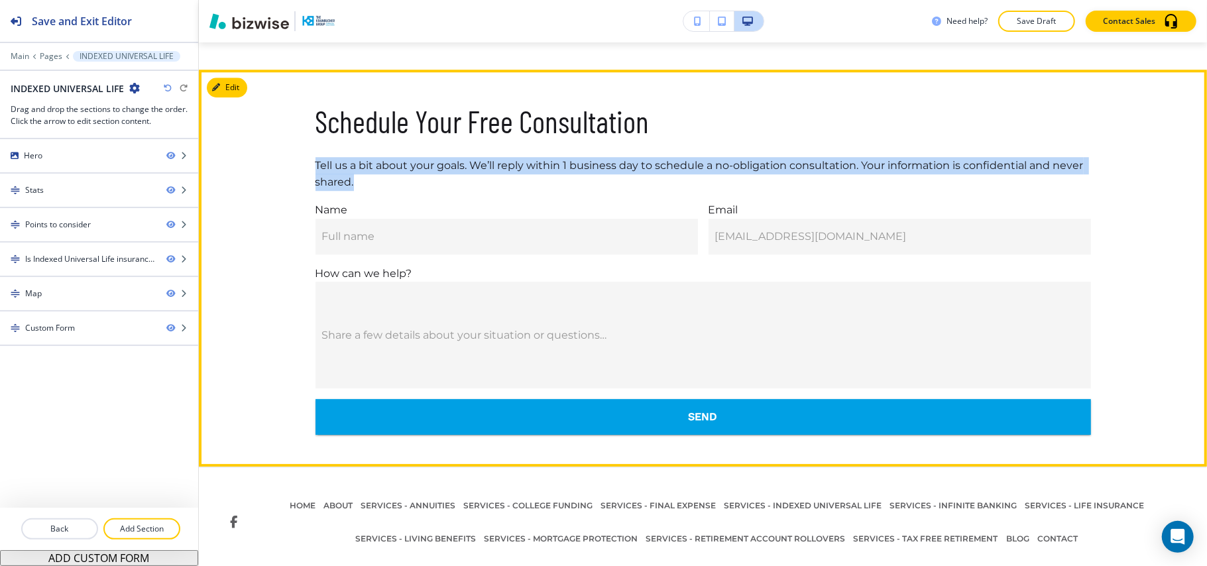
drag, startPoint x: 305, startPoint y: 152, endPoint x: 356, endPoint y: 173, distance: 55.9
click at [356, 173] on div "Schedule Your Free Consultation Tell us a bit about your goals. We’ll reply wit…" at bounding box center [703, 267] width 1008 height 333
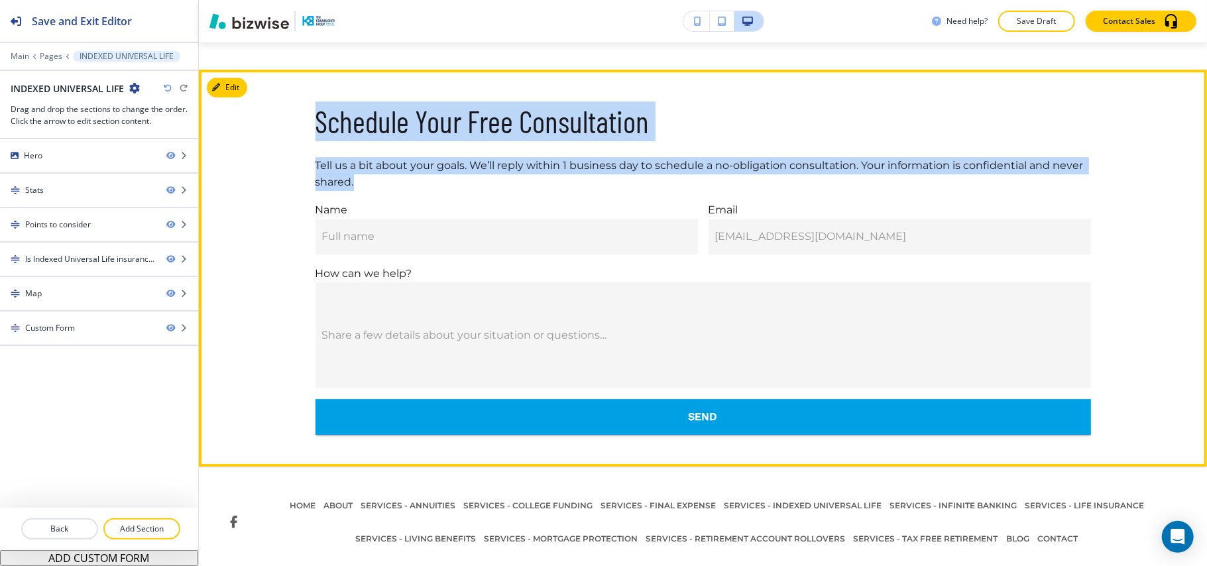
drag, startPoint x: 310, startPoint y: 102, endPoint x: 358, endPoint y: 171, distance: 83.8
click at [358, 171] on div "Schedule Your Free Consultation Tell us a bit about your goals. We’ll reply wit…" at bounding box center [702, 267] width 775 height 333
copy div "Schedule Your Free Consultation Tell us a bit about your goals. We’ll reply wit…"
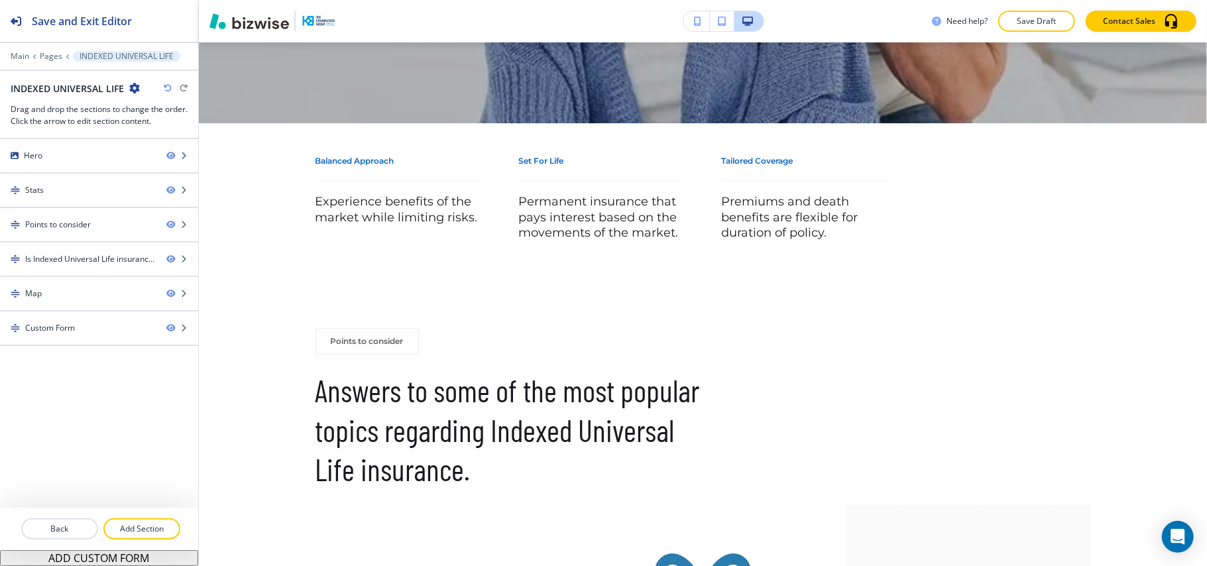
scroll to position [0, 0]
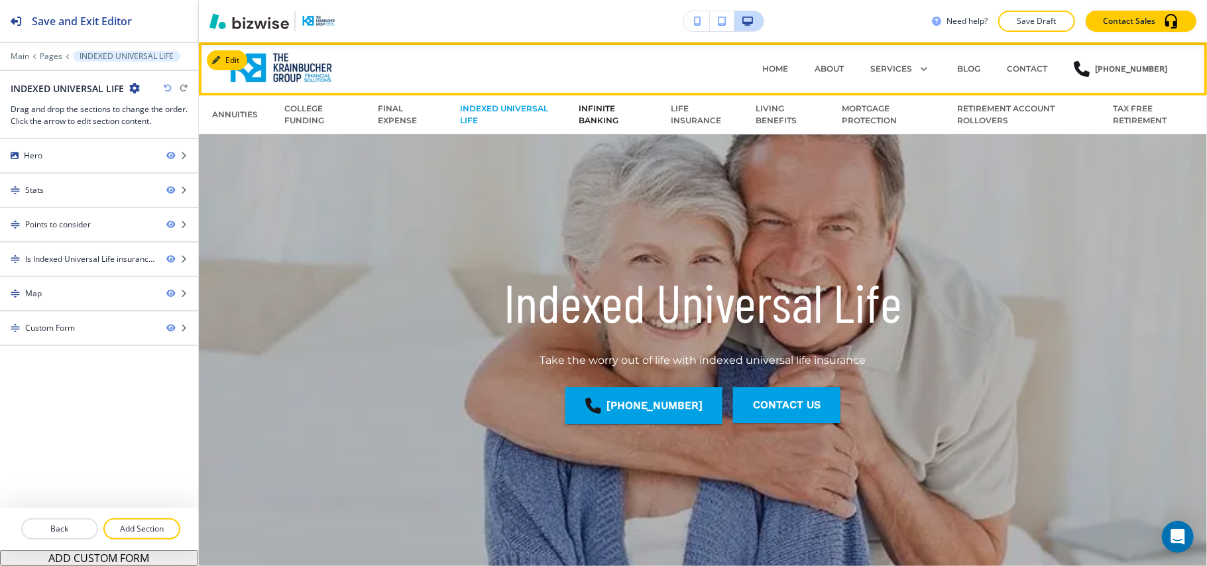
click at [602, 113] on p "INFINITE BANKING" at bounding box center [611, 115] width 66 height 24
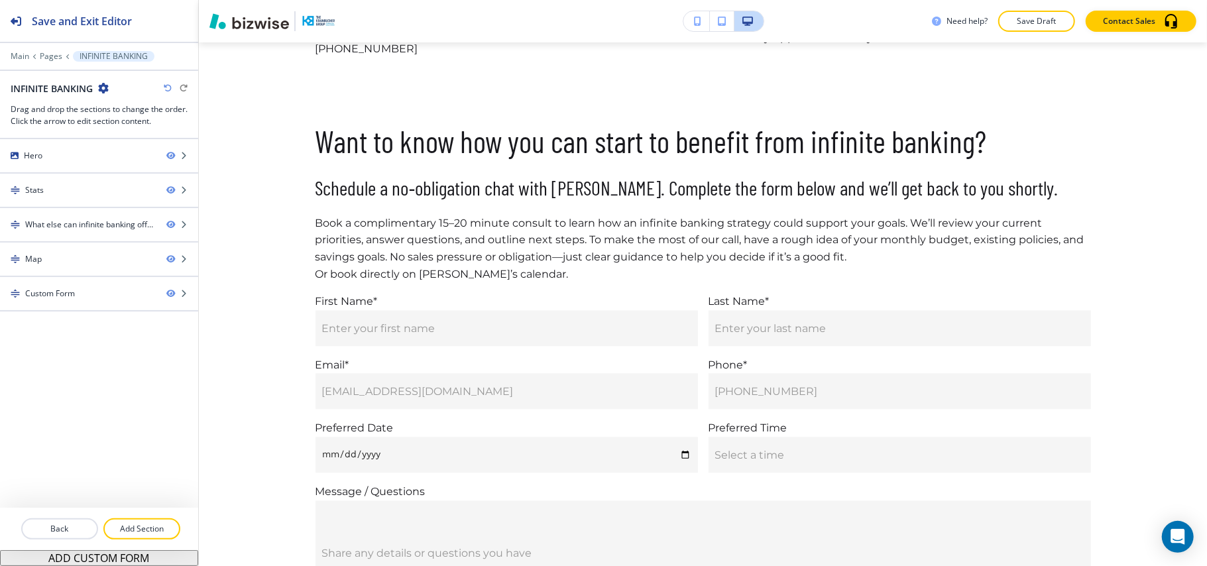
scroll to position [2094, 0]
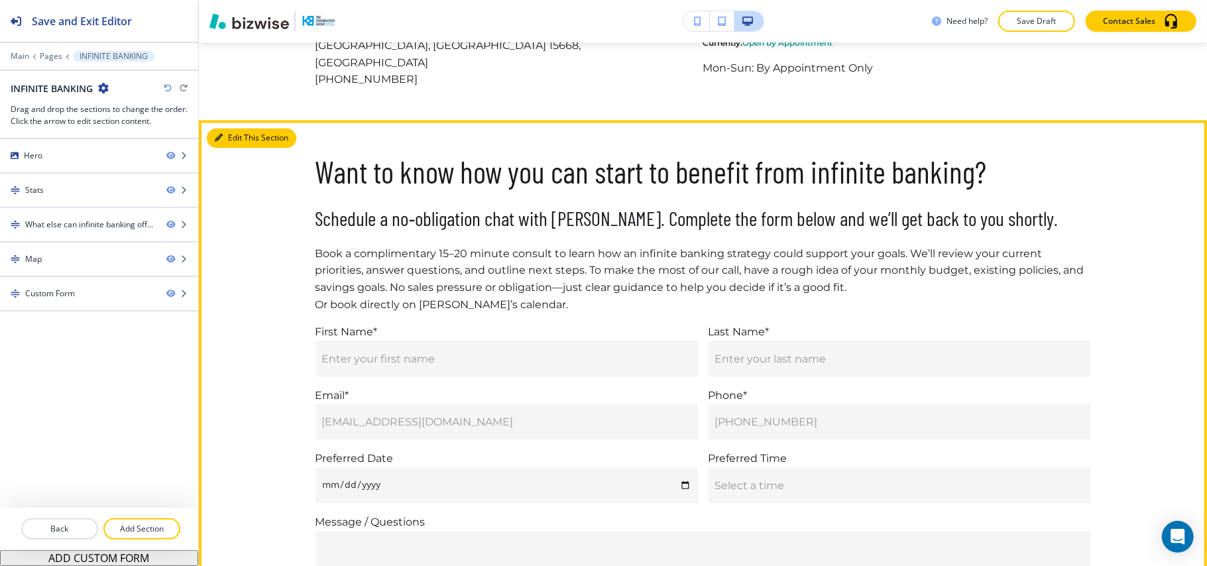
click at [231, 128] on button "Edit This Section" at bounding box center [251, 138] width 89 height 20
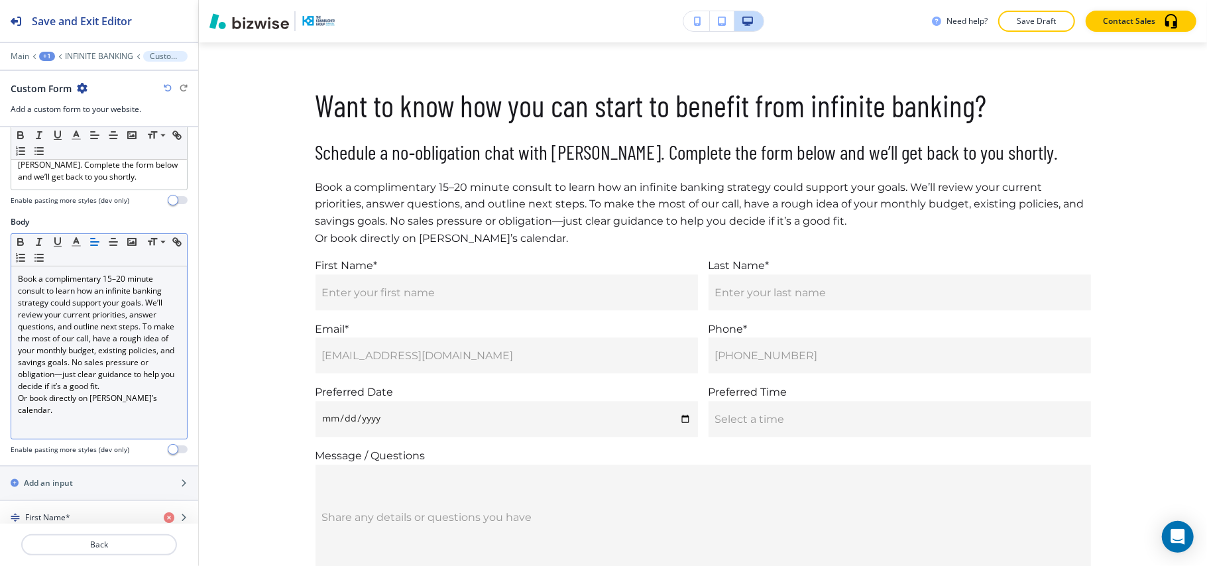
scroll to position [265, 0]
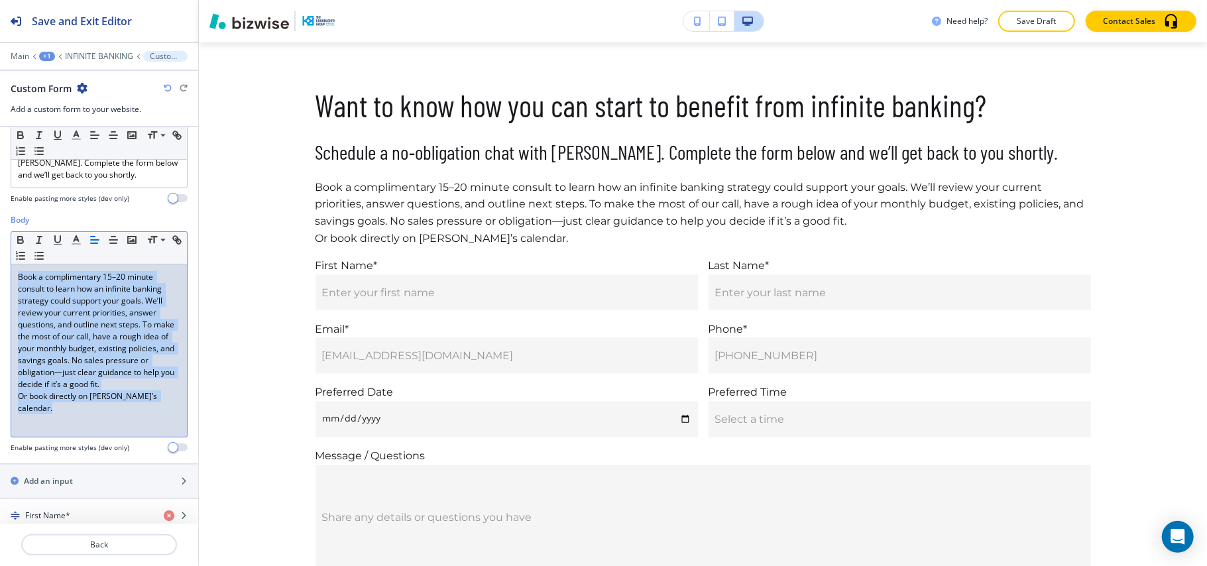
drag, startPoint x: 170, startPoint y: 411, endPoint x: 11, endPoint y: 276, distance: 208.7
click at [11, 276] on div "Small Normal Large Huge Book a complimentary 15–20 minute consult to learn how …" at bounding box center [99, 334] width 177 height 206
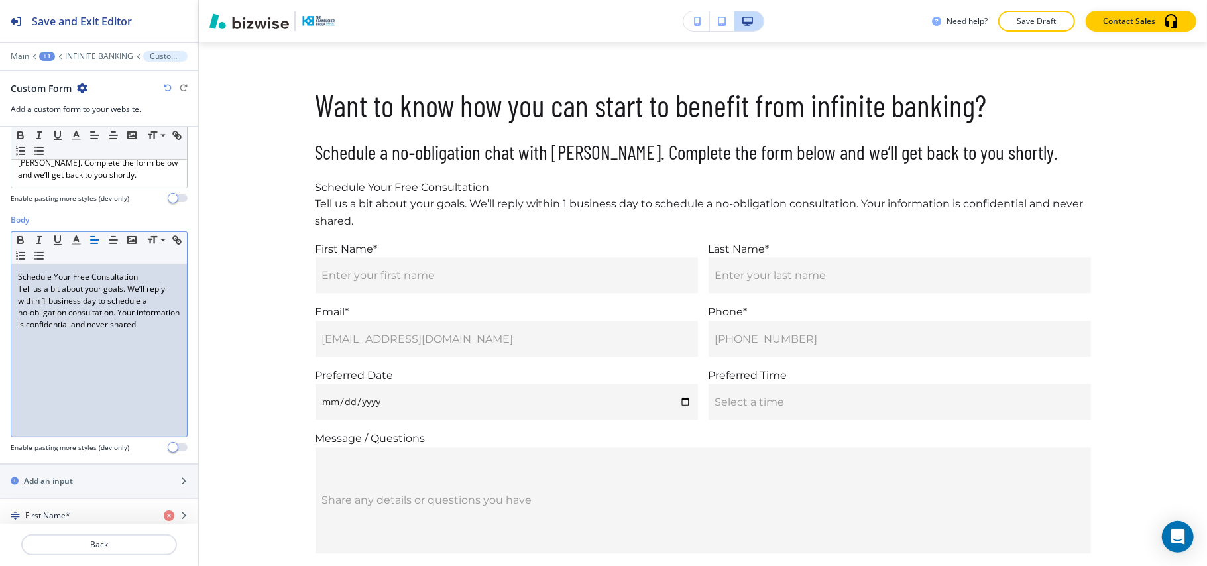
scroll to position [0, 0]
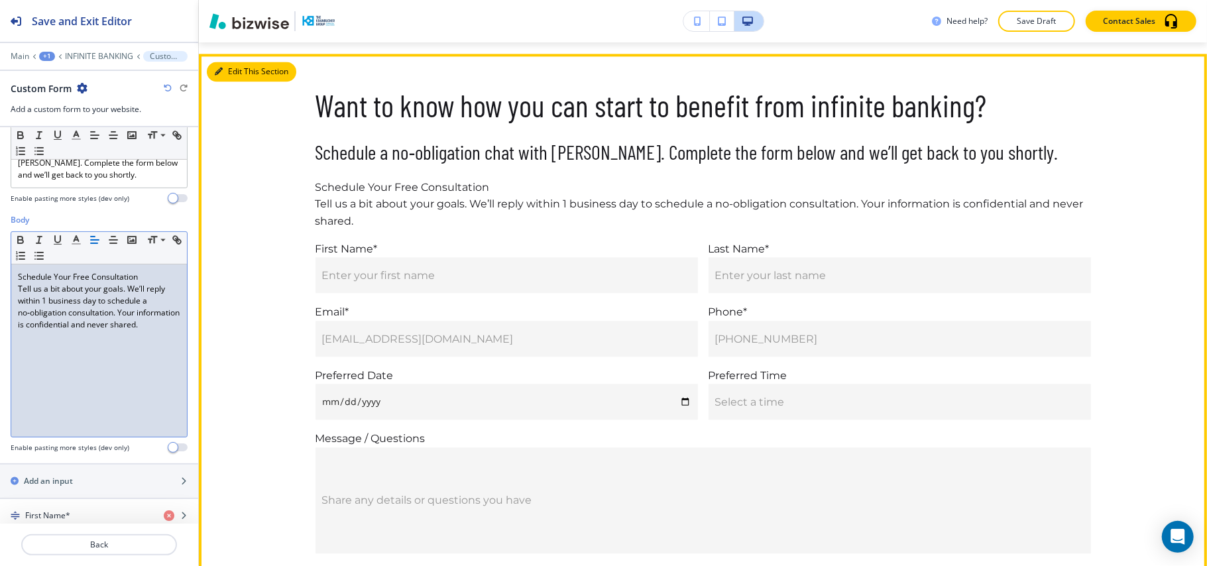
click at [237, 62] on button "Edit This Section" at bounding box center [251, 72] width 89 height 20
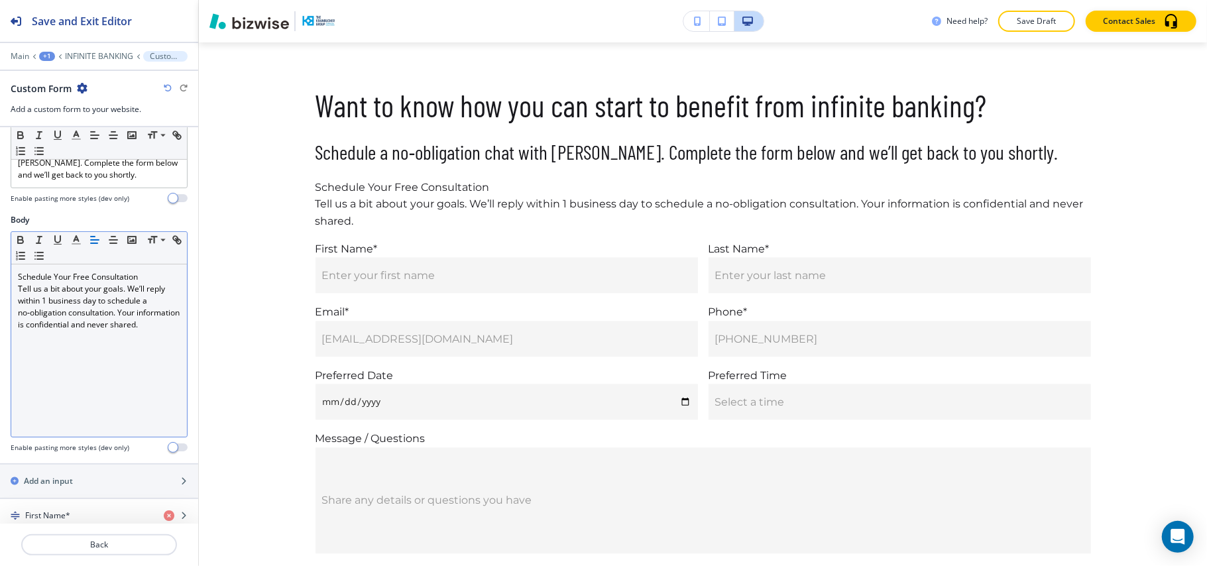
click at [82, 86] on icon "button" at bounding box center [82, 88] width 11 height 11
click at [127, 154] on p "Delete Section" at bounding box center [119, 158] width 68 height 12
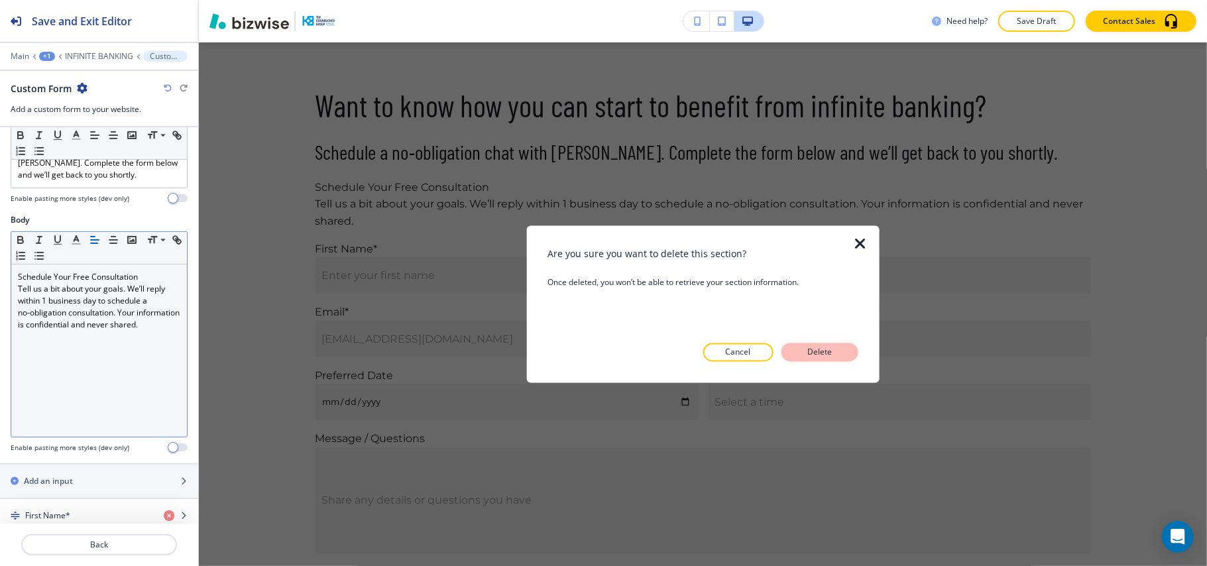
click at [820, 345] on button "Delete" at bounding box center [819, 352] width 77 height 19
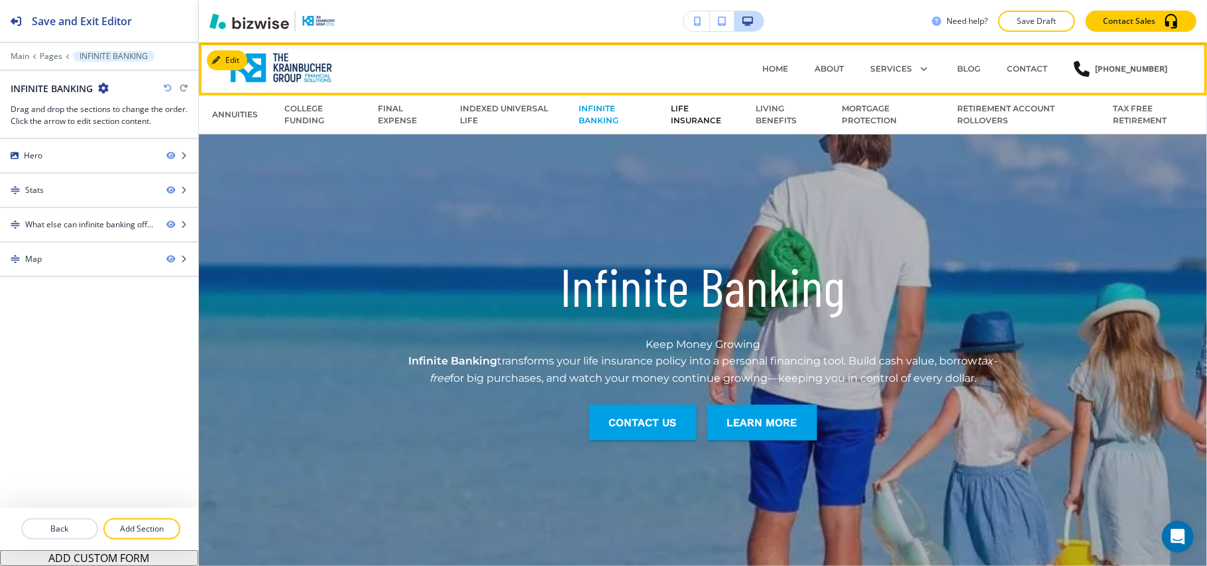
click at [672, 121] on p "LIFE INSURANCE" at bounding box center [700, 115] width 58 height 24
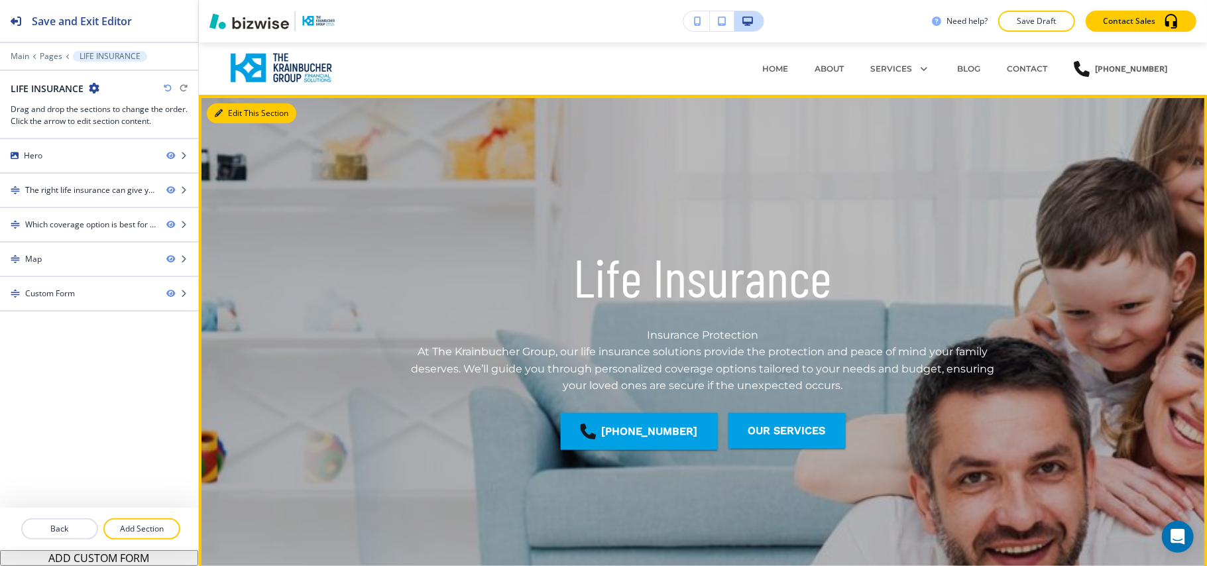
click at [233, 113] on button "Edit This Section" at bounding box center [251, 113] width 89 height 20
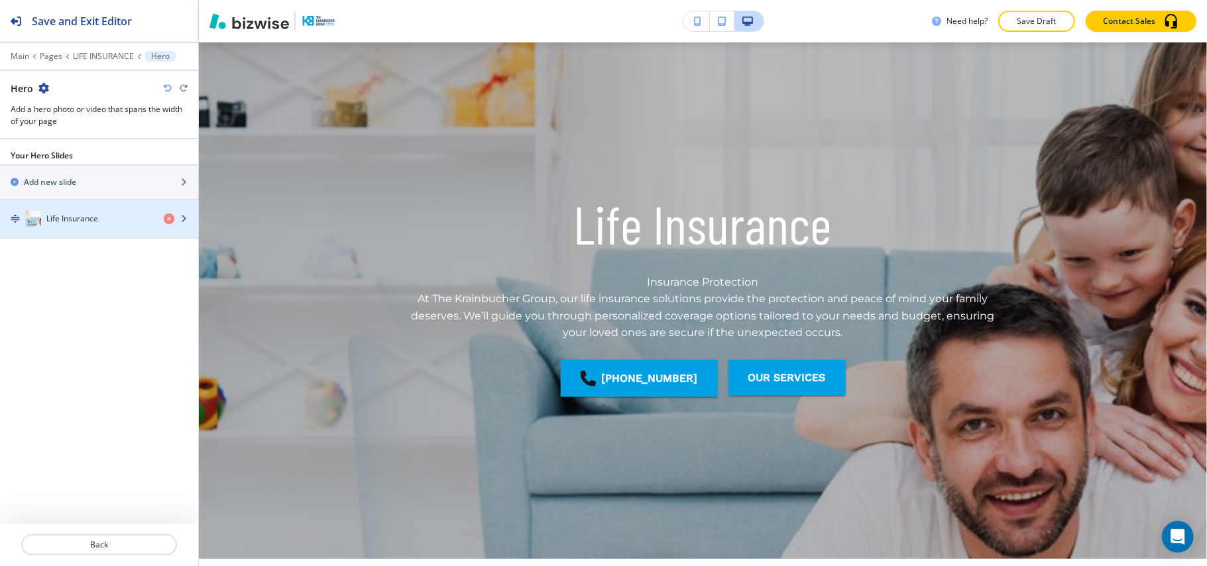
click at [106, 219] on div "Life Insurance" at bounding box center [76, 219] width 153 height 16
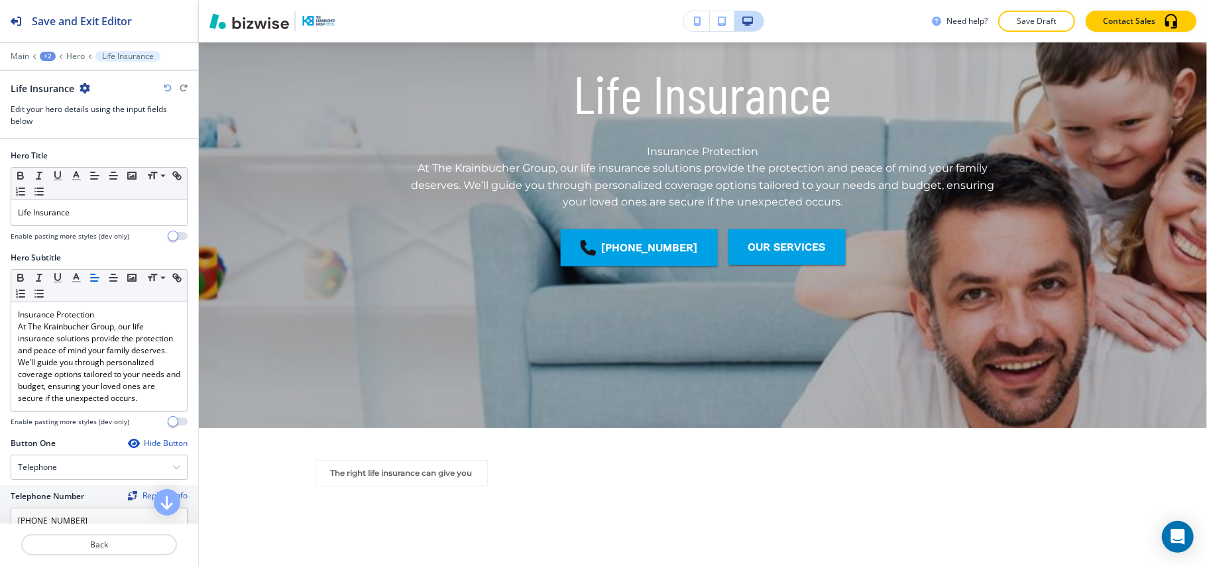
scroll to position [199, 0]
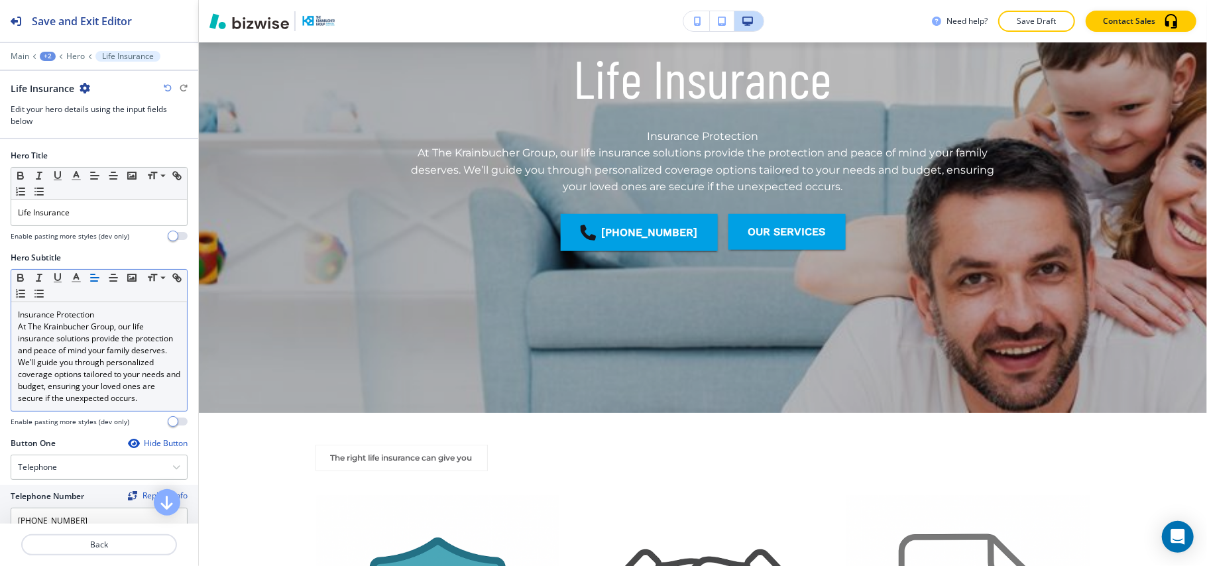
click at [59, 404] on p "At The Krainbucher Group, our life insurance solutions provide the protection a…" at bounding box center [99, 362] width 162 height 83
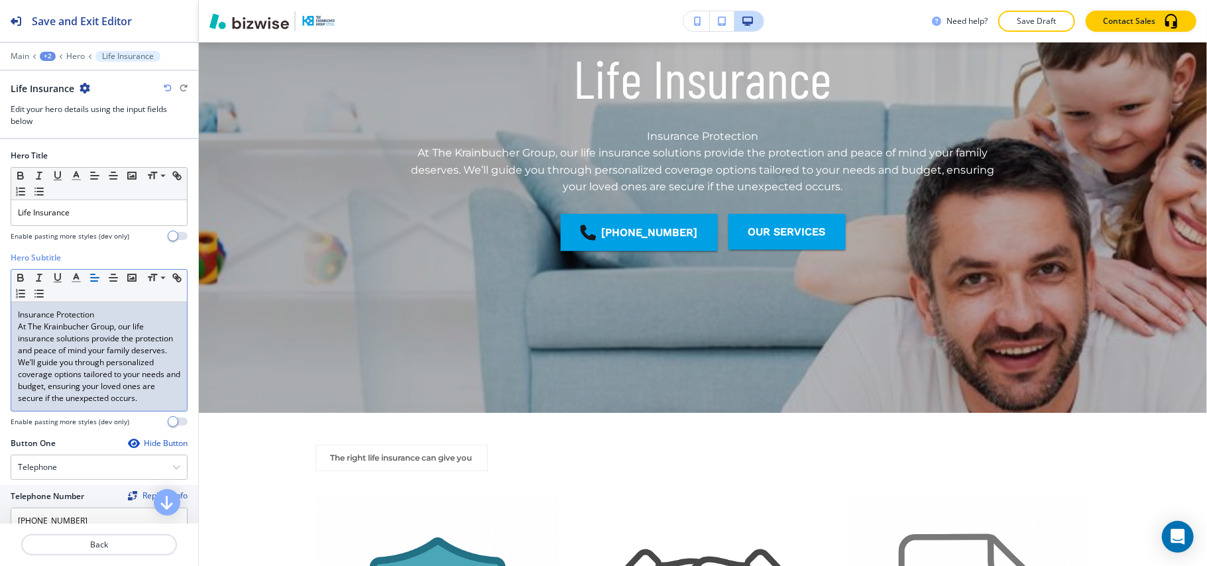
click at [75, 367] on p "At The Krainbucher Group, our life insurance solutions provide the protection a…" at bounding box center [99, 362] width 162 height 83
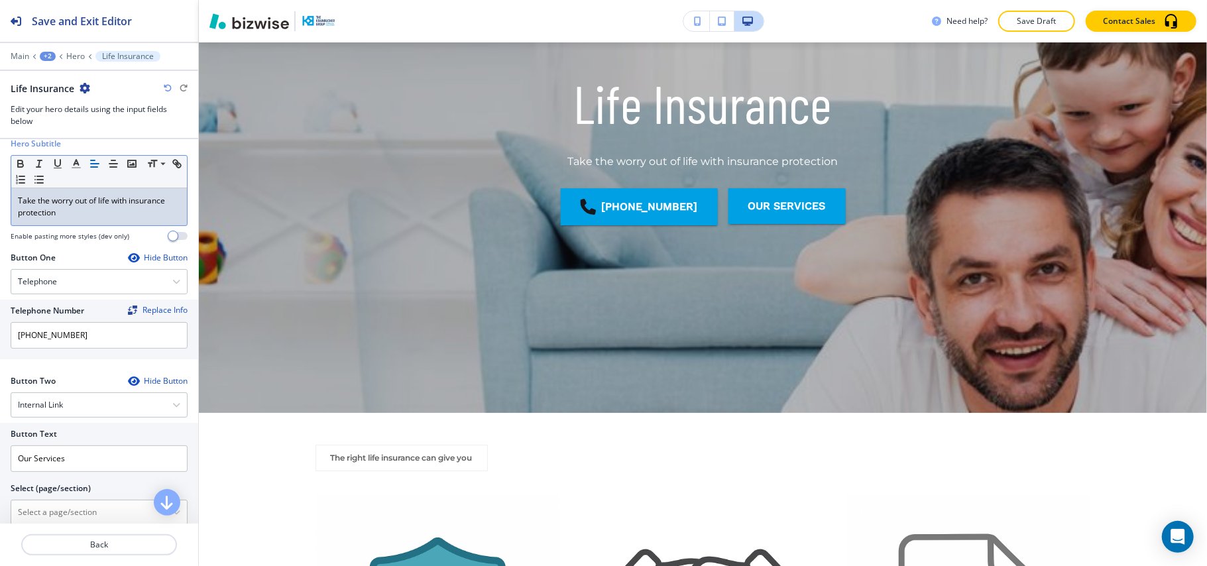
scroll to position [260, 0]
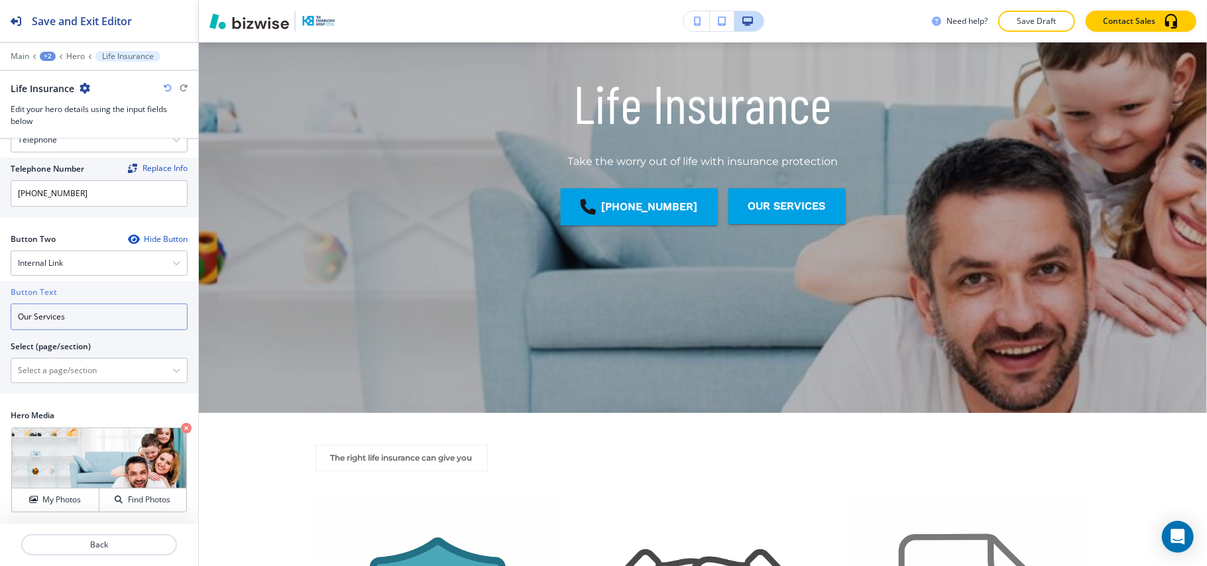
drag, startPoint x: 95, startPoint y: 315, endPoint x: 0, endPoint y: 319, distance: 95.5
click at [0, 319] on div "Button Text Our Services Select (page/section) HOME HOME | Hero HOME | Financia…" at bounding box center [99, 337] width 198 height 113
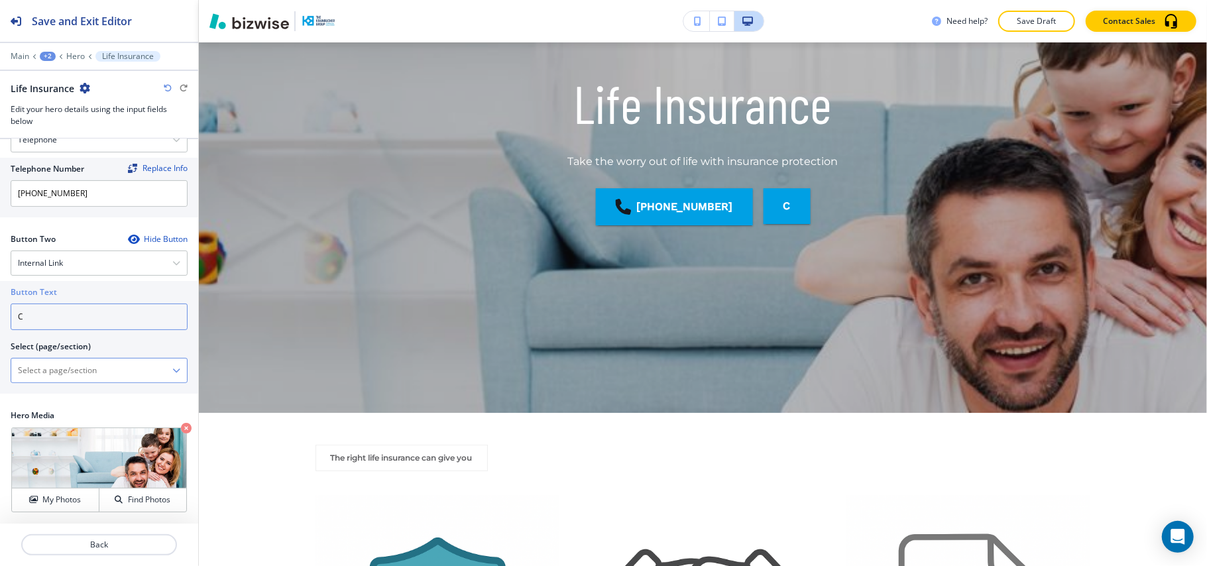
type input "C"
click at [67, 362] on \(page\/section\) "Manual Input" at bounding box center [91, 370] width 161 height 23
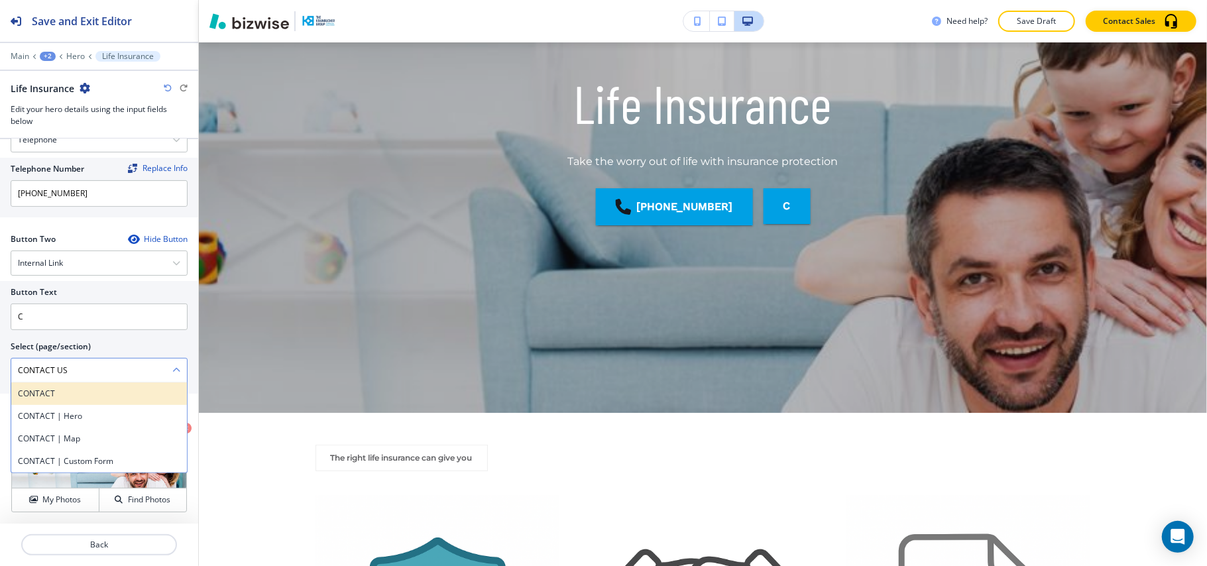
click at [42, 392] on h4 "CONTACT" at bounding box center [99, 394] width 162 height 12
type \(page\/section\) "CONTACT"
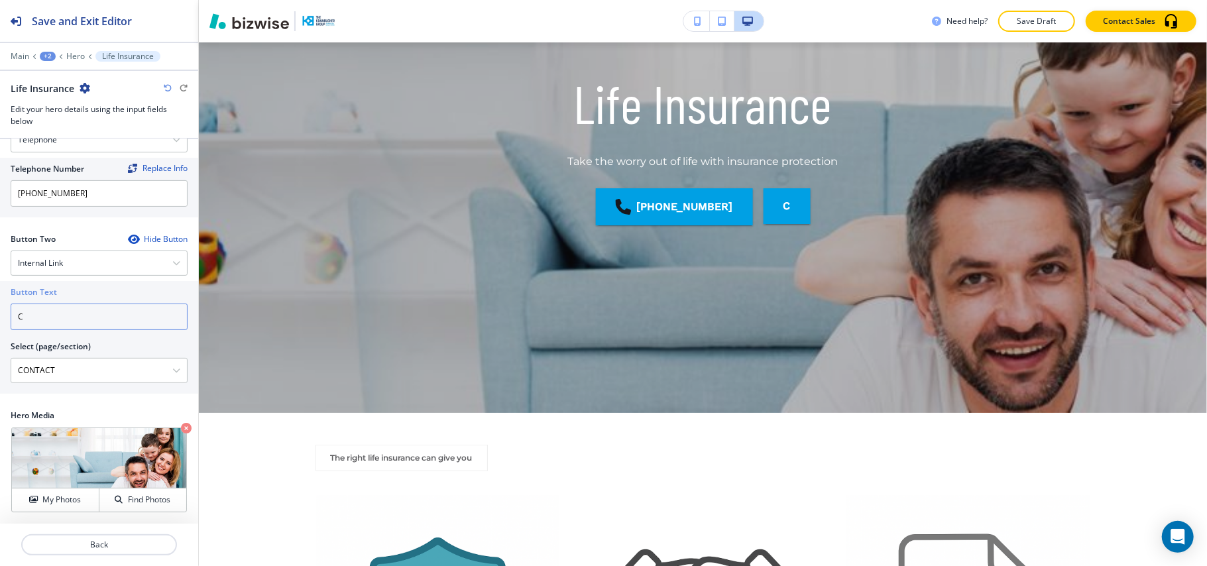
drag, startPoint x: 66, startPoint y: 309, endPoint x: 0, endPoint y: 305, distance: 66.4
click at [0, 305] on div "Button Text C Select (page/section) CONTACT CONTACT CONTACT | Hero CONTACT | Ma…" at bounding box center [99, 337] width 198 height 113
paste input "ONTACT US"
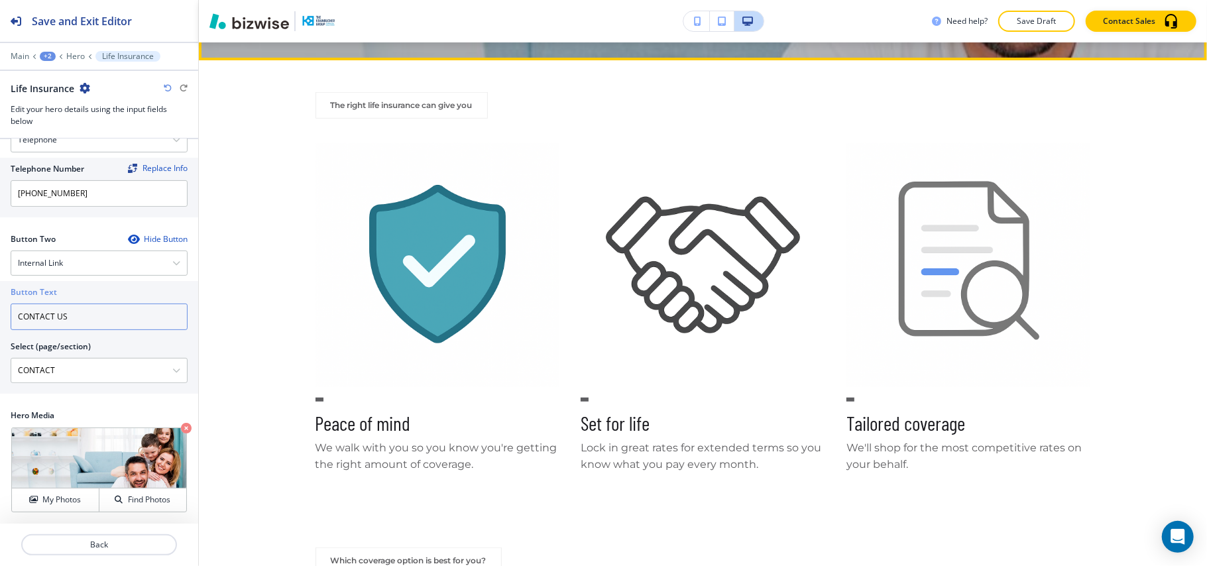
scroll to position [552, 0]
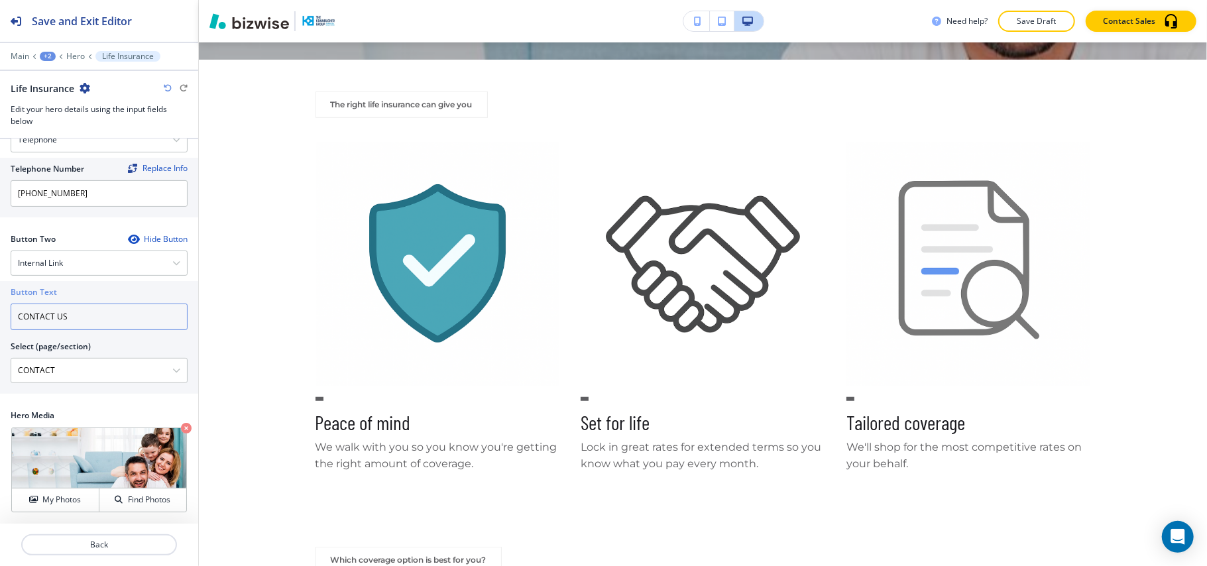
type input "CONTACT US"
click at [73, 54] on p "Hero" at bounding box center [75, 56] width 19 height 9
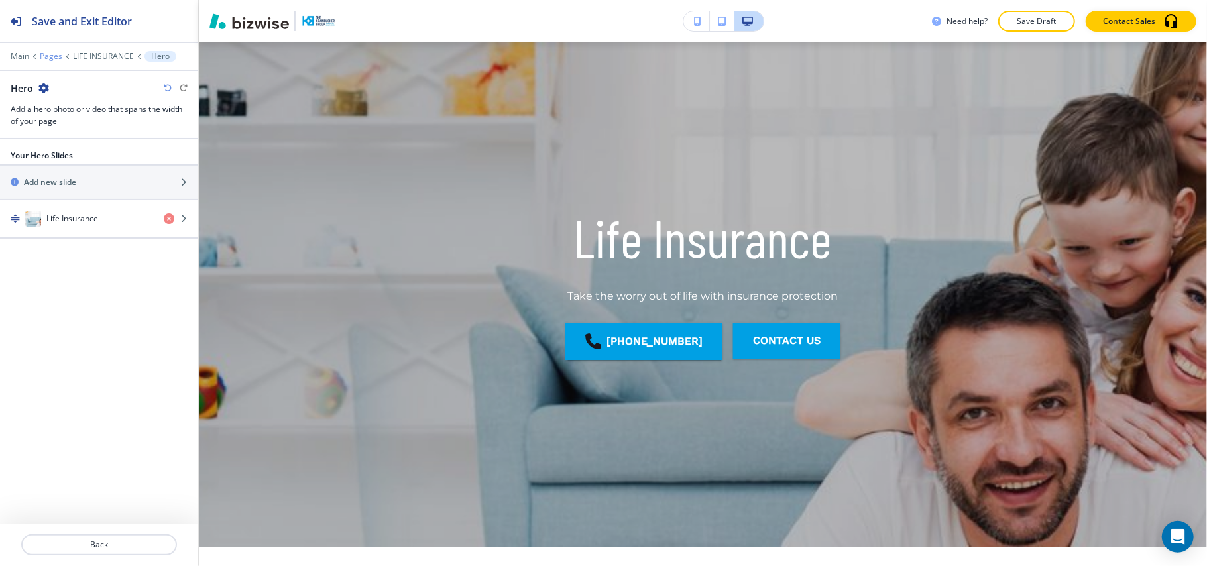
scroll to position [53, 0]
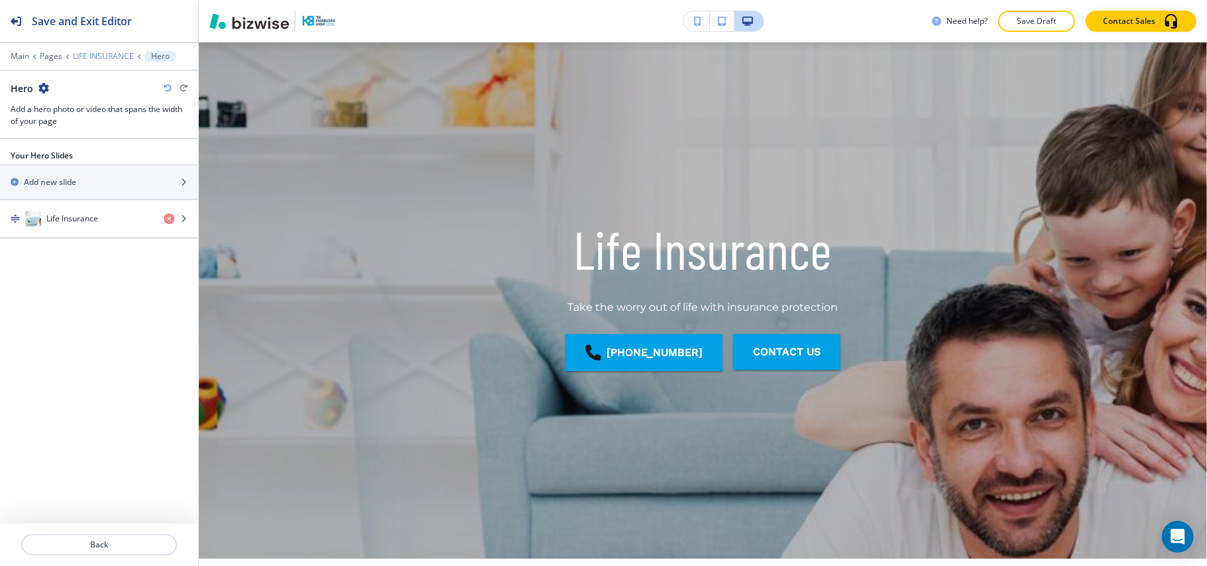
click at [97, 54] on p "LIFE INSURANCE" at bounding box center [103, 56] width 61 height 9
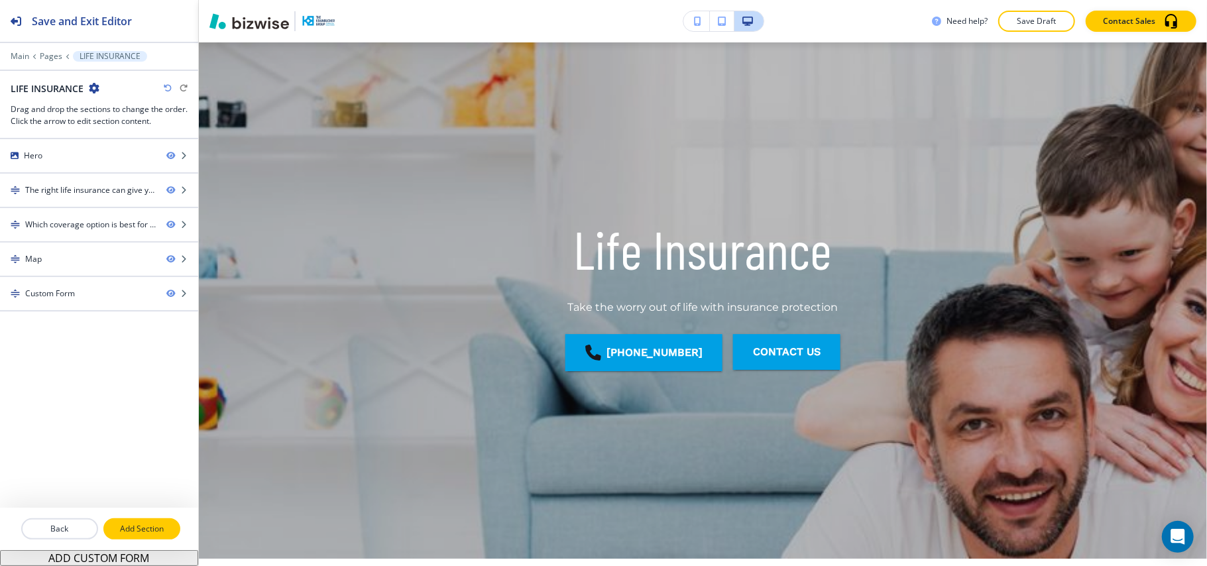
click at [140, 533] on p "Add Section" at bounding box center [142, 529] width 74 height 12
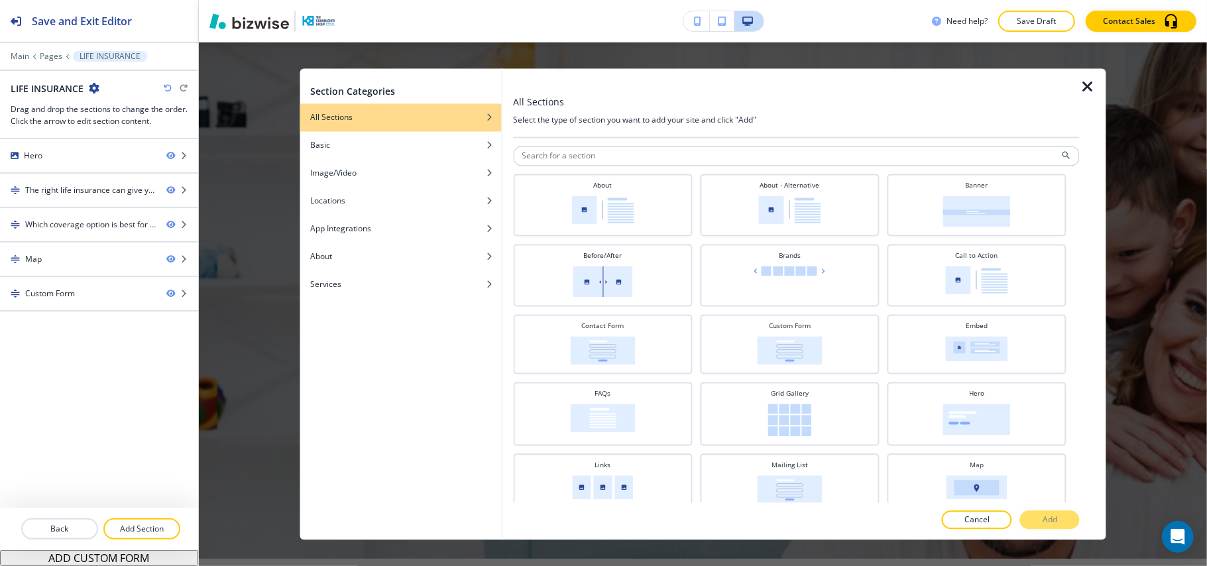
click at [658, 144] on div "About About - Alternative Banner Before/After Brands Call to Action Contact For…" at bounding box center [796, 468] width 566 height 660
click at [661, 150] on input "text" at bounding box center [796, 156] width 566 height 20
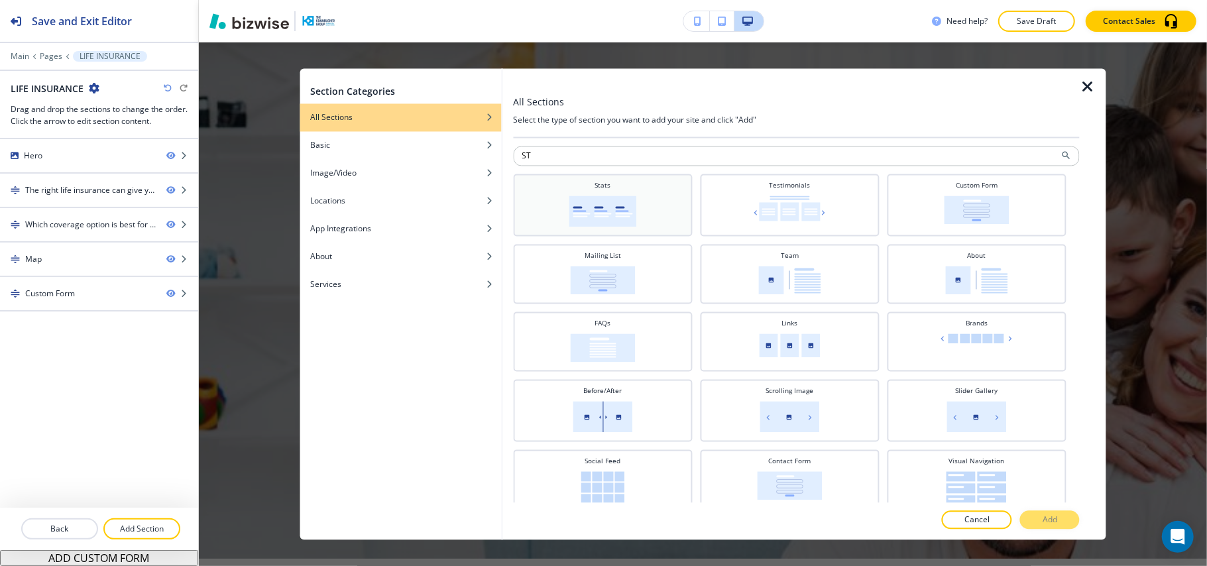
type input "ST"
click at [629, 205] on img at bounding box center [602, 211] width 68 height 31
click at [1071, 520] on button "Add" at bounding box center [1050, 520] width 60 height 19
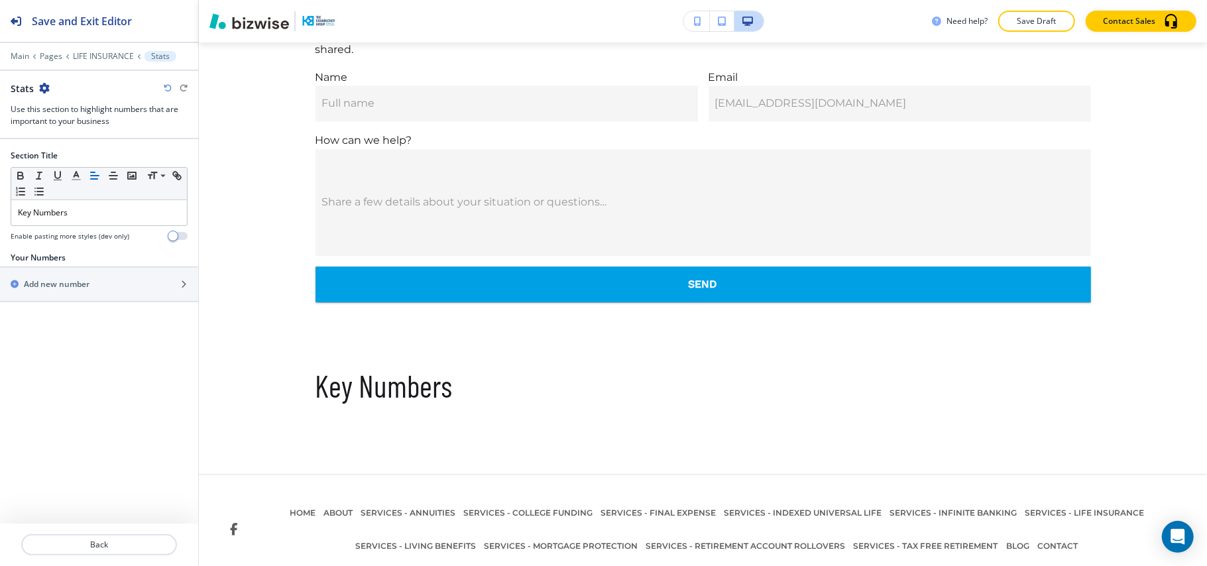
scroll to position [2563, 0]
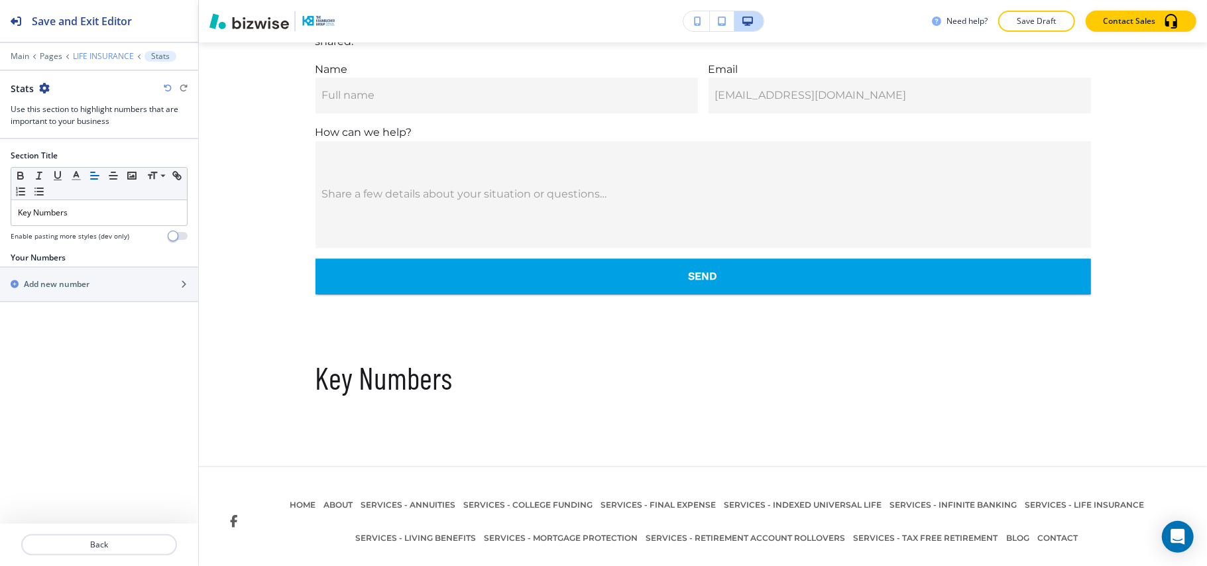
click at [85, 58] on p "LIFE INSURANCE" at bounding box center [103, 56] width 61 height 9
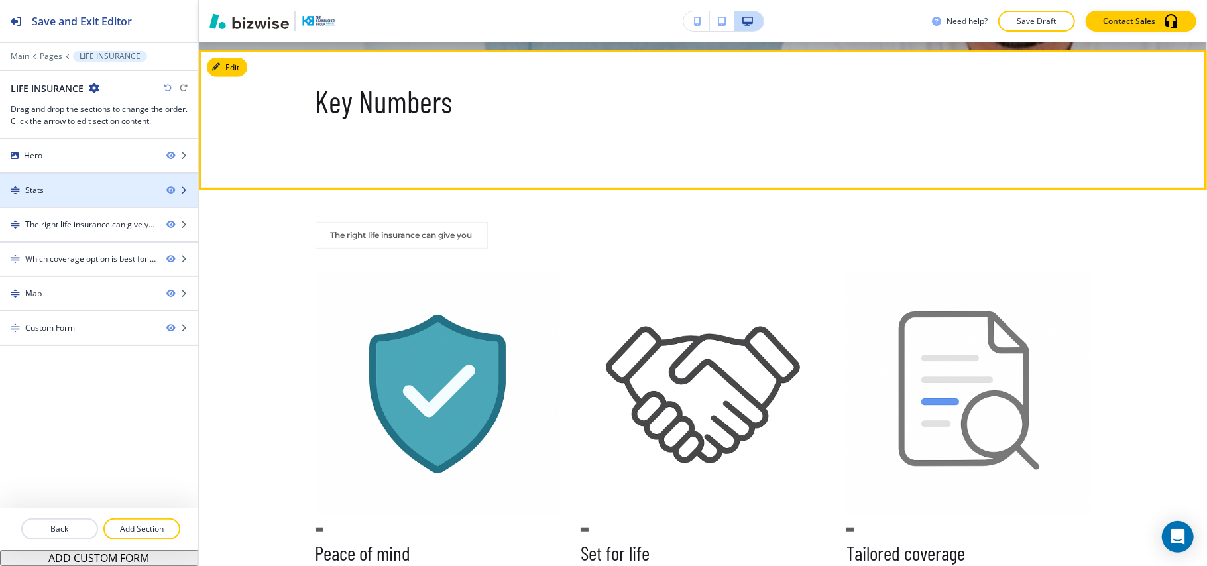
scroll to position [570, 0]
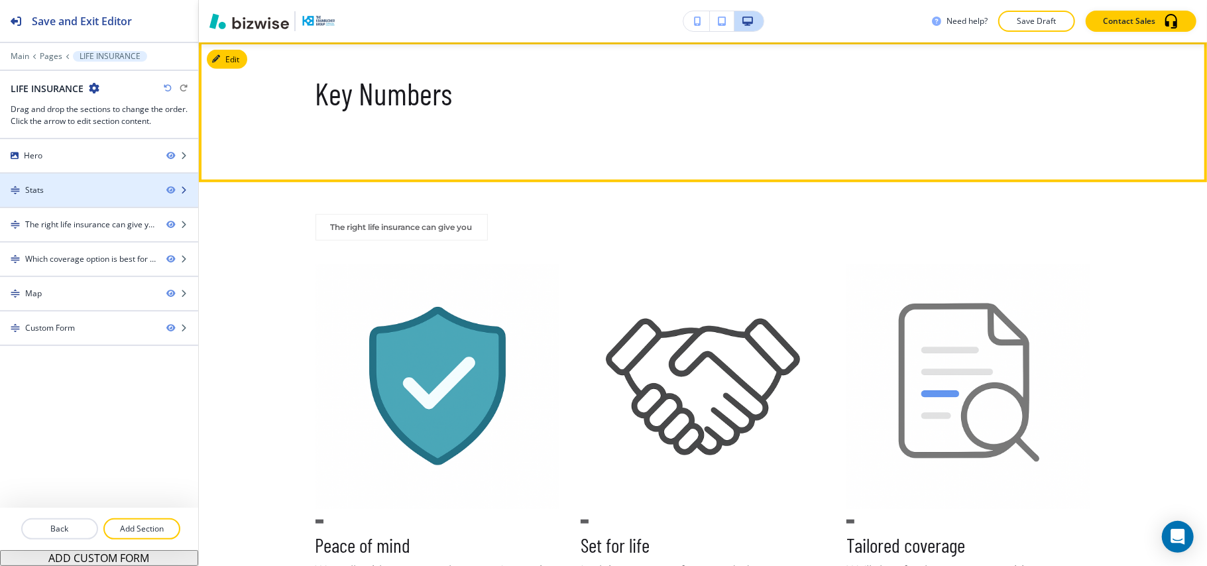
click at [82, 191] on div "Stats" at bounding box center [78, 190] width 156 height 12
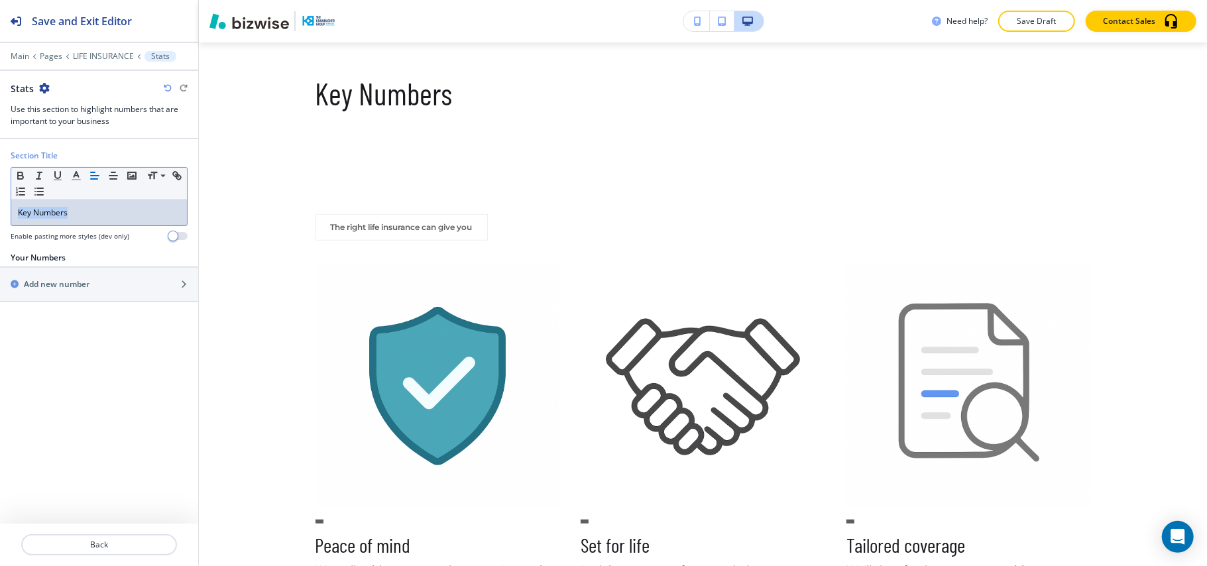
drag, startPoint x: 98, startPoint y: 217, endPoint x: 0, endPoint y: 216, distance: 98.1
click at [0, 216] on div "Section Title Small Normal Large Huge Key Numbers Enable pasting more styles (d…" at bounding box center [99, 201] width 198 height 102
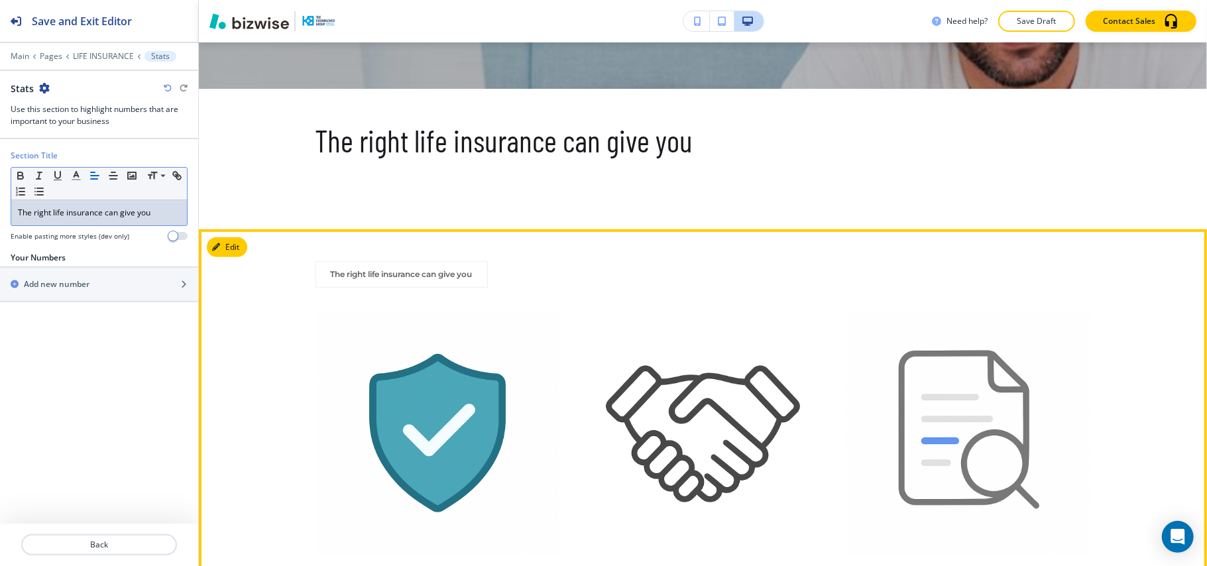
scroll to position [481, 0]
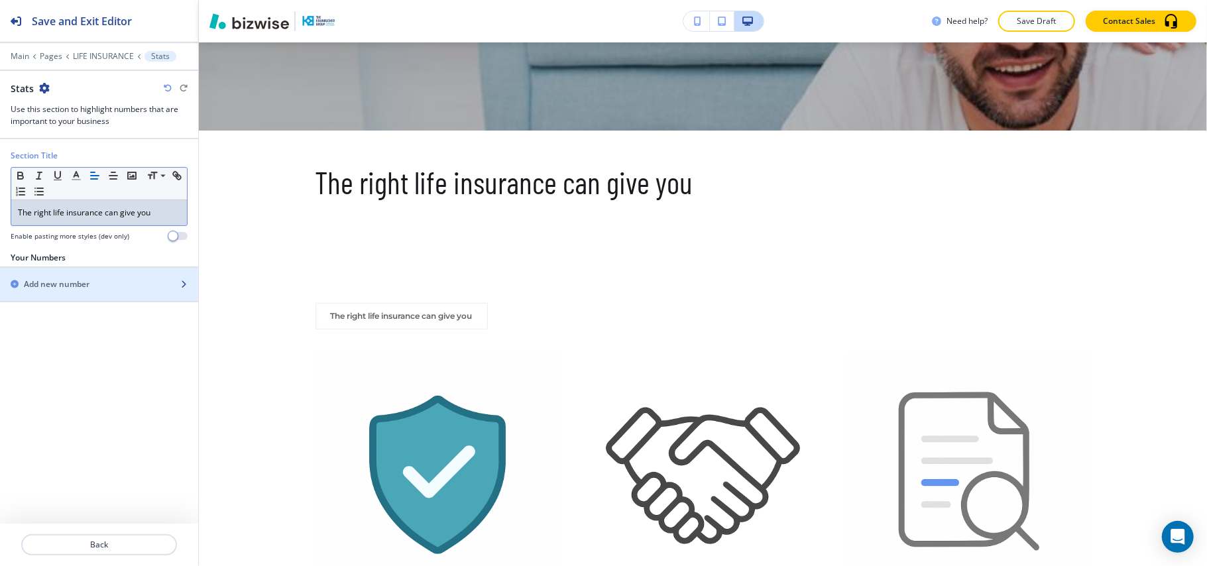
click at [91, 280] on div "Add new number" at bounding box center [99, 284] width 198 height 33
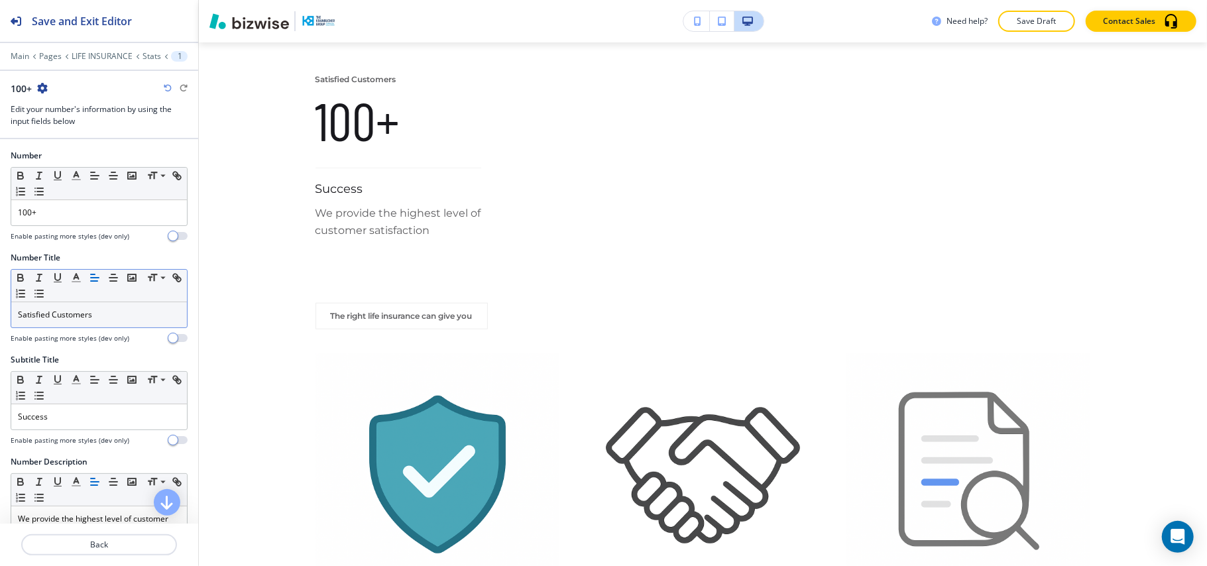
scroll to position [678, 0]
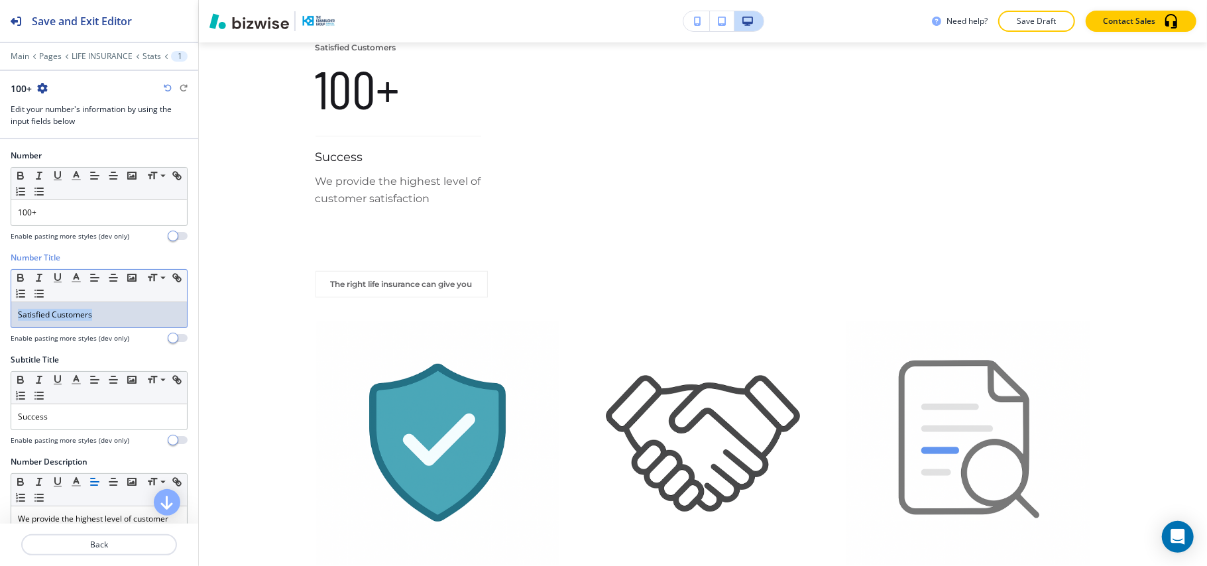
drag, startPoint x: 112, startPoint y: 316, endPoint x: 78, endPoint y: 351, distance: 49.2
click at [1, 305] on div "Number Title Small Normal Large Huge Satisfied Customers Enable pasting more st…" at bounding box center [99, 303] width 198 height 102
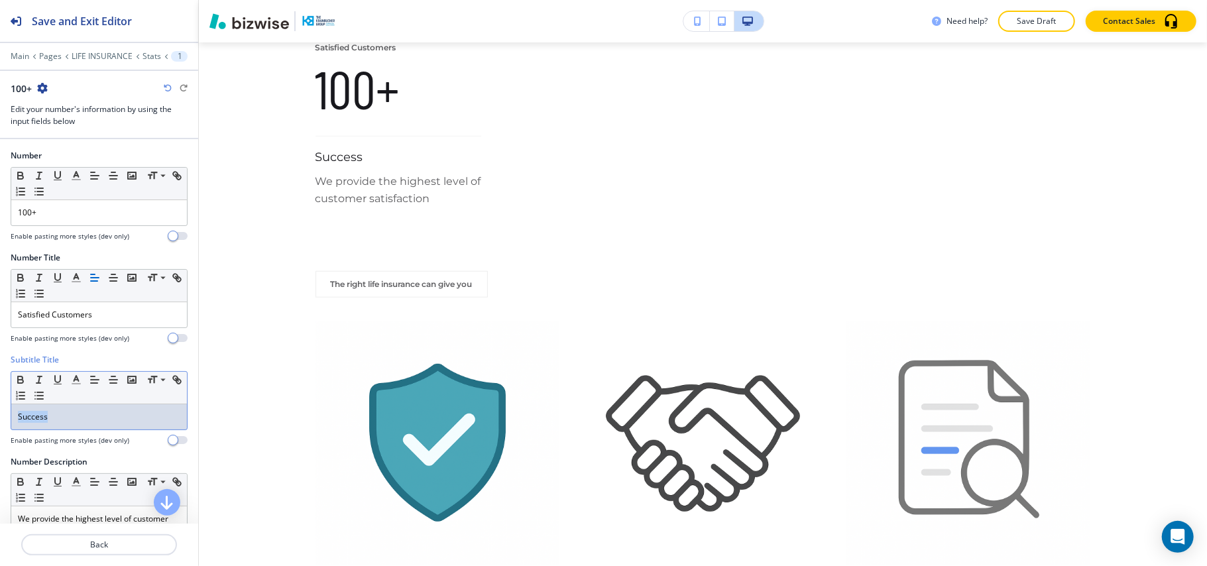
click at [0, 419] on div "Subtitle Title Small Normal Large Huge Success Enable pasting more styles (dev …" at bounding box center [99, 405] width 198 height 102
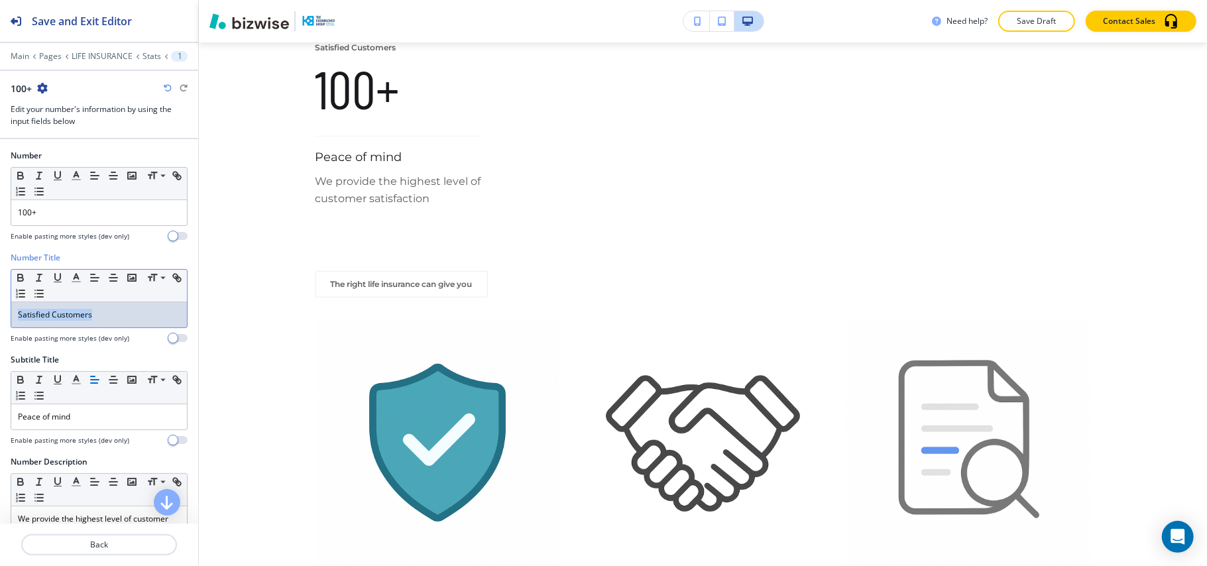
drag, startPoint x: 113, startPoint y: 316, endPoint x: 0, endPoint y: 305, distance: 113.1
click at [0, 305] on div "Number Title Small Normal Large Huge Satisfied Customers Enable pasting more st…" at bounding box center [99, 303] width 198 height 102
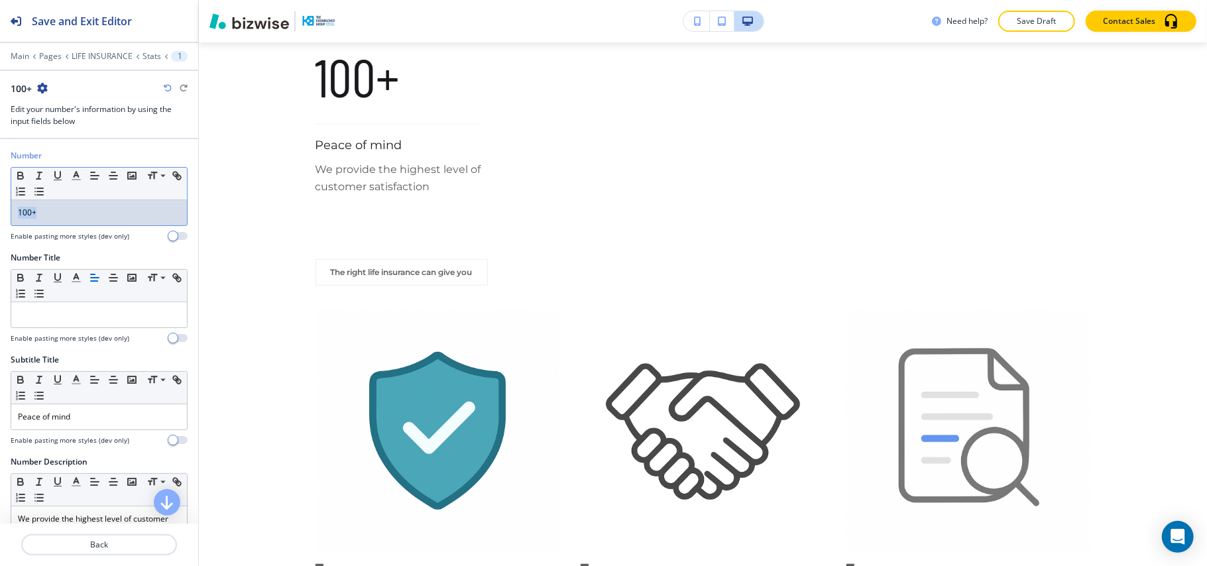
drag, startPoint x: 60, startPoint y: 207, endPoint x: 0, endPoint y: 220, distance: 61.1
click at [0, 220] on div "Number Small Normal Large Huge 100+ Enable pasting more styles (dev only)" at bounding box center [99, 201] width 198 height 102
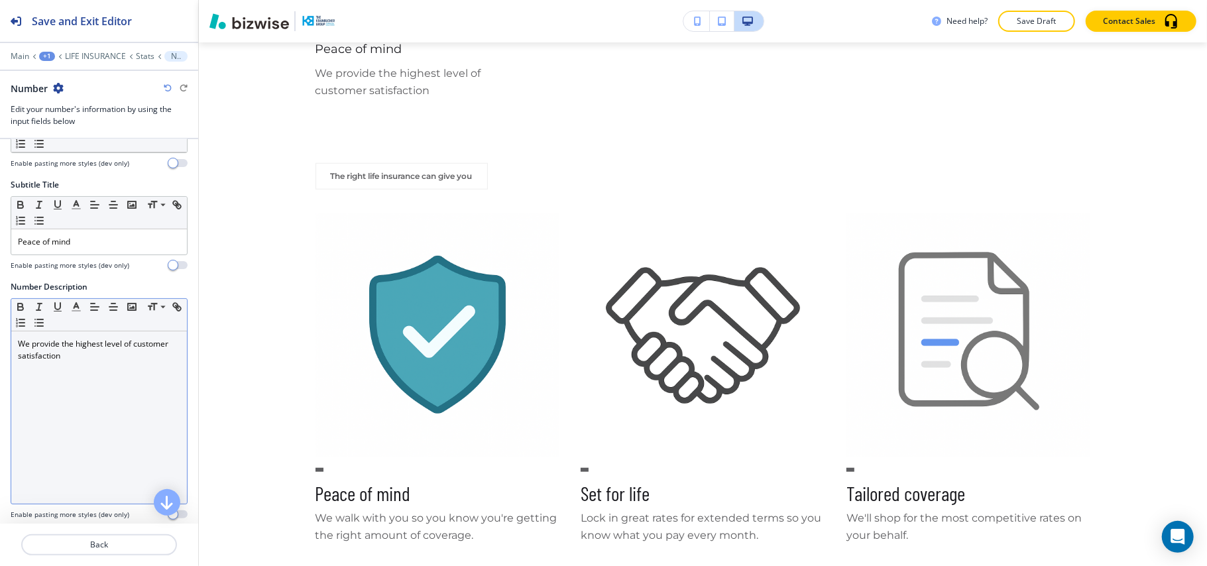
scroll to position [176, 0]
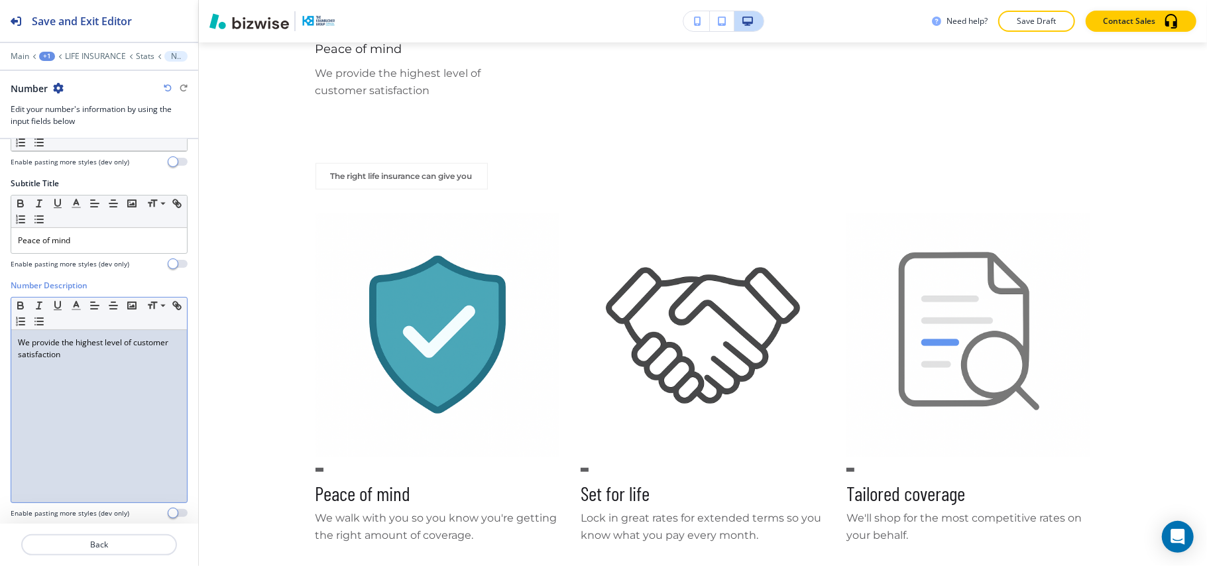
click at [66, 398] on div "We provide the highest level of customer satisfaction" at bounding box center [99, 416] width 176 height 172
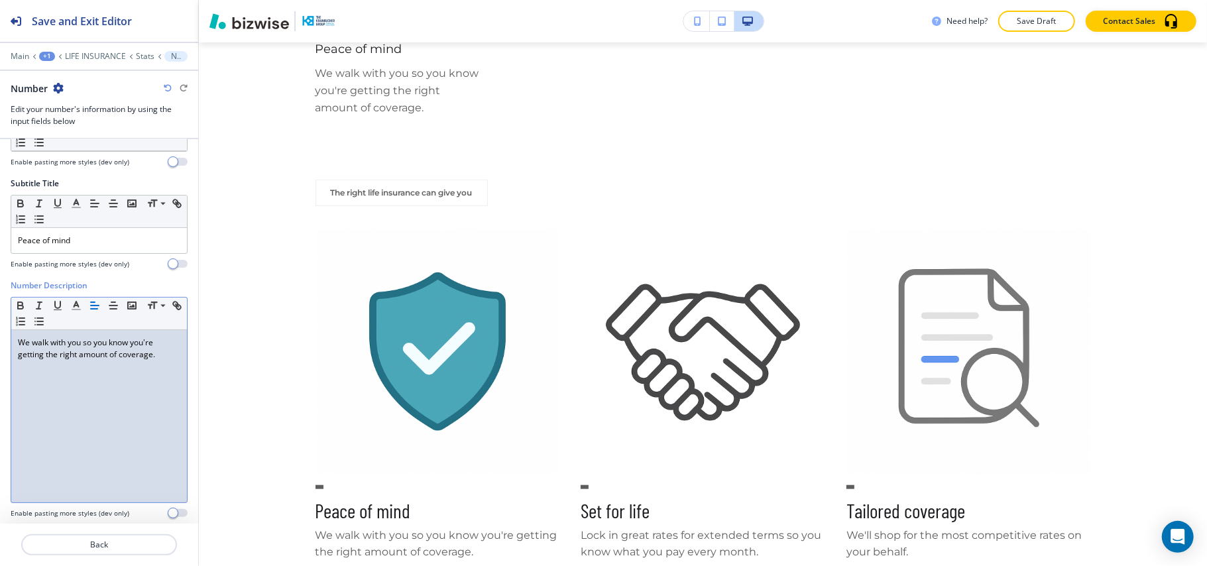
click at [58, 90] on icon "button" at bounding box center [58, 88] width 11 height 11
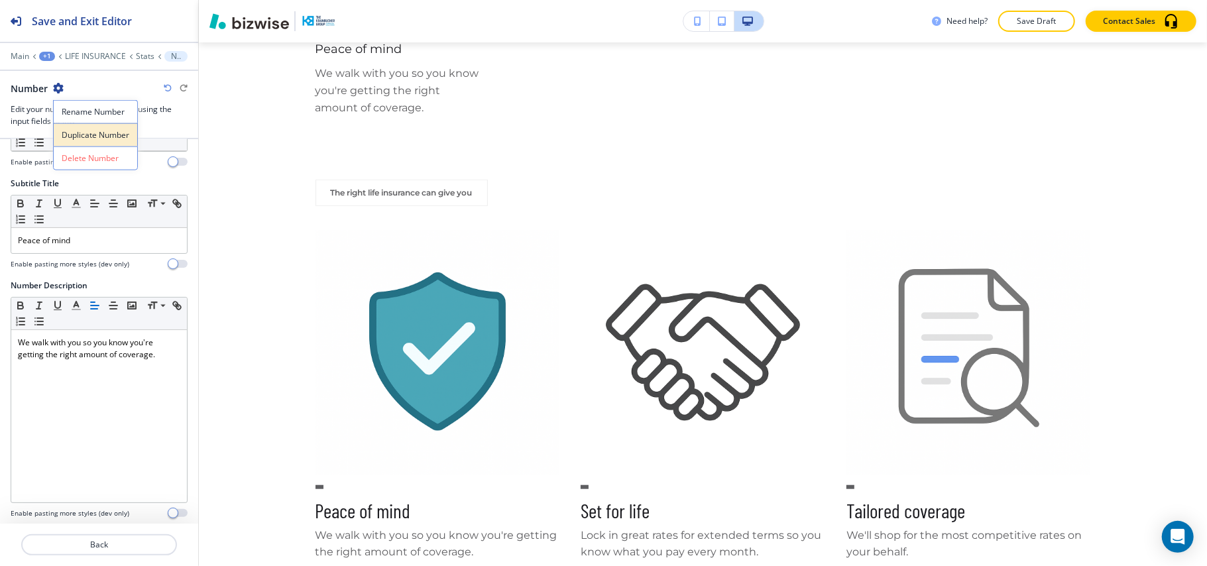
click at [93, 138] on p "Duplicate Number" at bounding box center [96, 135] width 68 height 12
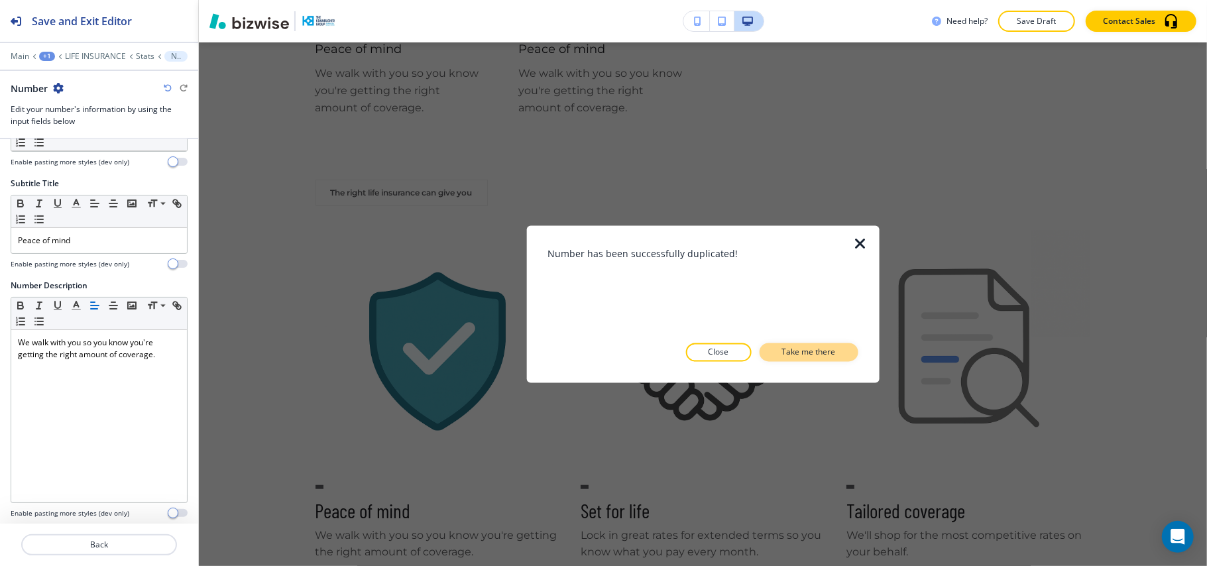
click at [810, 347] on p "Take me there" at bounding box center [809, 353] width 54 height 12
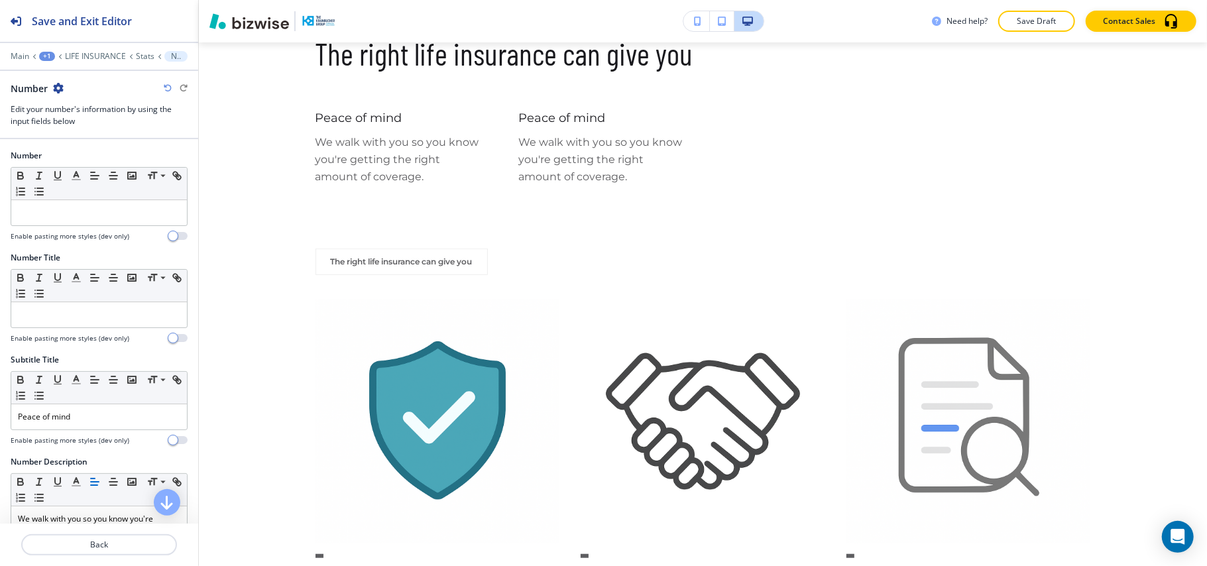
scroll to position [502, 0]
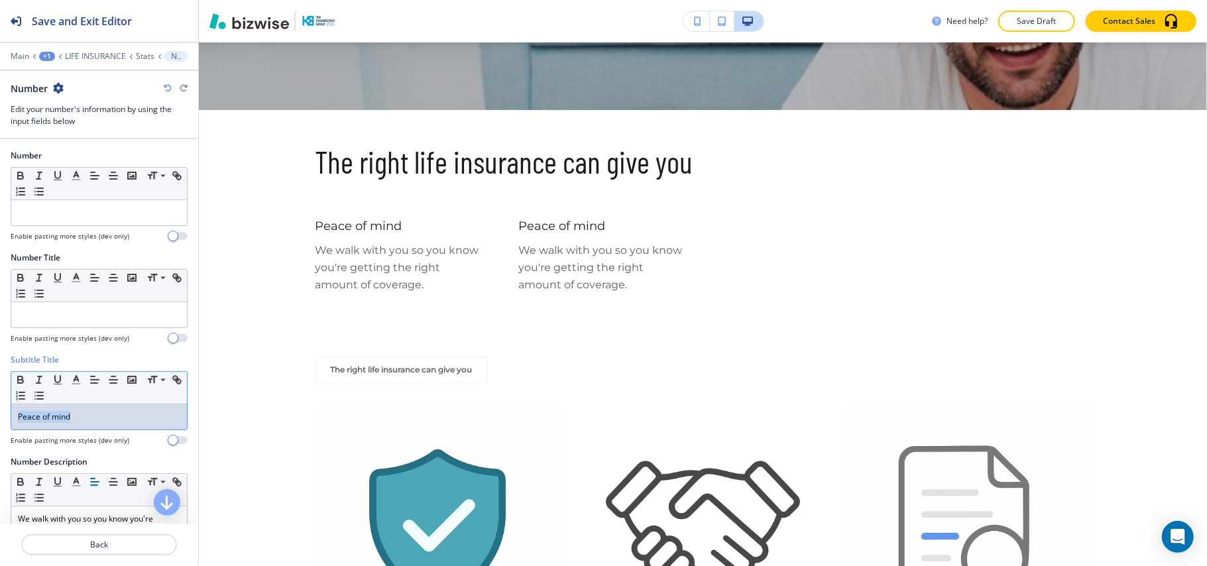
drag, startPoint x: 117, startPoint y: 432, endPoint x: 0, endPoint y: 422, distance: 117.0
click at [0, 422] on div "Subtitle Title Small Normal Large Huge Peace of mind Enable pasting more styles…" at bounding box center [99, 405] width 198 height 102
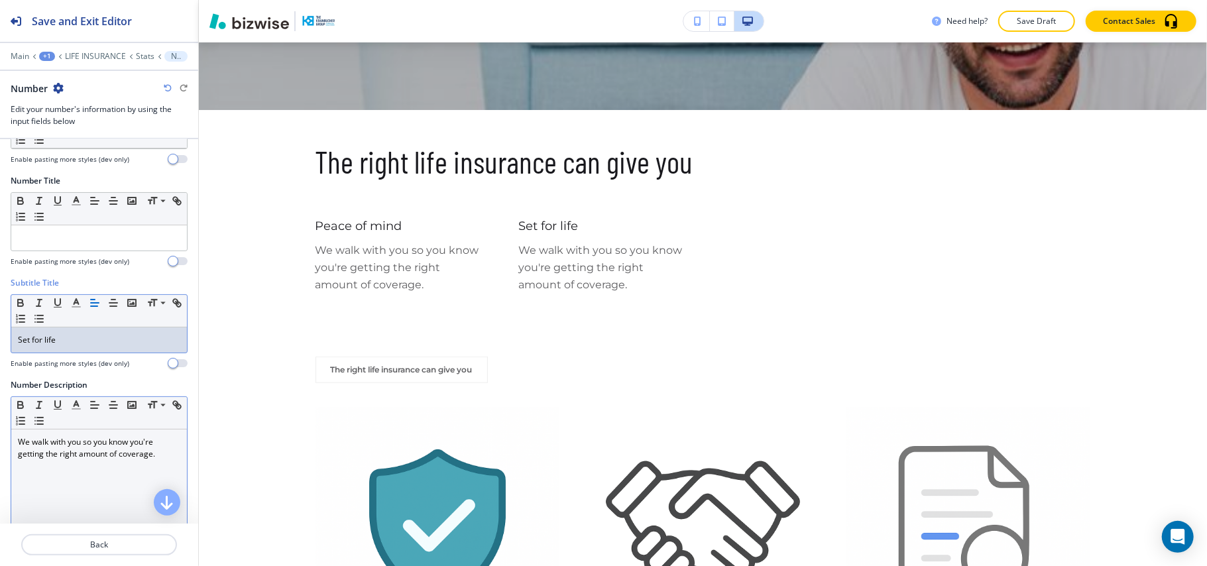
scroll to position [176, 0]
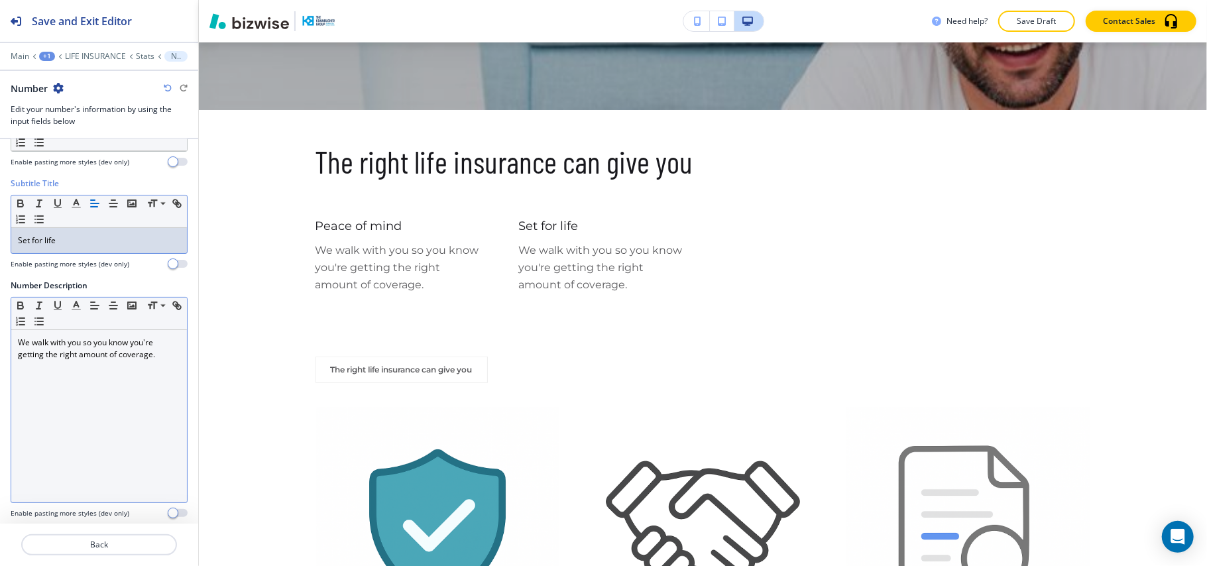
click at [102, 369] on div "We walk with you so you know you're getting the right amount of coverage." at bounding box center [99, 416] width 176 height 172
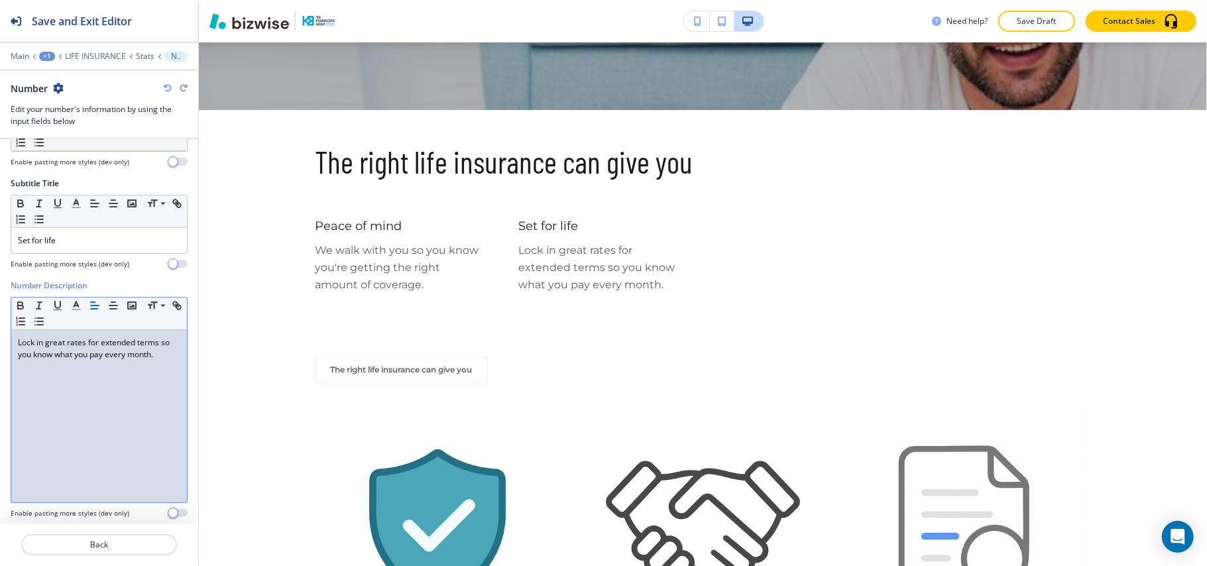
click at [57, 89] on icon "button" at bounding box center [58, 88] width 11 height 11
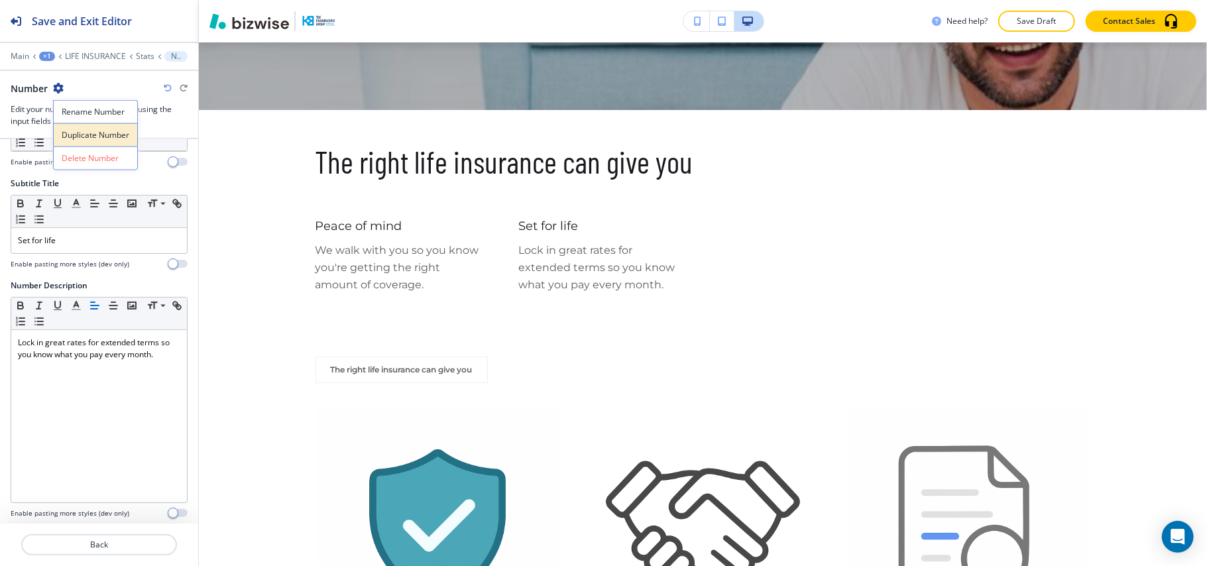
click at [77, 136] on p "Duplicate Number" at bounding box center [96, 135] width 68 height 12
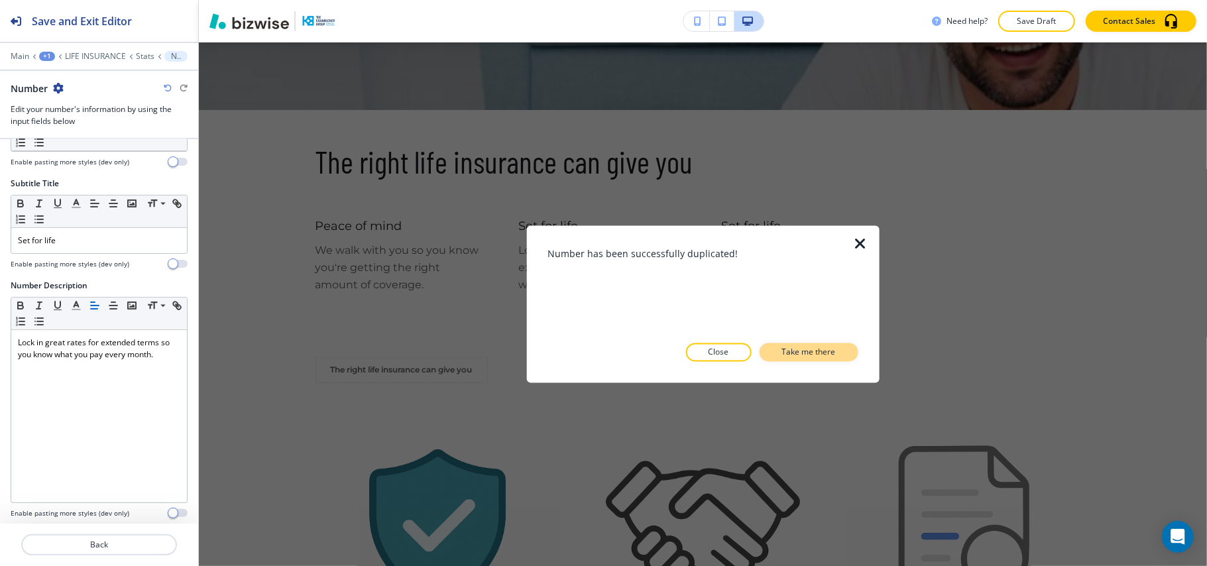
click at [809, 347] on p "Take me there" at bounding box center [809, 353] width 54 height 12
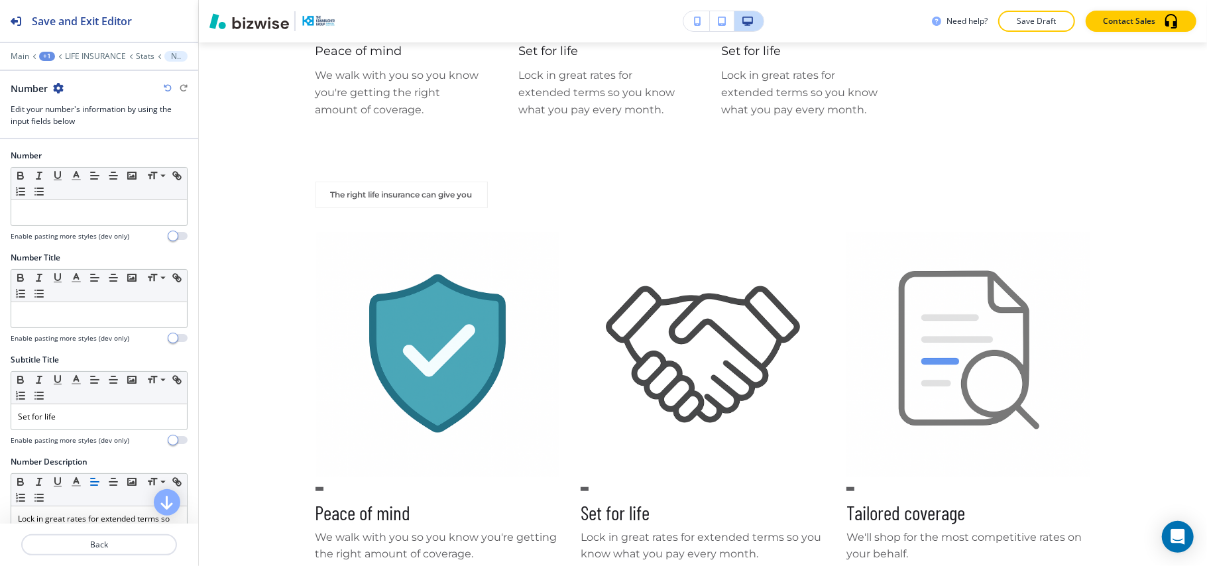
scroll to position [678, 0]
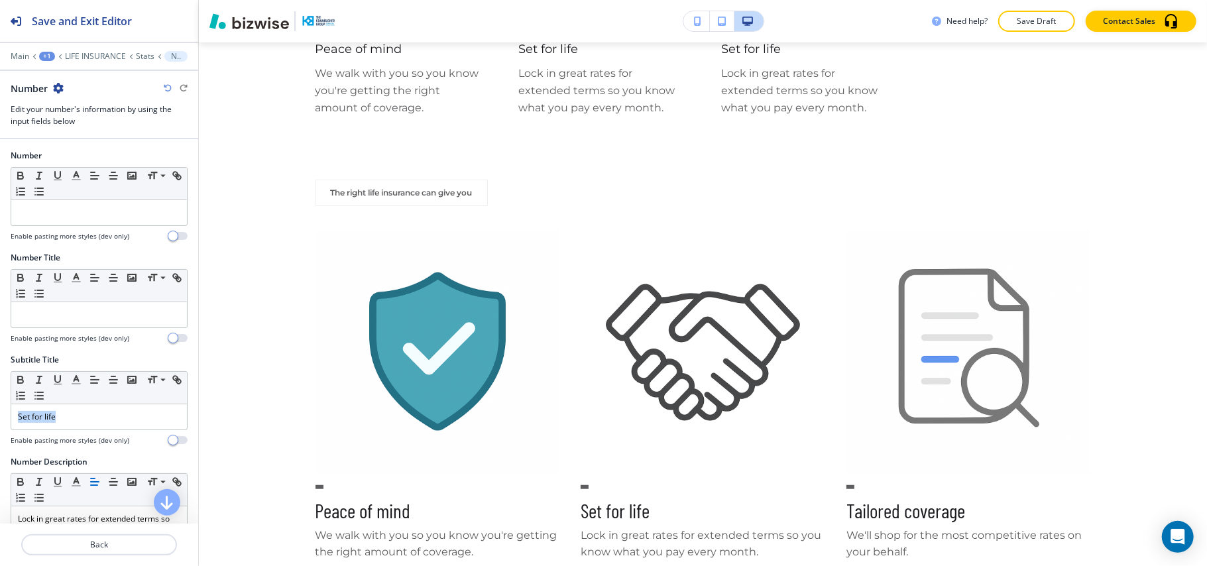
click at [0, 417] on div "Subtitle Title Small Normal Large Huge Set for life Enable pasting more styles …" at bounding box center [99, 405] width 198 height 102
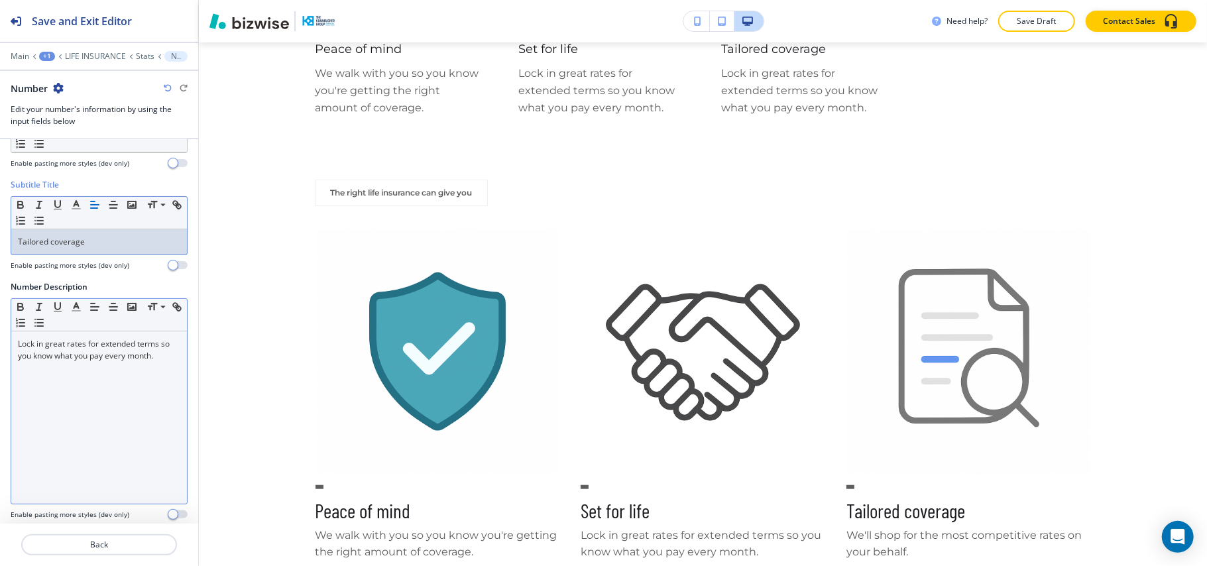
scroll to position [176, 0]
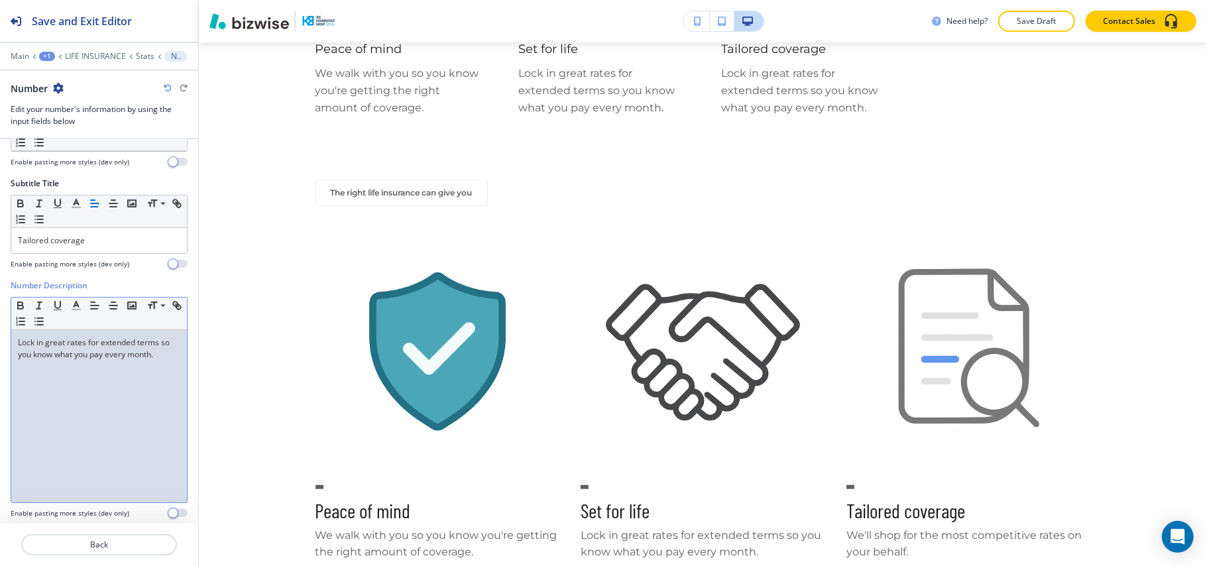
click at [126, 404] on div "Lock in great rates for extended terms so you know what you pay every month." at bounding box center [99, 416] width 176 height 172
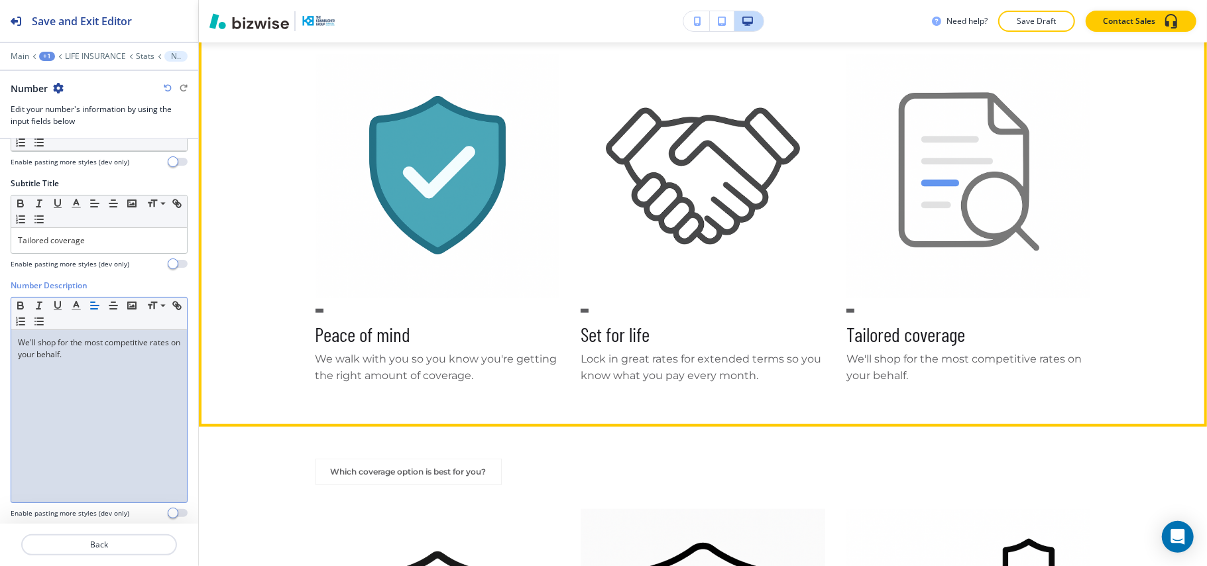
scroll to position [678, 0]
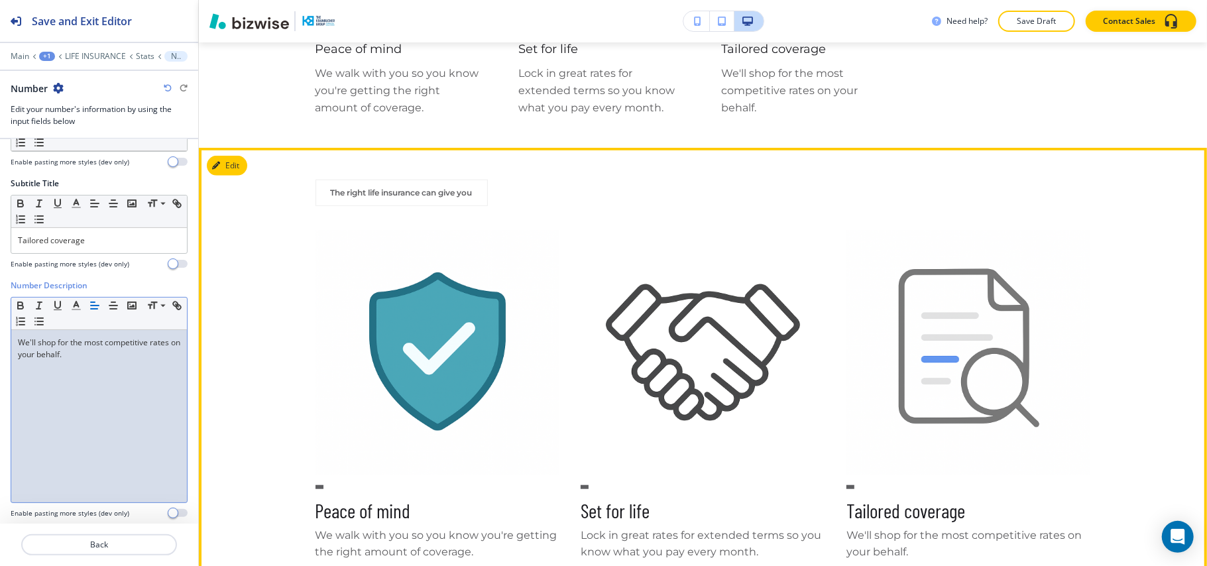
click at [221, 150] on section "The right life insurance can give you Peace of mind We walk with you so you kno…" at bounding box center [703, 375] width 1008 height 455
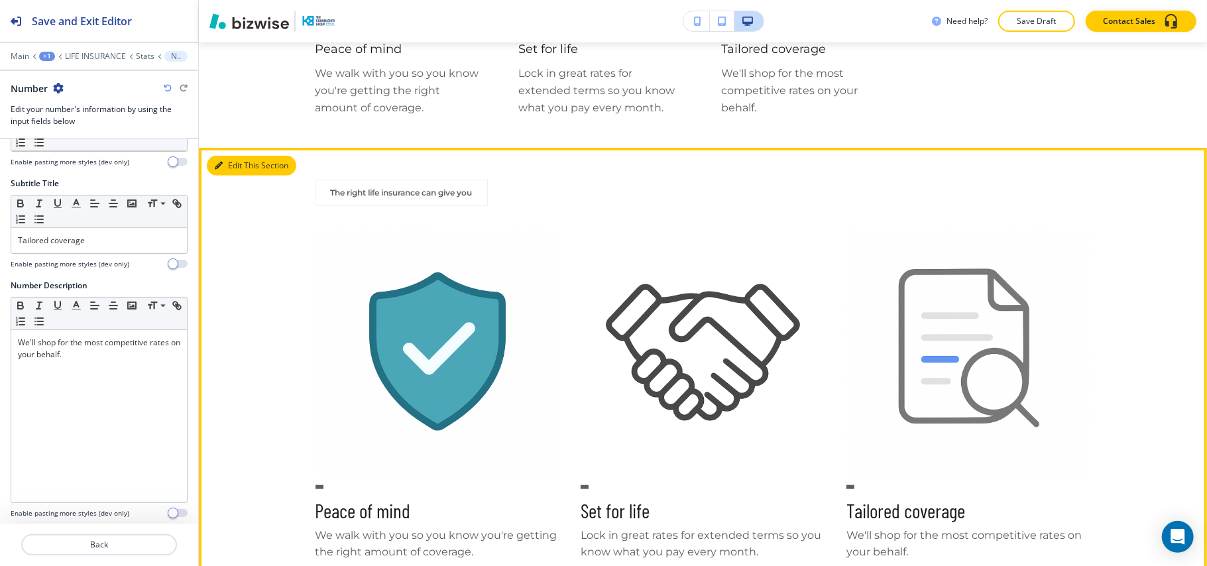
click at [229, 166] on button "Edit This Section" at bounding box center [251, 166] width 89 height 20
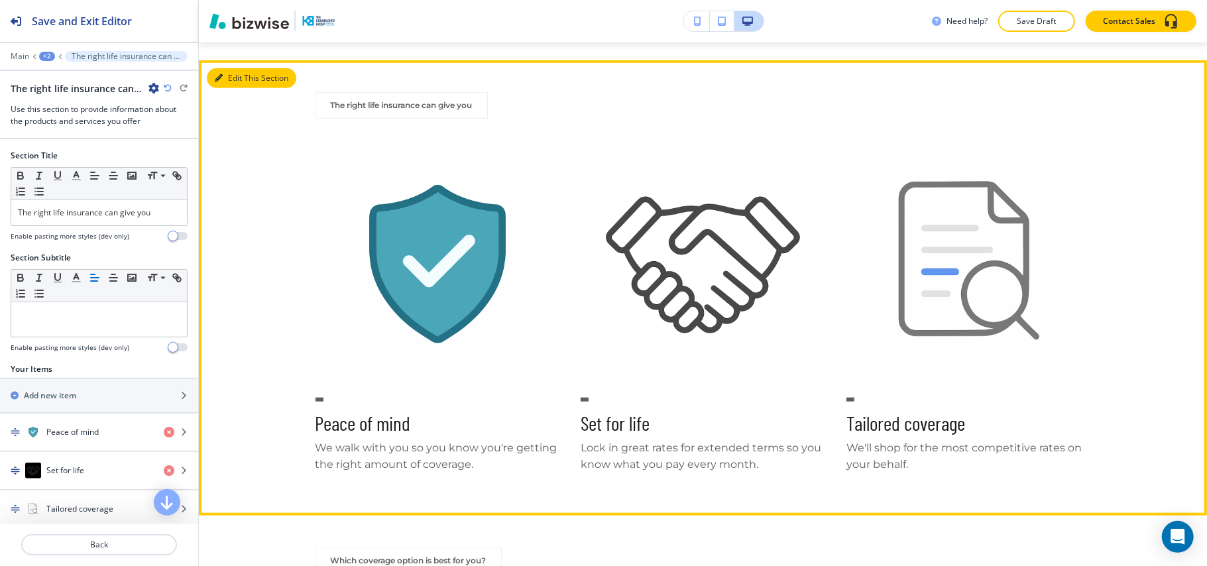
scroll to position [784, 0]
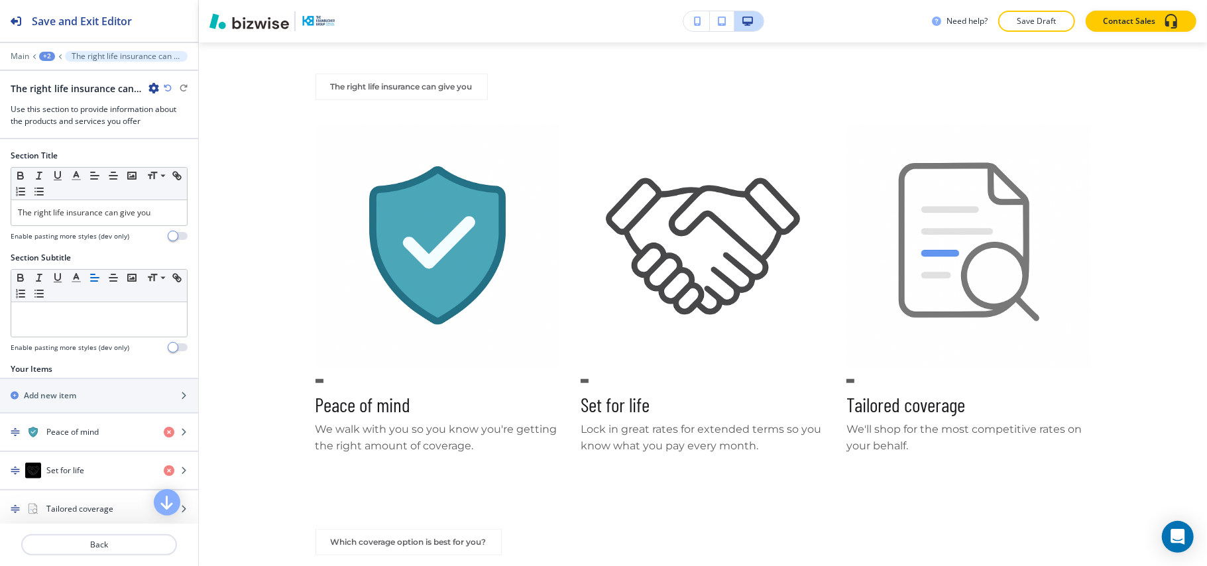
click at [157, 93] on icon "button" at bounding box center [153, 88] width 11 height 11
click at [187, 163] on p "Delete Section" at bounding box center [191, 158] width 68 height 12
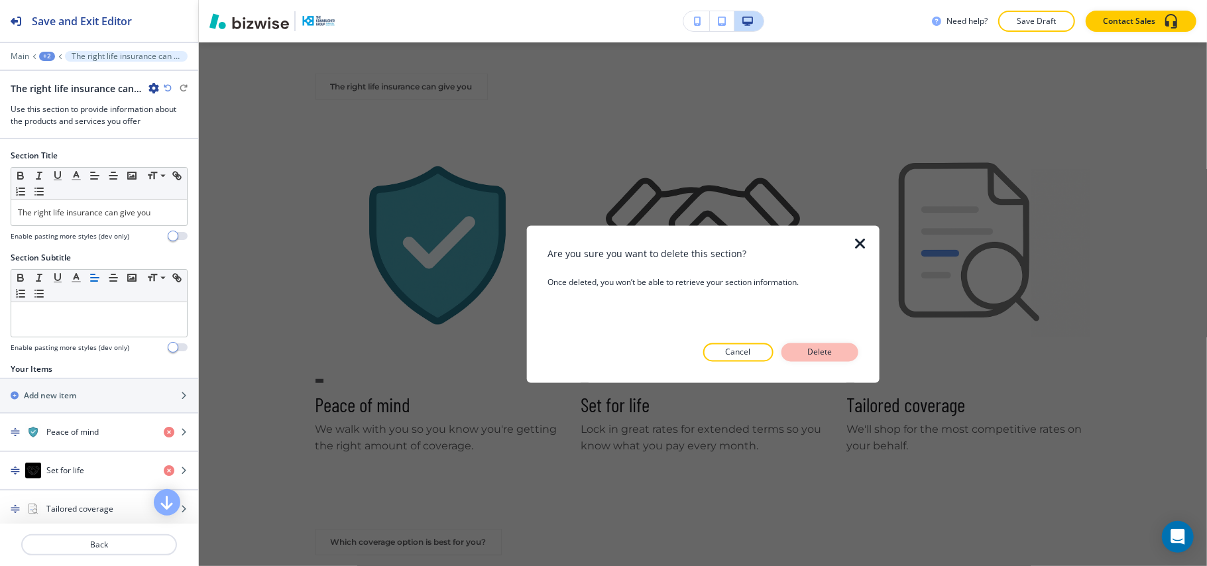
click at [819, 347] on p "Delete" at bounding box center [820, 353] width 32 height 12
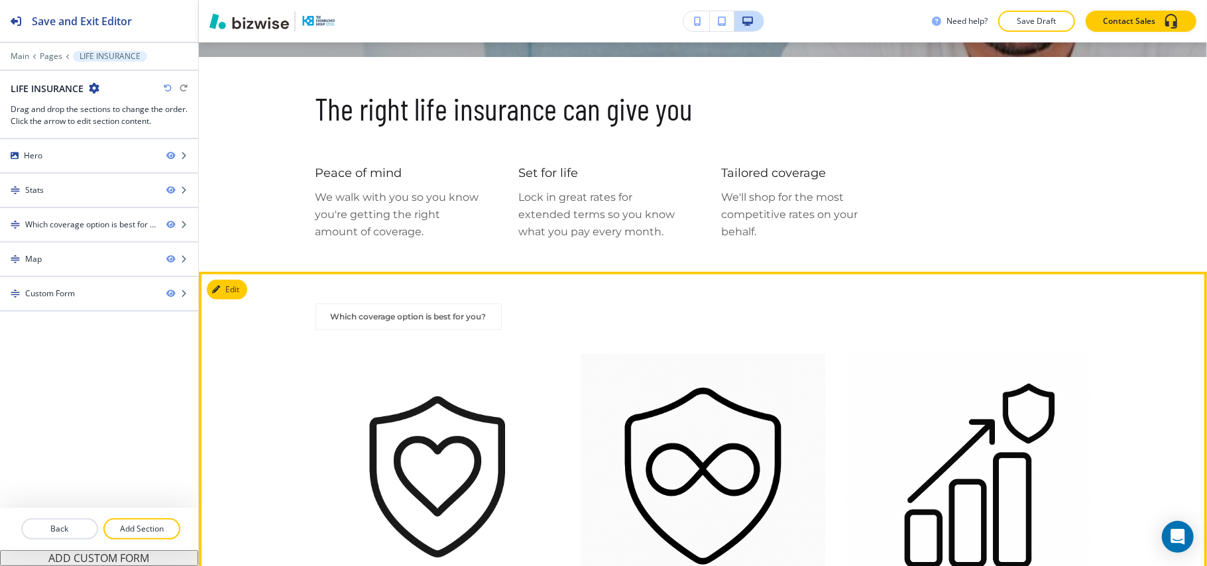
scroll to position [594, 0]
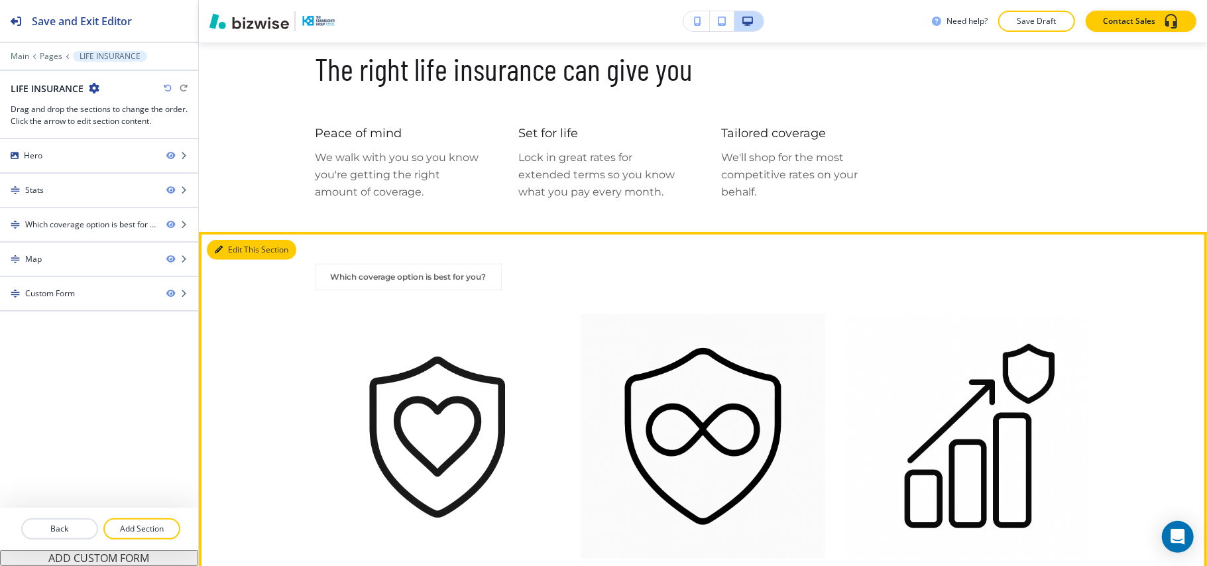
click at [254, 250] on button "Edit This Section" at bounding box center [251, 250] width 89 height 20
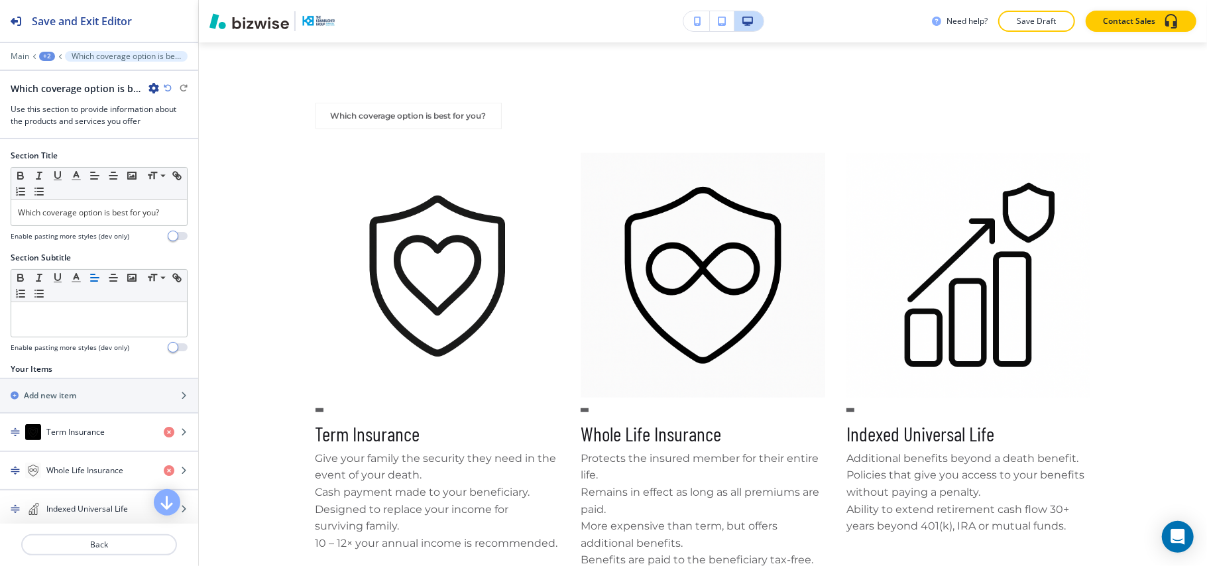
scroll to position [784, 0]
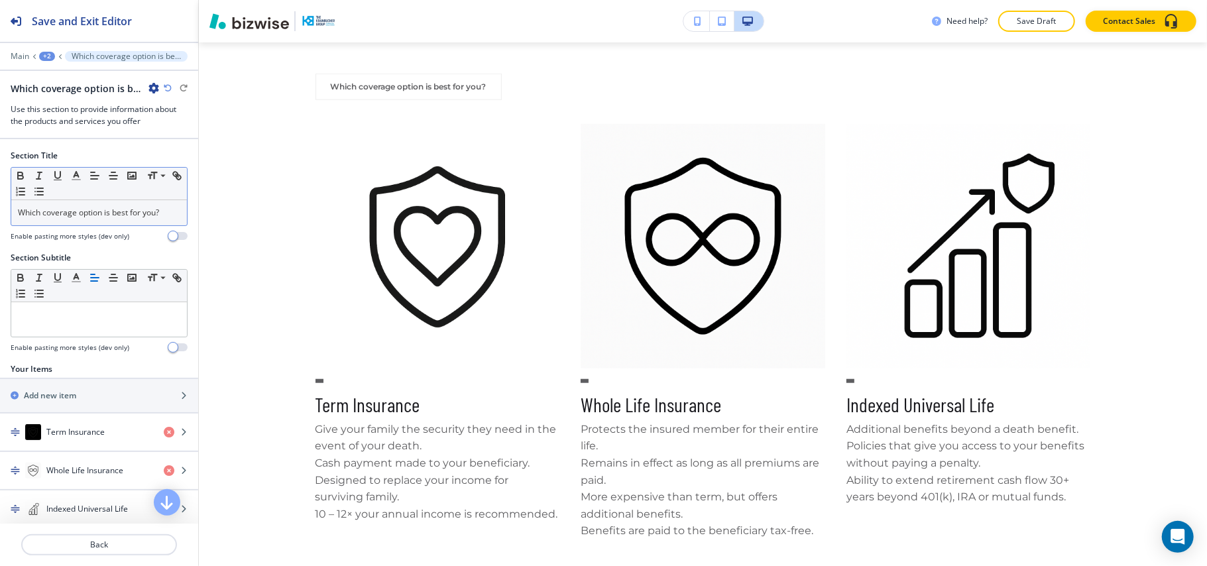
click at [81, 212] on p "Which coverage option is best for you?" at bounding box center [99, 213] width 162 height 12
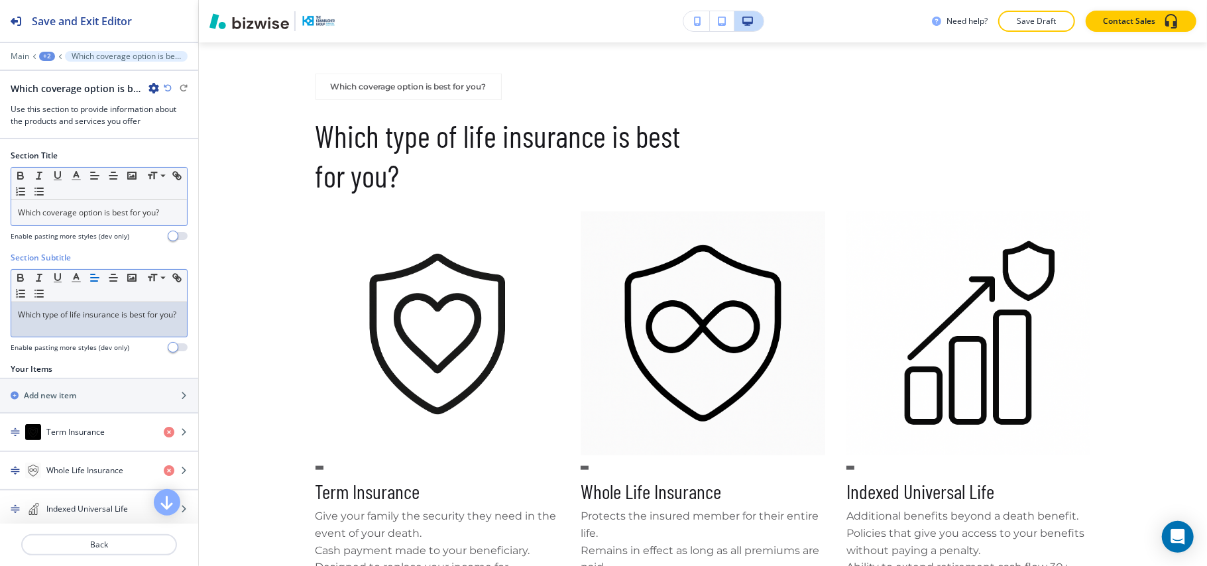
click at [98, 215] on p "Which coverage option is best for you?" at bounding box center [99, 213] width 162 height 12
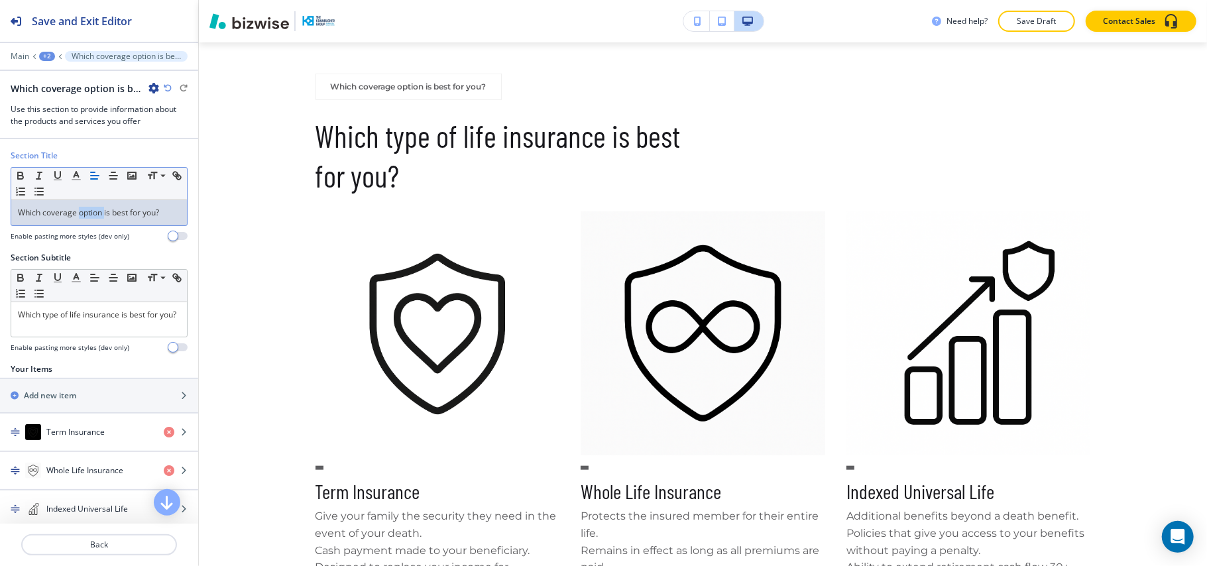
click at [98, 215] on p "Which coverage option is best for you?" at bounding box center [99, 213] width 162 height 12
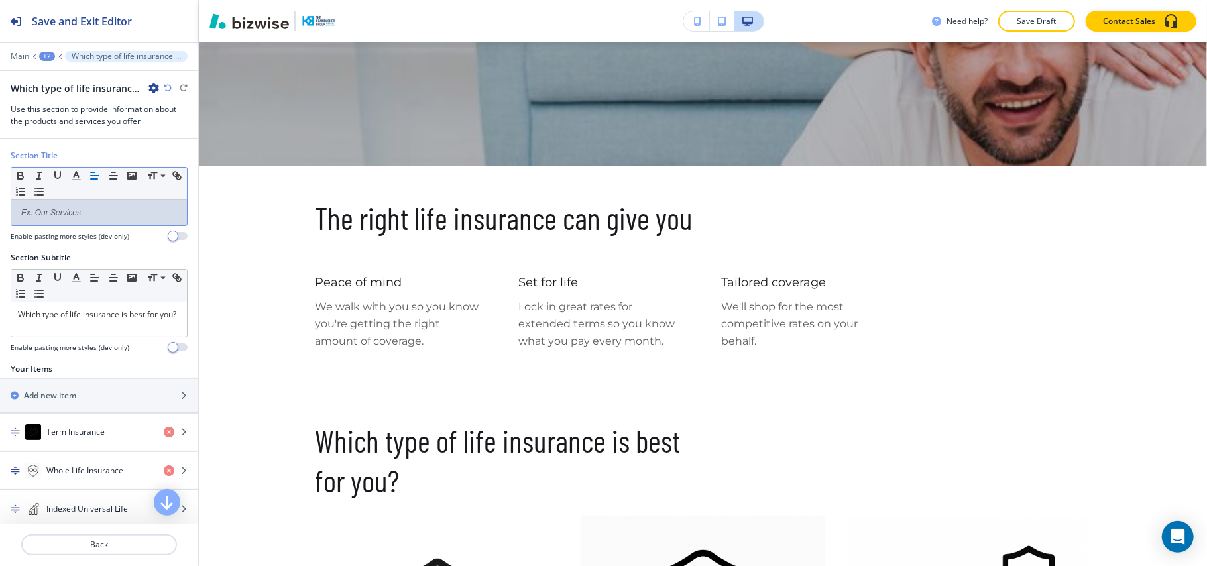
scroll to position [0, 0]
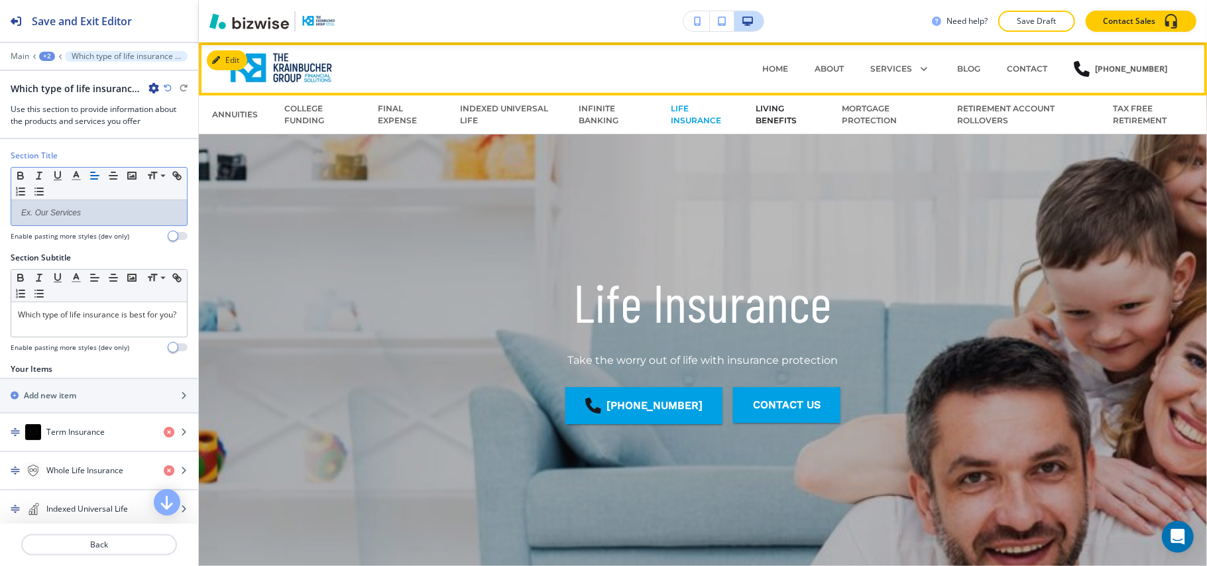
click at [755, 115] on p "LIVING BENEFITS" at bounding box center [785, 115] width 60 height 24
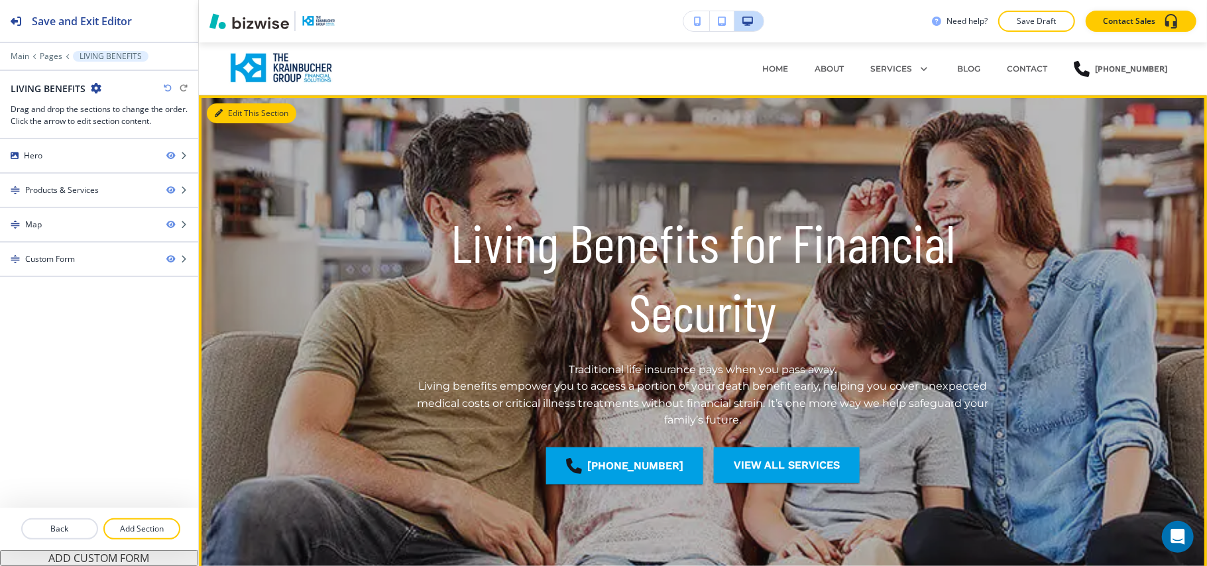
click at [227, 115] on button "Edit This Section" at bounding box center [251, 113] width 89 height 20
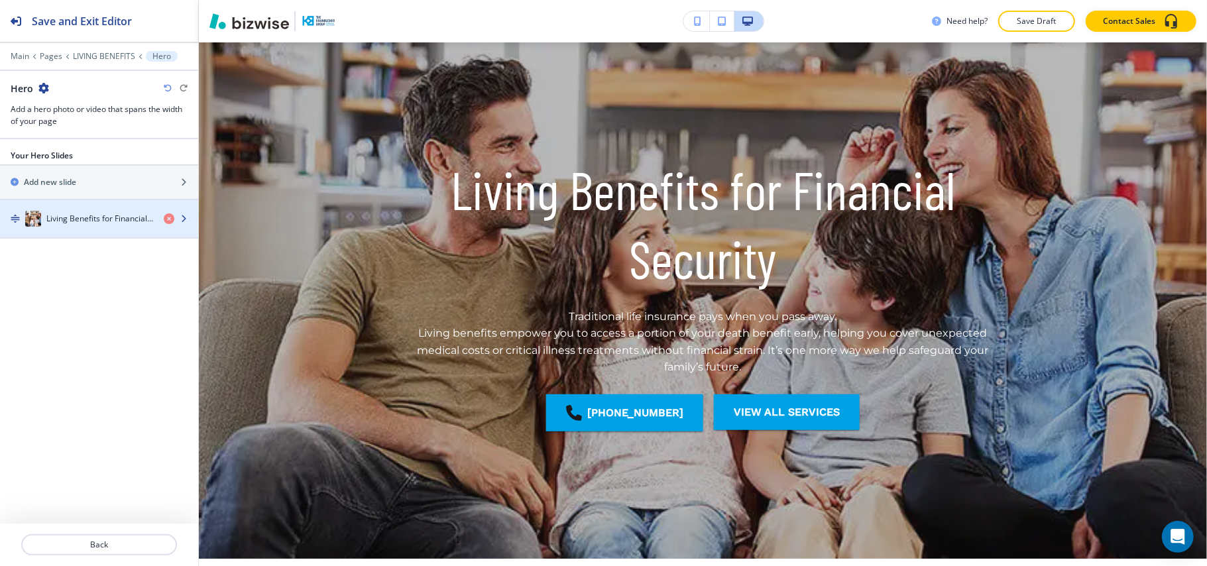
click at [103, 221] on h4 "Living Benefits for Financial Security" at bounding box center [99, 219] width 107 height 12
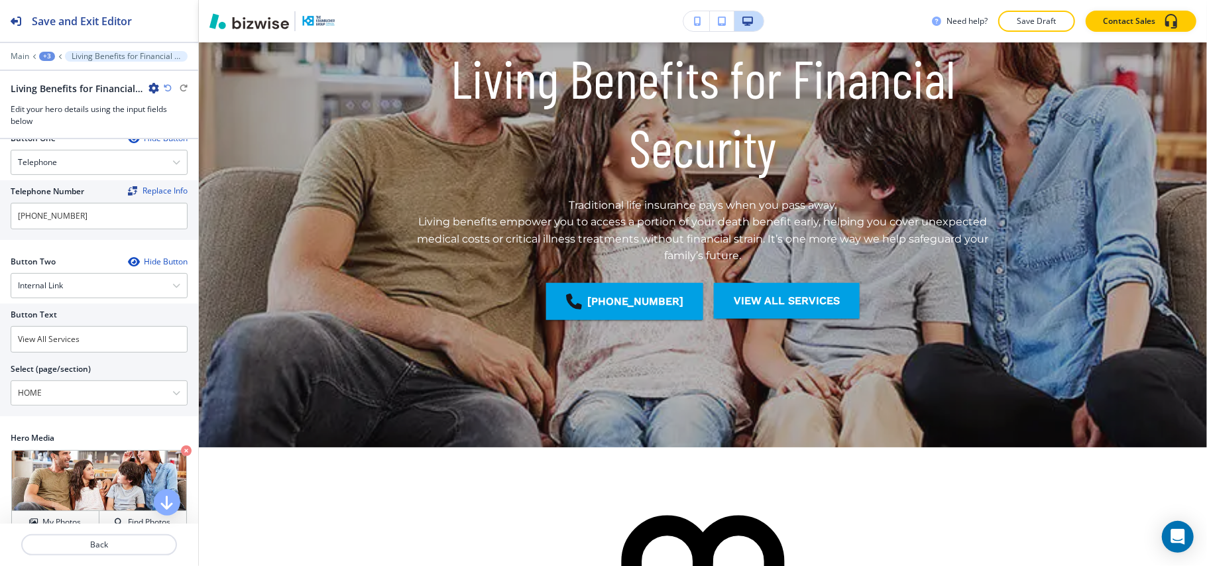
scroll to position [343, 0]
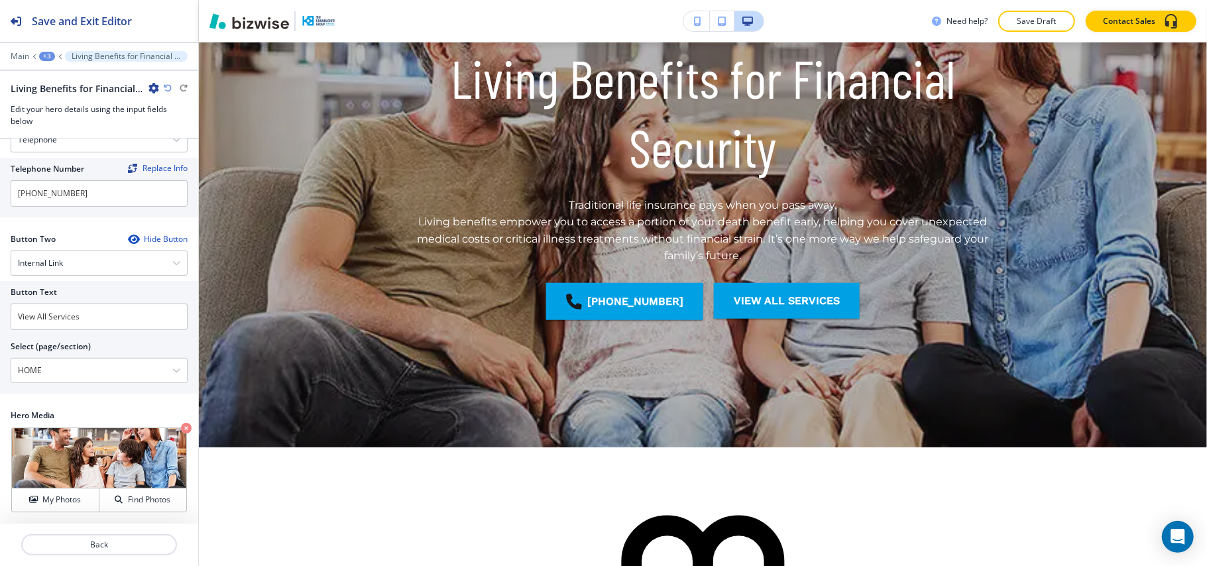
click at [42, 49] on div at bounding box center [99, 47] width 198 height 8
click at [45, 53] on div "+3" at bounding box center [47, 56] width 16 height 9
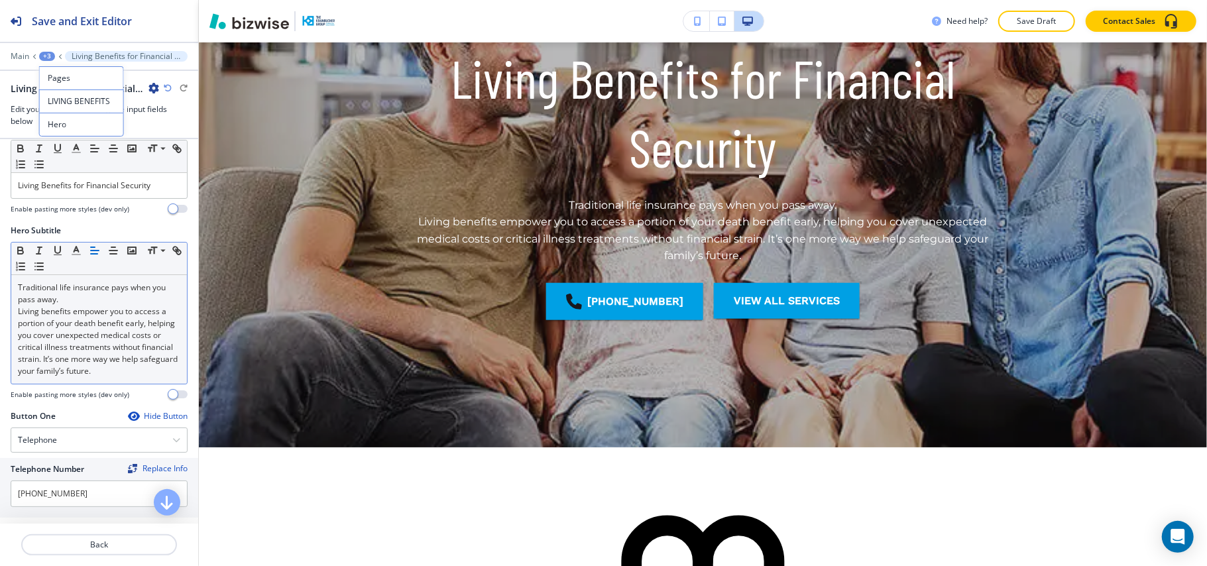
scroll to position [0, 0]
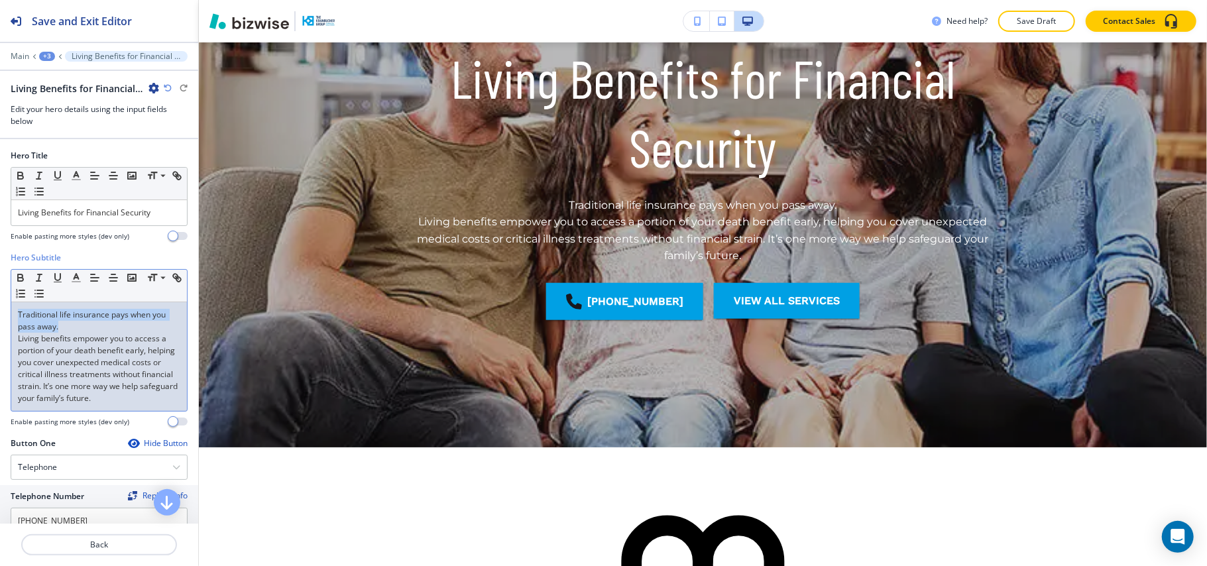
drag, startPoint x: 78, startPoint y: 329, endPoint x: 0, endPoint y: 306, distance: 80.7
click at [0, 306] on div "Hero Subtitle Small Normal Large Huge Traditional life insurance pays when you …" at bounding box center [99, 345] width 198 height 186
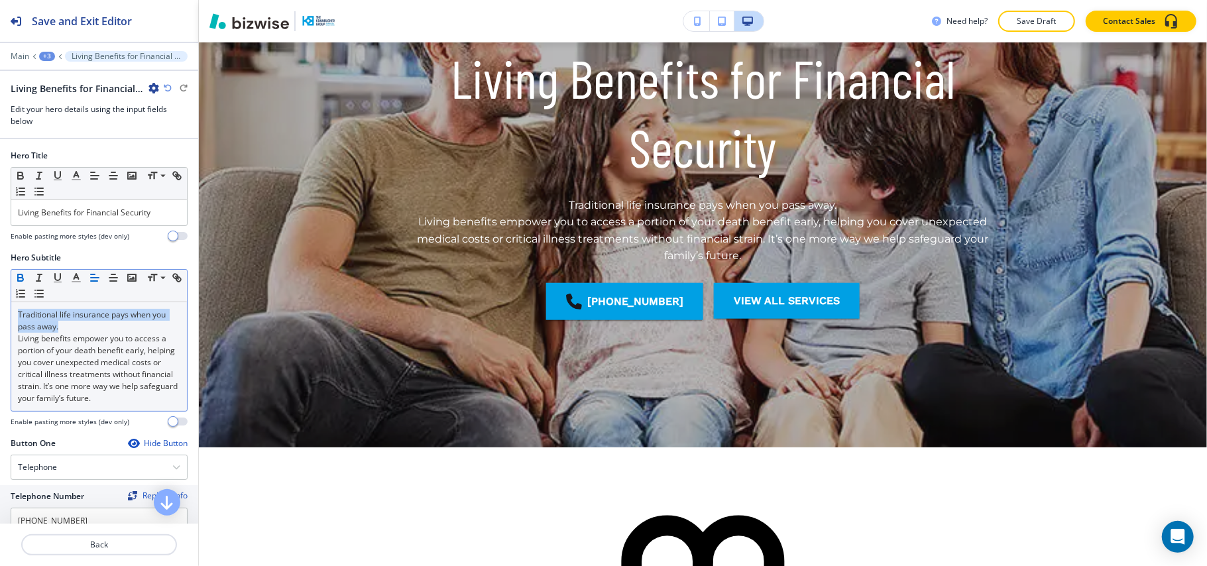
click at [19, 274] on icon "button" at bounding box center [21, 278] width 12 height 12
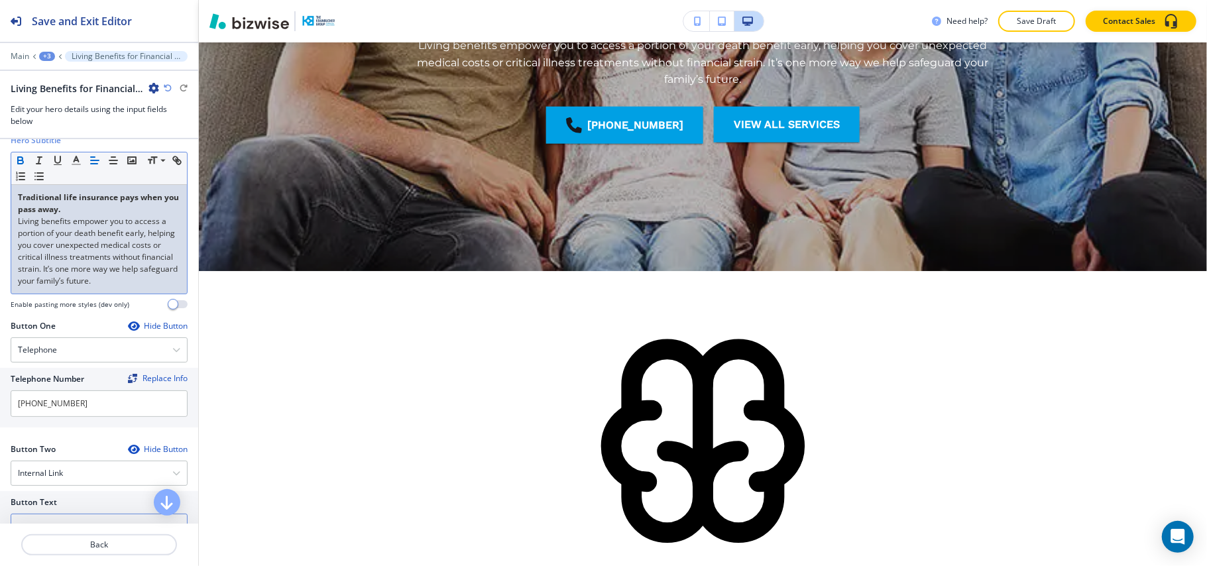
scroll to position [343, 0]
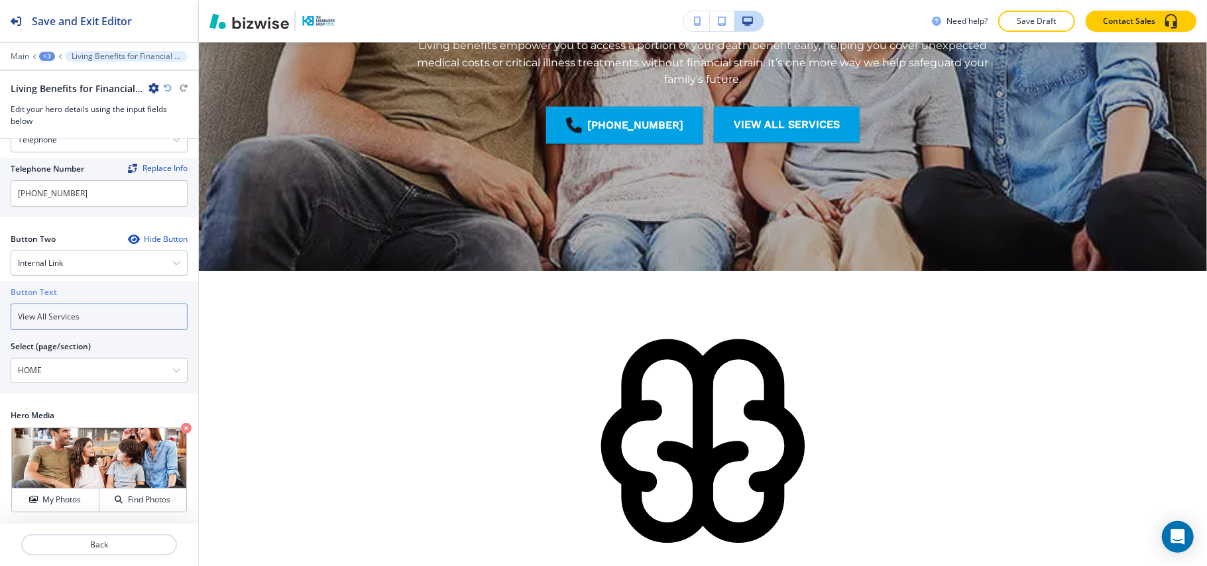
drag, startPoint x: 101, startPoint y: 317, endPoint x: 0, endPoint y: 316, distance: 101.4
click at [0, 316] on div "Button Text View All Services Select (page/section) HOME HOME HOME | Hero HOME …" at bounding box center [99, 337] width 198 height 113
click at [94, 319] on input "View All Services" at bounding box center [99, 316] width 177 height 27
drag, startPoint x: 68, startPoint y: 360, endPoint x: 0, endPoint y: 366, distance: 67.8
click at [0, 366] on div "Button Text View All Services Select (page/section) HOME HOME HOME | Hero HOME …" at bounding box center [99, 337] width 198 height 113
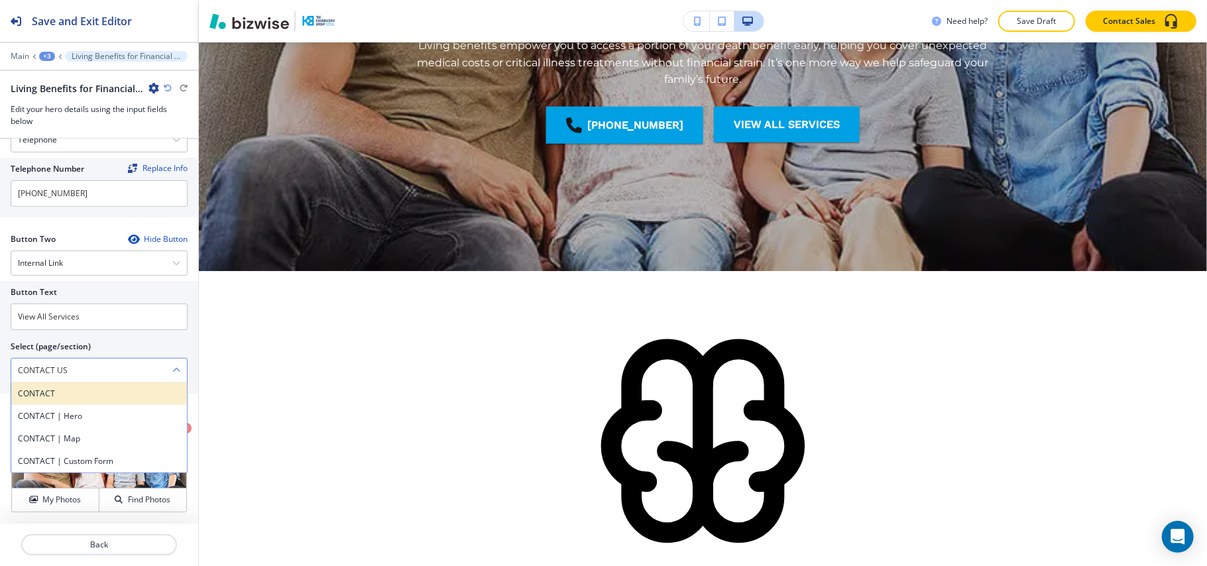
click at [76, 394] on h4 "CONTACT" at bounding box center [99, 394] width 162 height 12
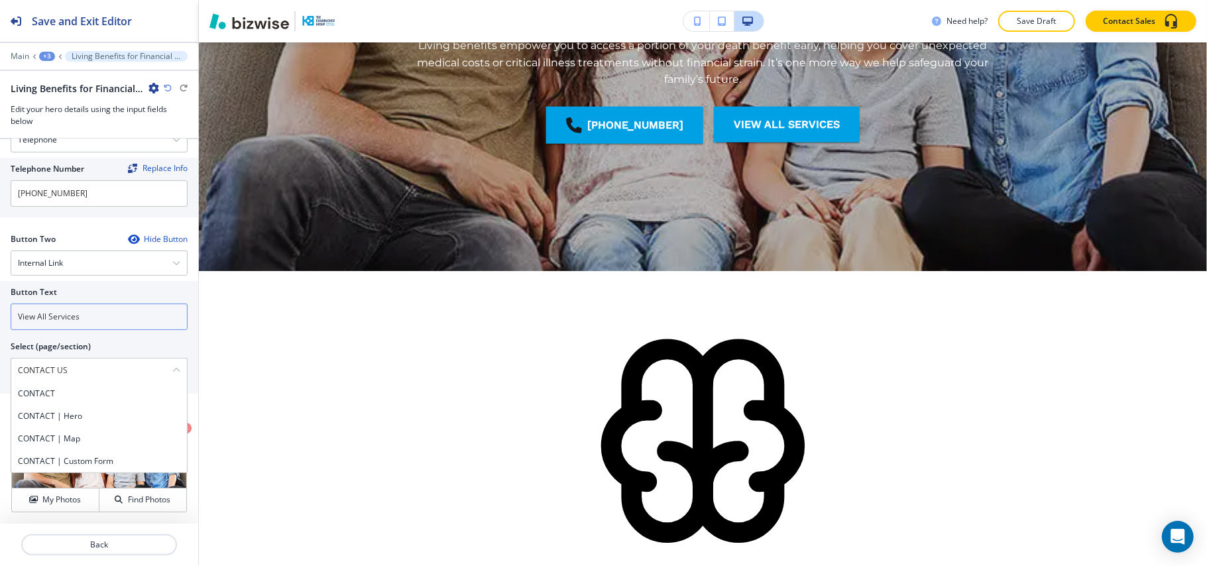
type \(page\/section\) "CONTACT"
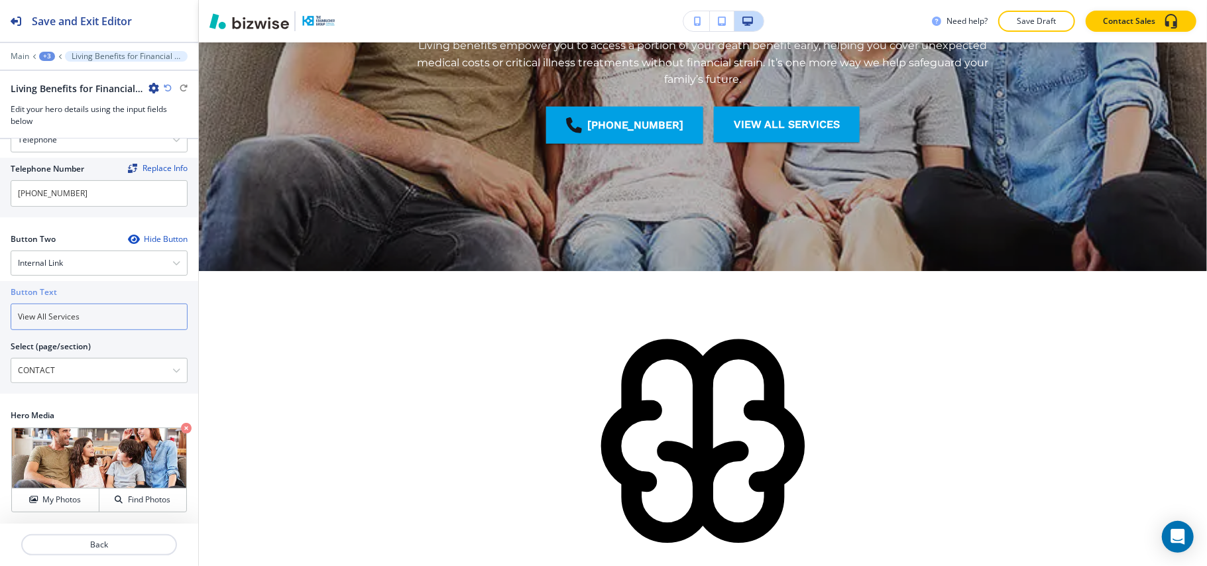
drag, startPoint x: 95, startPoint y: 308, endPoint x: 1, endPoint y: 292, distance: 95.5
click at [0, 289] on div "Button Text View All Services Select (page/section) CONTACT CONTACT CONTACT | H…" at bounding box center [99, 337] width 198 height 113
paste input "CONTACT US"
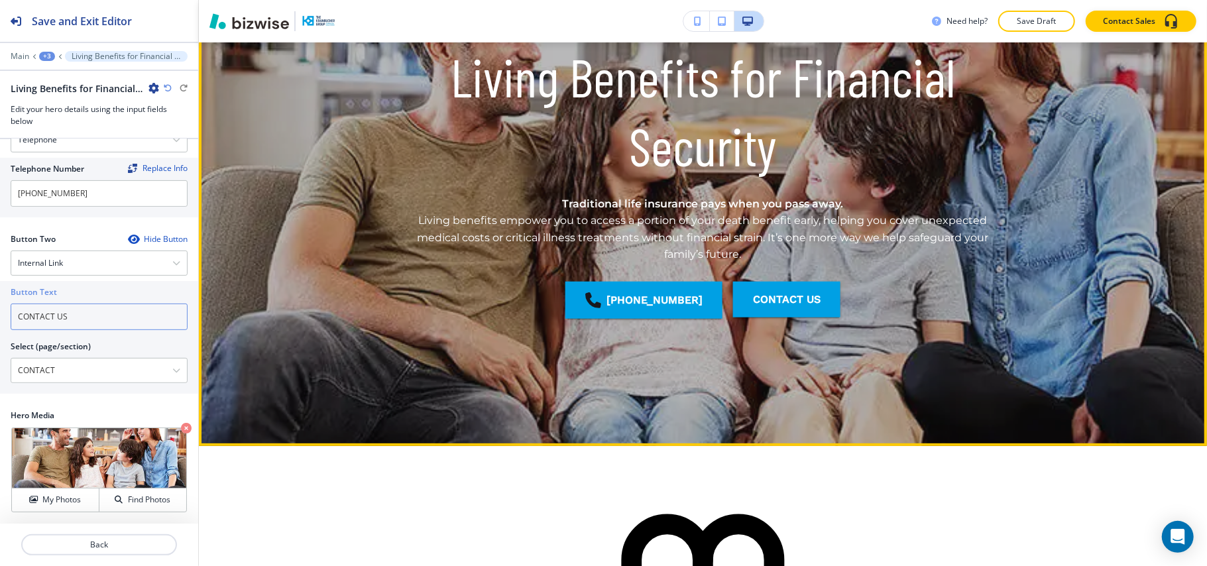
scroll to position [164, 0]
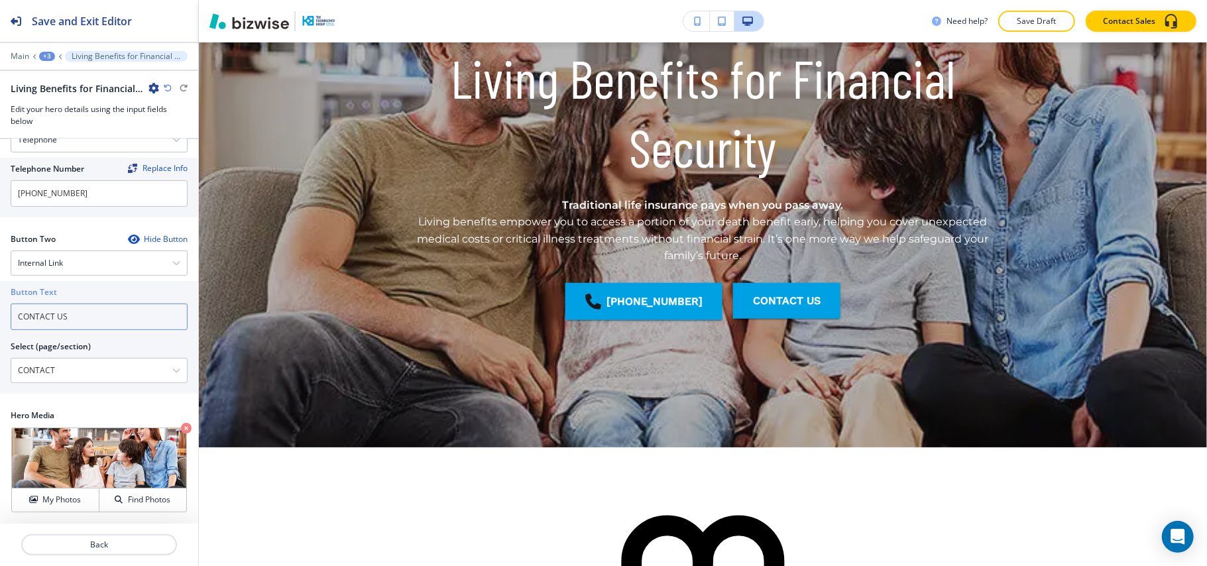
type input "CONTACT US"
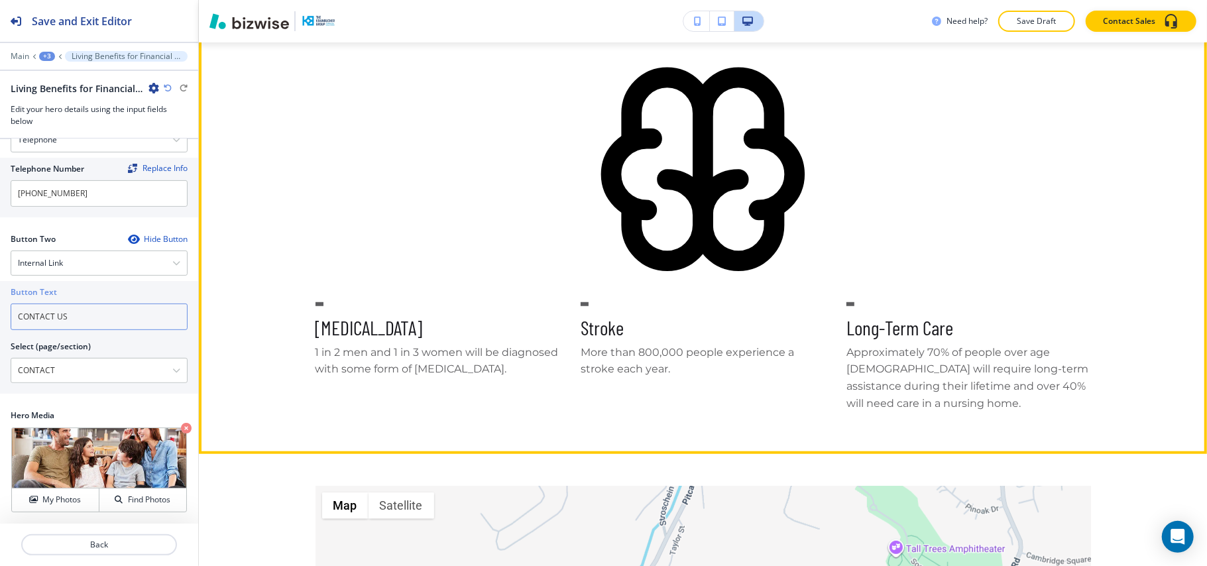
scroll to position [782, 0]
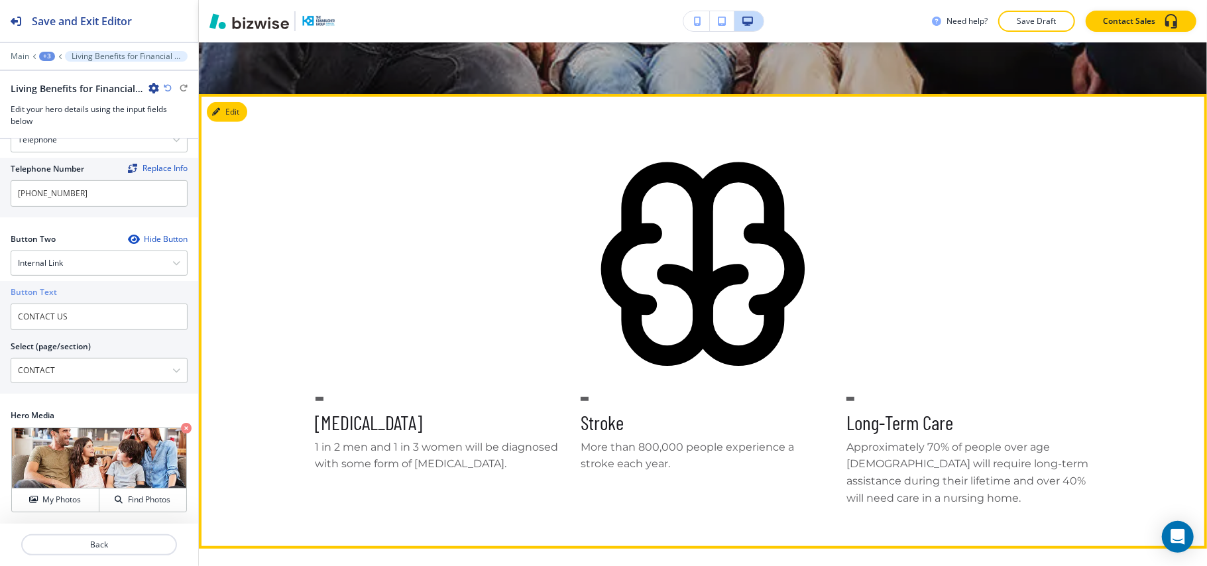
click at [242, 119] on button "Edit" at bounding box center [227, 112] width 40 height 20
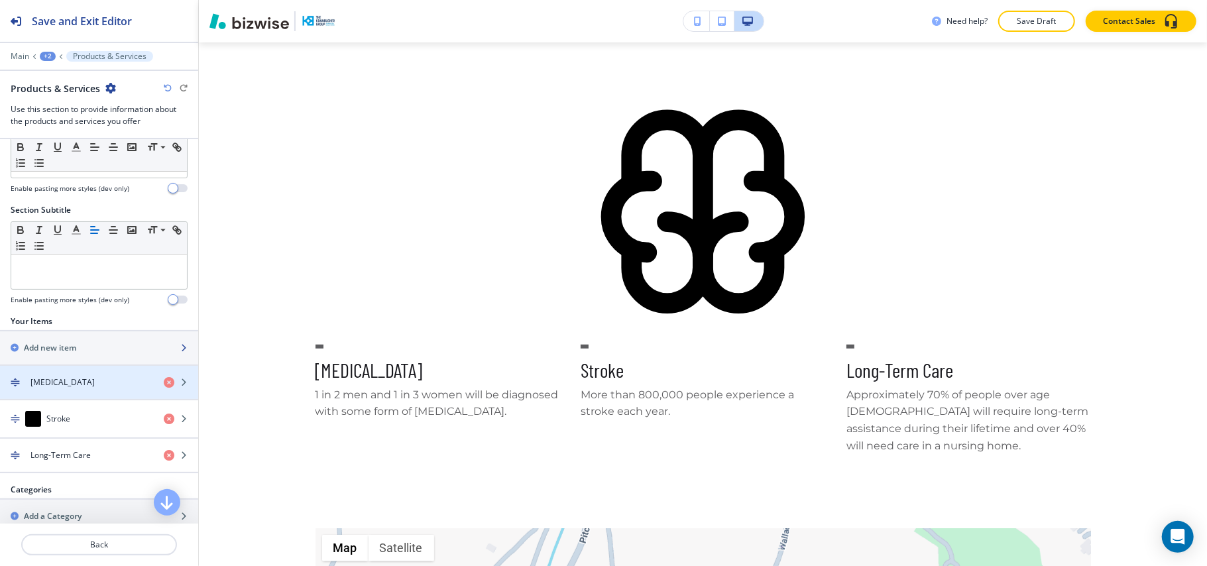
scroll to position [74, 0]
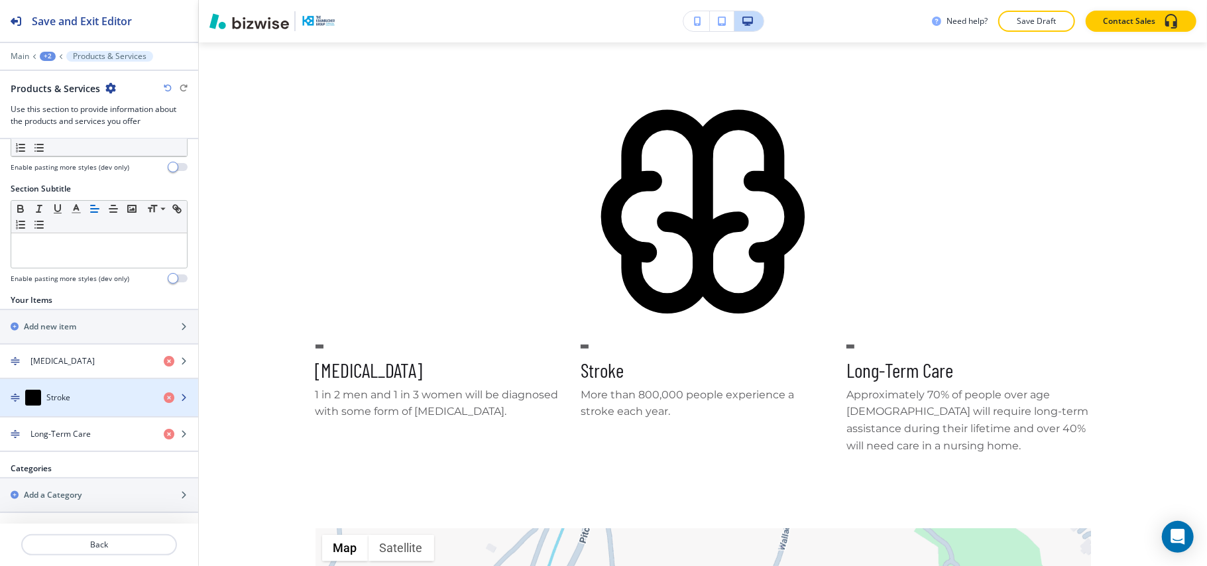
click at [64, 387] on div "button" at bounding box center [99, 384] width 198 height 11
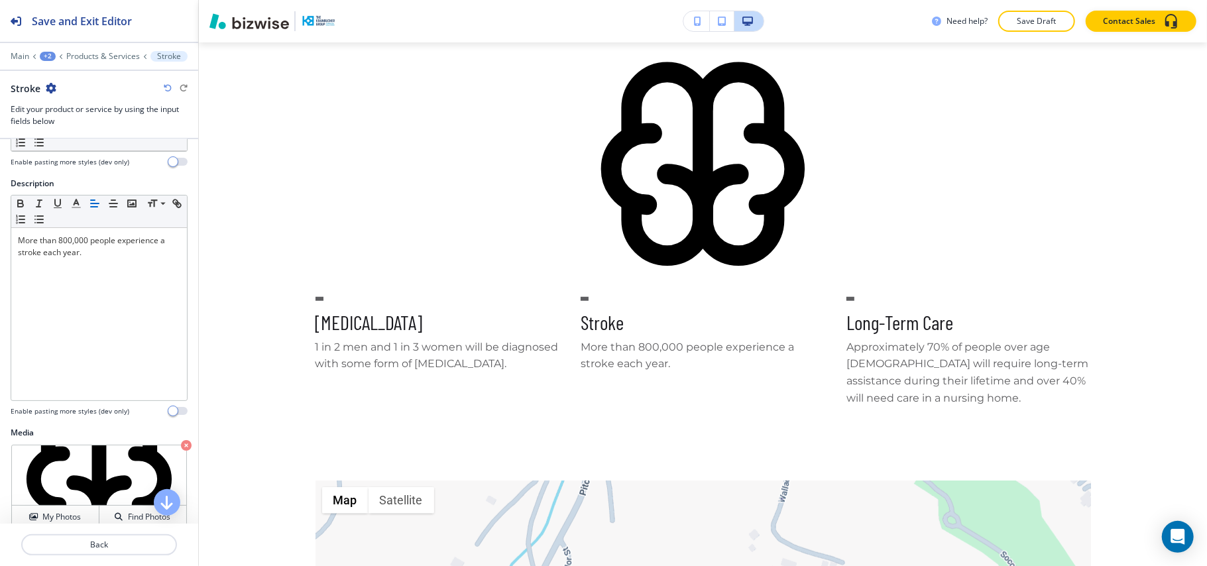
scroll to position [147, 0]
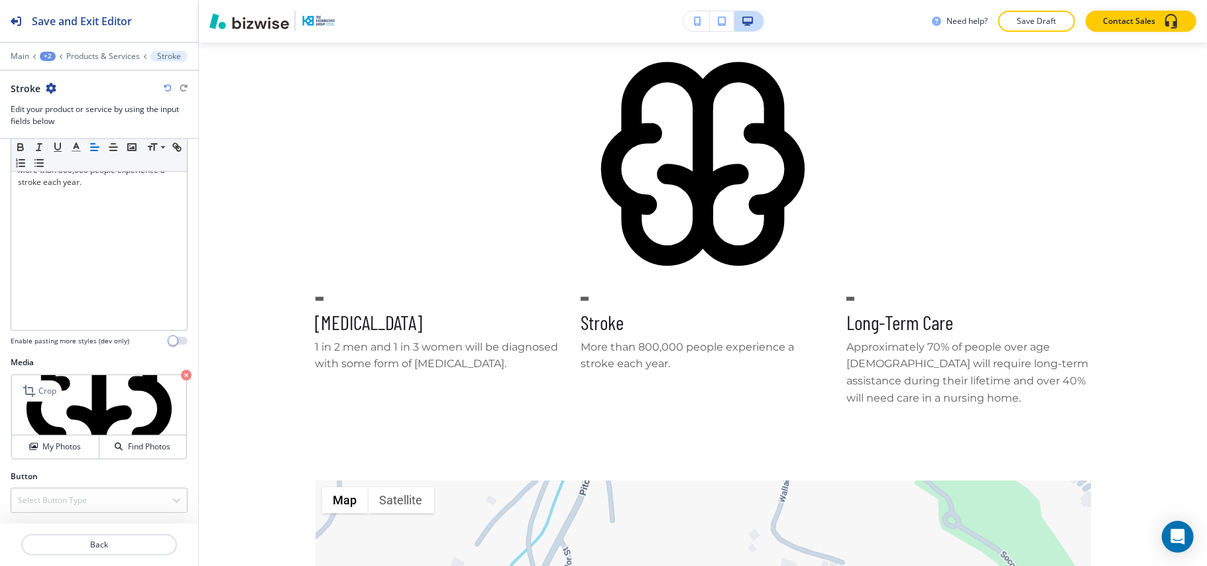
click at [181, 371] on icon "button" at bounding box center [186, 375] width 11 height 11
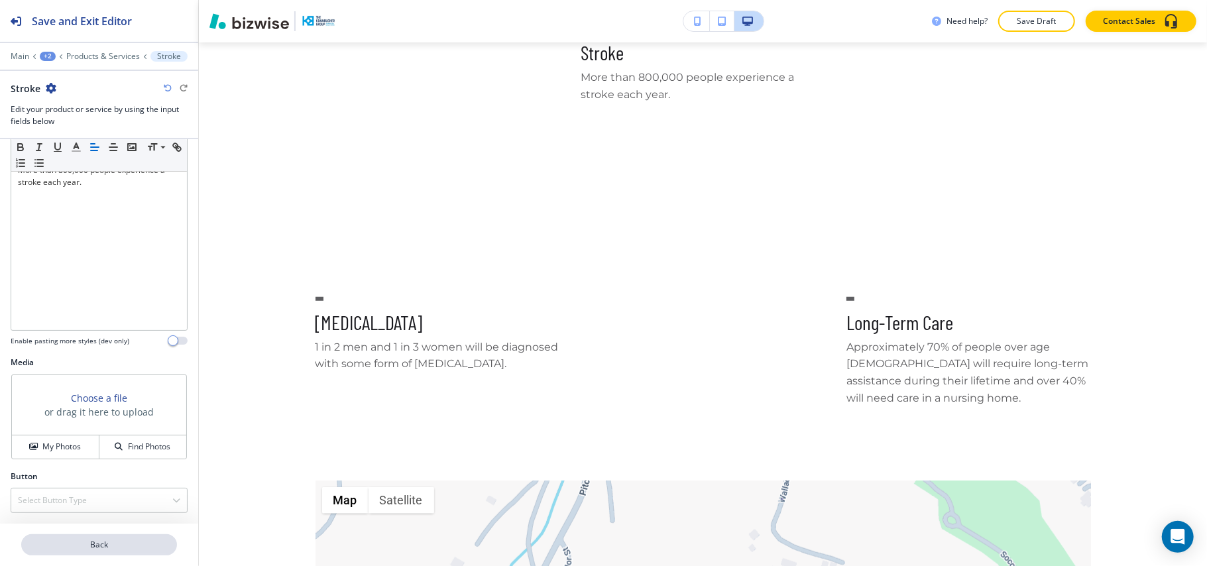
click at [103, 544] on p "Back" at bounding box center [99, 545] width 153 height 12
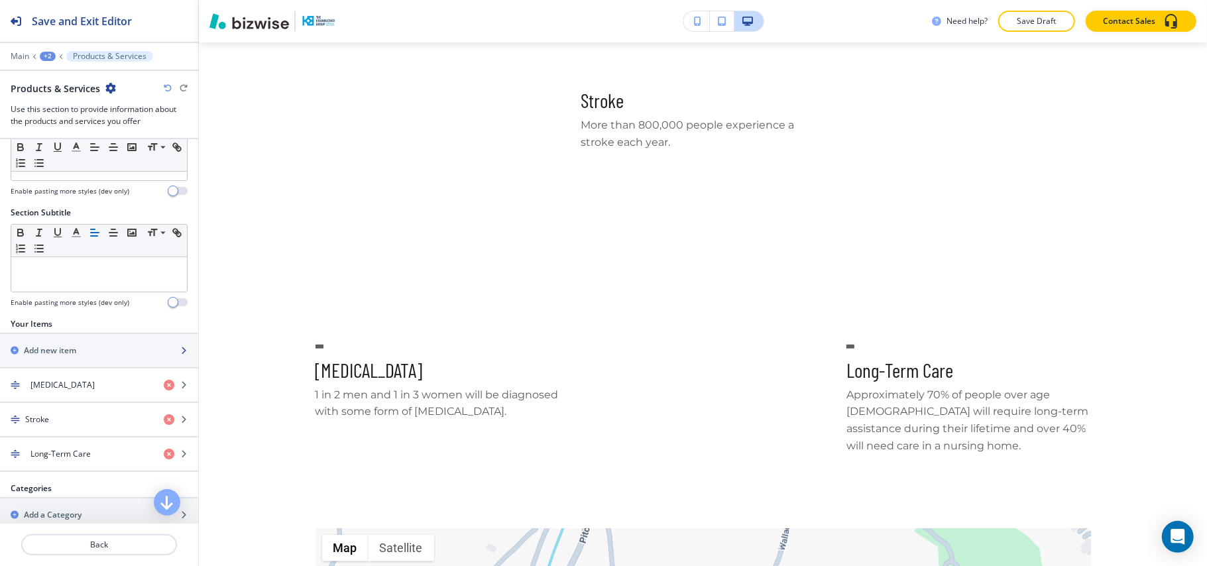
scroll to position [70, 0]
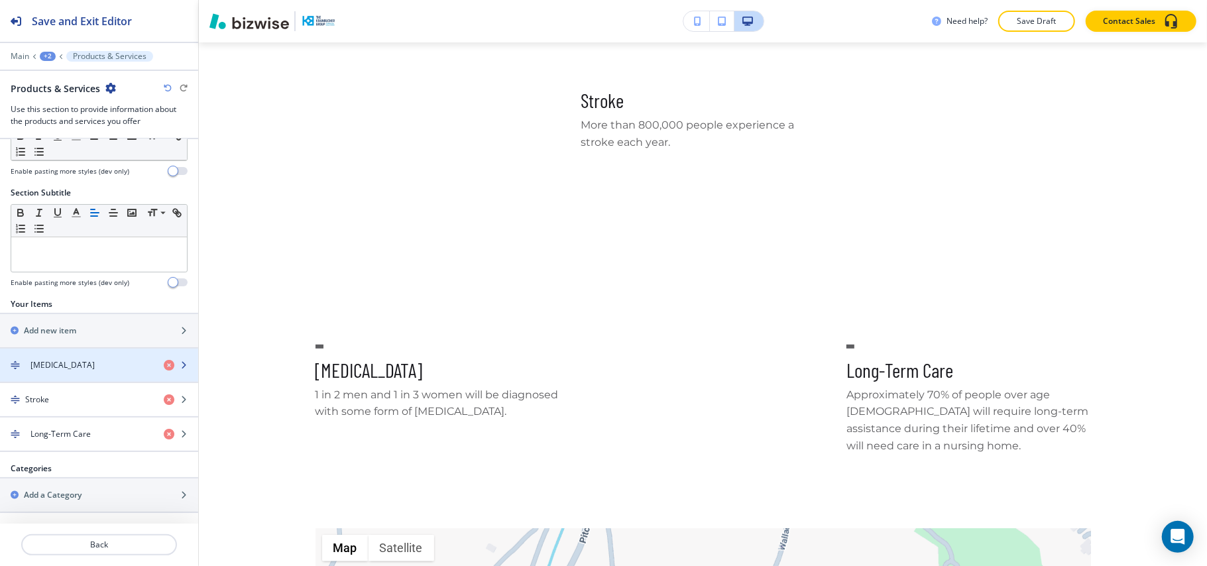
click at [88, 367] on div "[MEDICAL_DATA]" at bounding box center [76, 365] width 153 height 12
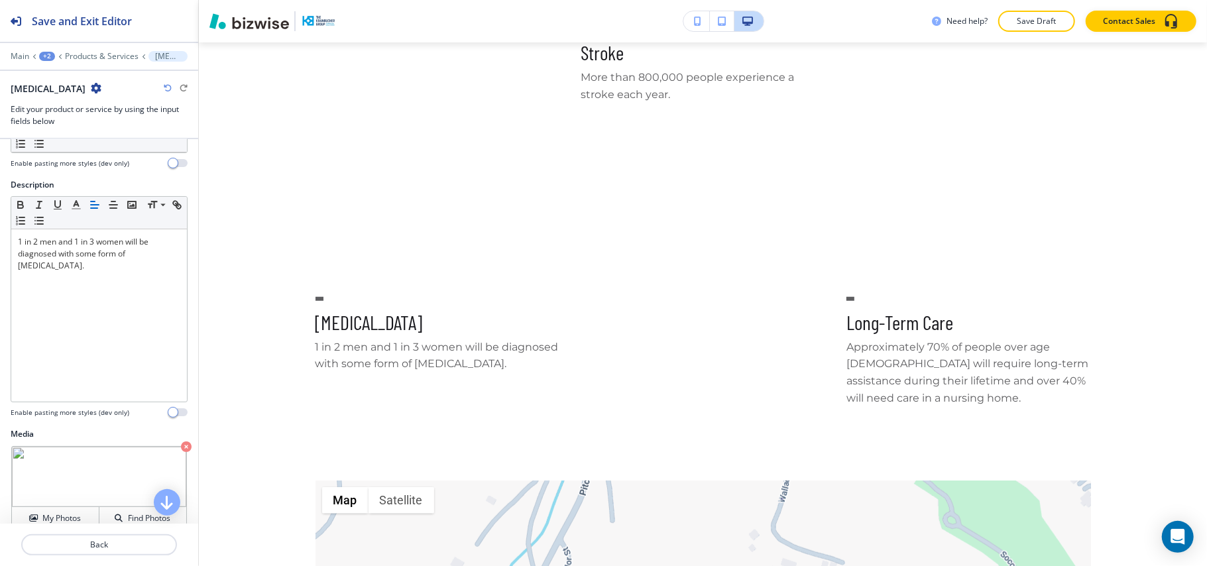
scroll to position [147, 0]
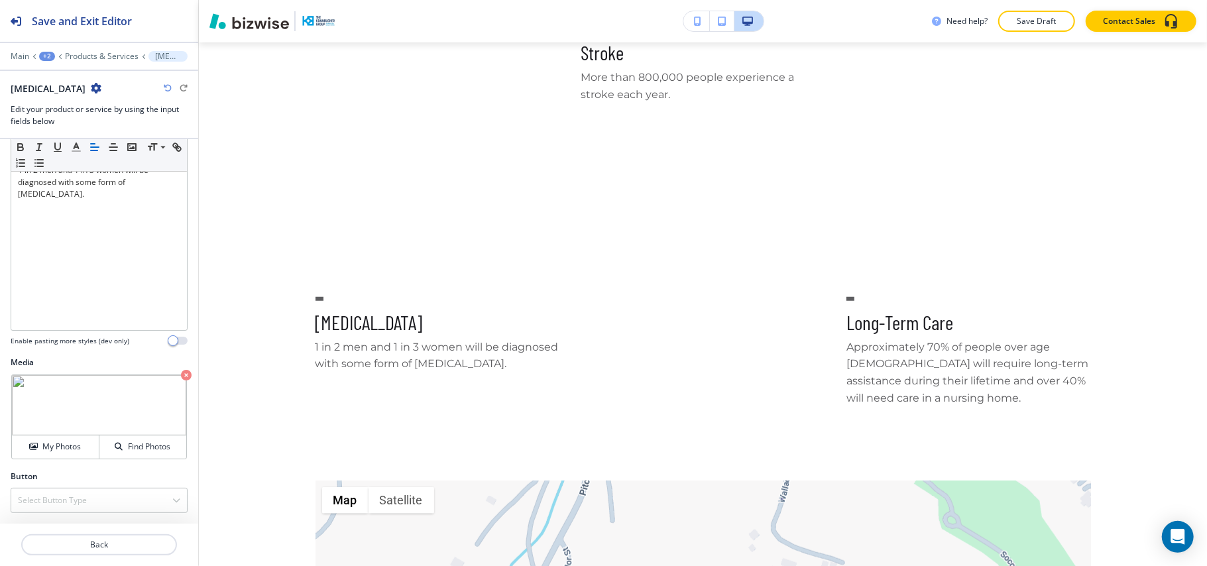
click at [181, 372] on icon "button" at bounding box center [186, 375] width 11 height 11
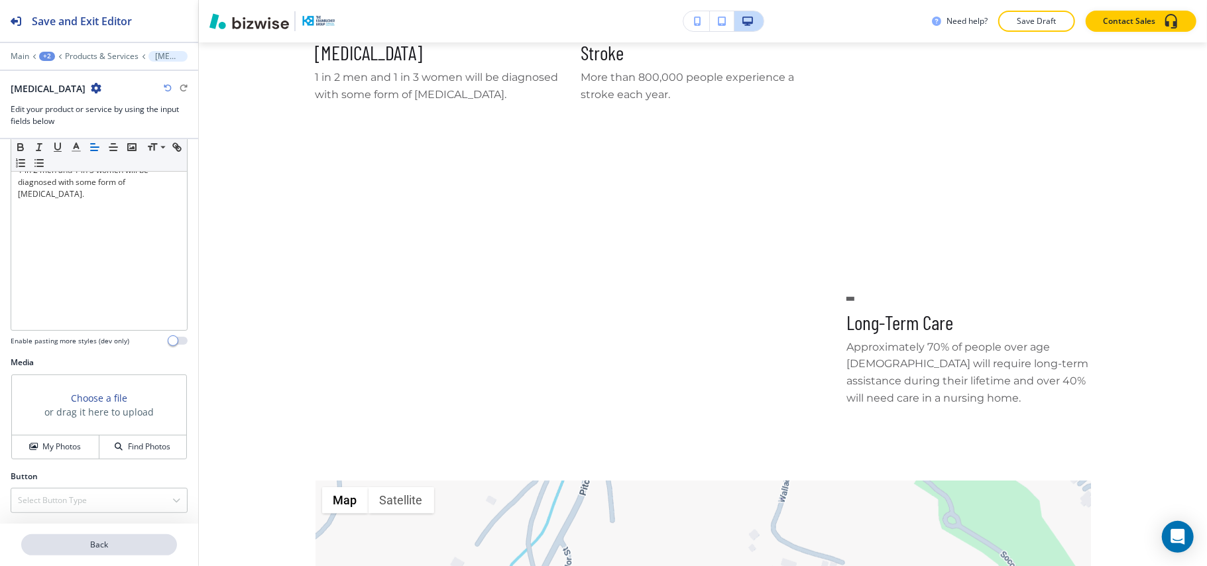
click at [72, 539] on p "Back" at bounding box center [99, 545] width 153 height 12
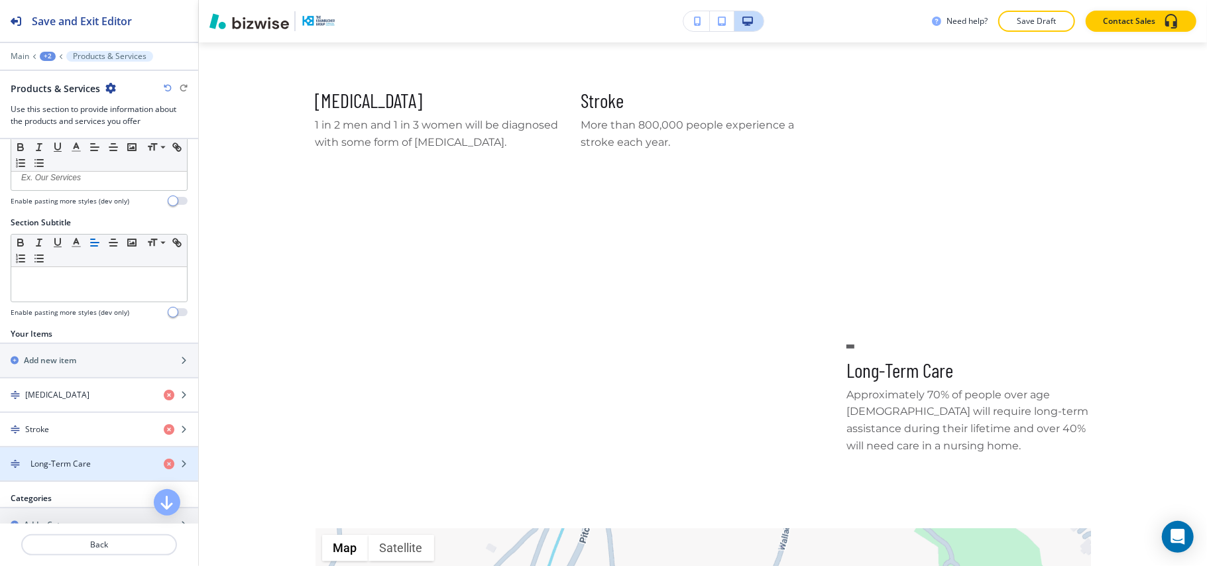
scroll to position [70, 0]
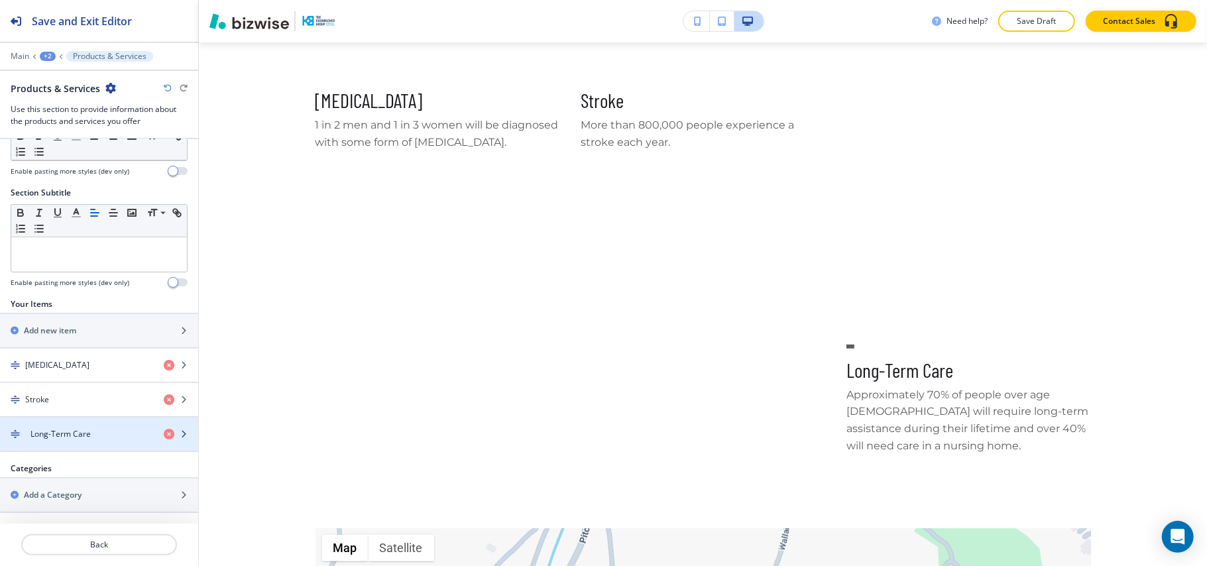
click at [91, 431] on div "Long-Term Care" at bounding box center [76, 434] width 153 height 12
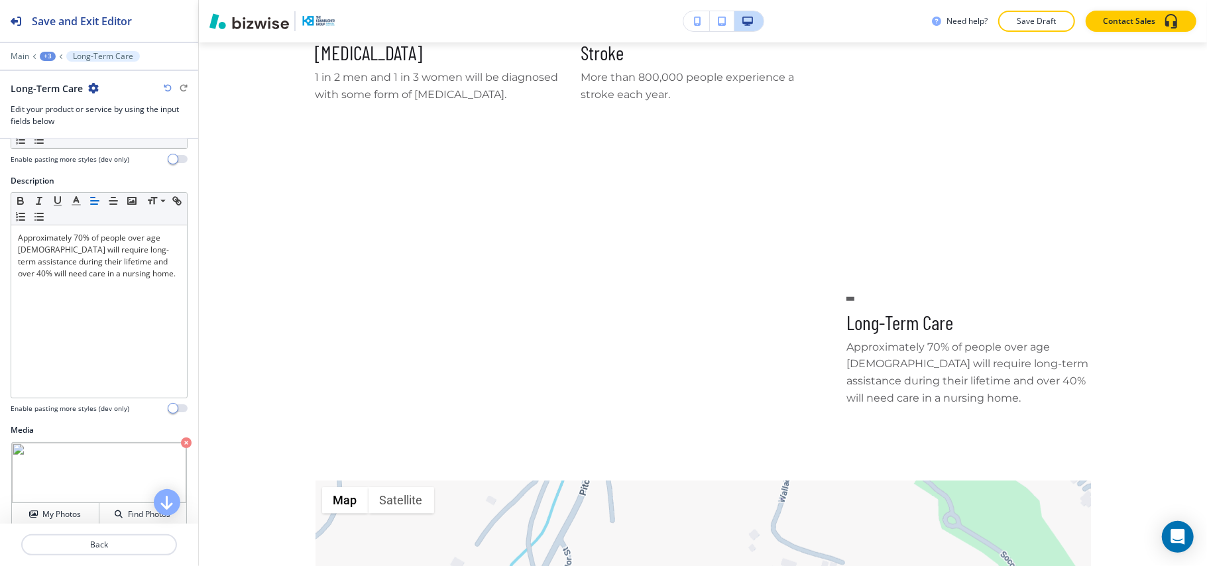
scroll to position [147, 0]
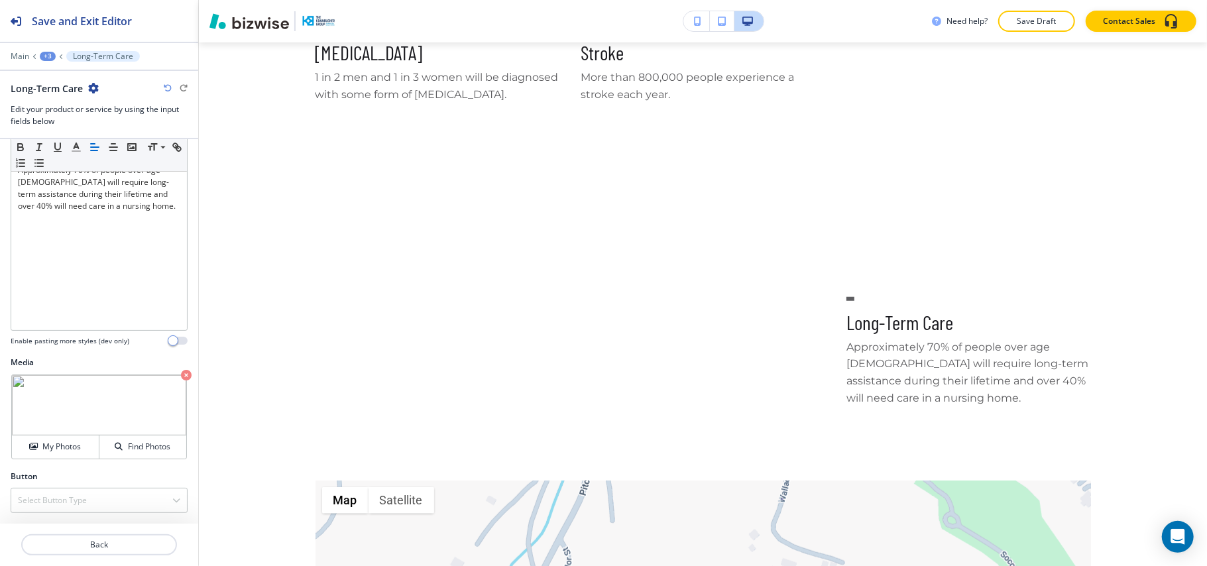
click at [181, 370] on icon "button" at bounding box center [186, 375] width 11 height 11
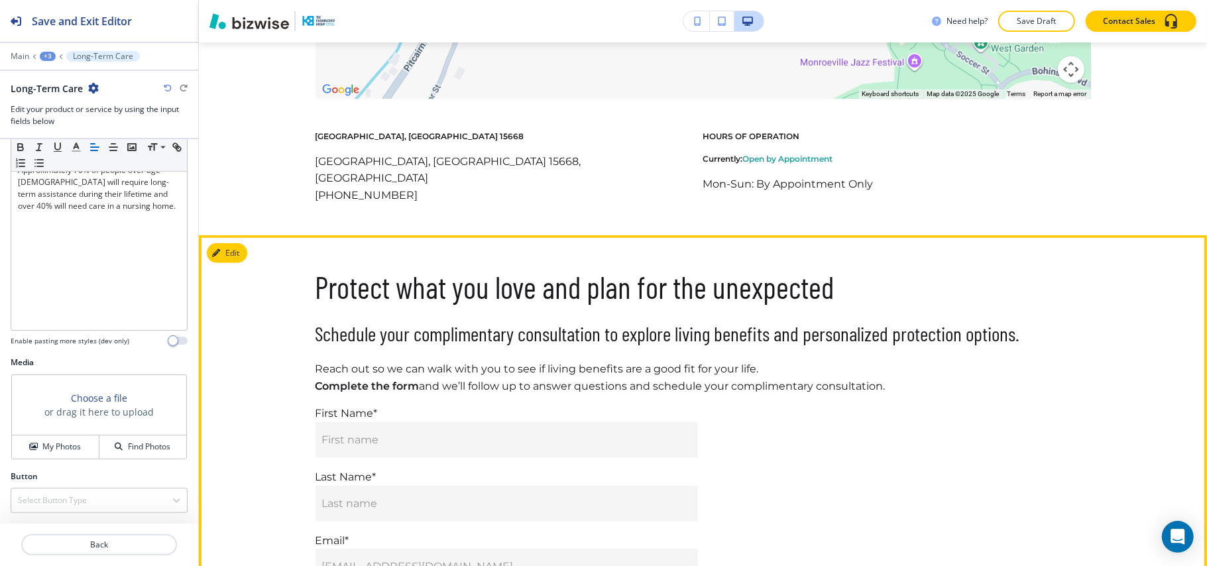
scroll to position [1148, 0]
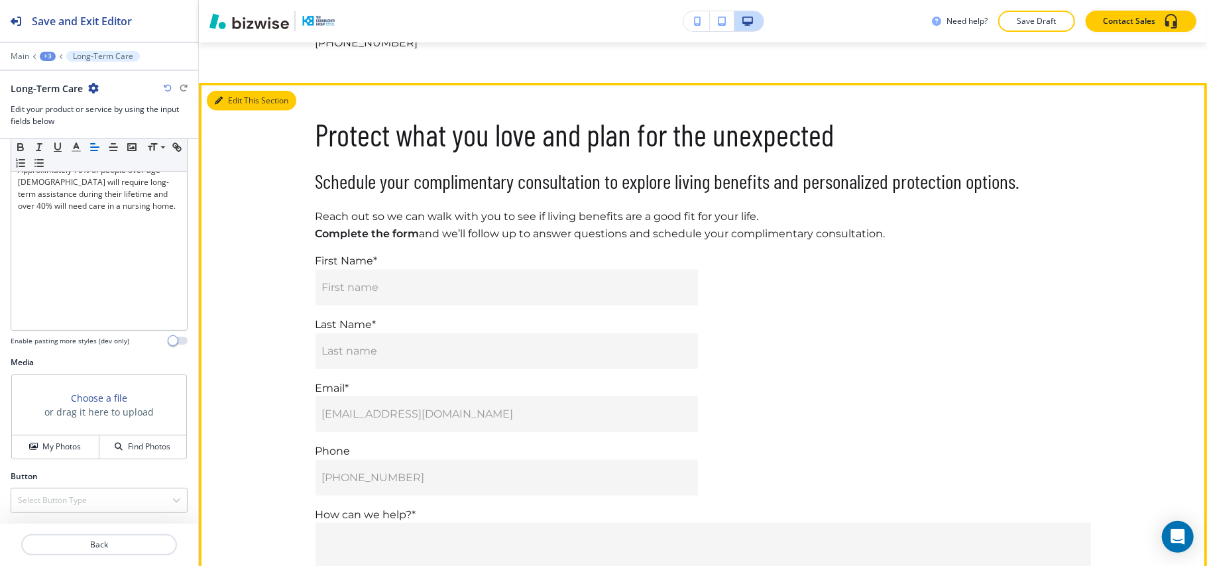
click at [226, 95] on button "Edit This Section" at bounding box center [251, 101] width 89 height 20
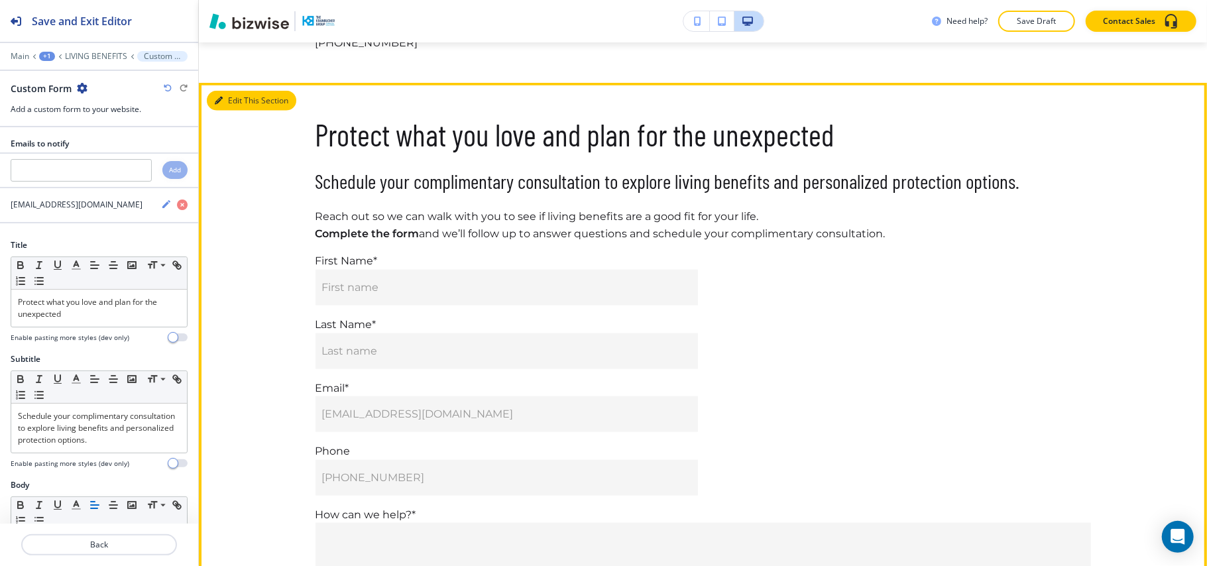
scroll to position [1177, 0]
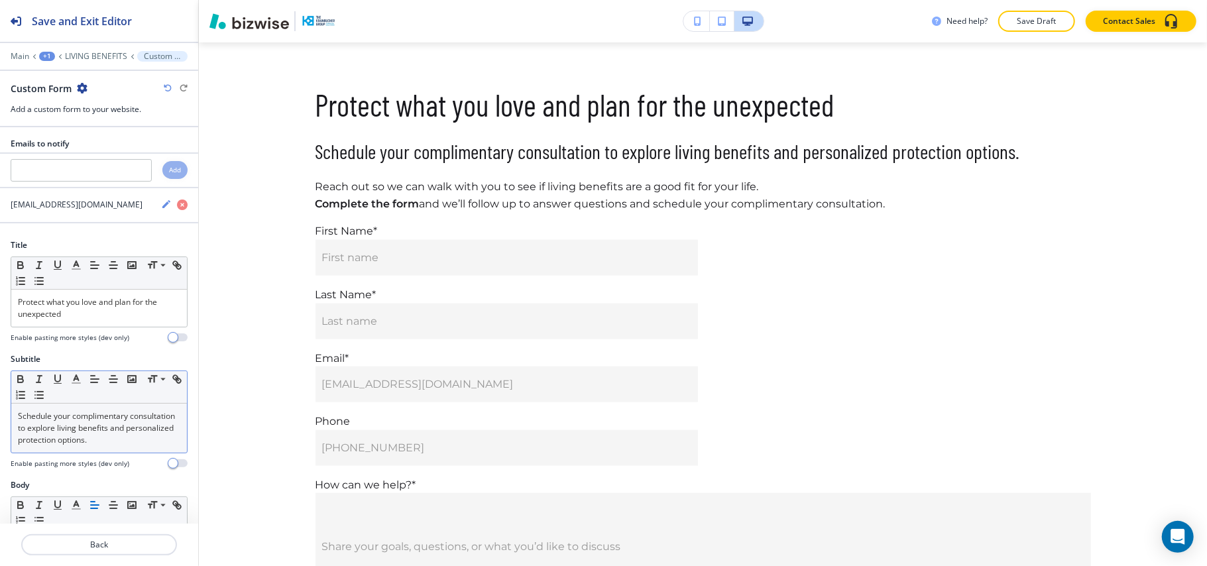
click at [106, 432] on p "Schedule your complimentary consultation to explore living benefits and persona…" at bounding box center [99, 428] width 162 height 36
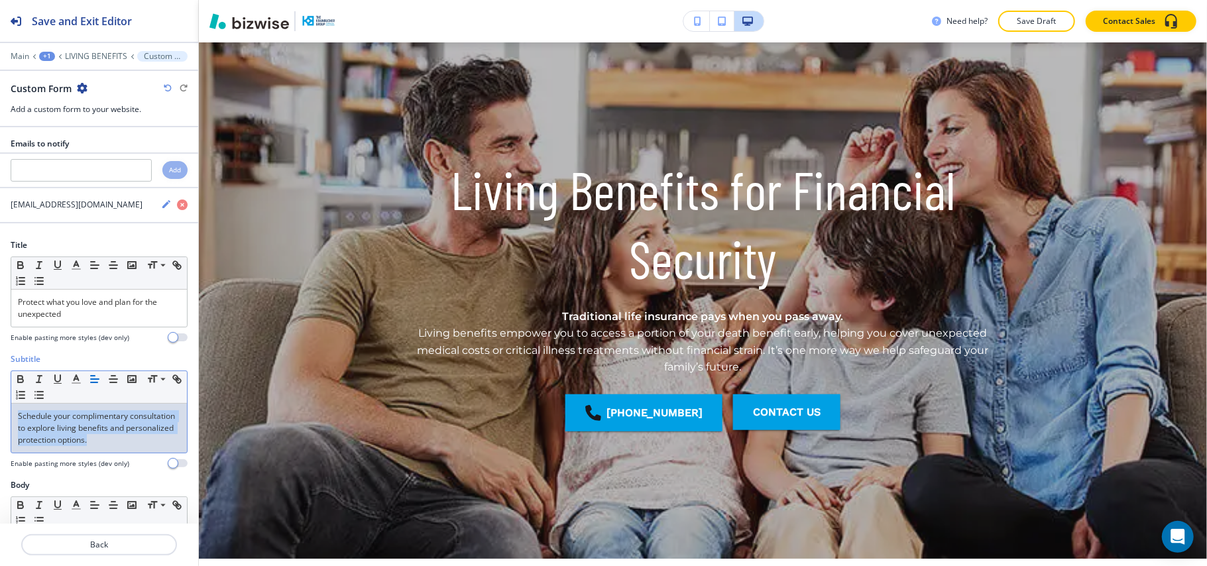
scroll to position [0, 0]
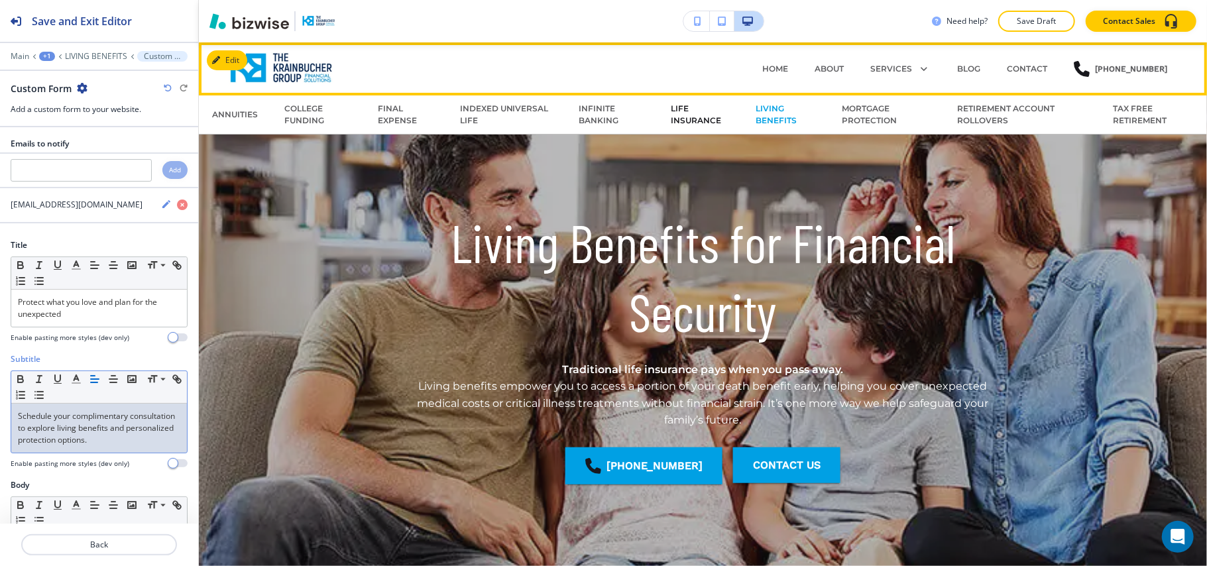
click at [682, 113] on p "LIFE INSURANCE" at bounding box center [700, 115] width 58 height 24
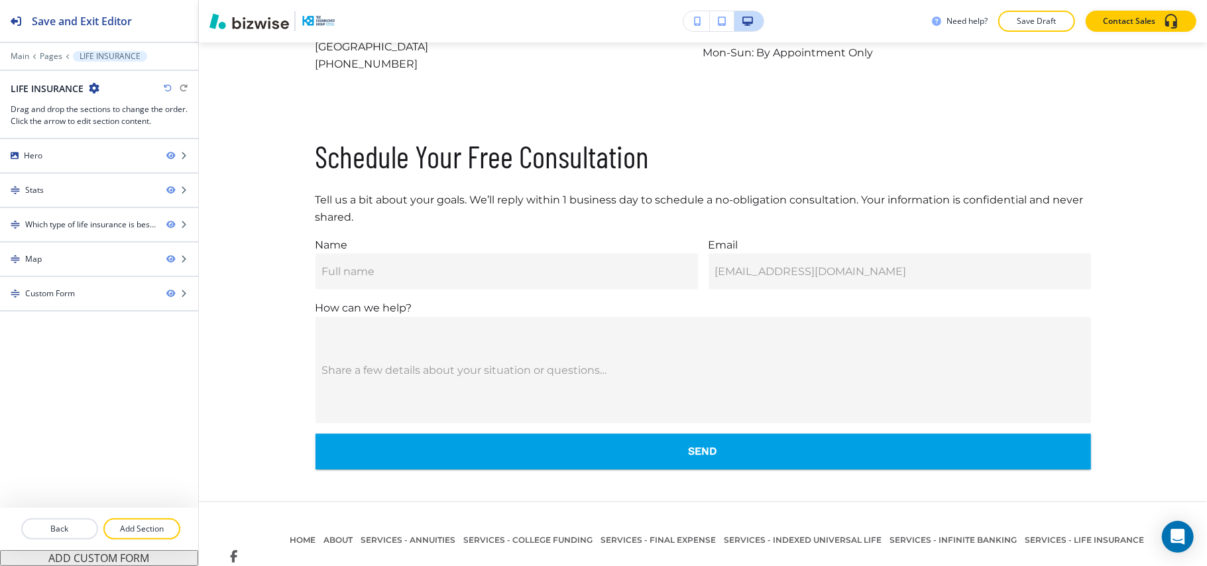
scroll to position [2234, 0]
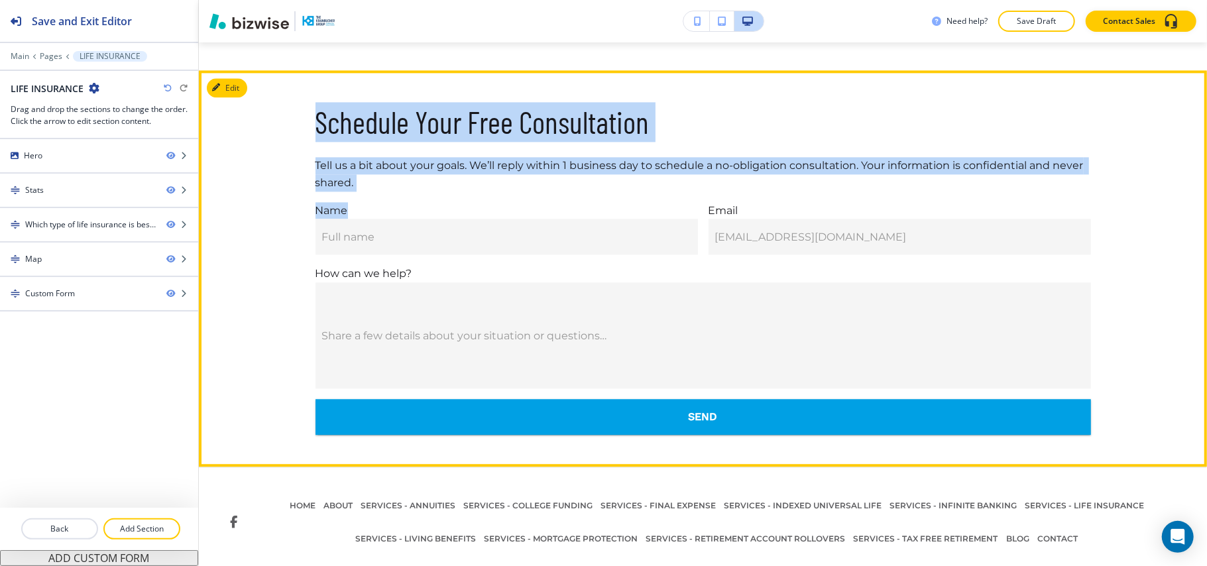
drag, startPoint x: 309, startPoint y: 101, endPoint x: 354, endPoint y: 182, distance: 92.5
click at [354, 182] on div "Schedule Your Free Consultation Tell us a bit about your goals. We’ll reply wit…" at bounding box center [702, 268] width 775 height 333
click at [359, 171] on p "Tell us a bit about your goals. We’ll reply within 1 business day to schedule a…" at bounding box center [702, 166] width 775 height 50
drag, startPoint x: 350, startPoint y: 170, endPoint x: 311, endPoint y: 109, distance: 71.9
click at [315, 109] on div "Schedule Your Free Consultation Tell us a bit about your goals. We’ll reply wit…" at bounding box center [702, 268] width 775 height 333
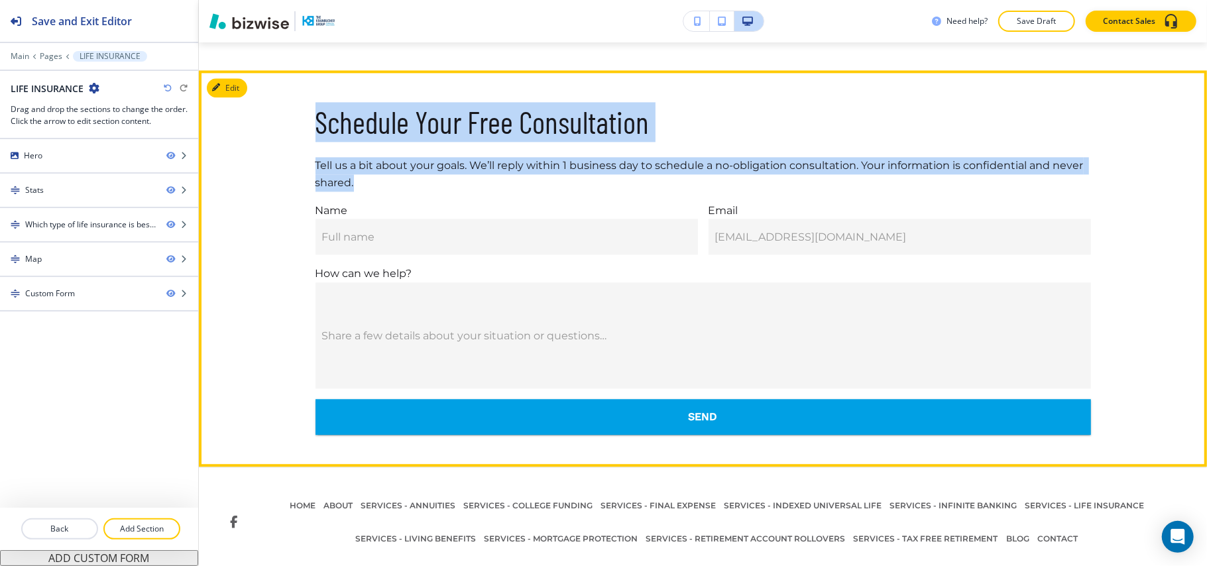
copy div "Schedule Your Free Consultation Tell us a bit about your goals. We’ll reply wit…"
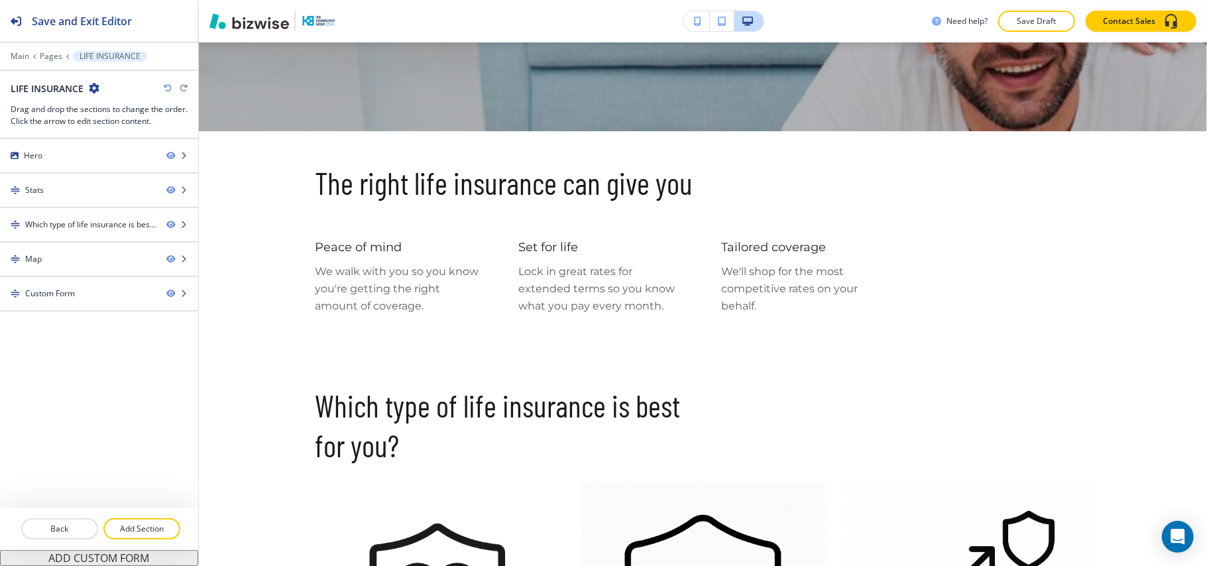
scroll to position [0, 0]
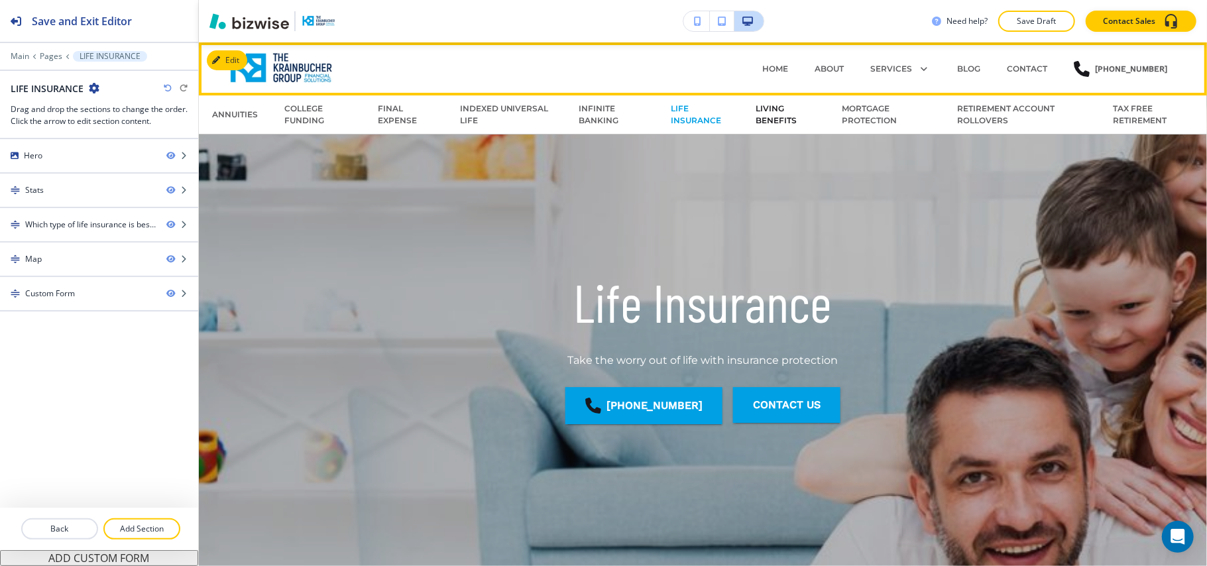
click at [770, 107] on p "LIVING BENEFITS" at bounding box center [785, 115] width 60 height 24
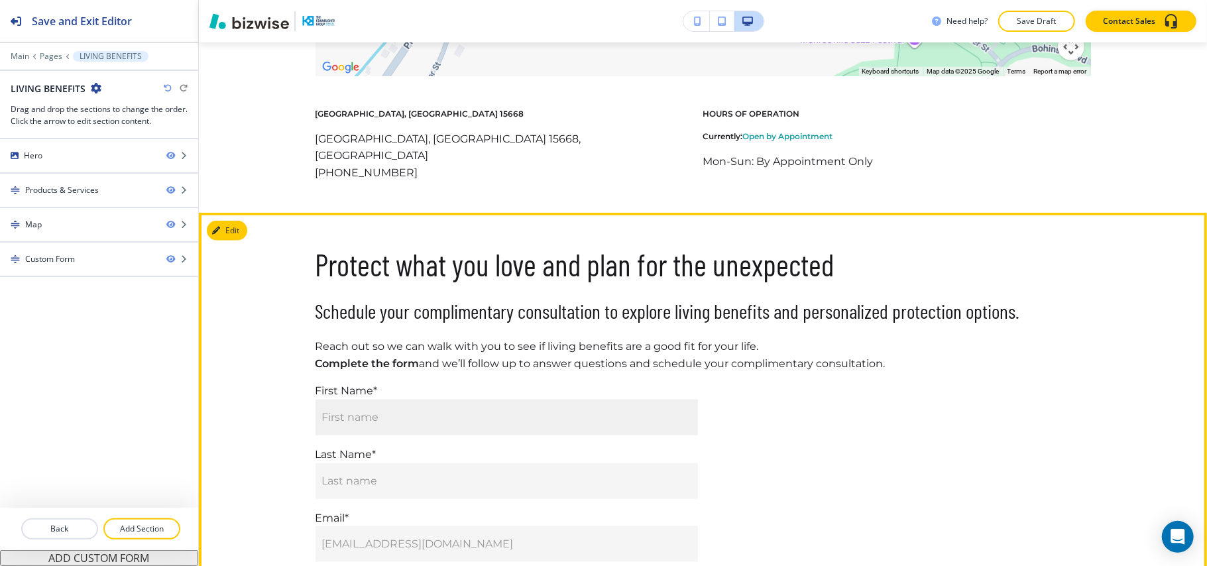
scroll to position [1148, 0]
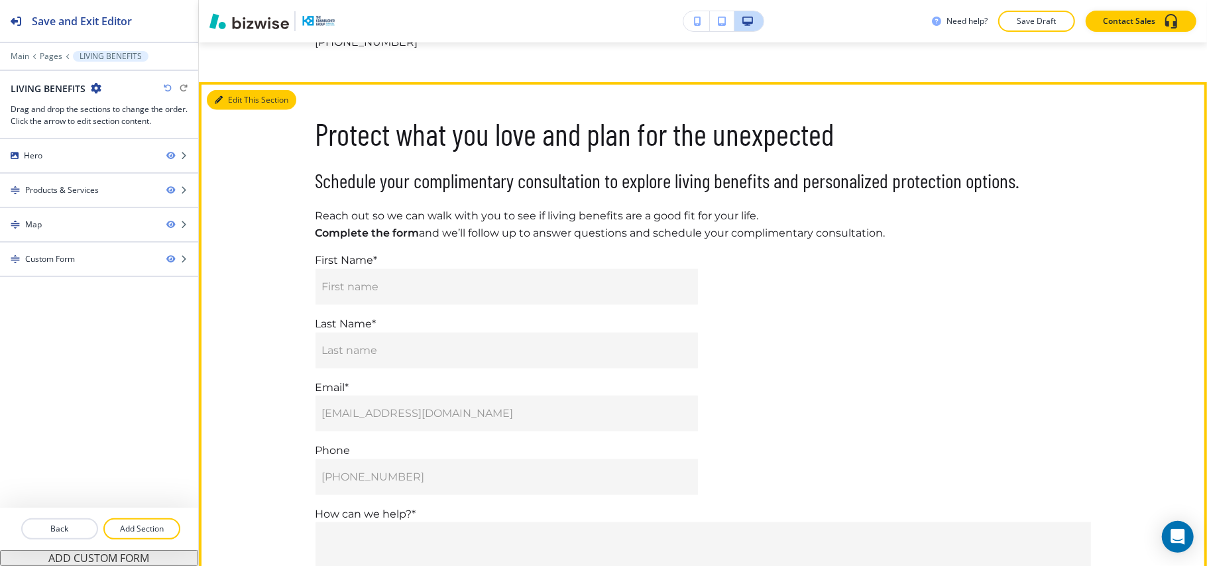
click at [236, 90] on button "Edit This Section" at bounding box center [251, 100] width 89 height 20
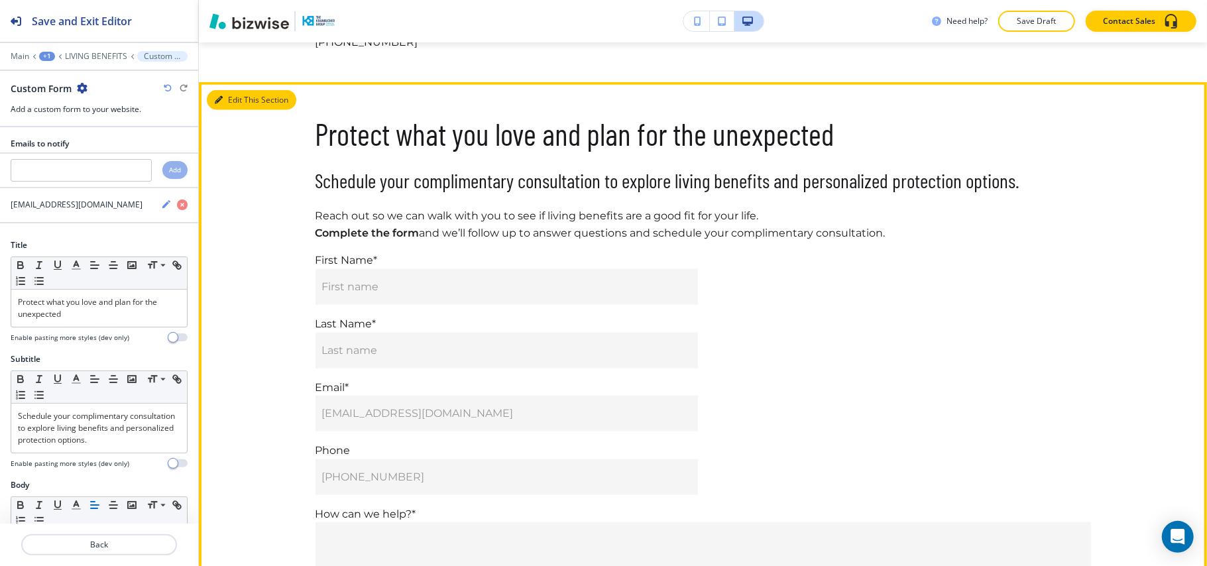
scroll to position [1177, 0]
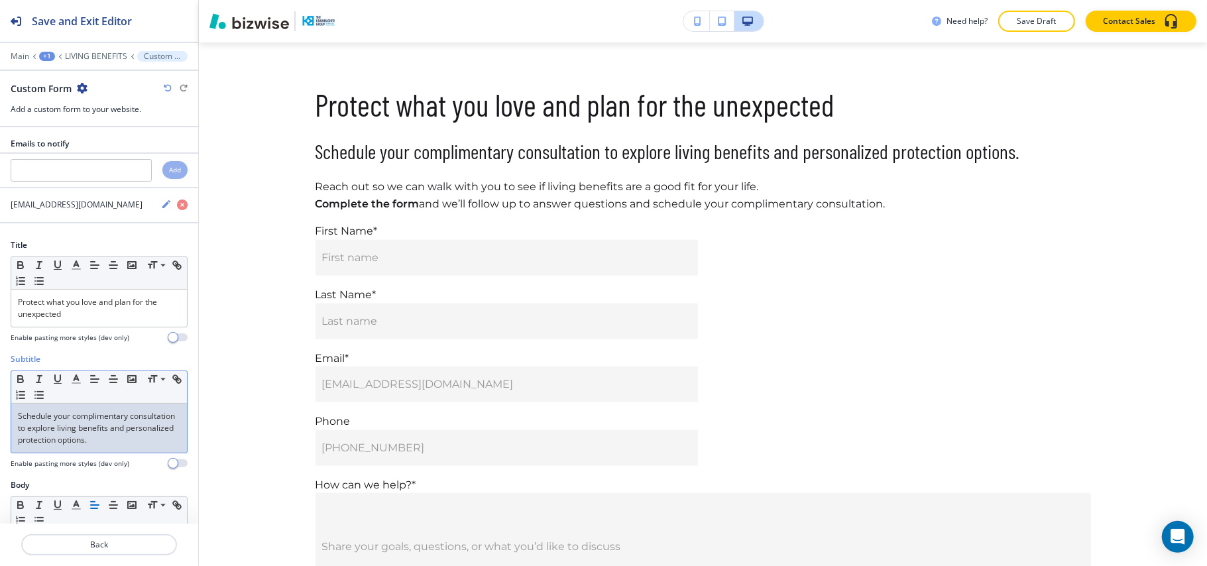
click at [117, 429] on p "Schedule your complimentary consultation to explore living benefits and persona…" at bounding box center [99, 428] width 162 height 36
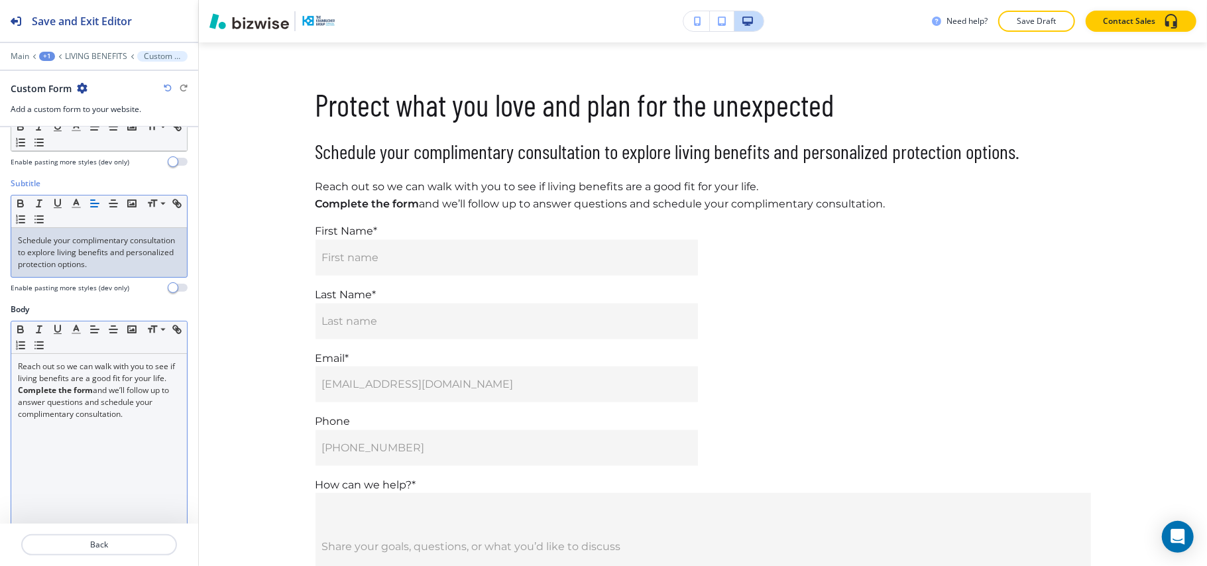
scroll to position [0, 0]
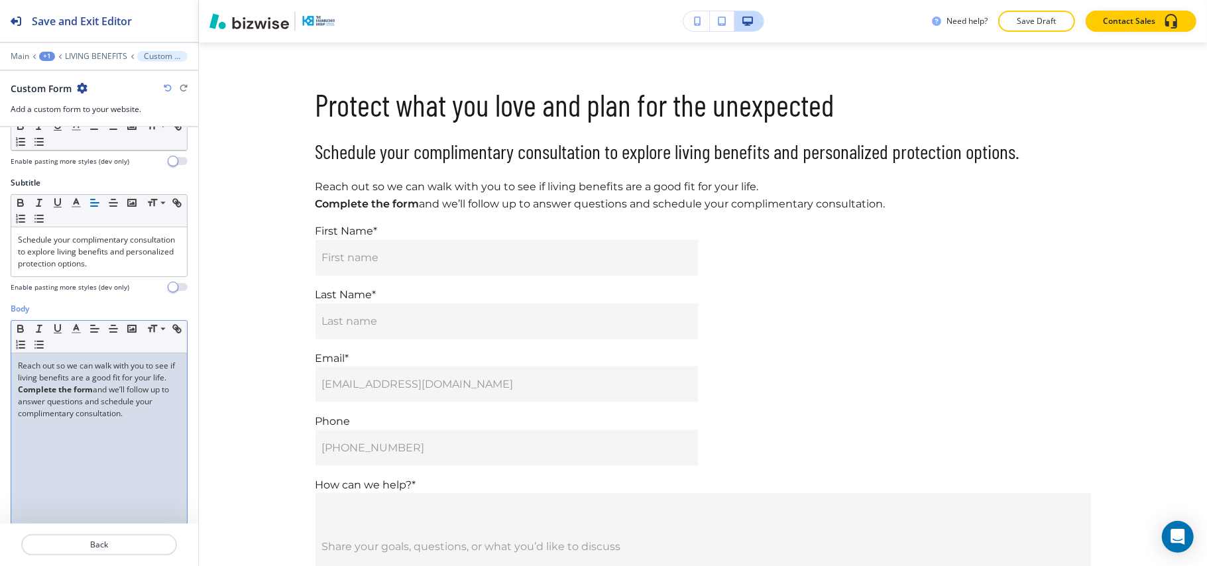
click at [109, 446] on div "Reach out so we can walk with you to see if living benefits are a good fit for …" at bounding box center [99, 439] width 176 height 172
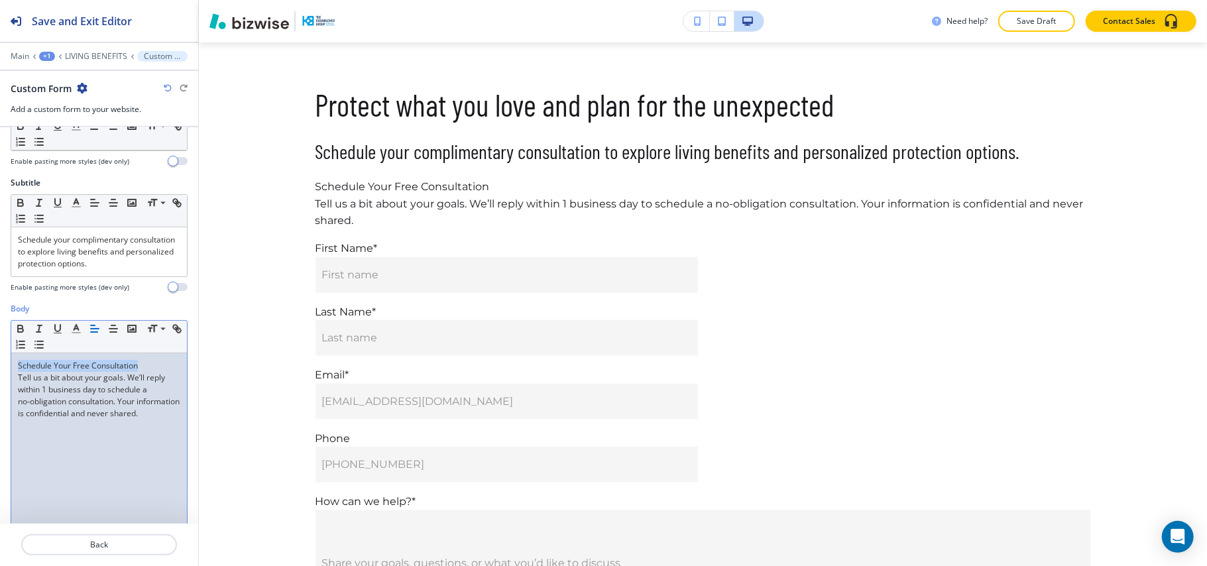
drag, startPoint x: 147, startPoint y: 364, endPoint x: 0, endPoint y: 366, distance: 147.1
click at [0, 366] on div "Body Small Normal Large Huge Schedule Your Free Consultation Tell us a bit abou…" at bounding box center [99, 427] width 198 height 249
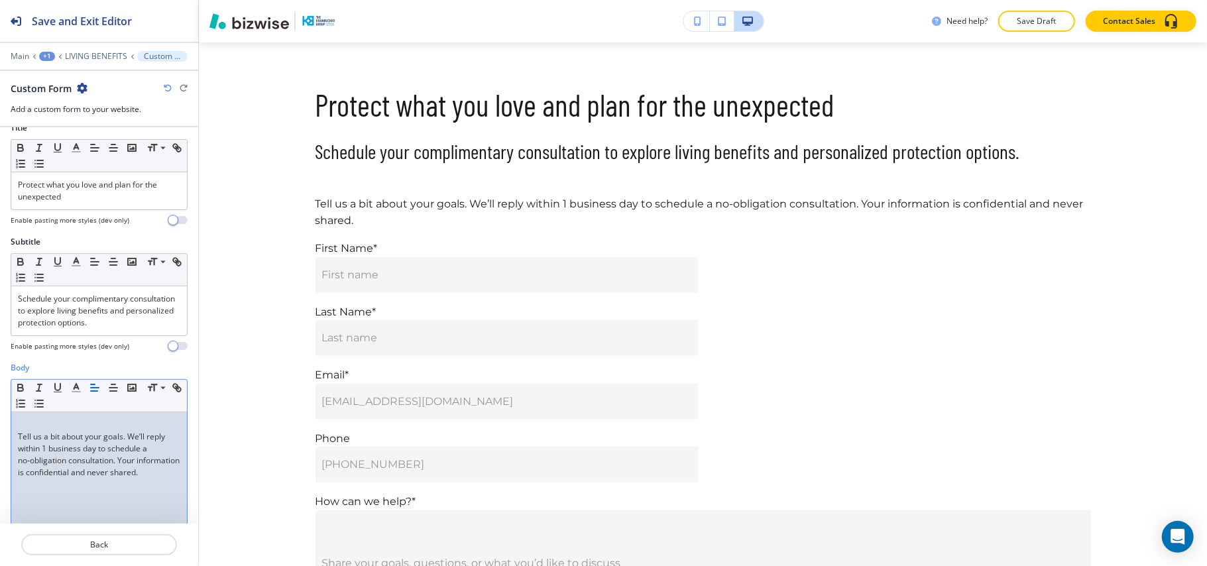
scroll to position [88, 0]
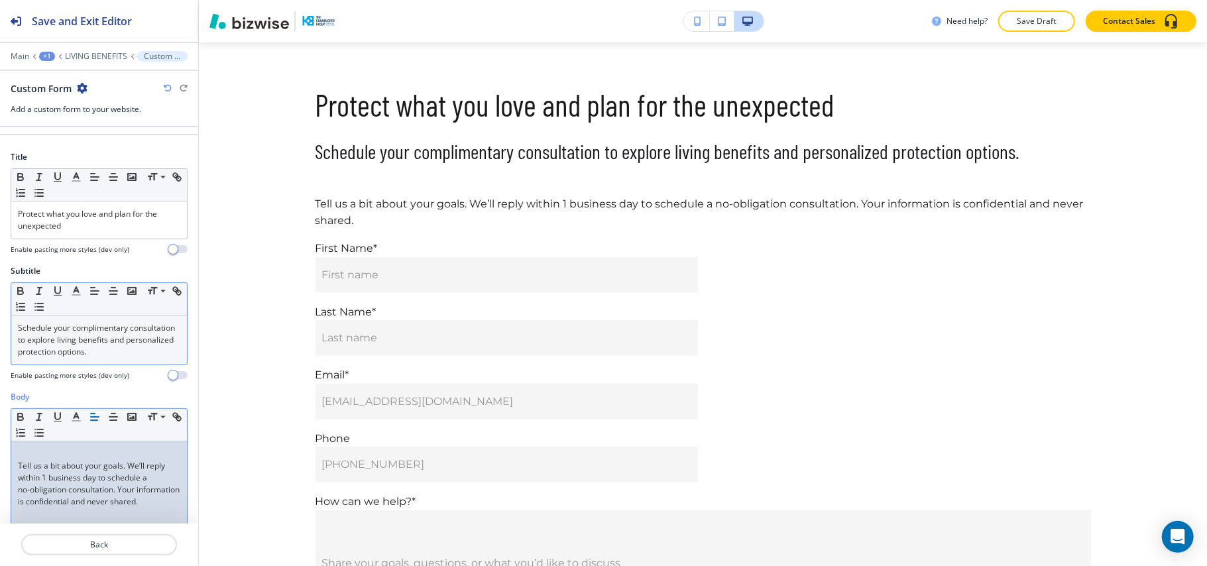
click at [99, 343] on p "Schedule your complimentary consultation to explore living benefits and persona…" at bounding box center [99, 340] width 162 height 36
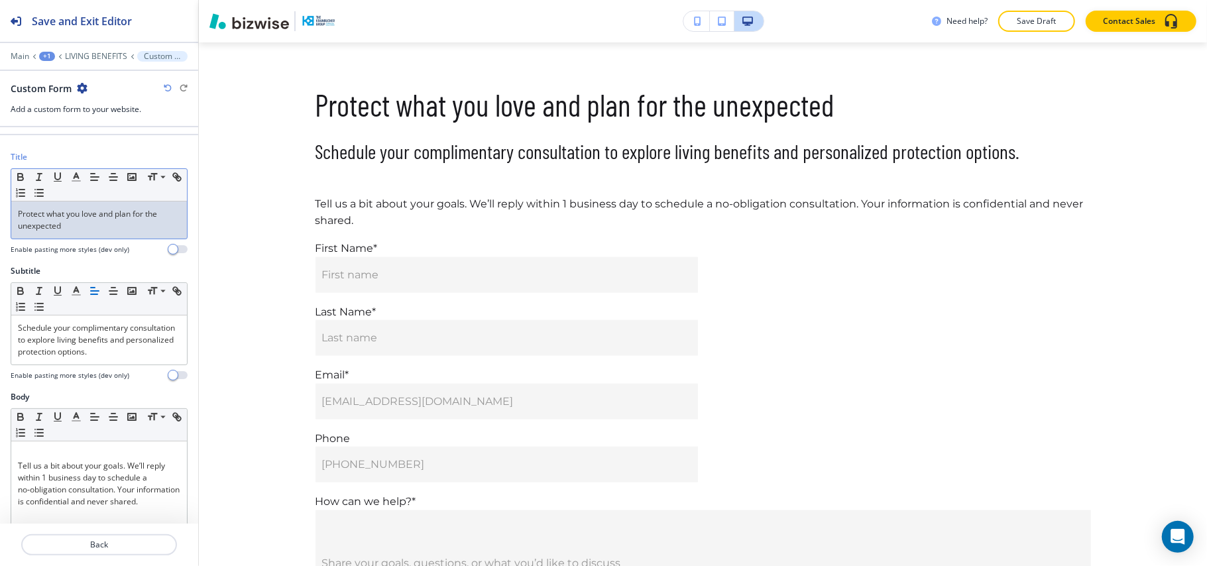
click at [72, 220] on p "Protect what you love and plan for the unexpected" at bounding box center [99, 220] width 162 height 24
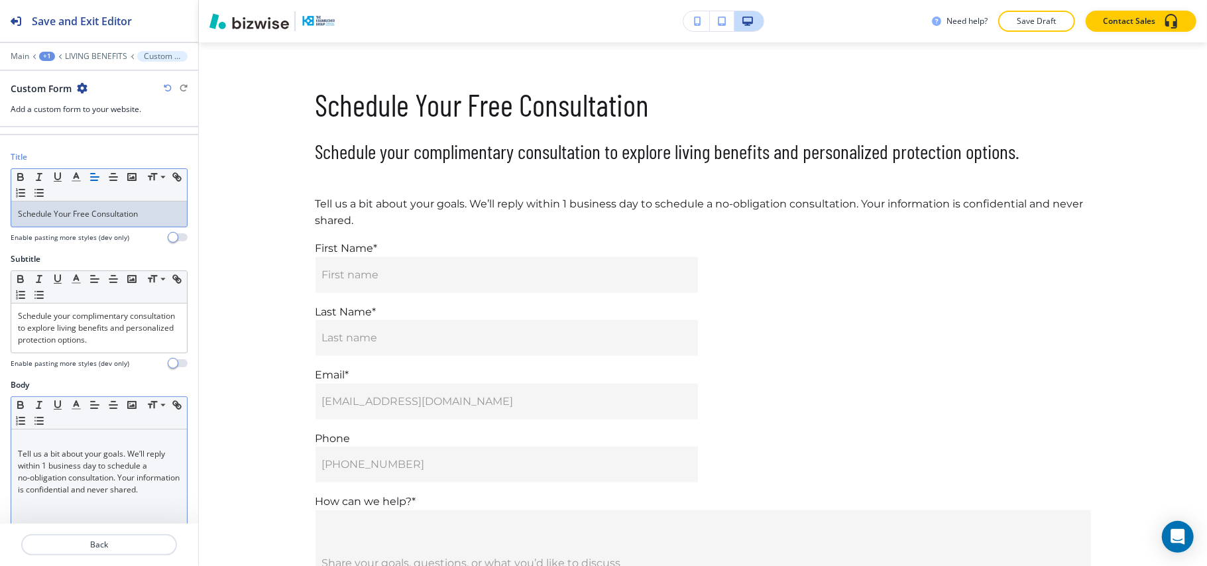
click at [16, 462] on div "Tell us a bit about your goals. We’ll reply within 1 business day to schedule a…" at bounding box center [99, 515] width 176 height 172
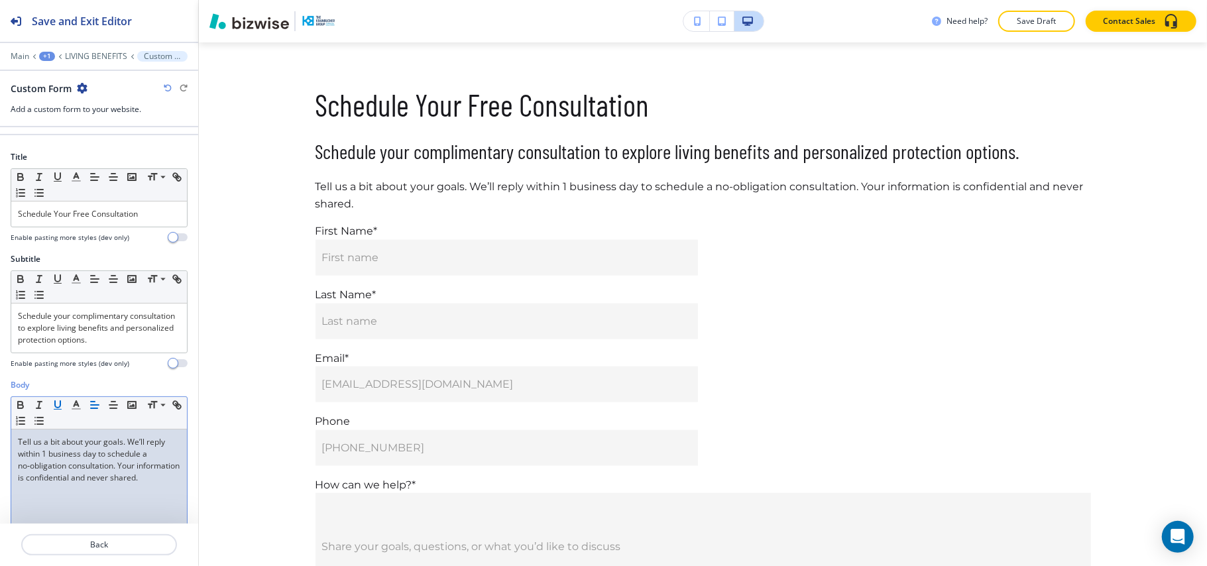
scroll to position [76, 0]
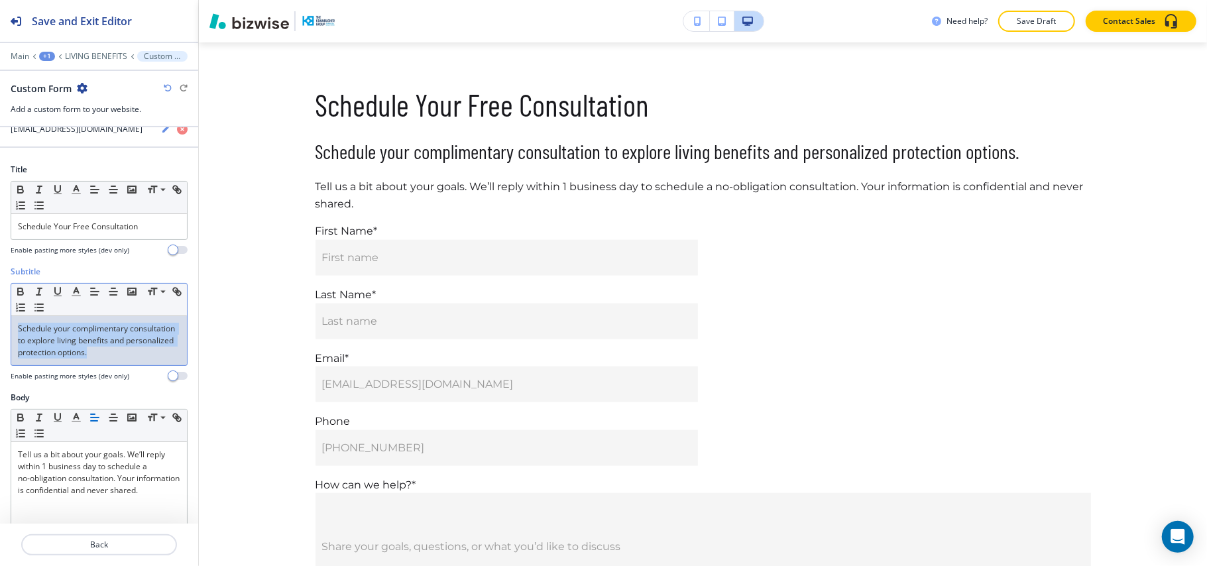
drag, startPoint x: 163, startPoint y: 356, endPoint x: 0, endPoint y: 308, distance: 170.0
click at [0, 311] on div "Subtitle Small Normal Large Huge Schedule your complimentary consultation to ex…" at bounding box center [99, 329] width 198 height 126
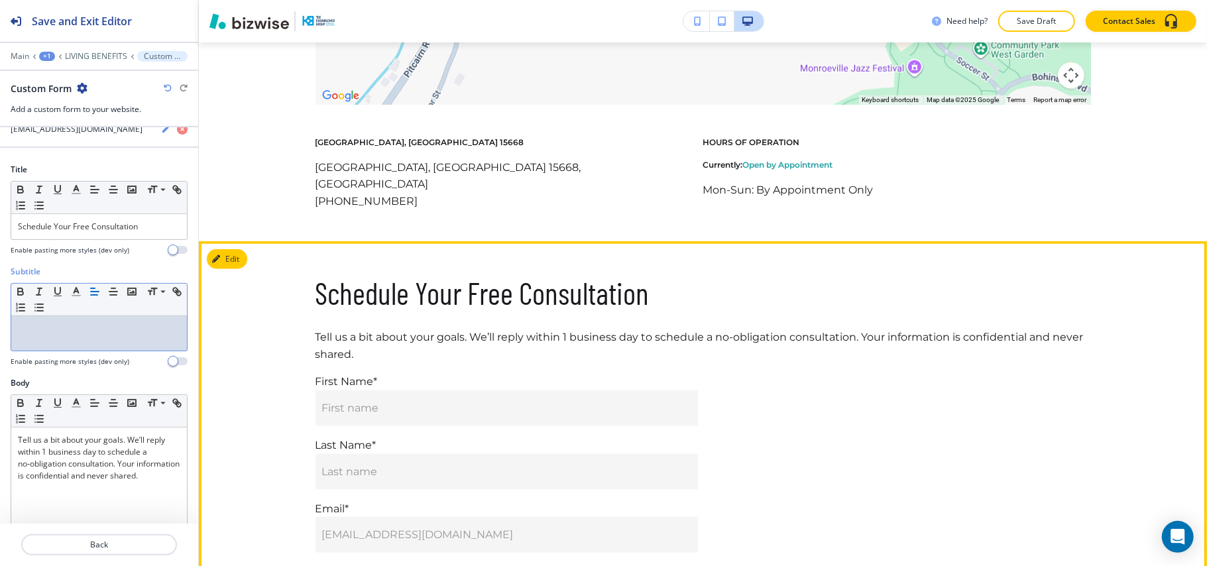
scroll to position [979, 0]
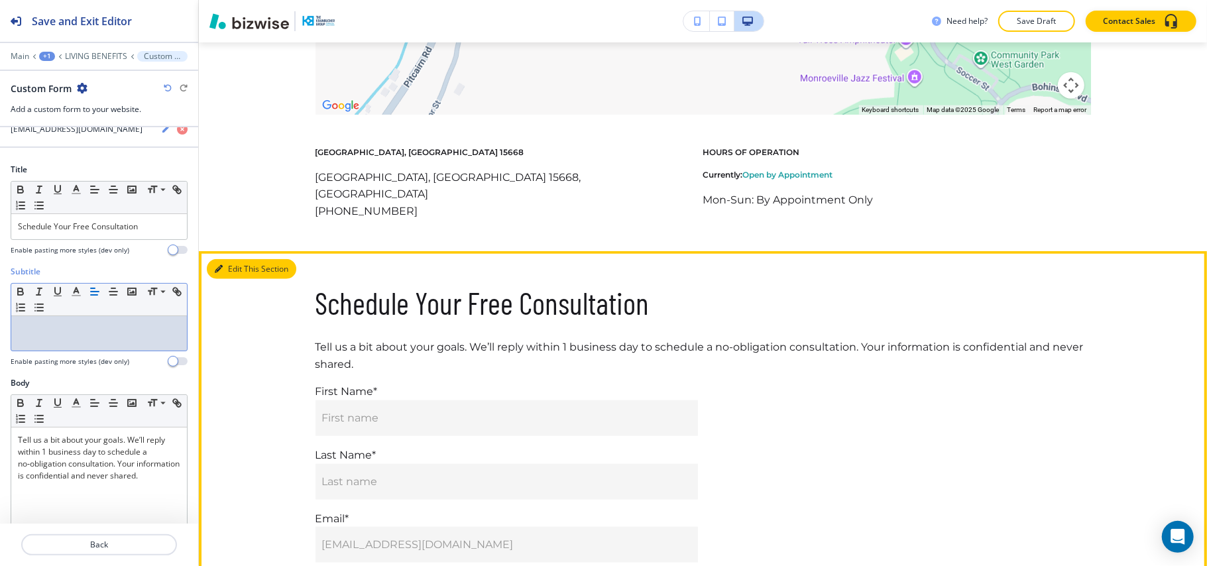
click at [242, 259] on button "Edit This Section" at bounding box center [251, 269] width 89 height 20
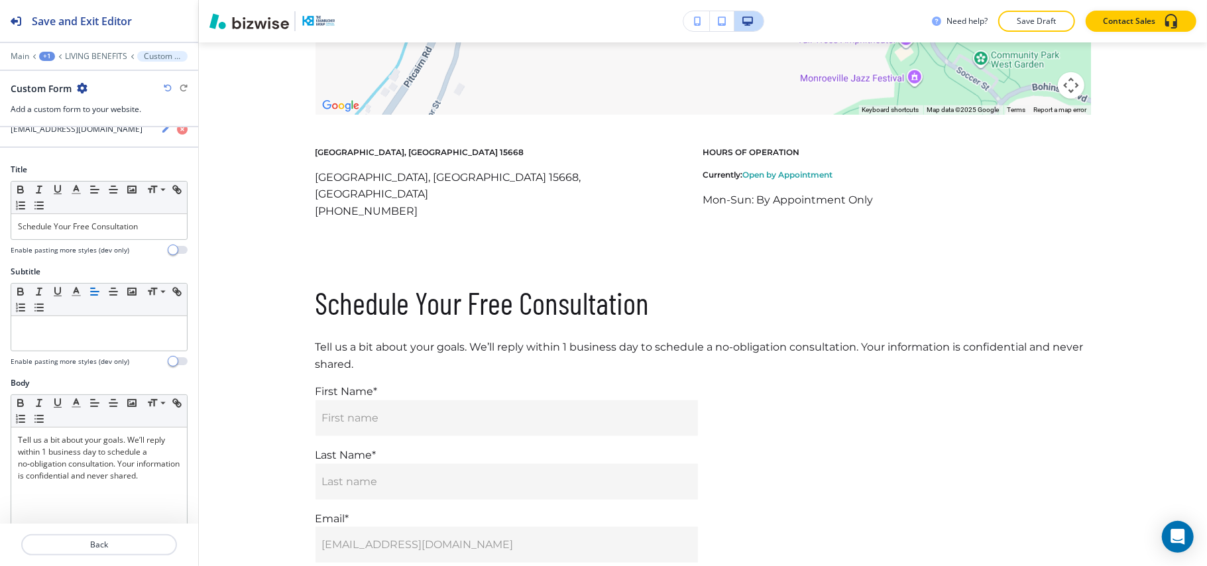
click at [83, 87] on icon "button" at bounding box center [82, 88] width 11 height 11
click at [99, 156] on p "Delete Section" at bounding box center [119, 158] width 68 height 12
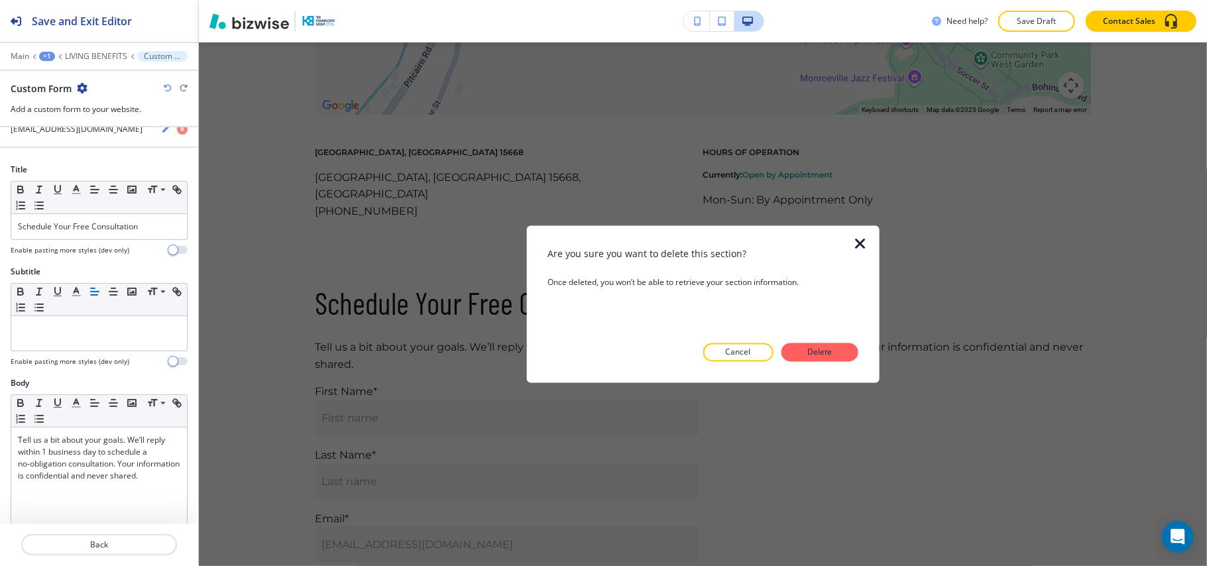
click at [820, 350] on p "Delete" at bounding box center [820, 353] width 32 height 12
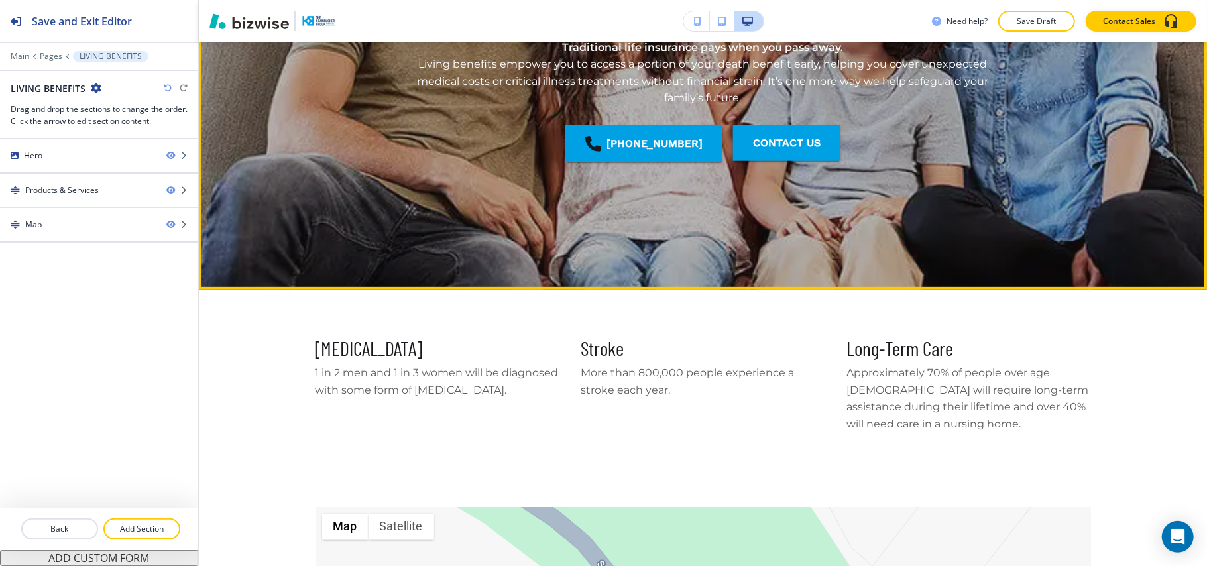
scroll to position [168, 0]
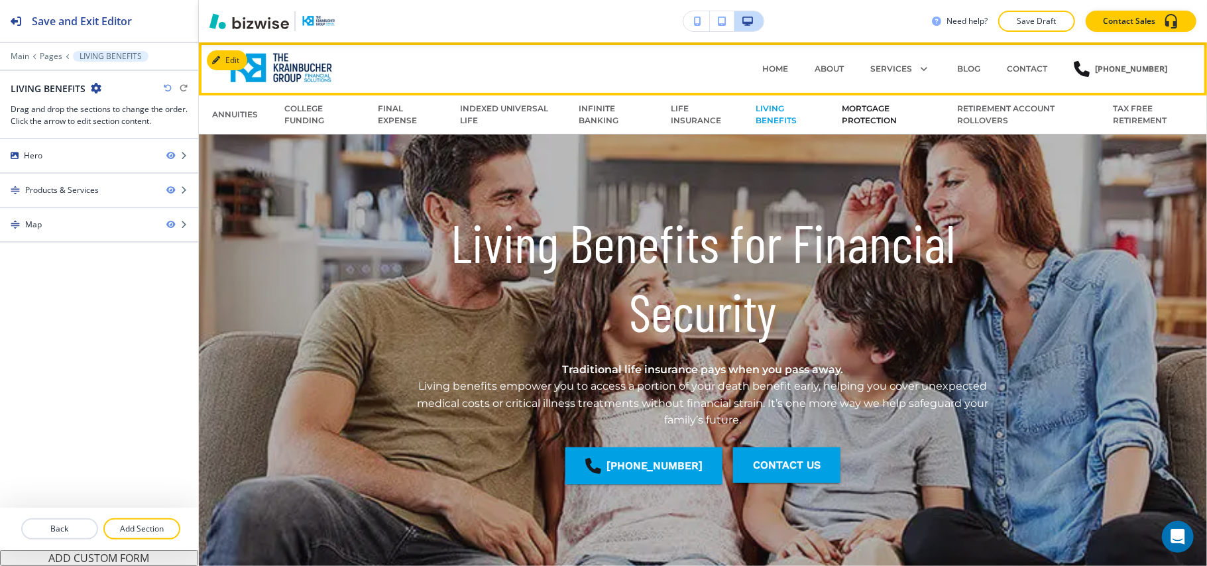
click at [841, 117] on p "MORTGAGE PROTECTION" at bounding box center [885, 115] width 89 height 24
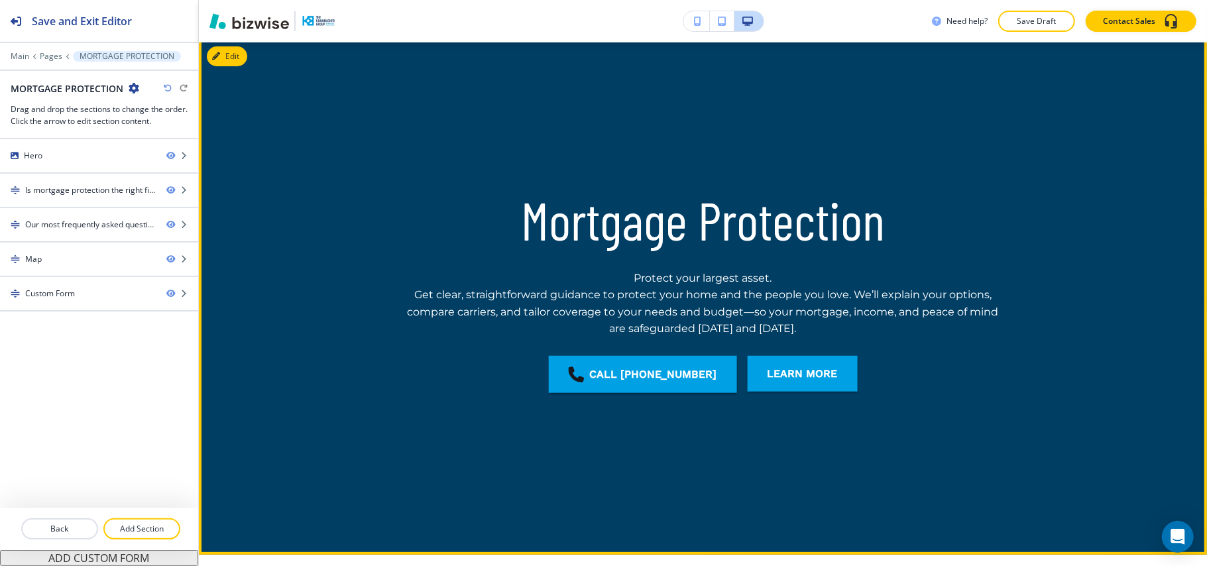
scroll to position [88, 0]
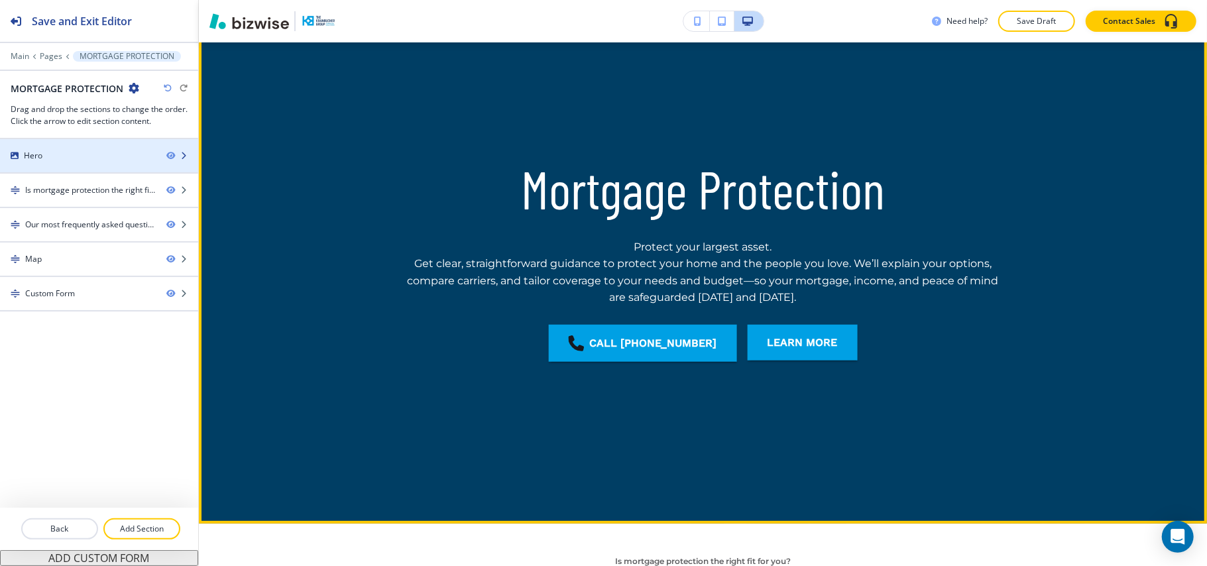
click at [119, 146] on div at bounding box center [99, 144] width 198 height 11
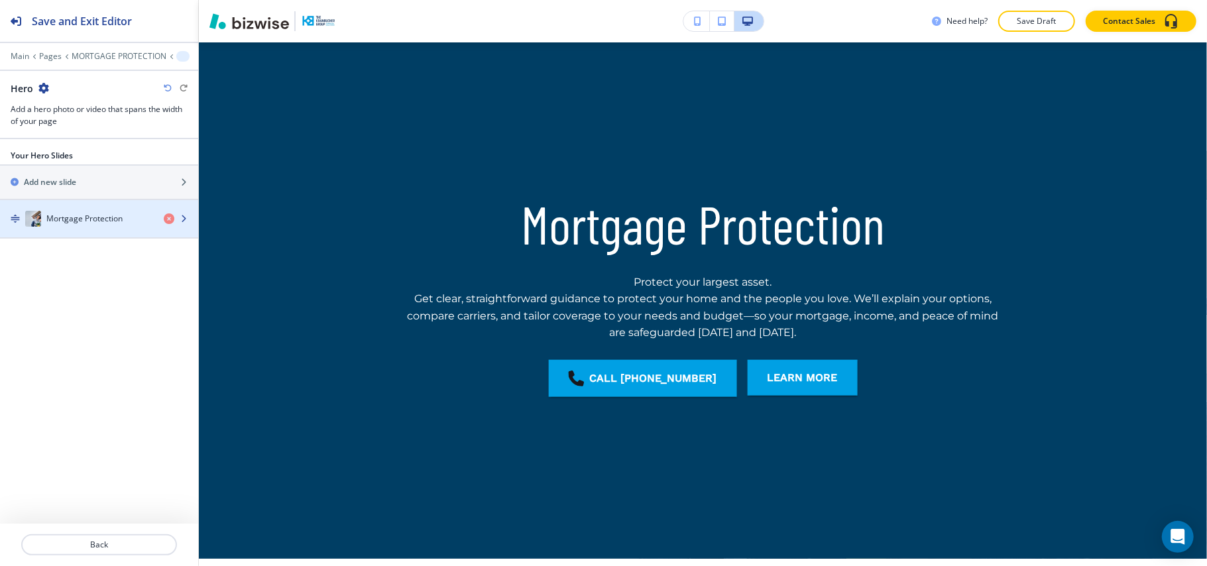
click at [75, 225] on h4 "Mortgage Protection" at bounding box center [84, 219] width 76 height 12
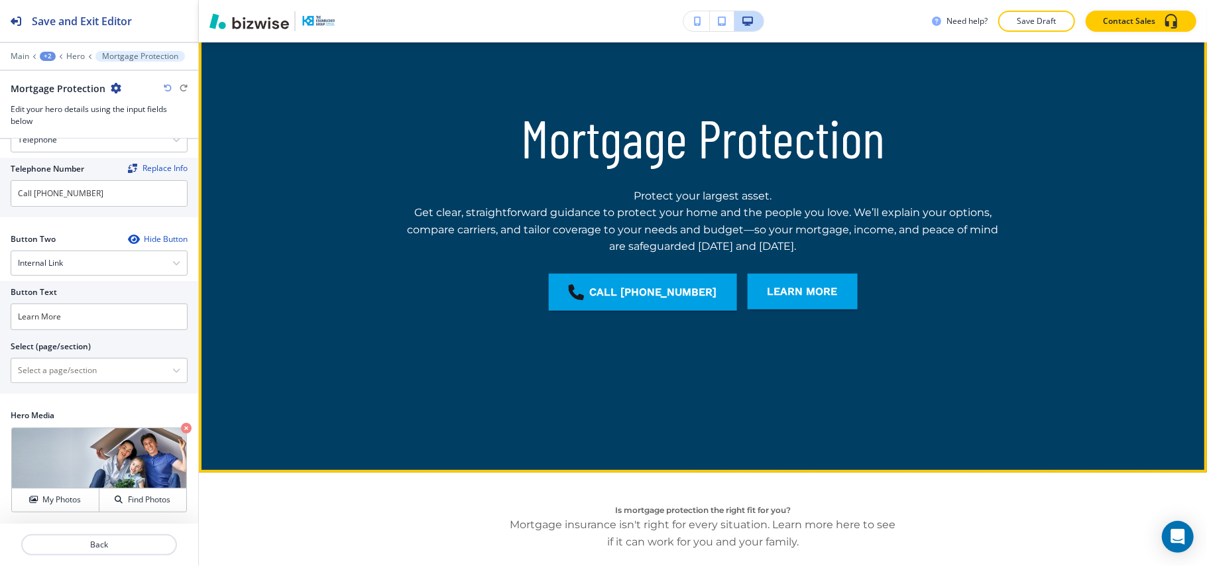
scroll to position [110, 0]
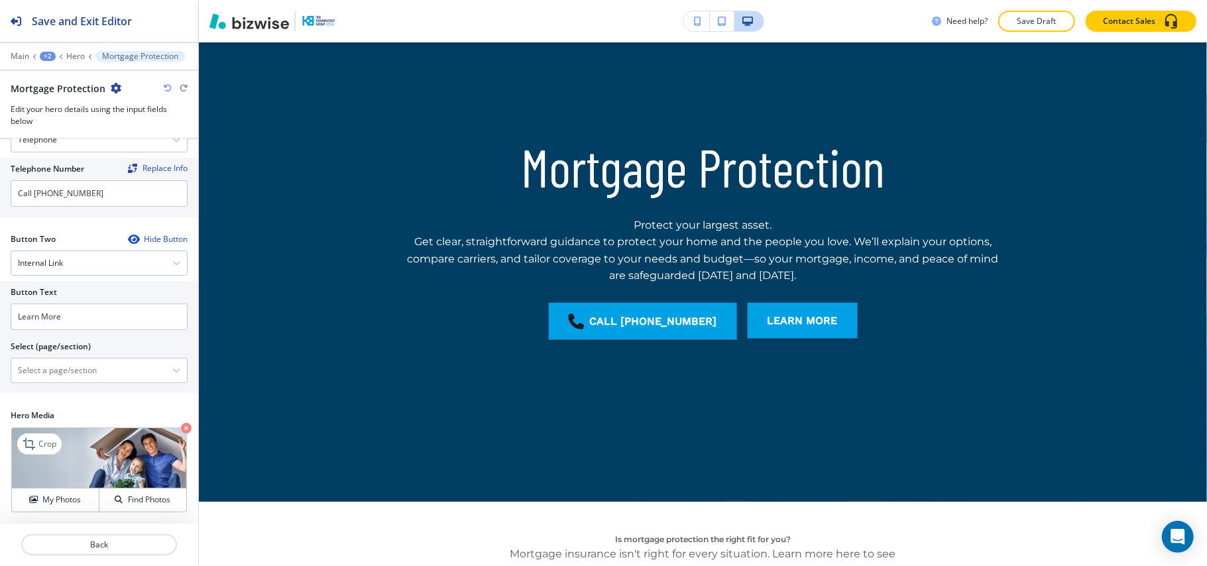
click at [181, 425] on icon "button" at bounding box center [186, 428] width 11 height 11
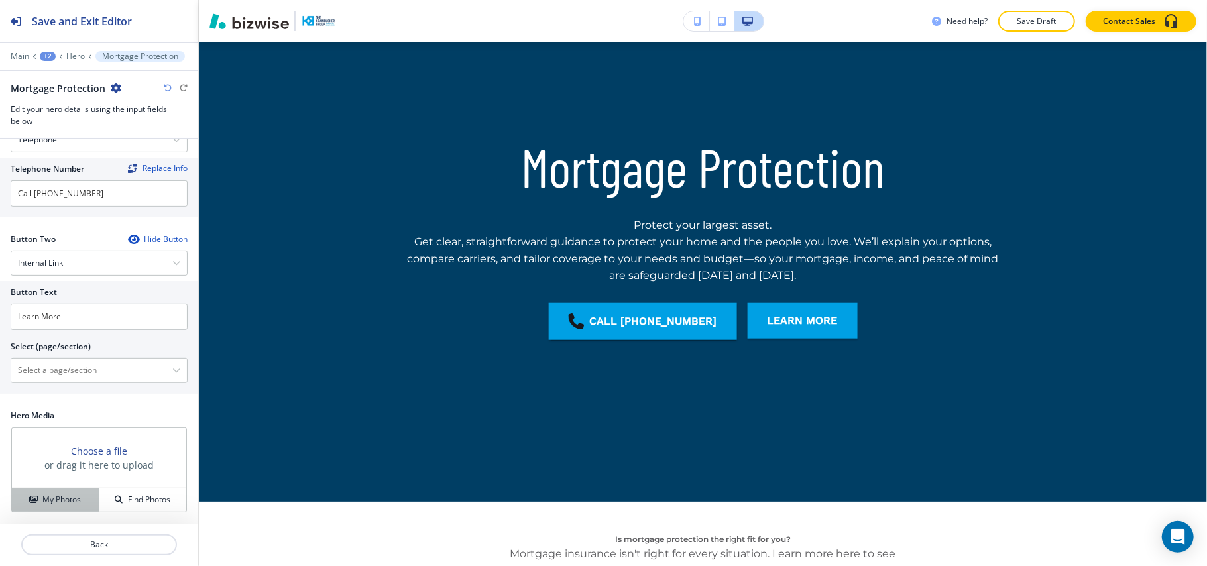
click at [67, 501] on h4 "My Photos" at bounding box center [61, 500] width 38 height 12
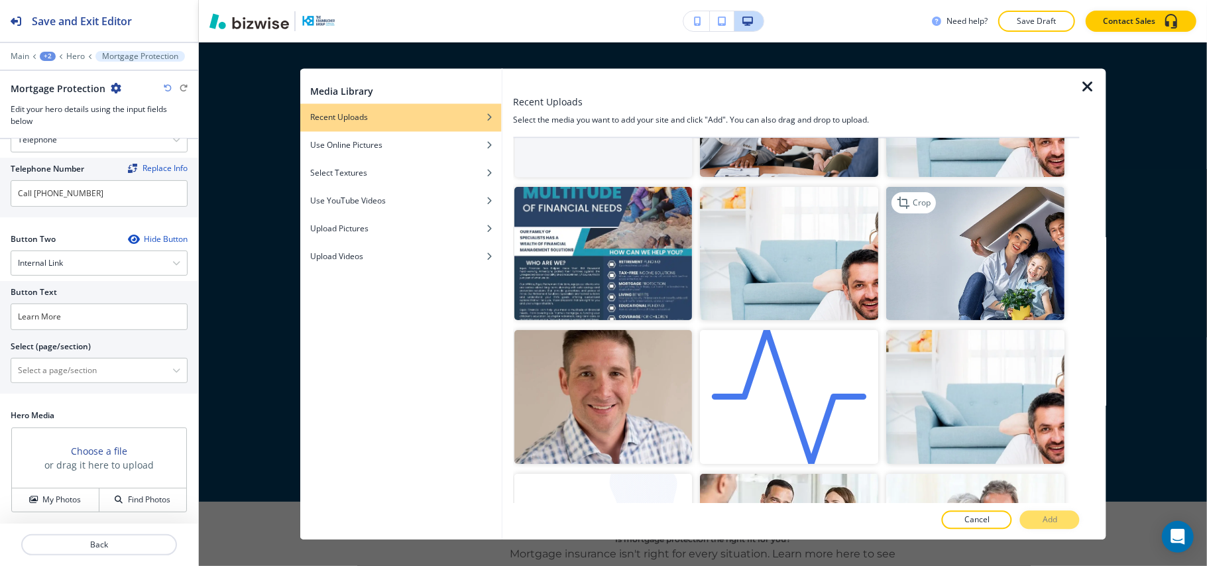
scroll to position [88, 0]
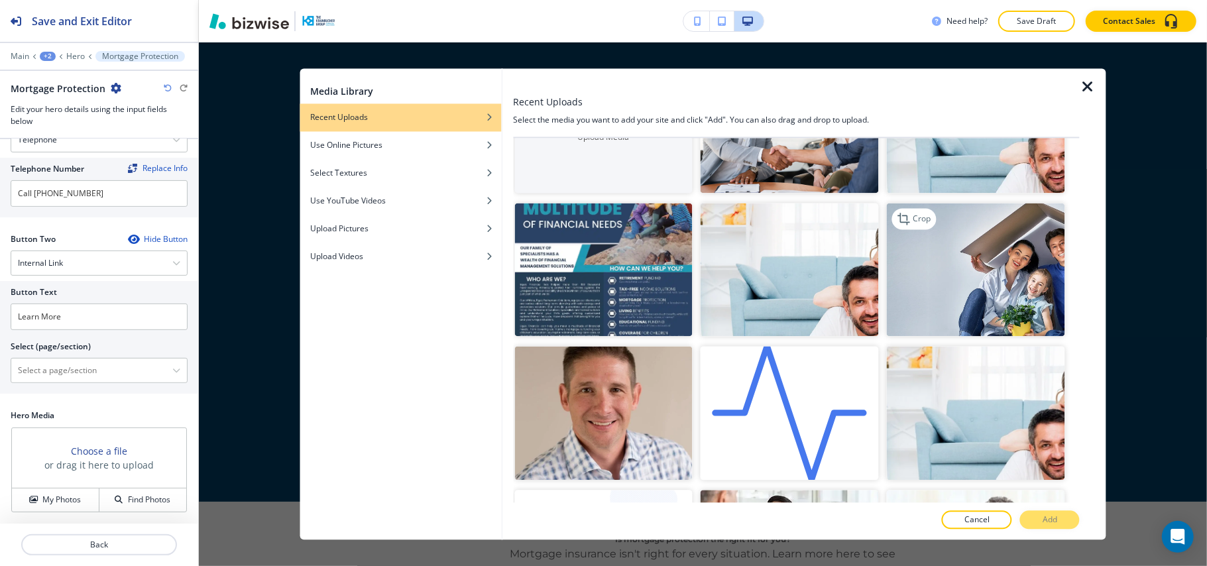
click at [1022, 242] on img "button" at bounding box center [976, 270] width 178 height 134
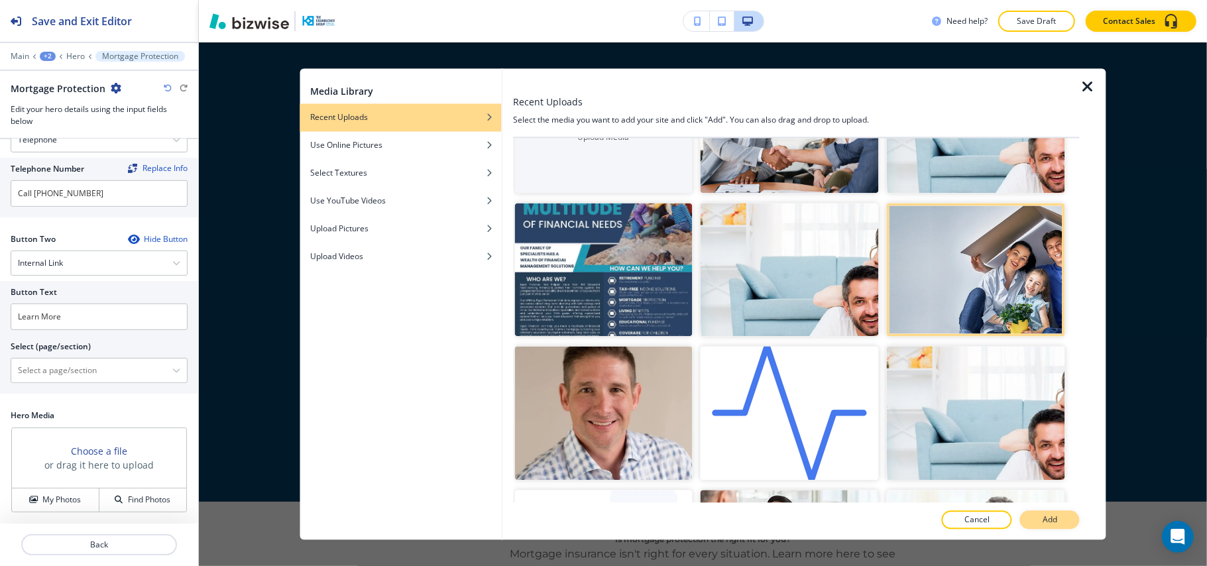
click at [1057, 520] on p "Add" at bounding box center [1049, 520] width 15 height 12
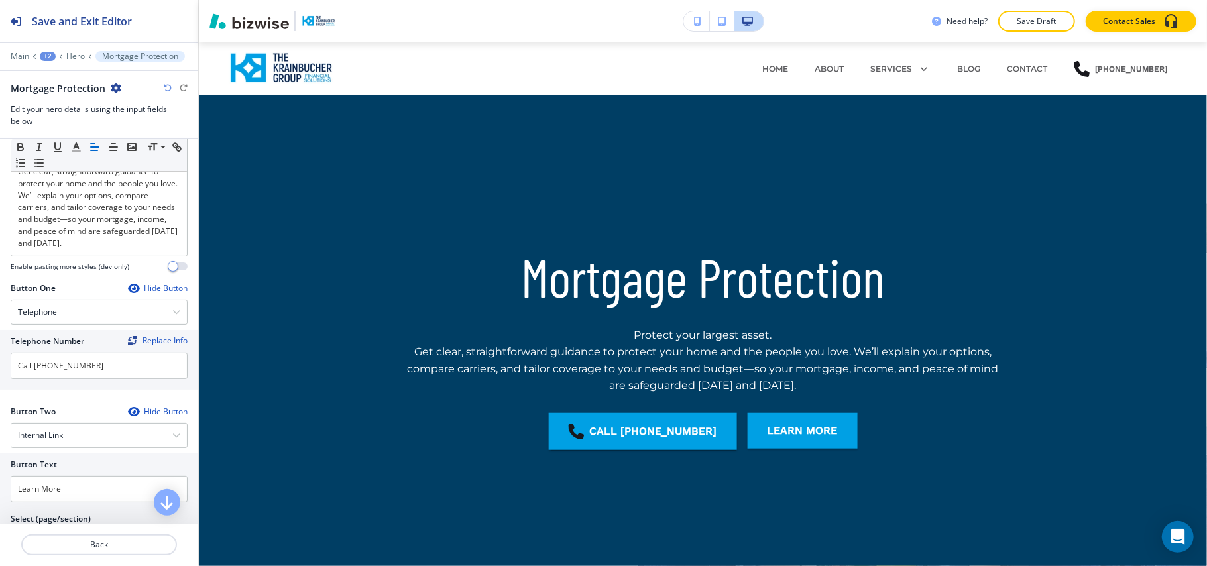
scroll to position [332, 0]
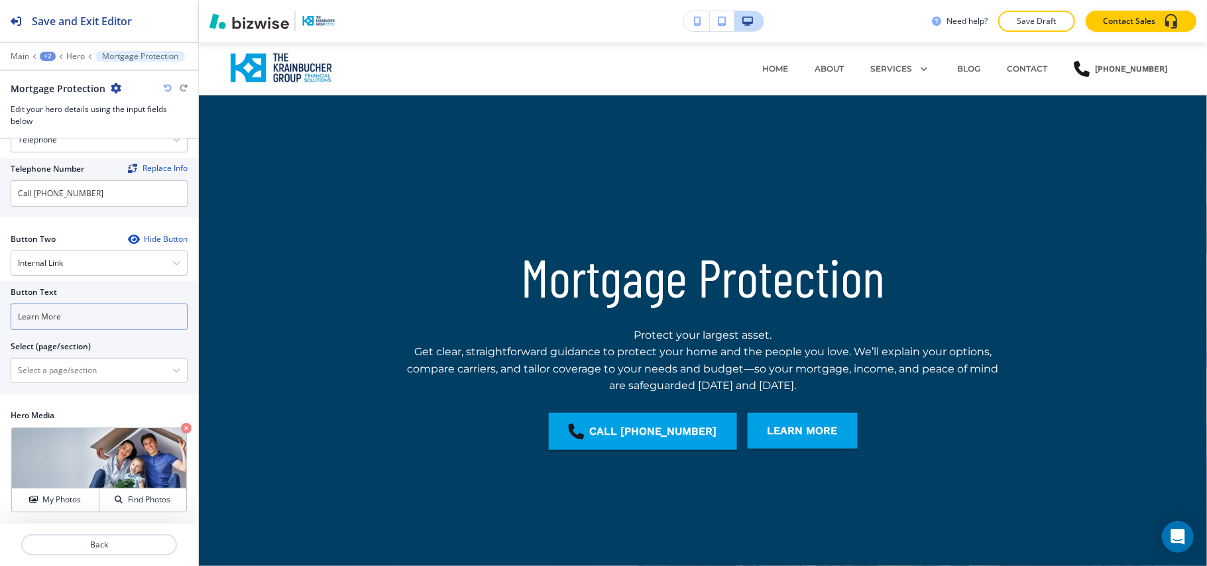
click at [99, 311] on input "Learn More" at bounding box center [99, 316] width 177 height 27
click at [70, 375] on \(page\/section\) "Manual Input" at bounding box center [91, 370] width 161 height 23
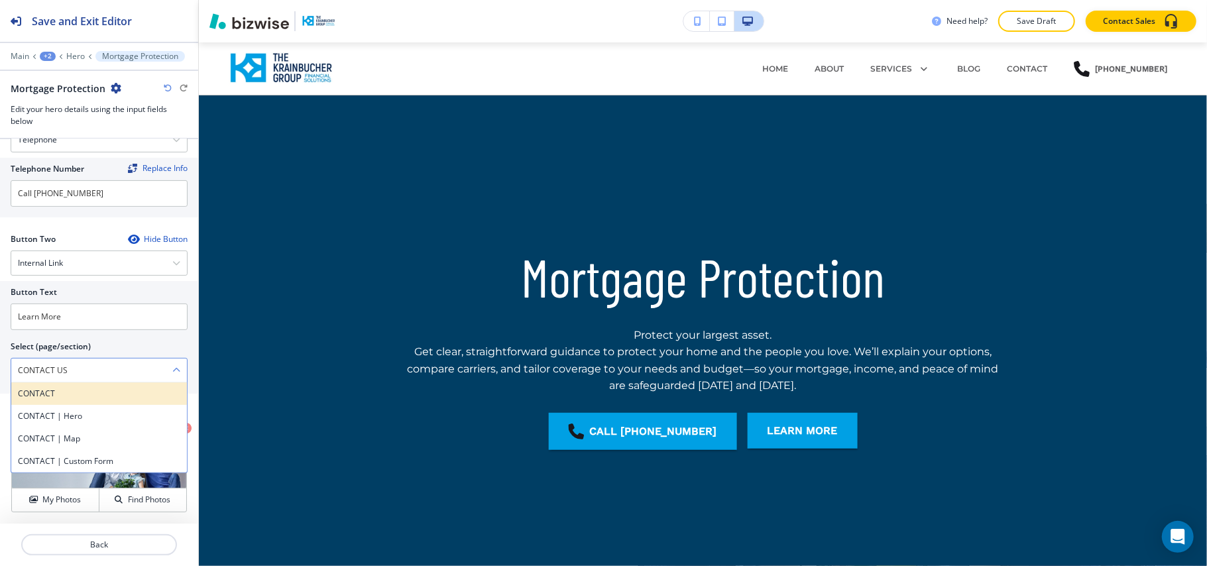
click at [62, 400] on div "CONTACT" at bounding box center [99, 393] width 176 height 23
type \(page\/section\) "CONTACT"
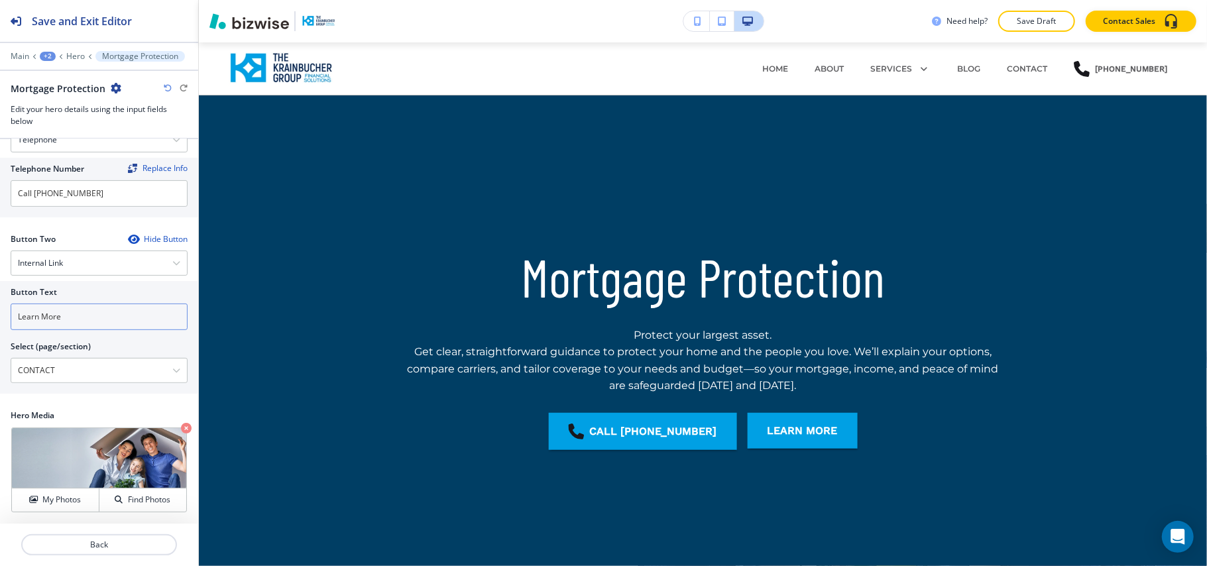
drag, startPoint x: 97, startPoint y: 299, endPoint x: 80, endPoint y: 303, distance: 17.0
click at [82, 301] on div at bounding box center [99, 300] width 177 height 5
drag, startPoint x: 78, startPoint y: 313, endPoint x: 0, endPoint y: 309, distance: 77.7
click at [0, 309] on div "Button Text Learn More Select (page/section) CONTACT CONTACT CONTACT | Hero CON…" at bounding box center [99, 337] width 198 height 113
paste input "CONTACT US"
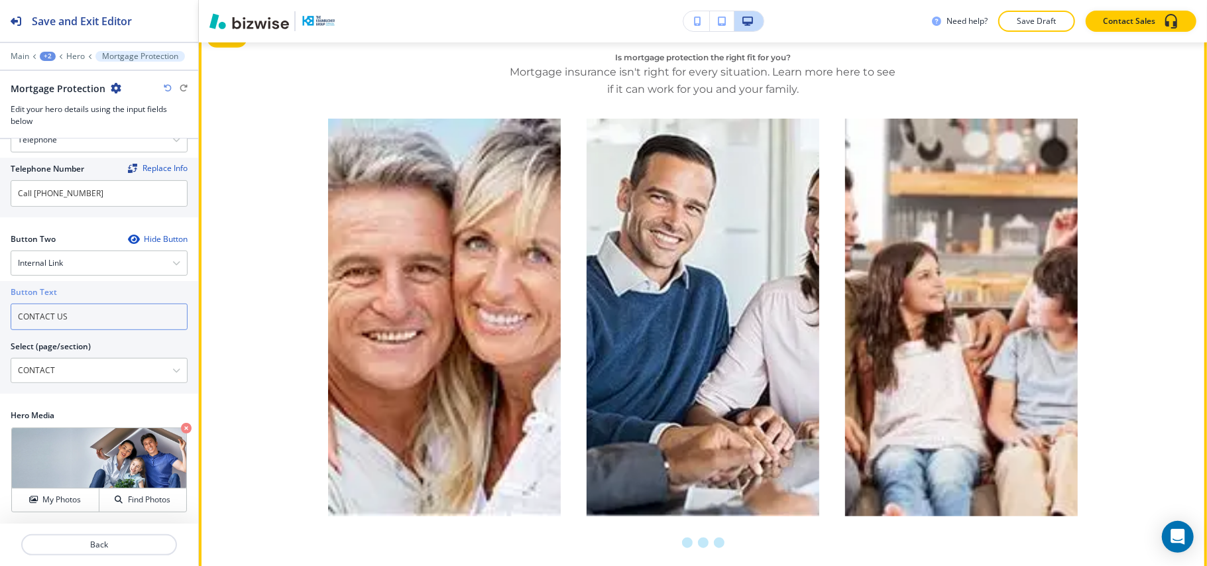
scroll to position [618, 0]
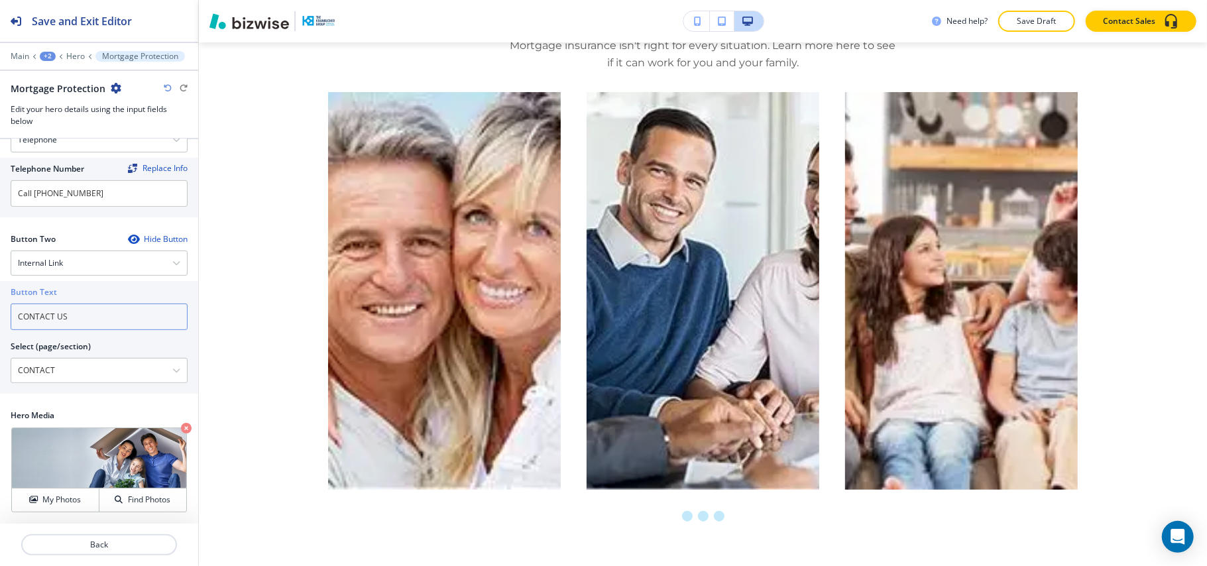
type input "CONTACT US"
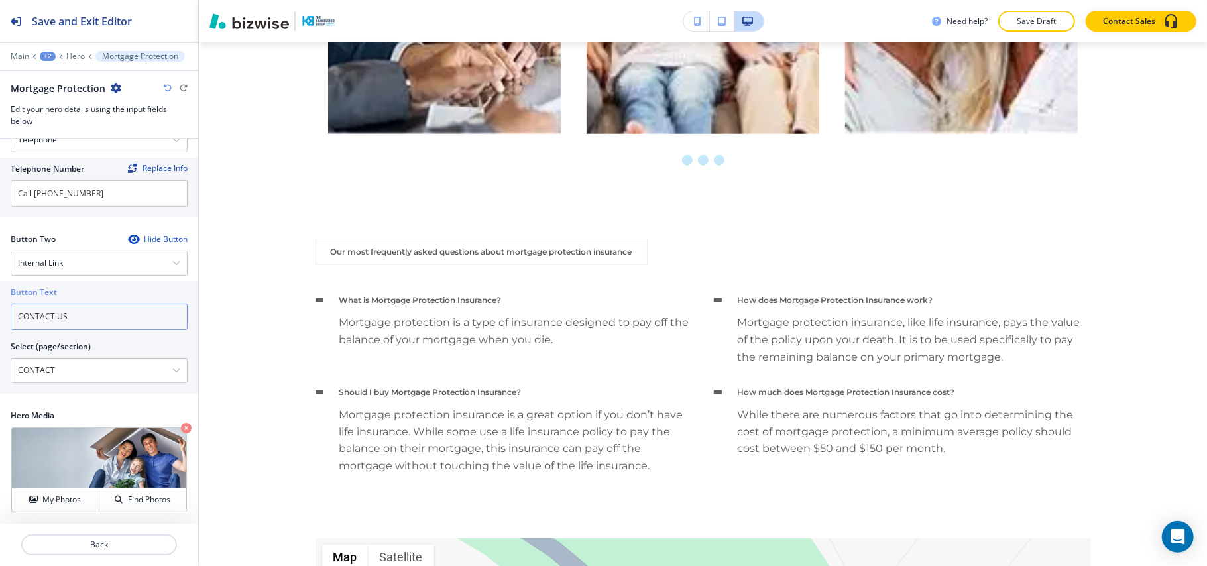
scroll to position [876, 0]
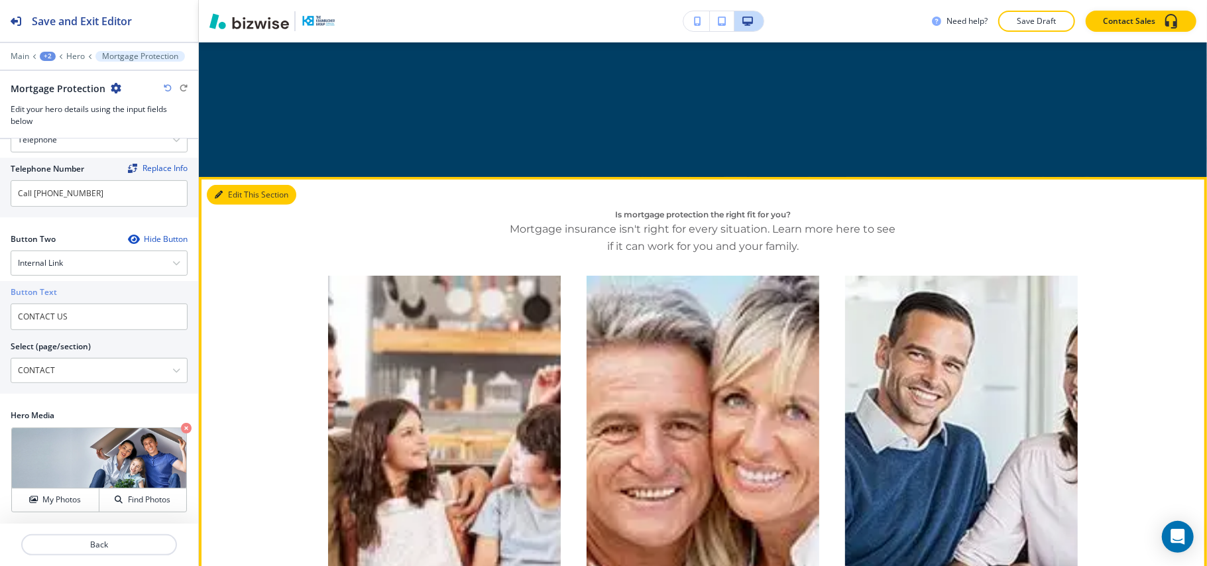
click at [235, 200] on button "Edit This Section" at bounding box center [251, 195] width 89 height 20
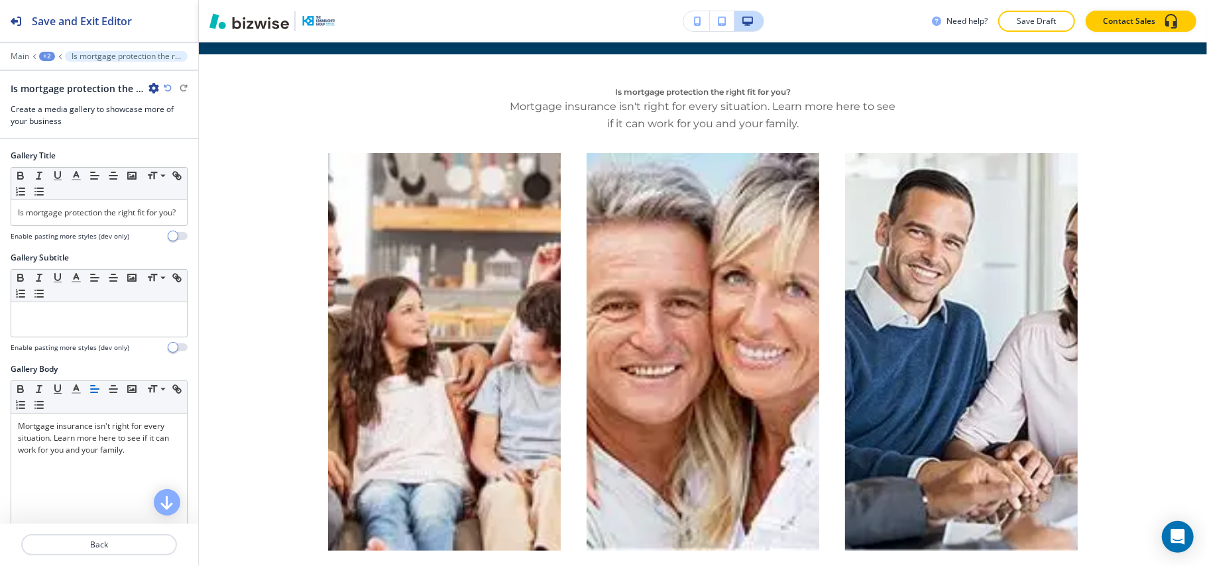
scroll to position [570, 0]
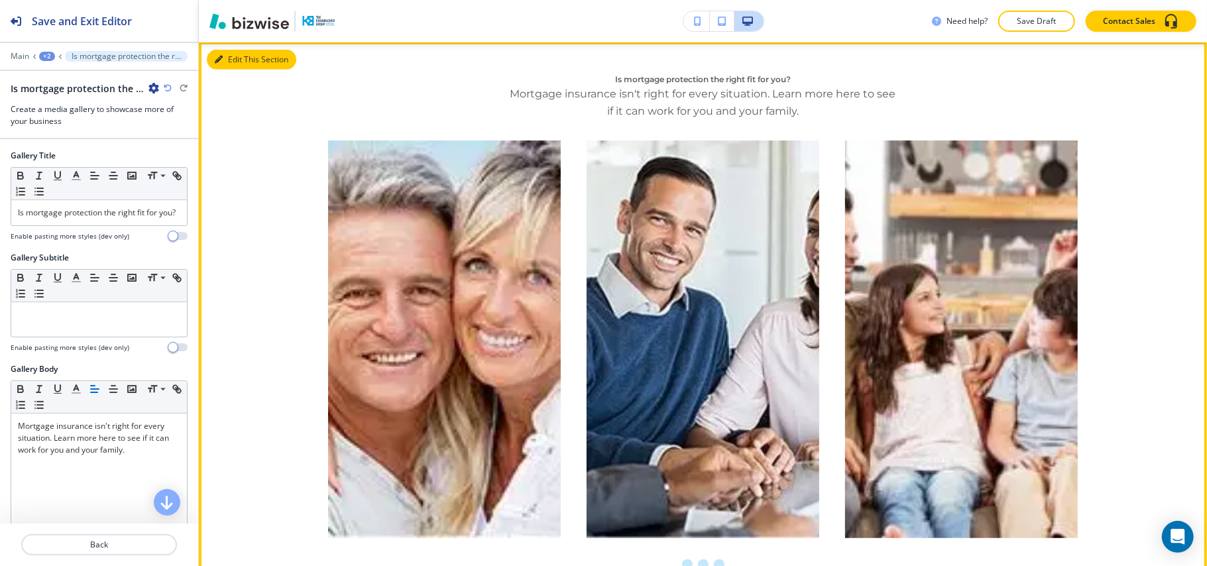
click at [227, 54] on button "Edit This Section" at bounding box center [251, 60] width 89 height 20
click at [242, 61] on button "Edit This Section" at bounding box center [251, 60] width 89 height 20
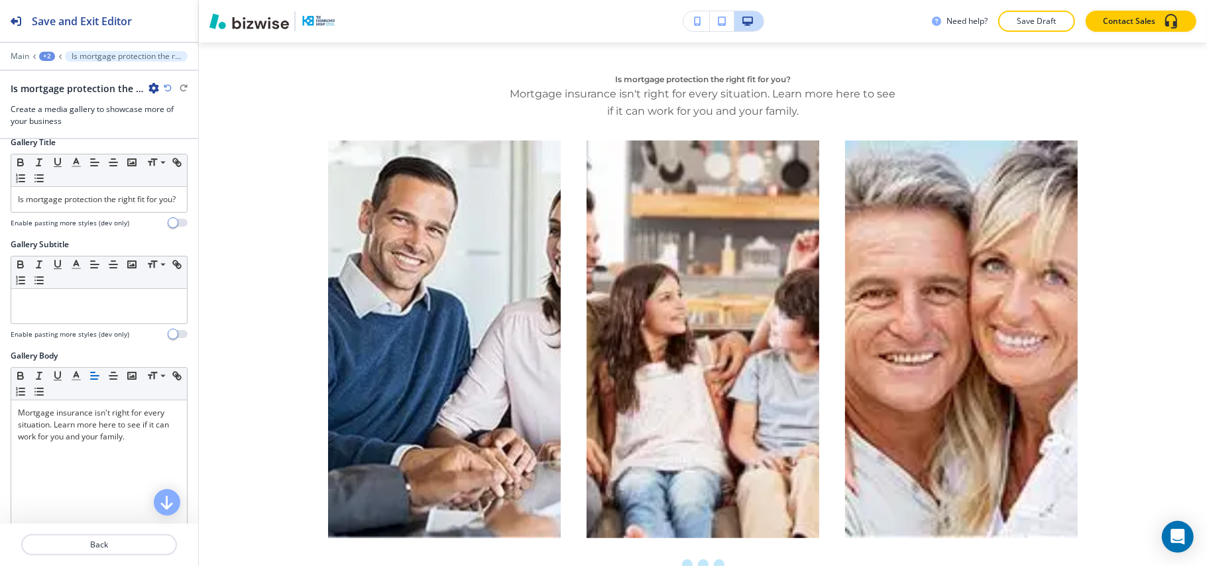
scroll to position [0, 0]
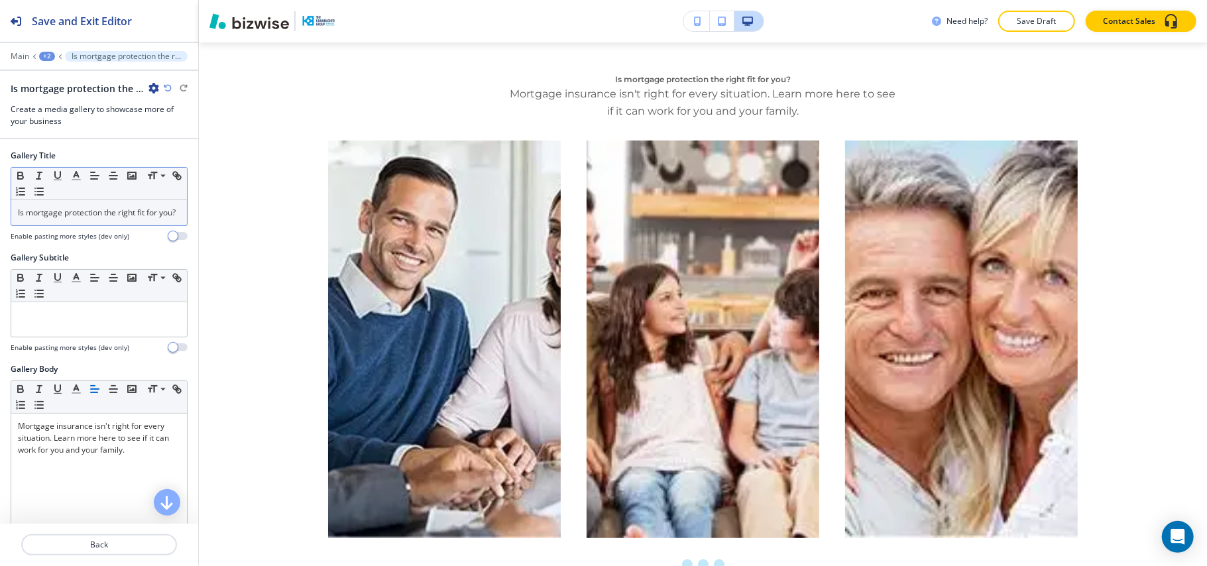
click at [96, 219] on p "Is mortgage protection the right fit for you?" at bounding box center [99, 213] width 162 height 12
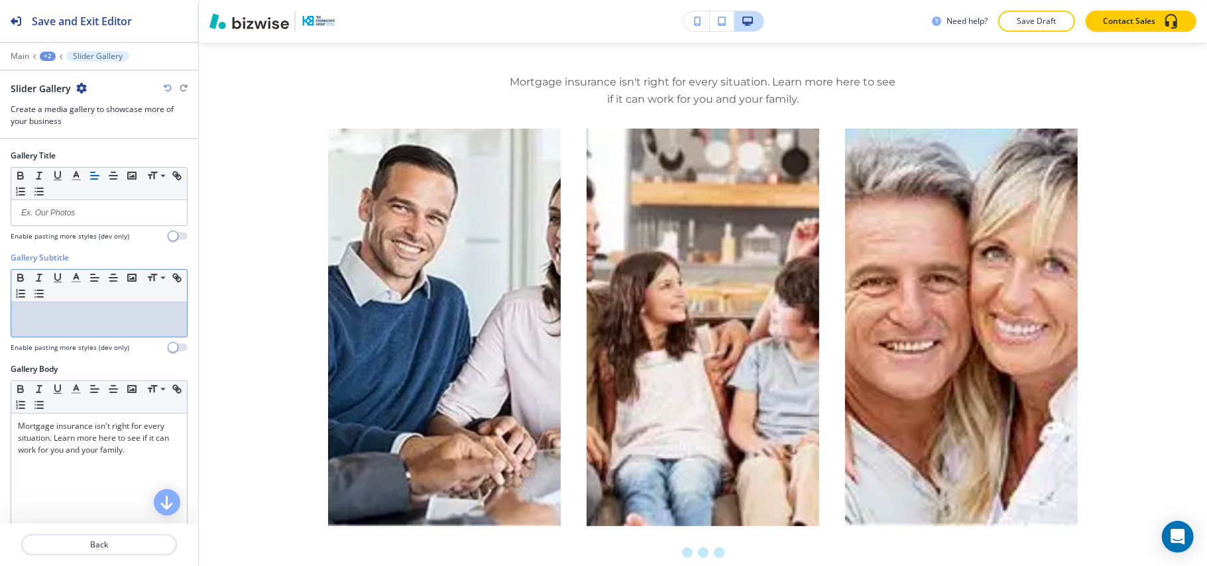
drag, startPoint x: 69, startPoint y: 306, endPoint x: 65, endPoint y: 316, distance: 10.7
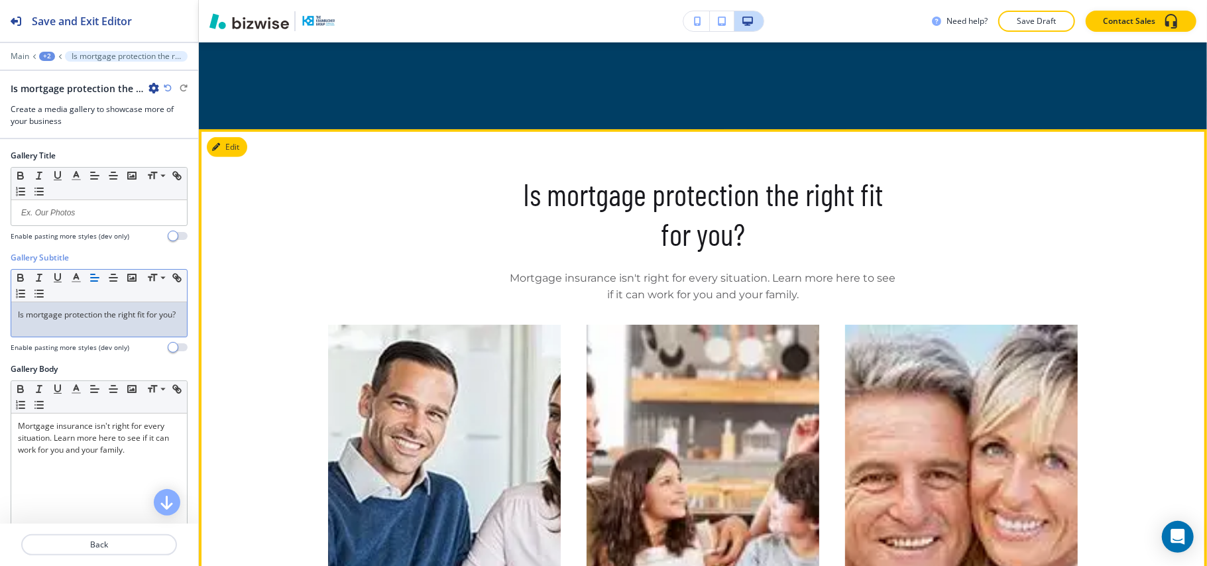
scroll to position [481, 0]
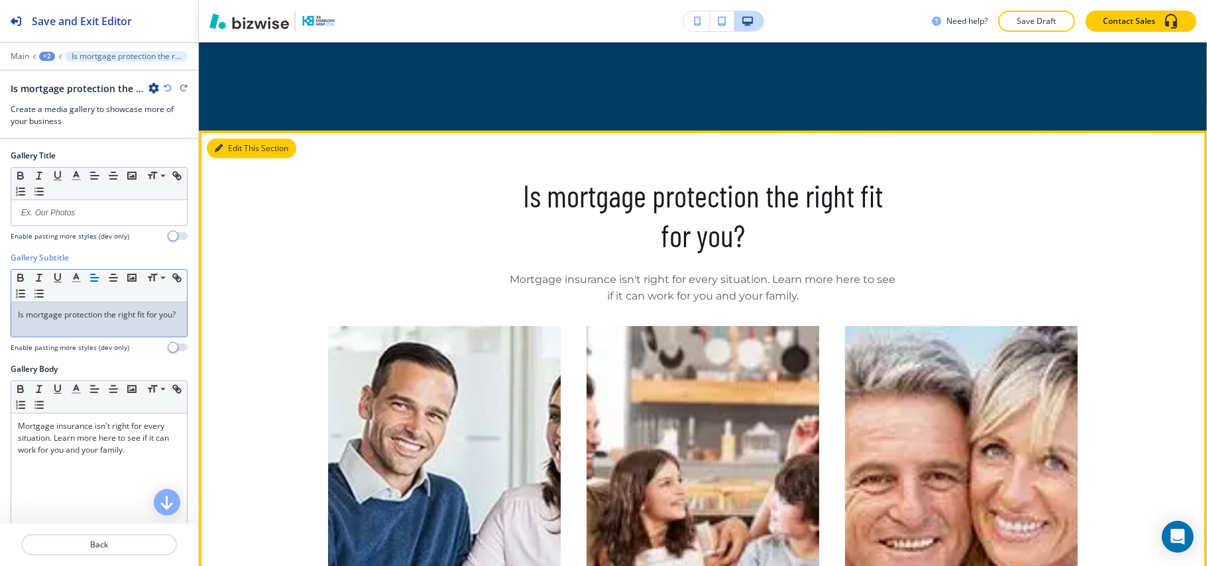
click at [228, 152] on button "Edit This Section" at bounding box center [251, 148] width 89 height 20
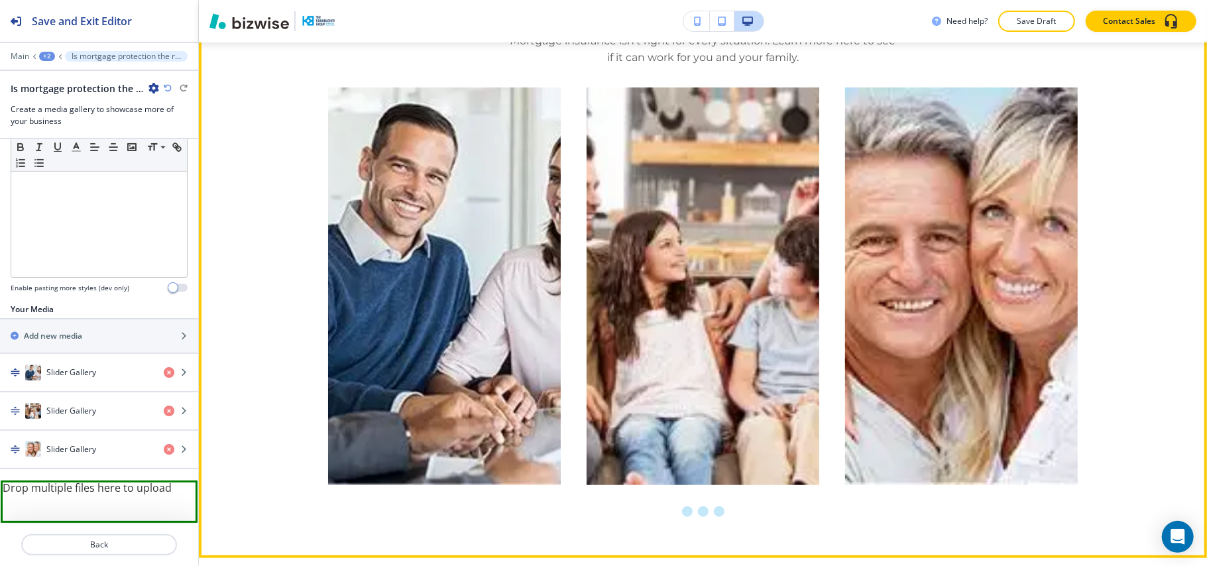
scroll to position [658, 0]
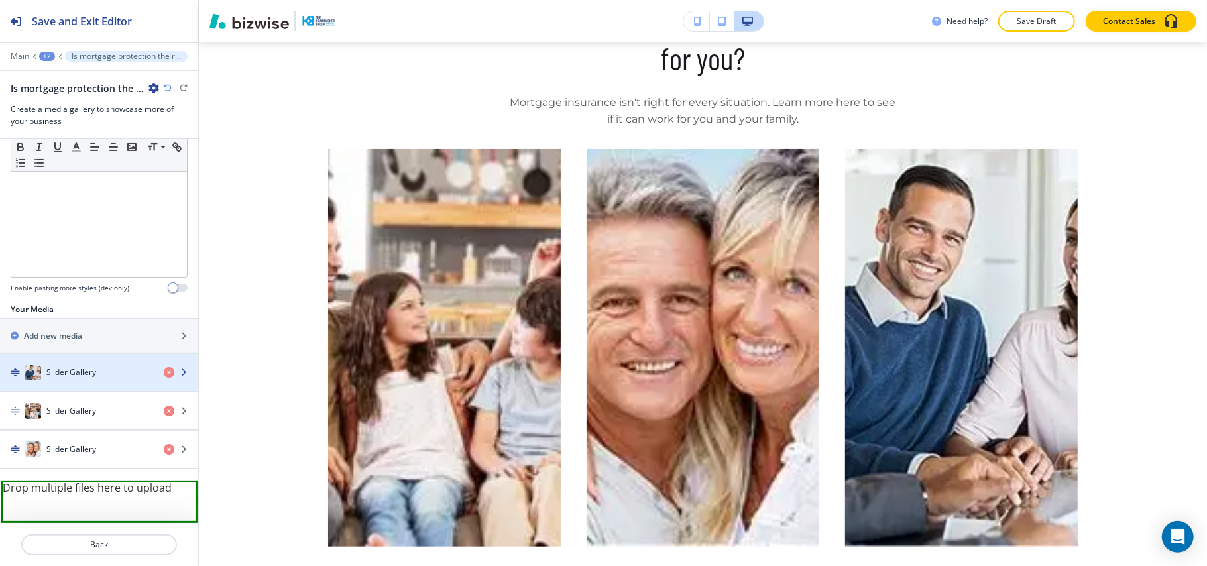
click at [65, 374] on h4 "Slider Gallery" at bounding box center [71, 372] width 50 height 12
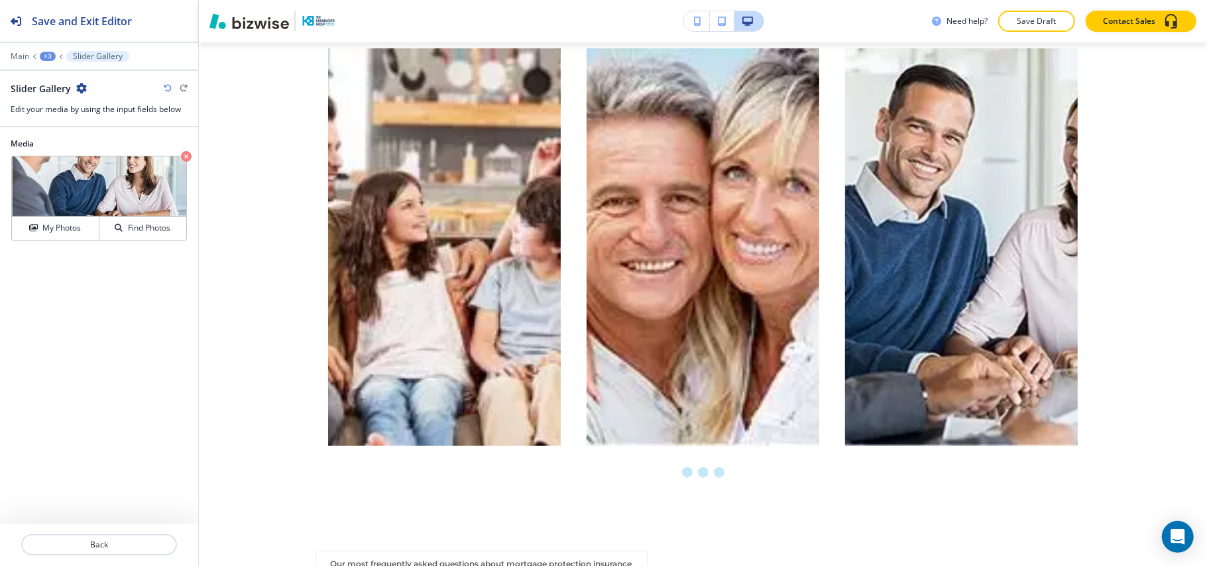
scroll to position [765, 0]
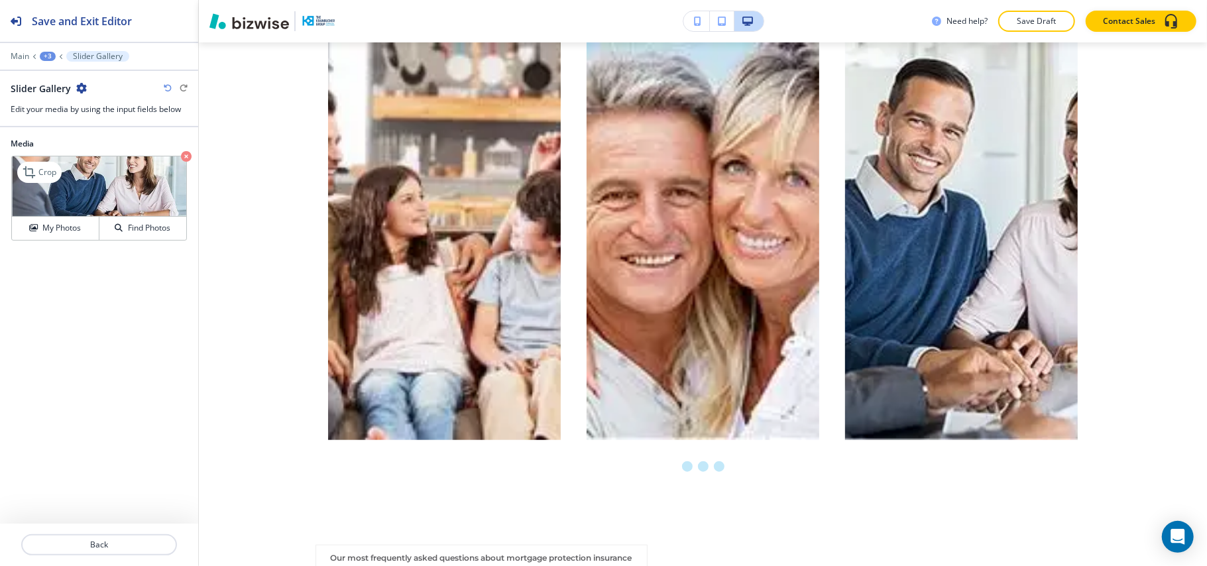
click at [184, 152] on icon "button" at bounding box center [186, 156] width 11 height 11
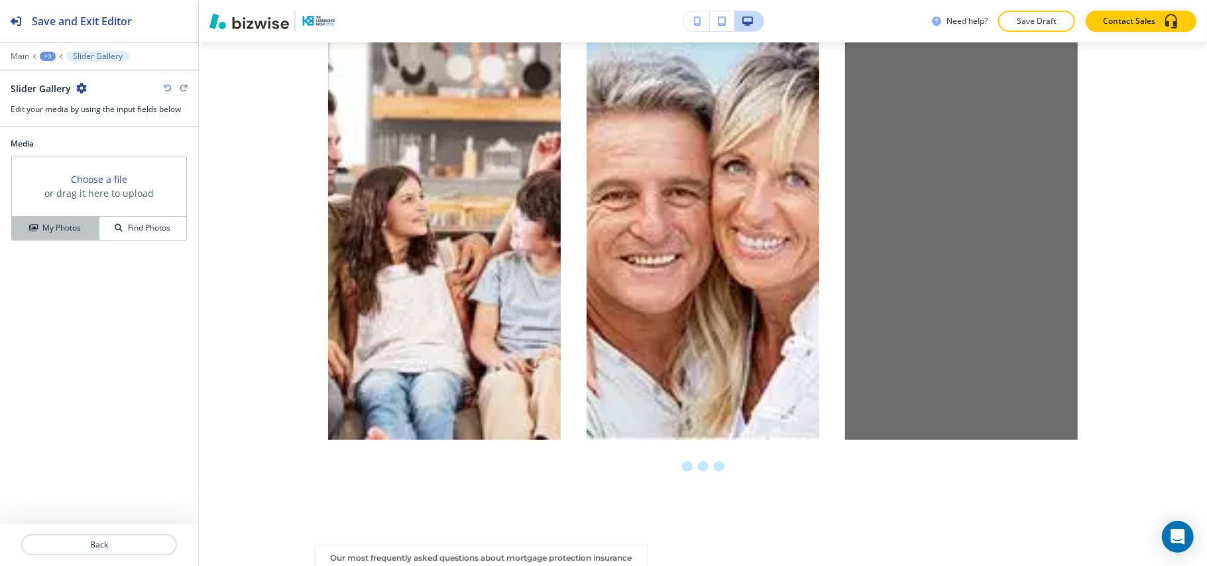
click at [56, 237] on button "My Photos" at bounding box center [55, 228] width 87 height 23
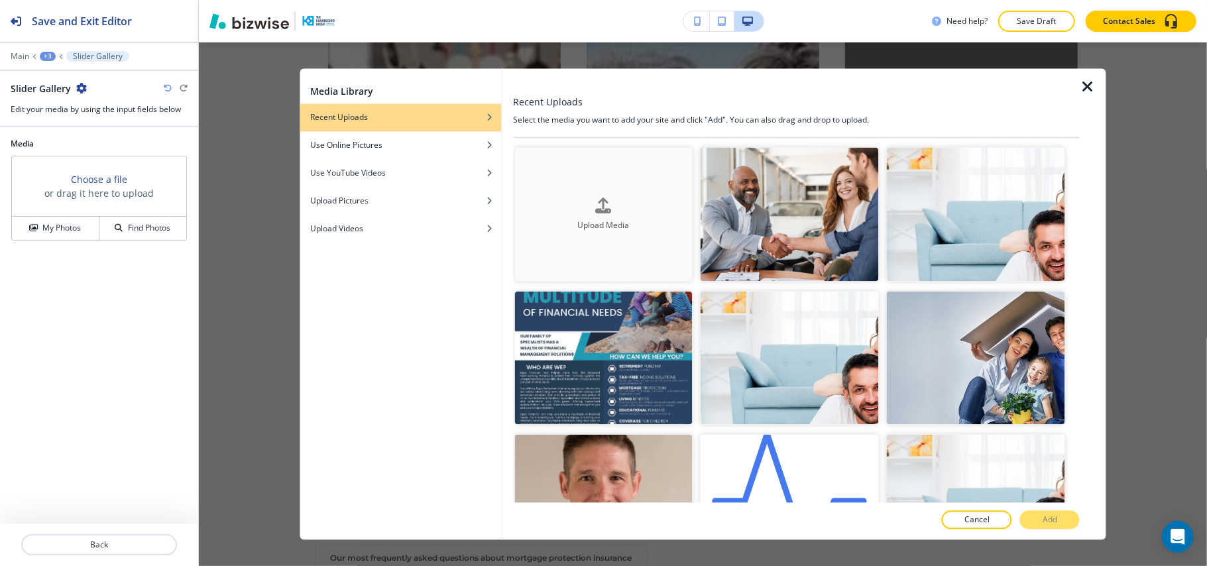
click at [643, 197] on div "Upload Media" at bounding box center [603, 214] width 178 height 34
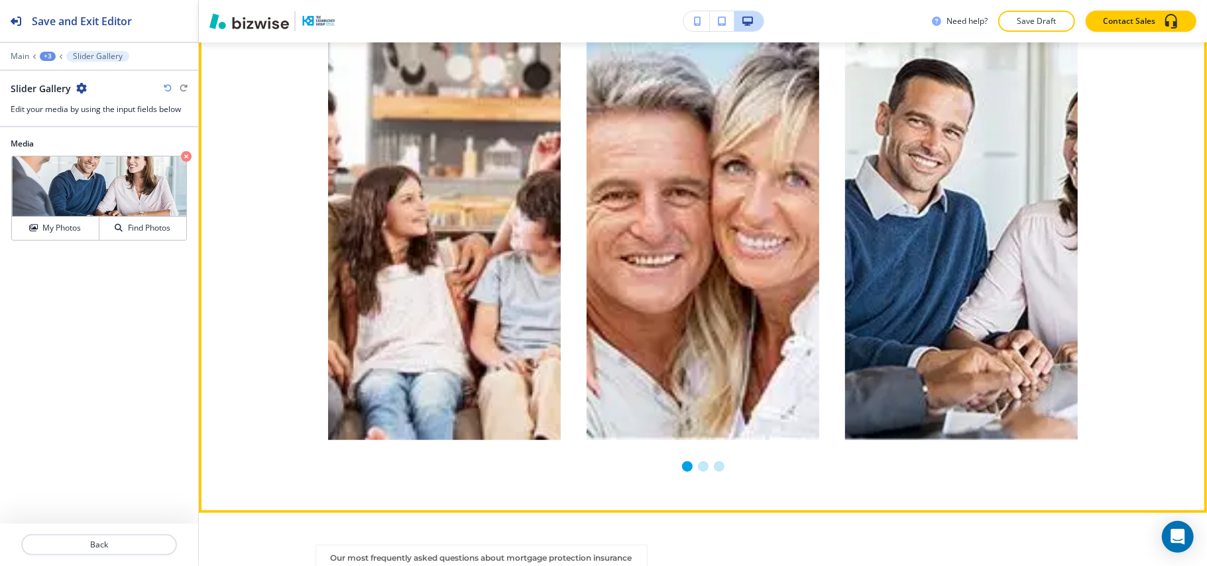
click at [681, 468] on li "Go to slide 1" at bounding box center [687, 466] width 16 height 16
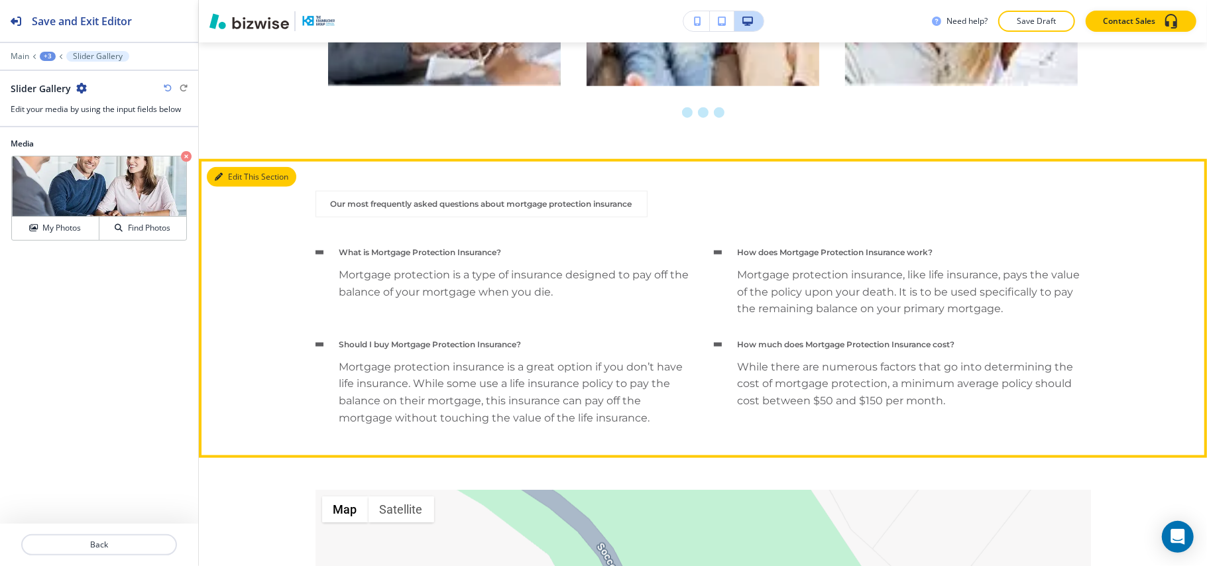
click at [218, 181] on icon "button" at bounding box center [219, 177] width 8 height 8
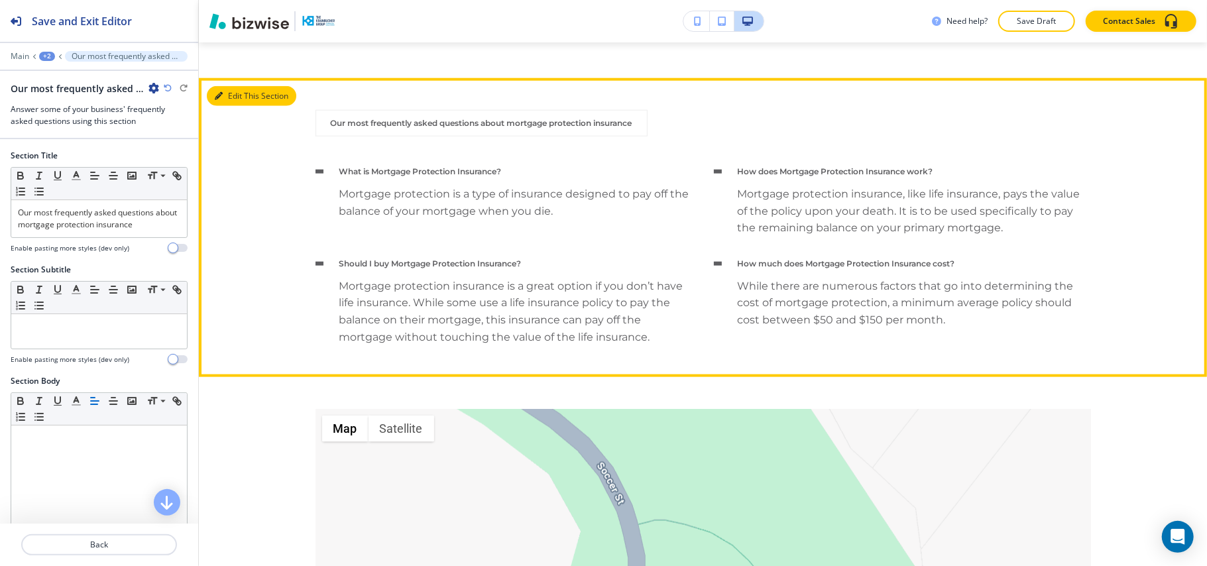
scroll to position [1239, 0]
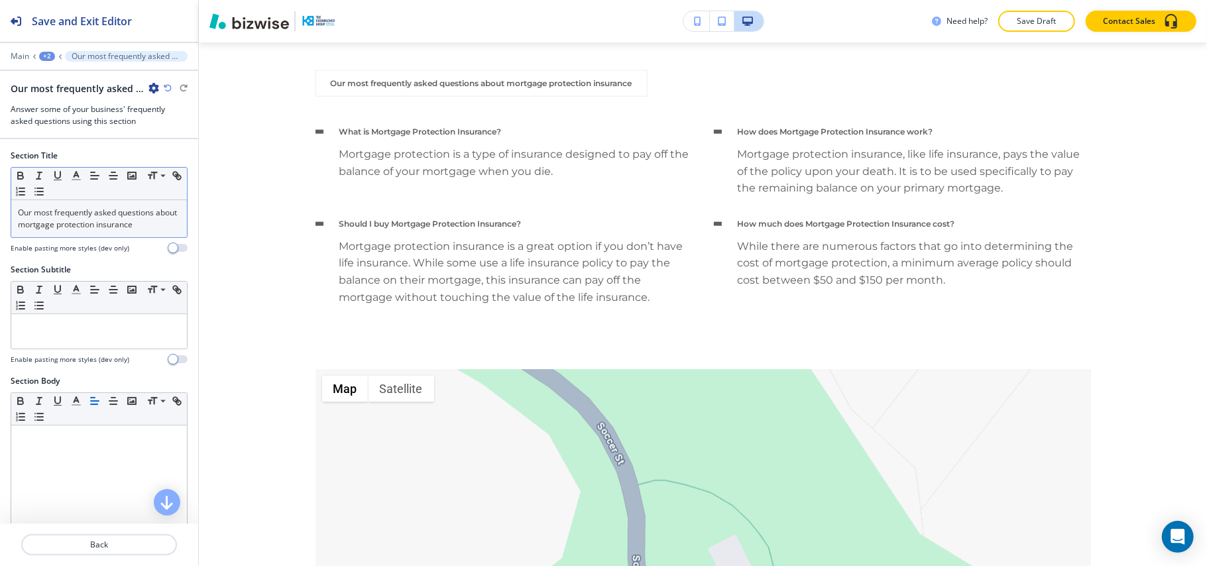
click at [136, 231] on p "Our most frequently asked questions about mortgage protection insurance" at bounding box center [99, 219] width 162 height 24
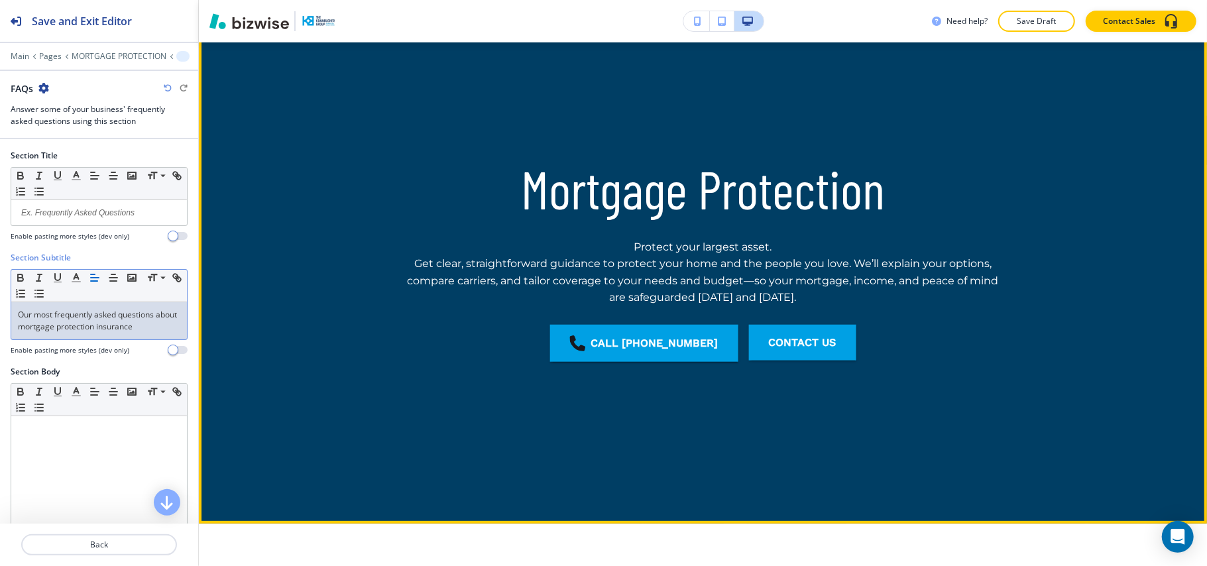
scroll to position [0, 0]
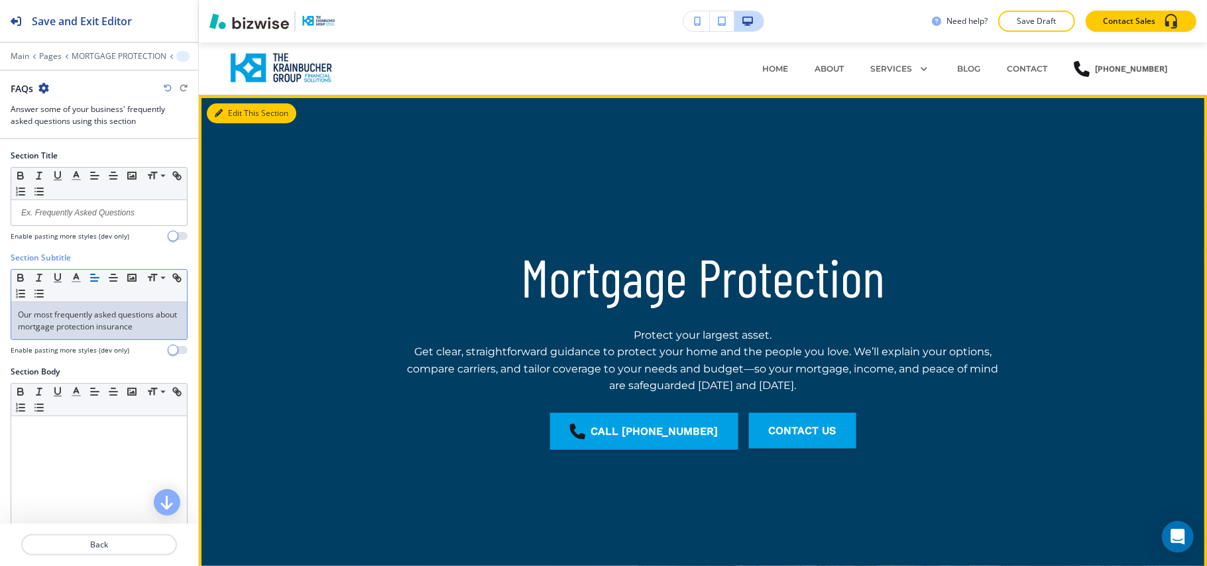
click at [223, 115] on button "Edit This Section" at bounding box center [251, 113] width 89 height 20
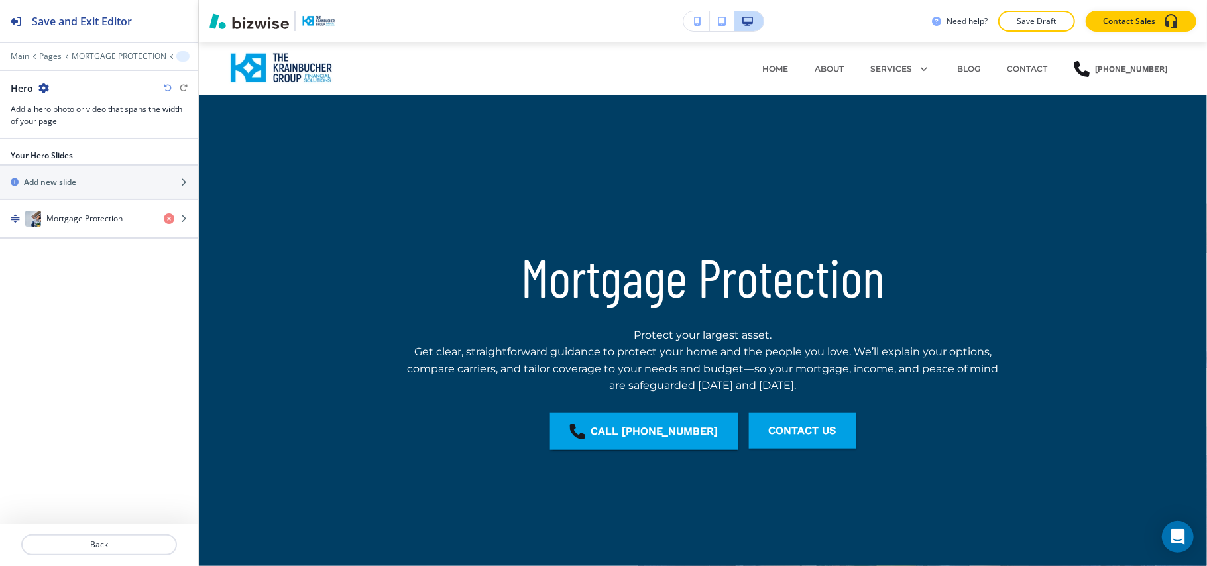
scroll to position [53, 0]
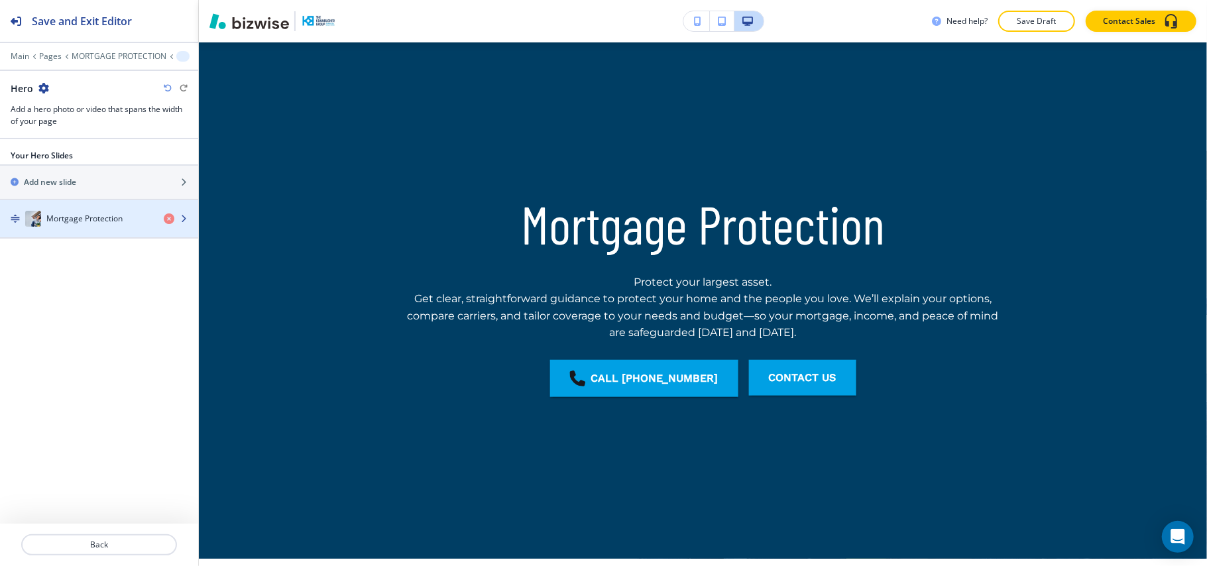
click at [96, 224] on h4 "Mortgage Protection" at bounding box center [84, 219] width 76 height 12
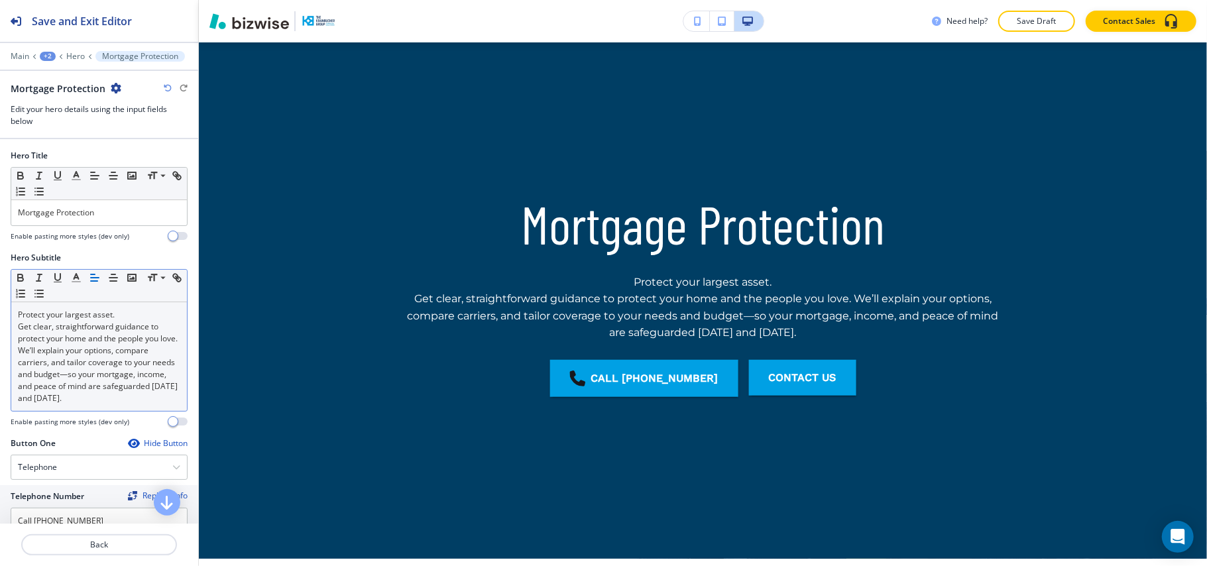
scroll to position [199, 0]
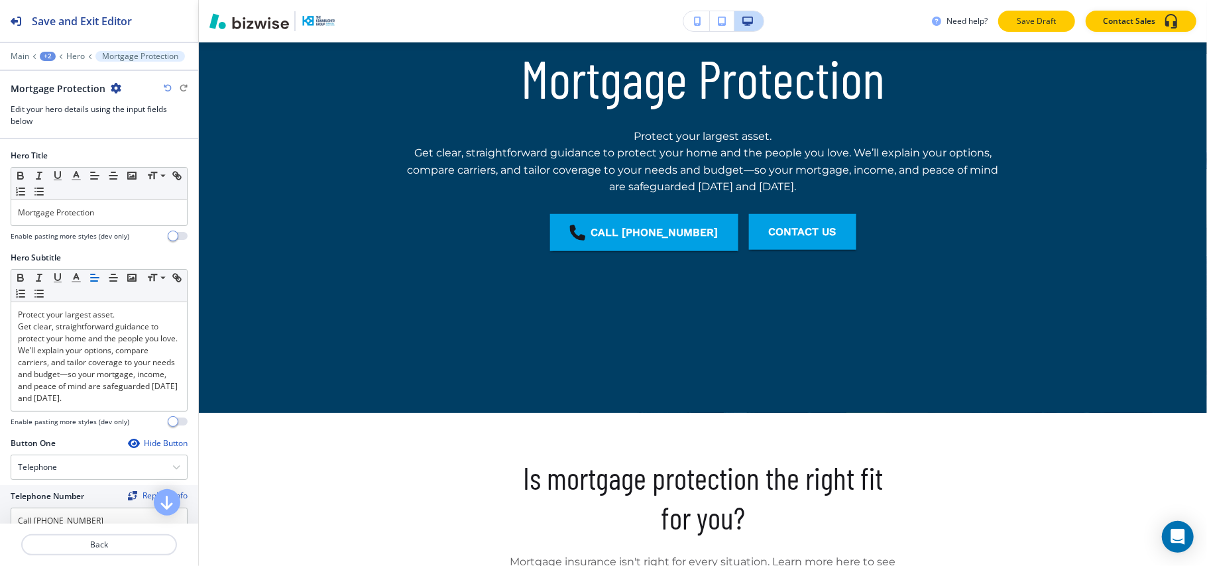
click at [1015, 15] on button "Save Draft" at bounding box center [1036, 21] width 77 height 21
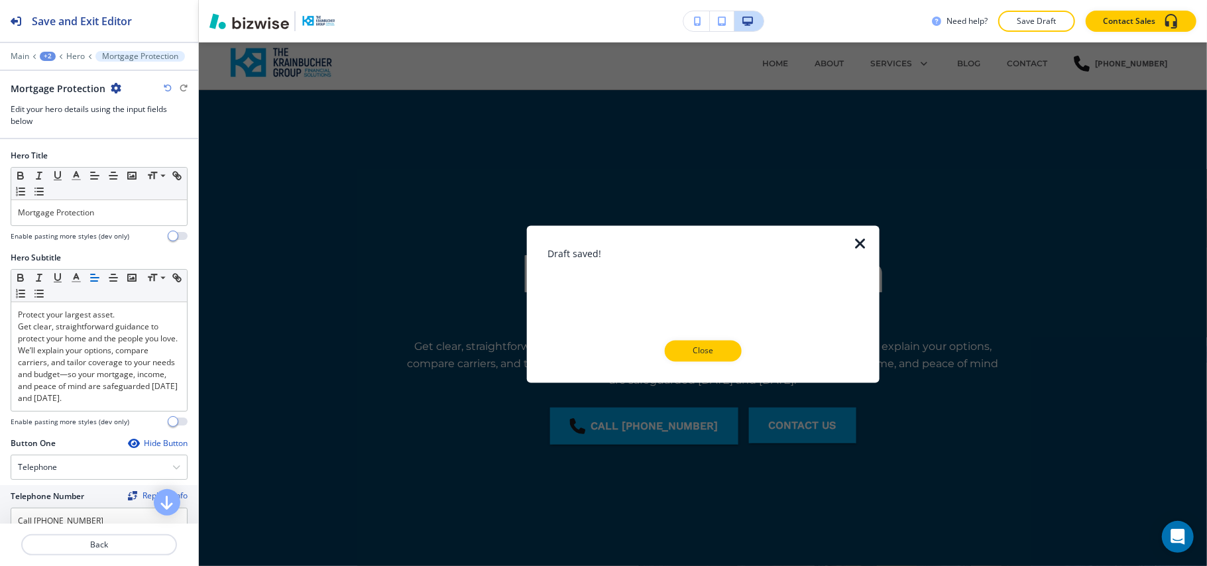
scroll to position [0, 0]
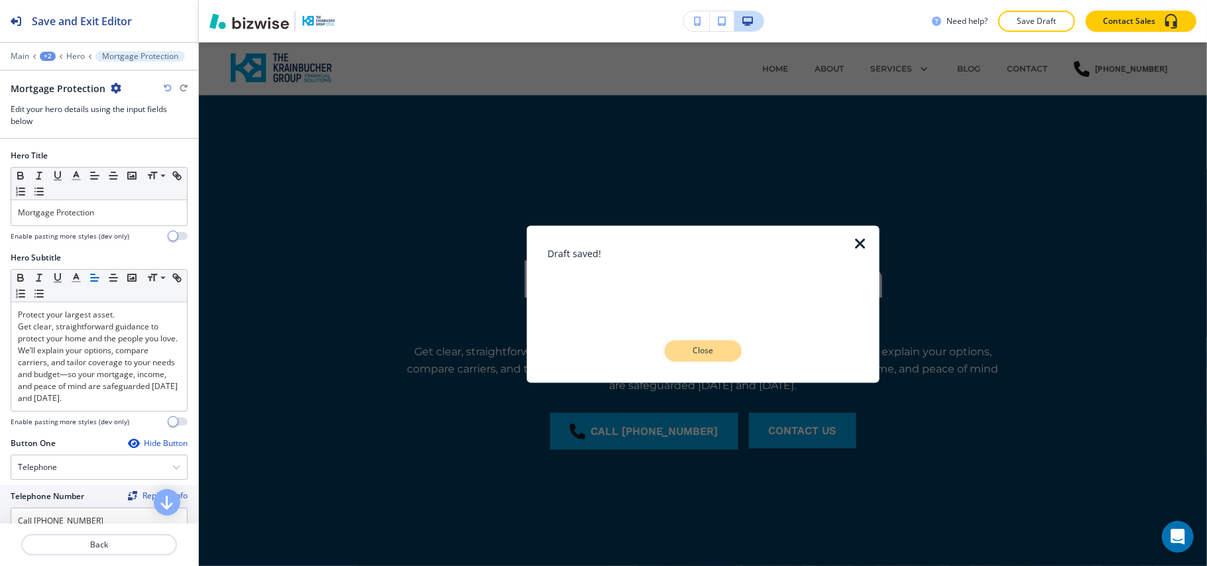
click at [719, 346] on p "Close" at bounding box center [703, 351] width 42 height 12
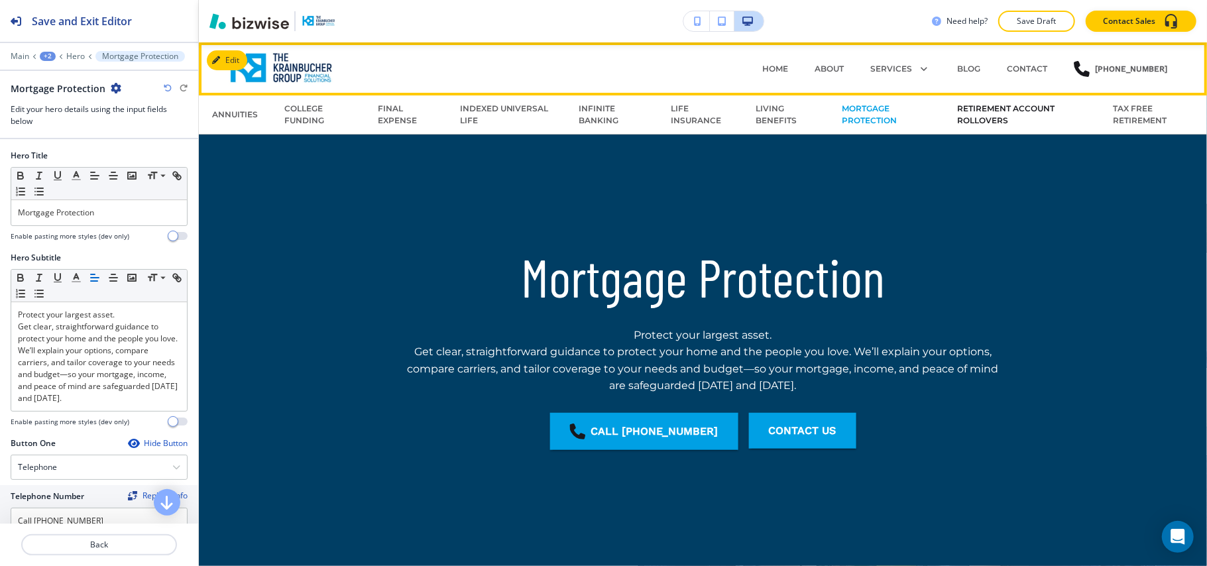
click at [990, 109] on p "RETIREMENT ACCOUNT ROLLOVERS" at bounding box center [1021, 115] width 129 height 24
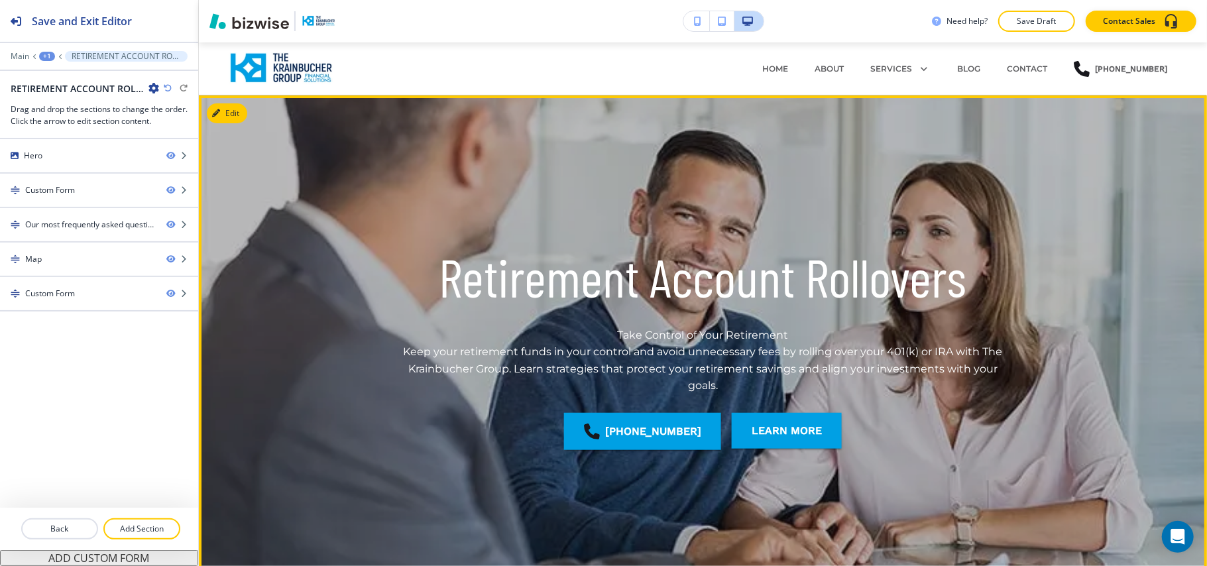
click at [248, 110] on div at bounding box center [703, 353] width 1008 height 516
click at [246, 110] on button "Edit This Section" at bounding box center [251, 113] width 89 height 20
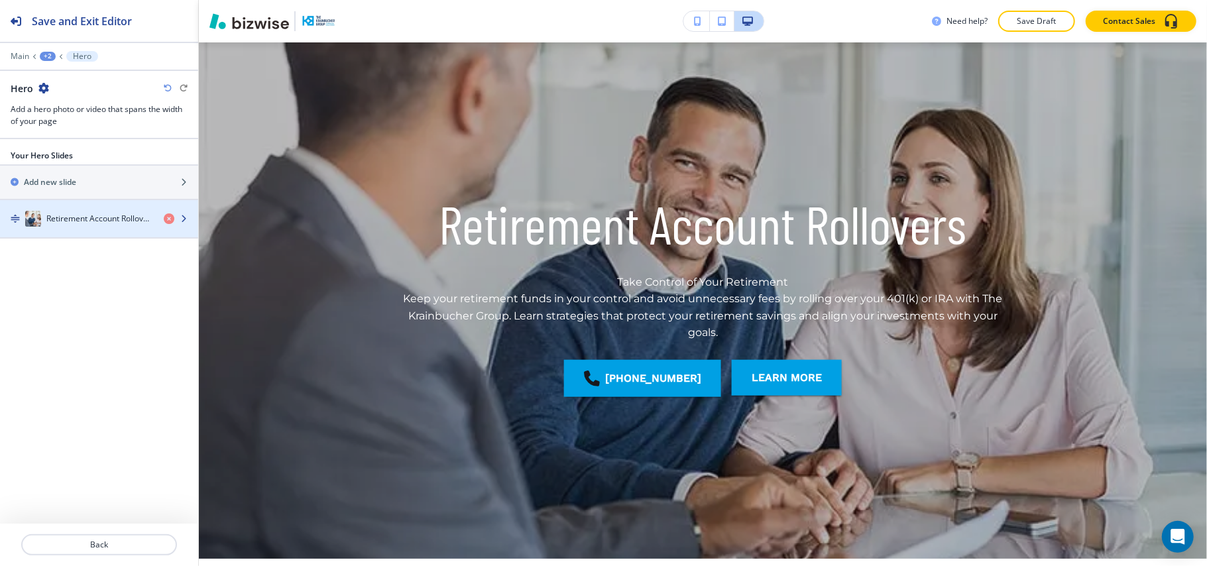
click at [69, 211] on div "button" at bounding box center [99, 205] width 198 height 11
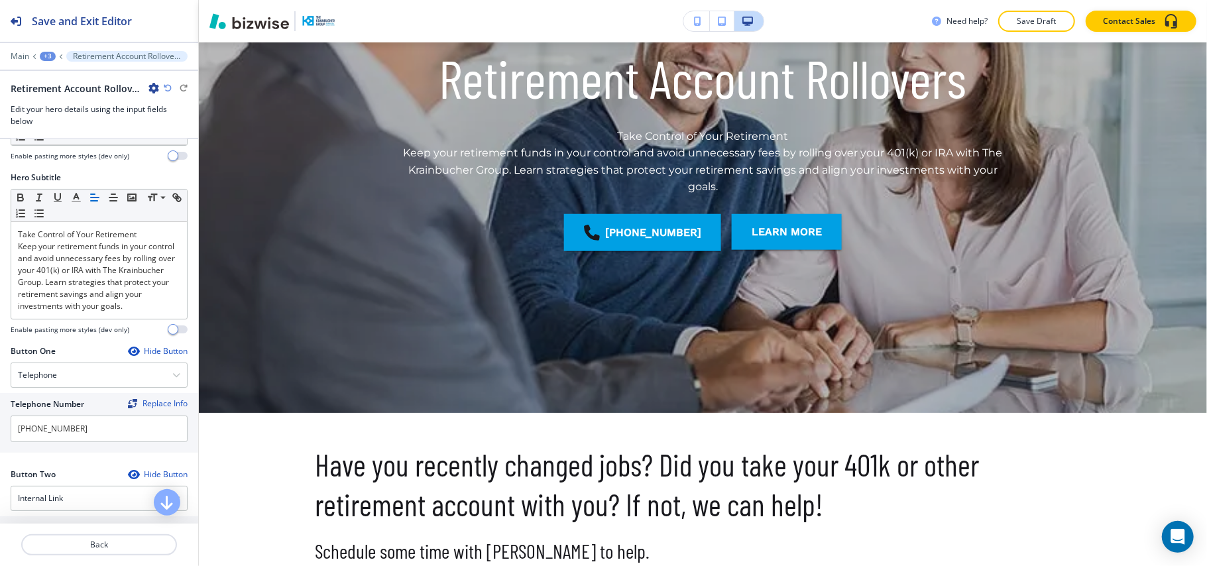
scroll to position [332, 0]
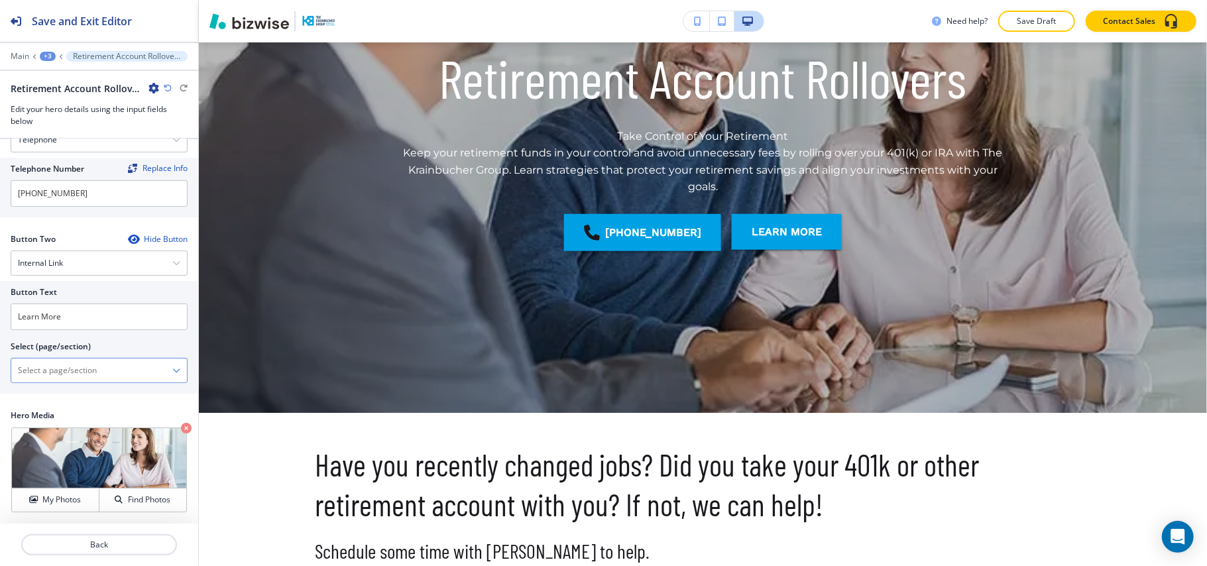
click at [67, 375] on \(page\/section\) "Manual Input" at bounding box center [91, 370] width 161 height 23
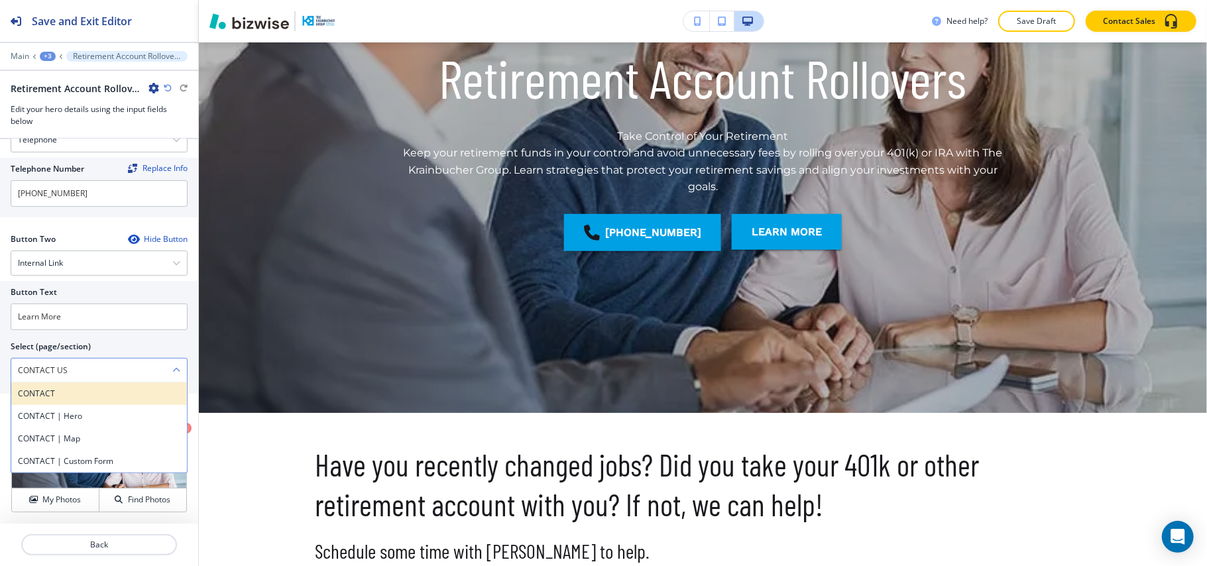
click at [56, 392] on h4 "CONTACT" at bounding box center [99, 394] width 162 height 12
type \(page\/section\) "CONTACT"
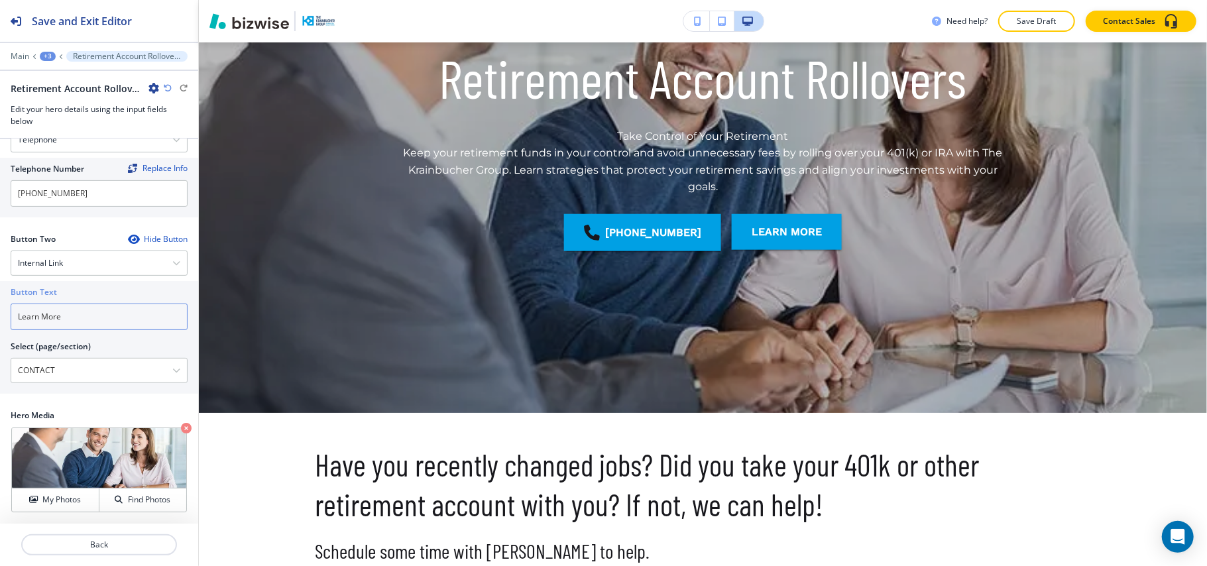
drag, startPoint x: 89, startPoint y: 315, endPoint x: 0, endPoint y: 302, distance: 89.8
click at [0, 303] on div "Button Text Learn More Select (page/section) CONTACT CONTACT CONTACT | Hero CON…" at bounding box center [99, 337] width 198 height 113
paste input "CONTACT US"
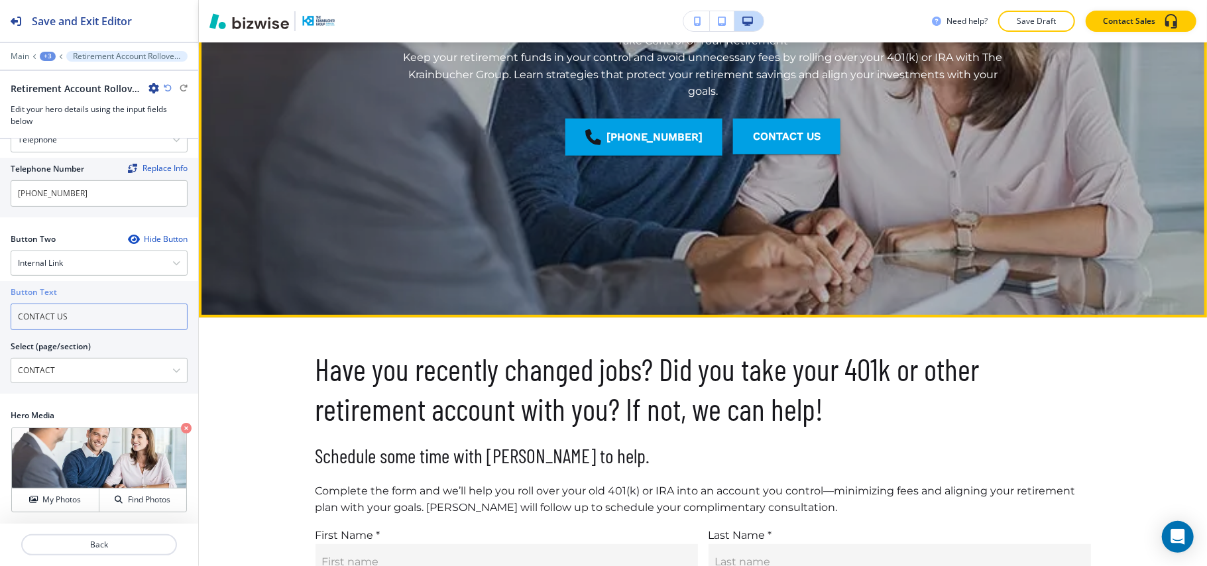
scroll to position [464, 0]
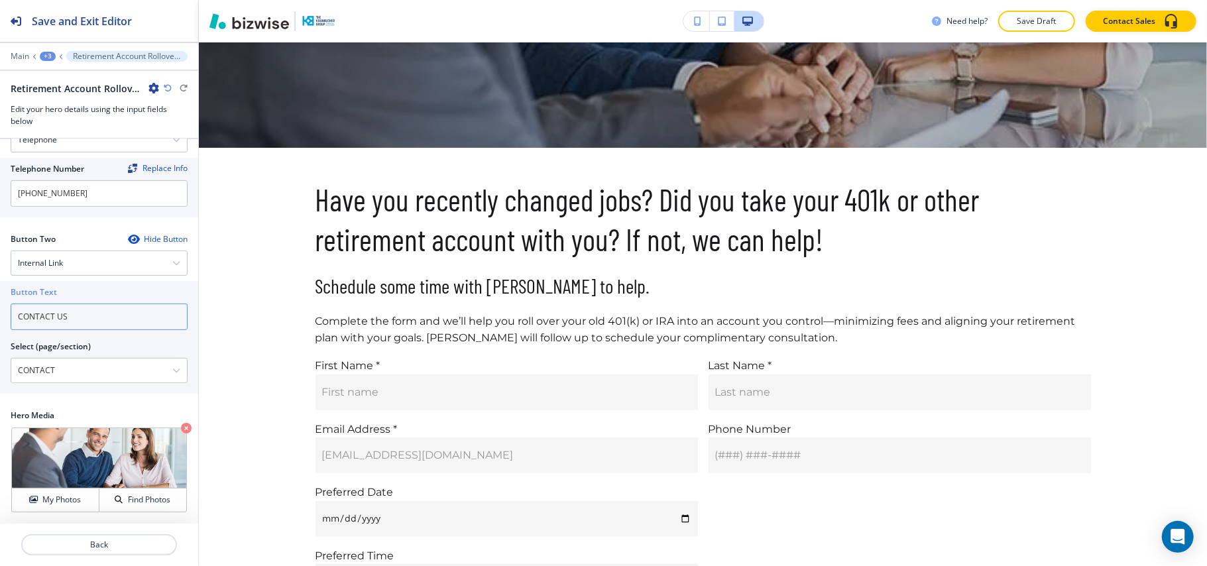
type input "CONTACT US"
click at [40, 53] on div "+3" at bounding box center [48, 56] width 16 height 9
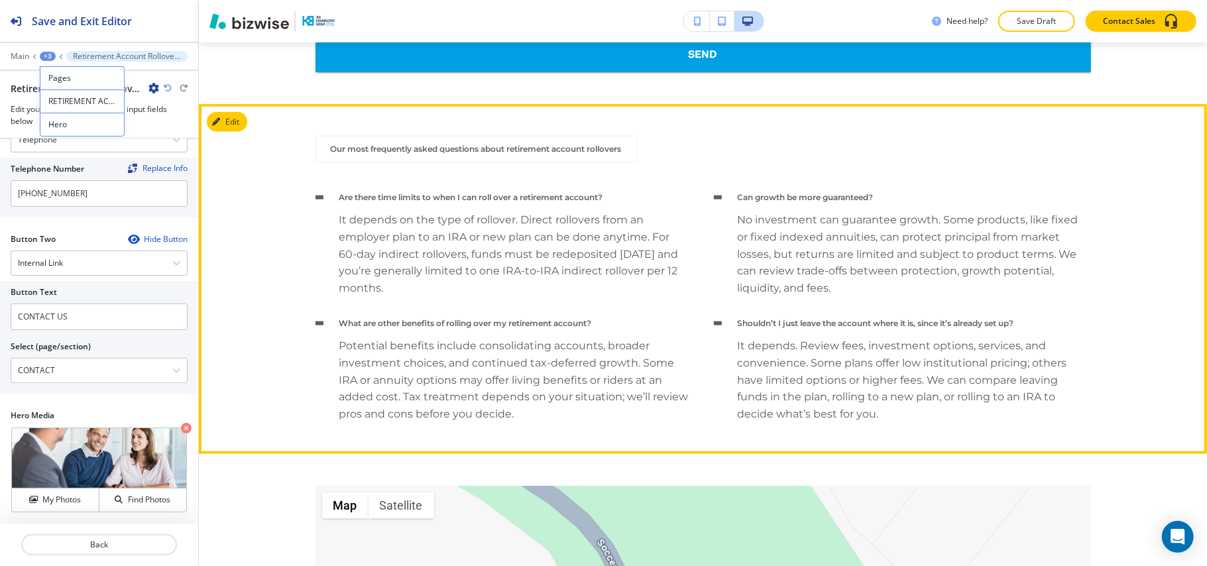
scroll to position [1170, 0]
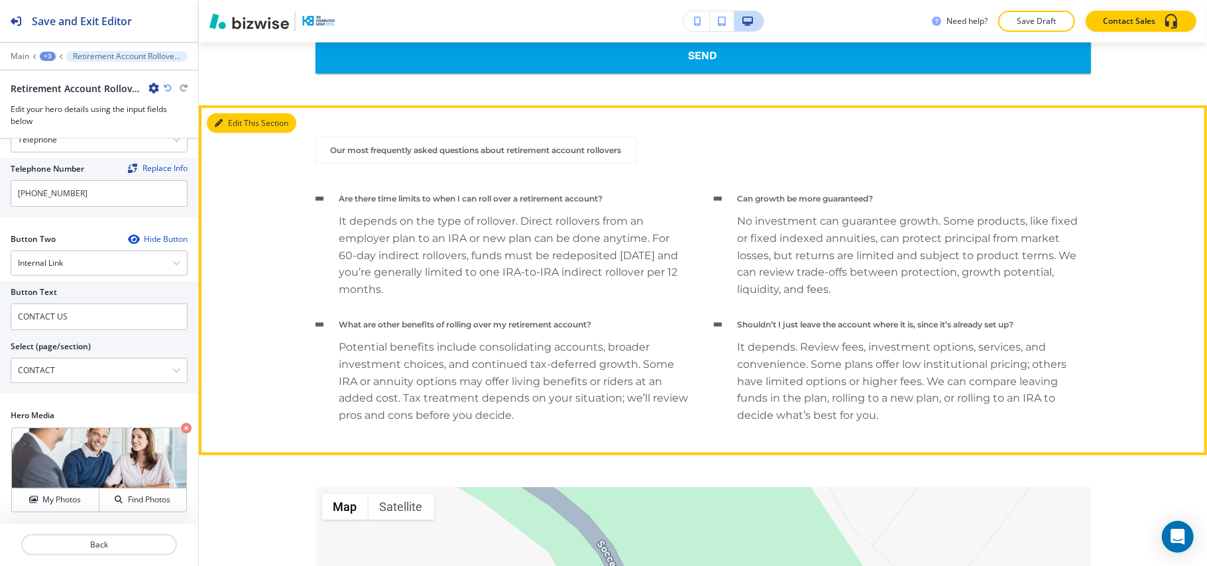
click at [242, 117] on button "Edit This Section" at bounding box center [251, 123] width 89 height 20
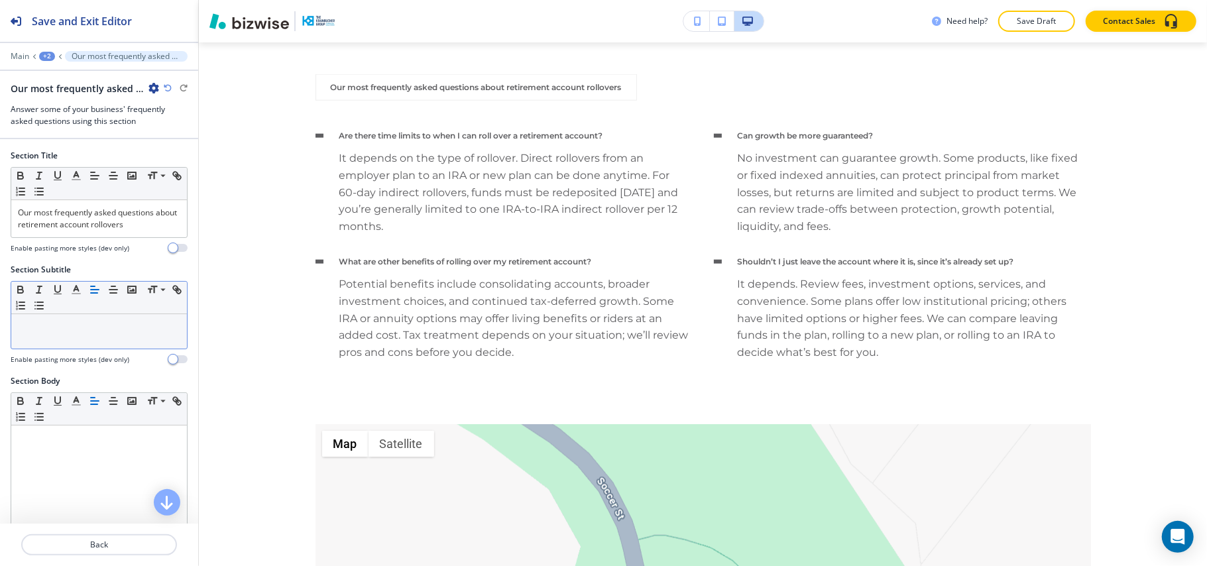
scroll to position [1234, 0]
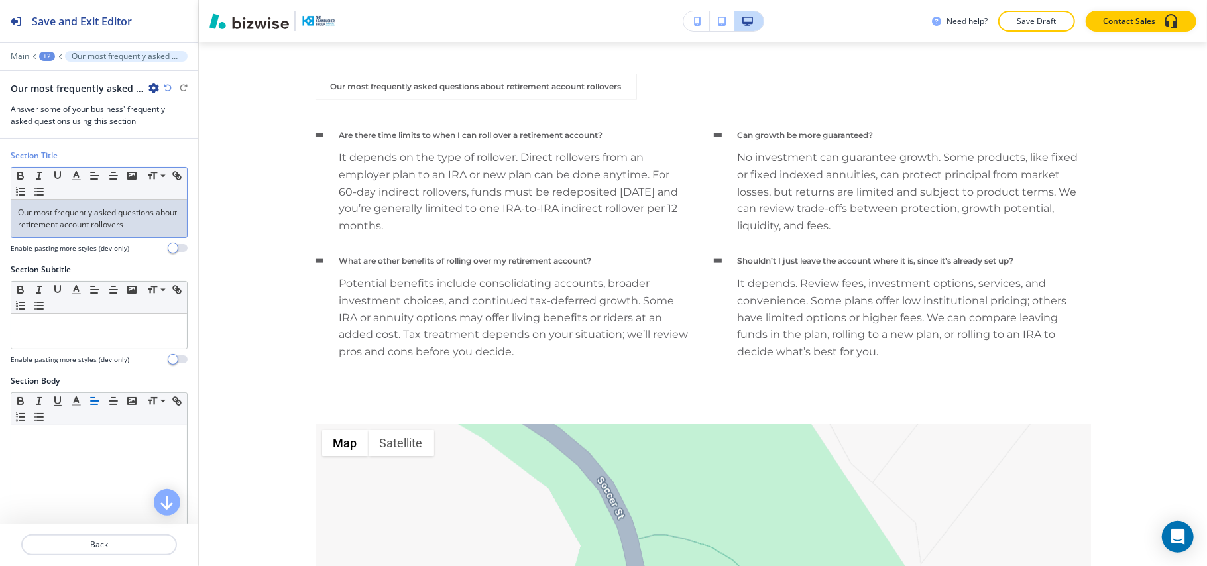
click at [113, 218] on p "Our most frequently asked questions about retirement account rollovers" at bounding box center [99, 219] width 162 height 24
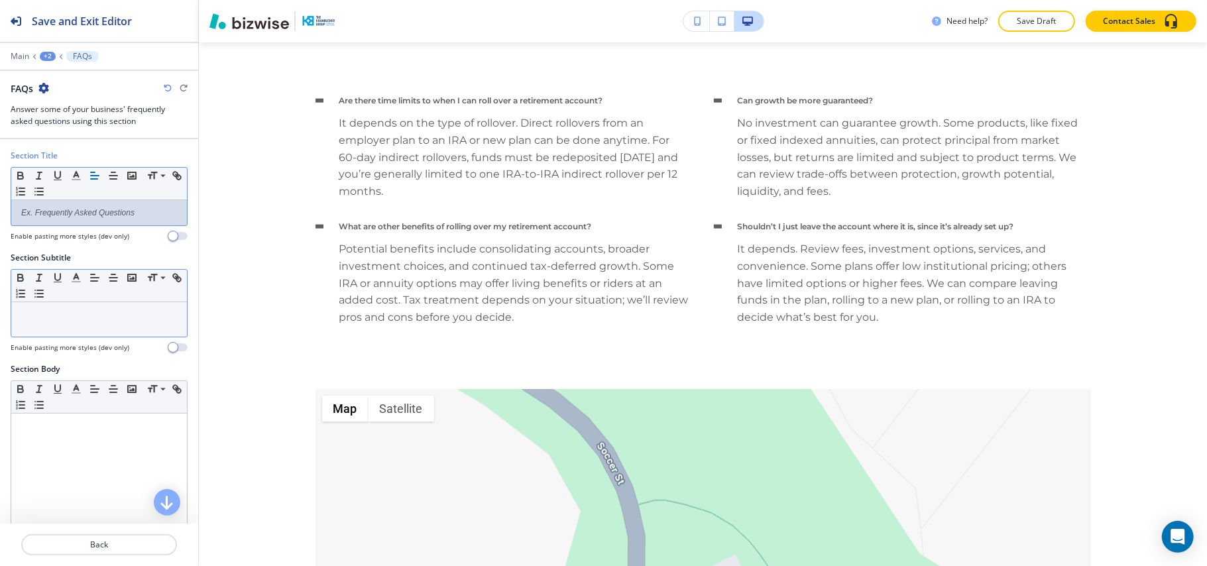
drag, startPoint x: 69, startPoint y: 221, endPoint x: 48, endPoint y: 322, distance: 102.9
click at [48, 322] on div at bounding box center [99, 319] width 176 height 34
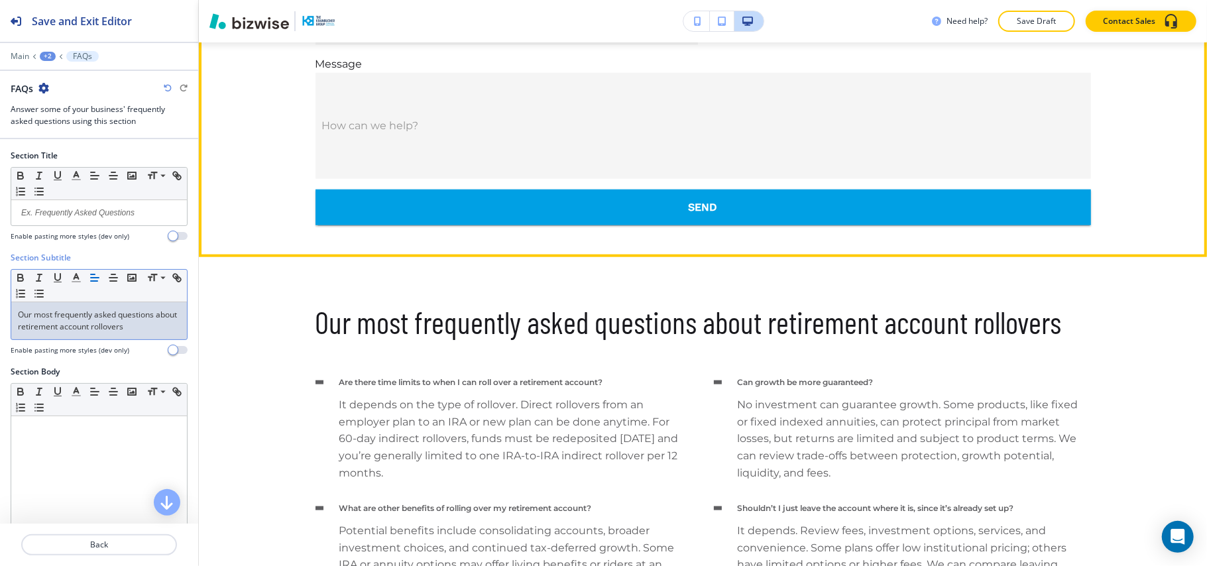
scroll to position [1057, 0]
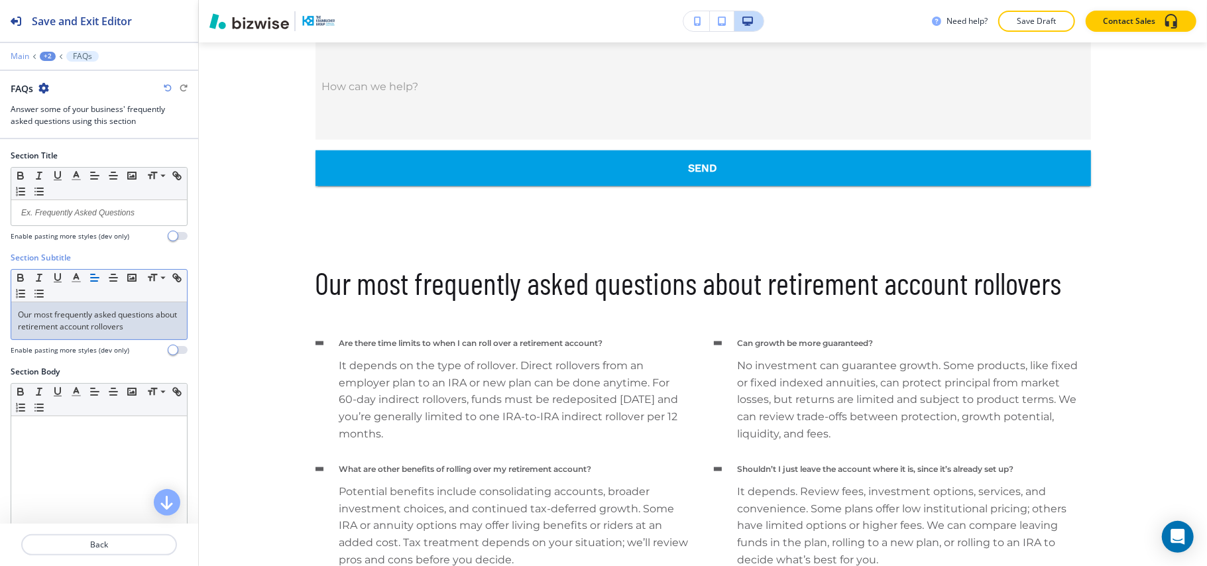
click at [23, 53] on p "Main" at bounding box center [20, 56] width 19 height 9
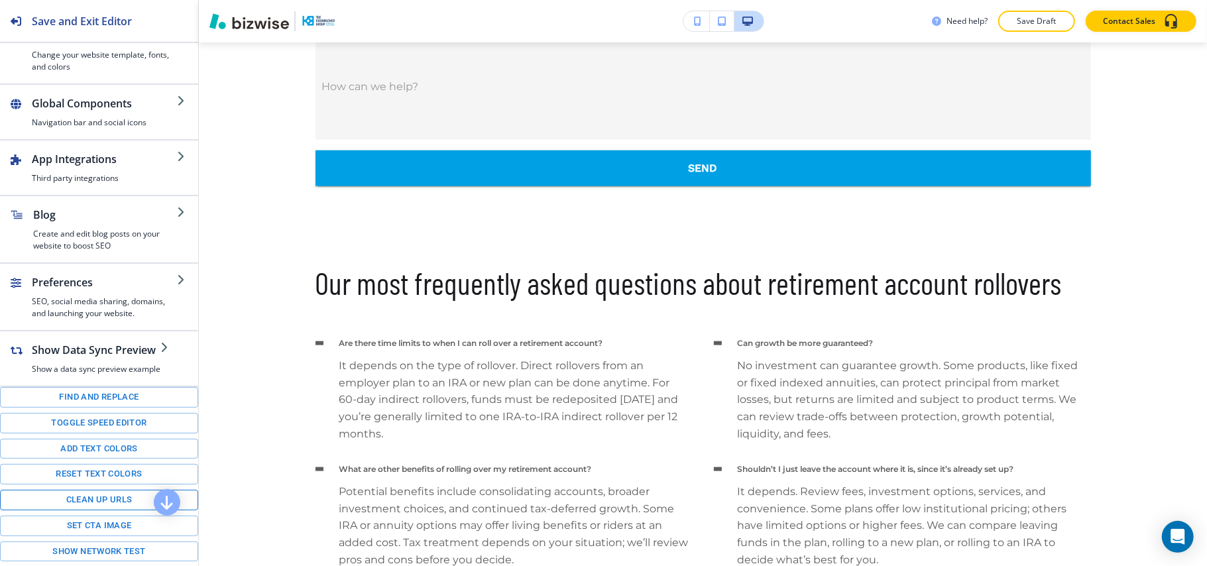
scroll to position [186, 0]
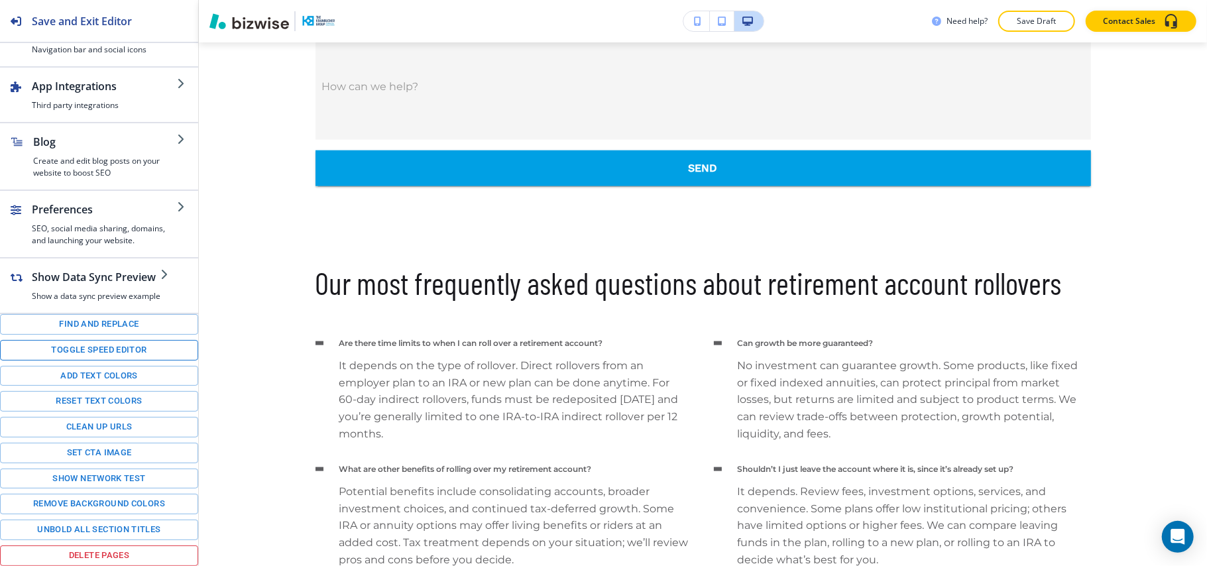
click at [93, 342] on button "Toggle speed editor" at bounding box center [99, 350] width 198 height 21
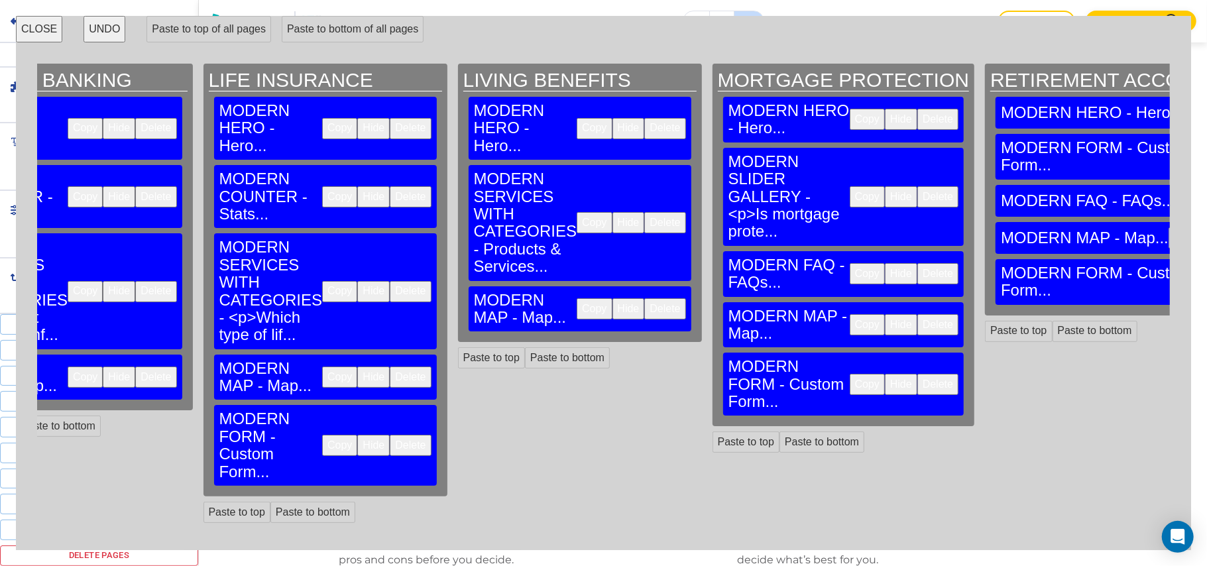
scroll to position [0, 1750]
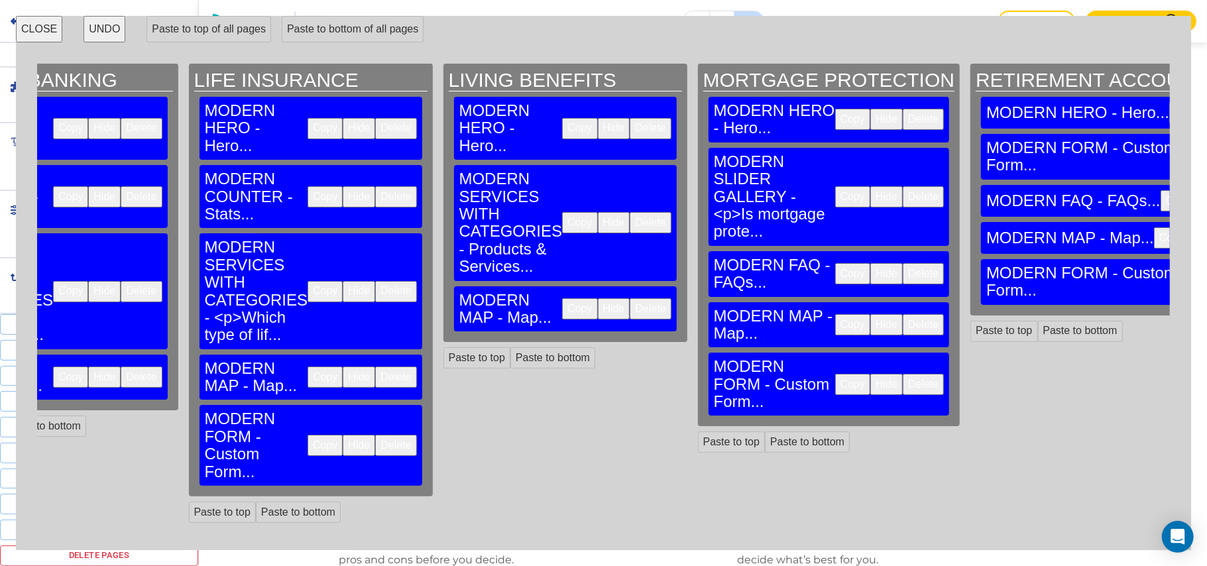
click at [41, 23] on button "CLOSE" at bounding box center [39, 29] width 46 height 27
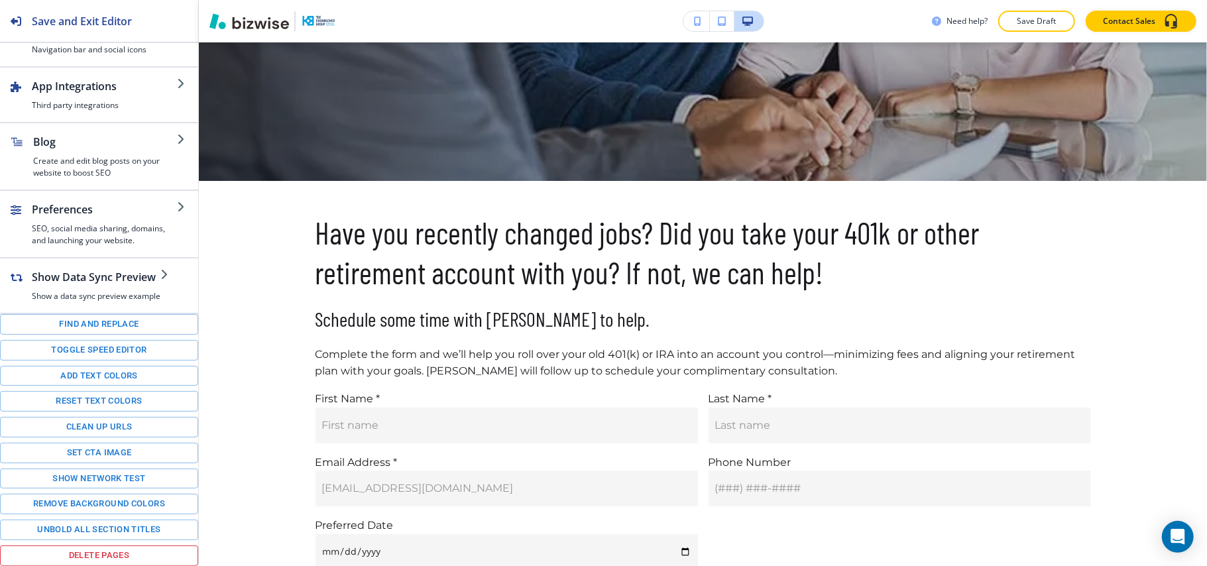
scroll to position [380, 0]
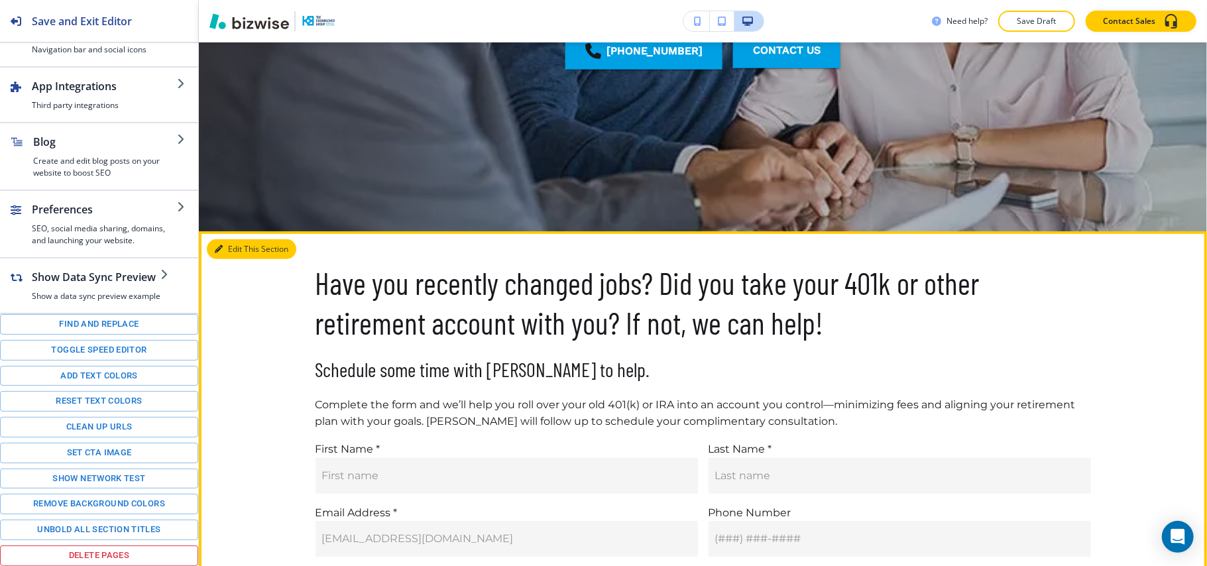
click at [235, 244] on button "Edit This Section" at bounding box center [251, 249] width 89 height 20
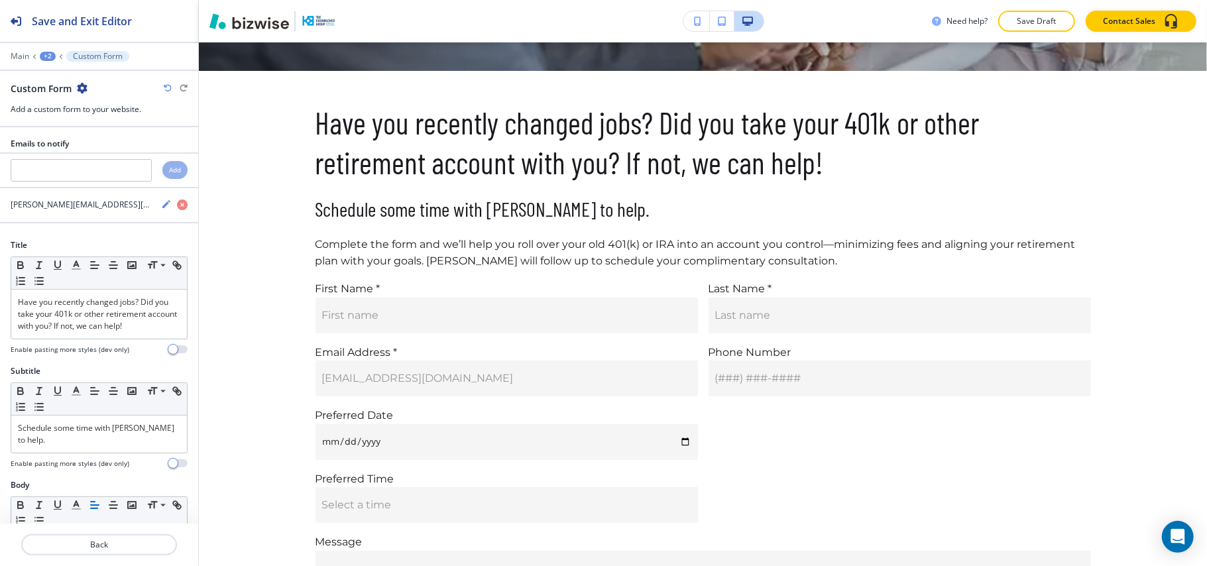
scroll to position [570, 0]
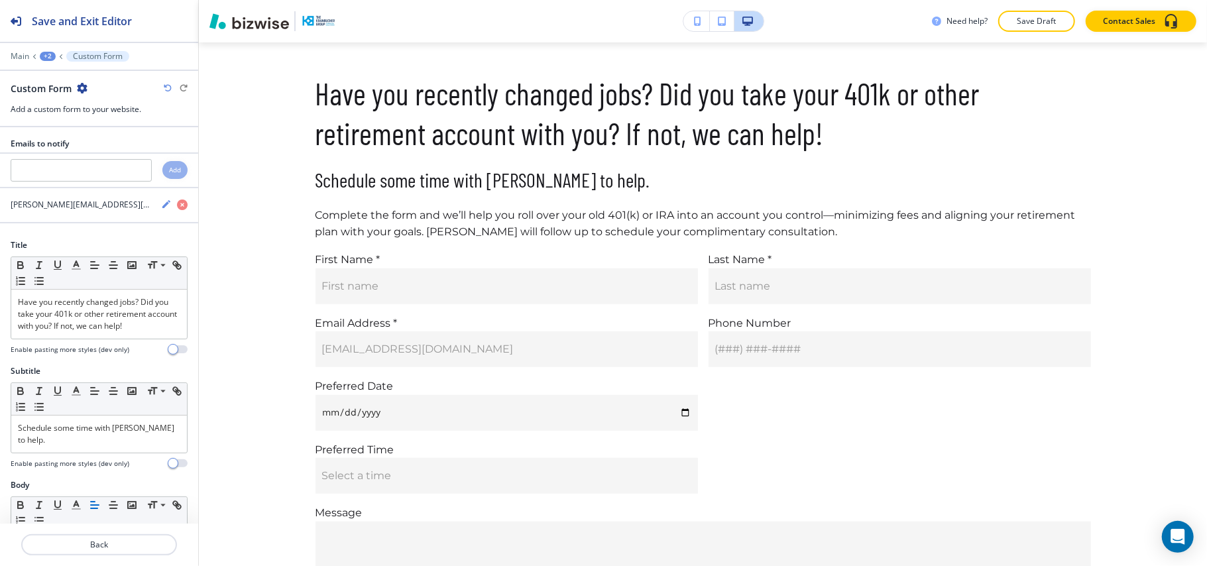
click at [83, 89] on icon "button" at bounding box center [82, 88] width 11 height 11
click at [113, 159] on p "Delete Section" at bounding box center [119, 158] width 68 height 12
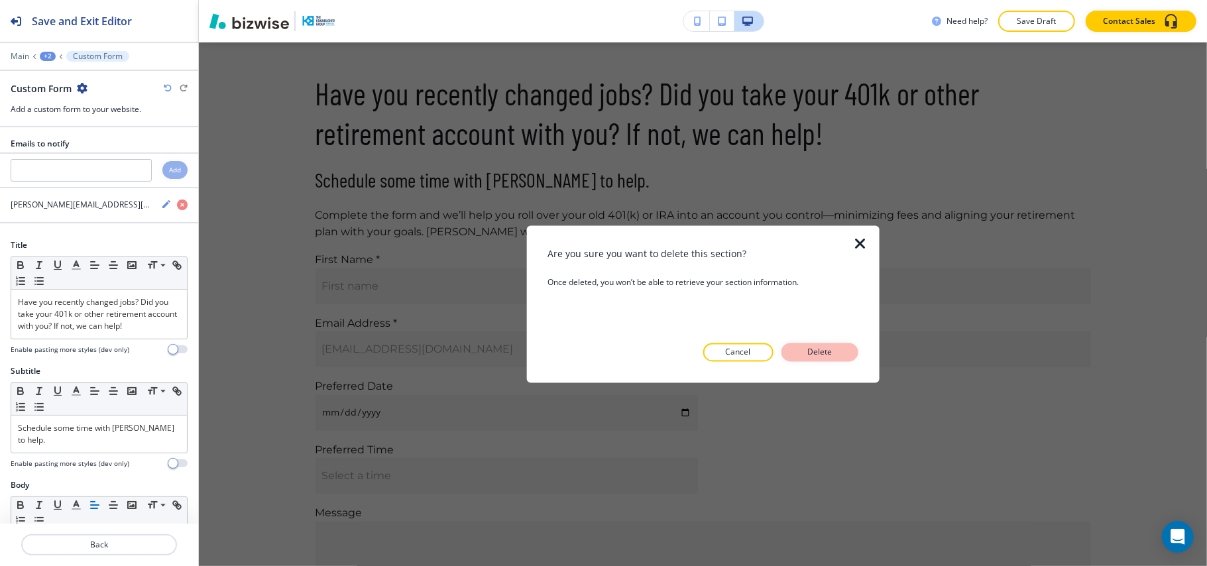
click at [833, 358] on button "Delete" at bounding box center [819, 352] width 77 height 19
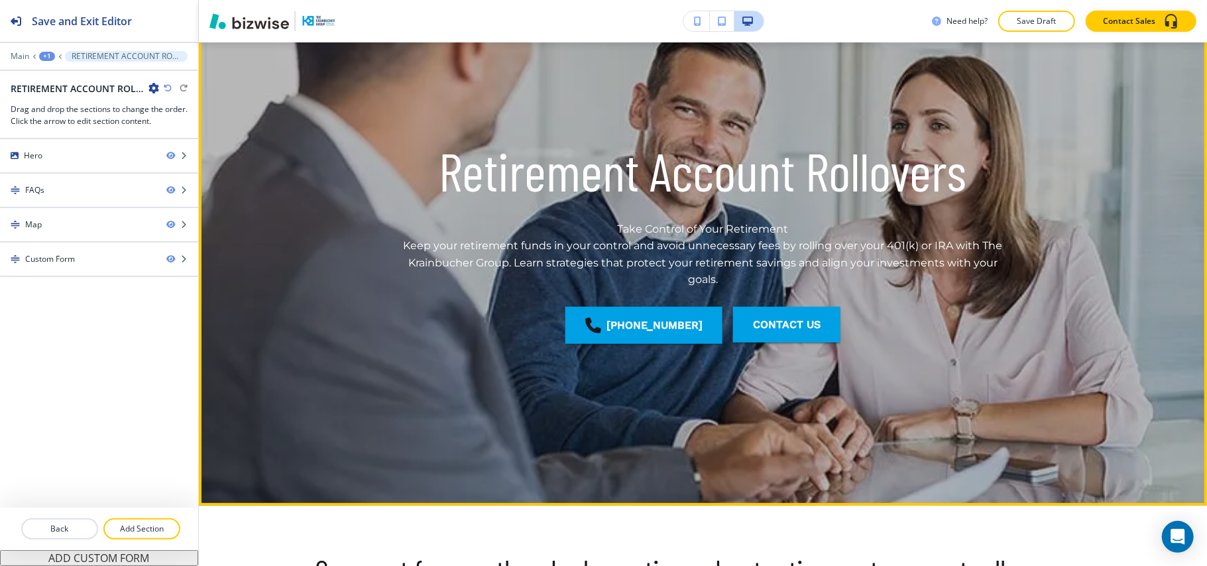
scroll to position [0, 0]
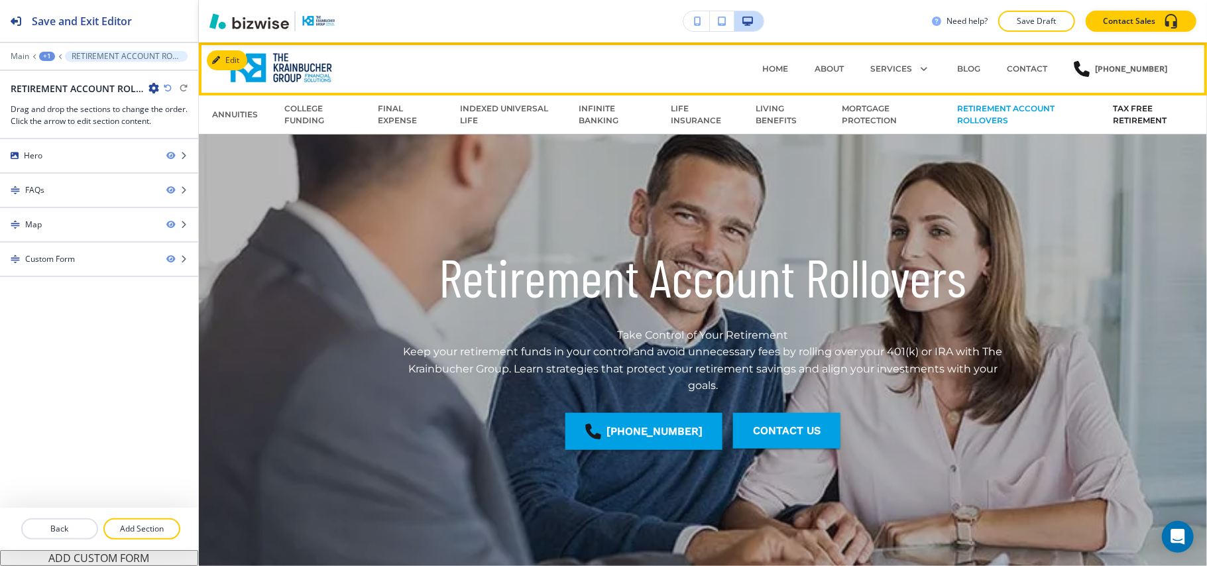
click at [1112, 114] on p "TAX FREE RETIREMENT" at bounding box center [1152, 115] width 81 height 24
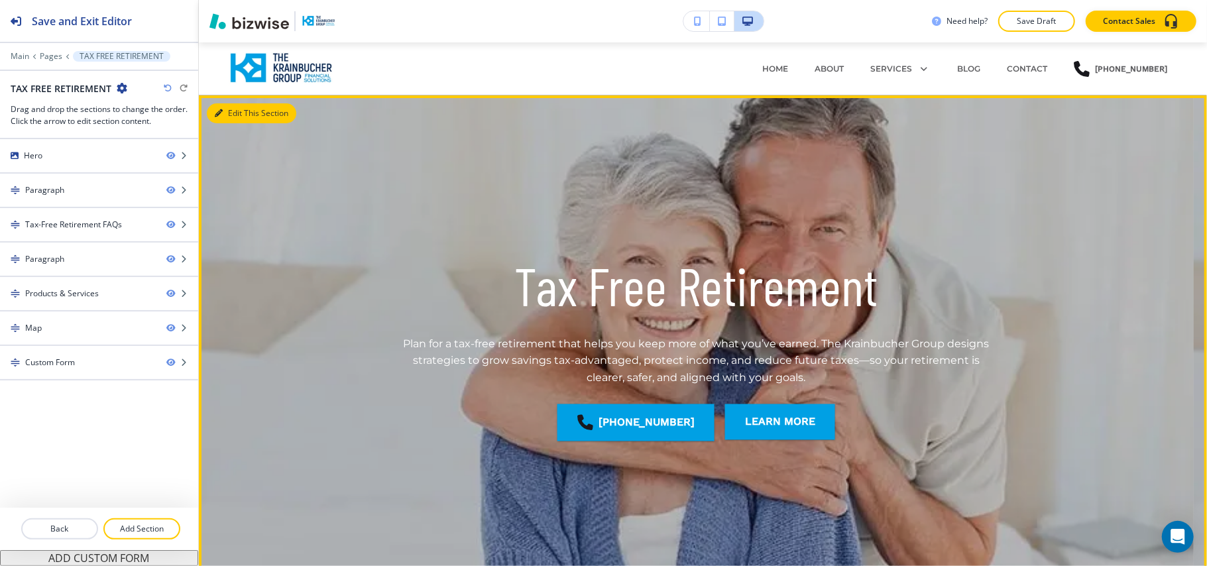
click at [239, 113] on button "Edit This Section" at bounding box center [251, 113] width 89 height 20
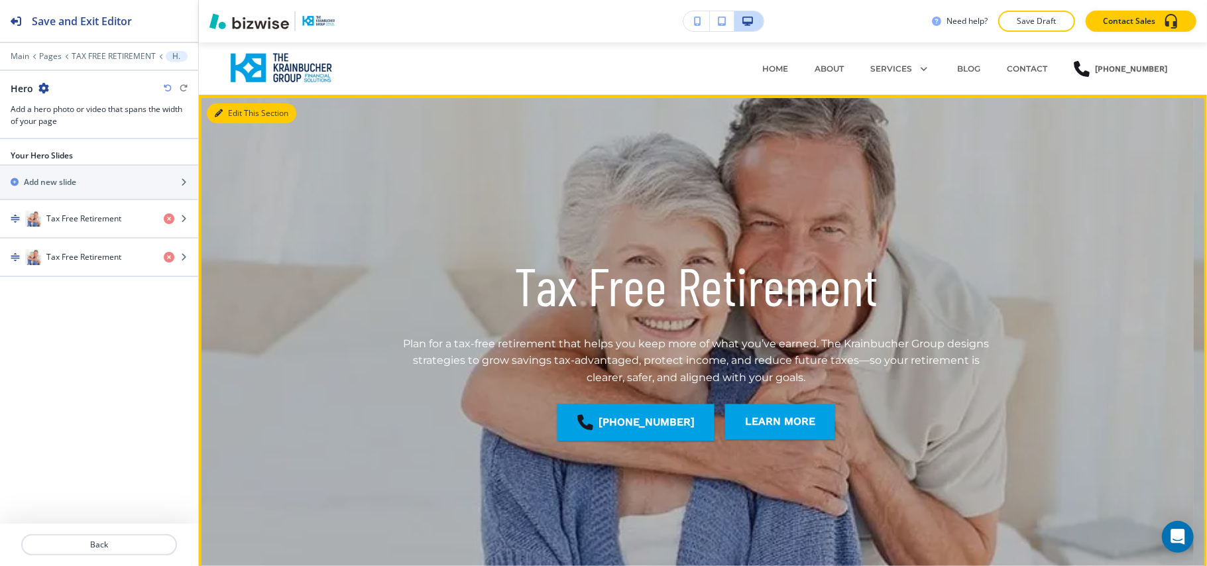
scroll to position [53, 0]
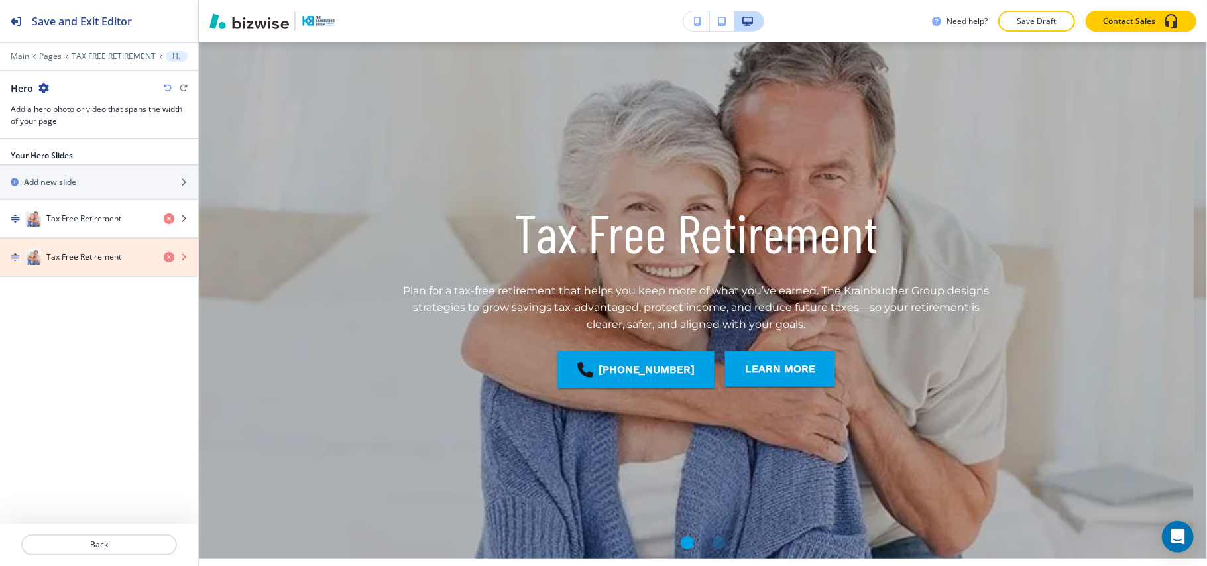
click at [171, 260] on icon "button" at bounding box center [169, 257] width 11 height 11
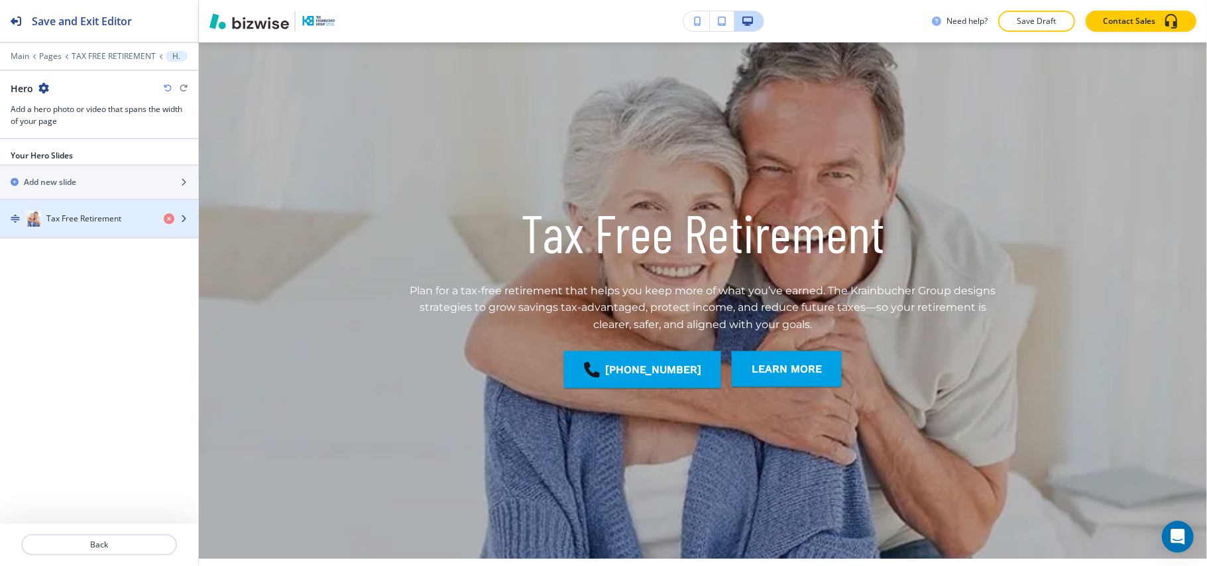
click at [99, 223] on h4 "Tax Free Retirement" at bounding box center [83, 219] width 75 height 12
click at [99, 220] on h4 "Tax Free Retirement" at bounding box center [83, 219] width 75 height 12
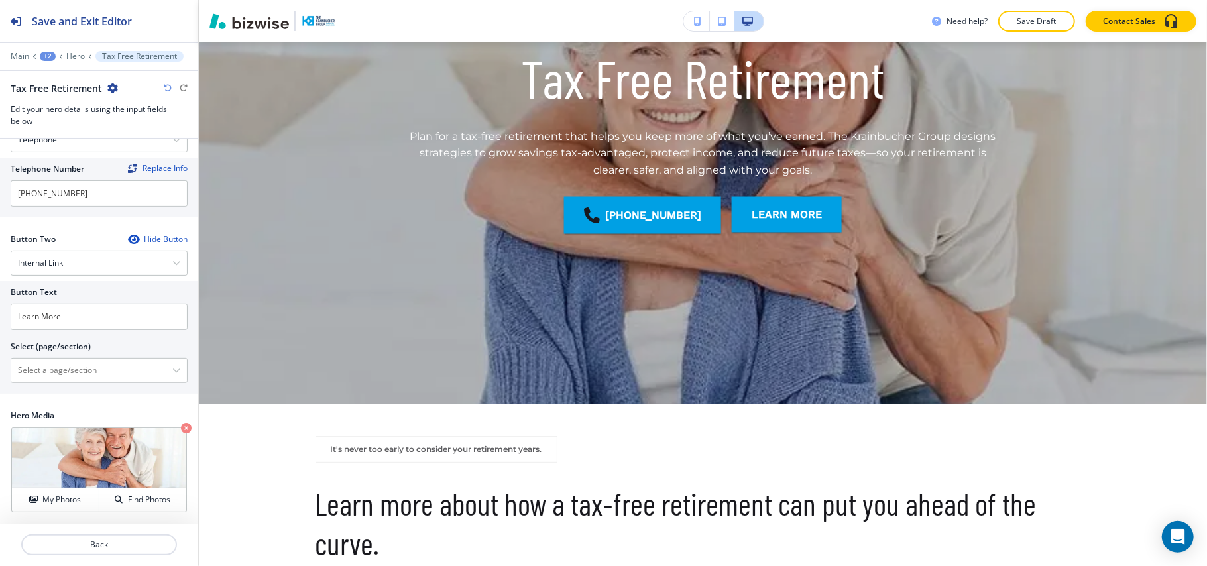
scroll to position [332, 0]
click at [72, 366] on \(page\/section\) "Manual Input" at bounding box center [91, 370] width 161 height 23
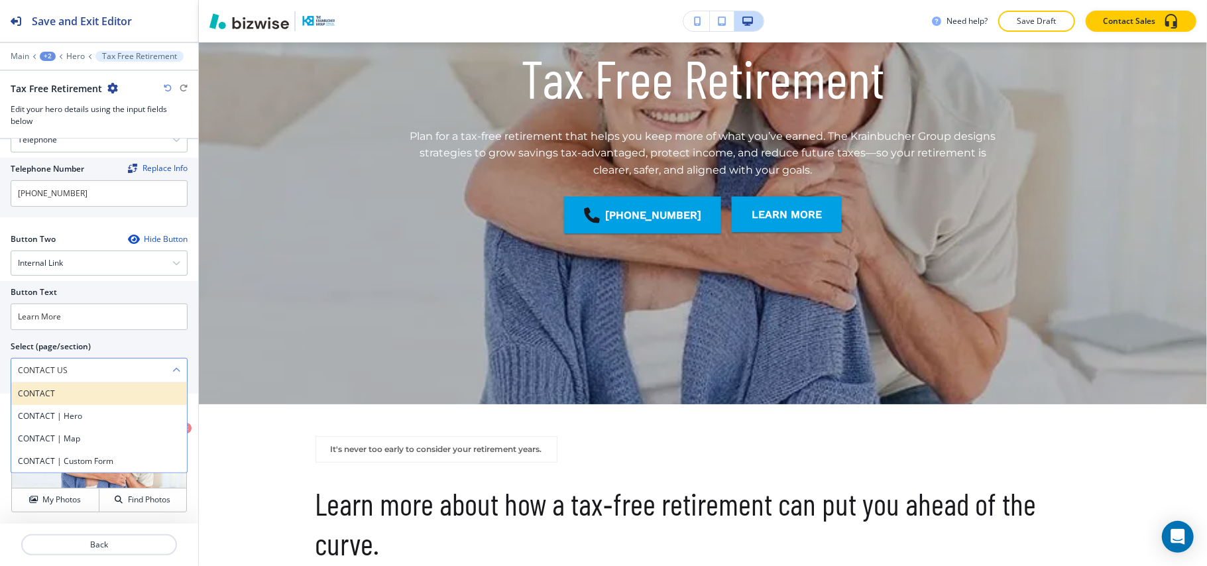
click at [65, 386] on div "CONTACT" at bounding box center [99, 393] width 176 height 23
type \(page\/section\) "CONTACT"
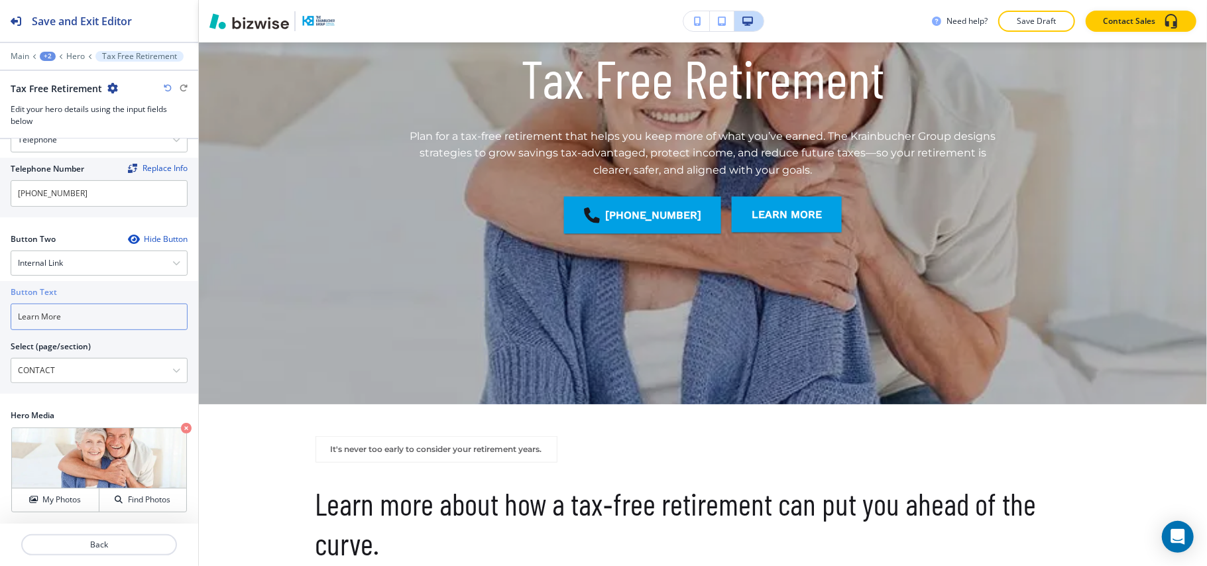
drag, startPoint x: 98, startPoint y: 316, endPoint x: 0, endPoint y: 316, distance: 98.1
click at [0, 316] on div "Button Text Learn More Select (page/section) CONTACT CONTACT CONTACT | Hero CON…" at bounding box center [99, 337] width 198 height 113
paste input "CONTACT US"
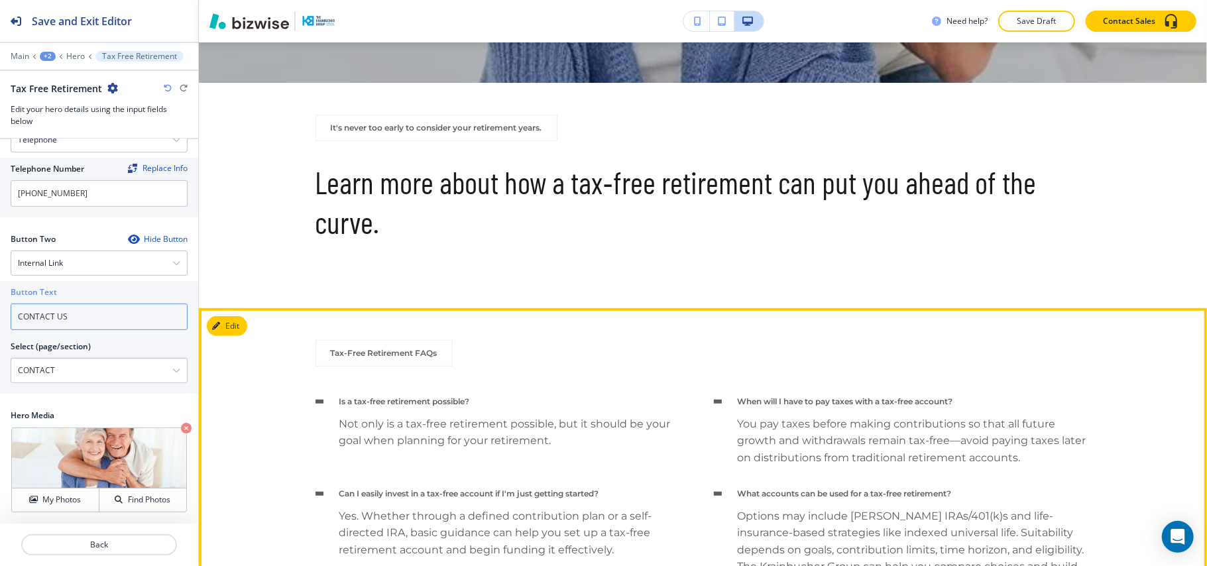
scroll to position [561, 0]
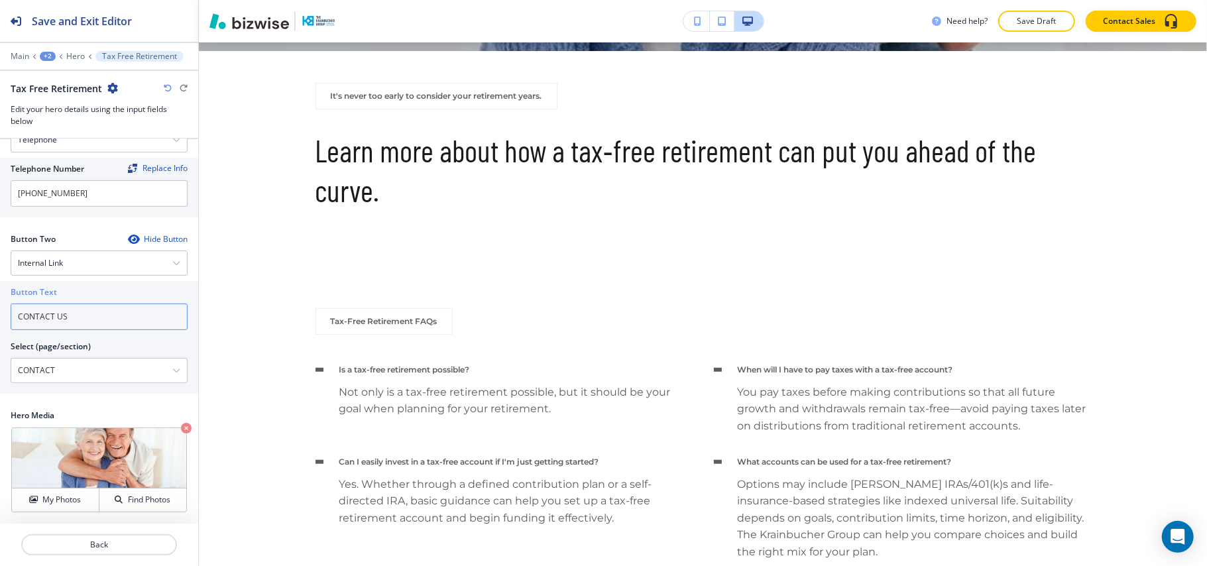
type input "CONTACT US"
click at [46, 54] on div "+2" at bounding box center [48, 56] width 16 height 9
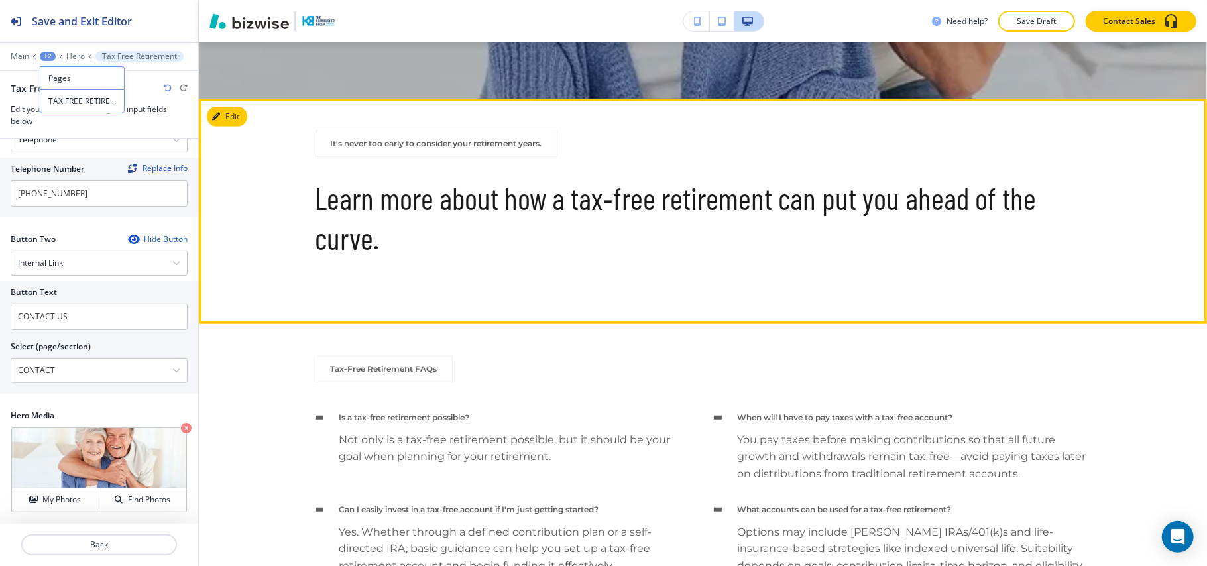
scroll to position [472, 0]
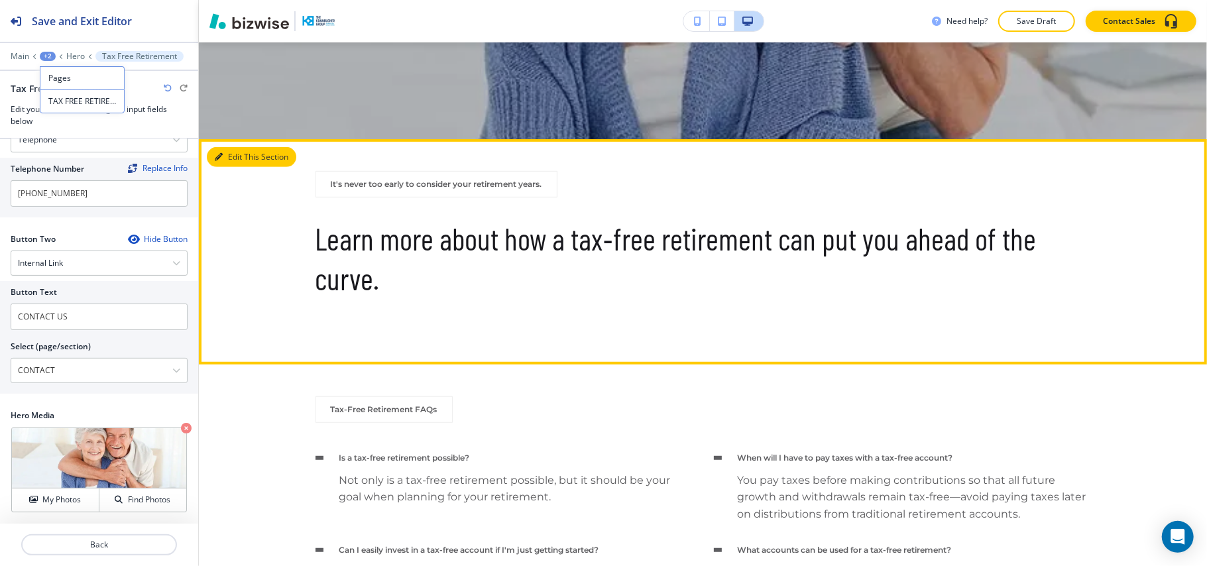
click at [240, 152] on button "Edit This Section" at bounding box center [251, 157] width 89 height 20
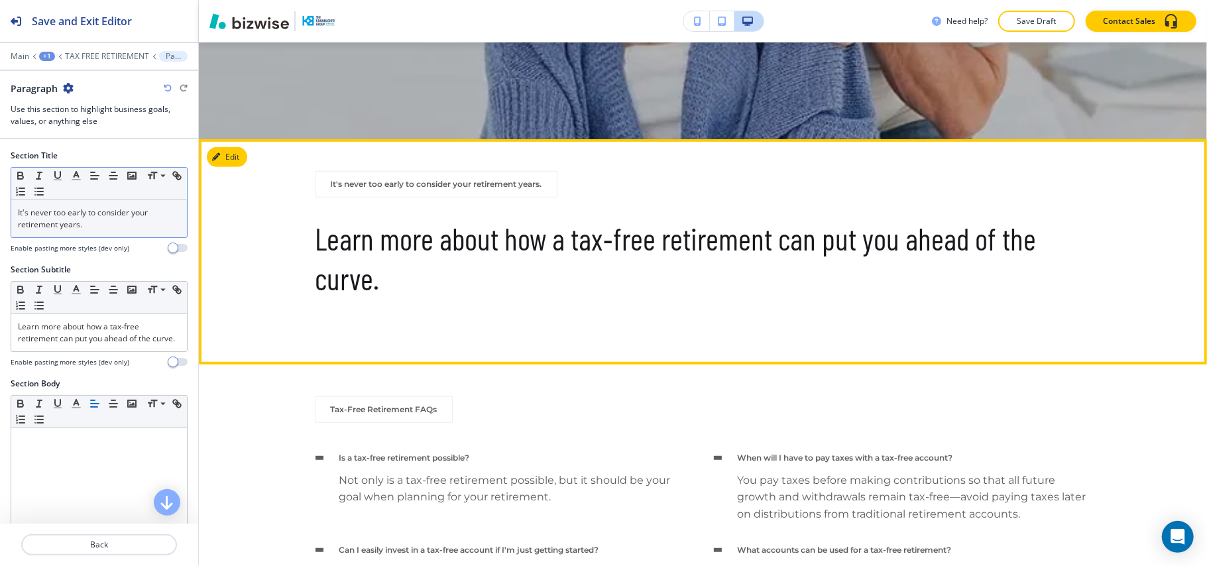
scroll to position [570, 0]
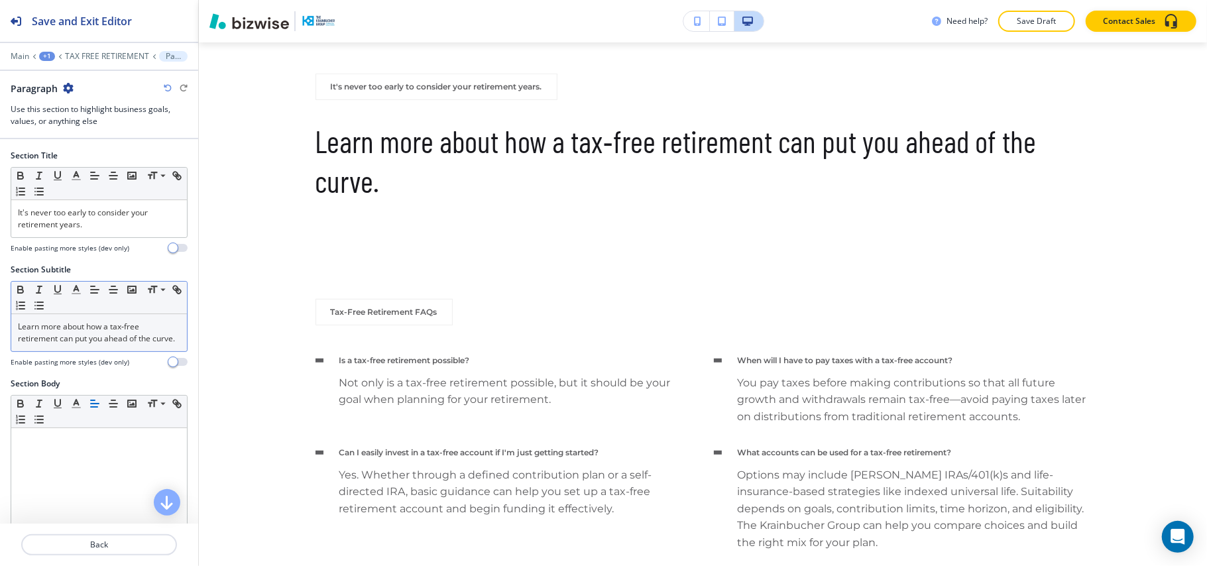
click at [59, 345] on p "Learn more about how a tax‑free retirement can put you ahead of the curve." at bounding box center [99, 333] width 162 height 24
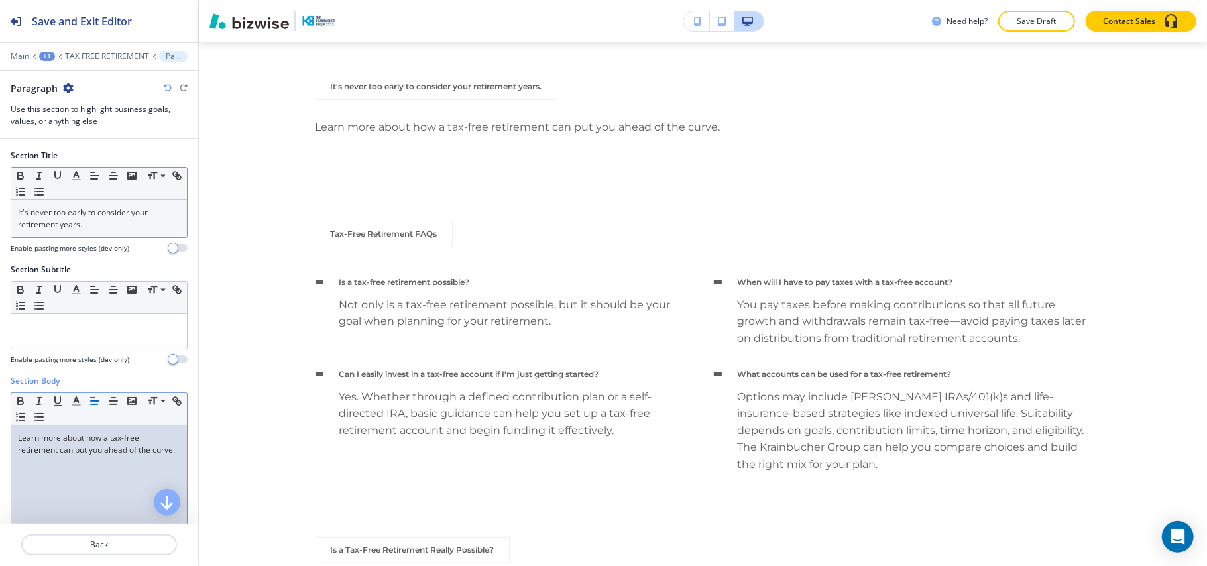
click at [101, 231] on p "It's never too early to consider your retirement years." at bounding box center [99, 219] width 162 height 24
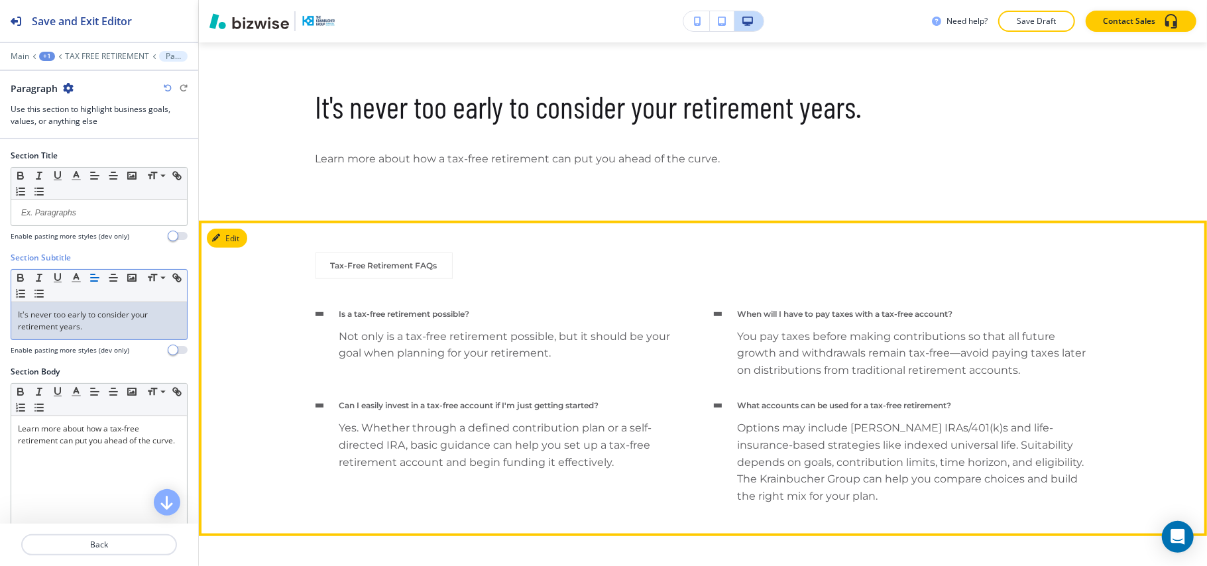
click at [233, 231] on button "Edit" at bounding box center [227, 239] width 40 height 20
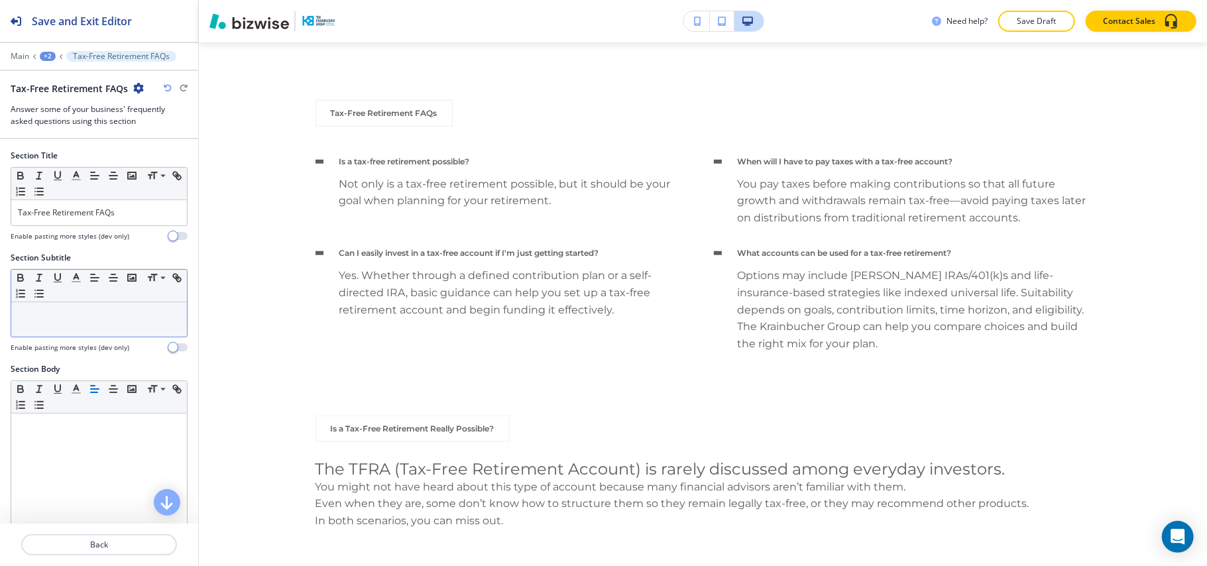
scroll to position [748, 0]
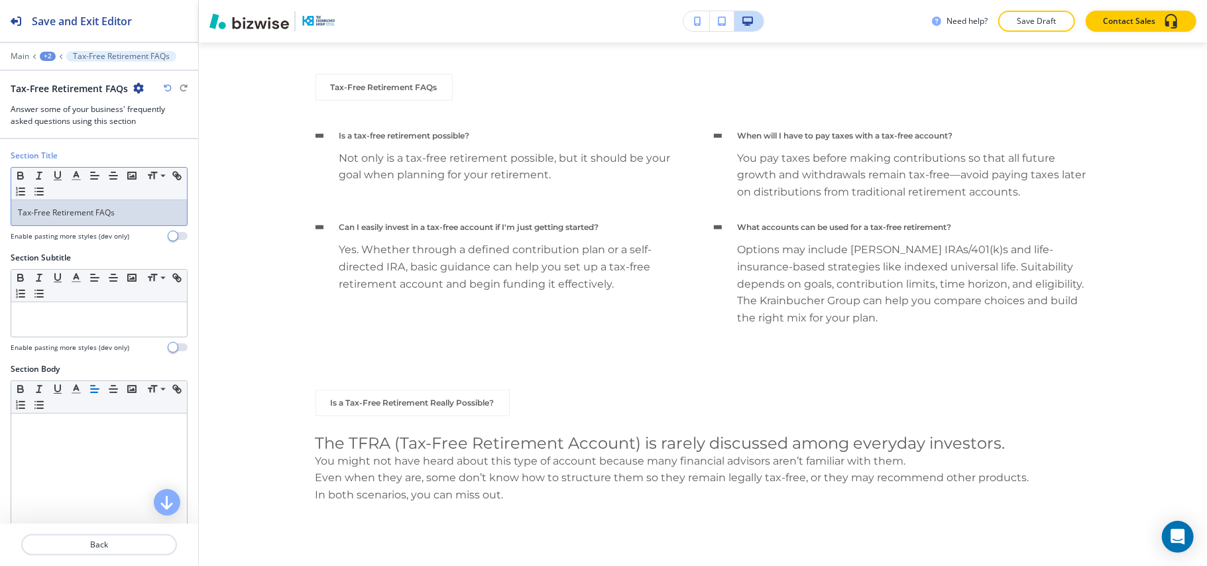
click at [109, 211] on p "Tax-Free Retirement FAQs" at bounding box center [99, 213] width 162 height 12
drag, startPoint x: 117, startPoint y: 223, endPoint x: 93, endPoint y: 219, distance: 24.3
click at [93, 219] on p "Tax-Free Retirement FAQAs" at bounding box center [99, 213] width 162 height 12
click at [114, 215] on p "Tax-Free Retirement FAQAs" at bounding box center [99, 213] width 162 height 12
copy p "Tax-Free Retirement FAQs"
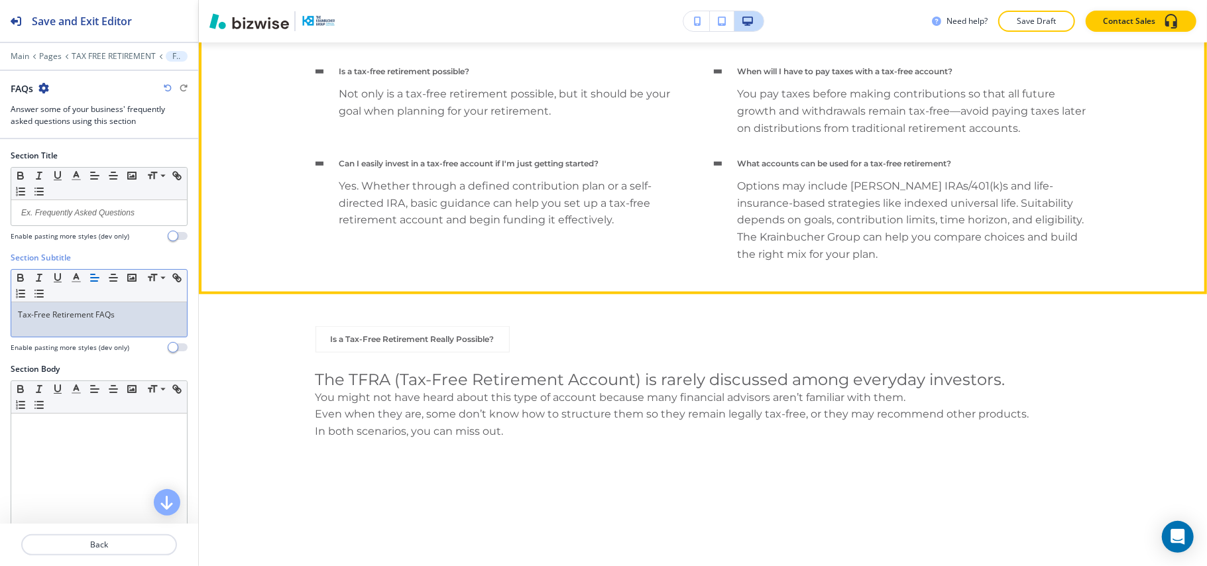
scroll to position [1013, 0]
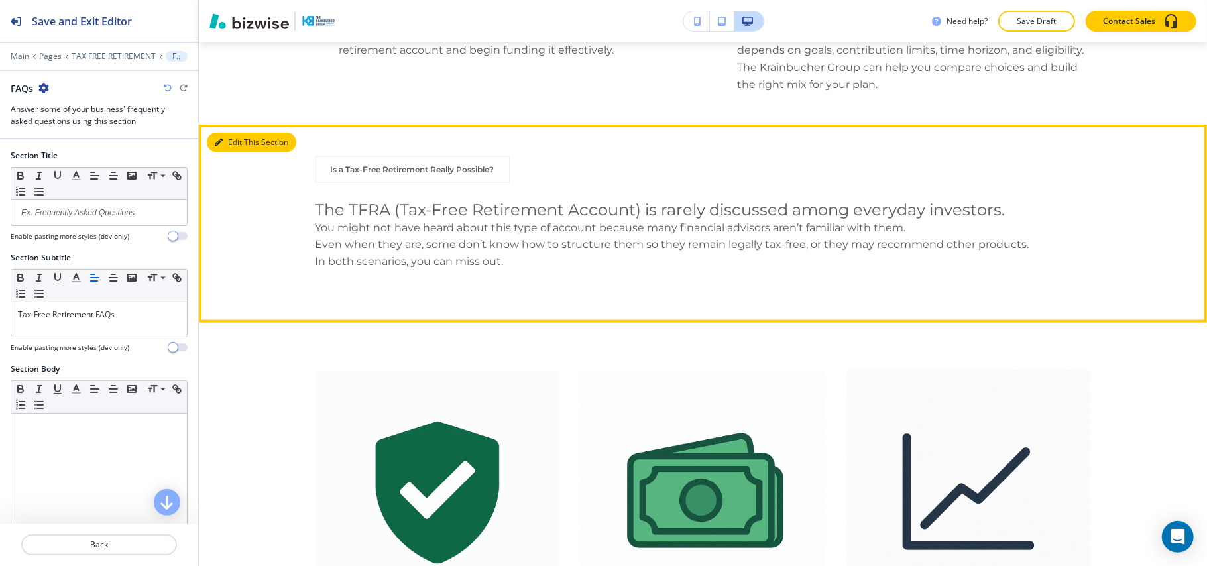
click at [232, 142] on button "Edit This Section" at bounding box center [251, 143] width 89 height 20
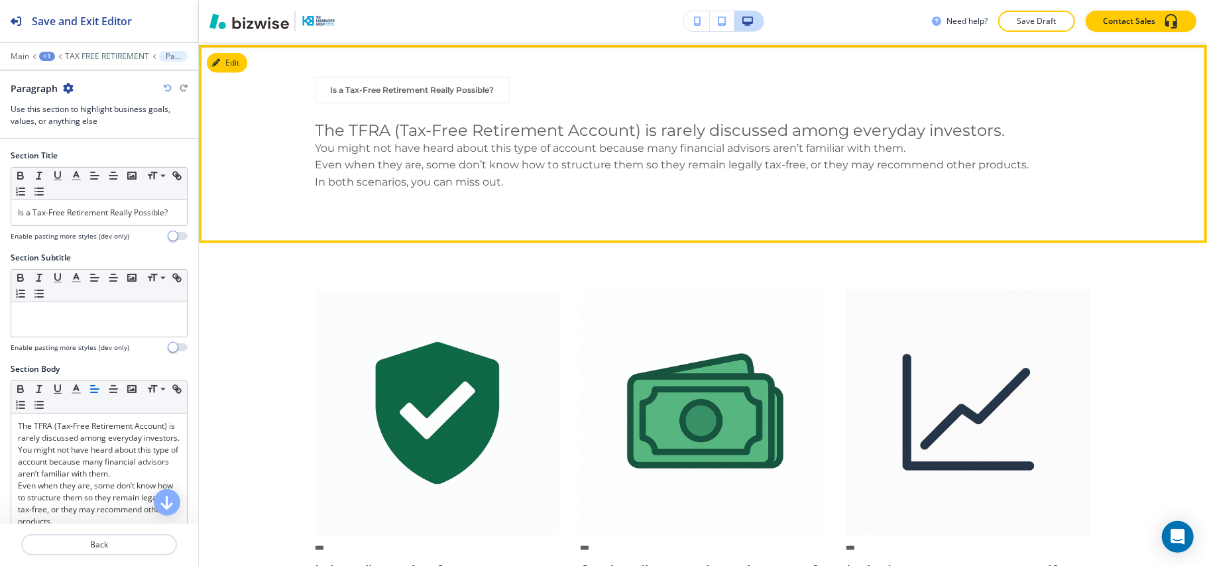
scroll to position [1095, 0]
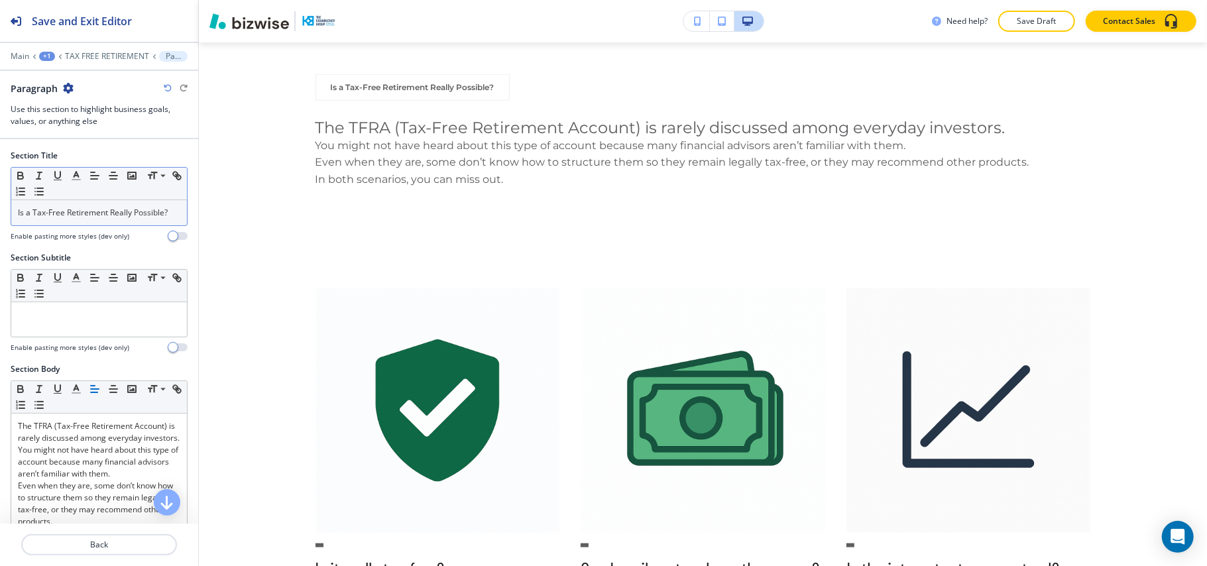
click at [90, 219] on p "Is a Tax-Free Retirement Really Possible?" at bounding box center [99, 213] width 162 height 12
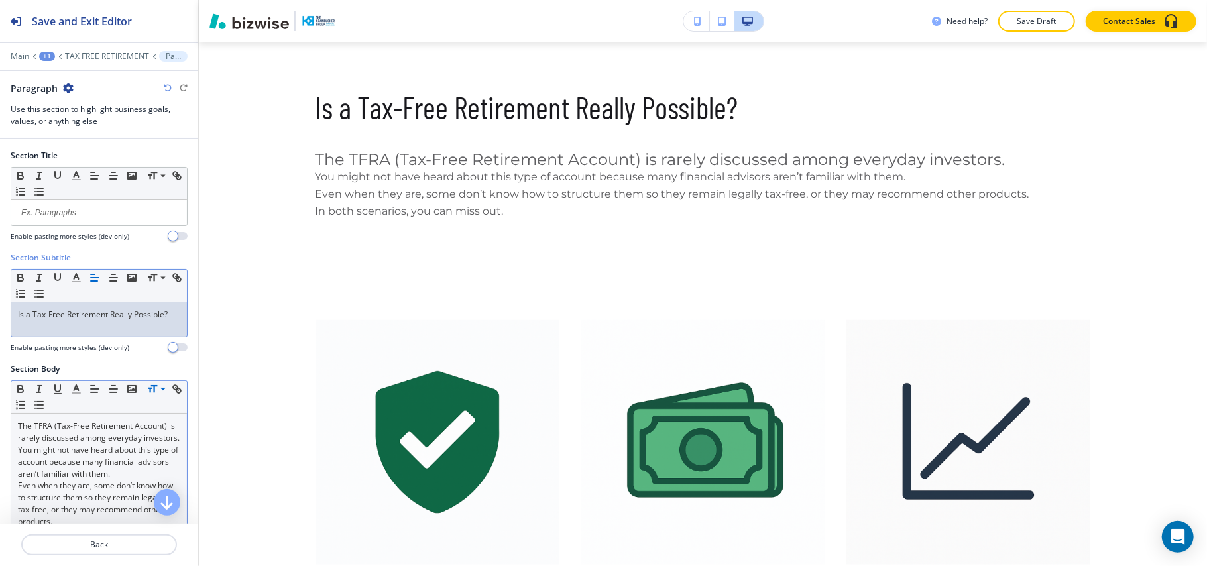
click at [87, 478] on p "You might not have heard about this type of account because many financial advi…" at bounding box center [99, 462] width 162 height 36
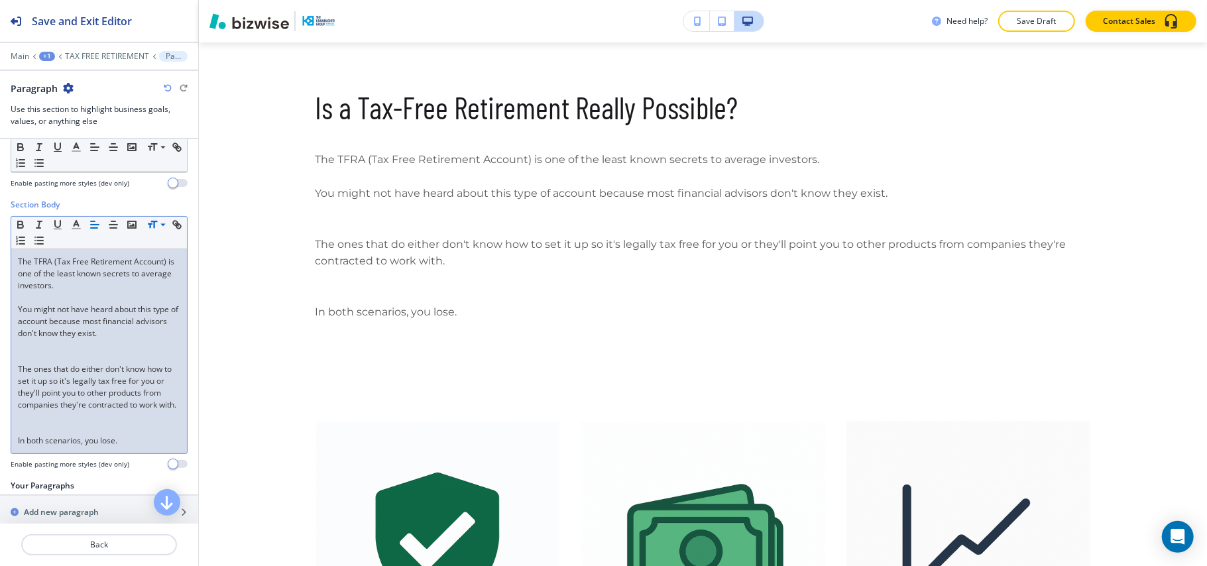
scroll to position [176, 0]
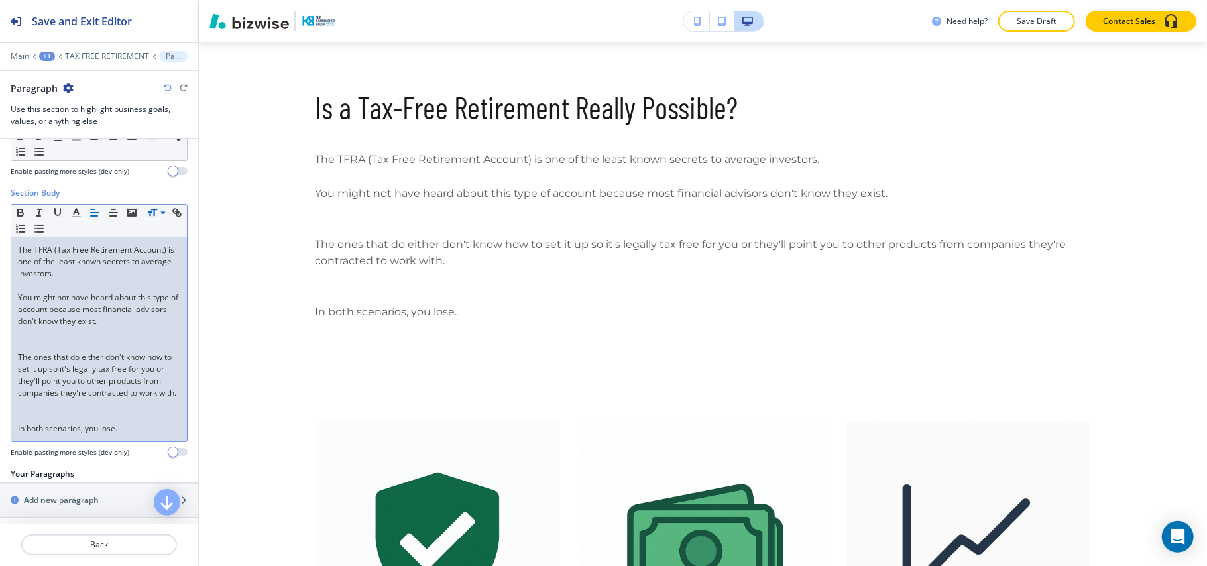
click at [27, 347] on p at bounding box center [99, 345] width 162 height 12
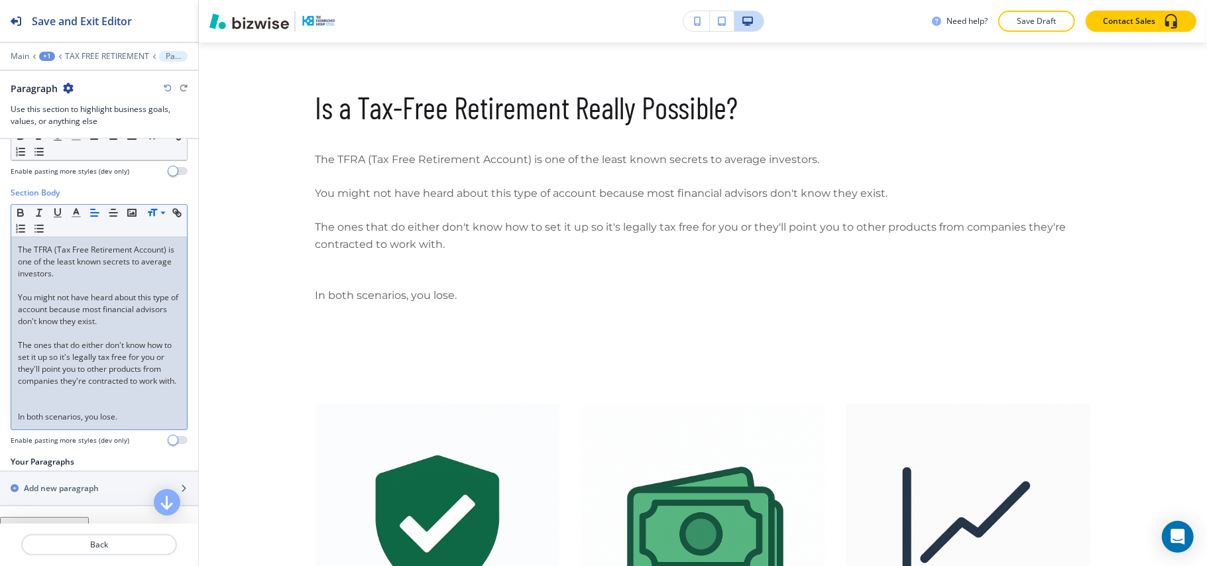
click at [25, 399] on p at bounding box center [99, 393] width 162 height 12
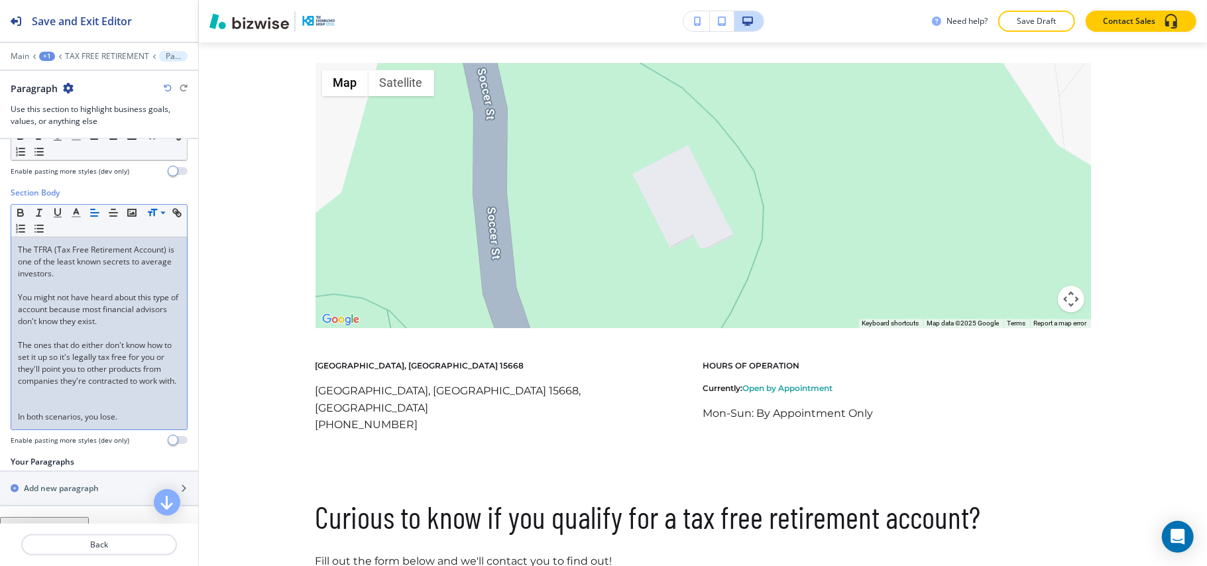
scroll to position [0, 0]
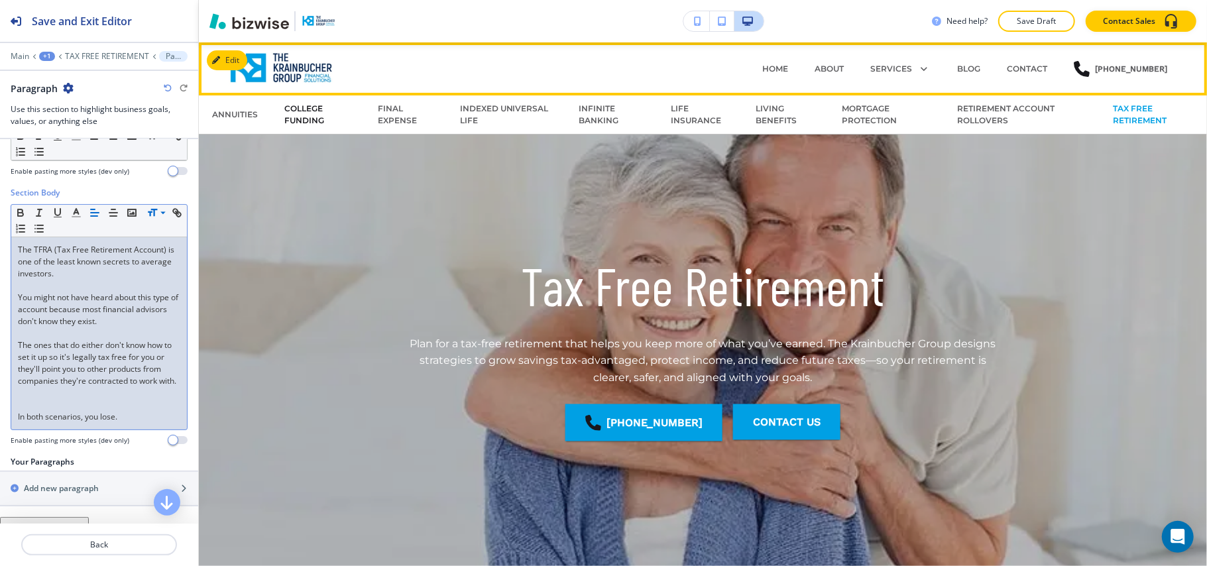
click at [299, 115] on p "COLLEGE FUNDING" at bounding box center [318, 115] width 68 height 24
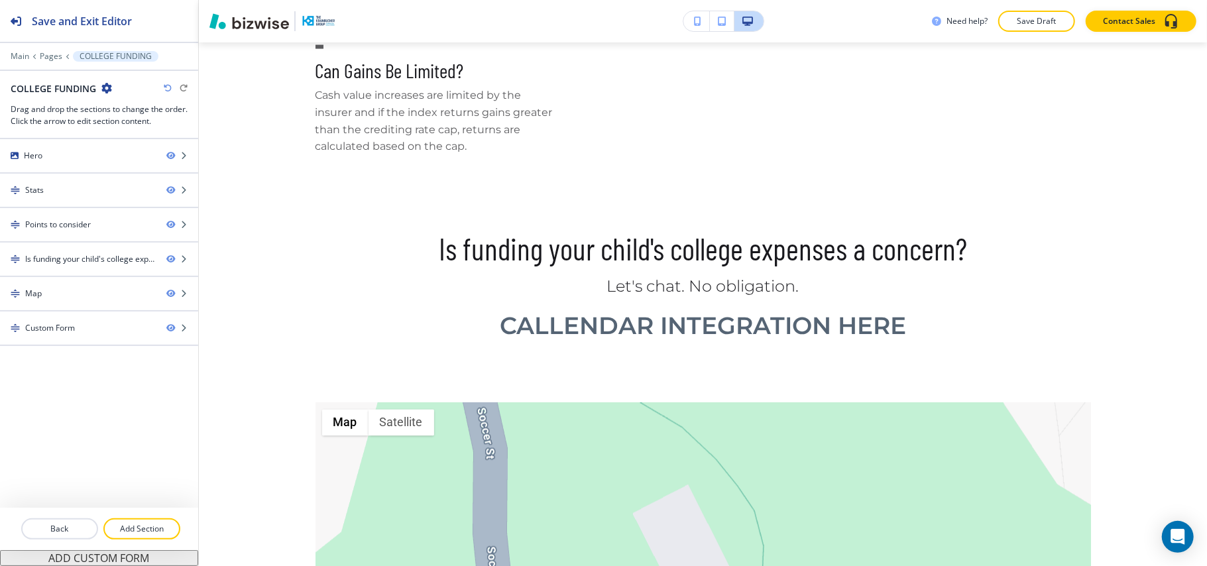
scroll to position [1576, 0]
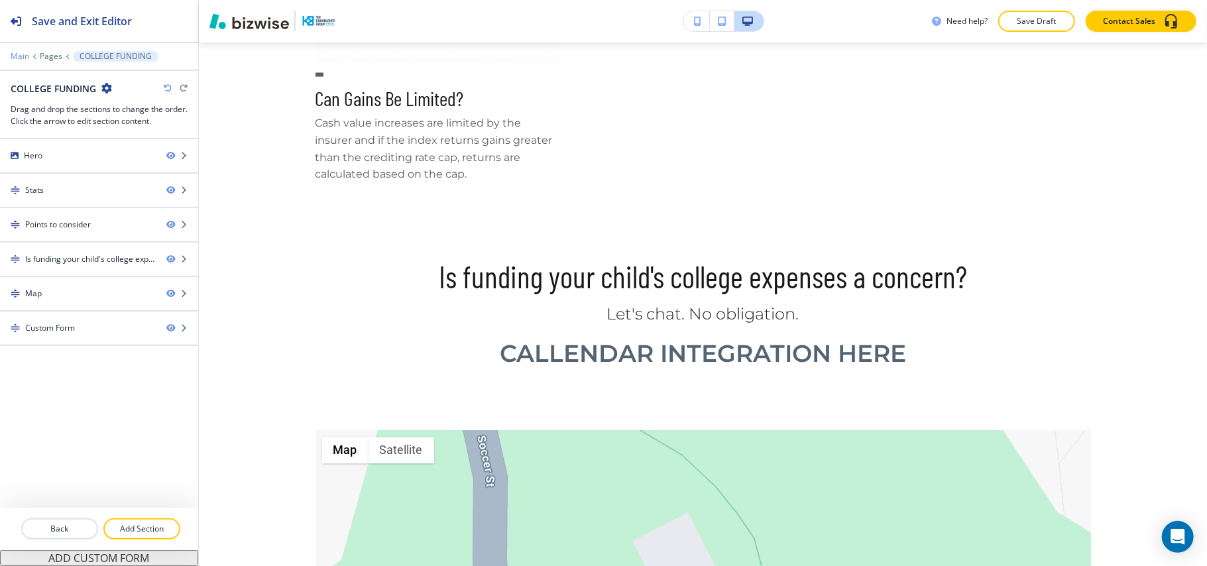
click at [19, 56] on p "Main" at bounding box center [20, 56] width 19 height 9
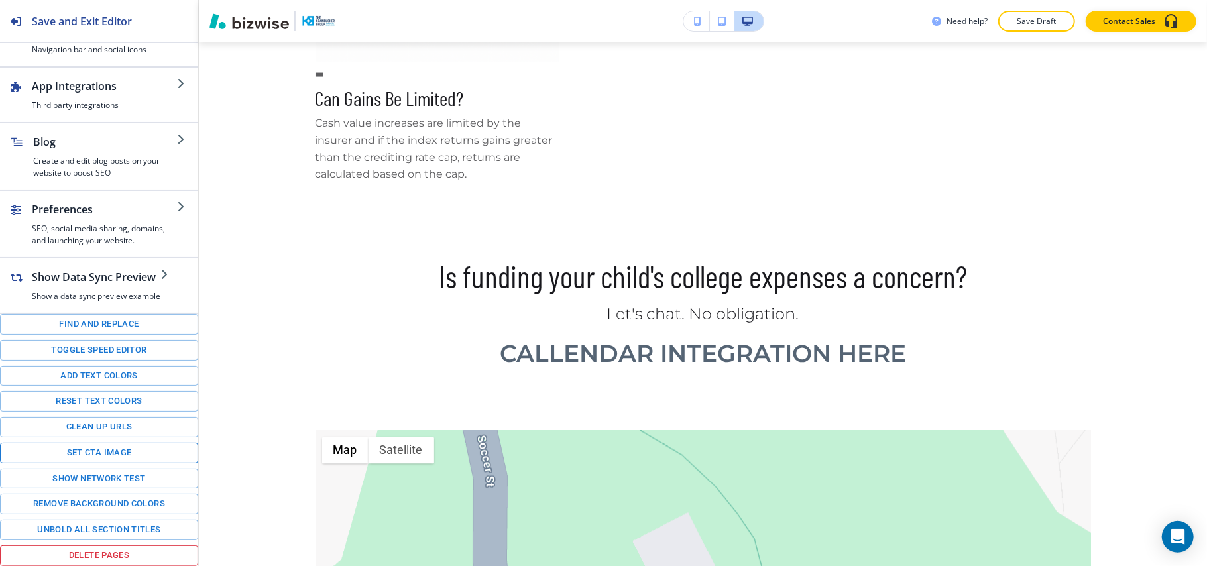
scroll to position [186, 0]
click at [72, 345] on button "Toggle speed editor" at bounding box center [99, 350] width 198 height 21
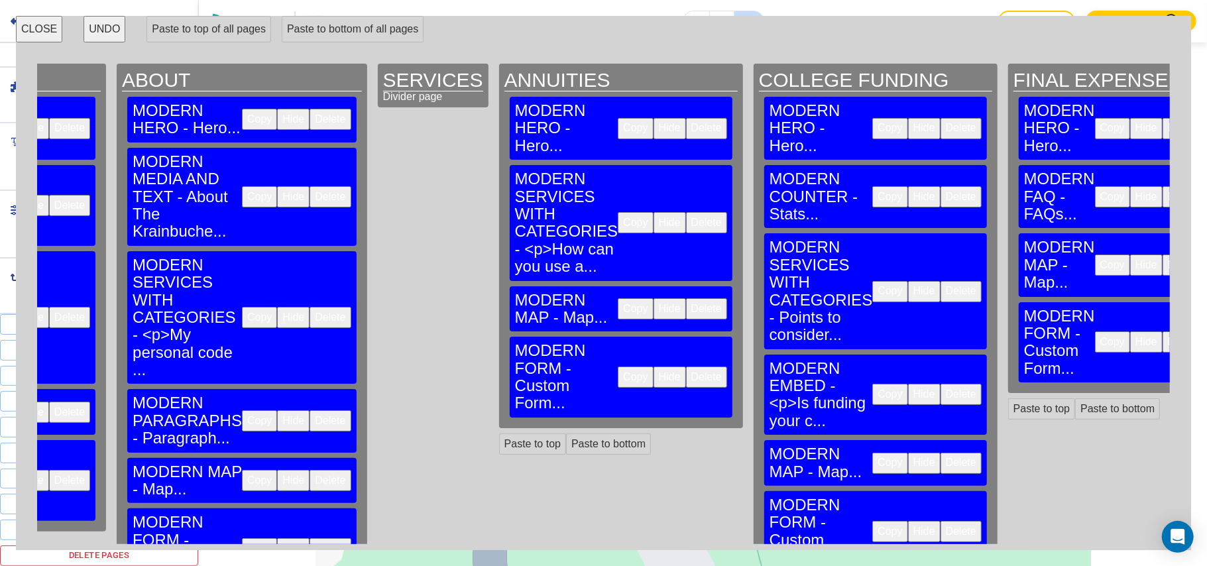
scroll to position [0, 231]
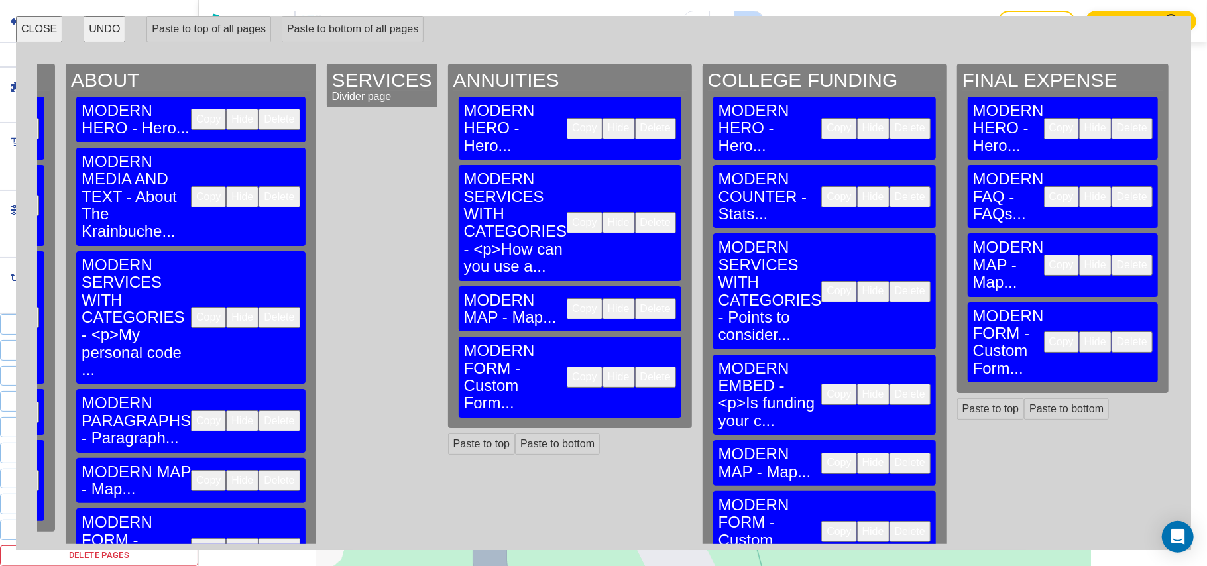
click at [821, 384] on button "Copy" at bounding box center [838, 394] width 35 height 21
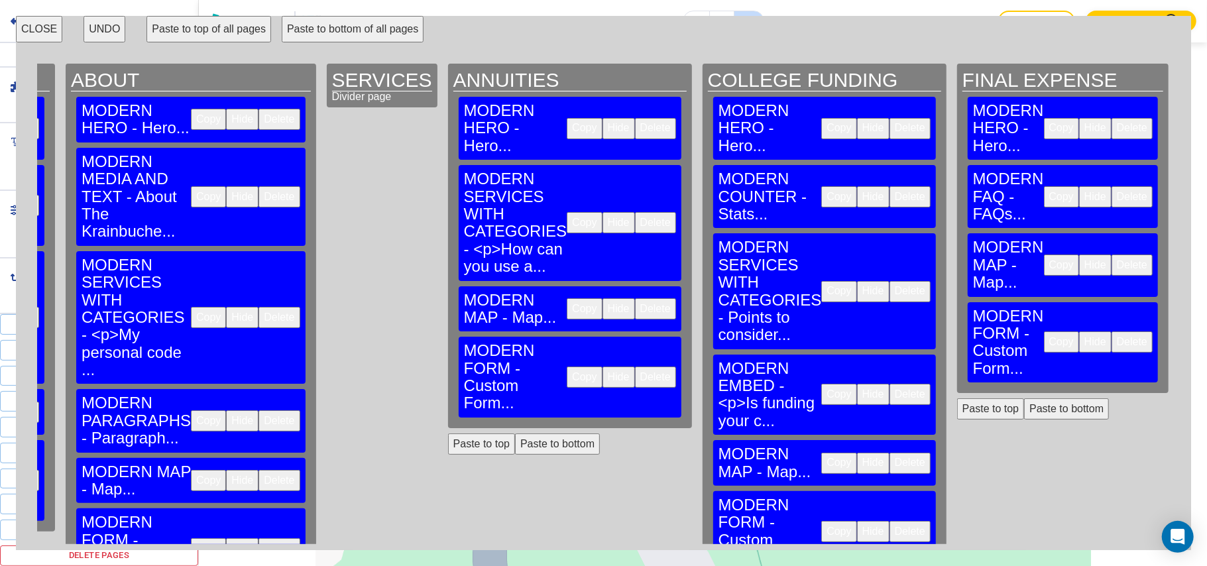
click at [1024, 398] on button "Paste to bottom" at bounding box center [1066, 408] width 85 height 21
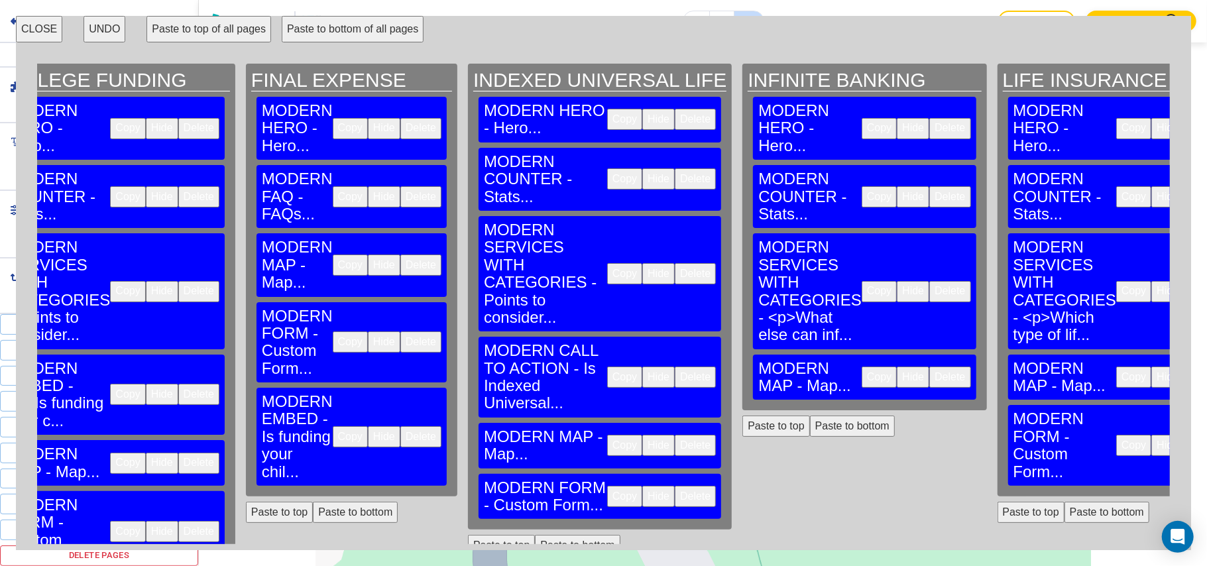
scroll to position [0, 963]
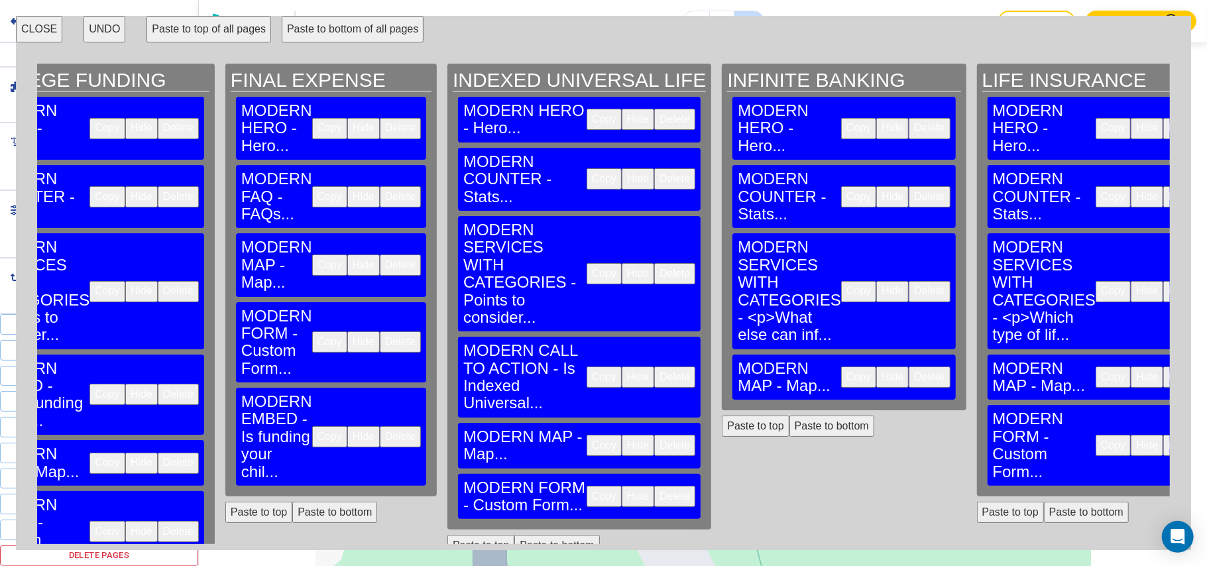
click at [380, 426] on button "Delete" at bounding box center [400, 436] width 41 height 21
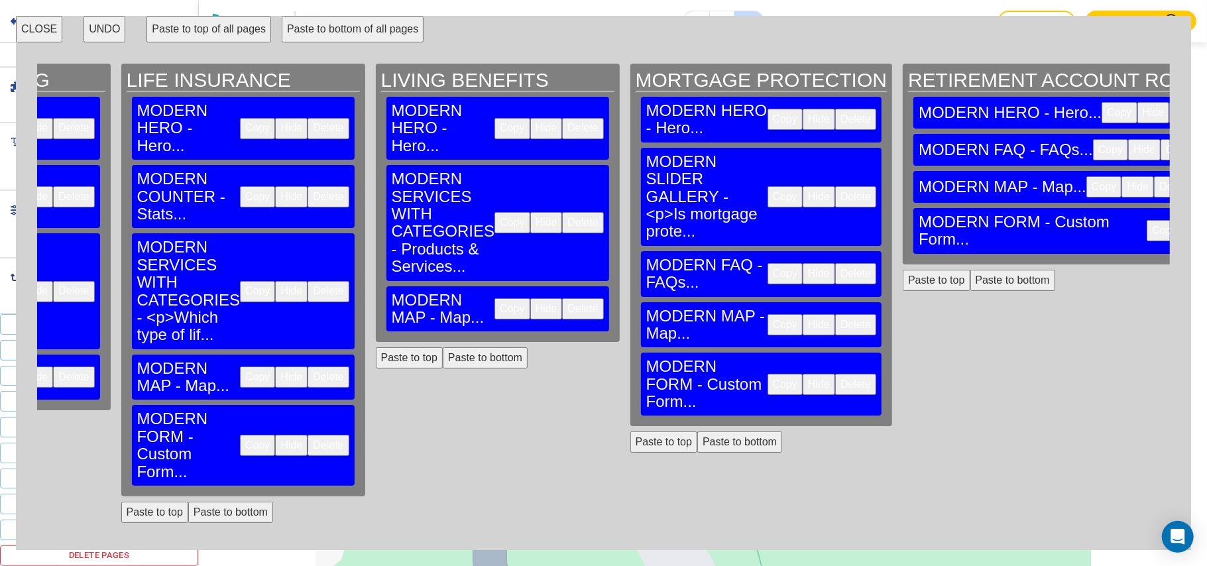
scroll to position [0, 1807]
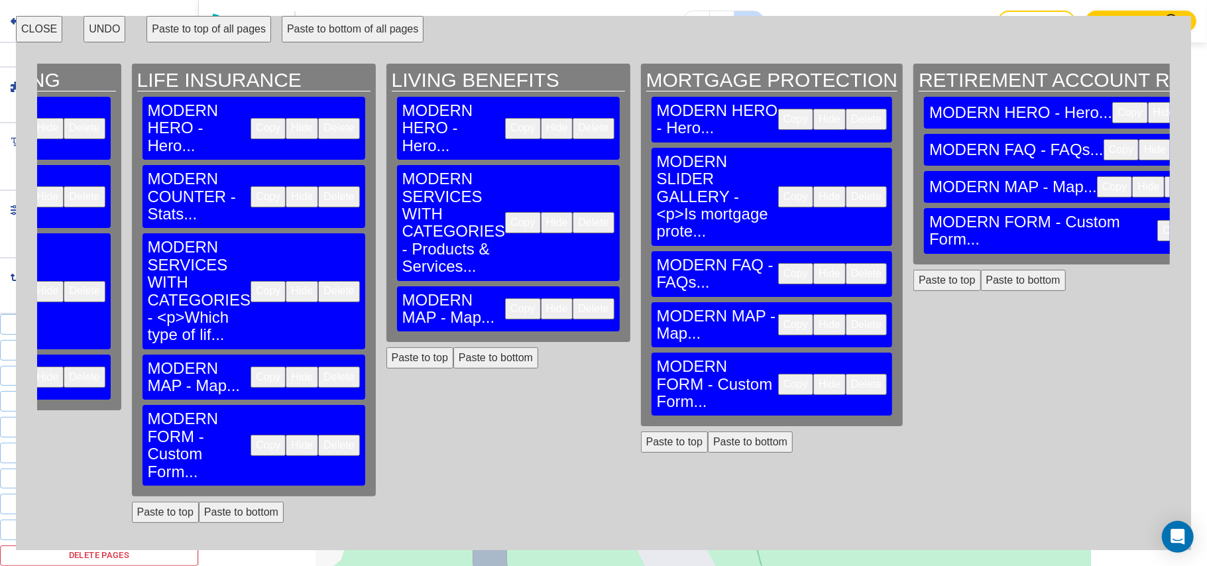
click at [981, 270] on button "Paste to bottom" at bounding box center [1023, 280] width 85 height 21
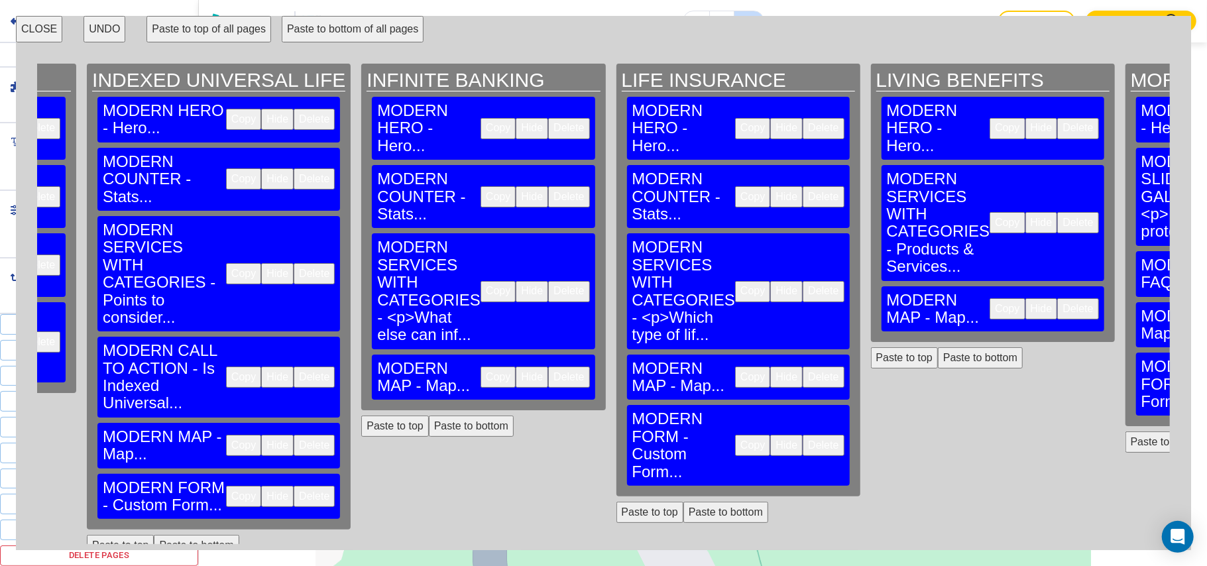
scroll to position [0, 1370]
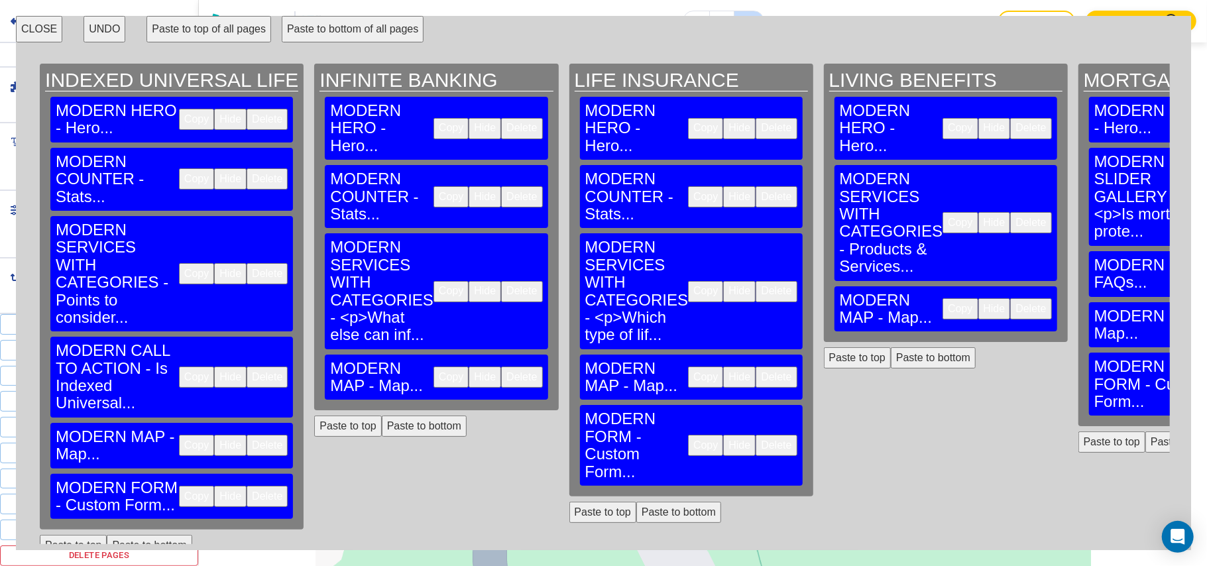
click at [890, 347] on button "Paste to bottom" at bounding box center [932, 357] width 85 height 21
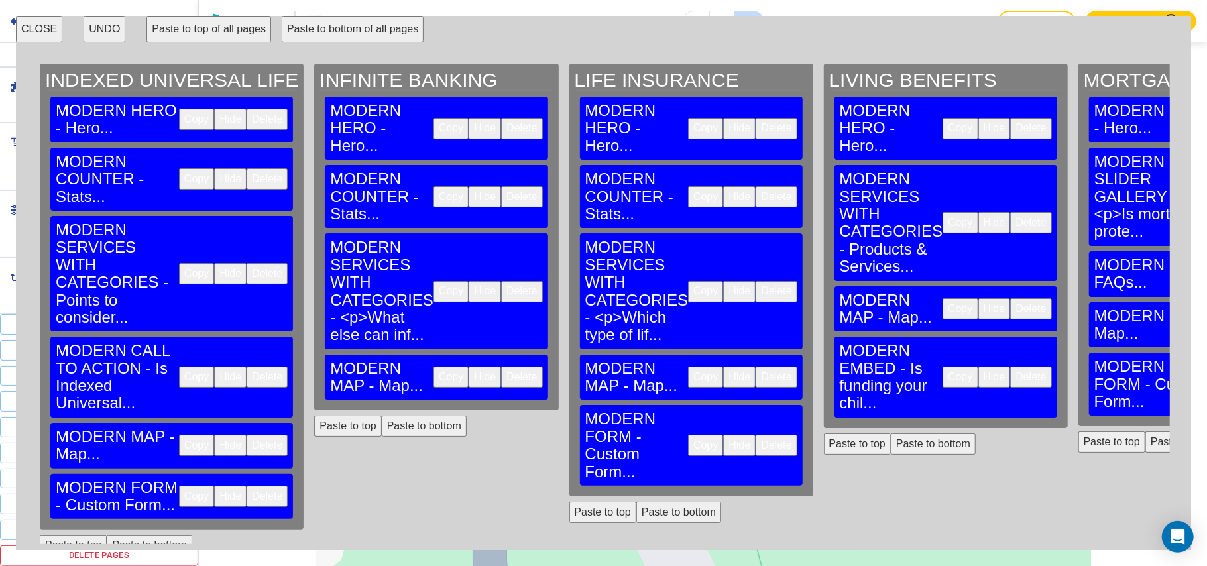
click at [382, 415] on button "Paste to bottom" at bounding box center [424, 425] width 85 height 21
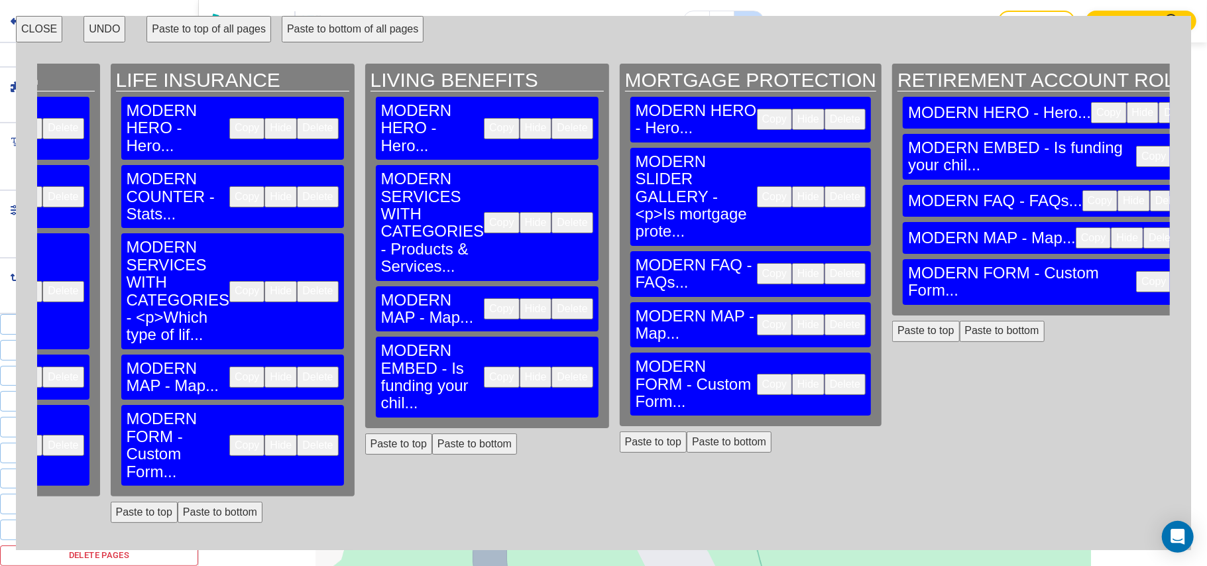
scroll to position [0, 1849]
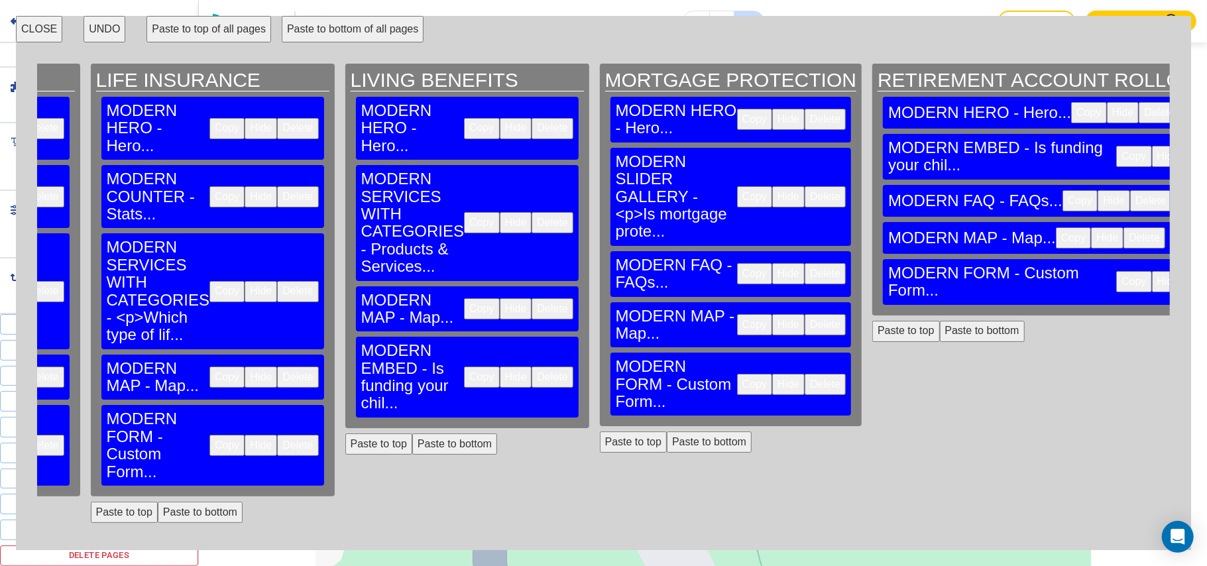
click at [940, 321] on button "Paste to bottom" at bounding box center [982, 331] width 85 height 21
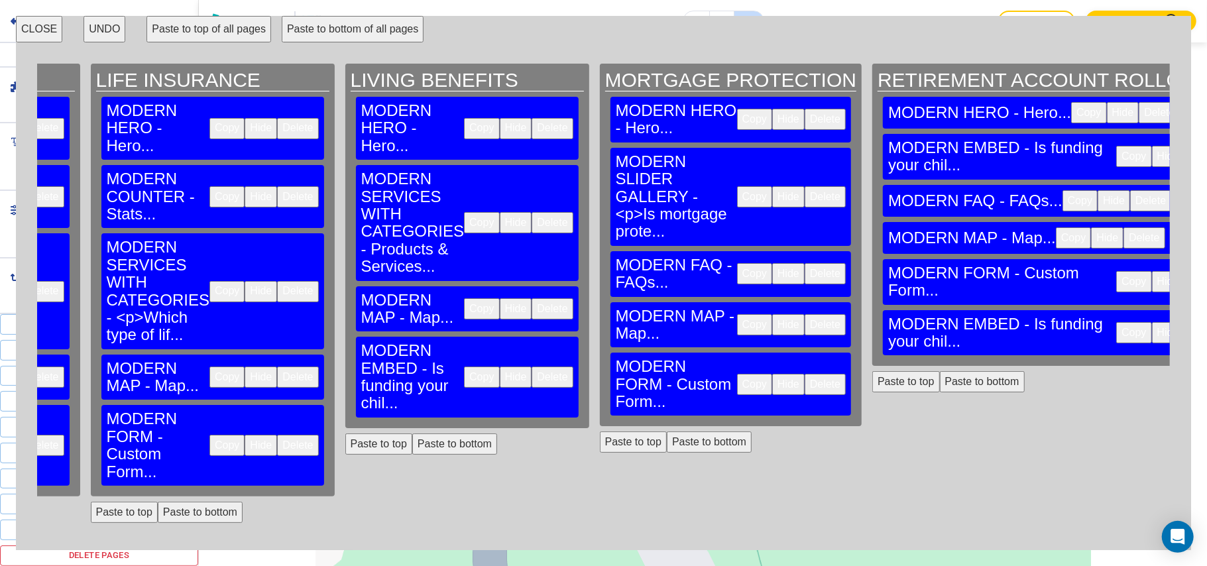
click at [888, 315] on h3 "MODERN EMBED - Is funding your chil..." at bounding box center [1002, 332] width 228 height 35
click at [1184, 322] on button "Delete" at bounding box center [1204, 332] width 41 height 21
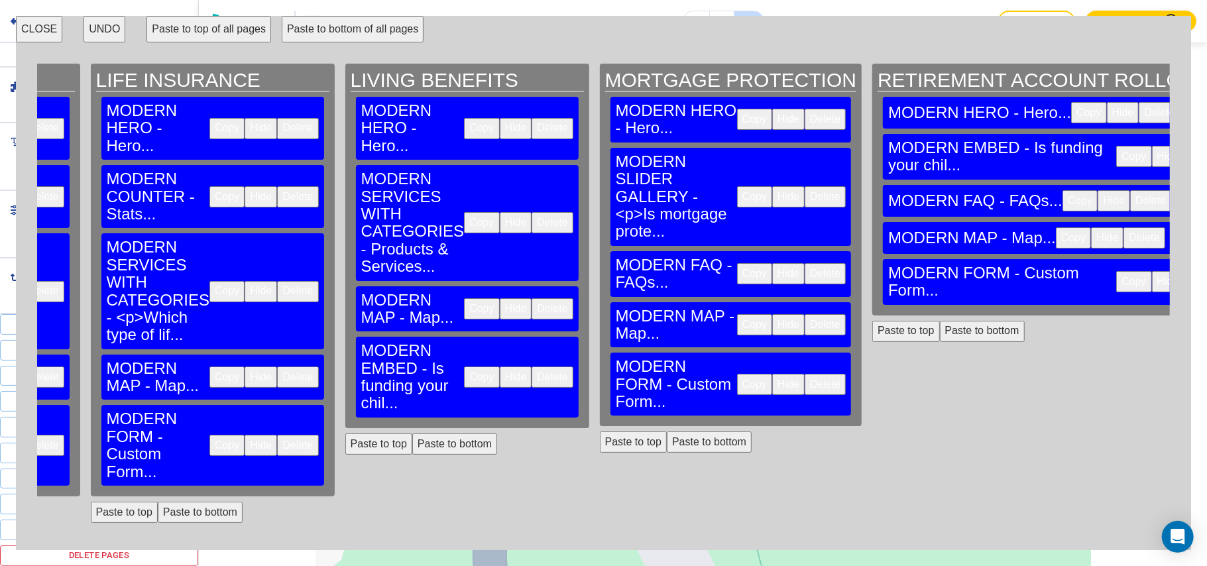
click at [37, 24] on button "CLOSE" at bounding box center [39, 29] width 46 height 27
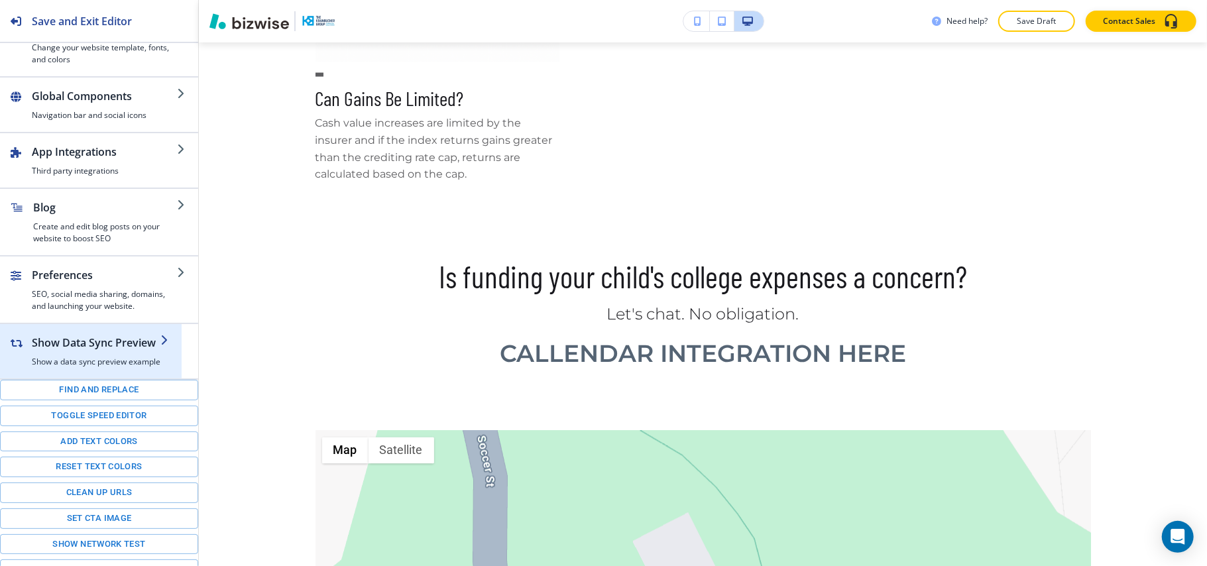
scroll to position [0, 0]
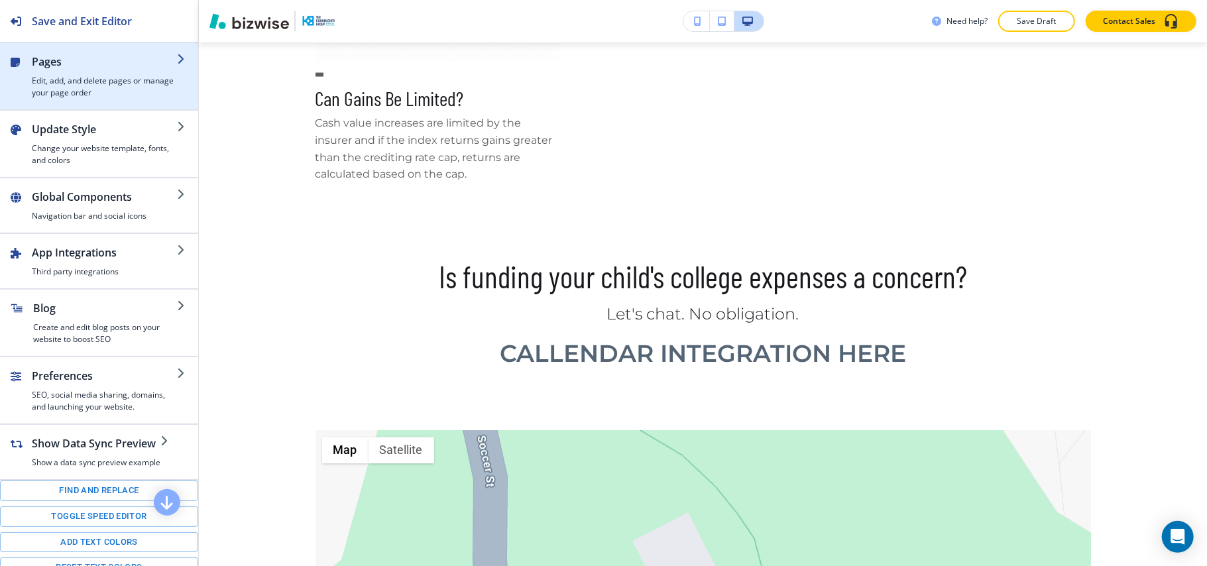
click at [85, 83] on h4 "Edit, add, and delete pages or manage your page order" at bounding box center [104, 87] width 145 height 24
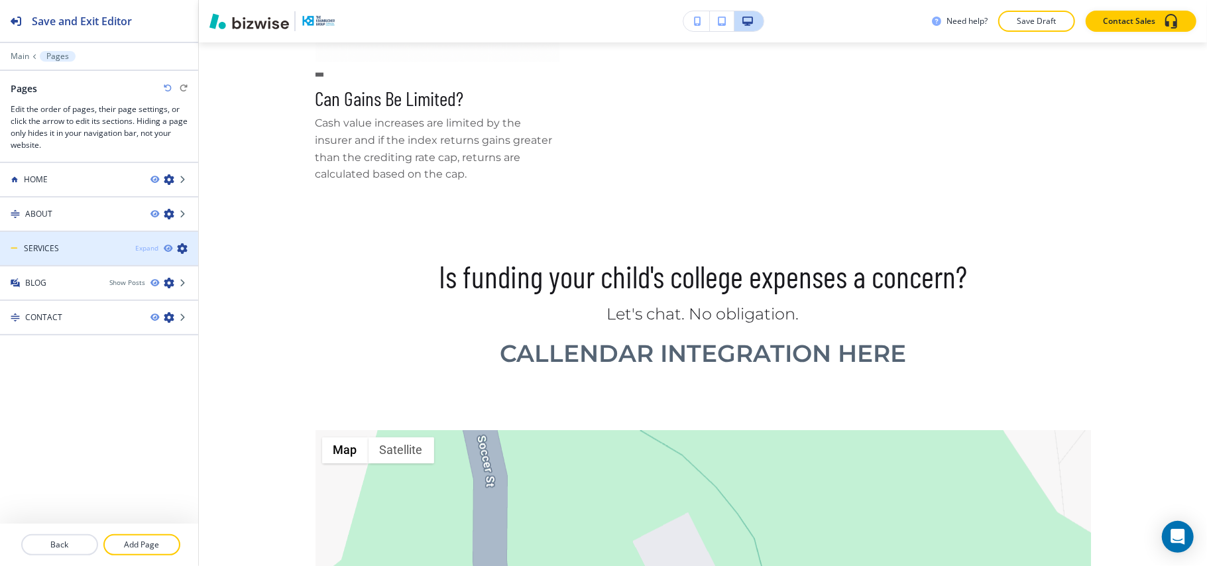
click at [154, 248] on div "Expand" at bounding box center [146, 248] width 23 height 10
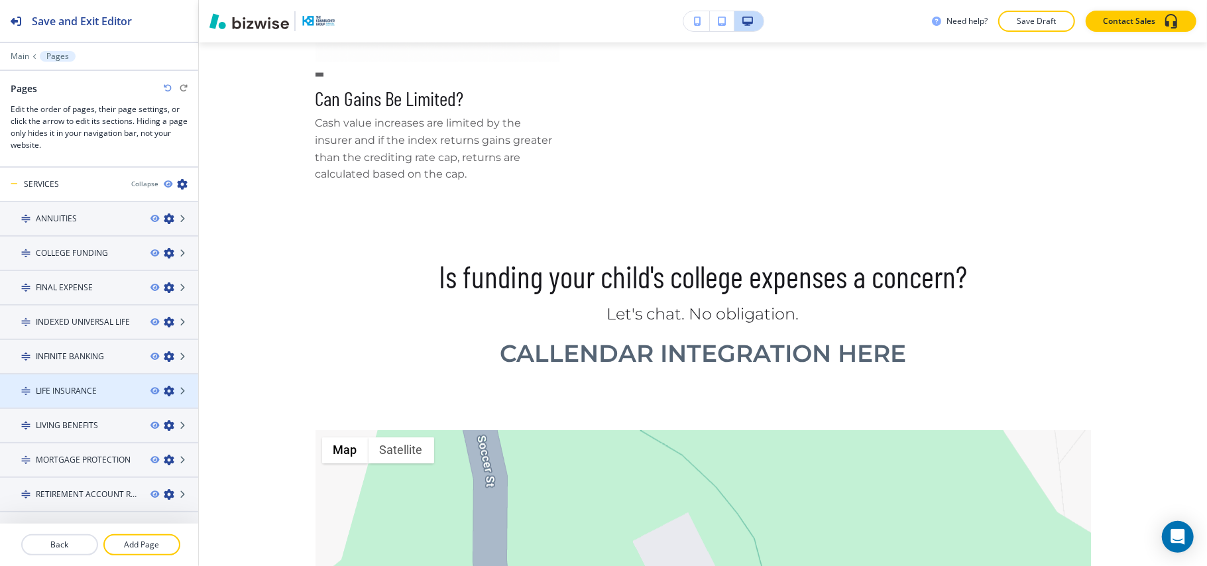
scroll to position [150, 0]
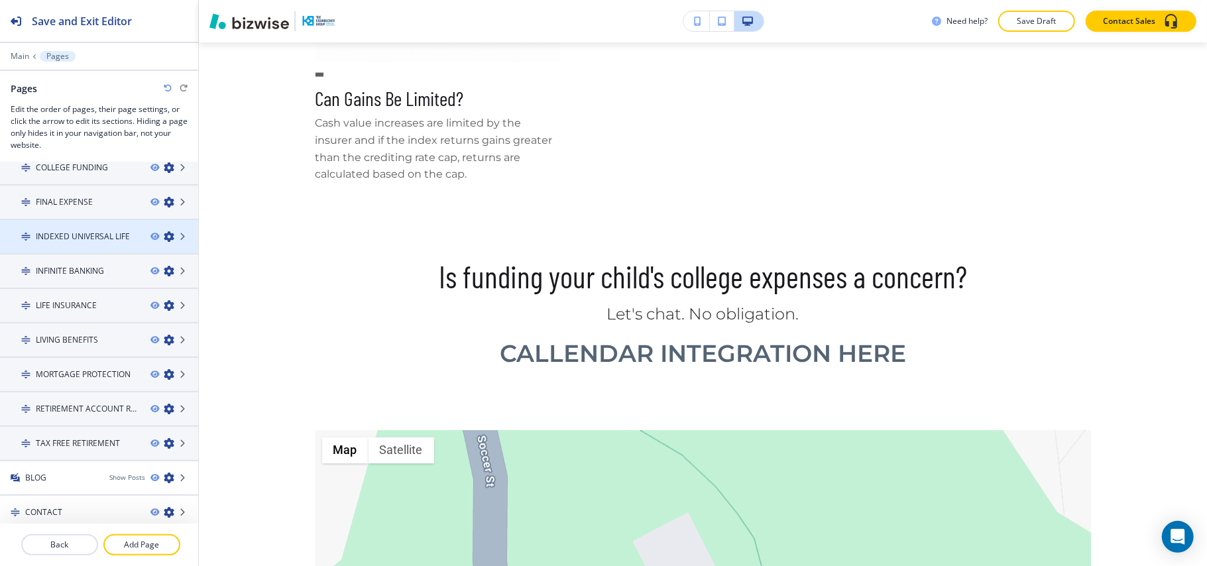
click at [70, 236] on h4 "INDEXED UNIVERSAL LIFE" at bounding box center [83, 237] width 94 height 12
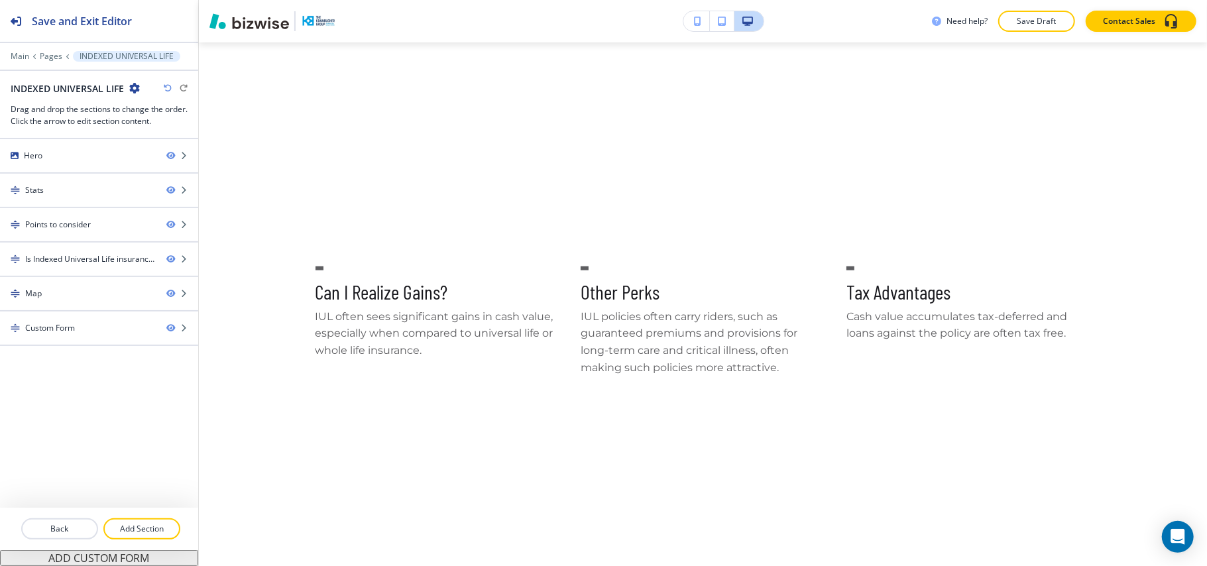
scroll to position [0, 0]
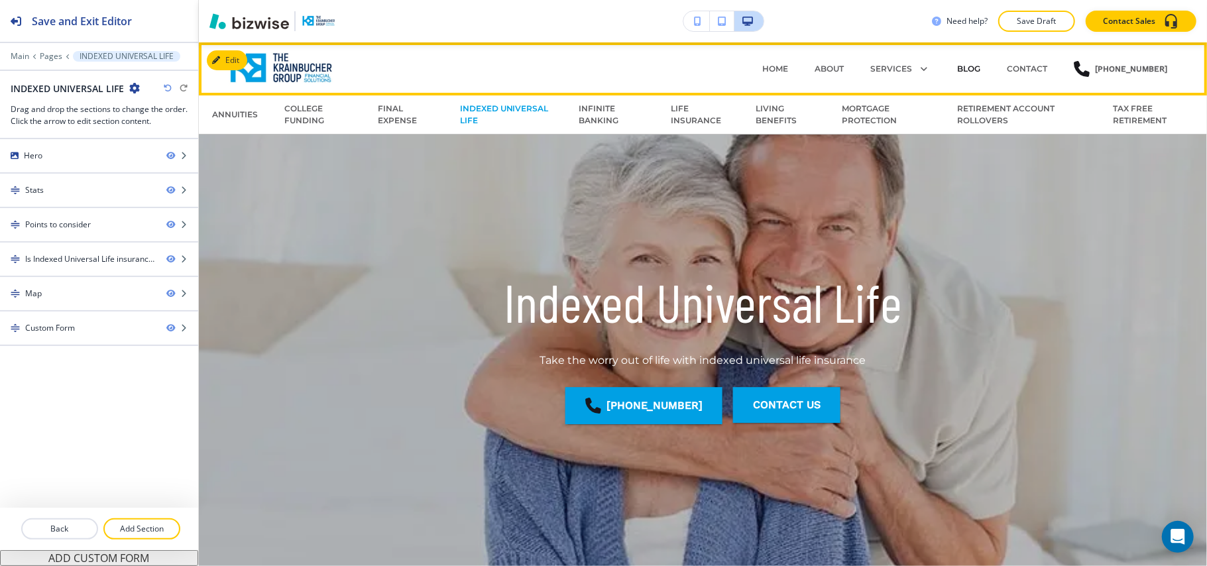
click at [970, 66] on p "BLOG" at bounding box center [968, 69] width 23 height 12
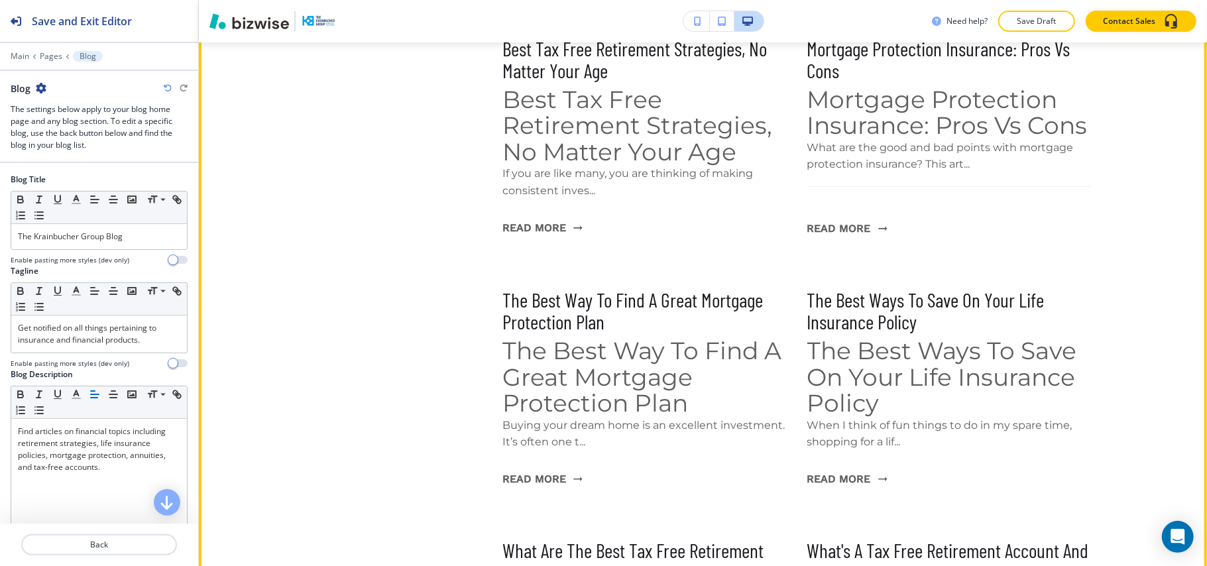
scroll to position [706, 0]
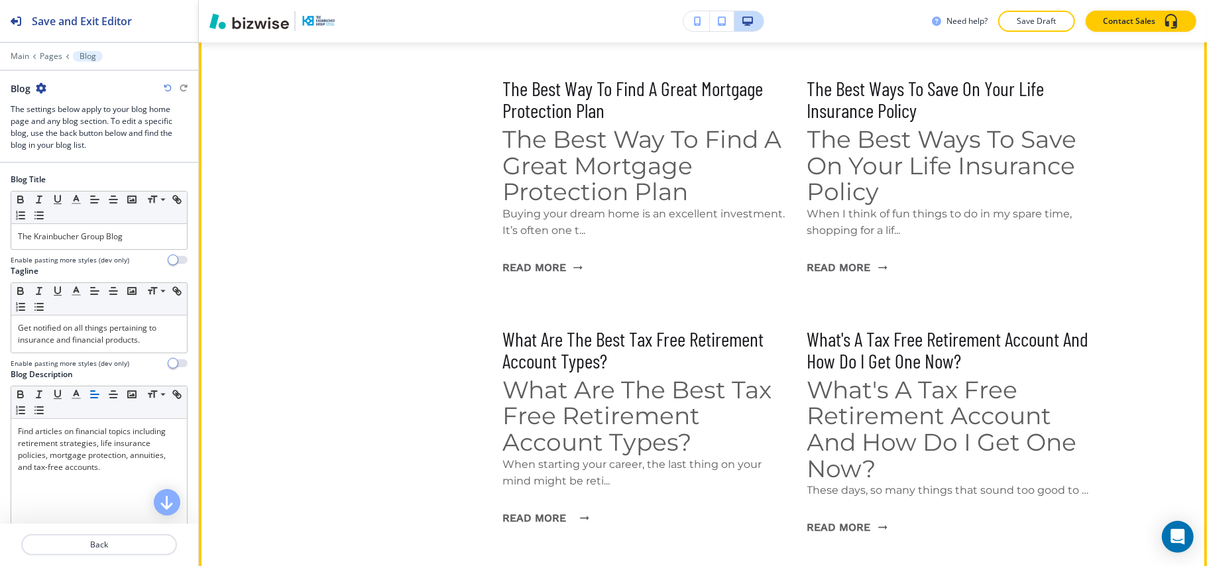
click at [560, 500] on button "Read More" at bounding box center [542, 518] width 80 height 36
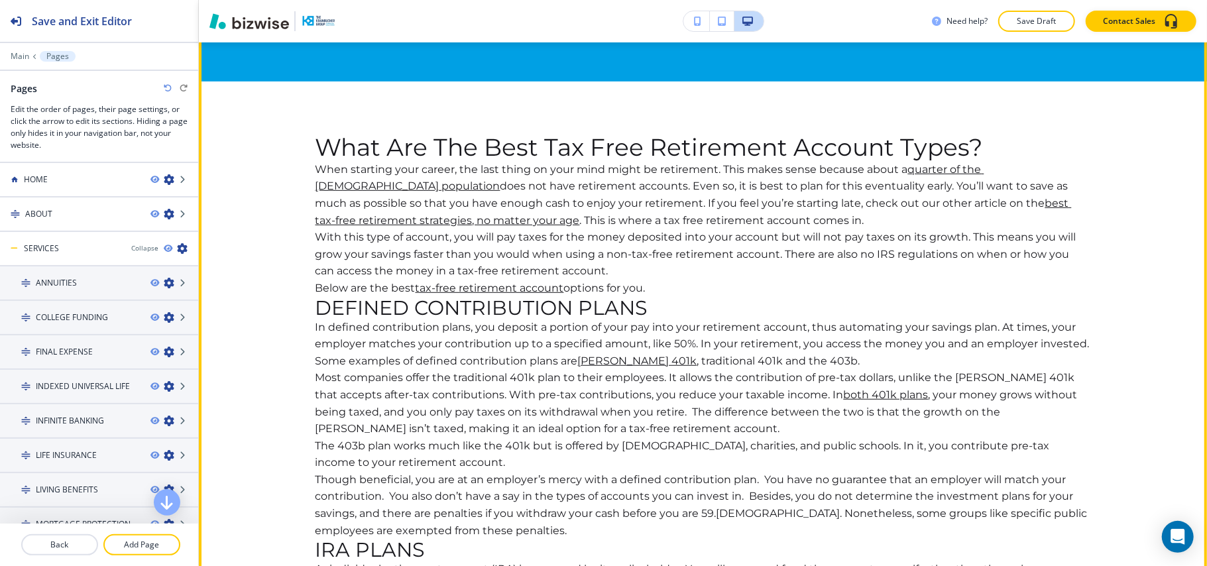
scroll to position [706, 0]
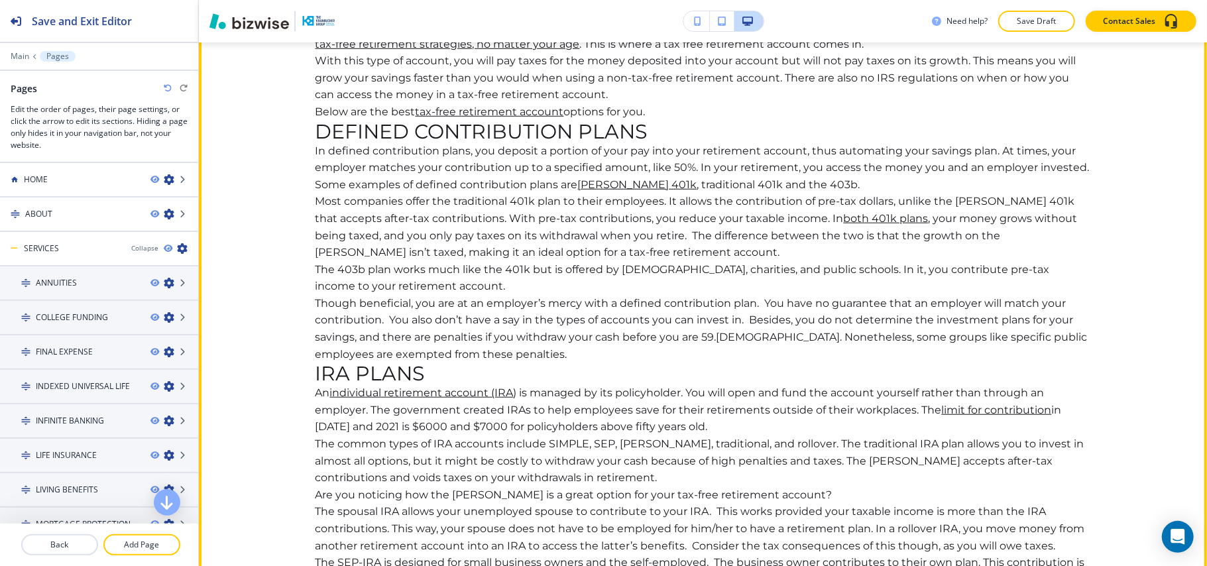
drag, startPoint x: 573, startPoint y: 311, endPoint x: 403, endPoint y: 239, distance: 184.7
click at [403, 239] on p "Most companies offer the traditional 401k plan to their employees. It allows th…" at bounding box center [702, 227] width 775 height 68
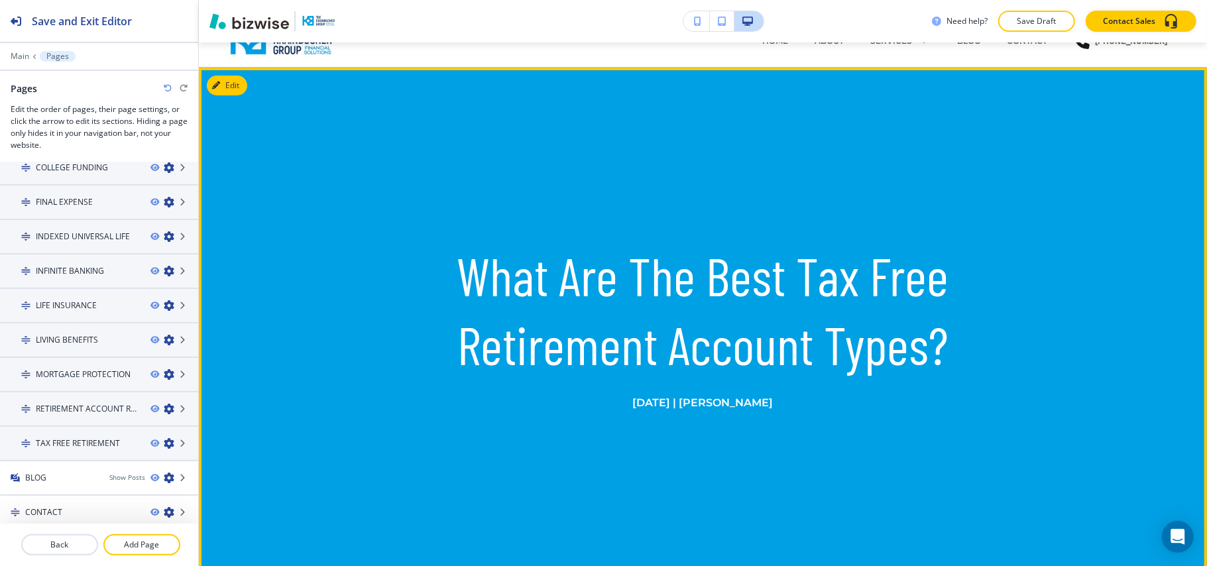
scroll to position [0, 0]
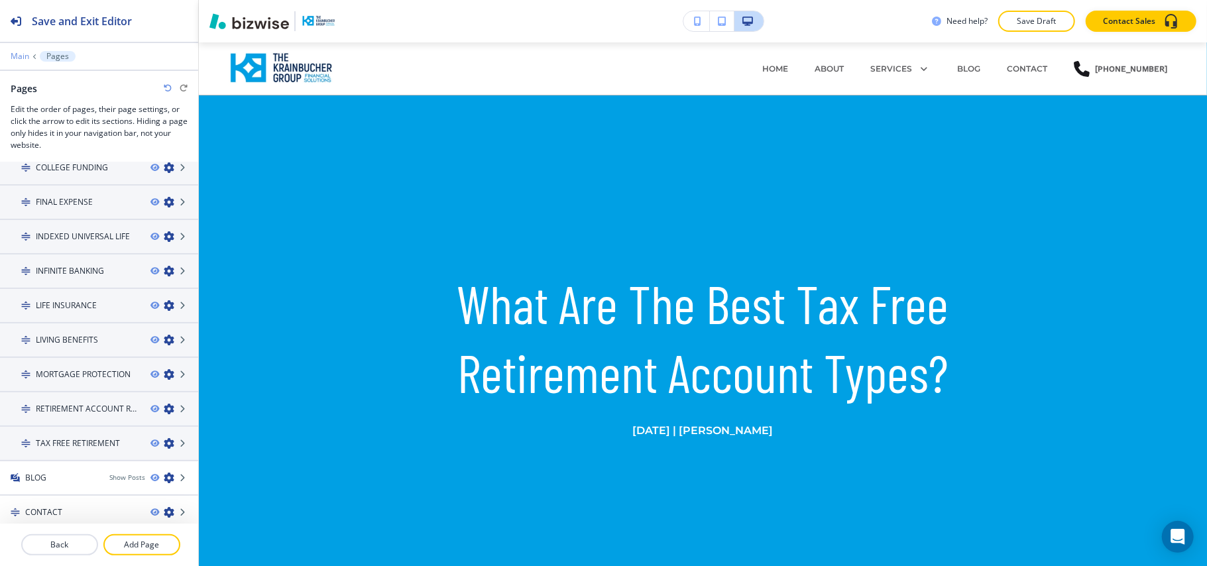
click at [25, 54] on p "Main" at bounding box center [20, 56] width 19 height 9
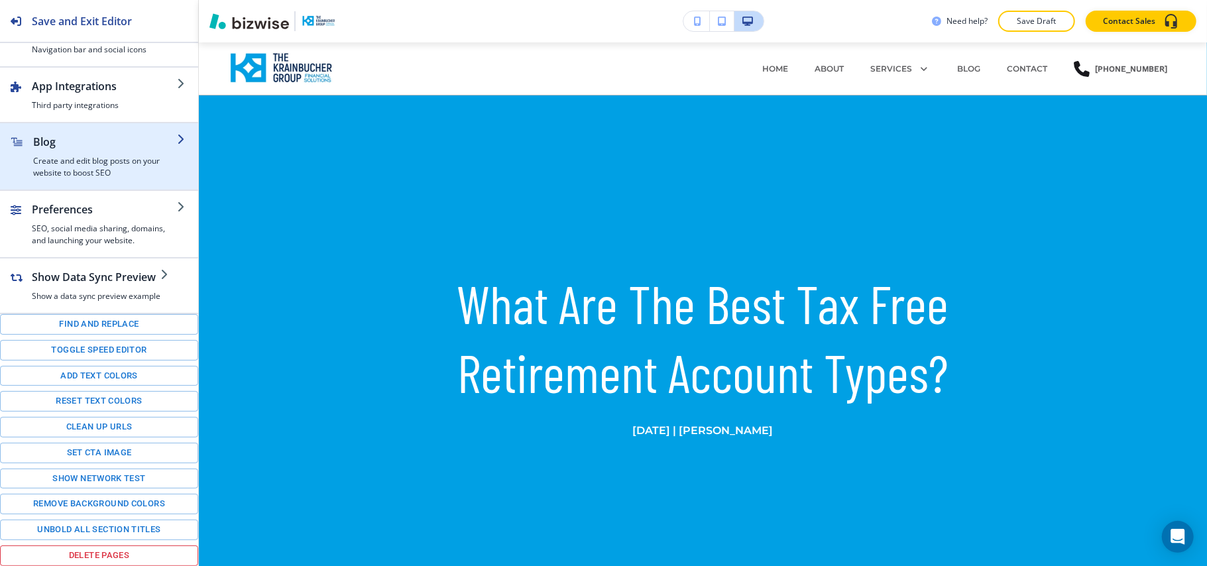
click at [85, 134] on h2 "Blog" at bounding box center [105, 142] width 144 height 16
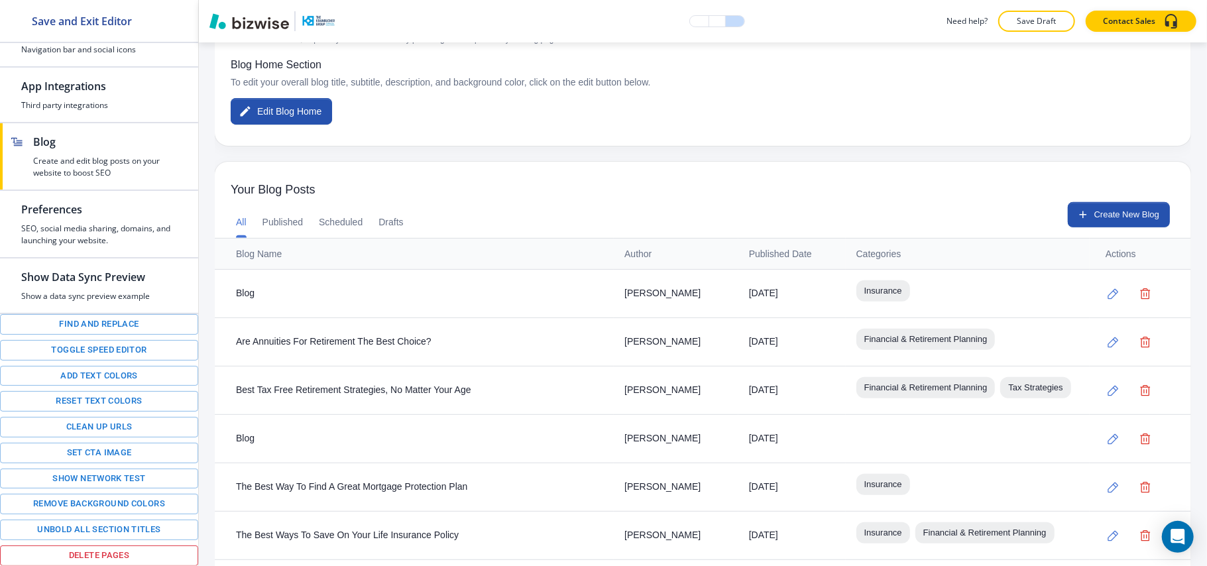
scroll to position [353, 0]
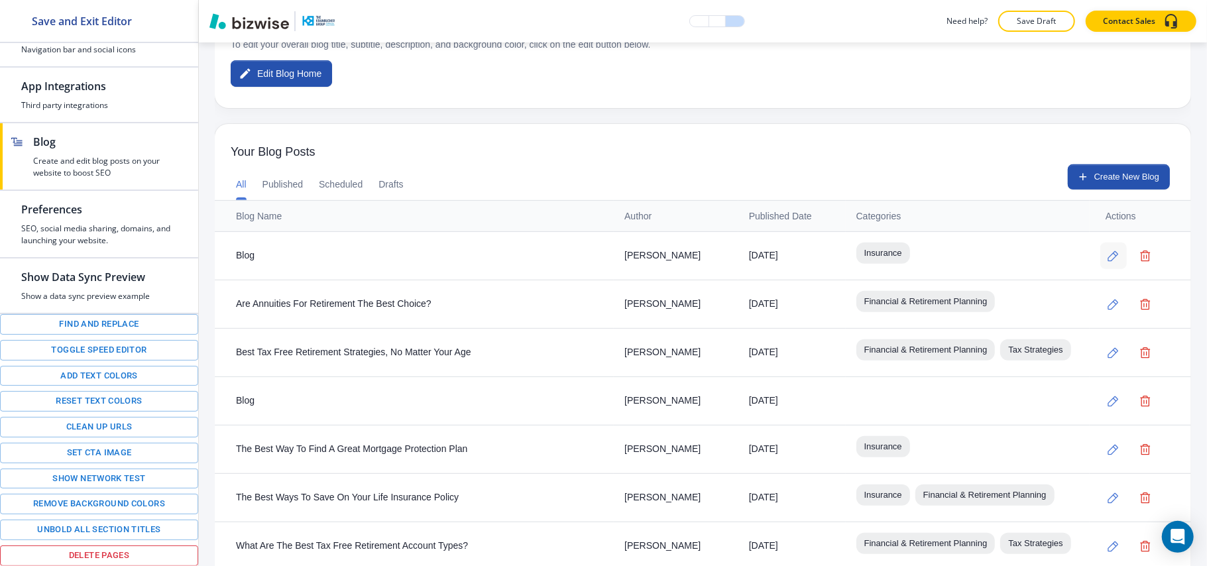
click at [1107, 255] on icon "button" at bounding box center [1112, 255] width 11 height 11
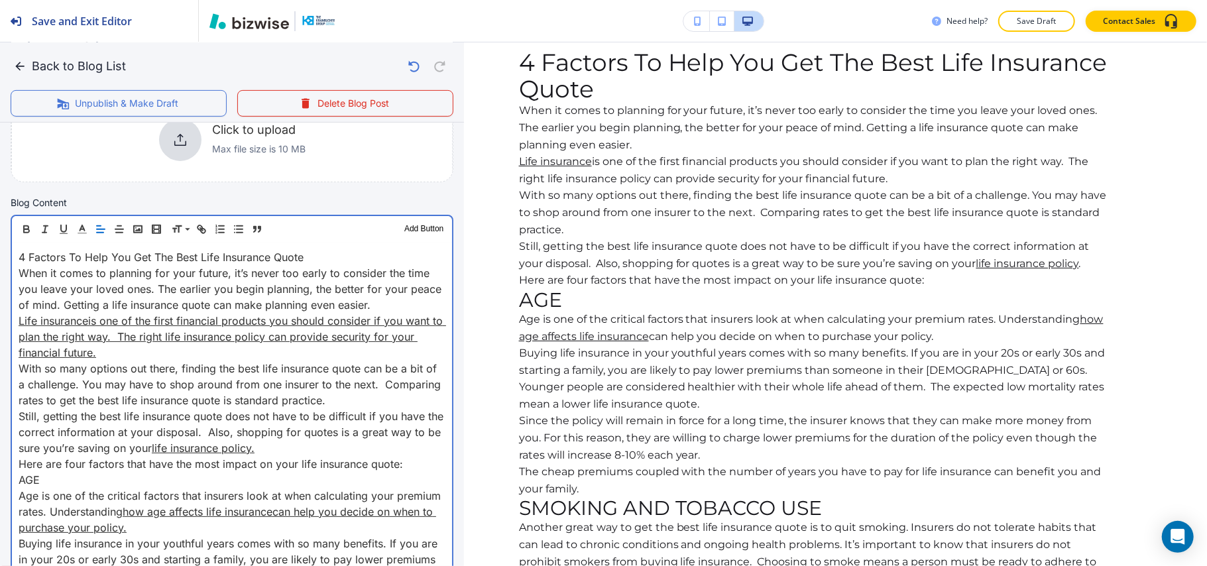
click at [109, 355] on p "Life insurance is one of the first financial products you should consider if yo…" at bounding box center [232, 337] width 427 height 48
click at [314, 254] on p "4 Factors To Help You Get The Best Life Insurance Quote" at bounding box center [232, 257] width 427 height 16
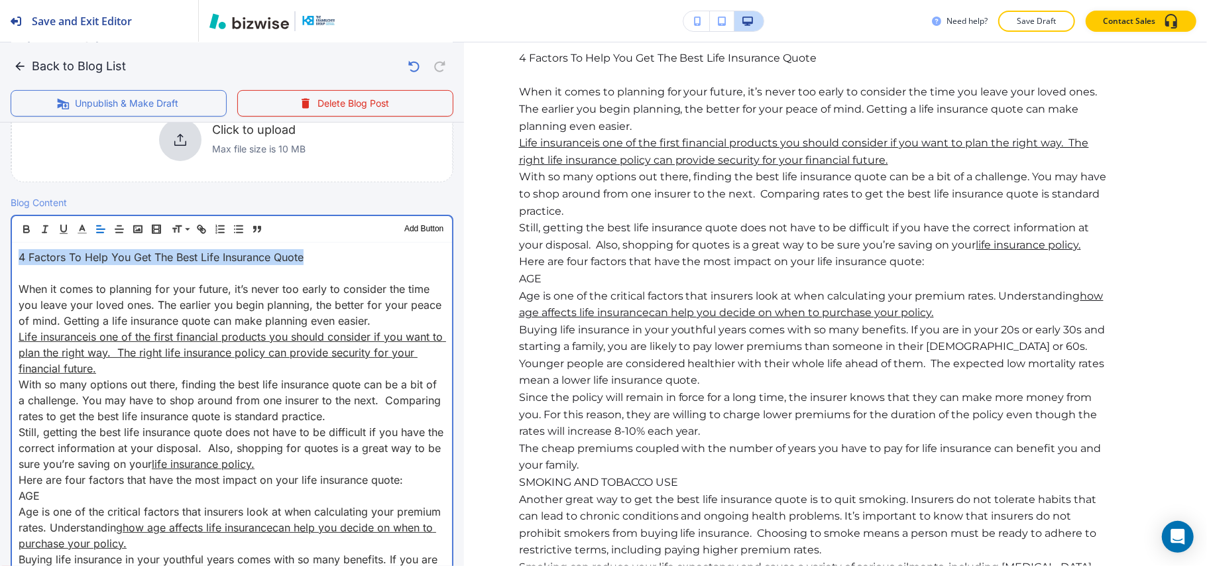
drag, startPoint x: 340, startPoint y: 249, endPoint x: 0, endPoint y: 252, distance: 339.9
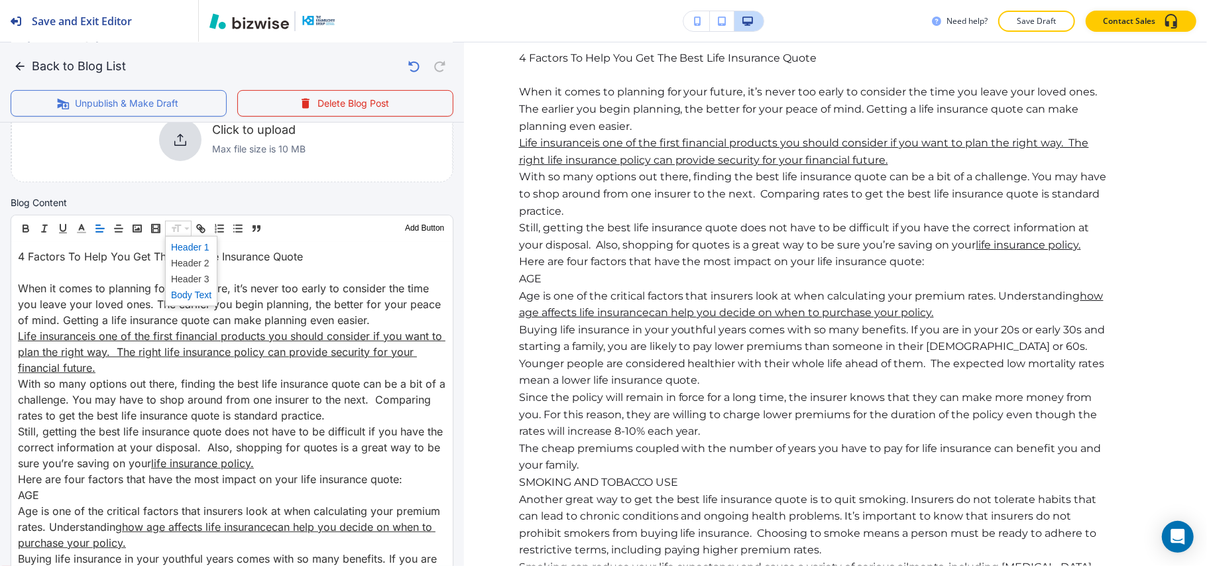
click at [191, 253] on span at bounding box center [191, 247] width 40 height 16
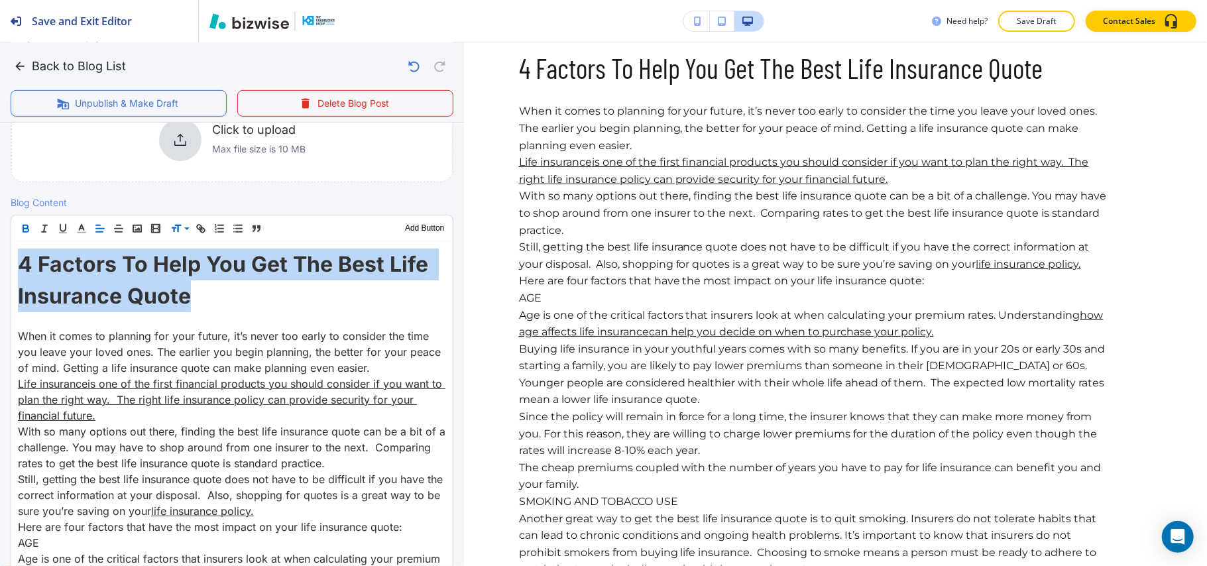
click at [25, 228] on icon "button" at bounding box center [26, 229] width 12 height 12
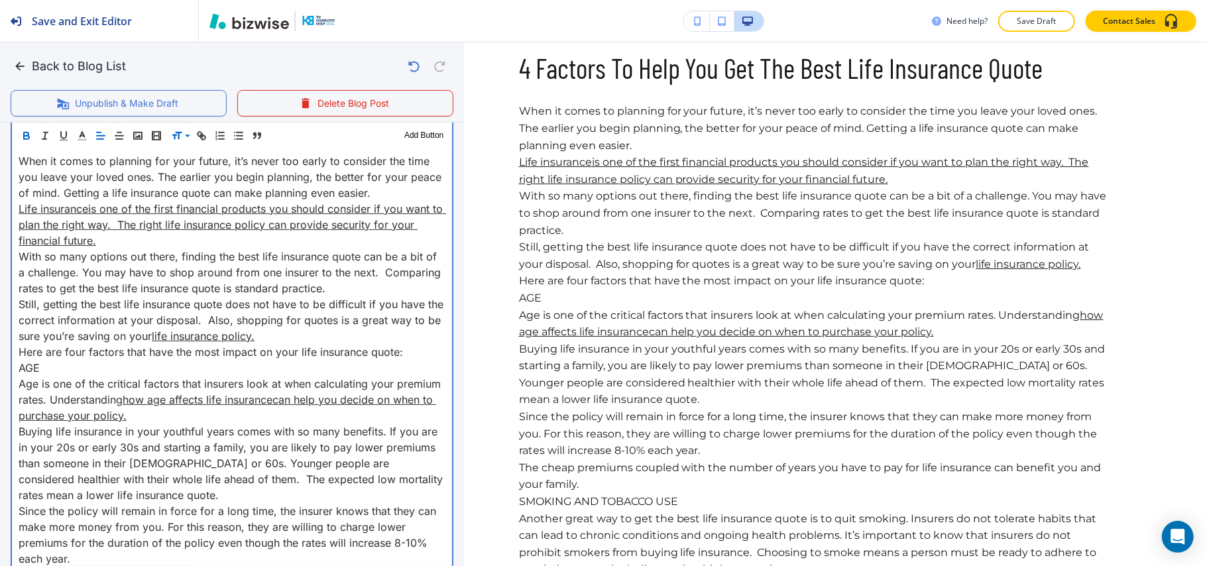
scroll to position [530, 0]
click at [60, 372] on p "AGE" at bounding box center [232, 366] width 427 height 16
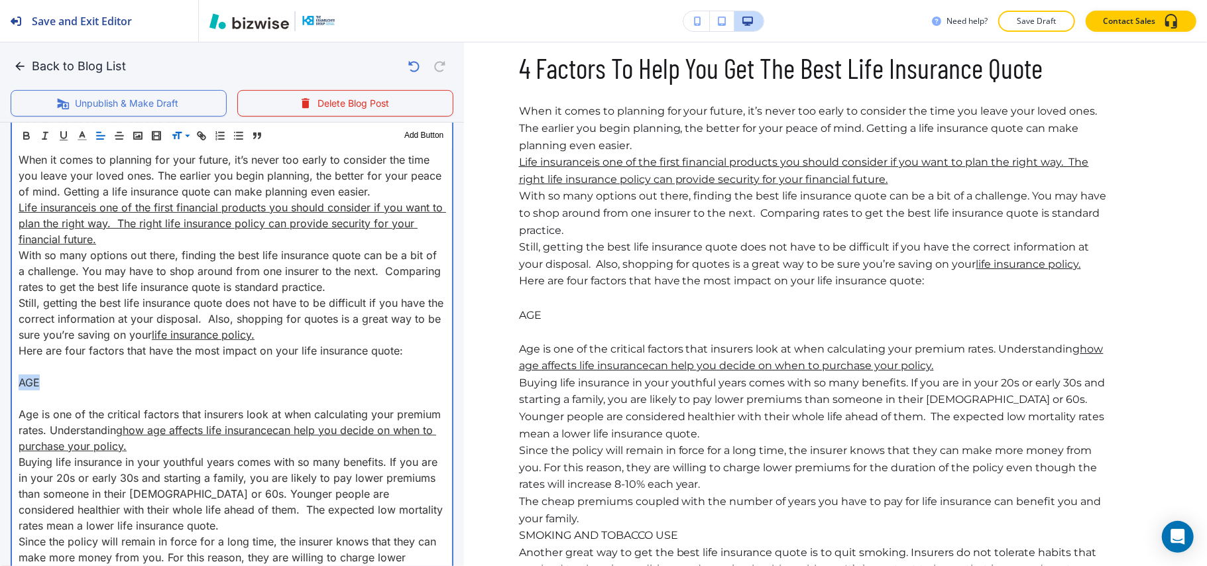
drag, startPoint x: 50, startPoint y: 384, endPoint x: 3, endPoint y: 382, distance: 47.1
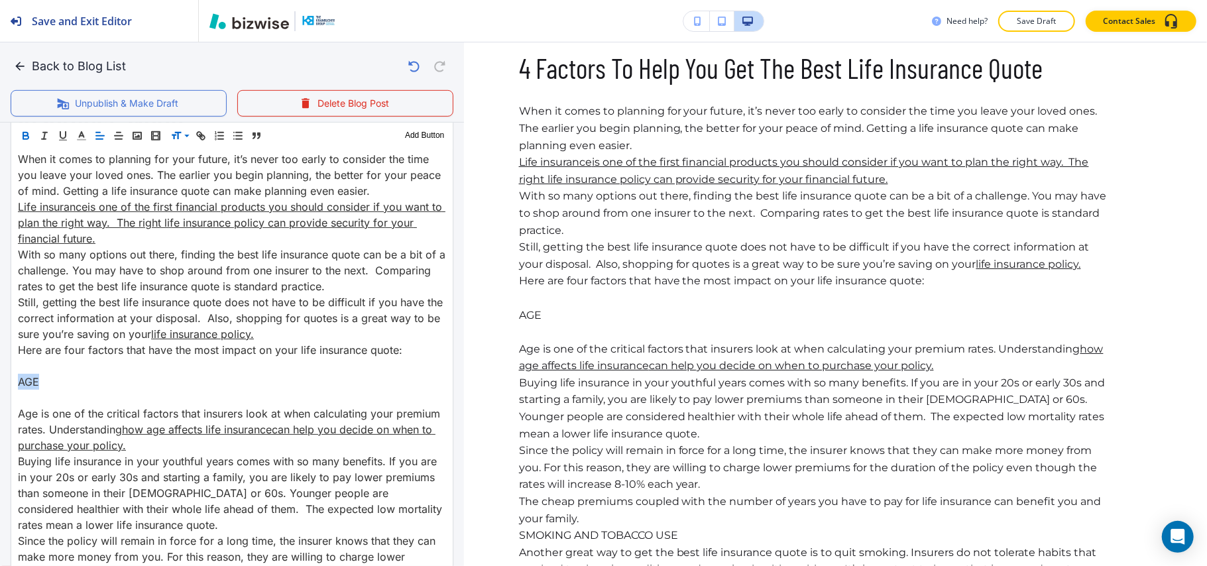
click at [25, 133] on icon "button" at bounding box center [25, 133] width 5 height 3
click at [194, 168] on span at bounding box center [191, 170] width 40 height 16
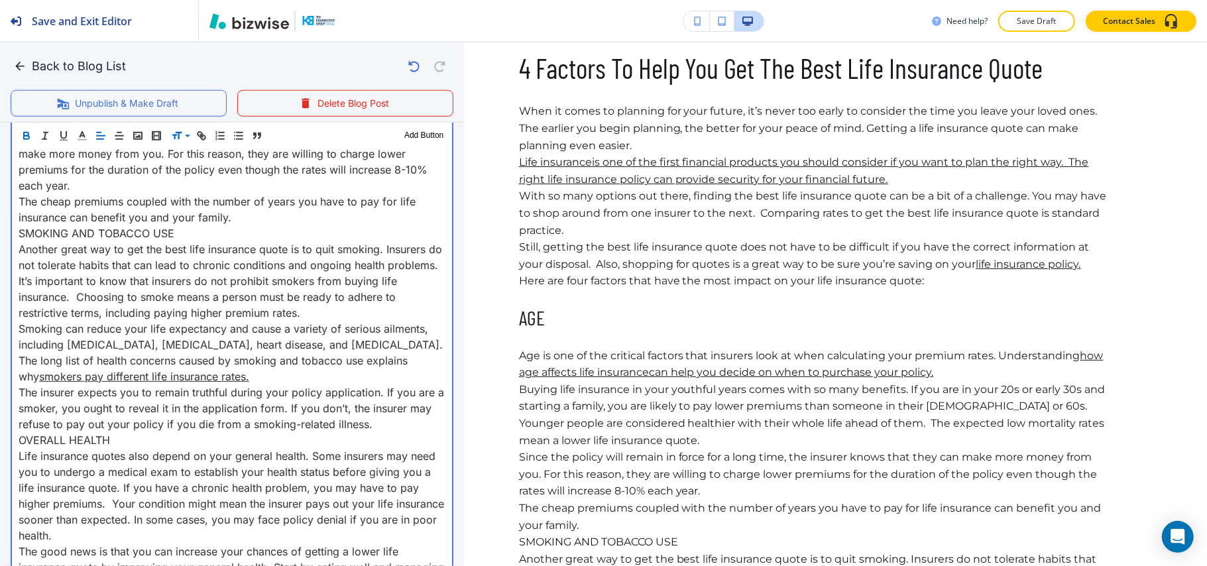
scroll to position [971, 0]
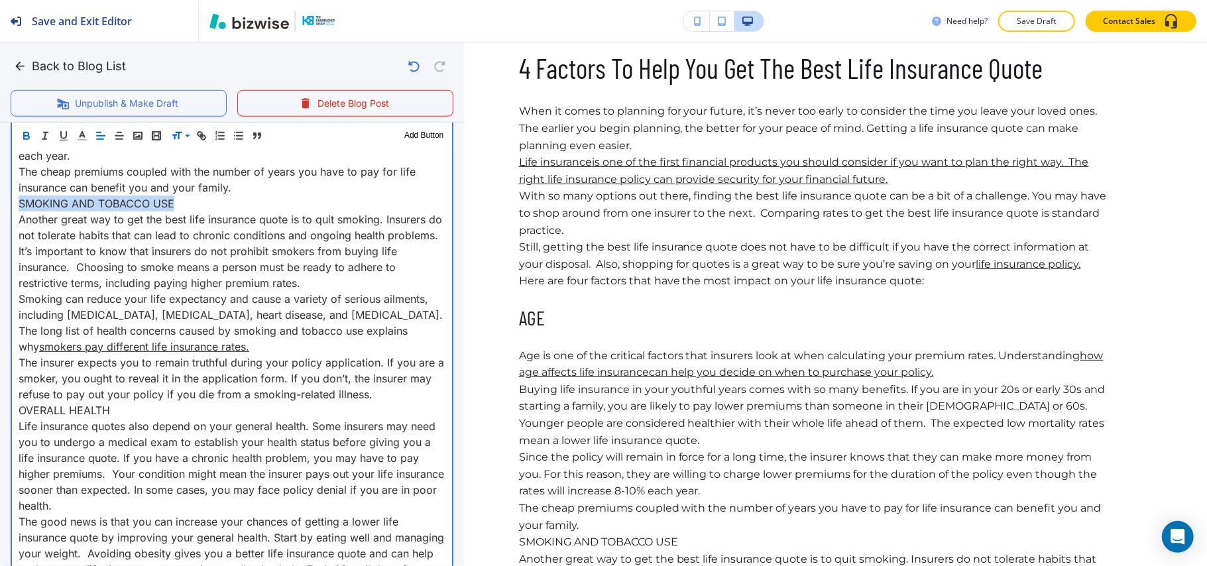
drag, startPoint x: 178, startPoint y: 204, endPoint x: 0, endPoint y: 229, distance: 179.3
click at [0, 205] on div "Blog Content Header 1 Header 2 Header 3 Body Text Add Button 4 Factors To Help …" at bounding box center [232, 253] width 464 height 1352
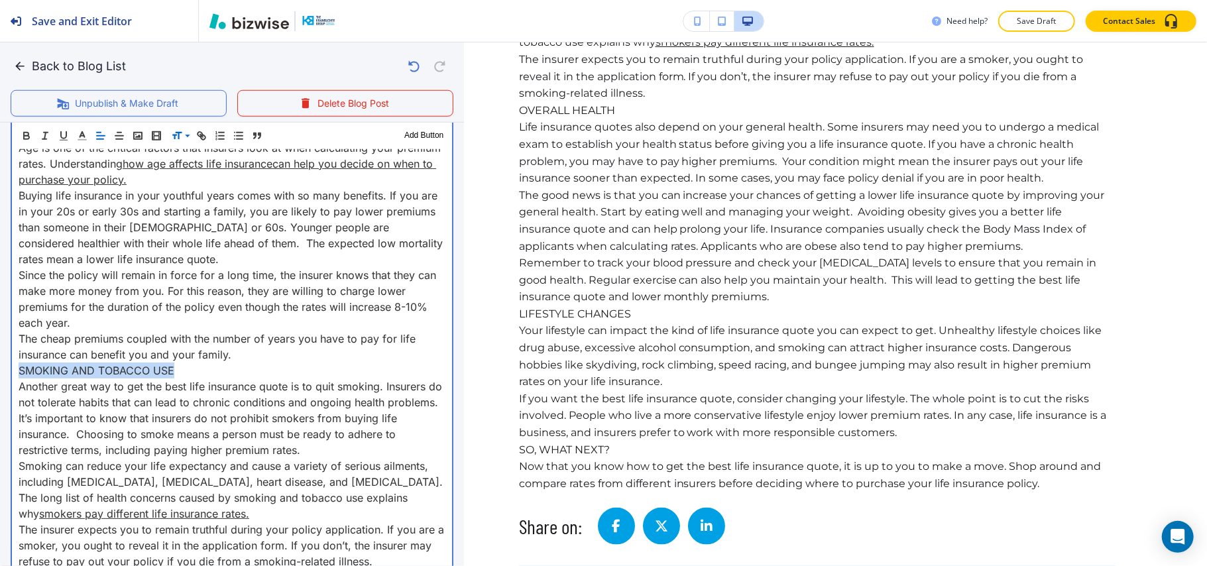
scroll to position [795, 0]
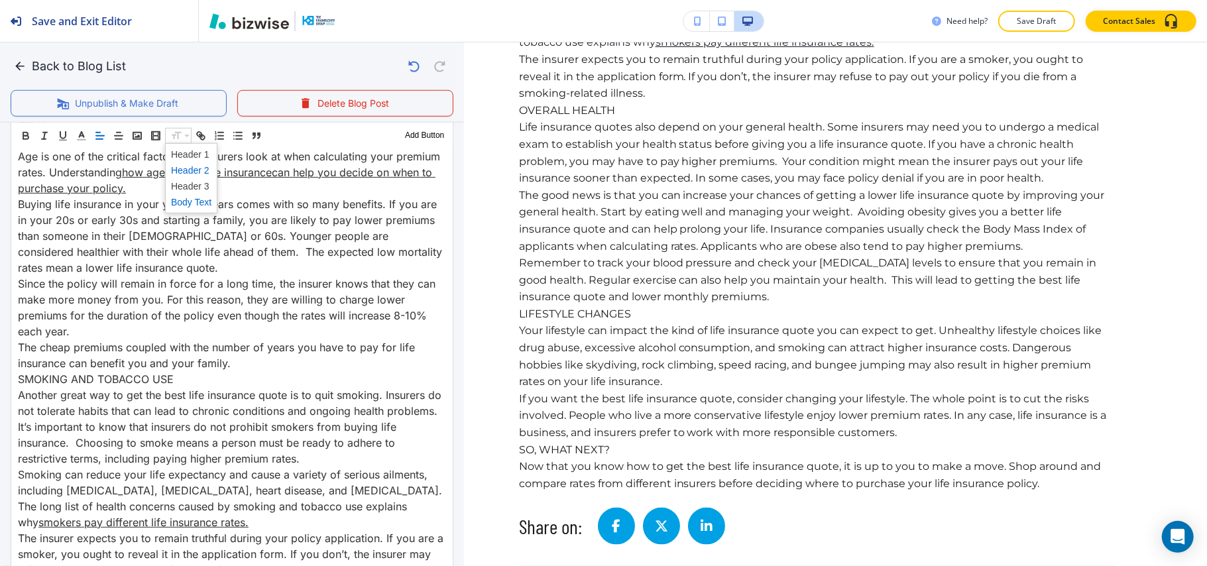
click at [191, 172] on span at bounding box center [191, 170] width 40 height 16
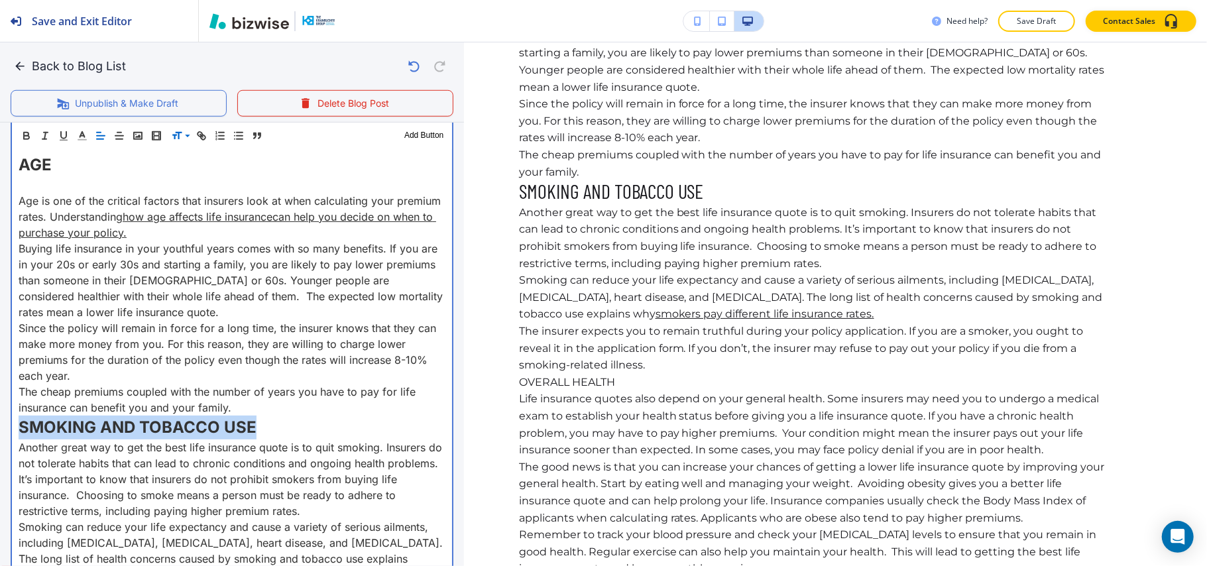
scroll to position [756, 0]
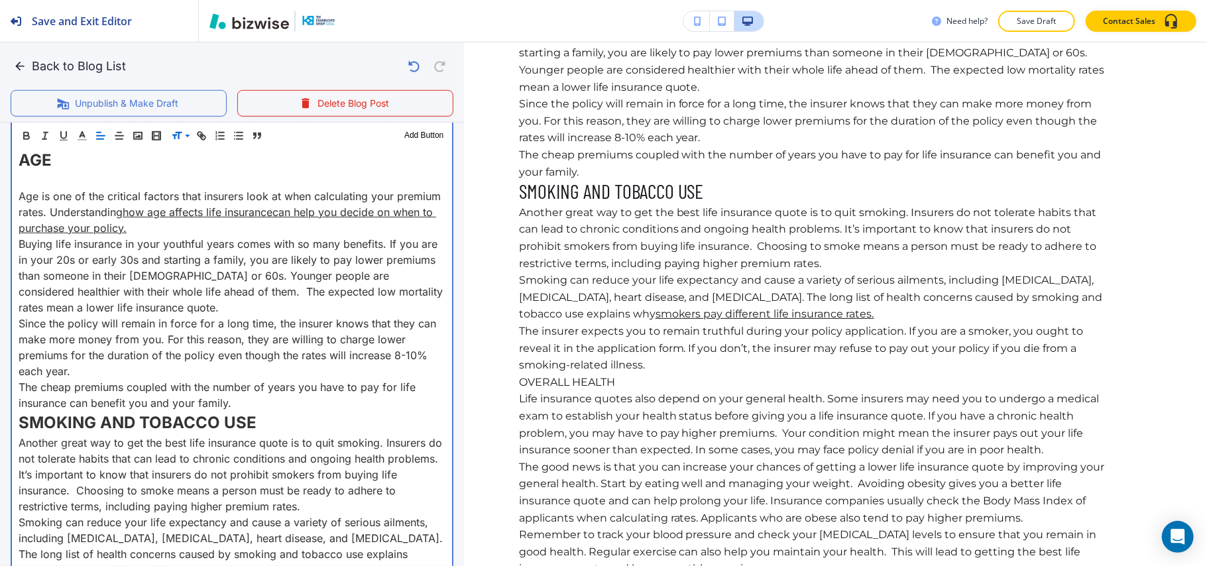
click at [253, 404] on p "The cheap premiums coupled with the number of years you have to pay for life in…" at bounding box center [232, 395] width 427 height 32
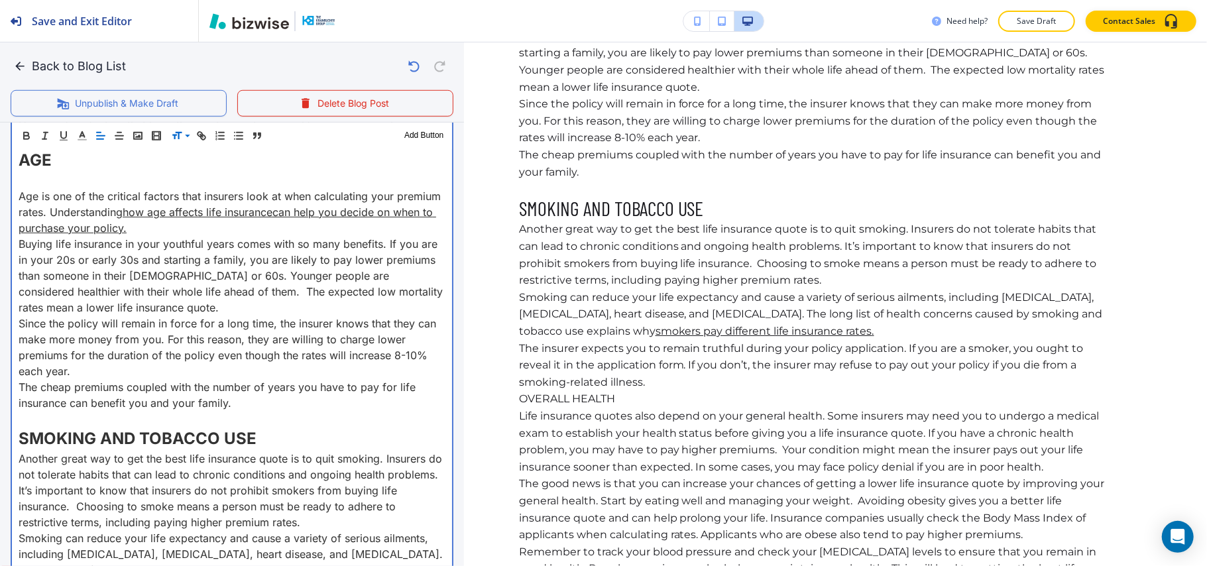
click at [265, 435] on p "SMOKING AND TOBACCO USE" at bounding box center [232, 439] width 427 height 24
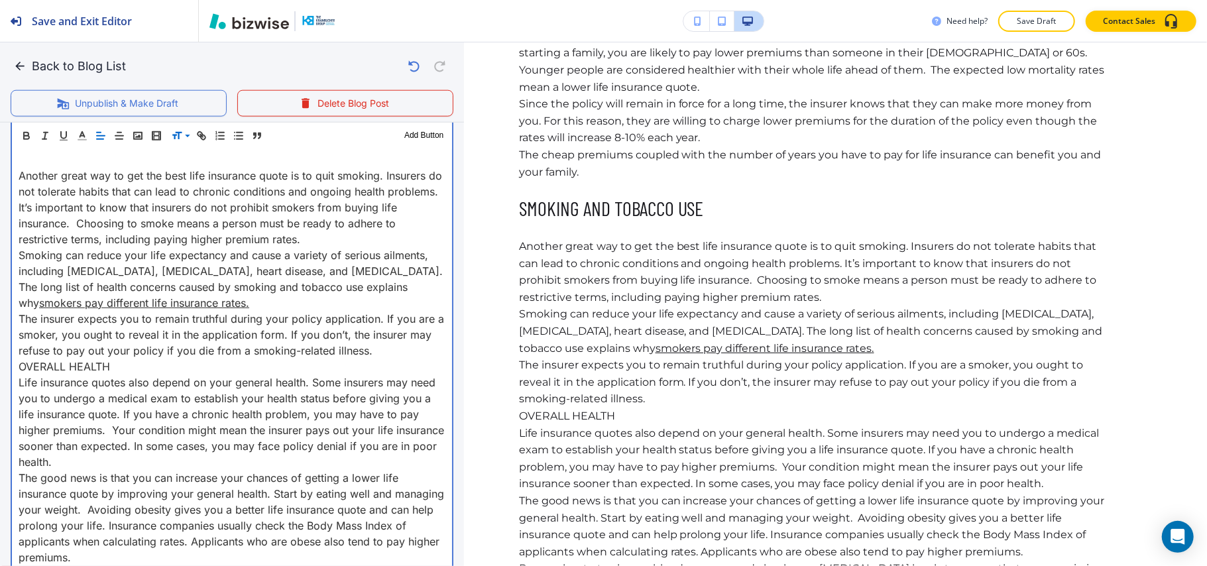
scroll to position [1109, 0]
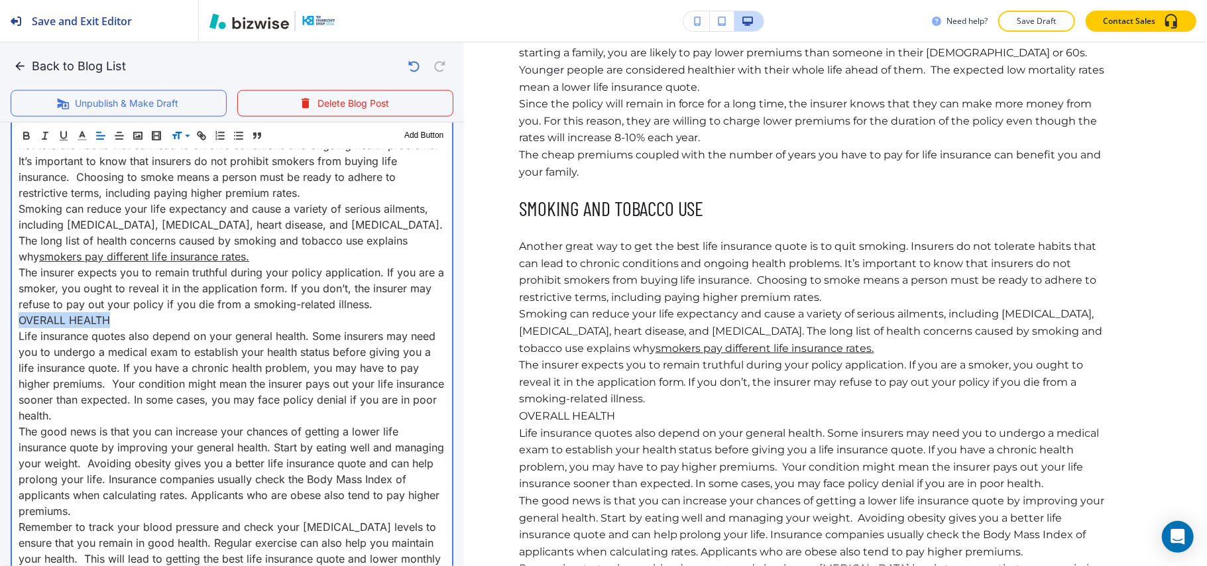
drag, startPoint x: 144, startPoint y: 314, endPoint x: 0, endPoint y: 318, distance: 143.8
click at [0, 318] on div "Blog Content Header 1 Header 2 Header 3 Body Text Add Button 4 Factors To Help …" at bounding box center [232, 138] width 464 height 1399
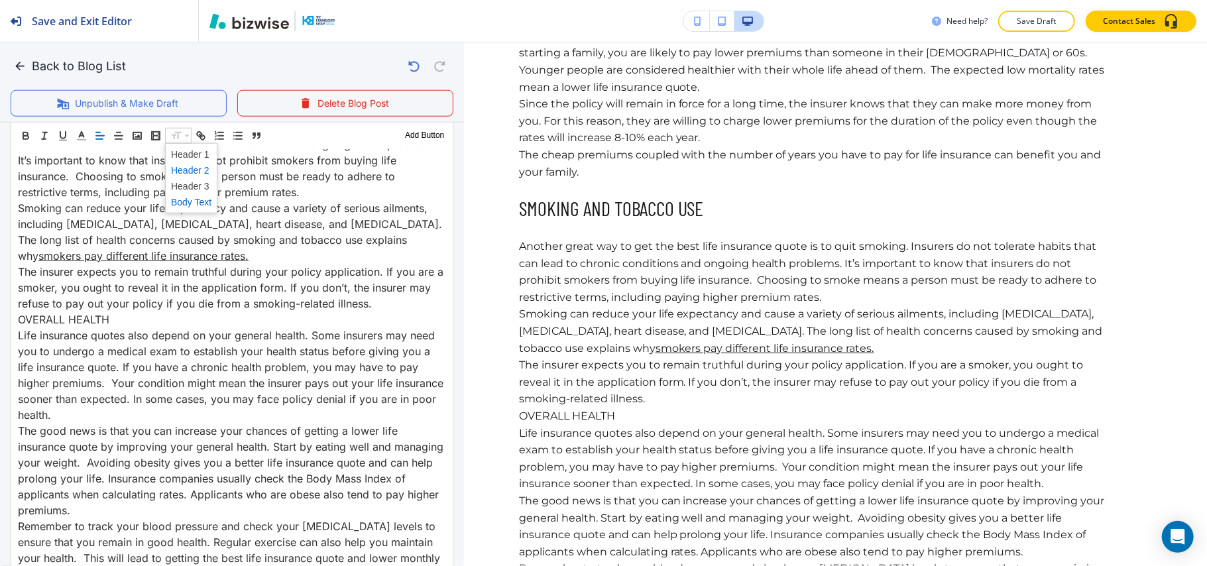
click at [187, 168] on span at bounding box center [191, 170] width 40 height 16
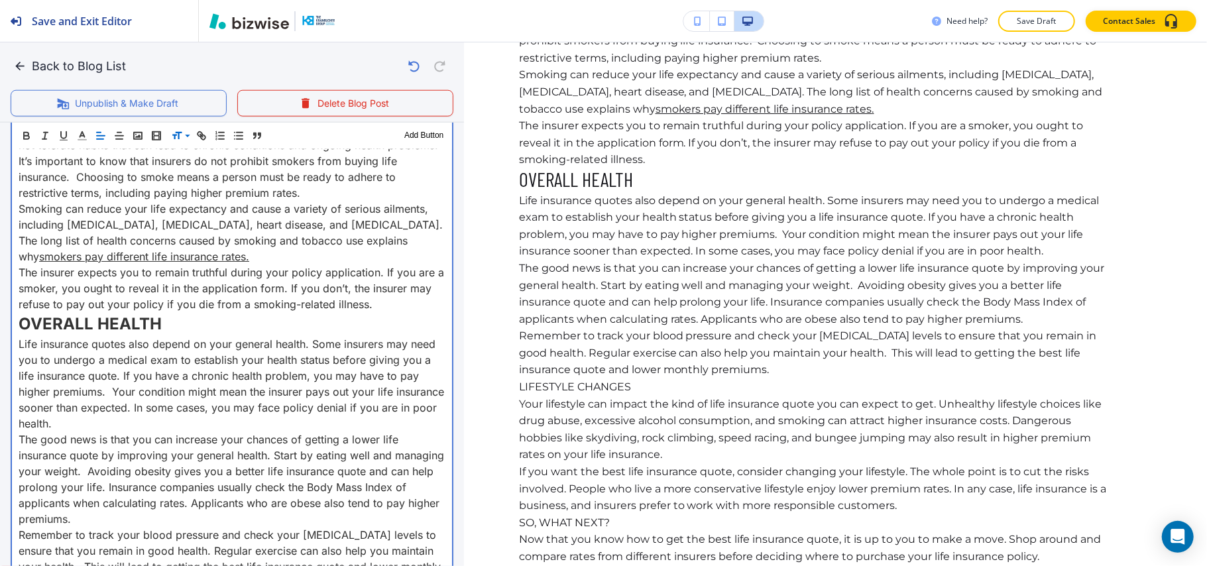
scroll to position [1148, 0]
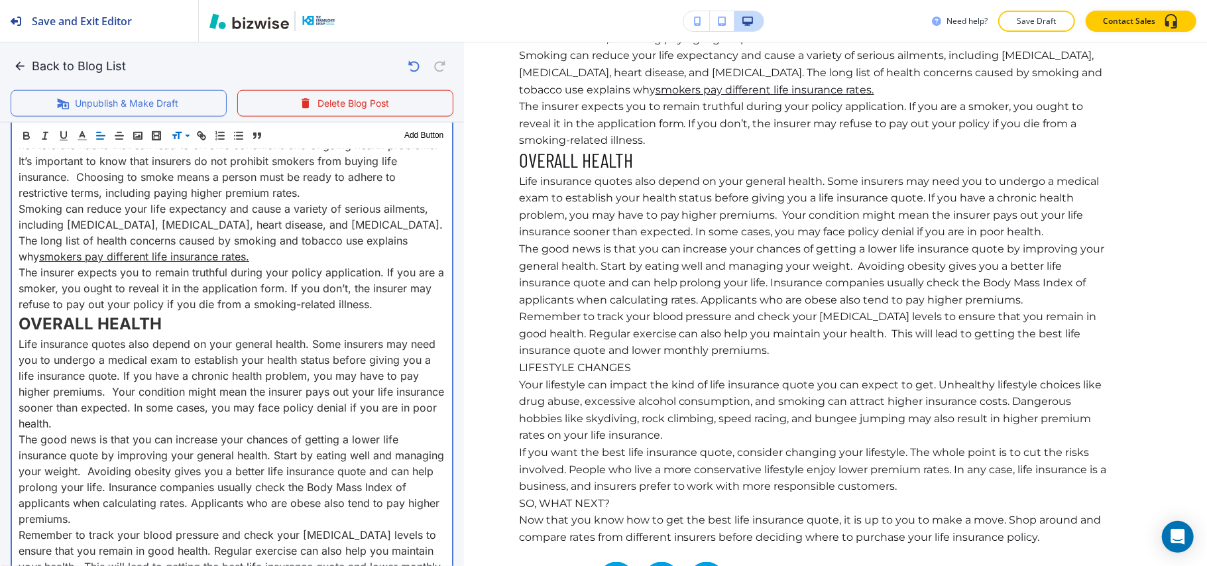
click at [414, 299] on p "The insurer expects you to remain truthful during your policy application. If y…" at bounding box center [232, 288] width 427 height 48
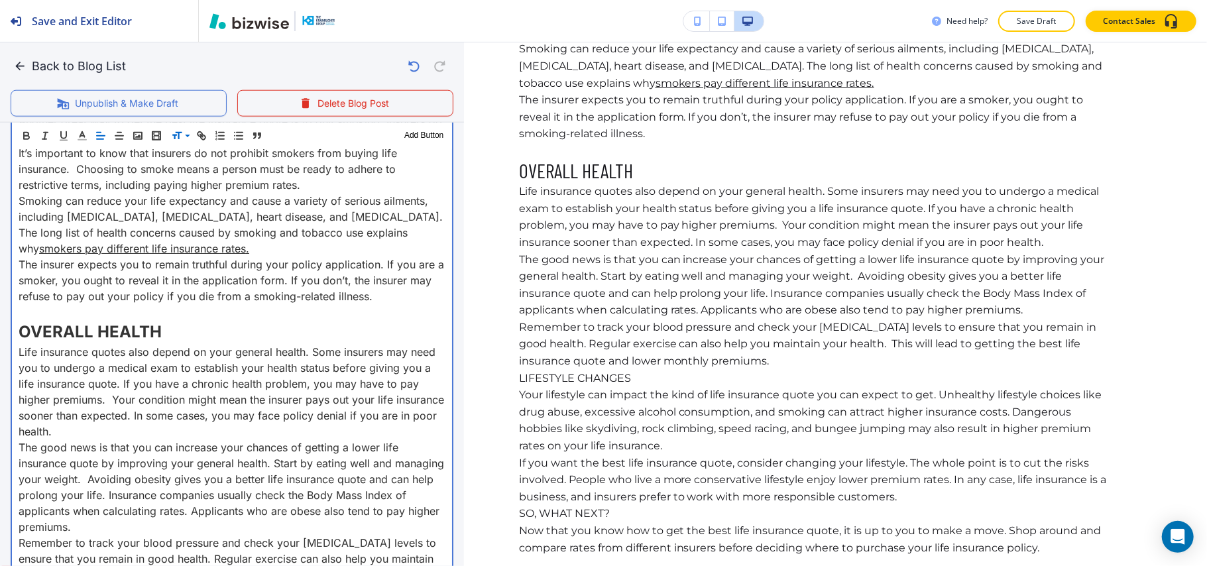
click at [189, 334] on p "OVERALL HEALTH" at bounding box center [232, 332] width 427 height 24
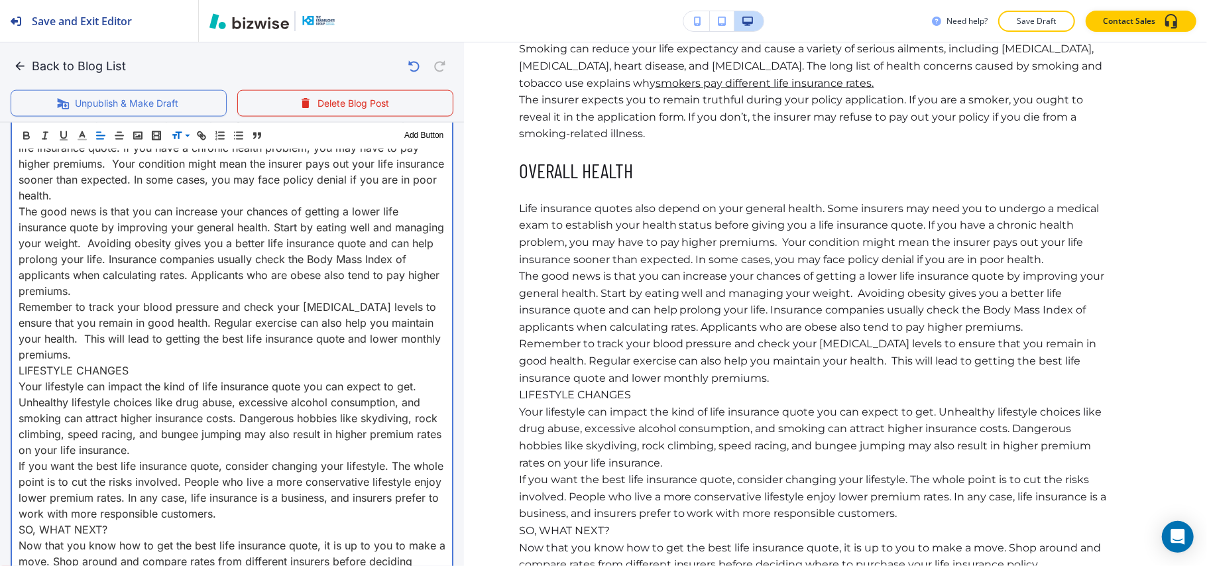
scroll to position [1374, 0]
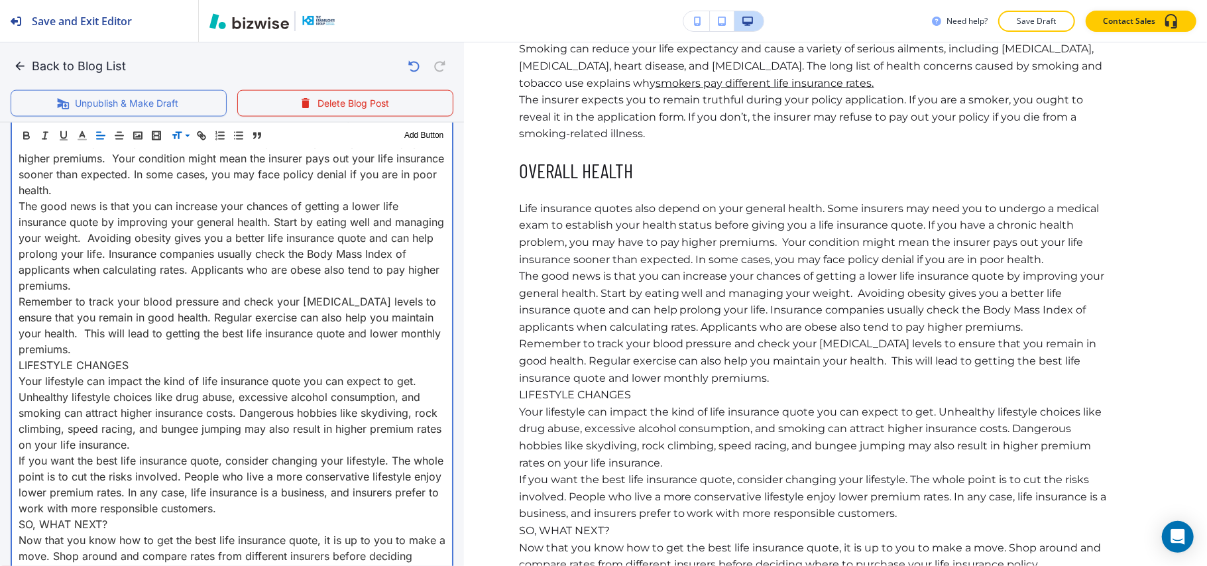
click at [129, 186] on p "Life insurance quotes also depend on your general health. Some insurers may nee…" at bounding box center [232, 150] width 427 height 95
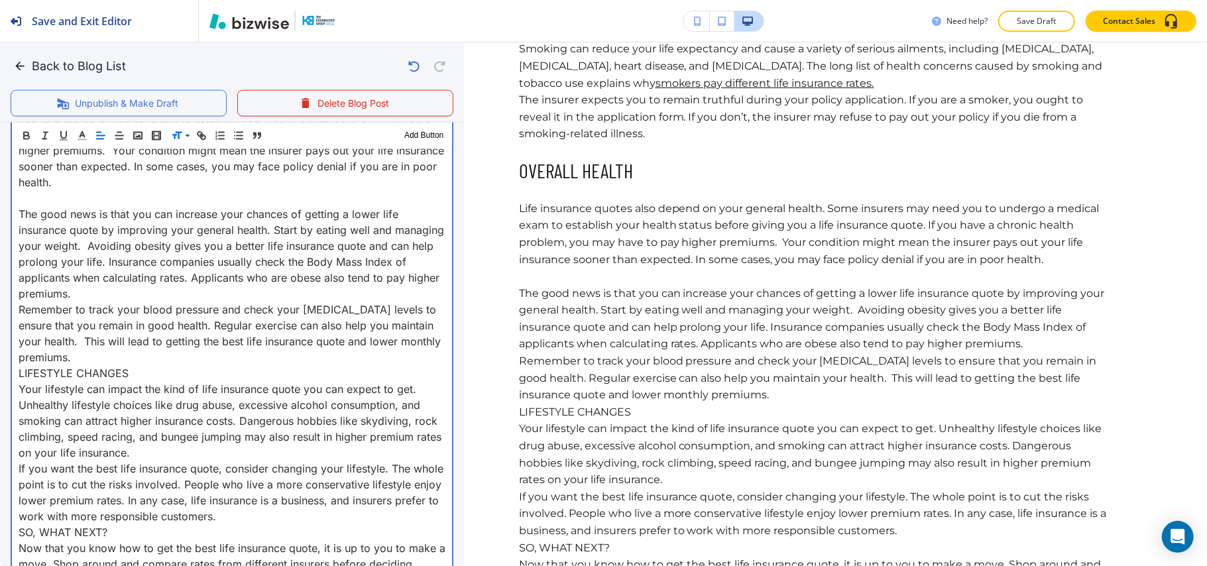
click at [160, 293] on p "The good news is that you can increase your chances of getting a lower life ins…" at bounding box center [232, 253] width 427 height 95
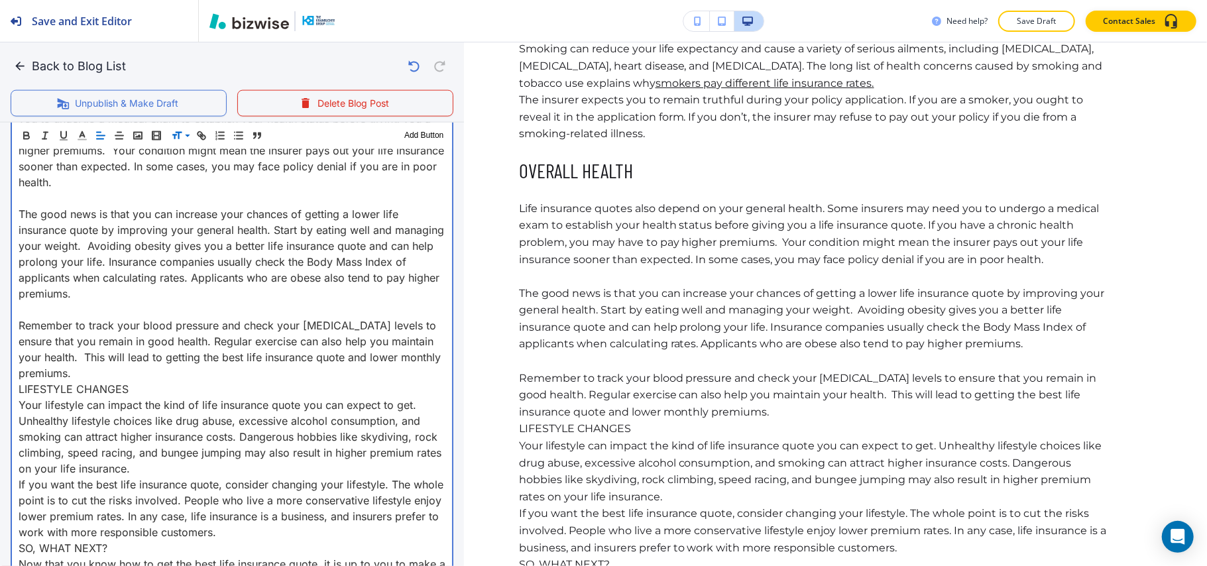
click at [123, 371] on p "Remember to track your blood pressure and check your [MEDICAL_DATA] levels to e…" at bounding box center [232, 349] width 427 height 64
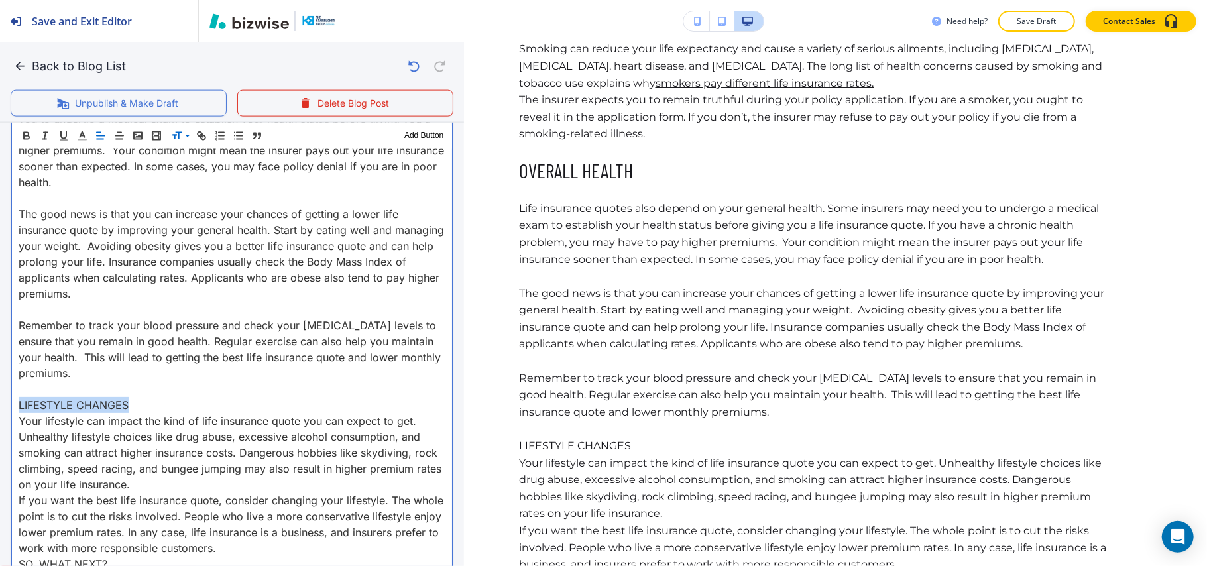
drag, startPoint x: 133, startPoint y: 400, endPoint x: 0, endPoint y: 408, distance: 133.4
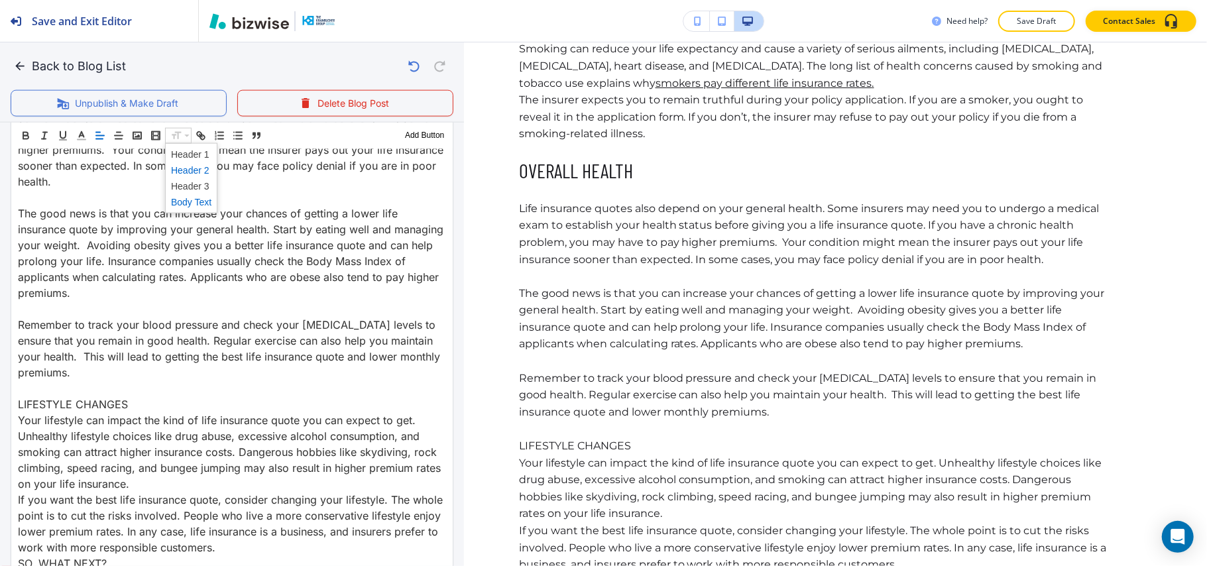
click at [197, 170] on span at bounding box center [191, 170] width 40 height 16
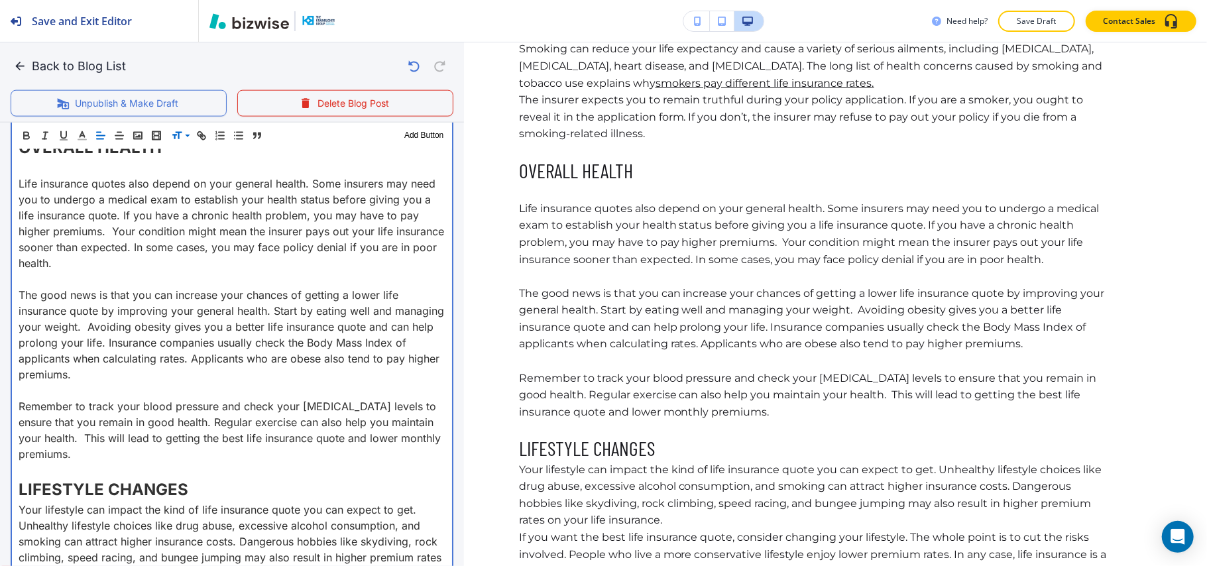
scroll to position [1463, 0]
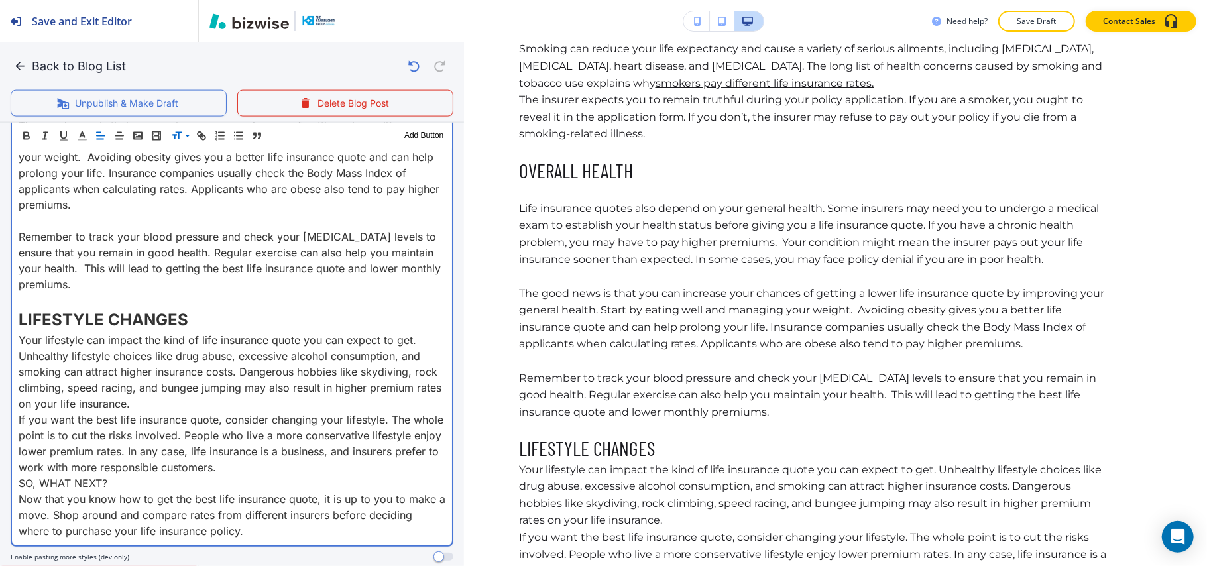
click at [236, 325] on p "LIFESTYLE CHANGES" at bounding box center [232, 320] width 427 height 24
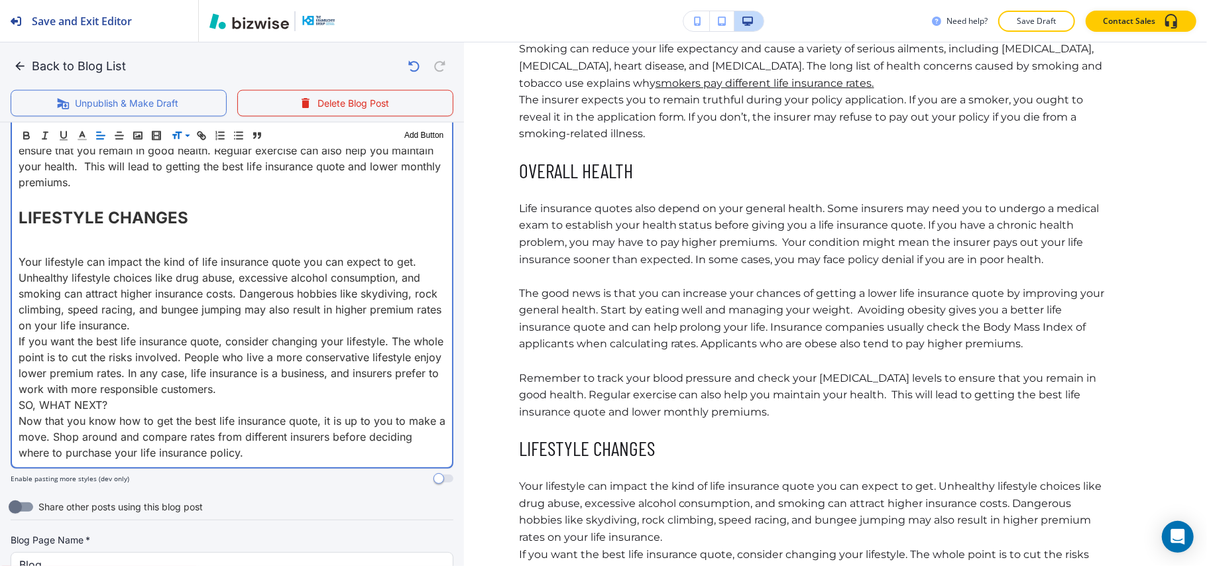
scroll to position [1639, 0]
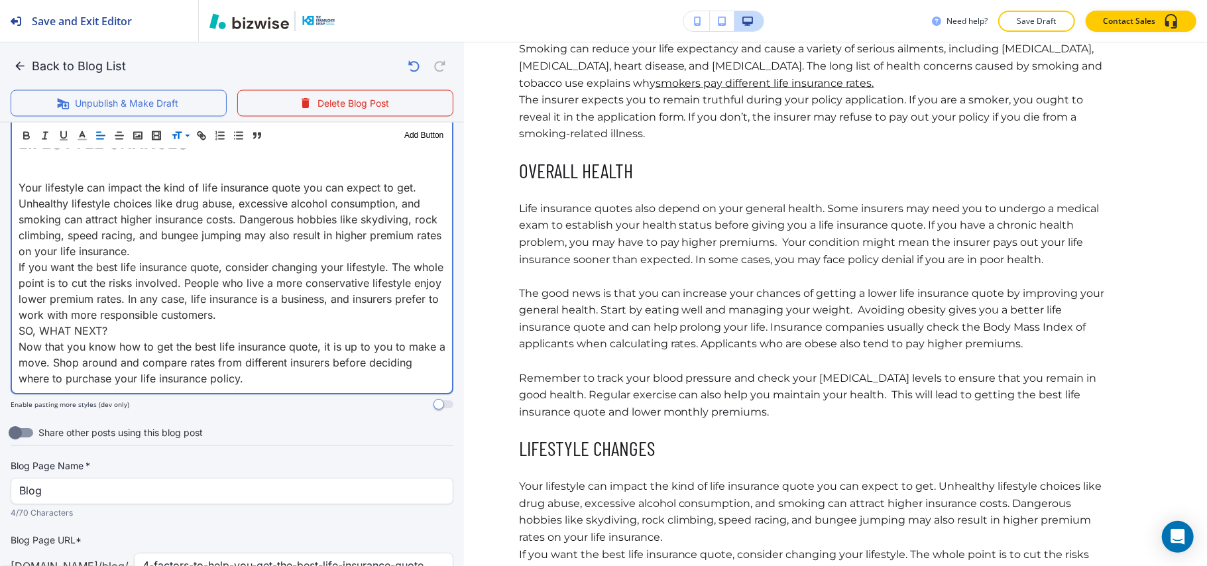
click at [221, 252] on p "Your lifestyle can impact the kind of life insurance quote you can expect to ge…" at bounding box center [232, 220] width 427 height 80
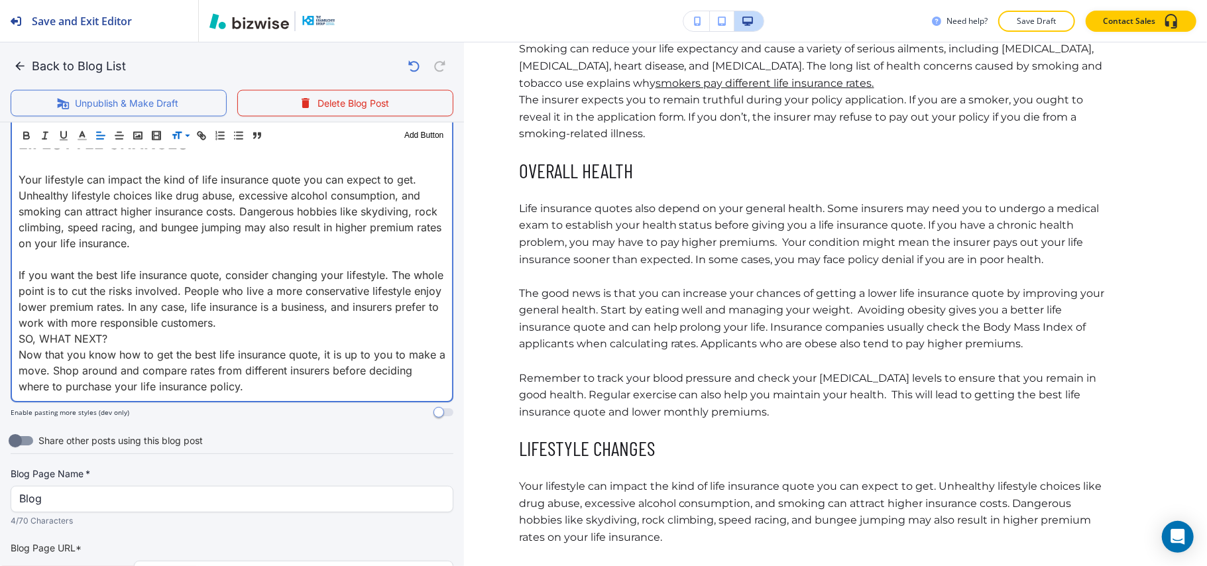
click at [326, 324] on p "If you want the best life insurance quote, consider changing your lifestyle. Th…" at bounding box center [232, 299] width 427 height 64
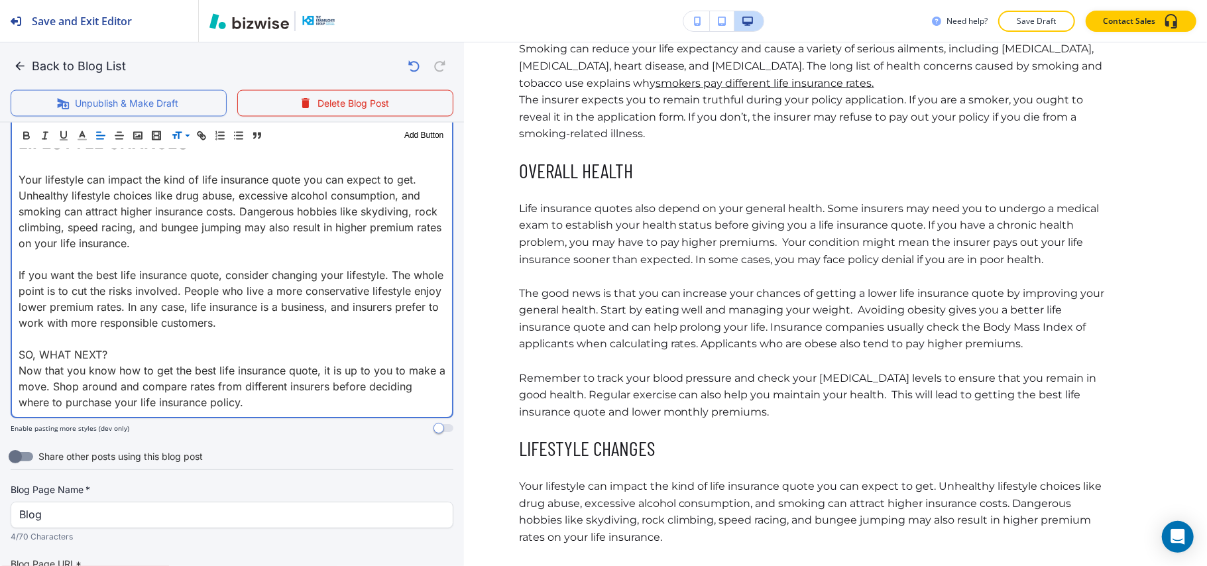
click at [118, 350] on p "SO, WHAT NEXT?" at bounding box center [232, 355] width 427 height 16
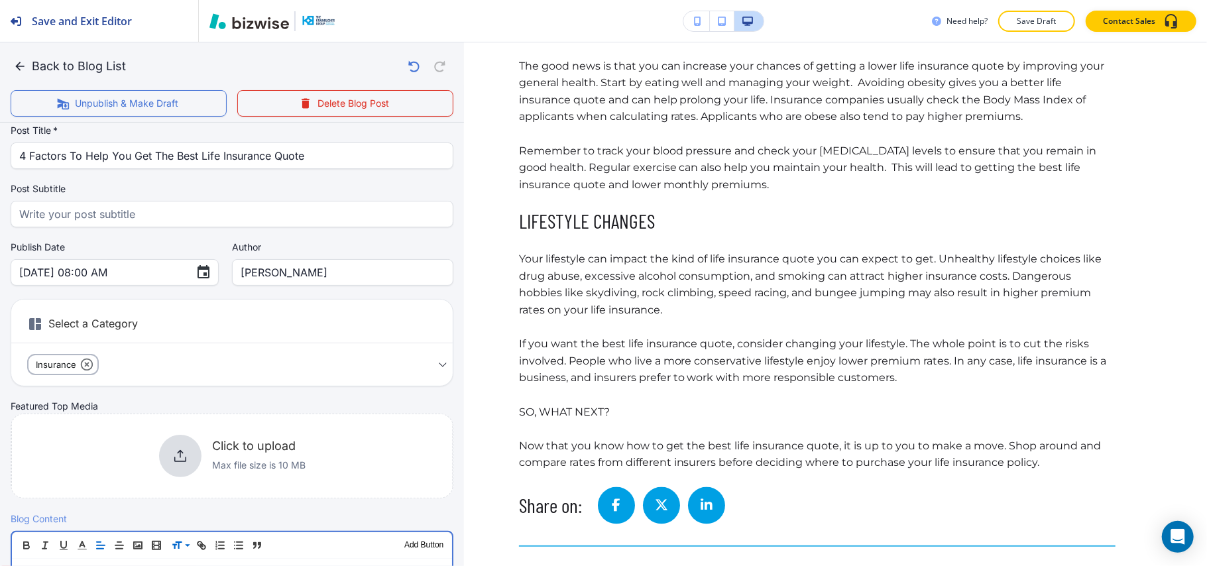
scroll to position [0, 0]
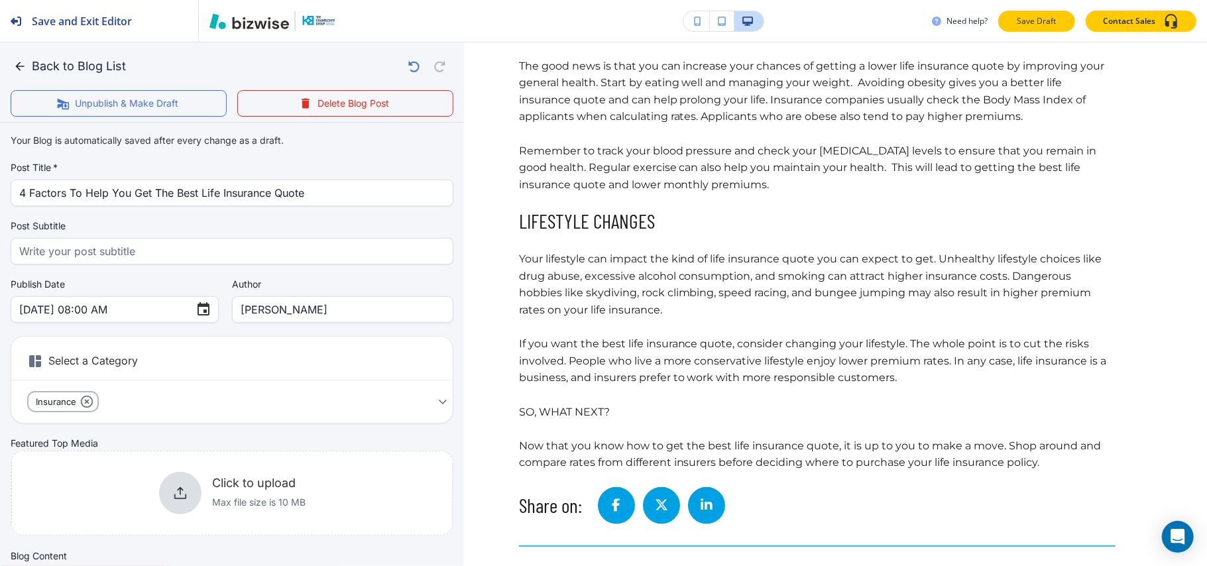
click at [1040, 19] on p "Save Draft" at bounding box center [1036, 21] width 42 height 12
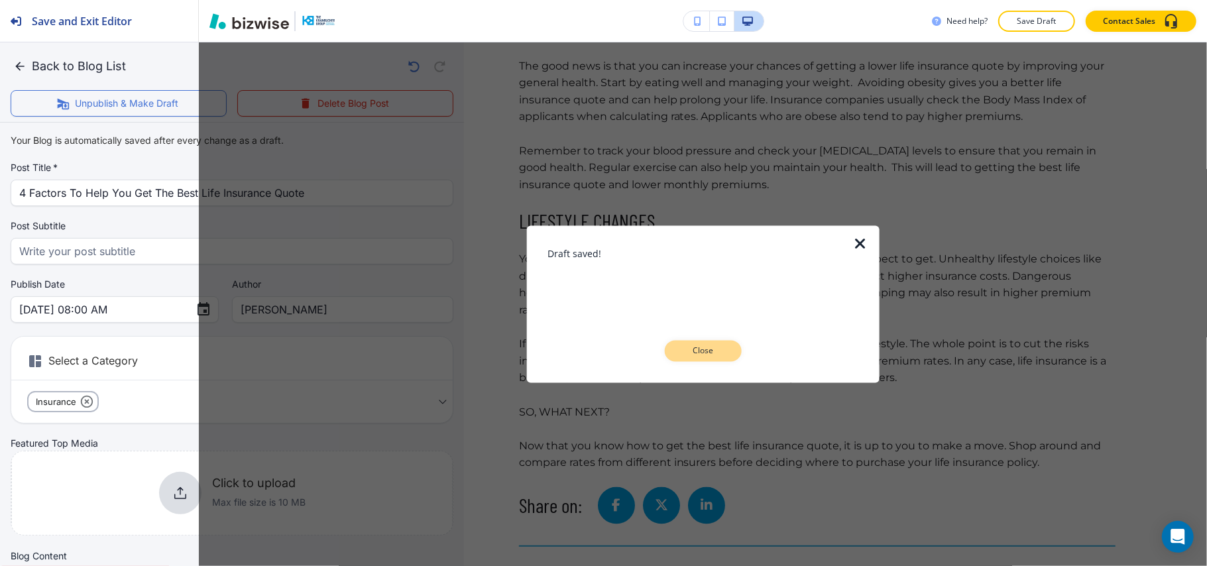
click at [697, 356] on p "Close" at bounding box center [703, 351] width 42 height 12
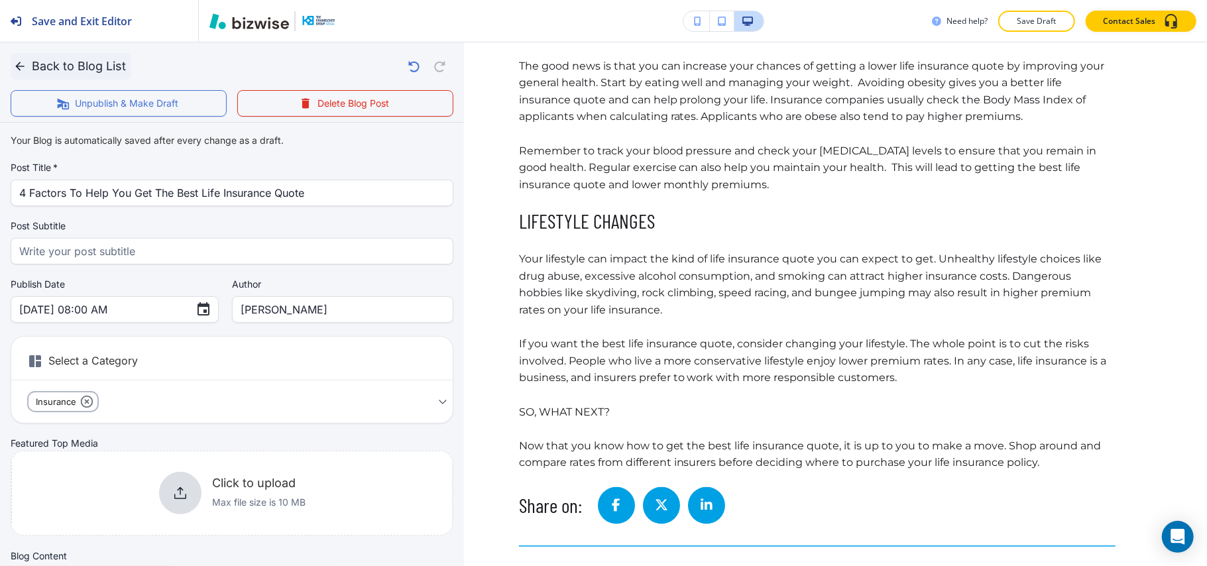
click at [14, 69] on icon "button" at bounding box center [19, 66] width 13 height 13
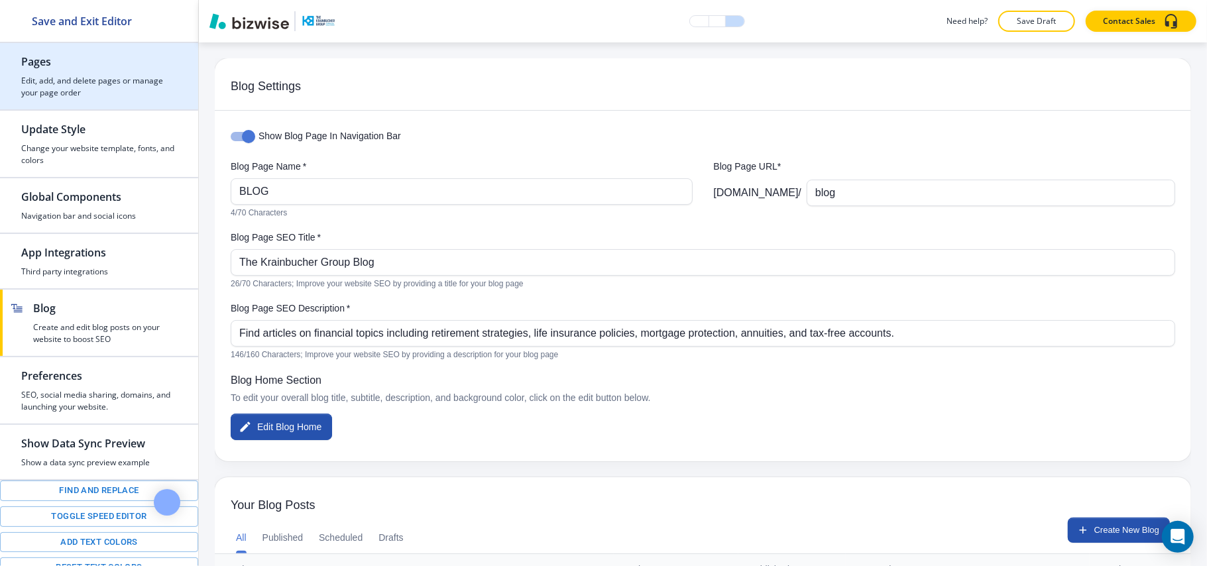
click at [62, 69] on h2 "Pages" at bounding box center [99, 62] width 156 height 16
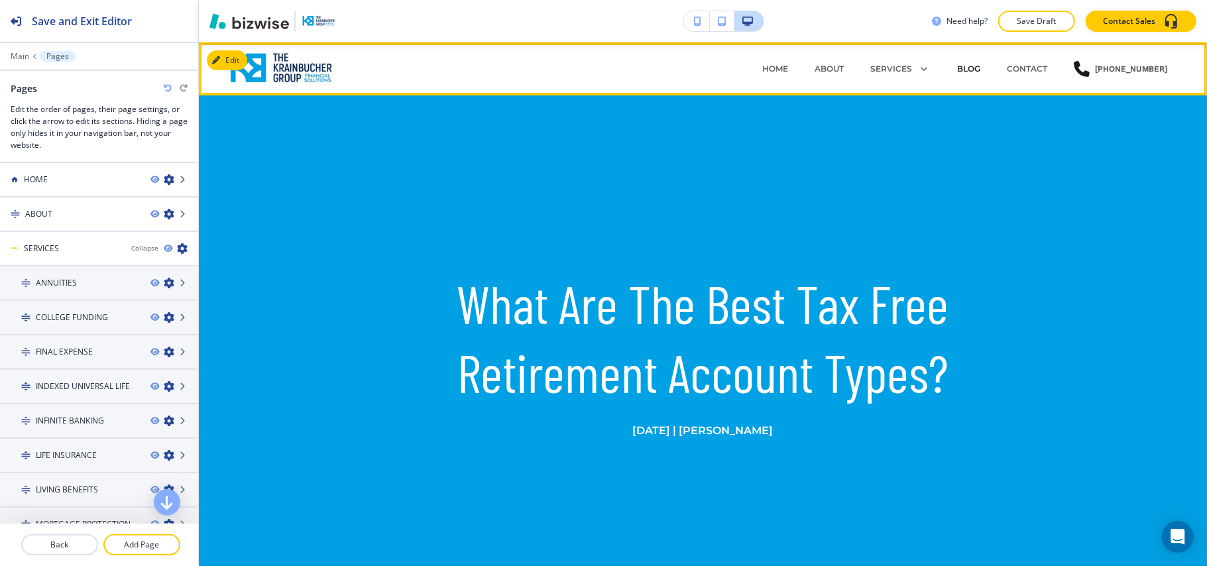
click at [978, 66] on p "BLOG" at bounding box center [968, 69] width 23 height 12
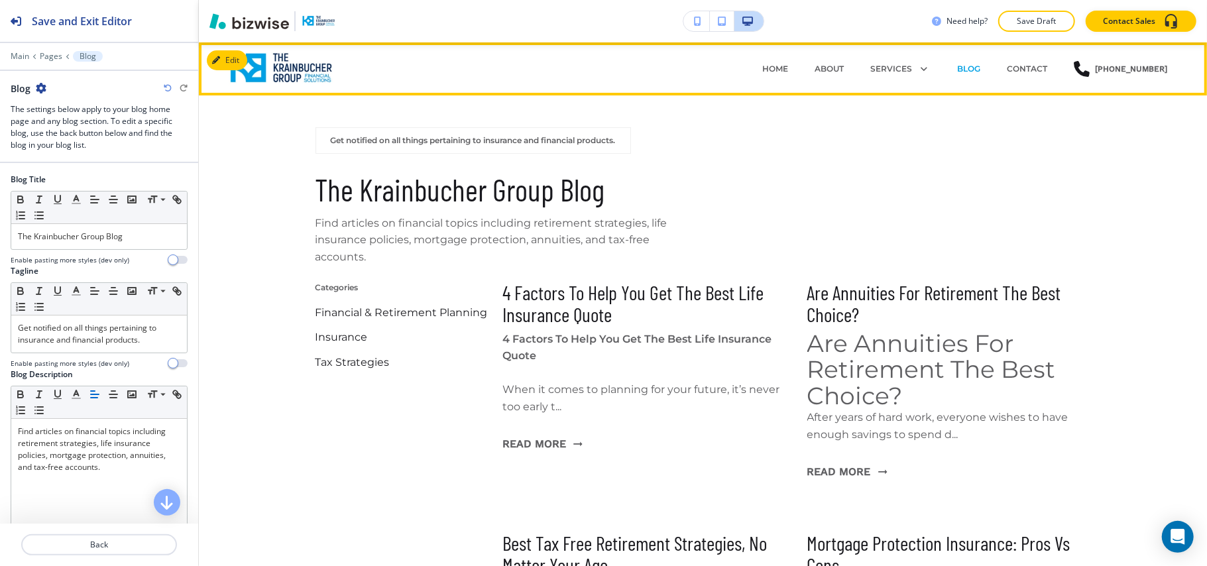
scroll to position [53, 0]
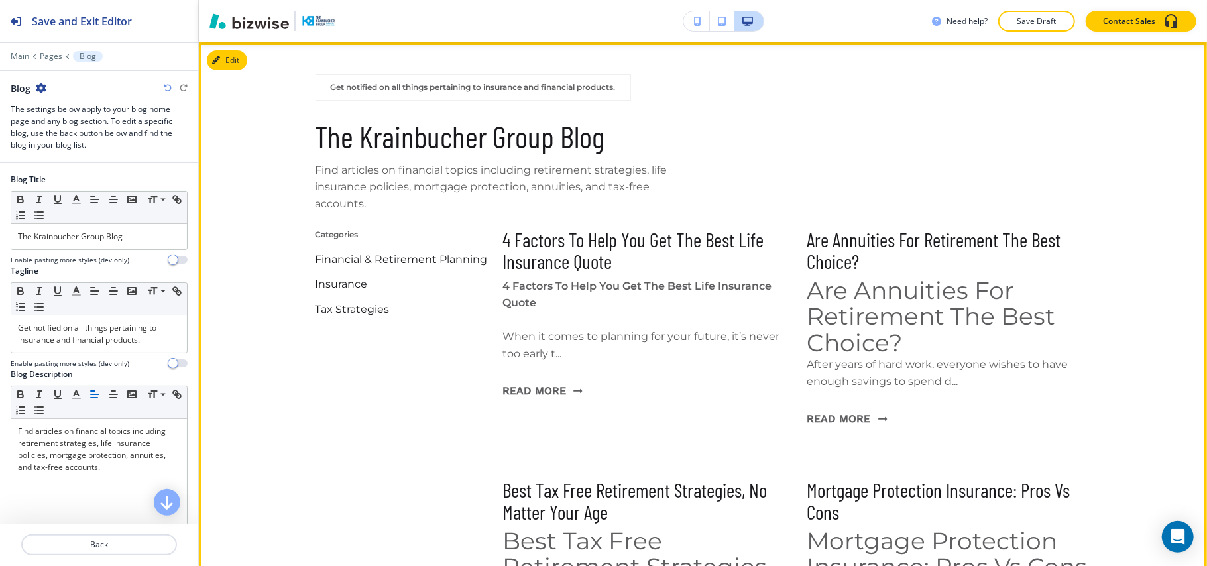
click at [549, 239] on h3 "4 Factors To Help You Get The Best Life Insurance Quote" at bounding box center [644, 251] width 284 height 44
click at [550, 387] on button "Read More" at bounding box center [542, 391] width 80 height 36
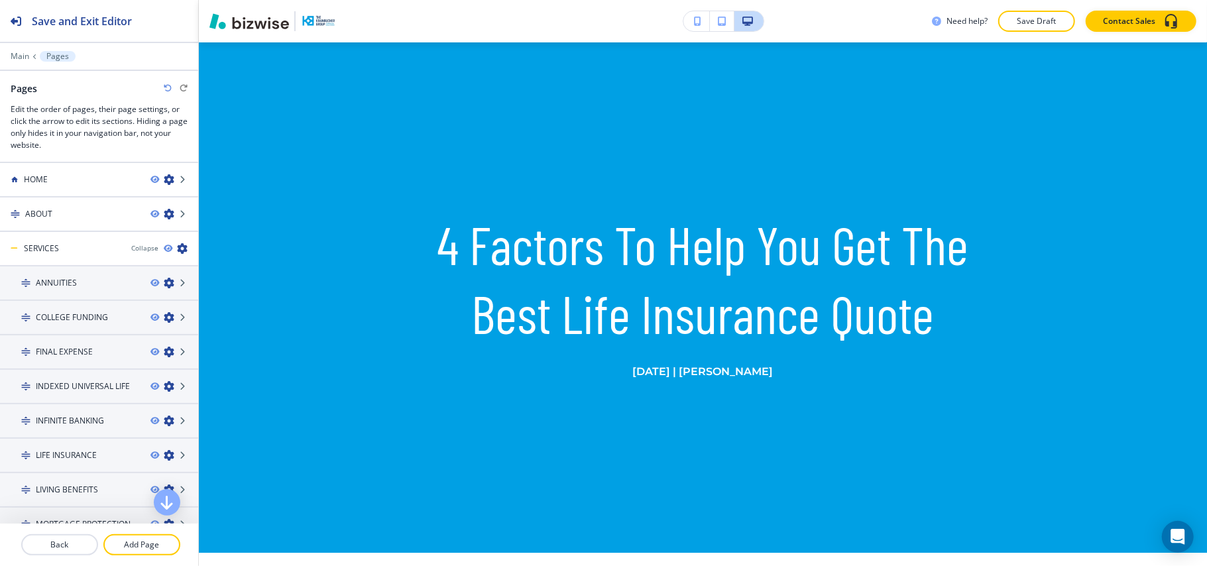
scroll to position [0, 0]
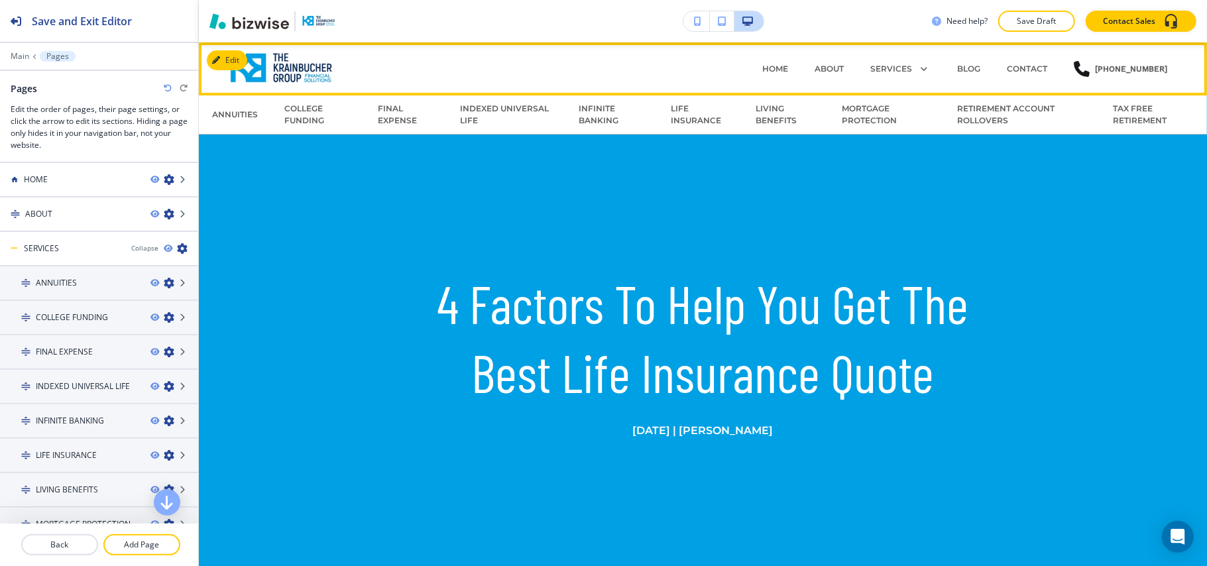
click at [955, 69] on div "BLOG" at bounding box center [968, 69] width 50 height 12
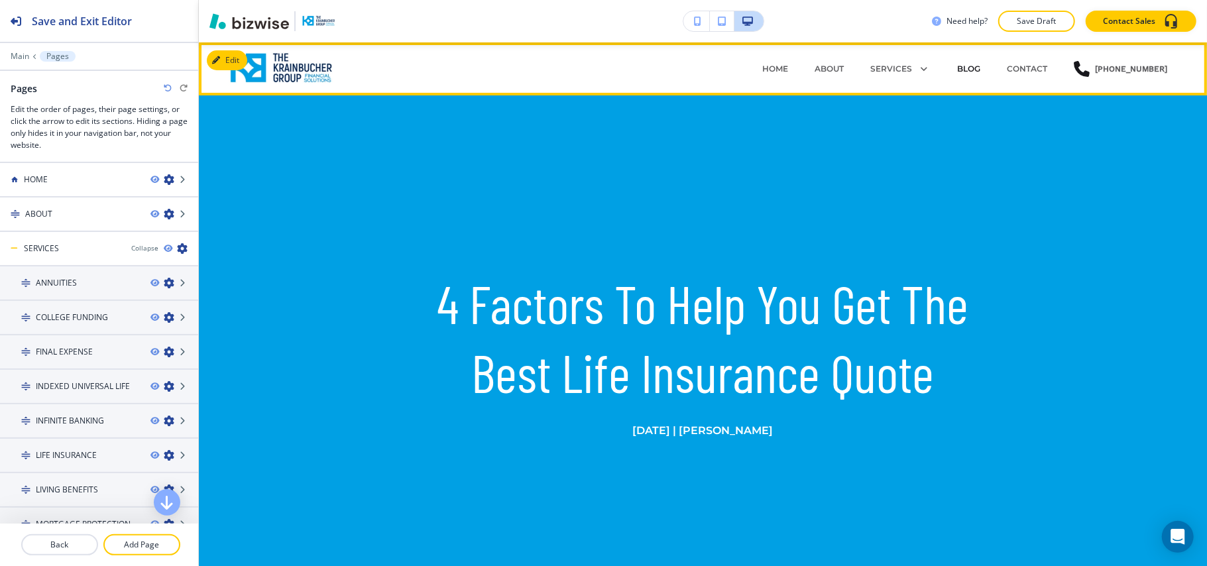
click at [963, 65] on p "BLOG" at bounding box center [968, 69] width 23 height 12
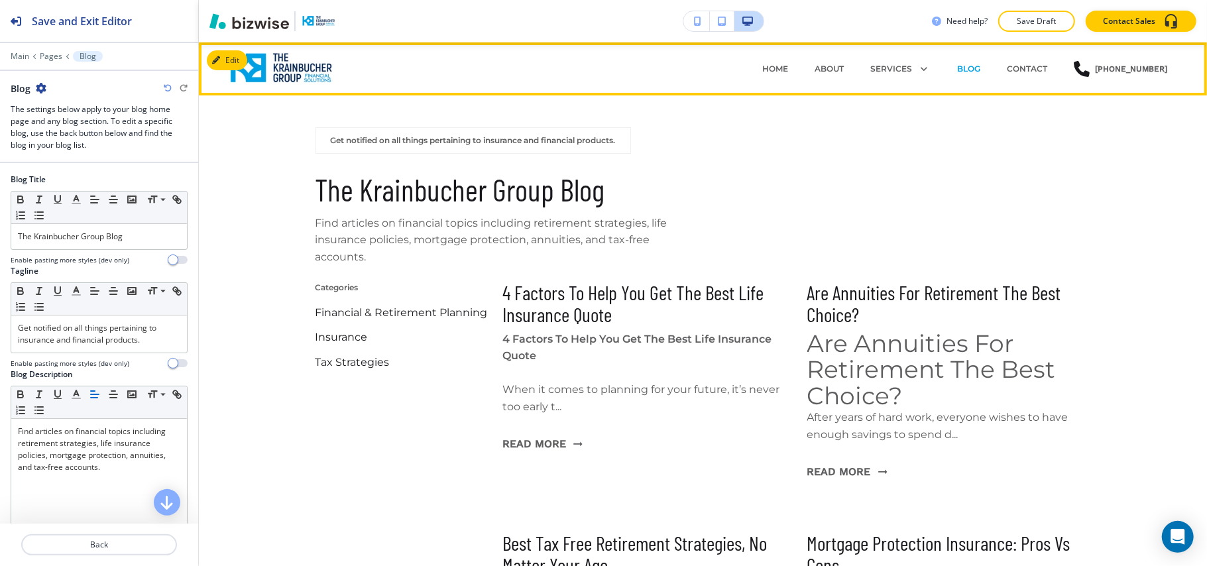
scroll to position [53, 0]
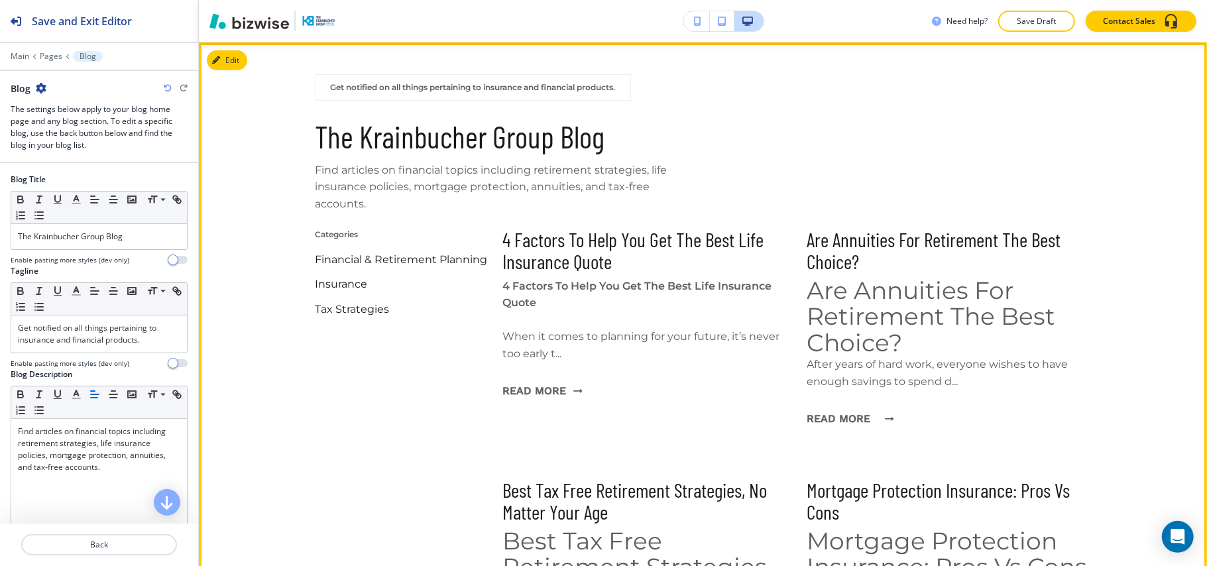
click at [869, 401] on button "Read More" at bounding box center [847, 419] width 80 height 36
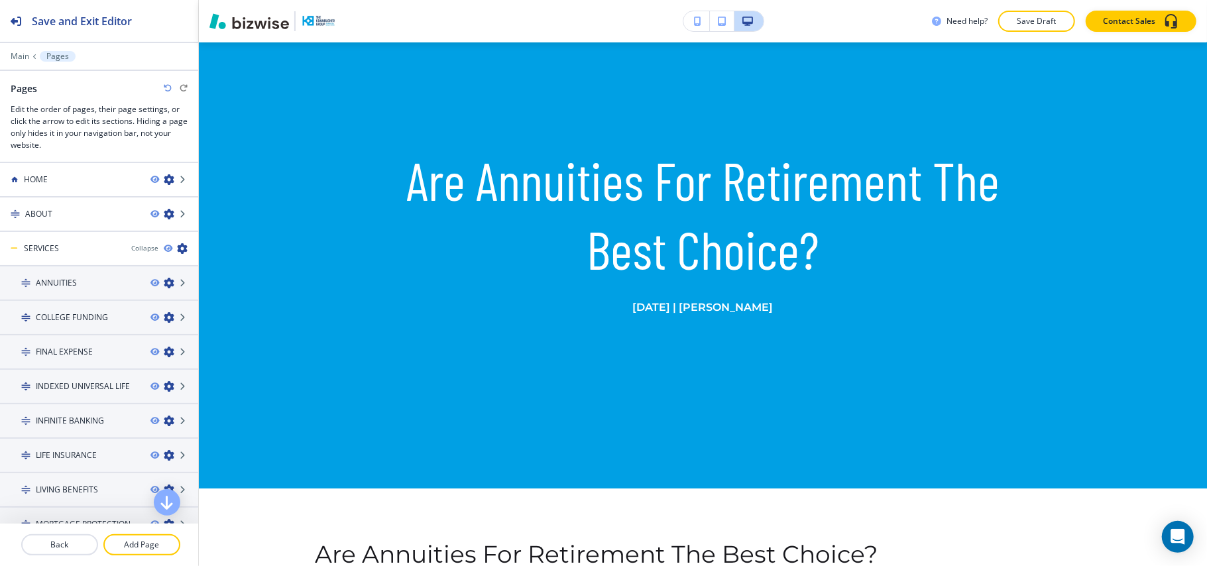
scroll to position [0, 0]
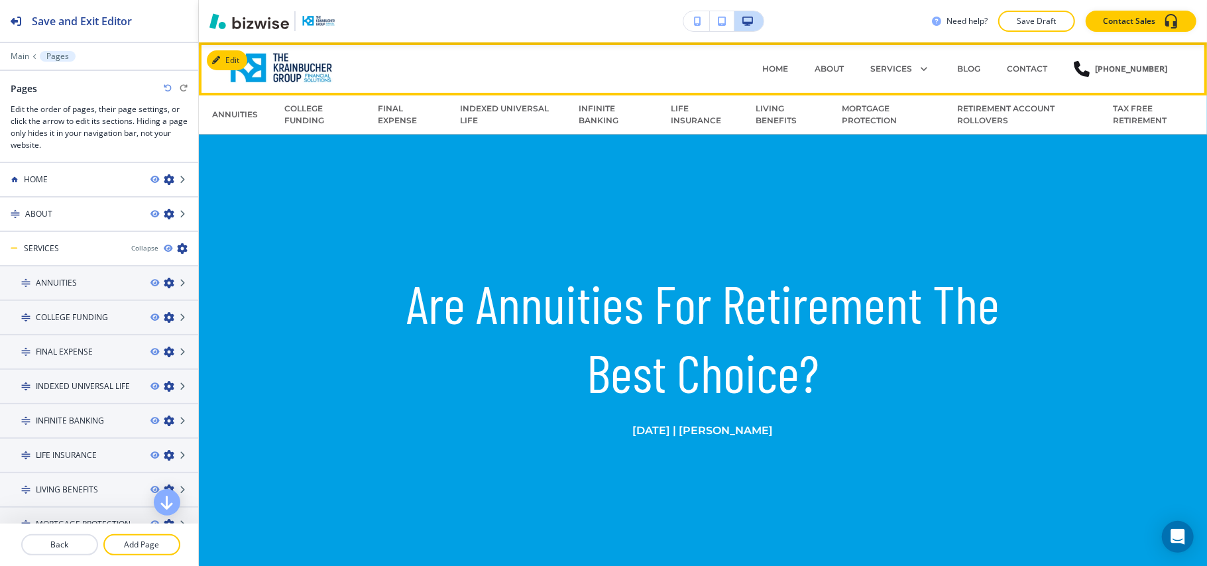
click at [966, 60] on div "BLOG" at bounding box center [968, 69] width 50 height 40
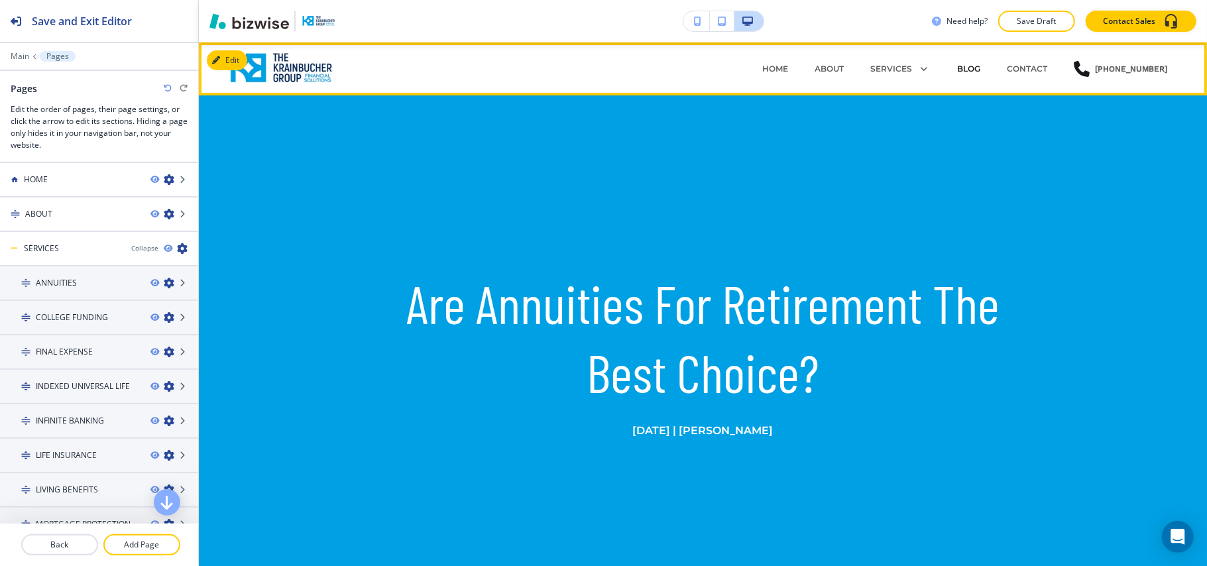
click at [967, 65] on p "BLOG" at bounding box center [968, 69] width 23 height 12
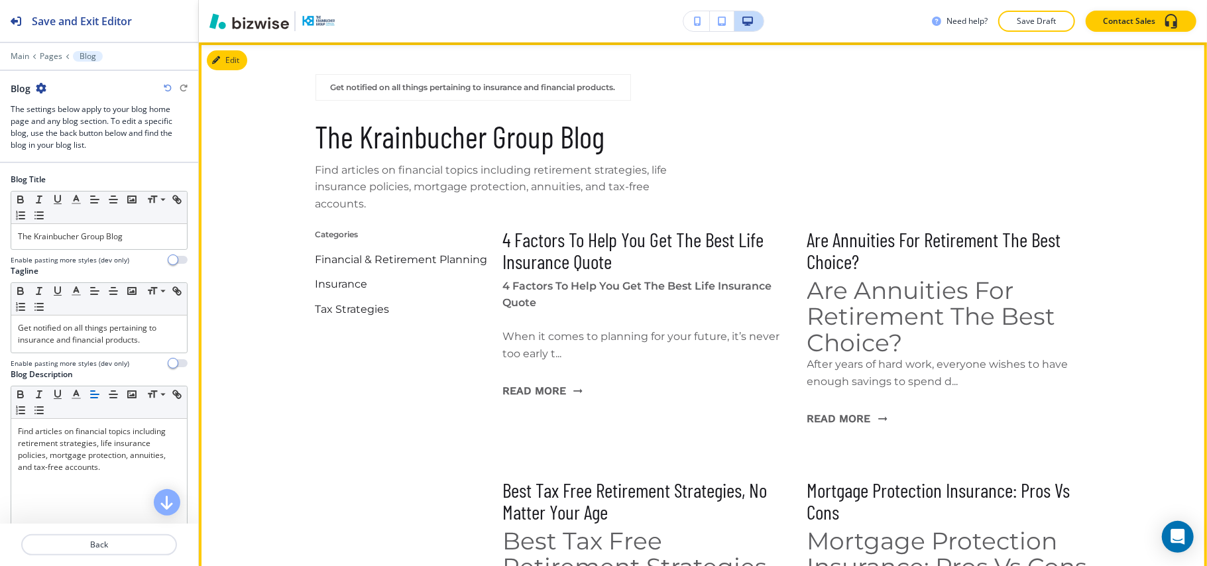
scroll to position [318, 0]
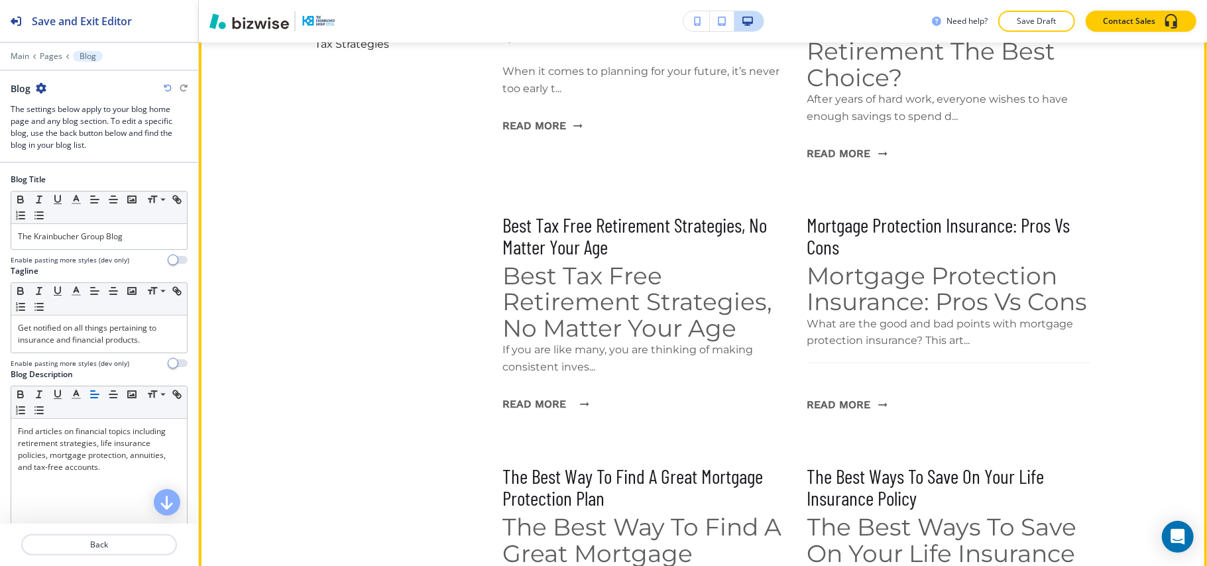
click at [554, 386] on button "Read More" at bounding box center [542, 404] width 80 height 36
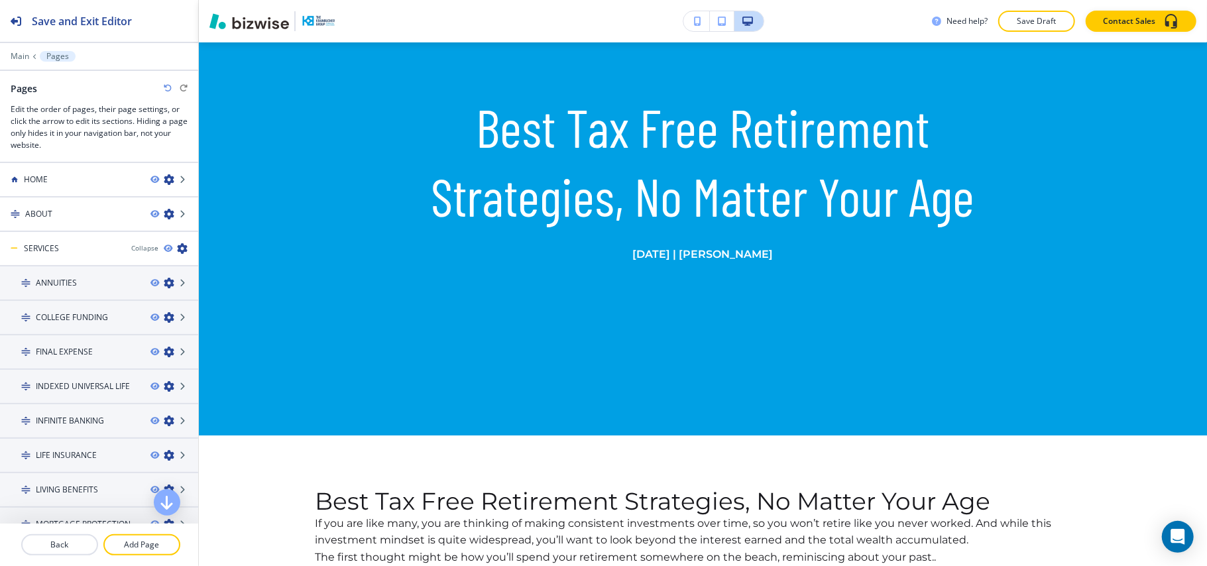
scroll to position [0, 0]
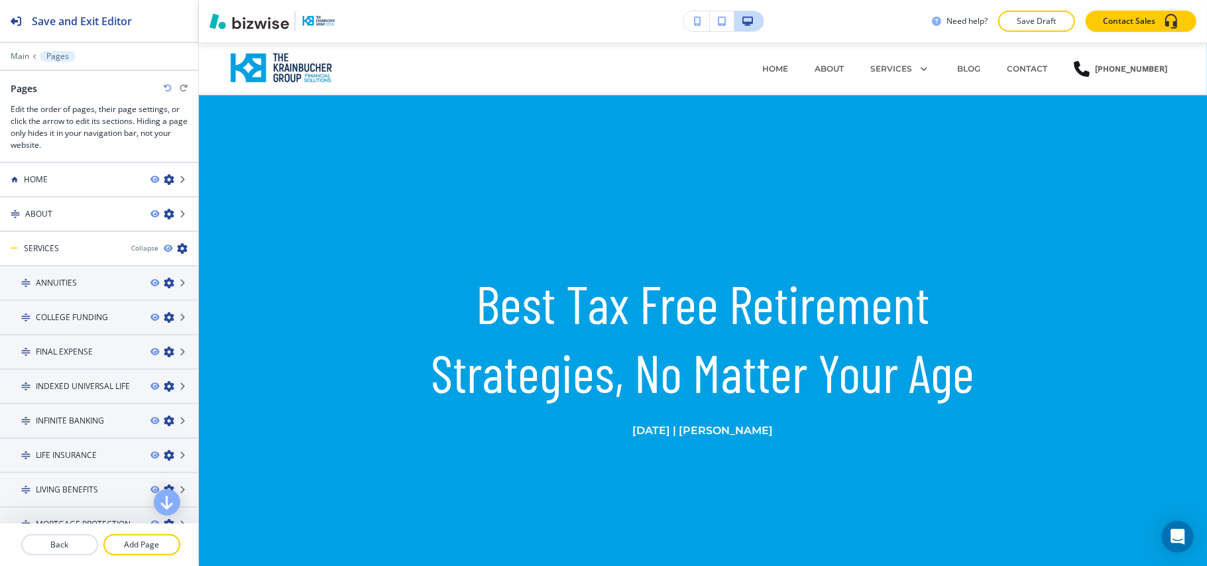
drag, startPoint x: 745, startPoint y: 279, endPoint x: 305, endPoint y: 152, distance: 458.6
click at [302, 162] on div "Best Tax Free Retirement Strategies, No Matter Your Age [DATE] | [PERSON_NAME]" at bounding box center [703, 353] width 1008 height 453
click at [16, 54] on p "Main" at bounding box center [20, 56] width 19 height 9
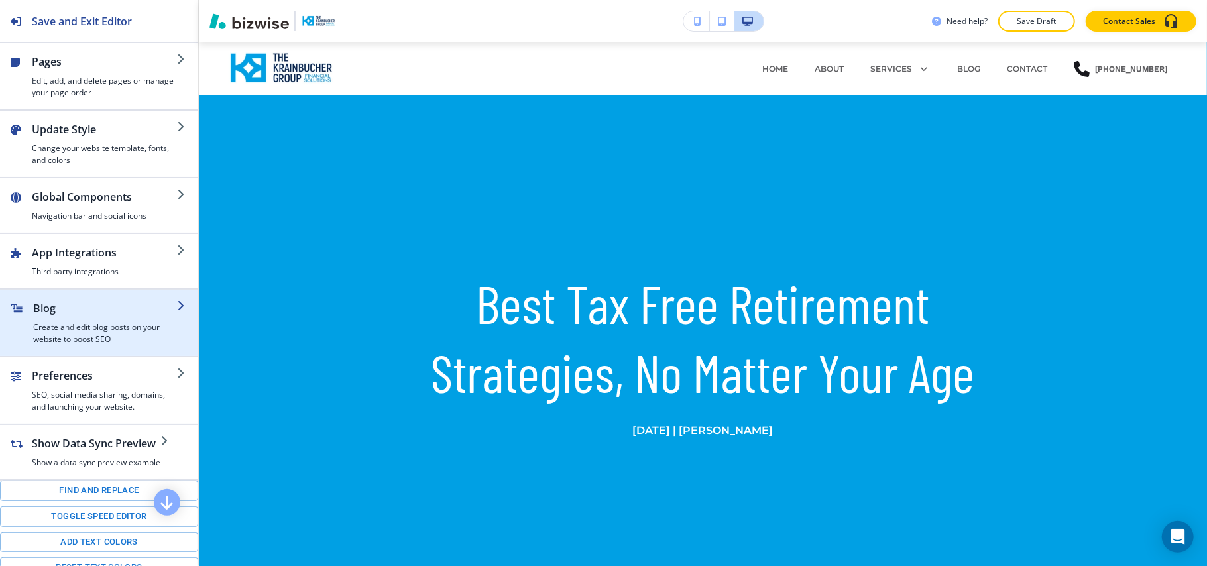
click at [82, 334] on h4 "Create and edit blog posts on your website to boost SEO" at bounding box center [105, 333] width 144 height 24
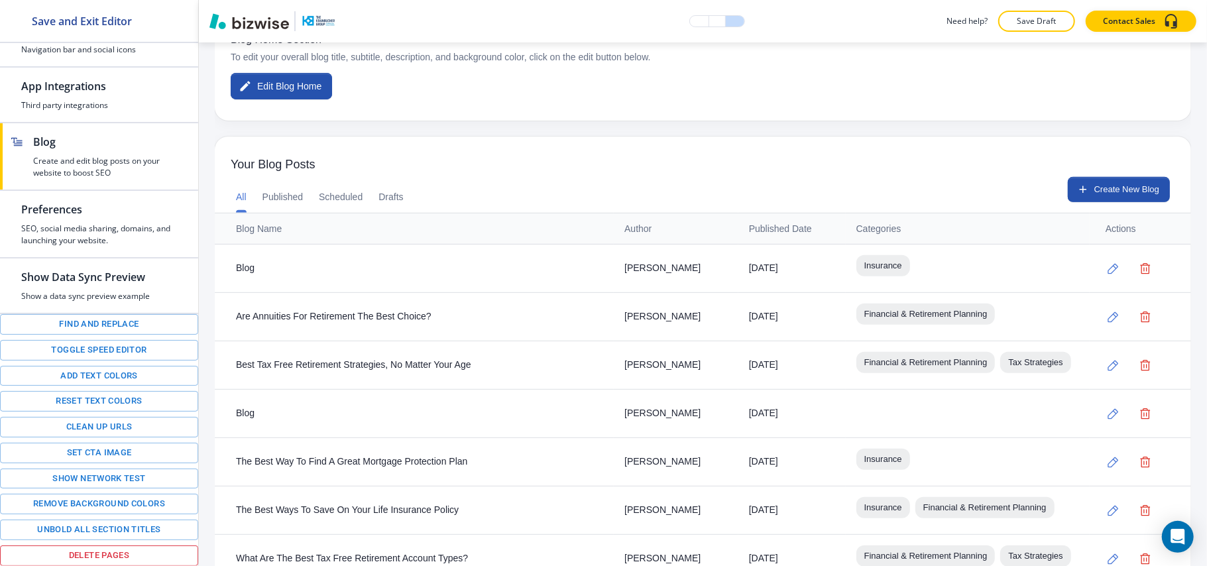
scroll to position [441, 0]
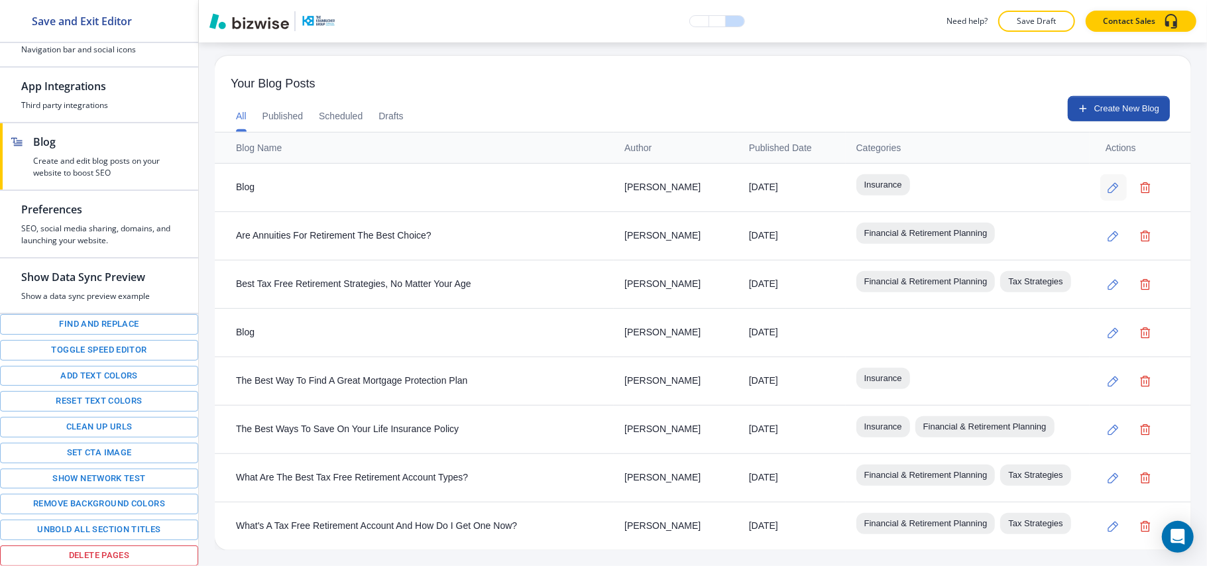
click at [1107, 182] on icon "button" at bounding box center [1112, 187] width 11 height 11
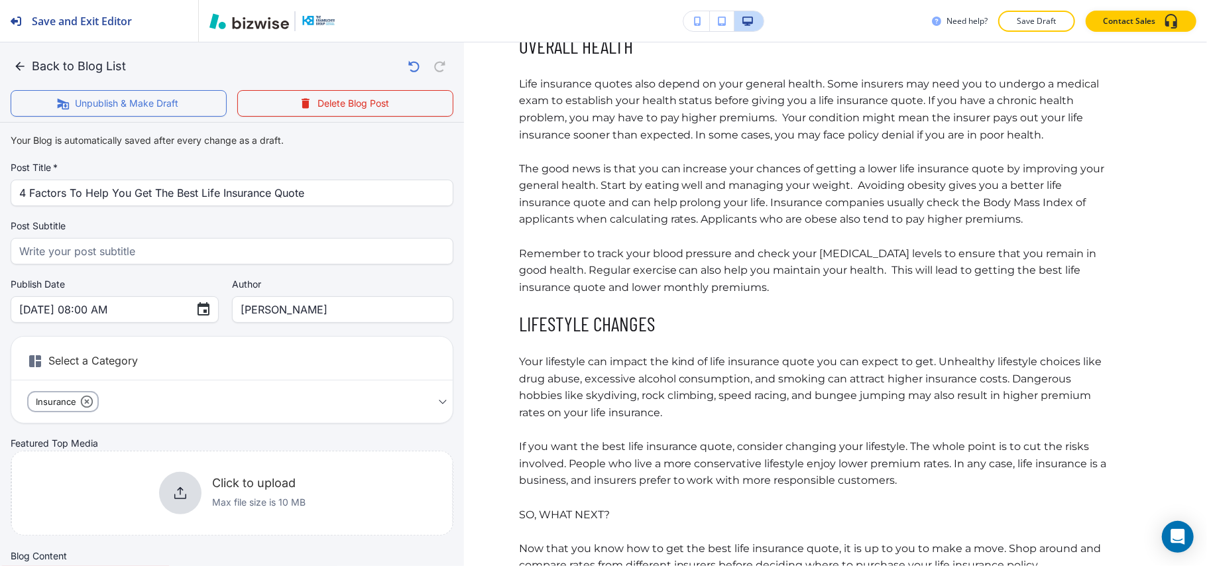
scroll to position [1341, 0]
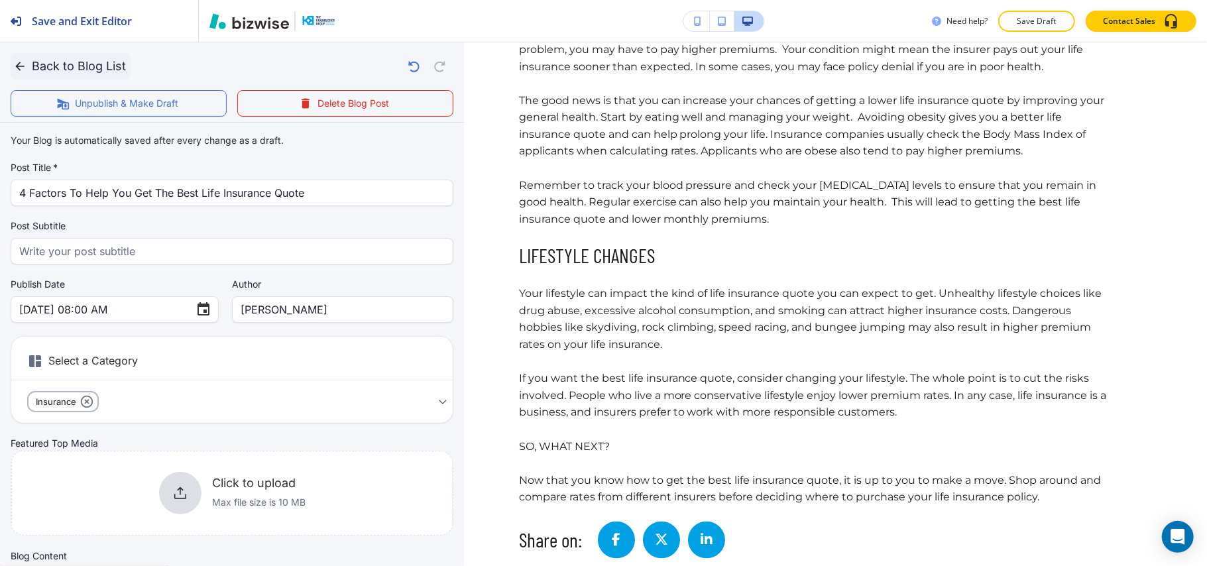
click at [17, 64] on icon "button" at bounding box center [19, 66] width 13 height 13
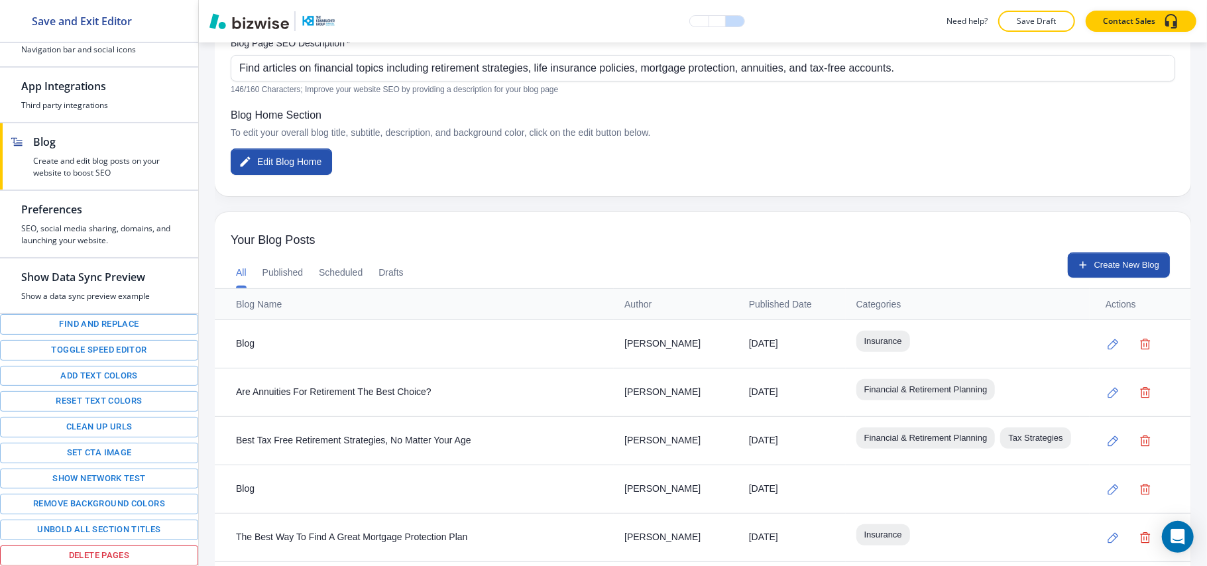
scroll to position [441, 0]
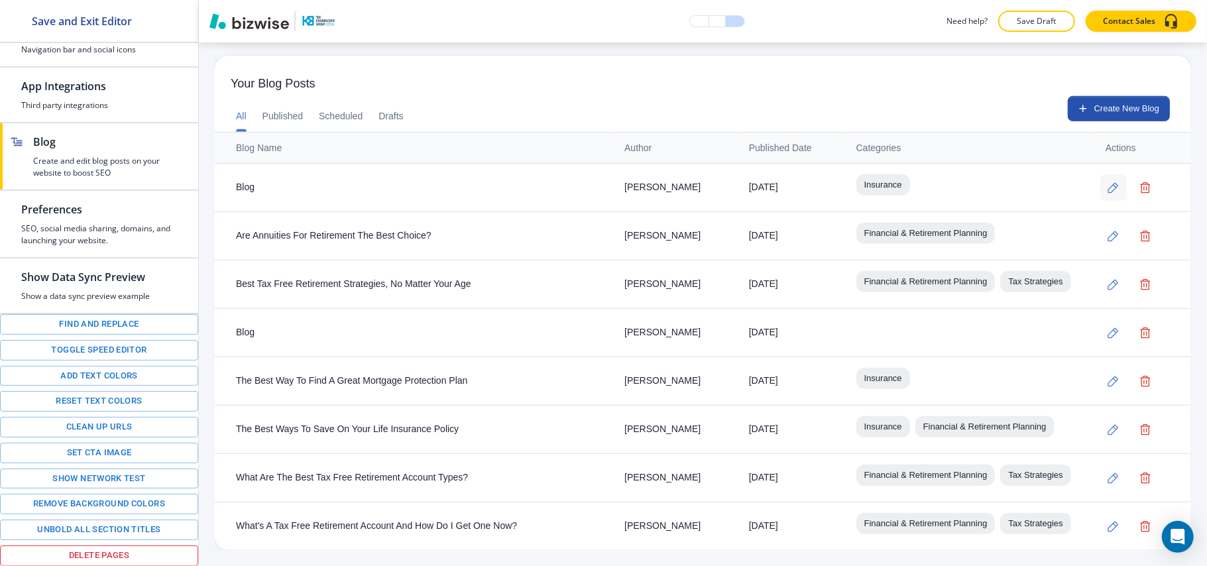
click at [1108, 183] on icon "button" at bounding box center [1113, 188] width 11 height 11
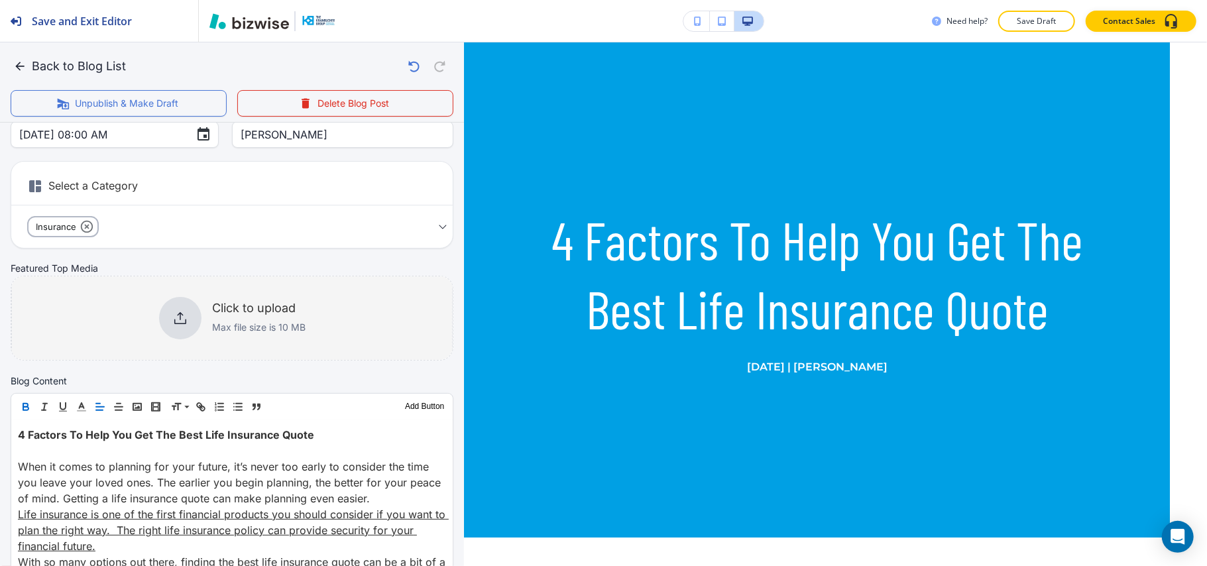
scroll to position [176, 0]
click at [233, 315] on div "Click to upload Max file size is 10 MB" at bounding box center [258, 316] width 93 height 34
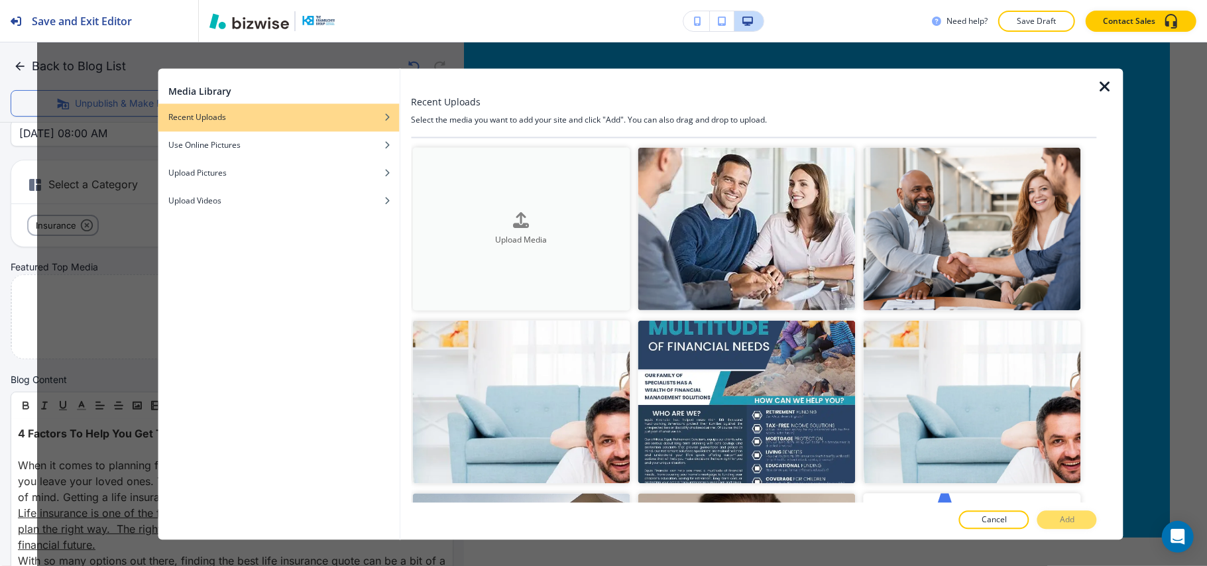
click at [570, 212] on div "Upload Media" at bounding box center [520, 229] width 217 height 34
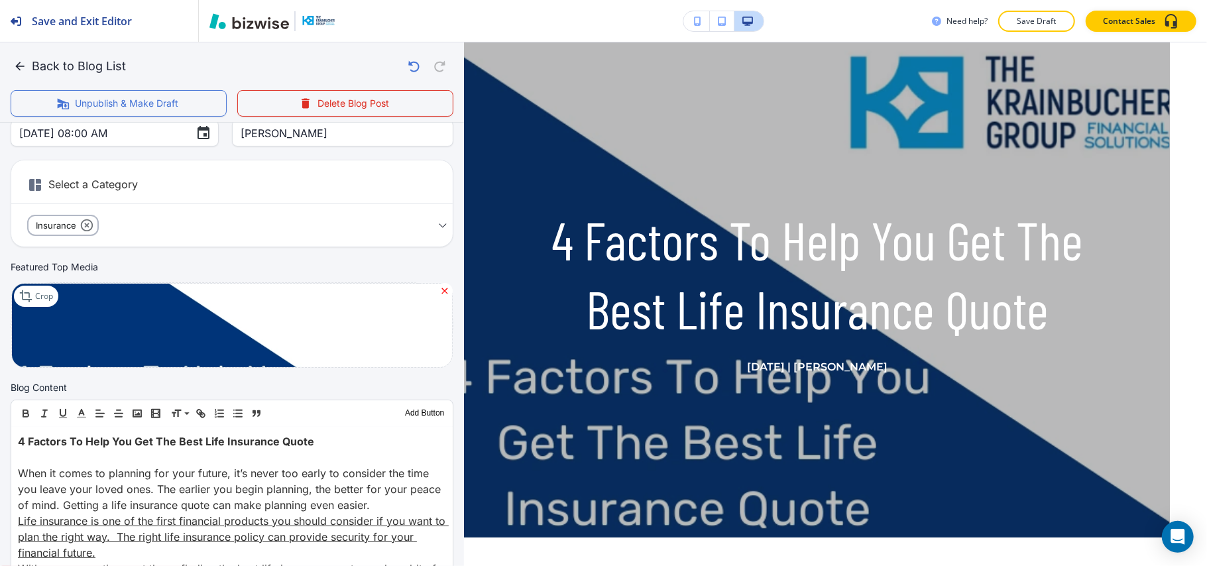
click at [439, 287] on icon at bounding box center [444, 291] width 11 height 11
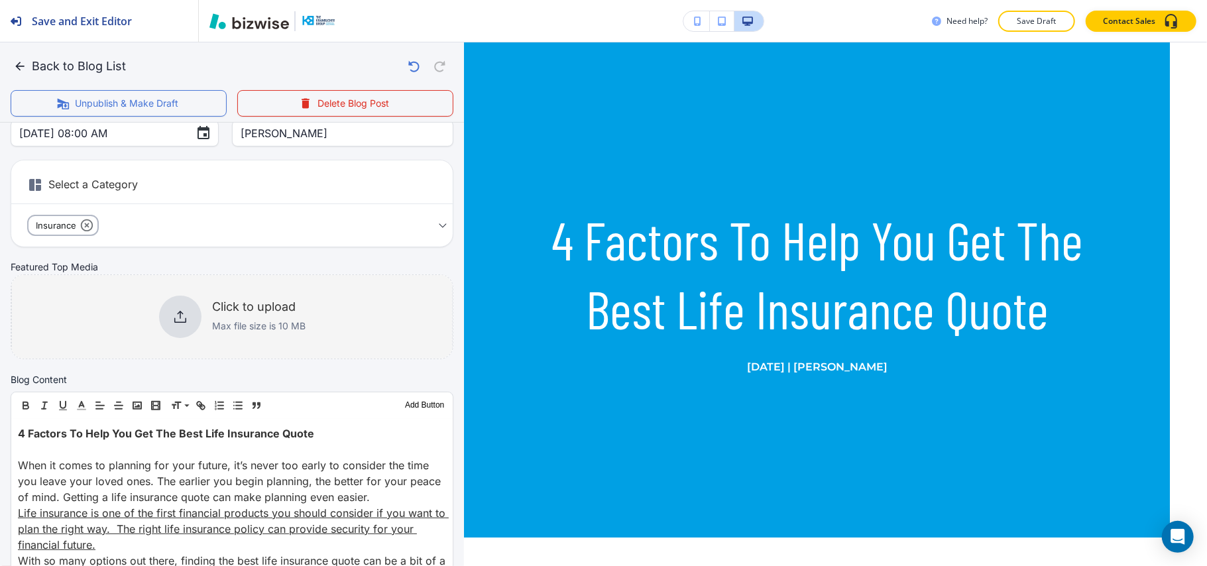
click at [172, 316] on icon at bounding box center [180, 317] width 16 height 16
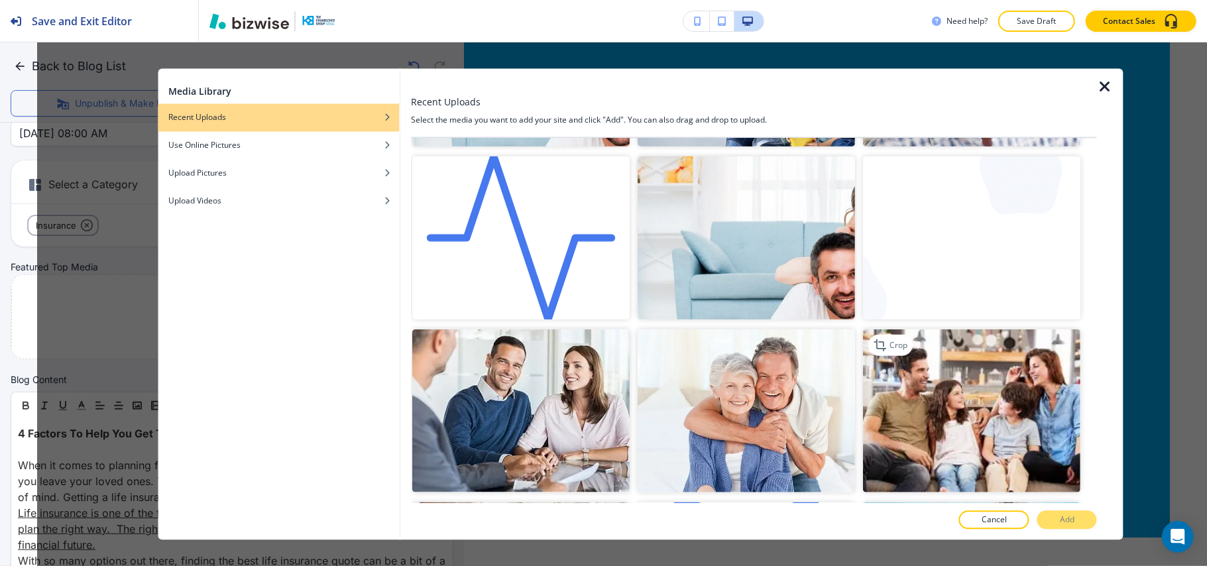
scroll to position [530, 0]
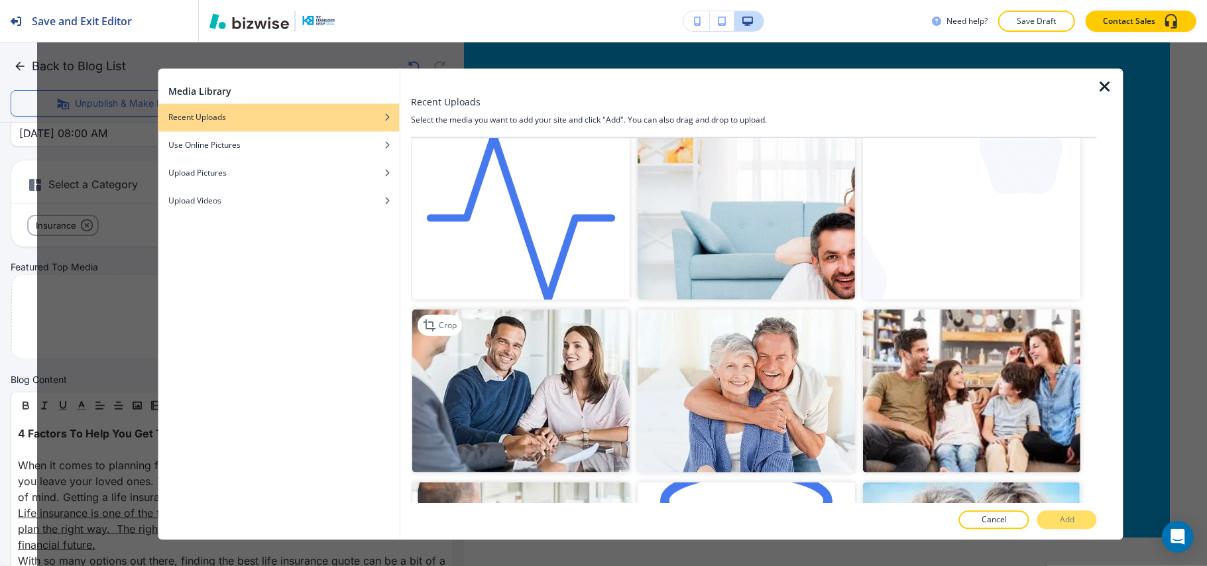
click at [534, 366] on img "button" at bounding box center [520, 390] width 217 height 163
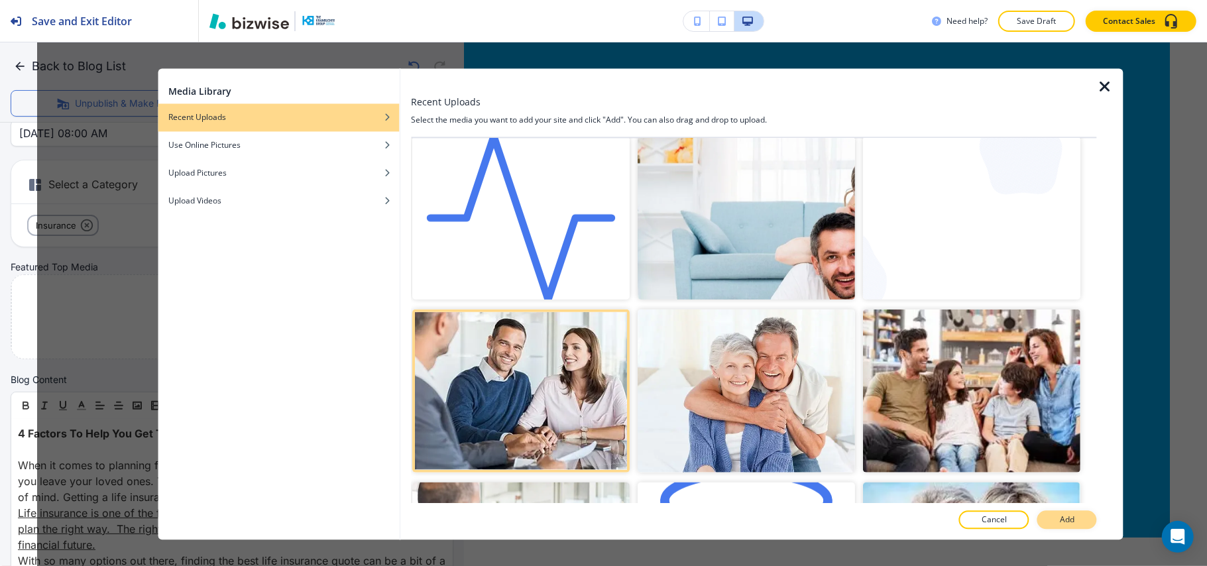
click at [1067, 514] on p "Add" at bounding box center [1066, 520] width 15 height 12
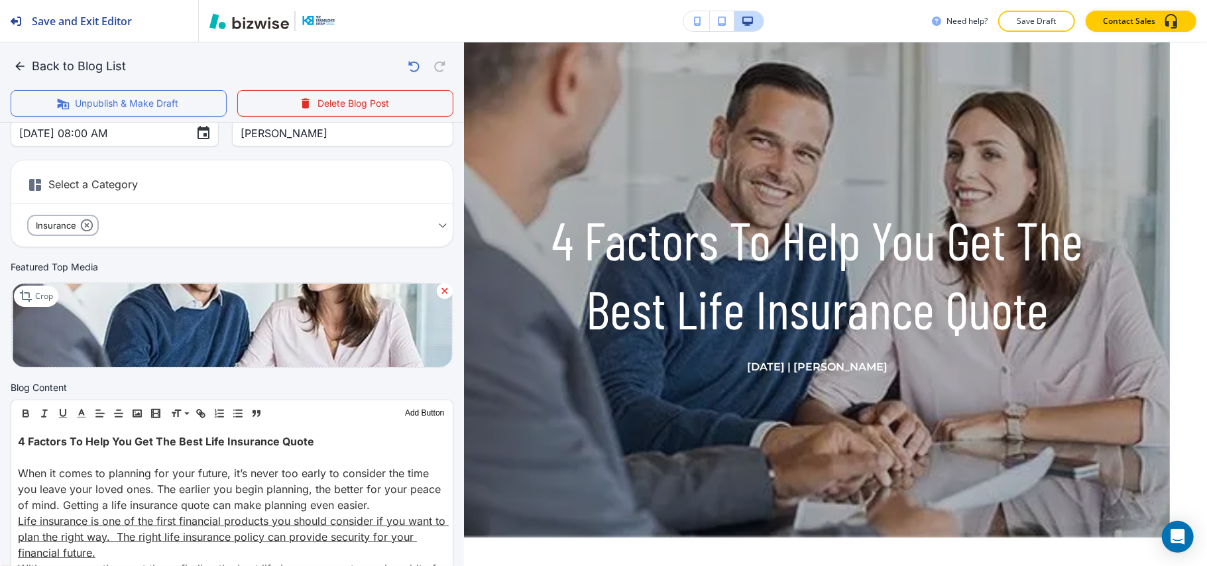
click at [437, 288] on div at bounding box center [445, 291] width 16 height 16
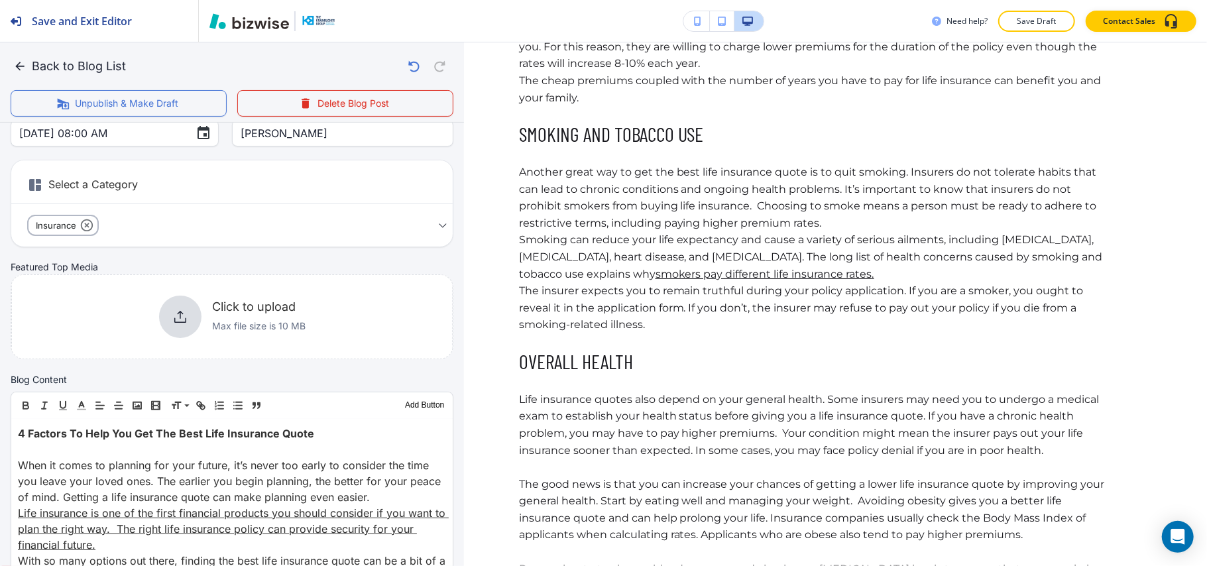
scroll to position [1060, 0]
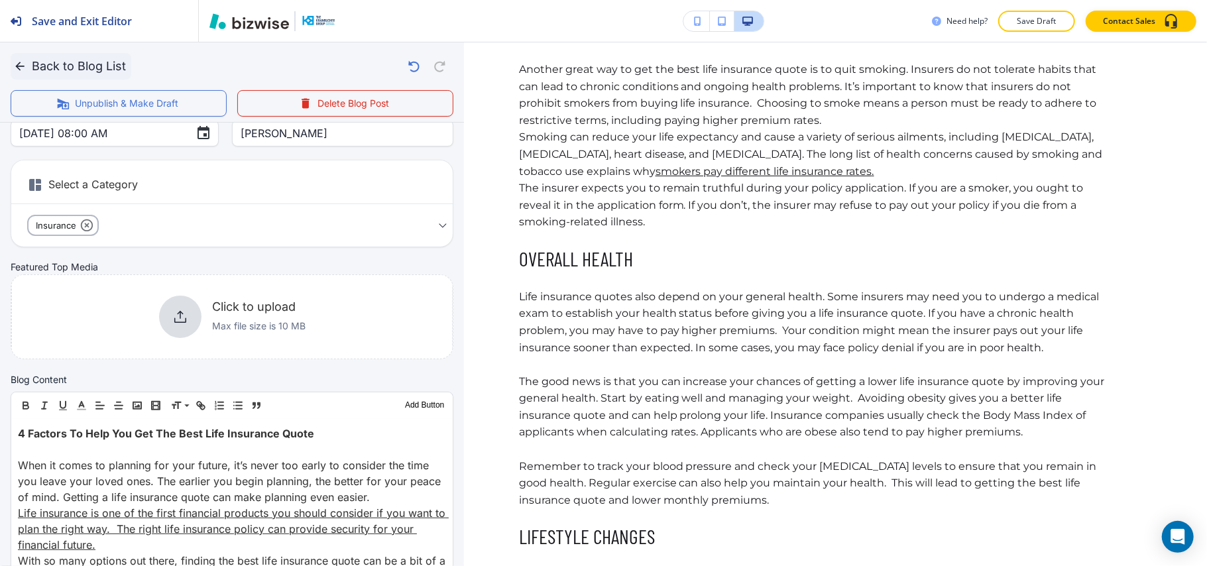
click at [19, 68] on icon "button" at bounding box center [19, 66] width 13 height 13
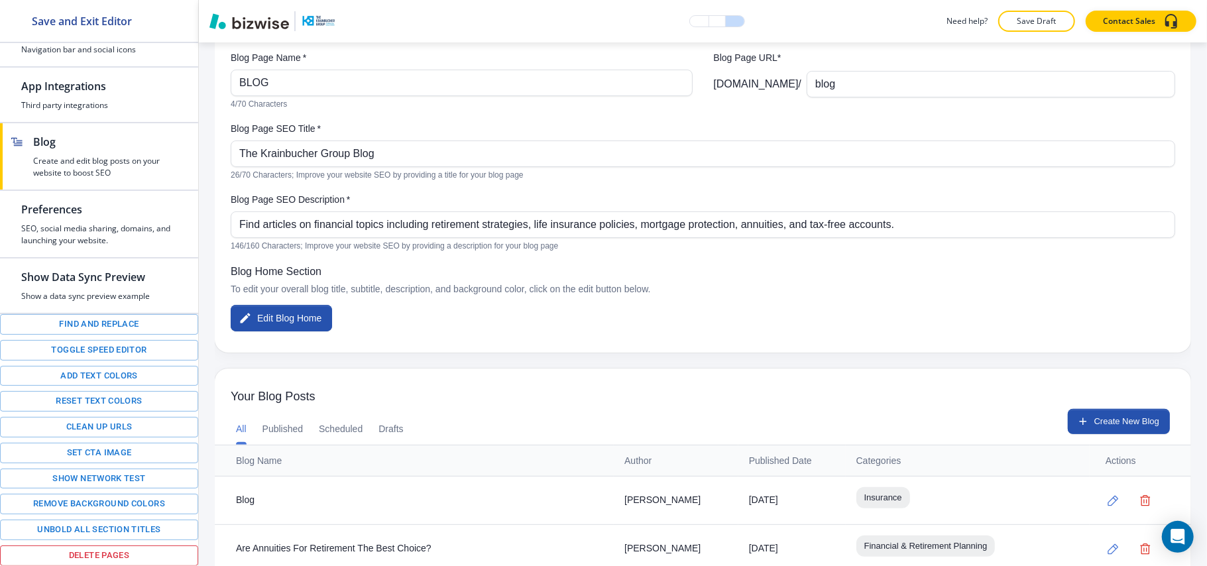
scroll to position [265, 0]
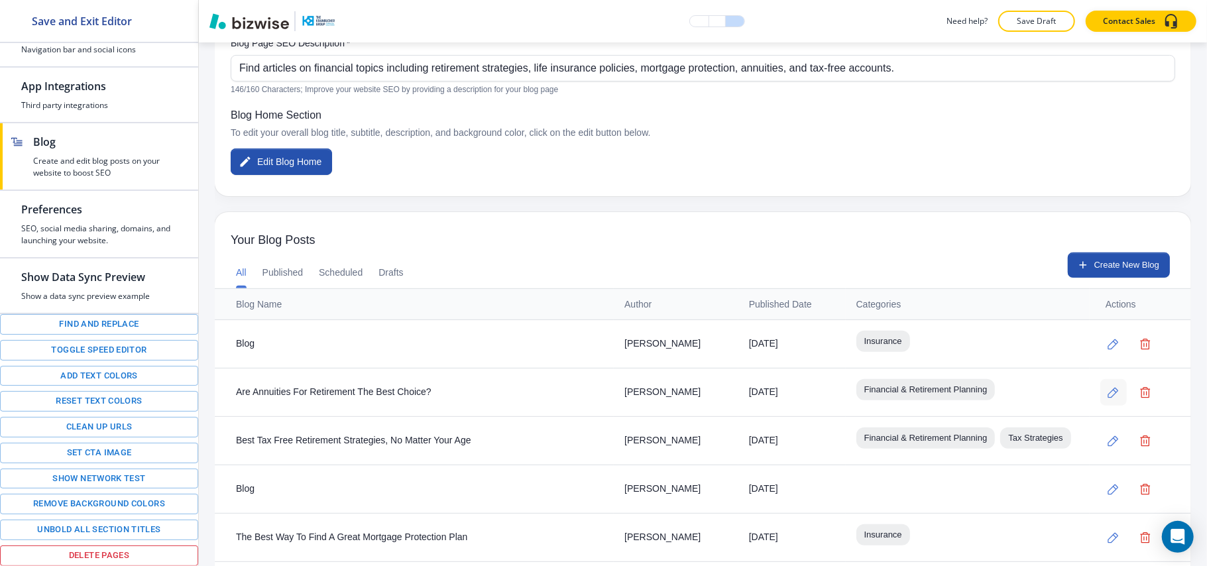
click at [1107, 391] on icon "button" at bounding box center [1112, 392] width 11 height 11
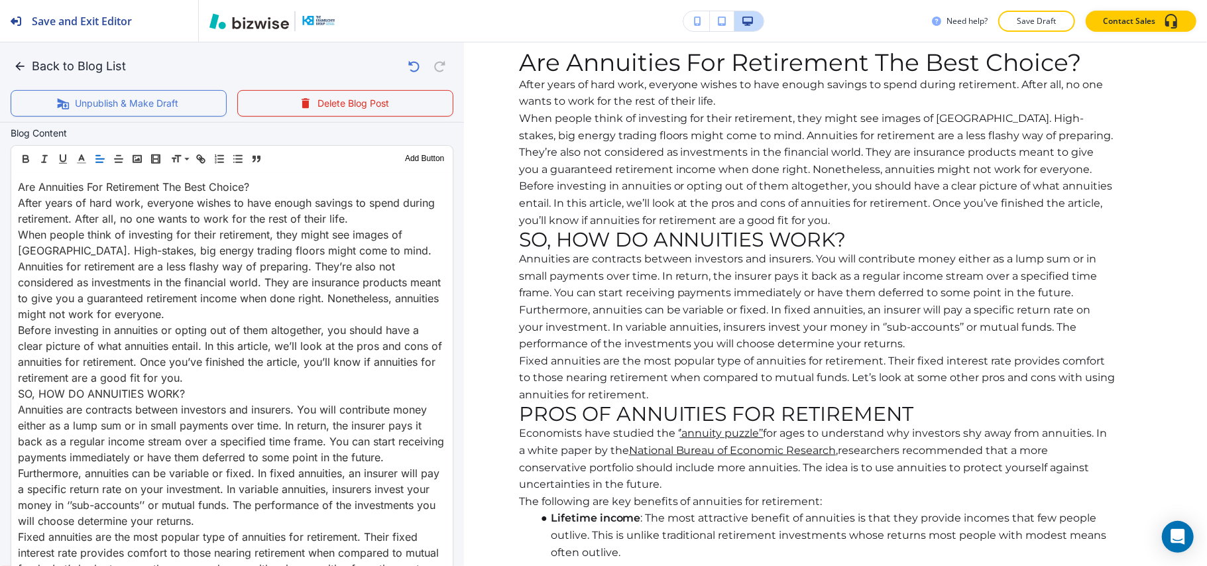
scroll to position [441, 0]
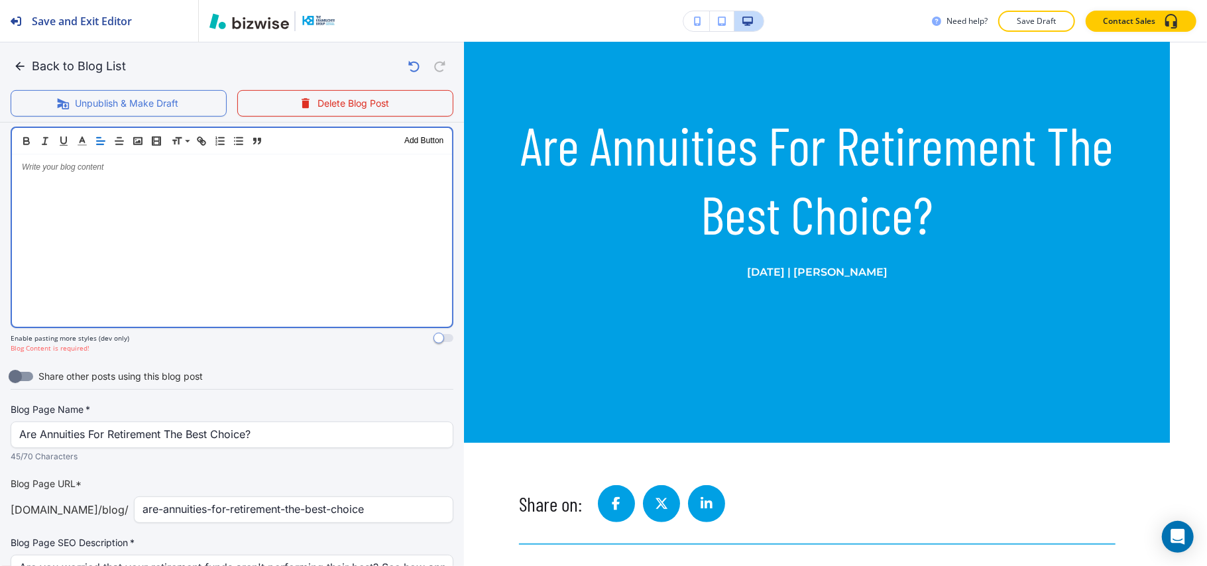
scroll to position [94, 0]
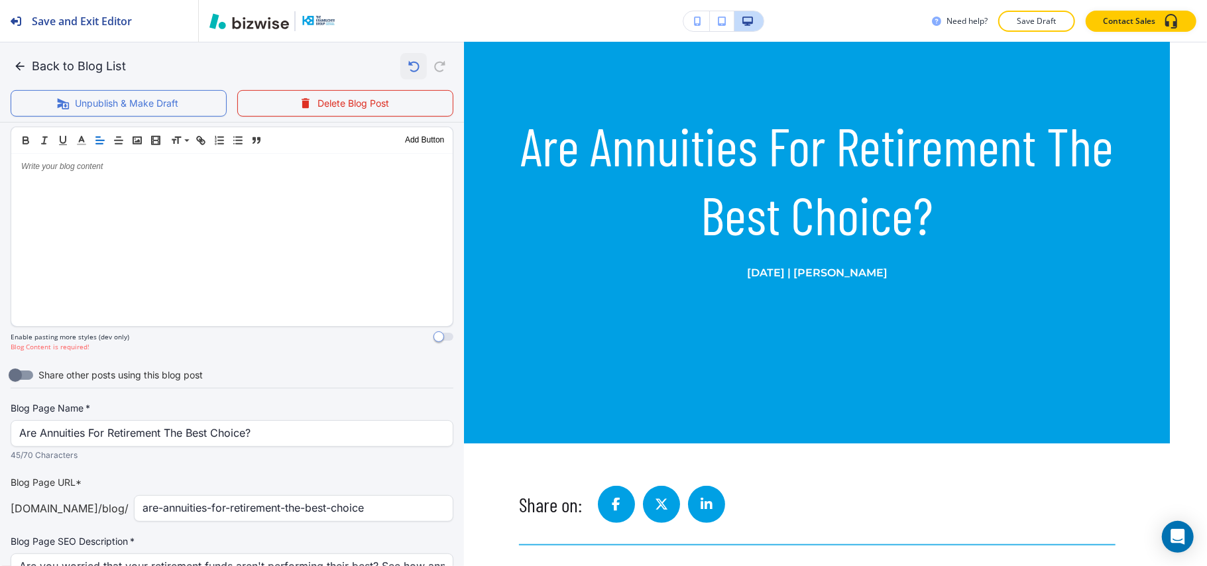
click at [402, 68] on icon "button" at bounding box center [413, 66] width 23 height 23
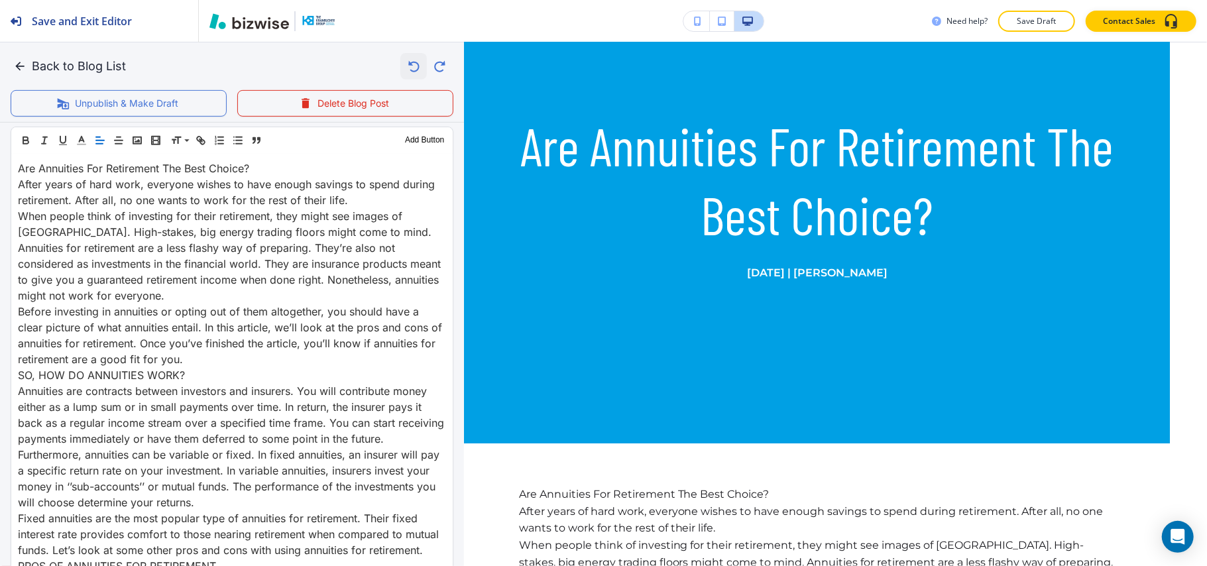
scroll to position [441, 0]
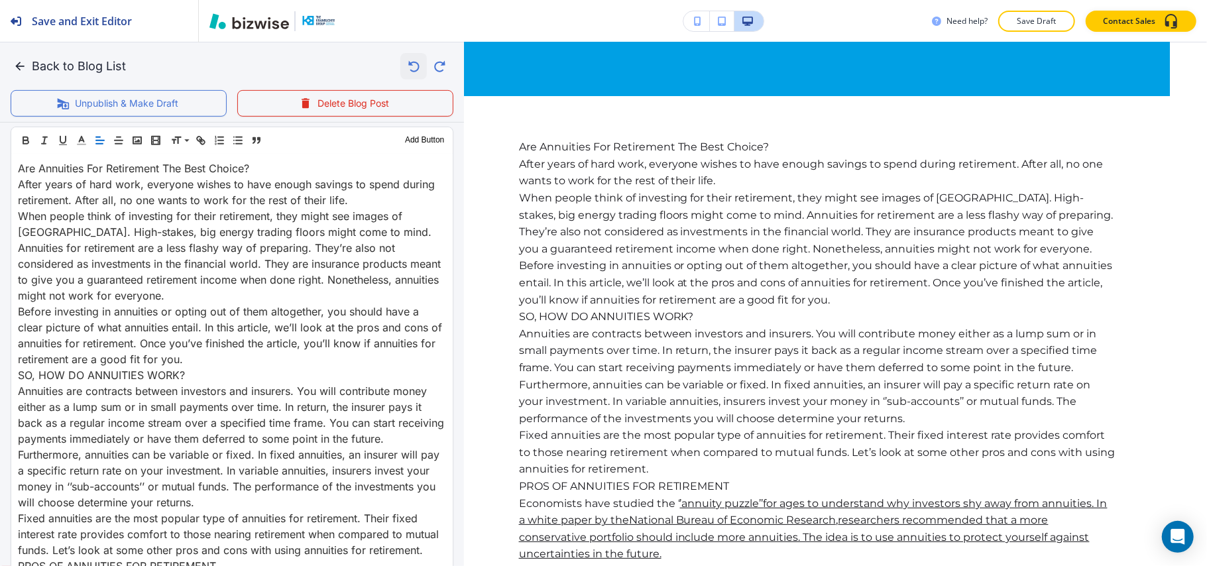
click at [402, 67] on icon "button" at bounding box center [413, 66] width 23 height 23
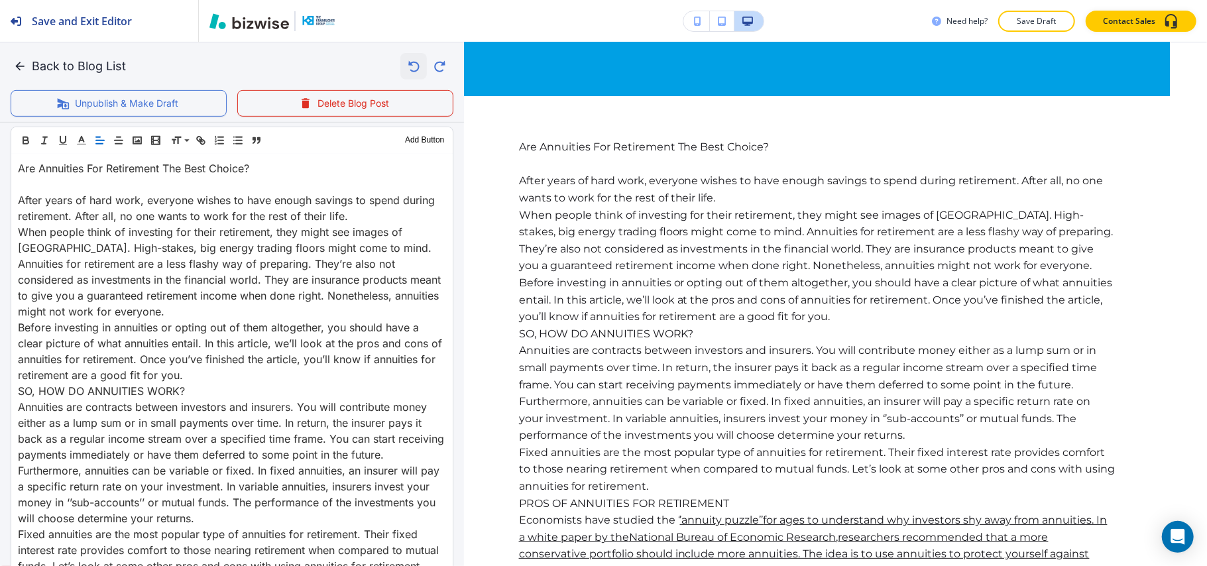
click at [402, 67] on icon "button" at bounding box center [413, 66] width 23 height 23
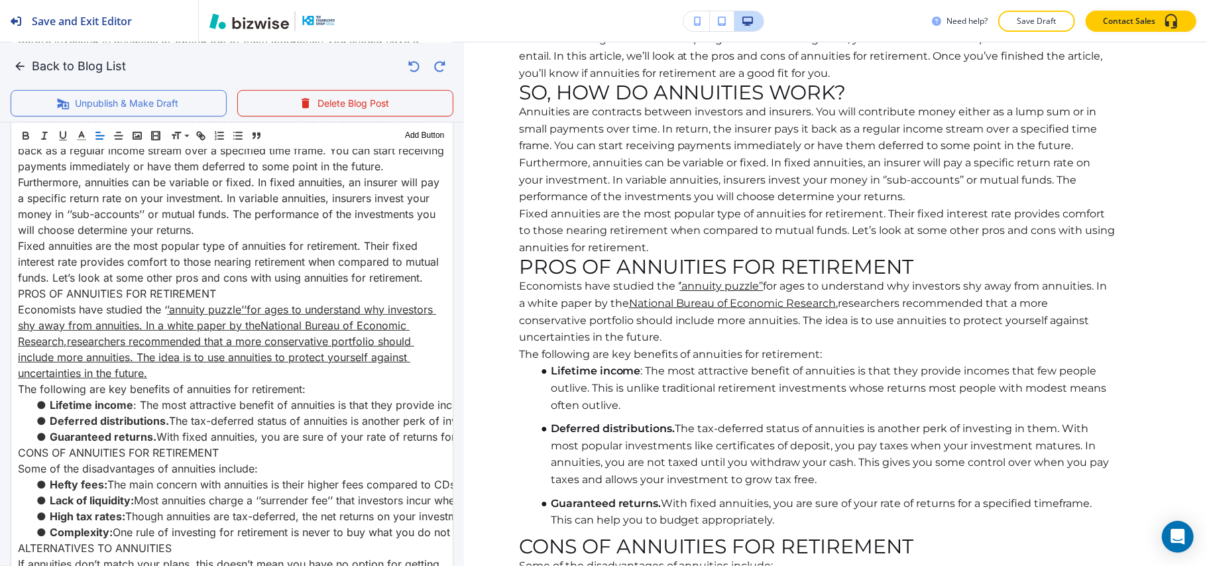
scroll to position [625, 0]
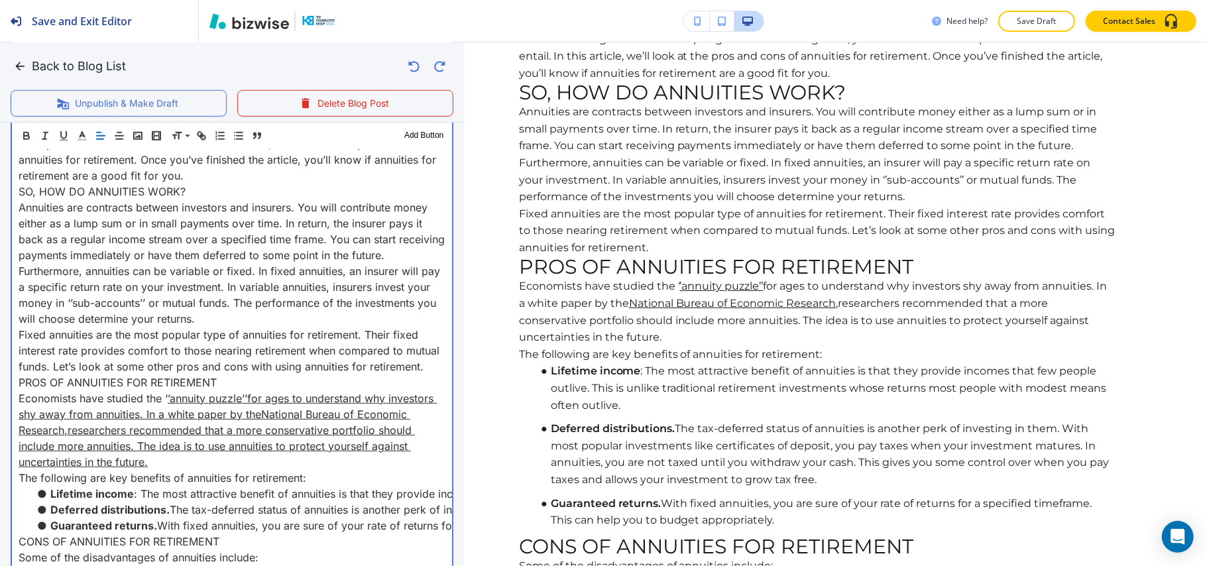
click at [87, 374] on p "Fixed annuities are the most popular type of annuities for retirement. Their fi…" at bounding box center [232, 351] width 427 height 48
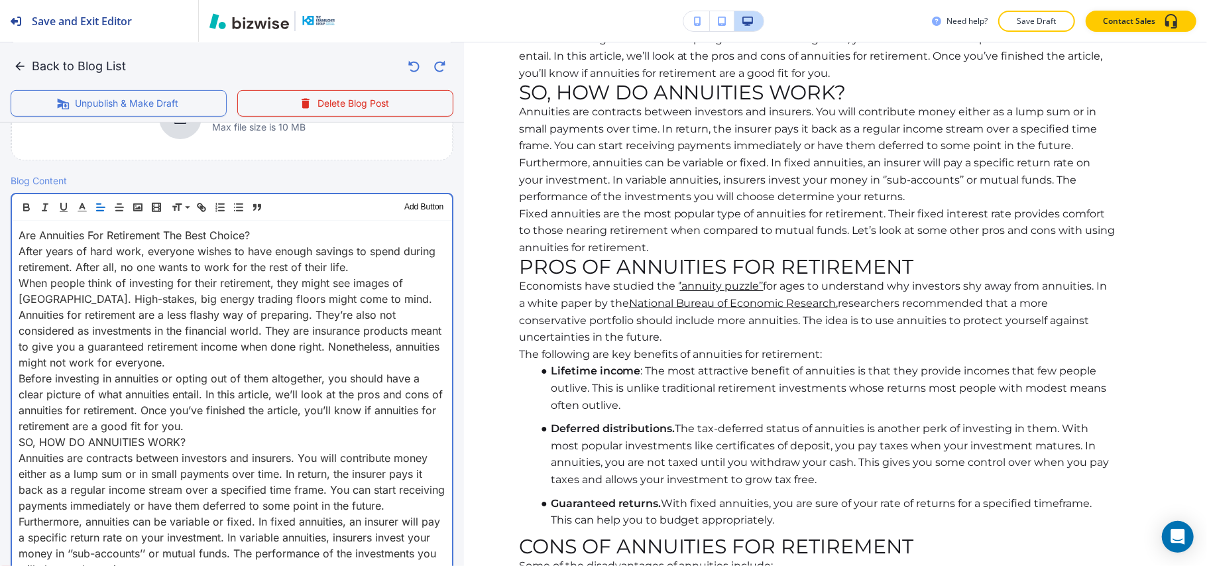
scroll to position [360, 0]
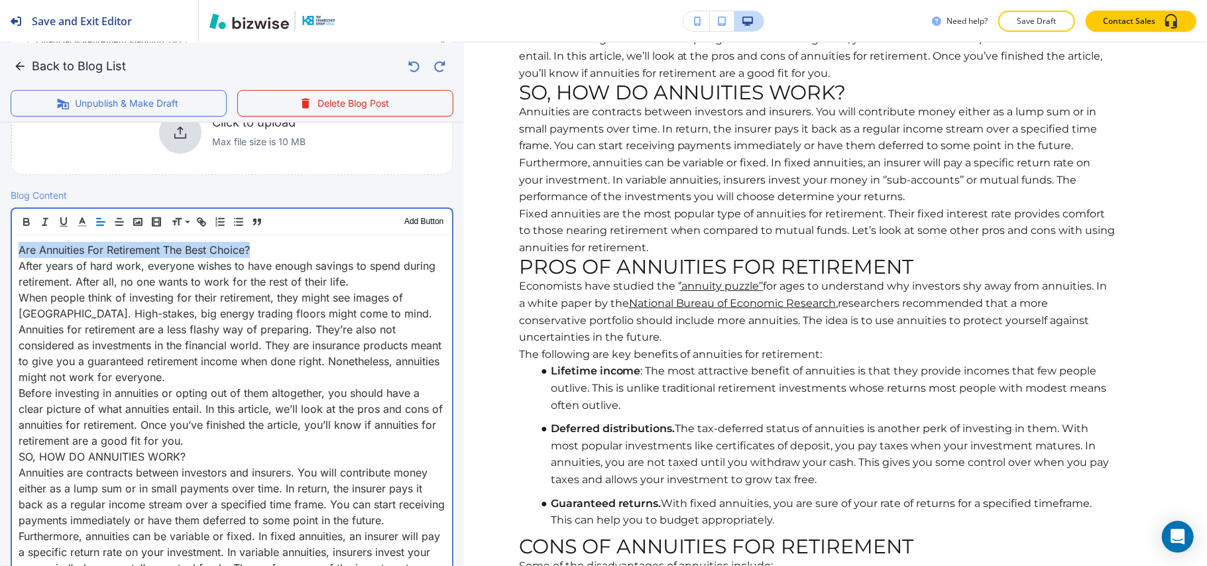
drag, startPoint x: 292, startPoint y: 249, endPoint x: 0, endPoint y: 254, distance: 291.6
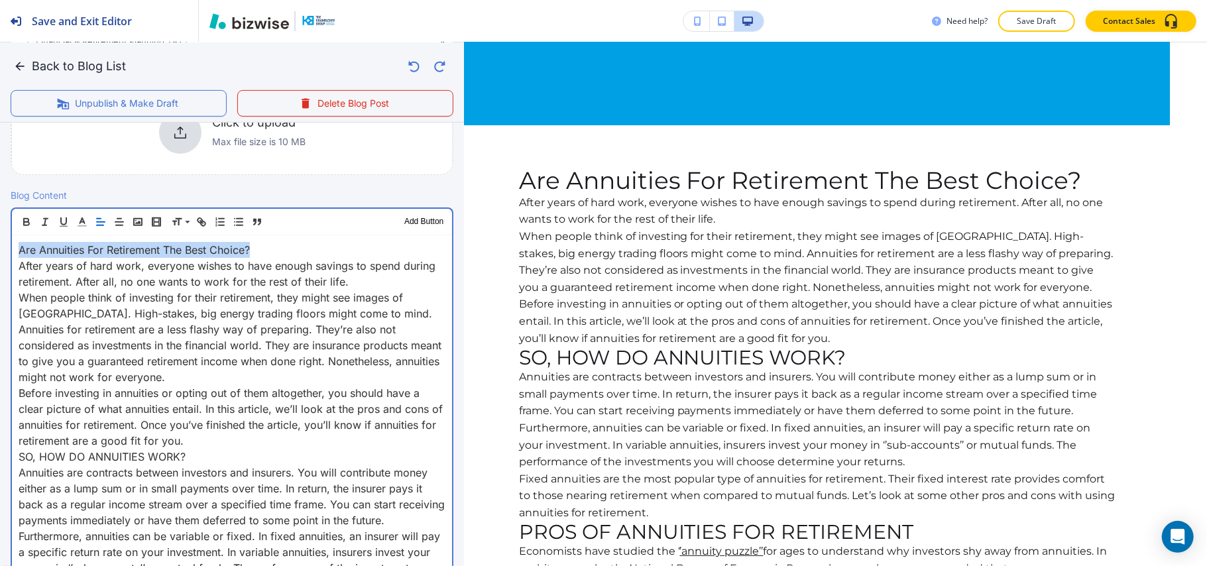
scroll to position [324, 0]
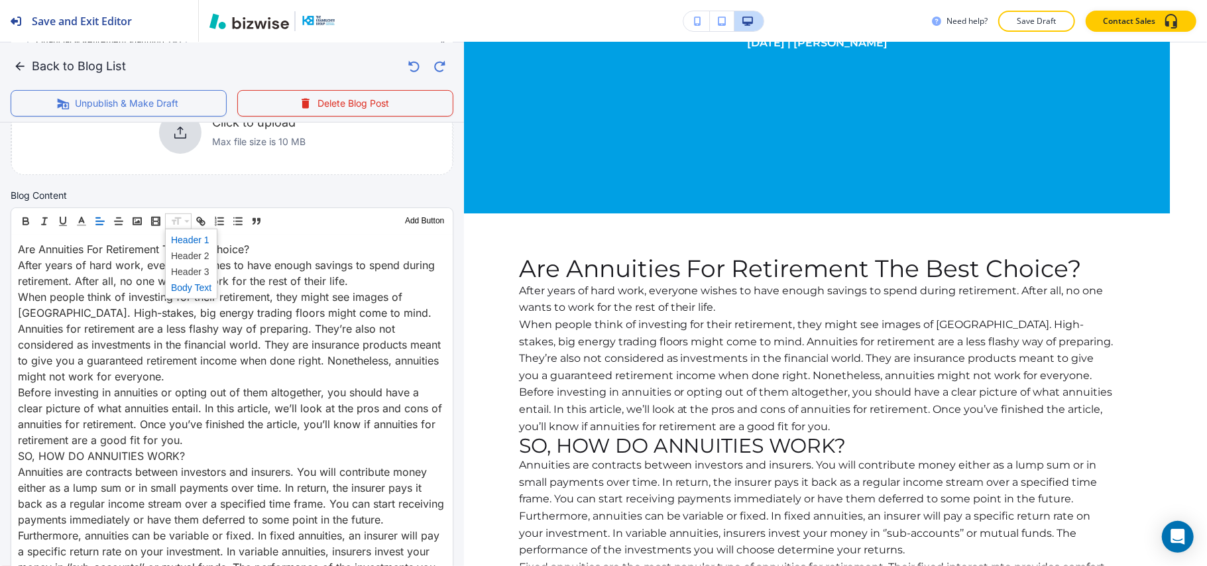
click at [199, 242] on span at bounding box center [191, 240] width 40 height 16
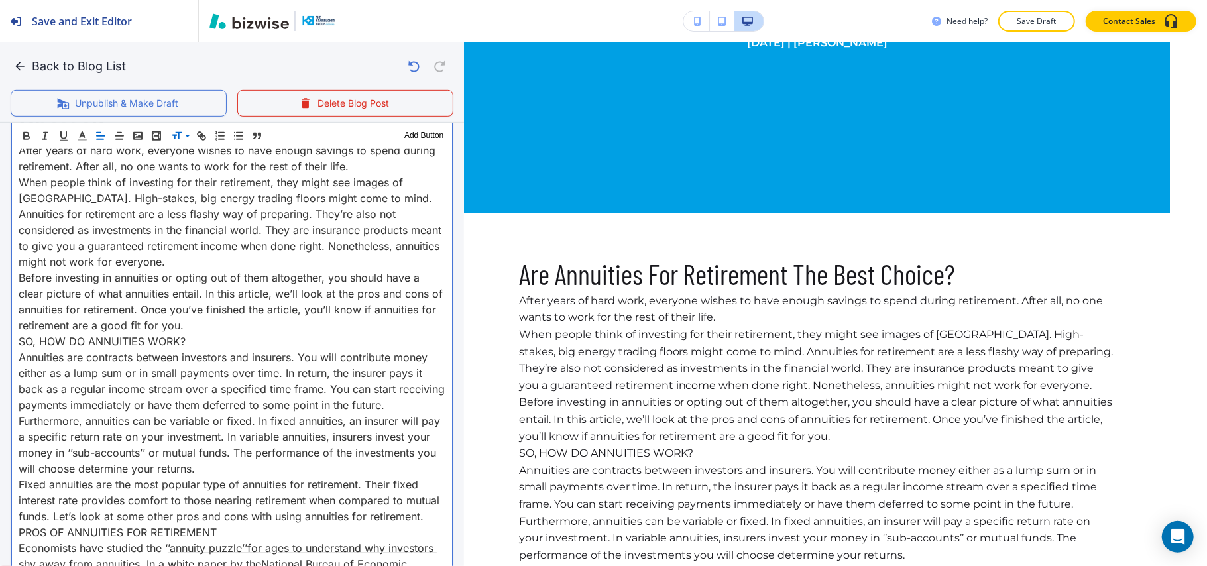
scroll to position [537, 0]
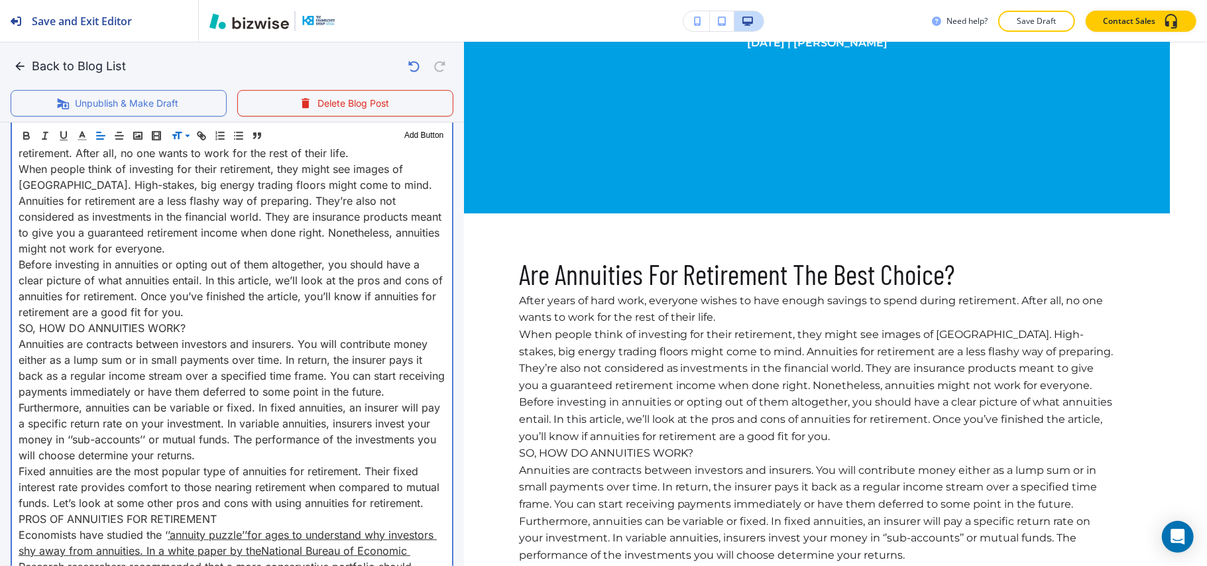
click at [144, 248] on p "When people think of investing for their retirement, they might see images of […" at bounding box center [232, 208] width 427 height 95
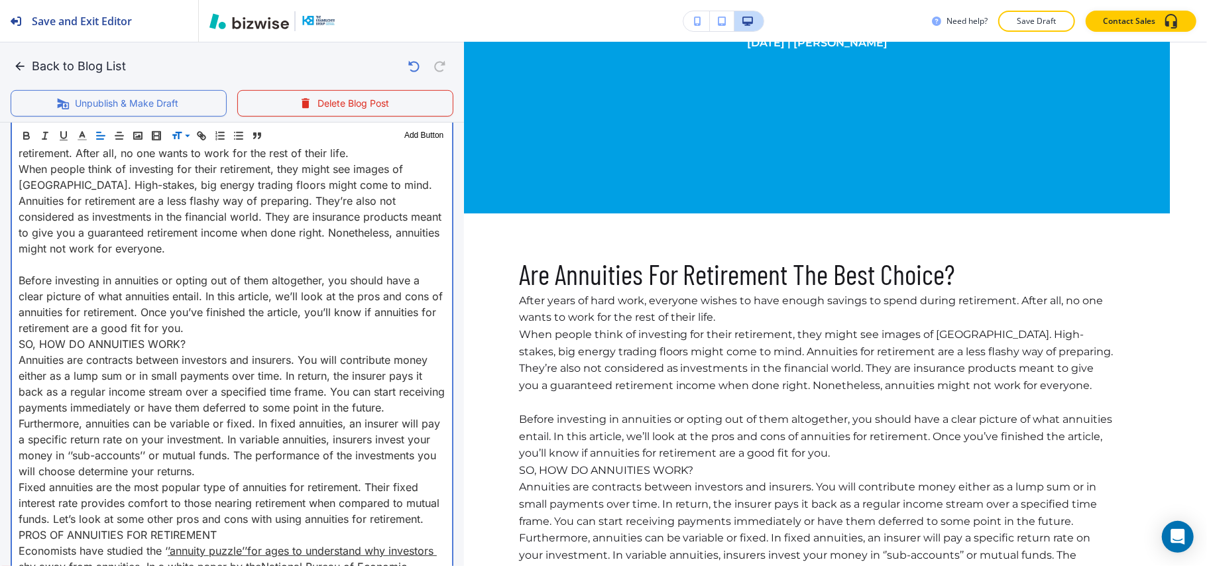
click at [221, 327] on p "Before investing in annuities or opting out of them altogether, you should have…" at bounding box center [232, 304] width 427 height 64
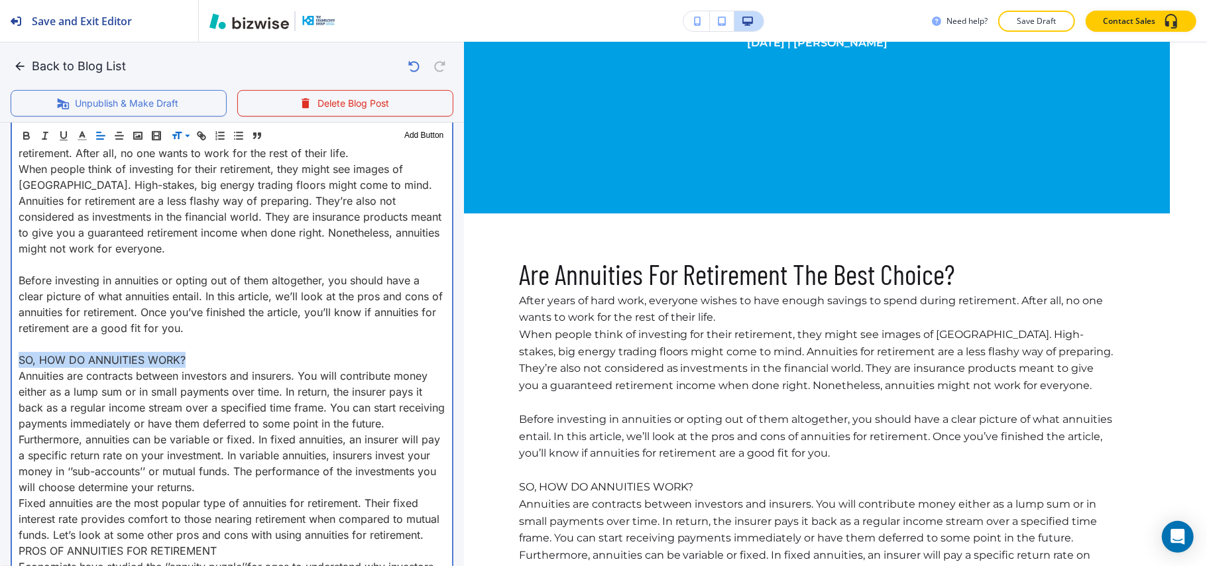
drag, startPoint x: 202, startPoint y: 355, endPoint x: 68, endPoint y: 285, distance: 151.7
click at [0, 362] on div "Blog Content Header 1 Header 2 Header 3 Body Text Add Button Are Annuities For …" at bounding box center [232, 525] width 464 height 1026
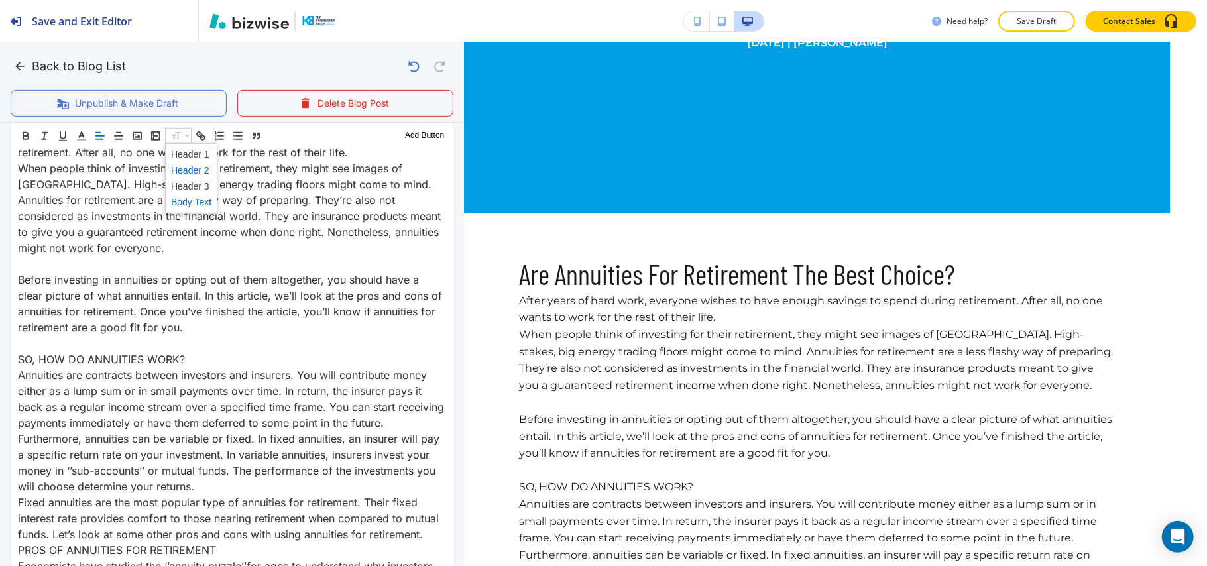
click at [191, 164] on span at bounding box center [191, 170] width 40 height 16
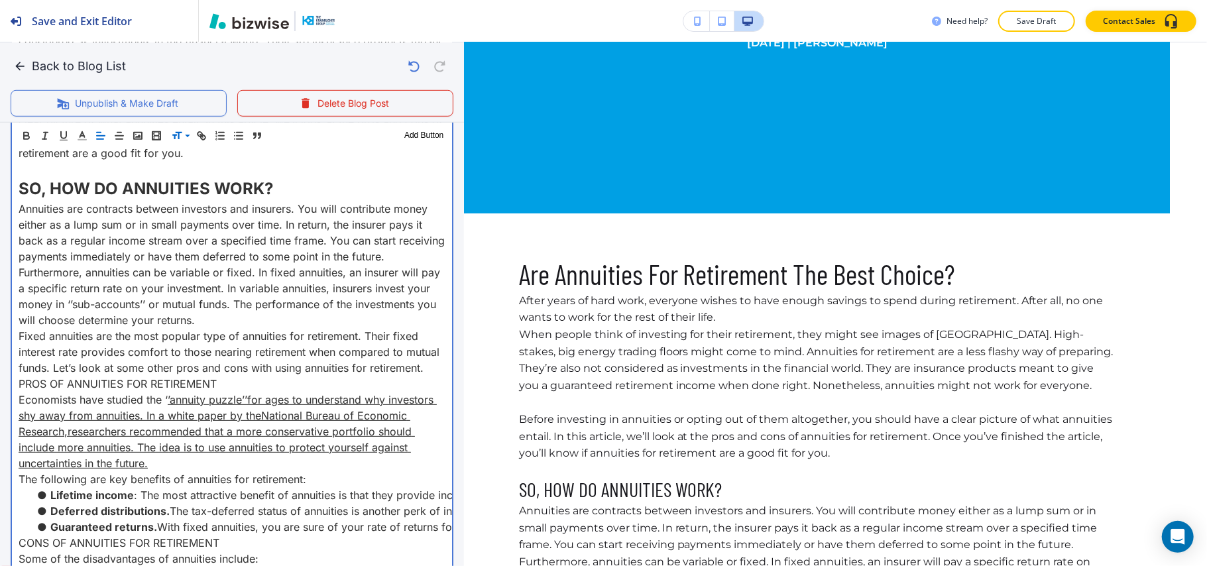
scroll to position [714, 0]
click at [318, 182] on p "SO, HOW DO ANNUITIES WORK?" at bounding box center [232, 187] width 427 height 24
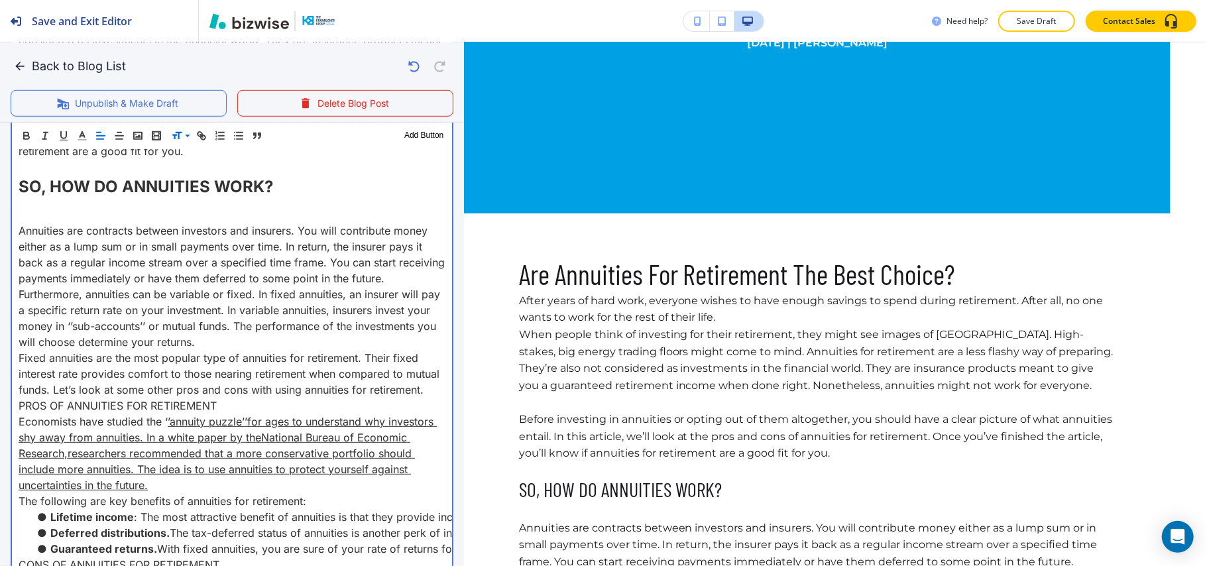
click at [88, 398] on p "Fixed annuities are the most popular type of annuities for retirement. Their fi…" at bounding box center [232, 374] width 427 height 48
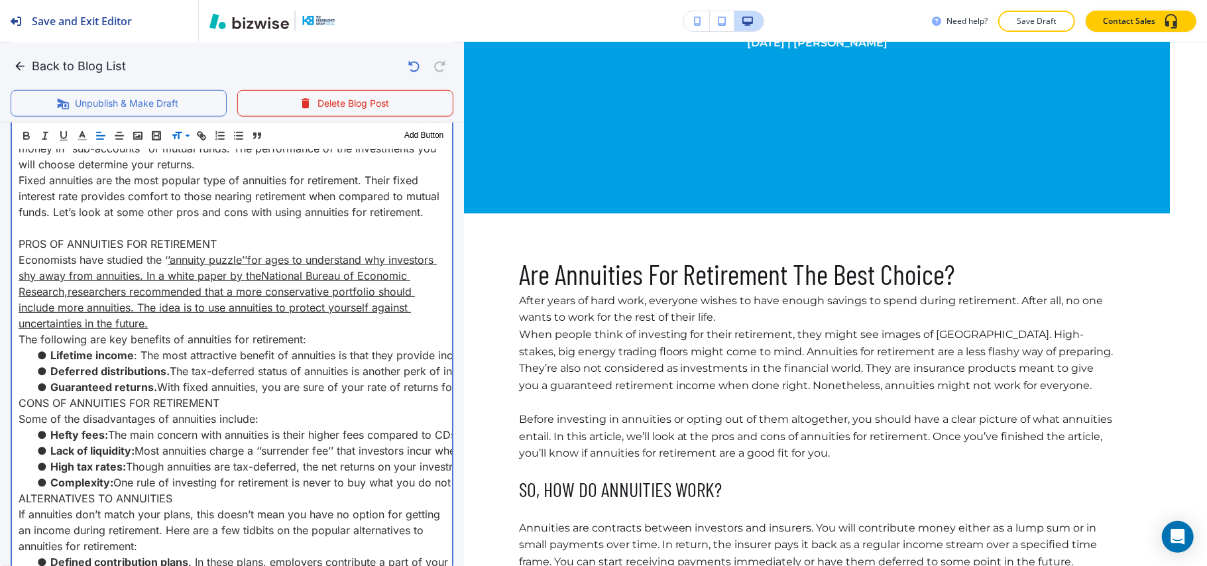
scroll to position [890, 0]
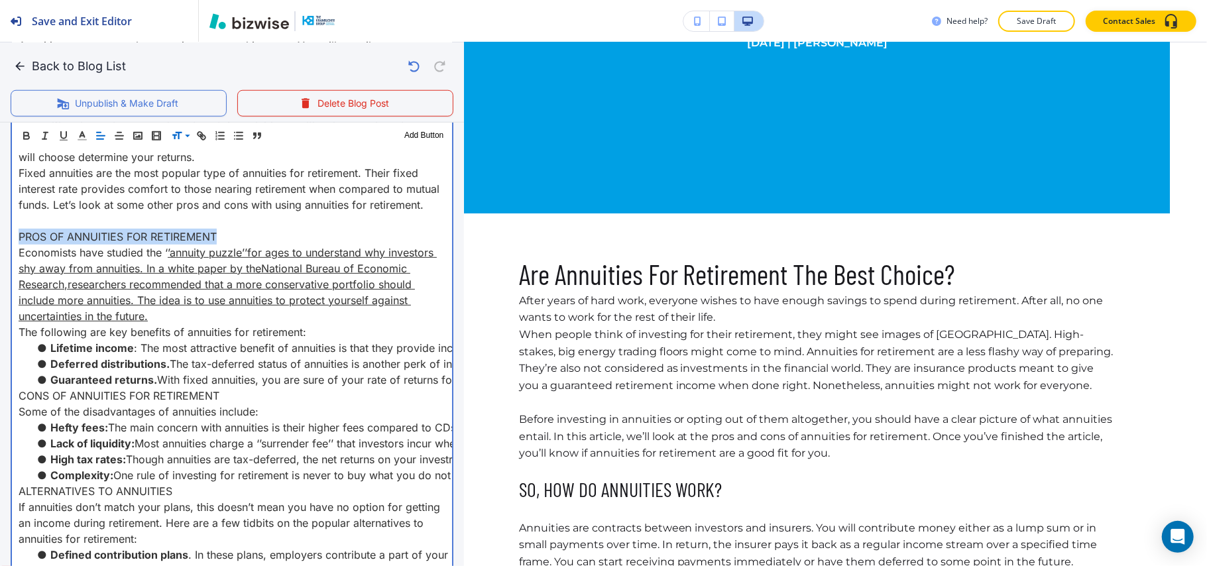
drag, startPoint x: 240, startPoint y: 250, endPoint x: 0, endPoint y: 255, distance: 239.9
click at [0, 255] on div "Blog Content Header 1 Header 2 Header 3 Body Text Add Button Are Annuities For …" at bounding box center [232, 190] width 464 height 1065
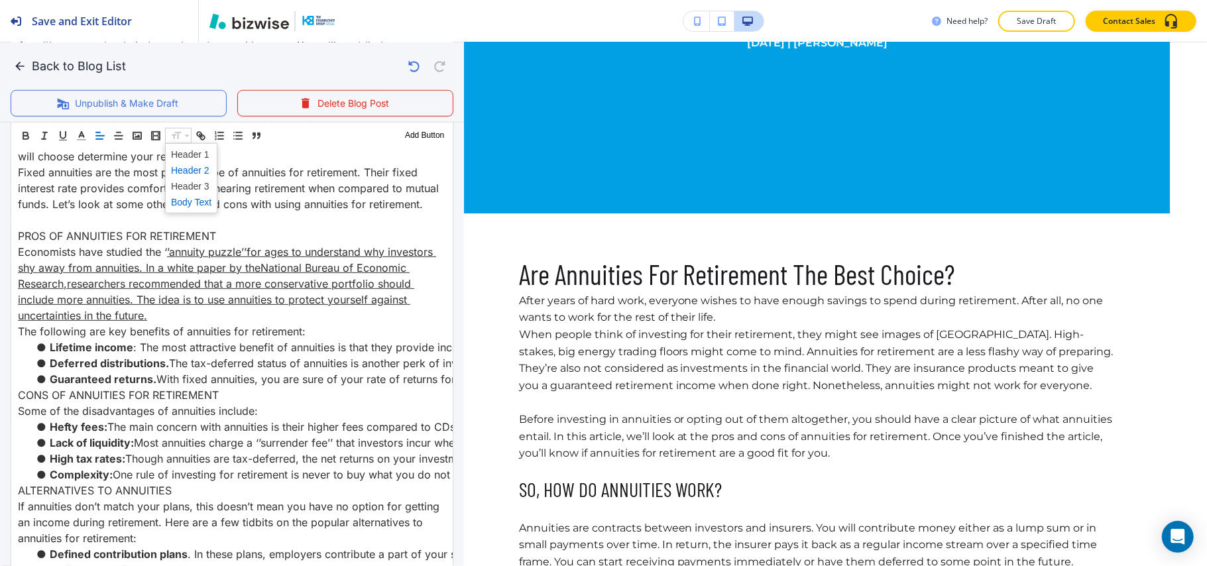
click at [197, 166] on span at bounding box center [191, 170] width 40 height 16
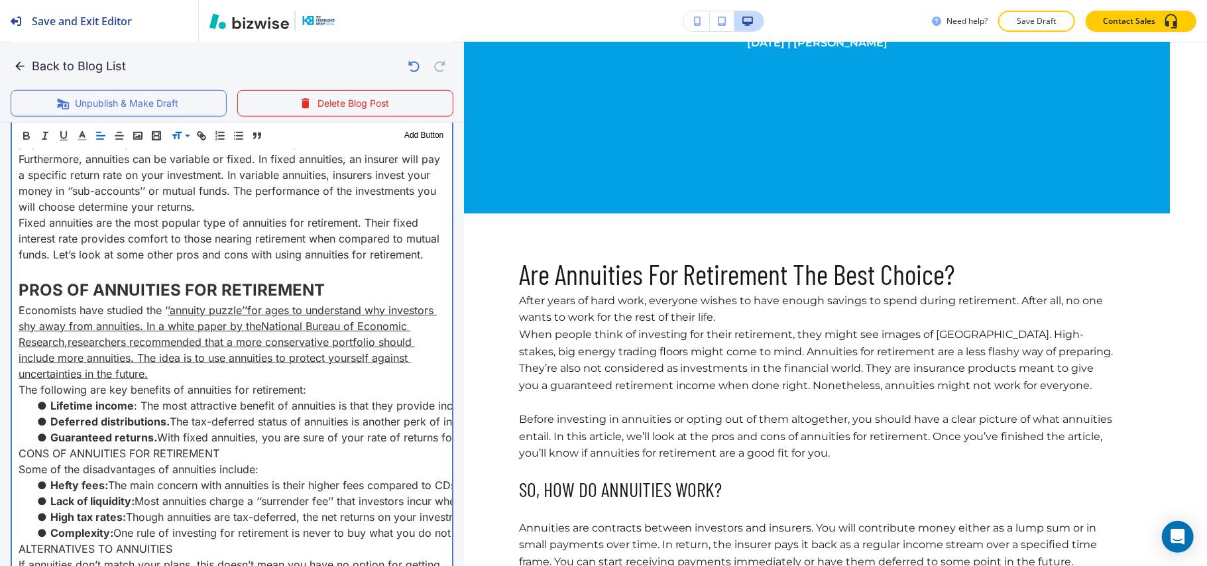
scroll to position [844, 0]
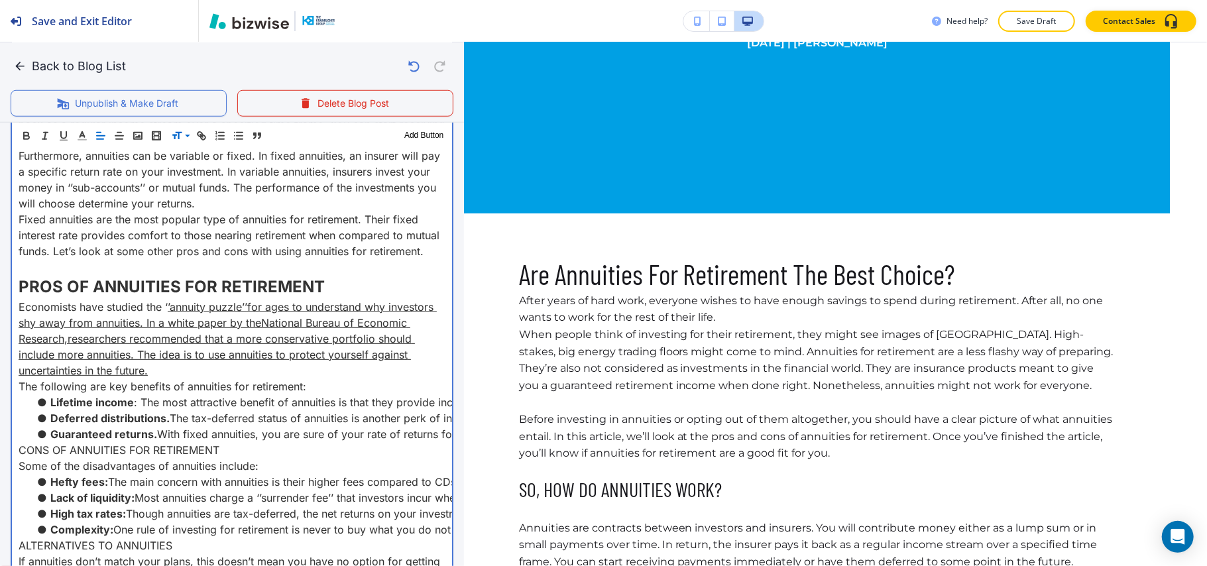
click at [340, 299] on p "PROS OF ANNUITIES FOR RETIREMENT" at bounding box center [232, 287] width 427 height 24
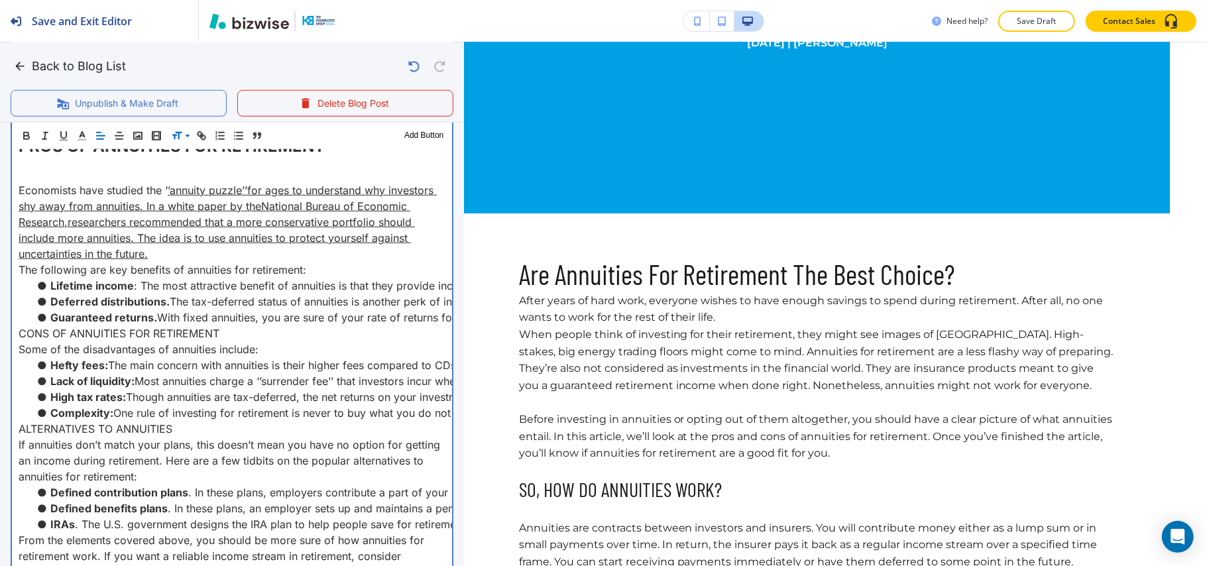
scroll to position [1021, 0]
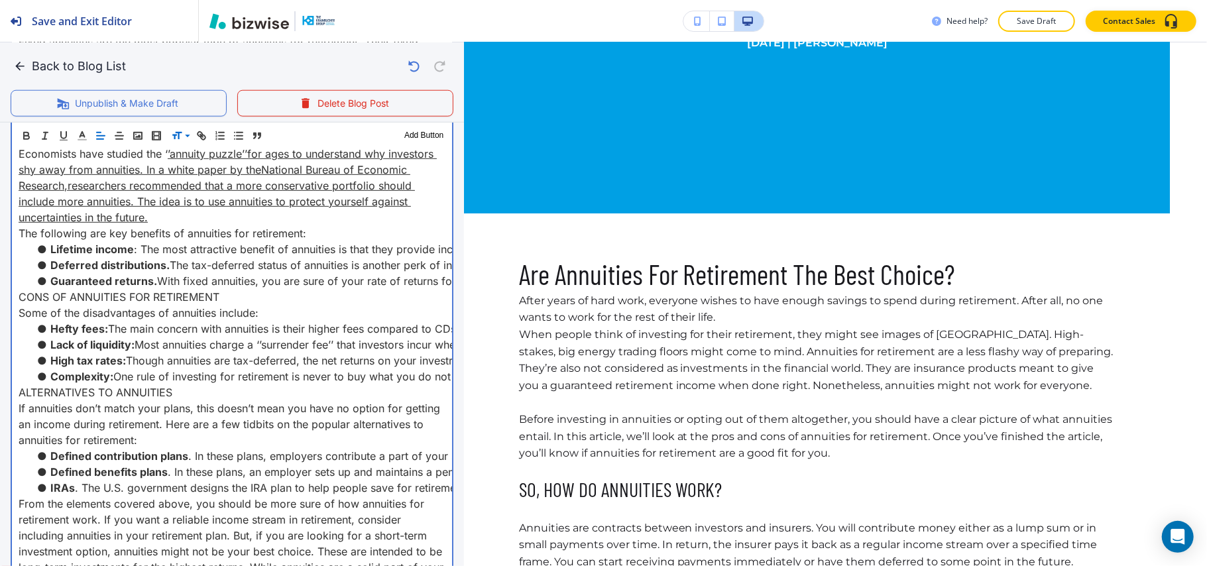
click at [19, 305] on p "CONS OF ANNUITIES FOR RETIREMENT" at bounding box center [232, 297] width 427 height 16
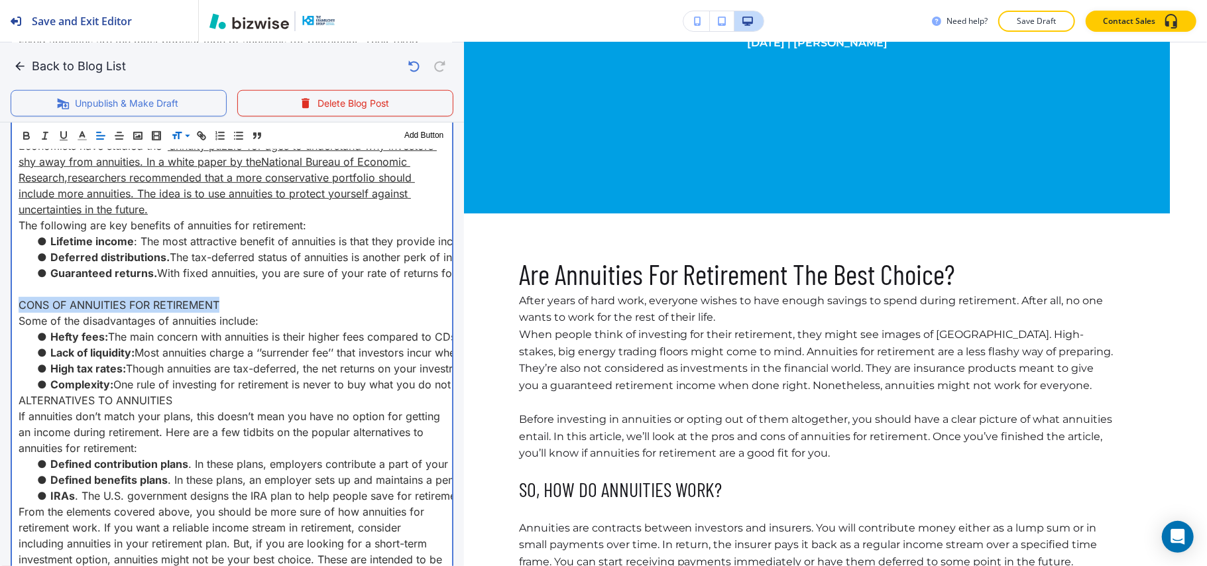
drag, startPoint x: 142, startPoint y: 318, endPoint x: 0, endPoint y: 318, distance: 141.8
click at [0, 318] on div "Blog Content Header 1 Header 2 Header 3 Body Text Add Button Are Annuities For …" at bounding box center [232, 80] width 464 height 1105
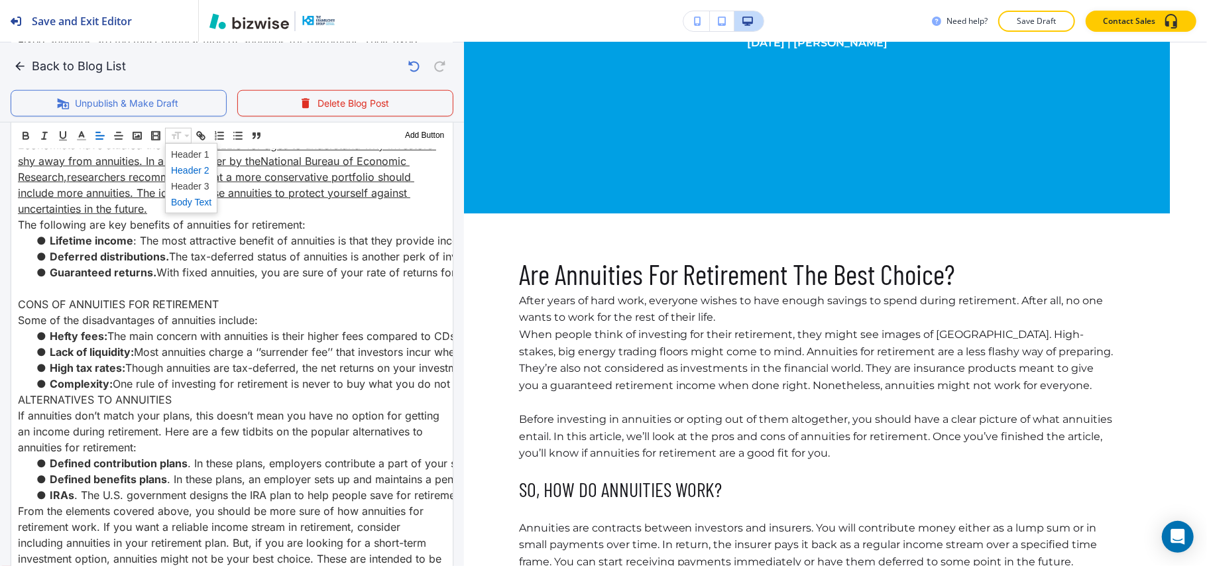
click at [193, 168] on span at bounding box center [191, 170] width 40 height 16
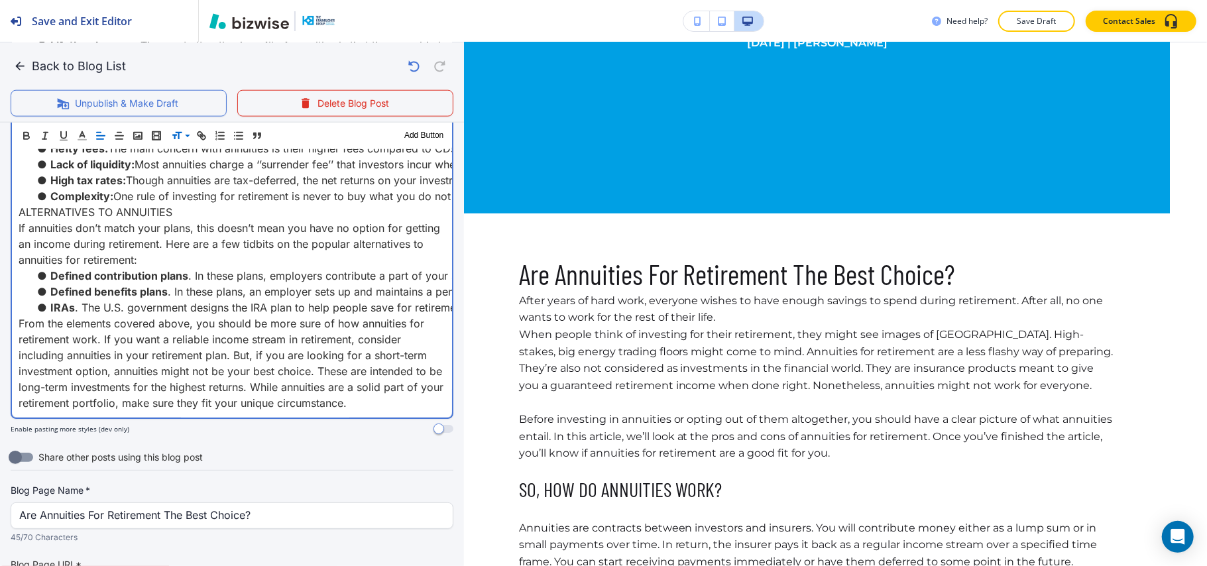
scroll to position [1109, 0]
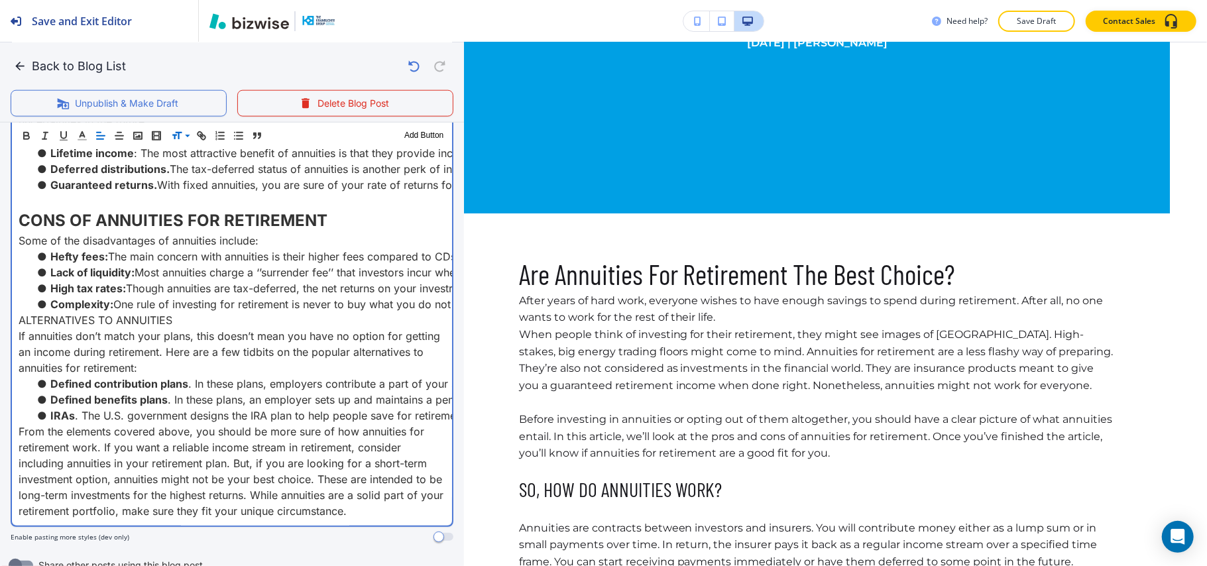
click at [345, 233] on p "CONS OF ANNUITIES FOR RETIREMENT" at bounding box center [232, 221] width 427 height 24
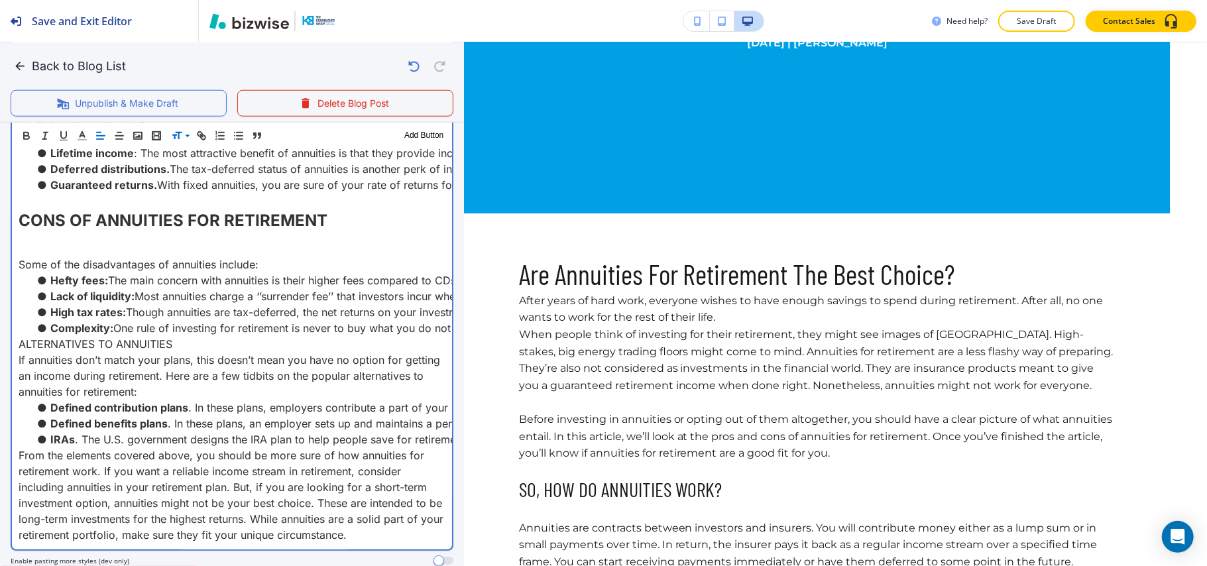
click at [20, 352] on p "ALTERNATIVES TO ANNUITIES" at bounding box center [232, 344] width 427 height 16
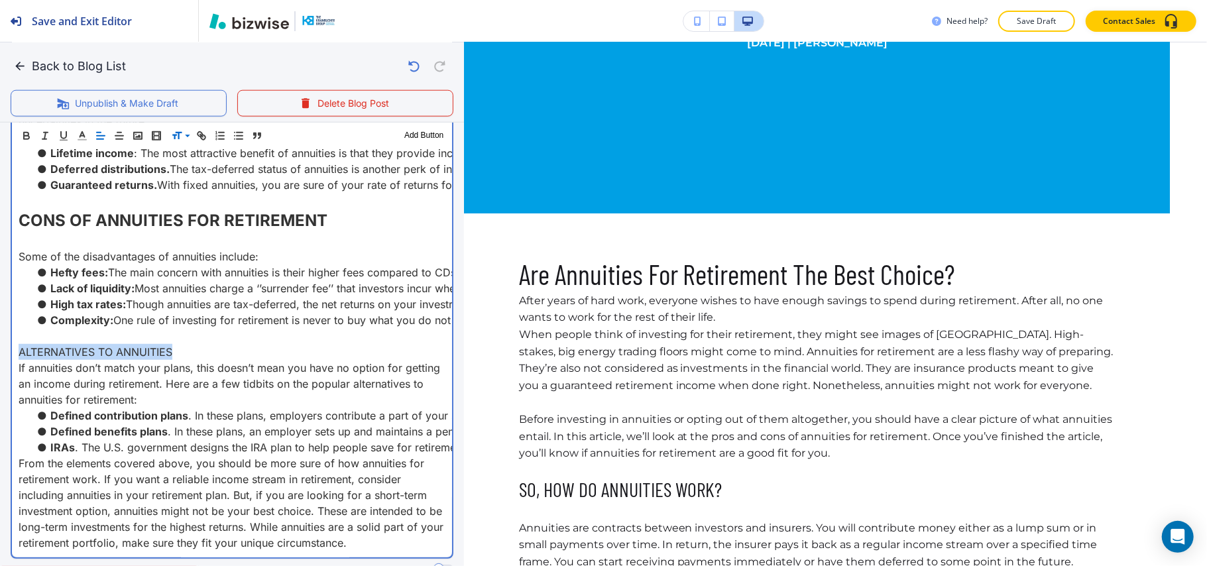
drag, startPoint x: 186, startPoint y: 364, endPoint x: 113, endPoint y: 239, distance: 144.7
click at [19, 360] on p "ALTERNATIVES TO ANNUITIES" at bounding box center [232, 352] width 427 height 16
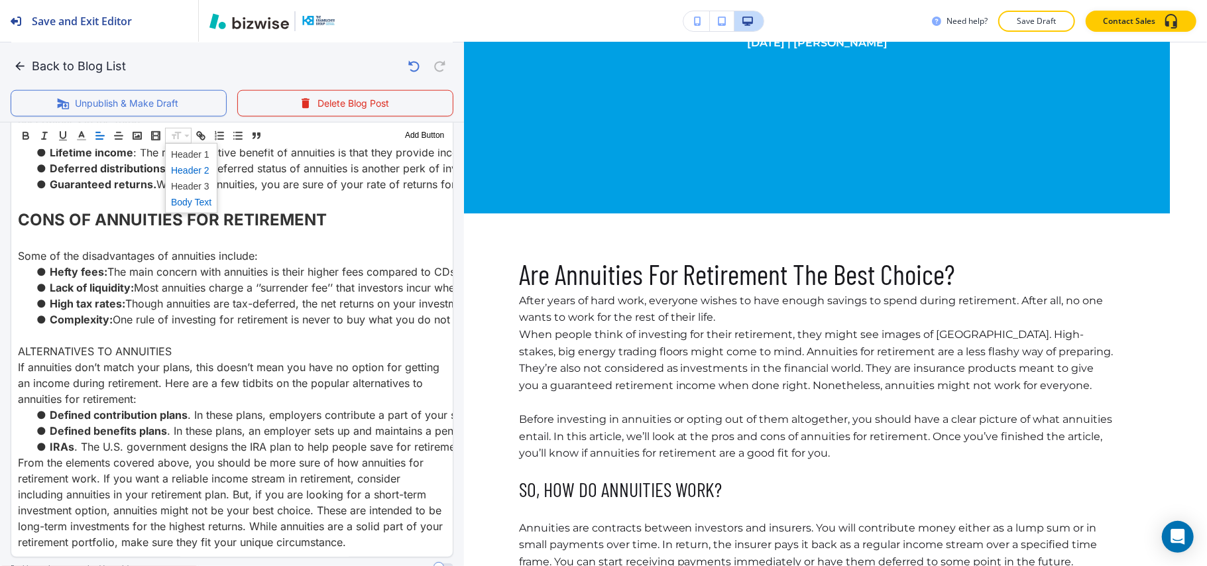
click at [196, 170] on span at bounding box center [191, 170] width 40 height 16
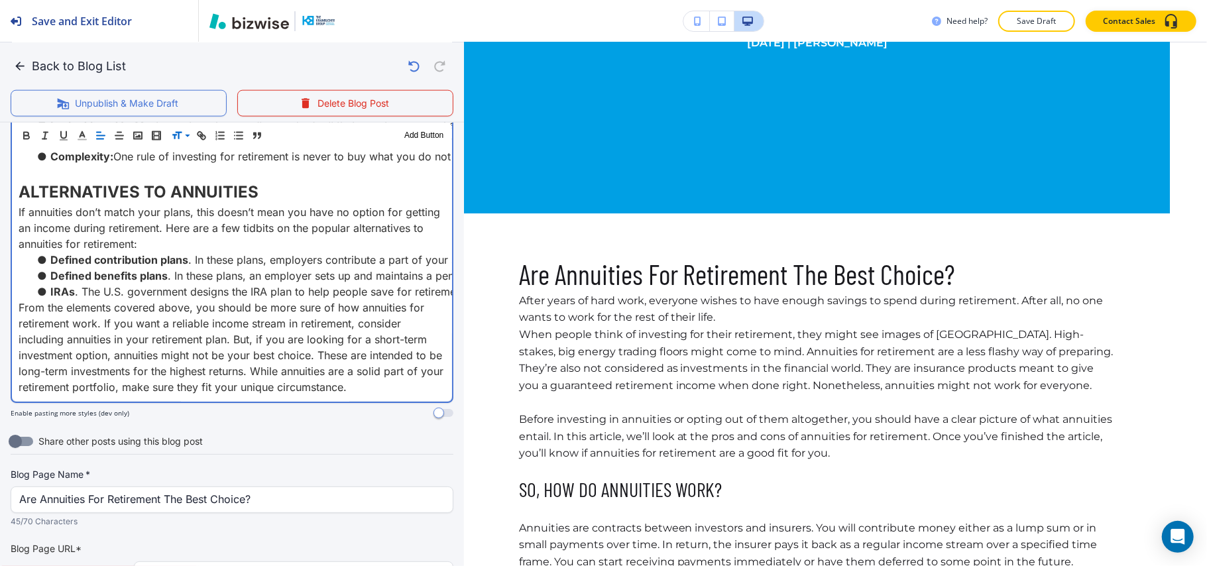
scroll to position [1286, 0]
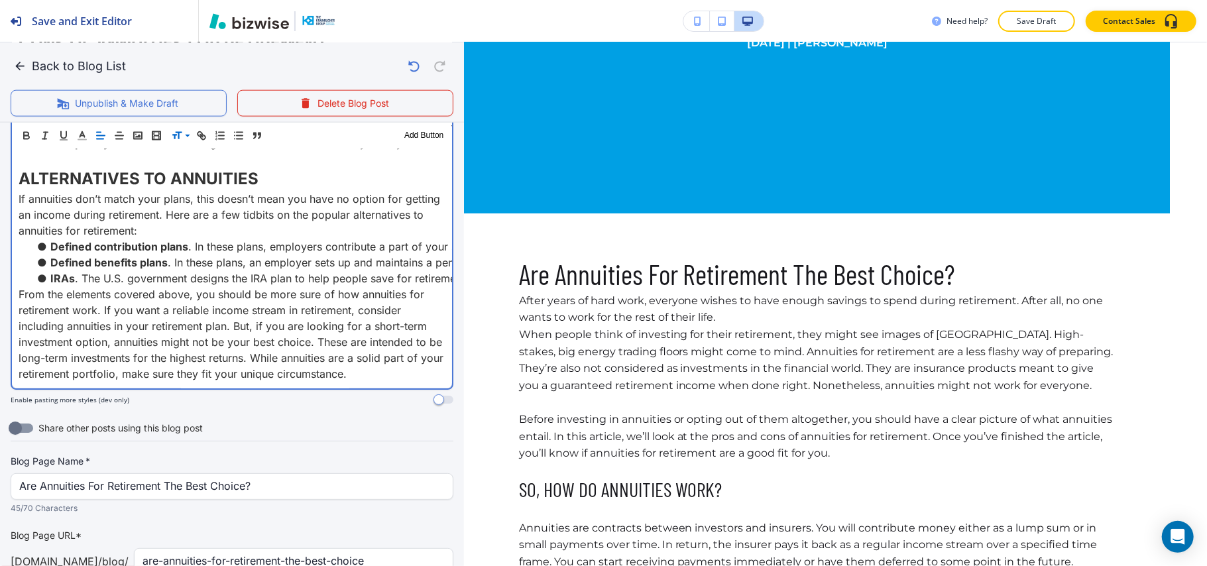
click at [289, 191] on p "ALTERNATIVES TO ANNUITIES" at bounding box center [232, 179] width 427 height 24
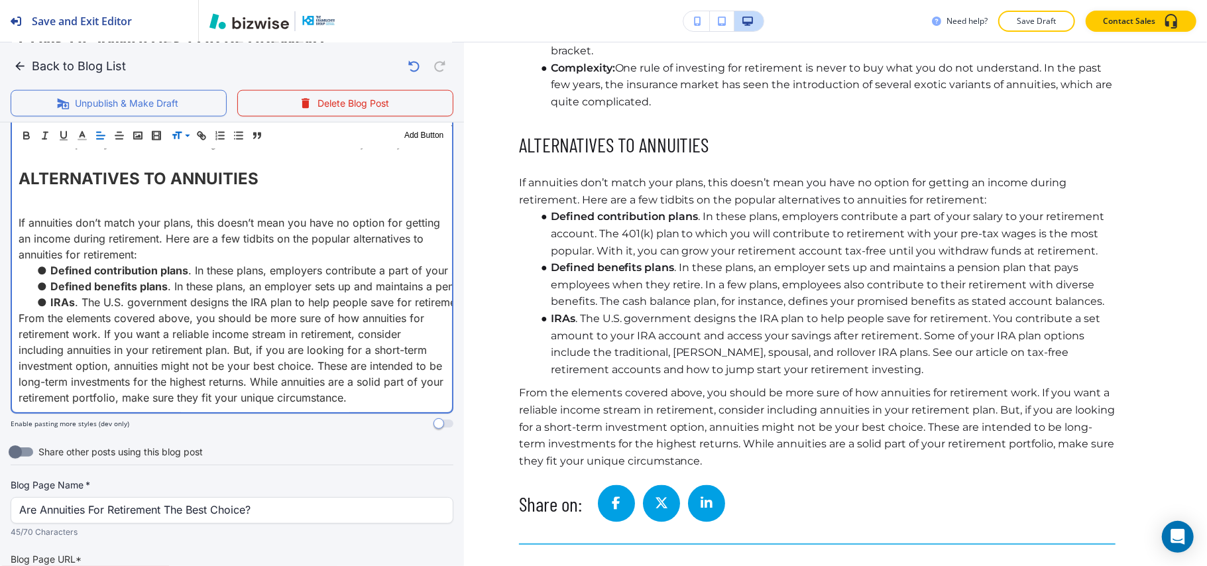
scroll to position [1507, 0]
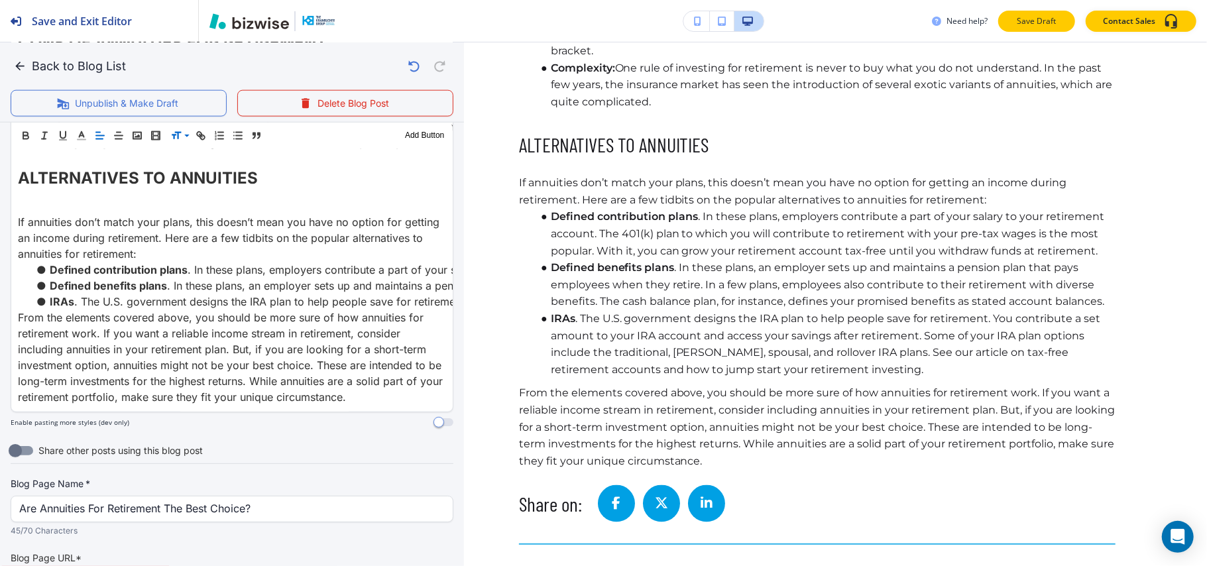
click at [1016, 19] on p "Save Draft" at bounding box center [1036, 21] width 42 height 12
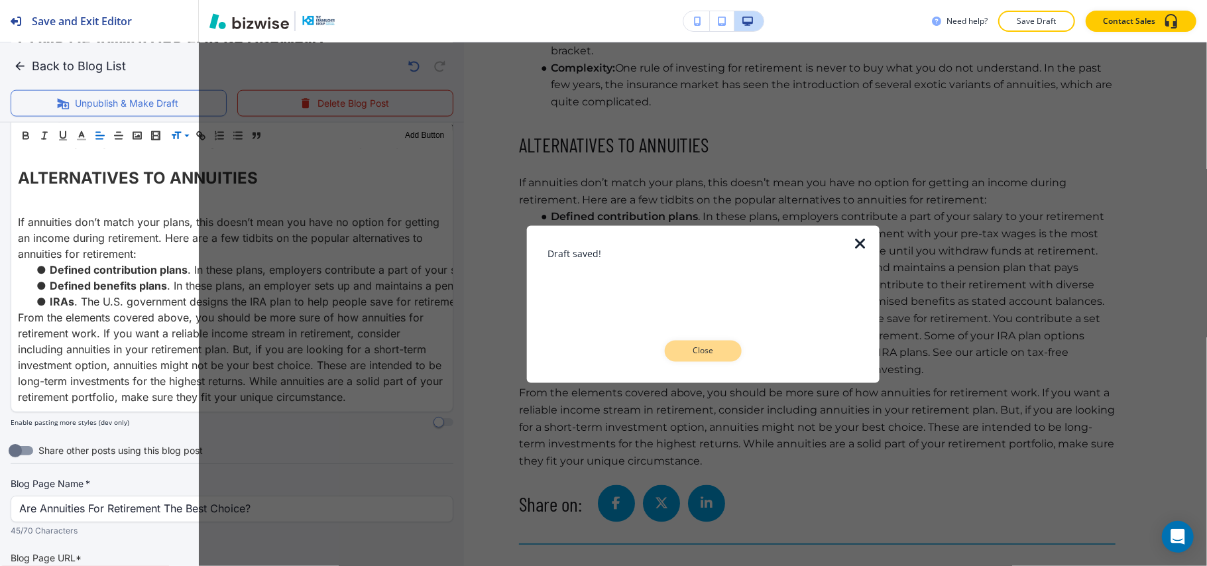
click at [706, 341] on button "Close" at bounding box center [703, 351] width 77 height 21
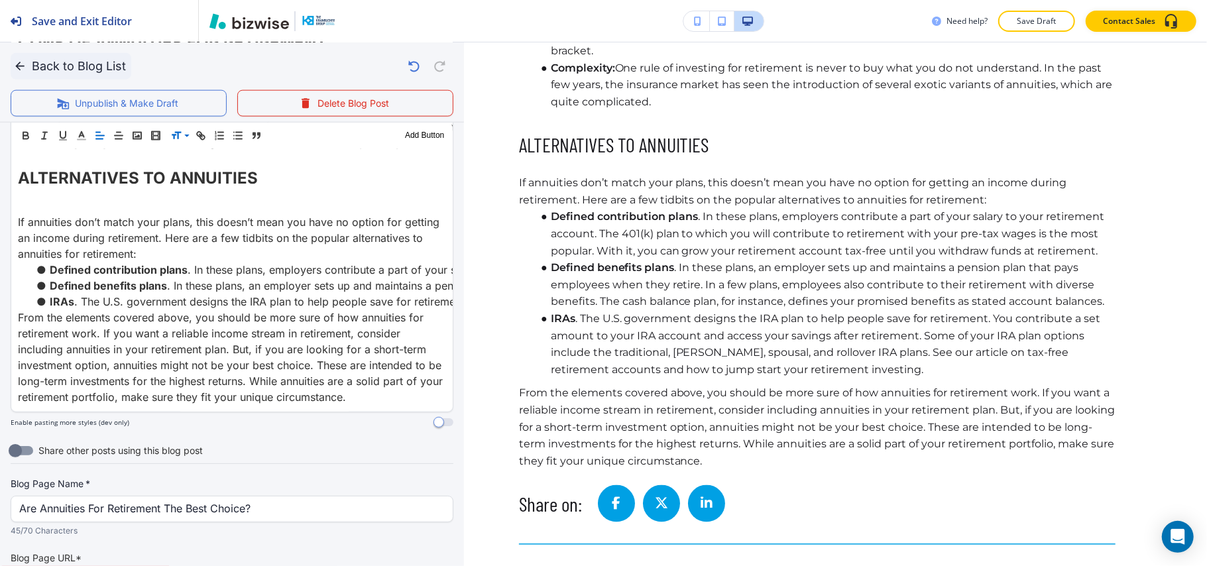
click at [17, 61] on icon "button" at bounding box center [19, 66] width 13 height 13
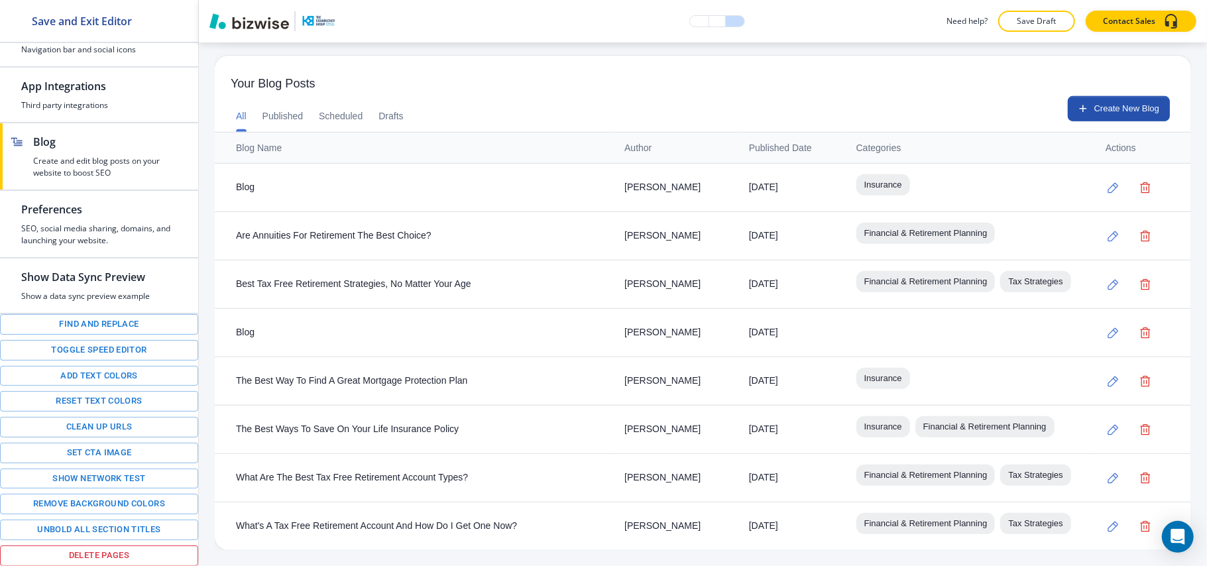
scroll to position [502, 0]
click at [1107, 279] on icon "button" at bounding box center [1112, 284] width 11 height 11
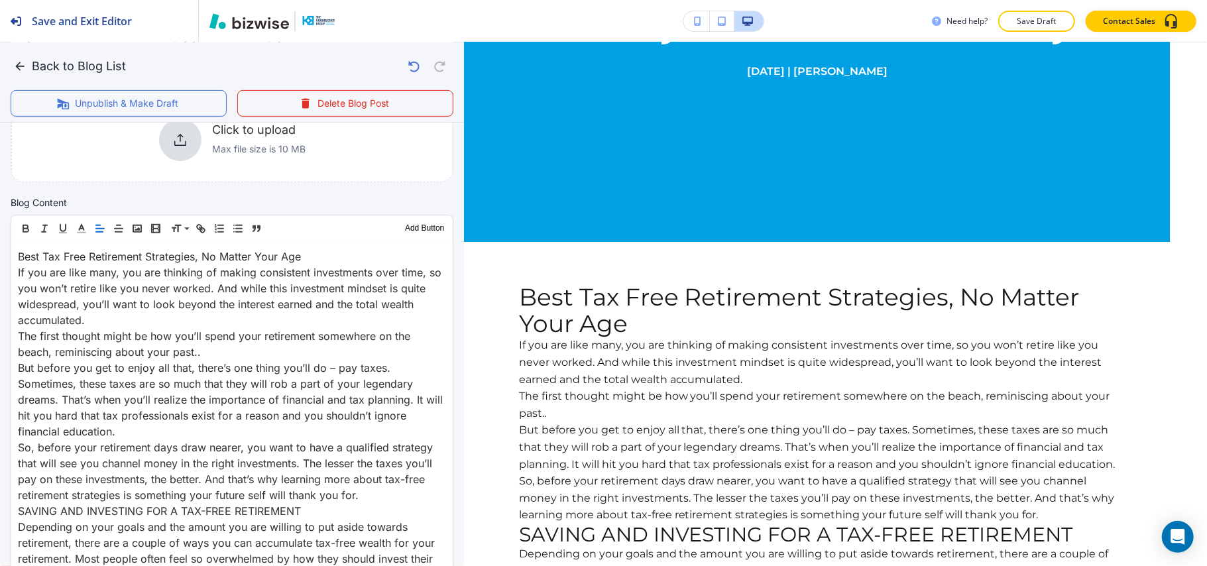
scroll to position [265, 0]
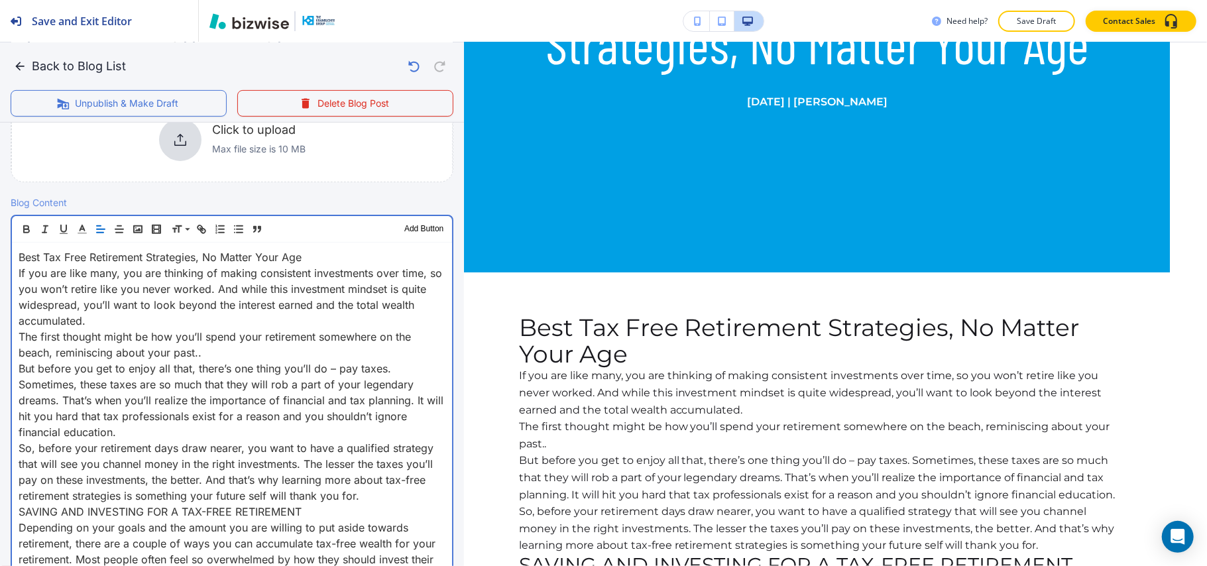
click at [341, 258] on p "Best Tax Free Retirement Strategies, No Matter Your Age" at bounding box center [232, 257] width 427 height 16
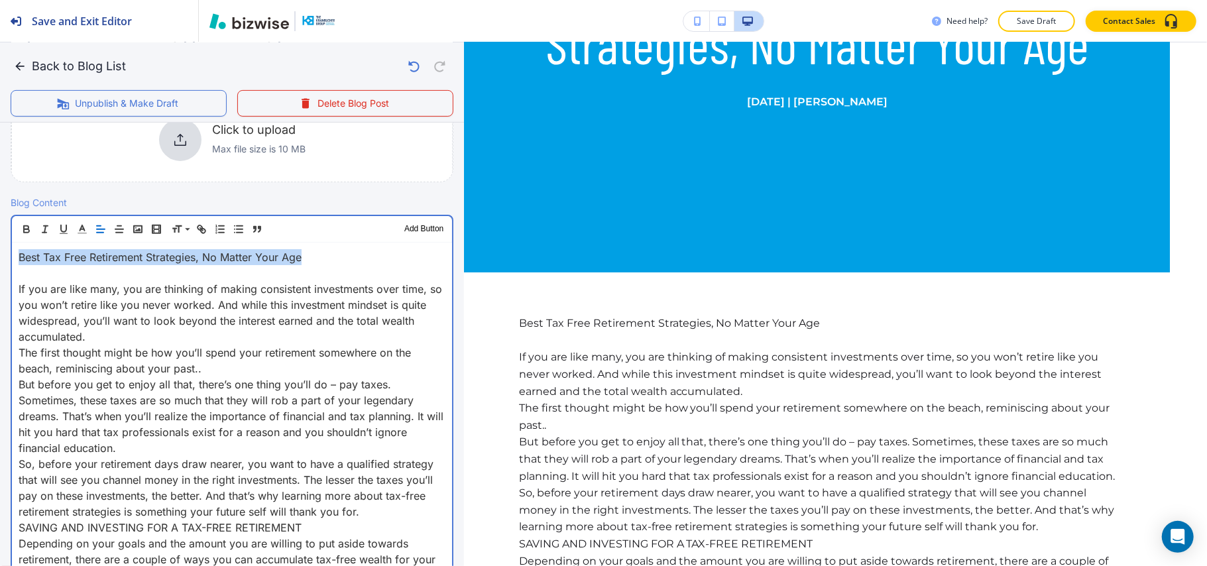
drag, startPoint x: 313, startPoint y: 253, endPoint x: 0, endPoint y: 256, distance: 313.4
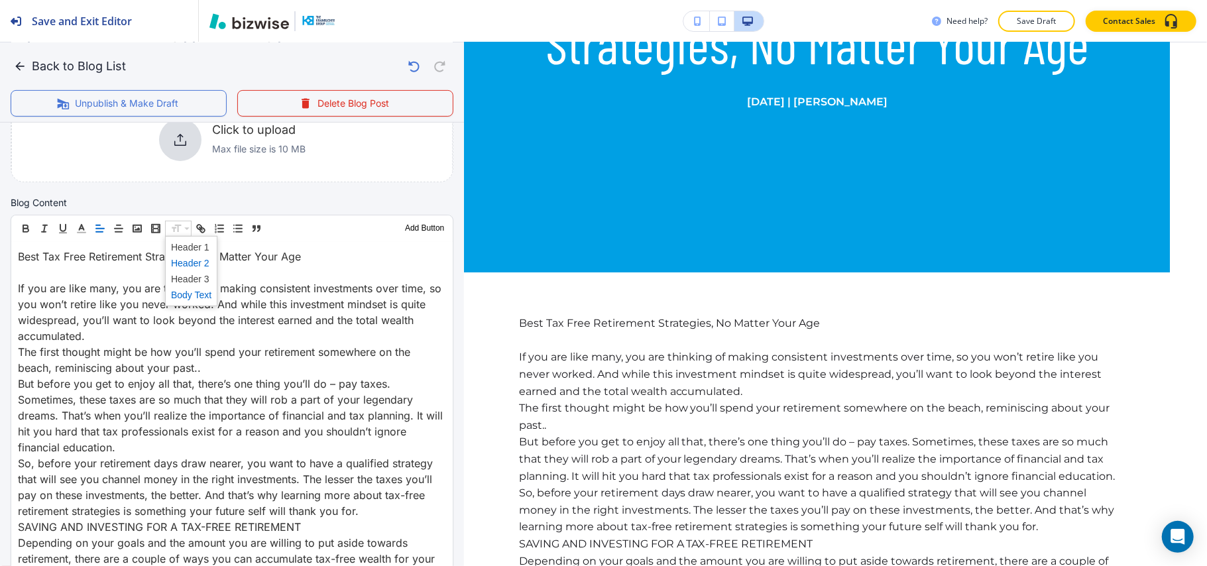
click at [201, 263] on span at bounding box center [191, 263] width 40 height 16
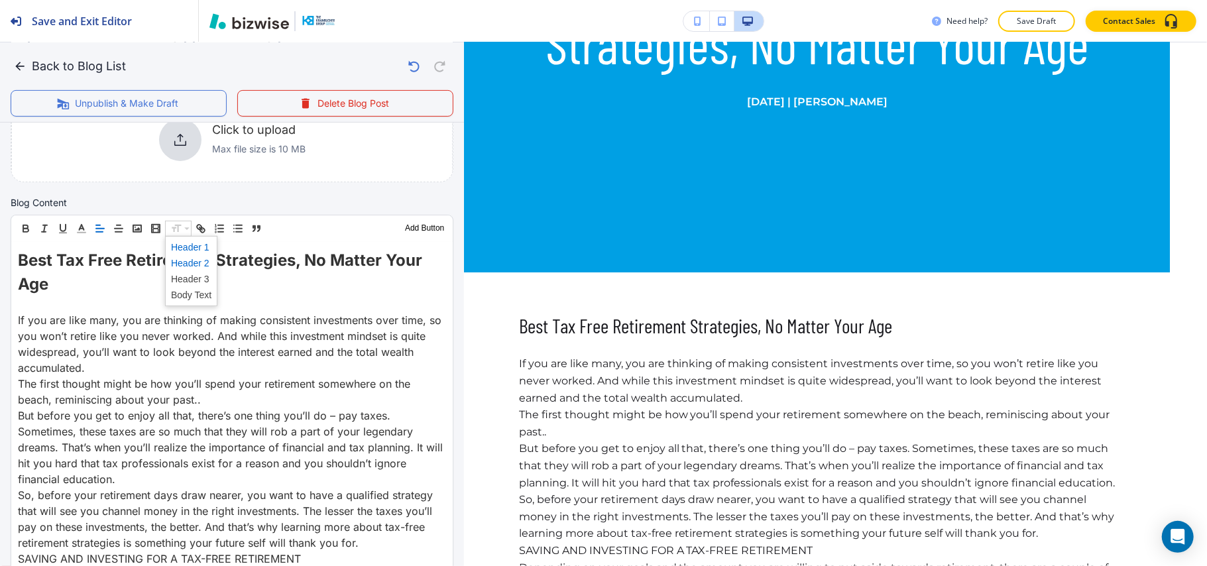
click at [196, 252] on span at bounding box center [191, 247] width 40 height 16
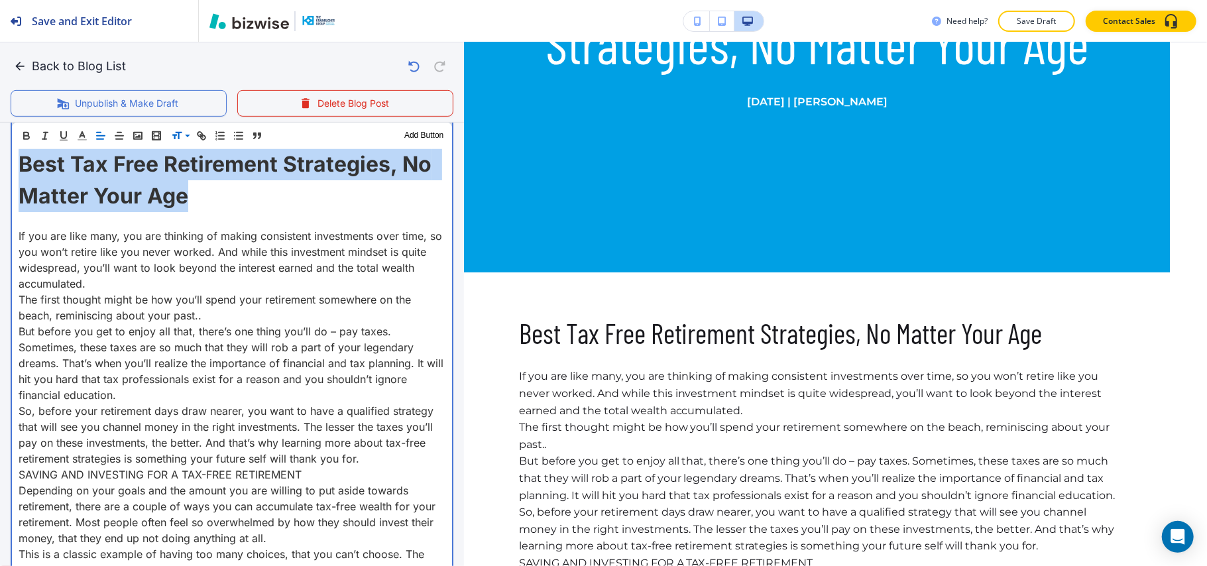
scroll to position [441, 0]
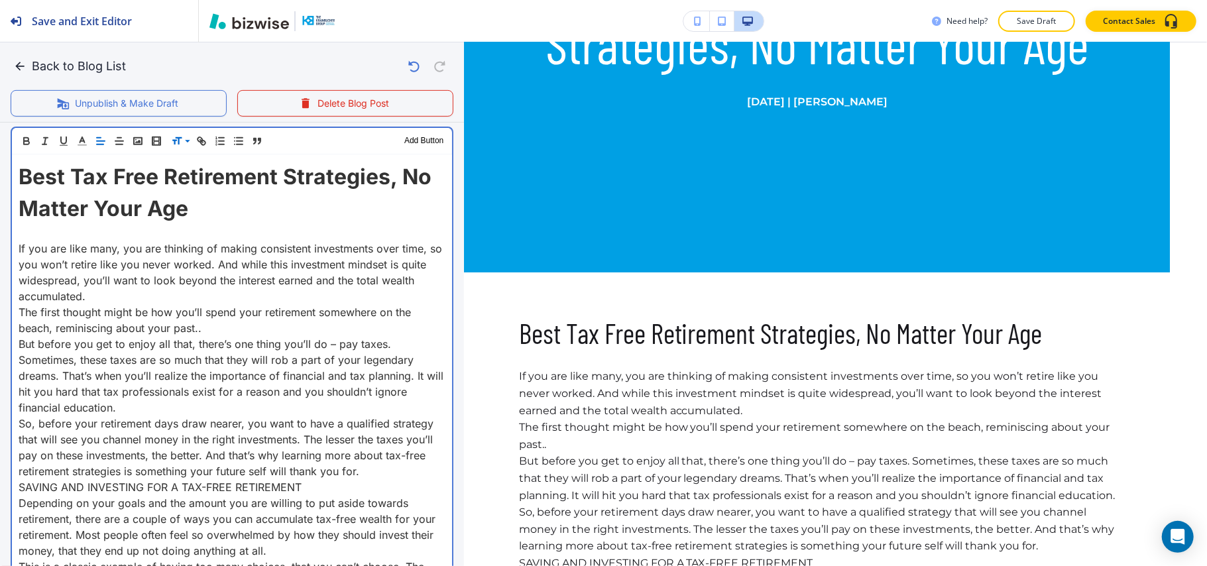
click at [140, 290] on p "If you are like many, you are thinking of making consistent investments over ti…" at bounding box center [232, 273] width 427 height 64
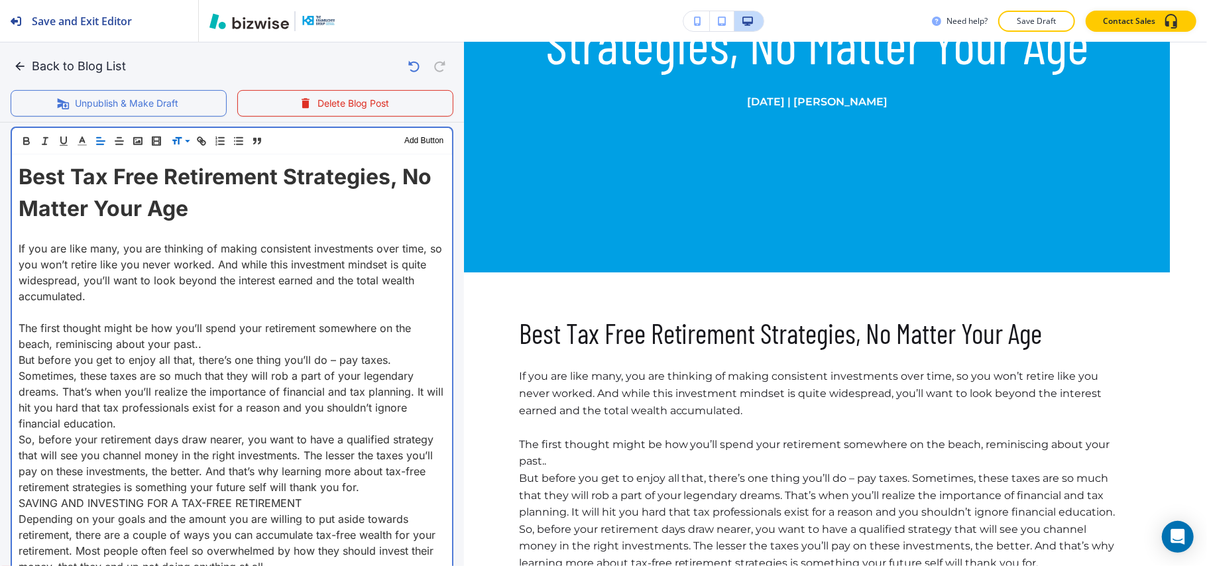
click at [152, 419] on p "But before you get to enjoy all that, there’s one thing you’ll do – pay taxes. …" at bounding box center [232, 392] width 427 height 80
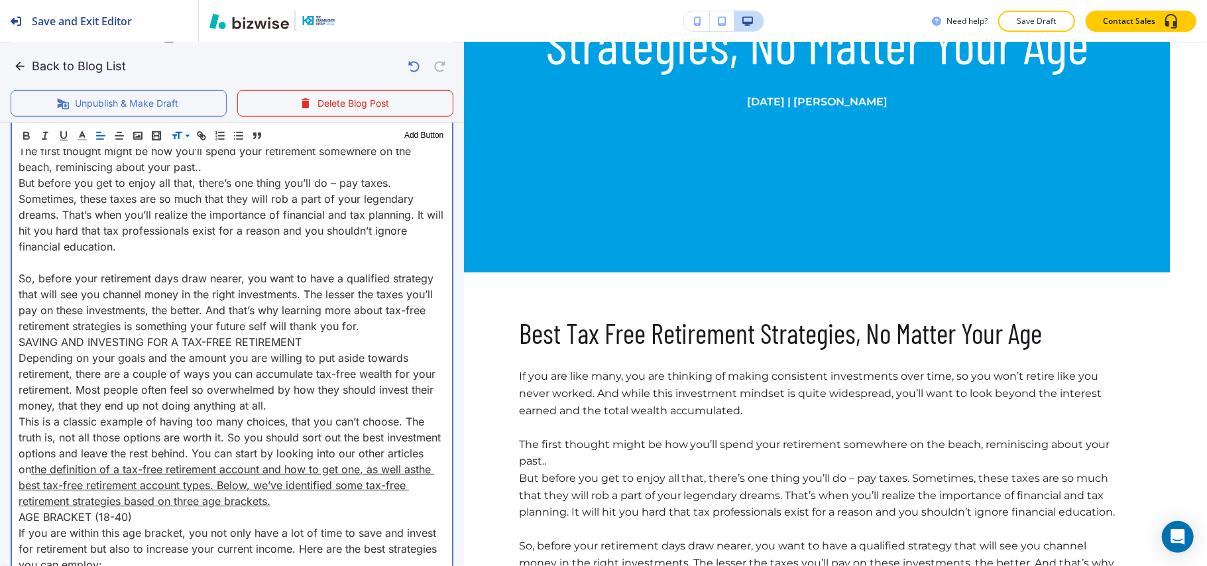
scroll to position [706, 0]
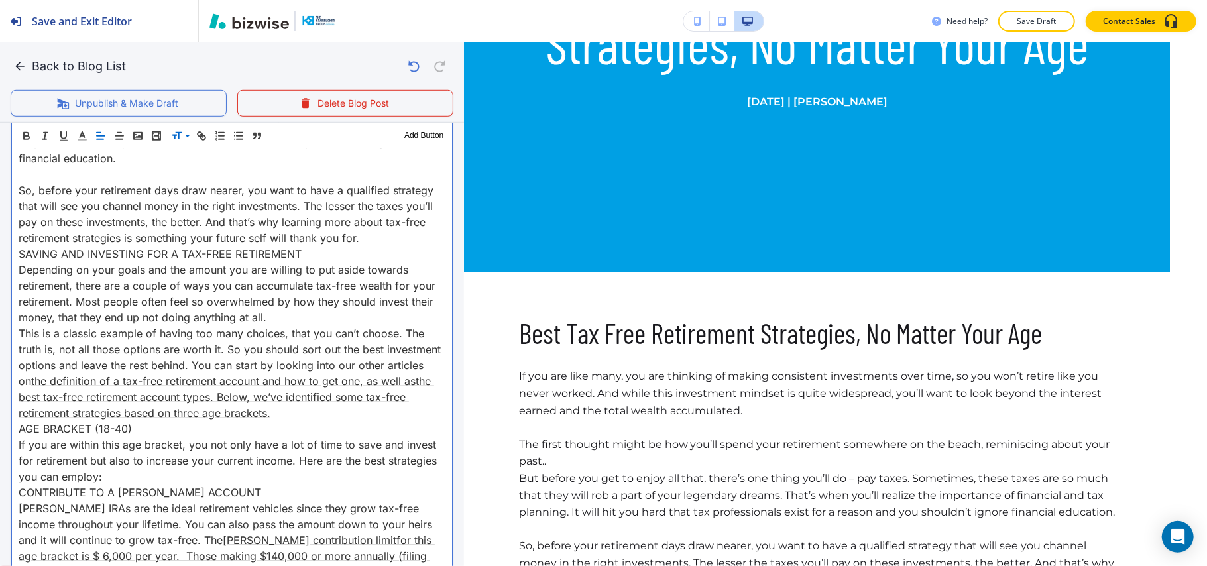
click at [414, 236] on p "So, before your retirement days draw nearer, you want to have a qualified strat…" at bounding box center [232, 214] width 427 height 64
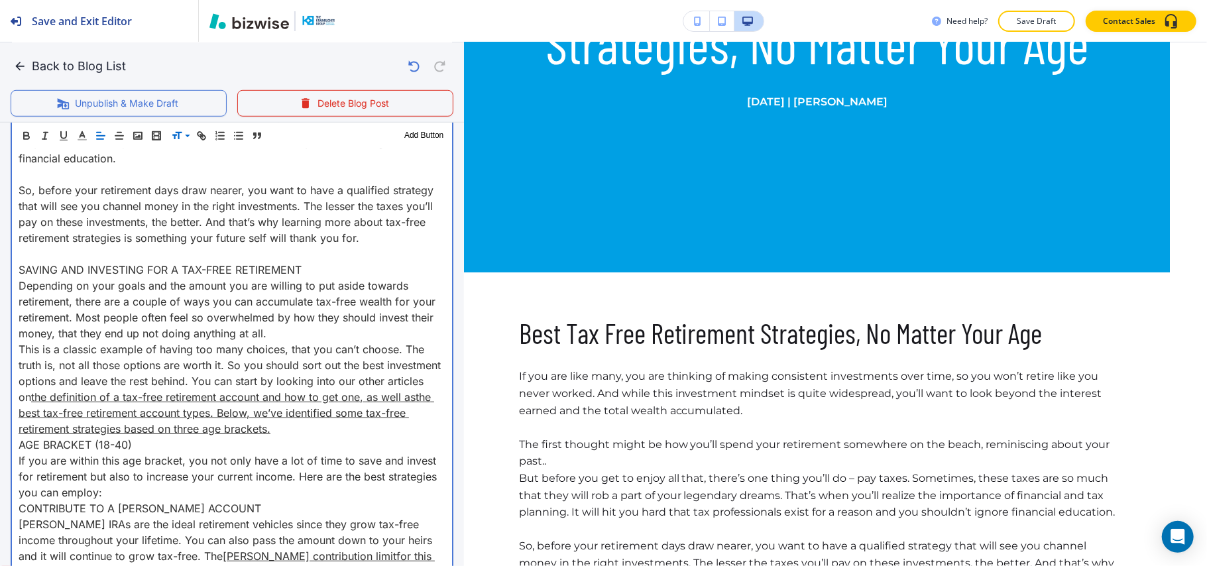
drag, startPoint x: 313, startPoint y: 264, endPoint x: 141, endPoint y: 205, distance: 182.1
click at [0, 273] on div "Blog Content Header 1 Header 2 Header 3 Body Text Add Button Best Tax Free Reti…" at bounding box center [232, 537] width 464 height 1391
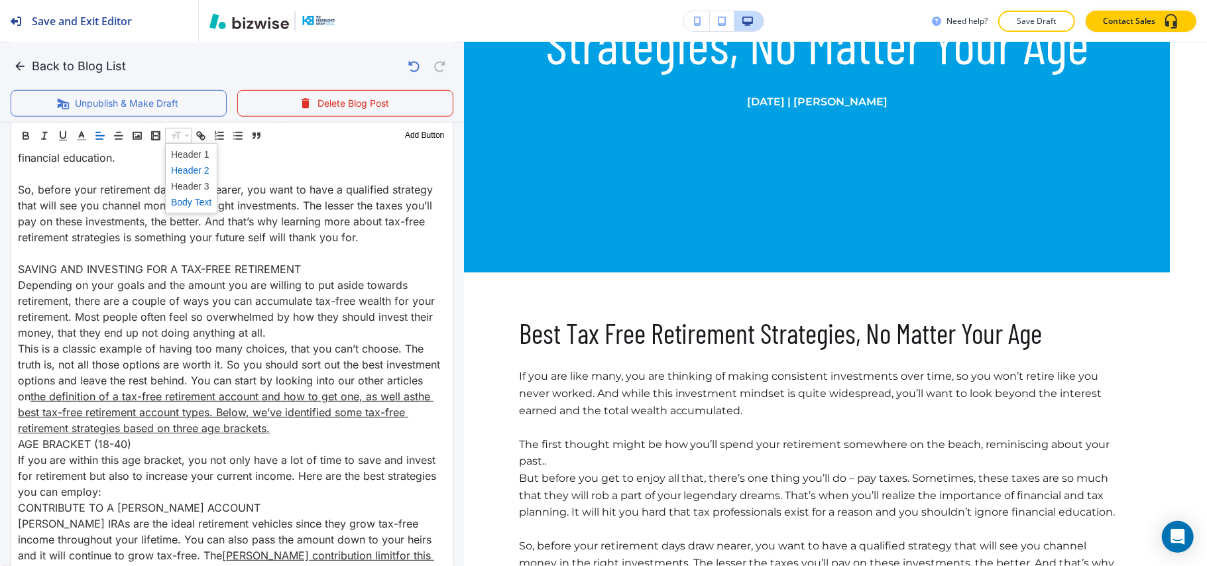
click at [203, 168] on span at bounding box center [191, 170] width 40 height 16
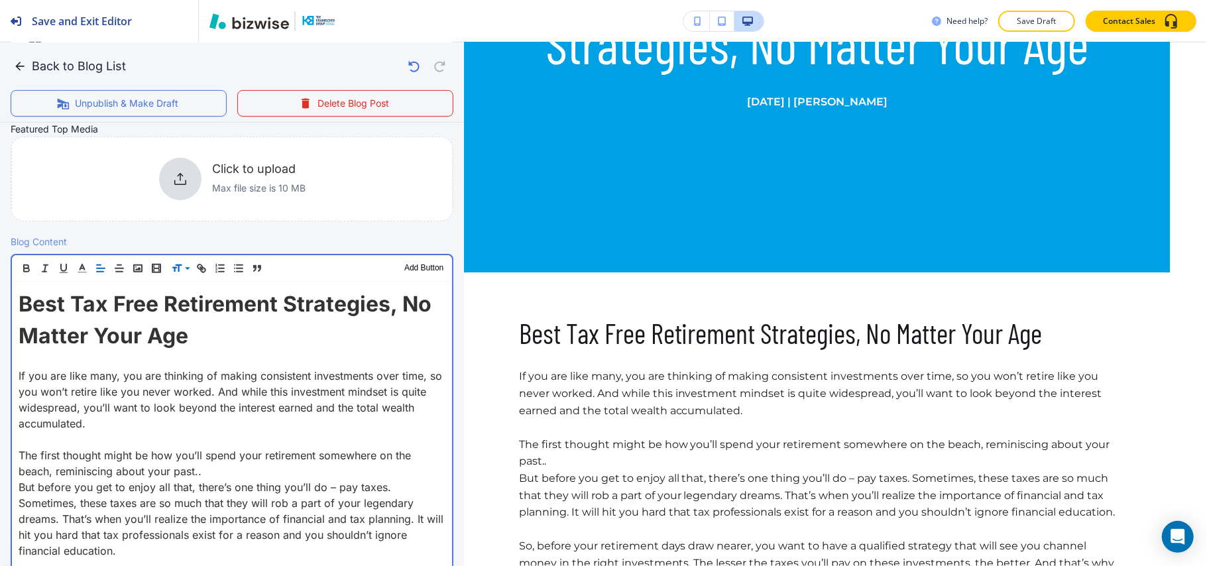
scroll to position [668, 0]
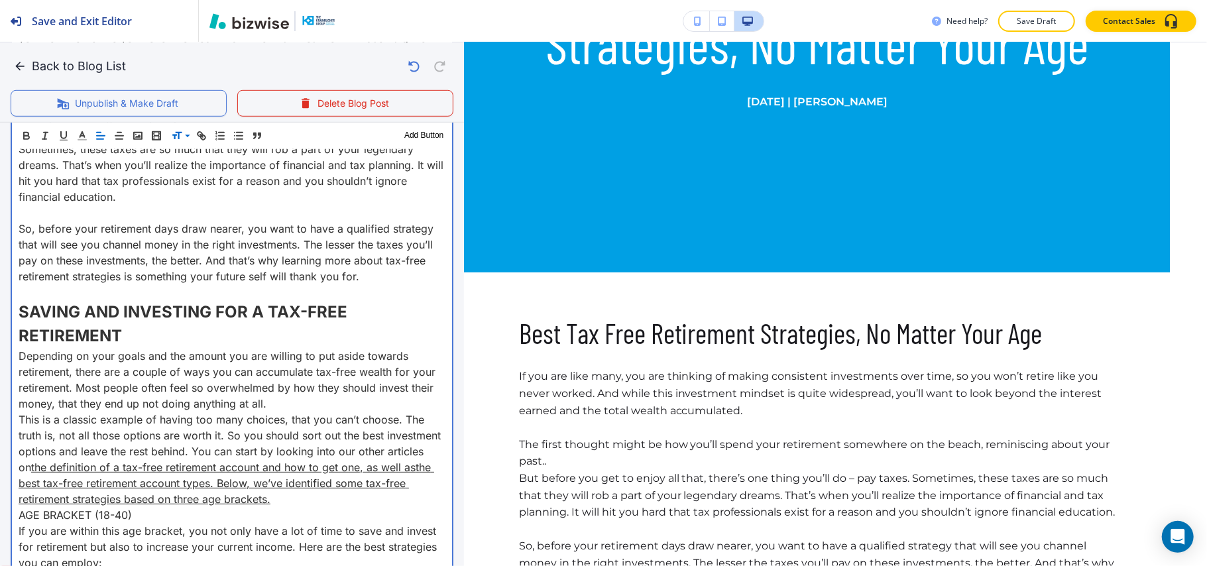
click at [199, 333] on p "SAVING AND INVESTING FOR A TAX-FREE RETIREMENT" at bounding box center [232, 324] width 427 height 48
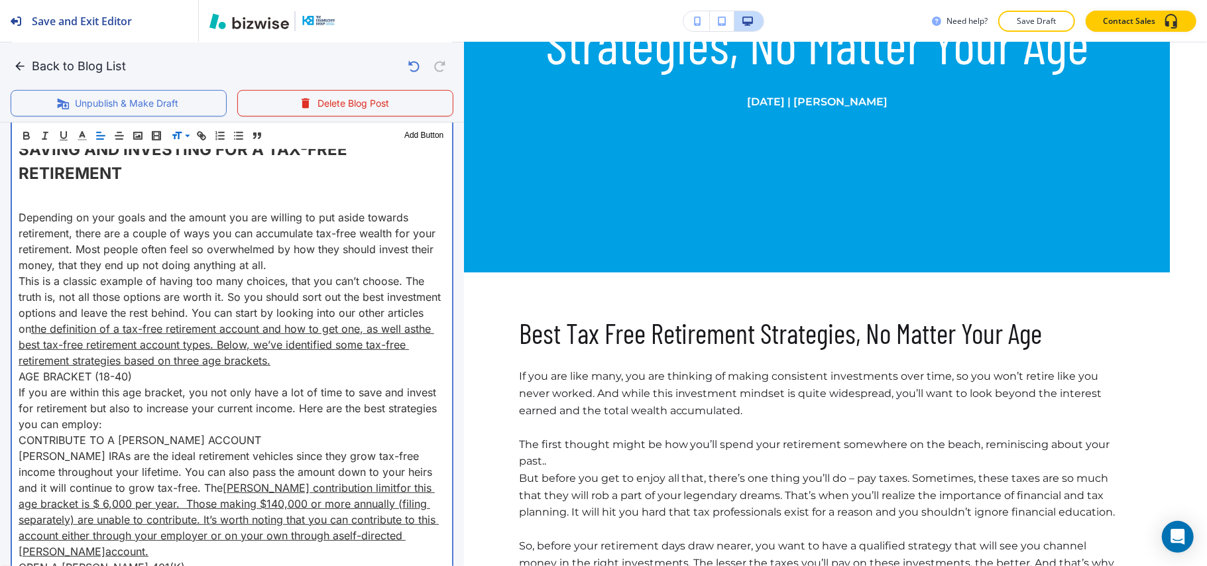
scroll to position [844, 0]
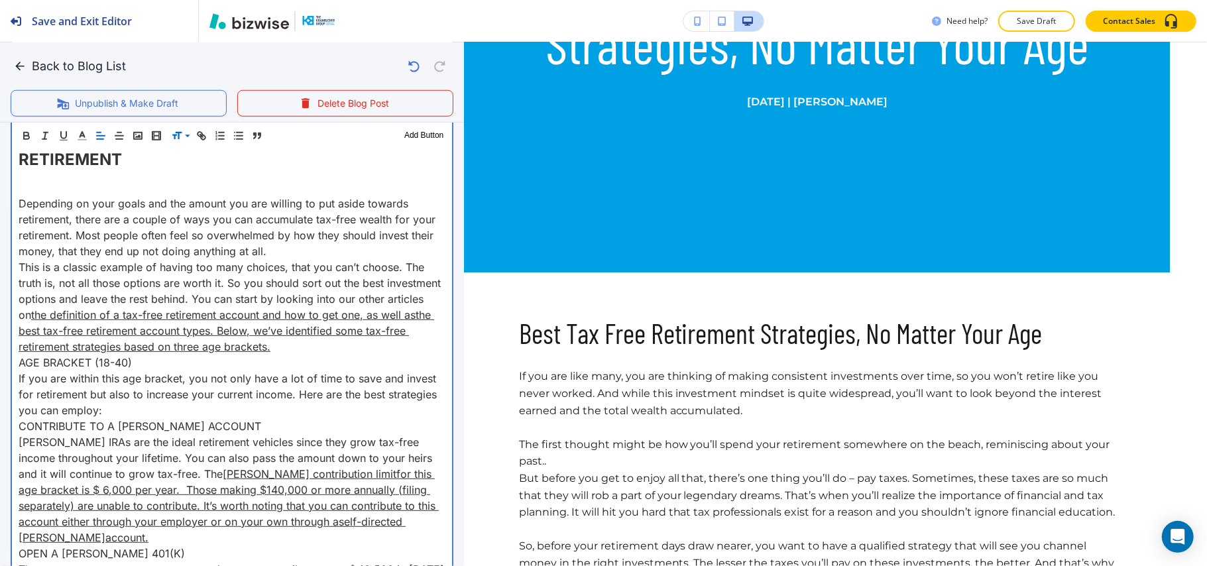
click at [380, 343] on p "This is a classic example of having too many choices, that you can’t choose. Th…" at bounding box center [232, 306] width 427 height 95
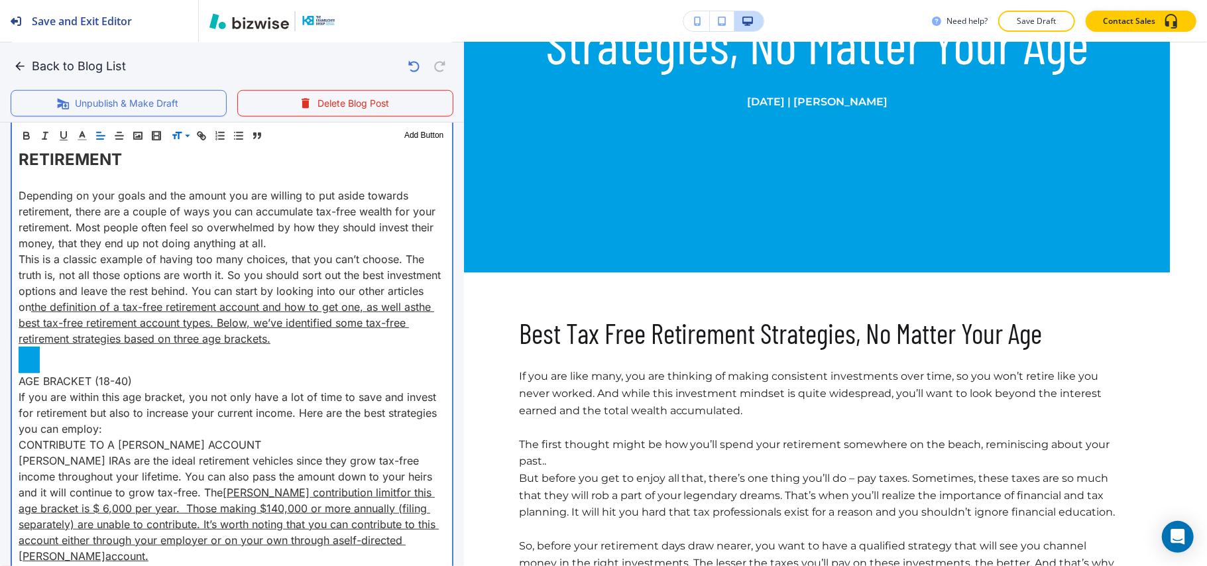
click at [157, 380] on p "AGE BRACKET (18-40)" at bounding box center [232, 381] width 427 height 16
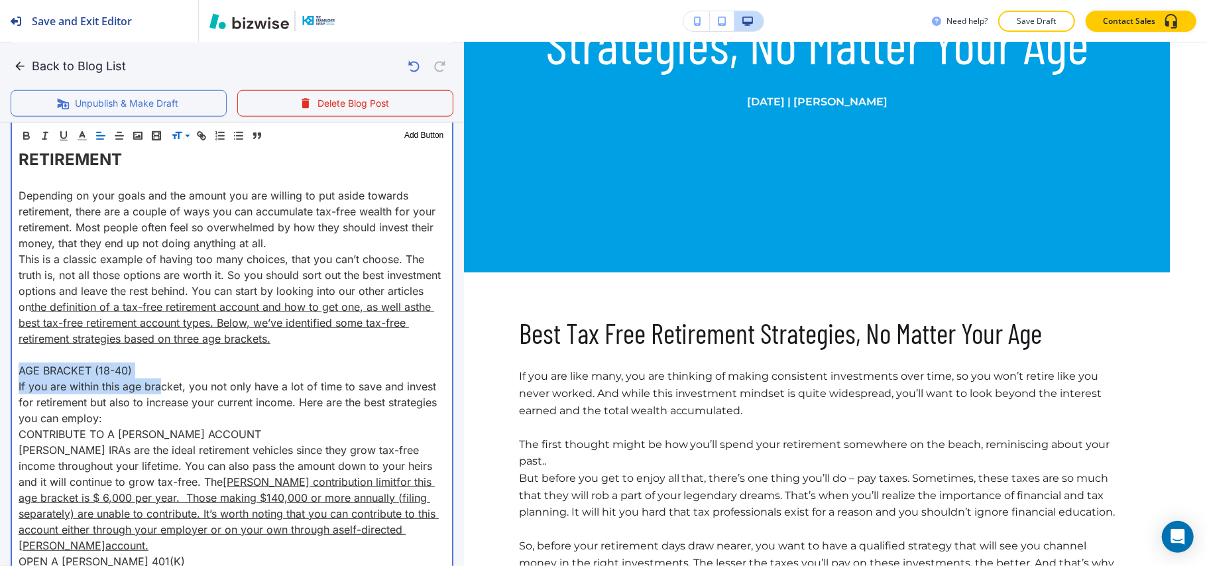
drag, startPoint x: 157, startPoint y: 379, endPoint x: 0, endPoint y: 370, distance: 157.3
click at [0, 370] on div "Blog Content Header 1 Header 2 Header 3 Body Text Add Button Best Tax Free Reti…" at bounding box center [232, 431] width 464 height 1455
click at [163, 366] on p "AGE BRACKET (18-40)" at bounding box center [232, 370] width 427 height 16
drag, startPoint x: 149, startPoint y: 364, endPoint x: 1, endPoint y: 364, distance: 148.4
click at [1, 364] on div "Blog Content Header 1 Header 2 Header 3 Body Text Add Button Best Tax Free Reti…" at bounding box center [232, 431] width 464 height 1455
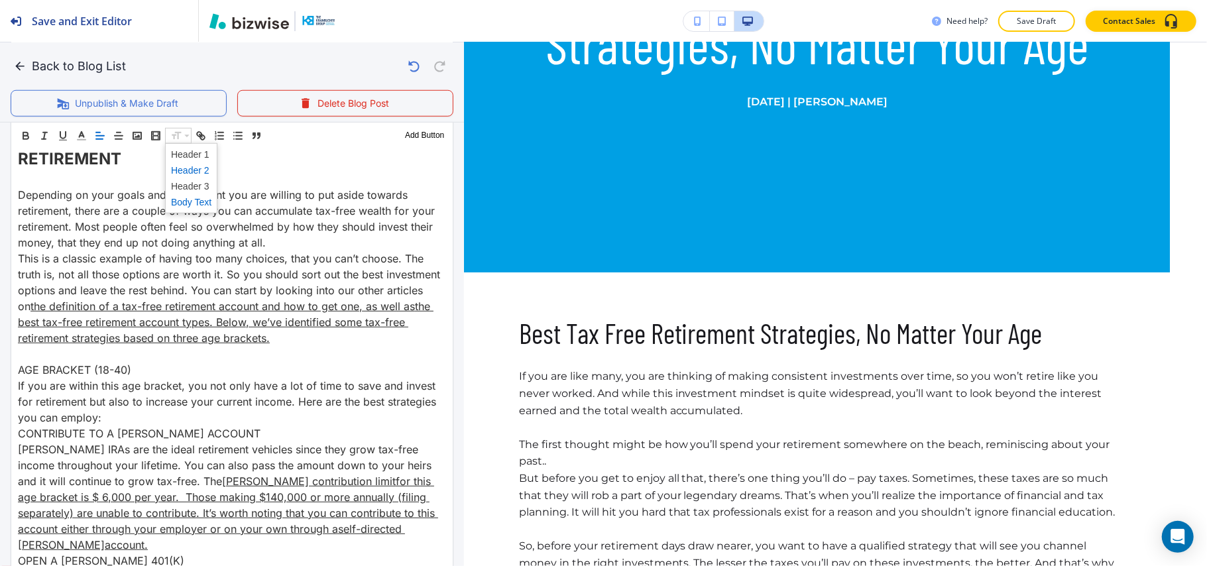
click at [201, 167] on span at bounding box center [191, 170] width 40 height 16
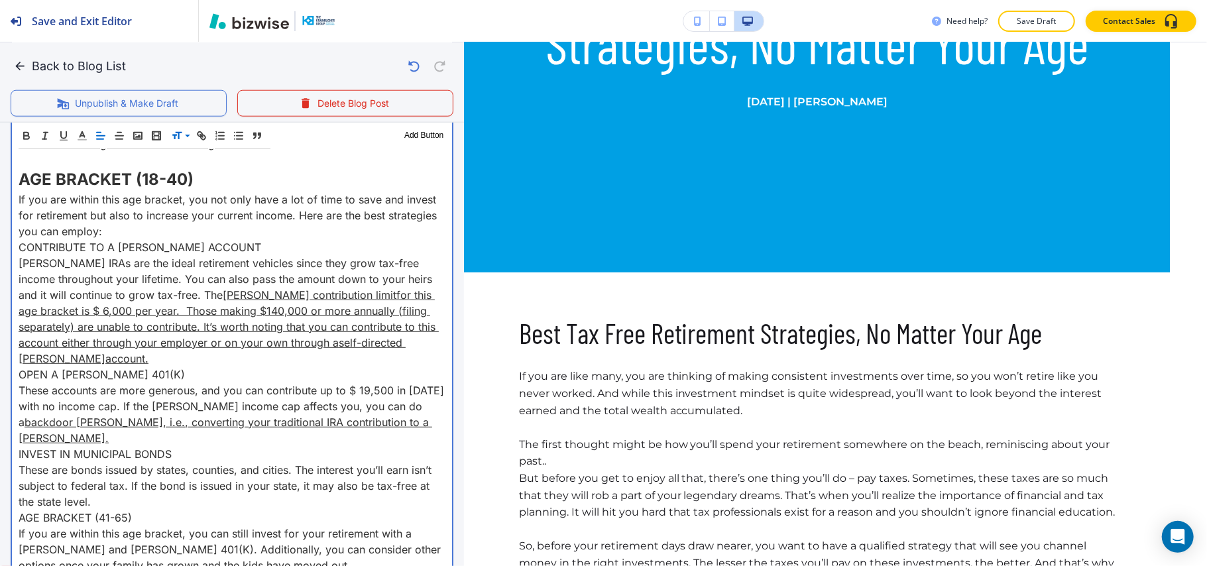
scroll to position [933, 0]
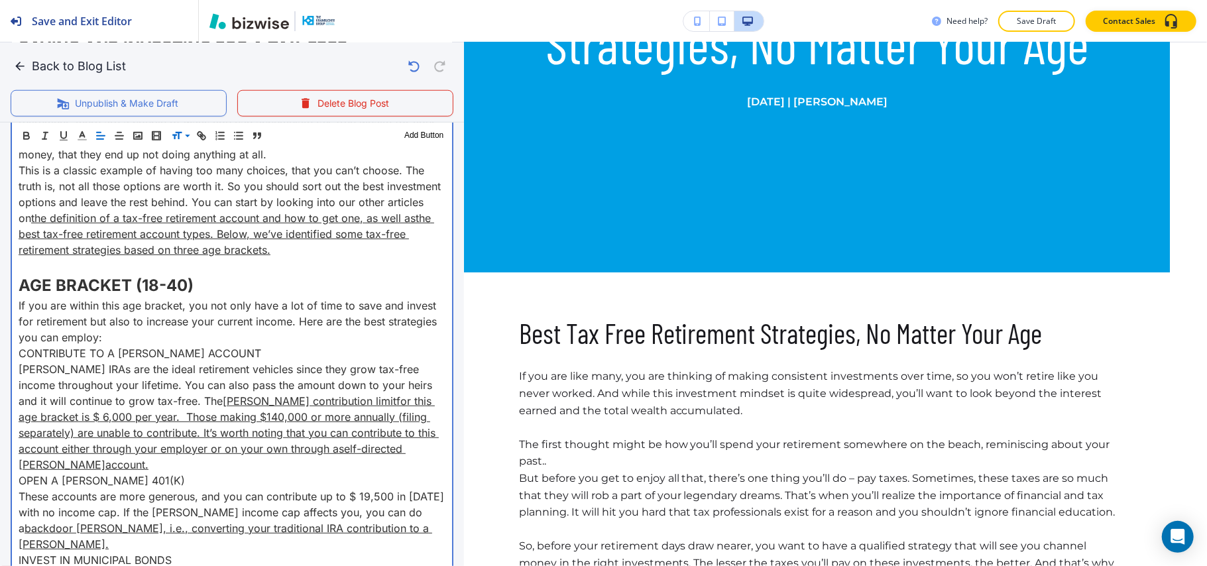
click at [231, 292] on p "AGE BRACKET (18-40)" at bounding box center [232, 286] width 427 height 24
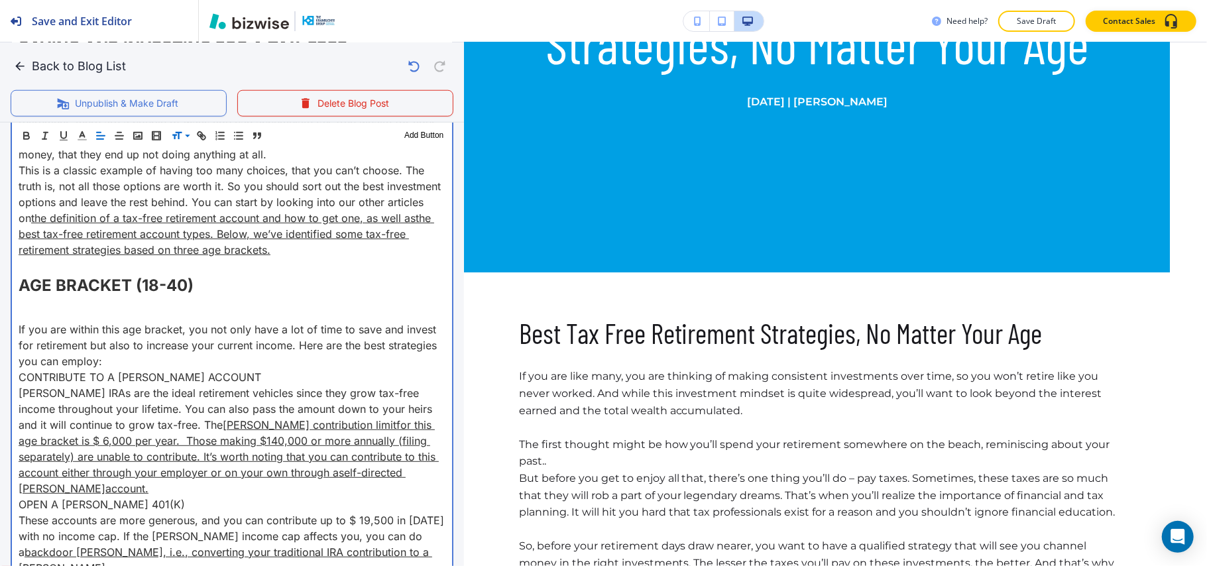
scroll to position [1021, 0]
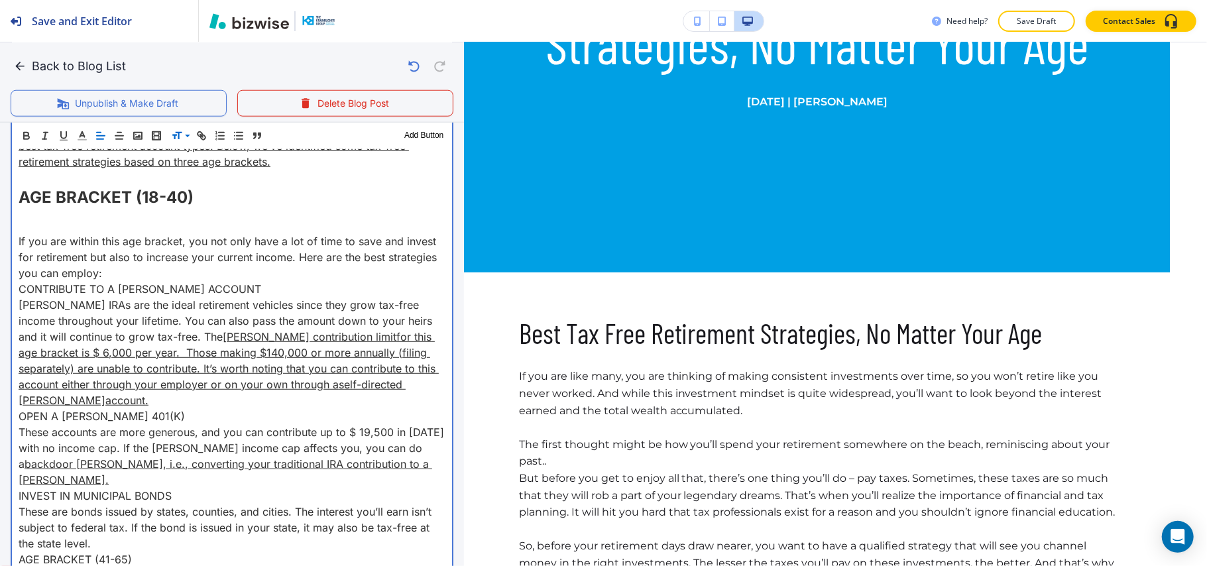
click at [172, 273] on p "If you are within this age bracket, you not only have a lot of time to save and…" at bounding box center [232, 257] width 427 height 48
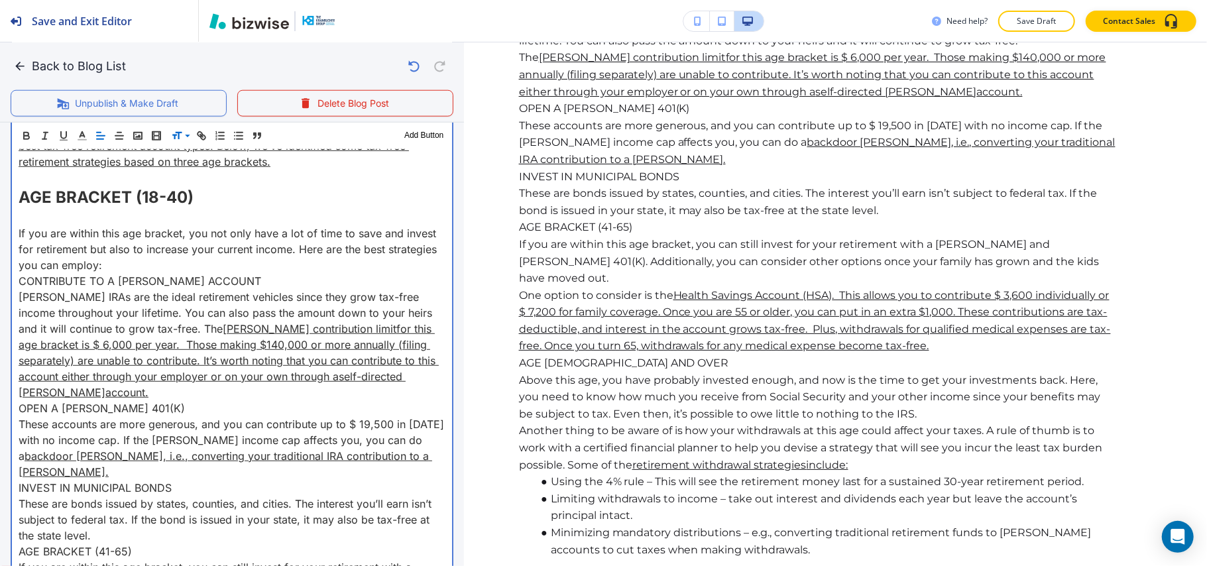
scroll to position [933, 0]
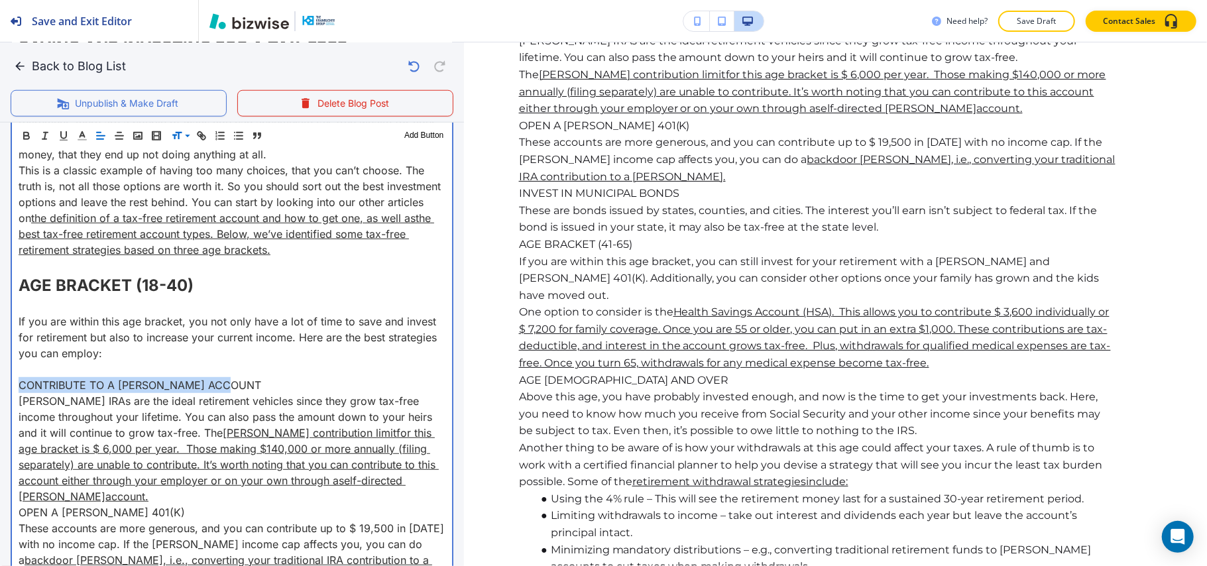
drag, startPoint x: 239, startPoint y: 380, endPoint x: 0, endPoint y: 390, distance: 239.4
click at [0, 390] on div "Blog Content Header 1 Header 2 Header 3 Body Text Add Button Best Tax Free Reti…" at bounding box center [232, 363] width 464 height 1495
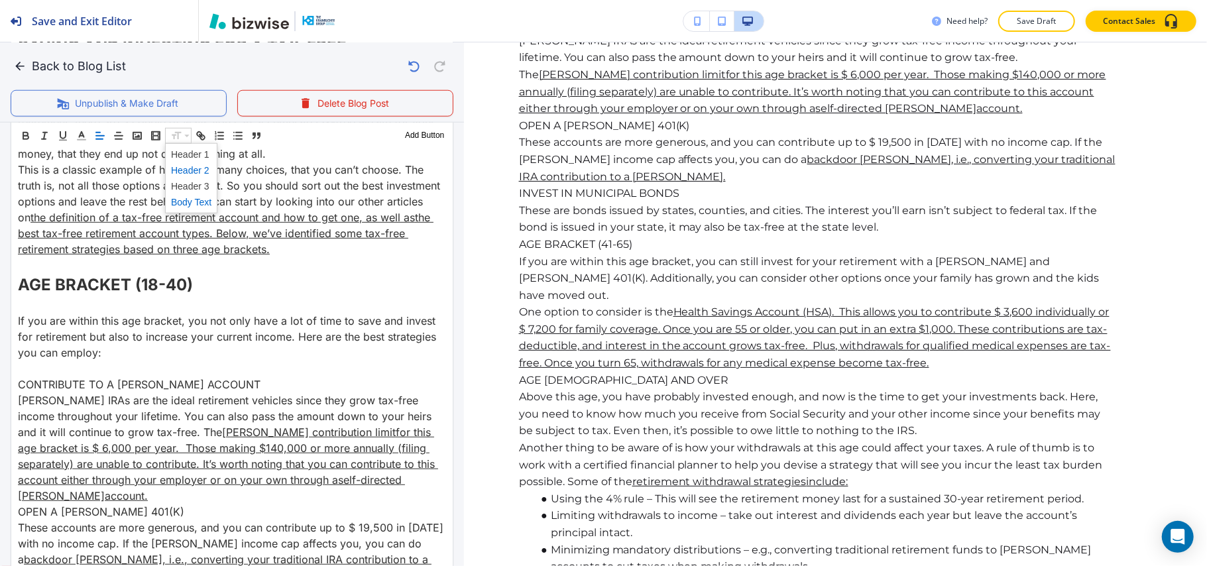
click at [205, 168] on span at bounding box center [191, 170] width 40 height 16
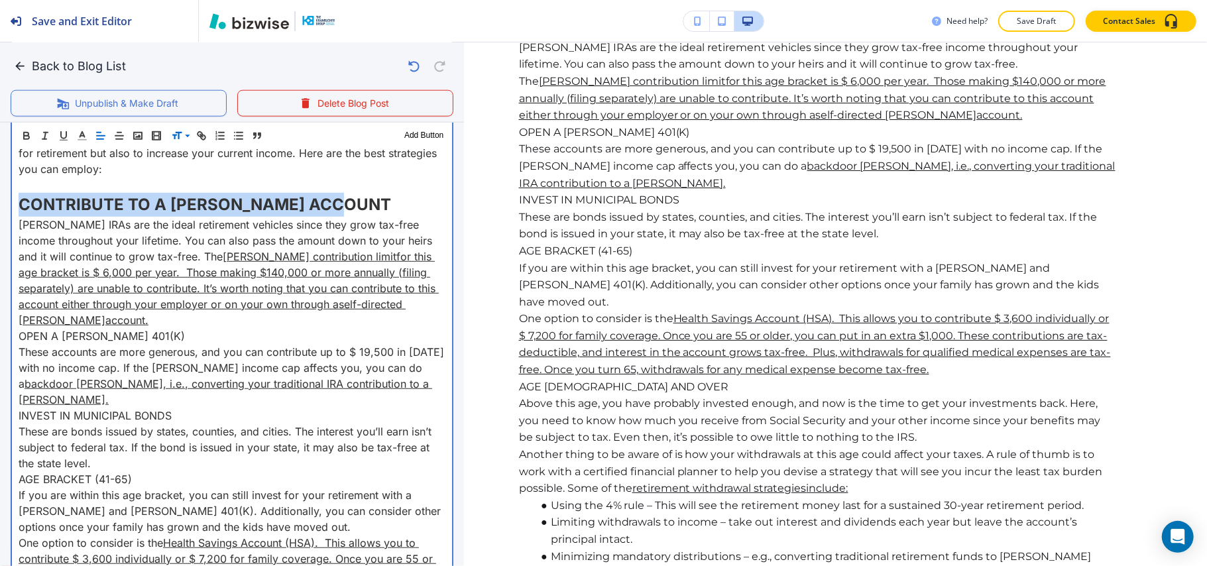
scroll to position [1021, 0]
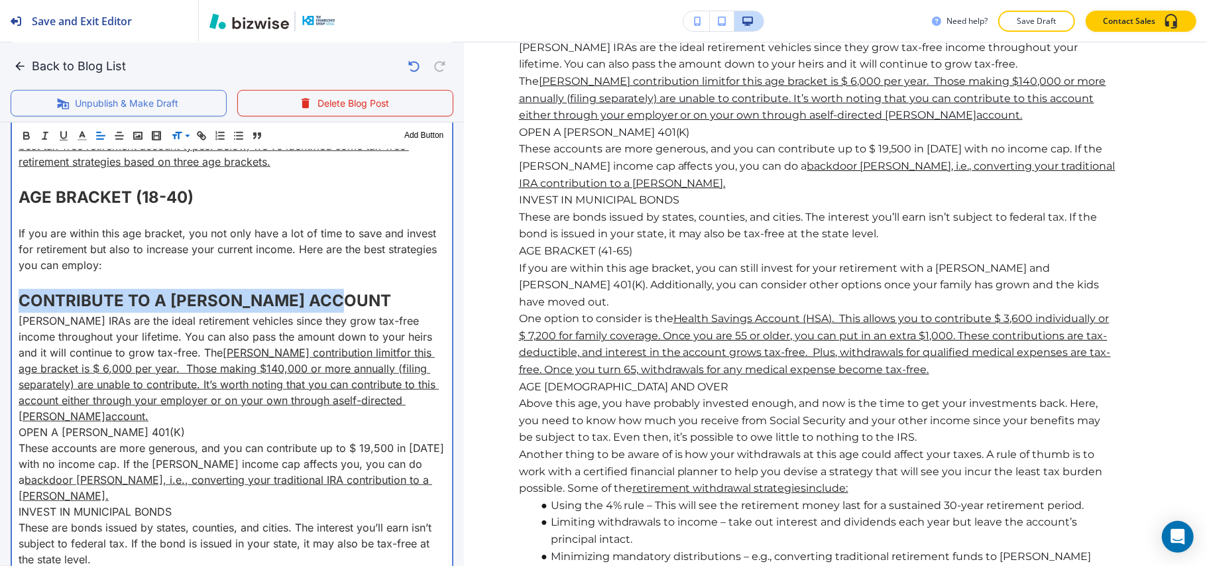
click at [356, 296] on p "CONTRIBUTE TO A [PERSON_NAME] ACCOUNT" at bounding box center [232, 301] width 427 height 24
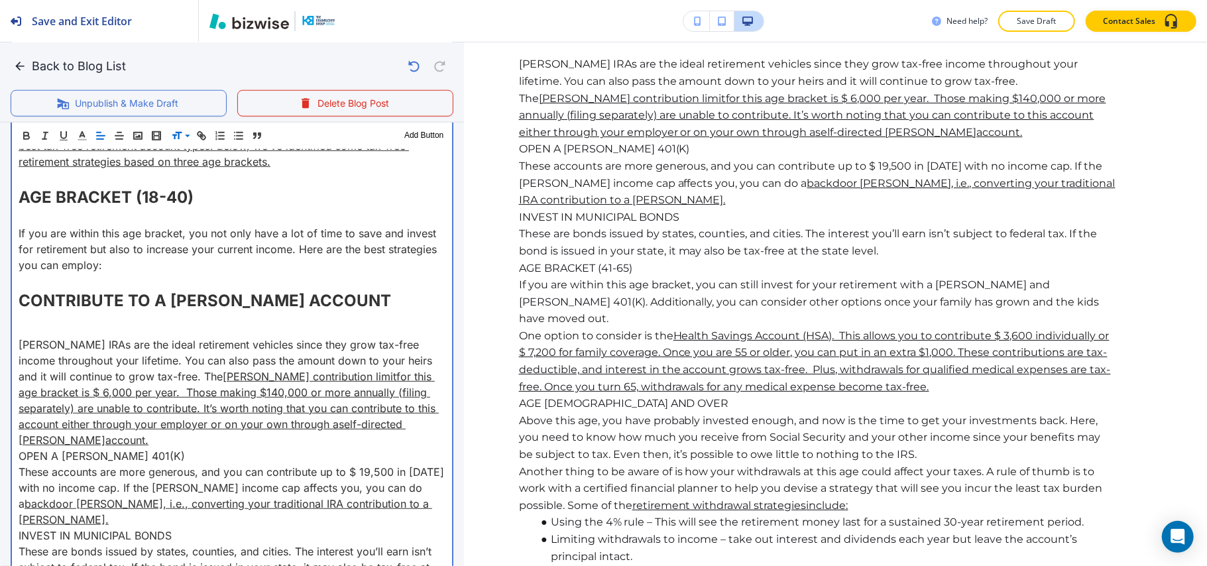
click at [86, 435] on p "[PERSON_NAME] IRAs are the ideal retirement vehicles since they grow tax-free i…" at bounding box center [232, 392] width 427 height 111
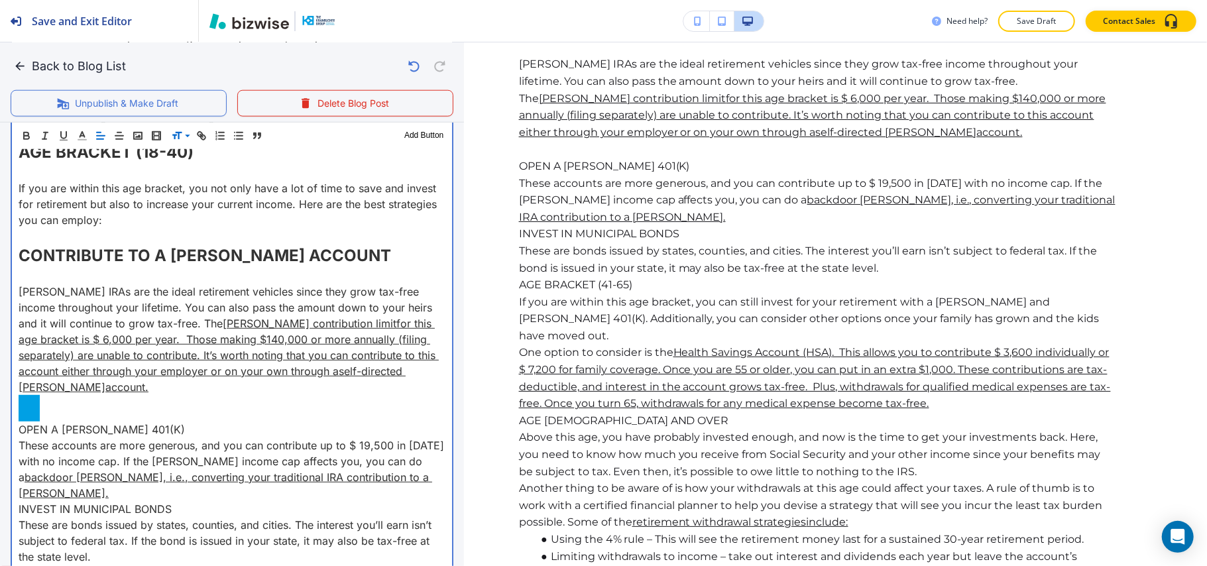
scroll to position [1109, 0]
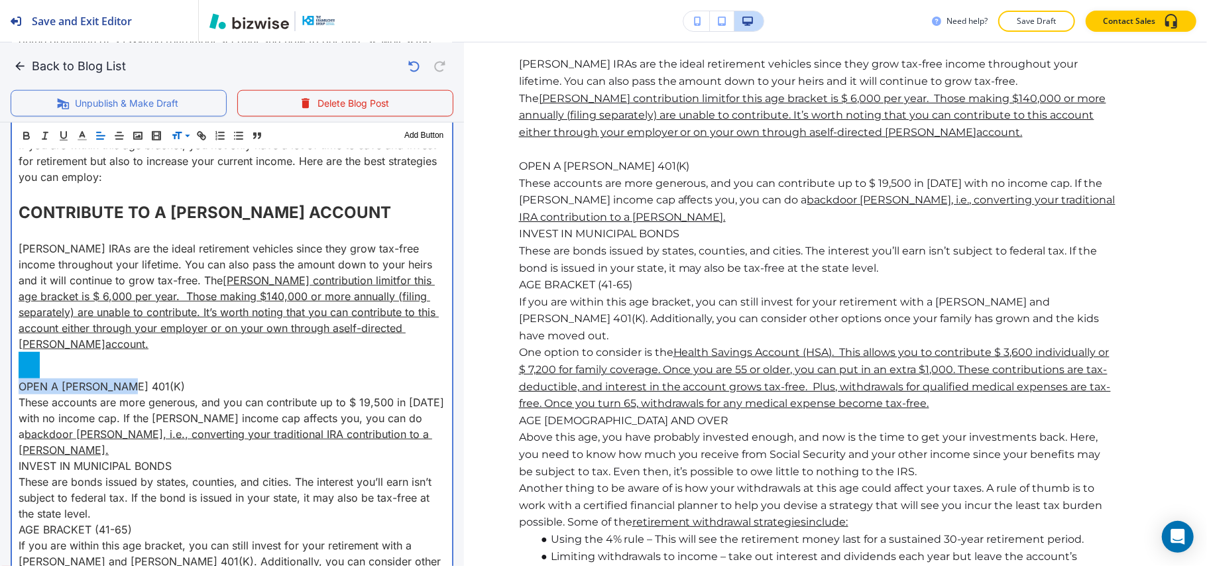
drag, startPoint x: 149, startPoint y: 388, endPoint x: 0, endPoint y: 390, distance: 149.1
click at [0, 390] on div "Blog Content Header 1 Header 2 Header 3 Body Text Add Button Best Tax Free Reti…" at bounding box center [232, 211] width 464 height 1545
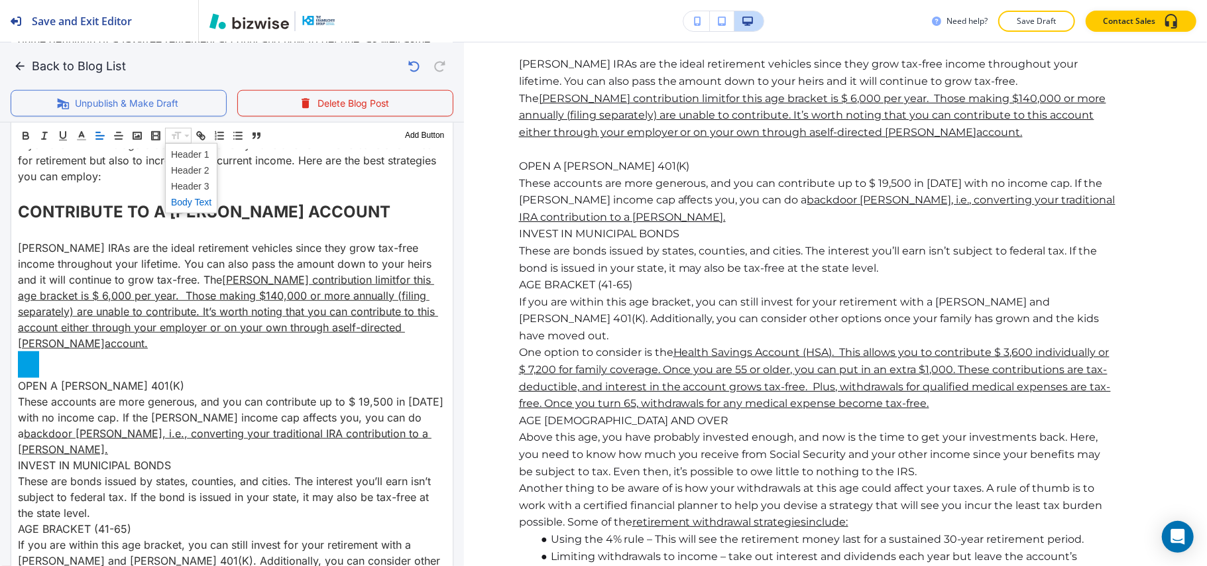
click at [203, 170] on span at bounding box center [191, 170] width 40 height 16
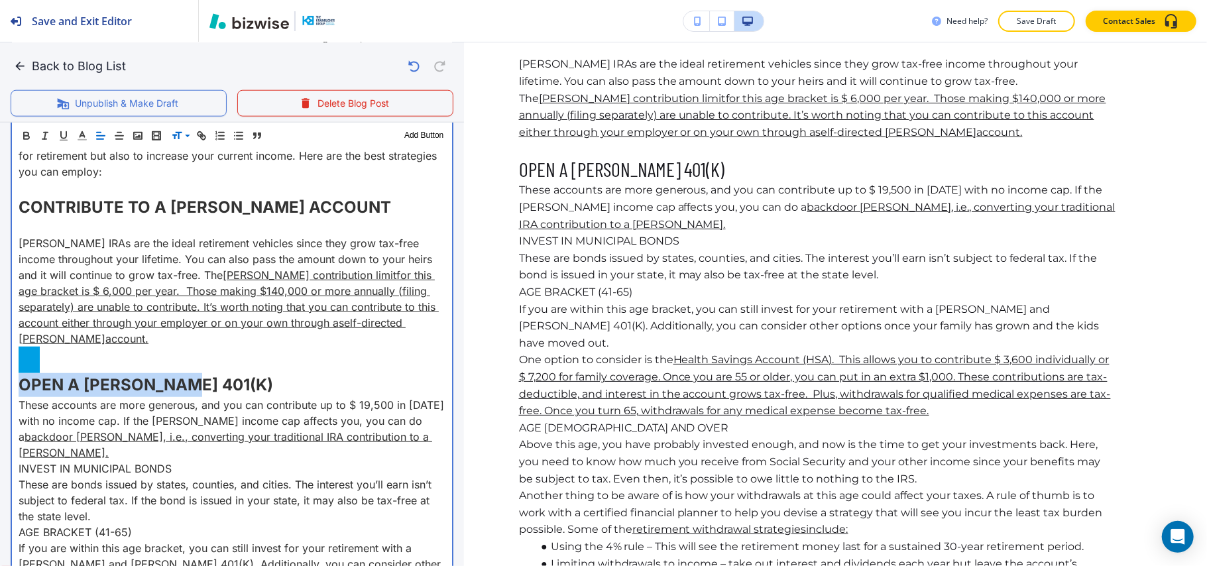
scroll to position [1198, 0]
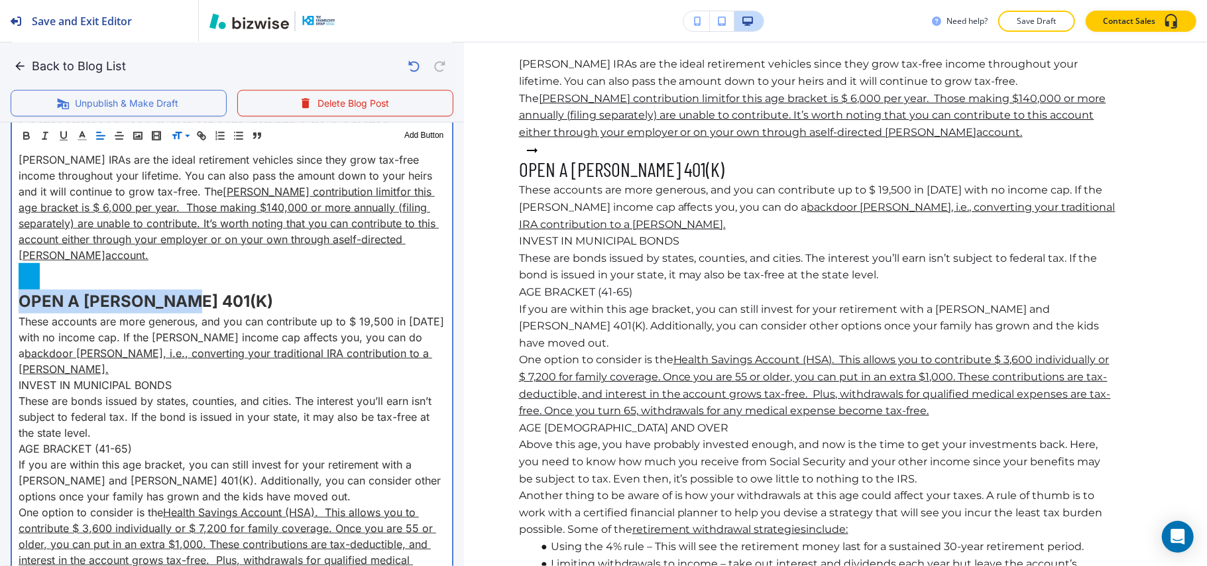
click at [221, 301] on p "OPEN A [PERSON_NAME] 401(K)" at bounding box center [232, 302] width 427 height 24
click at [225, 302] on p "OPEN A [PERSON_NAME] 401(K)" at bounding box center [232, 302] width 427 height 24
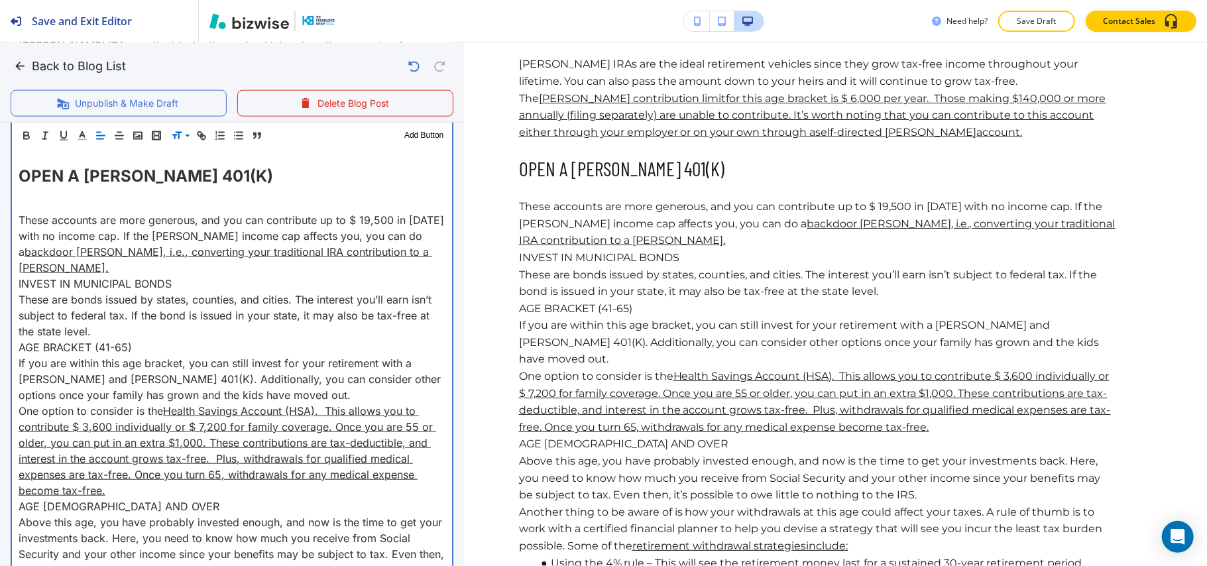
scroll to position [1286, 0]
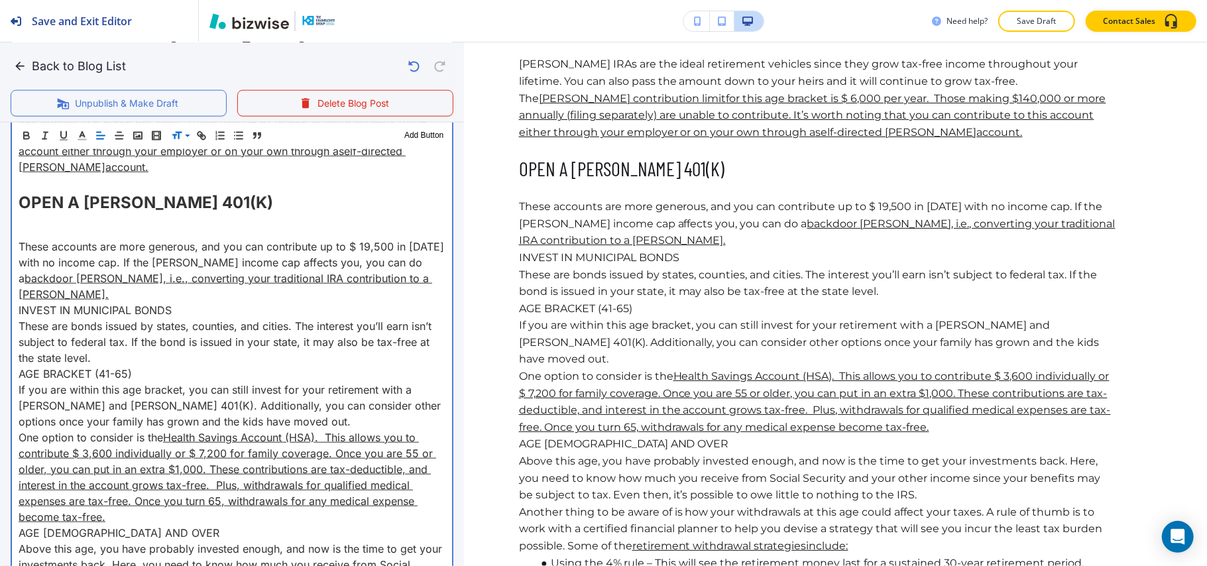
click at [423, 279] on p "These accounts are more generous, and you can contribute up to $ 19,500 in [DAT…" at bounding box center [232, 271] width 427 height 64
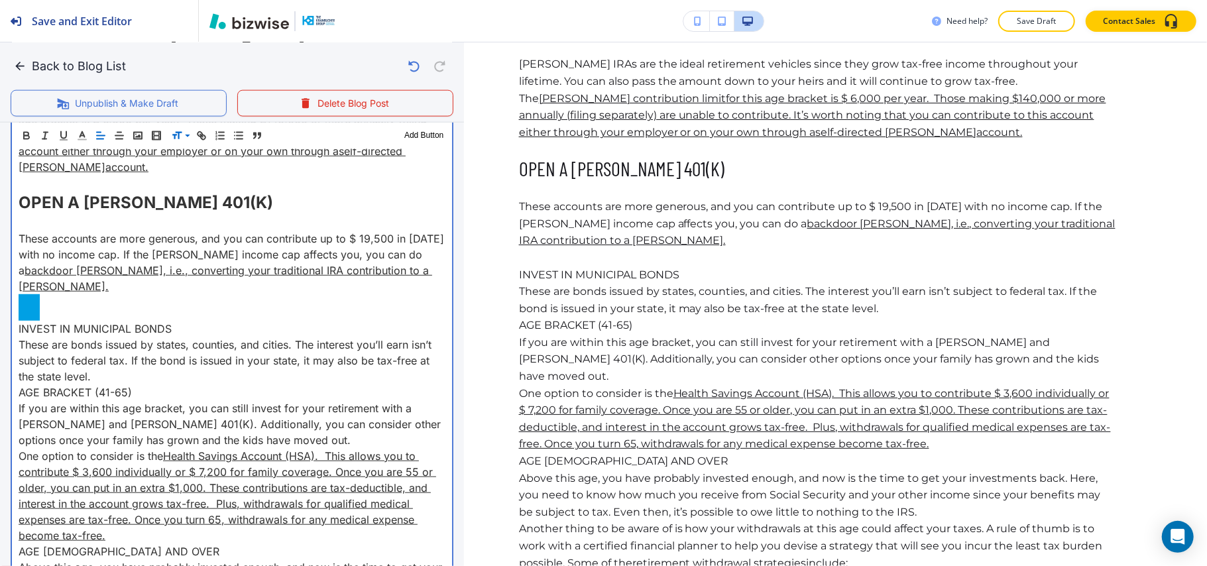
click at [186, 321] on p "INVEST IN MUNICIPAL BONDS" at bounding box center [232, 329] width 427 height 16
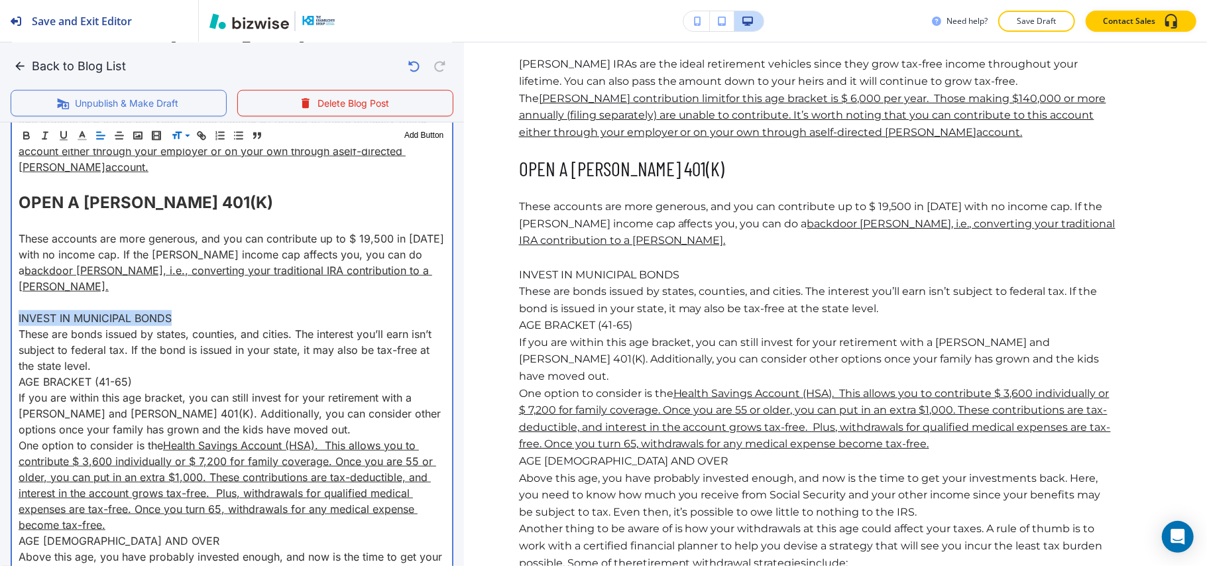
drag, startPoint x: 205, startPoint y: 305, endPoint x: 62, endPoint y: 223, distance: 164.4
click at [0, 305] on div "Blog Content Header 1 Header 2 Header 3 Body Text Add Button Best Tax Free Reti…" at bounding box center [232, 50] width 464 height 1574
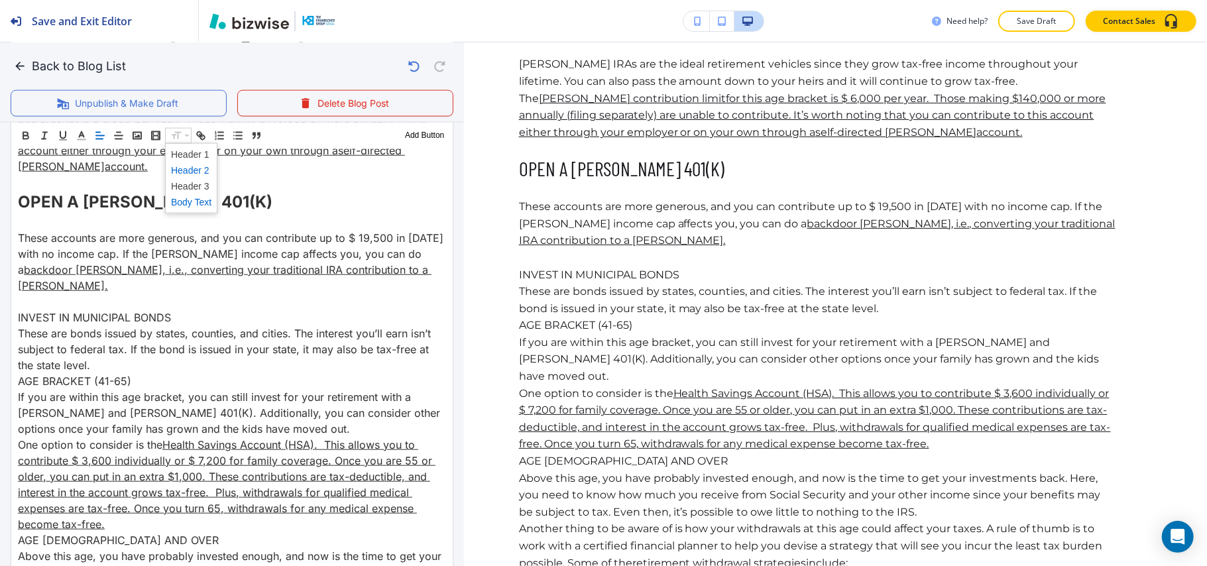
click at [199, 170] on span at bounding box center [191, 170] width 40 height 16
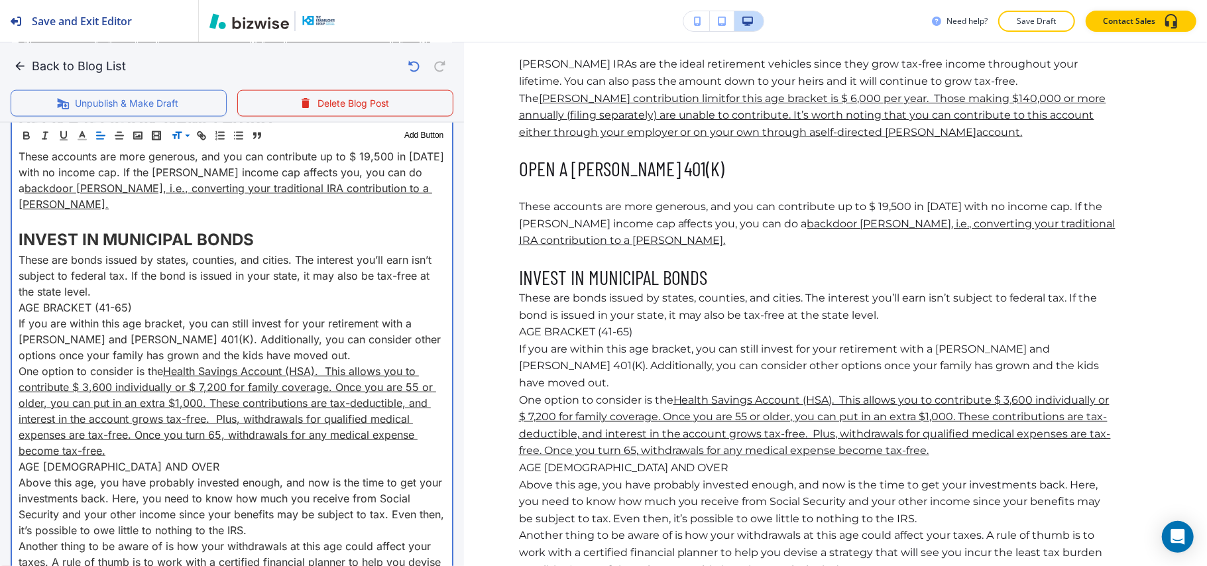
scroll to position [1374, 0]
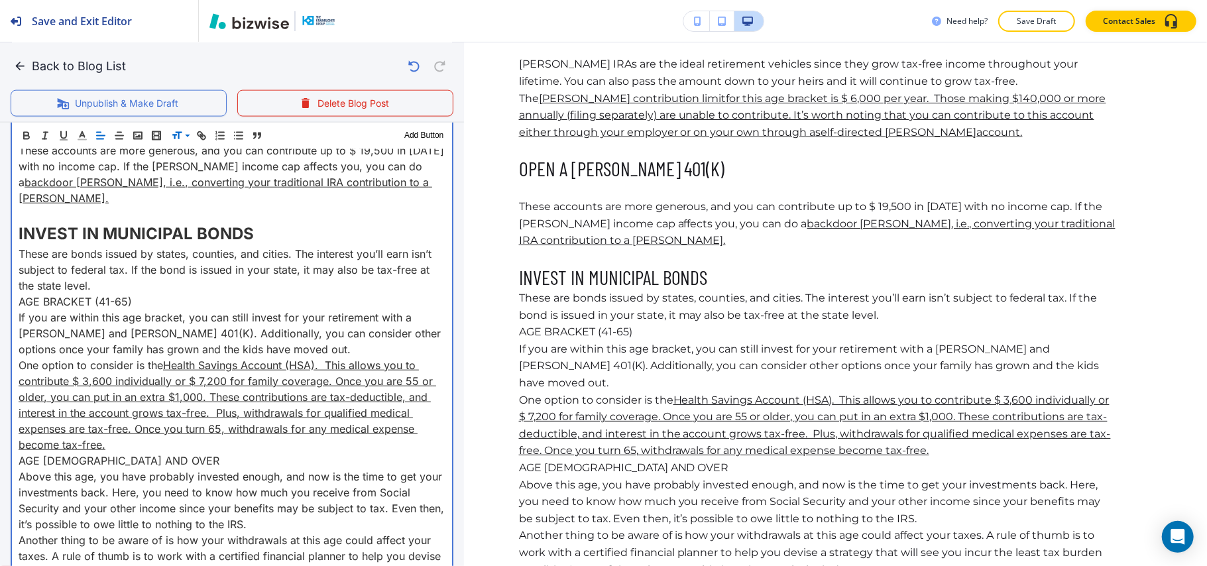
click at [282, 222] on p "INVEST IN MUNICIPAL BONDS" at bounding box center [232, 234] width 427 height 24
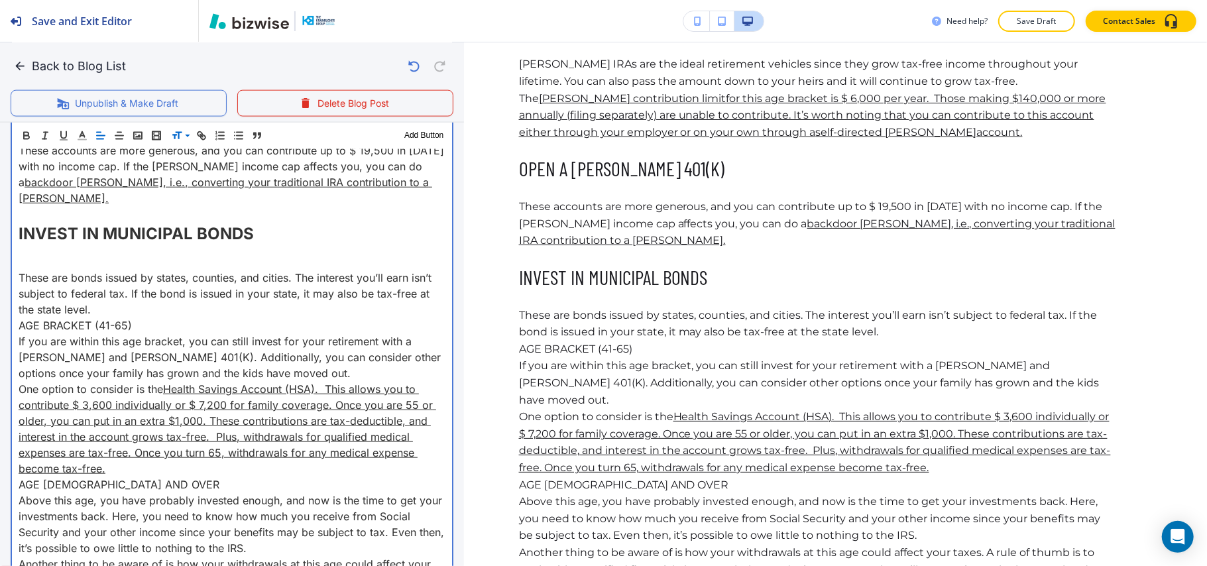
drag, startPoint x: 146, startPoint y: 293, endPoint x: 0, endPoint y: 290, distance: 145.8
click at [196, 300] on p "These are bonds issued by states, counties, and cities. The interest you’ll ear…" at bounding box center [232, 294] width 427 height 48
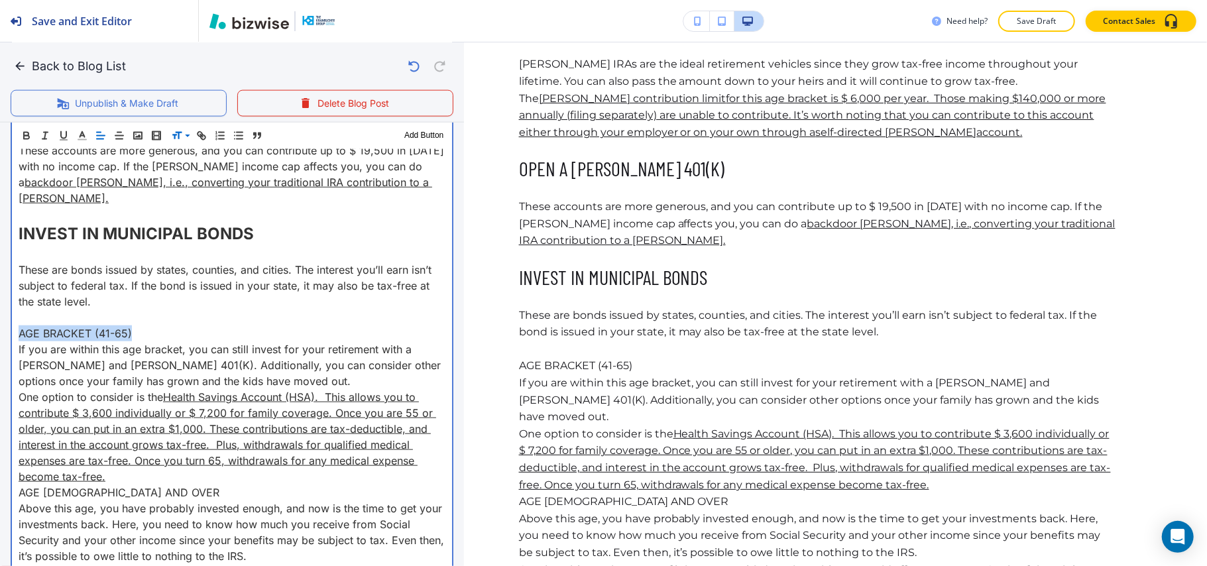
drag, startPoint x: 141, startPoint y: 313, endPoint x: 0, endPoint y: 325, distance: 141.6
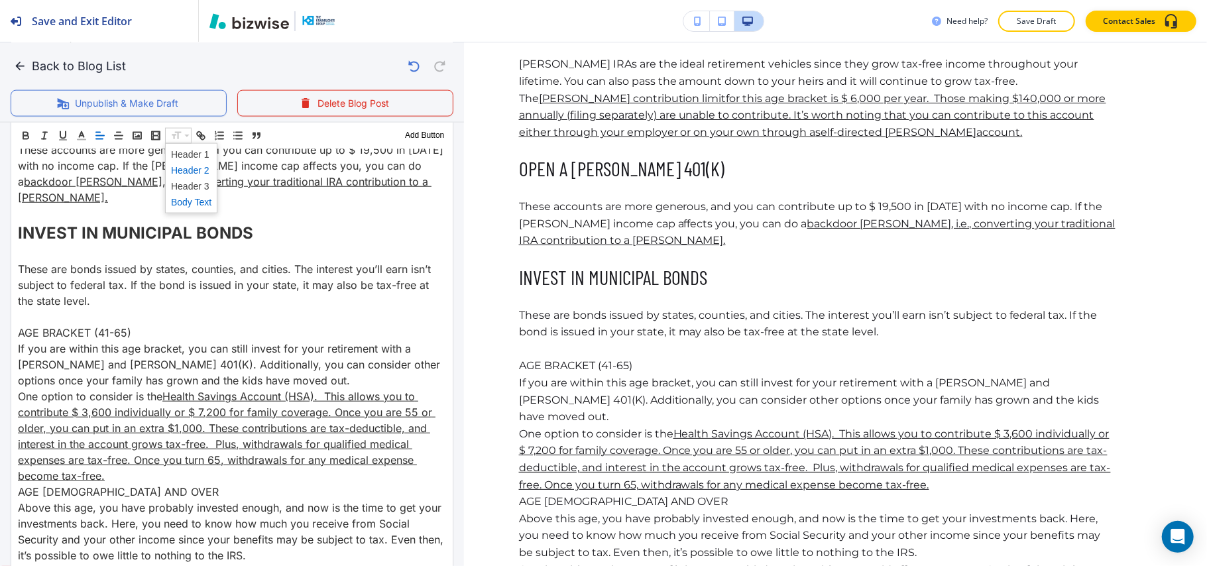
click at [194, 166] on span at bounding box center [191, 170] width 40 height 16
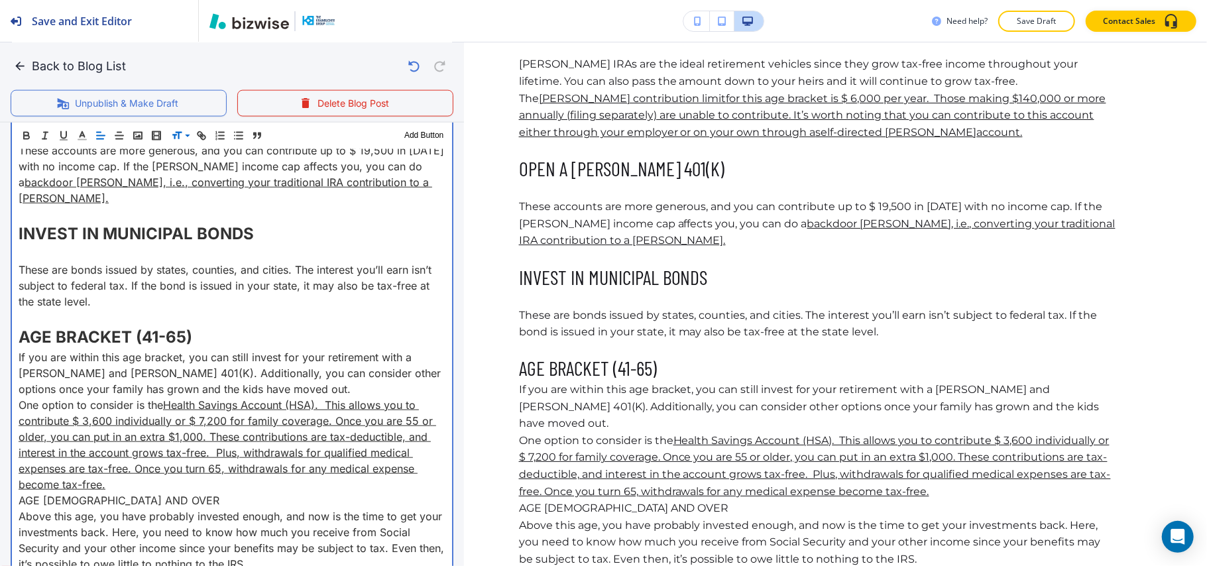
click at [207, 325] on p "AGE BRACKET (41-65)" at bounding box center [232, 337] width 427 height 24
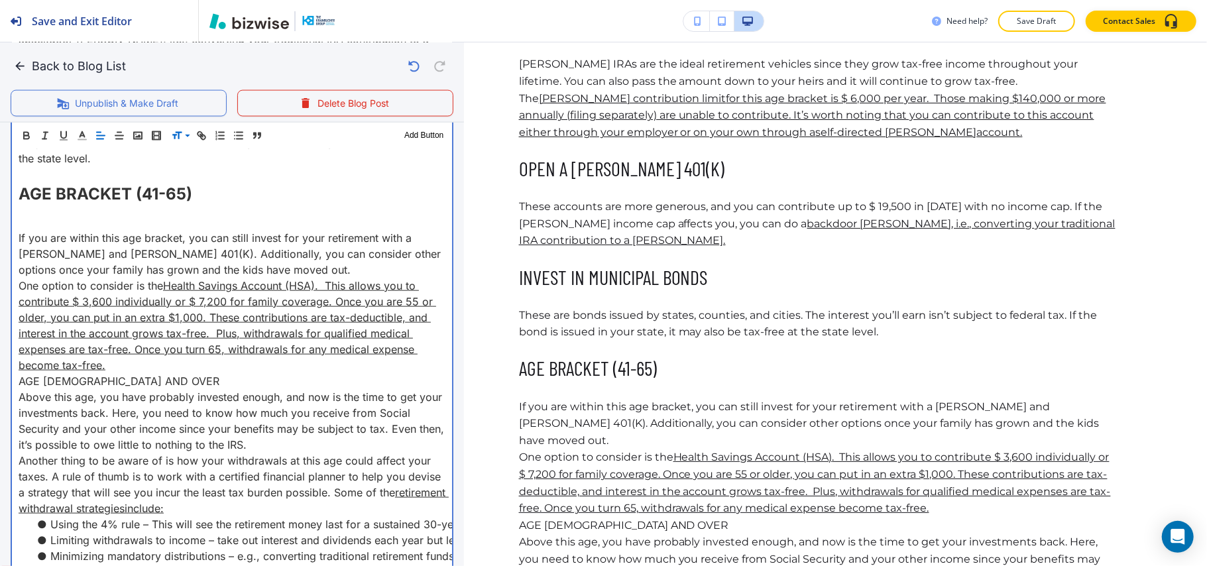
scroll to position [1551, 0]
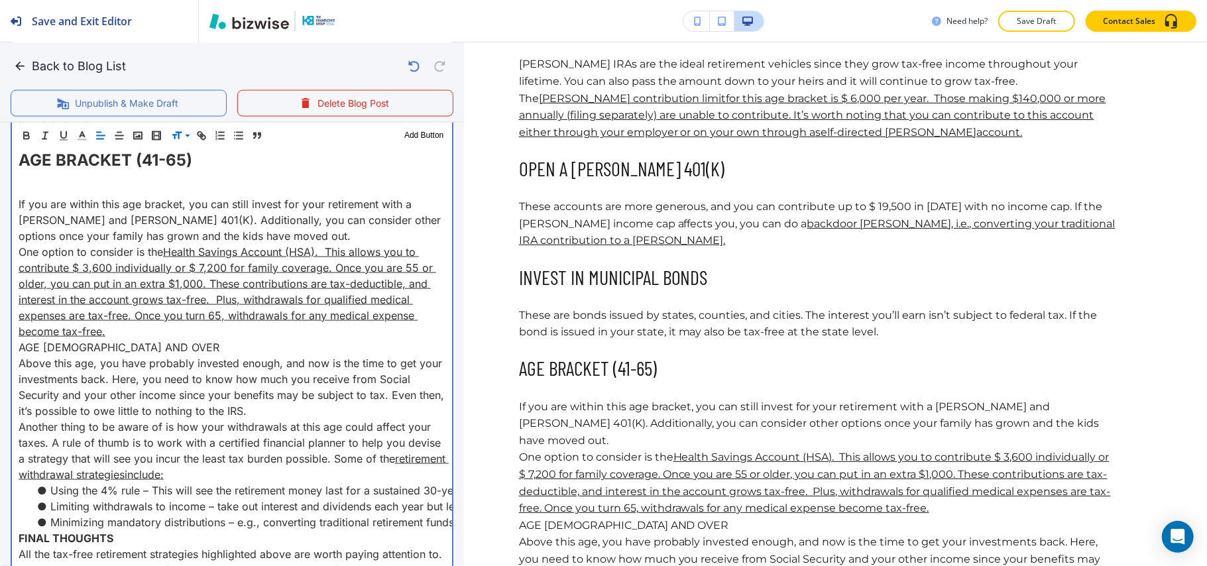
click at [276, 220] on p "If you are within this age bracket, you can still invest for your retirement wi…" at bounding box center [232, 220] width 427 height 48
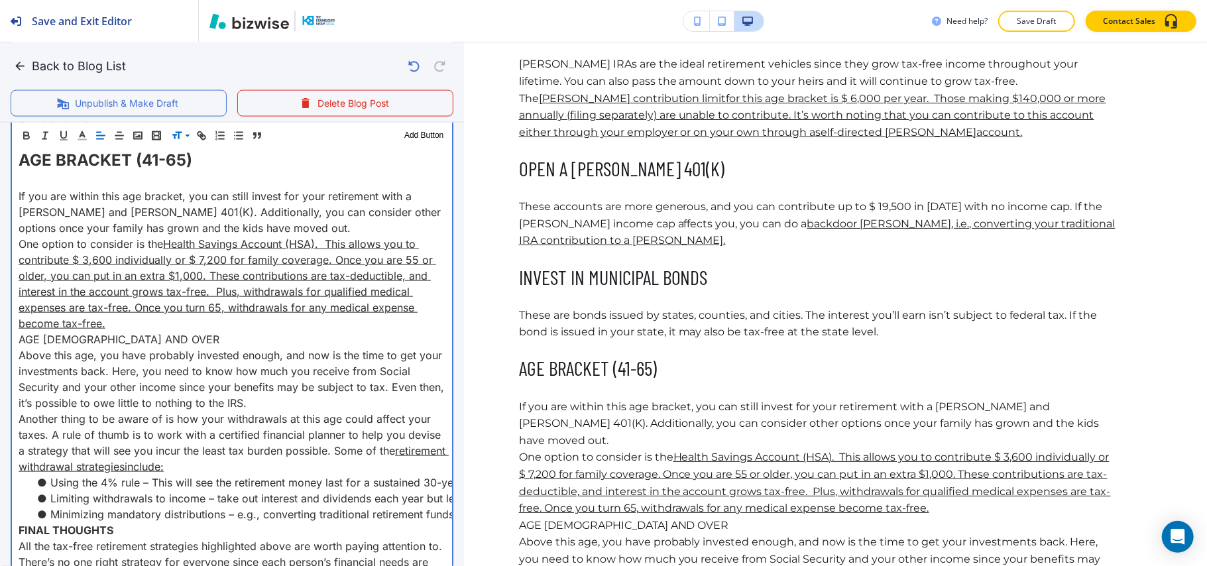
click at [114, 306] on p "One option to consider is the Health Savings Account (HSA) . This allows you to…" at bounding box center [232, 283] width 427 height 95
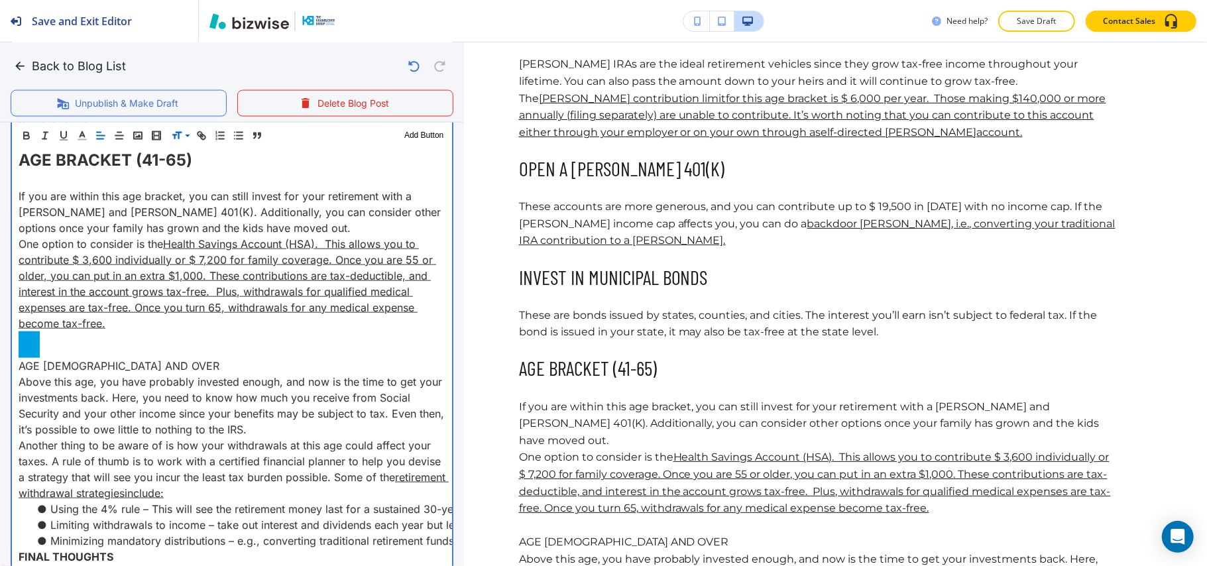
click at [167, 358] on p "AGE [DEMOGRAPHIC_DATA] AND OVER" at bounding box center [232, 366] width 427 height 16
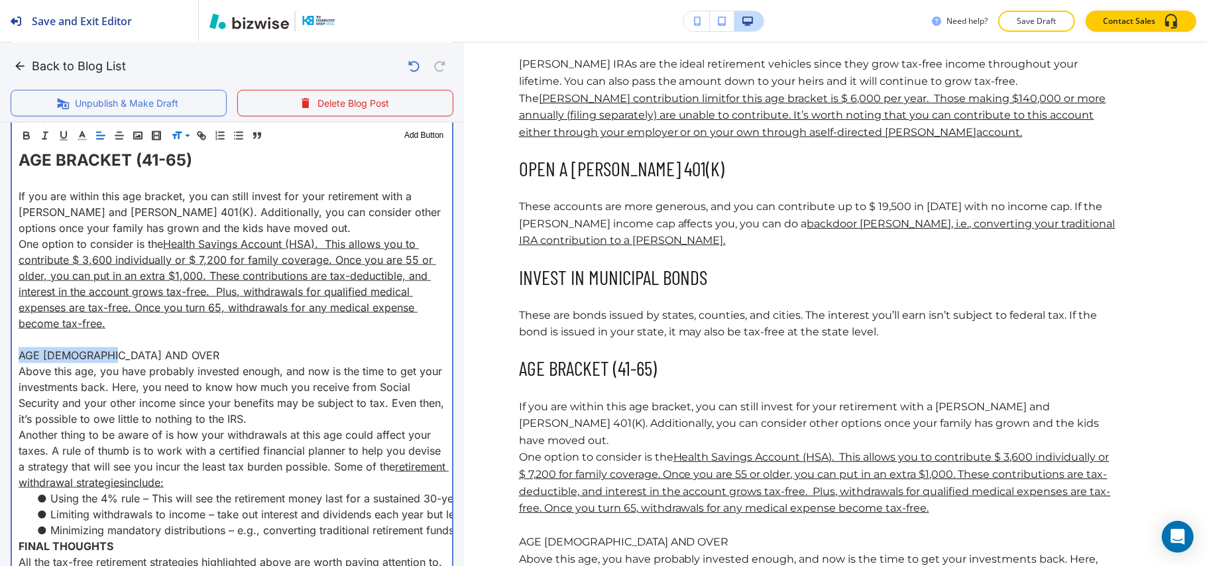
drag, startPoint x: 154, startPoint y: 343, endPoint x: 1, endPoint y: 345, distance: 153.1
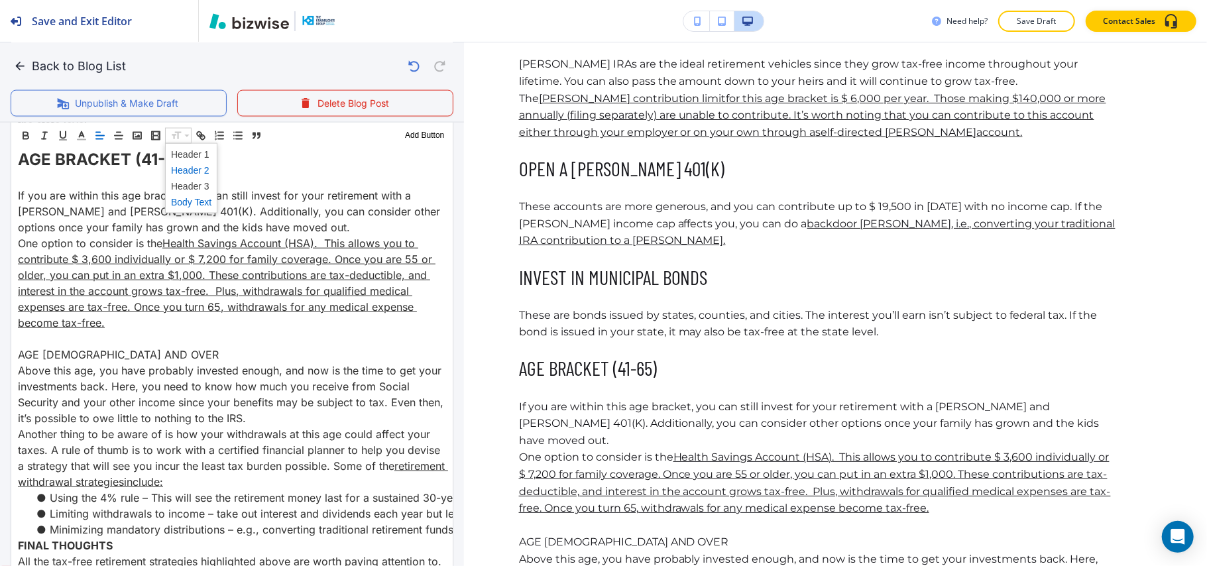
click at [197, 172] on span at bounding box center [191, 170] width 40 height 16
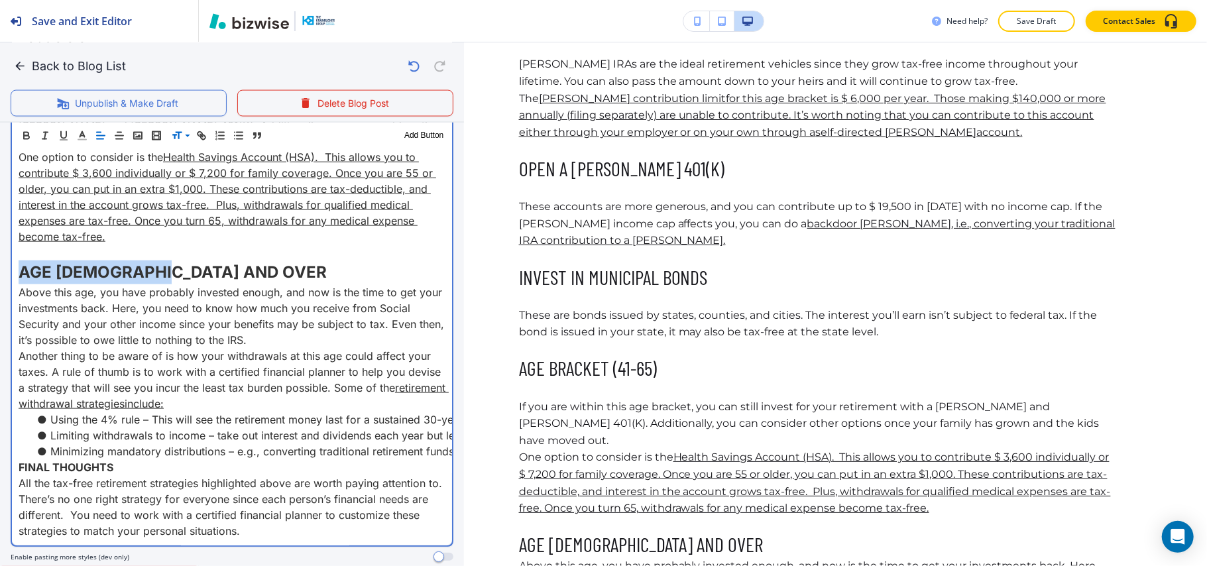
scroll to position [1639, 0]
click at [199, 259] on p "AGE [DEMOGRAPHIC_DATA] AND OVER" at bounding box center [232, 271] width 427 height 24
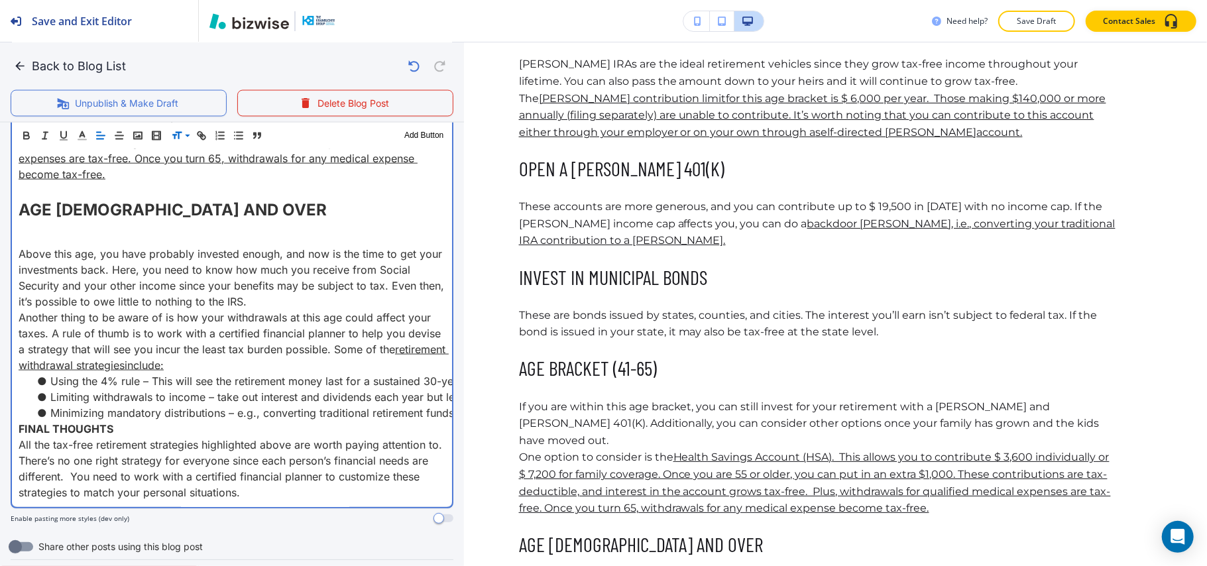
scroll to position [1728, 0]
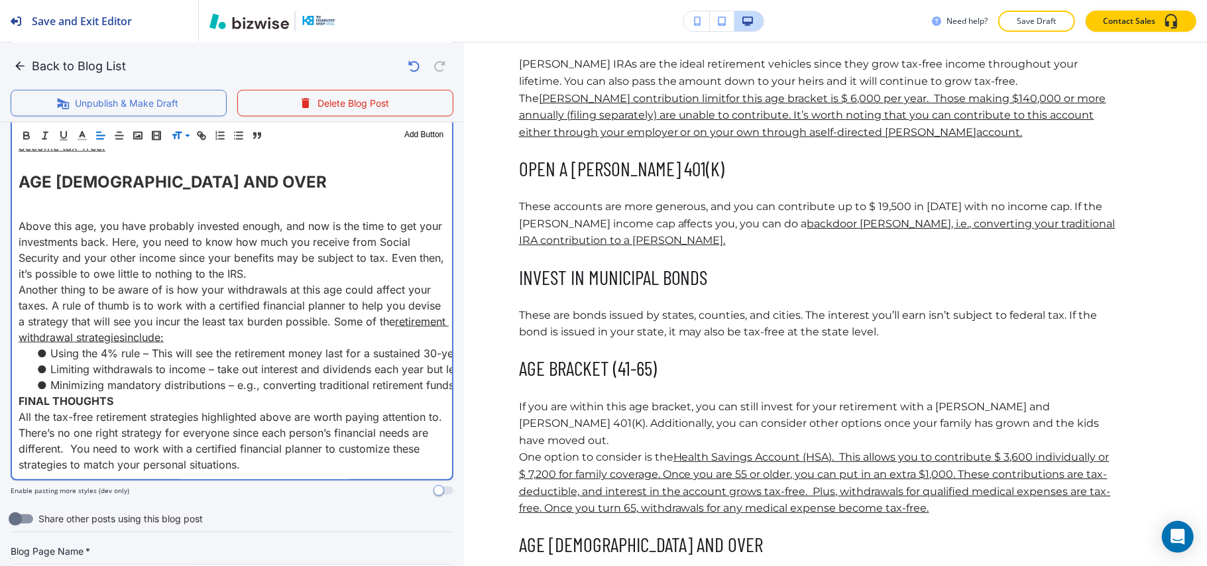
click at [281, 260] on p "Above this age, you have probably invested enough, and now is the time to get y…" at bounding box center [232, 250] width 427 height 64
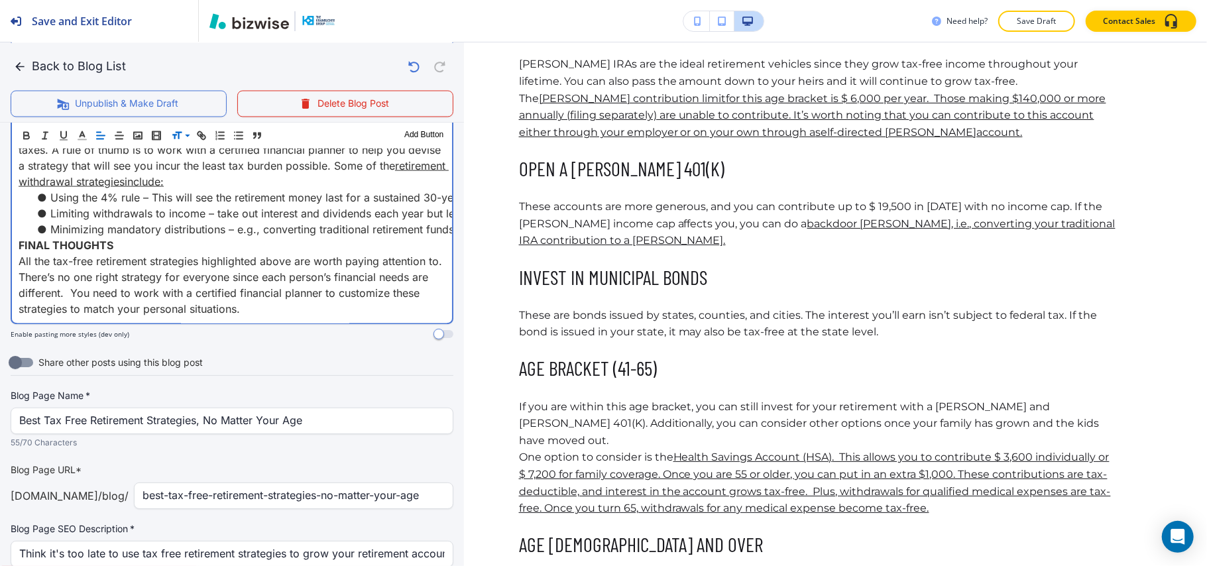
scroll to position [1904, 0]
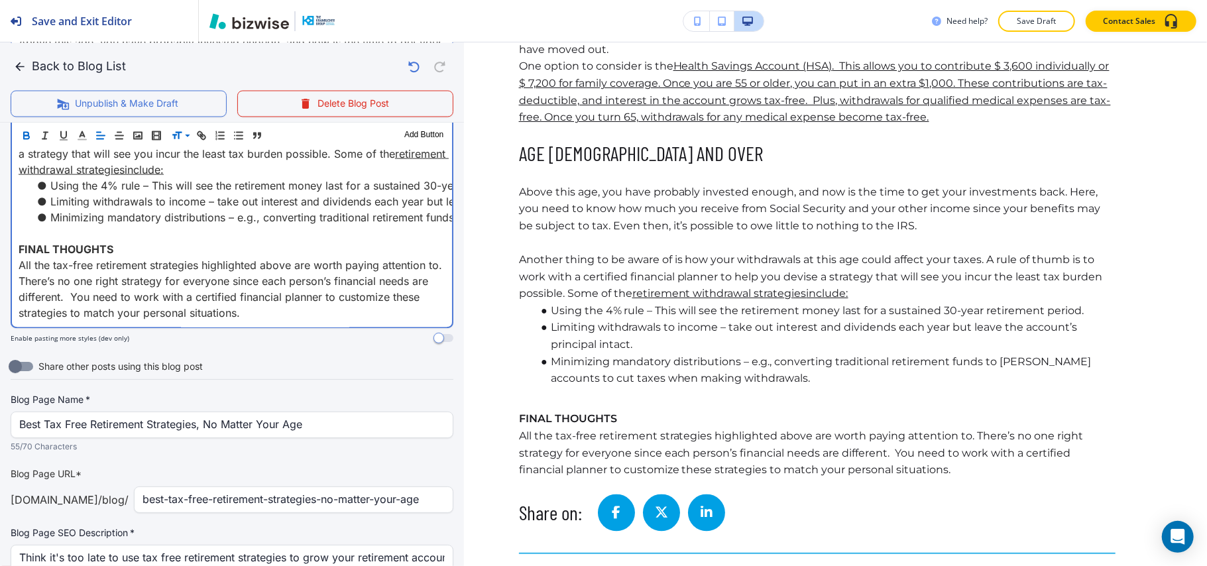
scroll to position [1551, 0]
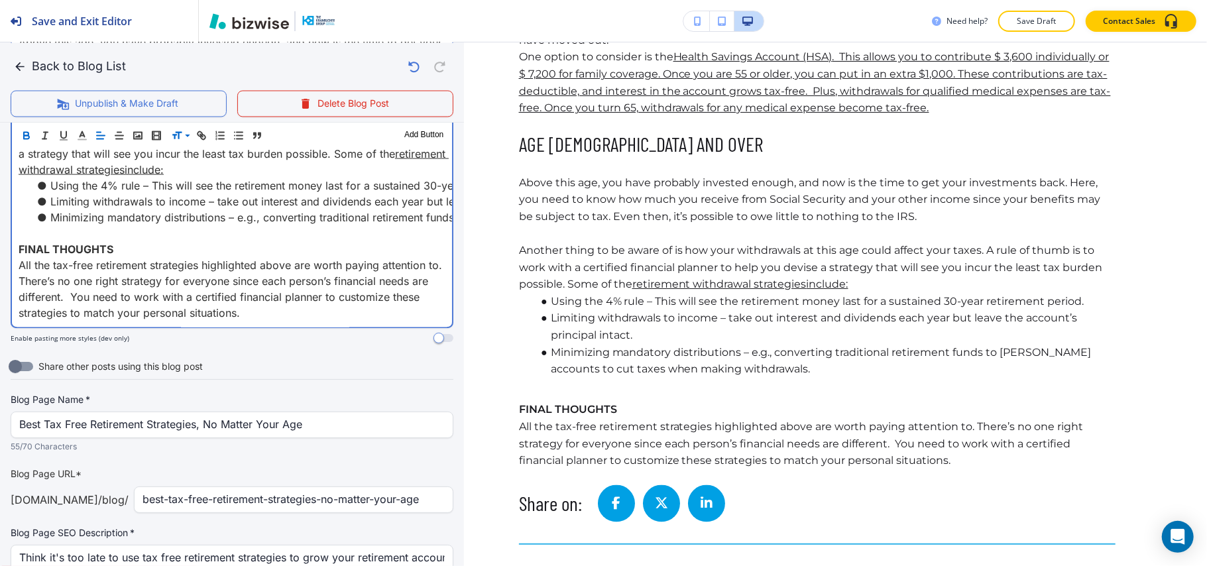
click at [138, 241] on p "﻿ FINAL THOUGHTS" at bounding box center [232, 249] width 427 height 16
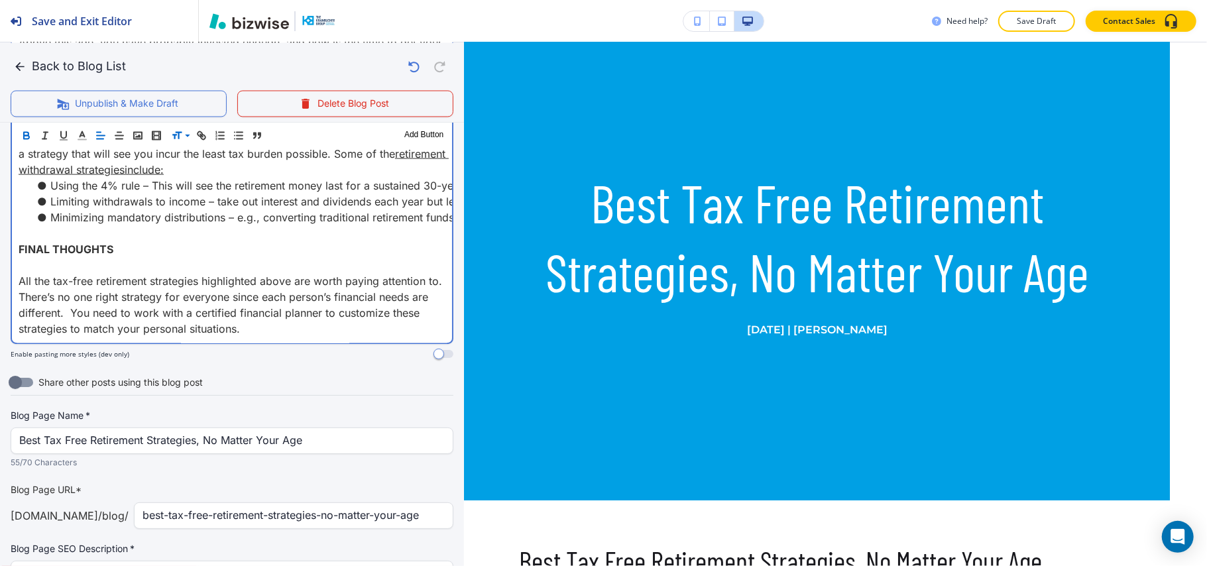
scroll to position [0, 0]
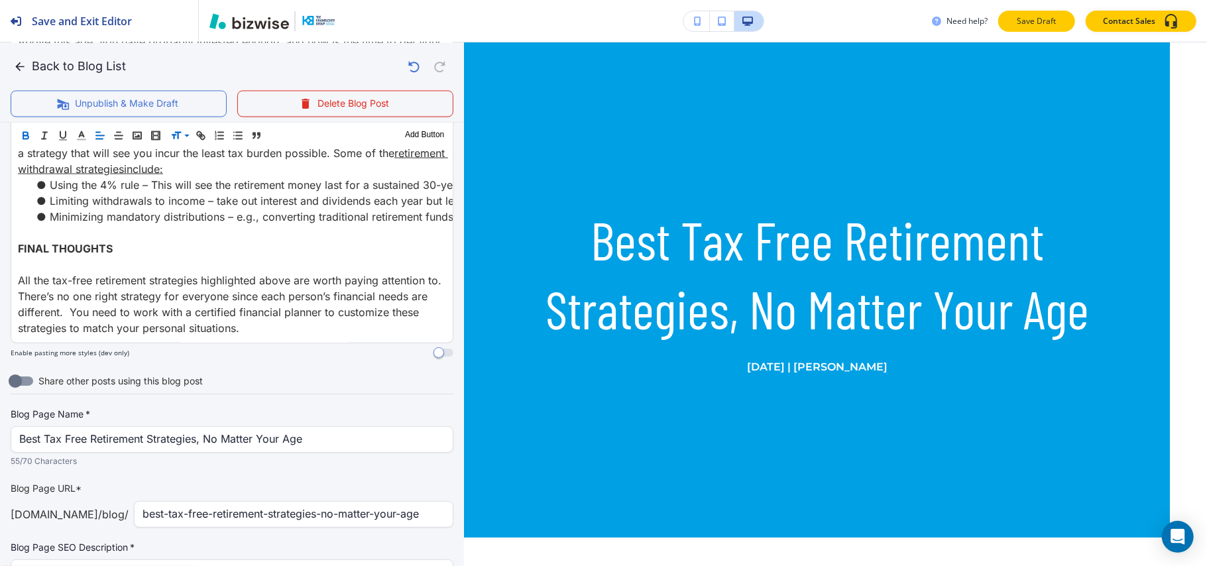
click at [1040, 22] on p "Save Draft" at bounding box center [1036, 21] width 42 height 12
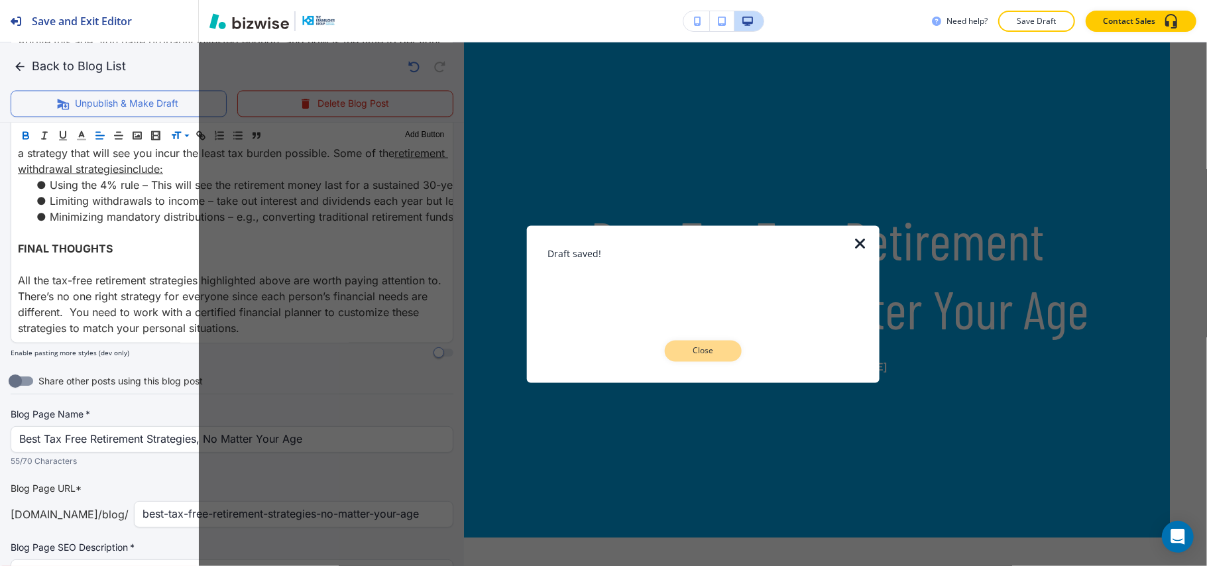
click at [705, 351] on p "Close" at bounding box center [703, 351] width 42 height 12
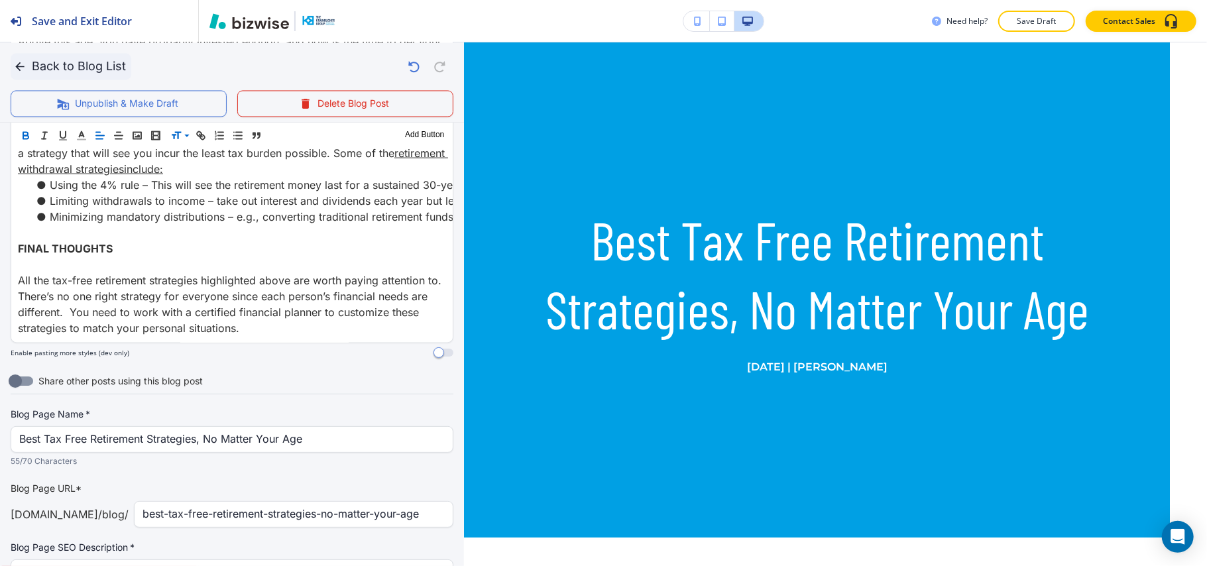
click at [11, 64] on button "Back to Blog List" at bounding box center [71, 66] width 121 height 27
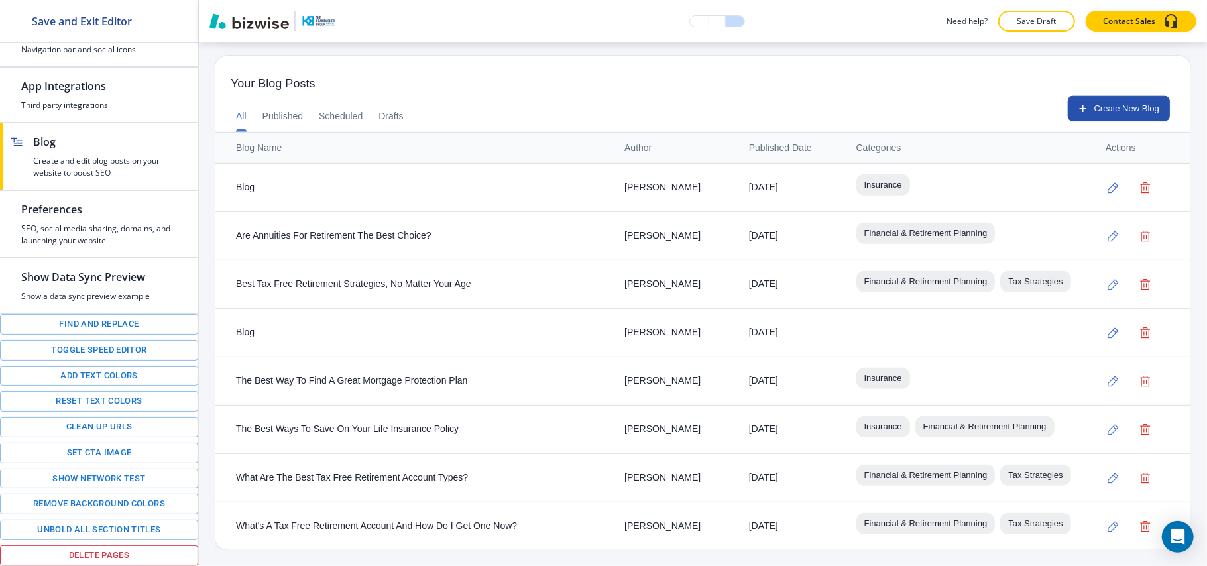
scroll to position [502, 0]
click at [1108, 280] on icon "button" at bounding box center [1113, 285] width 11 height 11
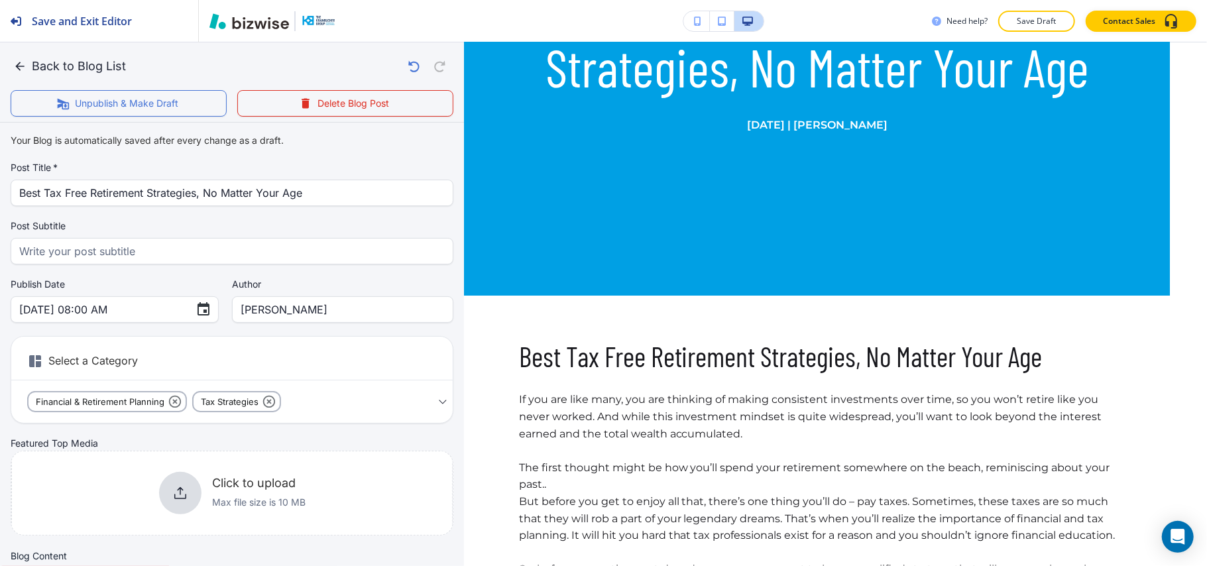
scroll to position [441, 0]
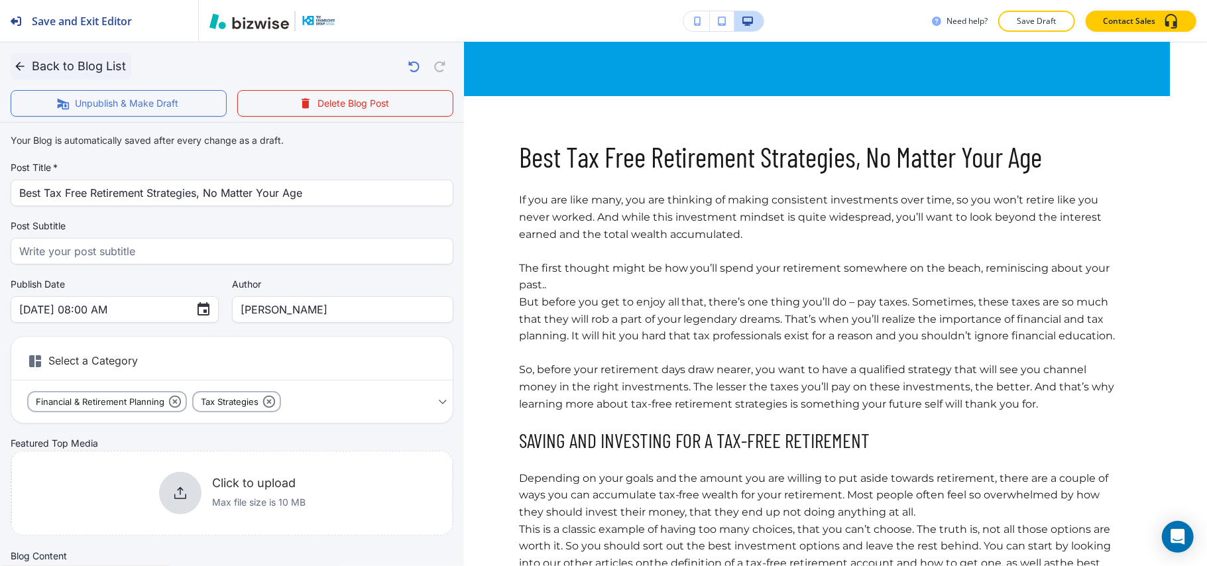
click at [17, 64] on icon "button" at bounding box center [19, 66] width 13 height 13
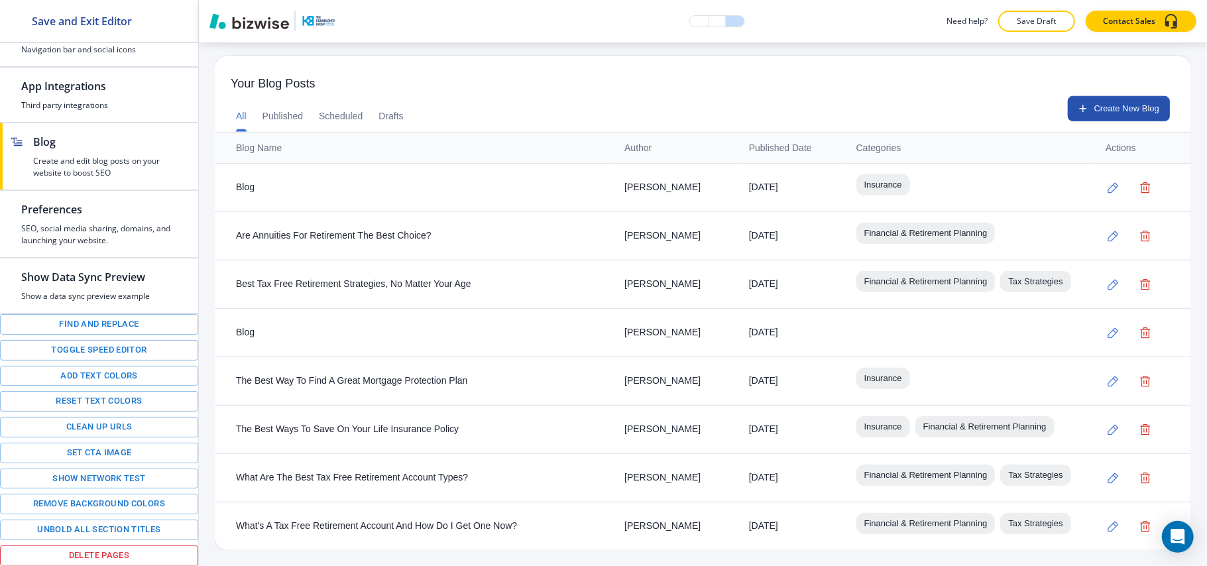
scroll to position [502, 0]
click at [1107, 327] on icon "button" at bounding box center [1112, 332] width 11 height 11
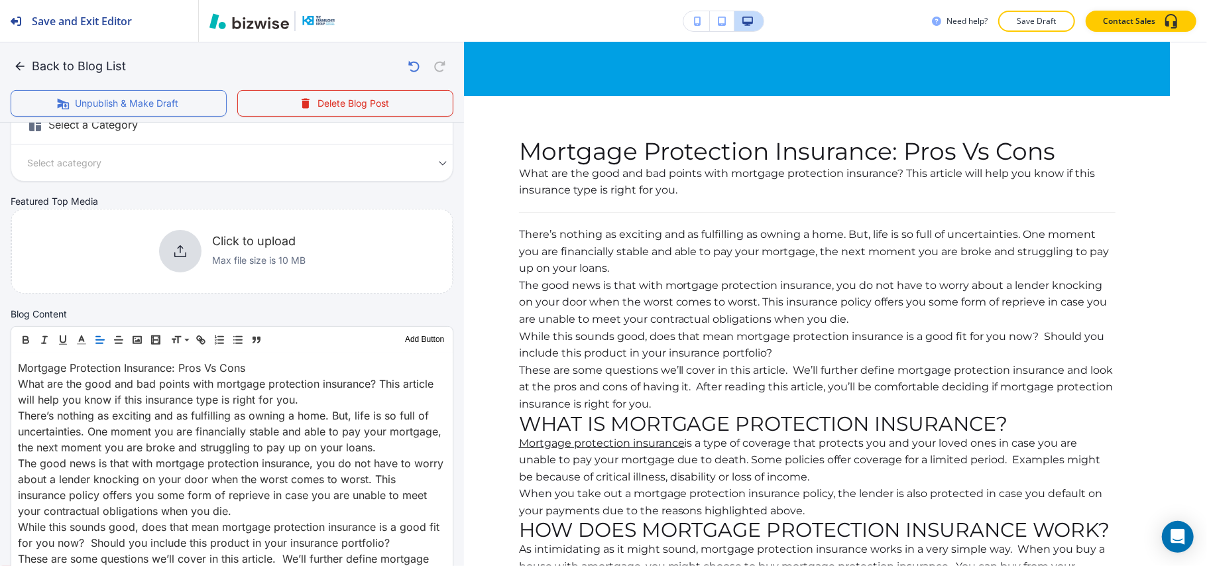
scroll to position [265, 0]
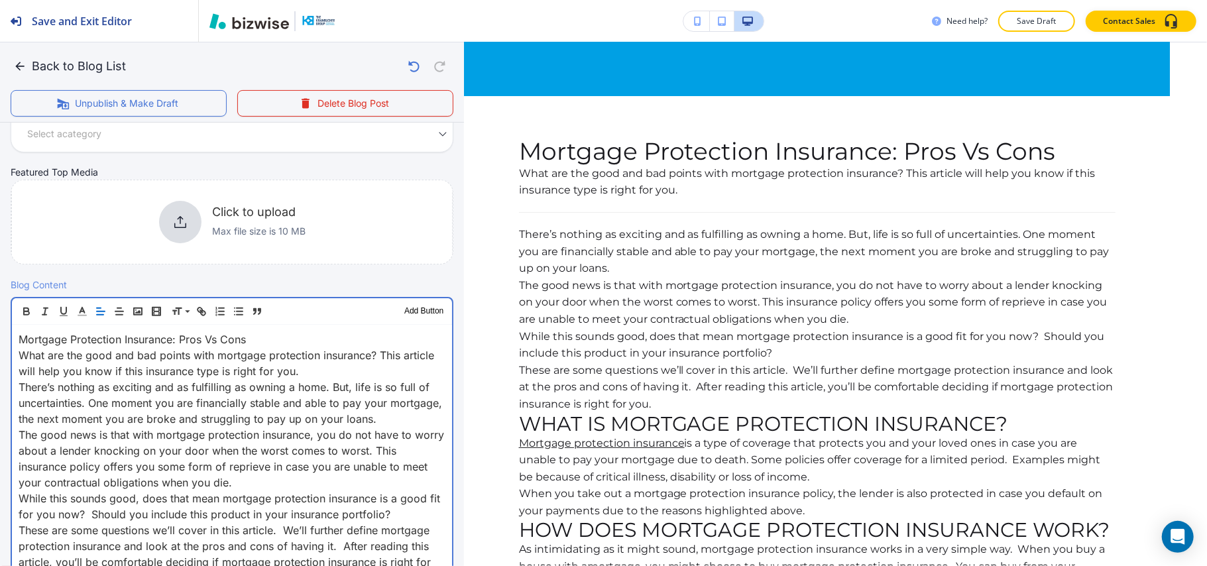
click at [264, 342] on p "Mortgage Protection Insurance: Pros Vs Cons" at bounding box center [232, 339] width 427 height 16
drag, startPoint x: 270, startPoint y: 334, endPoint x: 0, endPoint y: 329, distance: 270.4
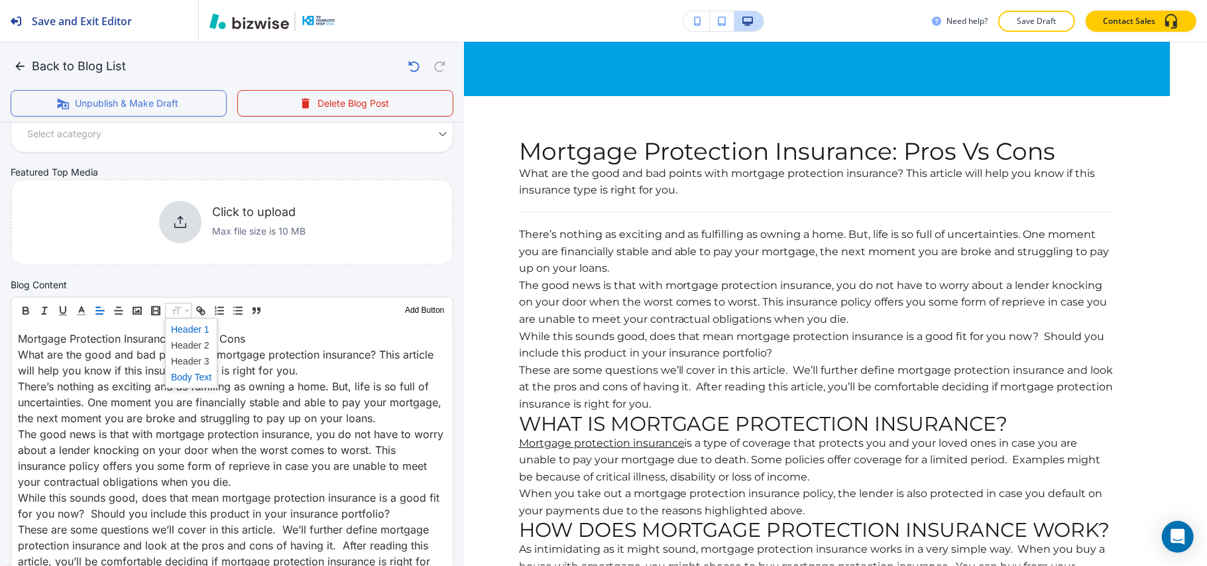
click at [195, 327] on span at bounding box center [191, 329] width 40 height 16
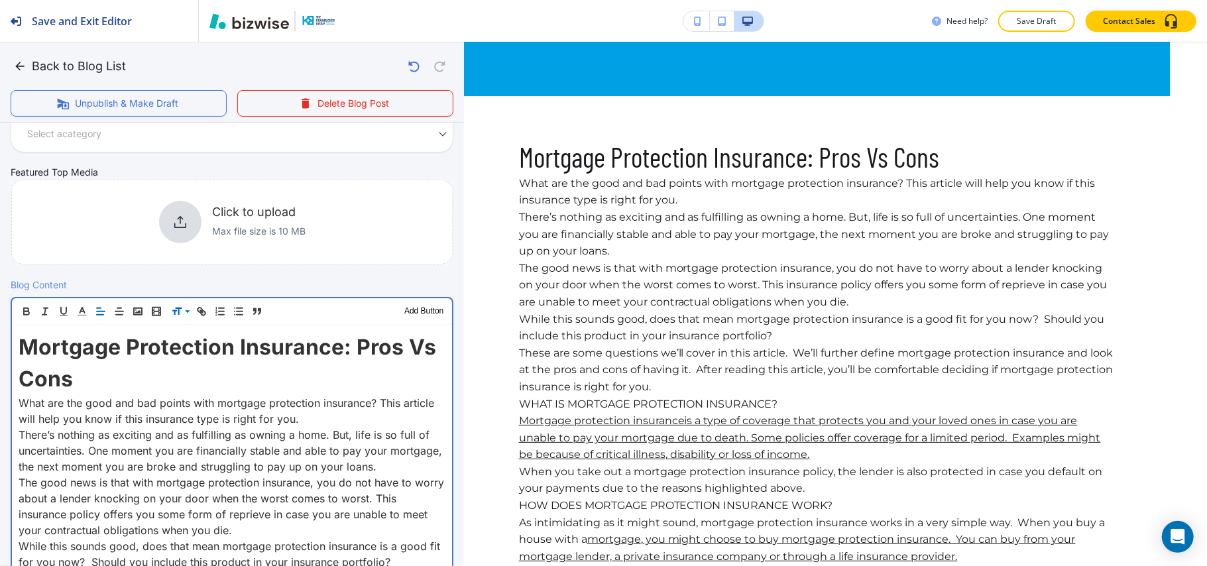
click at [104, 379] on p "Mortgage Protection Insurance: Pros Vs Cons" at bounding box center [232, 363] width 427 height 64
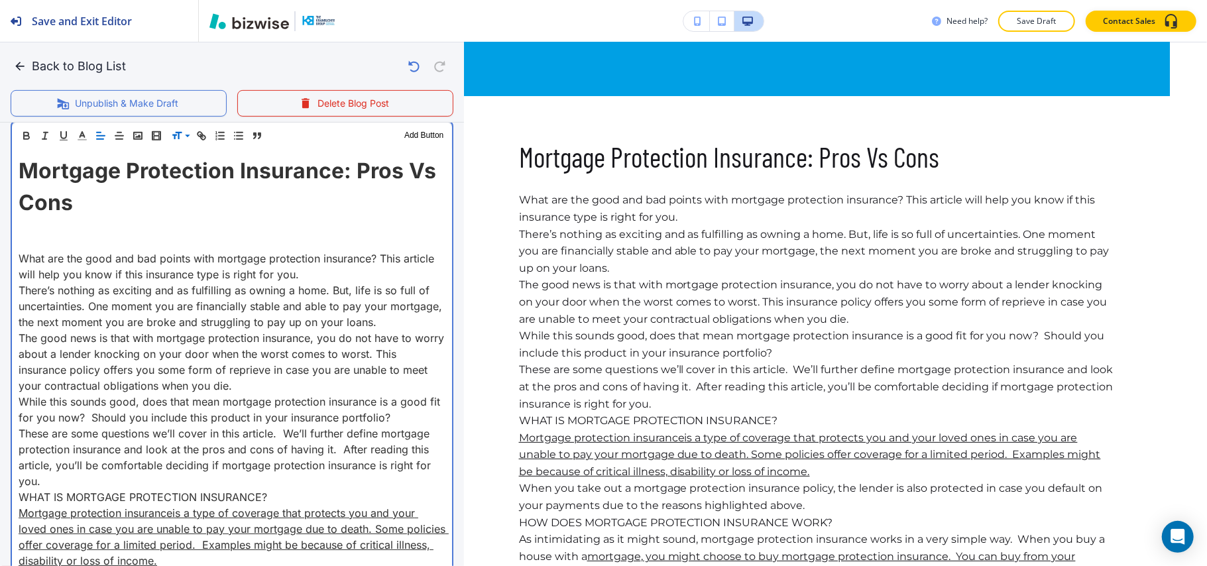
scroll to position [530, 0]
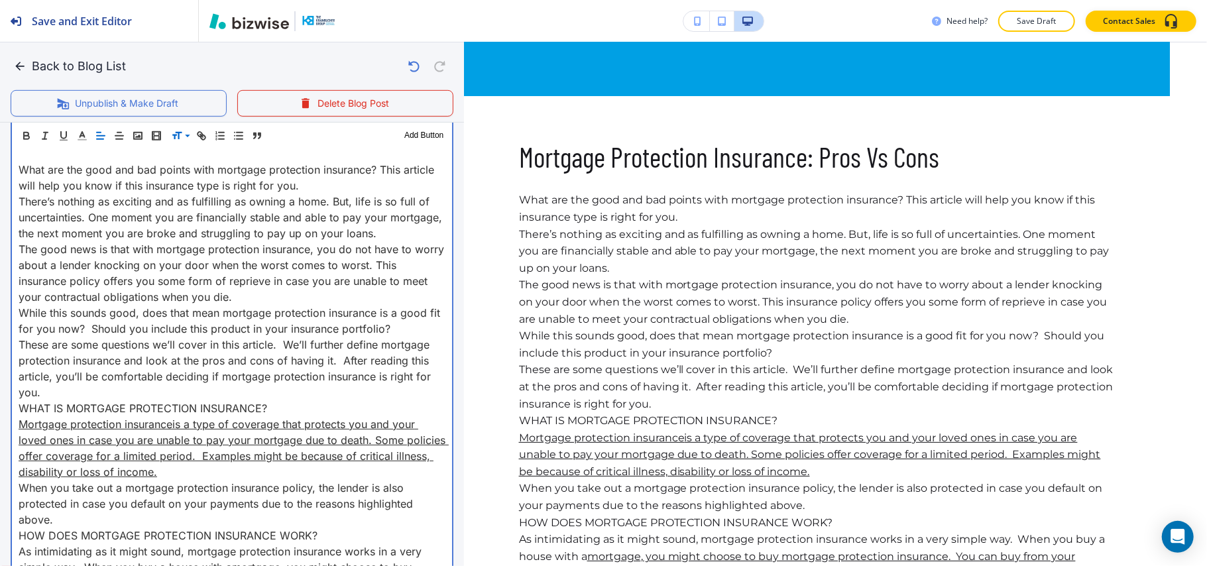
click at [258, 297] on p "The good news is that with mortgage protection insurance, you do not have to wo…" at bounding box center [232, 273] width 427 height 64
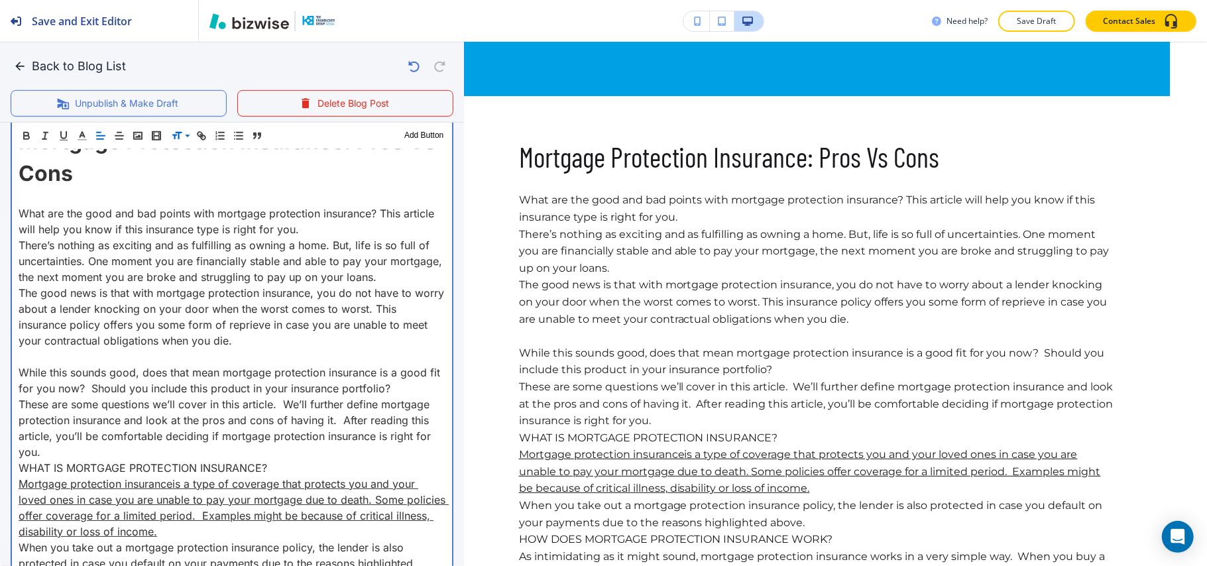
scroll to position [441, 0]
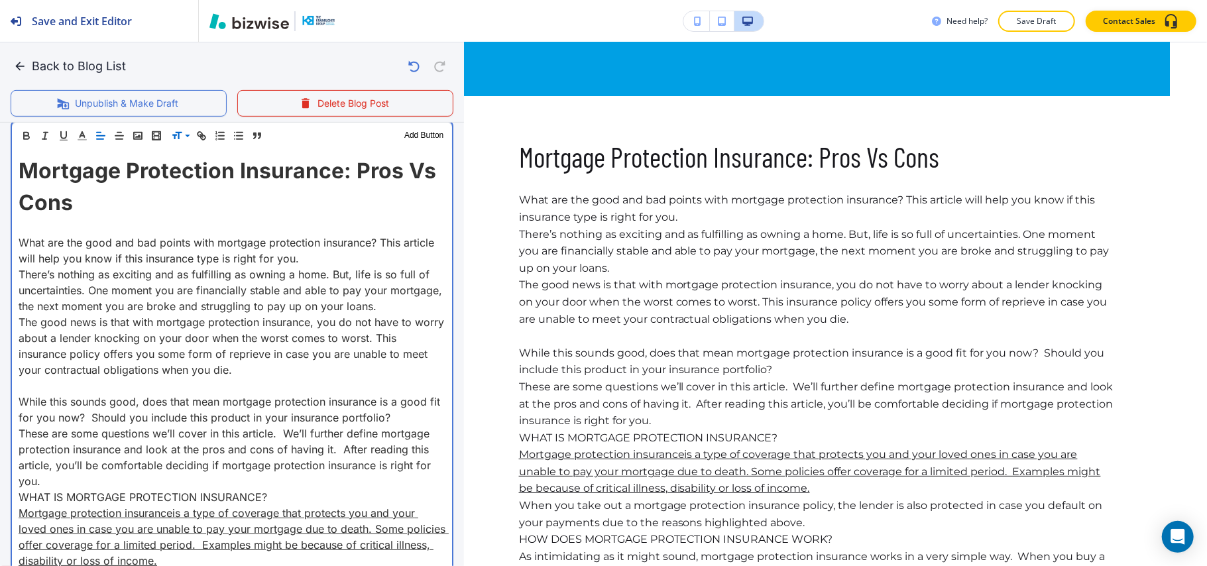
click at [347, 258] on p "What are the good and bad points with mortgage protection insurance? This artic…" at bounding box center [232, 251] width 427 height 32
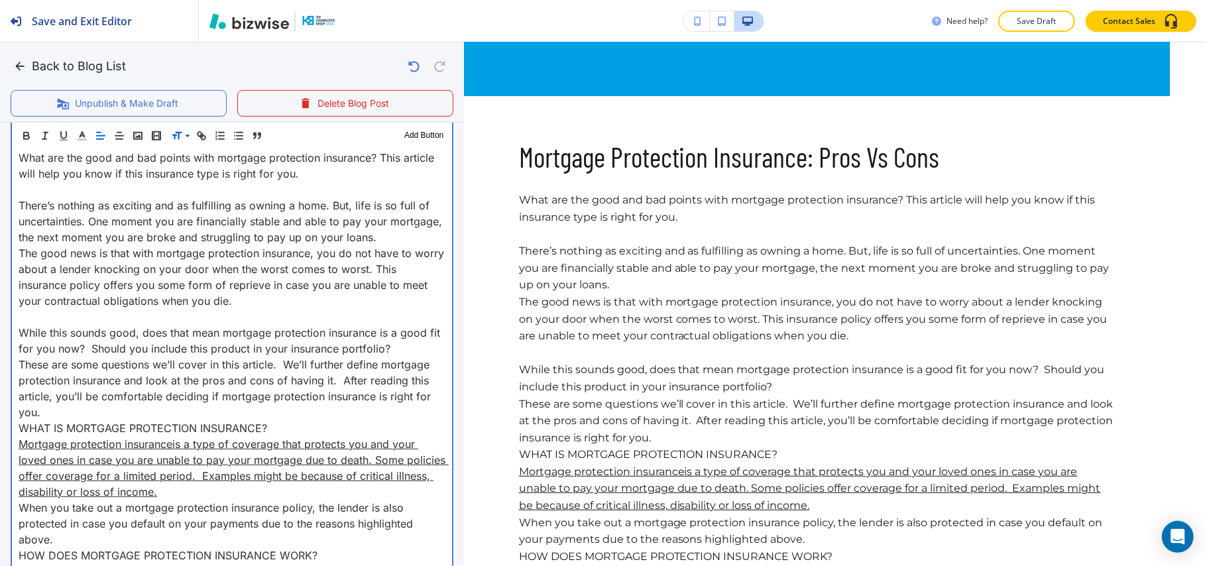
scroll to position [530, 0]
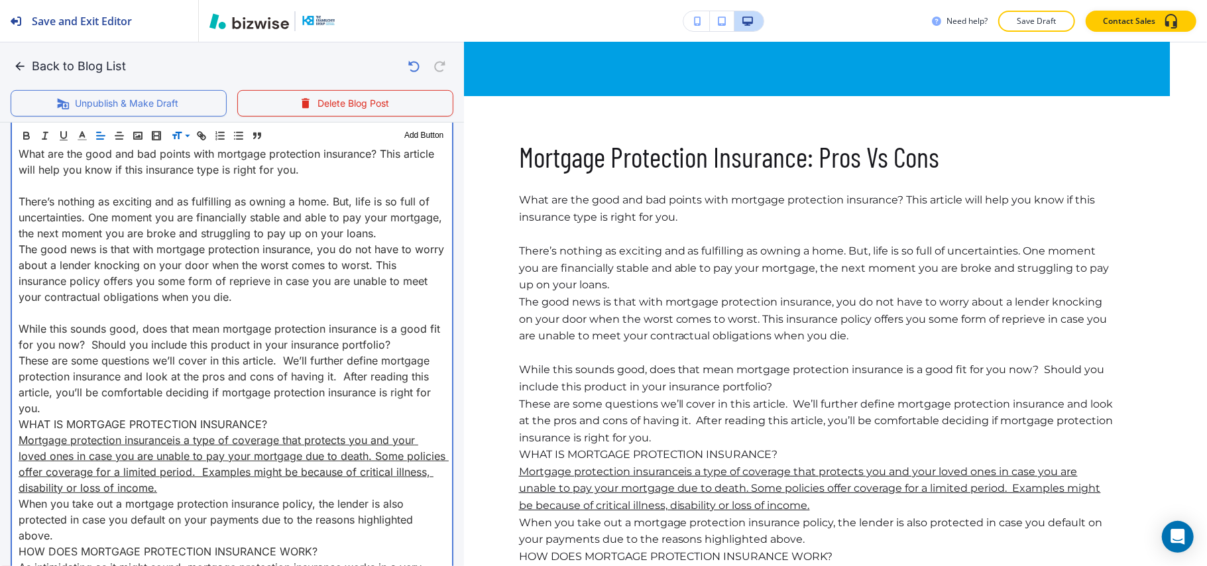
click at [432, 235] on p "There’s nothing as exciting and as fulfilling as owning a home. But, life is so…" at bounding box center [232, 217] width 427 height 48
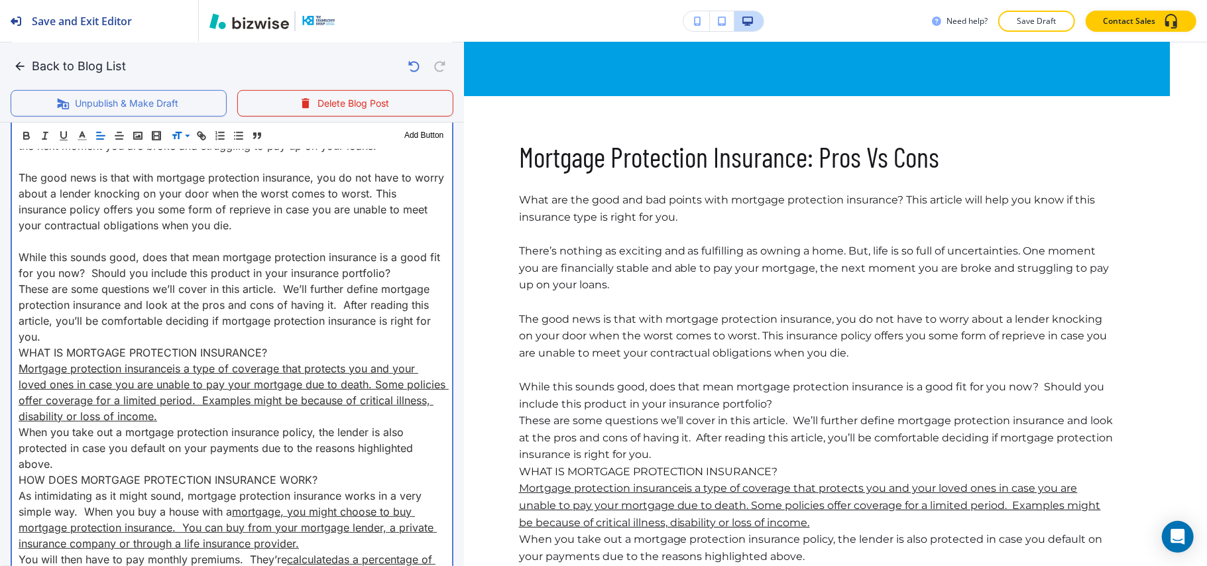
scroll to position [706, 0]
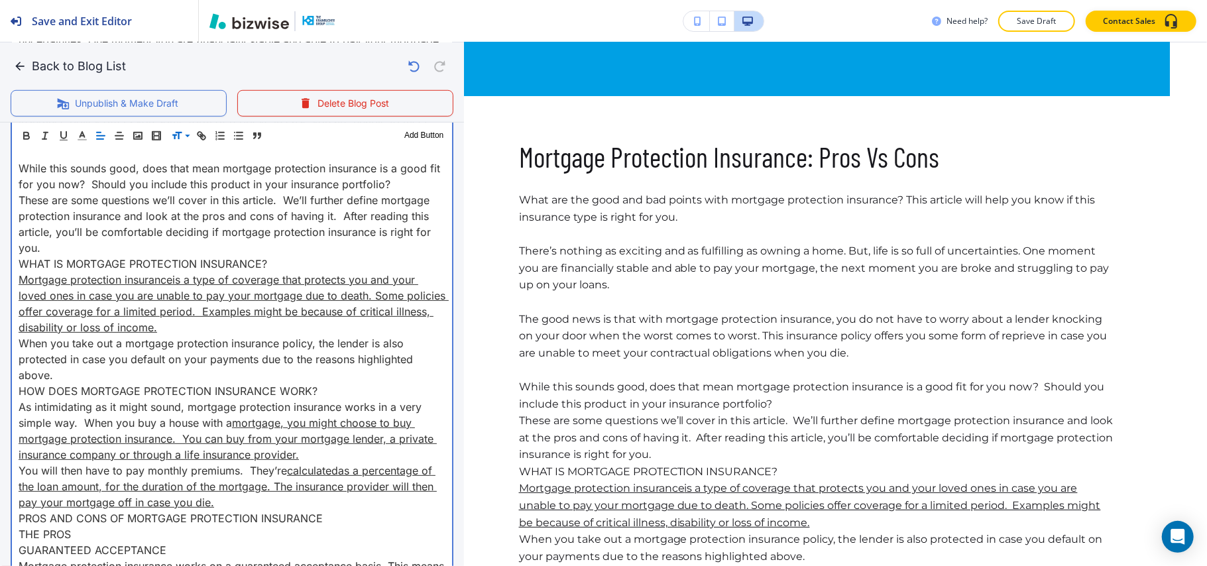
click at [69, 242] on p "These are some questions we’ll cover in this article. We’ll further define mort…" at bounding box center [232, 224] width 427 height 64
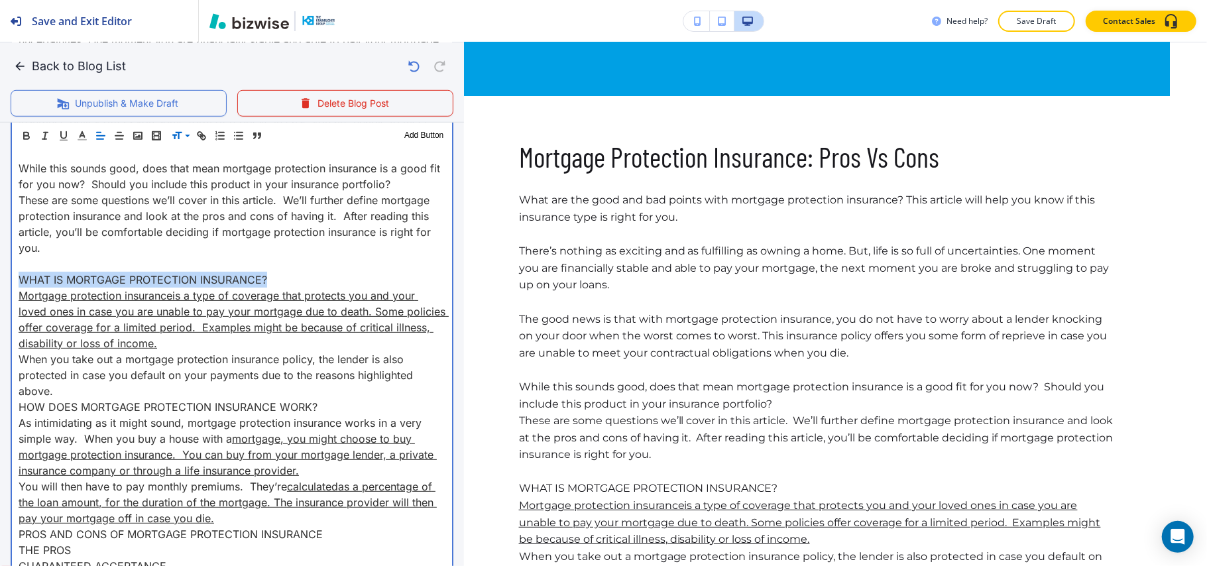
drag, startPoint x: 290, startPoint y: 276, endPoint x: 0, endPoint y: 281, distance: 289.6
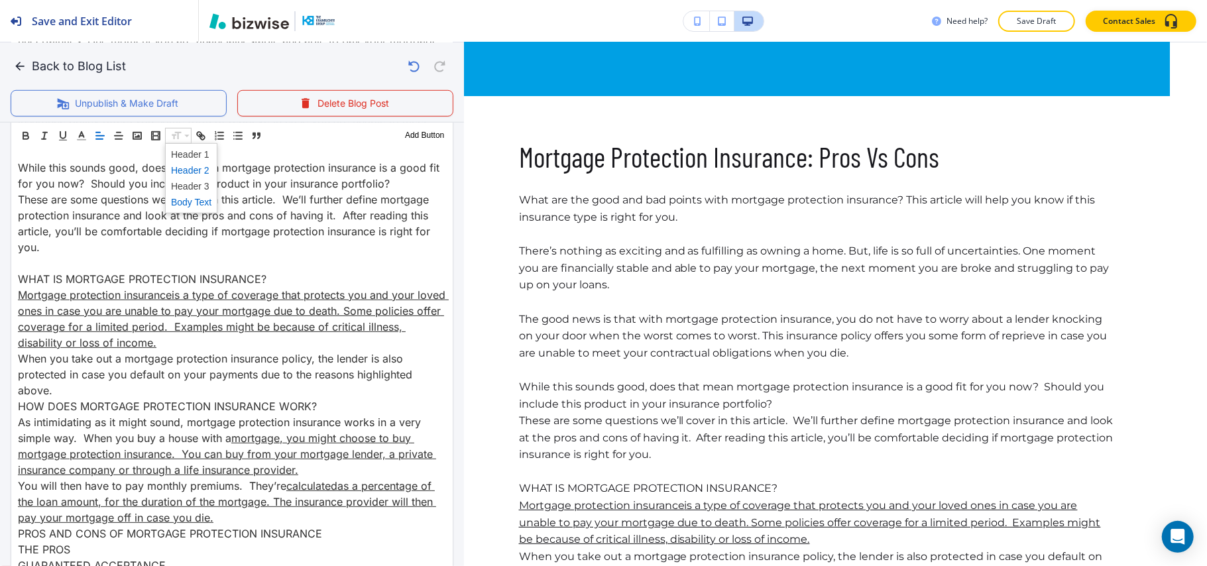
click at [203, 168] on span at bounding box center [191, 170] width 40 height 16
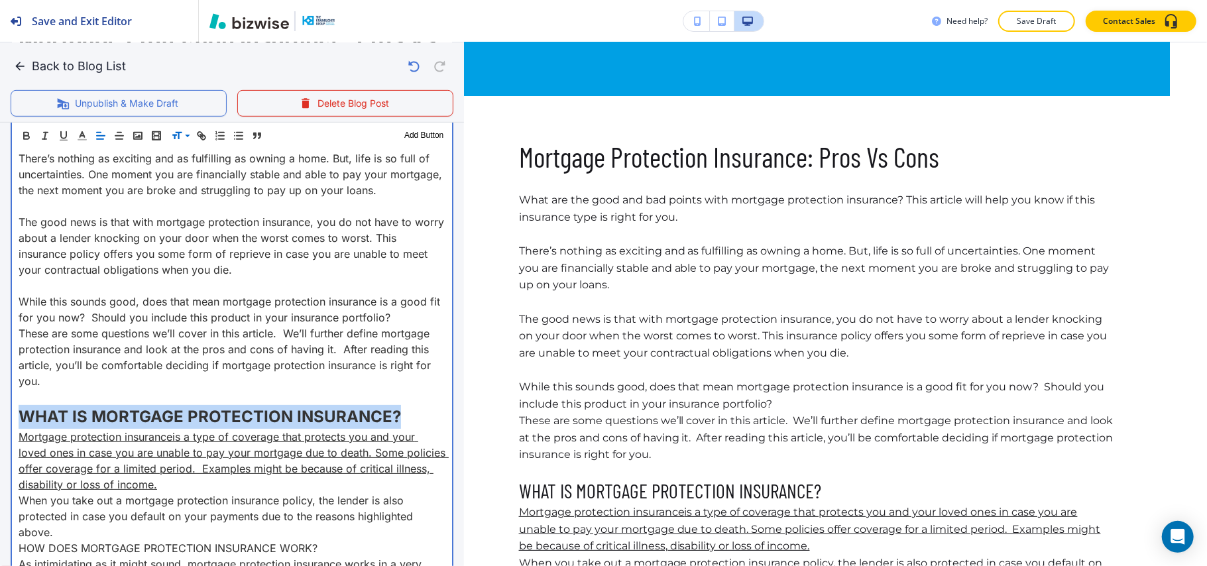
scroll to position [750, 0]
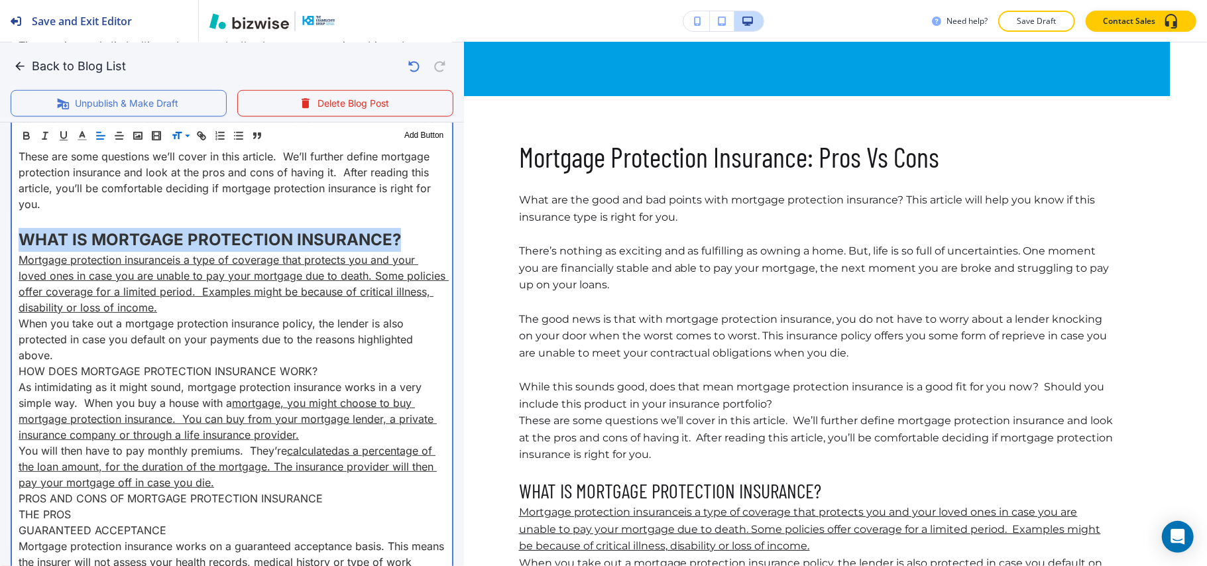
click at [414, 240] on p "WHAT IS MORTGAGE PROTECTION INSURANCE?" at bounding box center [232, 240] width 427 height 24
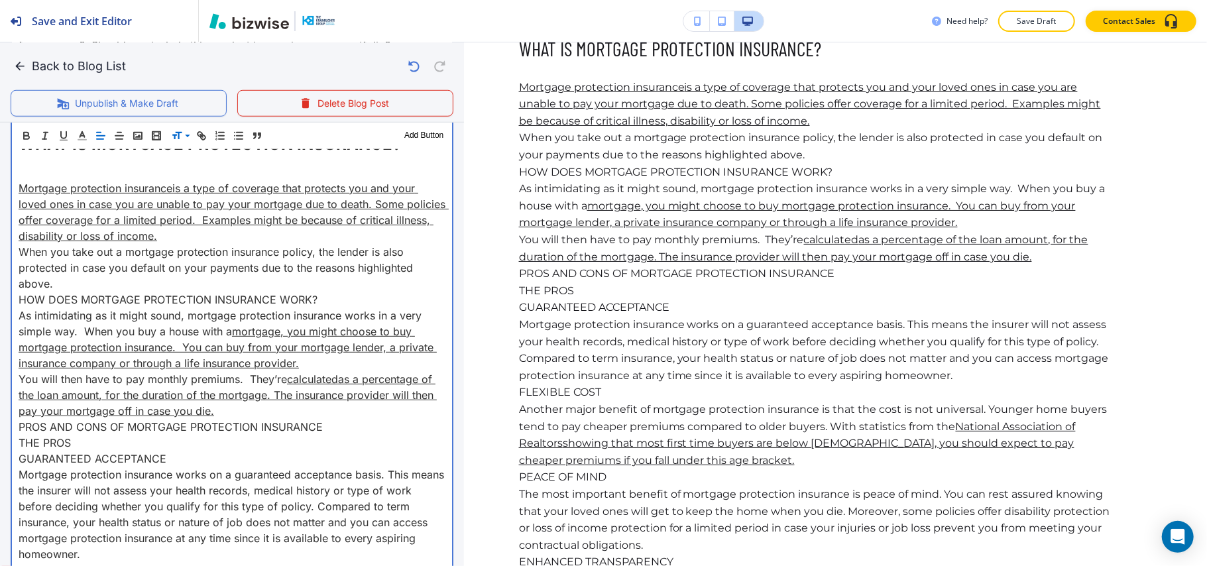
scroll to position [838, 0]
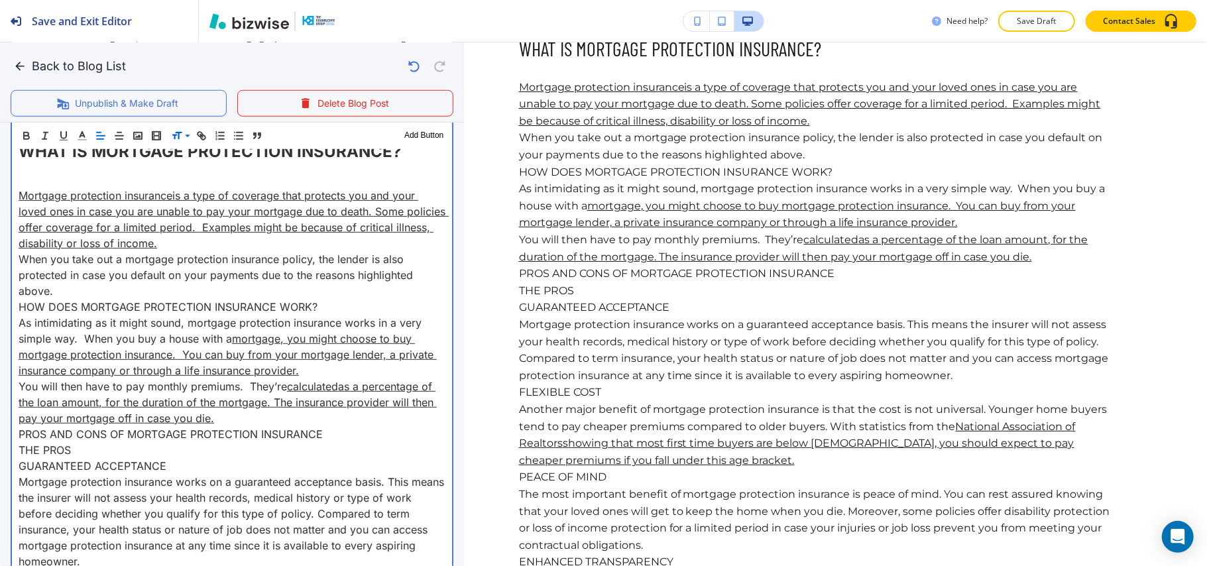
click at [77, 285] on p "When you take out a mortgage protection insurance policy, the lender is also pr…" at bounding box center [232, 275] width 427 height 48
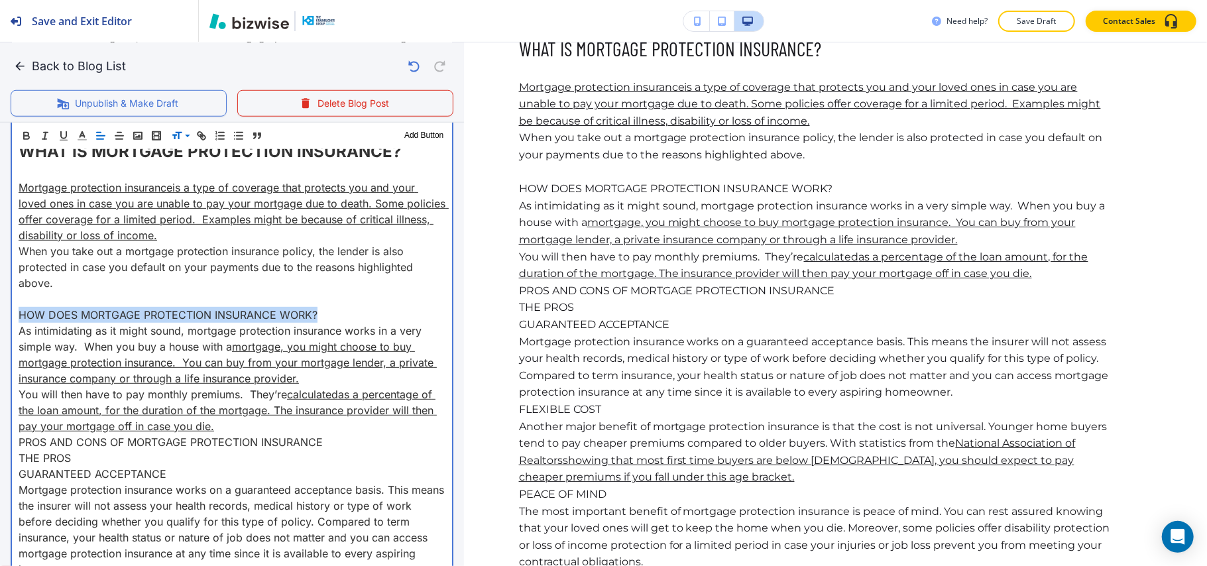
drag, startPoint x: 348, startPoint y: 310, endPoint x: 3, endPoint y: 315, distance: 345.2
click at [3, 315] on div "Blog Content Header 1 Header 2 Header 3 Body Text Add Button Mortgage Protectio…" at bounding box center [232, 570] width 464 height 1733
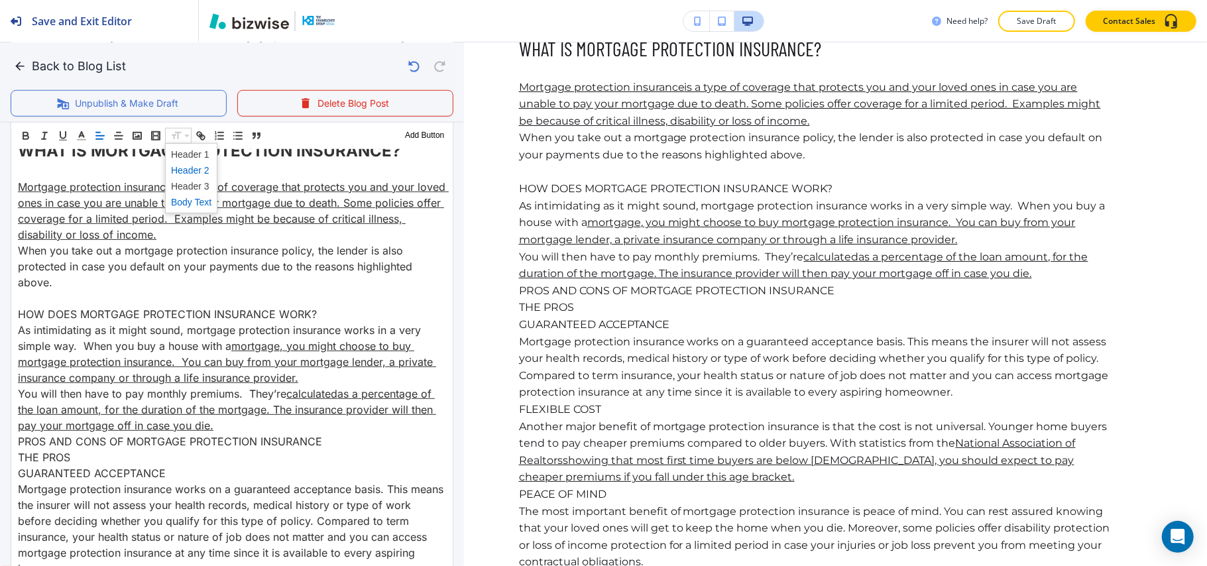
click at [192, 172] on span at bounding box center [191, 170] width 40 height 16
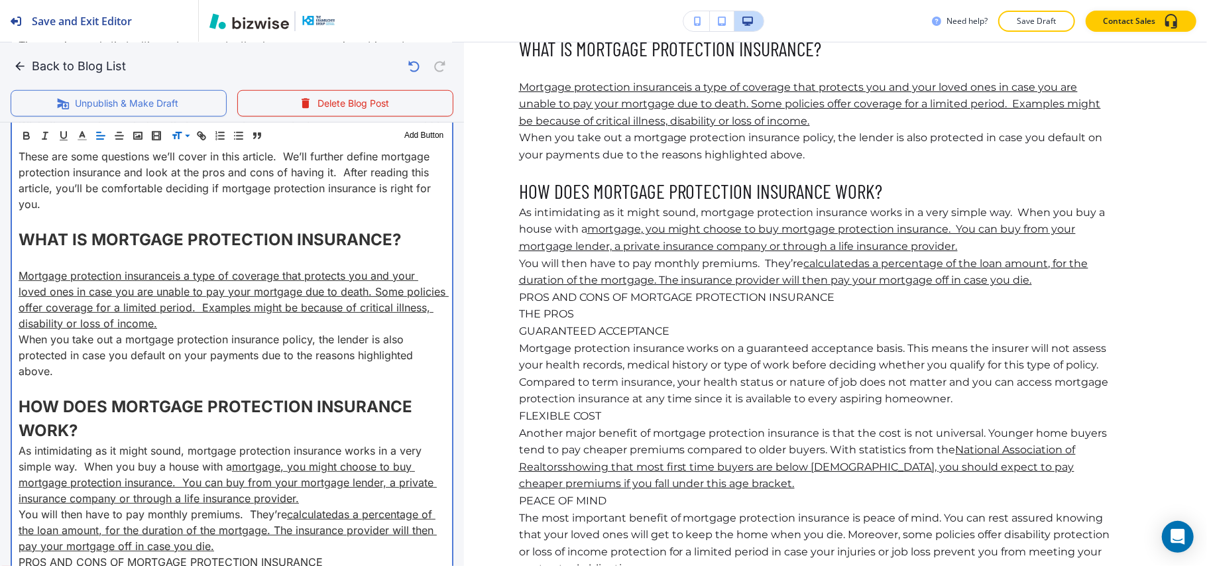
scroll to position [926, 0]
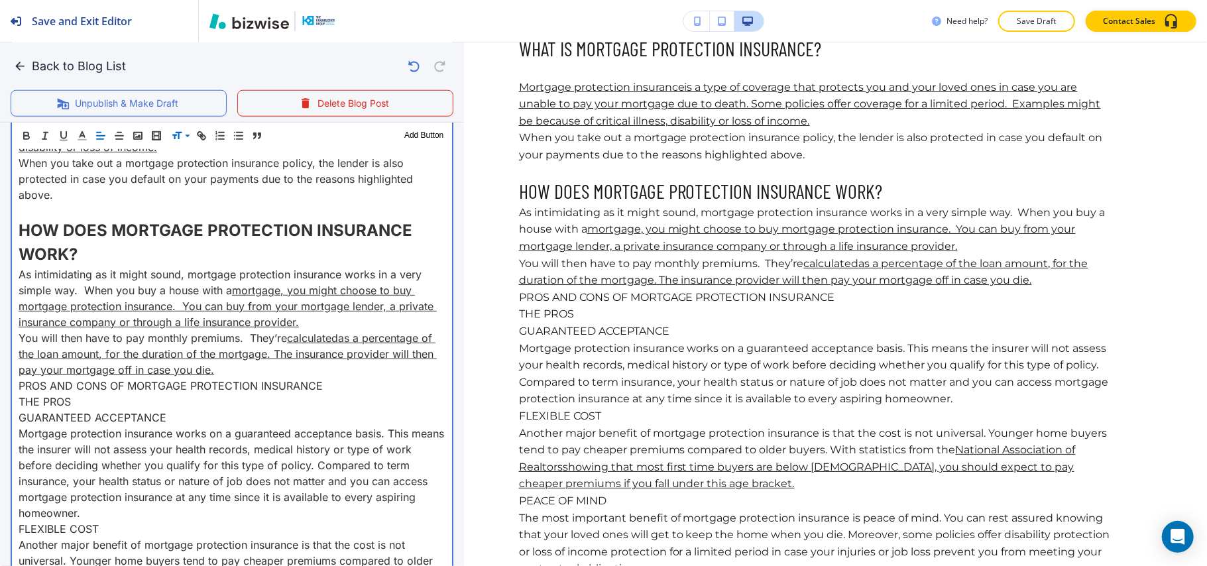
click at [95, 258] on p "HOW DOES MORTGAGE PROTECTION INSURANCE WORK?" at bounding box center [232, 243] width 427 height 48
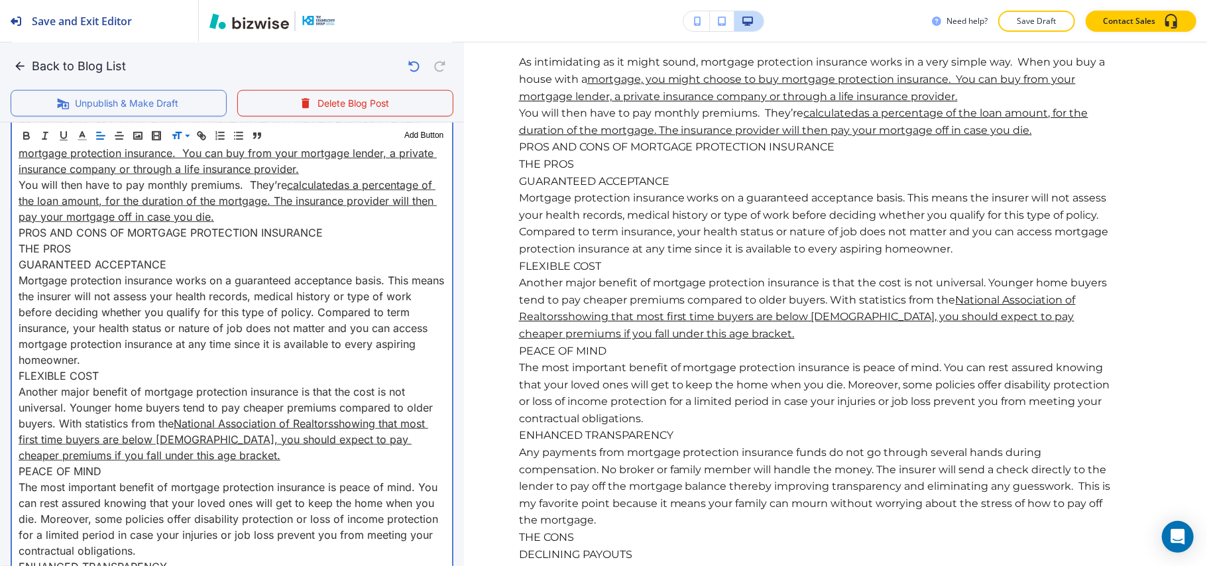
scroll to position [1060, 0]
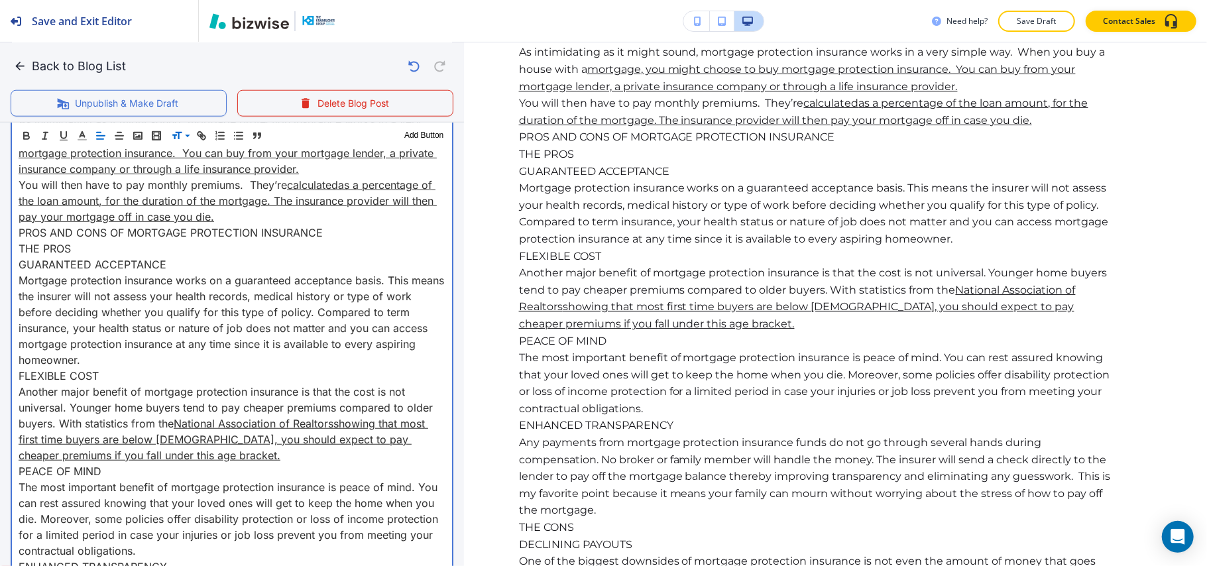
click at [247, 218] on p "You will then have to pay monthly premiums. They’re calculated as a percentage …" at bounding box center [232, 201] width 427 height 48
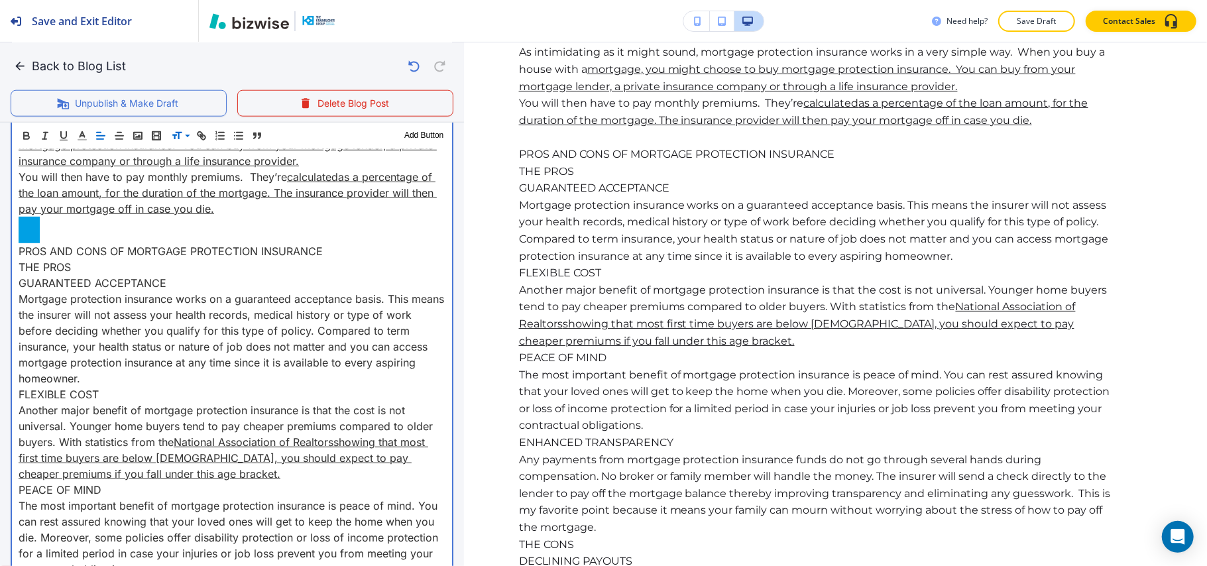
click at [204, 288] on p "GUARANTEED ACCEPTANCE" at bounding box center [232, 283] width 427 height 16
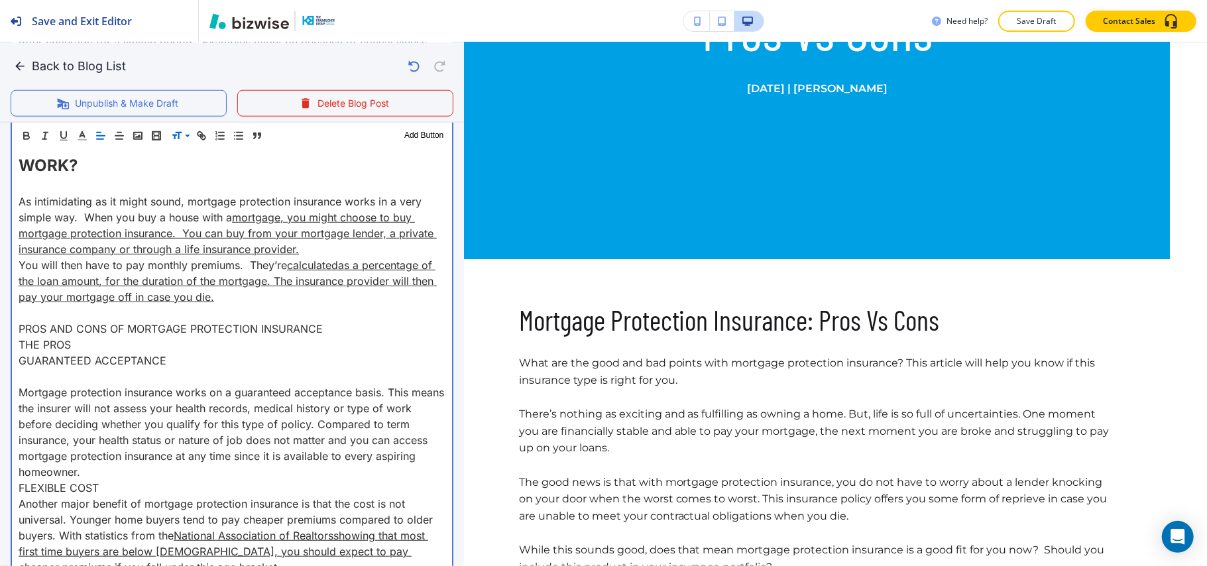
scroll to position [88, 0]
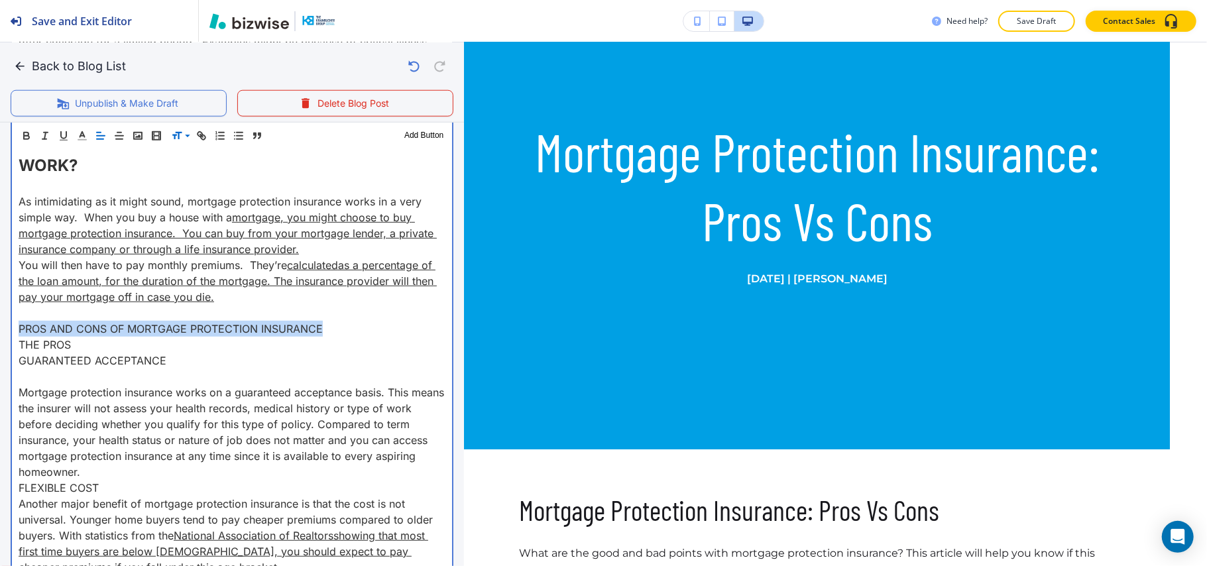
drag, startPoint x: 343, startPoint y: 325, endPoint x: 12, endPoint y: 331, distance: 330.7
click at [12, 331] on div "Mortgage Protection Insurance: Pros Vs Cons What are the good and bad points wi…" at bounding box center [232, 444] width 440 height 1739
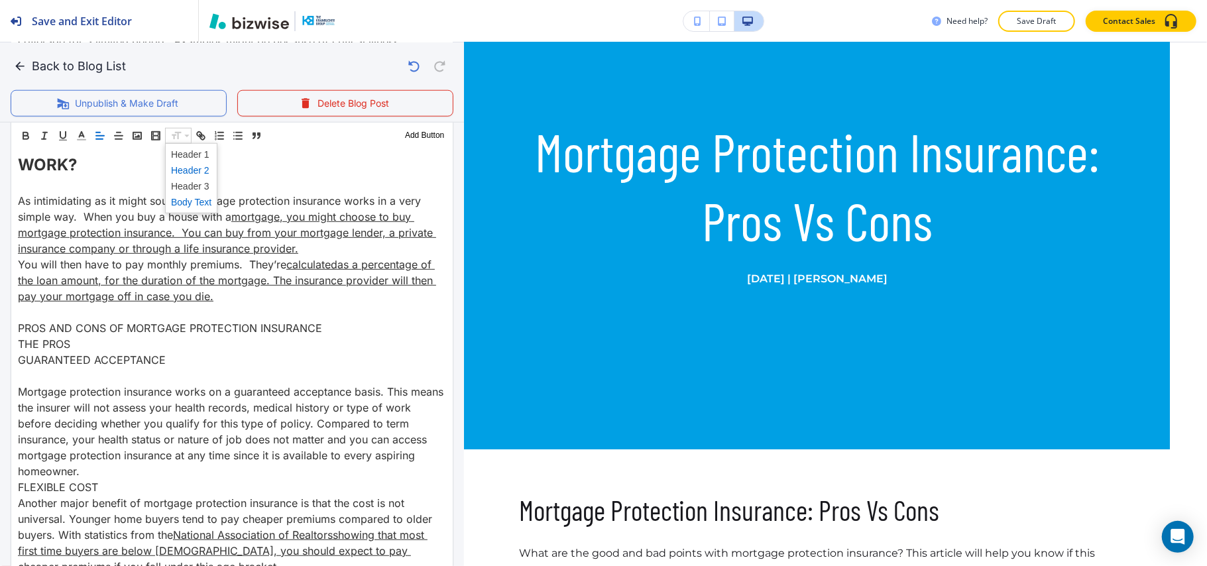
click at [200, 168] on span at bounding box center [191, 170] width 40 height 16
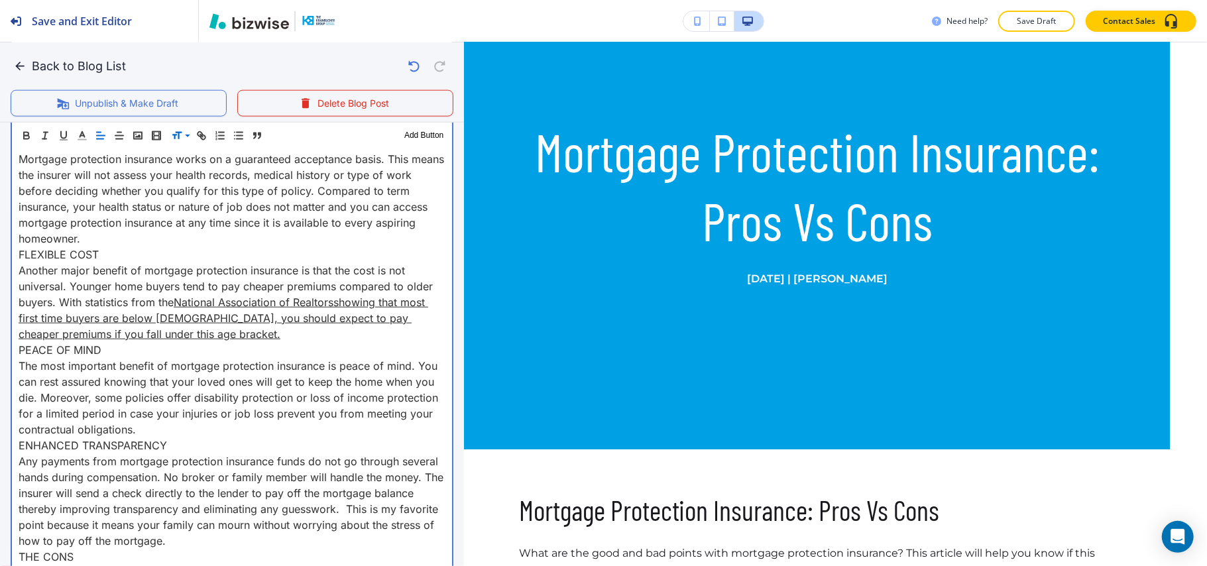
scroll to position [1103, 0]
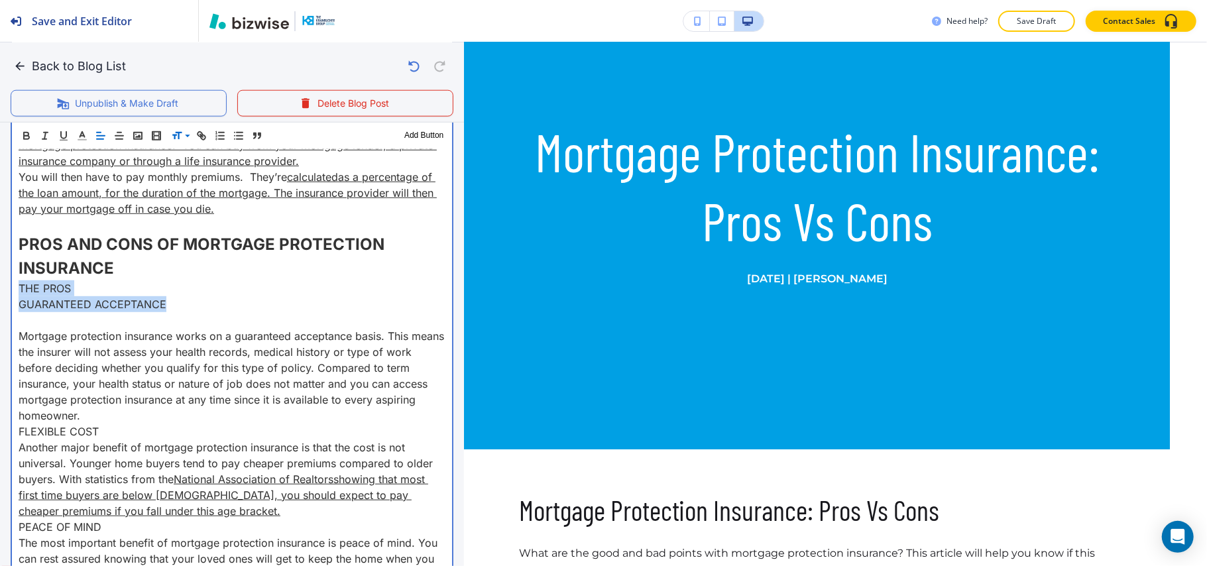
drag, startPoint x: 199, startPoint y: 310, endPoint x: 5, endPoint y: 288, distance: 194.8
click at [5, 288] on div "Blog Content Header 1 Header 2 Header 3 Body Text Add Button Mortgage Protectio…" at bounding box center [232, 361] width 464 height 1845
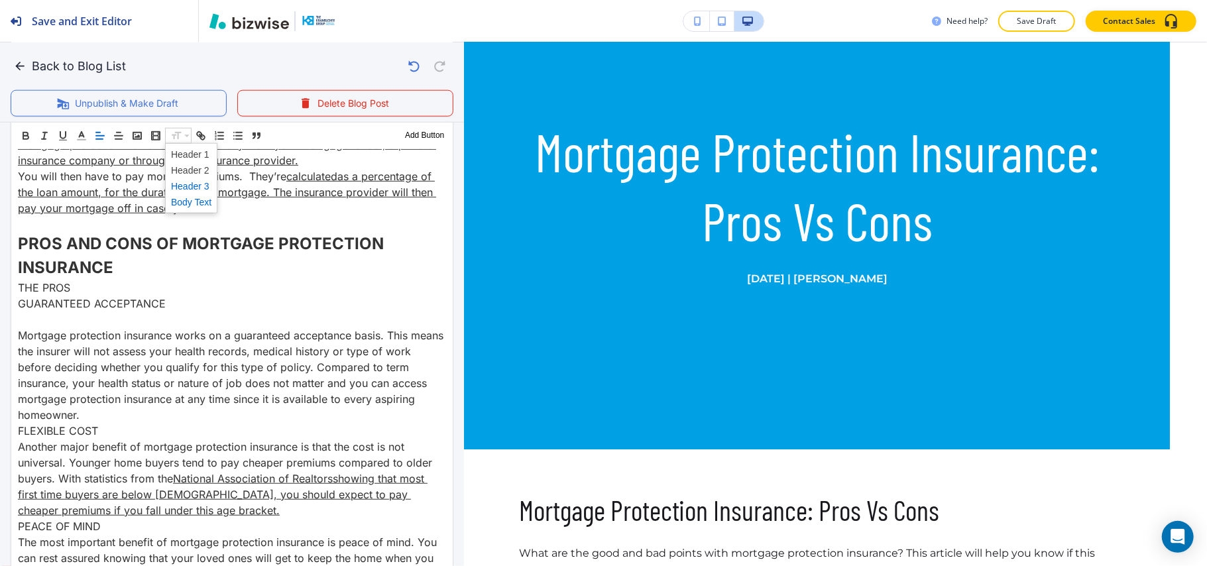
click at [193, 178] on span at bounding box center [191, 186] width 40 height 16
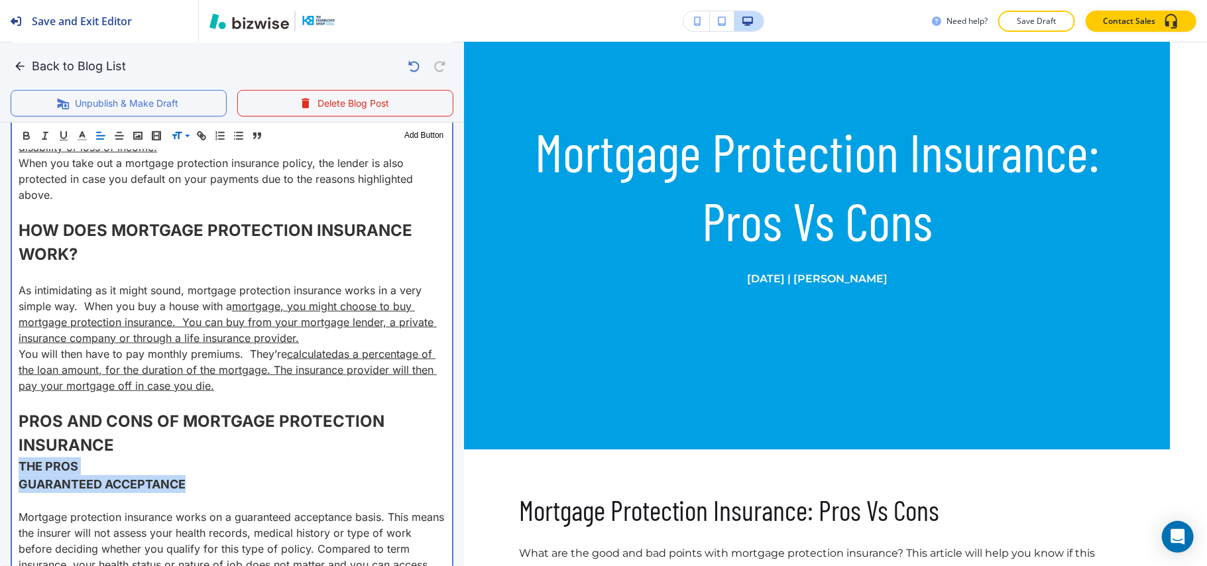
scroll to position [1191, 0]
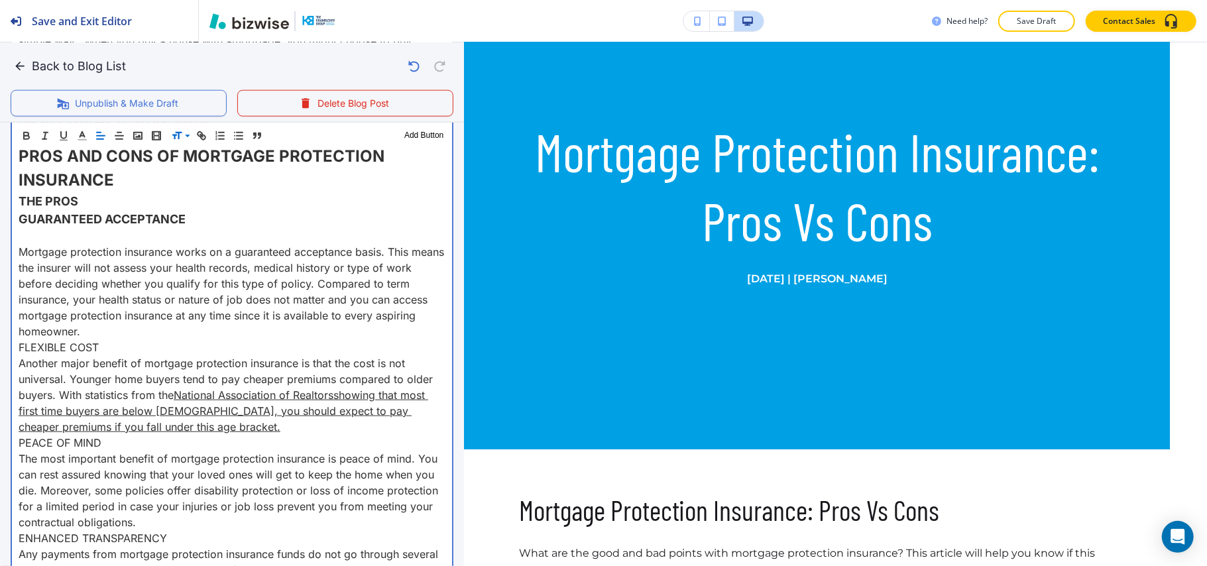
click at [93, 327] on p "Mortgage protection insurance works on a guaranteed acceptance basis. This mean…" at bounding box center [232, 291] width 427 height 95
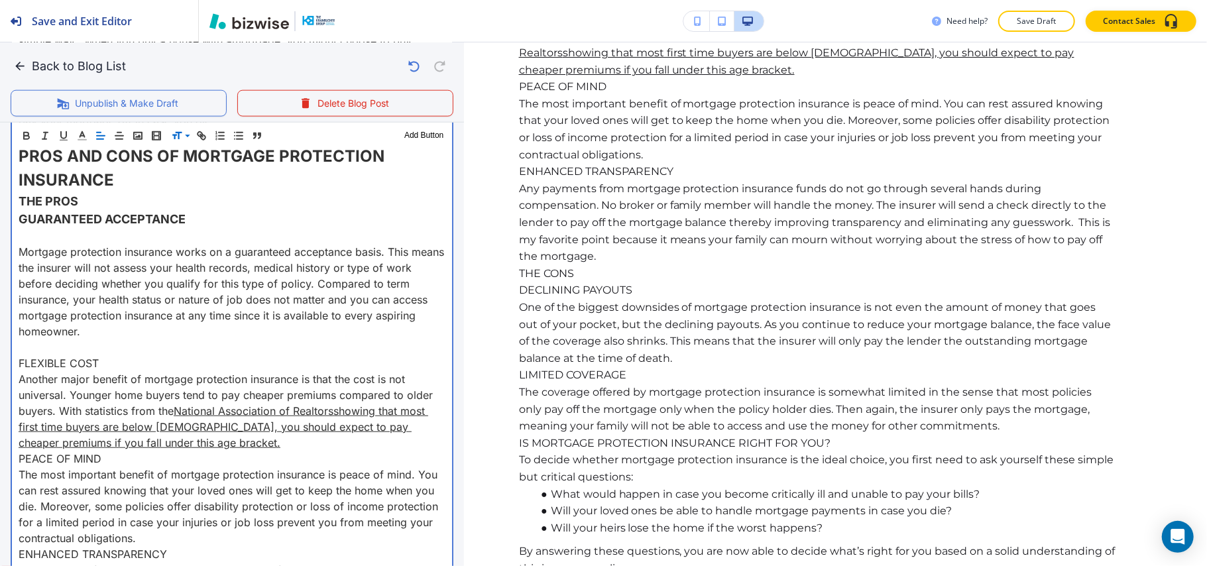
scroll to position [1501, 0]
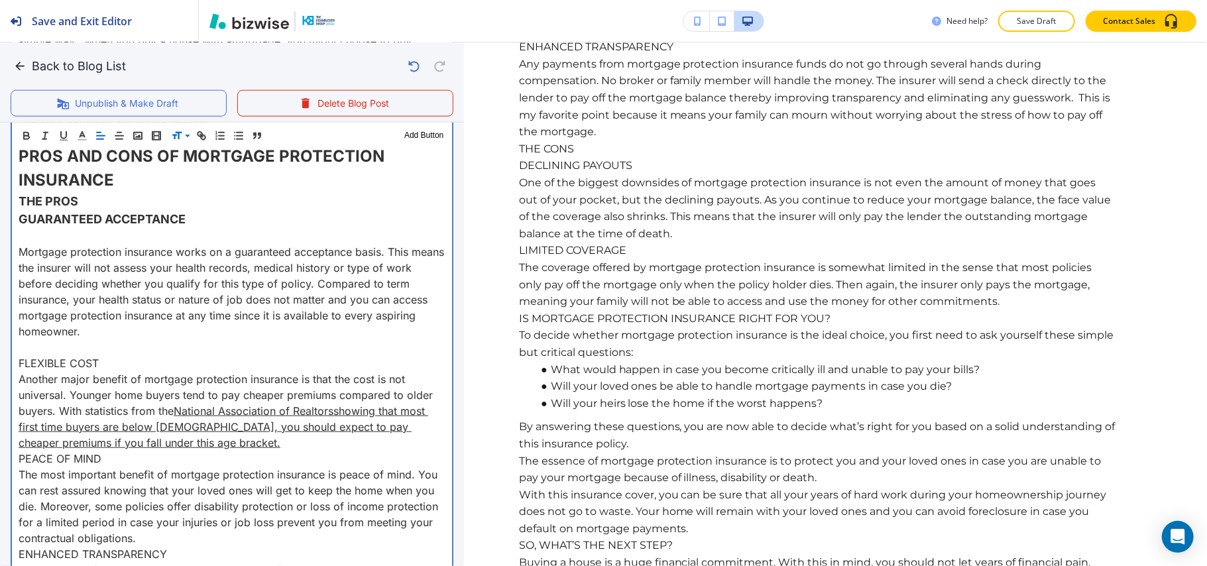
click at [113, 364] on p "FLEXIBLE COST" at bounding box center [232, 363] width 427 height 16
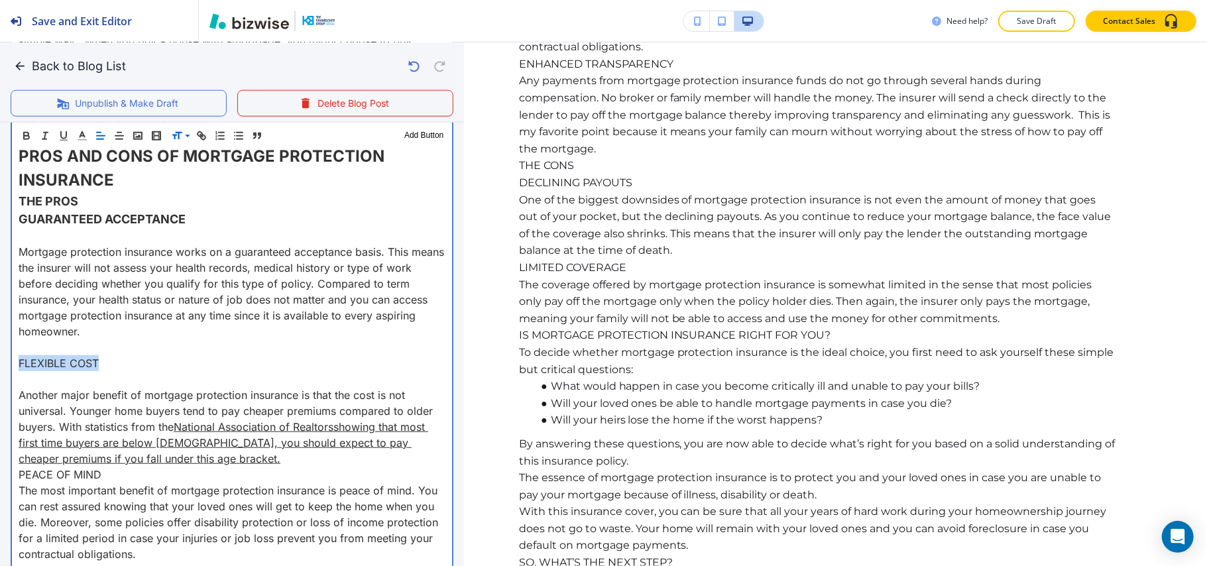
drag, startPoint x: 117, startPoint y: 361, endPoint x: 0, endPoint y: 366, distance: 116.7
click at [0, 366] on div "Blog Content Header 1 Header 2 Header 3 Body Text Add Button Mortgage Protectio…" at bounding box center [232, 291] width 464 height 1880
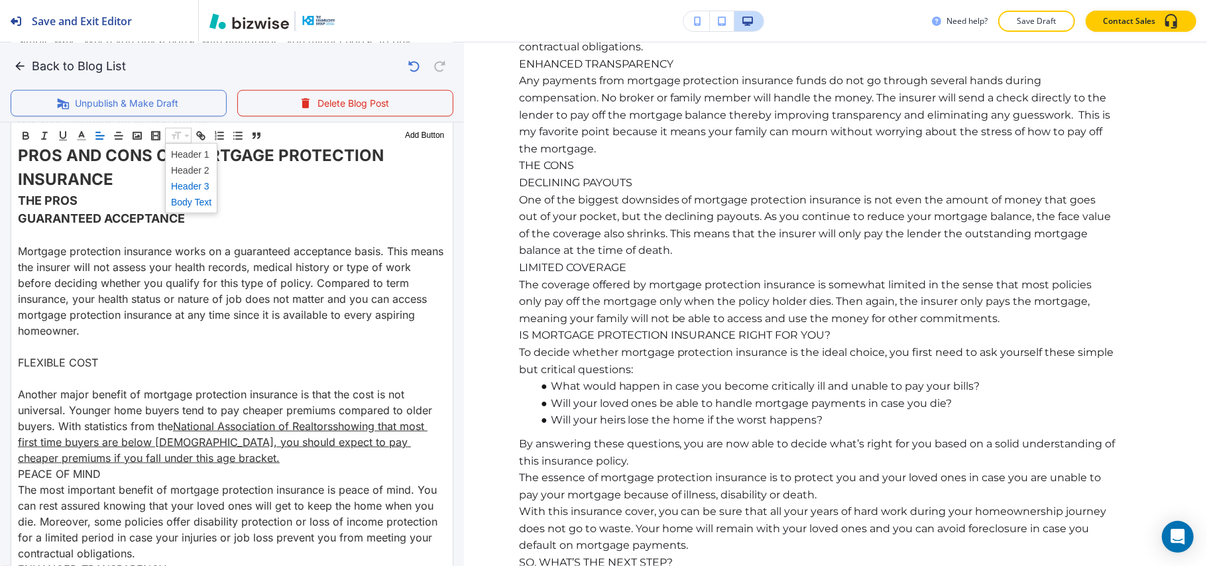
click at [194, 180] on span at bounding box center [191, 186] width 40 height 16
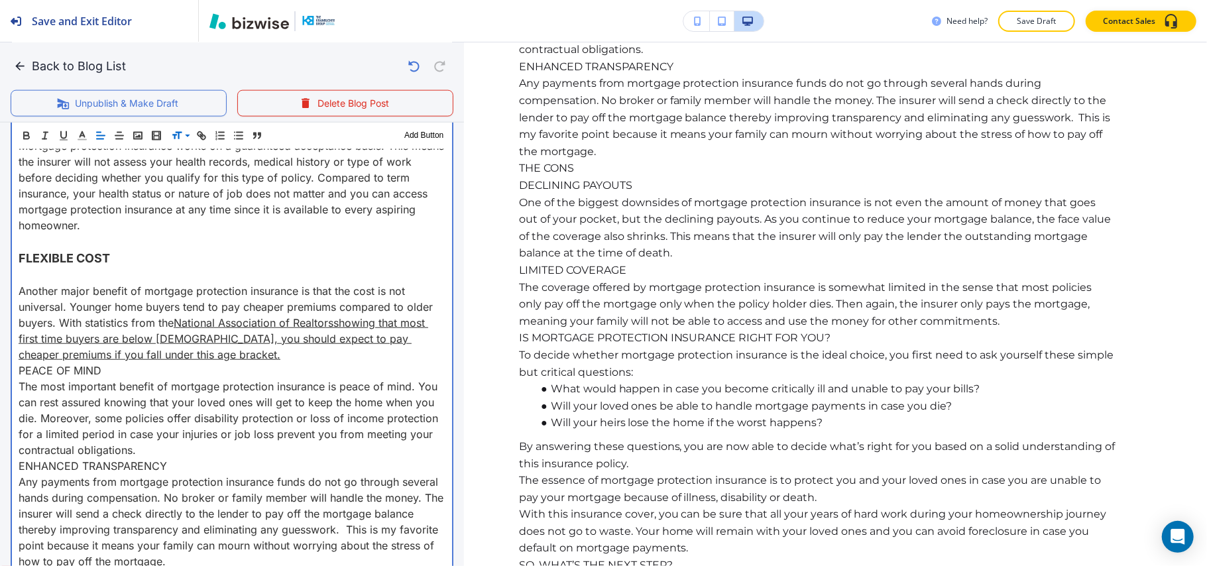
scroll to position [1280, 0]
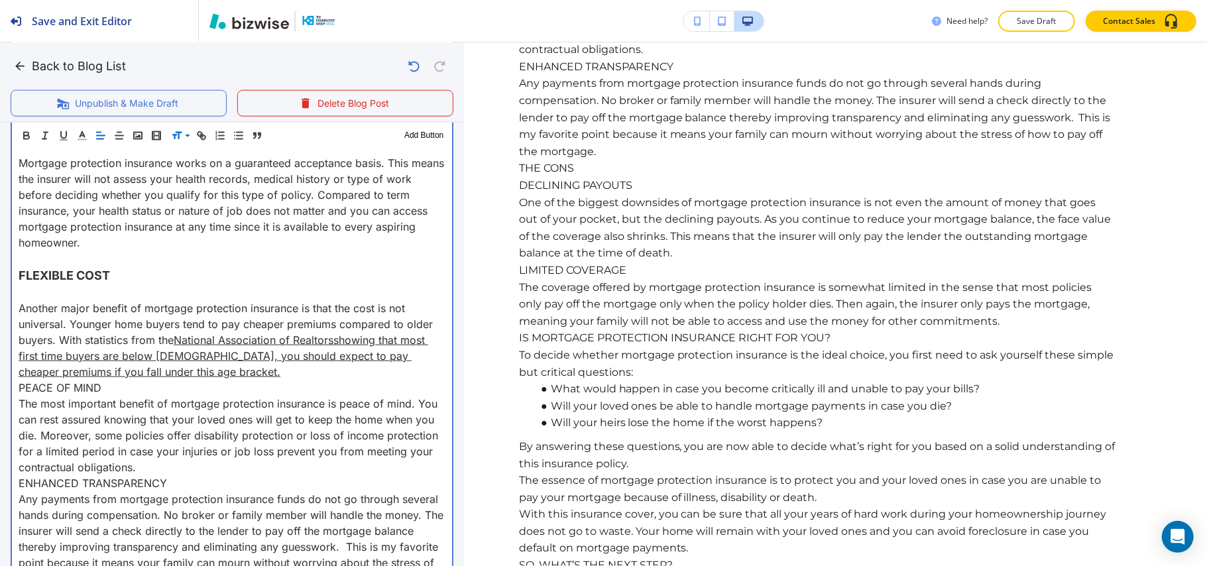
click at [258, 372] on p "Another major benefit of mortgage protection insurance is that the cost is not …" at bounding box center [232, 340] width 427 height 80
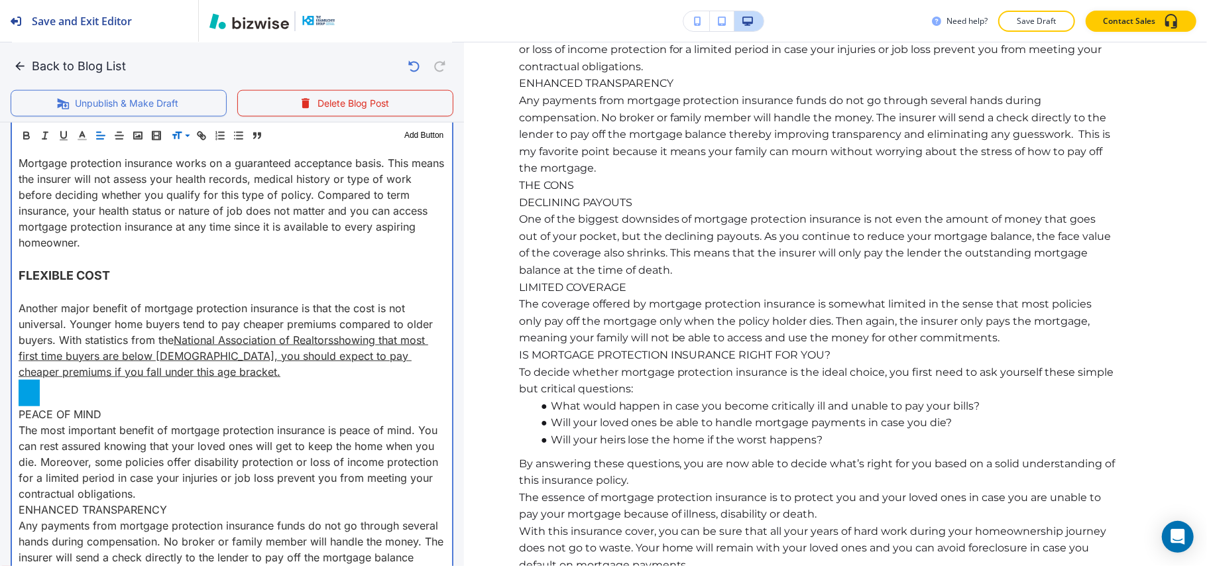
click at [172, 417] on p "PEACE OF MIND" at bounding box center [232, 414] width 427 height 16
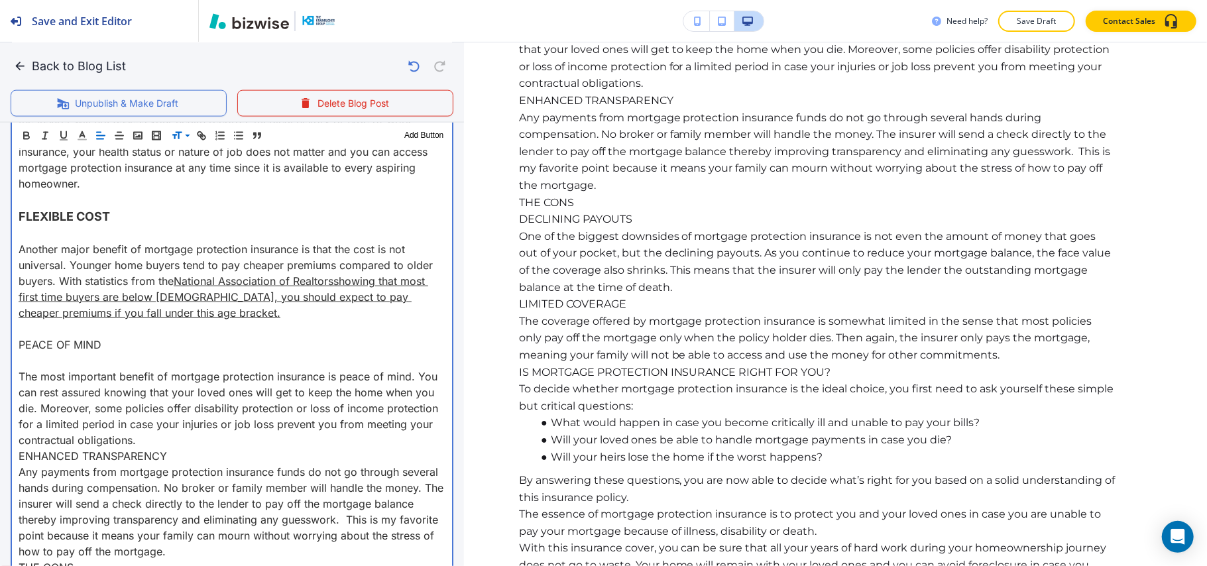
scroll to position [1368, 0]
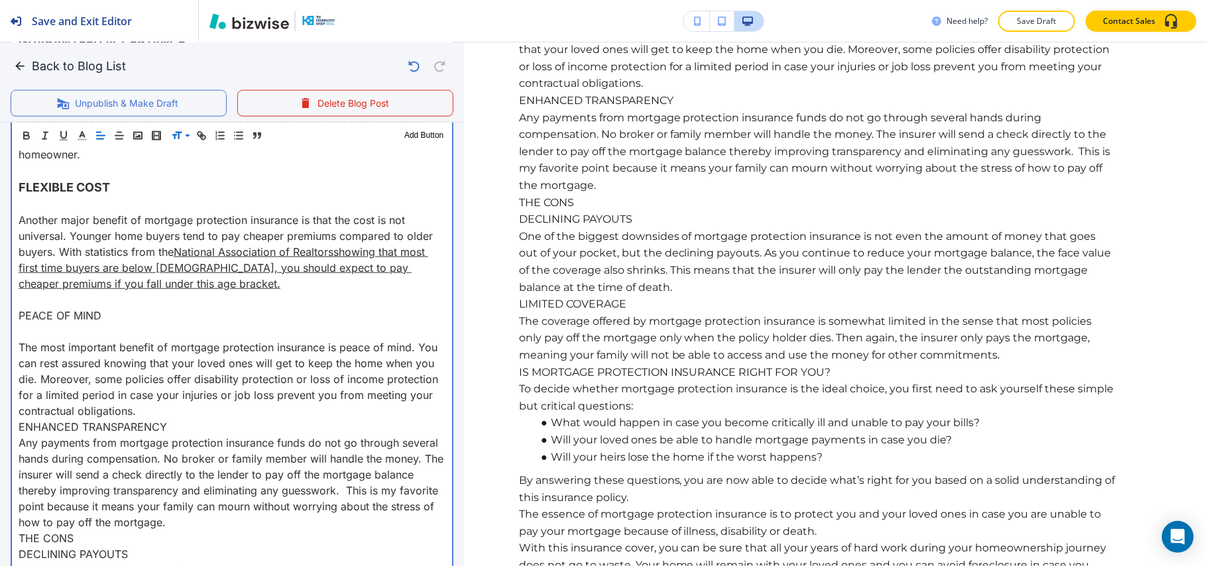
click at [212, 411] on p "The most important benefit of mortgage protection insurance is peace of mind. Y…" at bounding box center [232, 379] width 427 height 80
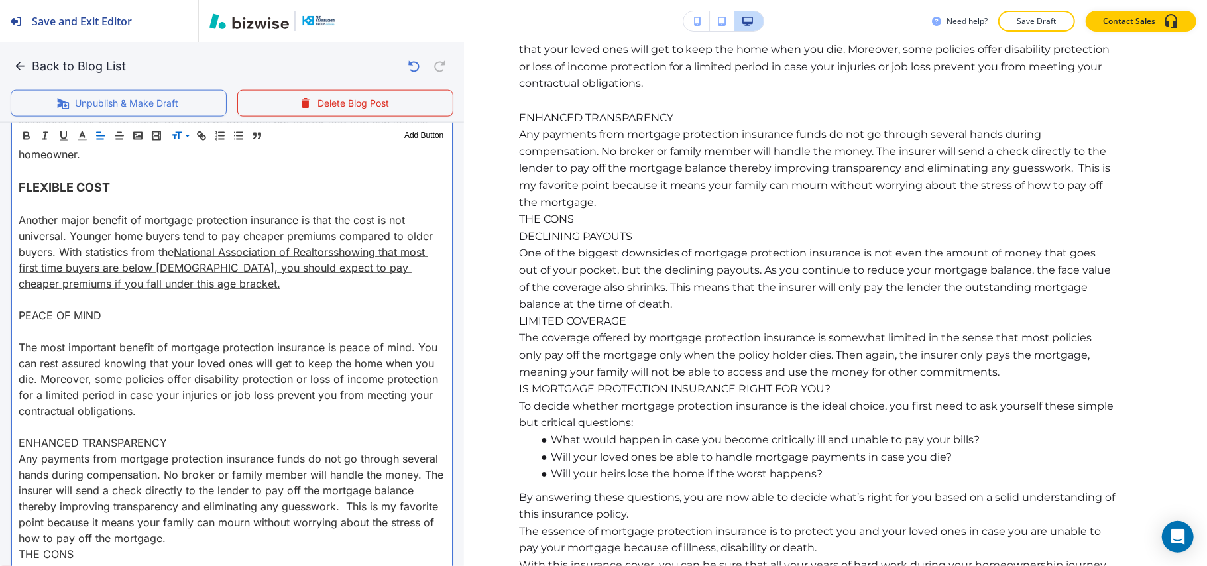
click at [203, 445] on p "ENHANCED TRANSPARENCY" at bounding box center [232, 443] width 427 height 16
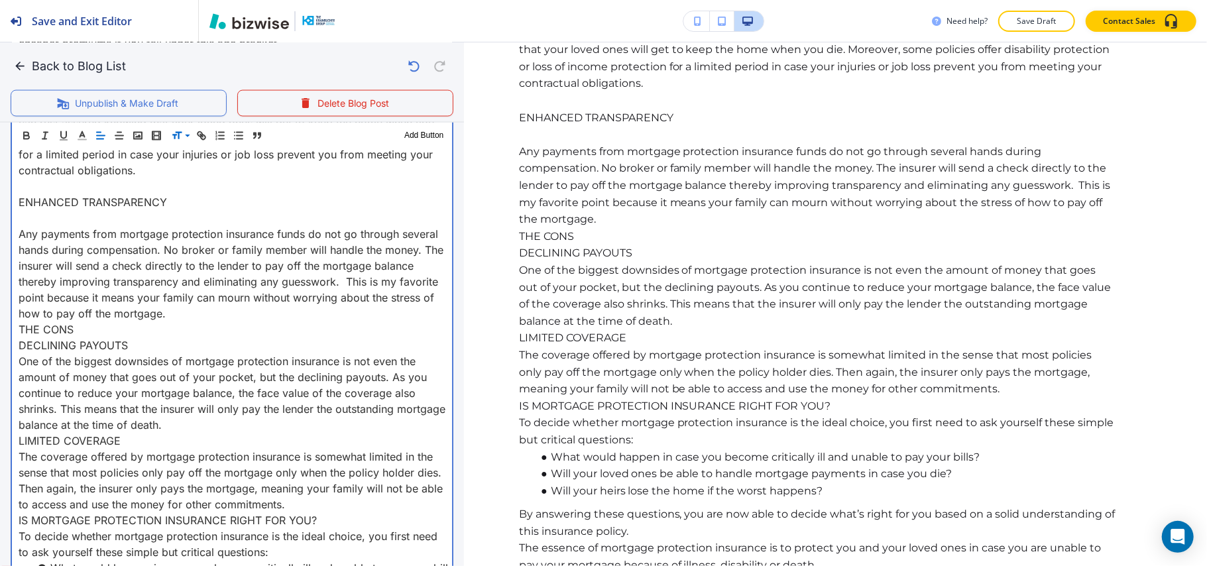
scroll to position [1633, 0]
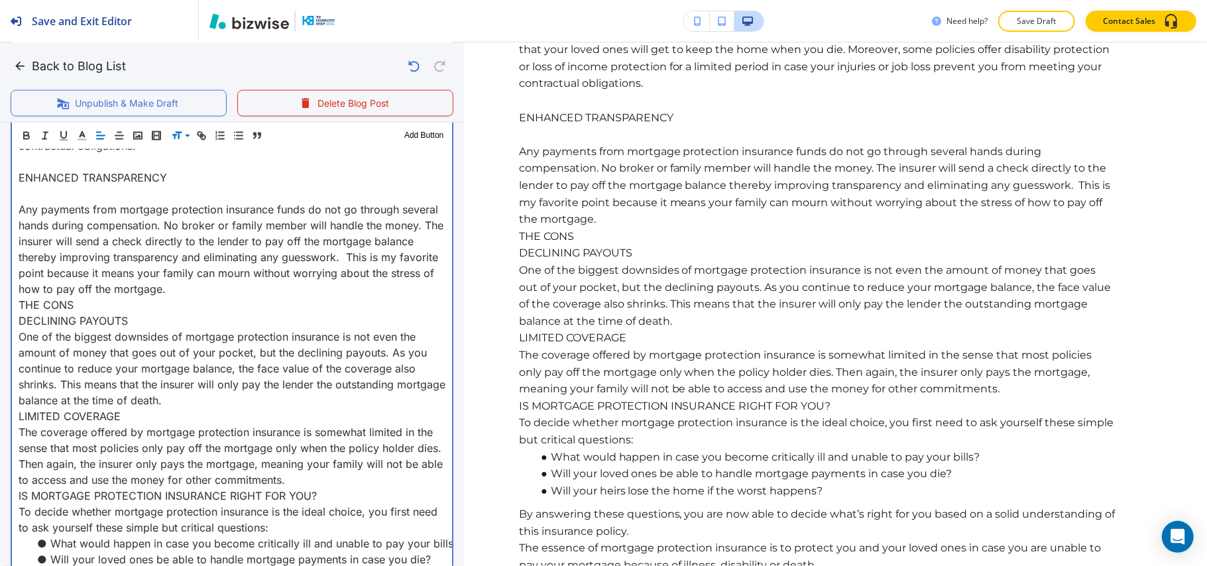
click at [254, 290] on p "Any payments from mortgage protection insurance funds do not go through several…" at bounding box center [232, 248] width 427 height 95
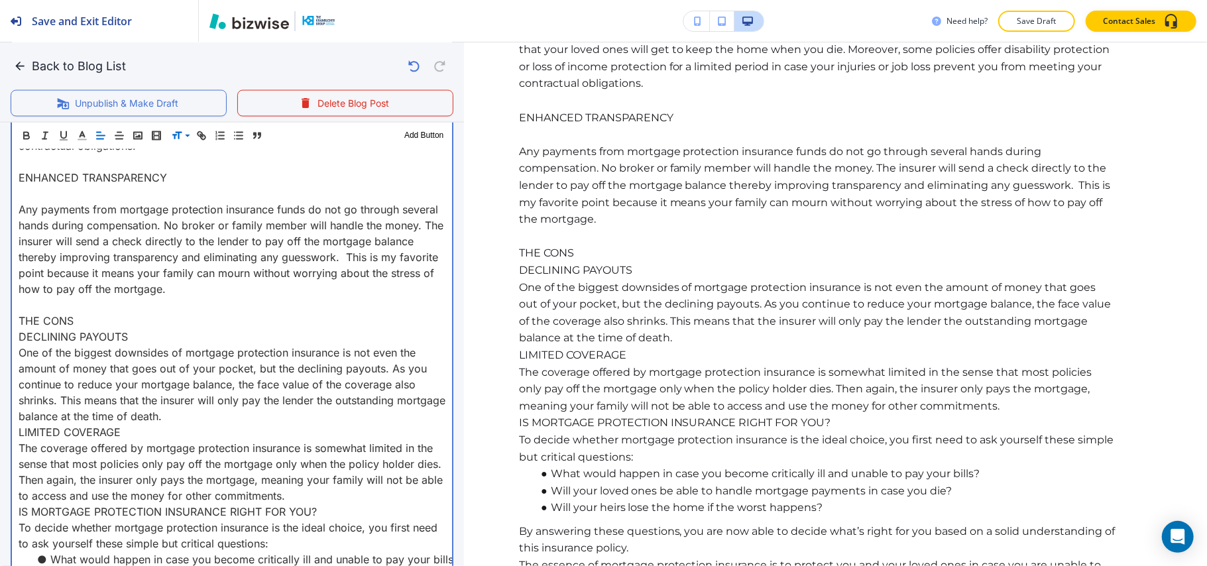
click at [142, 338] on p "DECLINING PAYOUTS" at bounding box center [232, 337] width 427 height 16
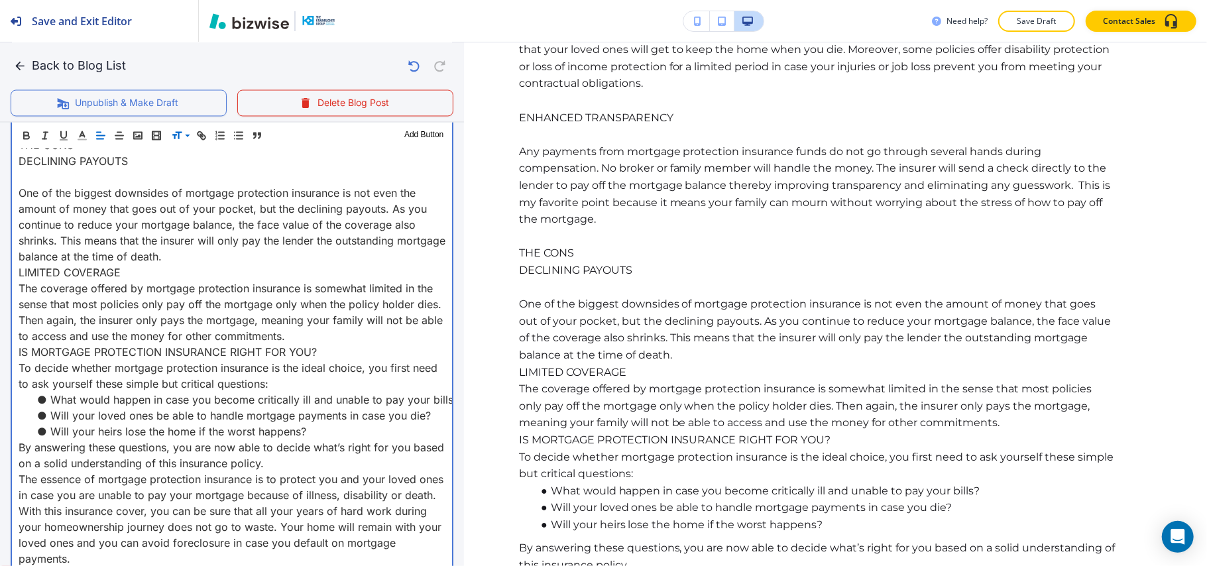
scroll to position [1810, 0]
click at [223, 256] on p "One of the biggest downsides of mortgage protection insurance is not even the a…" at bounding box center [232, 224] width 427 height 80
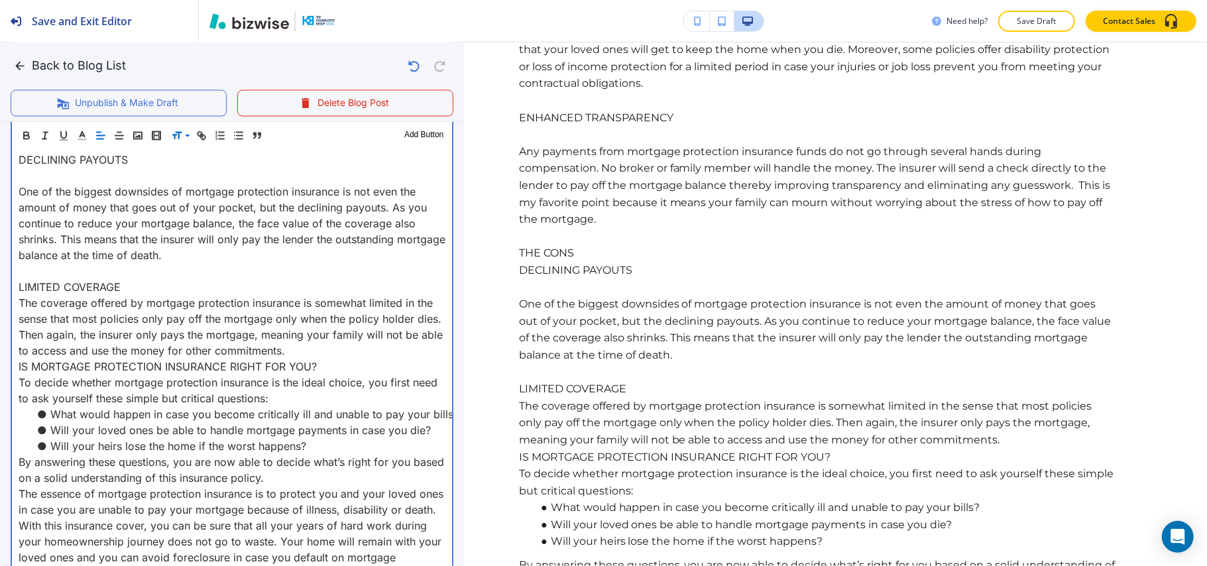
click at [141, 288] on p "LIMITED COVERAGE" at bounding box center [232, 287] width 427 height 16
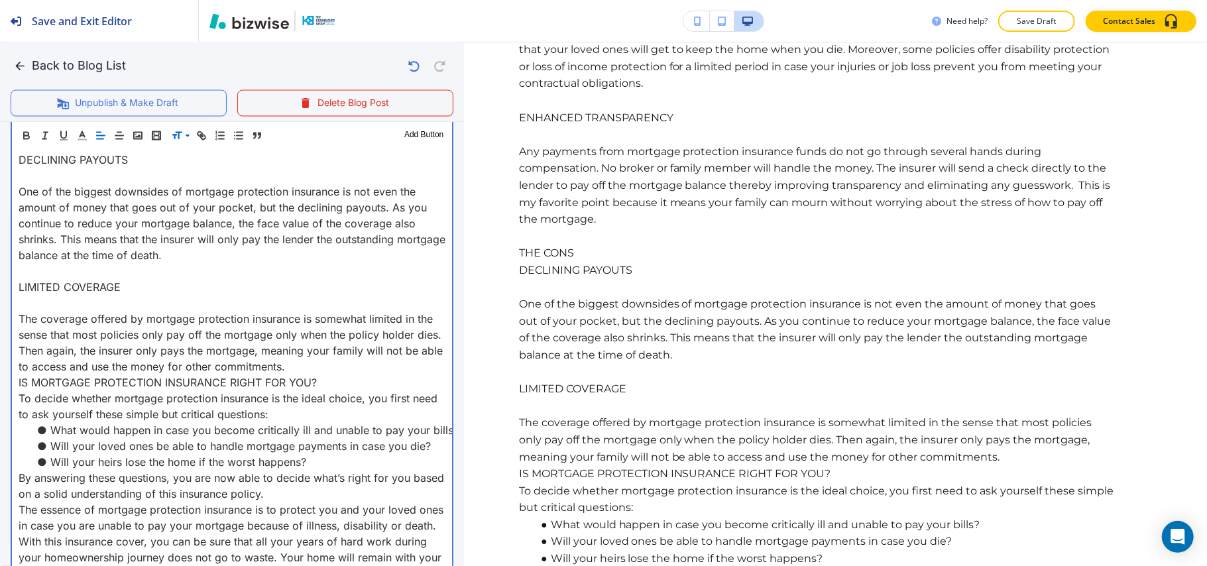
scroll to position [1898, 0]
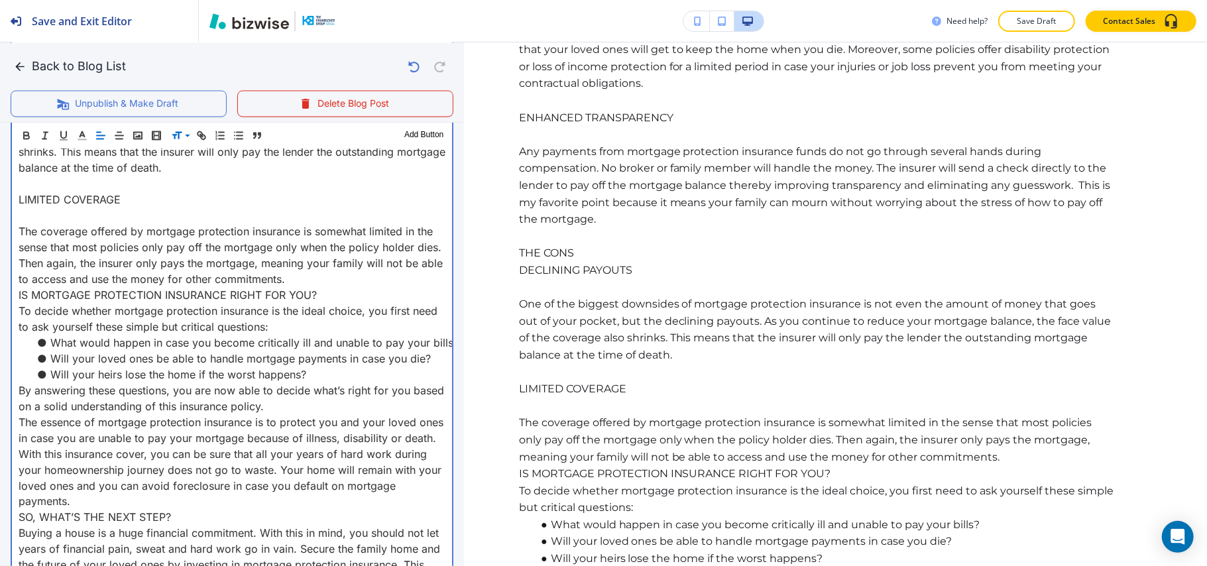
click at [352, 277] on p "The coverage offered by mortgage protection insurance is somewhat limited in th…" at bounding box center [232, 255] width 427 height 64
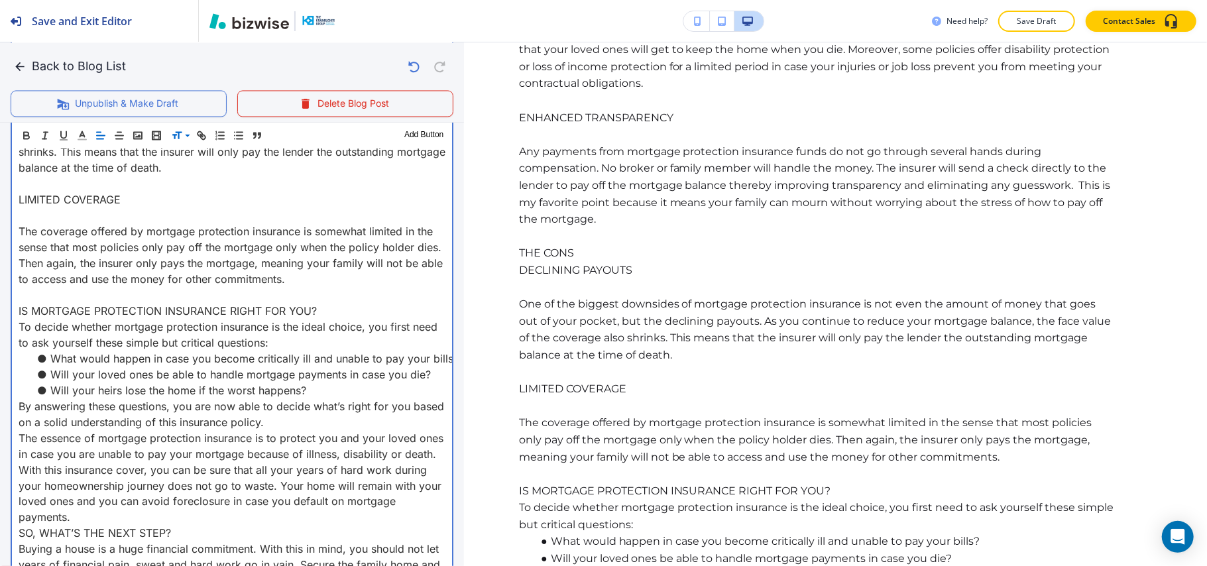
click at [327, 309] on p "IS MORTGAGE PROTECTION INSURANCE RIGHT FOR YOU?" at bounding box center [232, 310] width 427 height 16
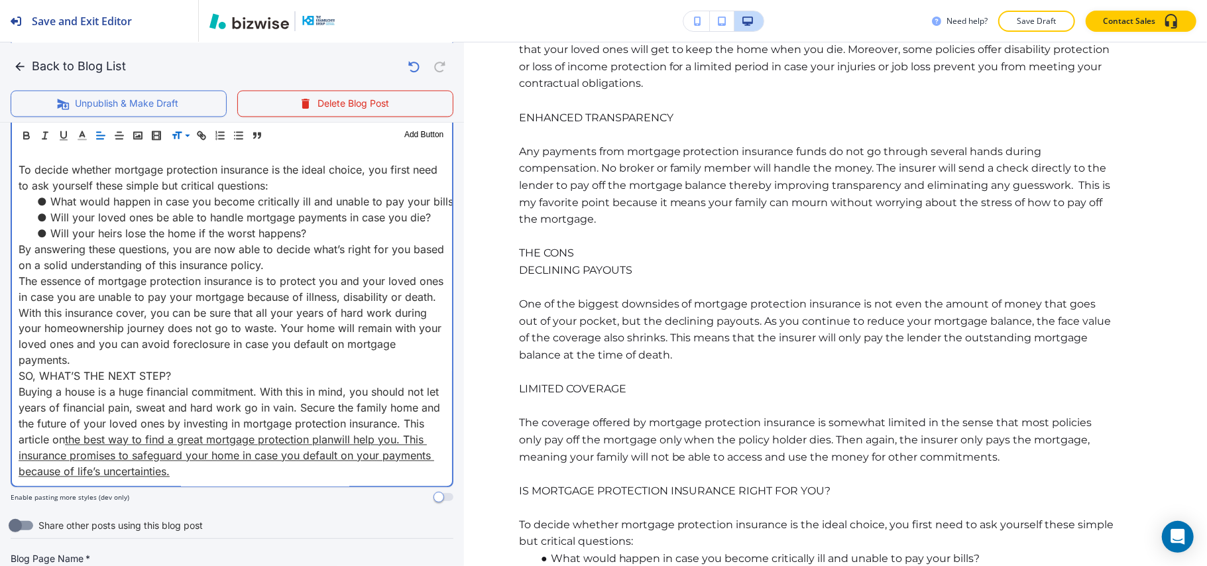
scroll to position [2075, 0]
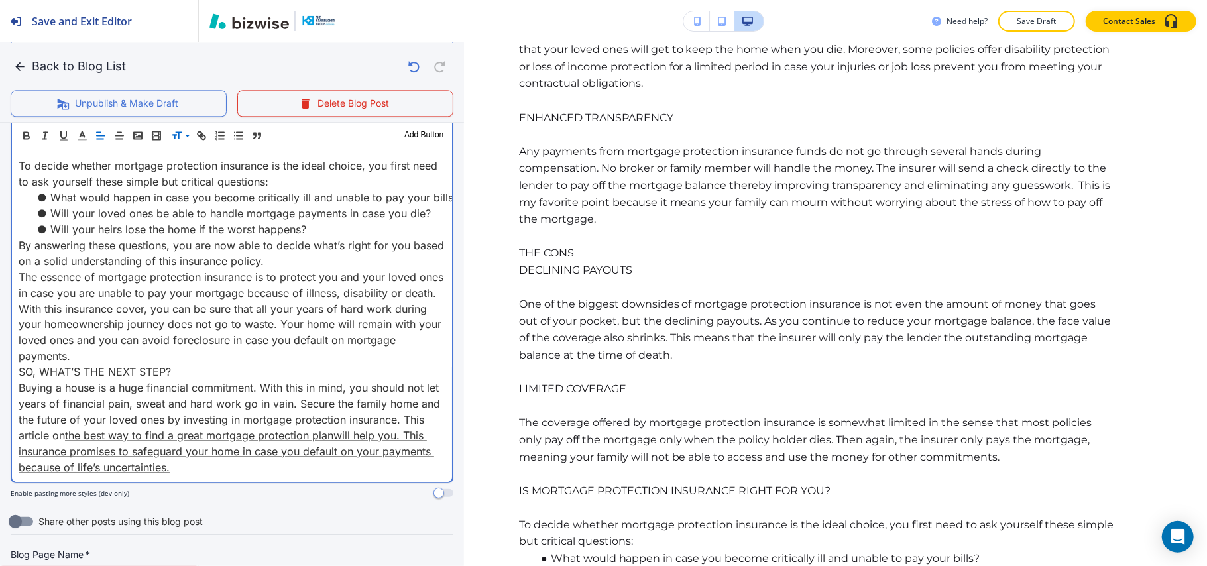
click at [64, 300] on p "The essence of mortgage protection insurance is to protect you and your loved o…" at bounding box center [232, 284] width 427 height 32
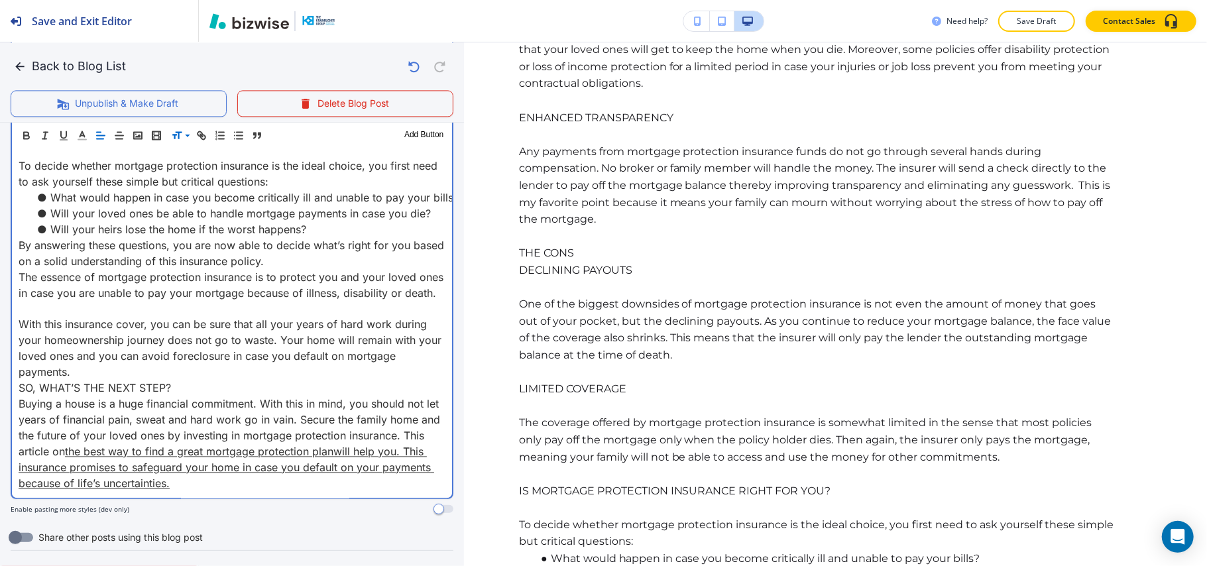
click at [81, 380] on p "With this insurance cover, you can be sure that all your years of hard work dur…" at bounding box center [232, 348] width 427 height 64
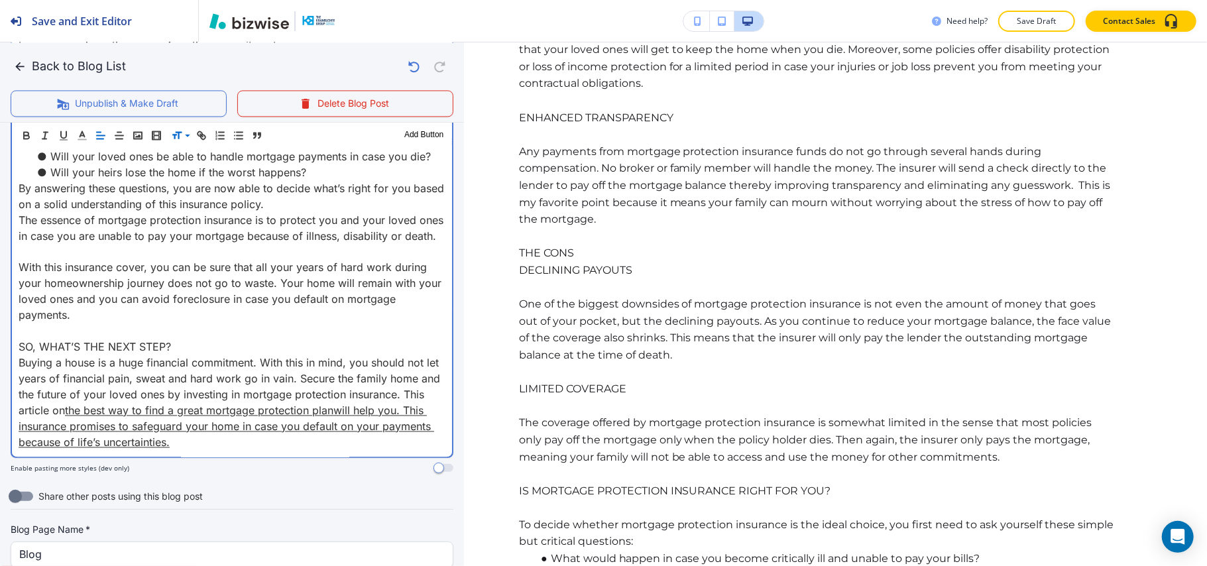
scroll to position [2163, 0]
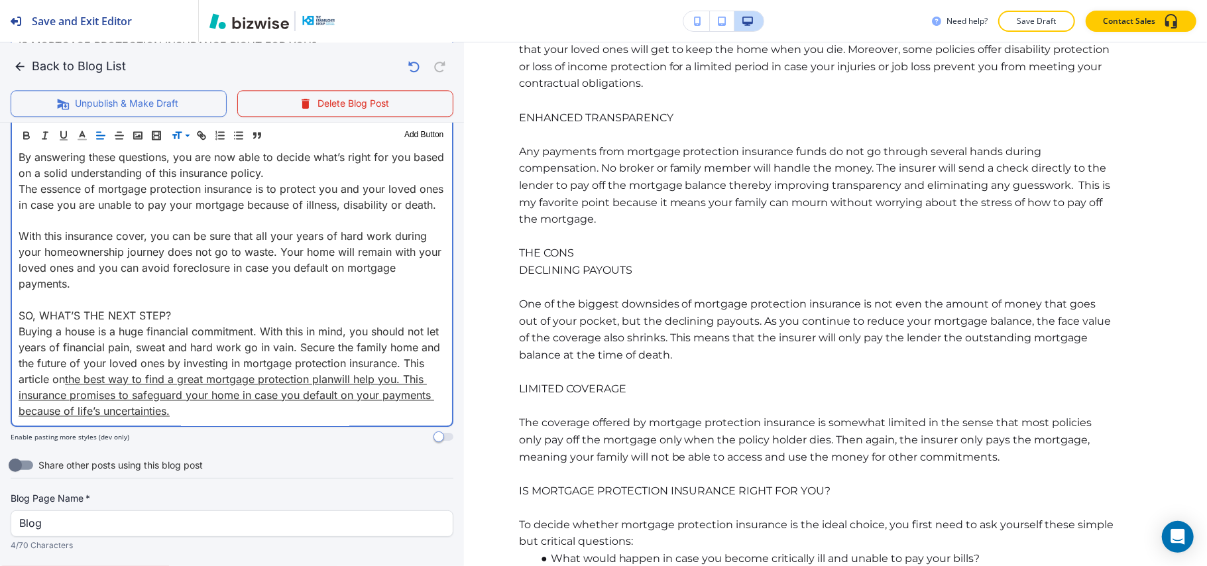
click at [211, 323] on p "SO, WHAT’S THE NEXT STEP?" at bounding box center [232, 315] width 427 height 16
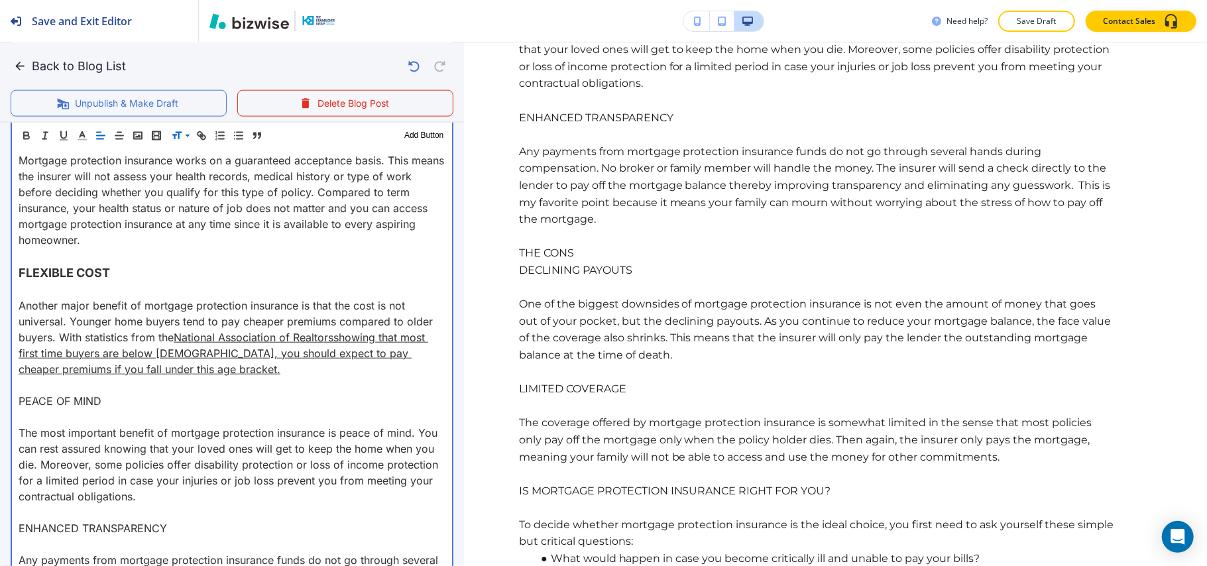
scroll to position [1280, 0]
drag, startPoint x: 113, startPoint y: 401, endPoint x: 0, endPoint y: 400, distance: 112.6
click at [0, 400] on div "Blog Content Header 1 Header 2 Header 3 Body Text Add Button Mortgage Protectio…" at bounding box center [232, 307] width 464 height 2089
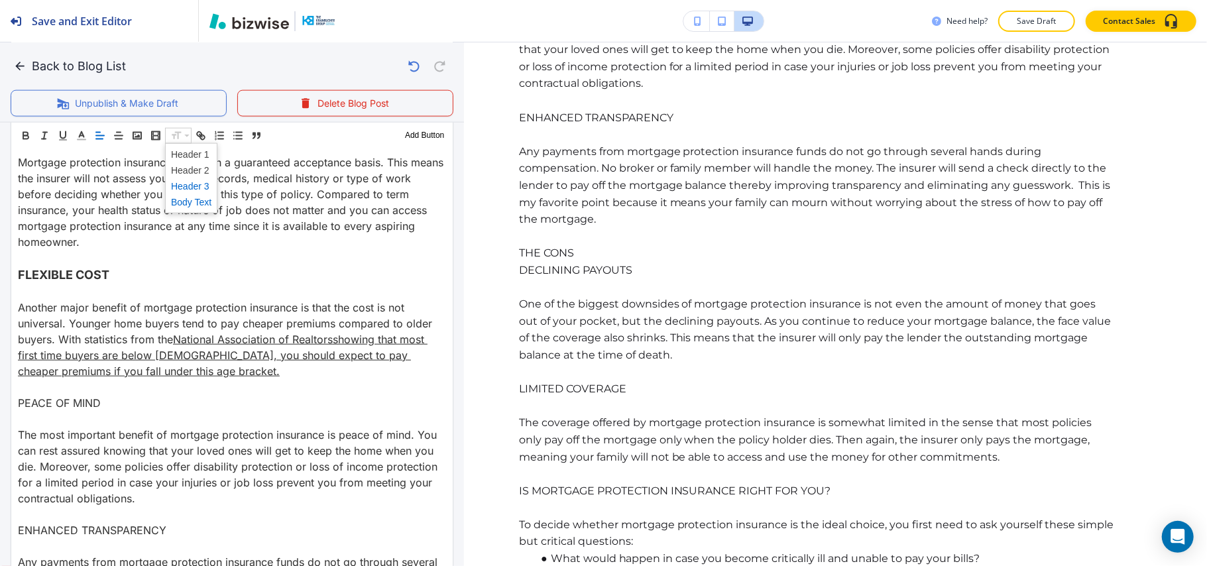
click at [196, 182] on span at bounding box center [191, 186] width 40 height 16
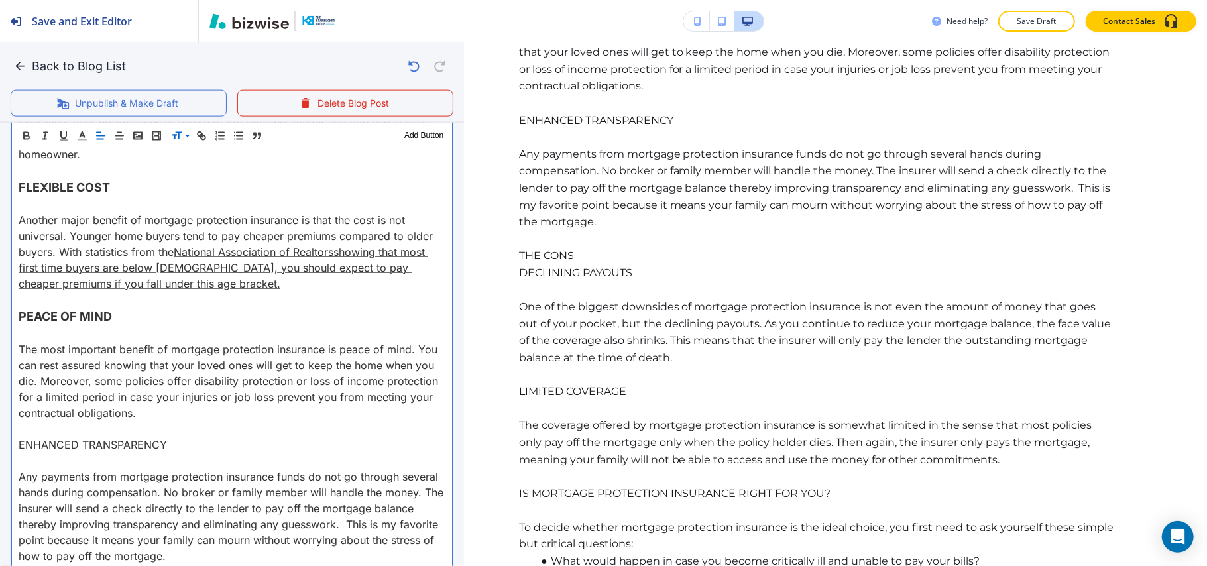
scroll to position [1456, 0]
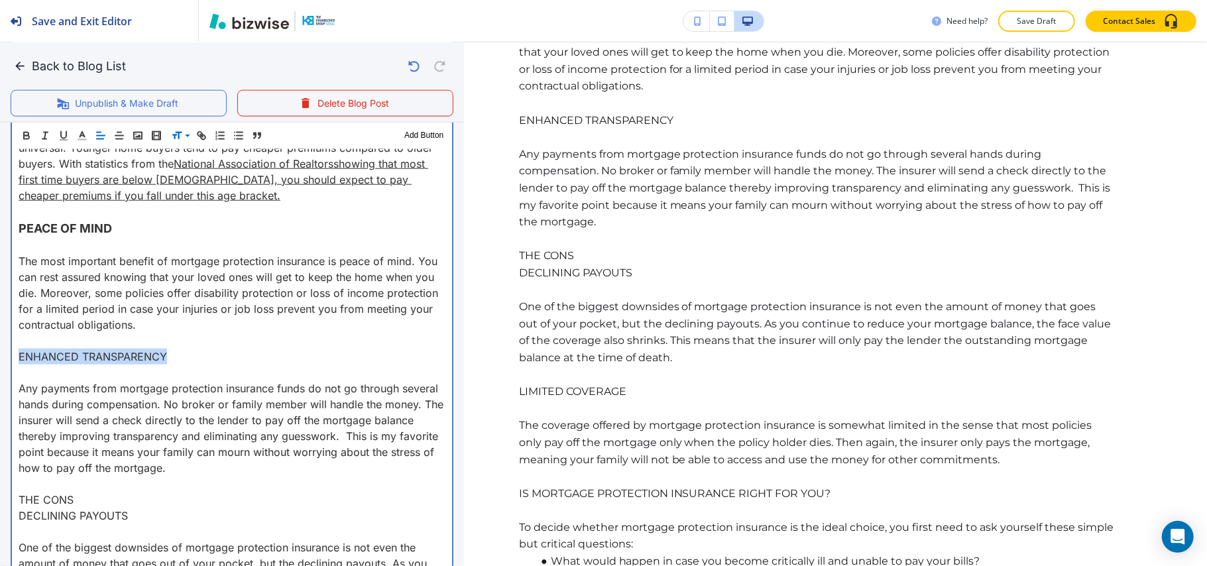
drag, startPoint x: 181, startPoint y: 354, endPoint x: 3, endPoint y: 363, distance: 178.5
click at [3, 363] on div "Blog Content Header 1 Header 2 Header 3 Body Text Add Button Mortgage Protectio…" at bounding box center [232, 131] width 464 height 2091
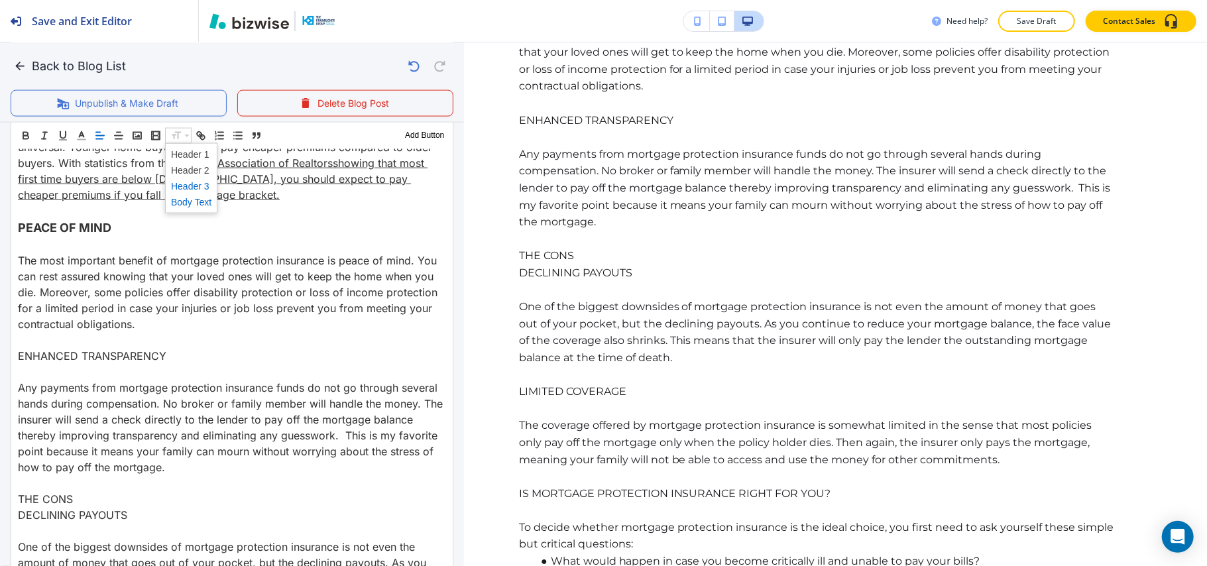
click at [191, 184] on span at bounding box center [191, 186] width 40 height 16
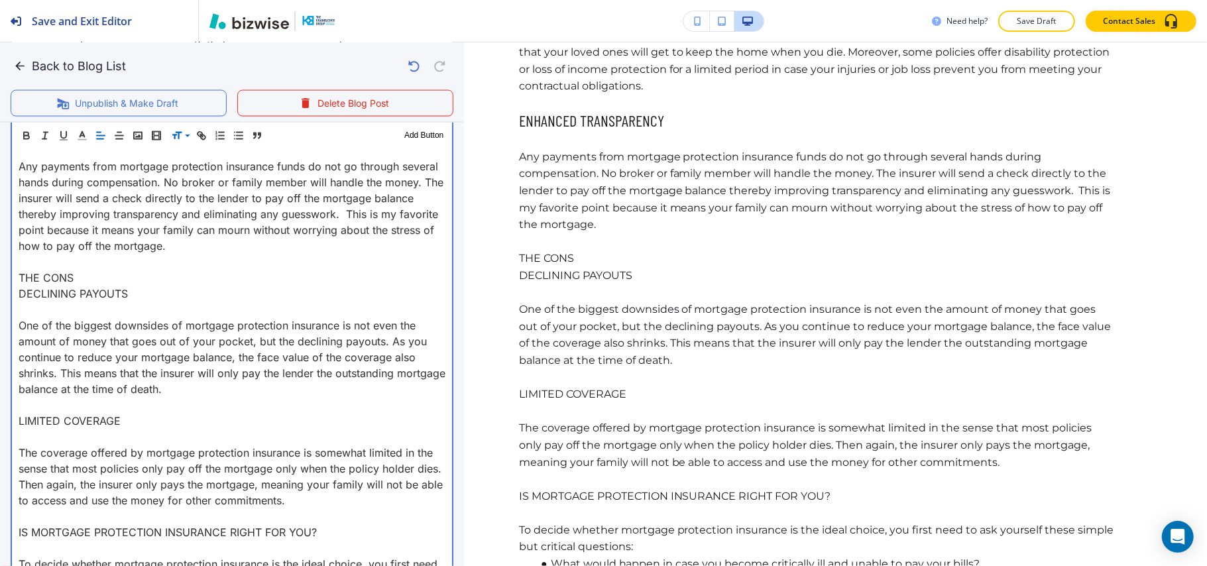
scroll to position [1633, 0]
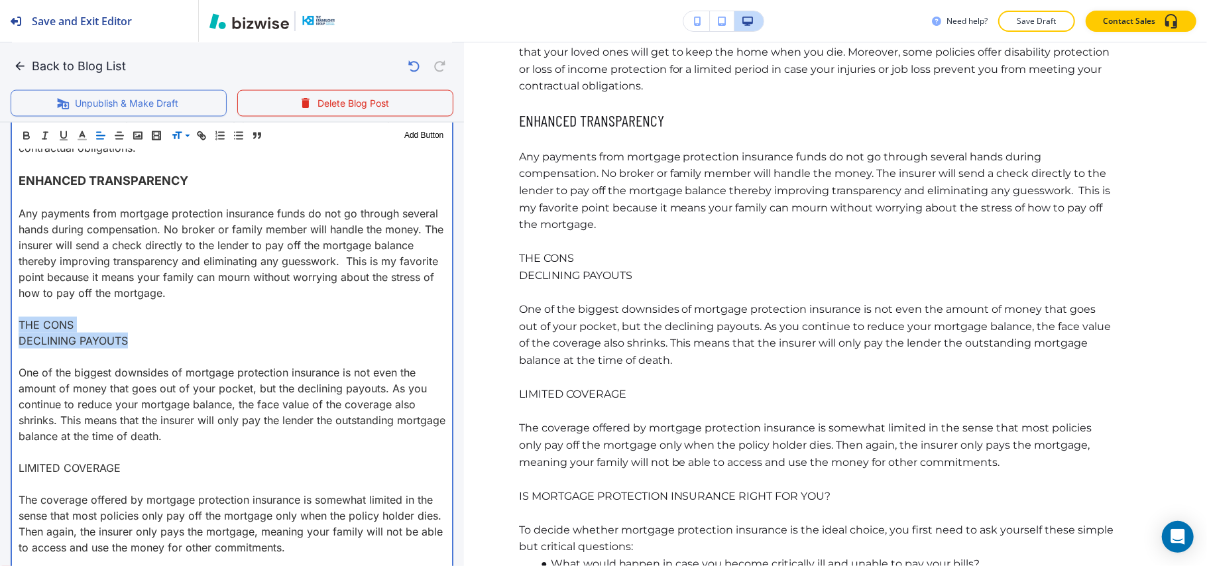
drag, startPoint x: 146, startPoint y: 339, endPoint x: 0, endPoint y: 326, distance: 146.4
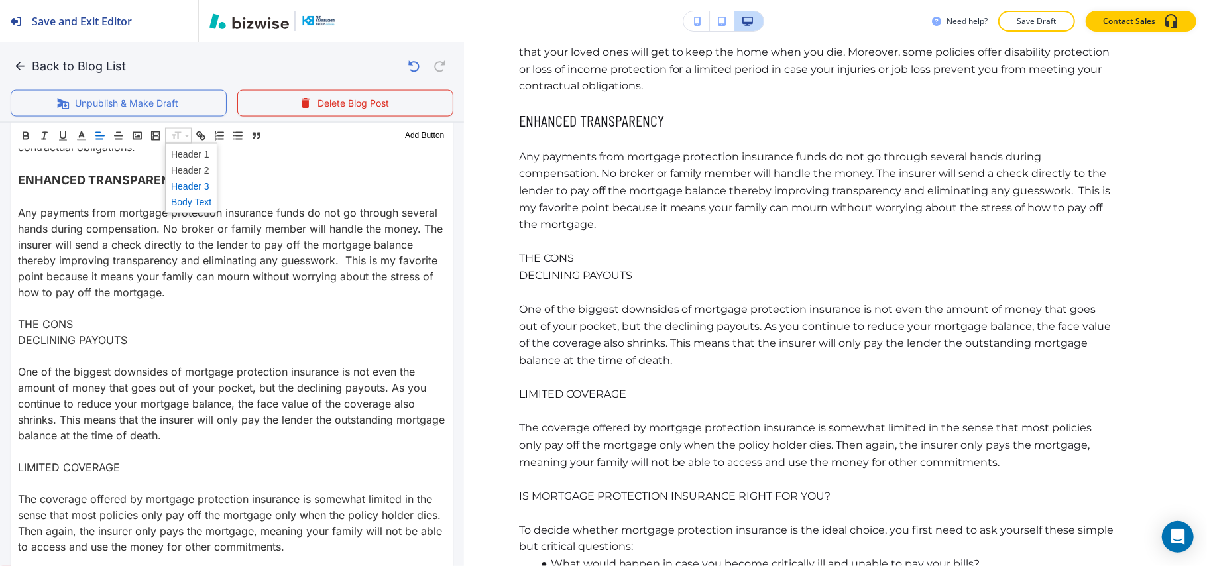
click at [192, 188] on span at bounding box center [191, 186] width 40 height 16
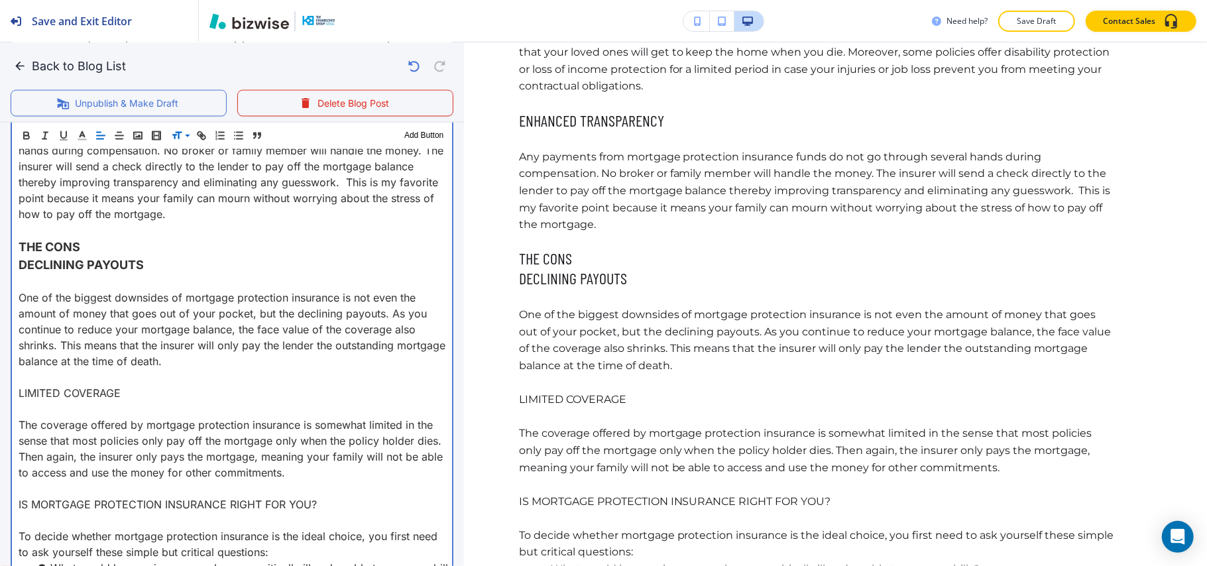
scroll to position [1810, 0]
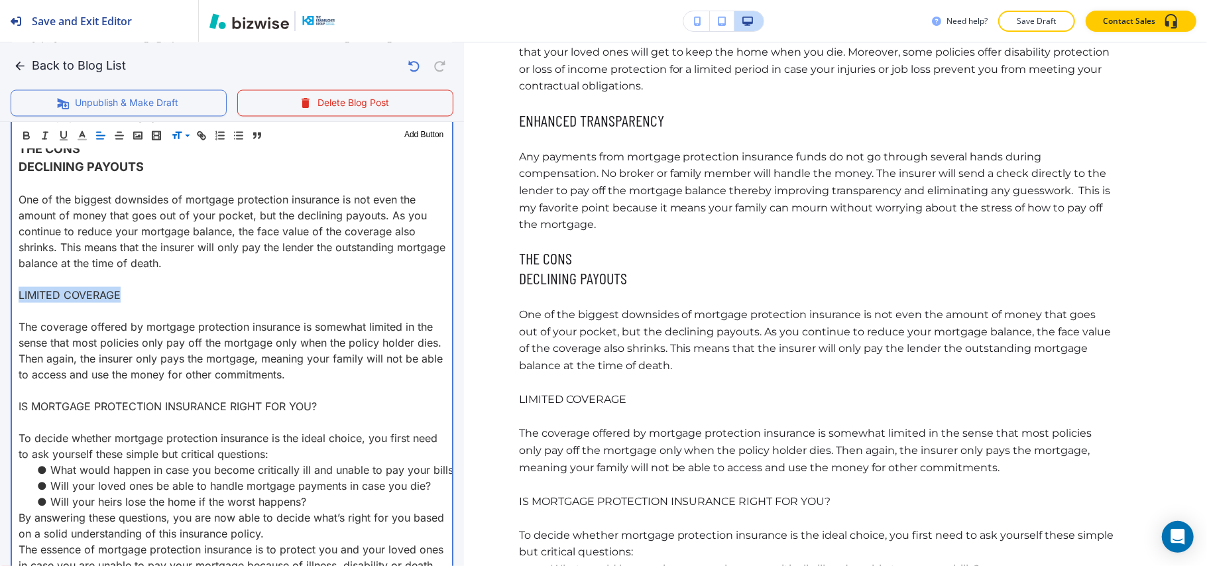
drag, startPoint x: 136, startPoint y: 293, endPoint x: 0, endPoint y: 300, distance: 136.0
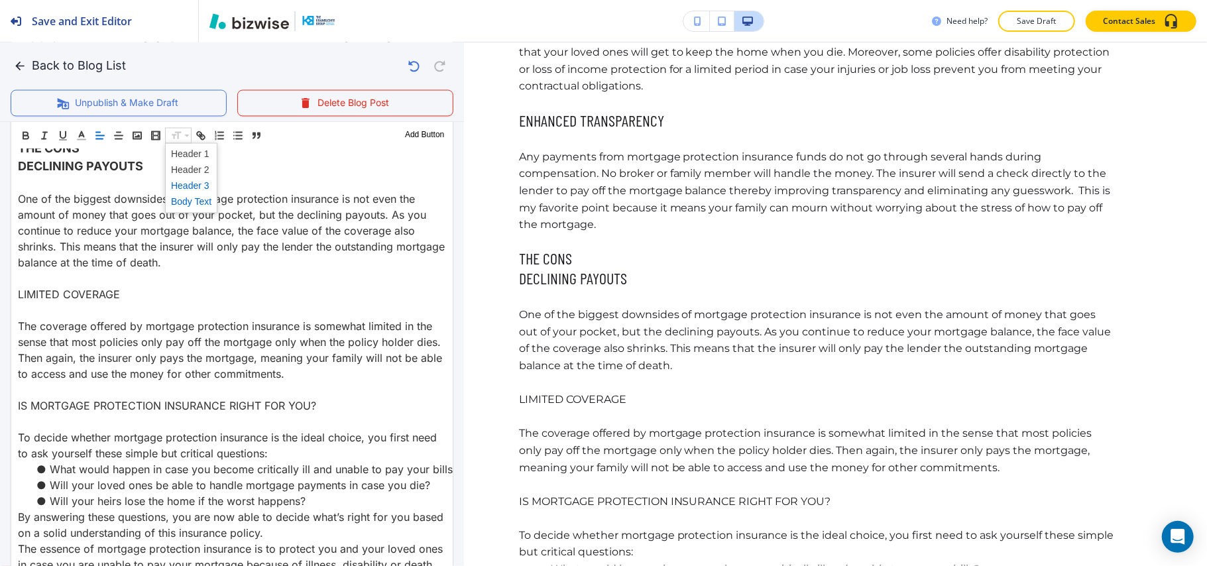
click at [191, 186] on span at bounding box center [191, 186] width 40 height 16
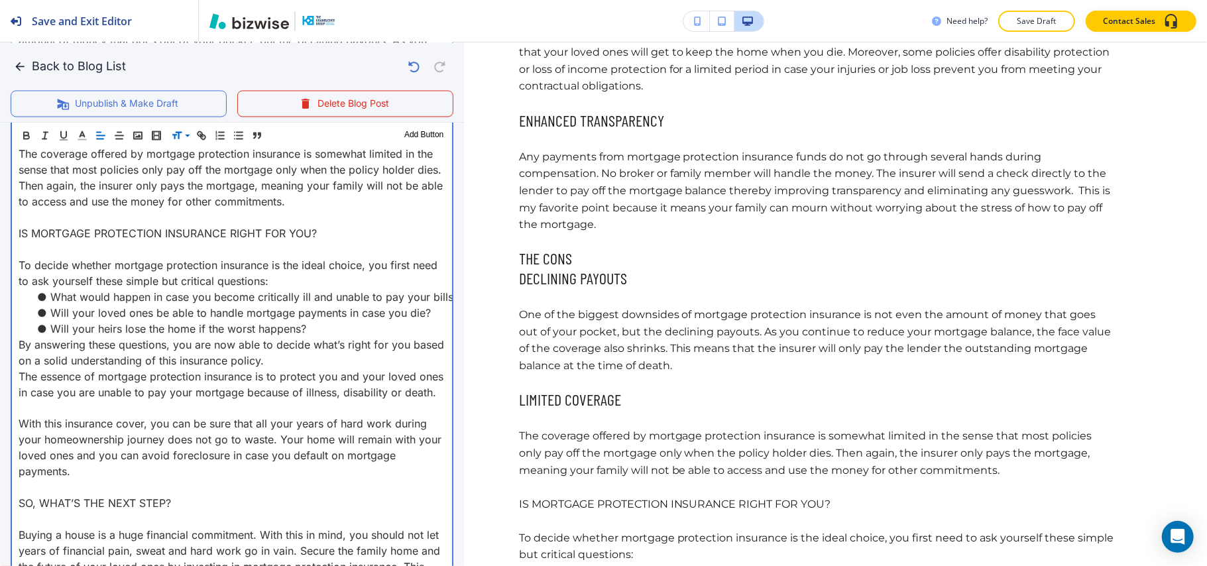
scroll to position [1986, 0]
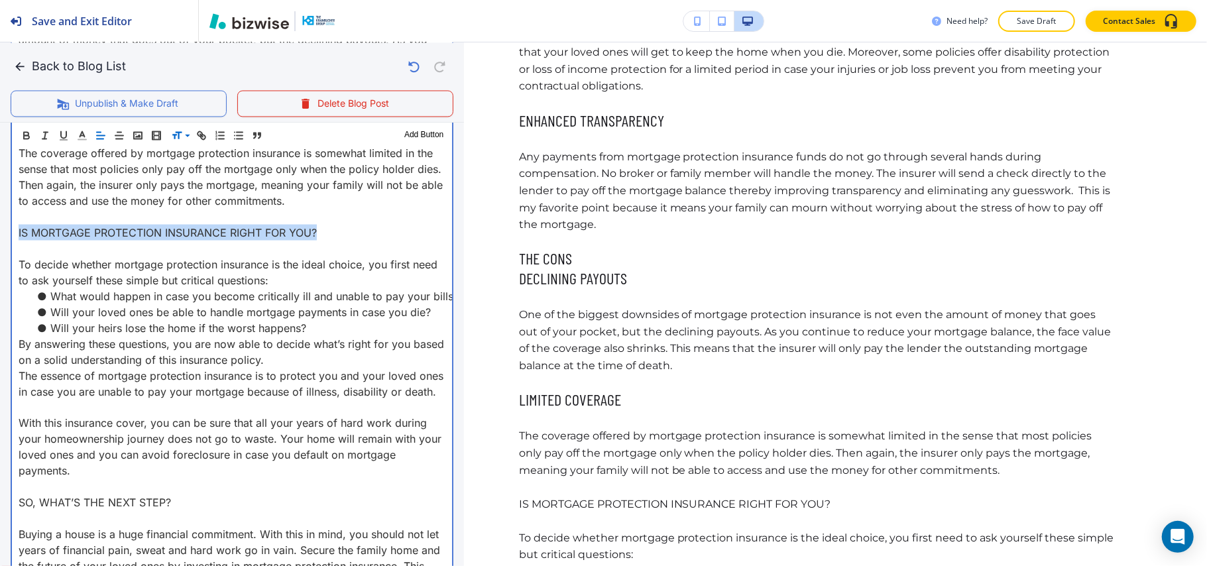
drag, startPoint x: 330, startPoint y: 233, endPoint x: 4, endPoint y: 236, distance: 326.0
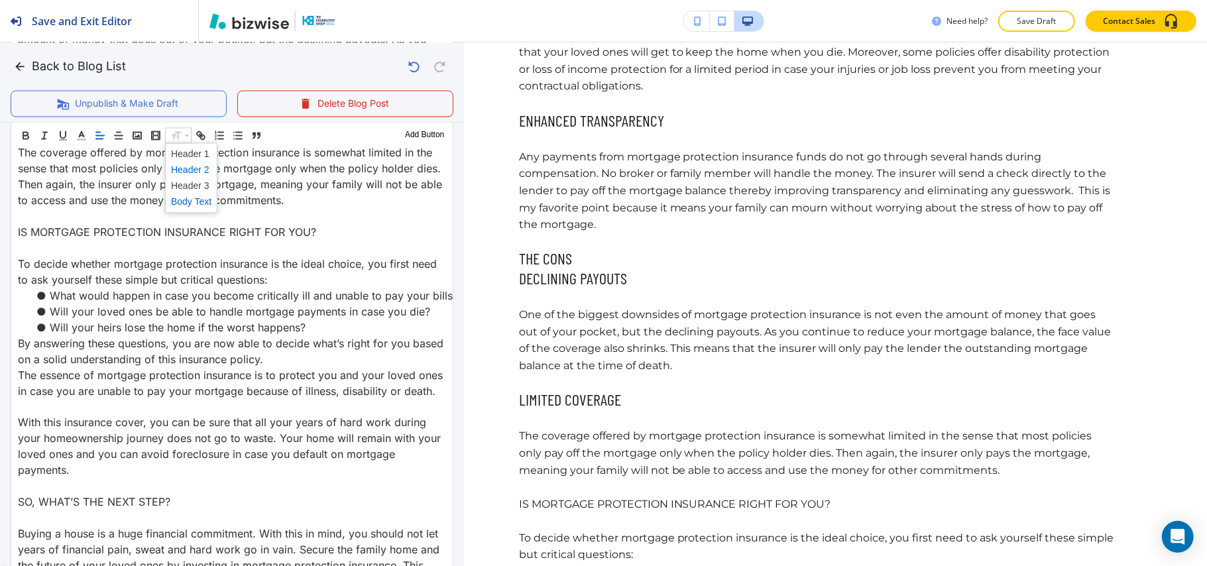
click at [193, 171] on span at bounding box center [191, 170] width 40 height 16
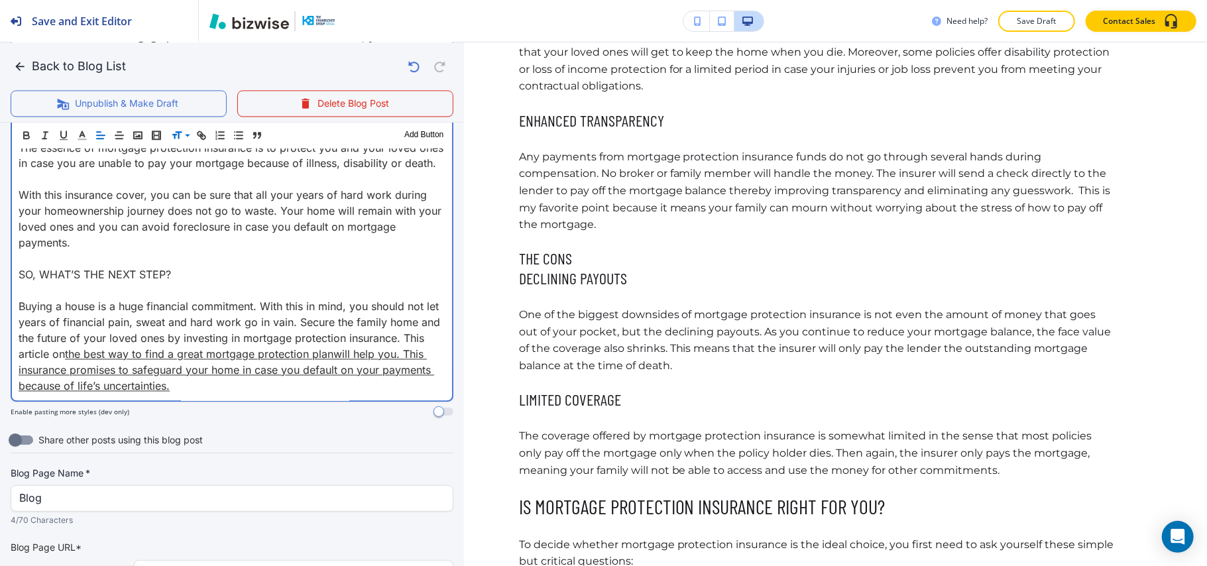
scroll to position [2251, 0]
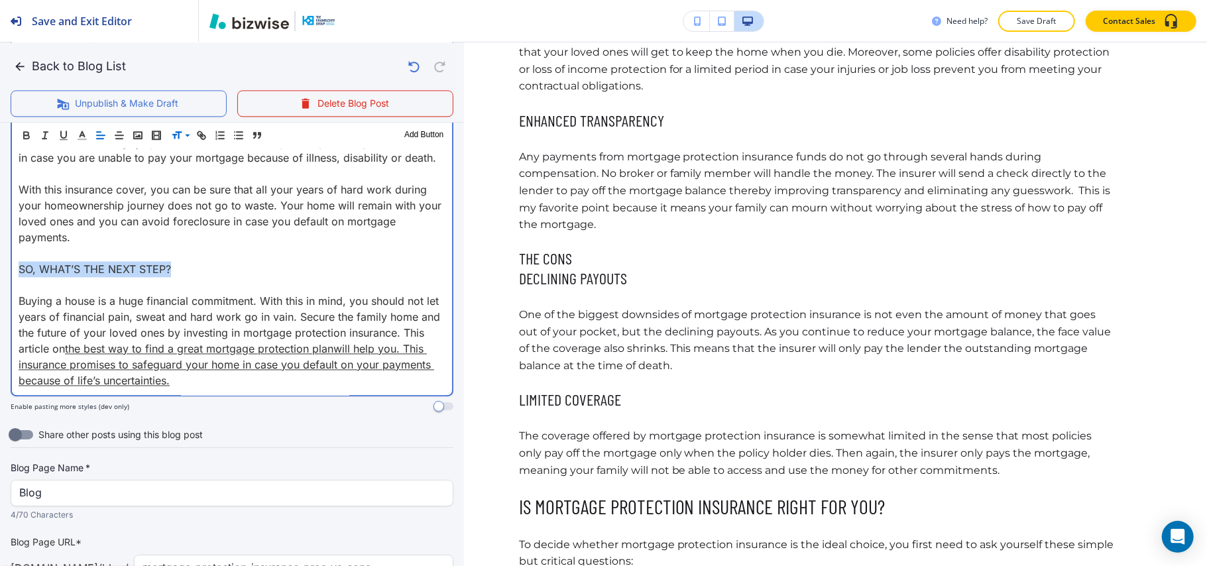
drag, startPoint x: 174, startPoint y: 285, endPoint x: 0, endPoint y: 288, distance: 173.6
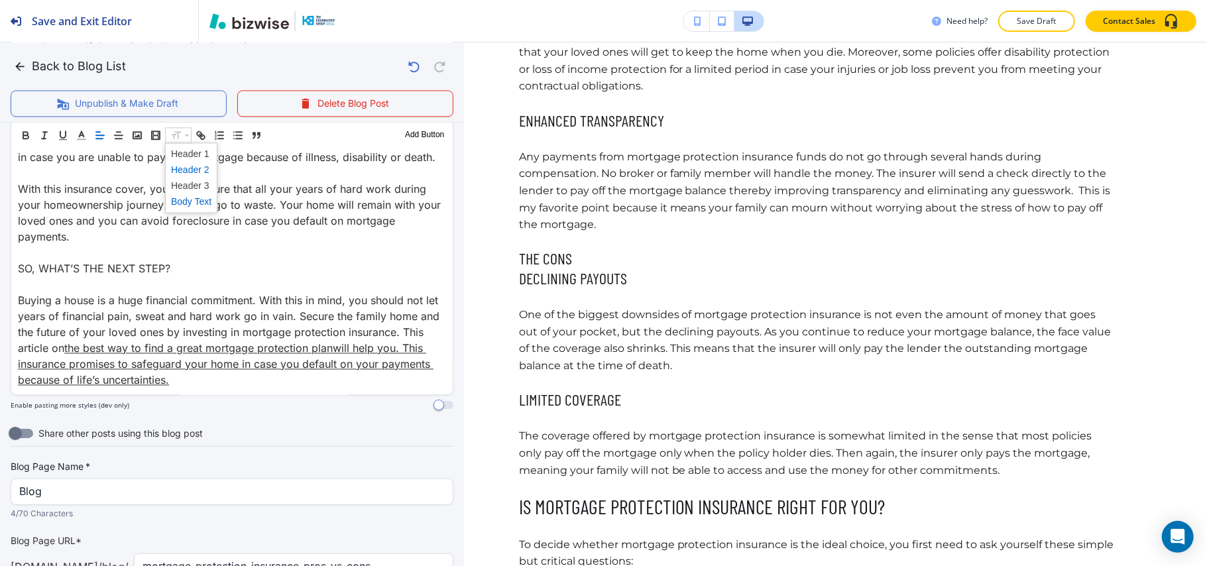
click at [192, 168] on span at bounding box center [191, 170] width 40 height 16
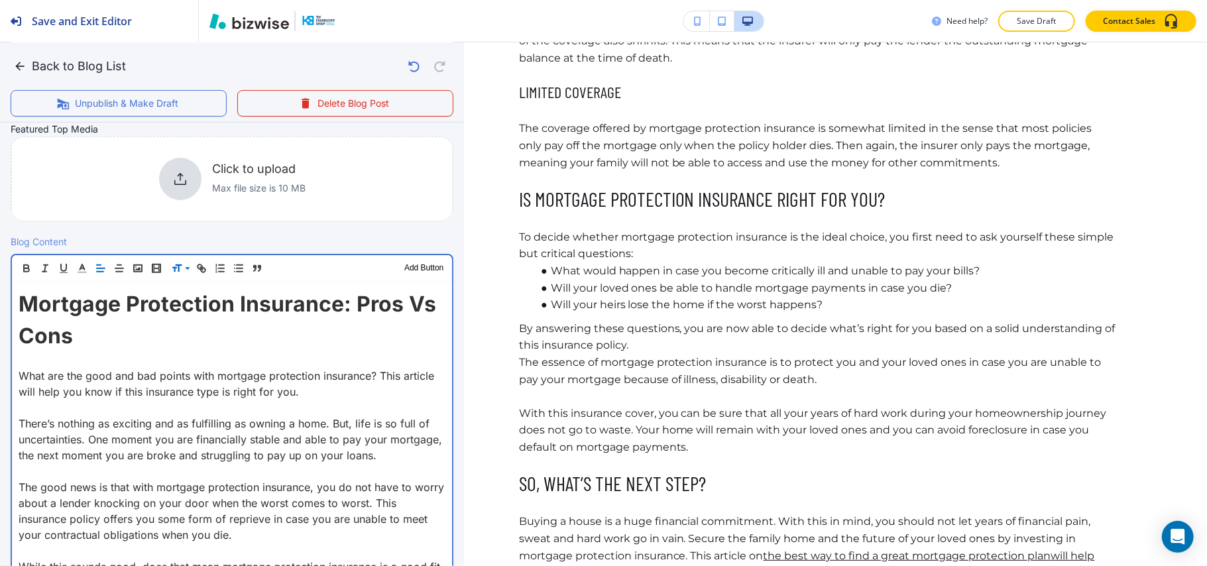
scroll to position [1678, 0]
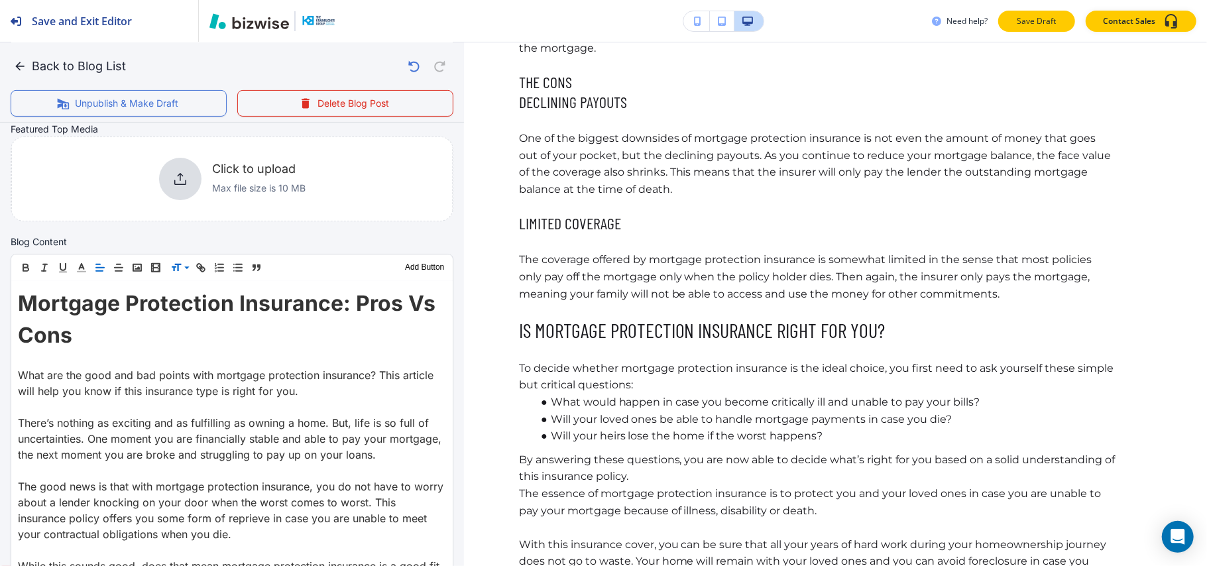
click at [1064, 20] on button "Save Draft" at bounding box center [1036, 21] width 77 height 21
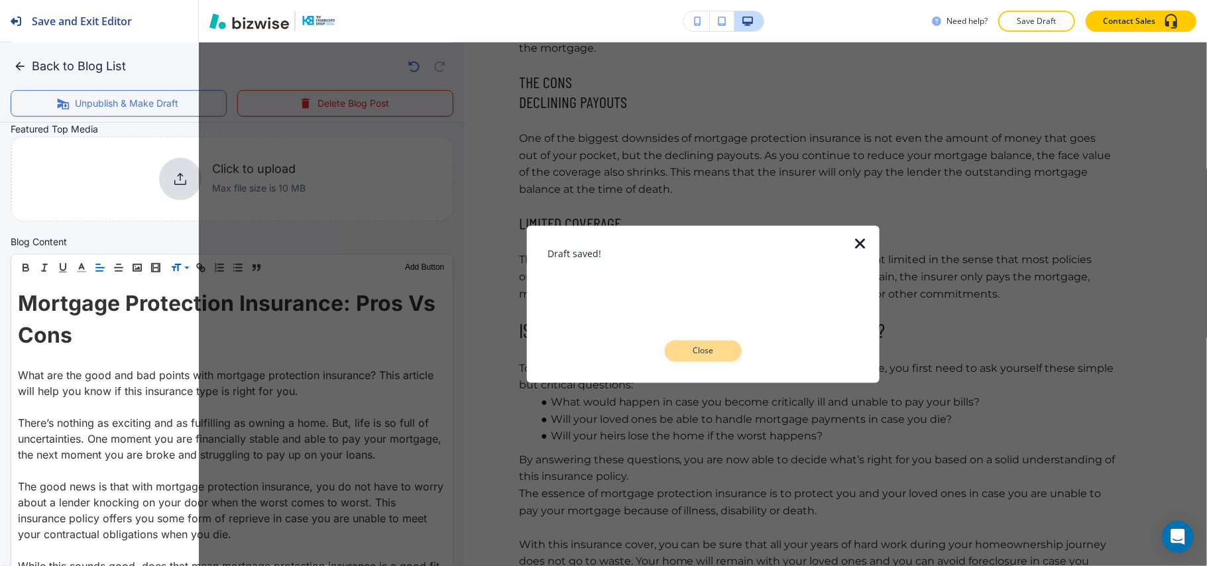
click at [710, 347] on p "Close" at bounding box center [703, 351] width 42 height 12
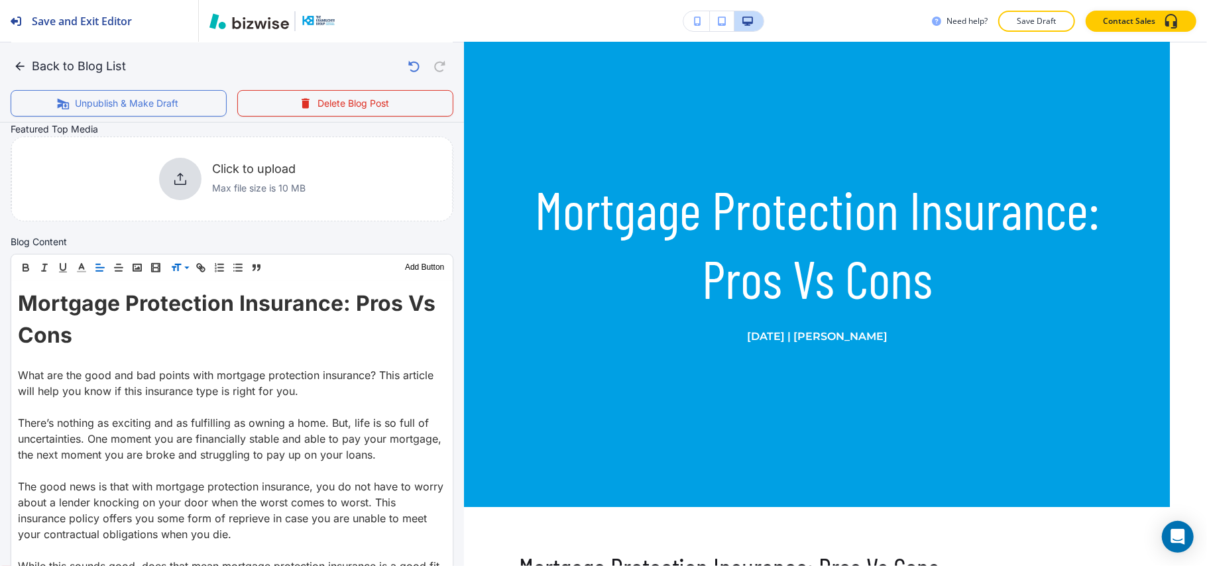
scroll to position [0, 0]
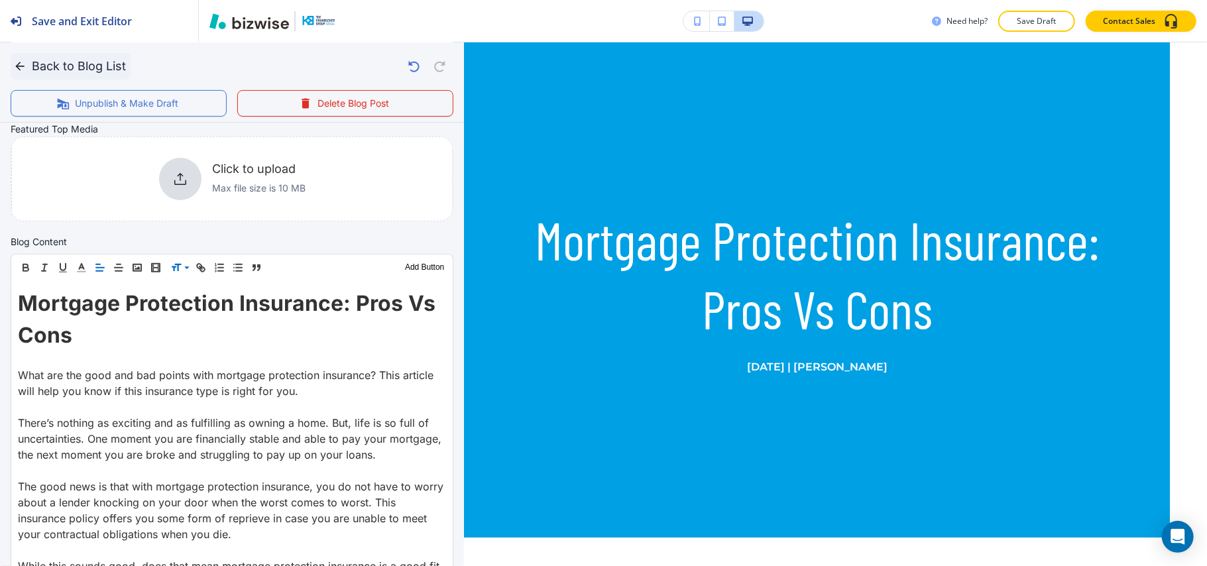
click at [20, 67] on icon "button" at bounding box center [19, 66] width 13 height 13
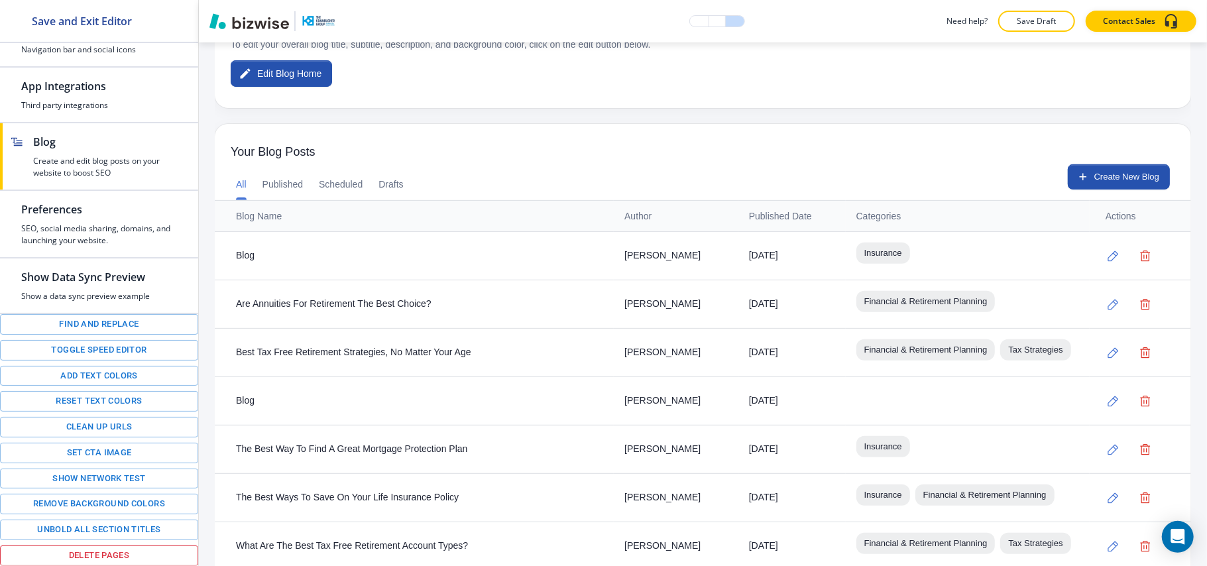
scroll to position [502, 0]
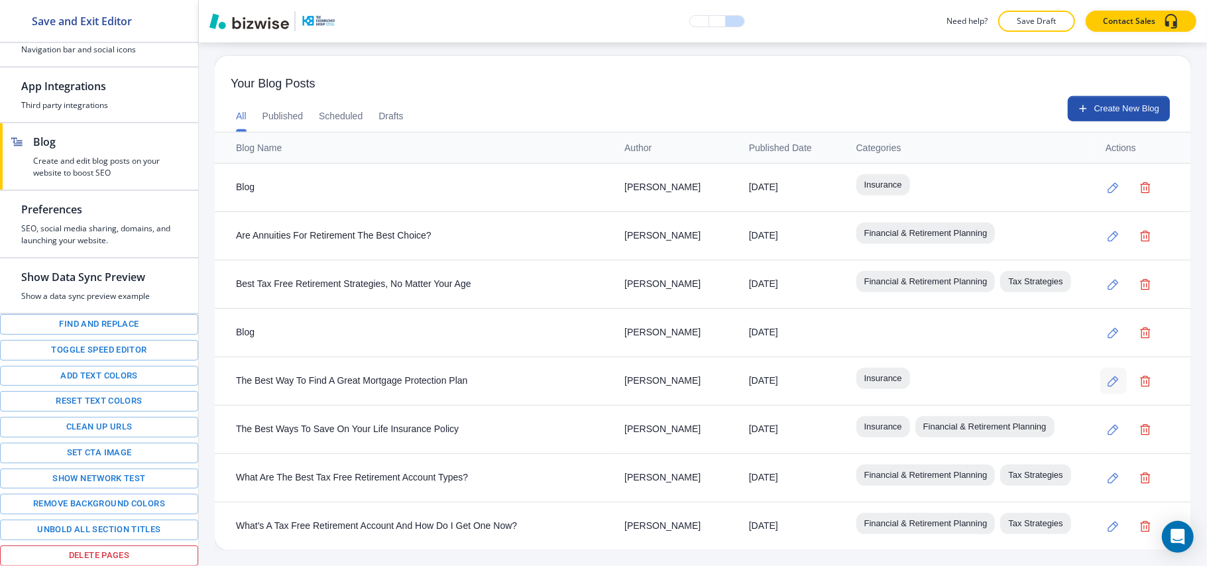
click at [1107, 376] on icon "button" at bounding box center [1112, 381] width 11 height 11
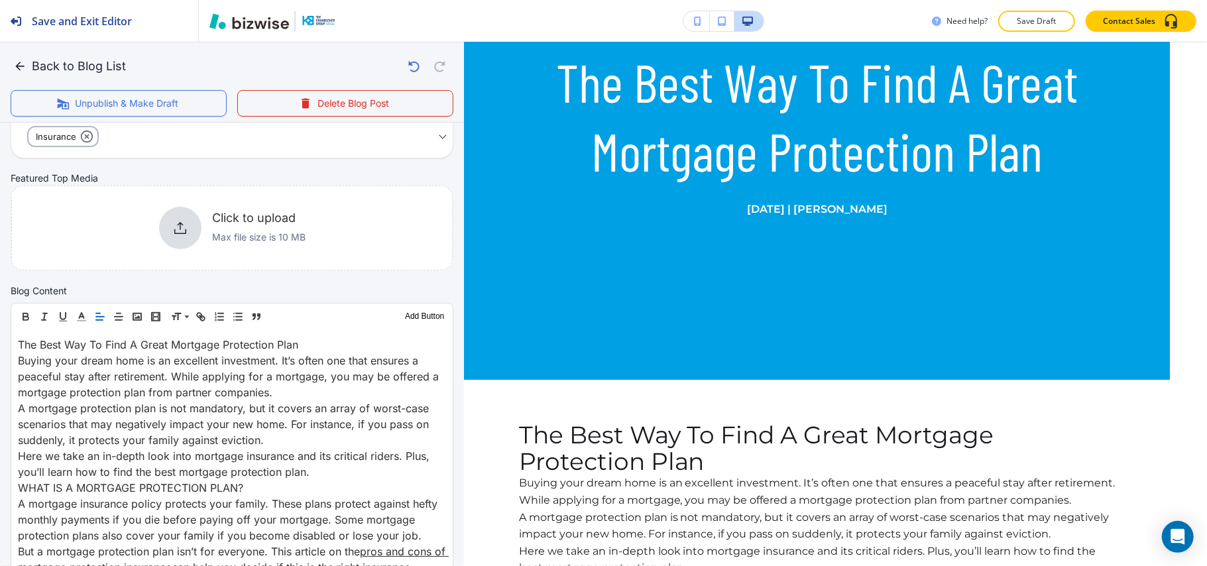
scroll to position [353, 0]
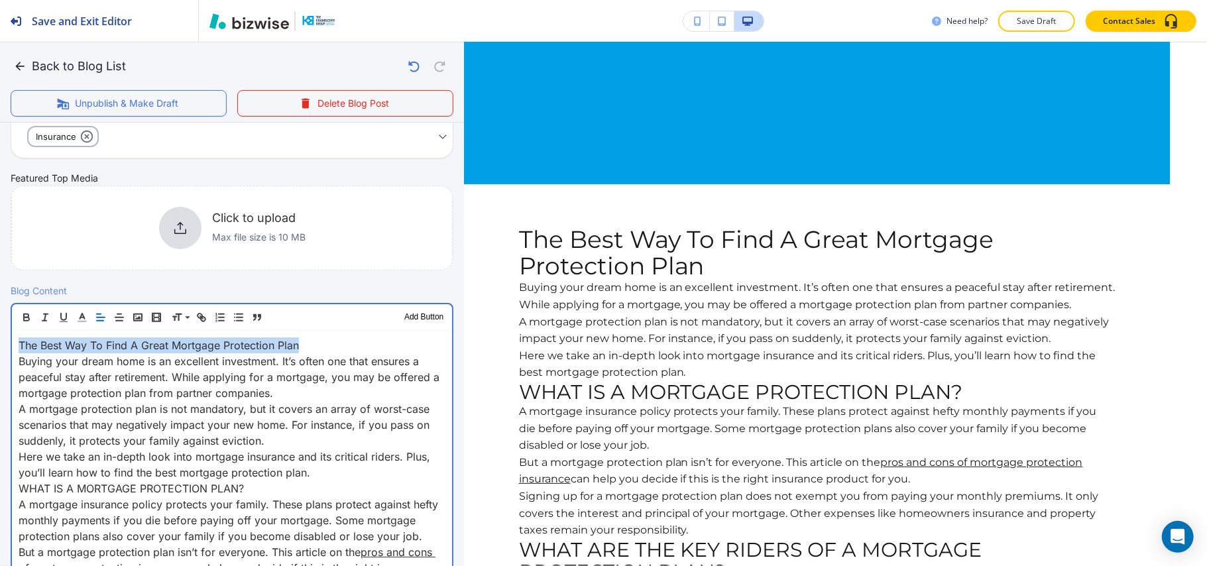
drag, startPoint x: 311, startPoint y: 343, endPoint x: 0, endPoint y: 337, distance: 310.8
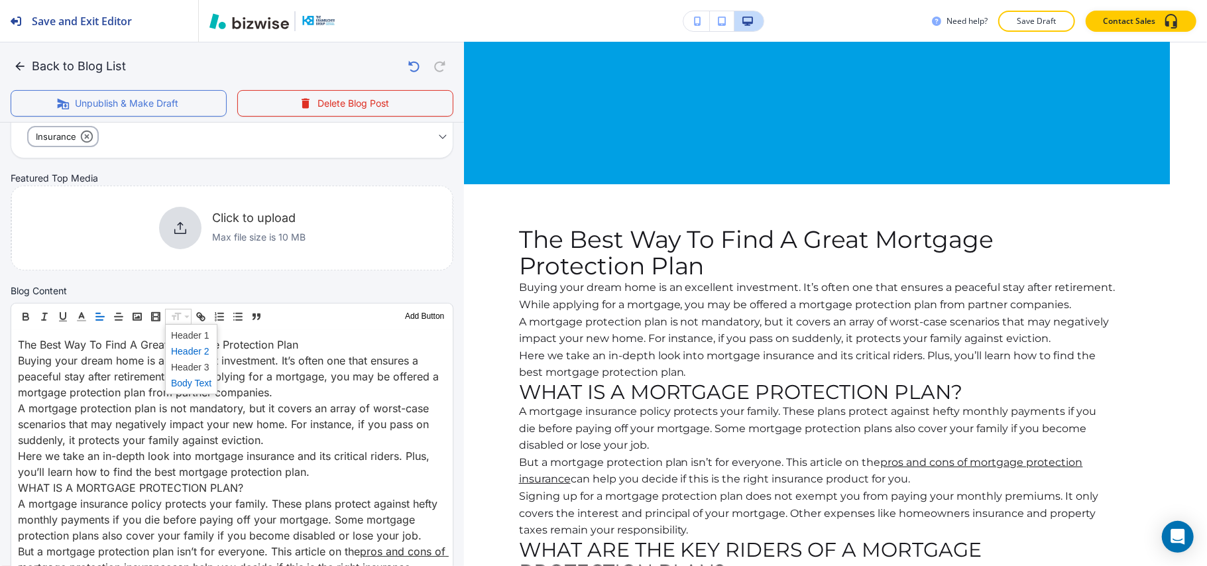
click at [191, 353] on span at bounding box center [191, 351] width 40 height 16
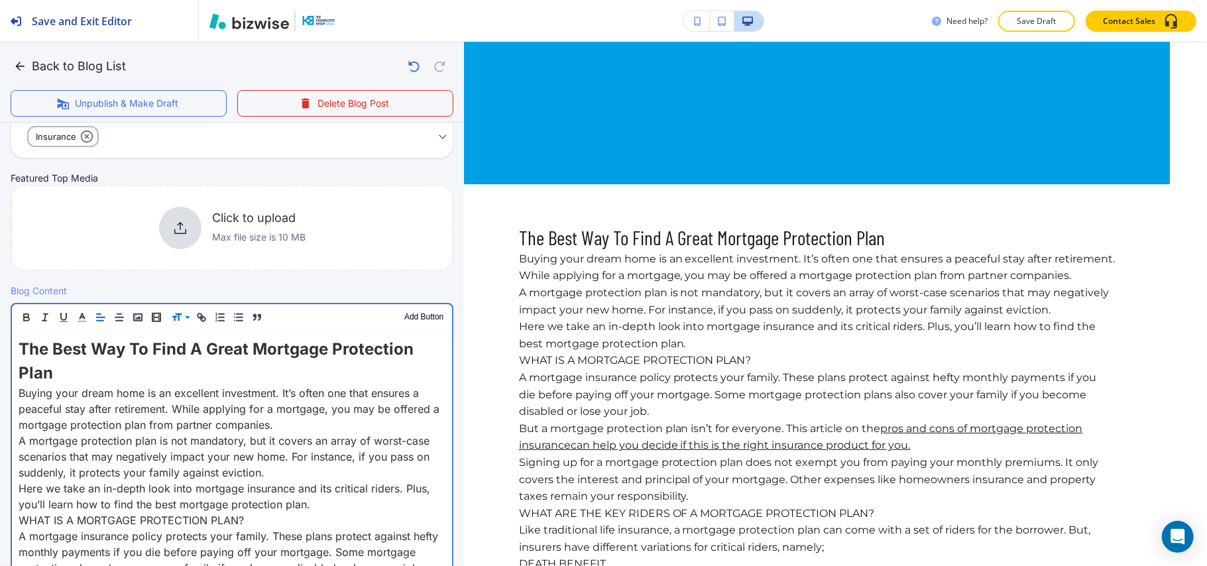
click at [121, 380] on p "The Best Way To Find A Great Mortgage Protection Plan" at bounding box center [232, 361] width 427 height 48
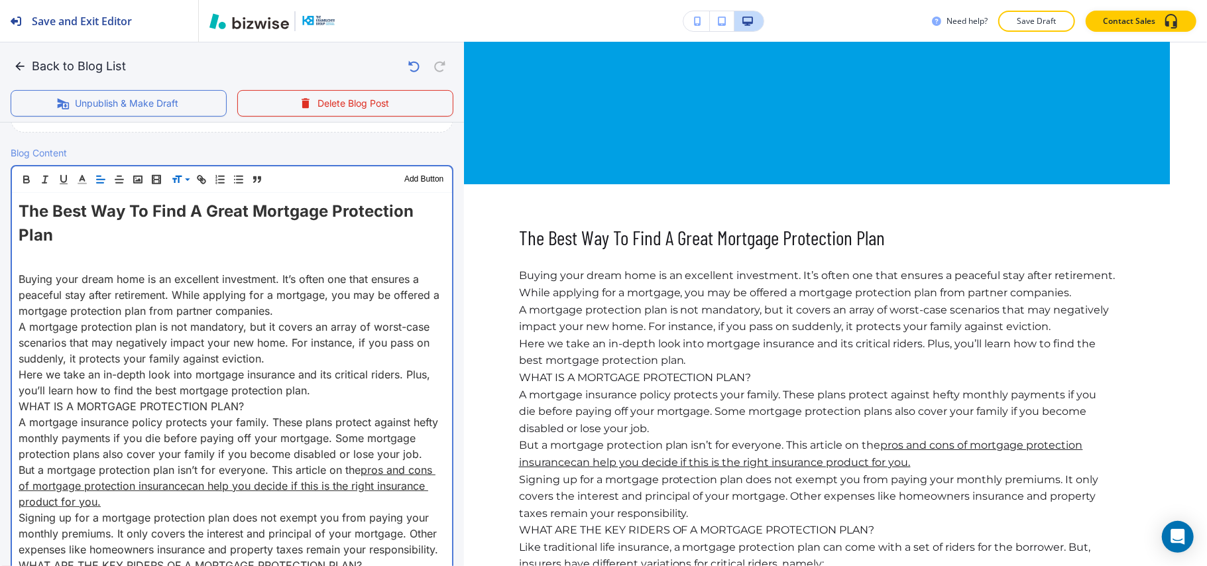
scroll to position [441, 0]
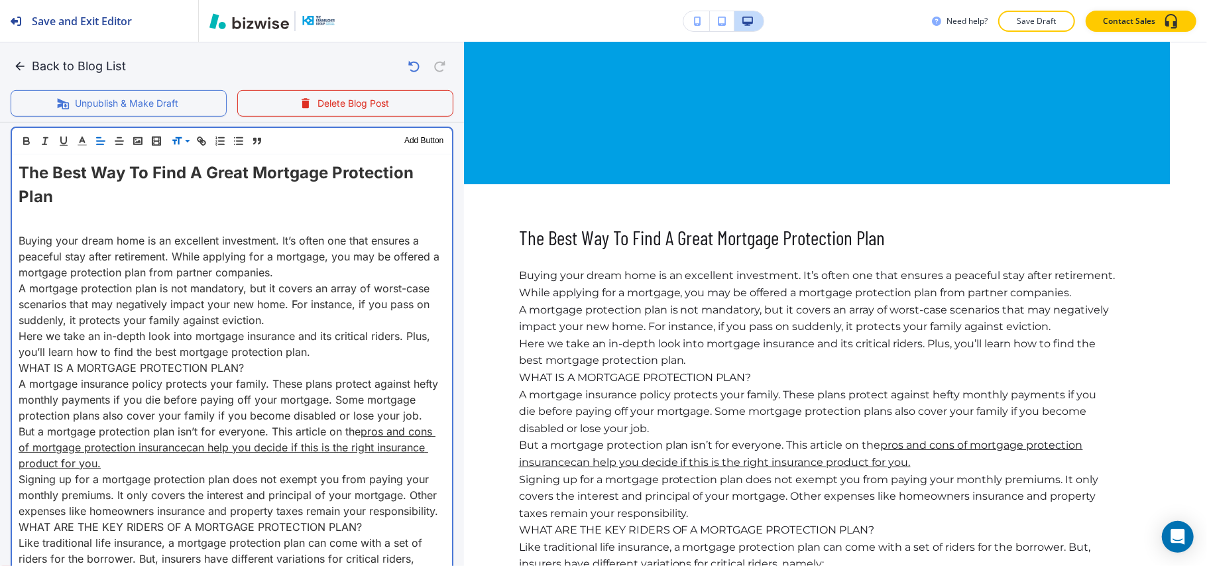
click at [318, 353] on p "Here we take an in-depth look into mortgage insurance and its critical riders. …" at bounding box center [232, 344] width 427 height 32
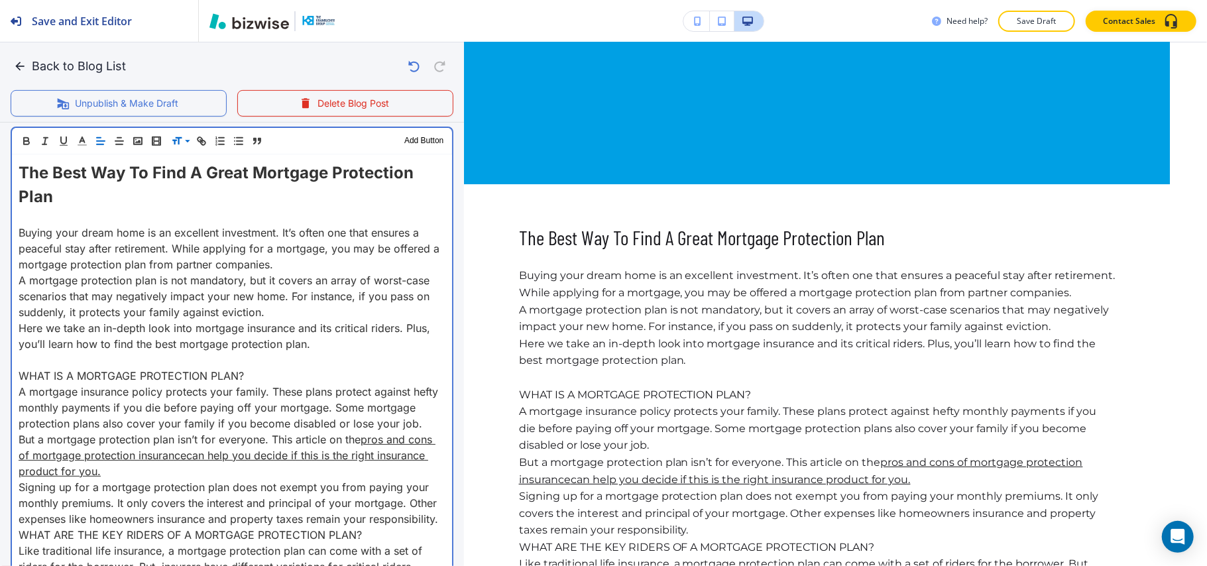
click at [265, 374] on p "WHAT IS A MORTGAGE PROTECTION PLAN?" at bounding box center [232, 376] width 427 height 16
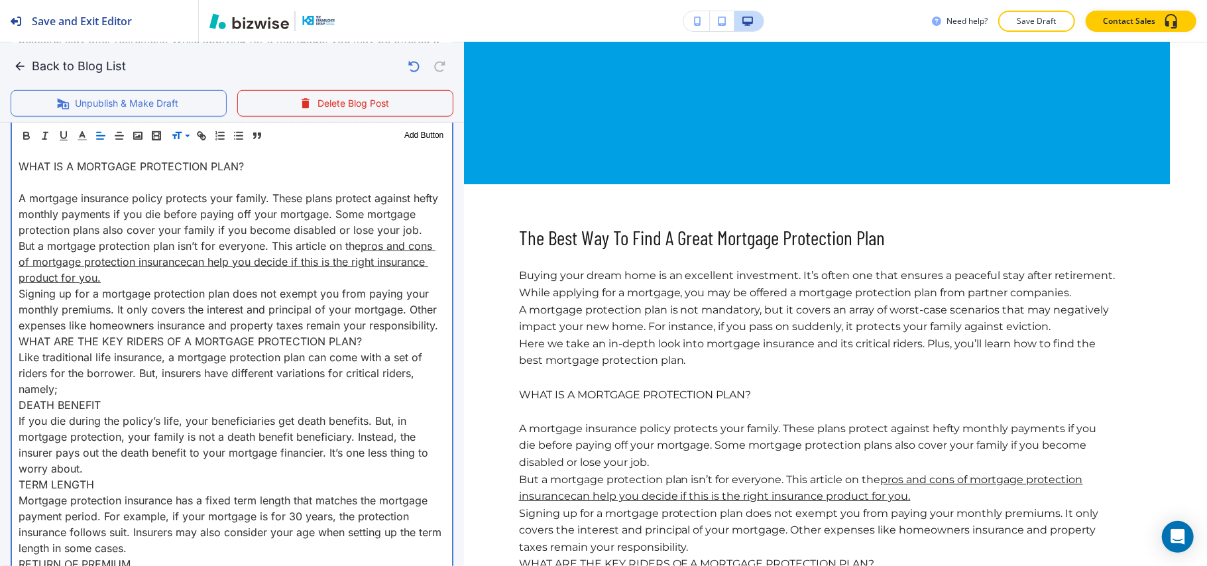
scroll to position [706, 0]
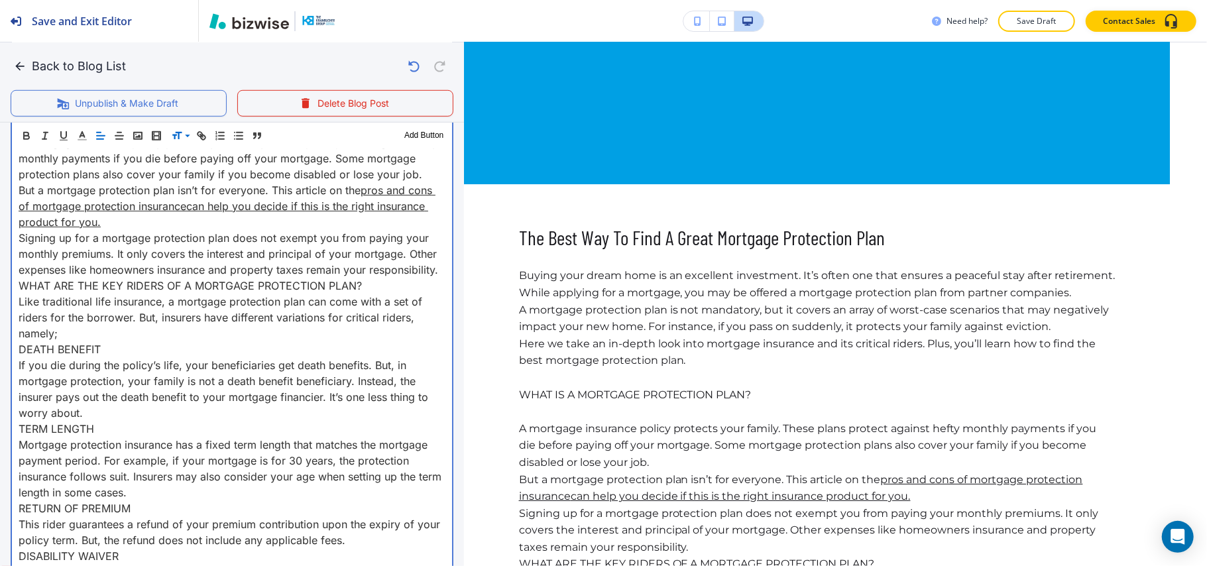
click at [85, 182] on p "A mortgage insurance policy protects your family. These plans protect against h…" at bounding box center [232, 158] width 427 height 48
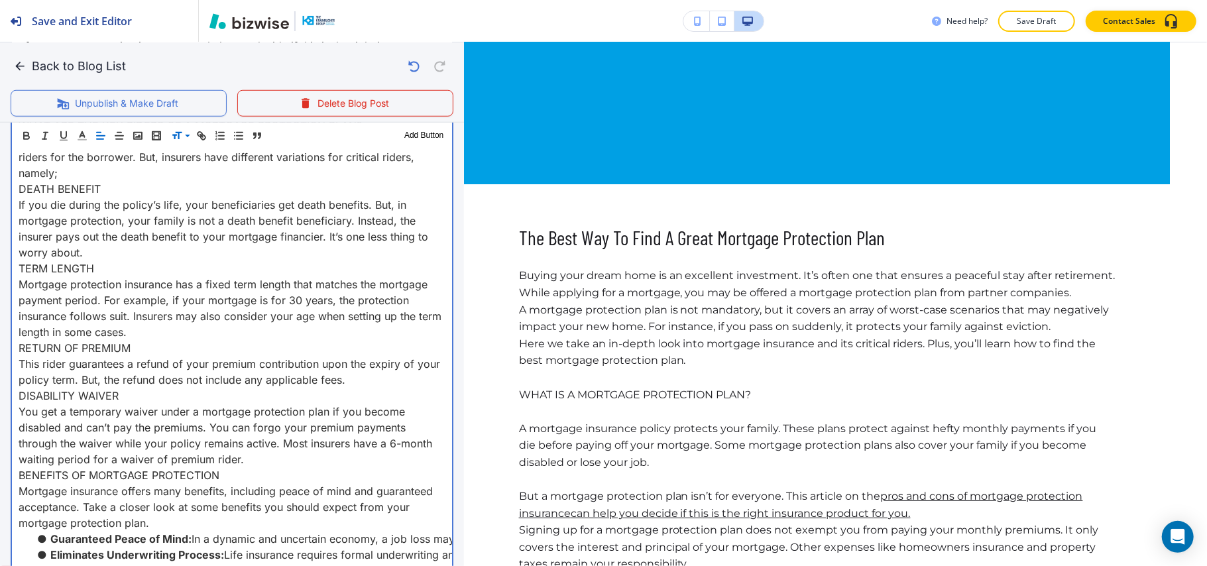
scroll to position [883, 0]
click at [75, 180] on p "Like traditional life insurance, a mortgage protection plan can come with a set…" at bounding box center [232, 157] width 427 height 48
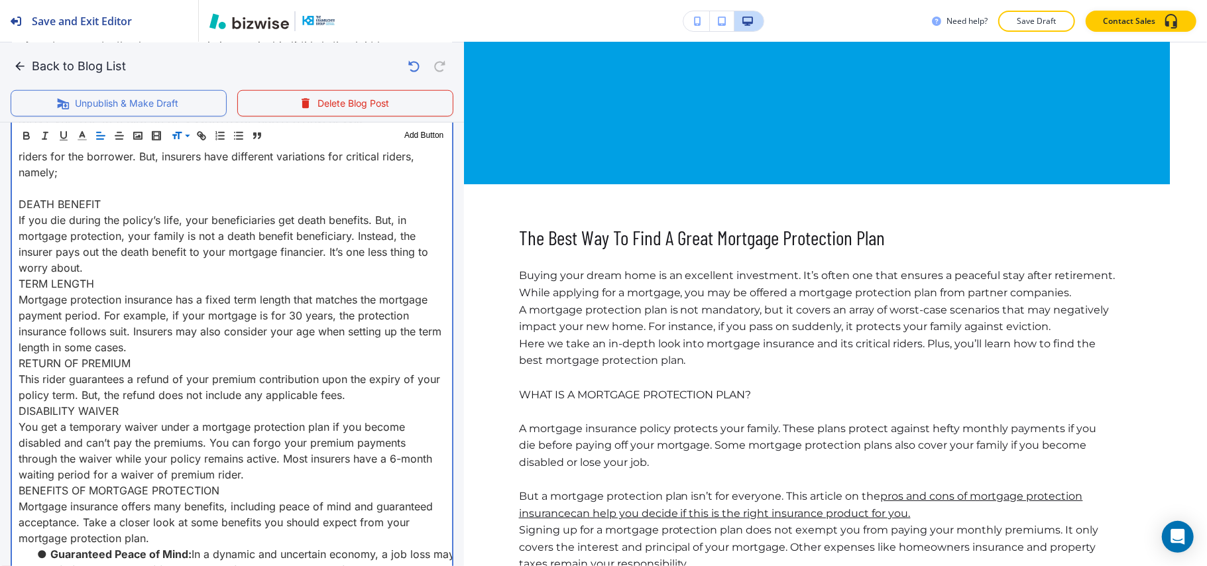
click at [118, 212] on p "DEATH BENEFIT" at bounding box center [232, 204] width 427 height 16
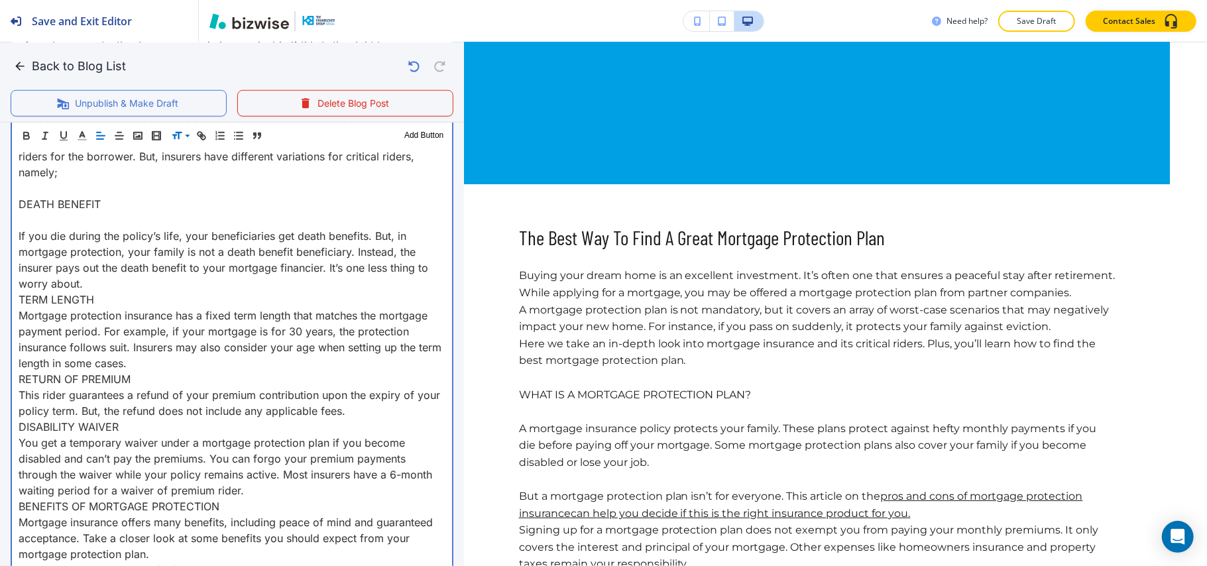
click at [94, 292] on p "If you die during the policy’s life, your beneficiaries get death benefits. But…" at bounding box center [232, 260] width 427 height 64
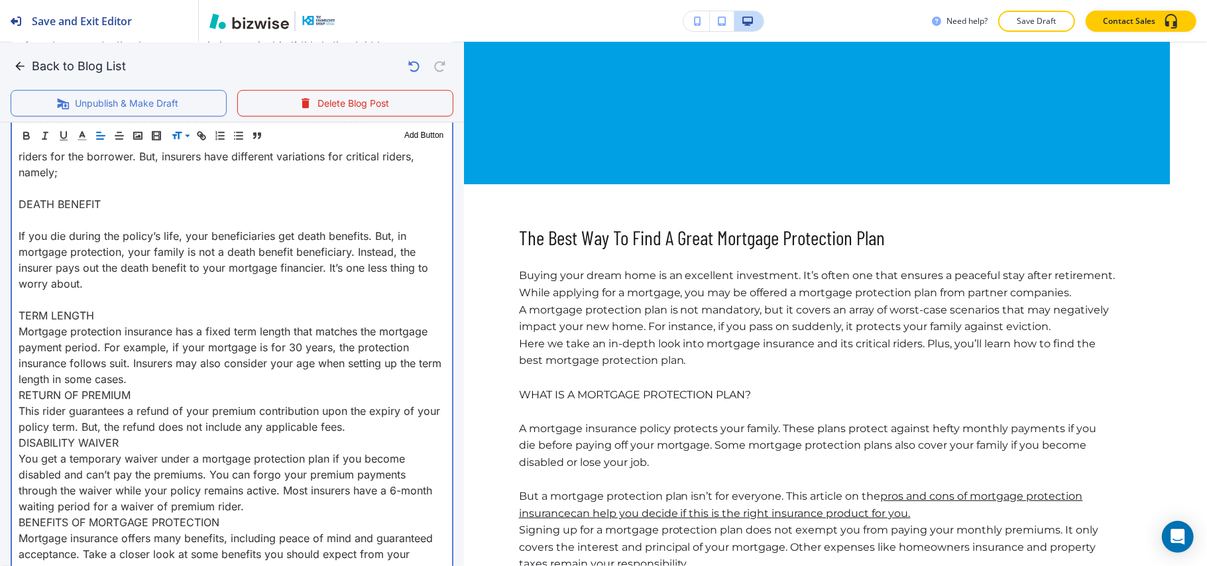
click at [107, 323] on p "TERM LENGTH" at bounding box center [232, 315] width 427 height 16
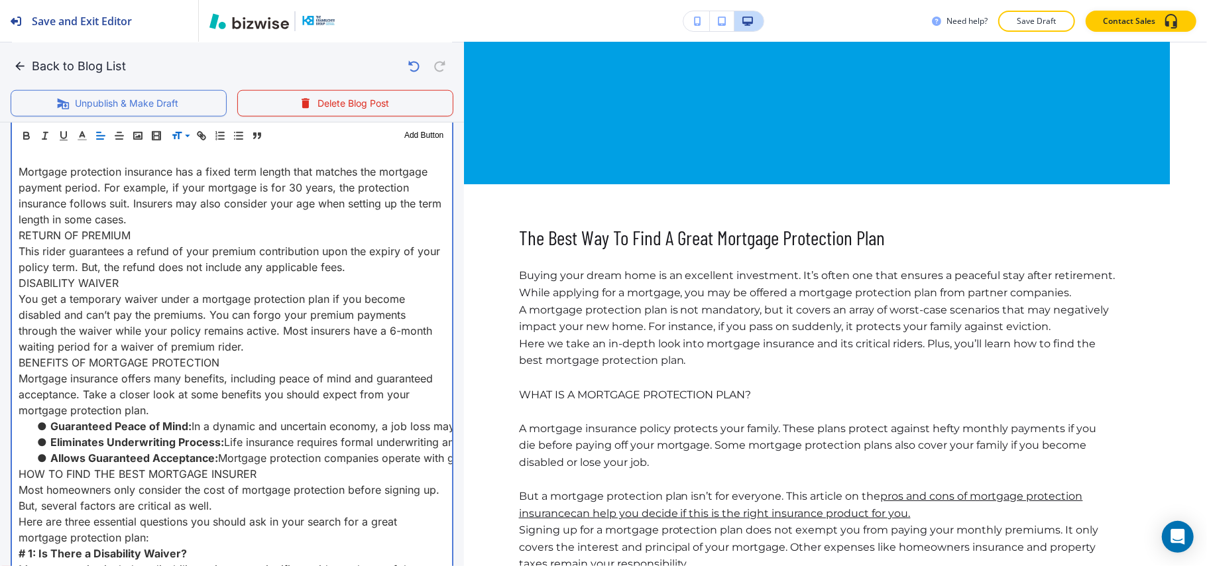
scroll to position [1060, 0]
click at [168, 226] on p "Mortgage protection insurance has a fixed term length that matches the mortgage…" at bounding box center [232, 194] width 427 height 64
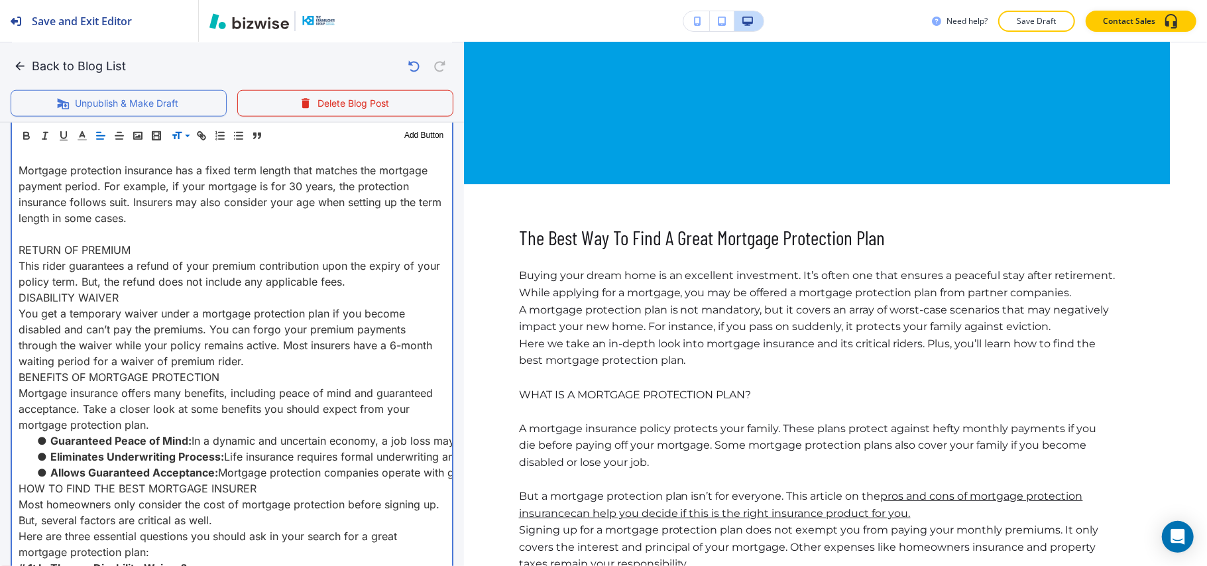
click at [140, 258] on p "RETURN OF PREMIUM" at bounding box center [232, 250] width 427 height 16
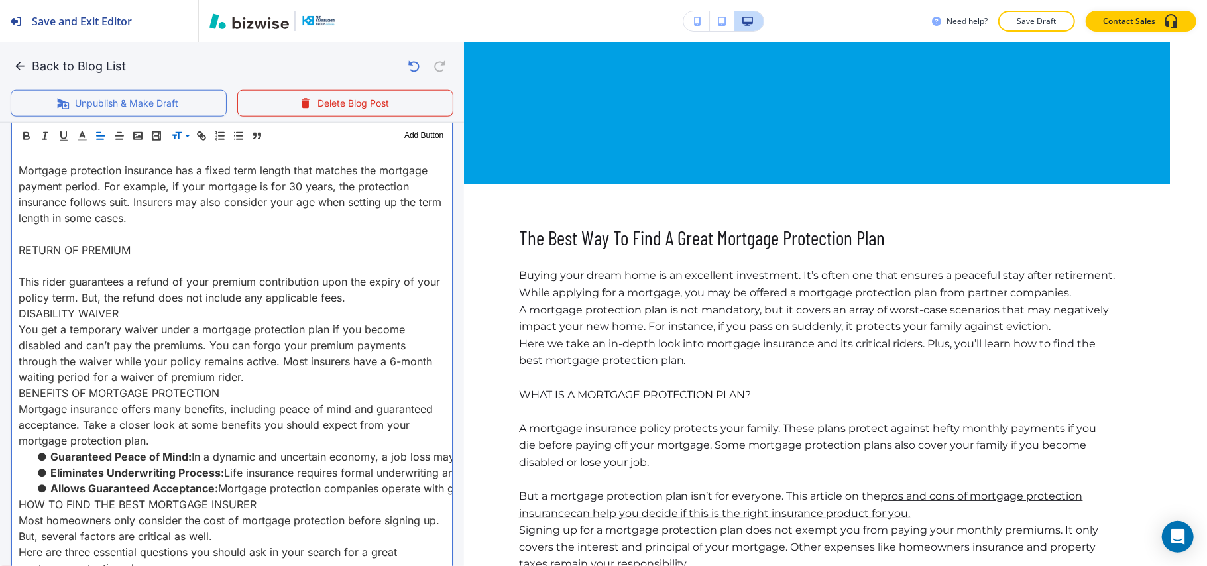
click at [393, 305] on p "This rider guarantees a refund of your premium contribution upon the expiry of …" at bounding box center [232, 290] width 427 height 32
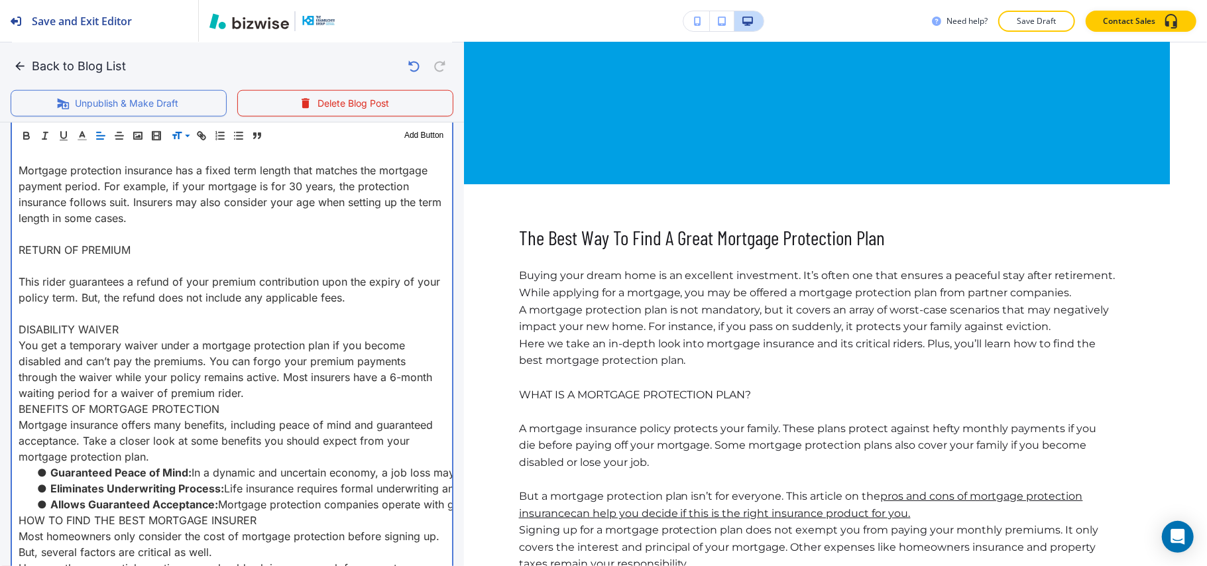
click at [148, 337] on p "DISABILITY WAIVER" at bounding box center [232, 329] width 427 height 16
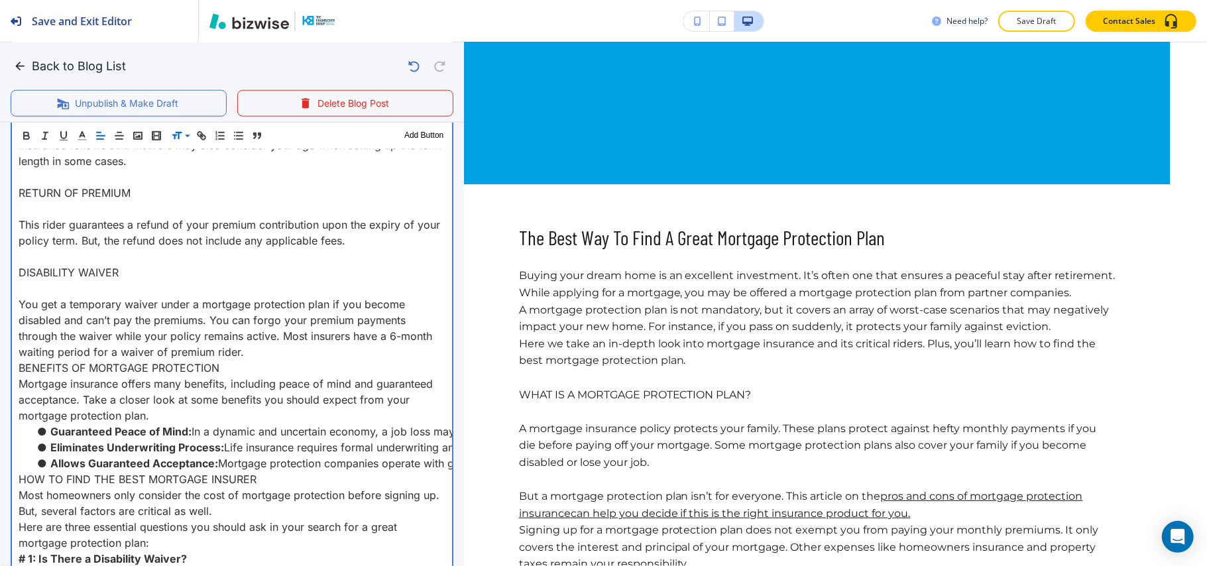
scroll to position [1148, 0]
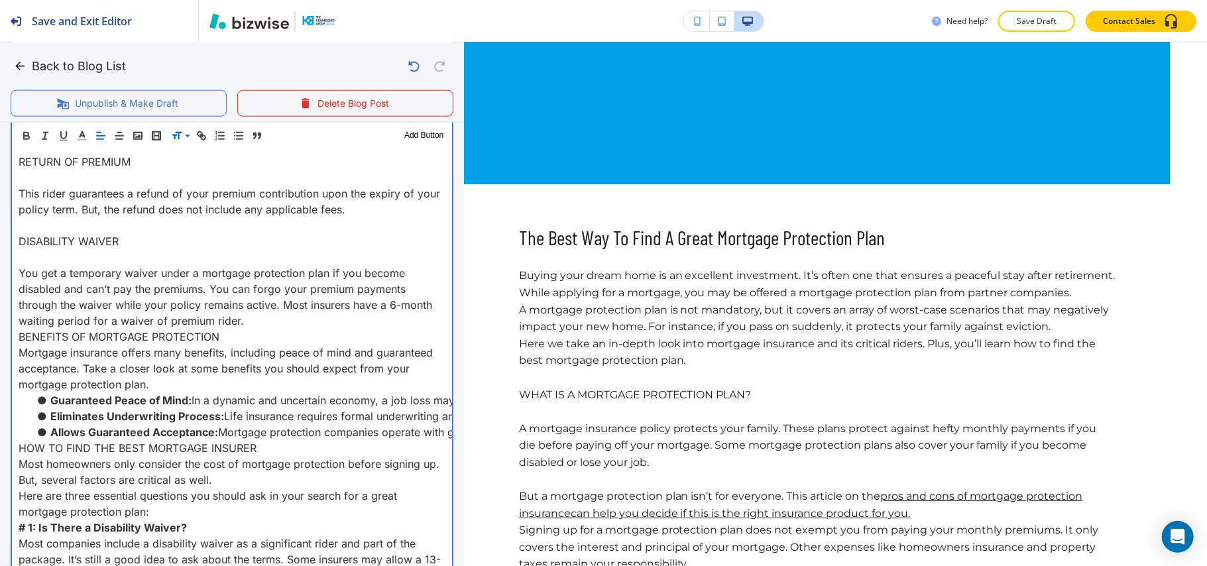
click at [254, 329] on p "You get a temporary waiver under a mortgage protection plan if you become disab…" at bounding box center [232, 297] width 427 height 64
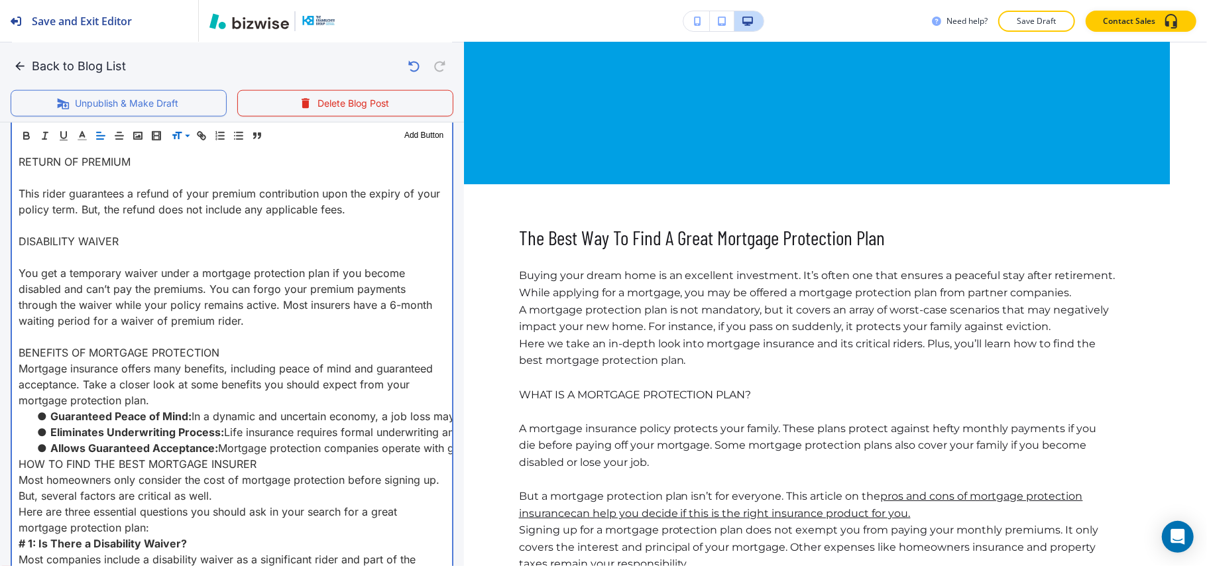
click at [240, 360] on p "BENEFITS OF MORTGAGE PROTECTION" at bounding box center [232, 353] width 427 height 16
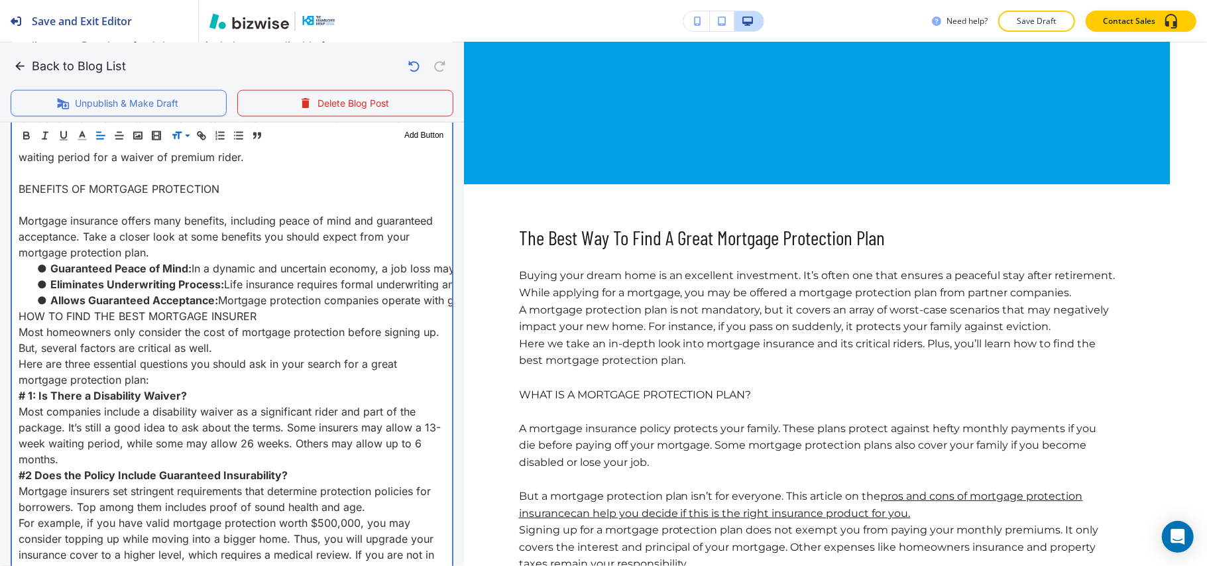
scroll to position [1325, 0]
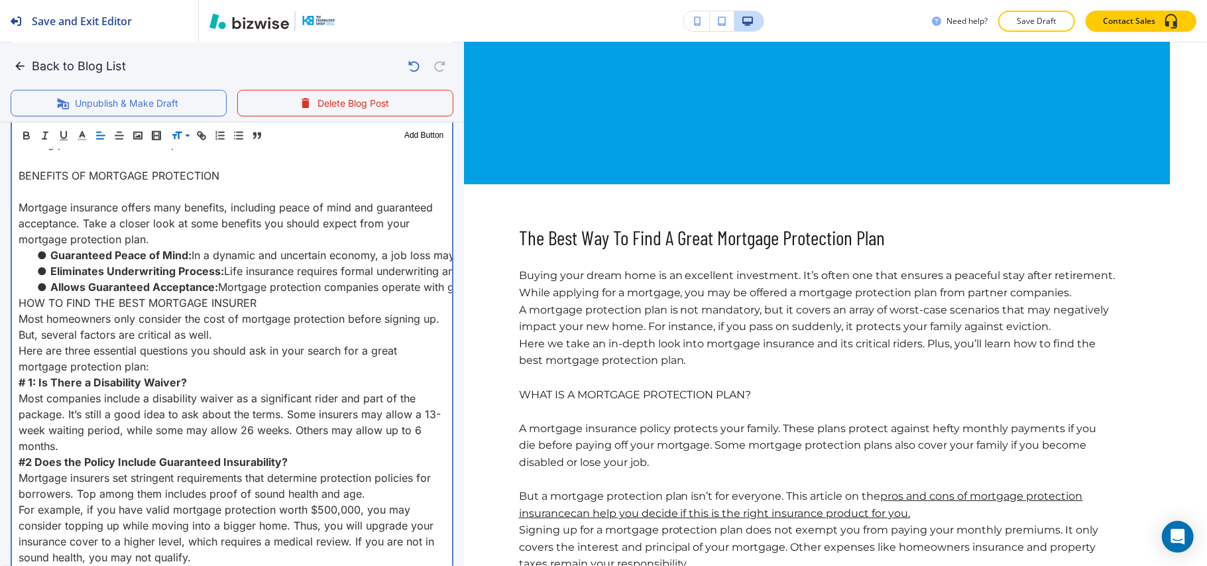
click at [19, 311] on p "HOW TO FIND THE BEST MORTGAGE INSURER" at bounding box center [232, 303] width 427 height 16
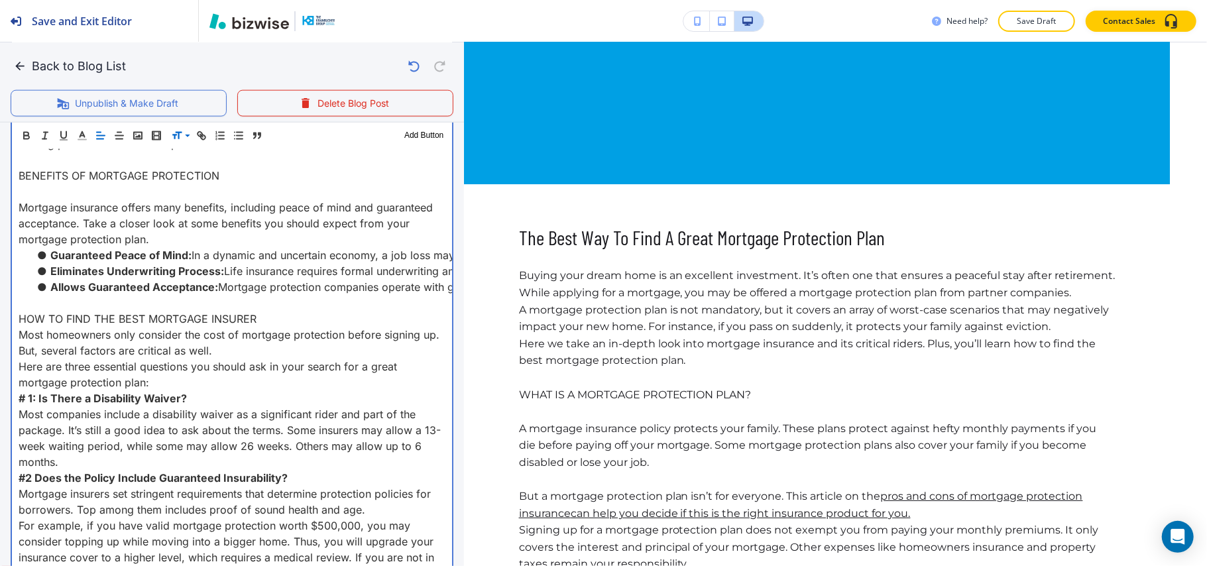
click at [284, 327] on p "HOW TO FIND THE BEST MORTGAGE INSURER" at bounding box center [232, 319] width 427 height 16
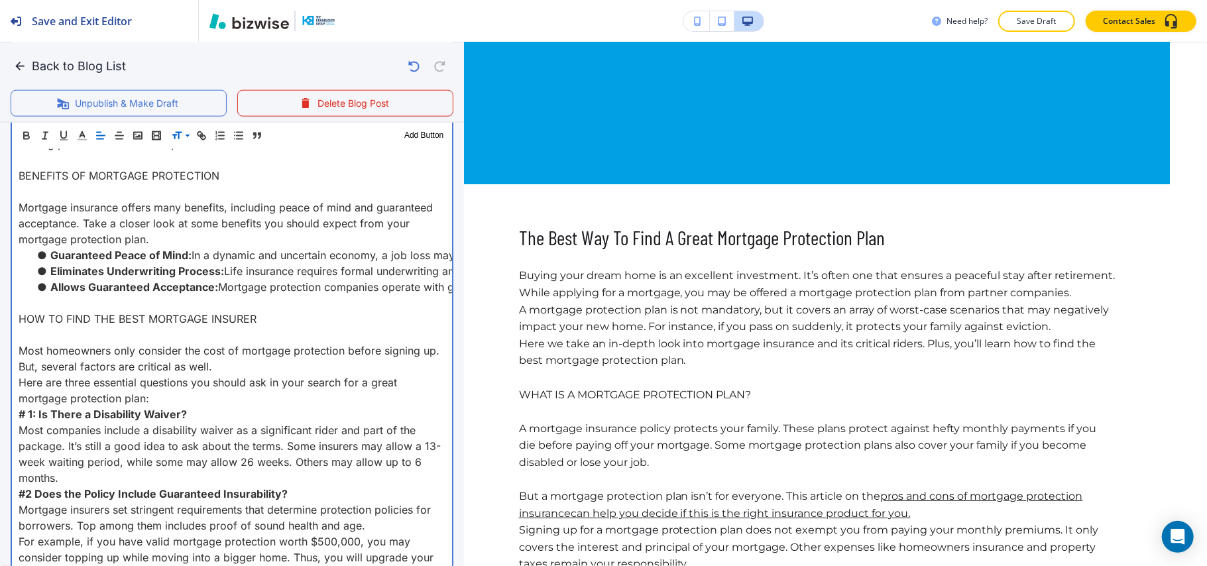
click at [164, 406] on p "Here are three essential questions you should ask in your search for a great mo…" at bounding box center [232, 390] width 427 height 32
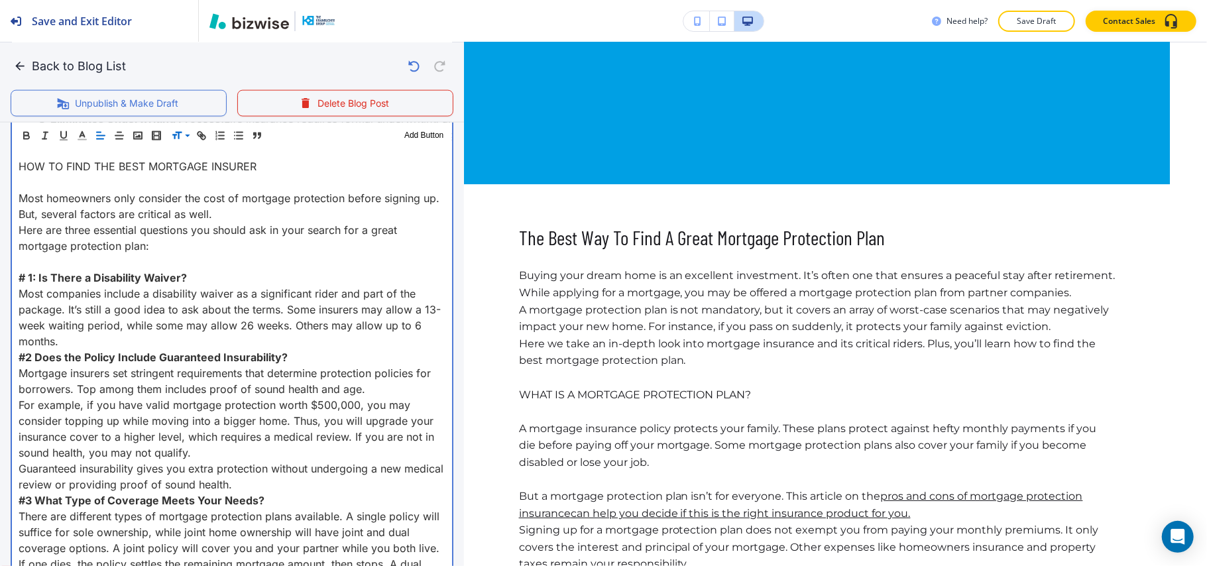
scroll to position [1501, 0]
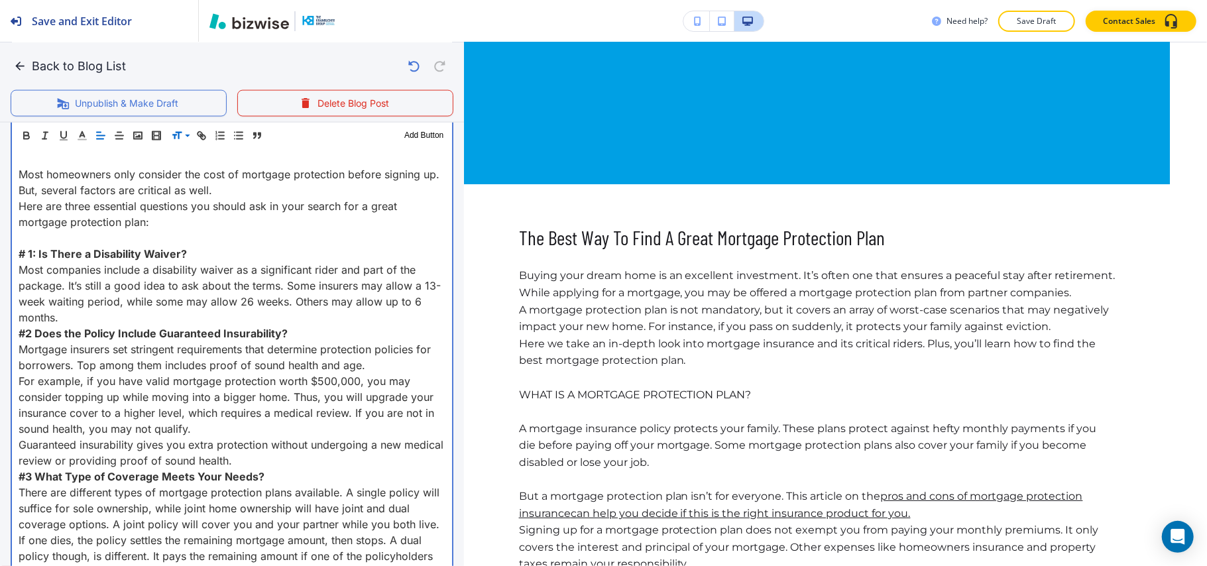
click at [88, 325] on p "Most companies include a disability waiver as a significant rider and part of t…" at bounding box center [232, 294] width 427 height 64
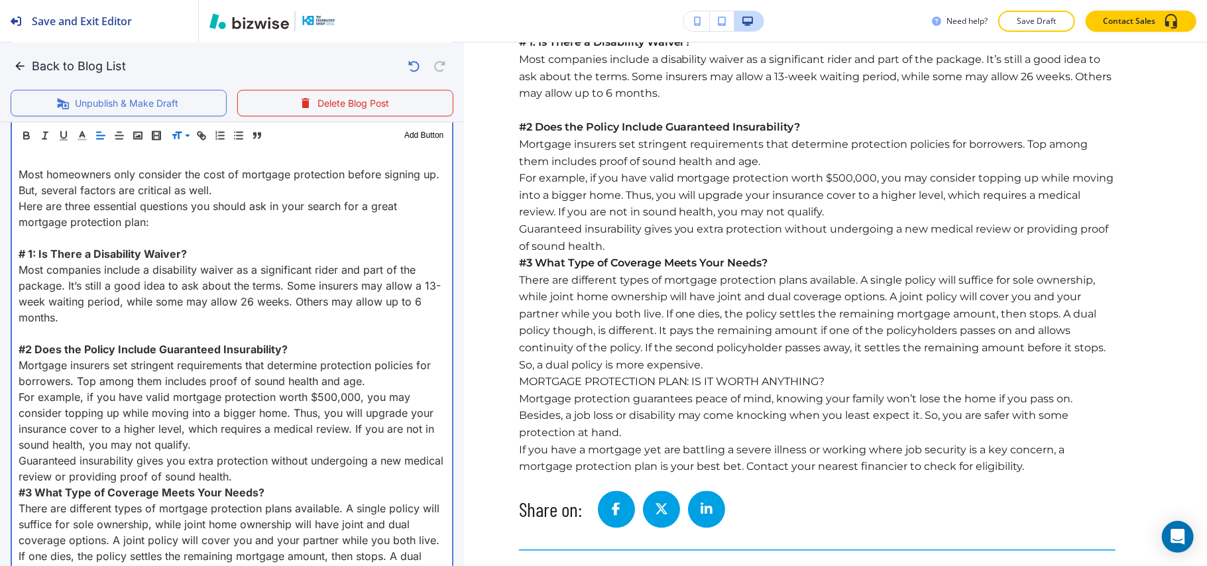
scroll to position [1678, 0]
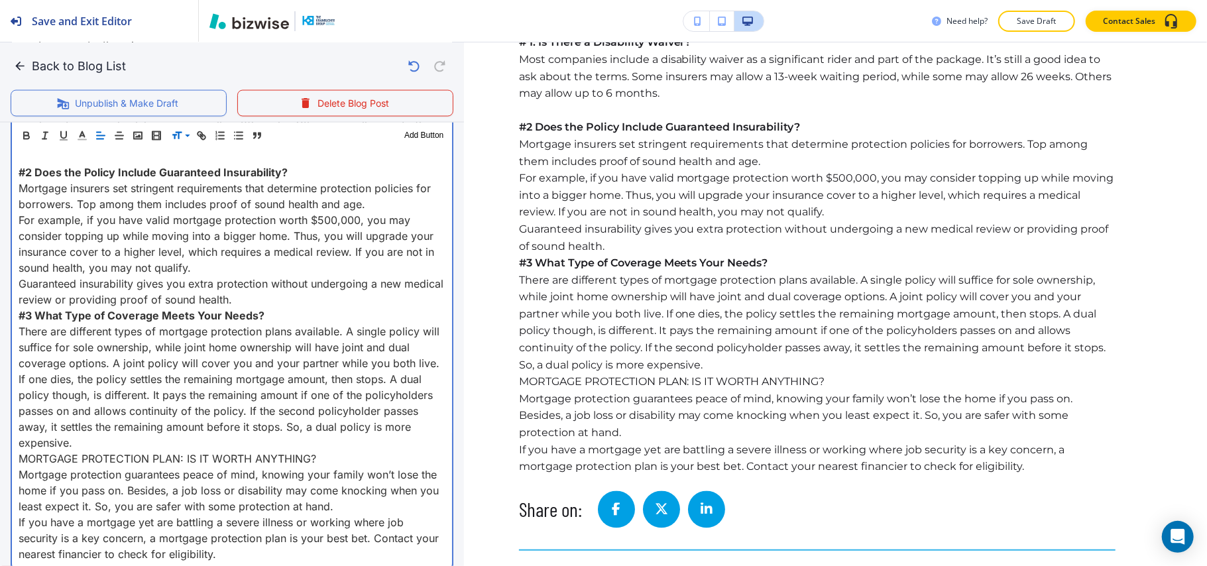
click at [289, 307] on p "Guaranteed insurability gives you extra protection without undergoing a new med…" at bounding box center [232, 292] width 427 height 32
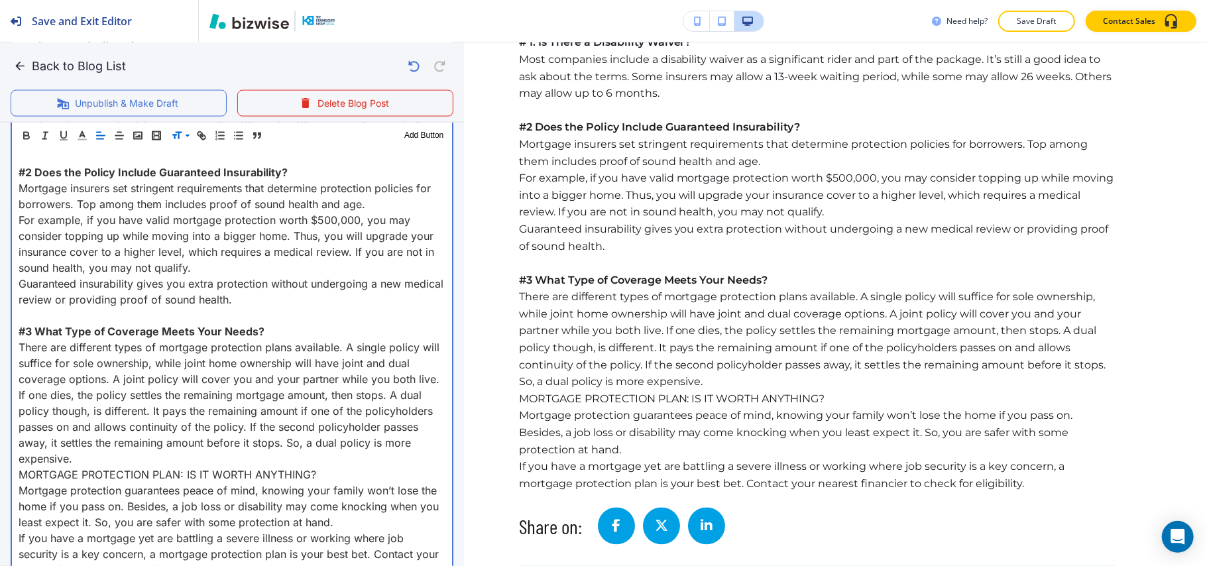
click at [182, 466] on p "There are different types of mortgage protection plans available. A single poli…" at bounding box center [232, 402] width 427 height 127
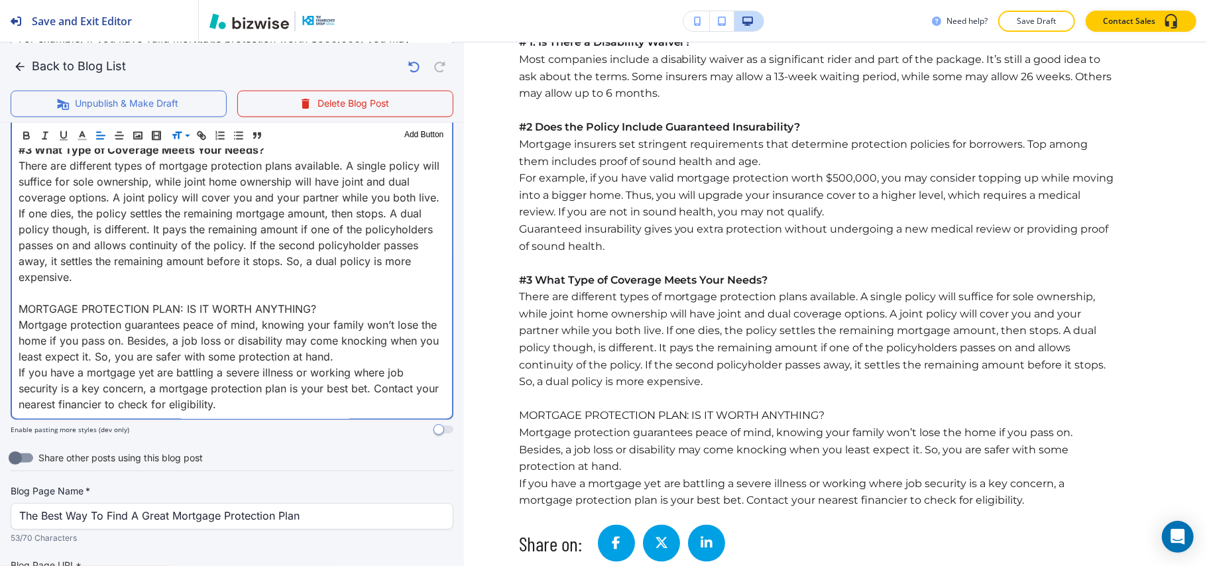
scroll to position [1943, 0]
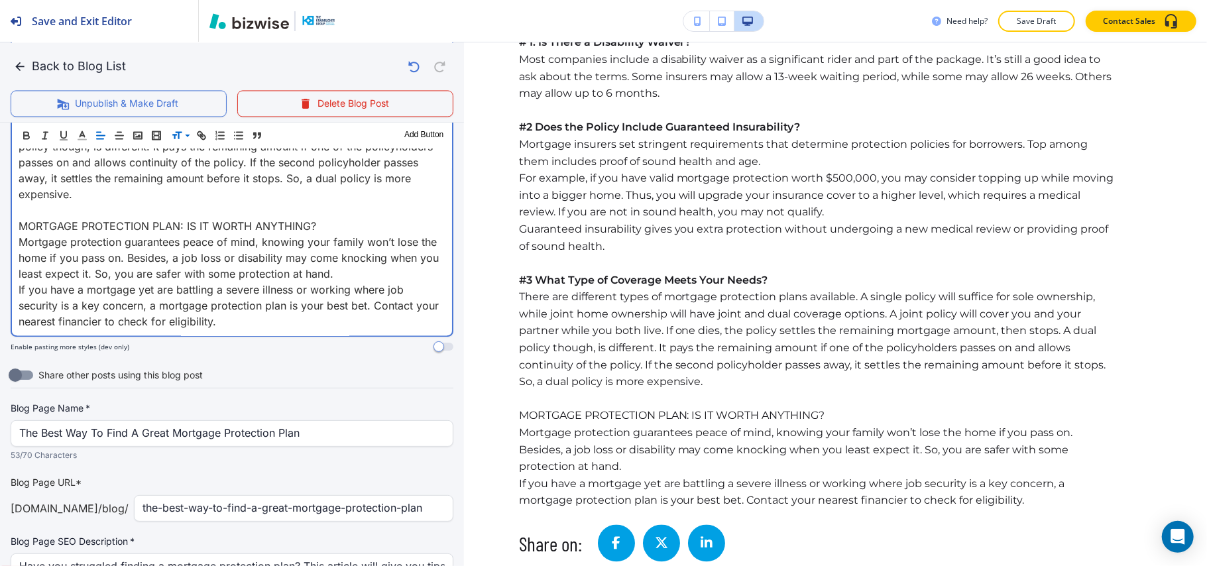
click at [343, 233] on p "MORTGAGE PROTECTION PLAN: IS IT WORTH ANYTHING?" at bounding box center [232, 225] width 427 height 16
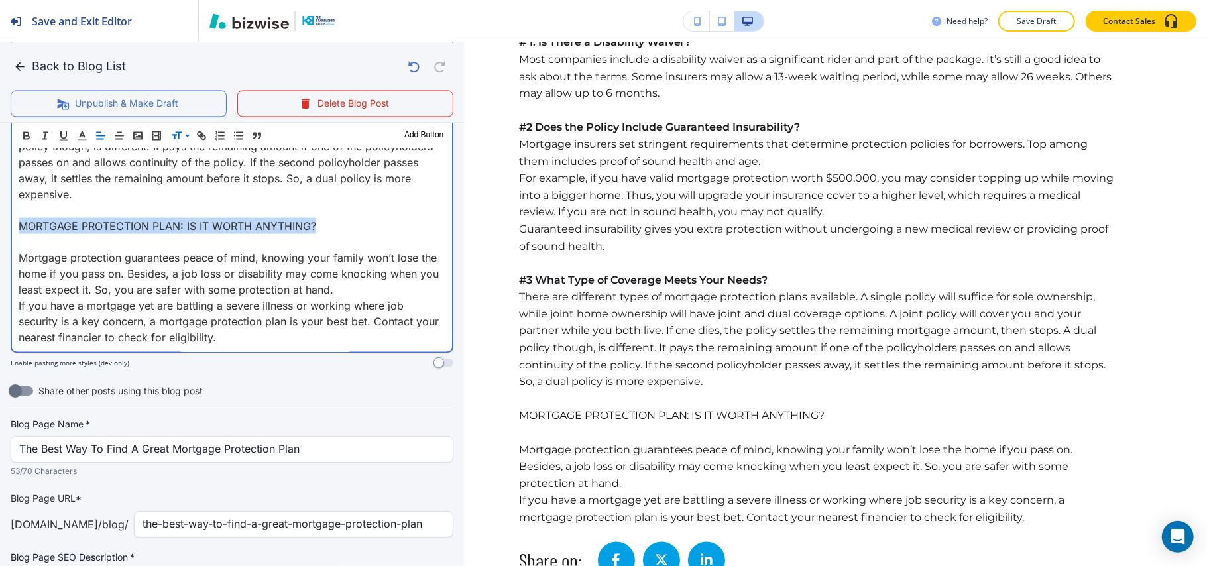
drag, startPoint x: 346, startPoint y: 253, endPoint x: 0, endPoint y: 258, distance: 345.9
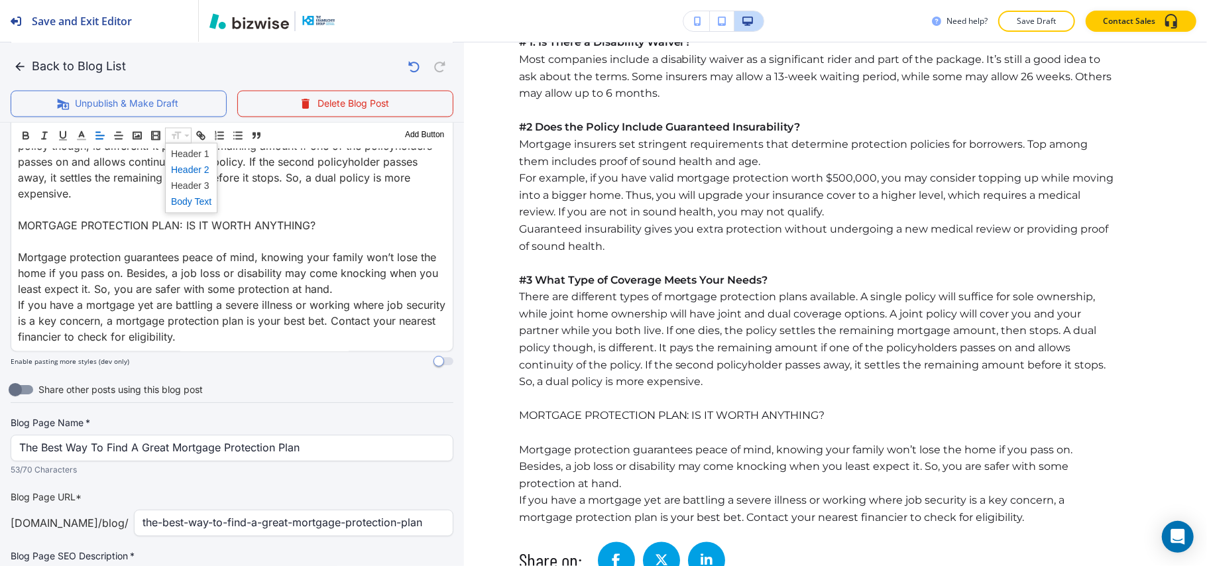
click at [191, 170] on span at bounding box center [191, 170] width 40 height 16
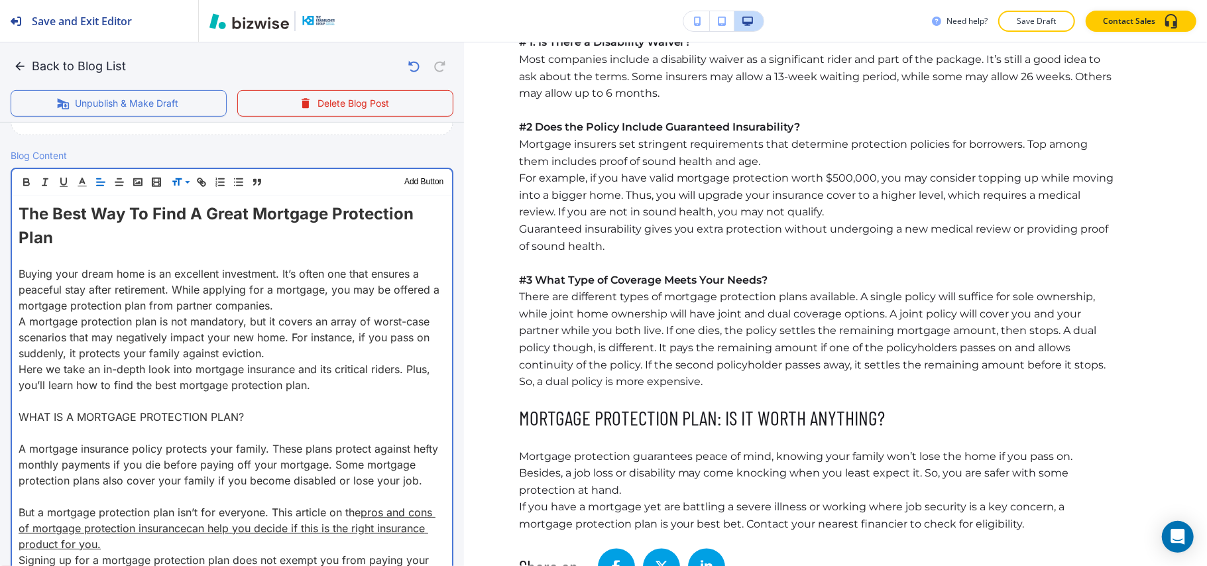
scroll to position [576, 0]
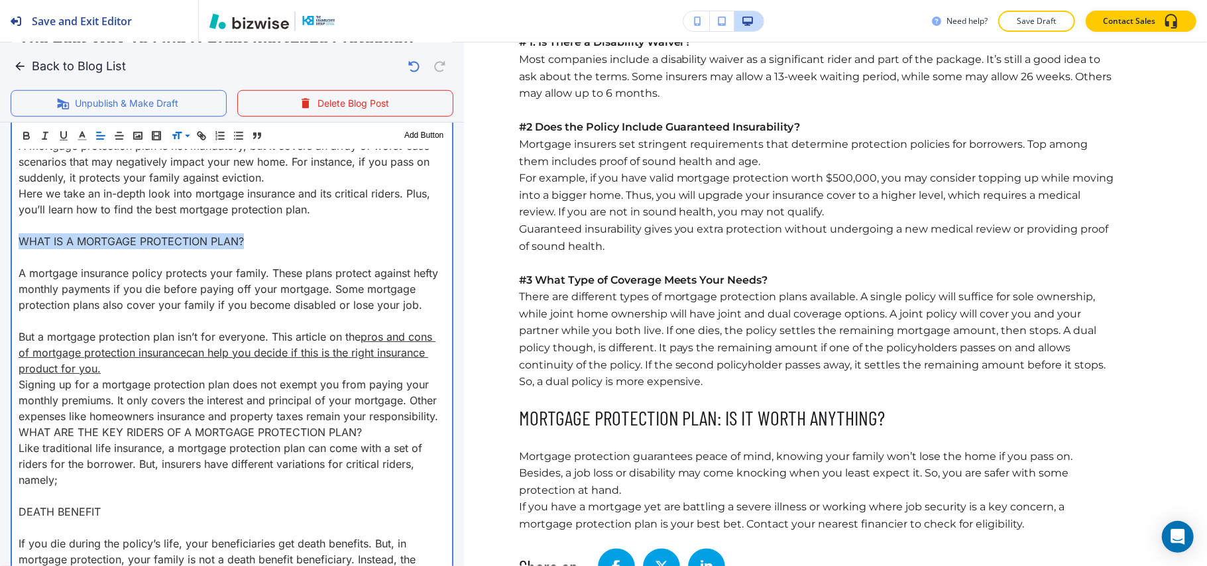
drag, startPoint x: 265, startPoint y: 242, endPoint x: 5, endPoint y: 249, distance: 259.8
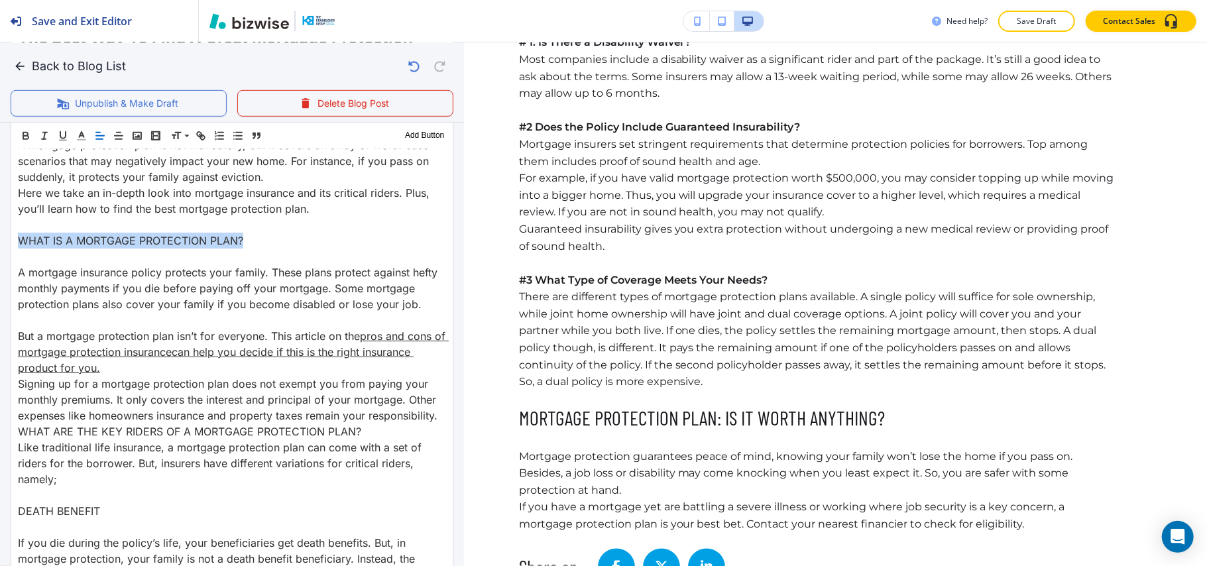
drag, startPoint x: 178, startPoint y: 138, endPoint x: 184, endPoint y: 162, distance: 24.4
click at [196, 172] on span at bounding box center [191, 170] width 40 height 16
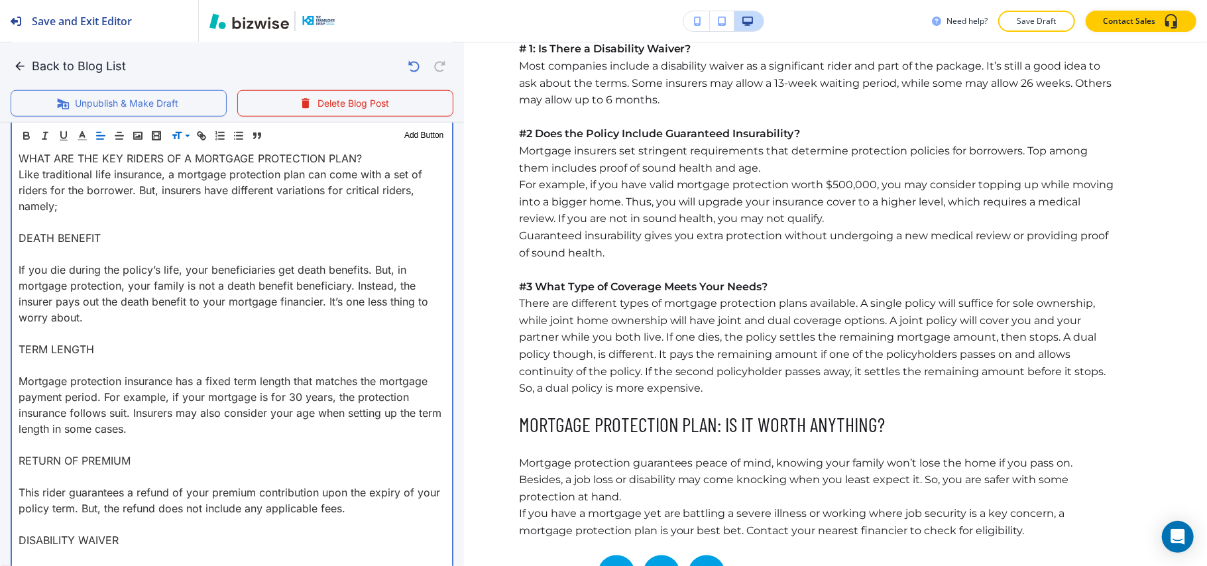
scroll to position [828, 0]
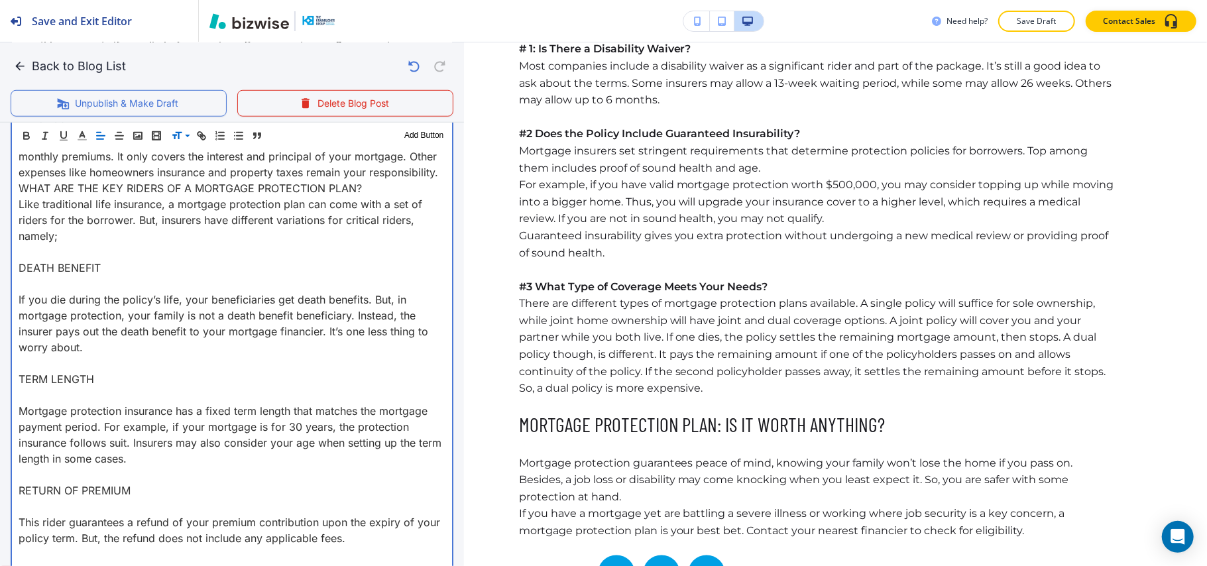
click at [406, 196] on p "WHAT ARE THE KEY RIDERS OF A MORTGAGE PROTECTION PLAN?" at bounding box center [232, 188] width 427 height 16
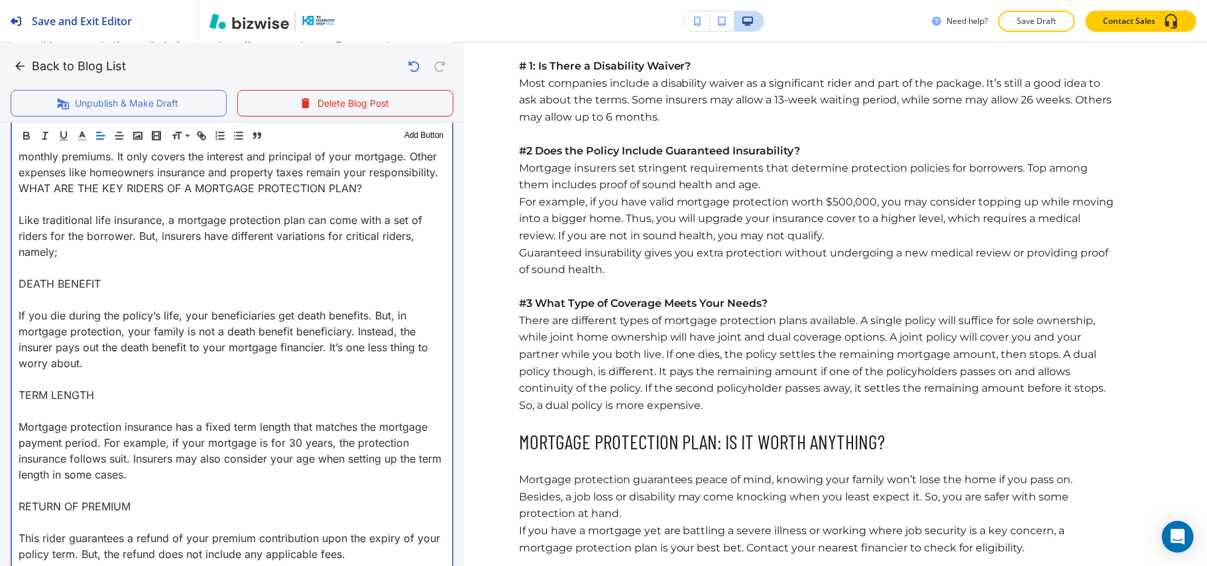
click at [102, 180] on p "Signing up for a mortgage protection plan does not exempt you from paying your …" at bounding box center [232, 157] width 427 height 48
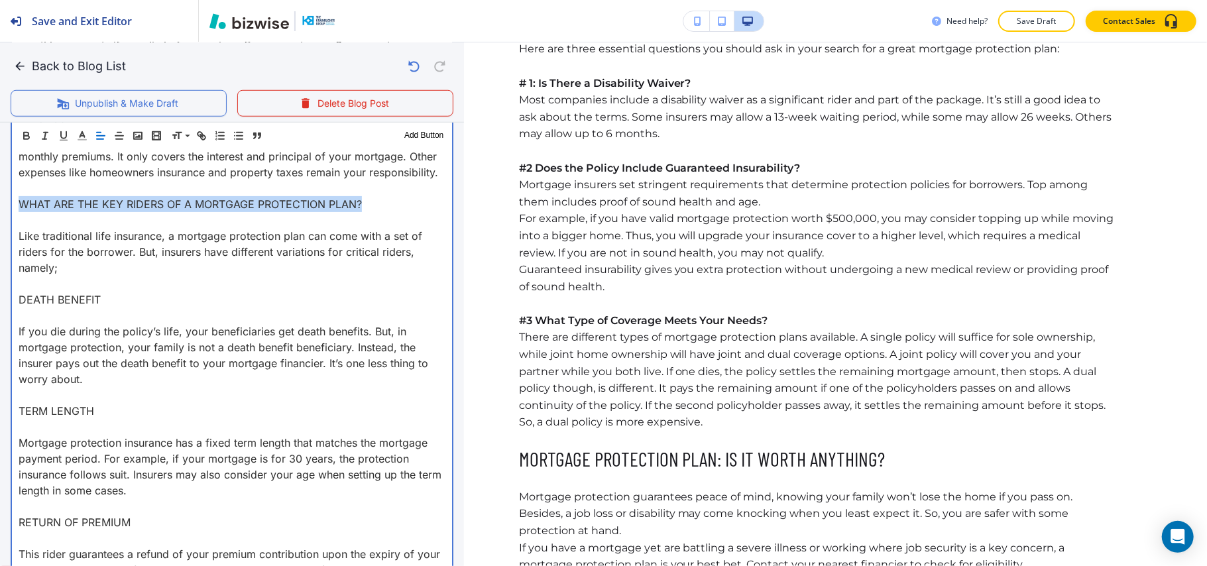
drag, startPoint x: 380, startPoint y: 235, endPoint x: 0, endPoint y: 234, distance: 379.6
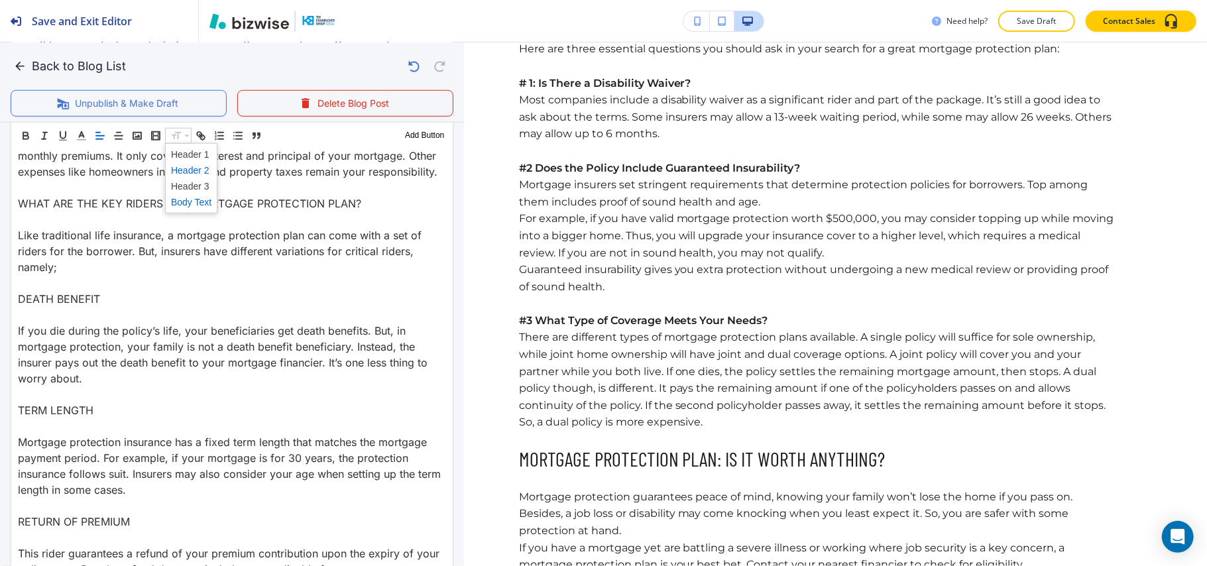
click at [197, 171] on span at bounding box center [191, 170] width 40 height 16
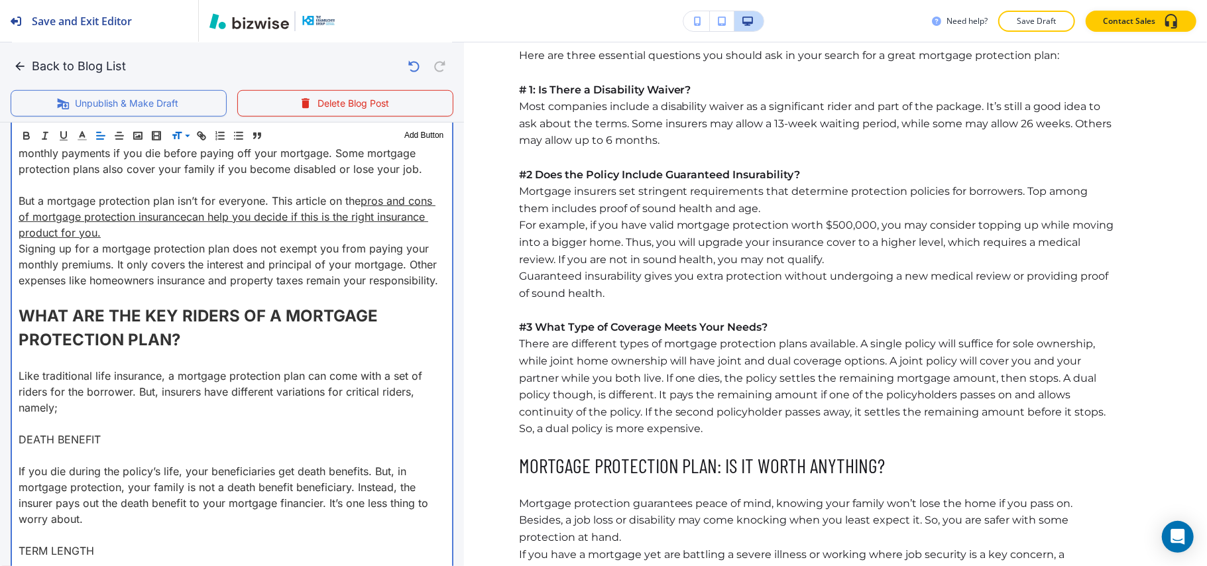
scroll to position [929, 0]
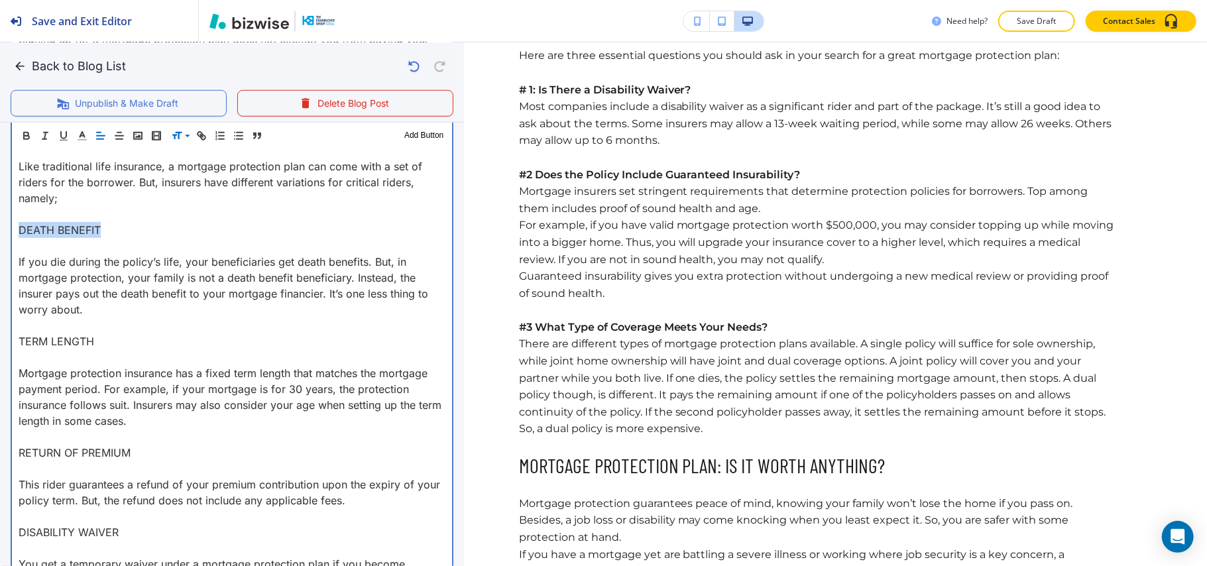
drag, startPoint x: 60, startPoint y: 258, endPoint x: 0, endPoint y: 258, distance: 59.6
click at [0, 258] on div "Blog Content Header 1 Header 2 Header 3 Body Text Add Button The Best Way To Fi…" at bounding box center [232, 558] width 464 height 1876
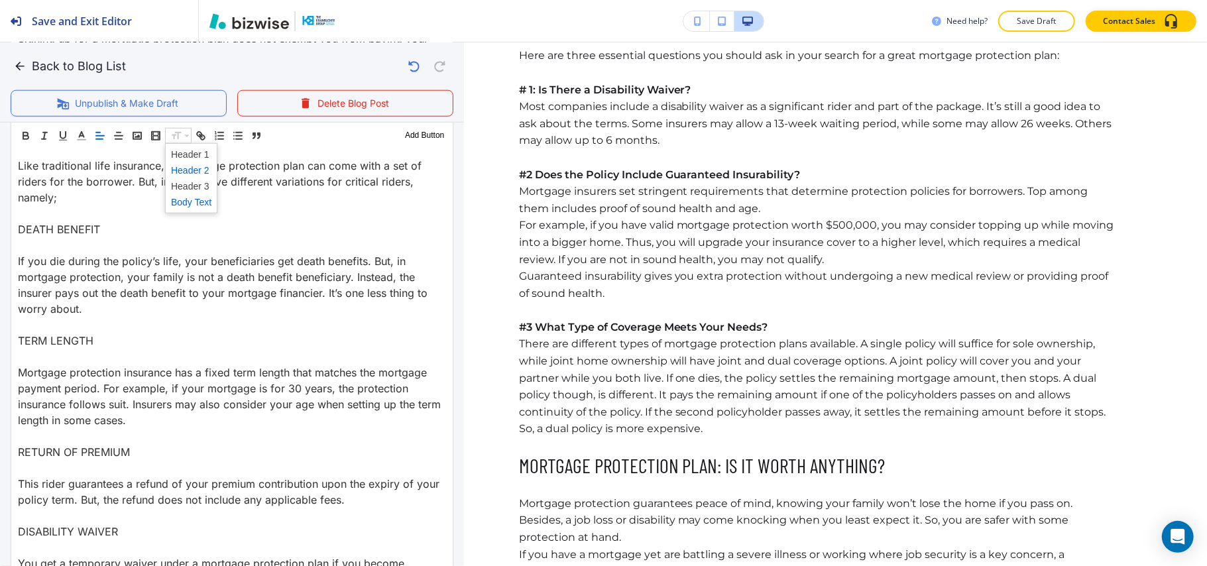
click at [196, 172] on span at bounding box center [191, 170] width 40 height 16
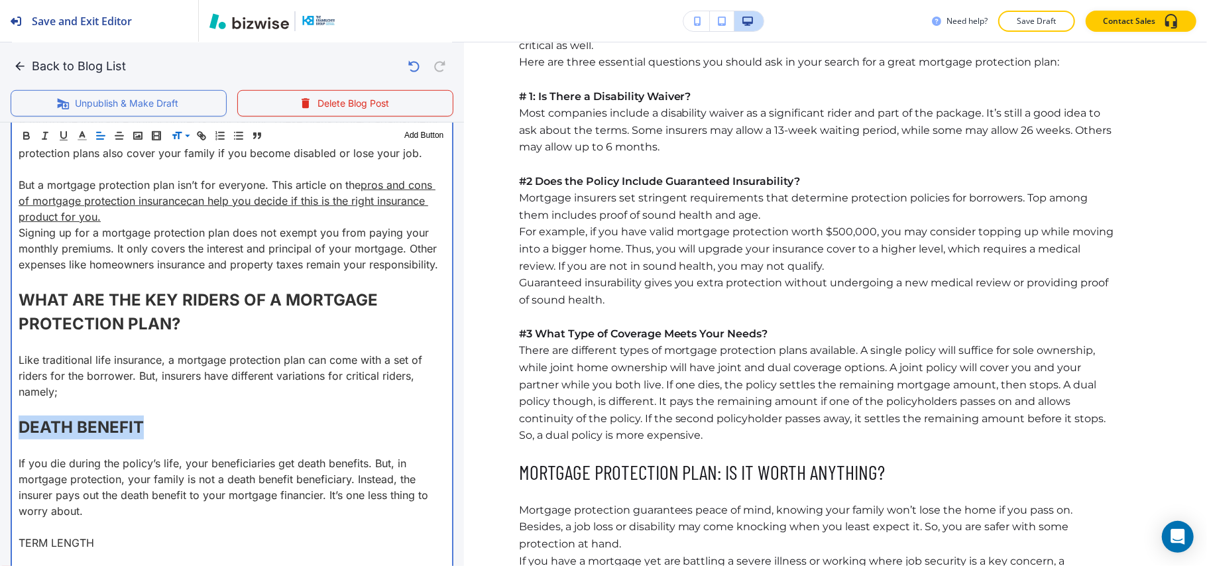
scroll to position [1018, 0]
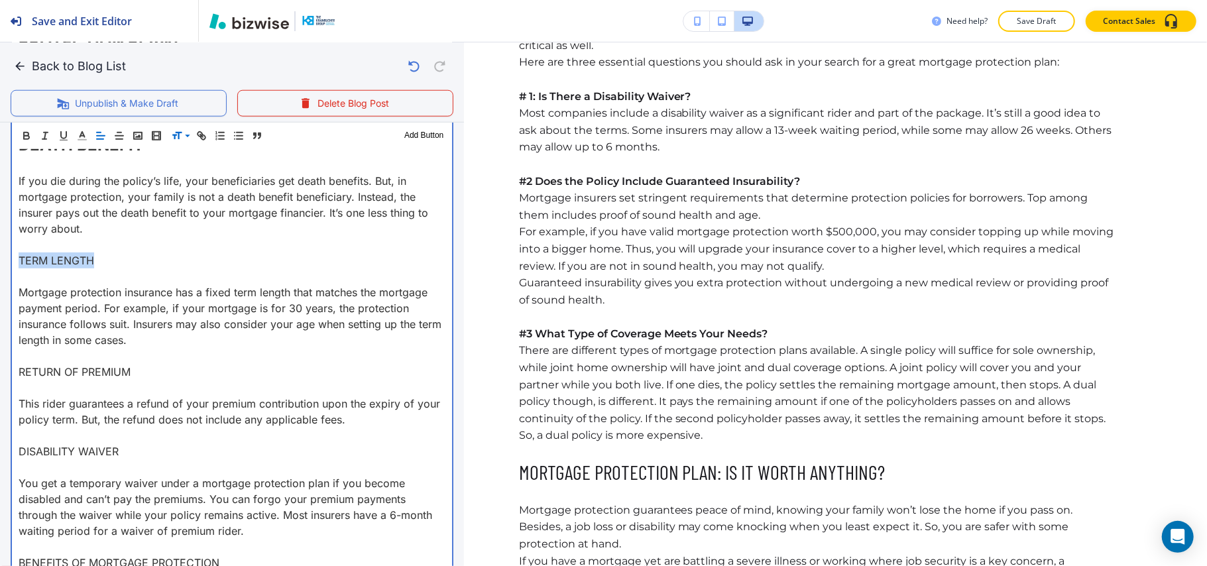
drag, startPoint x: 112, startPoint y: 290, endPoint x: 0, endPoint y: 287, distance: 112.0
click at [0, 287] on div "Blog Content Header 1 Header 2 Header 3 Body Text Add Button The Best Way To Fi…" at bounding box center [232, 473] width 464 height 1884
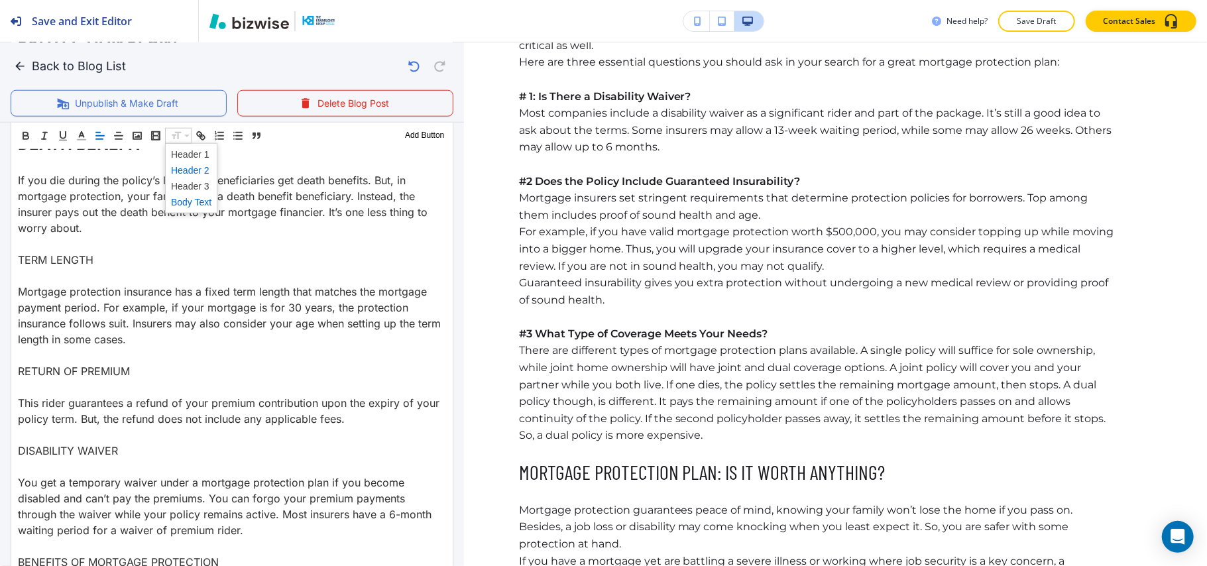
click at [197, 174] on span at bounding box center [191, 170] width 40 height 16
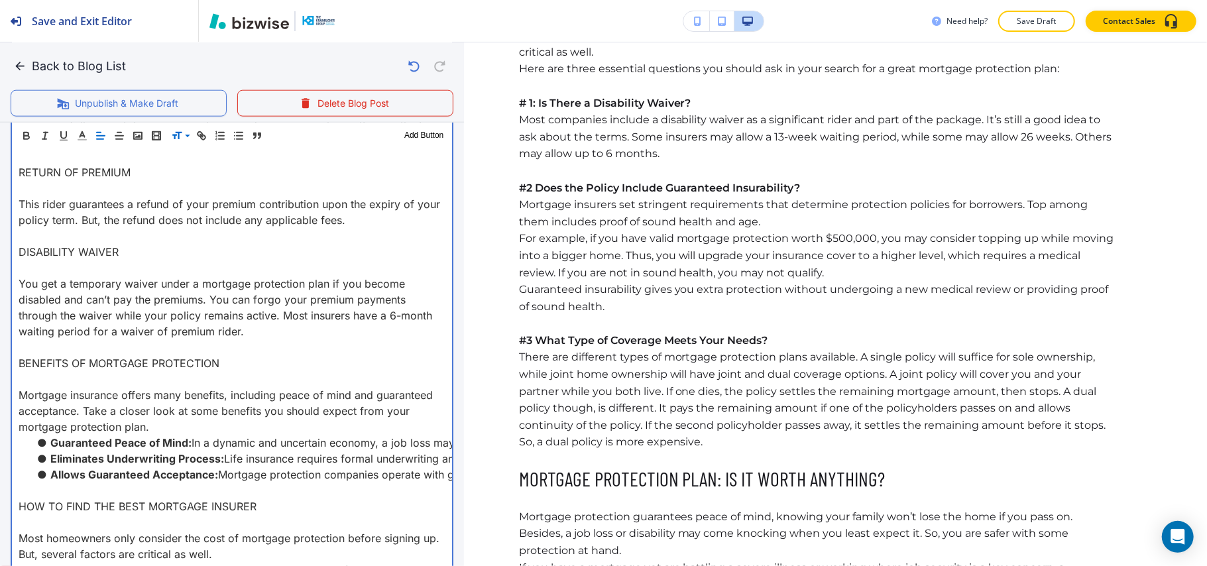
scroll to position [1194, 0]
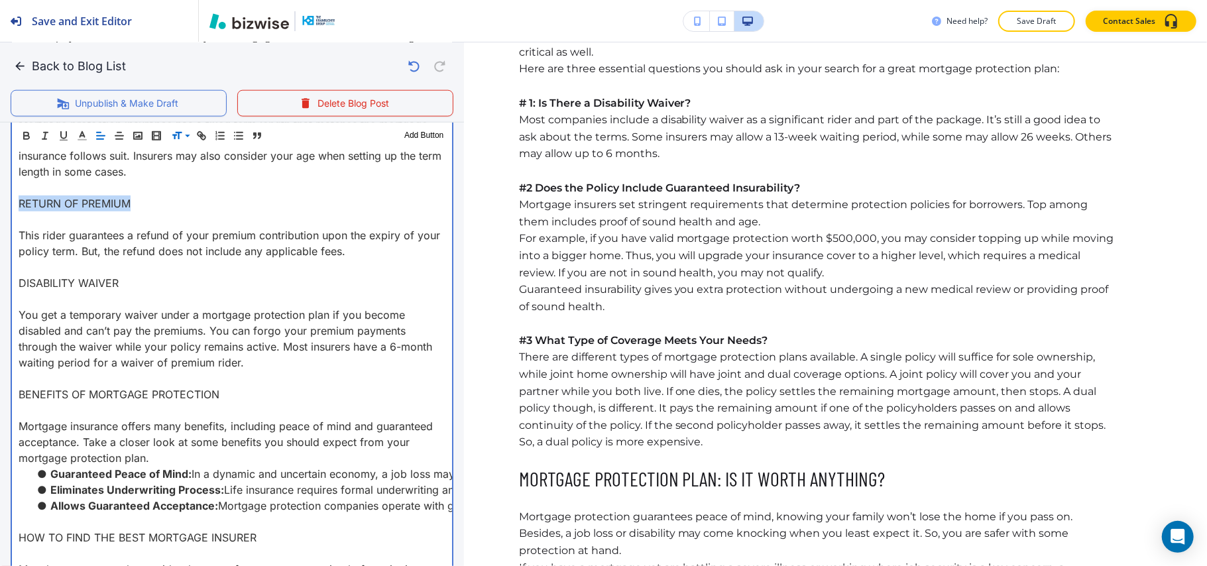
drag, startPoint x: 170, startPoint y: 231, endPoint x: 0, endPoint y: 236, distance: 170.3
click at [0, 236] on div "Blog Content Header 1 Header 2 Header 3 Body Text Add Button The Best Way To Fi…" at bounding box center [232, 301] width 464 height 1892
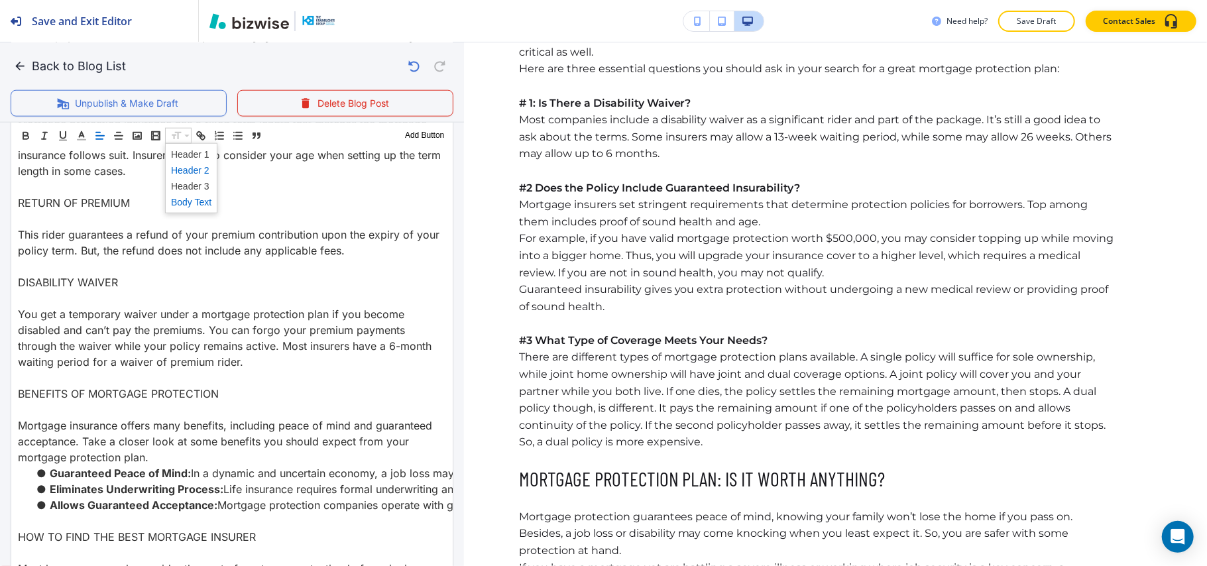
click at [196, 168] on span at bounding box center [191, 170] width 40 height 16
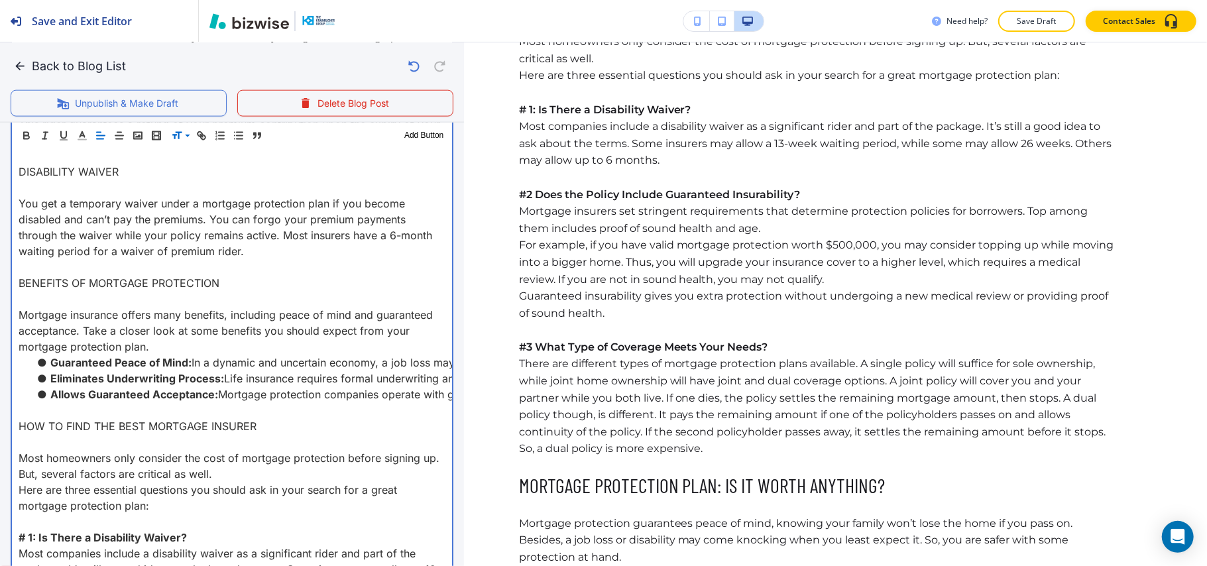
scroll to position [1283, 0]
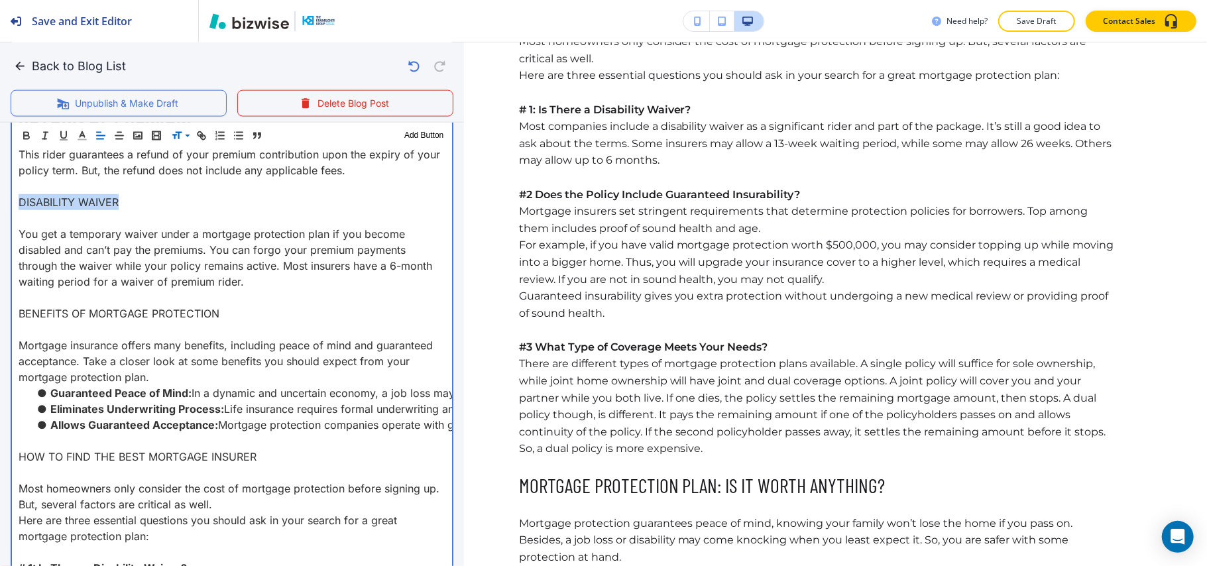
drag, startPoint x: 144, startPoint y: 231, endPoint x: 32, endPoint y: 225, distance: 112.8
click at [0, 234] on div "Blog Content Header 1 Header 2 Header 3 Body Text Add Button The Best Way To Fi…" at bounding box center [232, 216] width 464 height 1900
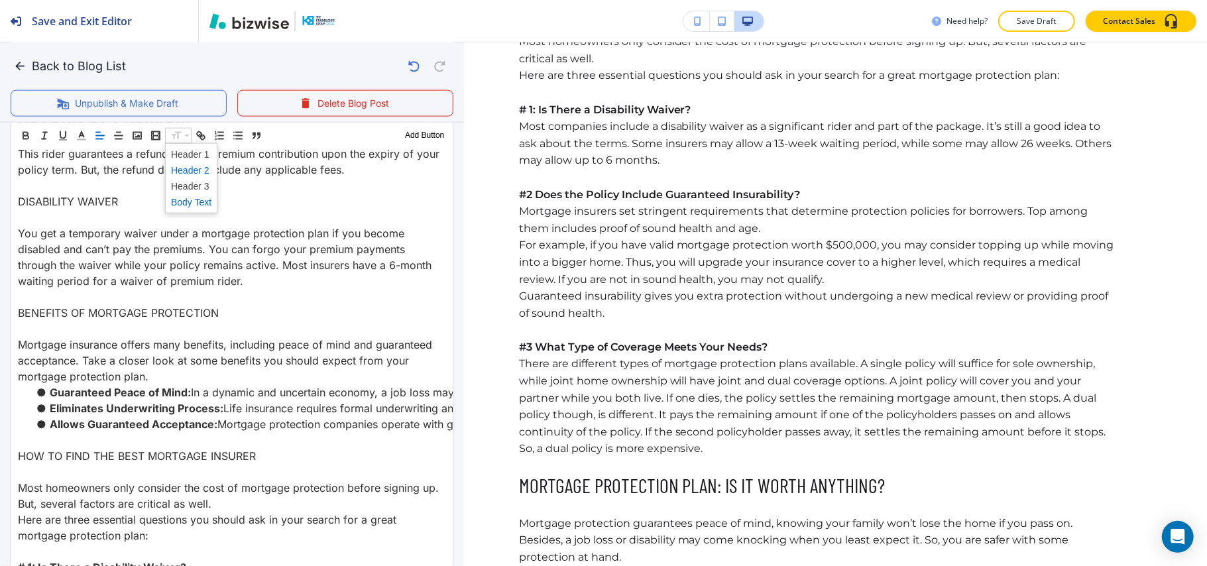
click at [194, 168] on span at bounding box center [191, 170] width 40 height 16
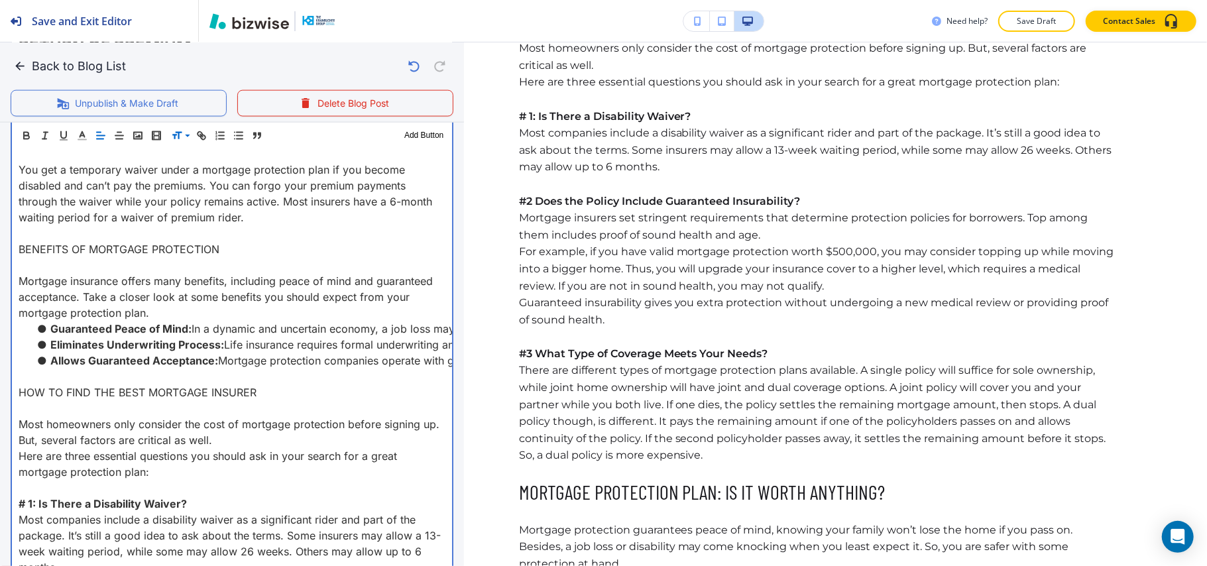
scroll to position [1459, 0]
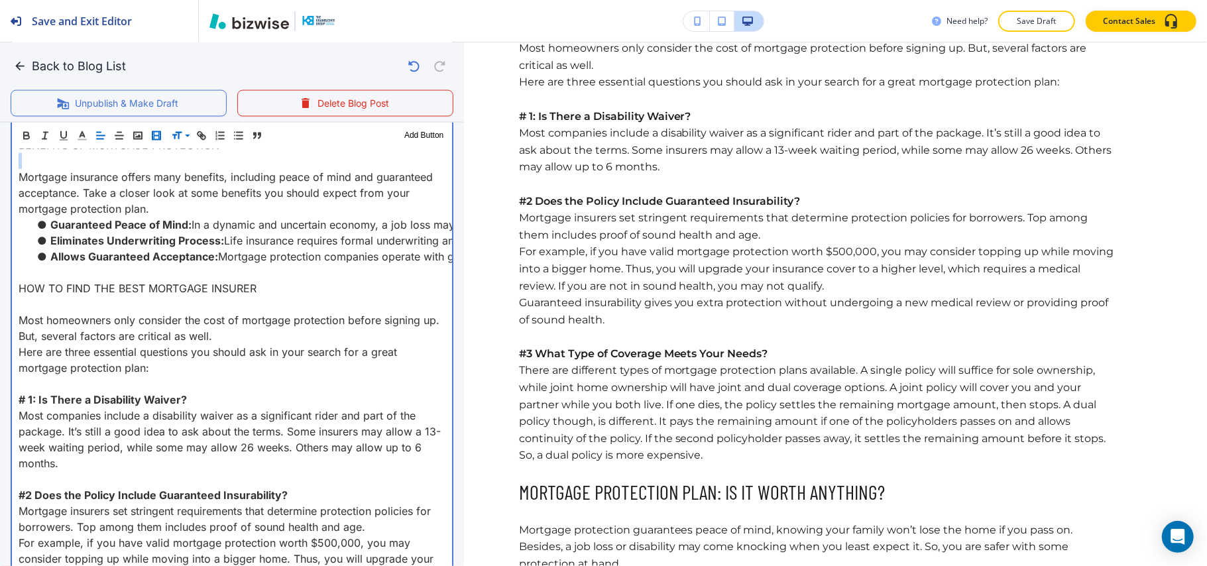
drag, startPoint x: 250, startPoint y: 184, endPoint x: 159, endPoint y: 140, distance: 101.1
click at [5, 186] on div "Blog Content Header 1 Header 2 Header 3 Body Text Add Button The Best Way To Fi…" at bounding box center [232, 44] width 464 height 1908
click at [114, 153] on p "BENEFITS OF MORTGAGE PROTECTION" at bounding box center [232, 145] width 427 height 16
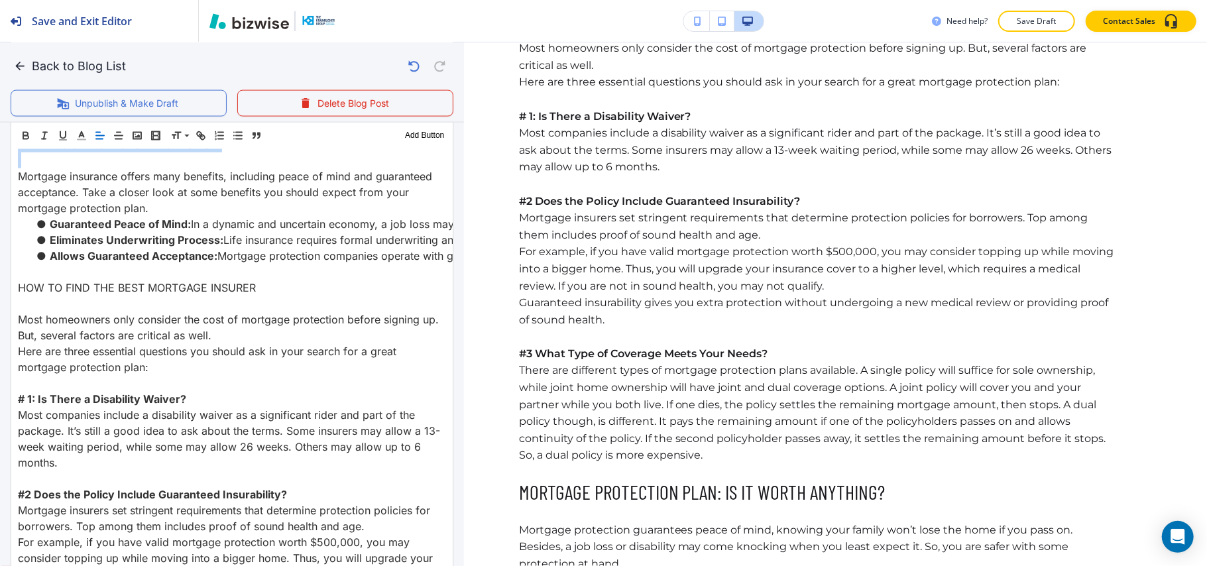
drag, startPoint x: 178, startPoint y: 136, endPoint x: 191, endPoint y: 155, distance: 22.8
click at [201, 170] on span at bounding box center [191, 170] width 40 height 16
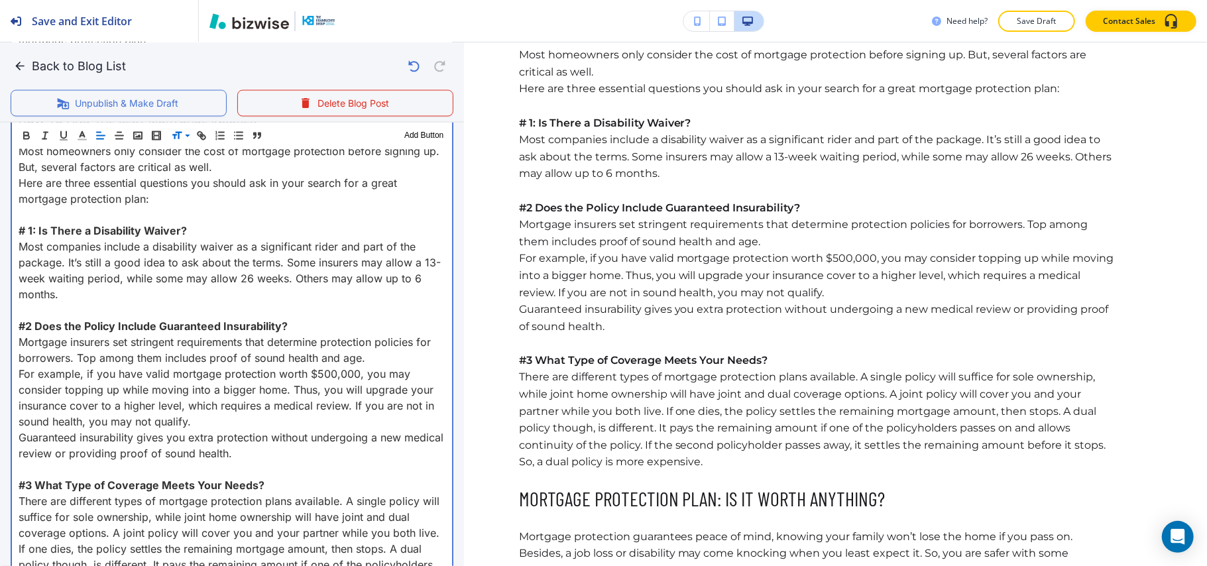
scroll to position [1548, 0]
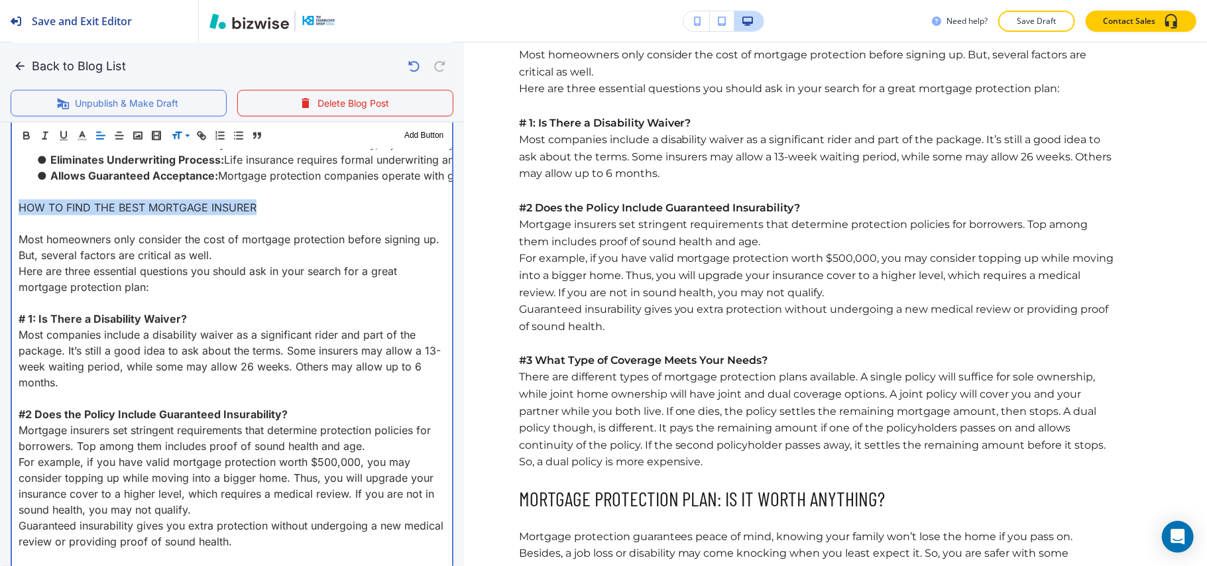
drag, startPoint x: 270, startPoint y: 231, endPoint x: 0, endPoint y: 239, distance: 270.4
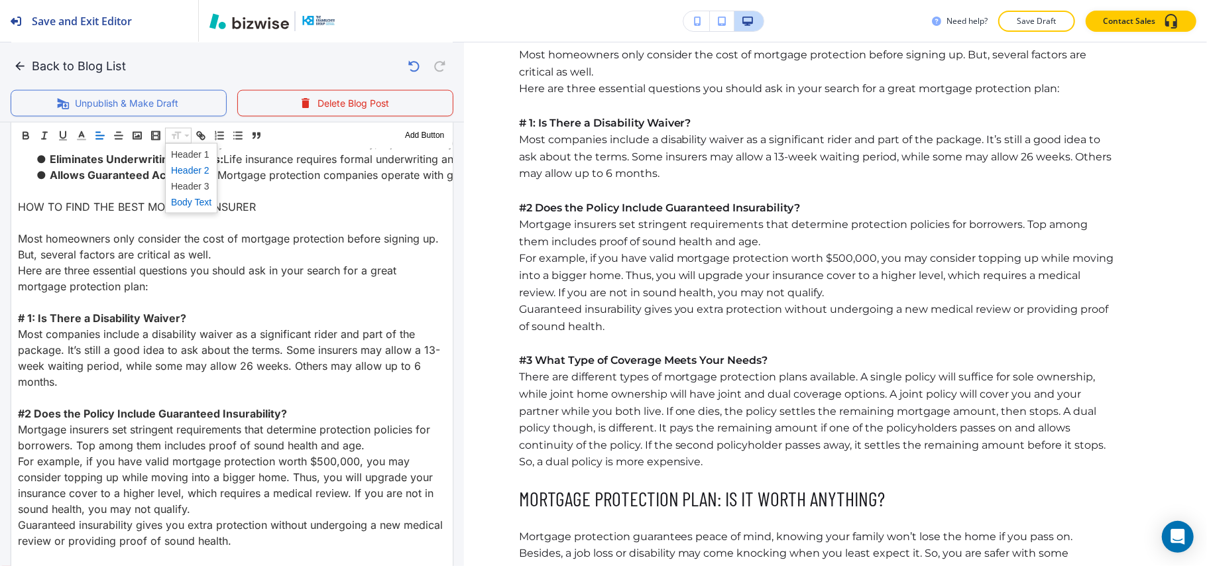
click at [193, 170] on span at bounding box center [191, 170] width 40 height 16
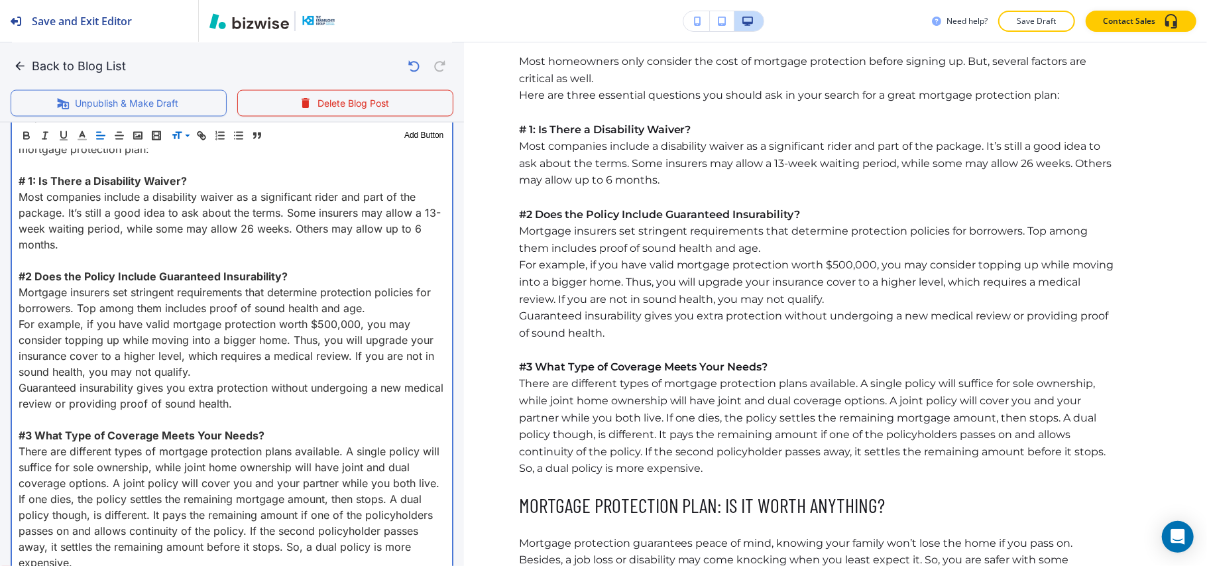
scroll to position [1724, 0]
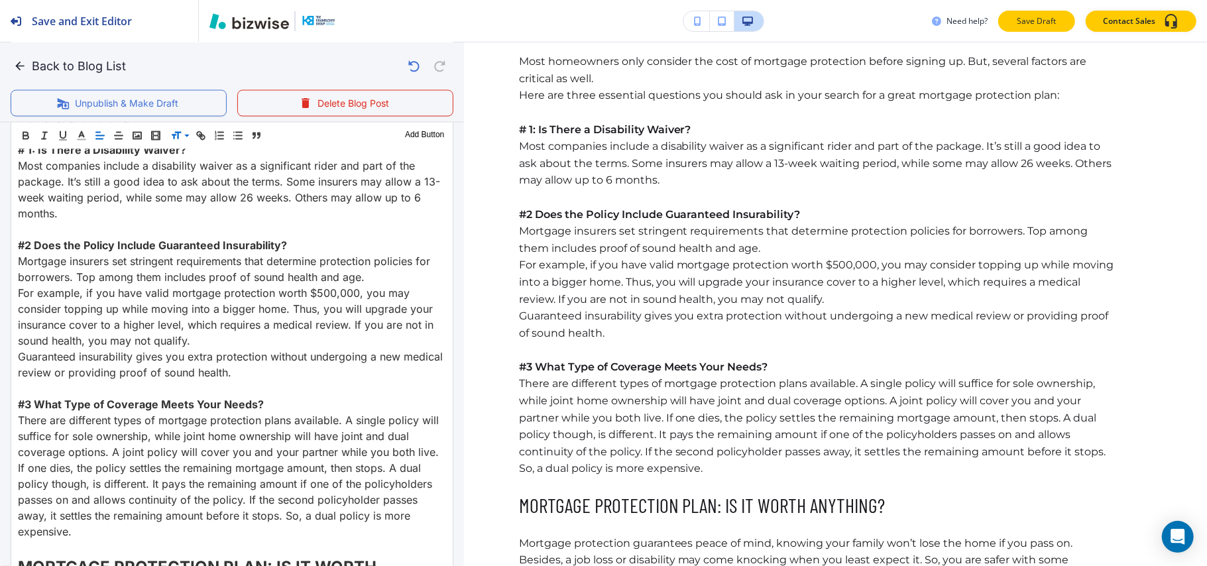
click at [1024, 11] on button "Save Draft" at bounding box center [1036, 21] width 77 height 21
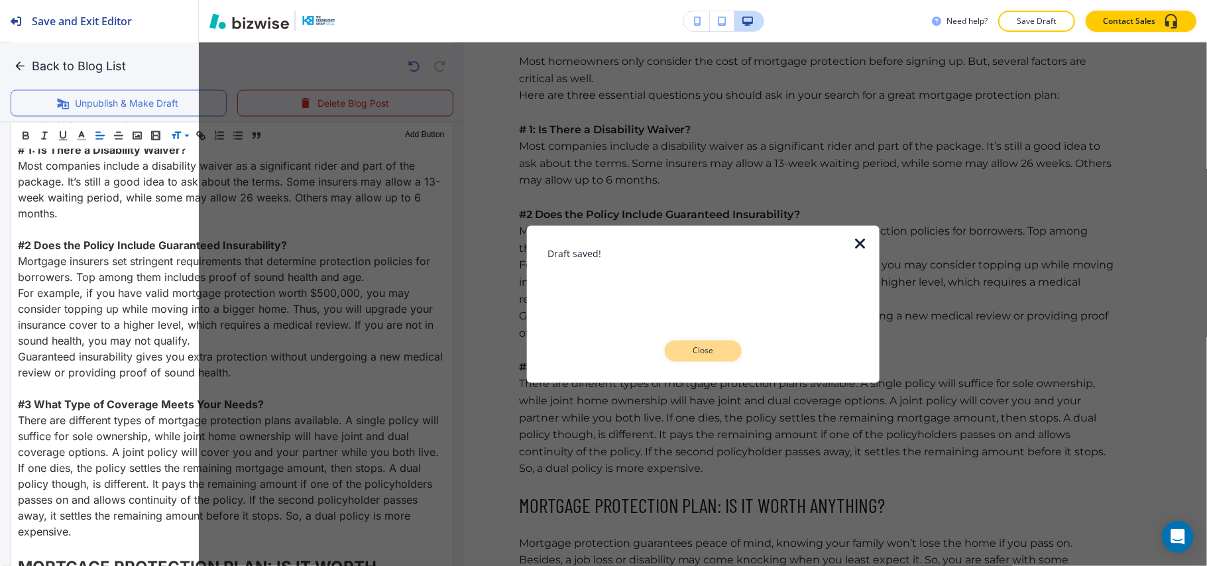
click at [696, 350] on p "Close" at bounding box center [703, 351] width 42 height 12
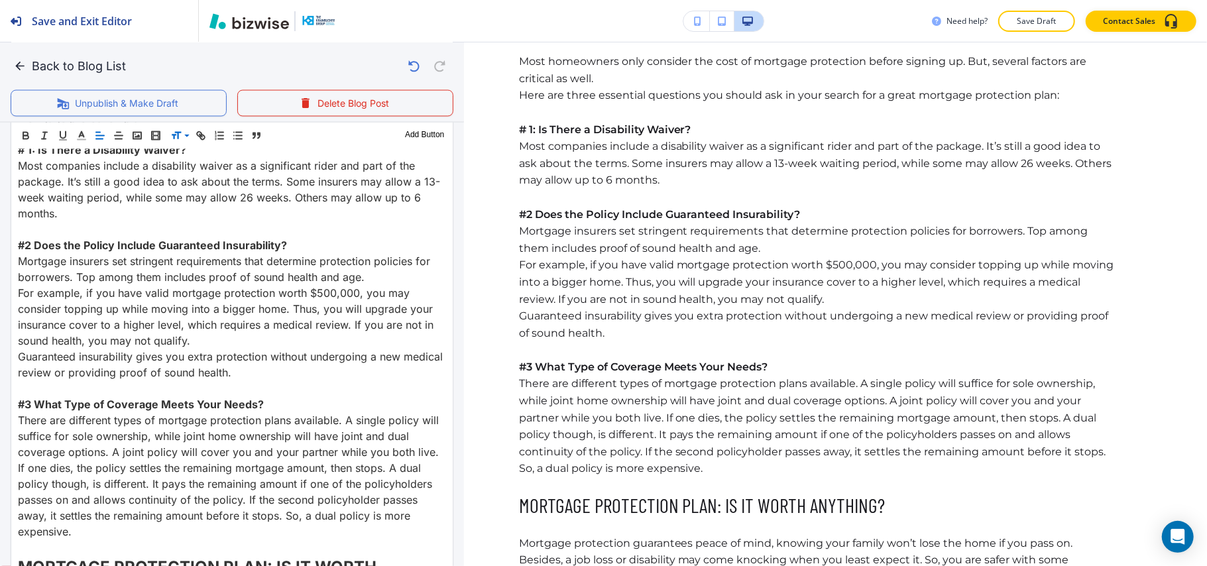
click at [22, 64] on icon "button" at bounding box center [19, 66] width 13 height 13
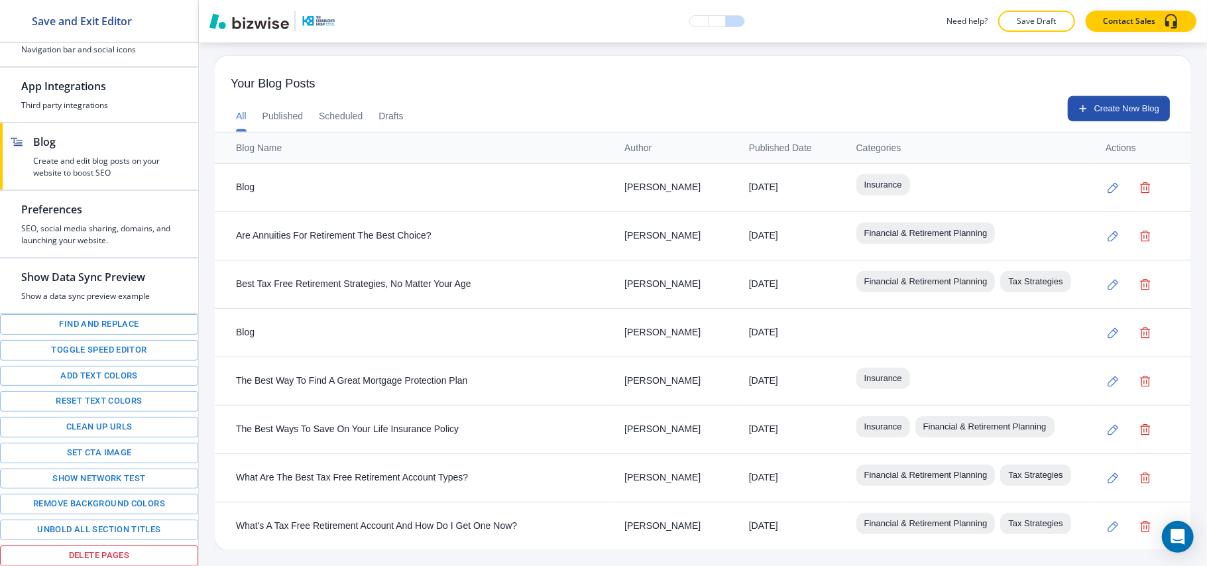
scroll to position [502, 0]
click at [1108, 376] on icon "button" at bounding box center [1113, 381] width 11 height 11
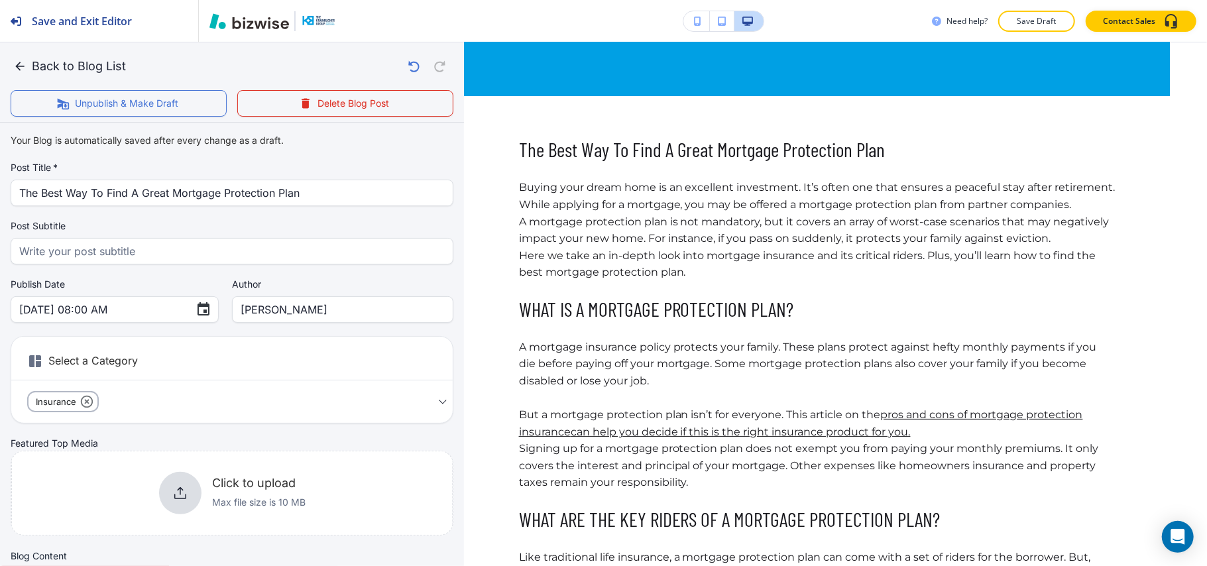
scroll to position [618, 0]
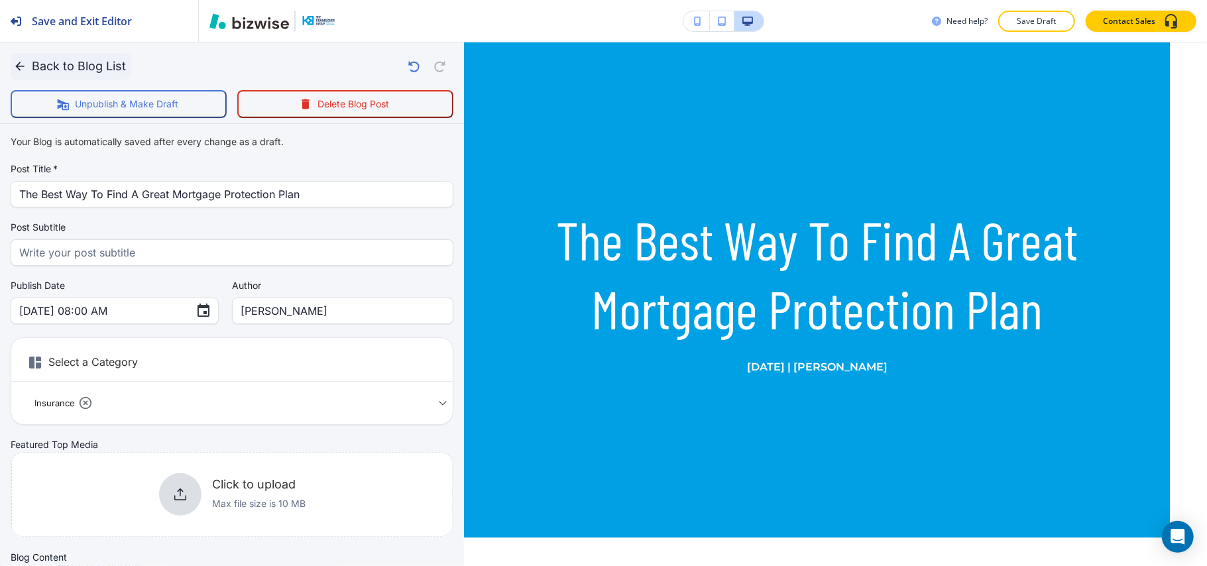
scroll to position [618, 0]
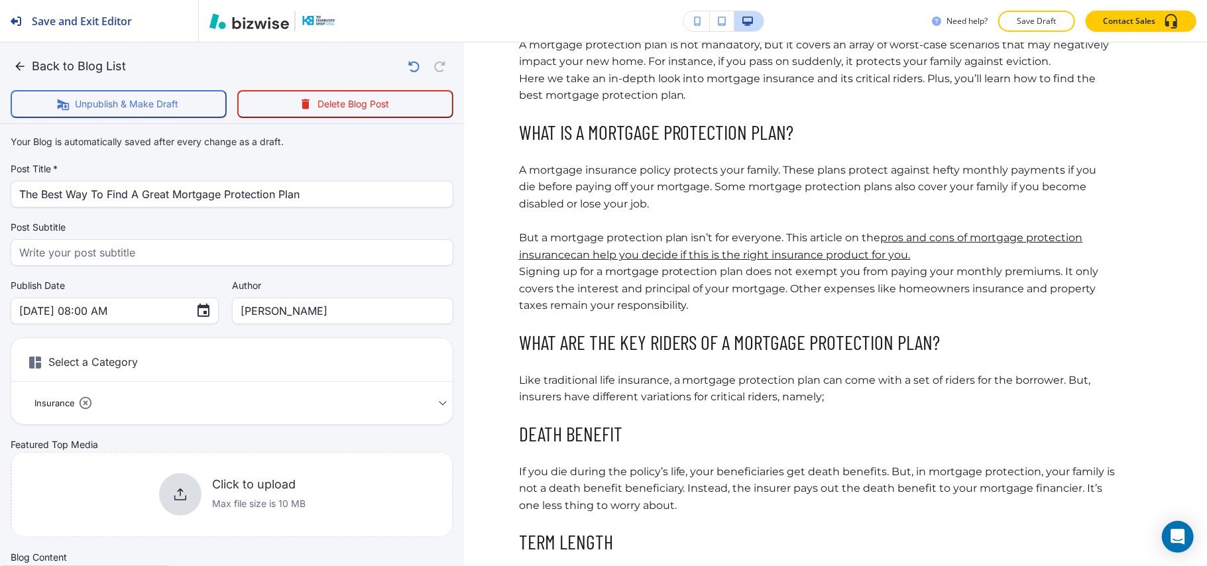
click at [24, 64] on icon "button" at bounding box center [19, 66] width 13 height 13
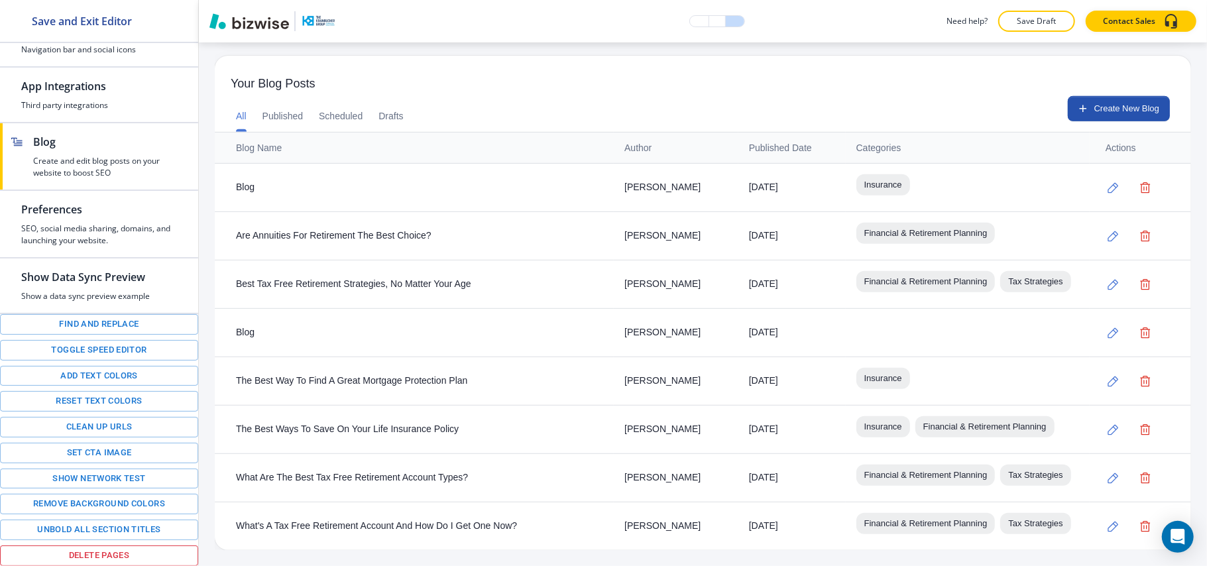
scroll to position [502, 0]
click at [1107, 424] on icon "button" at bounding box center [1112, 429] width 11 height 11
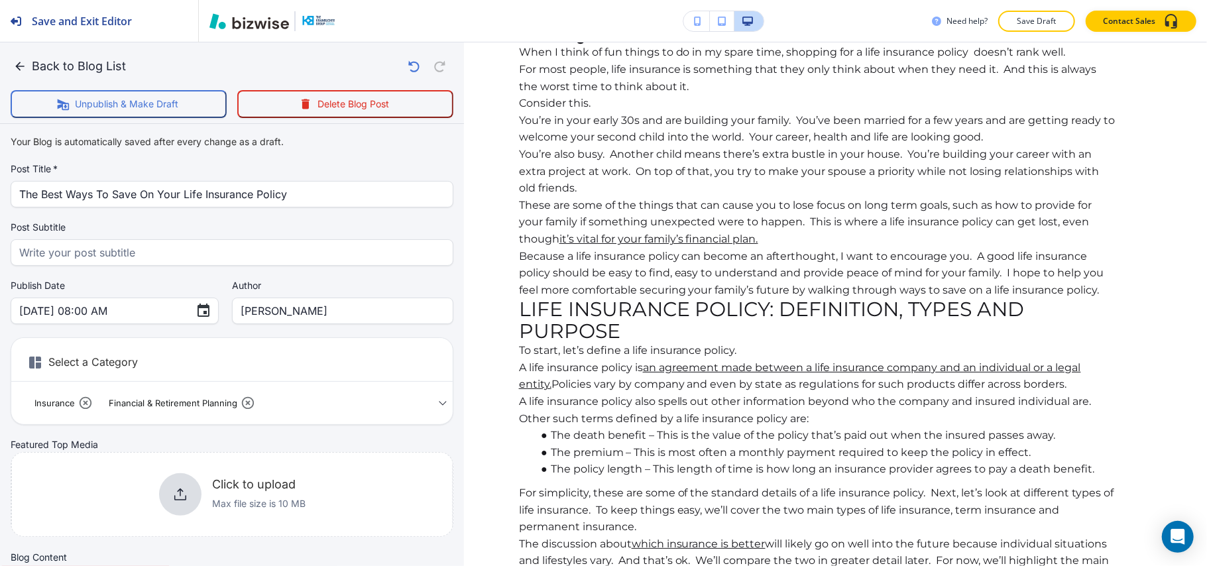
scroll to position [441, 0]
